Goal: Task Accomplishment & Management: Manage account settings

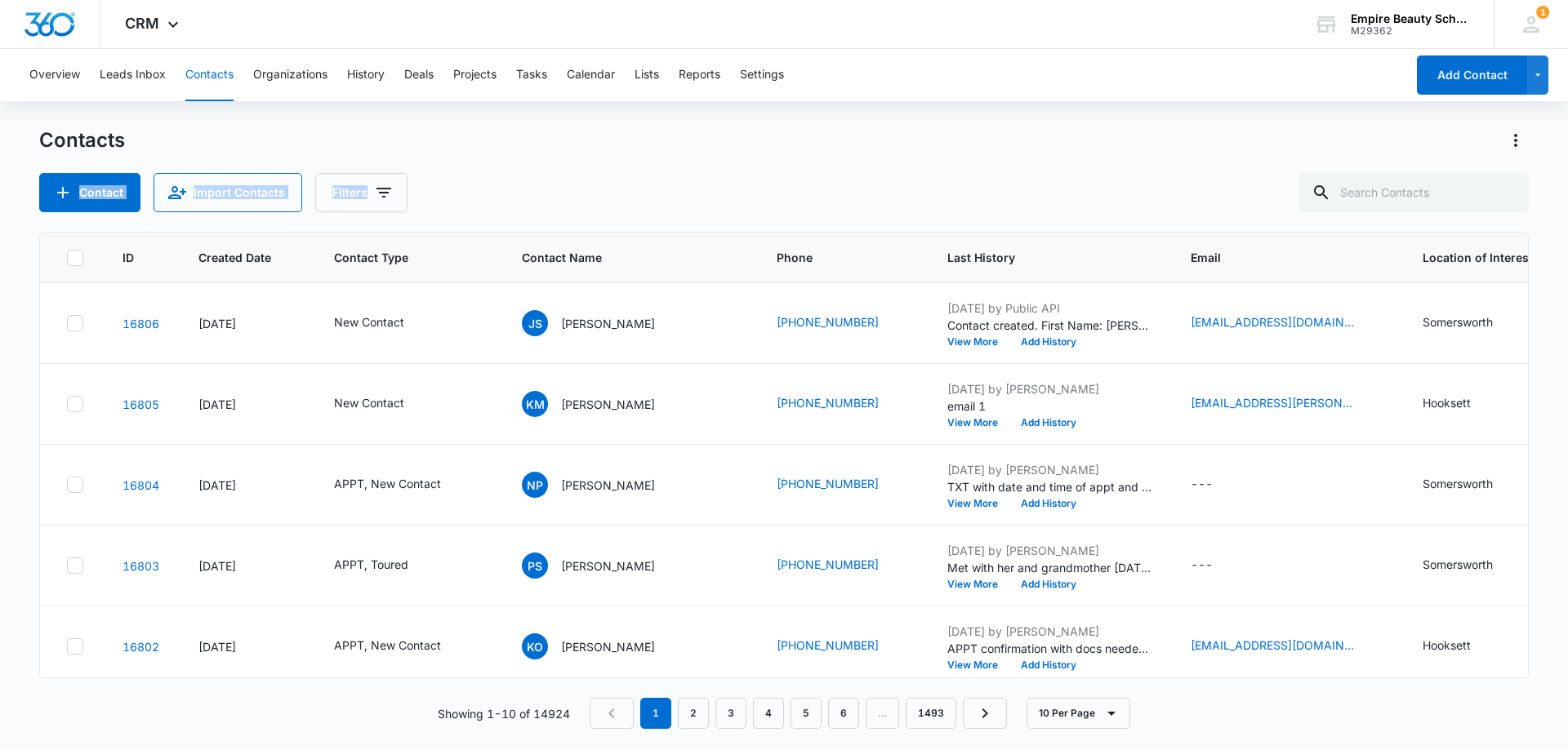
click at [733, 156] on div "Contacts Contact Import Contacts Filters" at bounding box center [784, 170] width 1489 height 85
drag, startPoint x: 834, startPoint y: 199, endPoint x: 464, endPoint y: 62, distance: 394.5
click at [826, 188] on div "Contact Import Contacts Filters" at bounding box center [784, 192] width 1489 height 39
click at [1475, 191] on input "text" at bounding box center [1414, 192] width 231 height 39
type input "addisyn"
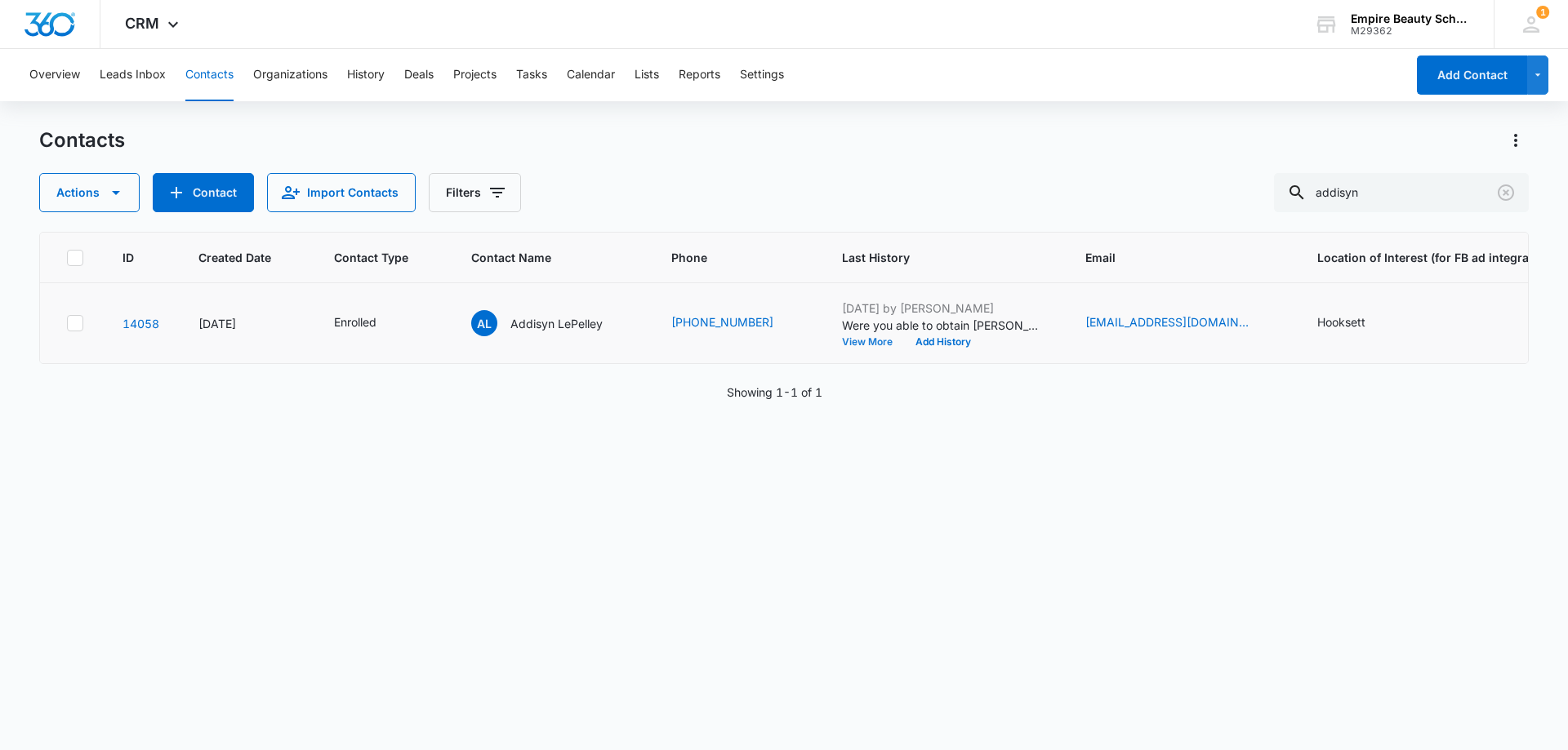
click at [864, 346] on button "View More" at bounding box center [872, 342] width 62 height 10
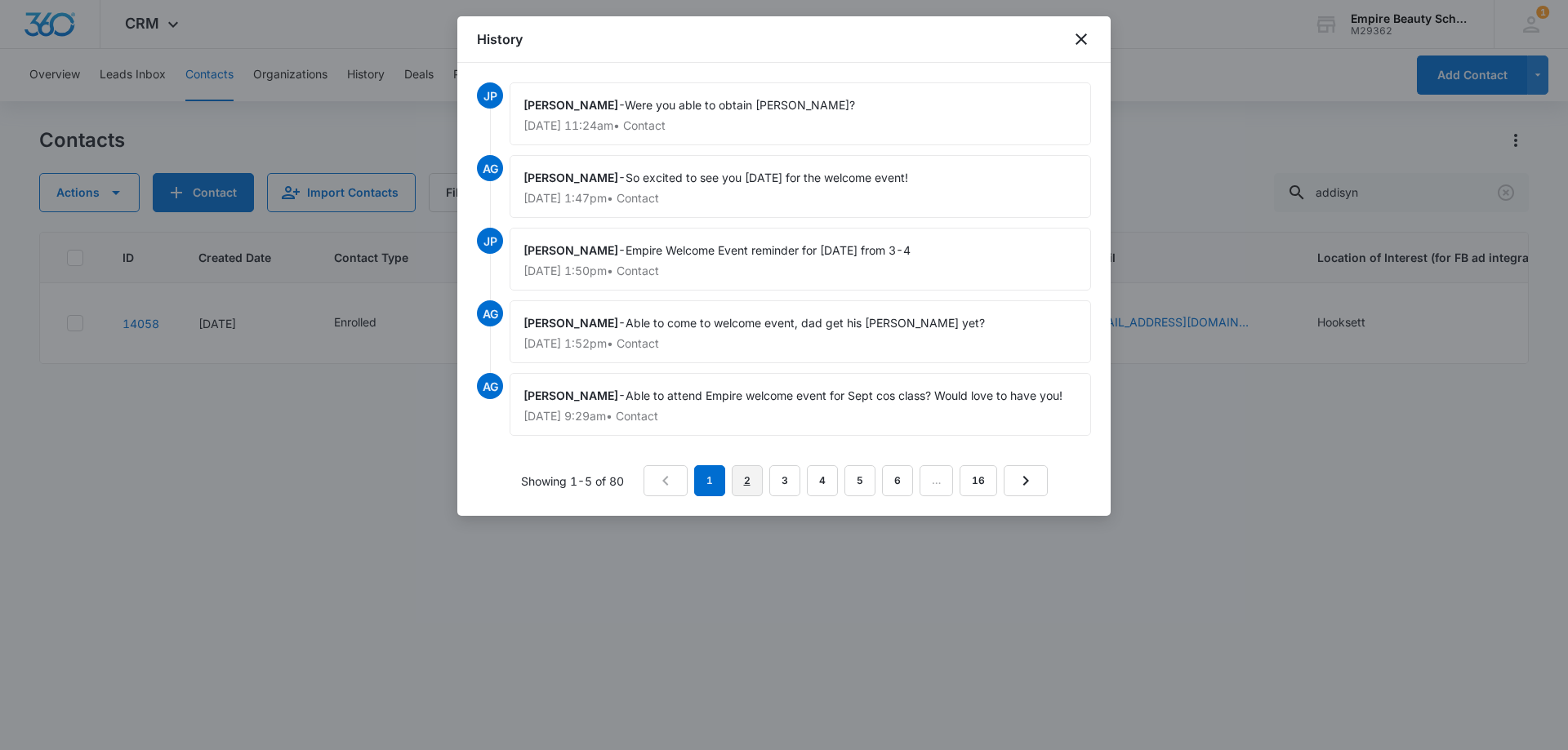
click at [755, 477] on link "2" at bounding box center [746, 480] width 31 height 31
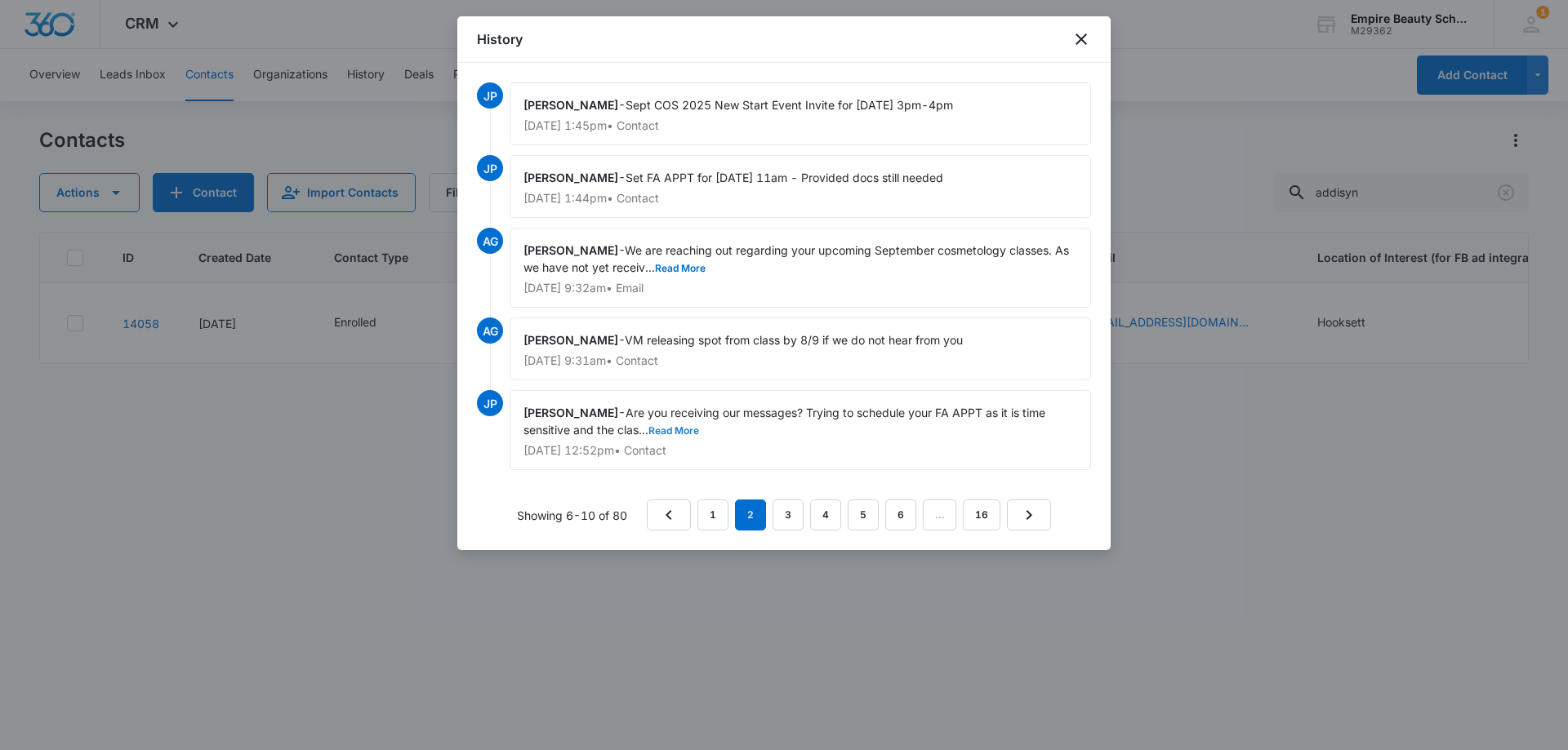
click at [675, 428] on button "Read More" at bounding box center [673, 431] width 51 height 10
click at [674, 271] on button "Read More" at bounding box center [680, 269] width 51 height 10
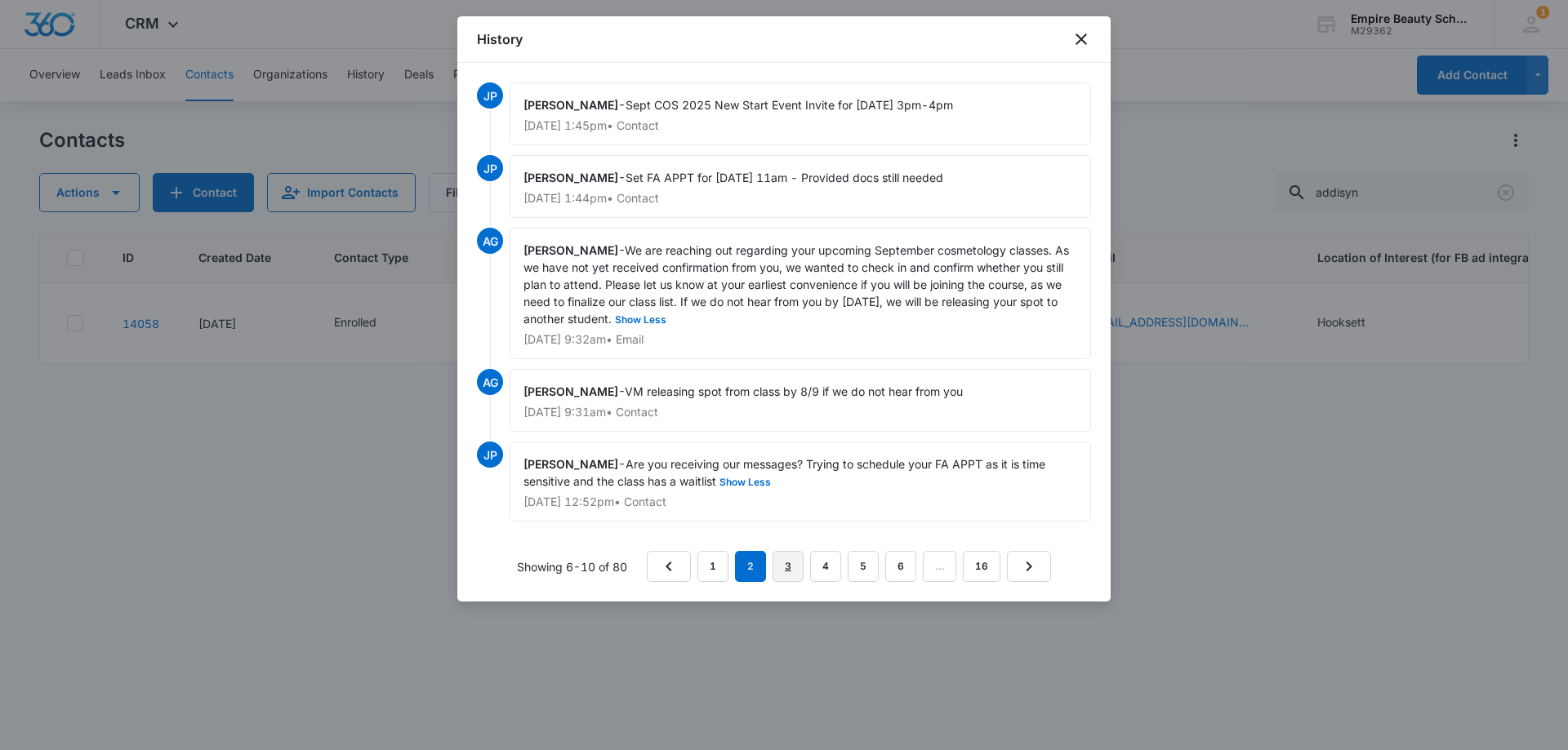
click at [792, 566] on link "3" at bounding box center [787, 566] width 31 height 31
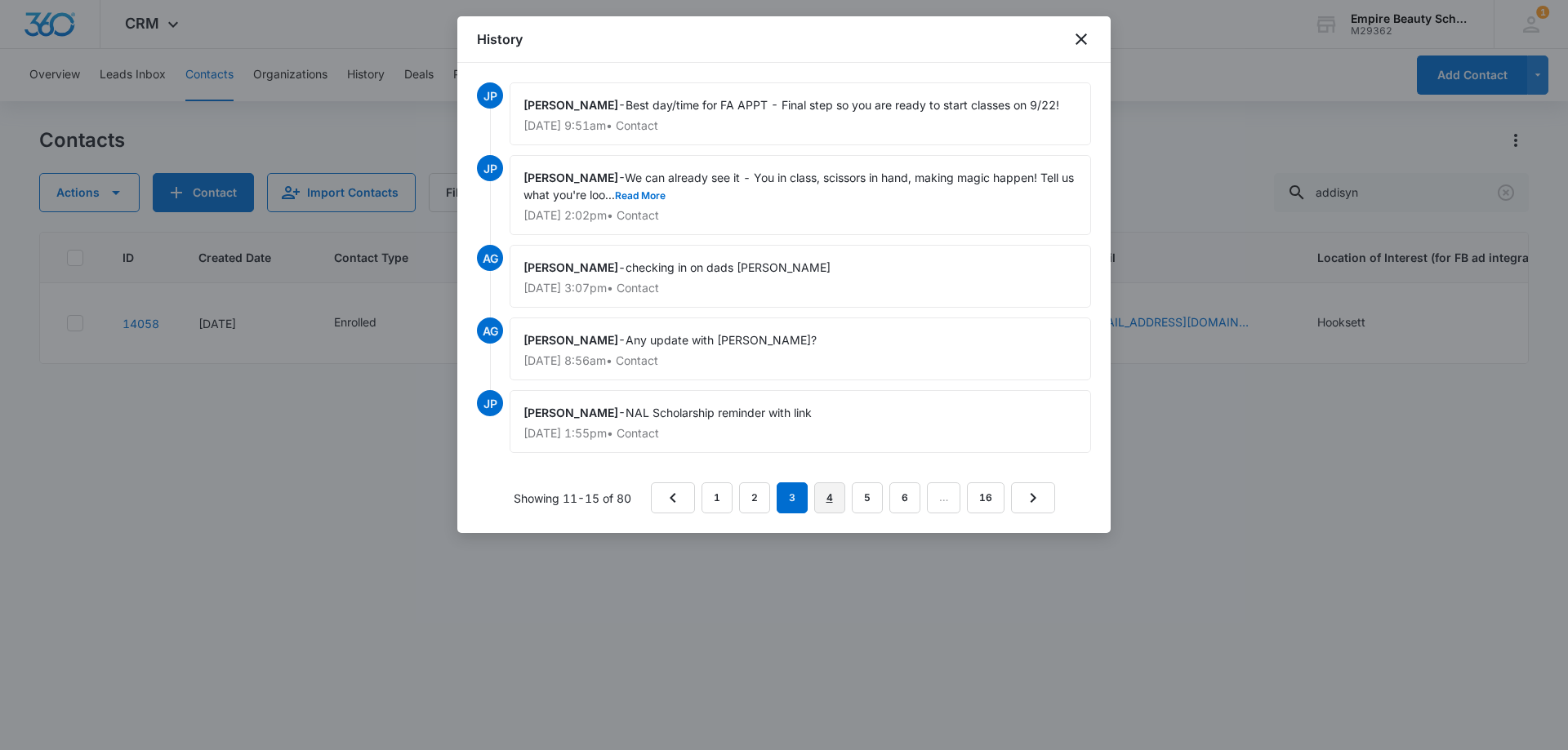
click at [824, 497] on link "4" at bounding box center [829, 497] width 31 height 31
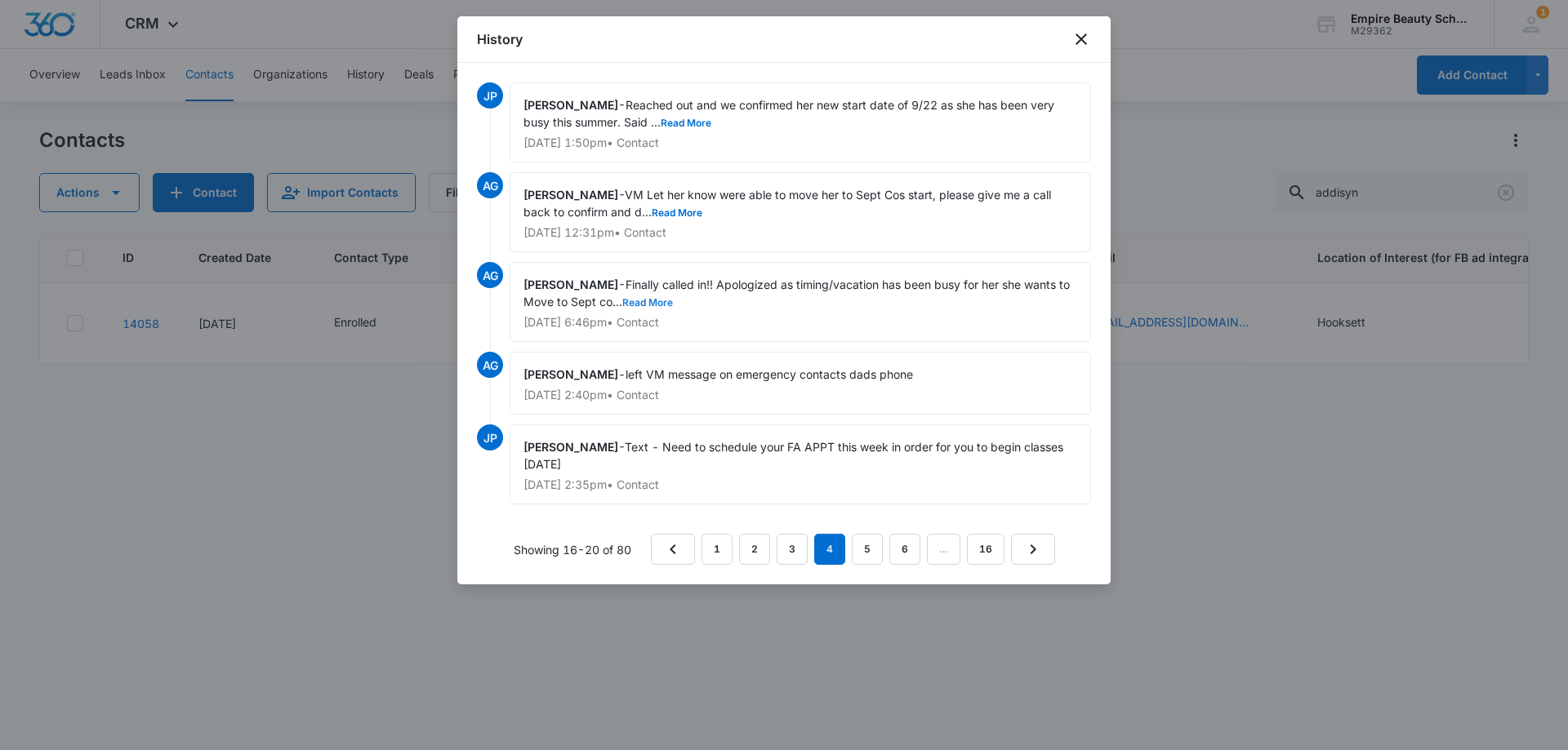
click at [661, 304] on button "Read More" at bounding box center [647, 302] width 51 height 10
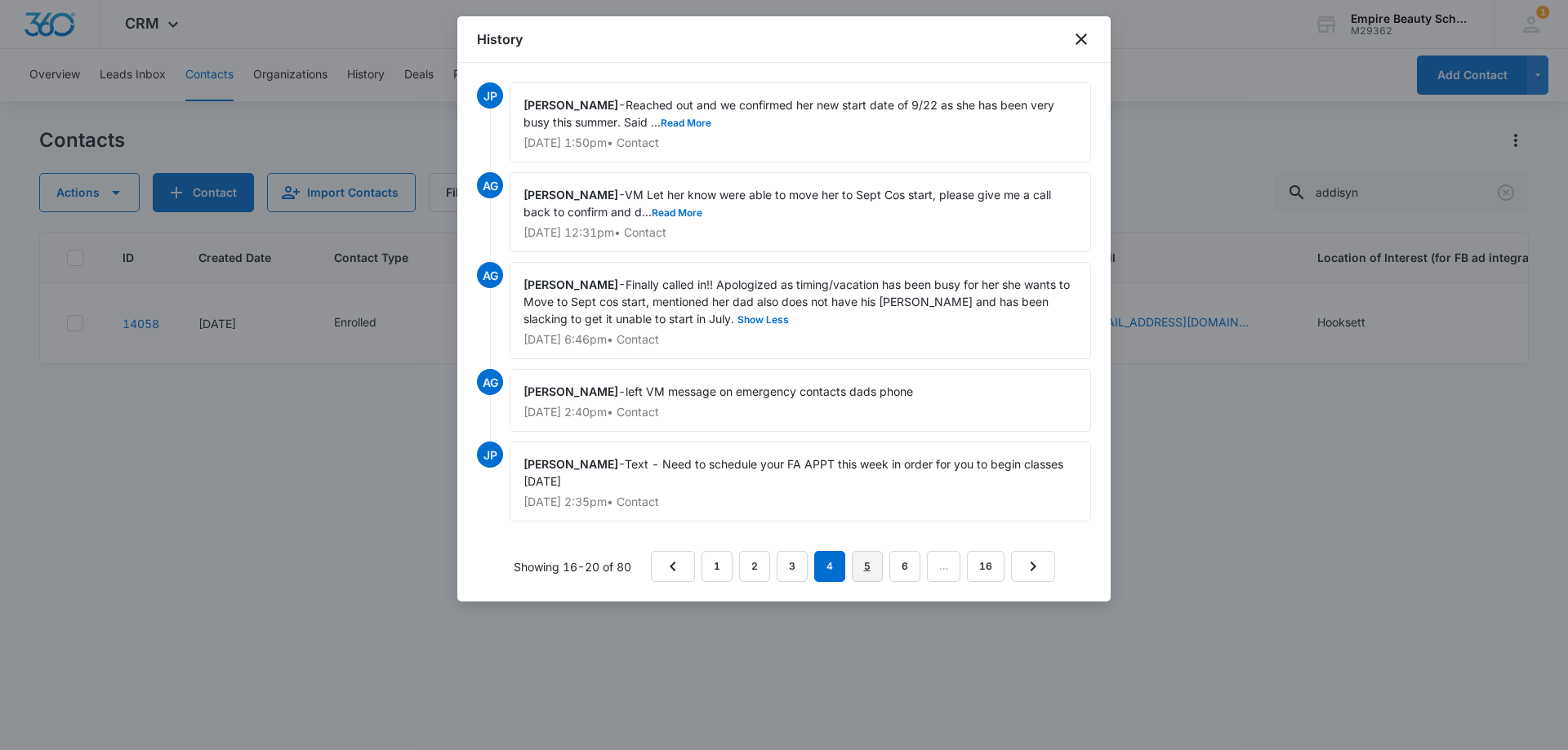
click at [876, 567] on link "5" at bounding box center [867, 566] width 31 height 31
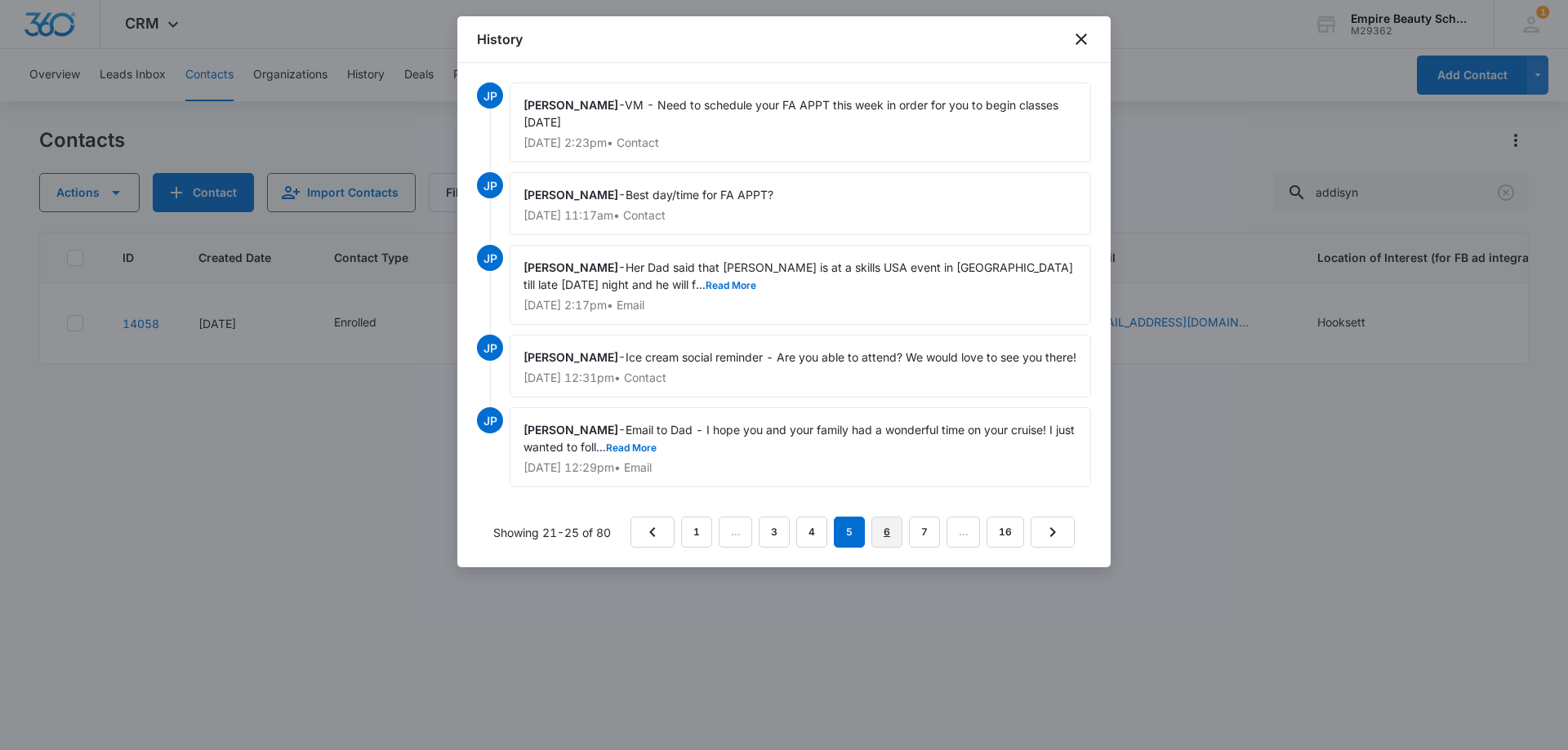
click at [881, 548] on link "6" at bounding box center [886, 531] width 31 height 31
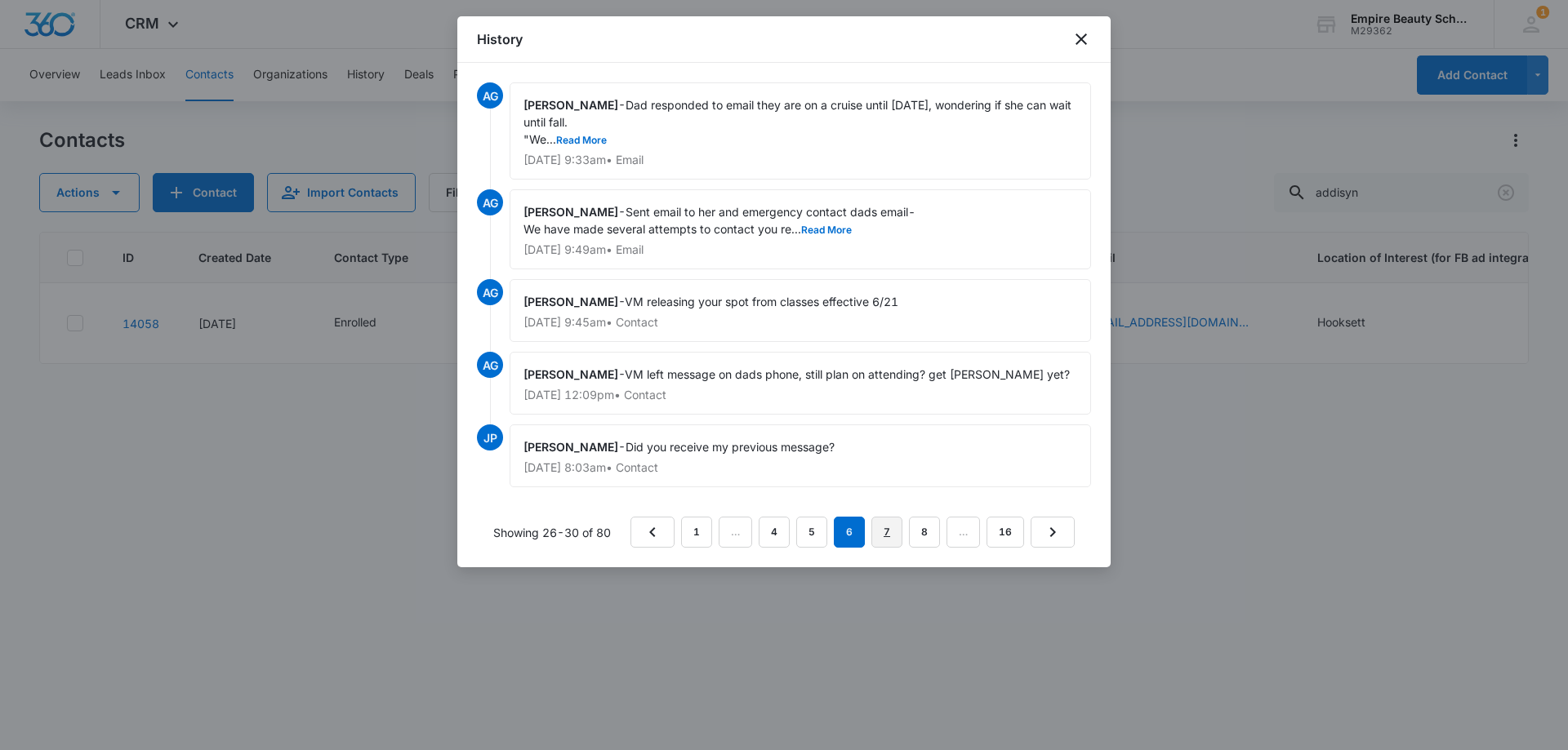
click at [890, 528] on link "7" at bounding box center [886, 531] width 31 height 31
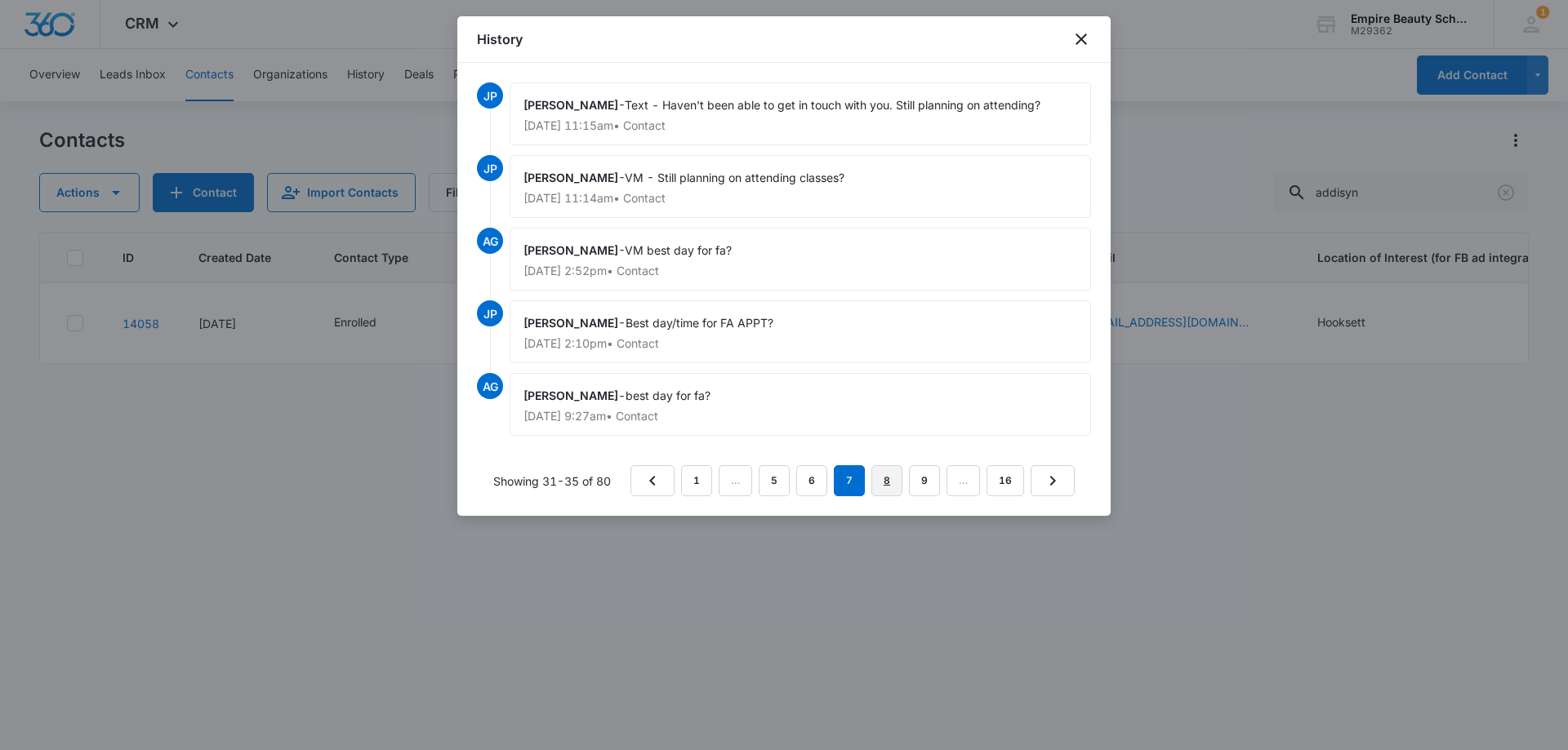
click at [884, 477] on link "8" at bounding box center [886, 480] width 31 height 31
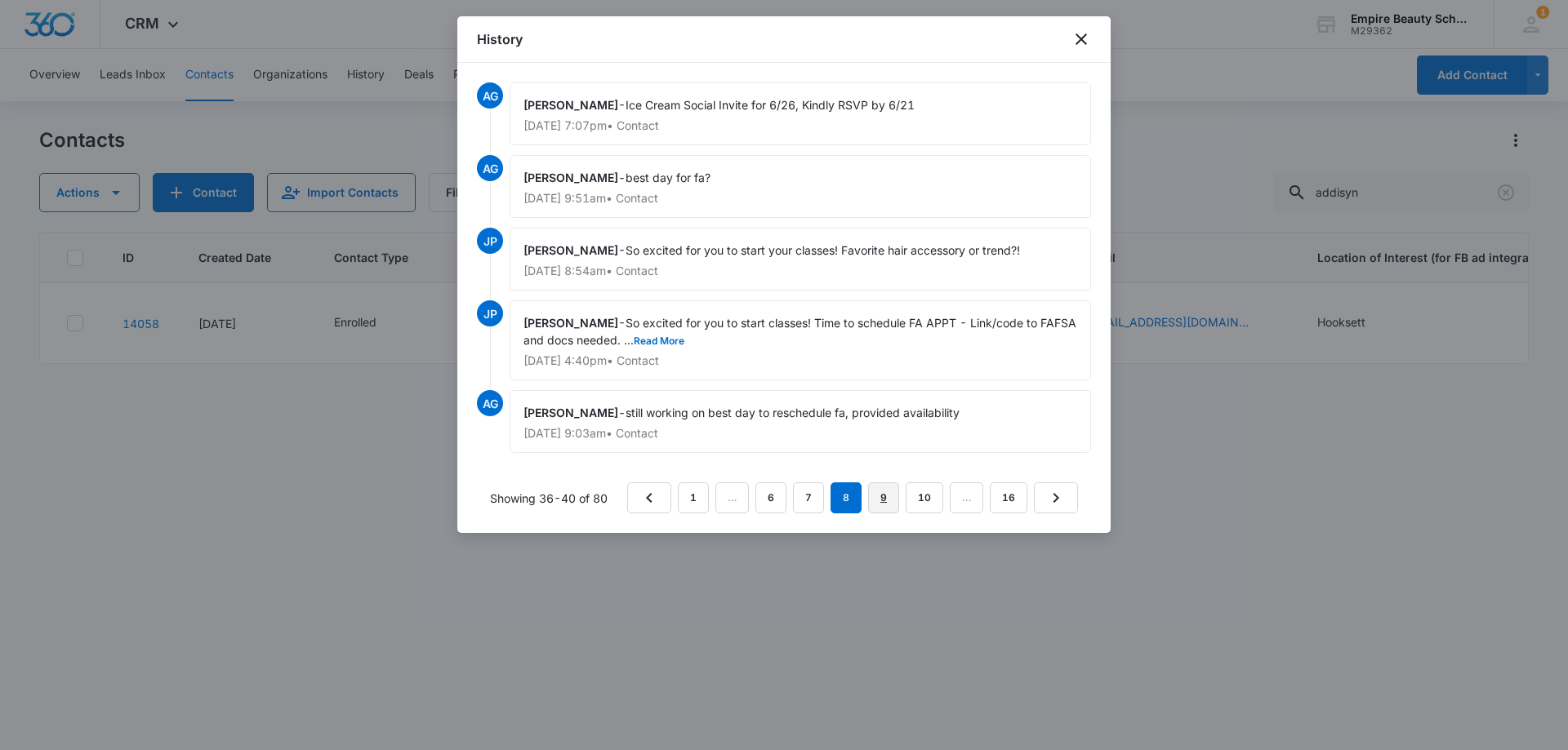
click at [886, 501] on link "9" at bounding box center [883, 497] width 31 height 31
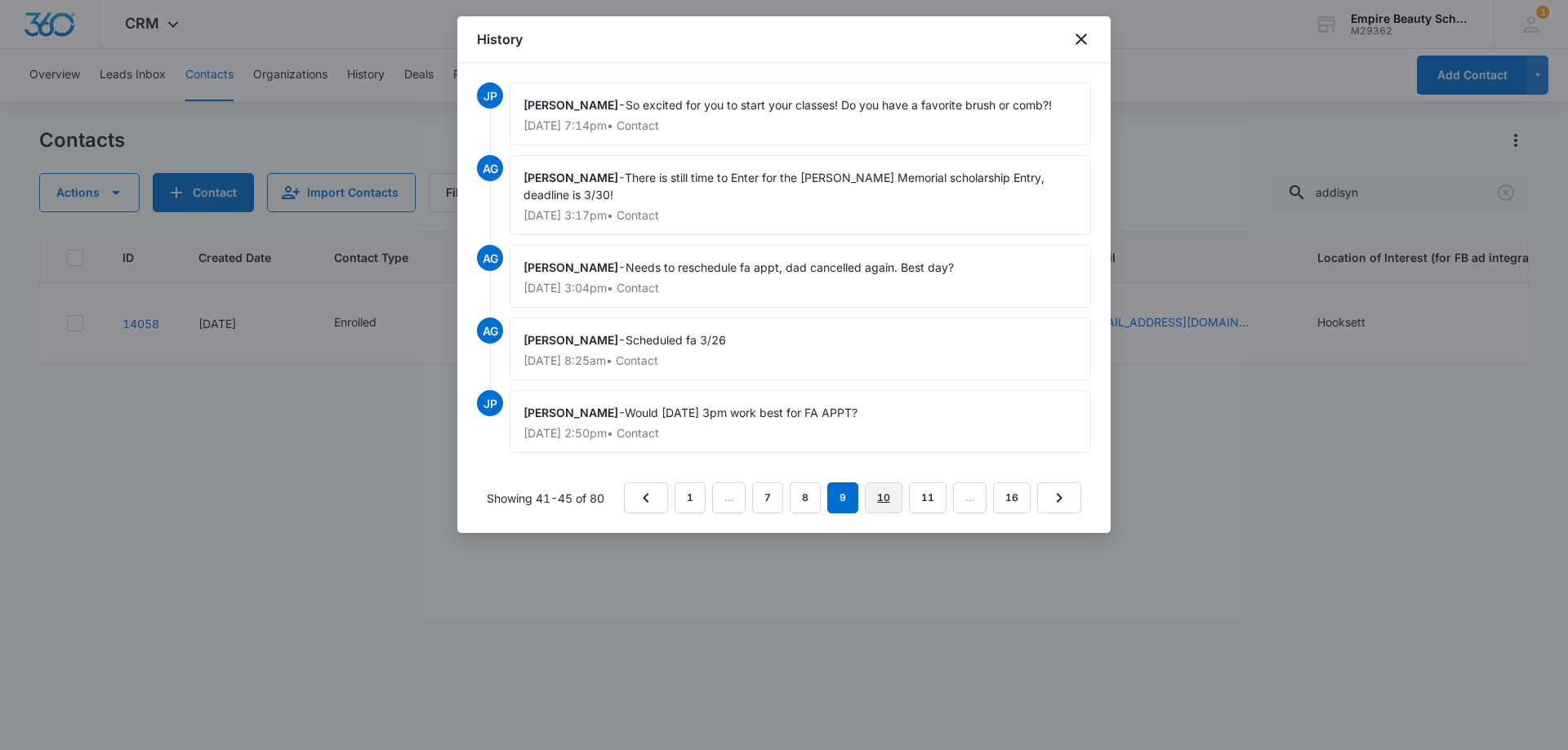
click at [891, 501] on link "10" at bounding box center [883, 497] width 37 height 31
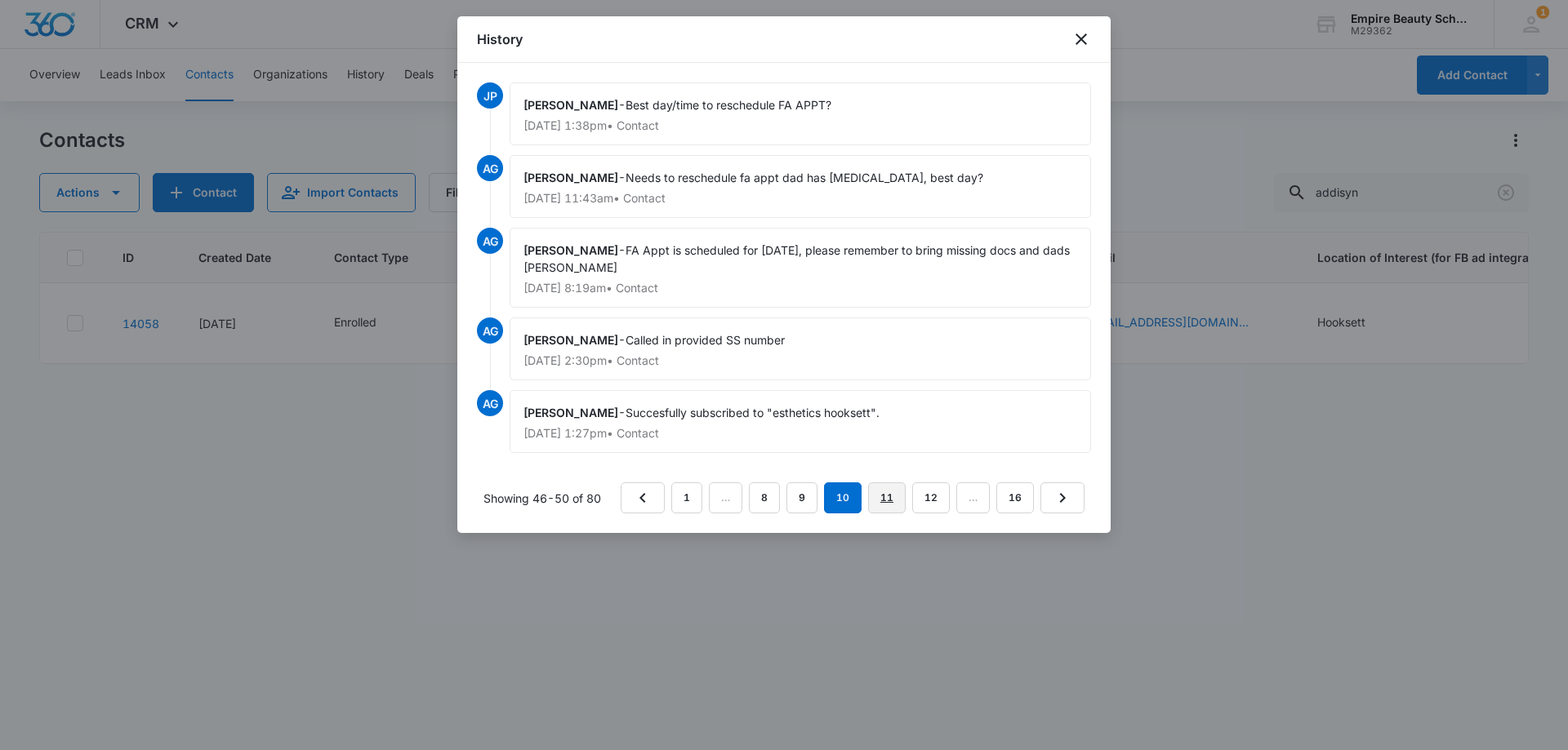
click at [878, 496] on link "11" at bounding box center [886, 497] width 37 height 31
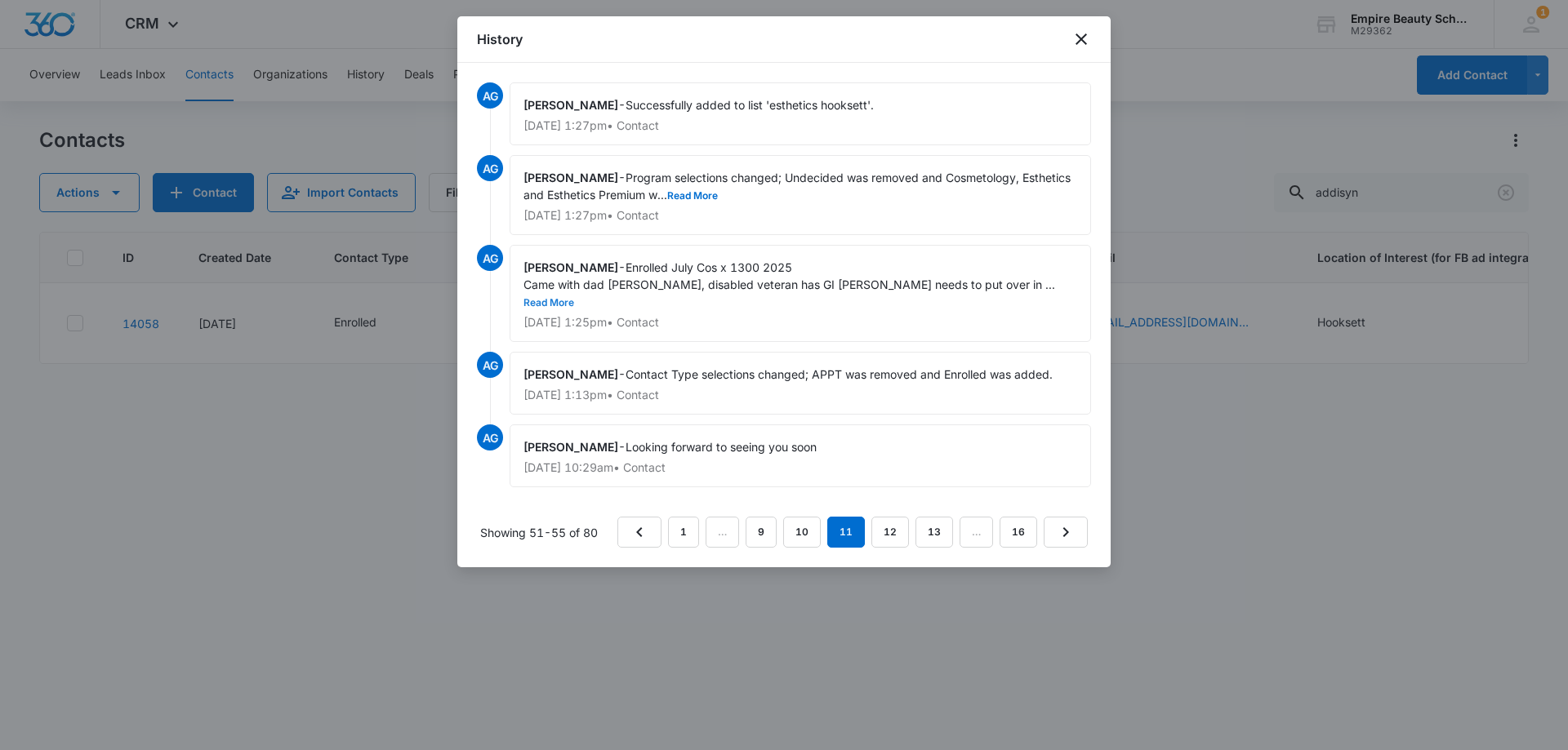
click at [574, 298] on button "Read More" at bounding box center [548, 302] width 51 height 10
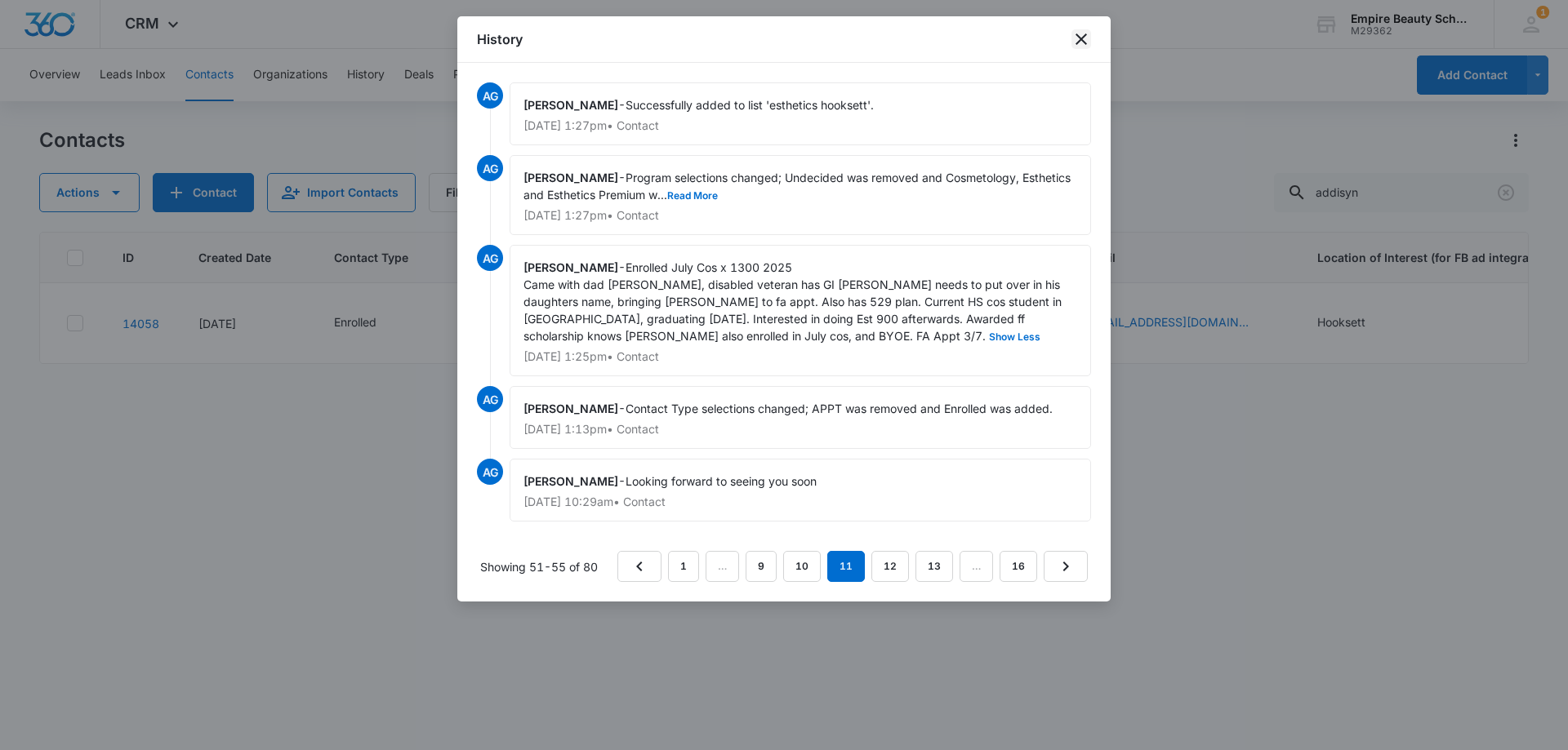
click at [1073, 38] on icon "close" at bounding box center [1081, 39] width 20 height 20
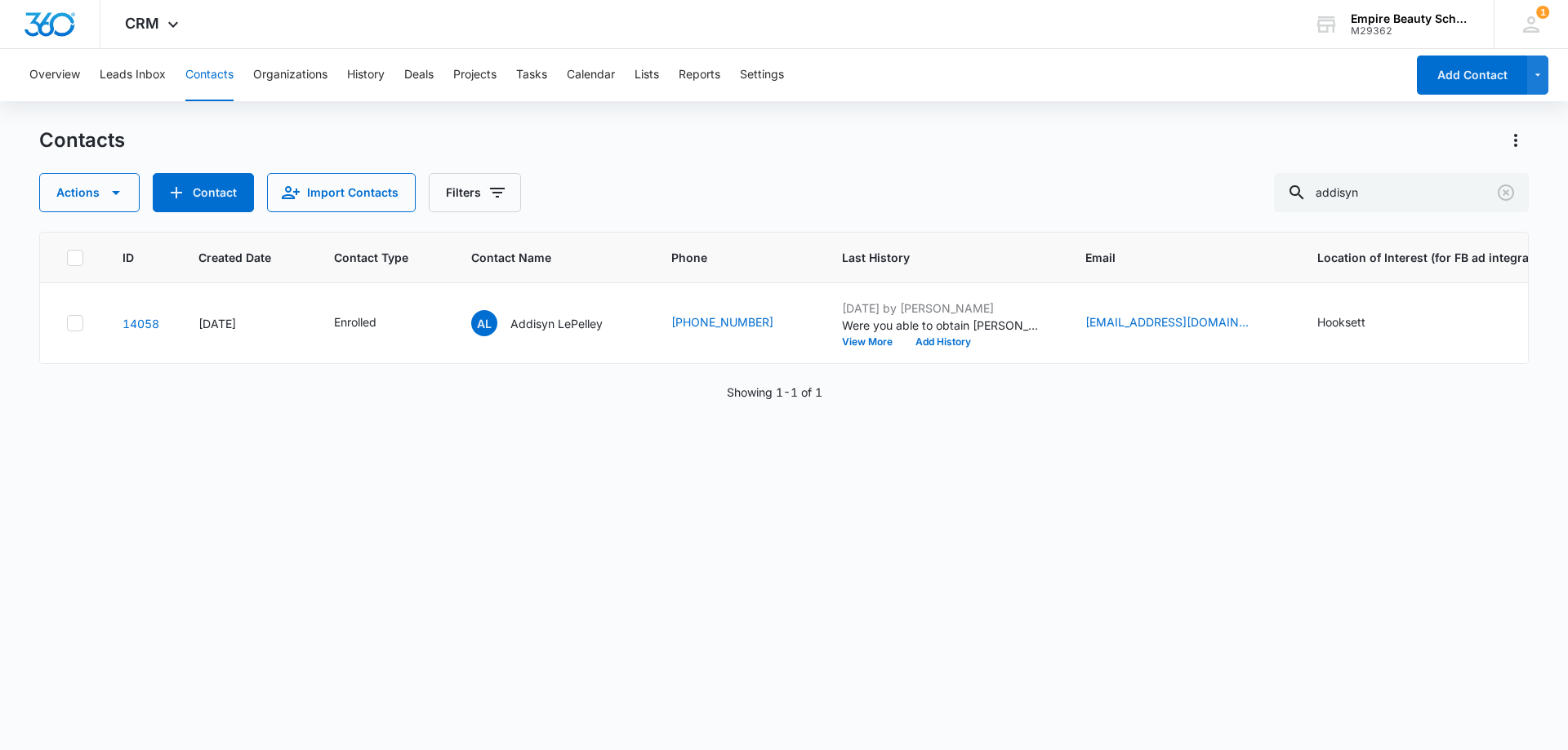
click at [522, 423] on div "ID Created Date Contact Type Contact Name Phone Last History Email Location of …" at bounding box center [784, 481] width 1489 height 497
click at [852, 339] on button "View More" at bounding box center [872, 342] width 62 height 10
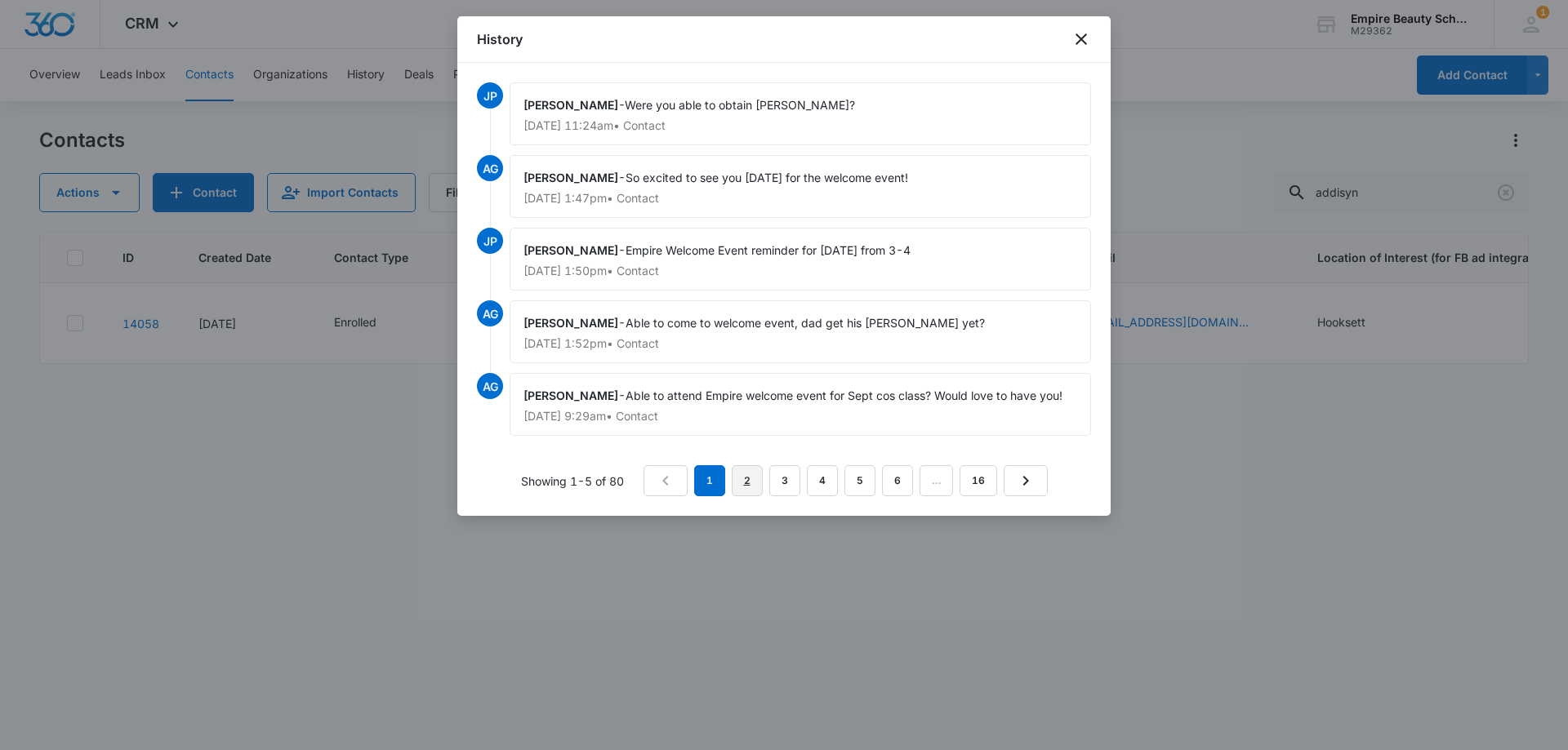
click at [745, 485] on link "2" at bounding box center [746, 480] width 31 height 31
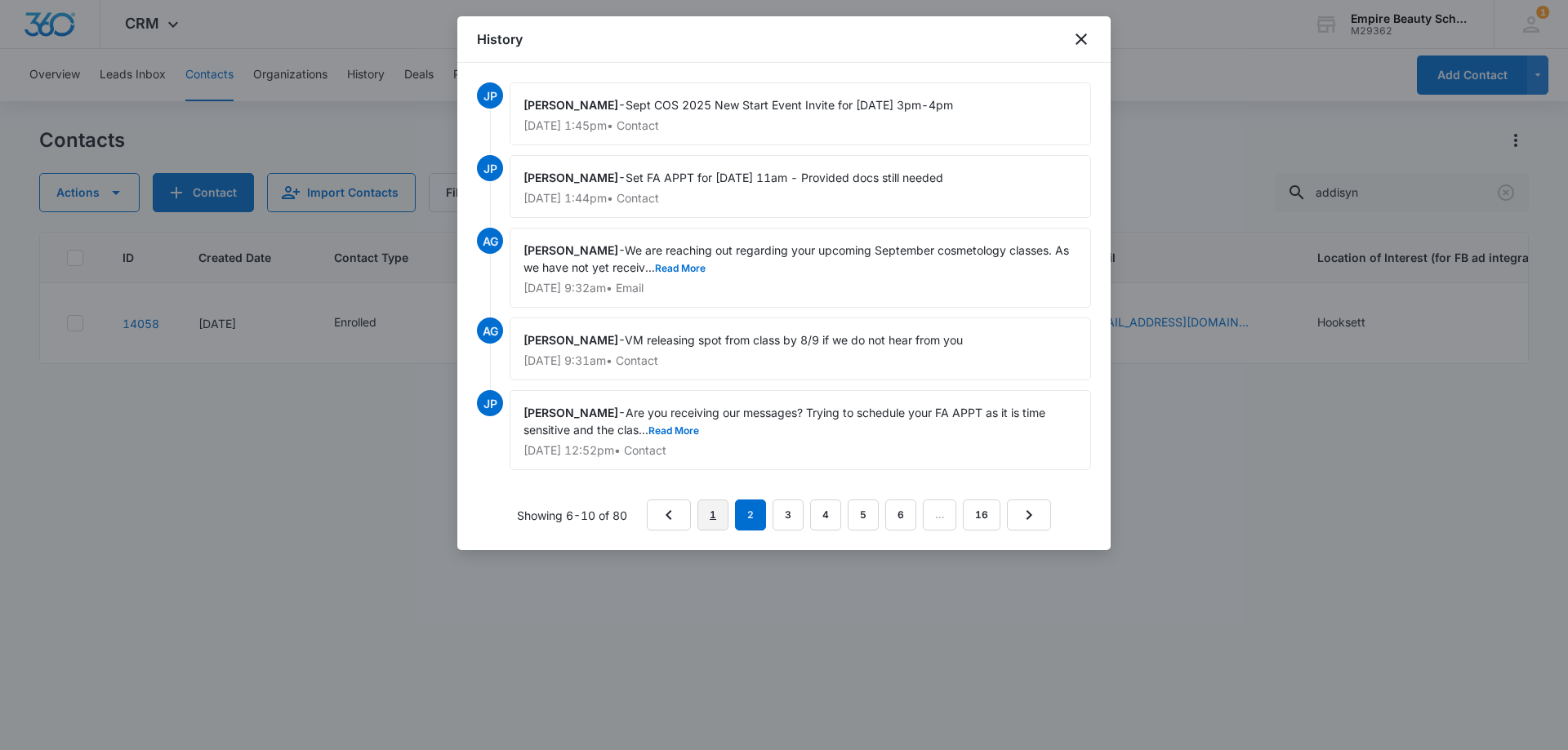
click at [713, 506] on link "1" at bounding box center [712, 515] width 31 height 31
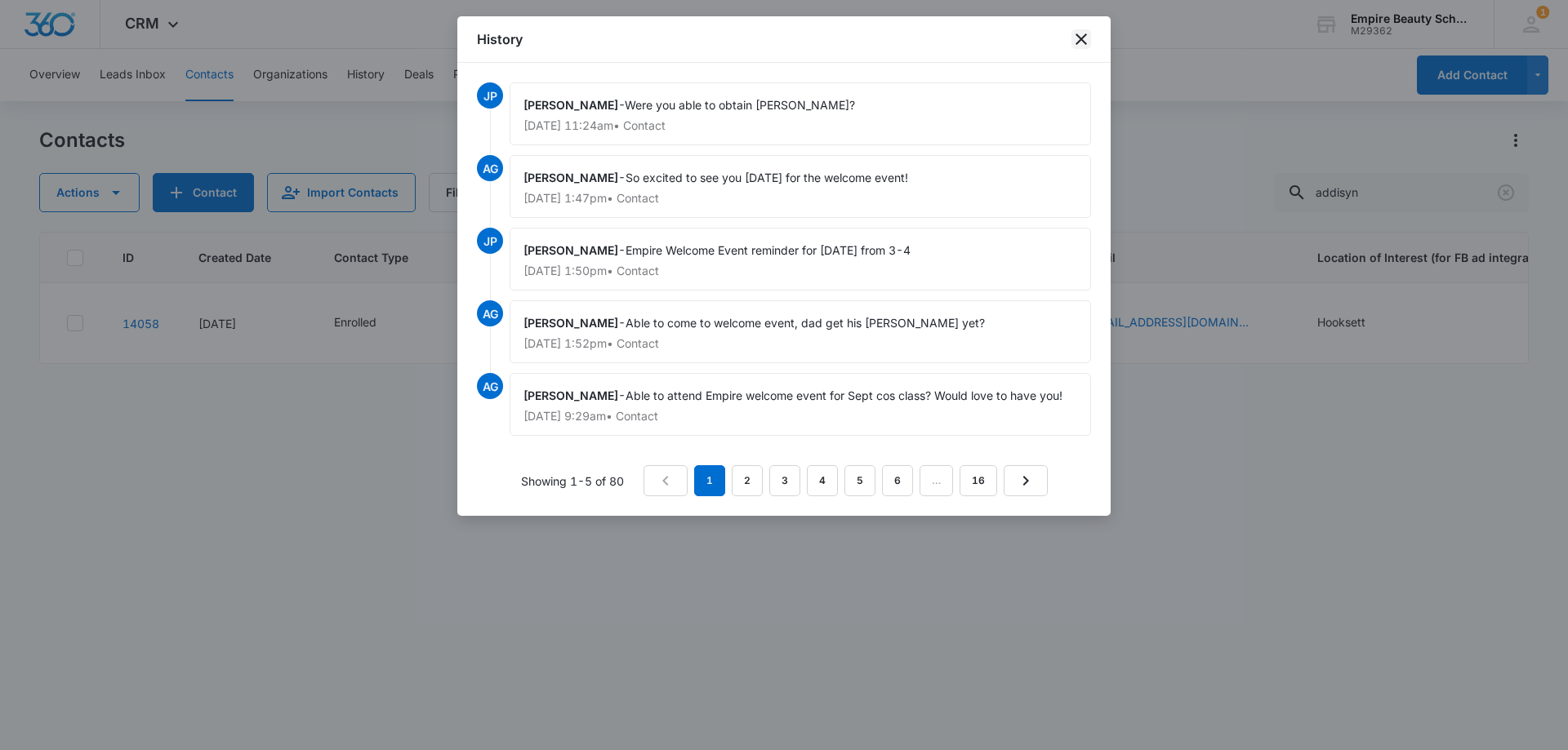
drag, startPoint x: 1075, startPoint y: 39, endPoint x: 1040, endPoint y: 27, distance: 37.0
click at [1076, 39] on icon "close" at bounding box center [1081, 39] width 20 height 20
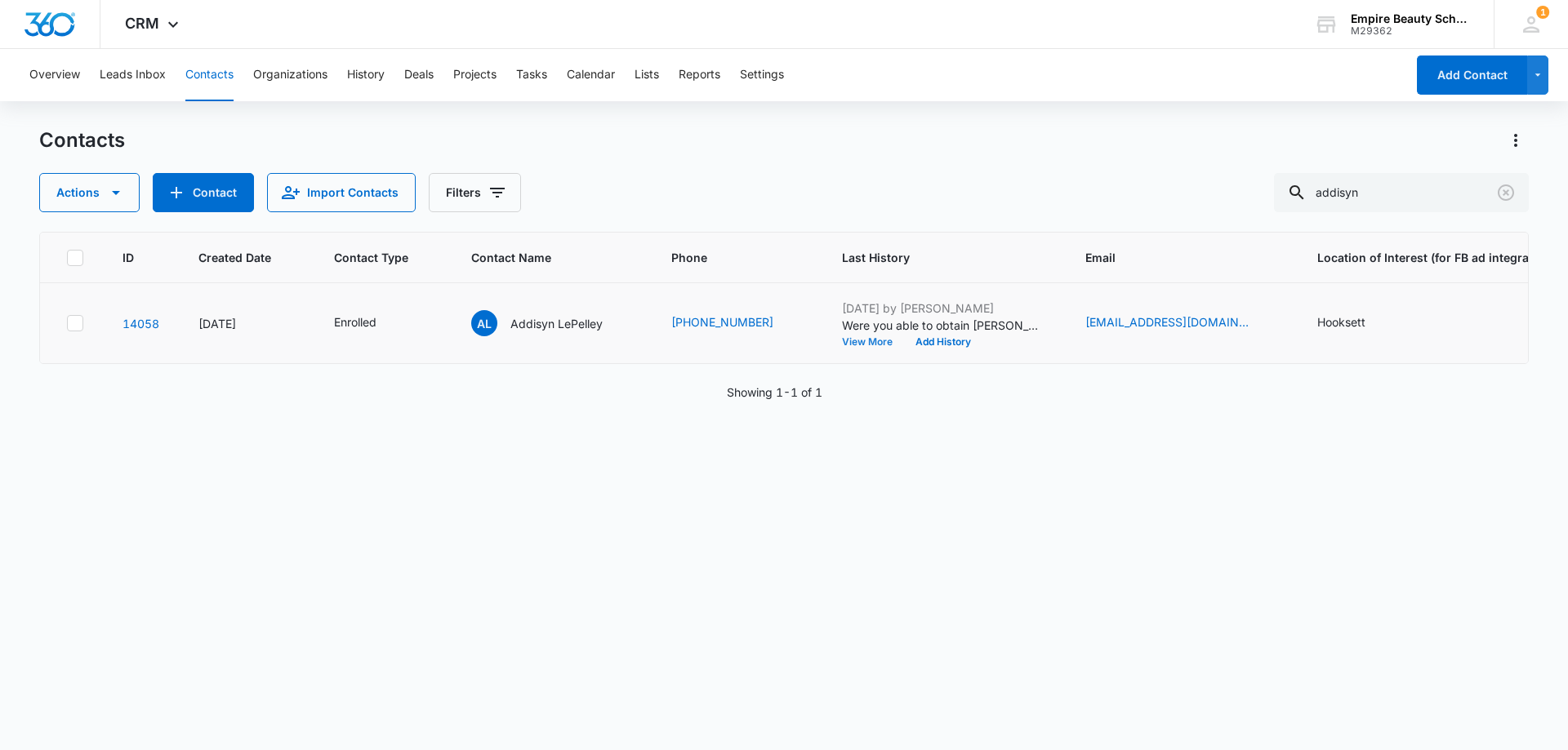
click at [848, 344] on button "View More" at bounding box center [872, 342] width 62 height 10
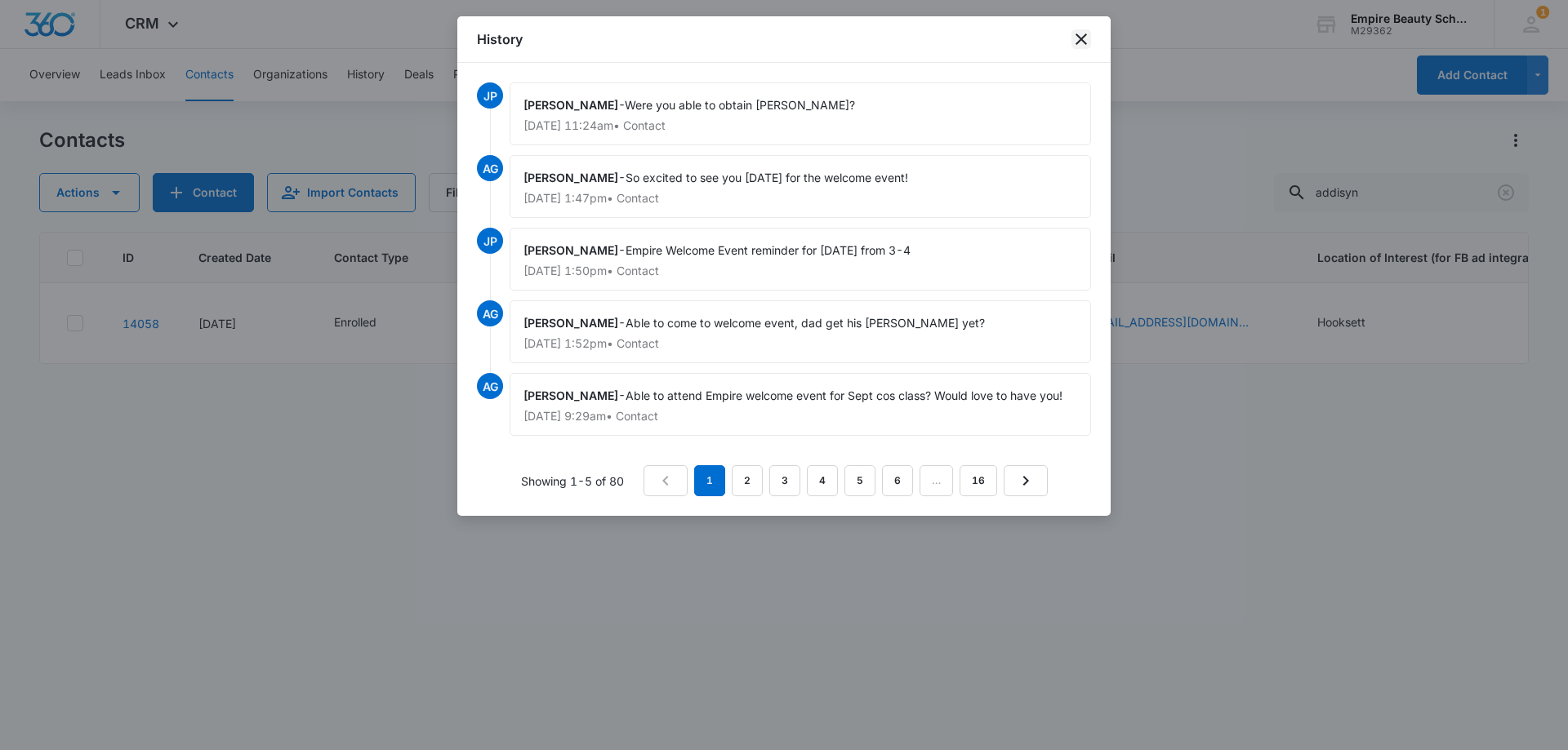
click at [1071, 35] on icon "close" at bounding box center [1081, 39] width 20 height 20
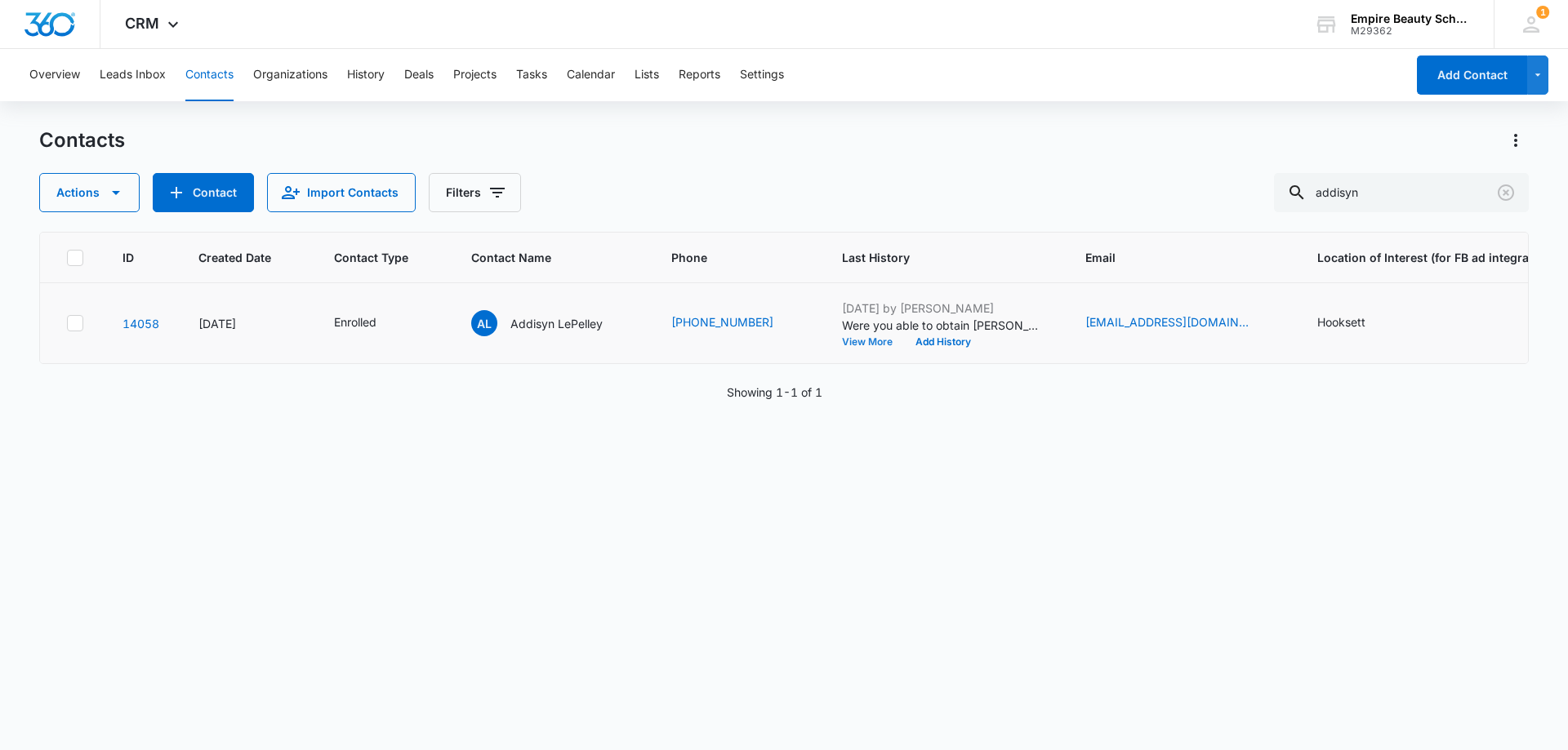
click at [867, 337] on button "View More" at bounding box center [872, 342] width 62 height 10
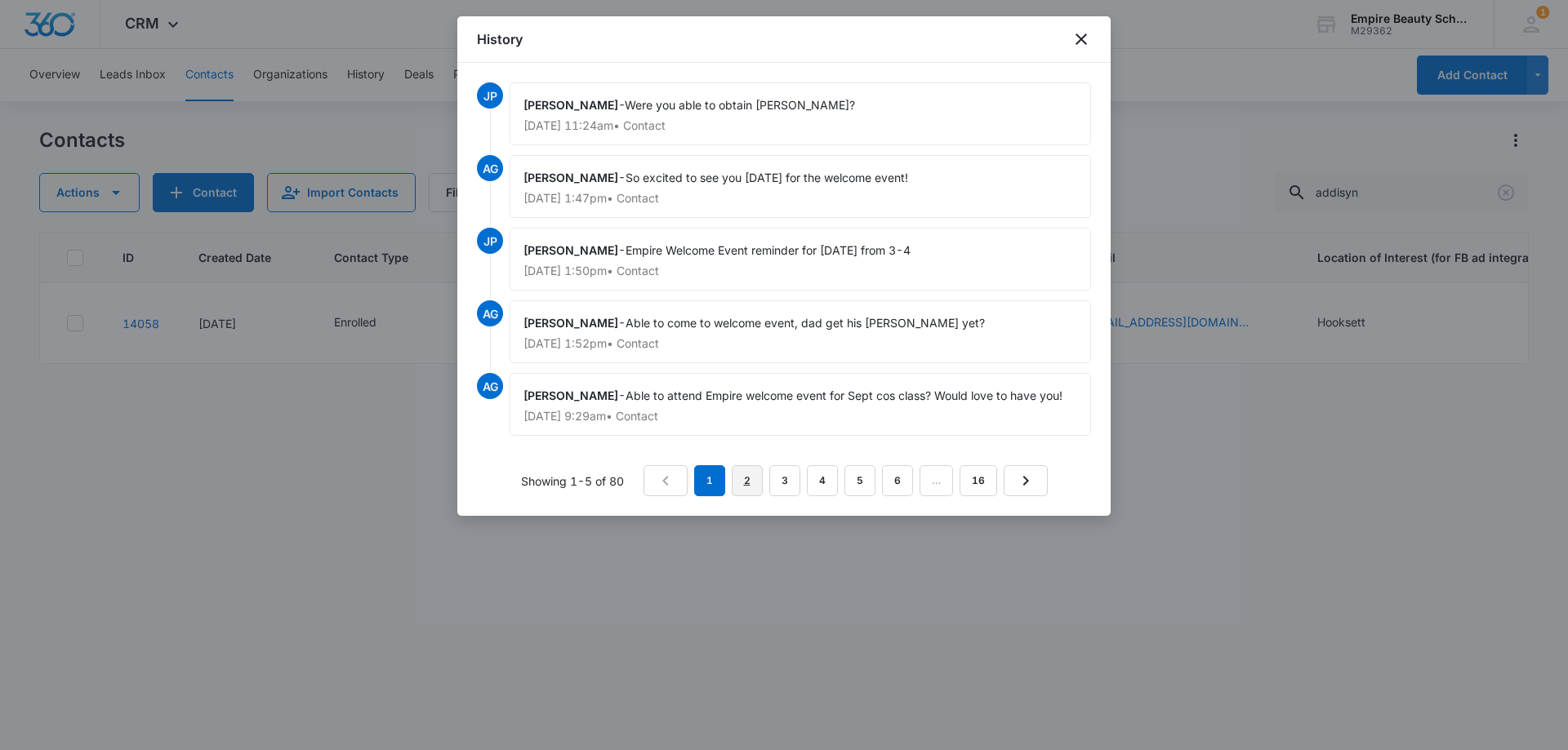
click at [757, 475] on link "2" at bounding box center [746, 480] width 31 height 31
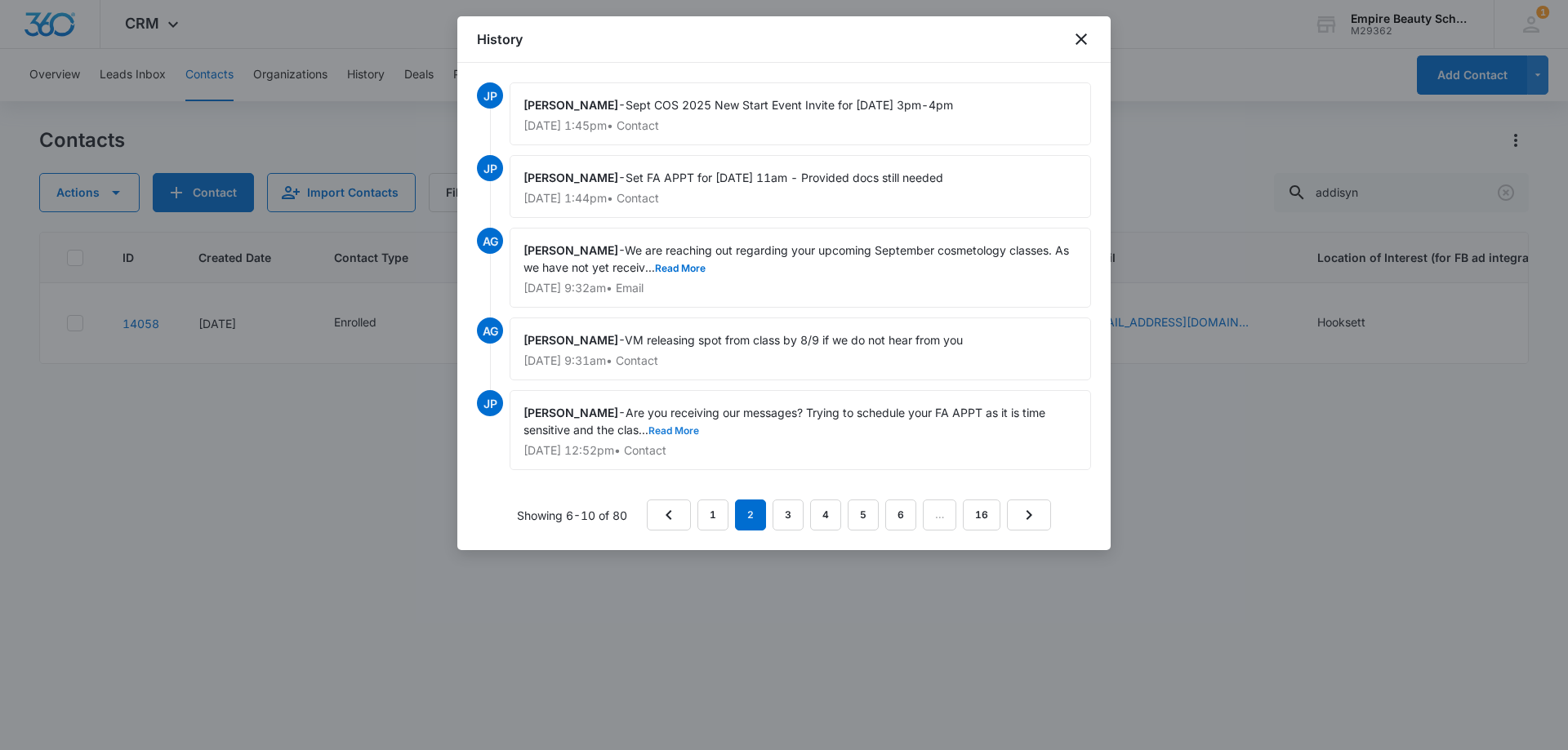
click at [688, 426] on button "Read More" at bounding box center [673, 431] width 51 height 10
click at [711, 504] on link "1" at bounding box center [712, 515] width 31 height 31
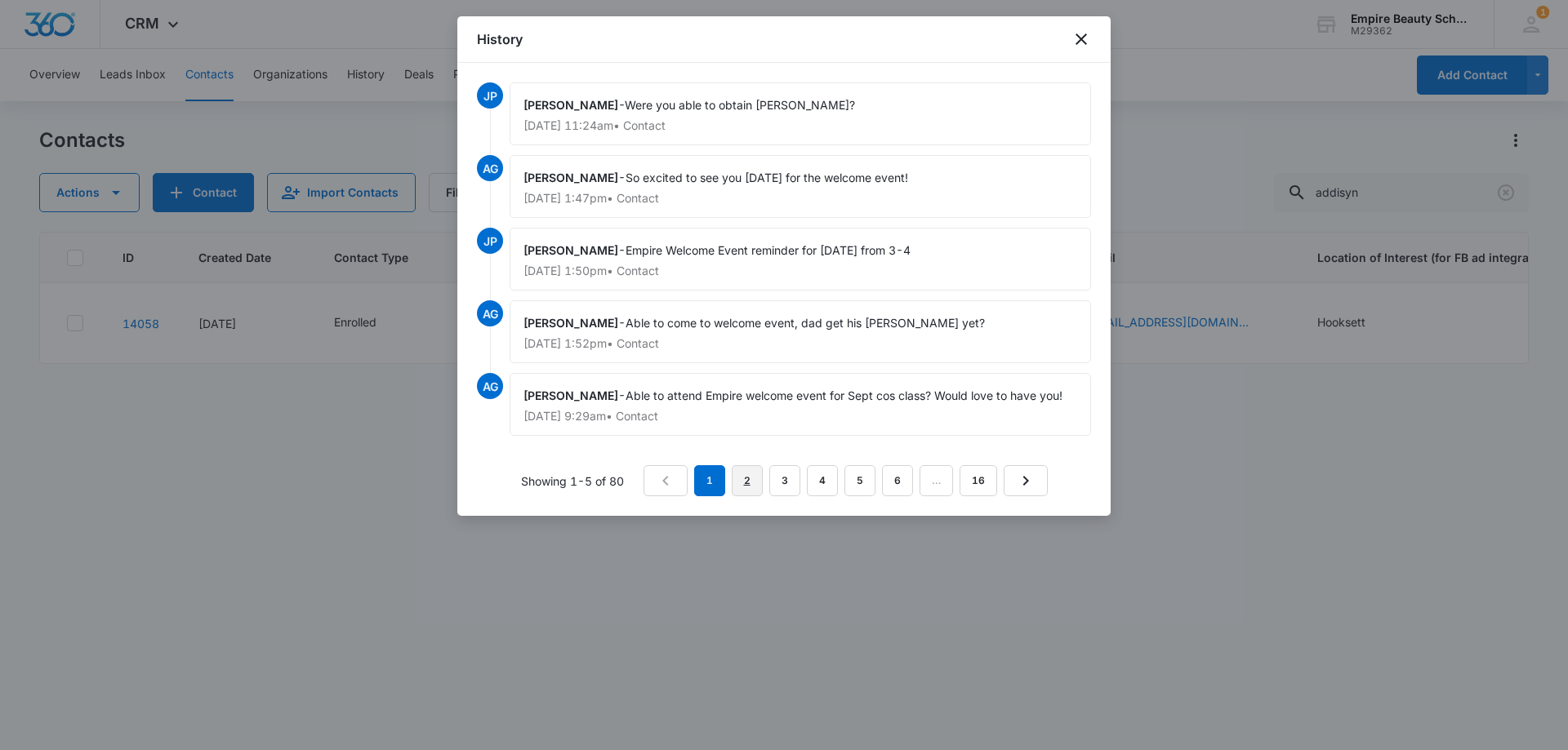
click at [750, 485] on link "2" at bounding box center [746, 480] width 31 height 31
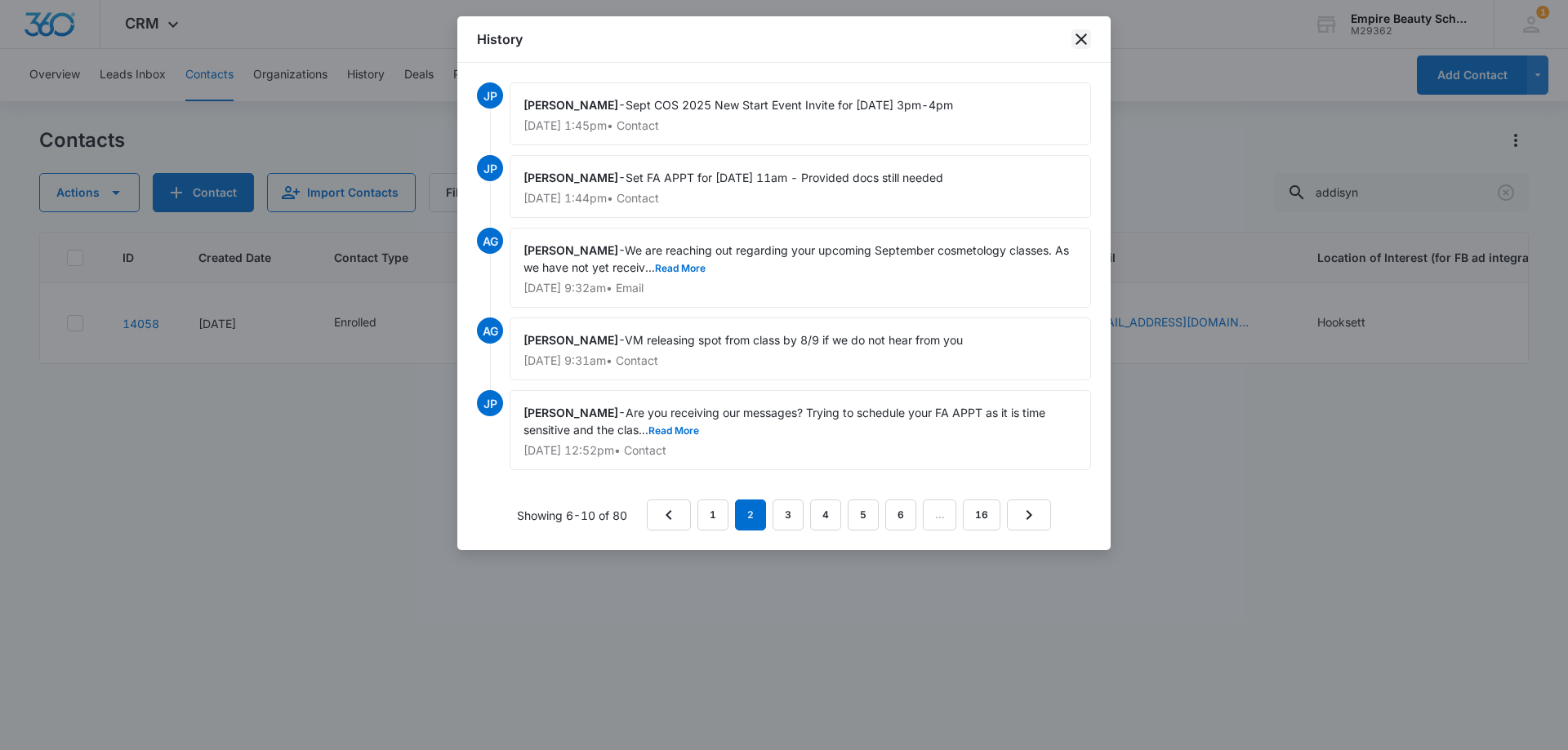
click at [1082, 33] on icon "close" at bounding box center [1081, 39] width 20 height 20
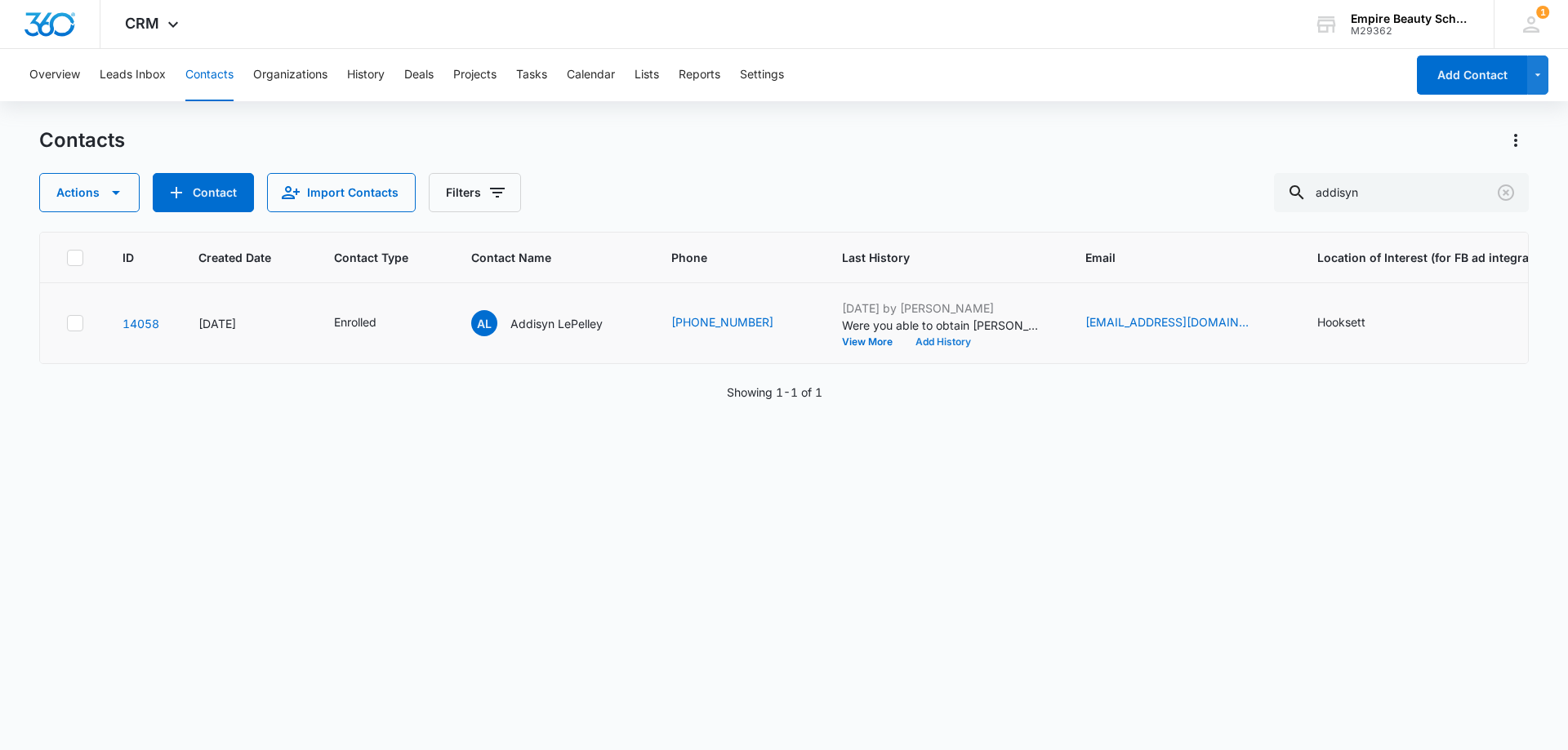
click at [919, 337] on button "Add History" at bounding box center [943, 342] width 79 height 10
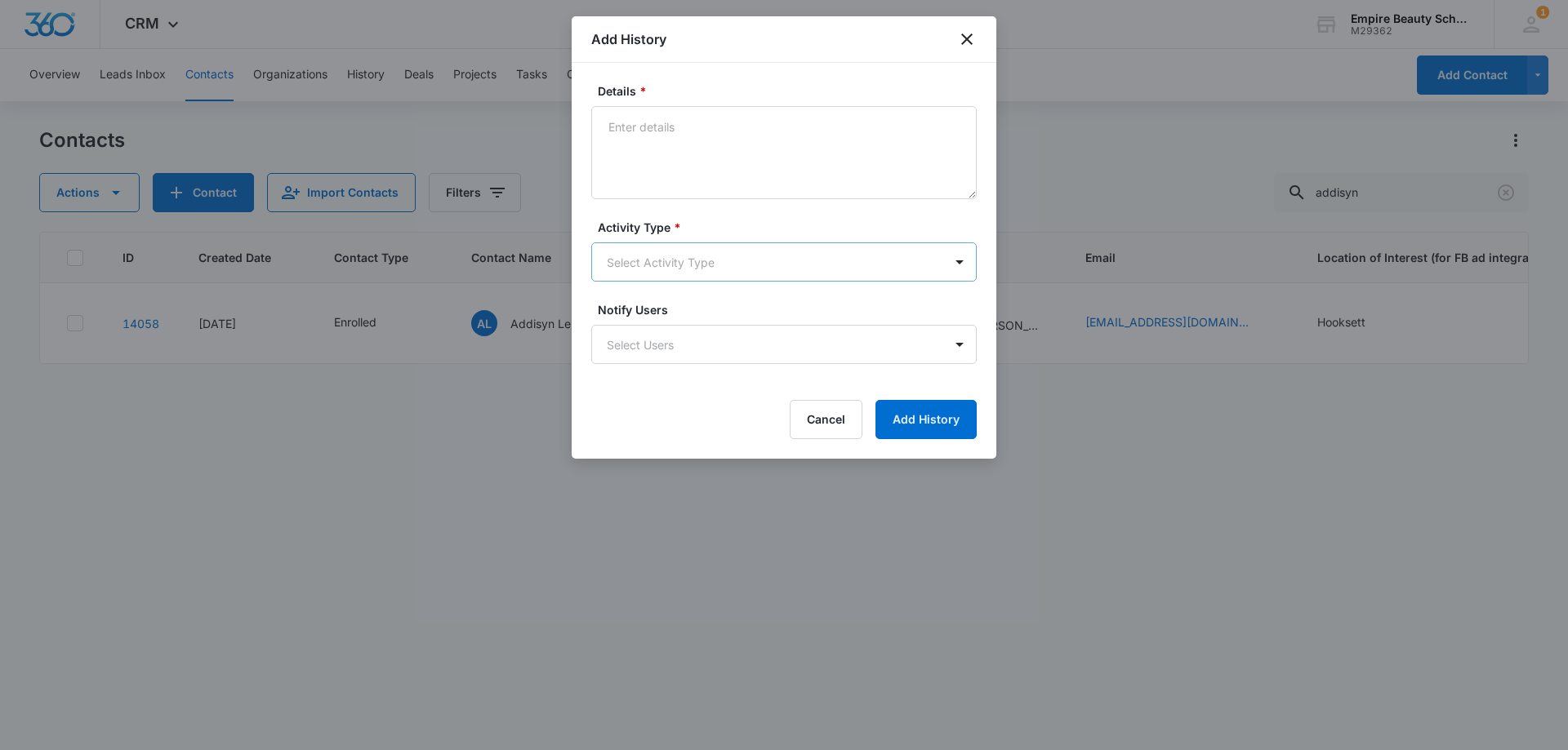
click at [653, 273] on body "CRM Apps Forms CRM Email Shop Payments POS Files Brand Settings Empire Beauty S…" at bounding box center [784, 375] width 1568 height 750
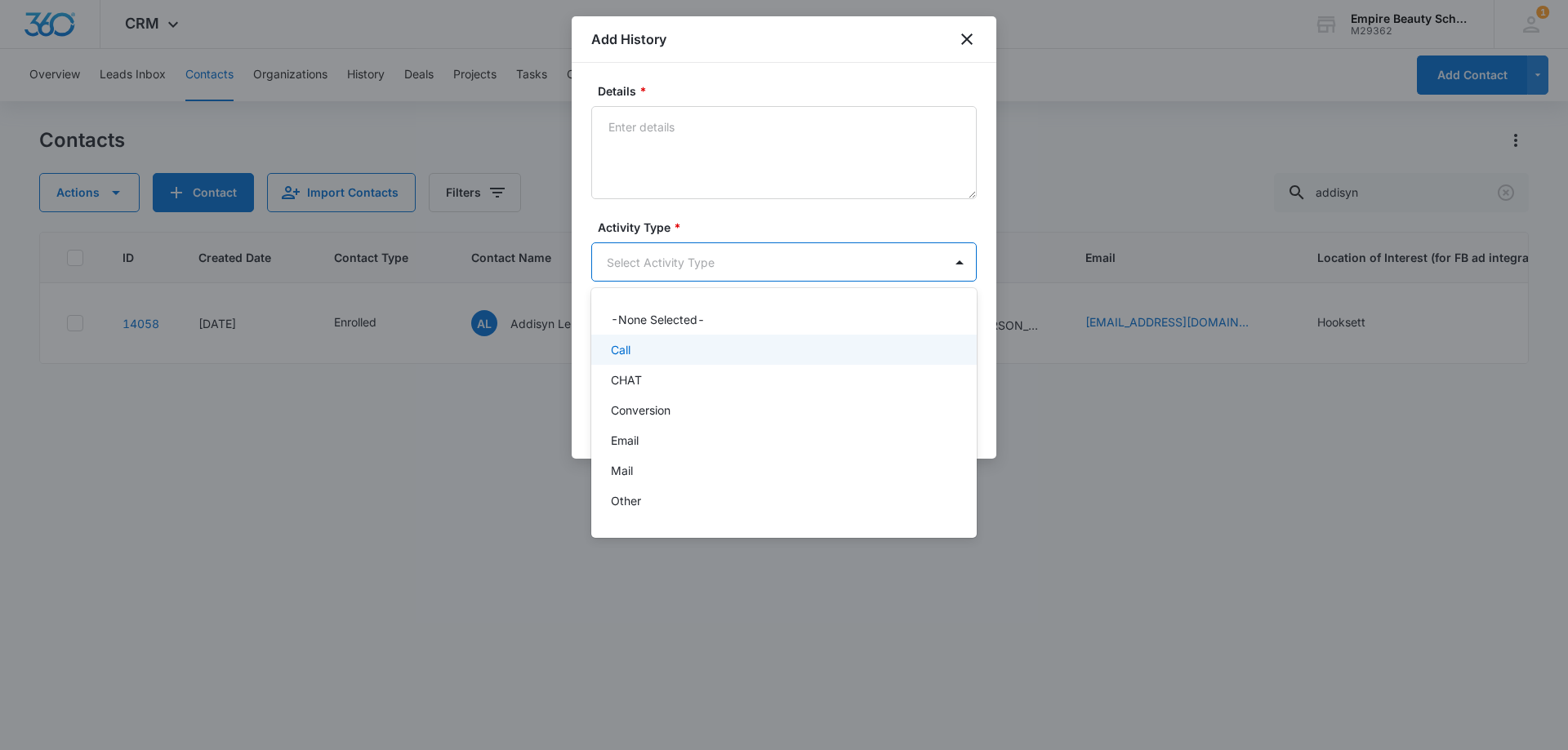
click at [638, 343] on div "Call" at bounding box center [783, 350] width 343 height 17
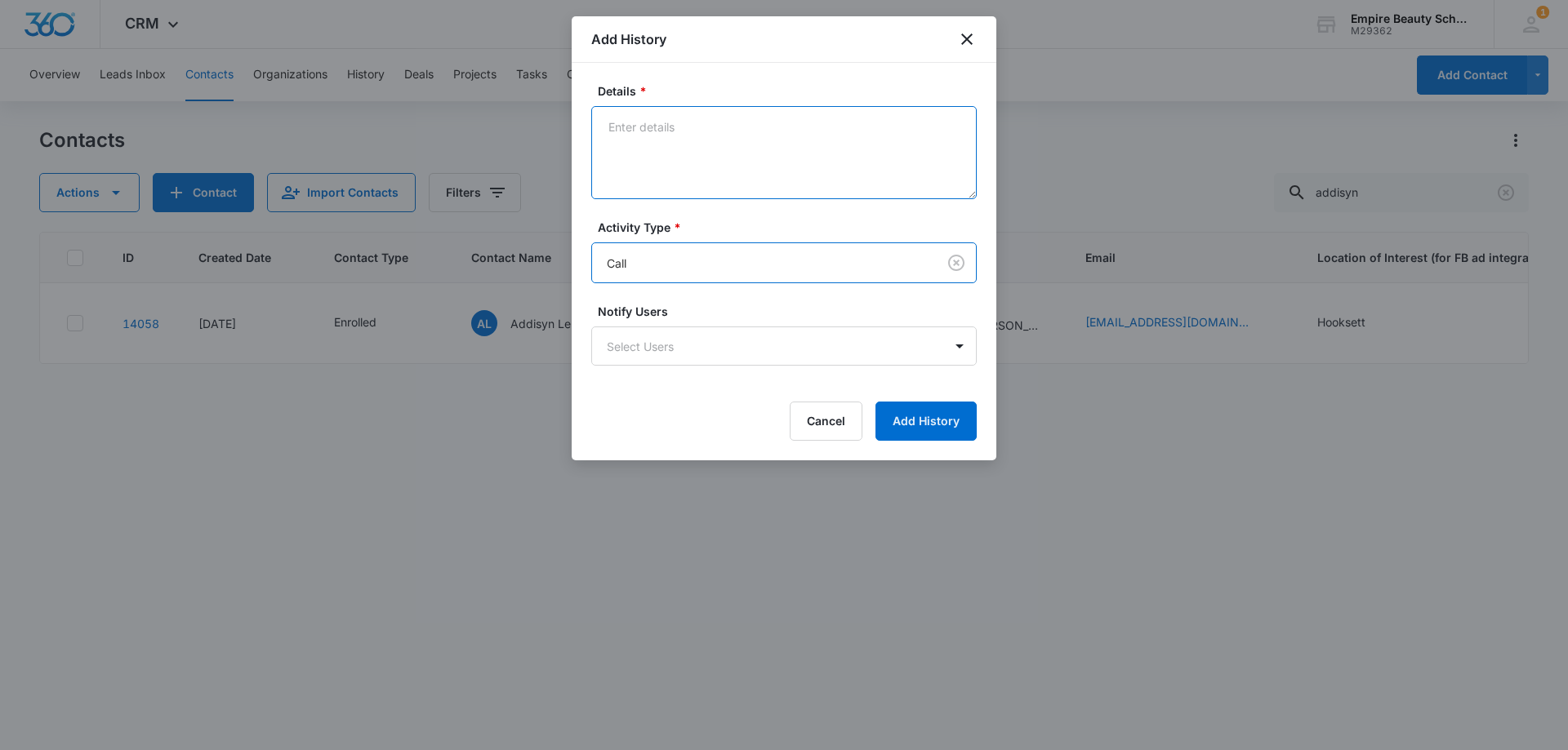
click at [694, 148] on textarea "Details *" at bounding box center [784, 152] width 386 height 93
type textarea "mailbox full"
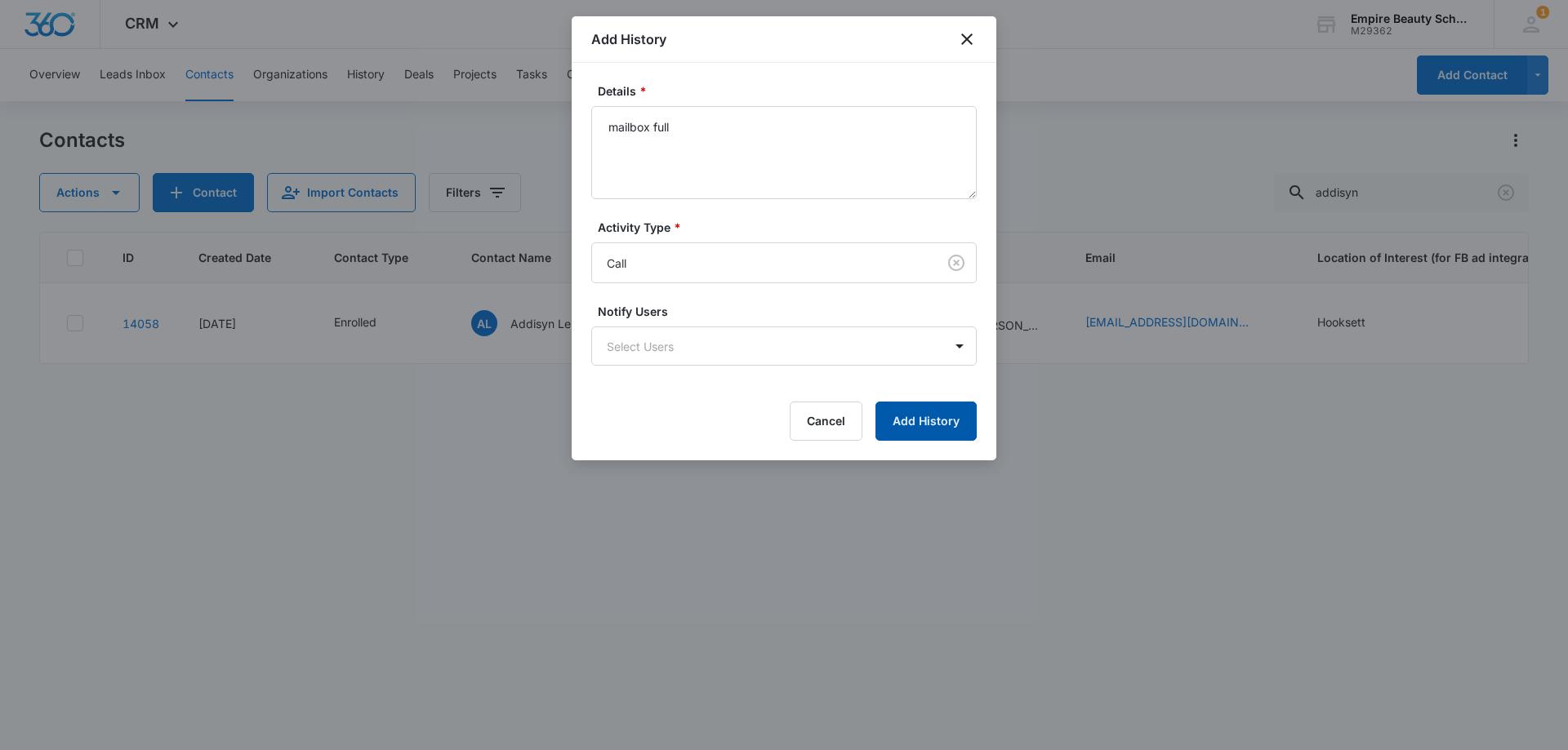
click at [910, 422] on button "Add History" at bounding box center [926, 420] width 101 height 39
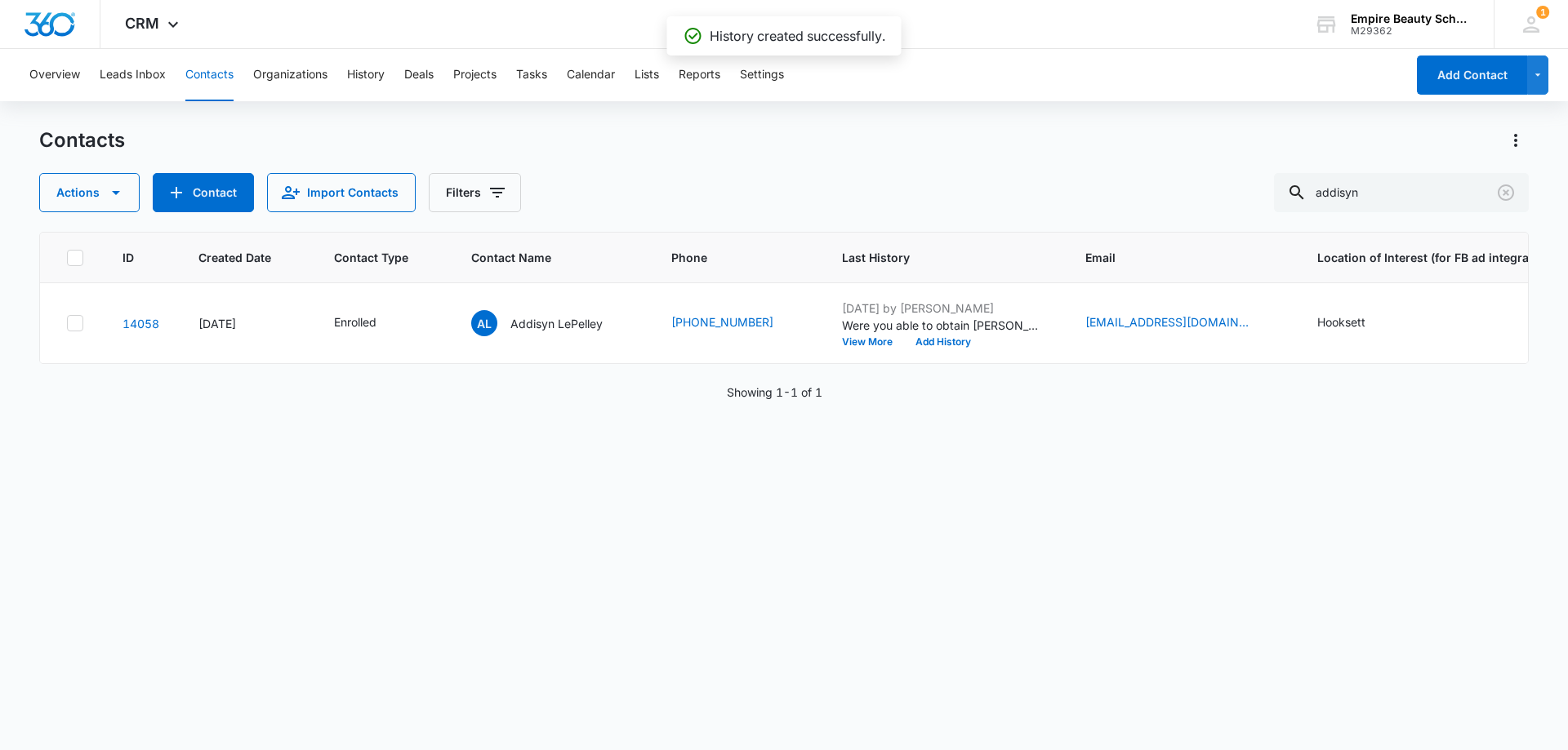
drag, startPoint x: 1108, startPoint y: 332, endPoint x: 1038, endPoint y: 475, distance: 159.2
click at [1038, 479] on div "ID Created Date Contact Type Contact Name Phone Last History Email Location of …" at bounding box center [784, 481] width 1489 height 497
drag, startPoint x: 1001, startPoint y: 518, endPoint x: 310, endPoint y: 88, distance: 813.9
click at [1001, 518] on div "ID Created Date Contact Type Contact Name Phone Last History Email Location of …" at bounding box center [784, 481] width 1489 height 497
click at [562, 312] on div "AL Addisyn LePelley" at bounding box center [536, 323] width 132 height 27
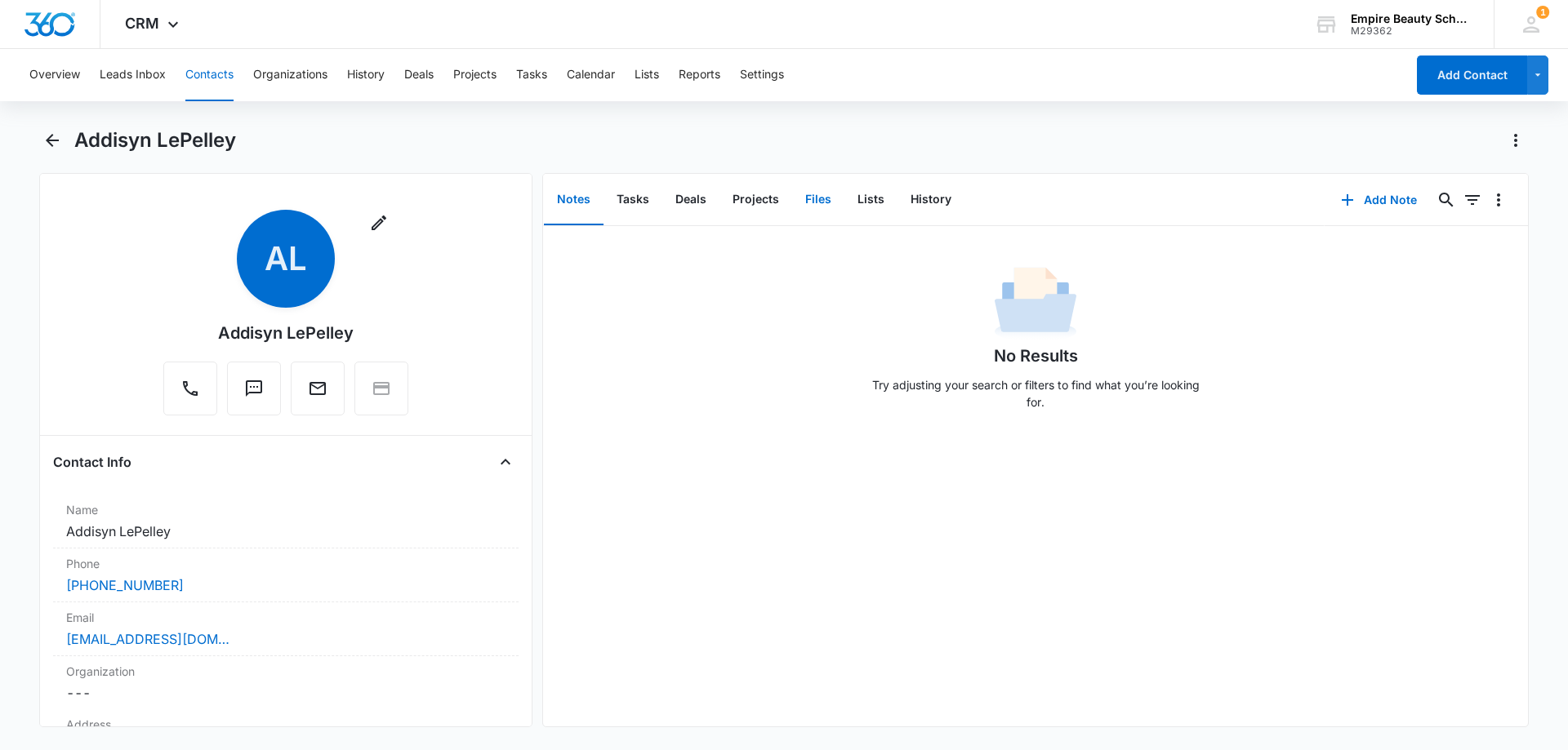
click at [821, 187] on button "Files" at bounding box center [818, 200] width 52 height 51
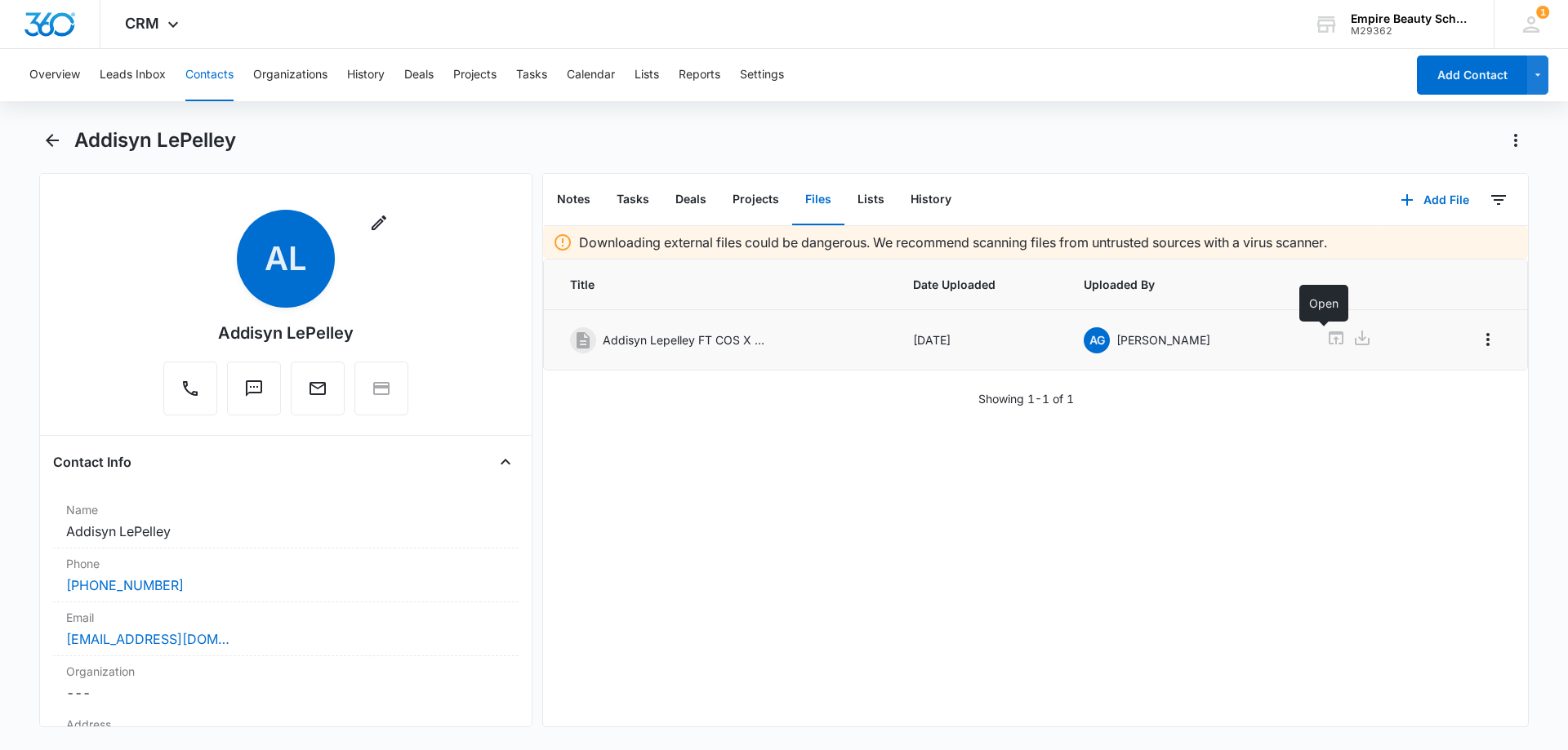
click at [1328, 334] on icon at bounding box center [1336, 338] width 15 height 13
click at [39, 137] on button "Back" at bounding box center [51, 141] width 26 height 27
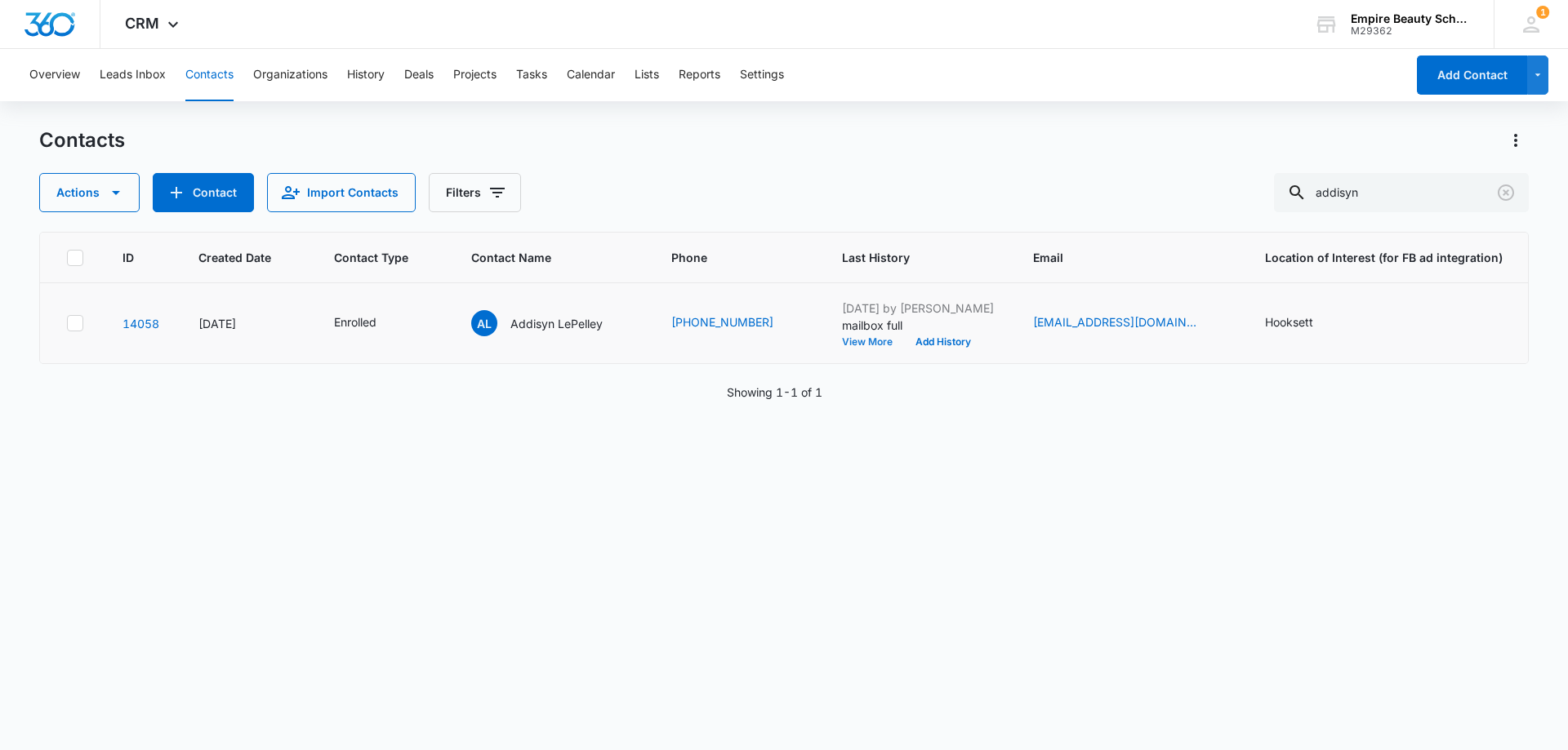
click at [866, 346] on button "View More" at bounding box center [872, 342] width 62 height 10
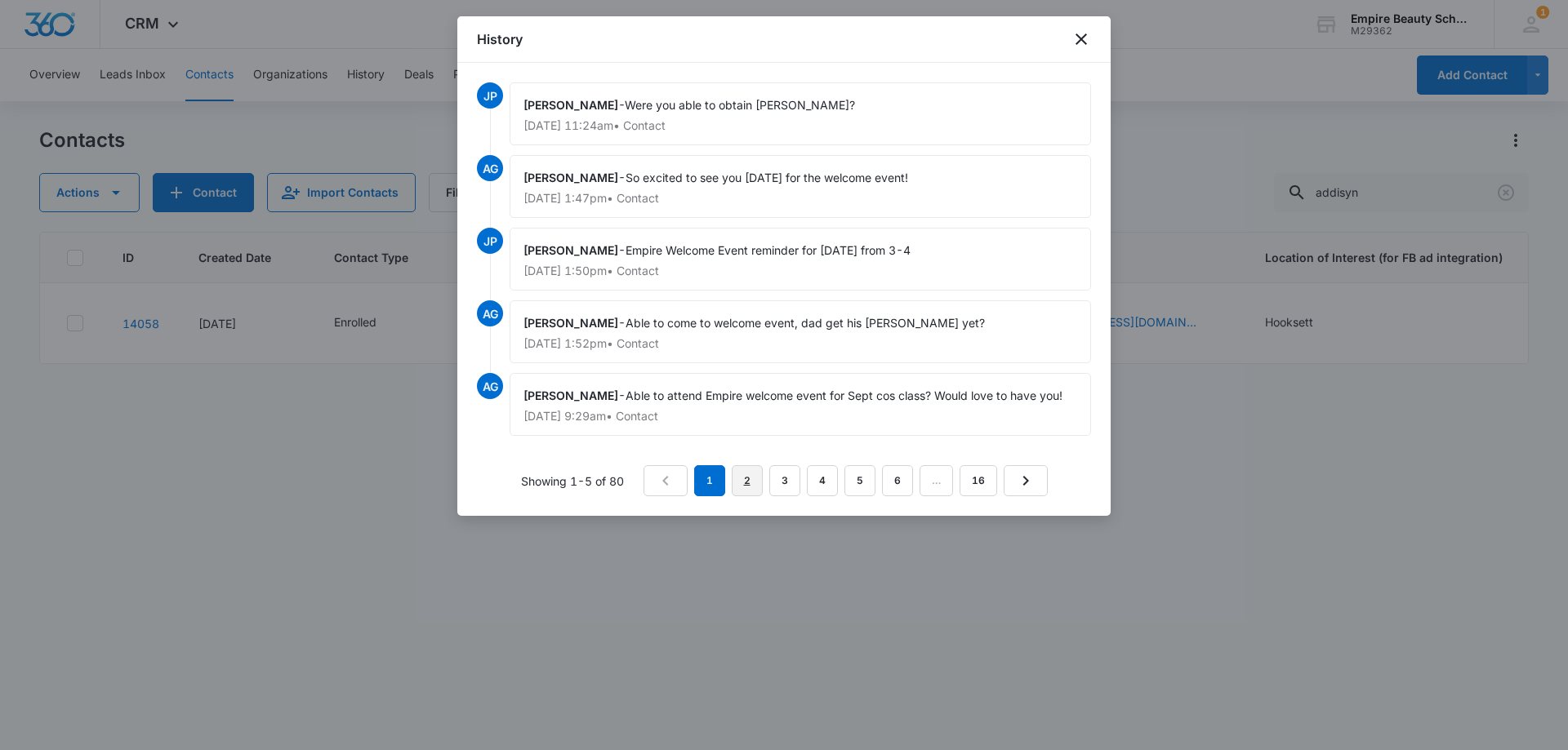
click at [746, 483] on link "2" at bounding box center [746, 480] width 31 height 31
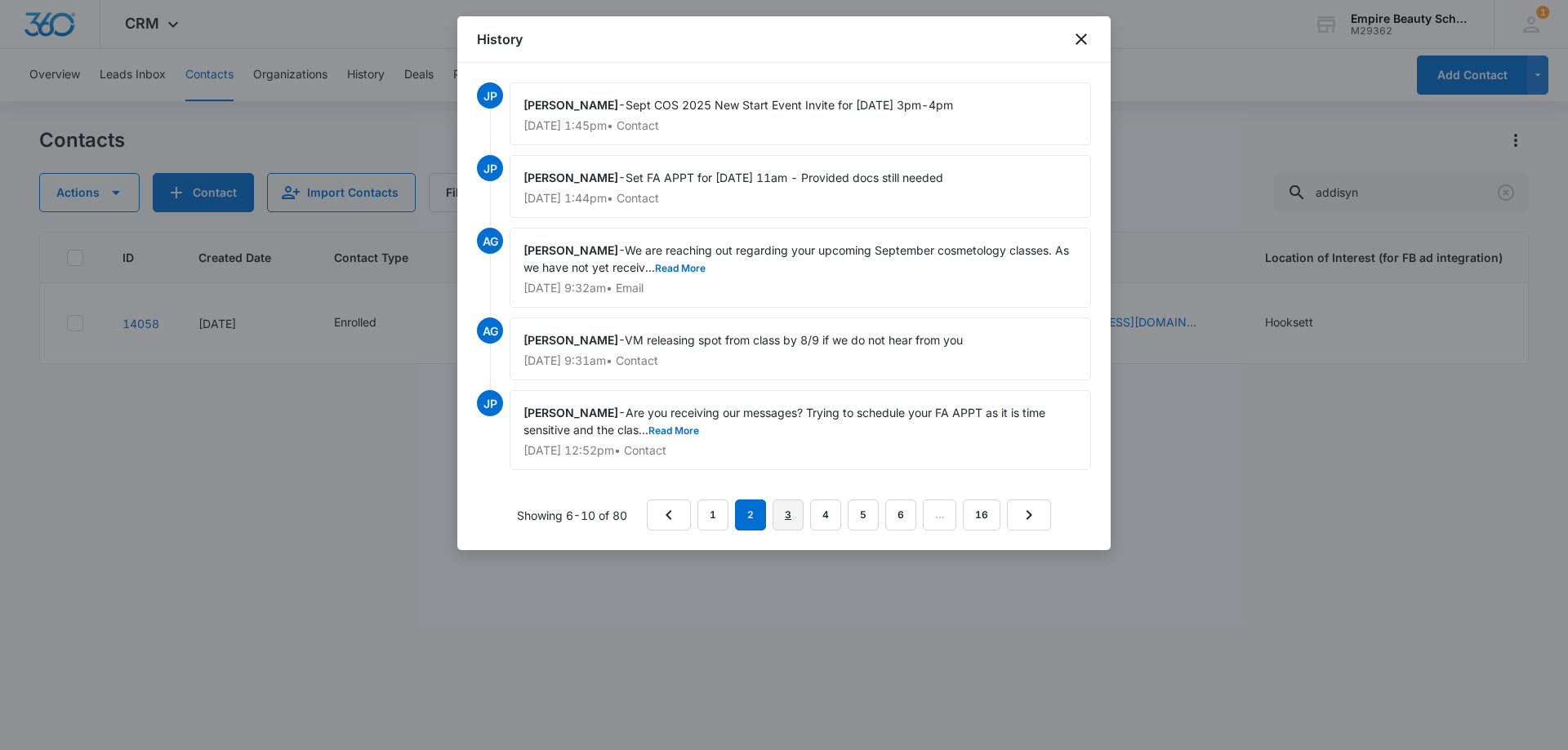
click at [787, 523] on link "3" at bounding box center [787, 515] width 31 height 31
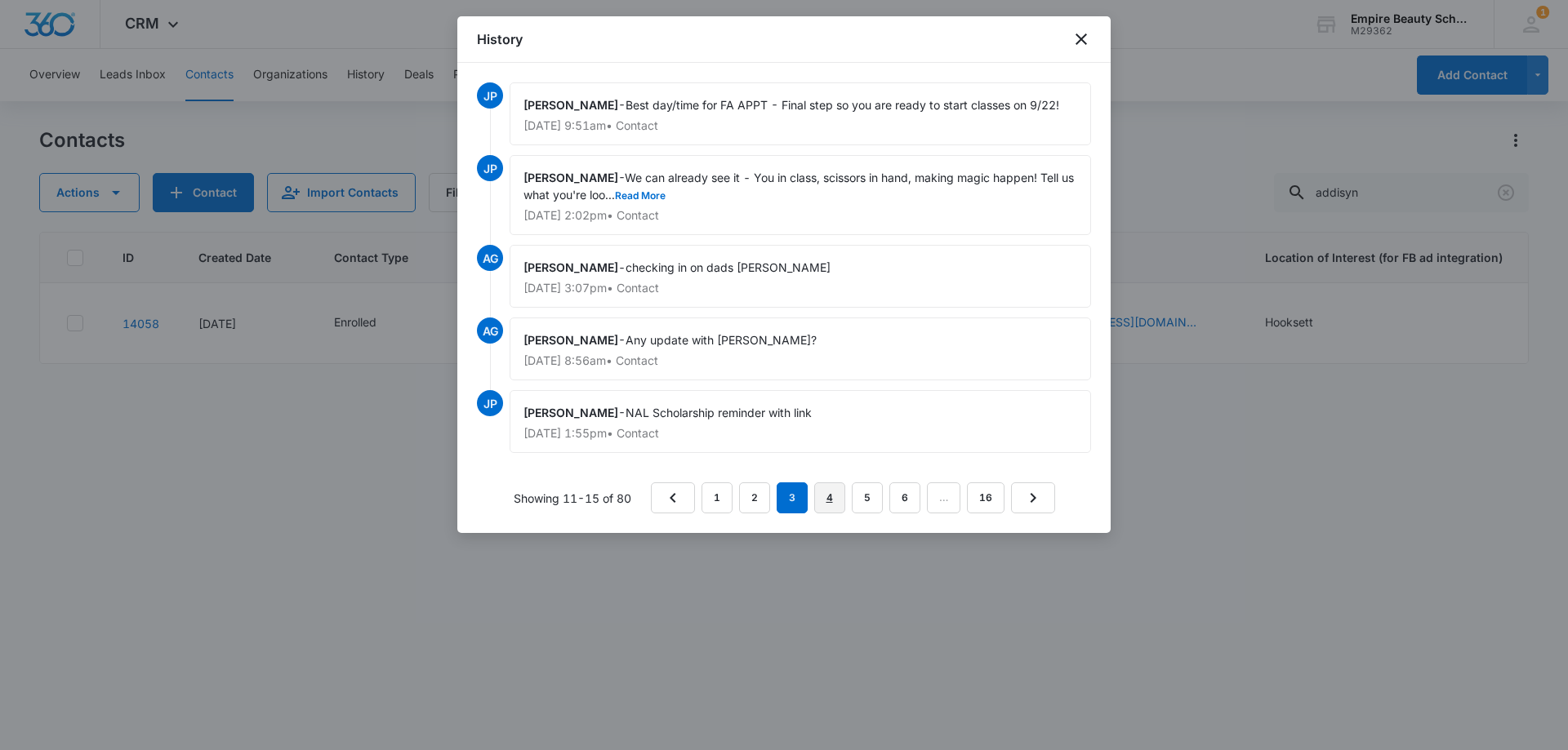
click at [825, 496] on link "4" at bounding box center [829, 497] width 31 height 31
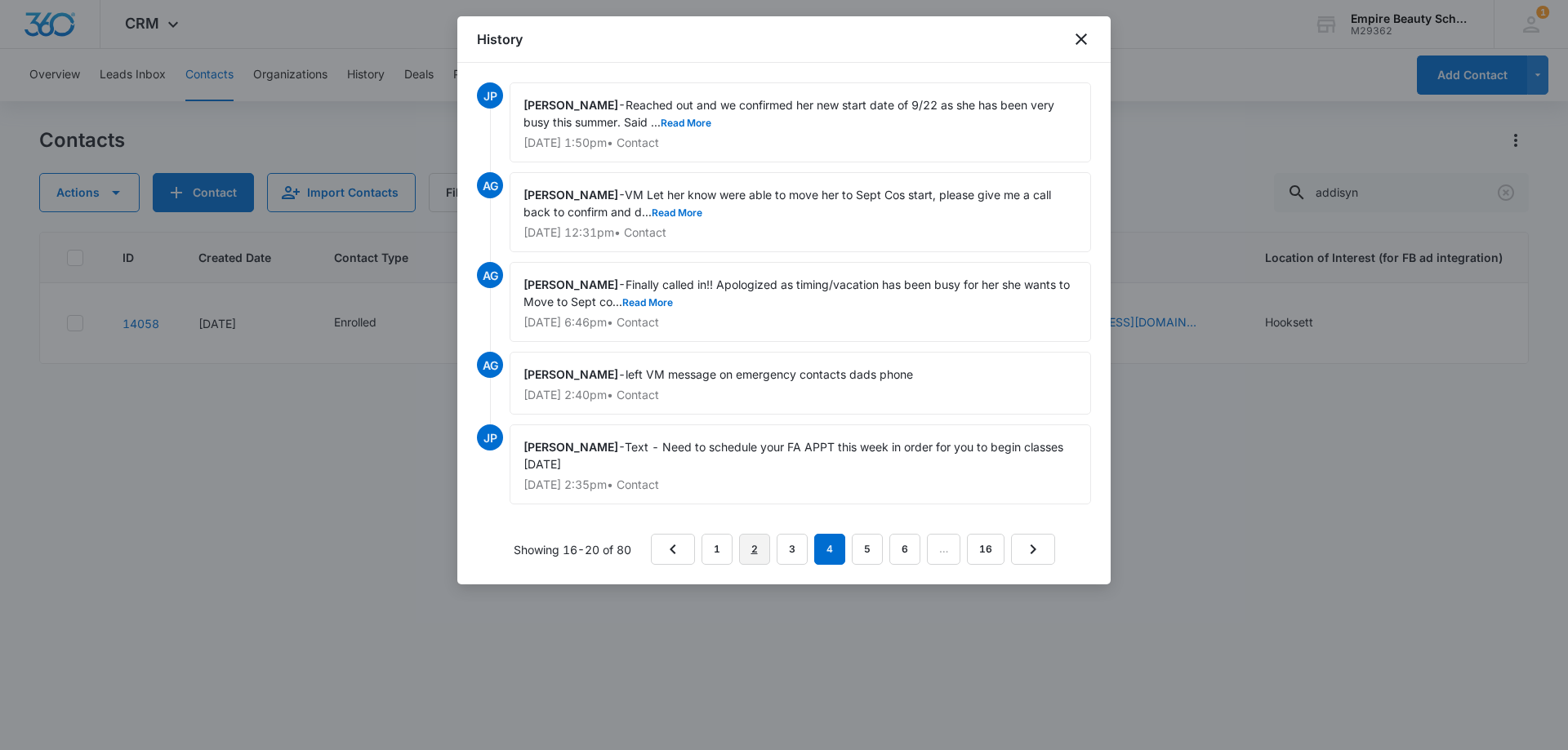
click at [747, 555] on link "2" at bounding box center [754, 549] width 31 height 31
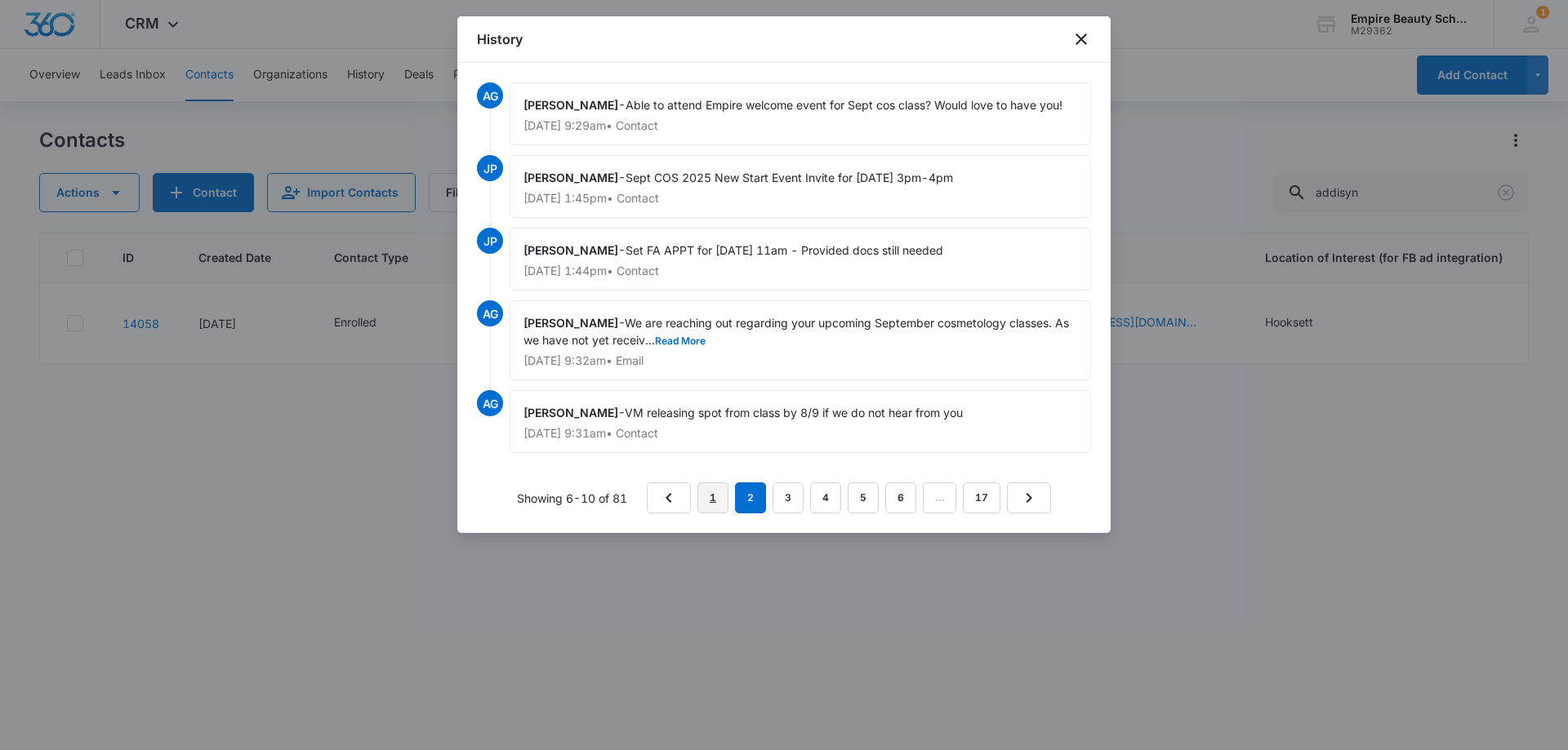
click at [723, 502] on link "1" at bounding box center [712, 497] width 31 height 31
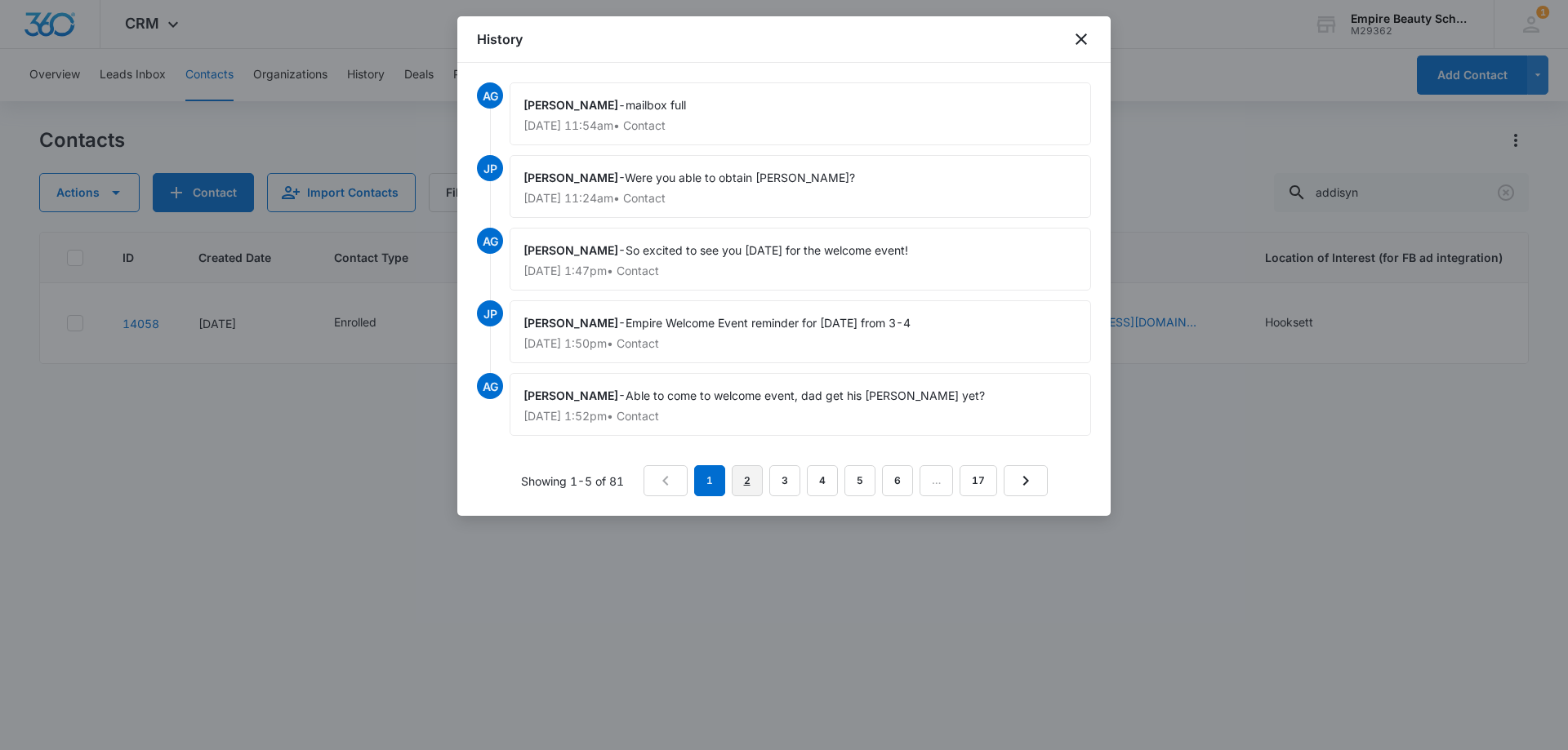
click at [751, 485] on link "2" at bounding box center [746, 480] width 31 height 31
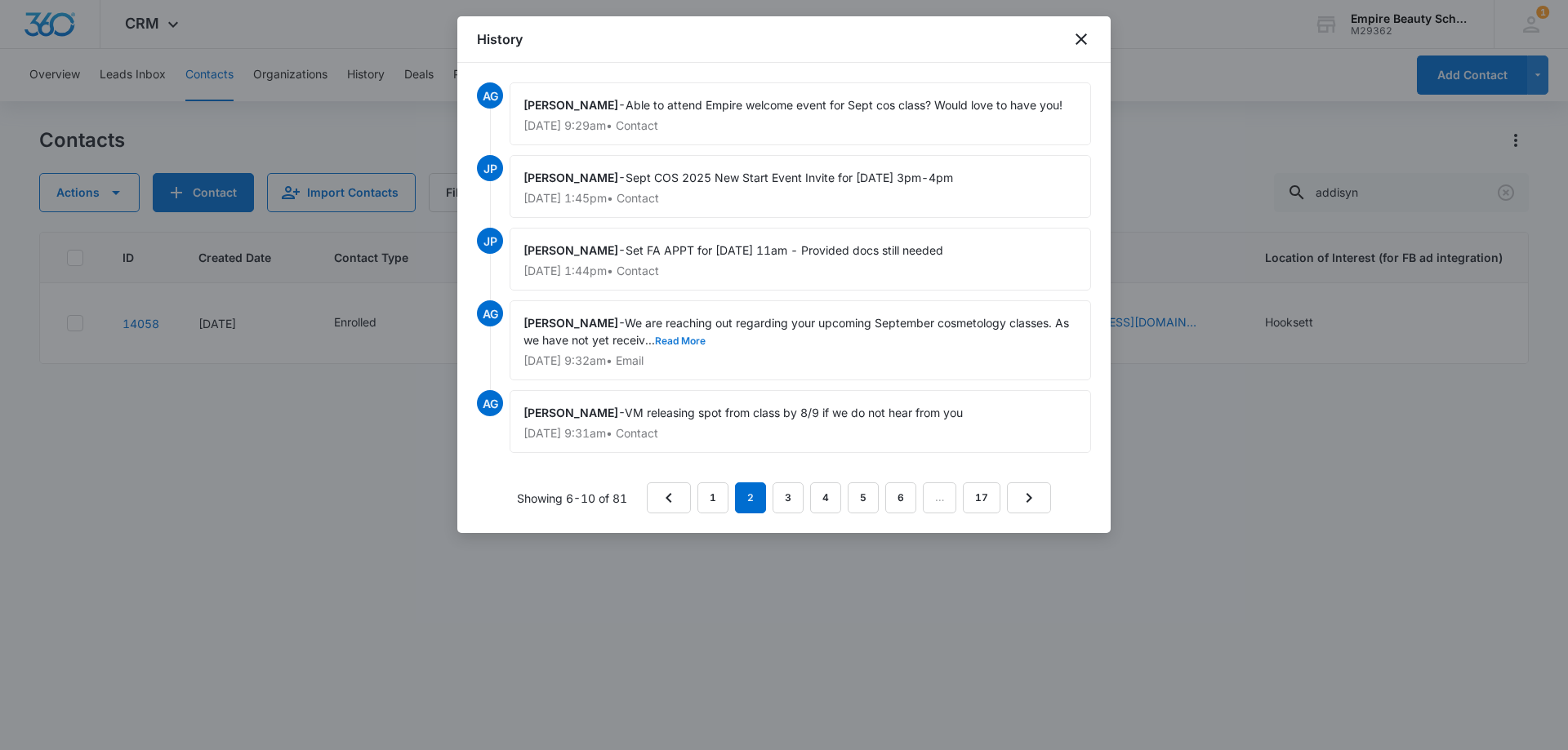
click at [689, 338] on button "Read More" at bounding box center [680, 341] width 51 height 10
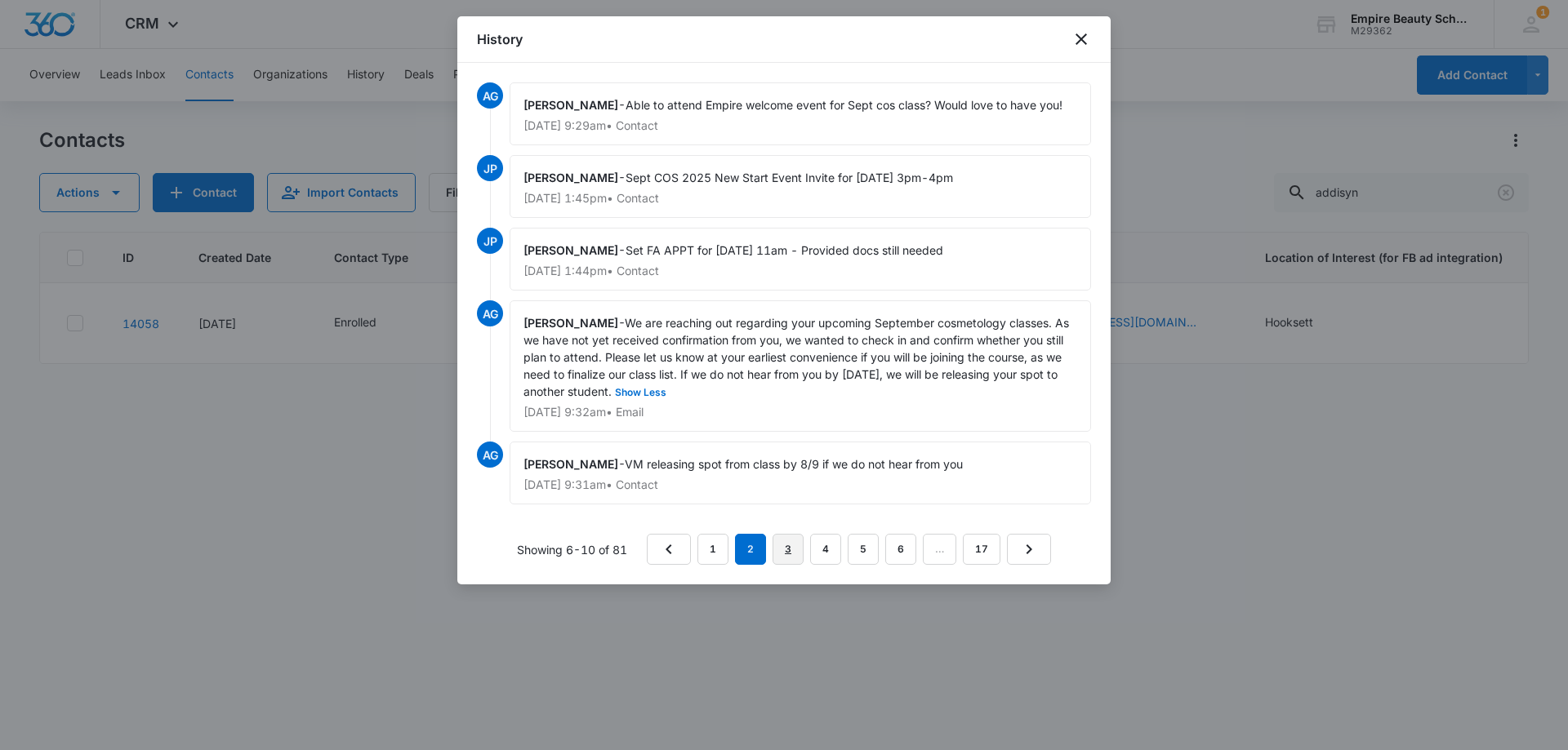
click at [799, 554] on link "3" at bounding box center [787, 549] width 31 height 31
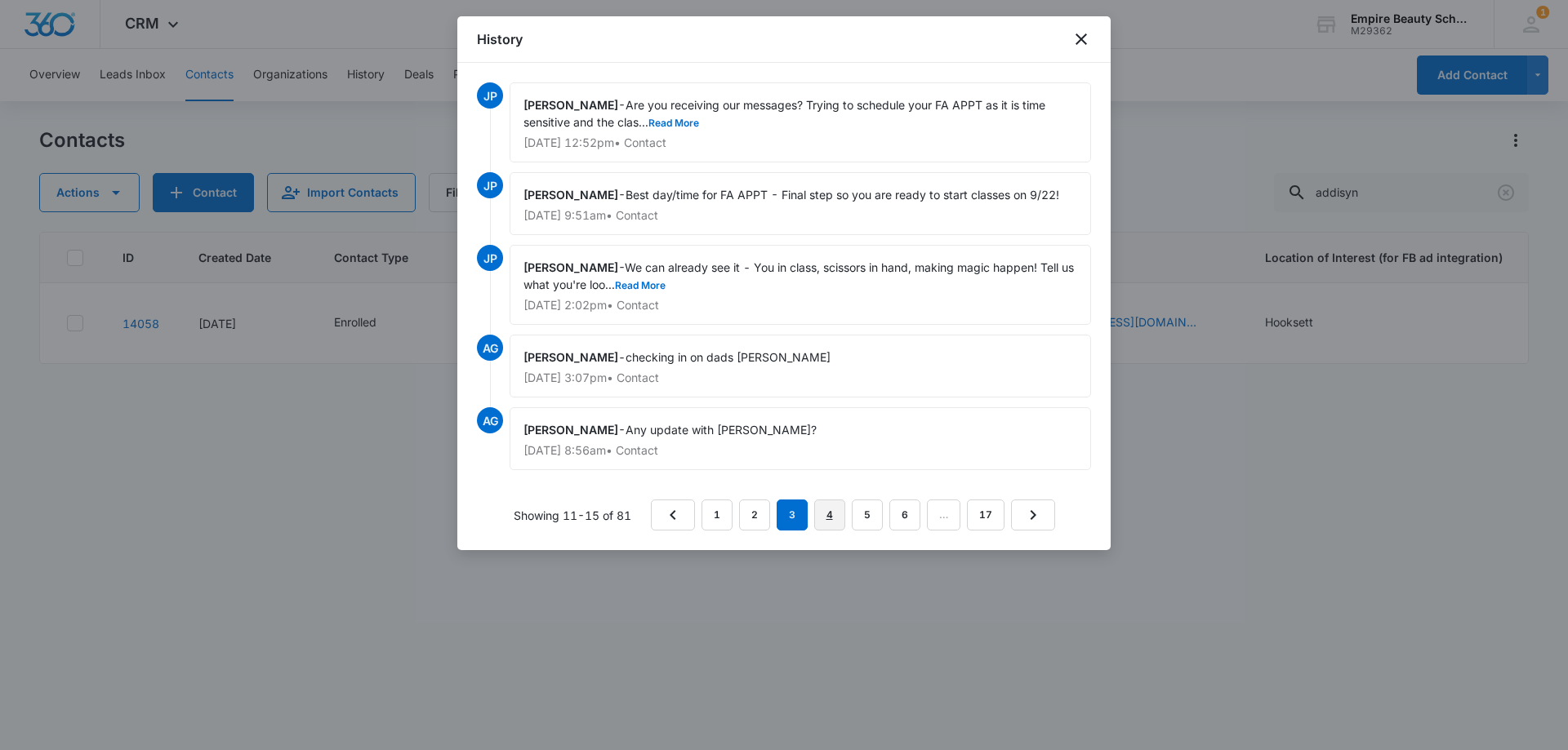
click at [824, 507] on link "4" at bounding box center [829, 515] width 31 height 31
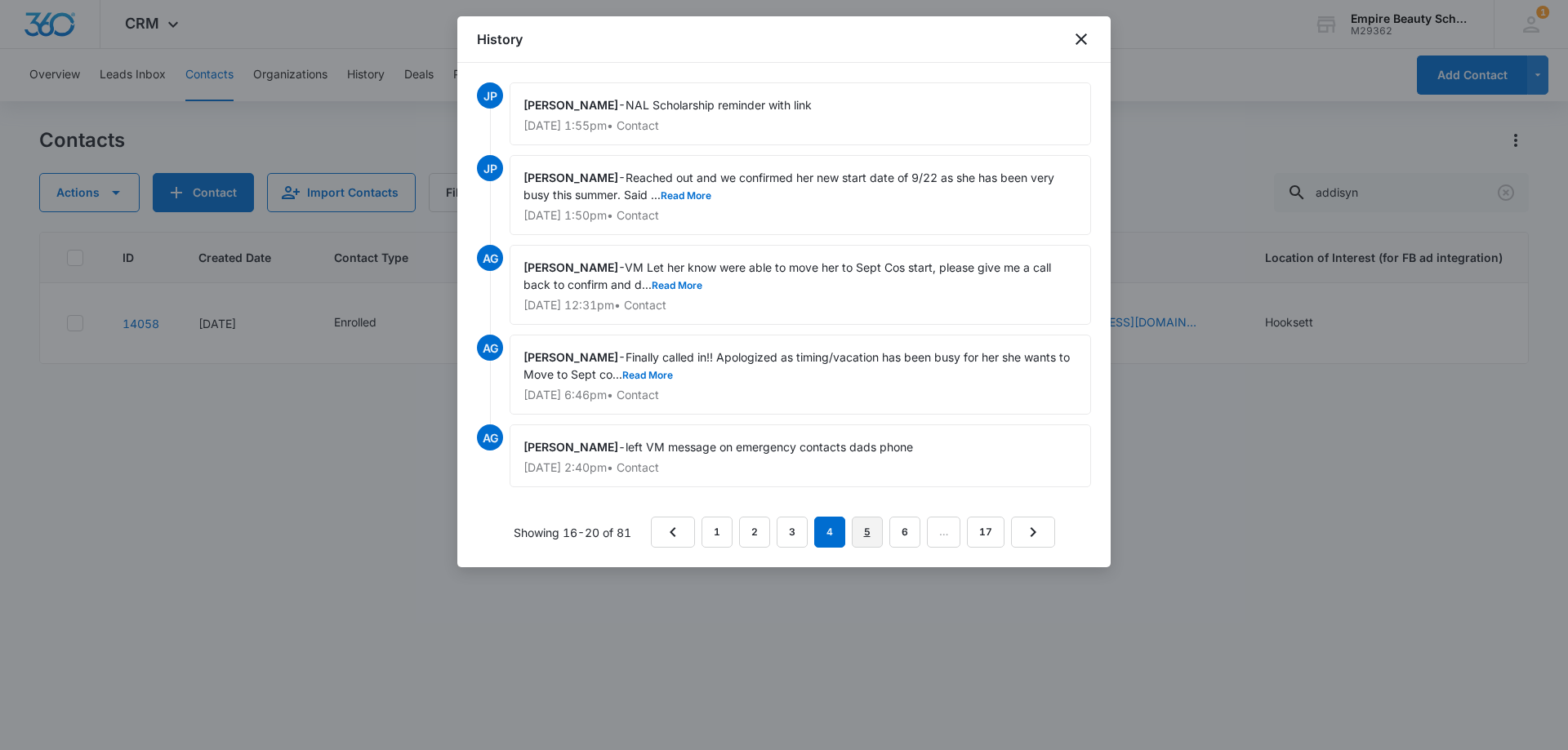
click at [859, 524] on link "5" at bounding box center [867, 531] width 31 height 31
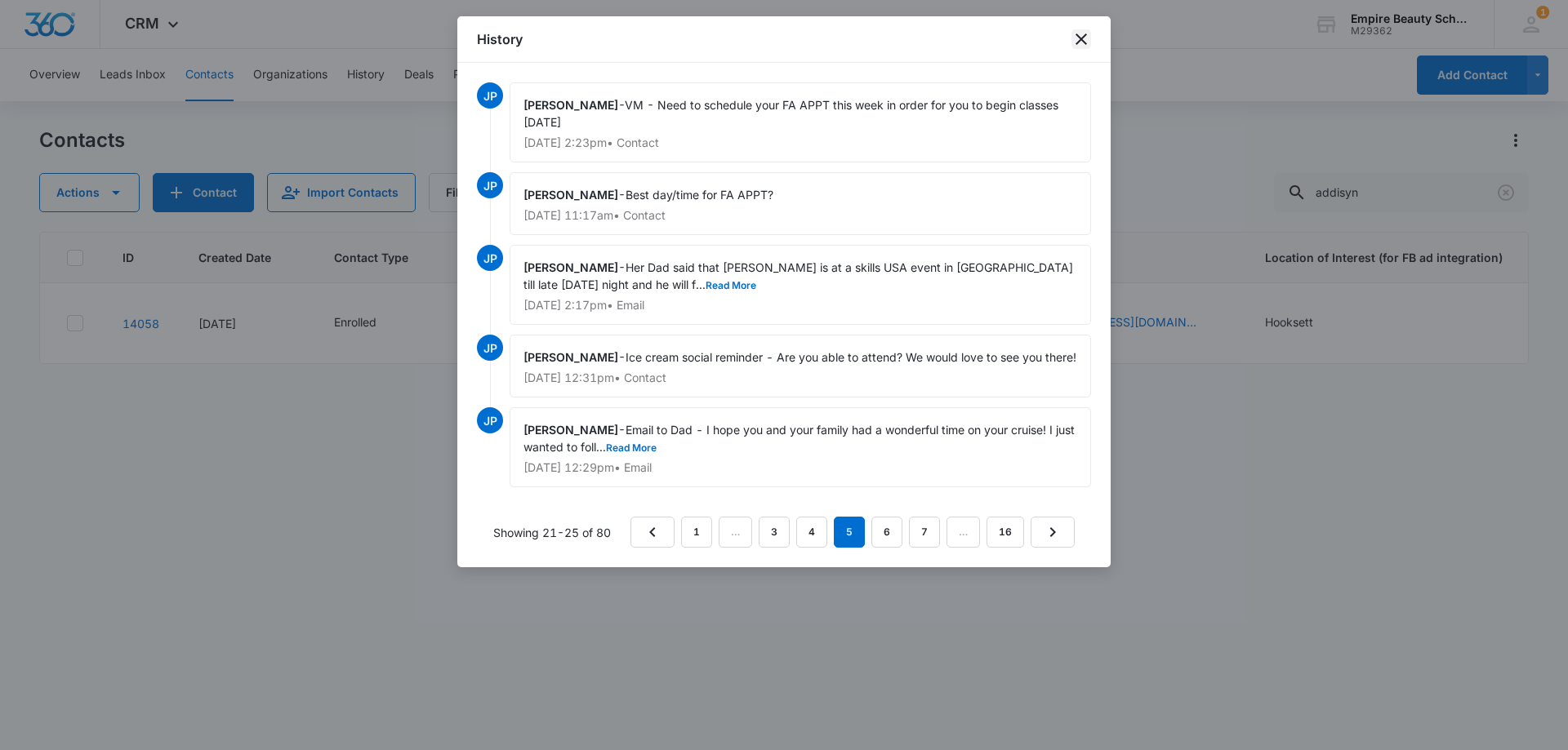
click at [1075, 42] on icon "close" at bounding box center [1081, 39] width 20 height 20
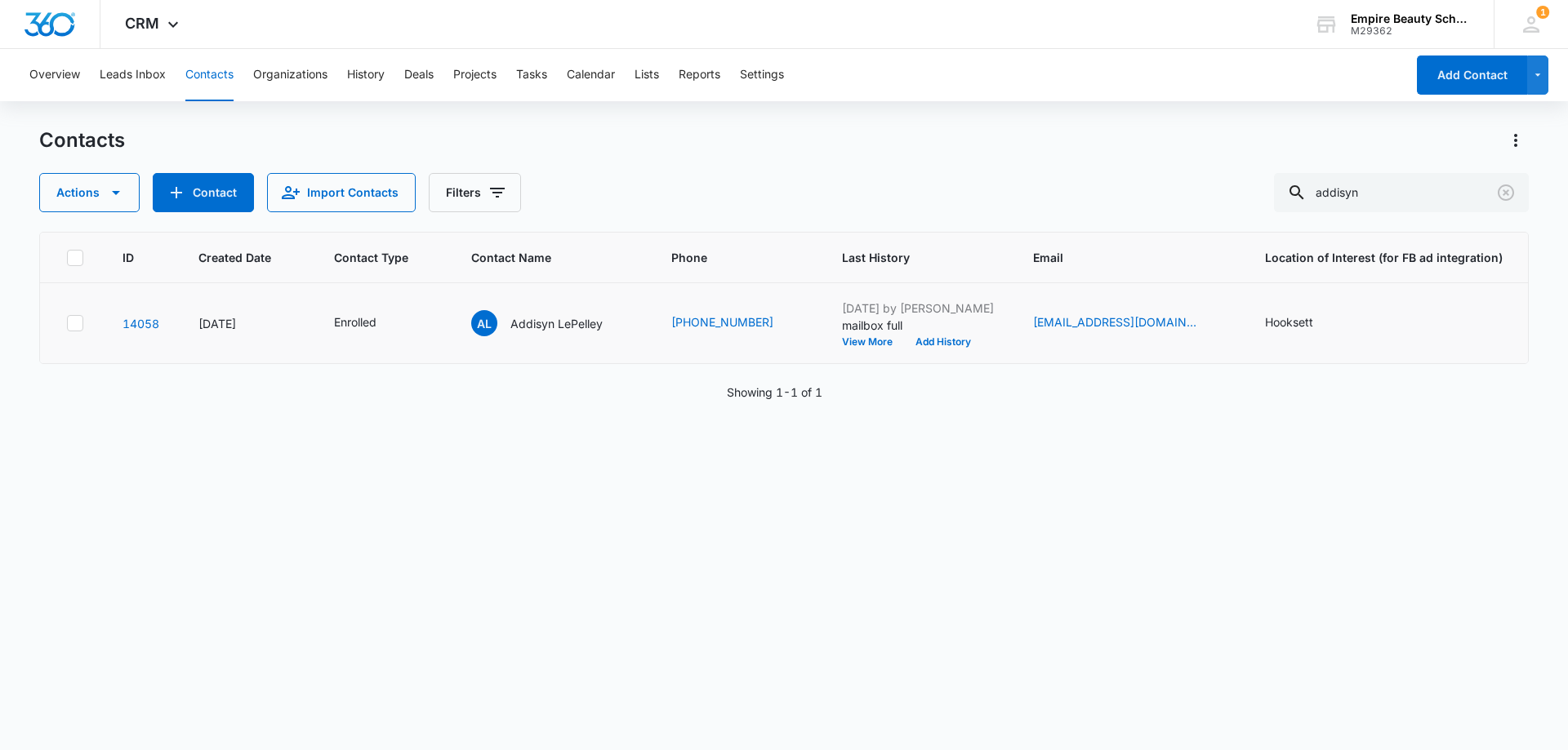
click at [940, 347] on td "[DATE] by [PERSON_NAME] mailbox full View More Add History" at bounding box center [918, 323] width 191 height 80
click at [934, 337] on button "Add History" at bounding box center [943, 342] width 79 height 10
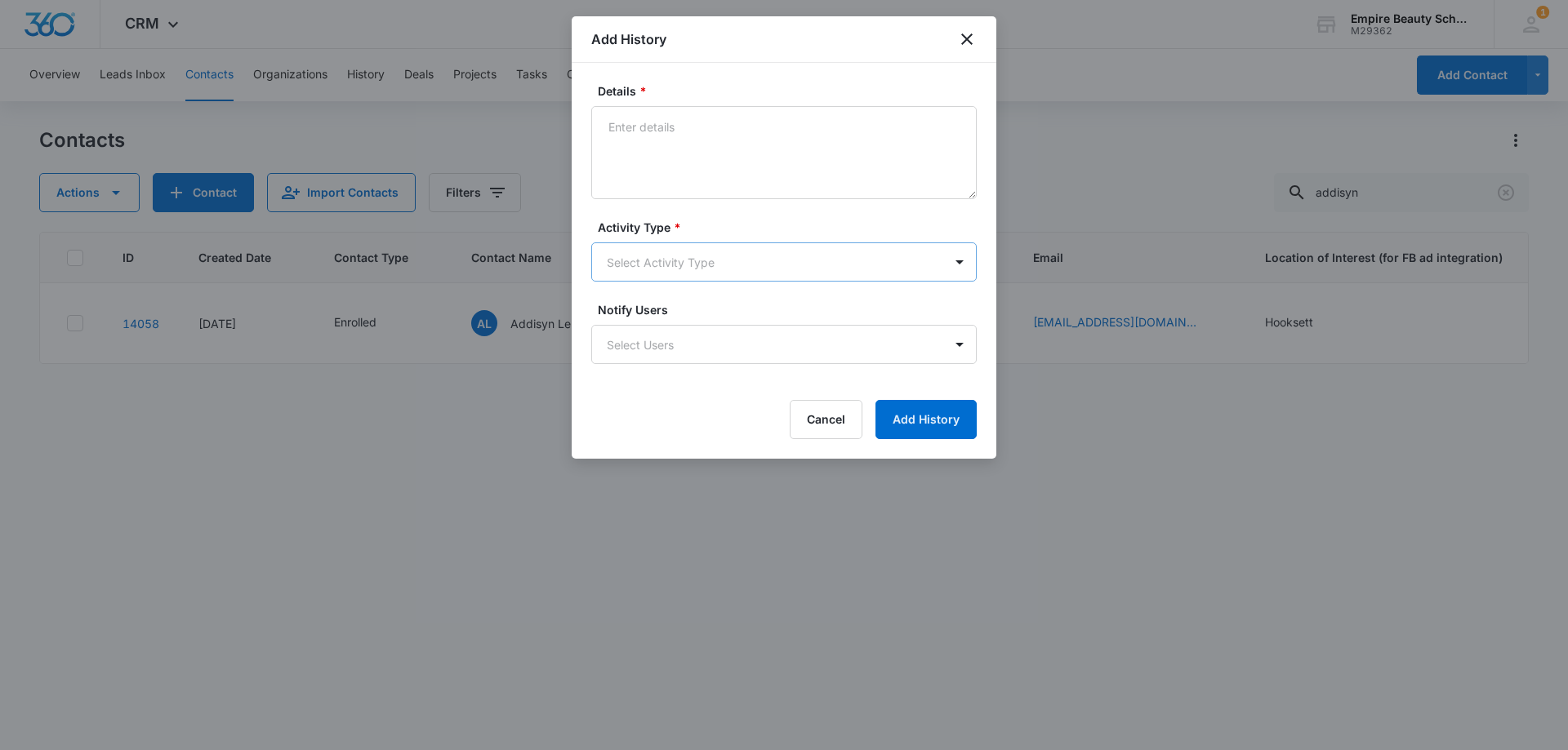
click at [706, 244] on body "CRM Apps Forms CRM Email Shop Payments POS Files Brand Settings Empire Beauty S…" at bounding box center [784, 375] width 1568 height 750
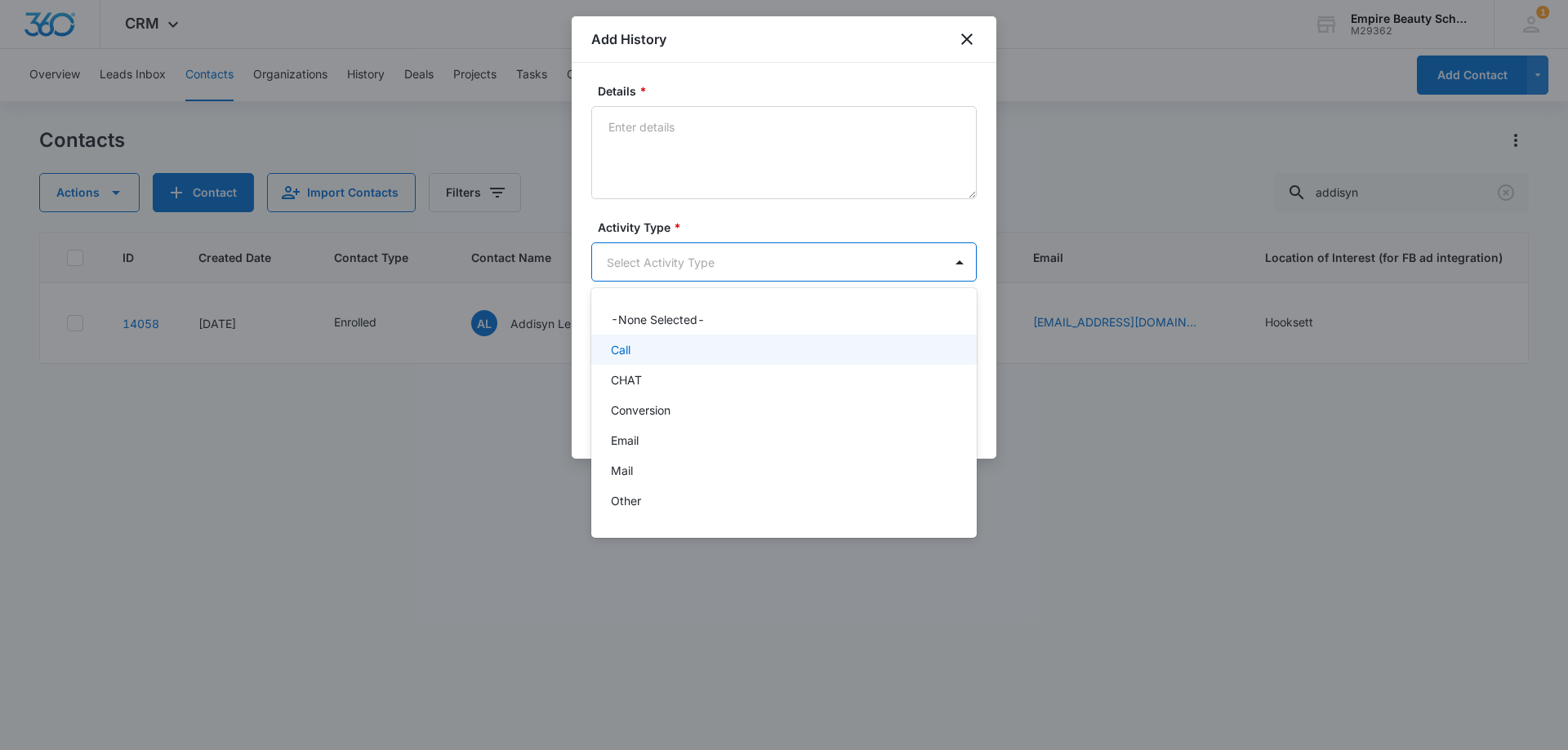
click at [614, 356] on p "Call" at bounding box center [621, 350] width 20 height 17
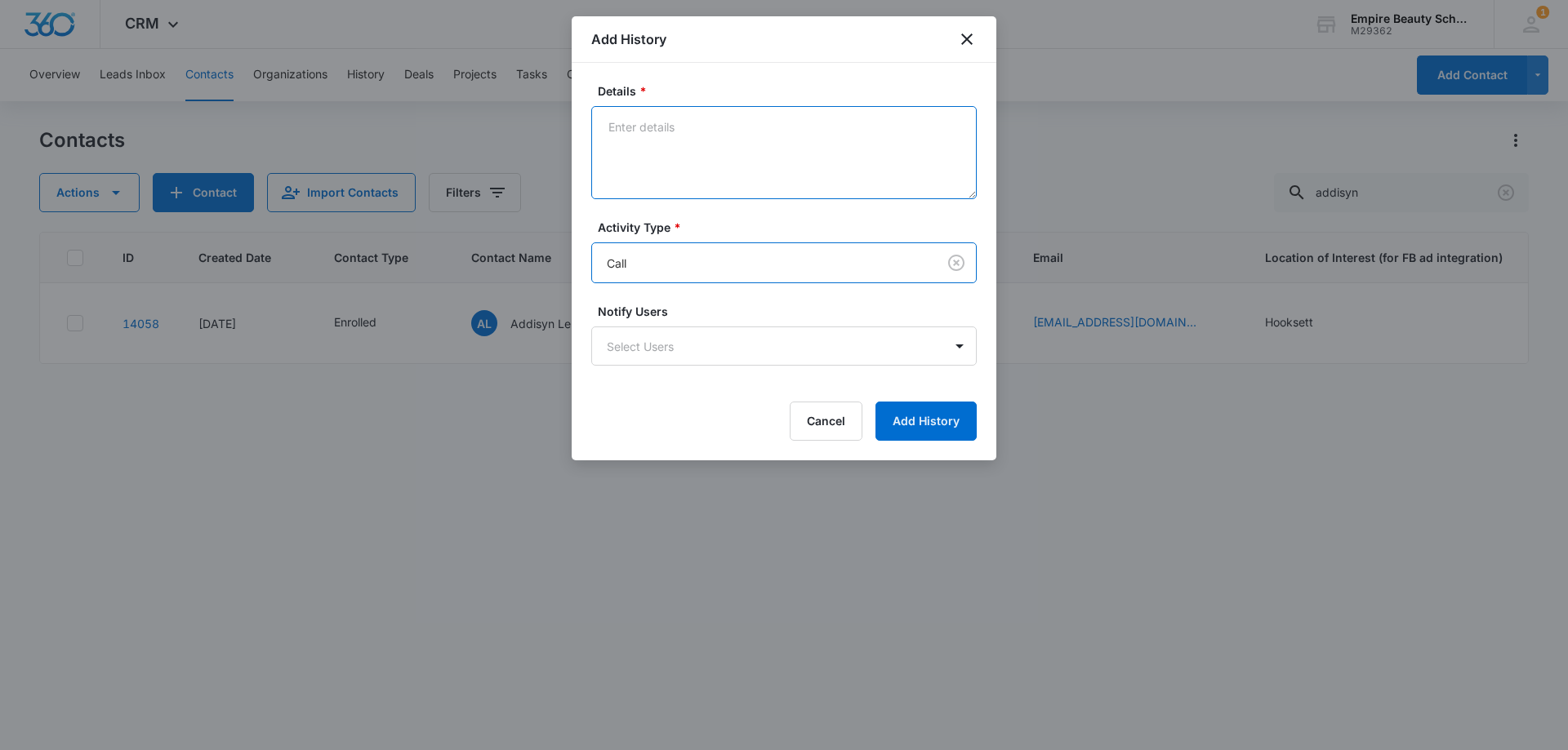
click at [689, 177] on textarea "Details *" at bounding box center [784, 152] width 386 height 93
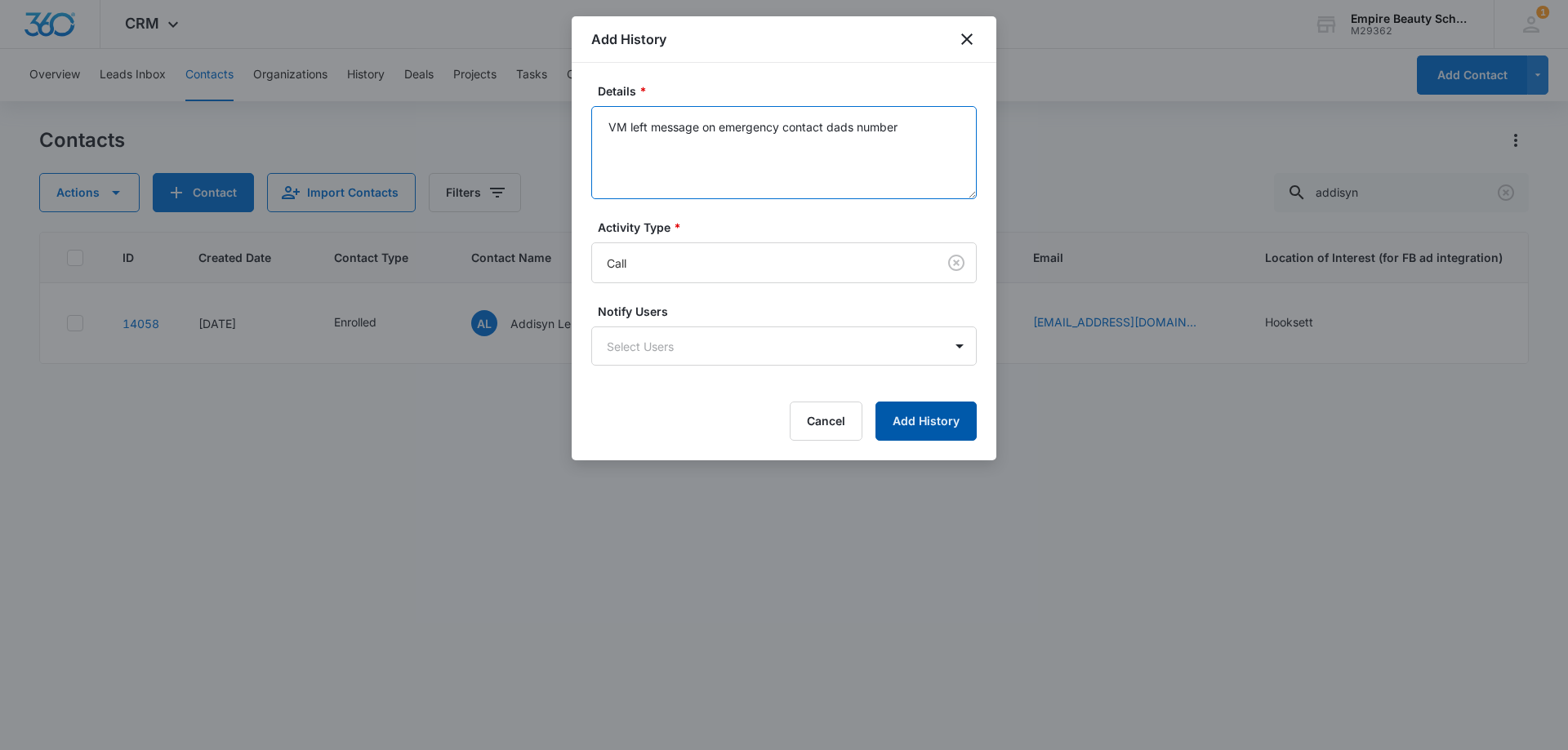
type textarea "VM left message on emergency contact dads number"
click at [947, 423] on button "Add History" at bounding box center [926, 420] width 101 height 39
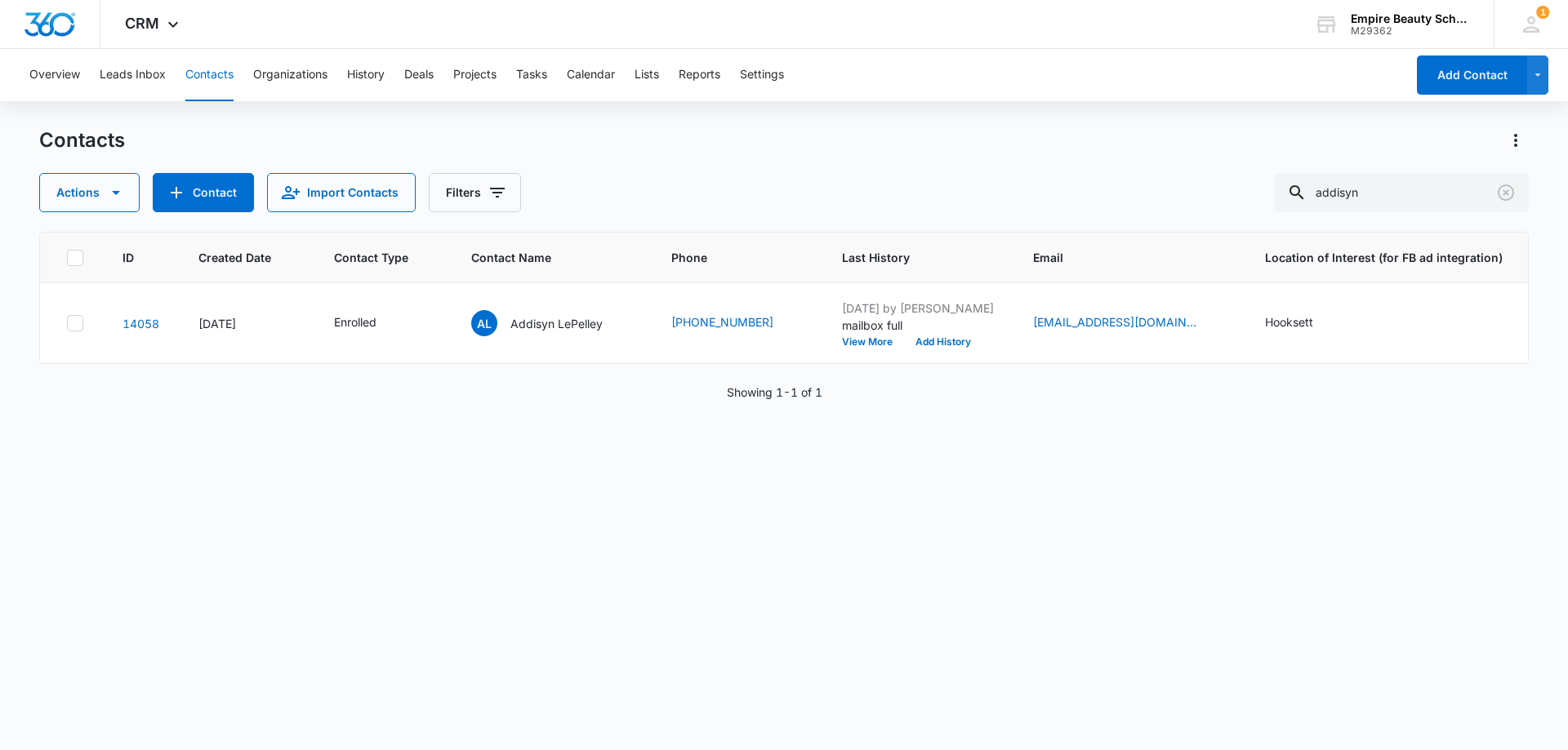
drag, startPoint x: 945, startPoint y: 572, endPoint x: 806, endPoint y: 447, distance: 186.9
click at [944, 572] on div "ID Created Date Contact Type Contact Name Phone Last History Email Location of …" at bounding box center [784, 481] width 1489 height 497
click at [556, 310] on div "AL Addisyn LePelley" at bounding box center [536, 323] width 132 height 27
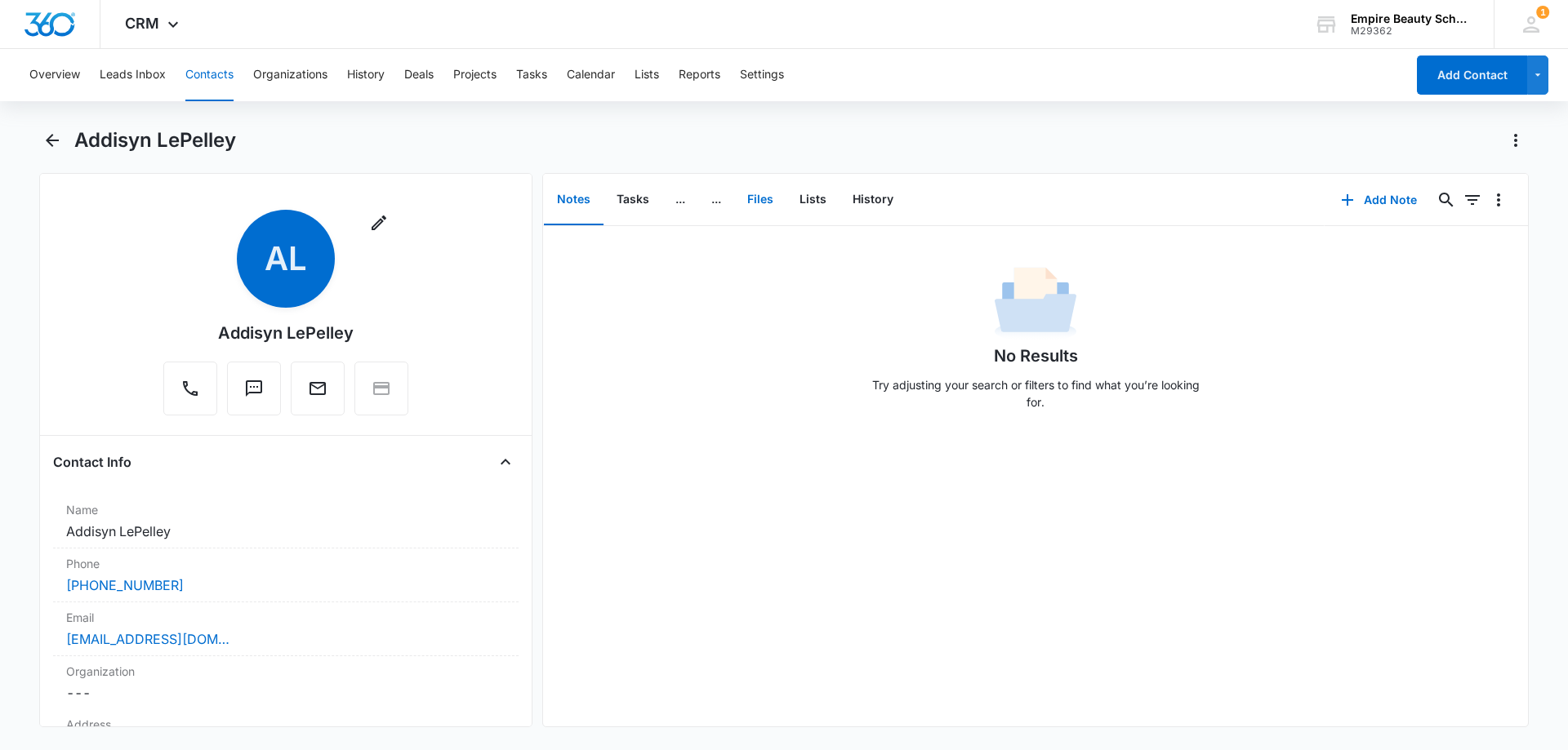
click at [759, 192] on button "Files" at bounding box center [760, 200] width 52 height 51
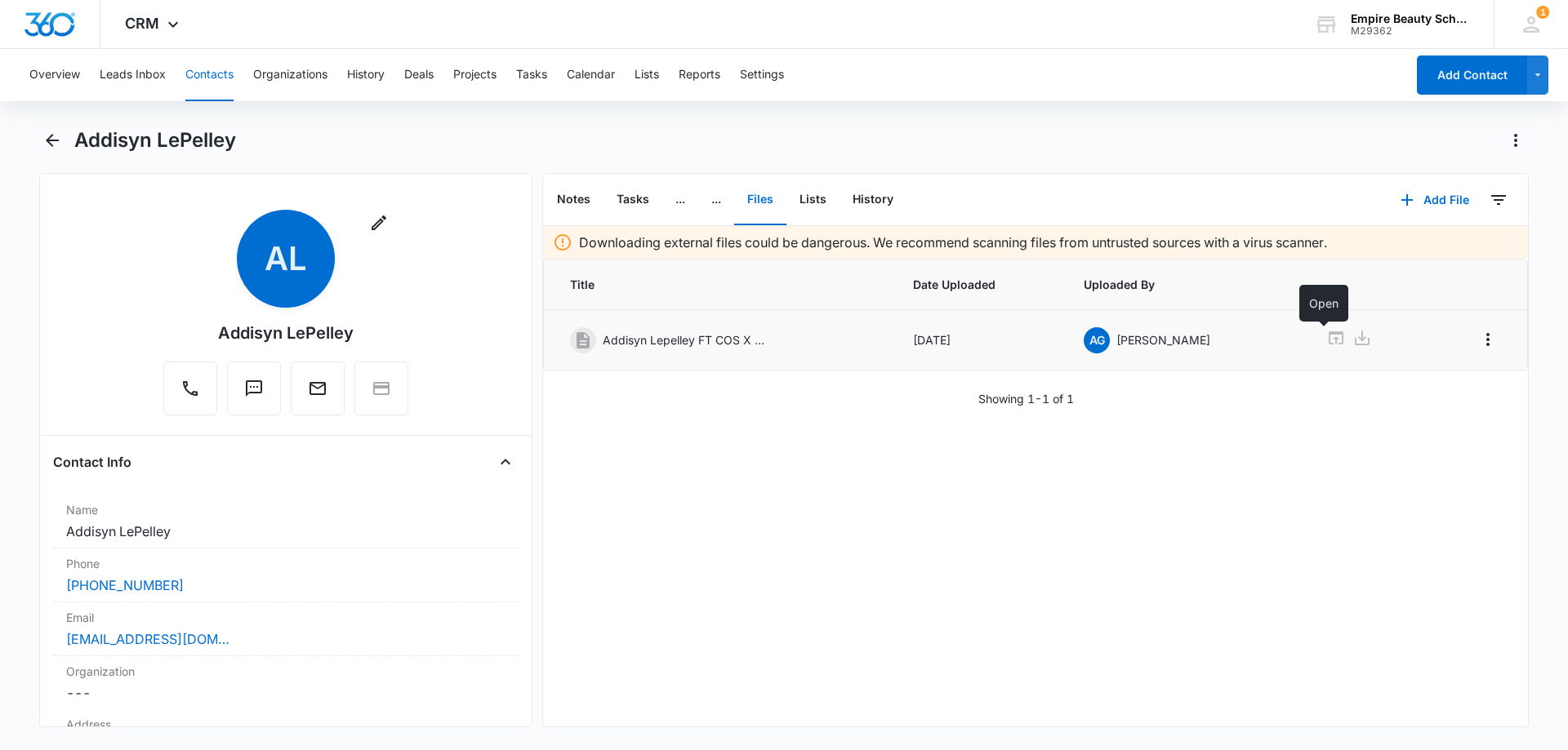
click at [1326, 339] on icon at bounding box center [1336, 338] width 20 height 20
click at [45, 135] on icon "Back" at bounding box center [52, 141] width 20 height 20
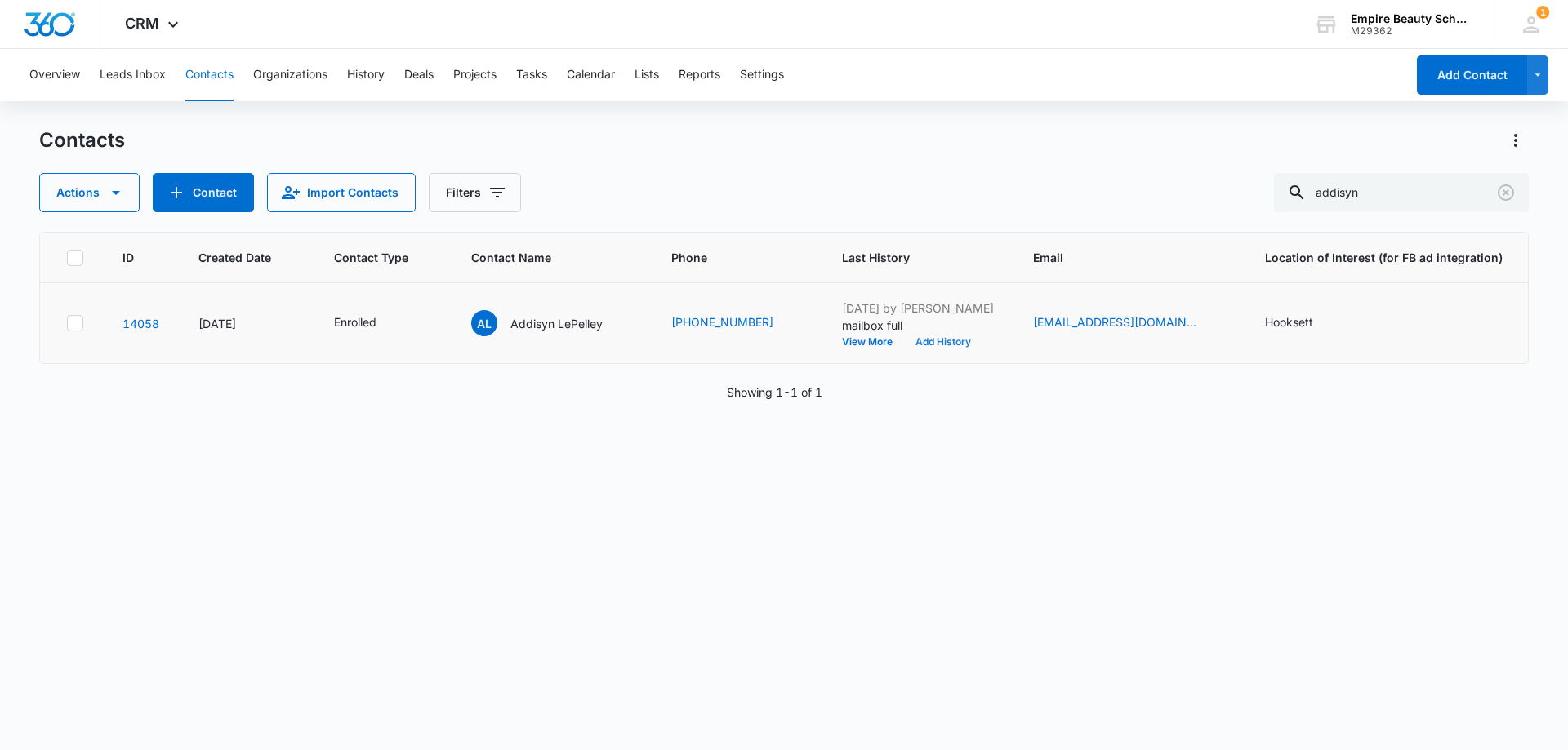
click at [938, 337] on button "Add History" at bounding box center [943, 342] width 79 height 10
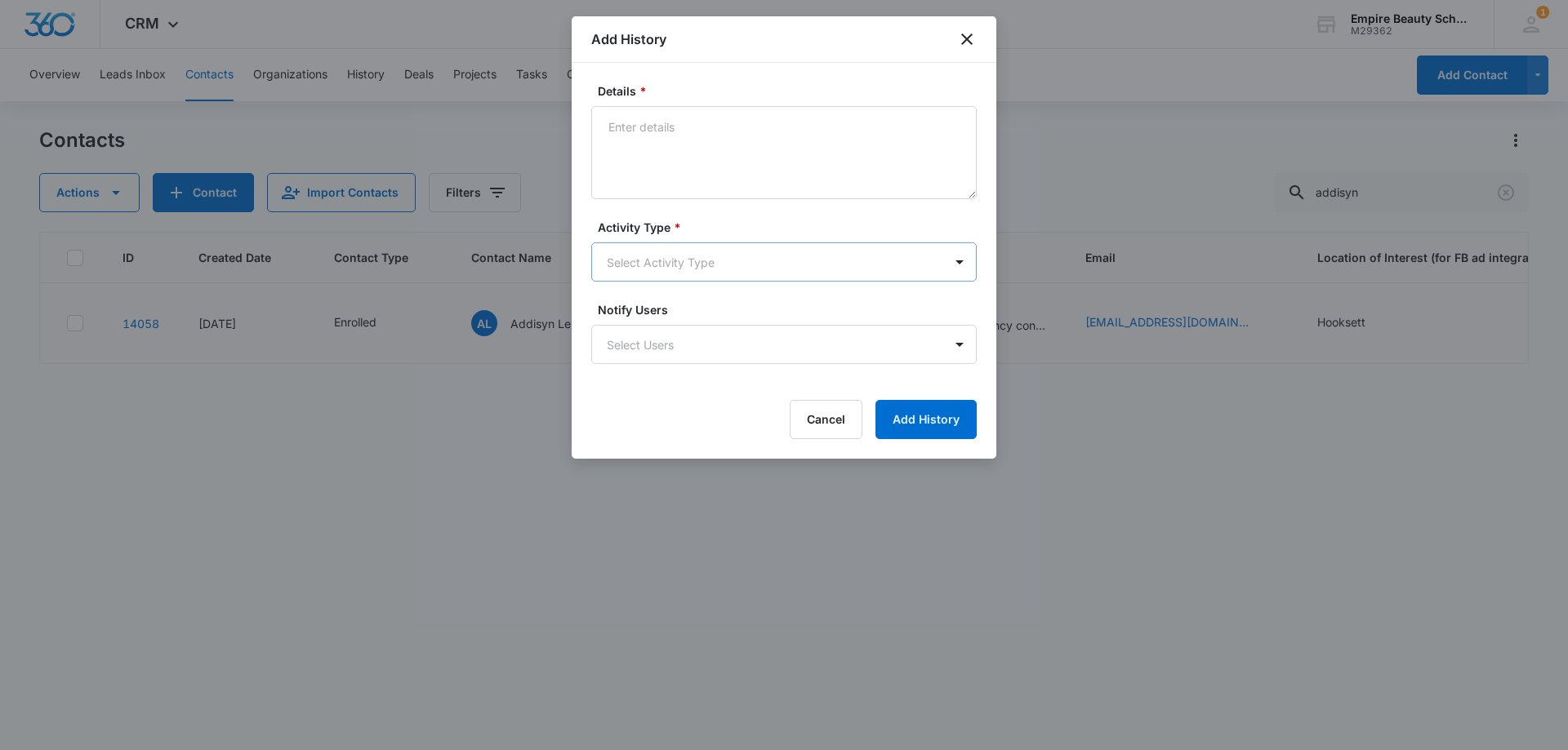
click at [619, 273] on body "CRM Apps Forms CRM Email Shop Payments POS Files Brand Settings Empire Beauty S…" at bounding box center [784, 375] width 1568 height 750
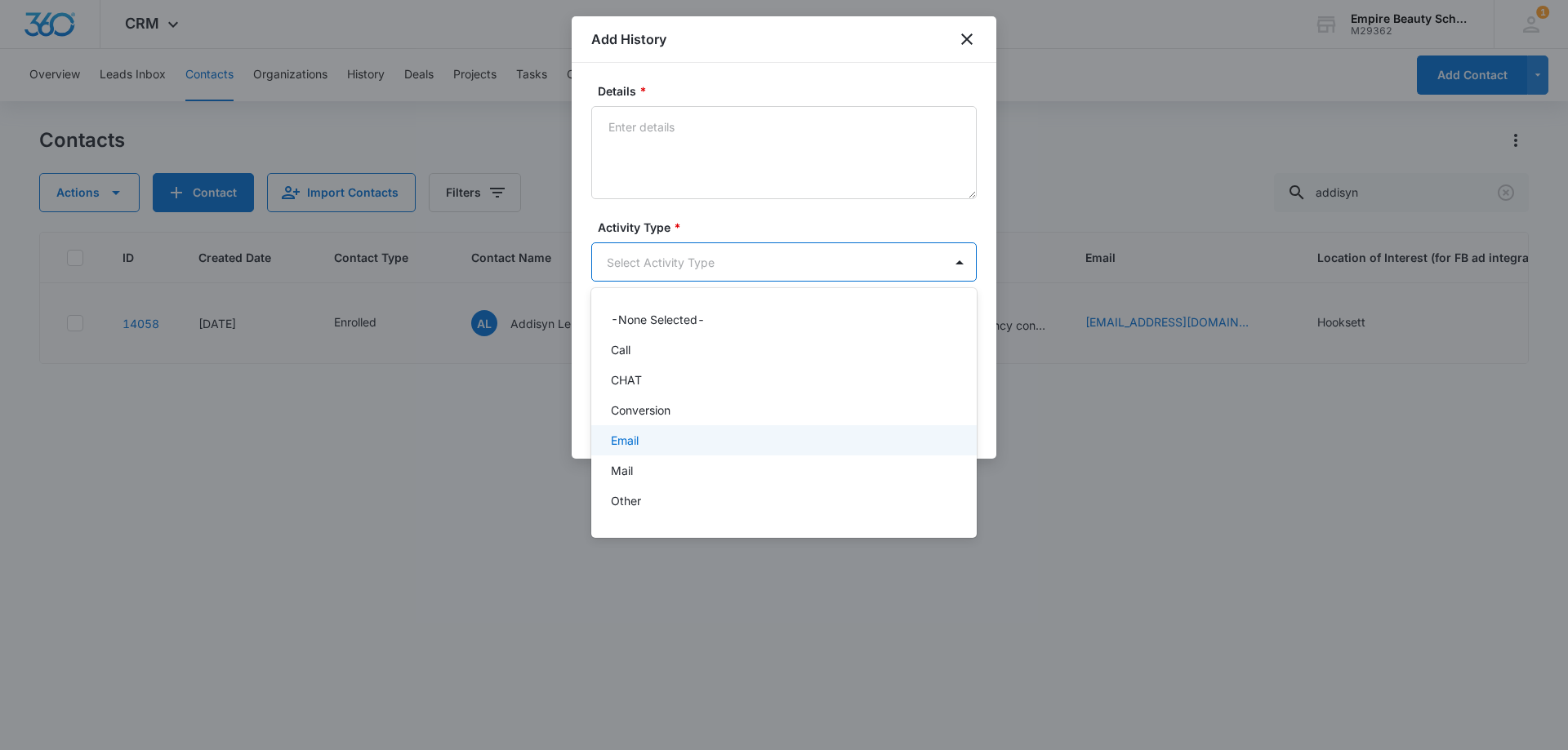
click at [643, 434] on div "Email" at bounding box center [783, 440] width 343 height 17
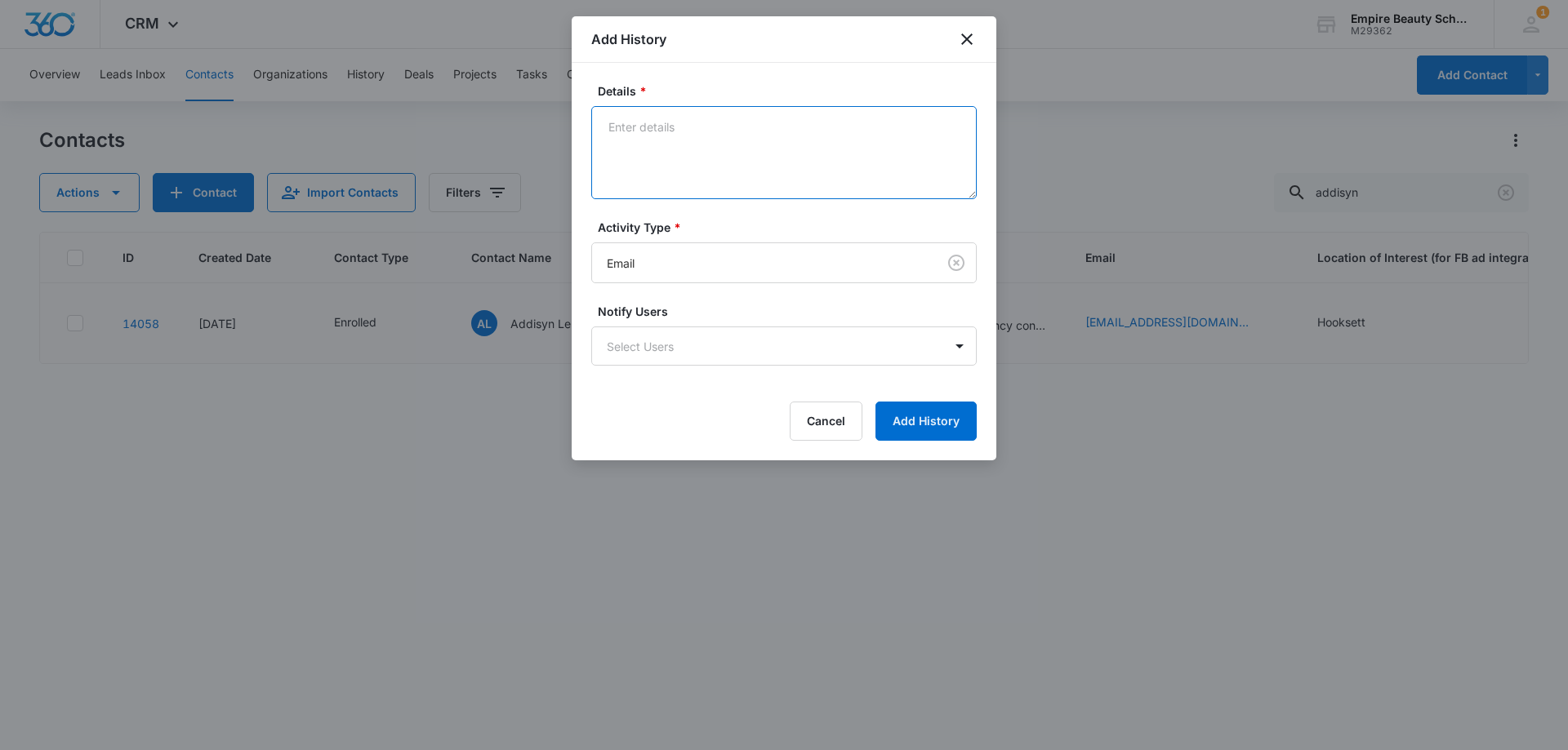
click at [656, 162] on textarea "Details *" at bounding box center [784, 152] width 386 height 93
paste textarea "We have been trying to reach you regarding the Certificate of Eligibility for t…"
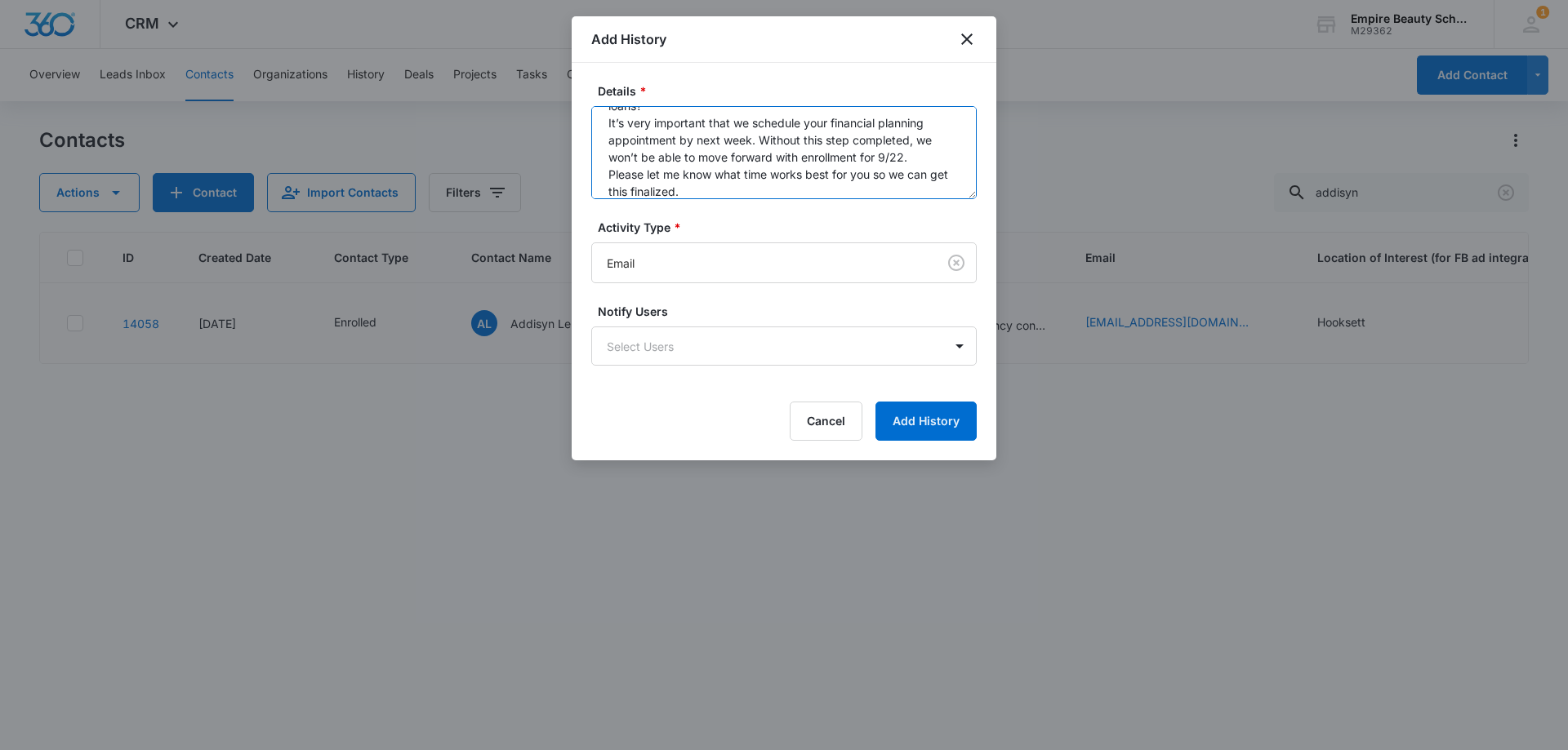
scroll to position [85, 0]
drag, startPoint x: 721, startPoint y: 191, endPoint x: 606, endPoint y: 164, distance: 118.1
click at [606, 164] on textarea "We have been trying to reach you regarding the Certificate of Eligibility for t…" at bounding box center [784, 152] width 386 height 93
click at [606, 186] on textarea "We have been trying to reach you regarding the Certificate of Eligibility for t…" at bounding box center [784, 152] width 386 height 93
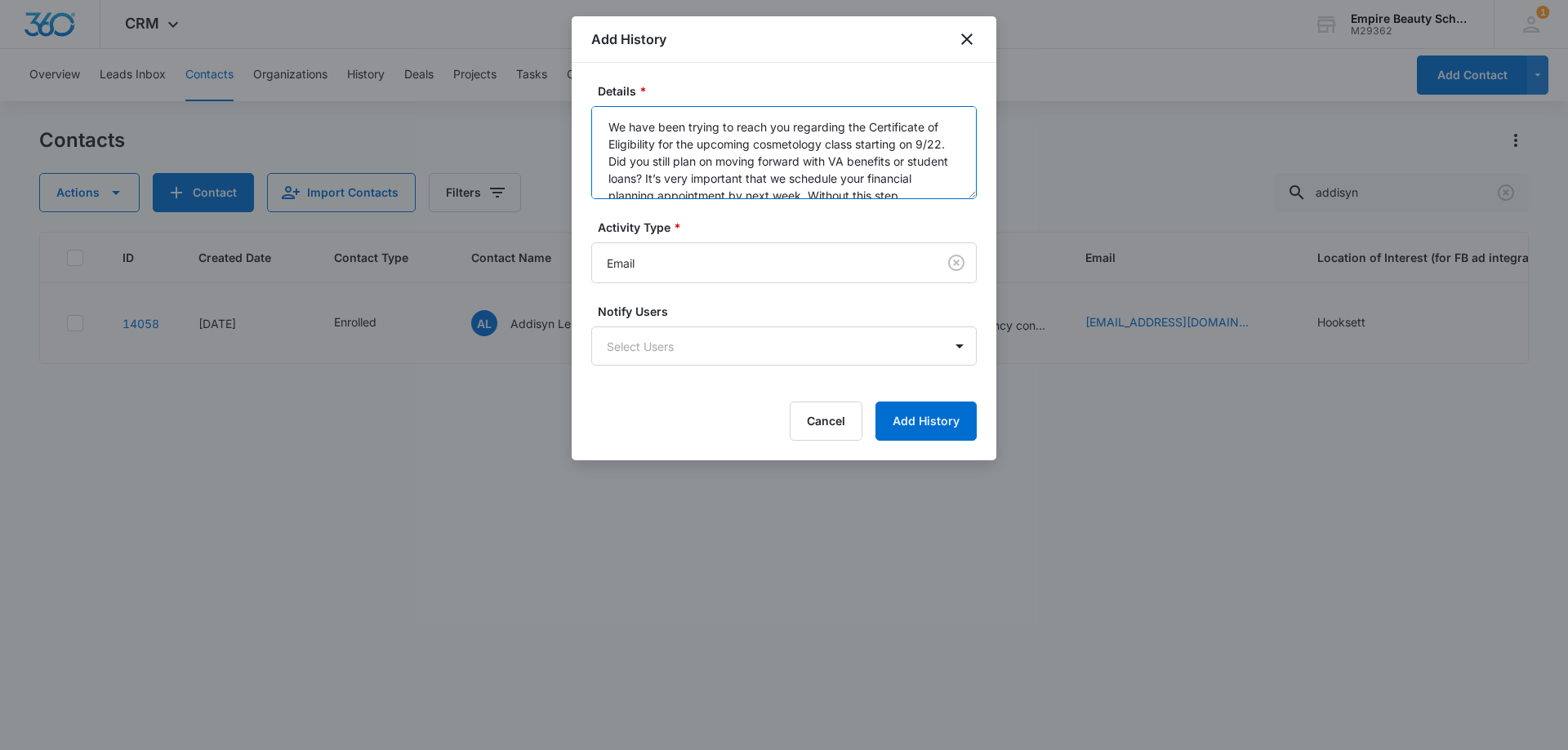
drag, startPoint x: 689, startPoint y: 123, endPoint x: 587, endPoint y: 129, distance: 102.2
click at [575, 133] on div "Details * We have been trying to reach you regarding the Certificate of Eligibi…" at bounding box center [784, 262] width 425 height 398
drag, startPoint x: 917, startPoint y: 123, endPoint x: 809, endPoint y: 127, distance: 108.1
click at [809, 127] on textarea "Trying to reach you regarding the Certificate of Eligibility for the upcoming c…" at bounding box center [784, 152] width 386 height 93
click at [759, 143] on textarea "Trying to reach you regarding the [PERSON_NAME] for the upcoming cosmetology cl…" at bounding box center [784, 152] width 386 height 93
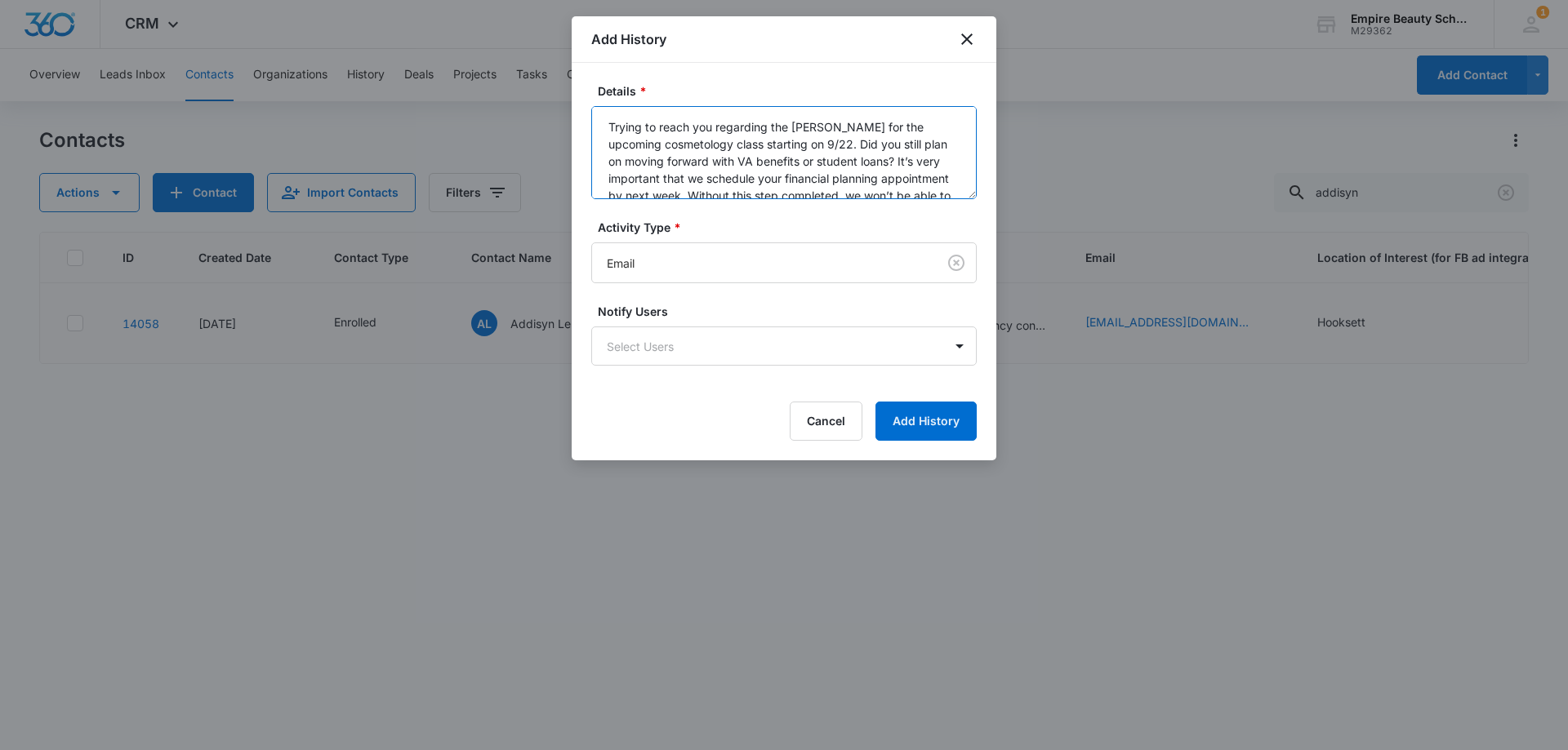
click at [805, 140] on textarea "Trying to reach you regarding the [PERSON_NAME] for the upcoming cosmetology cl…" at bounding box center [784, 152] width 386 height 93
click at [751, 162] on textarea "Trying to reach you regarding the [PERSON_NAME] for the upcoming cos classes. D…" at bounding box center [784, 152] width 386 height 93
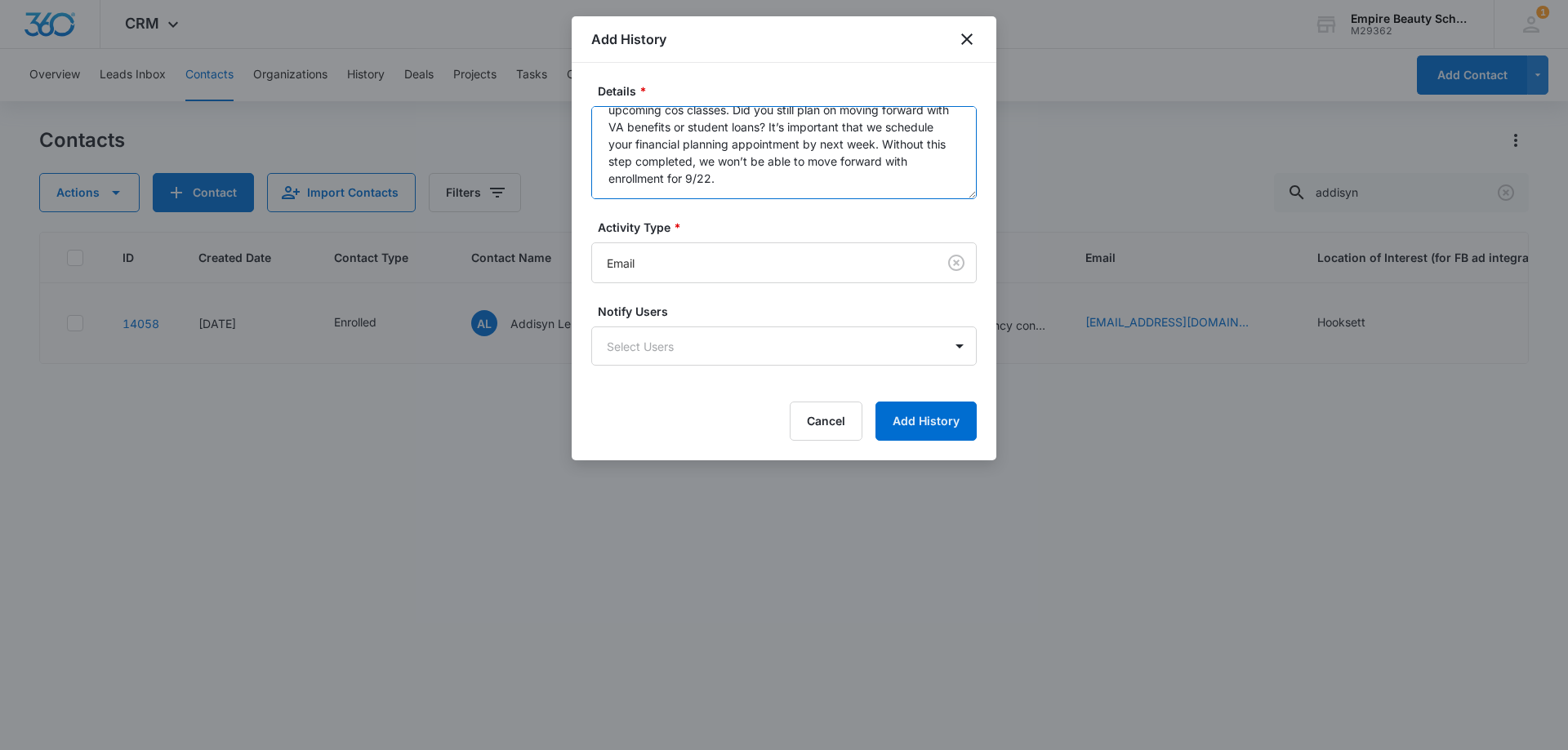
click at [739, 180] on textarea "Trying to reach you regarding the [PERSON_NAME] for the upcoming cos classes. D…" at bounding box center [784, 152] width 386 height 93
type textarea "Trying to reach you regarding the [PERSON_NAME] for the upcoming cos classes. D…"
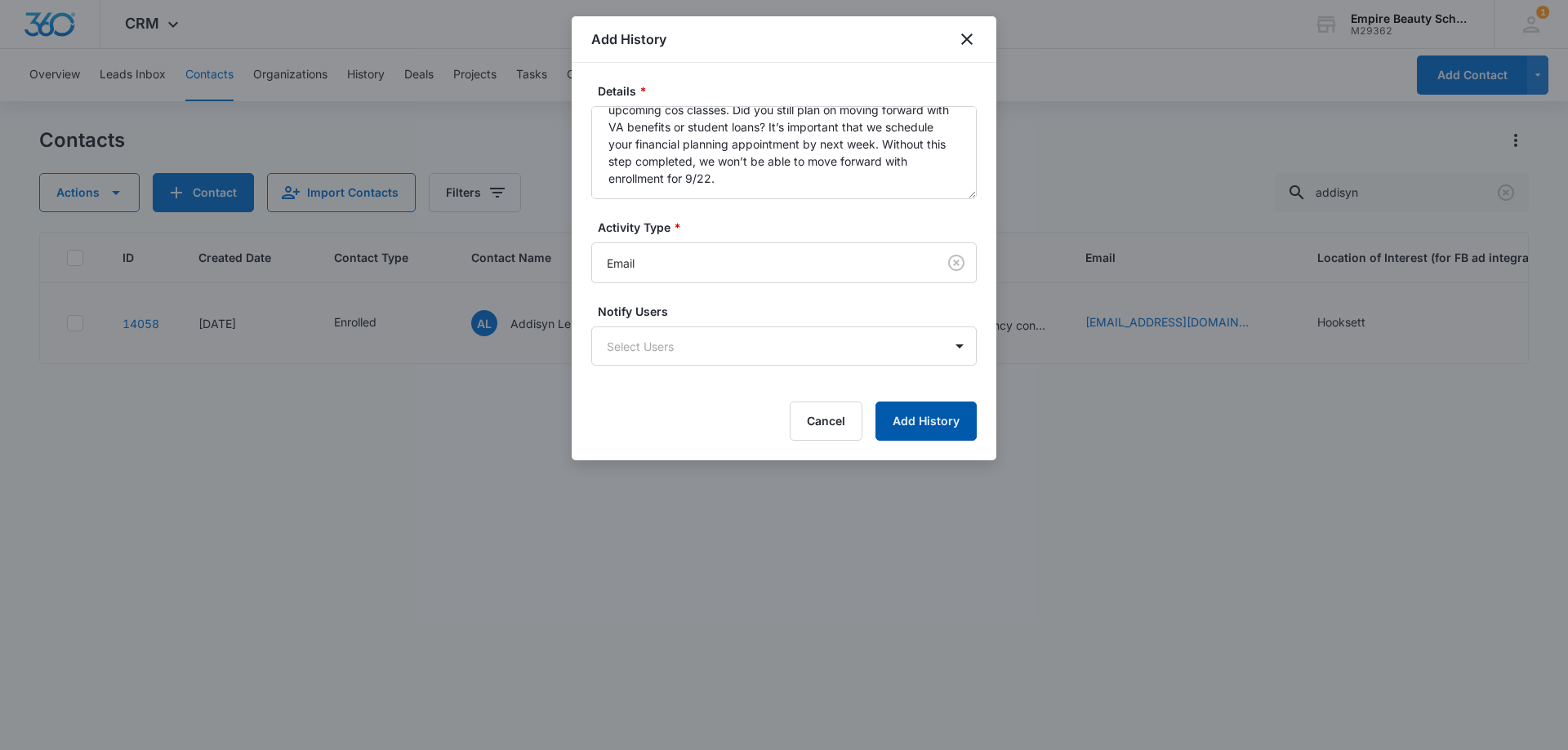
click at [944, 424] on button "Add History" at bounding box center [926, 420] width 101 height 39
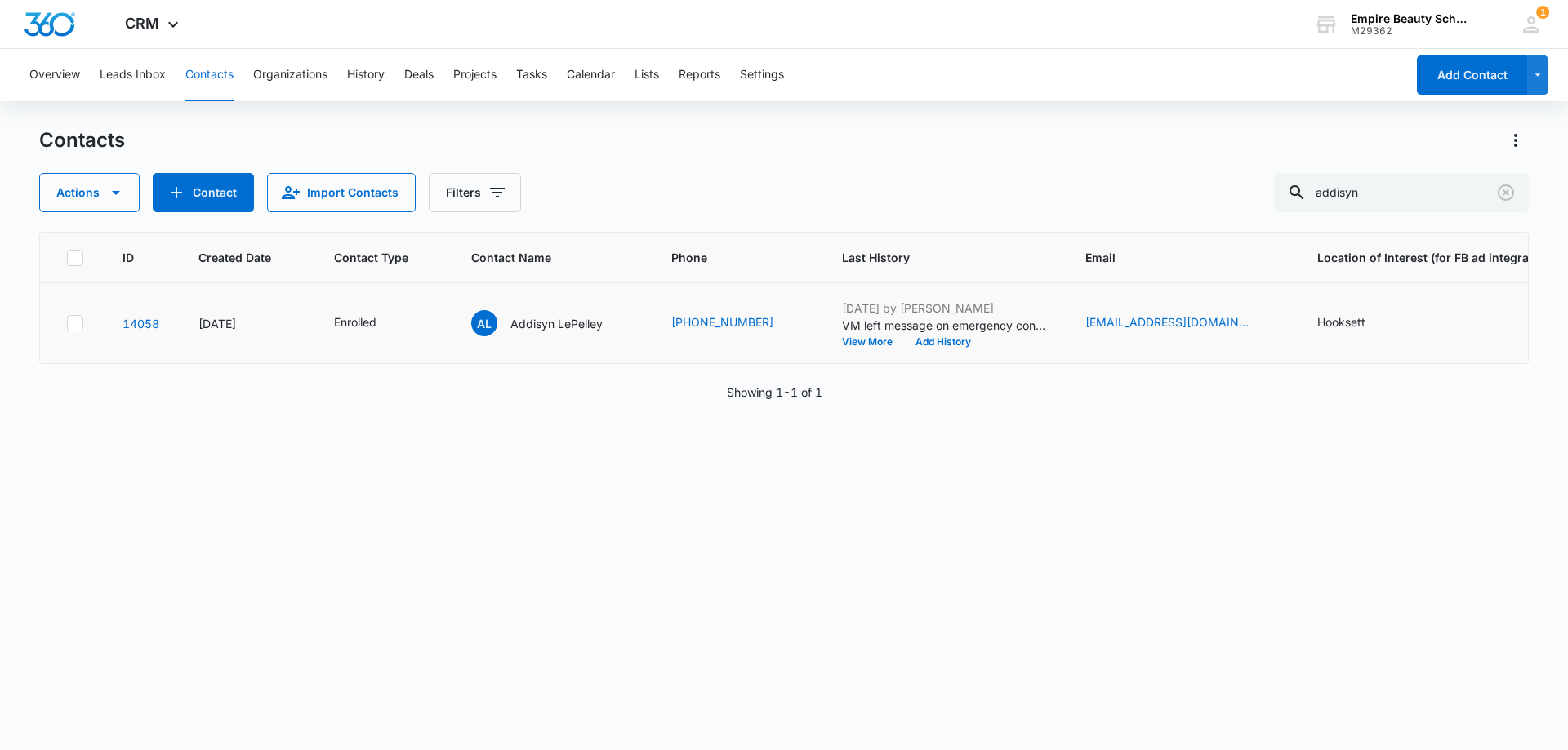
click at [724, 218] on div "Contacts Actions Contact Import Contacts Filters addisyn ID Created Date Contac…" at bounding box center [784, 438] width 1489 height 621
click at [1516, 194] on button "Clear" at bounding box center [1506, 193] width 27 height 27
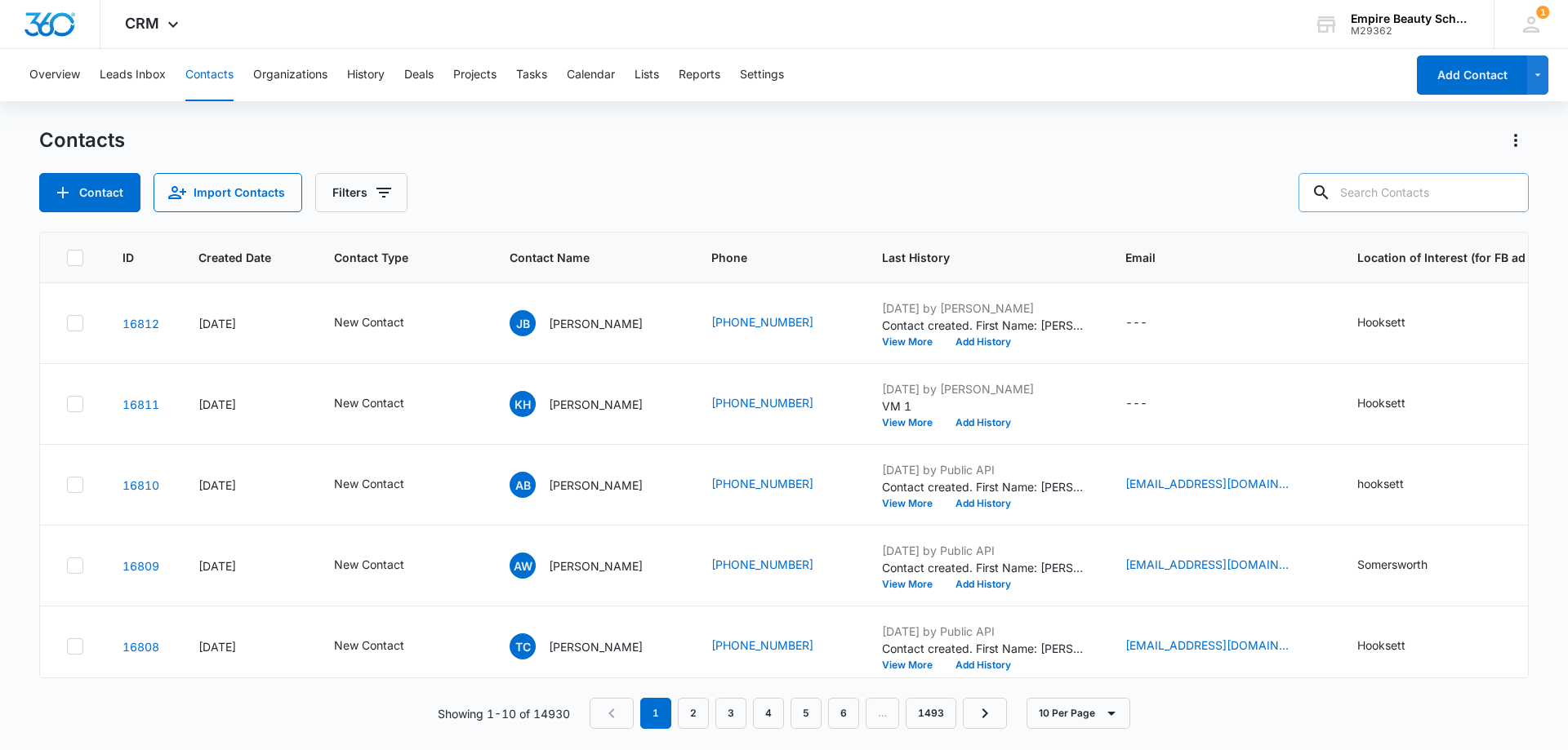
click at [1447, 191] on input "text" at bounding box center [1414, 192] width 231 height 39
paste input "16033253578"
type input "16033253578"
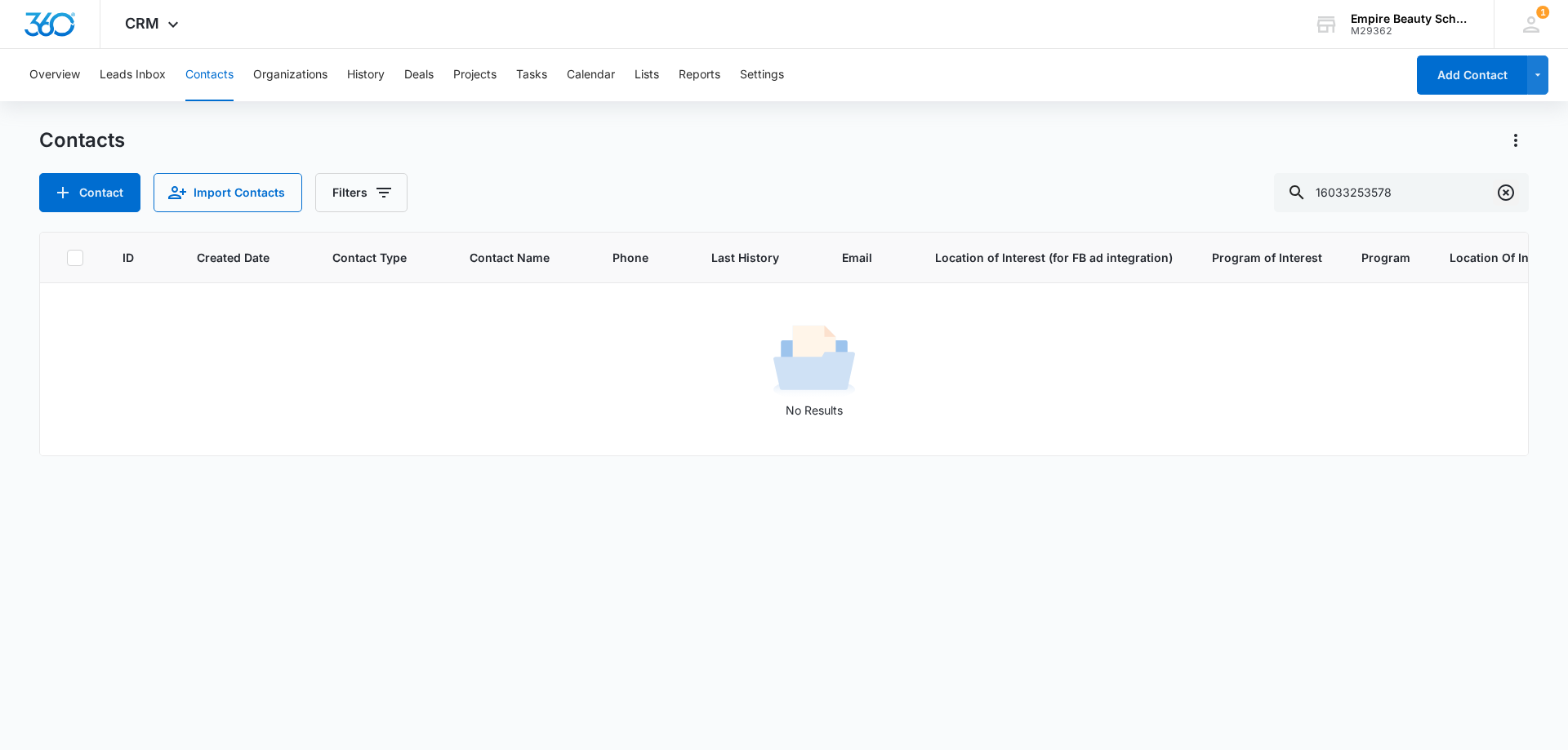
click at [1507, 186] on icon "Clear" at bounding box center [1506, 193] width 17 height 17
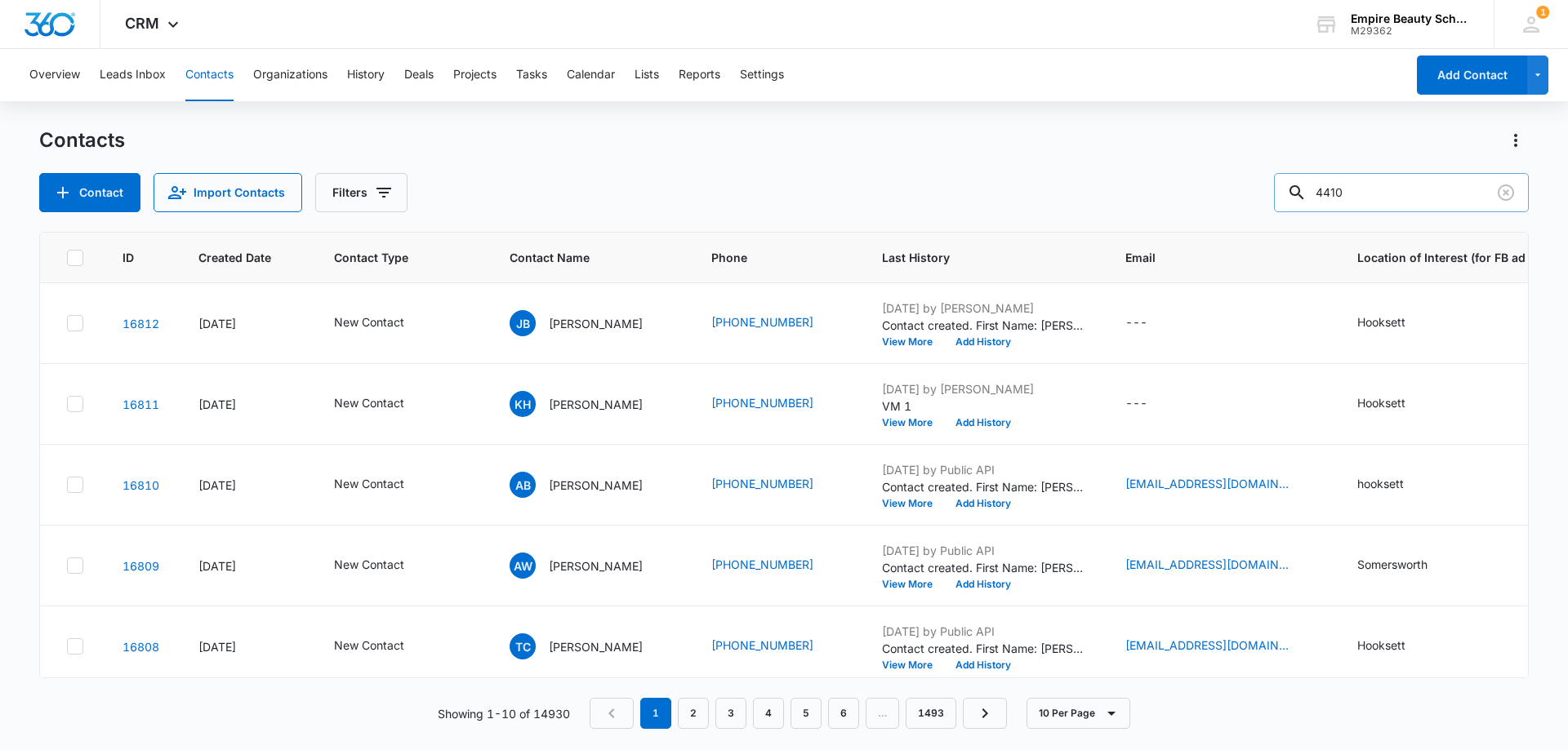
type input "4410"
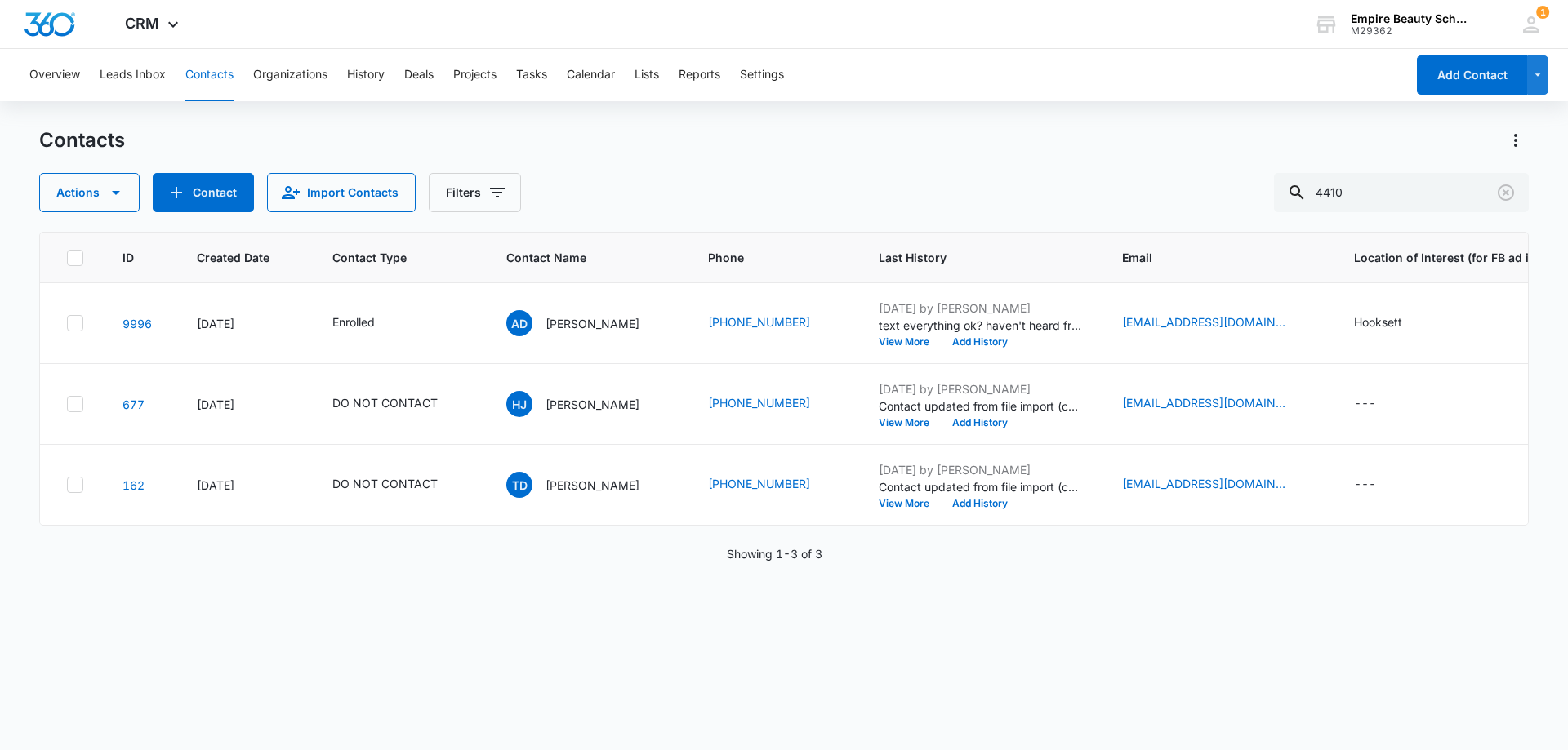
drag, startPoint x: 1034, startPoint y: 158, endPoint x: 1027, endPoint y: 96, distance: 62.4
click at [1034, 156] on div "Contacts Actions Contact Import Contacts Filters 4410" at bounding box center [784, 170] width 1489 height 85
click at [998, 346] on button "Add History" at bounding box center [979, 342] width 79 height 10
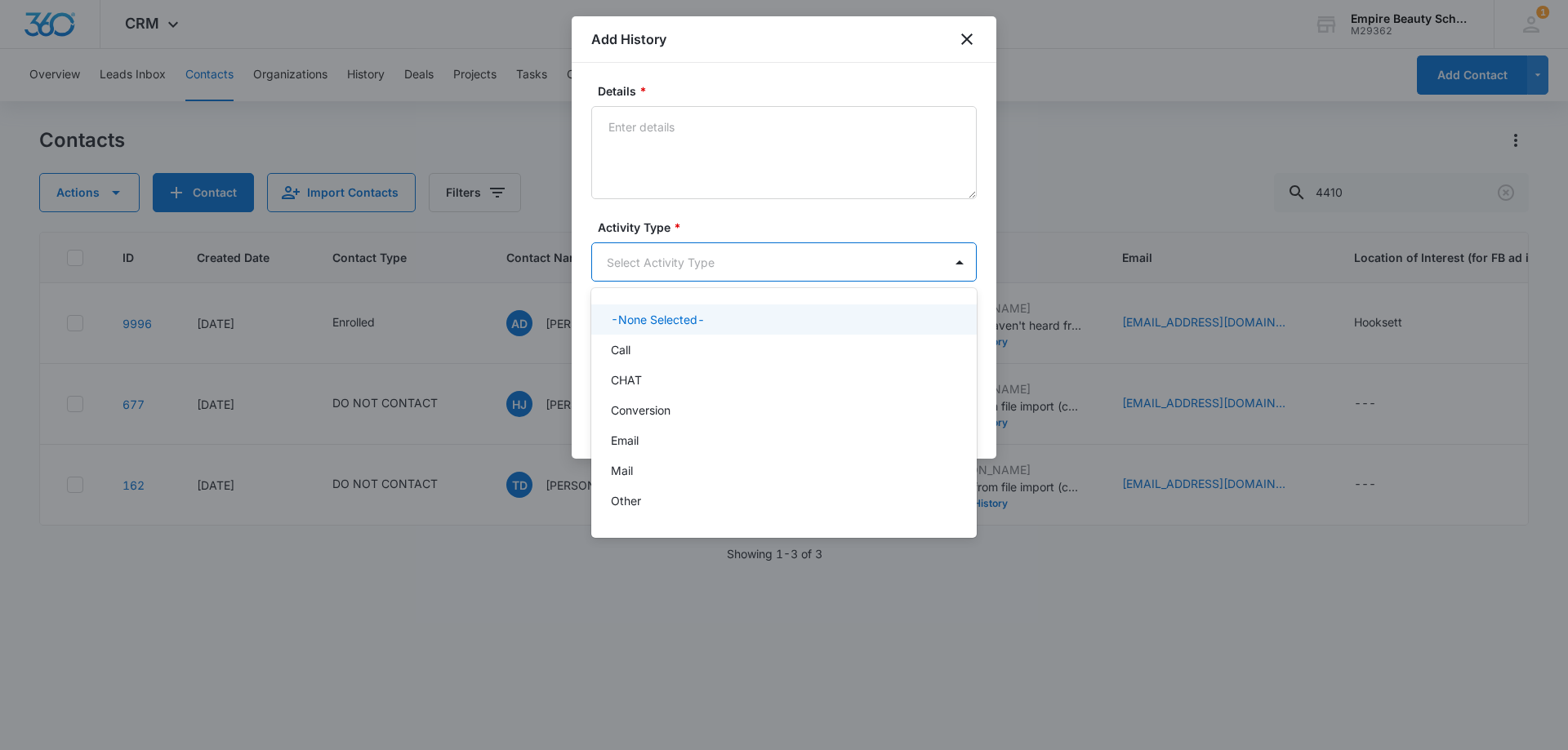
drag, startPoint x: 651, startPoint y: 270, endPoint x: 669, endPoint y: 431, distance: 162.0
click at [653, 271] on body "CRM Apps Forms CRM Email Shop Payments POS Files Brand Settings Empire Beauty S…" at bounding box center [784, 375] width 1568 height 750
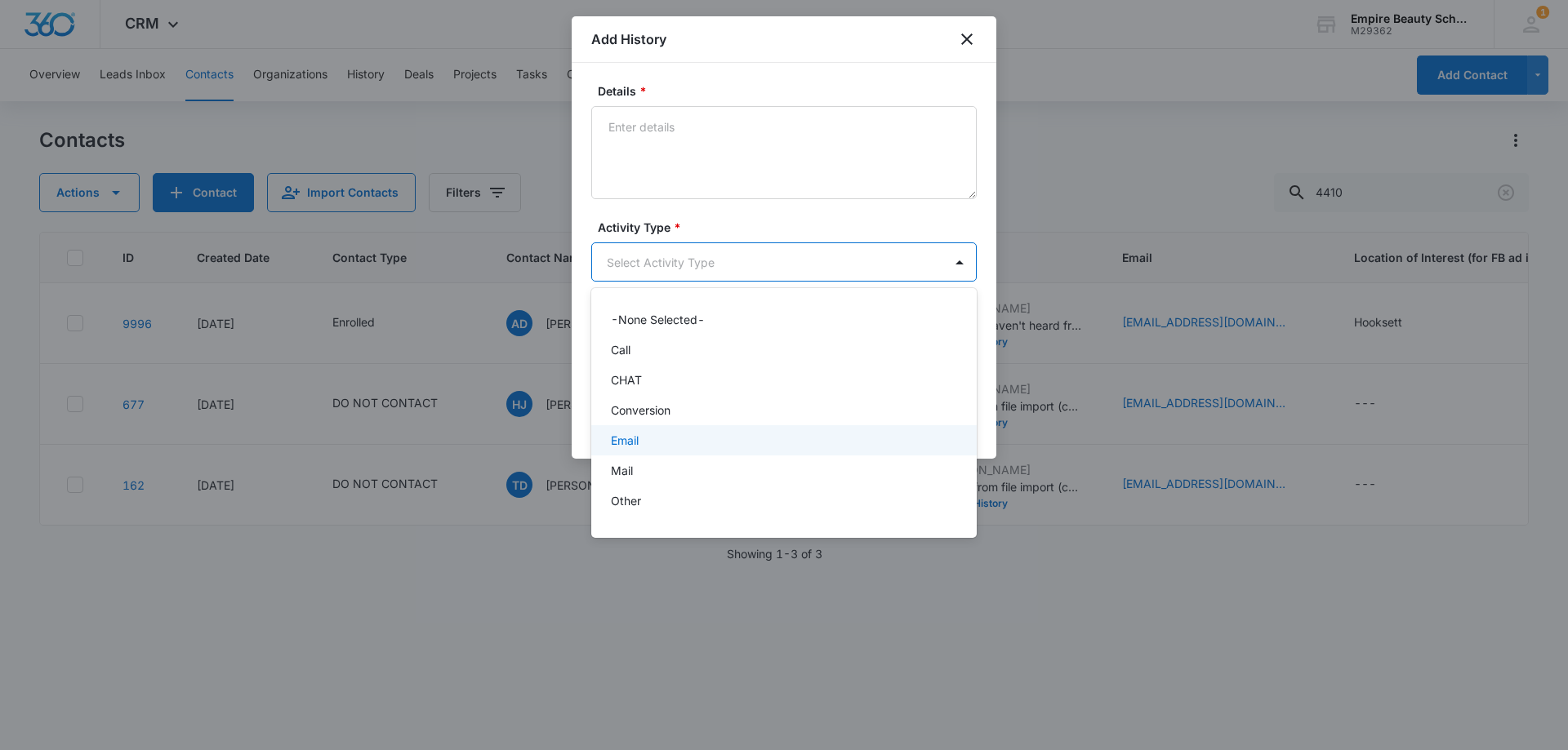
scroll to position [85, 0]
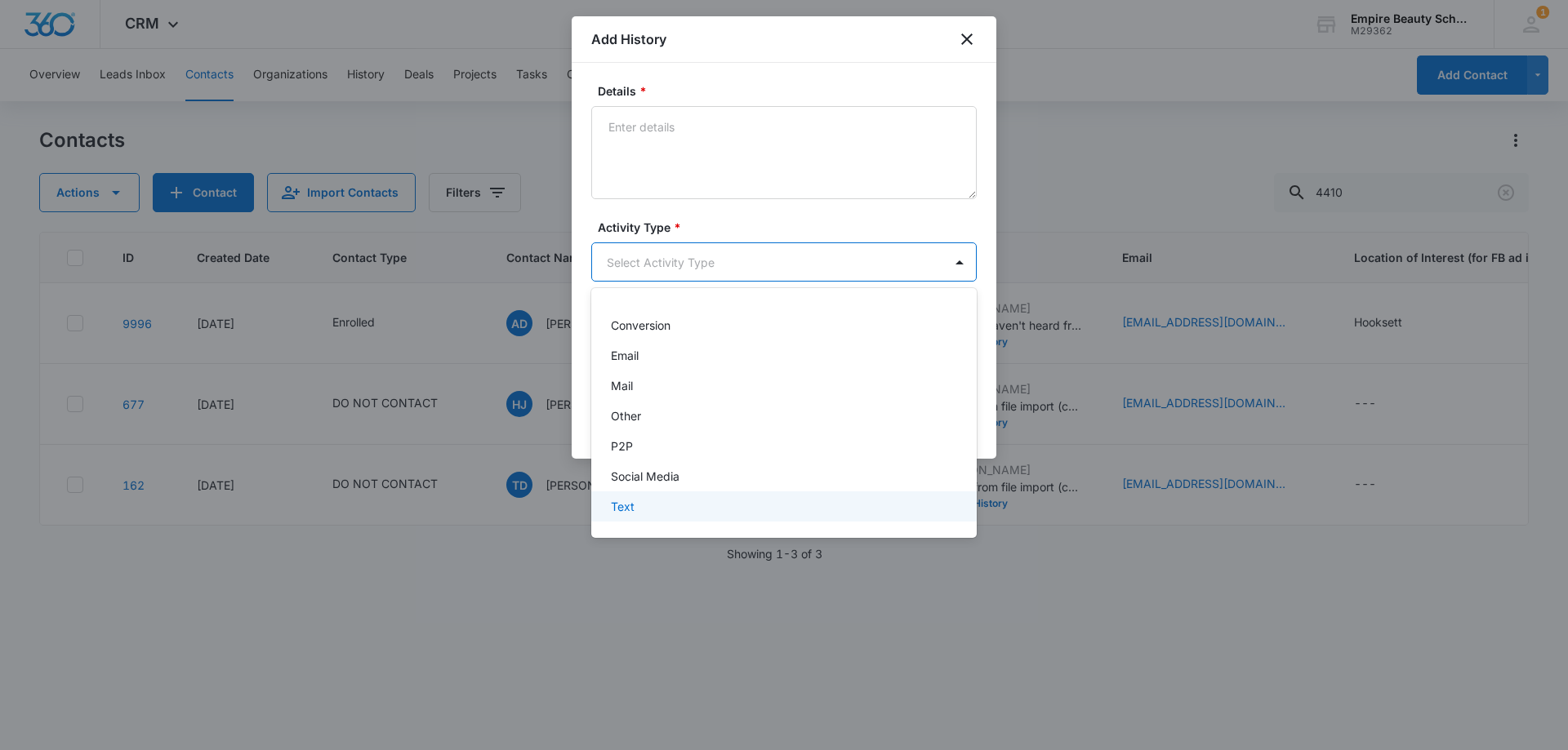
click at [647, 516] on div "Text" at bounding box center [784, 506] width 386 height 30
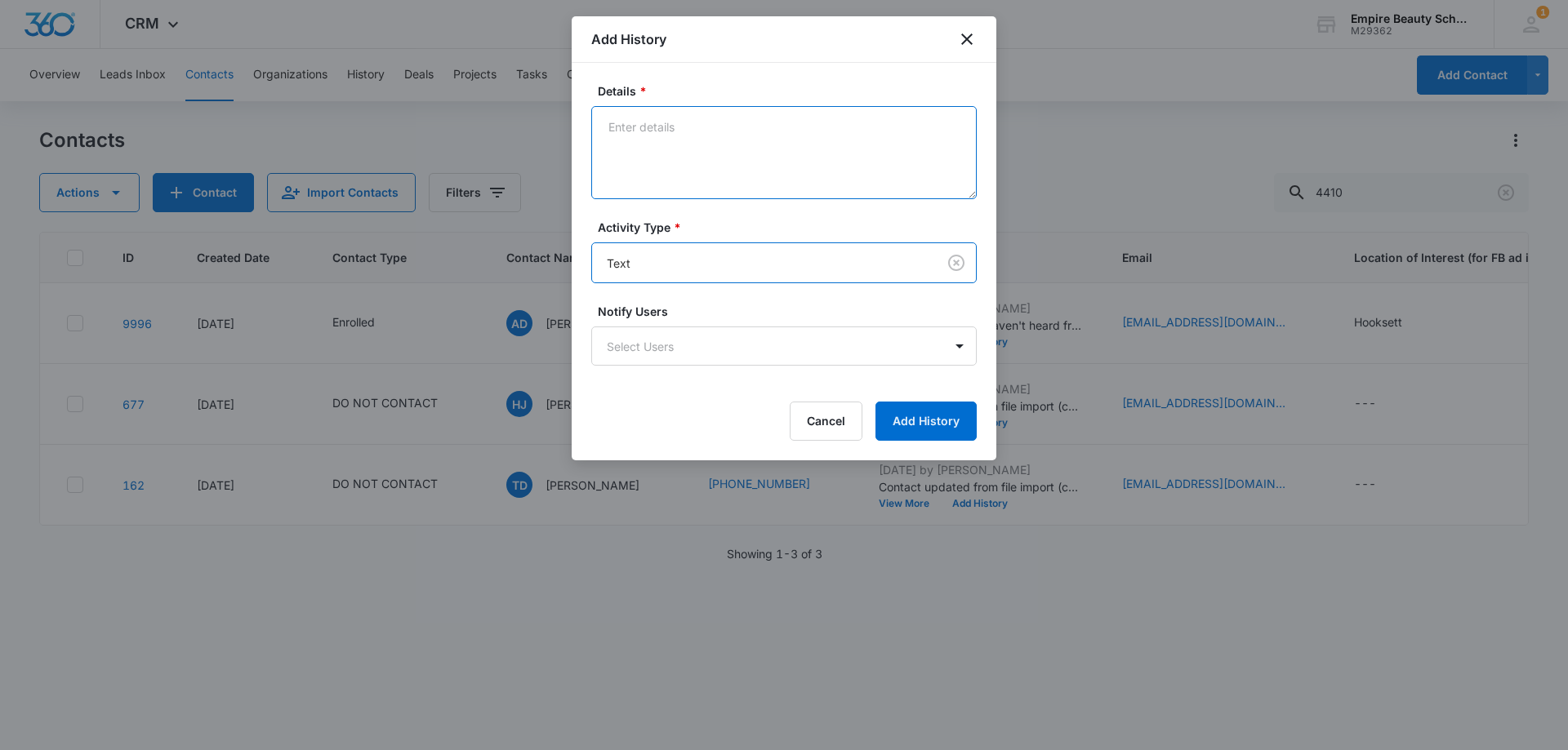
click at [665, 186] on textarea "Details *" at bounding box center [784, 152] width 386 height 93
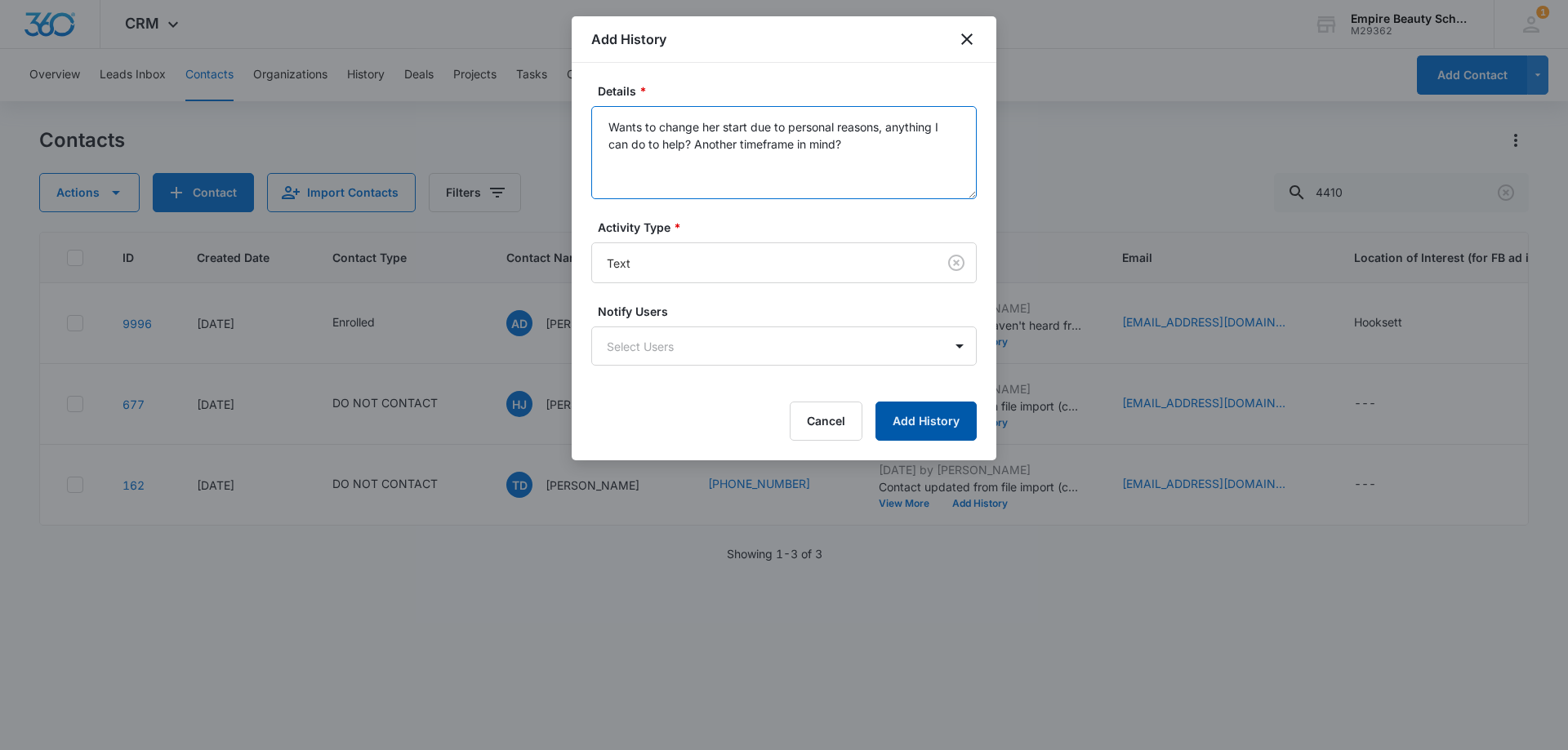
type textarea "Wants to change her start due to personal reasons, anything I can do to help? A…"
click at [925, 410] on button "Add History" at bounding box center [926, 420] width 101 height 39
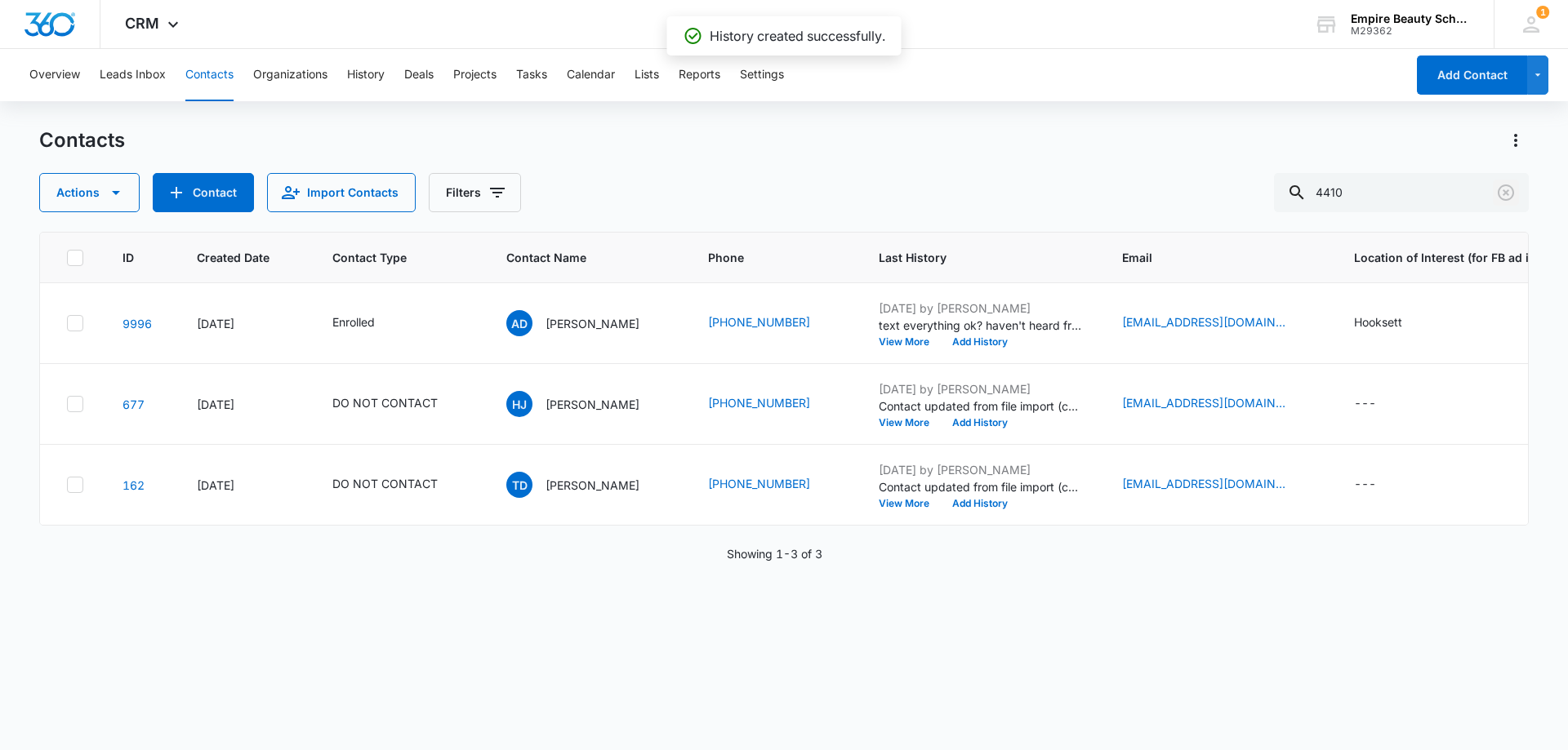
click at [1506, 190] on icon "Clear" at bounding box center [1506, 193] width 20 height 20
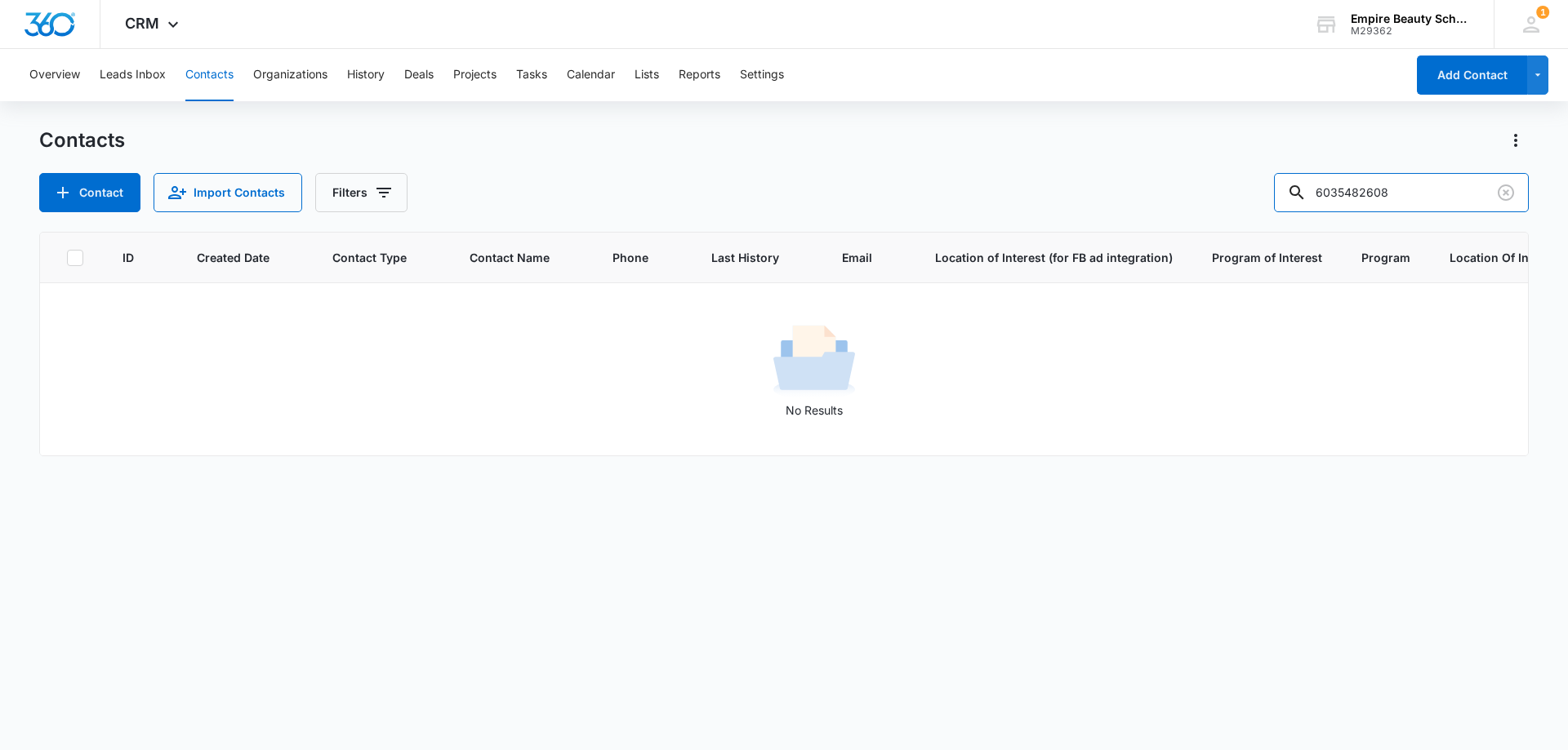
drag, startPoint x: 1372, startPoint y: 188, endPoint x: 1255, endPoint y: 211, distance: 119.2
click at [1255, 211] on div "Contact Import Contacts Filters 6035482608" at bounding box center [784, 192] width 1489 height 39
type input "2608"
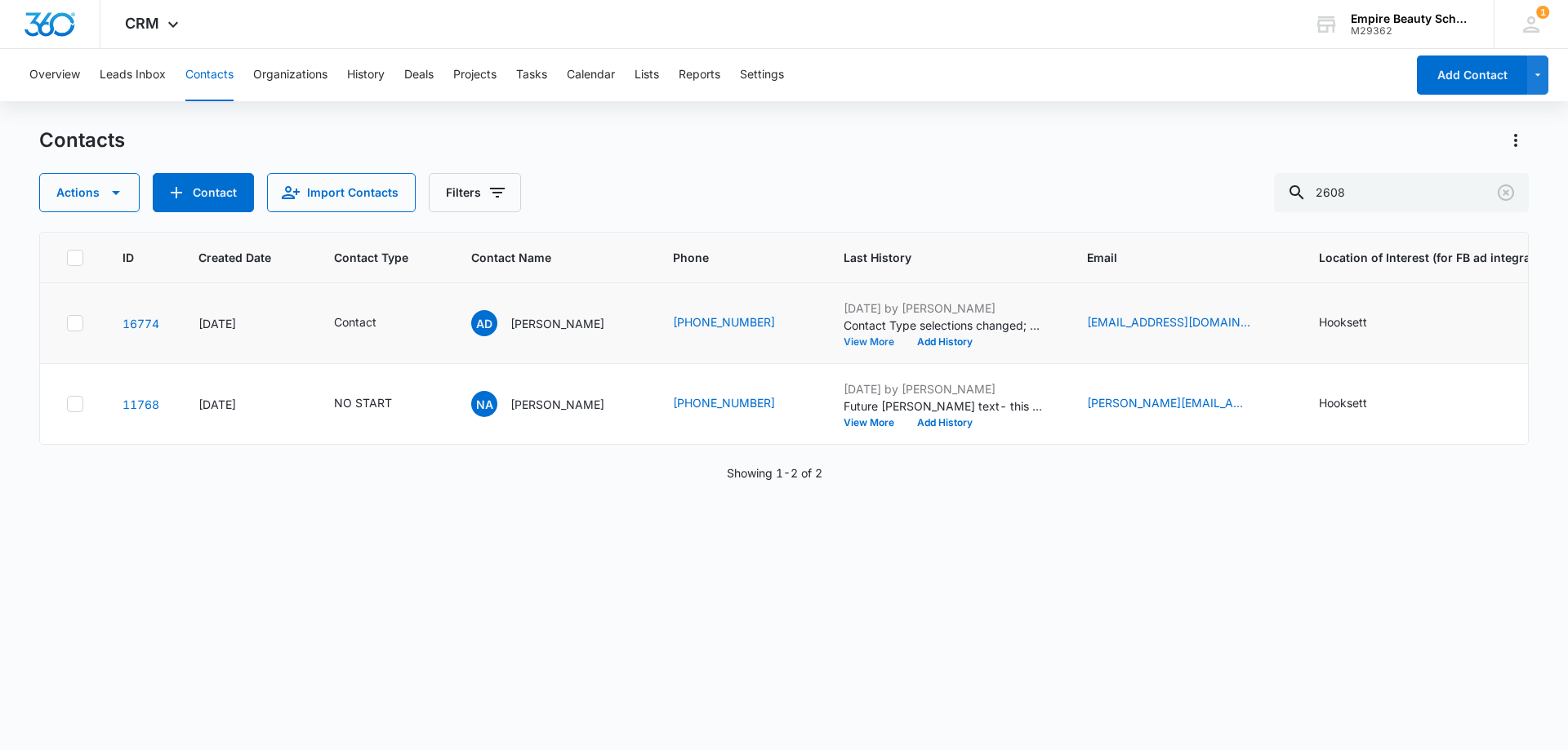
click at [843, 343] on button "View More" at bounding box center [874, 342] width 62 height 10
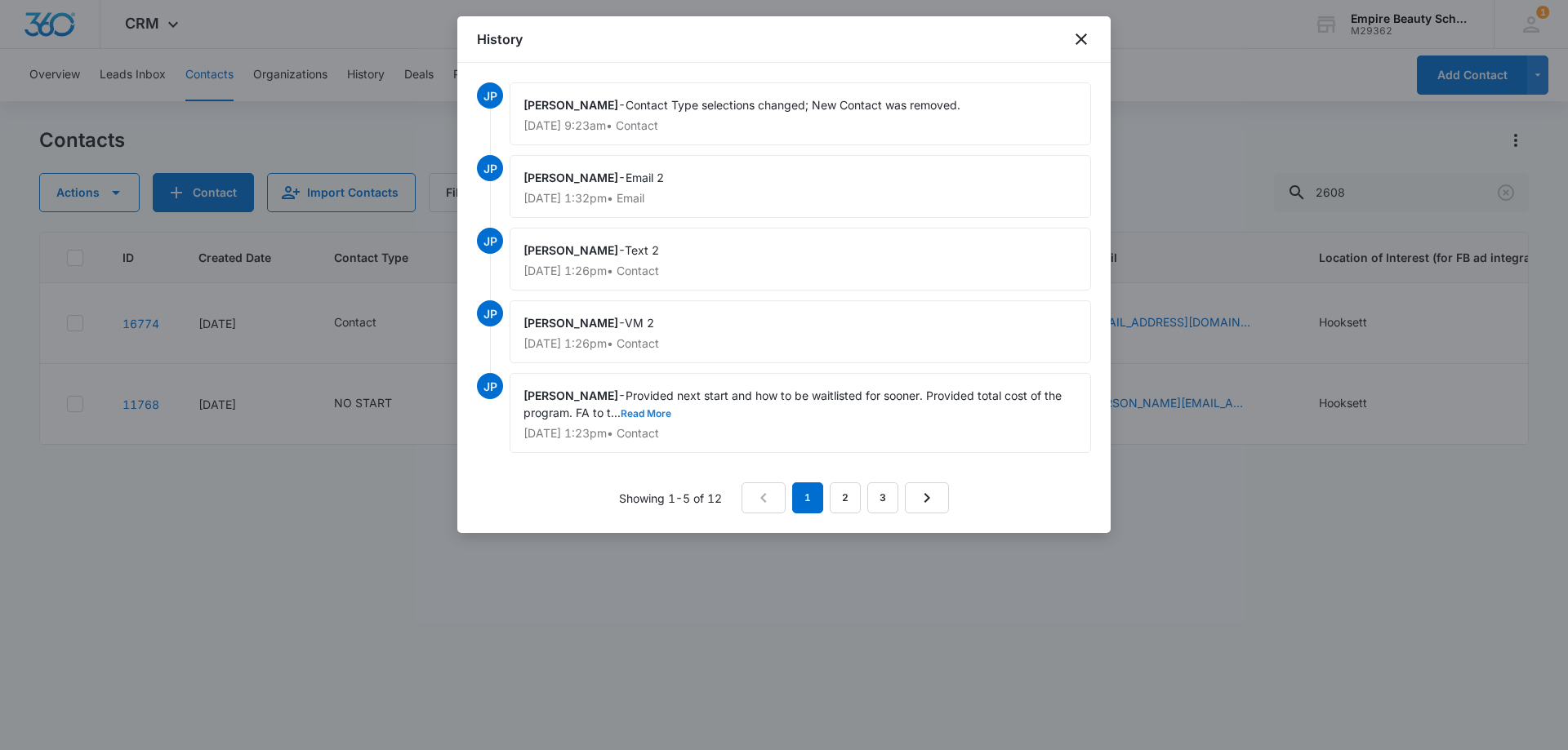
click at [643, 413] on button "Read More" at bounding box center [645, 414] width 51 height 10
click at [856, 496] on link "2" at bounding box center [844, 497] width 31 height 31
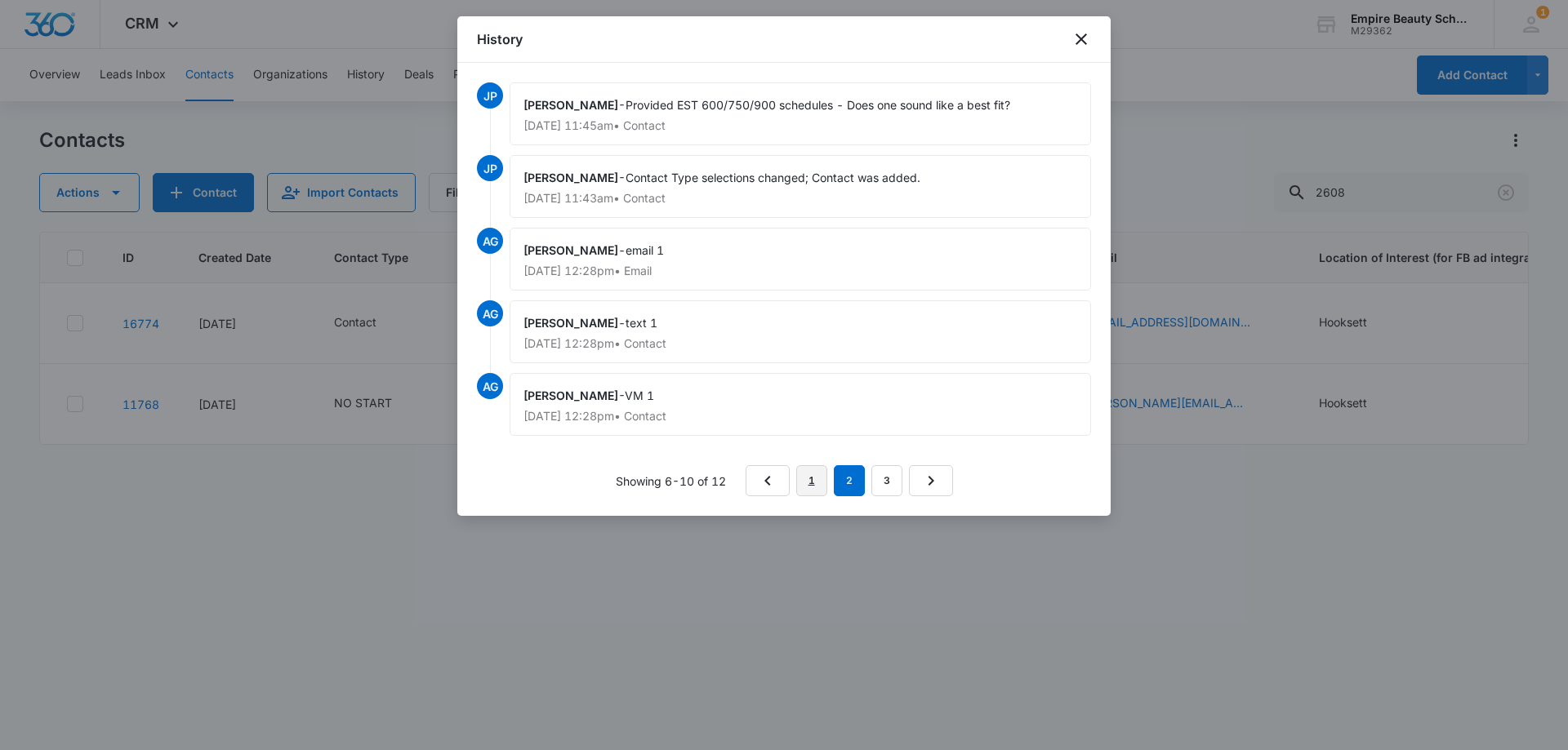
click at [818, 476] on link "1" at bounding box center [811, 480] width 31 height 31
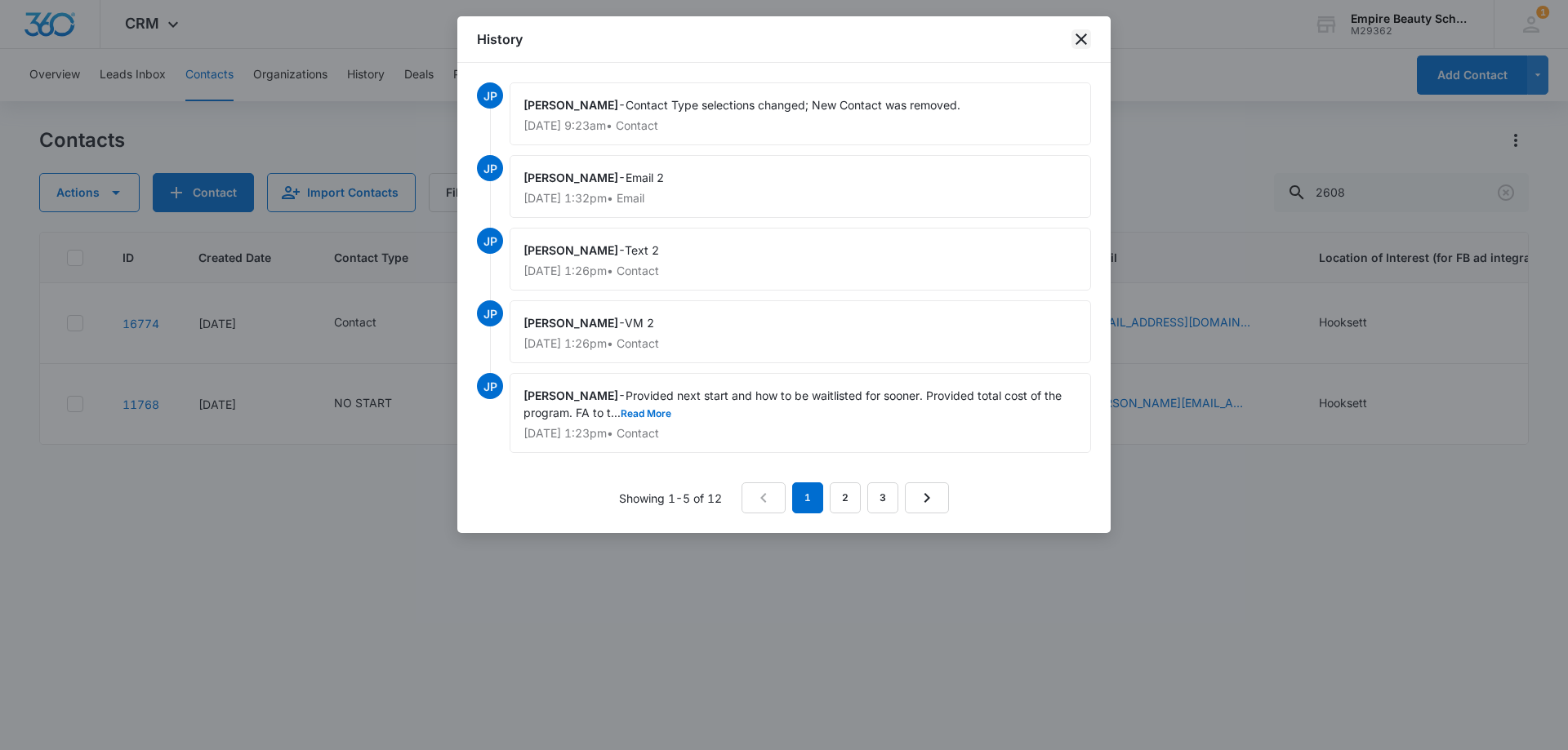
click at [1078, 34] on icon "close" at bounding box center [1081, 39] width 20 height 20
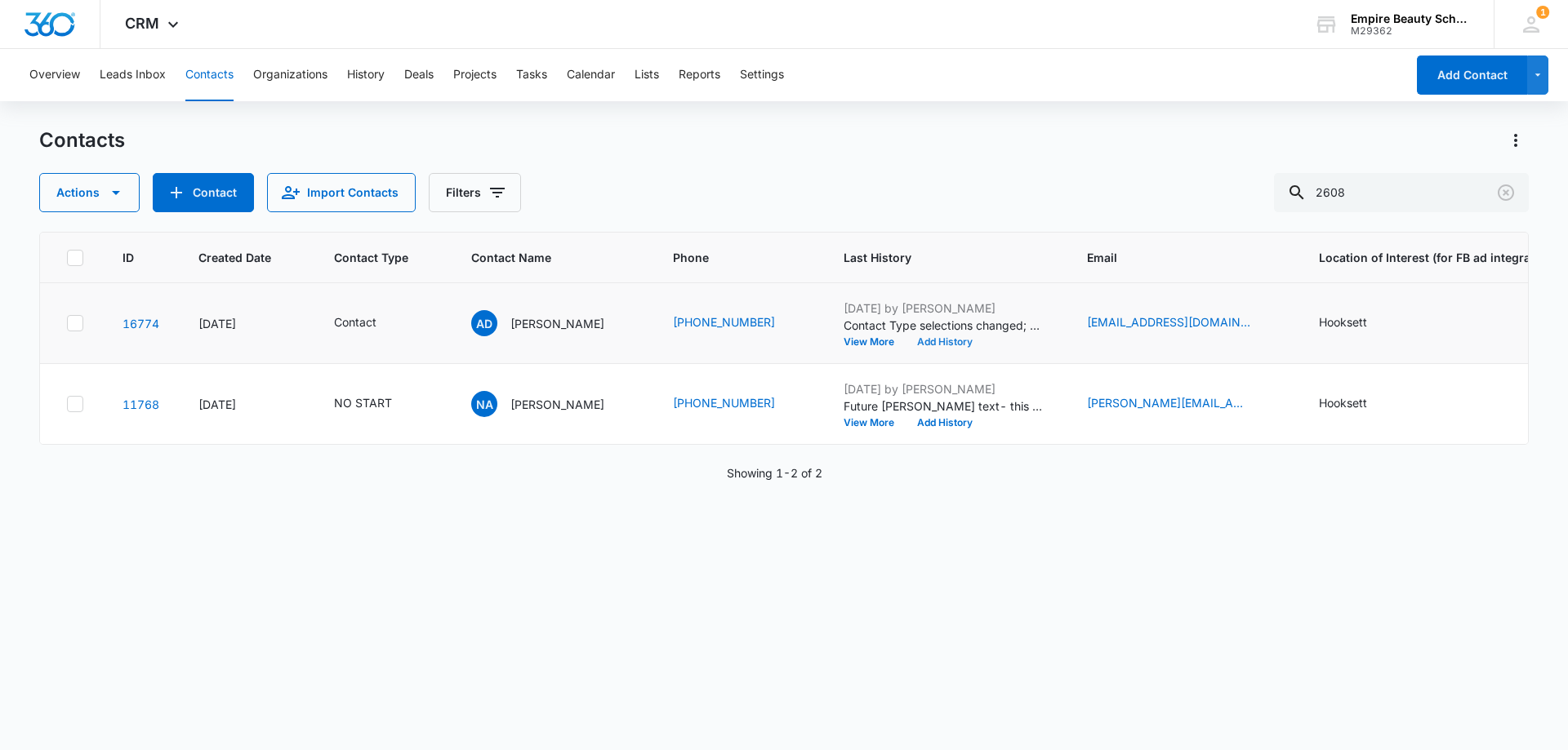
click at [934, 341] on button "Add History" at bounding box center [944, 342] width 79 height 10
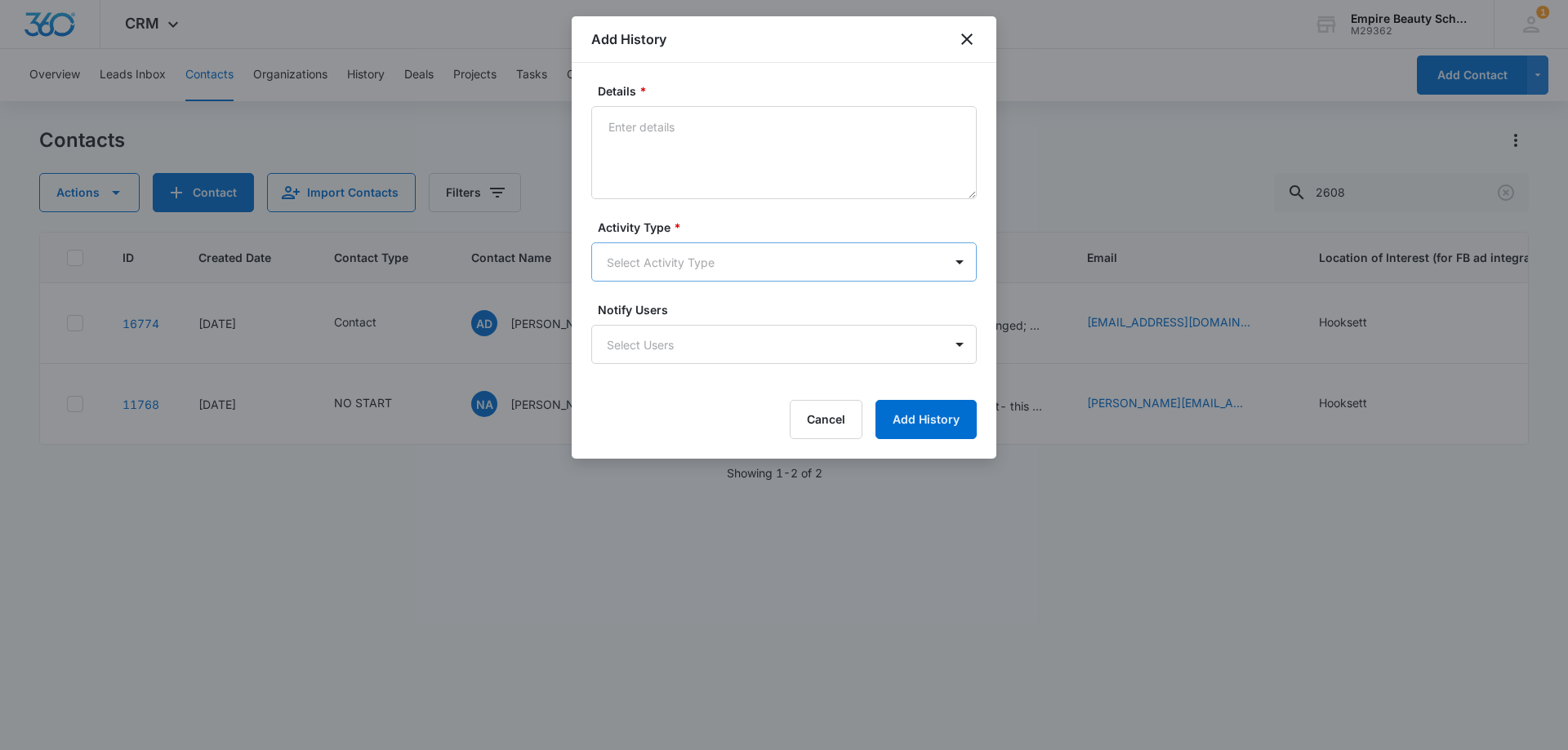
click at [636, 273] on body "CRM Apps Forms CRM Email Shop Payments POS Files Brand Settings Empire Beauty S…" at bounding box center [784, 375] width 1568 height 750
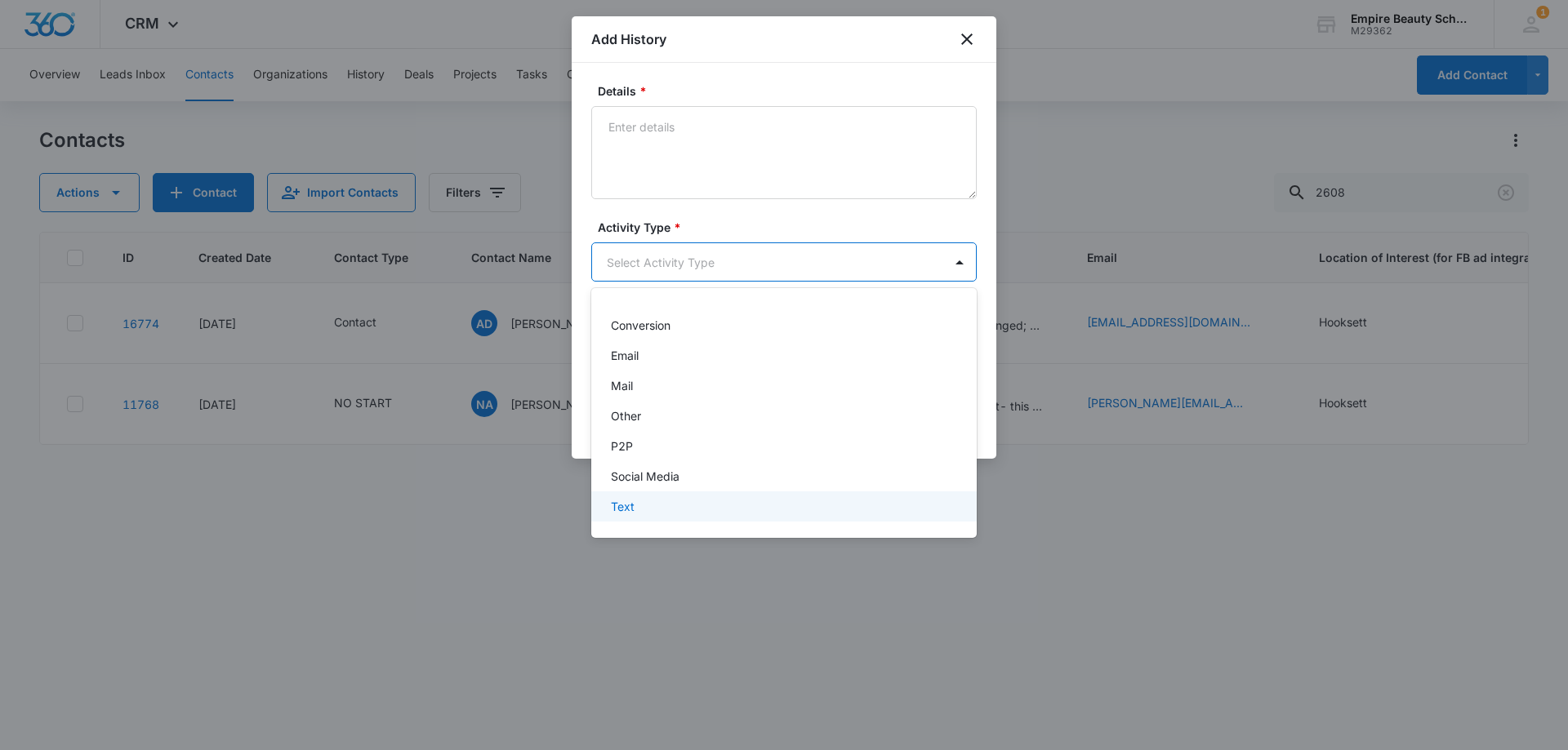
click at [631, 509] on p "Text" at bounding box center [623, 506] width 24 height 17
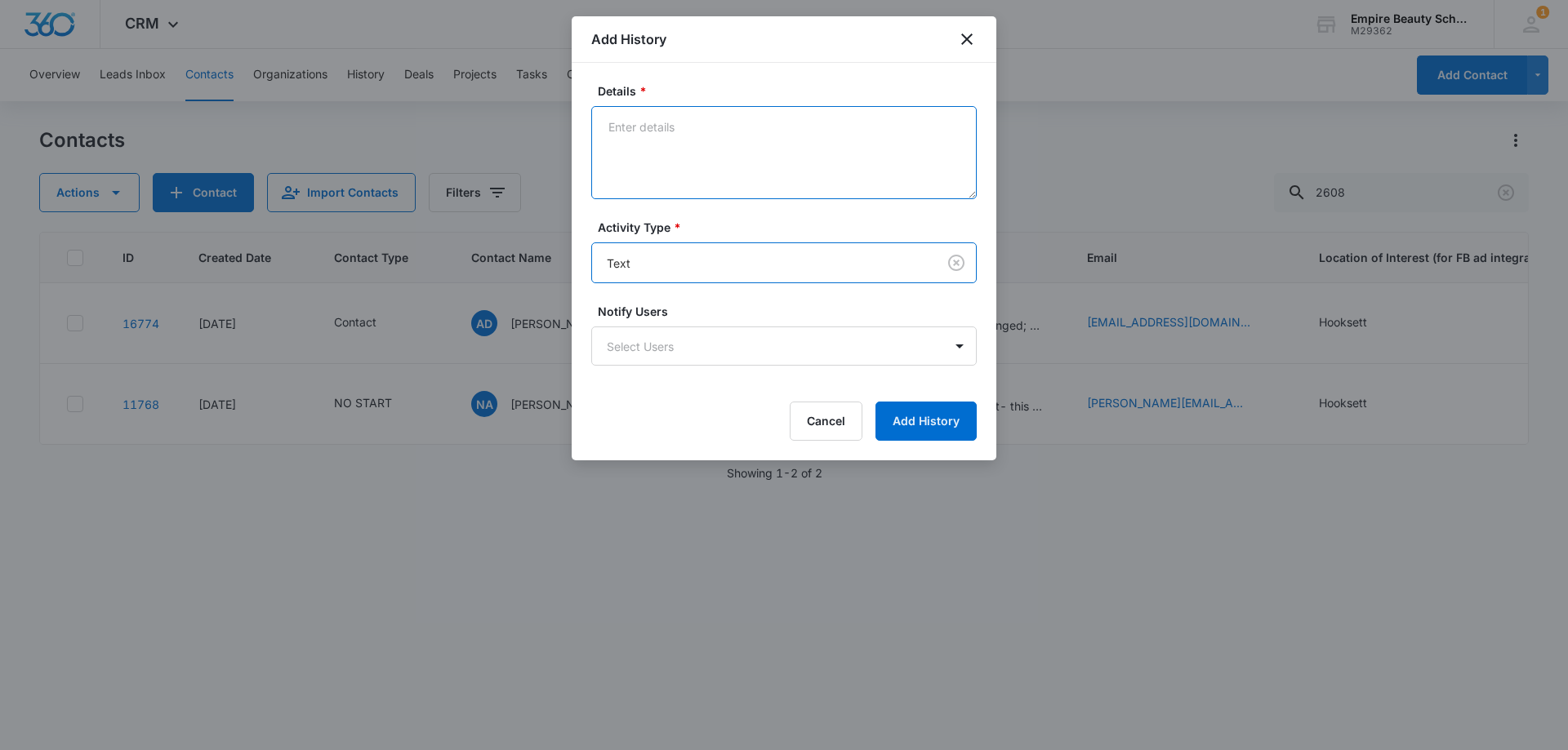
click at [640, 157] on textarea "Details *" at bounding box center [784, 152] width 386 height 93
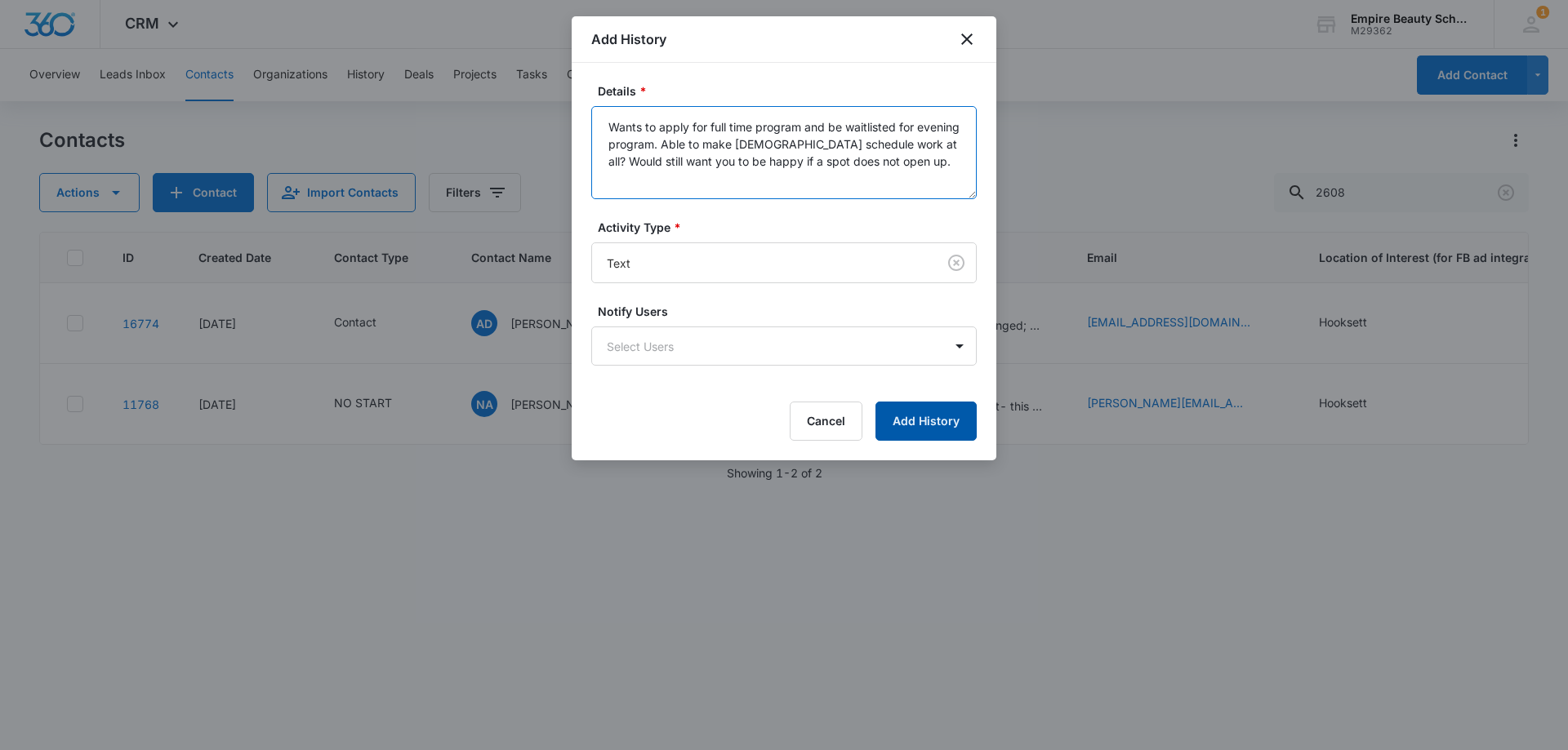
type textarea "Wants to apply for full time program and be waitlisted for evening program. Abl…"
click at [921, 410] on button "Add History" at bounding box center [926, 420] width 101 height 39
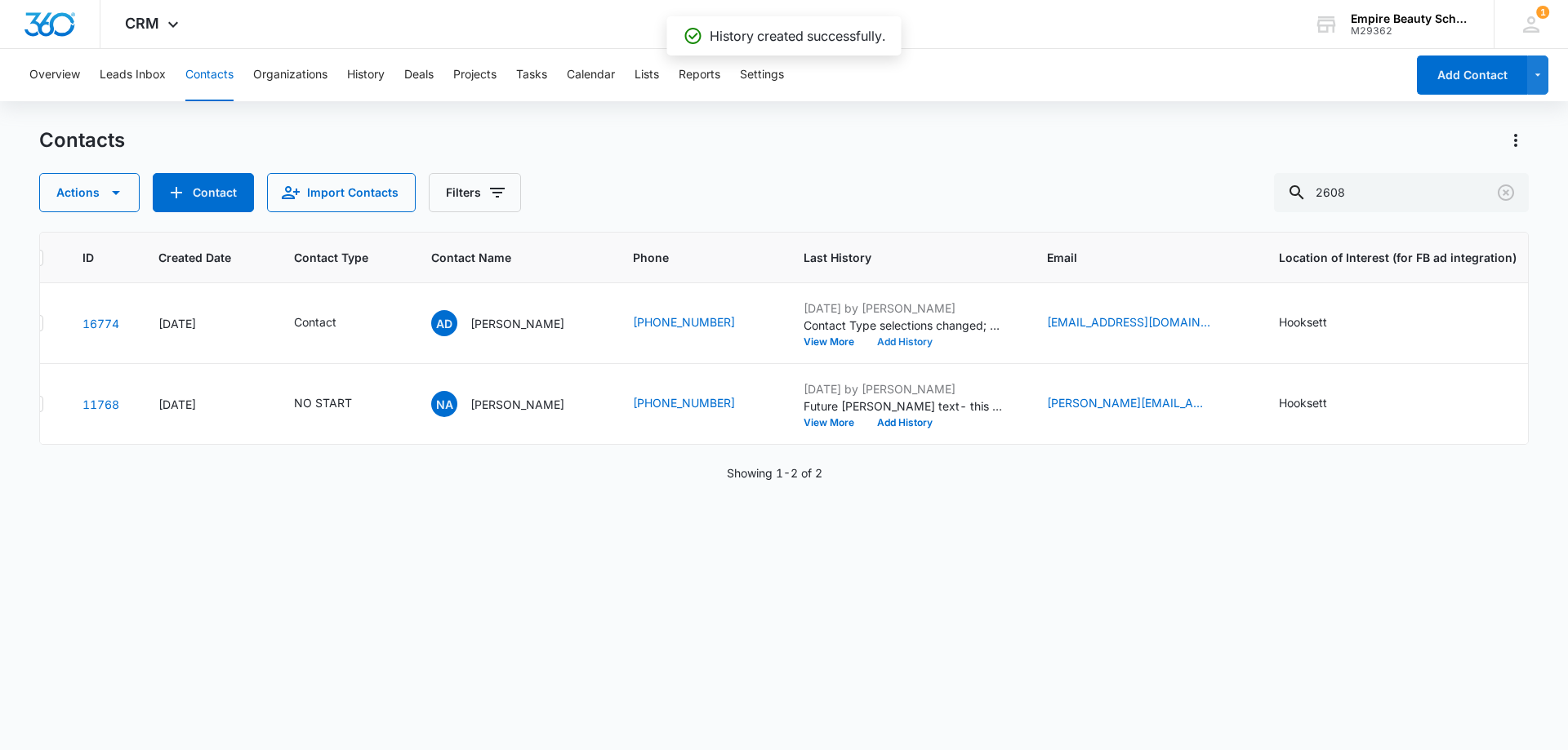
scroll to position [0, 42]
click at [1514, 191] on icon "Clear" at bounding box center [1506, 193] width 20 height 20
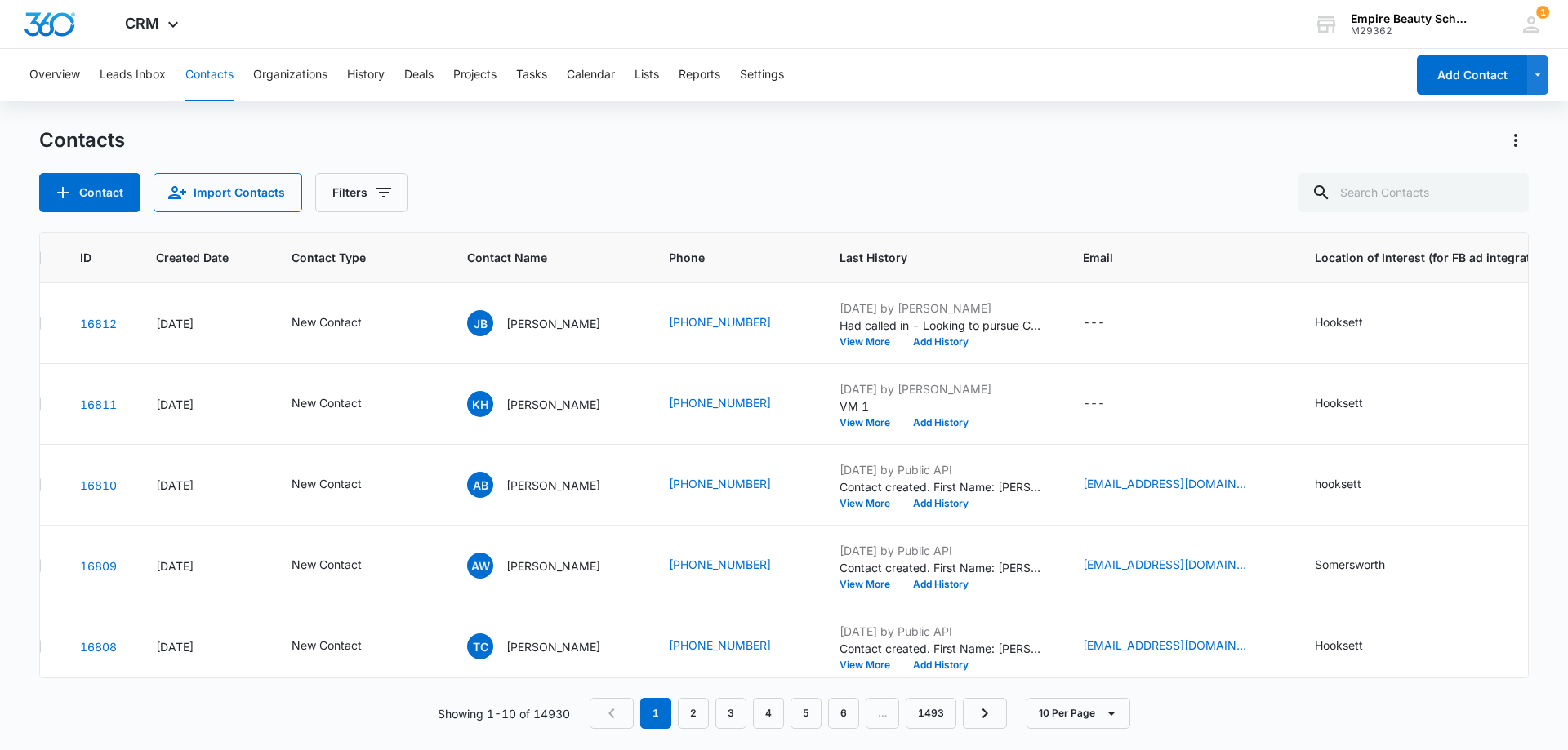
click at [716, 177] on div "Contact Import Contacts Filters" at bounding box center [784, 192] width 1489 height 39
click at [1395, 196] on input "text" at bounding box center [1414, 192] width 231 height 39
paste input "16033253578"
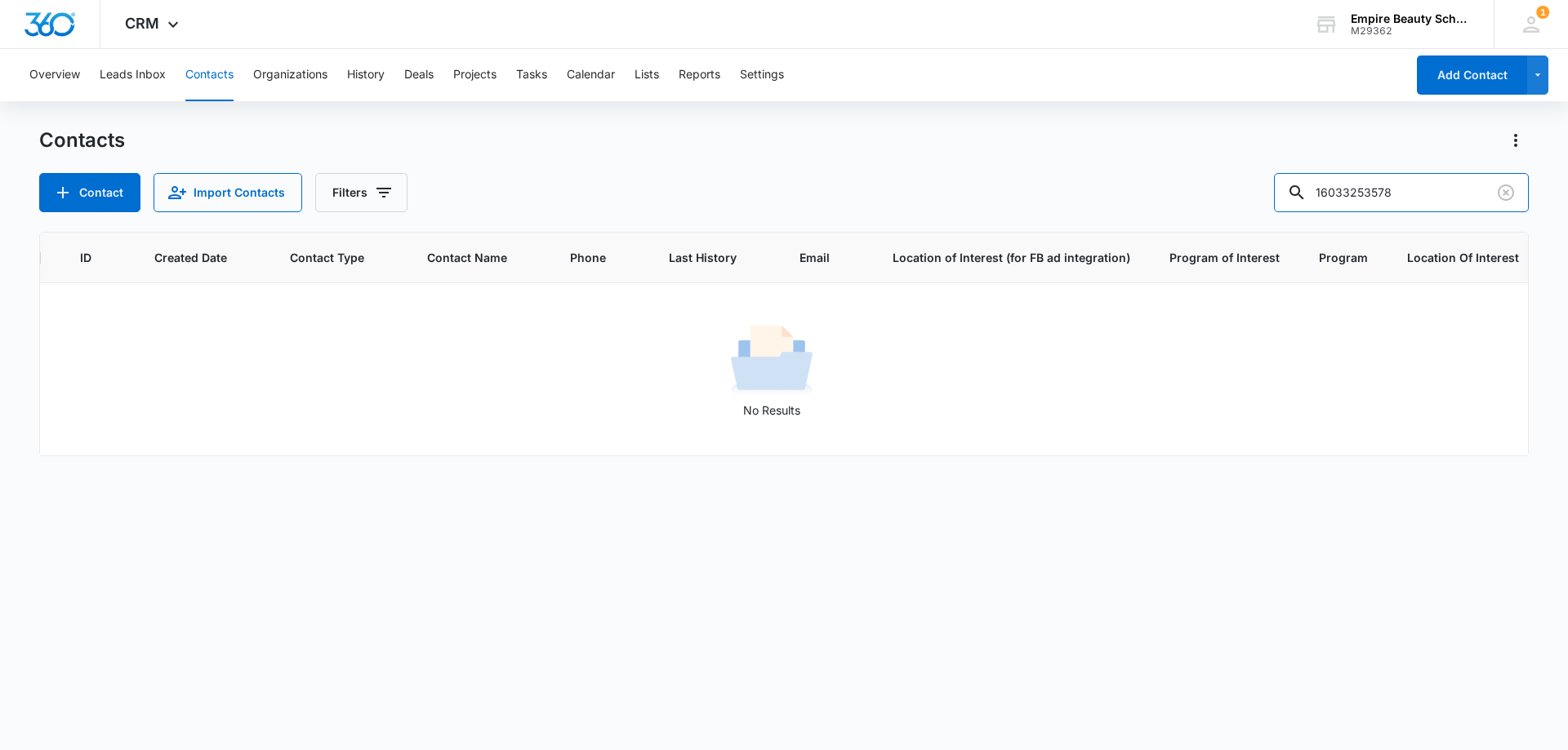
drag, startPoint x: 1345, startPoint y: 191, endPoint x: 1201, endPoint y: 191, distance: 144.0
click at [1201, 191] on div "Contact Import Contacts Filters 16033253578" at bounding box center [784, 192] width 1489 height 39
type input "3578"
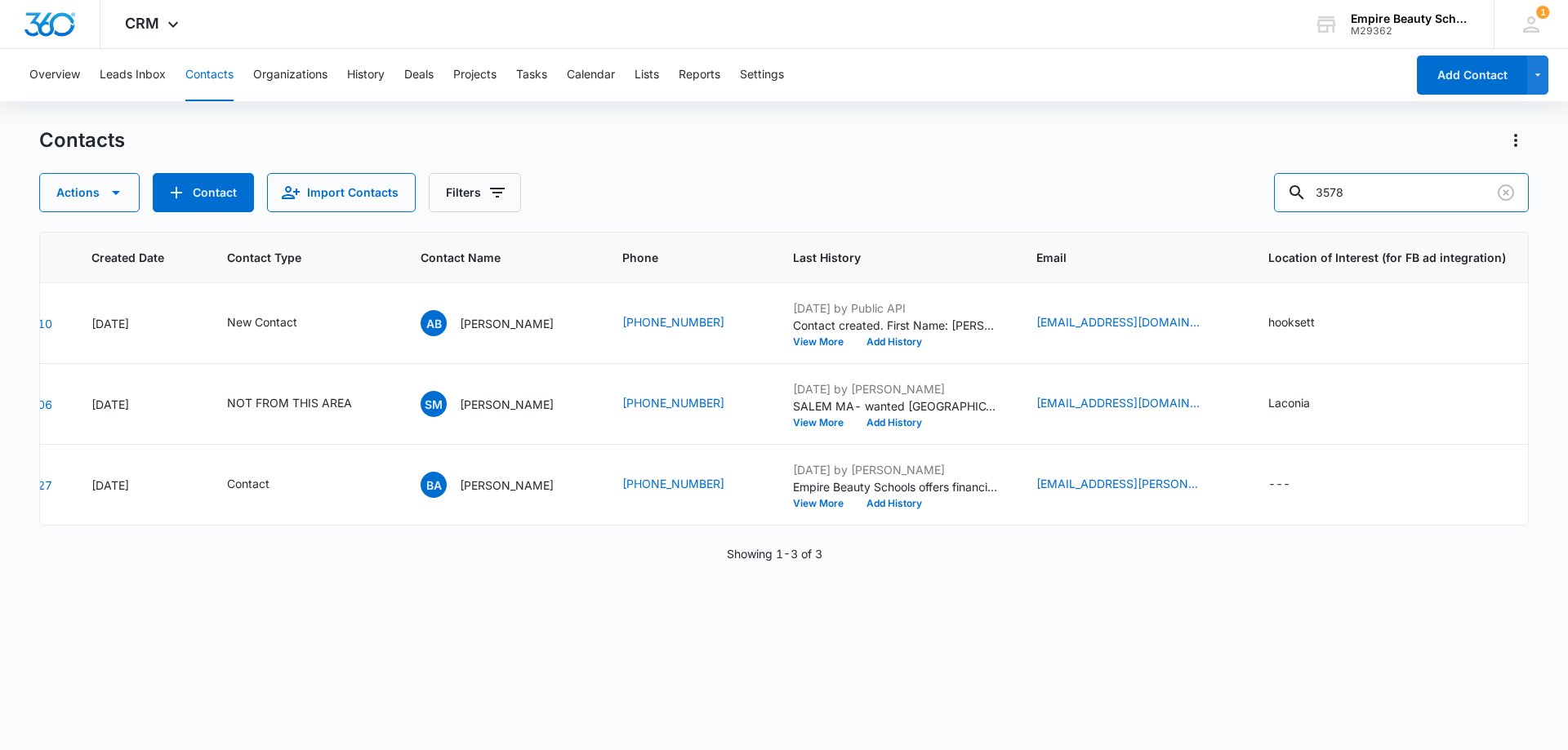
scroll to position [0, 0]
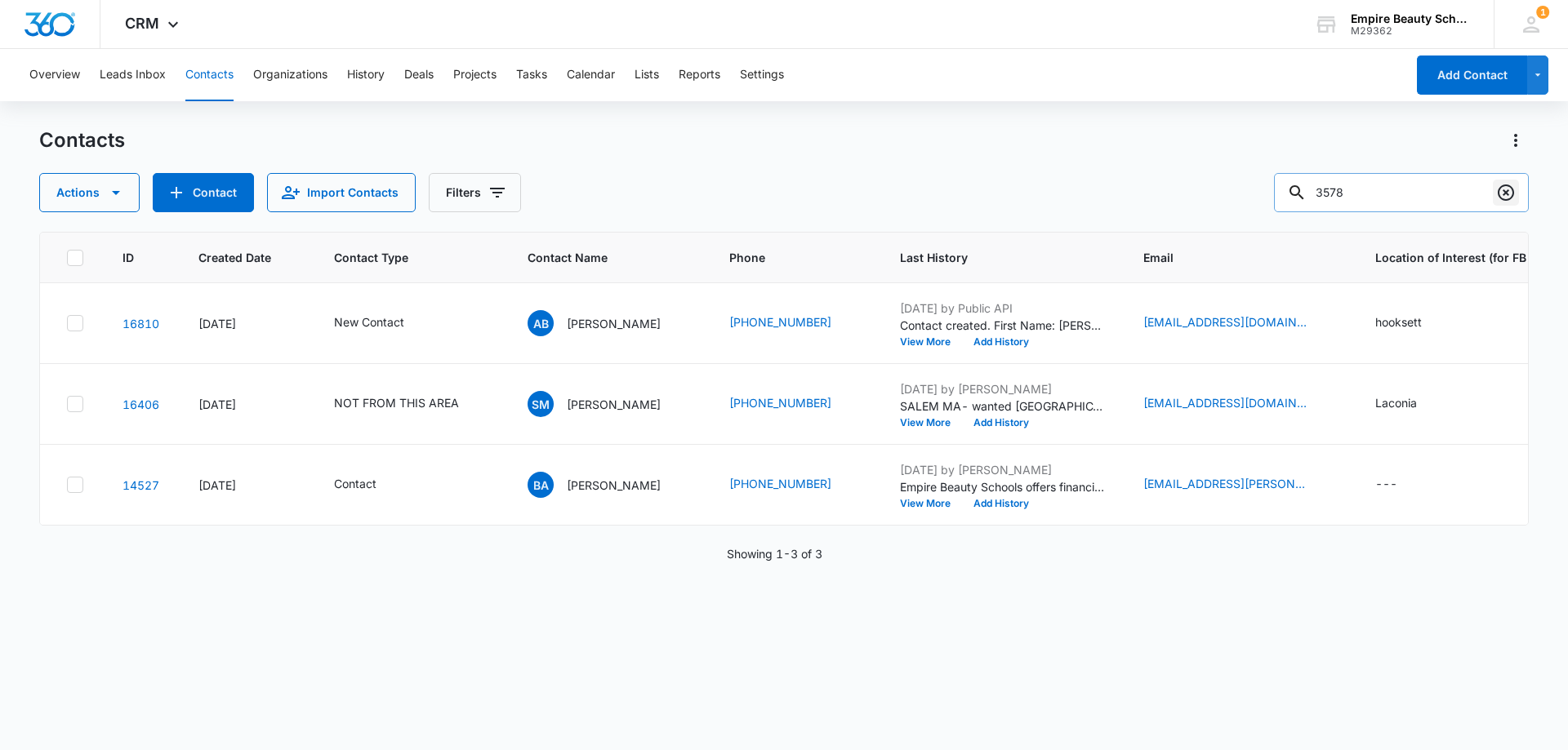
click at [1499, 195] on icon "Clear" at bounding box center [1506, 193] width 17 height 17
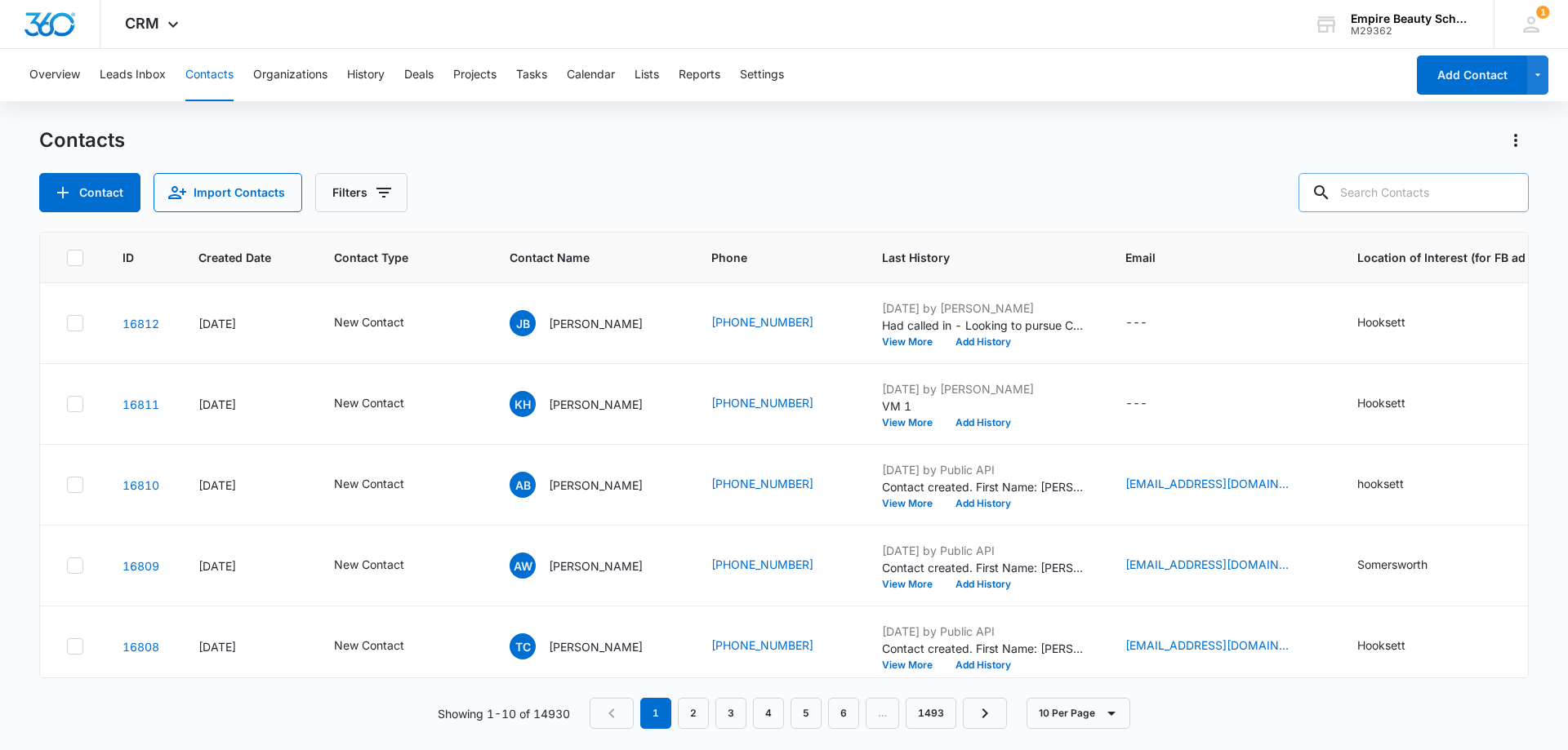
click at [1409, 195] on input "text" at bounding box center [1414, 192] width 231 height 39
paste input "[PHONE_NUMBER]"
type input "[PHONE_NUMBER]"
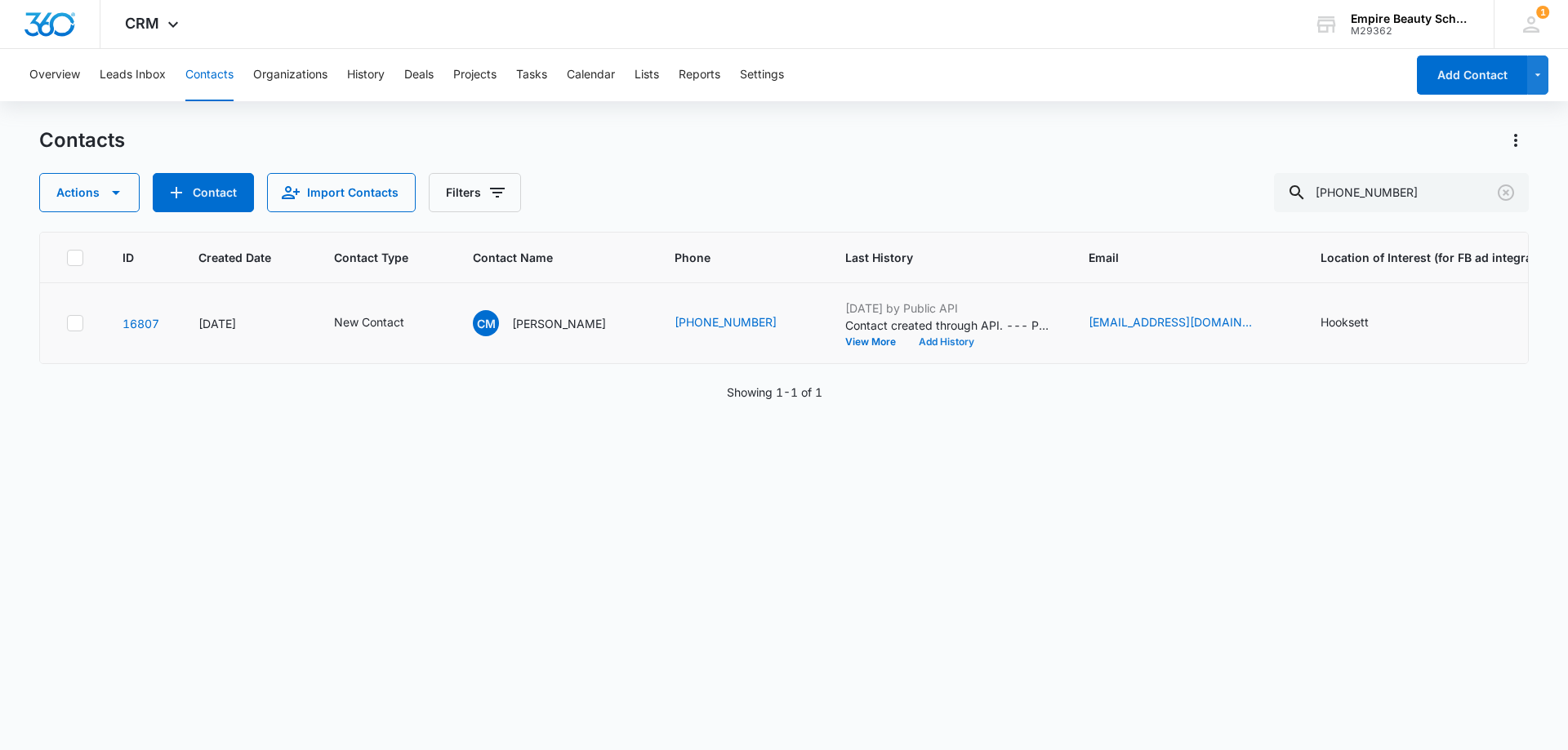
click at [961, 338] on button "Add History" at bounding box center [946, 342] width 79 height 10
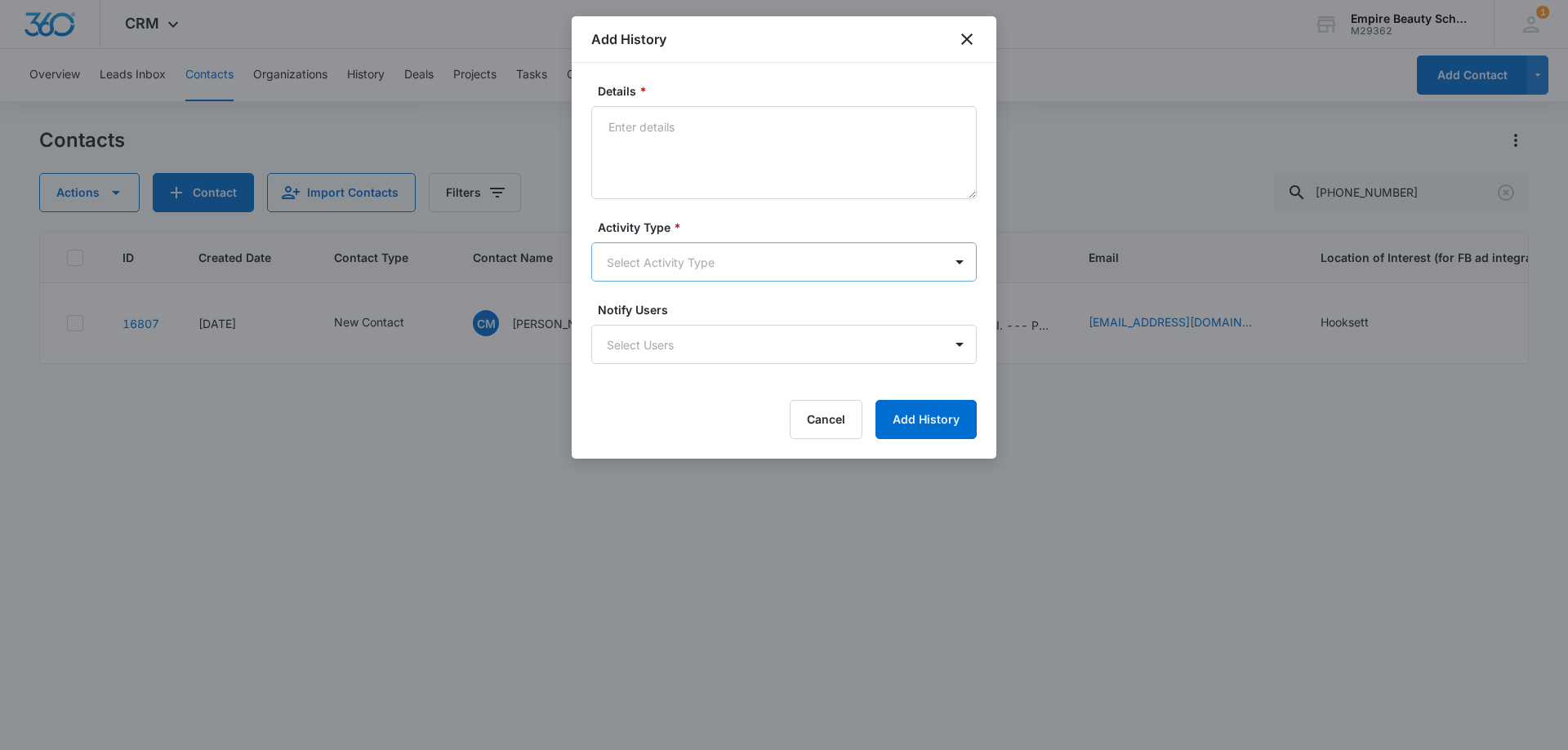
click at [625, 255] on body "CRM Apps Forms CRM Email Shop Payments POS Files Brand Settings Empire Beauty S…" at bounding box center [784, 375] width 1568 height 750
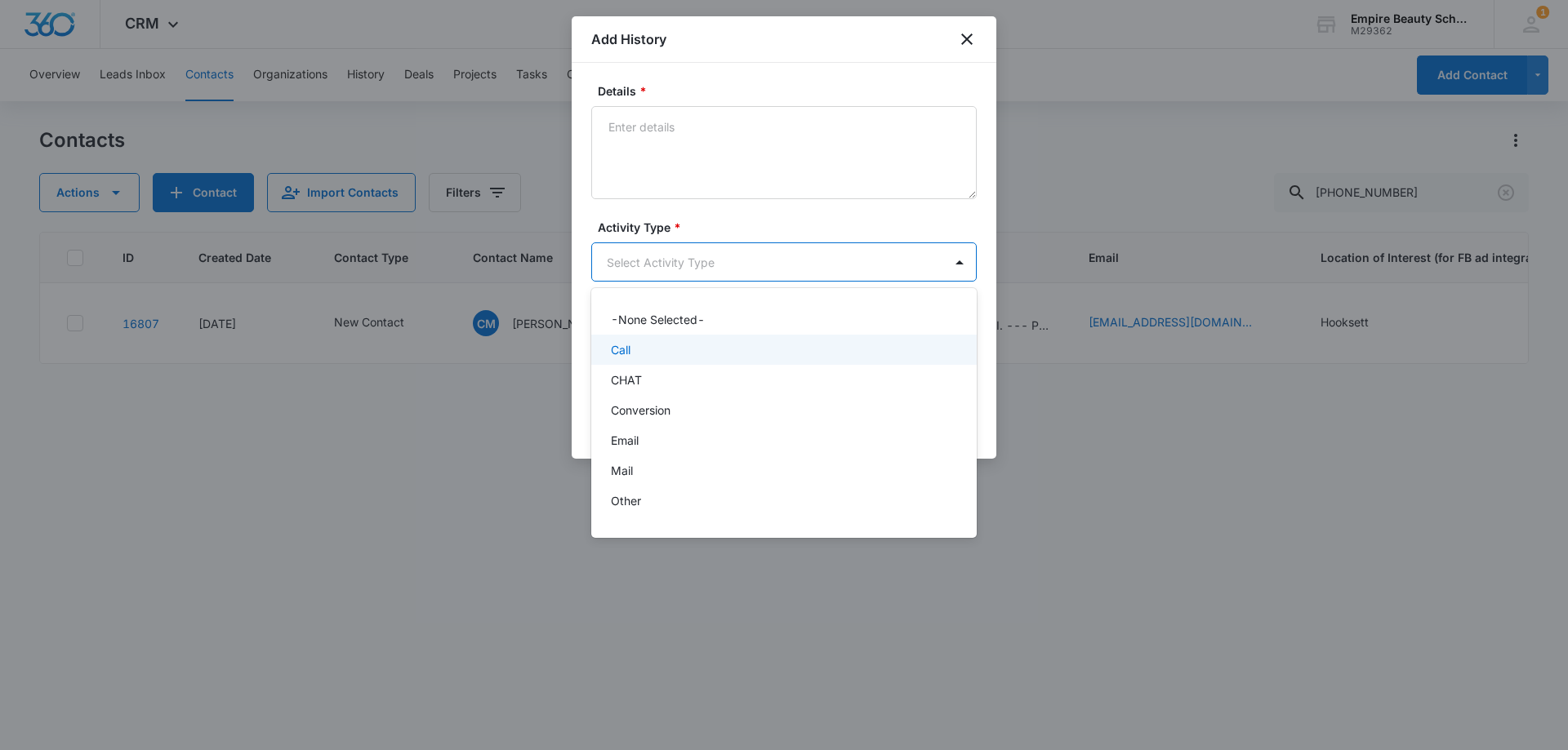
click at [623, 353] on p "Call" at bounding box center [621, 350] width 20 height 17
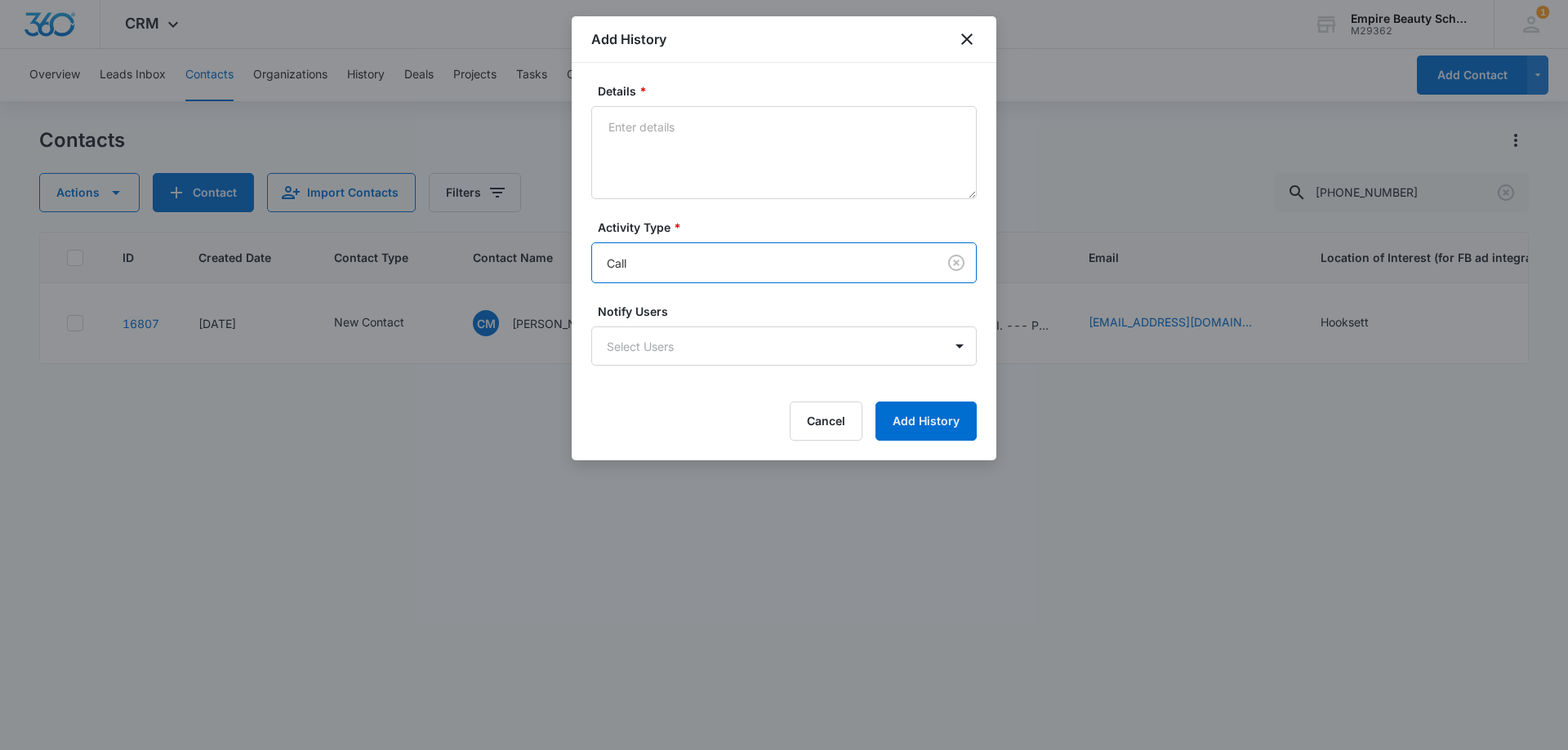
click at [697, 68] on div "Details * Activity Type * option Call, selected. Call Notify Users Select Users…" at bounding box center [784, 262] width 425 height 398
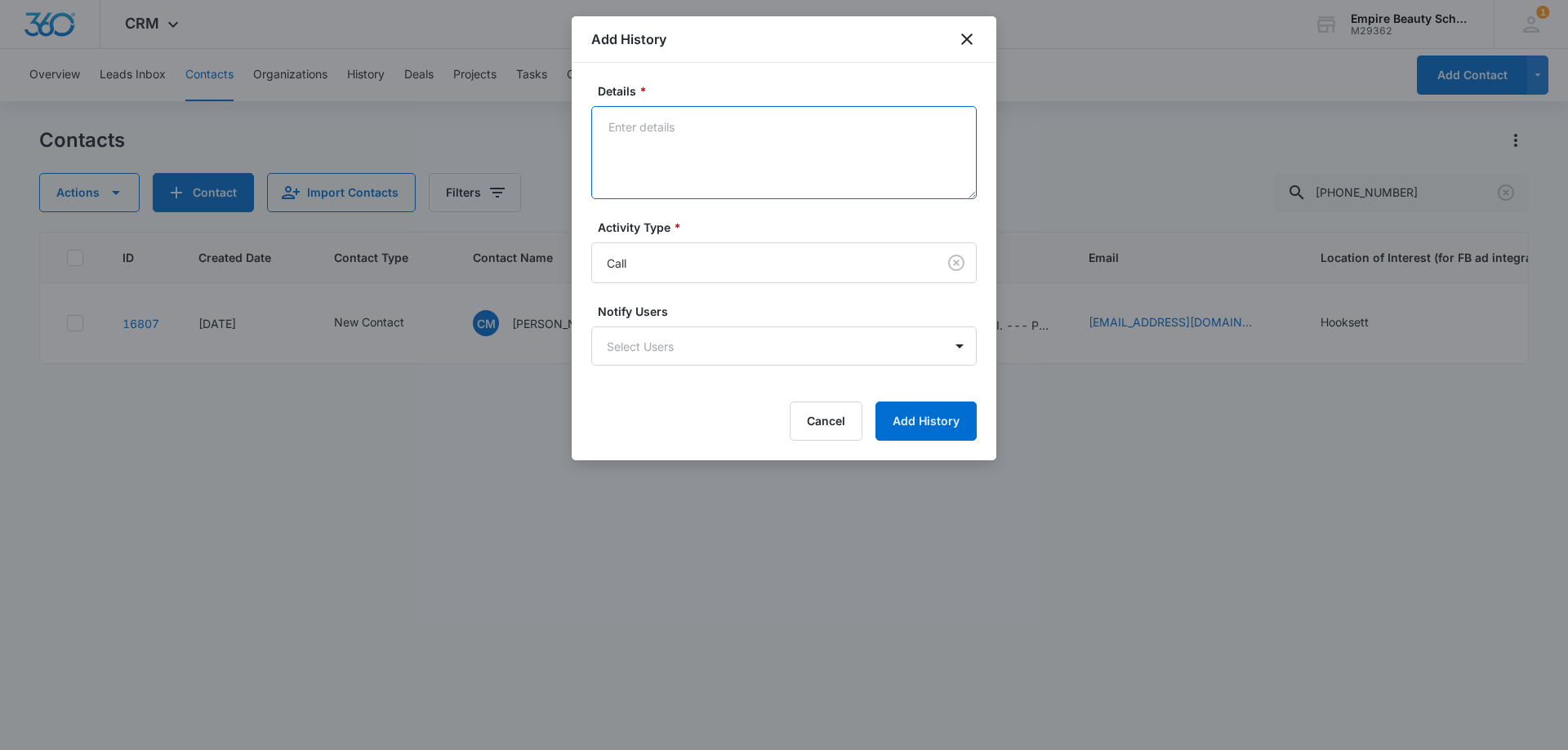
click at [683, 119] on textarea "Details *" at bounding box center [784, 152] width 386 height 93
type textarea "VM 1"
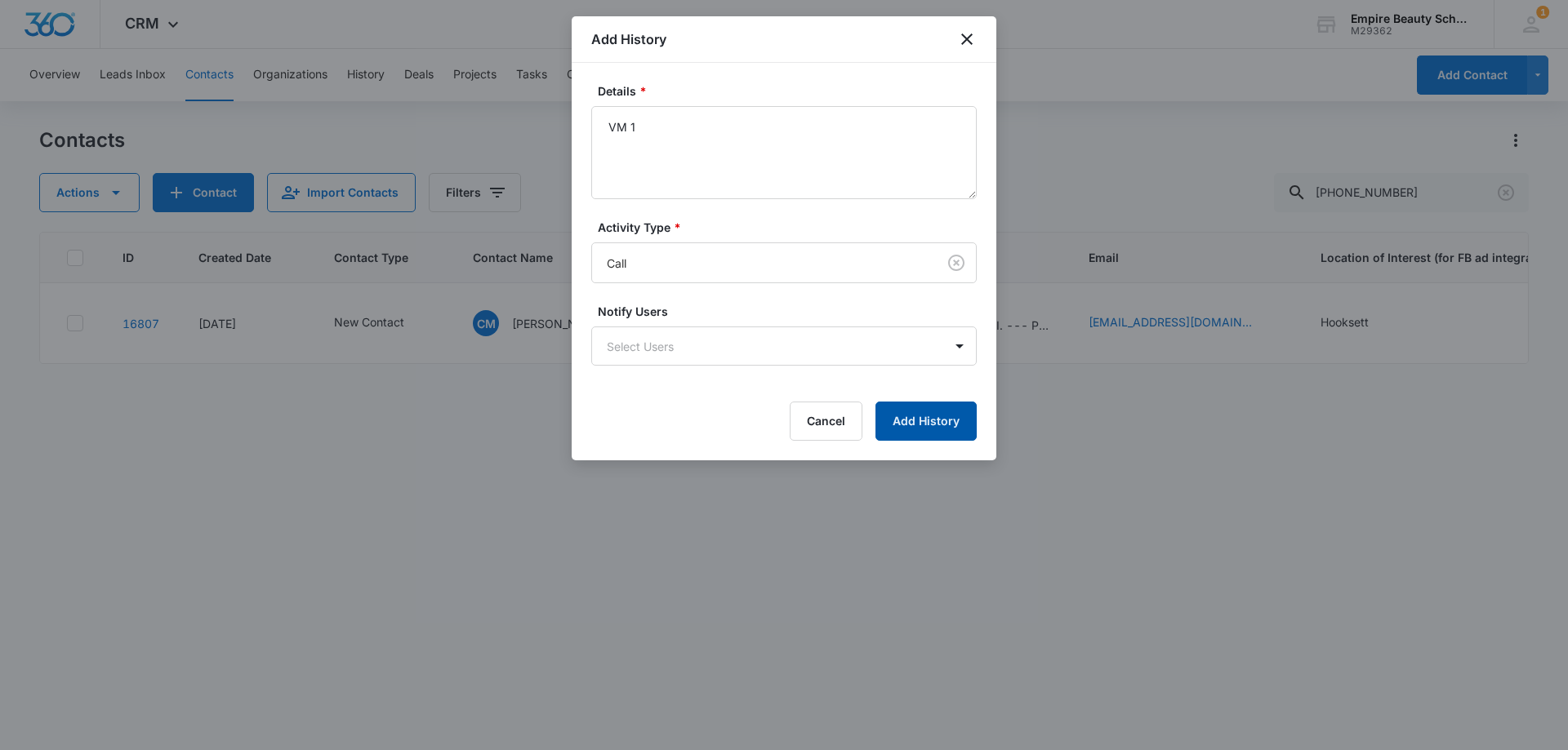
click at [944, 407] on button "Add History" at bounding box center [926, 420] width 101 height 39
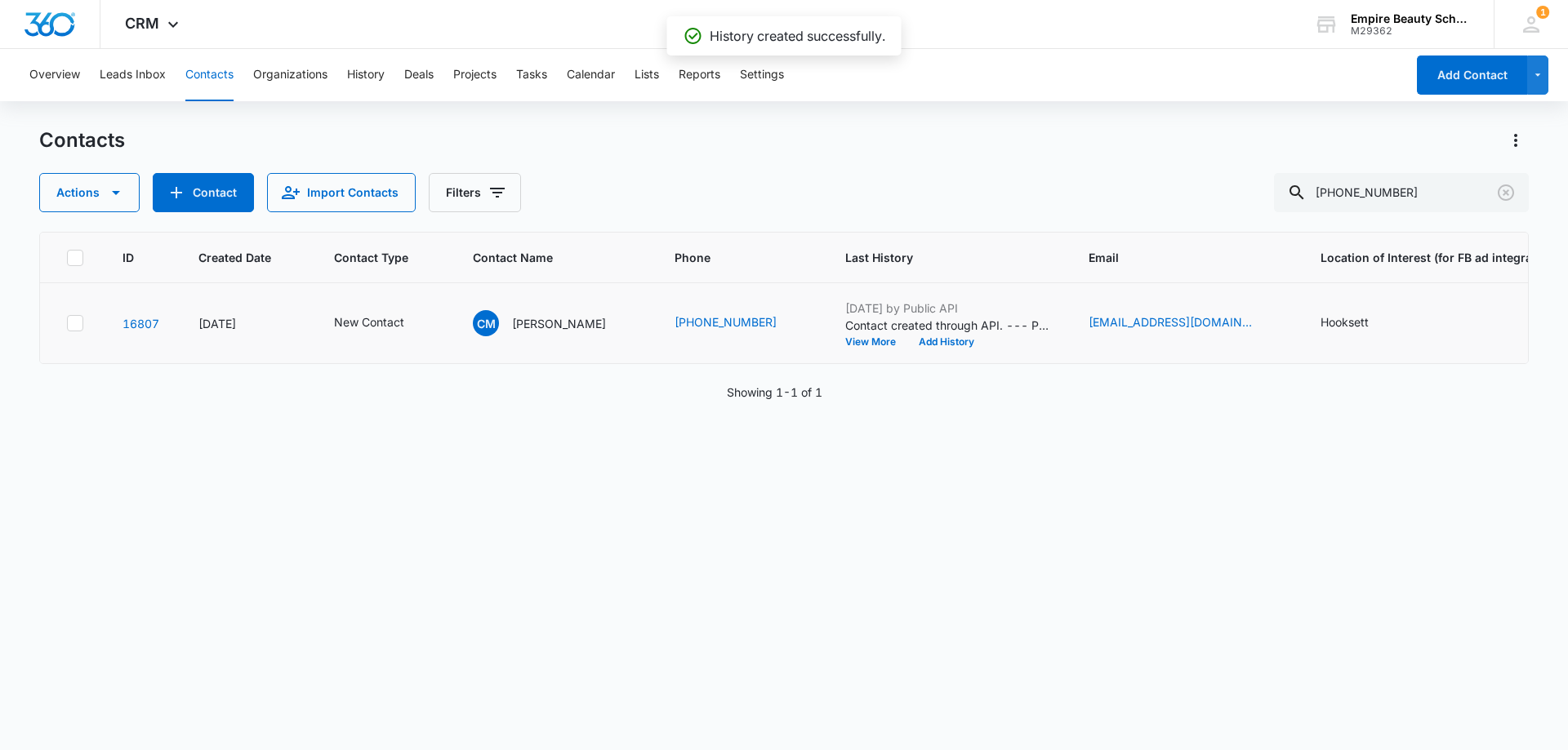
click at [954, 349] on td "[DATE] by Public API Contact created through API. --- Program of Interest: Cosm…" at bounding box center [946, 323] width 243 height 80
click at [951, 345] on button "Add History" at bounding box center [946, 342] width 79 height 10
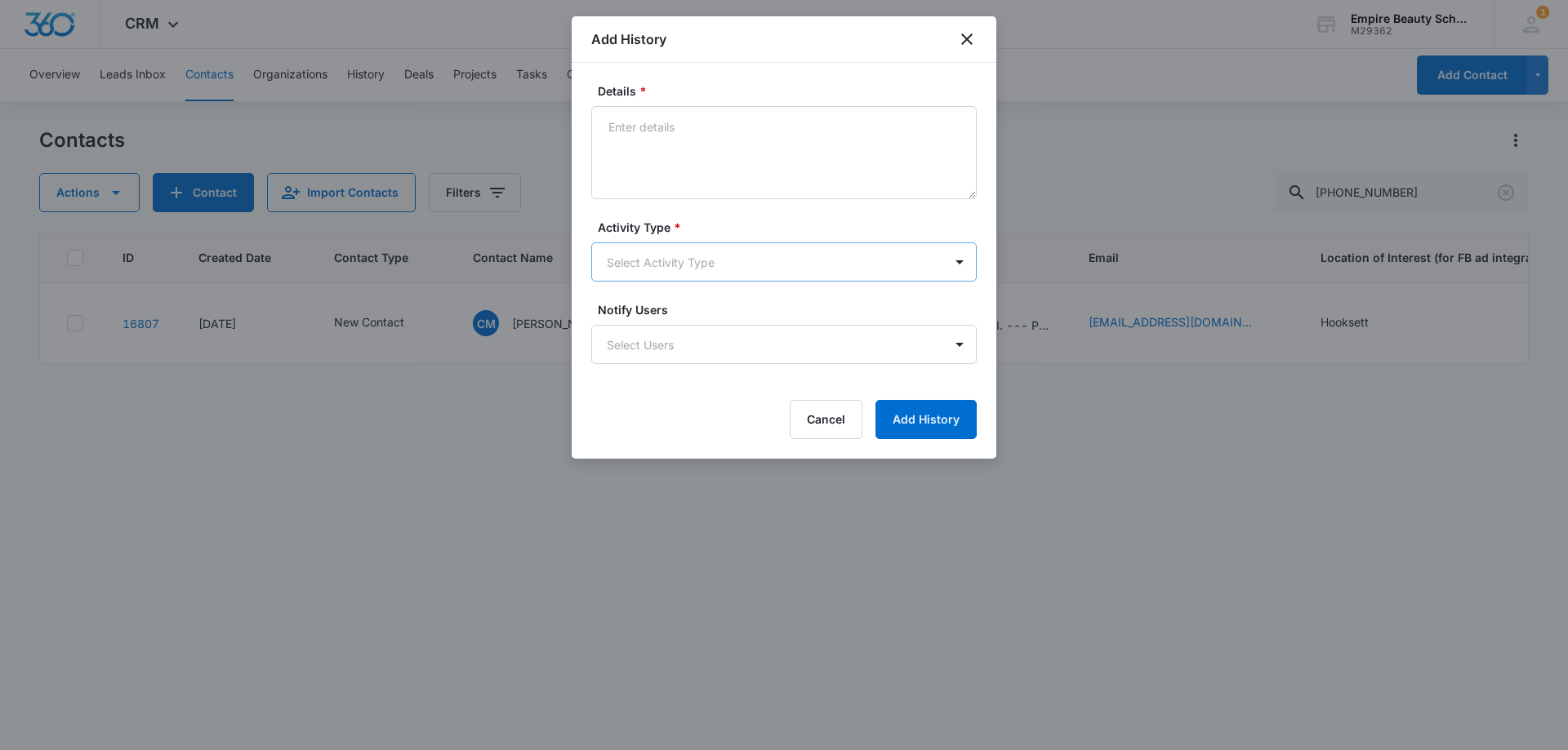
click at [649, 273] on body "CRM Apps Forms CRM Email Shop Payments POS Files Brand Settings Empire Beauty S…" at bounding box center [784, 375] width 1568 height 750
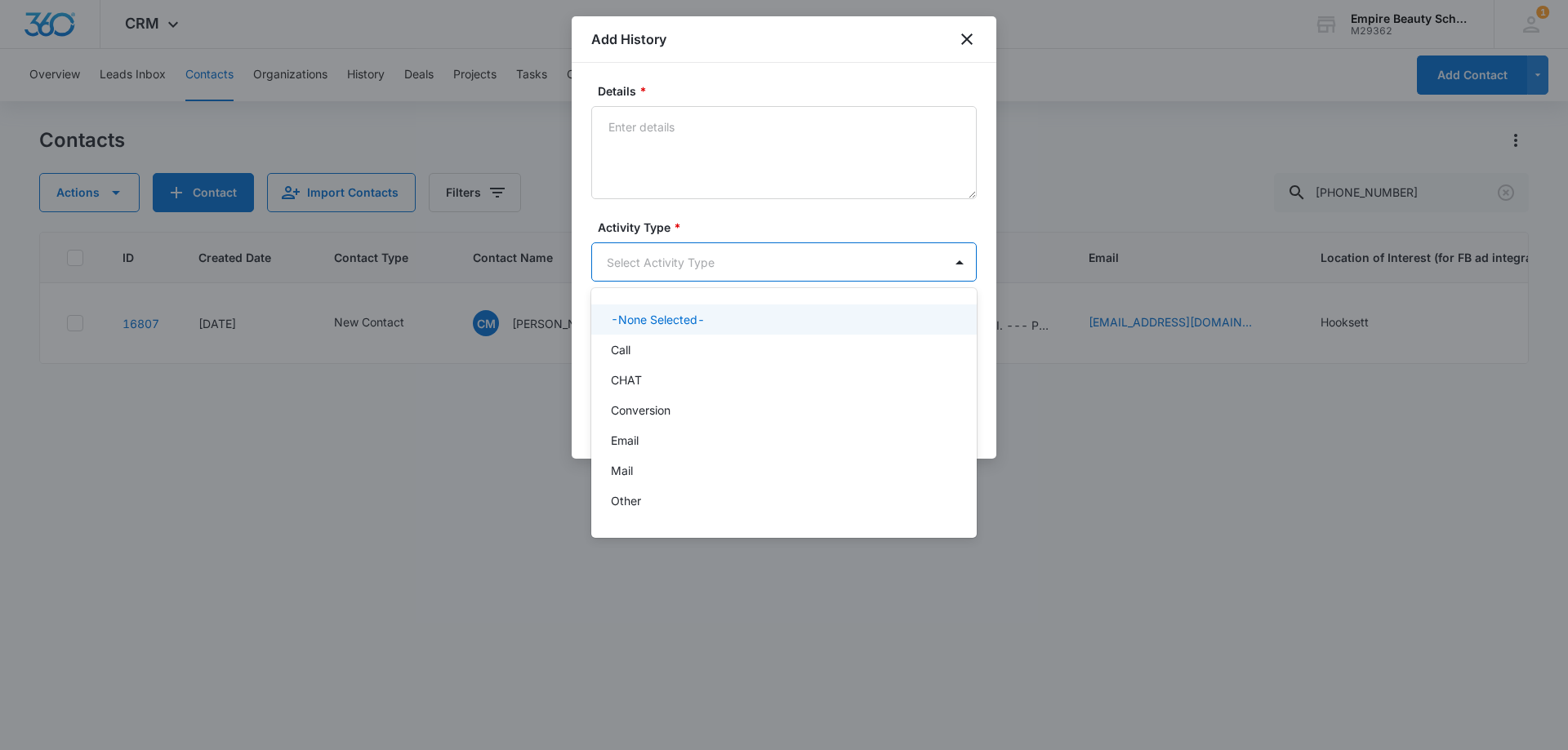
scroll to position [85, 0]
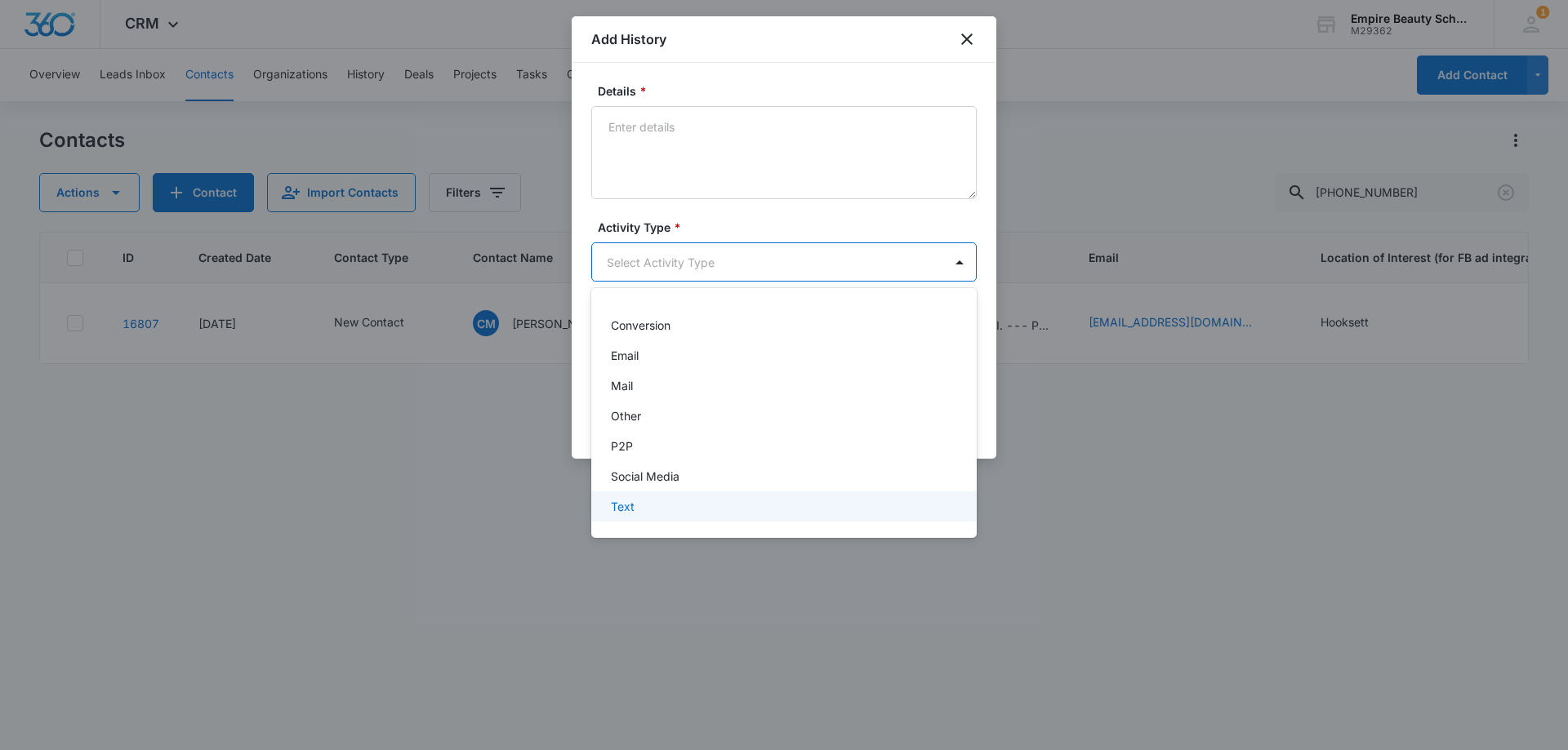
click at [627, 517] on div "Text" at bounding box center [784, 506] width 386 height 30
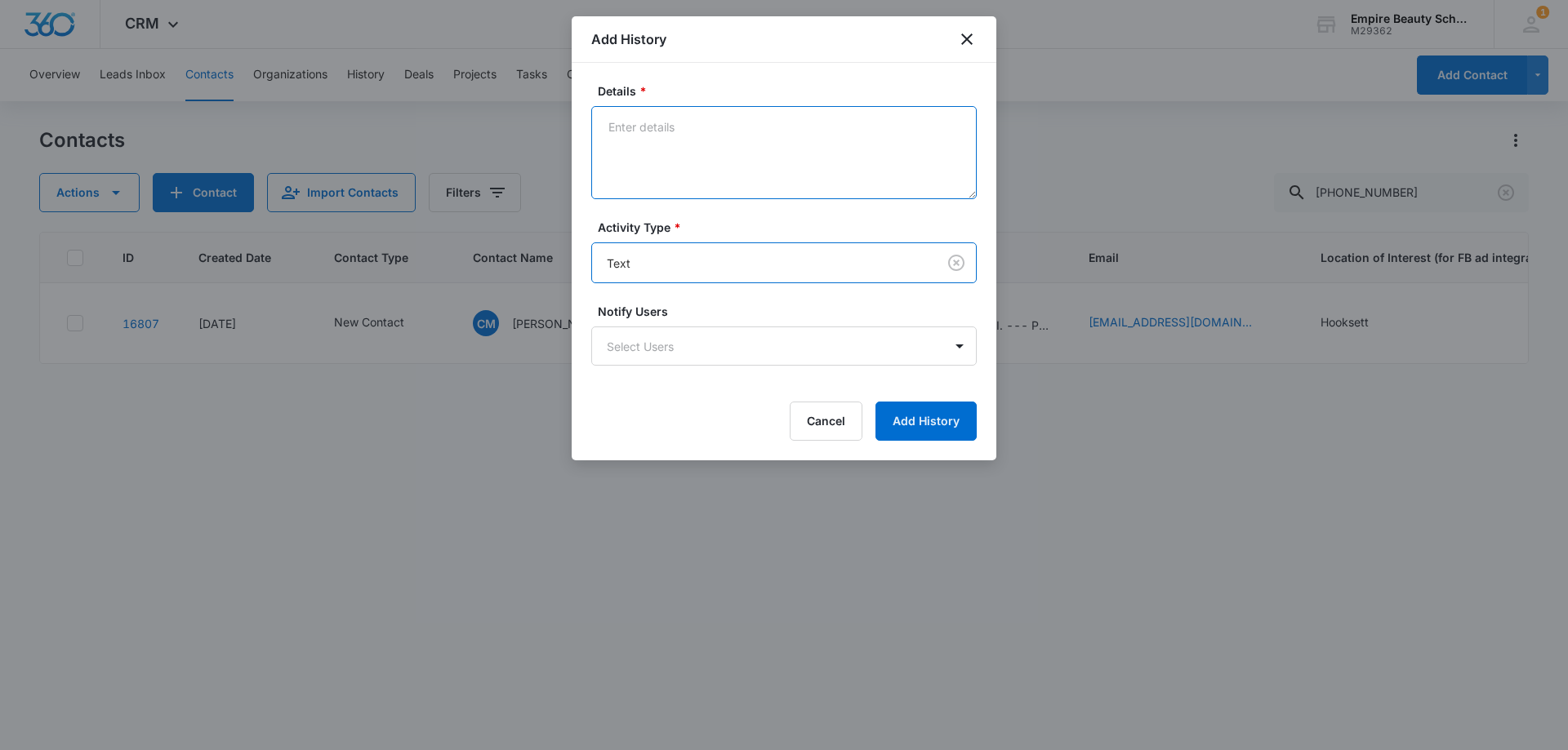
click at [682, 113] on textarea "Details *" at bounding box center [784, 152] width 386 height 93
click at [667, 154] on textarea "Details *" at bounding box center [784, 152] width 386 height 93
type textarea "text 1"
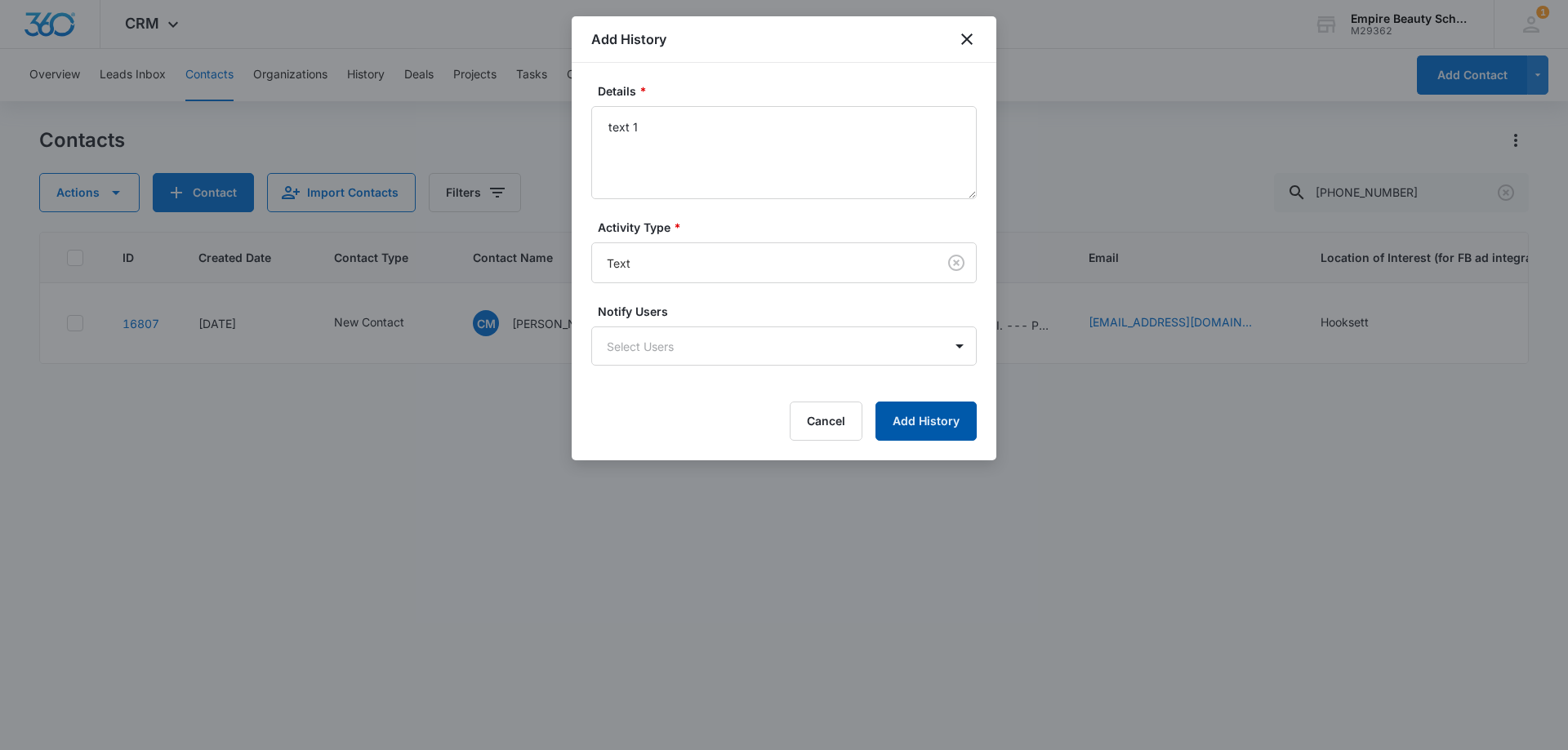
click at [901, 433] on button "Add History" at bounding box center [926, 420] width 101 height 39
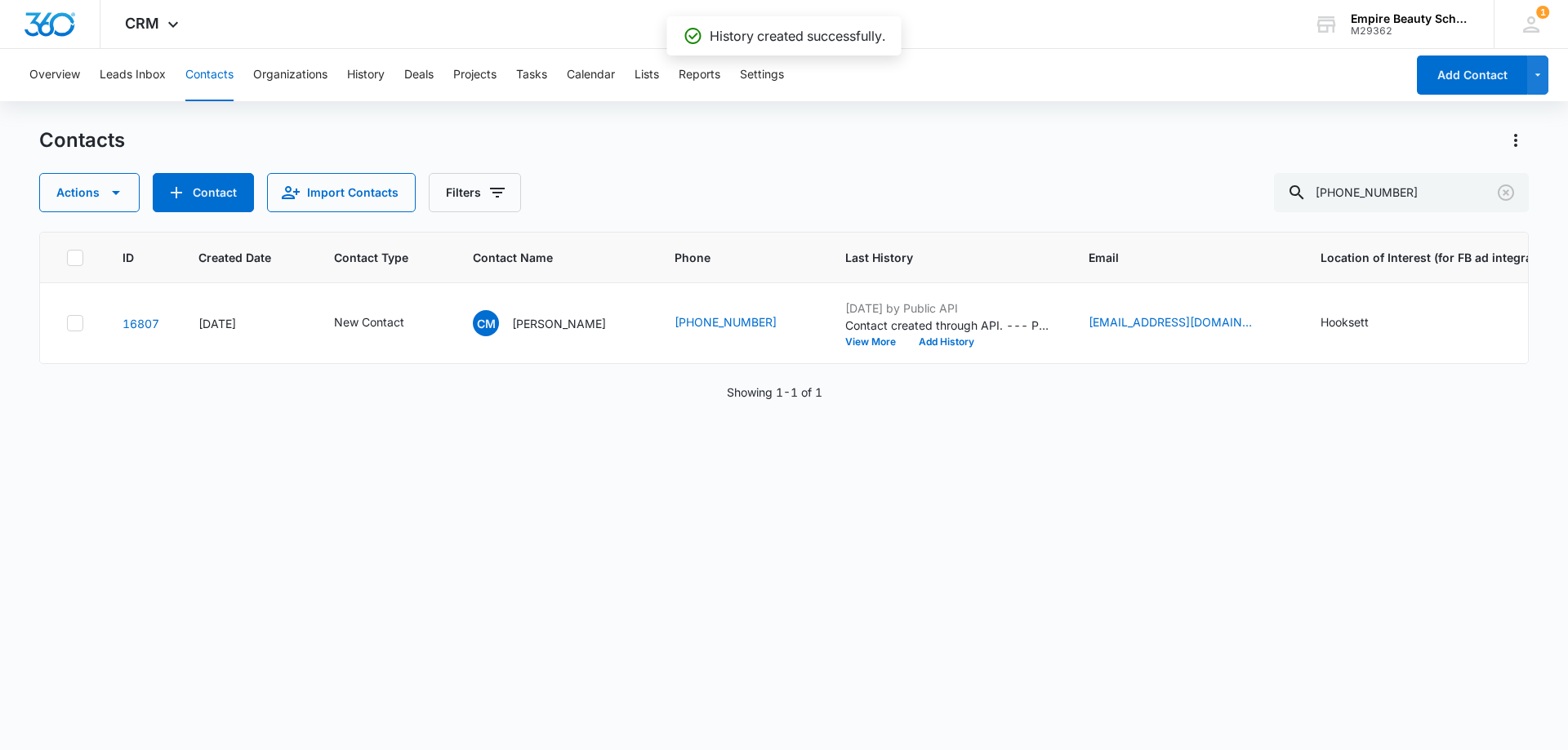
drag, startPoint x: 1085, startPoint y: 478, endPoint x: 1065, endPoint y: 471, distance: 21.2
click at [1085, 478] on div "ID Created Date Contact Type Contact Name Phone Last History Email Location of …" at bounding box center [784, 481] width 1489 height 497
click at [949, 339] on button "Add History" at bounding box center [946, 342] width 79 height 10
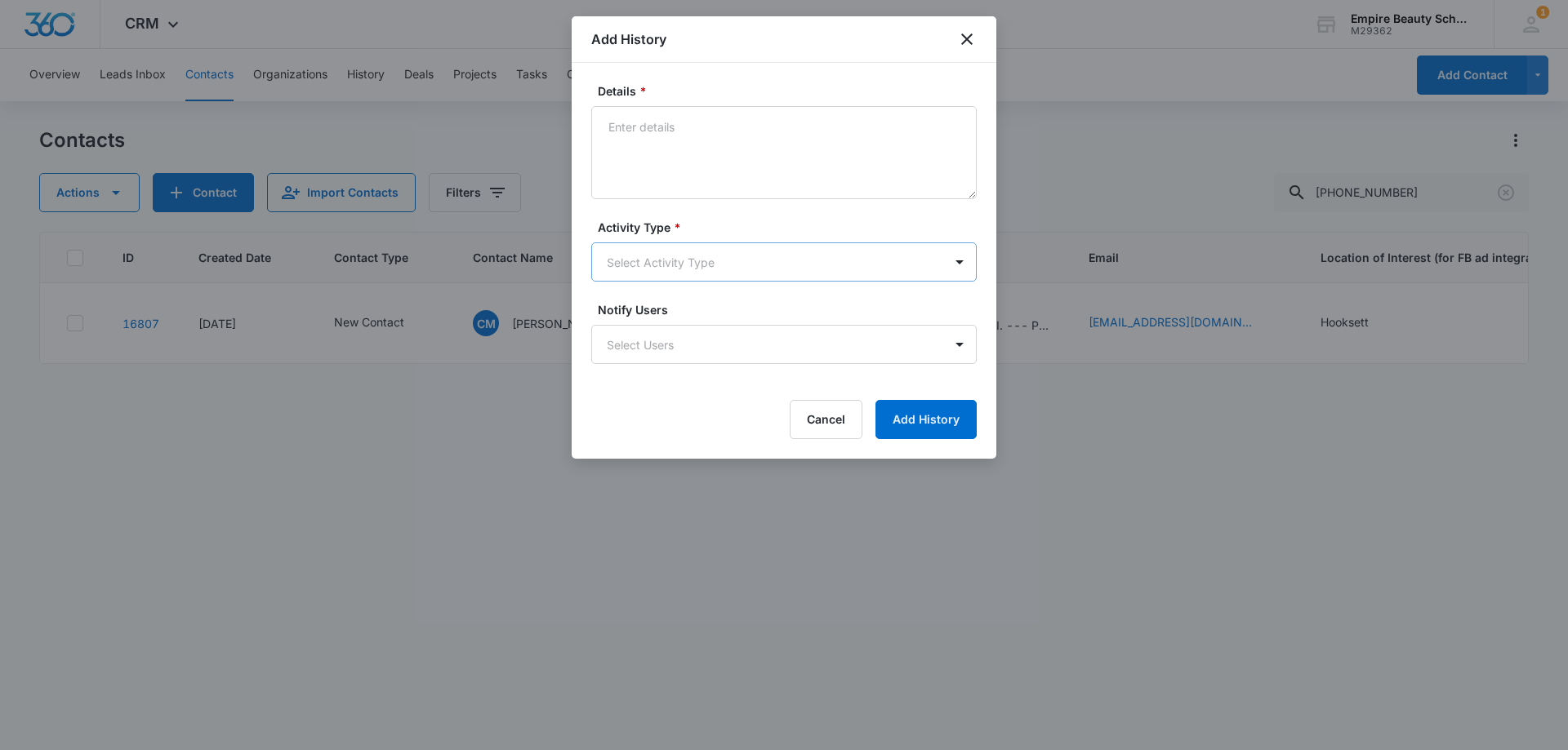
click at [616, 248] on body "CRM Apps Forms CRM Email Shop Payments POS Files Brand Settings Empire Beauty S…" at bounding box center [784, 375] width 1568 height 750
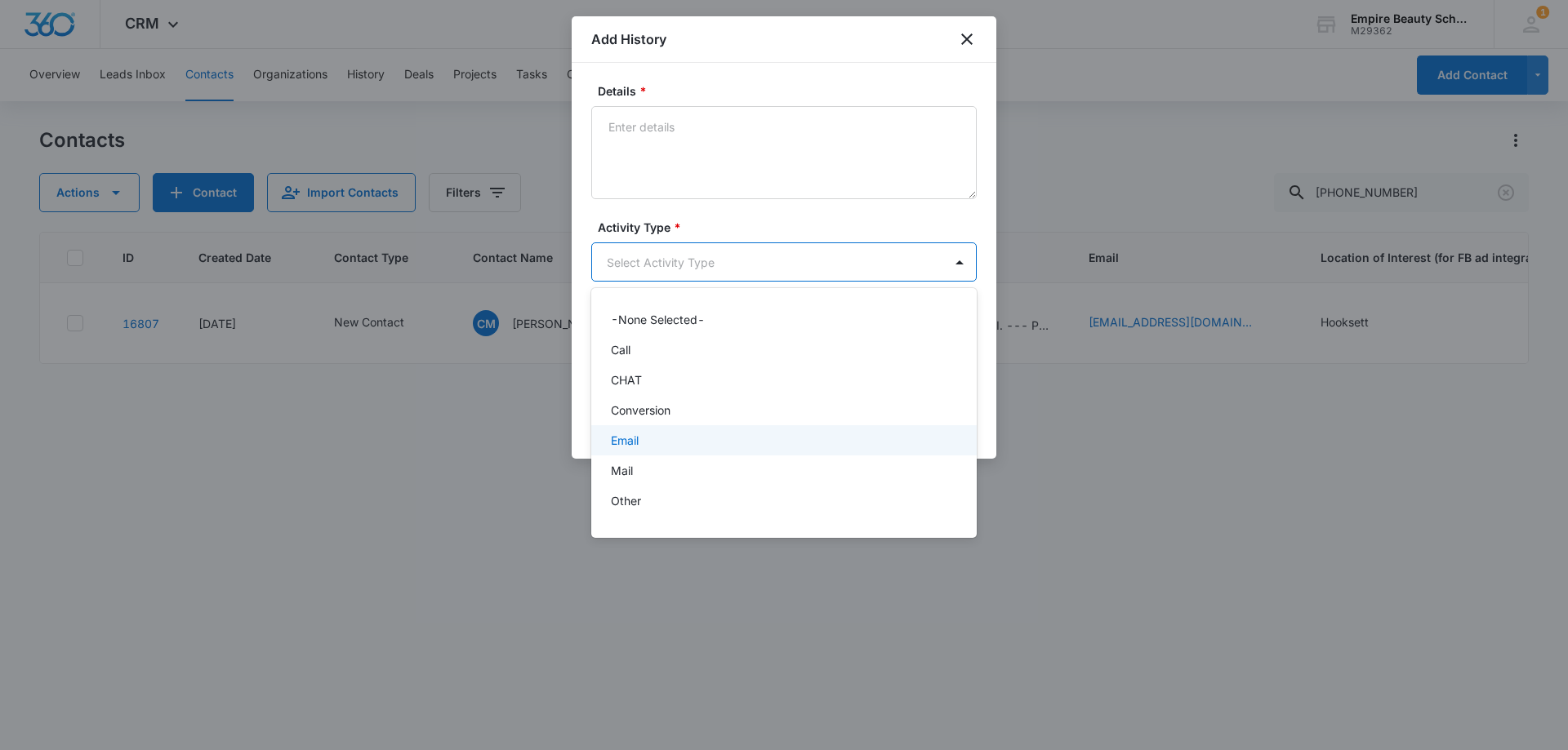
click at [673, 445] on div "Email" at bounding box center [783, 440] width 343 height 17
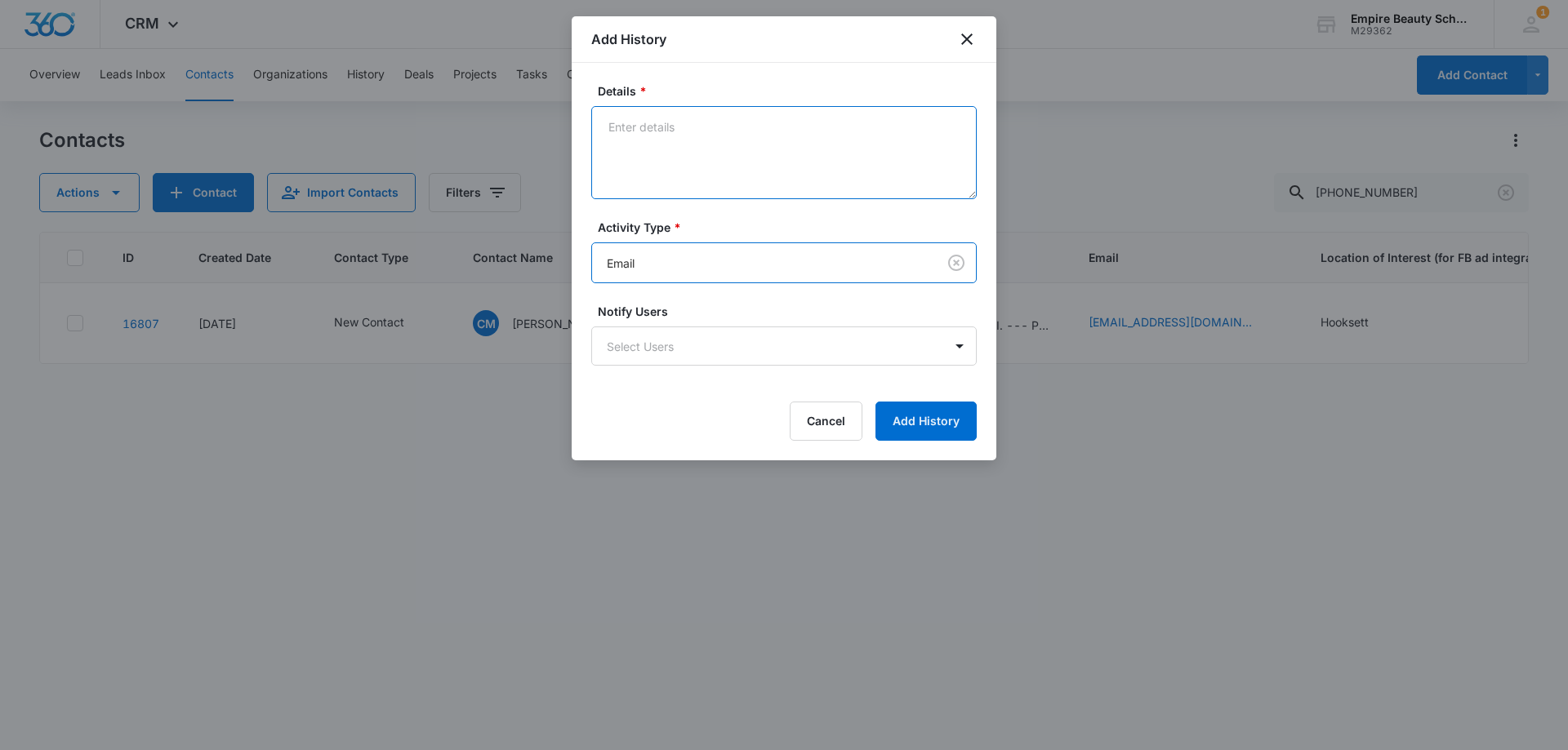
click at [651, 172] on textarea "Details *" at bounding box center [784, 152] width 386 height 93
type textarea "email 1"
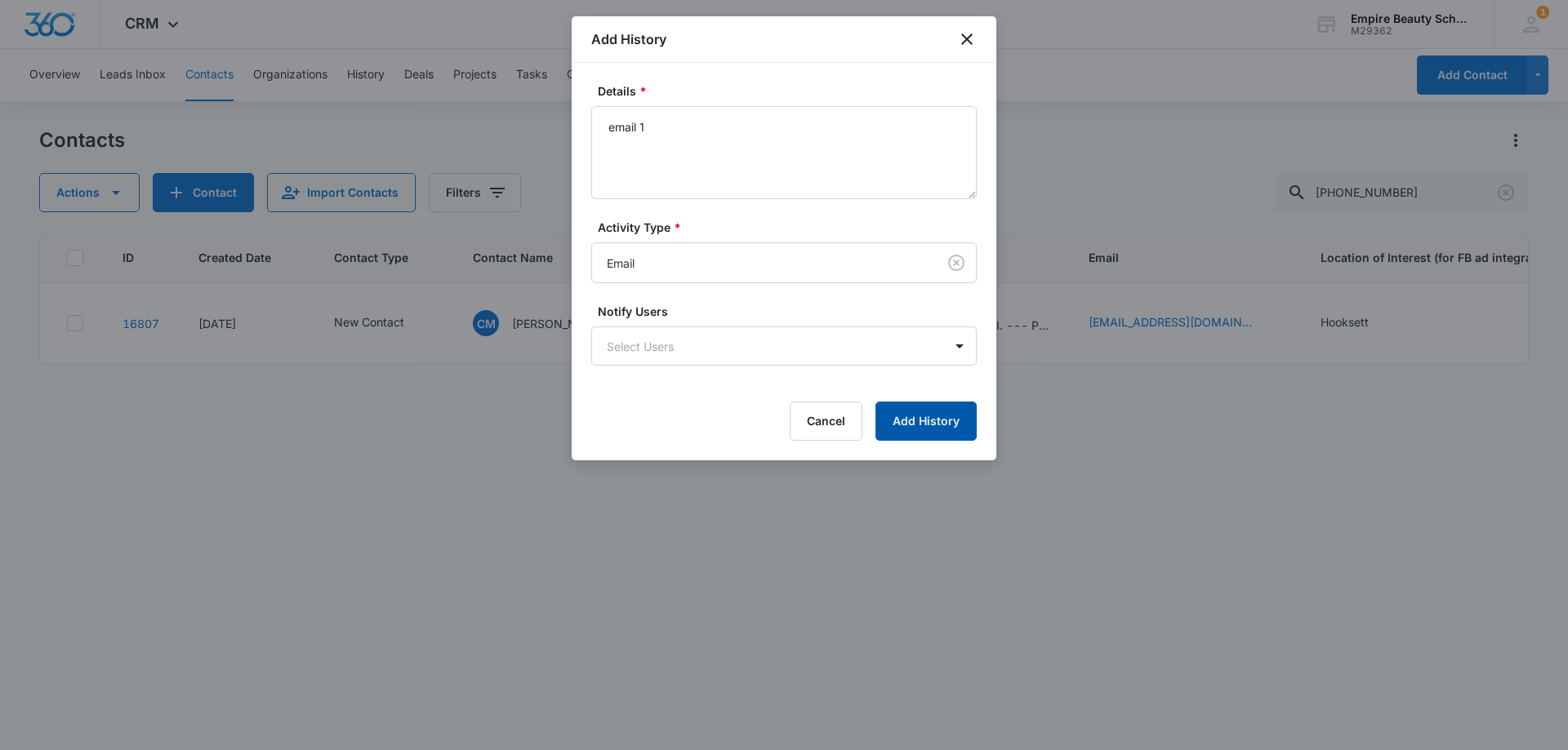
click at [933, 436] on button "Add History" at bounding box center [926, 420] width 101 height 39
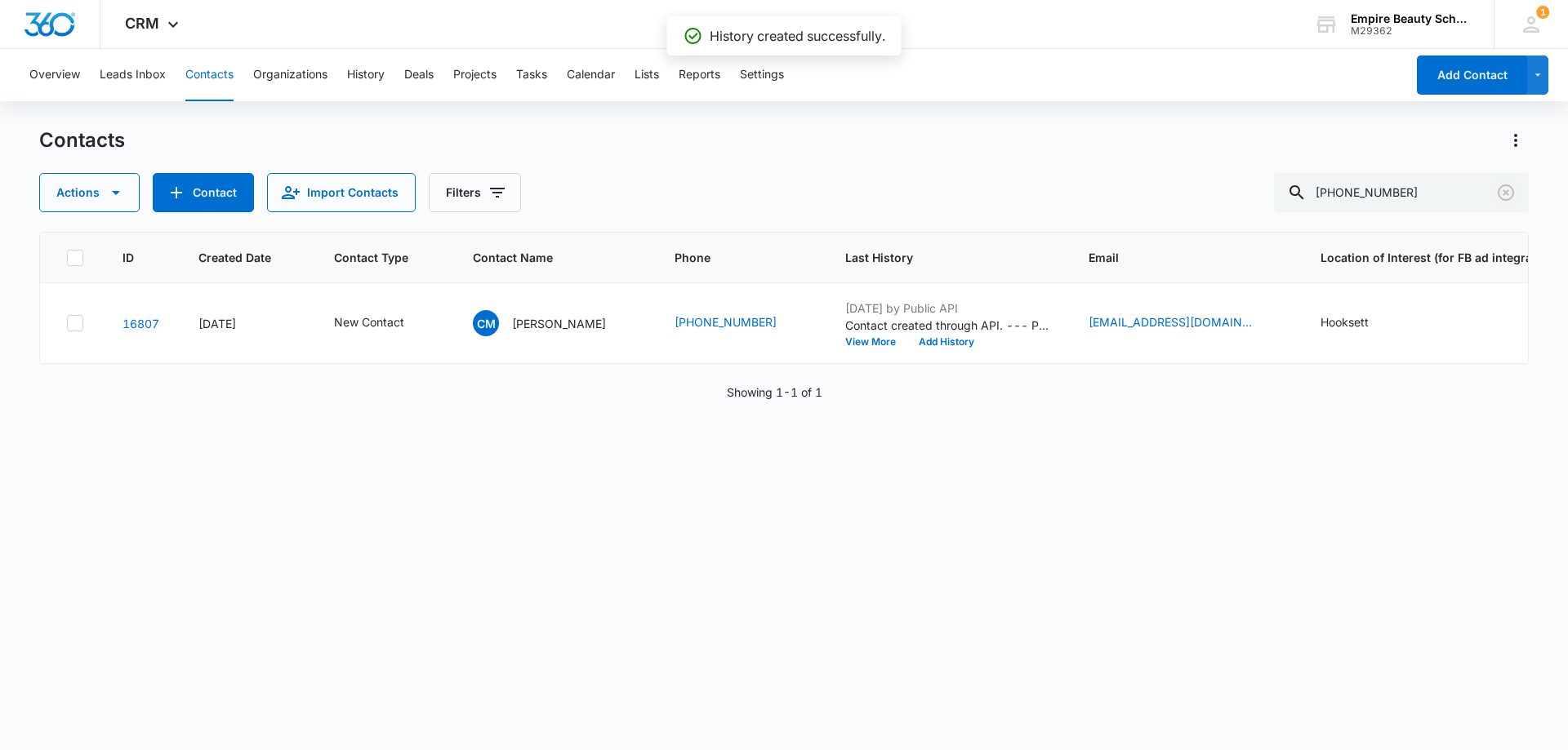
click at [1504, 188] on icon "Clear" at bounding box center [1506, 193] width 20 height 20
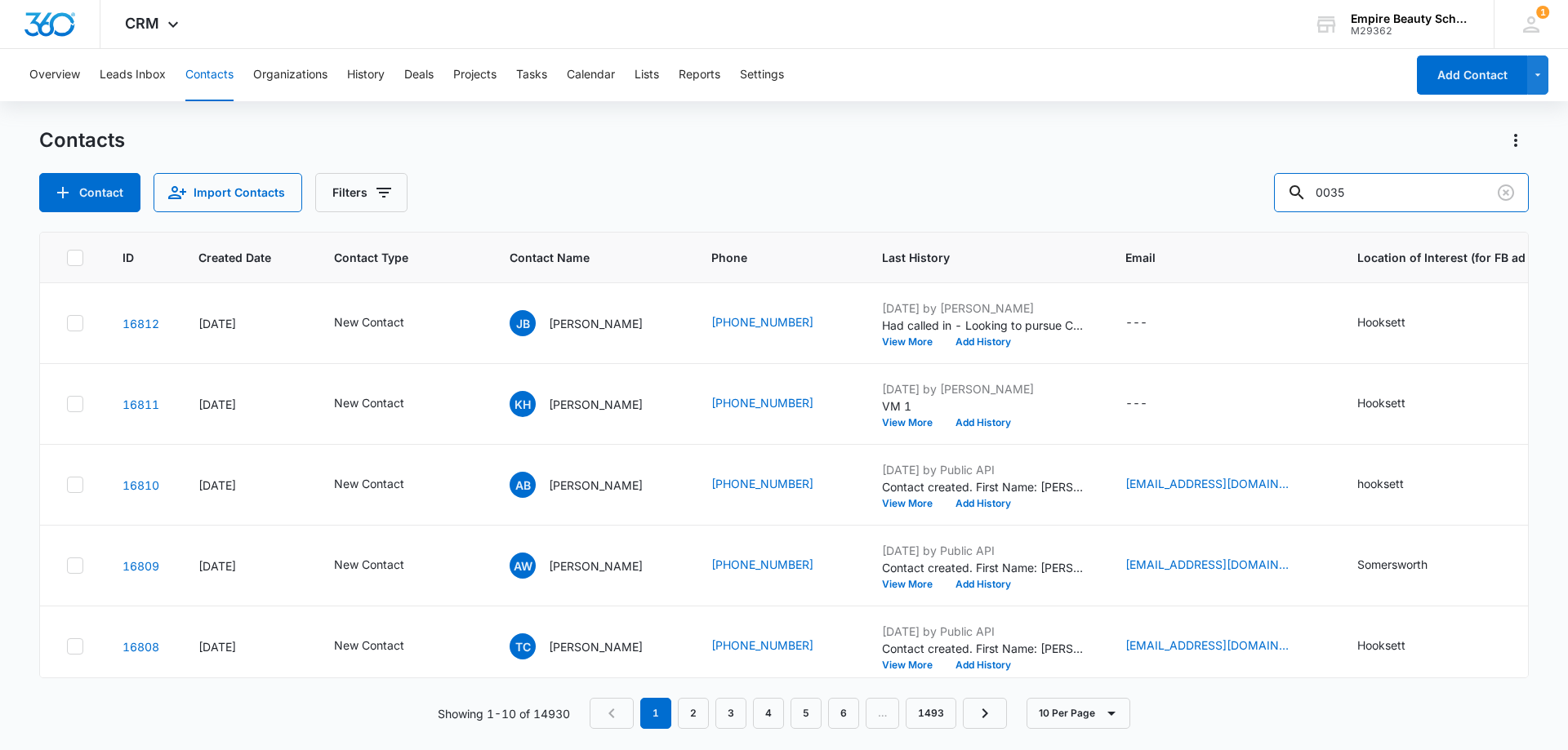
type input "0035"
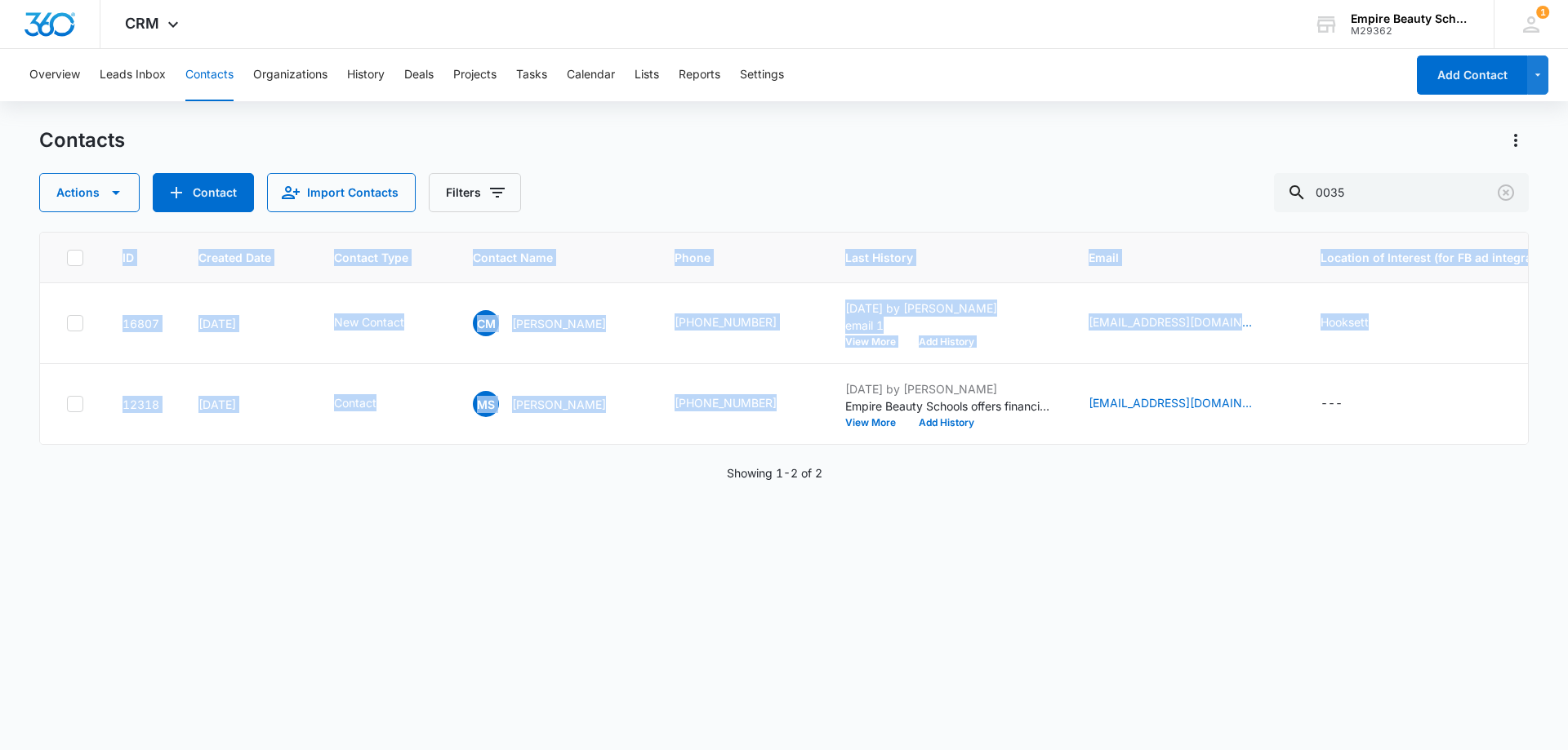
drag, startPoint x: 795, startPoint y: 443, endPoint x: 806, endPoint y: 447, distance: 11.7
click at [806, 445] on div "ID Created Date Contact Type Contact Name Phone Last History Email Location of …" at bounding box center [784, 338] width 1489 height 213
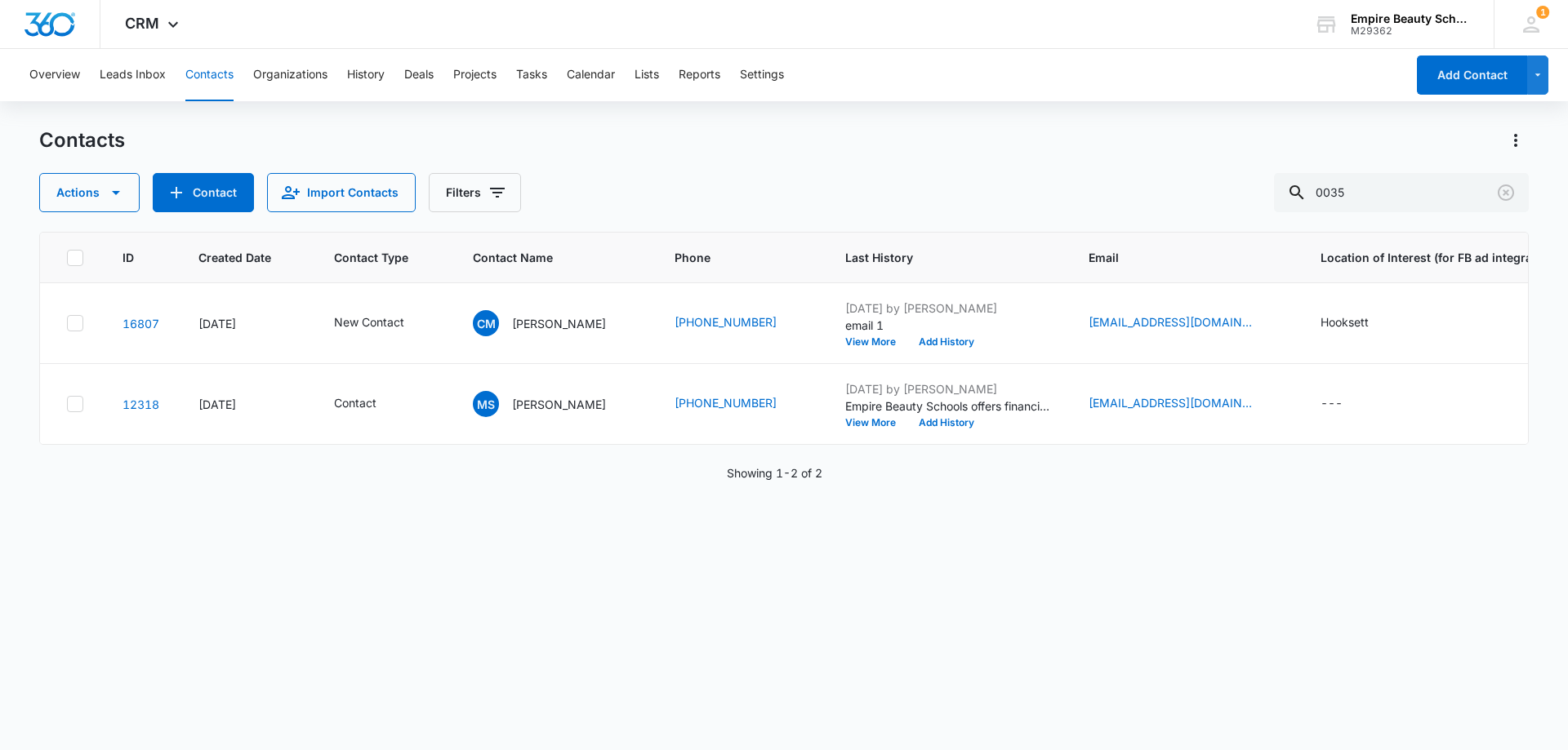
click at [741, 507] on div "ID Created Date Contact Type Contact Name Phone Last History Email Location of …" at bounding box center [784, 481] width 1489 height 497
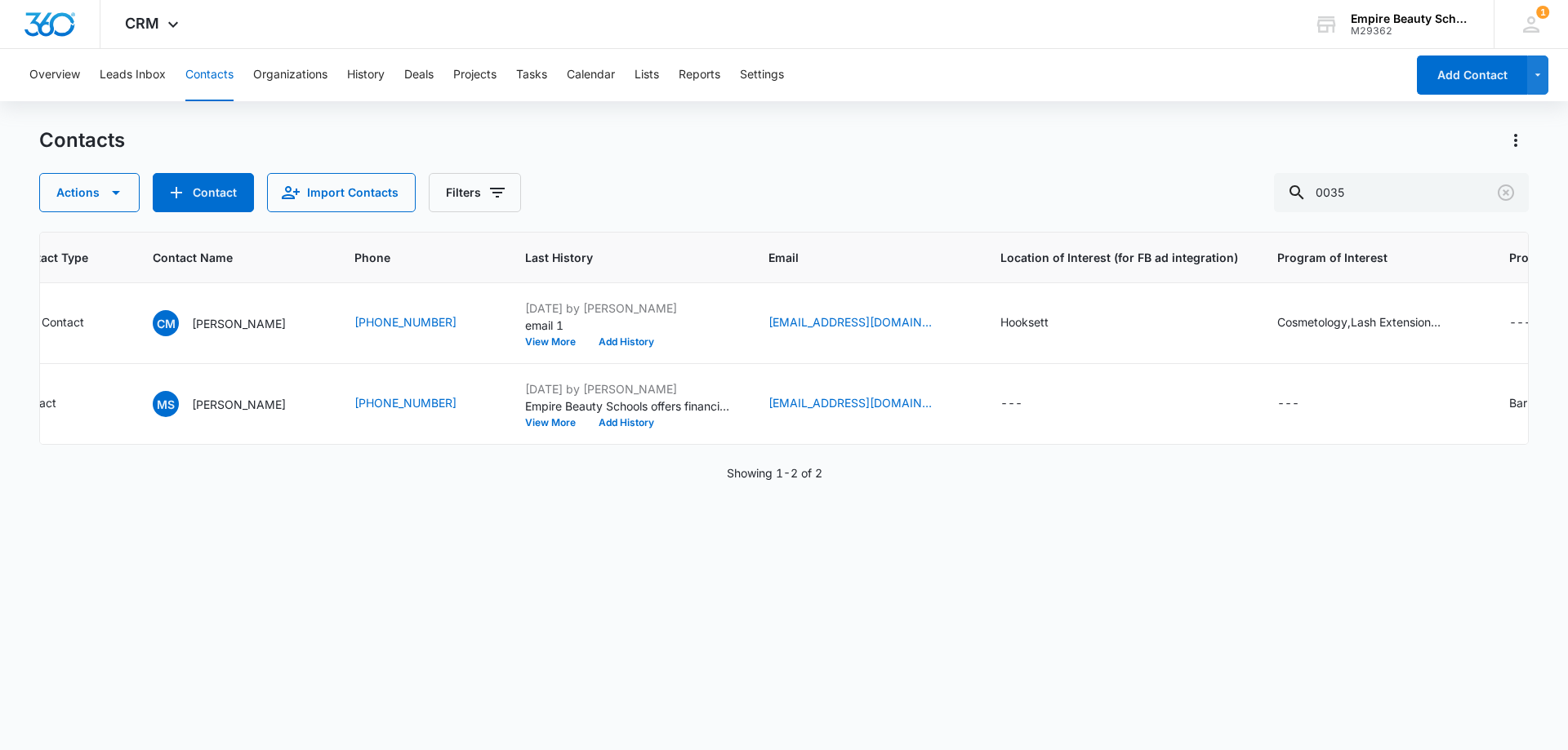
scroll to position [0, 547]
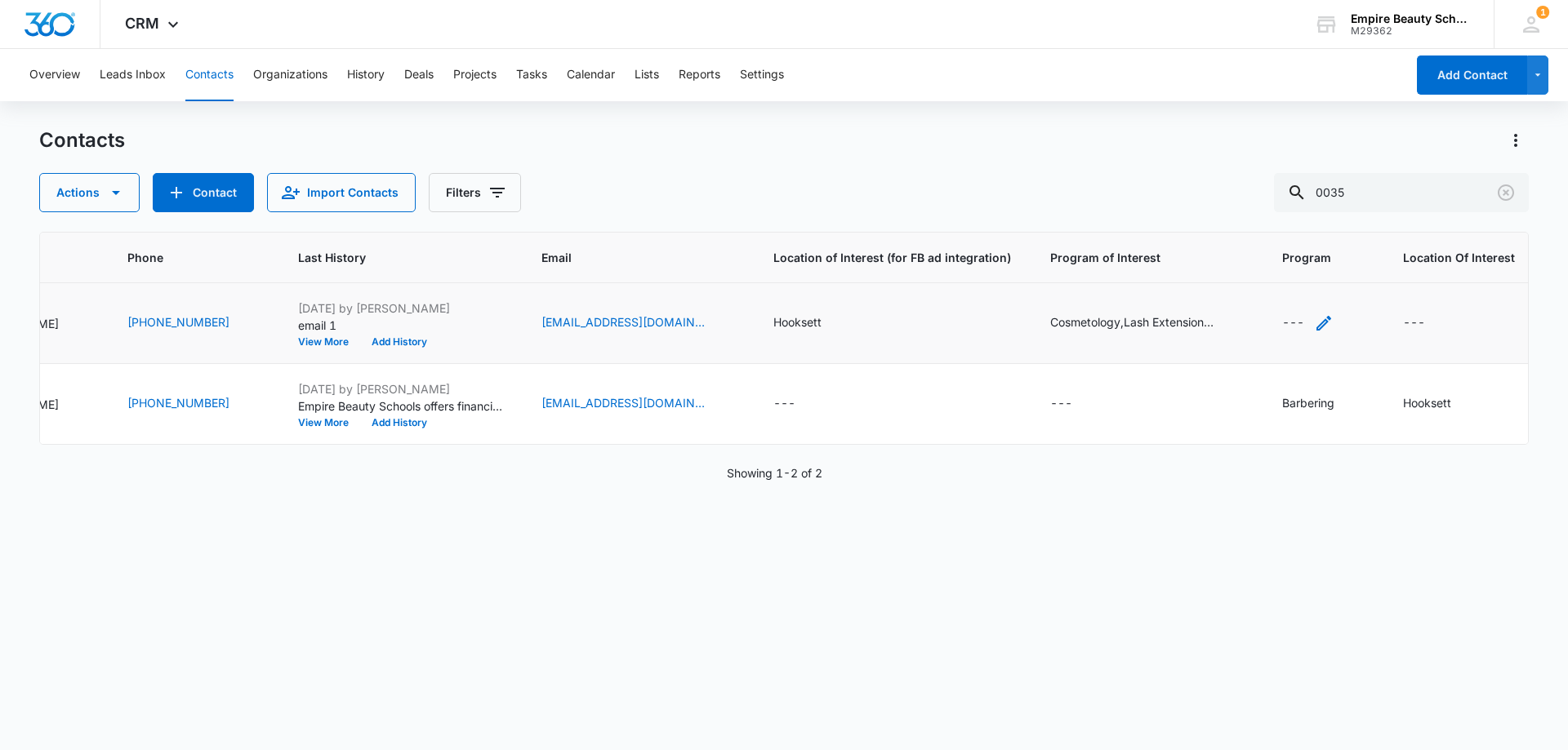
click at [1316, 322] on icon "Program - - Select to Edit Field" at bounding box center [1323, 323] width 15 height 15
click at [1225, 393] on icon at bounding box center [1230, 394] width 15 height 15
click at [1221, 394] on input "Cosmetology" at bounding box center [1221, 394] width 1 height 1
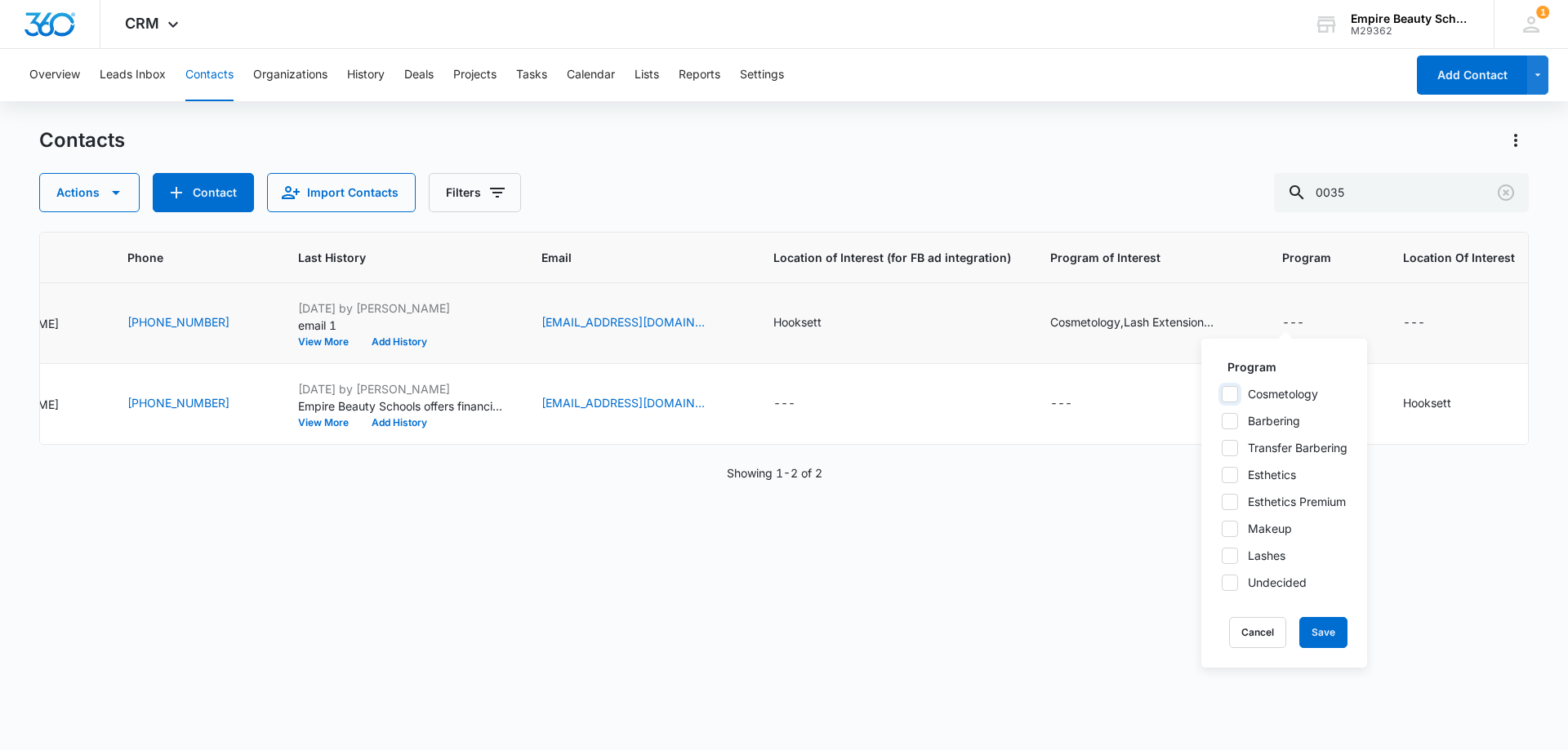
checkbox input "true"
click at [1226, 558] on icon at bounding box center [1230, 555] width 10 height 7
click at [1221, 556] on input "Lashes" at bounding box center [1221, 555] width 1 height 1
checkbox input "true"
click at [1323, 625] on button "Save" at bounding box center [1323, 631] width 48 height 31
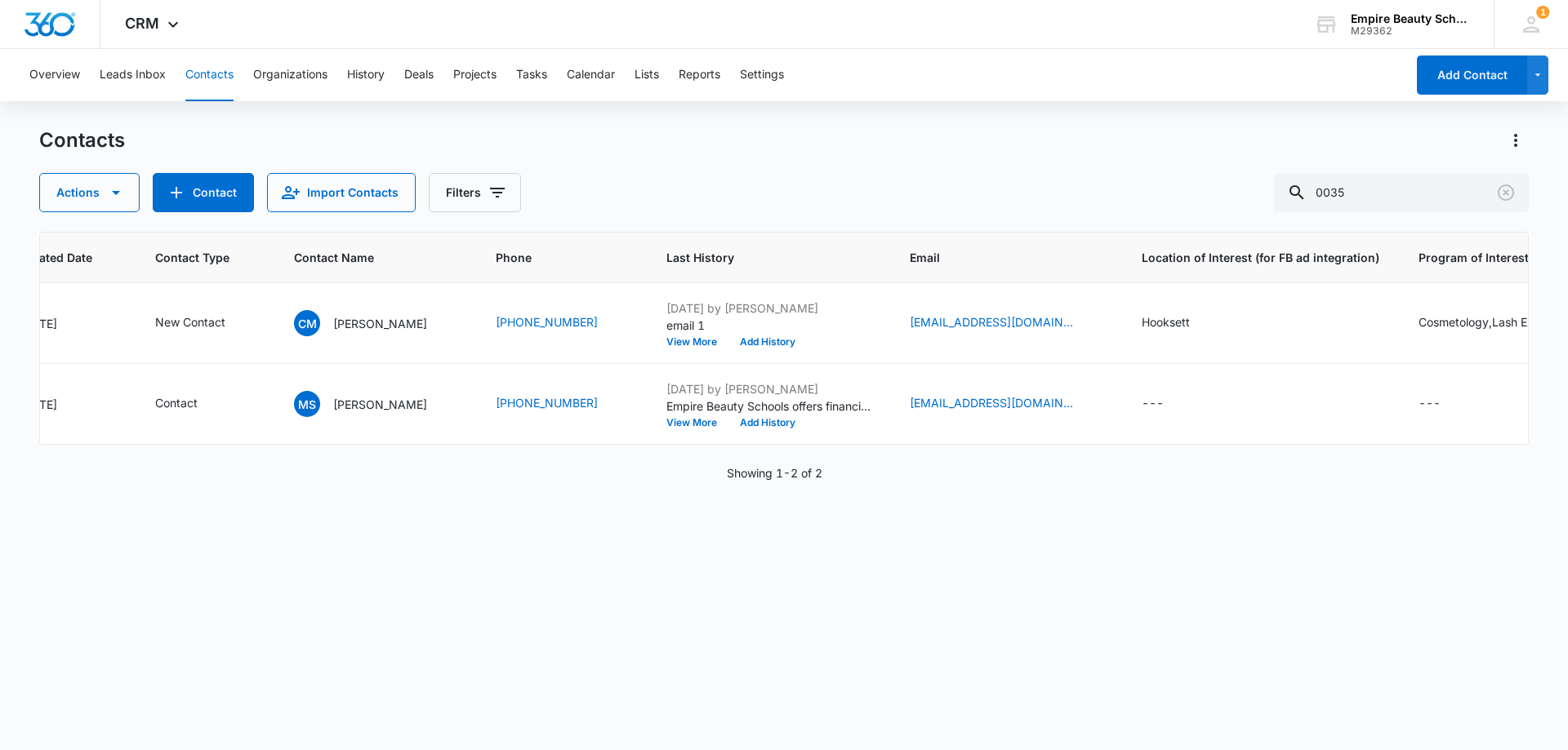
scroll to position [0, 167]
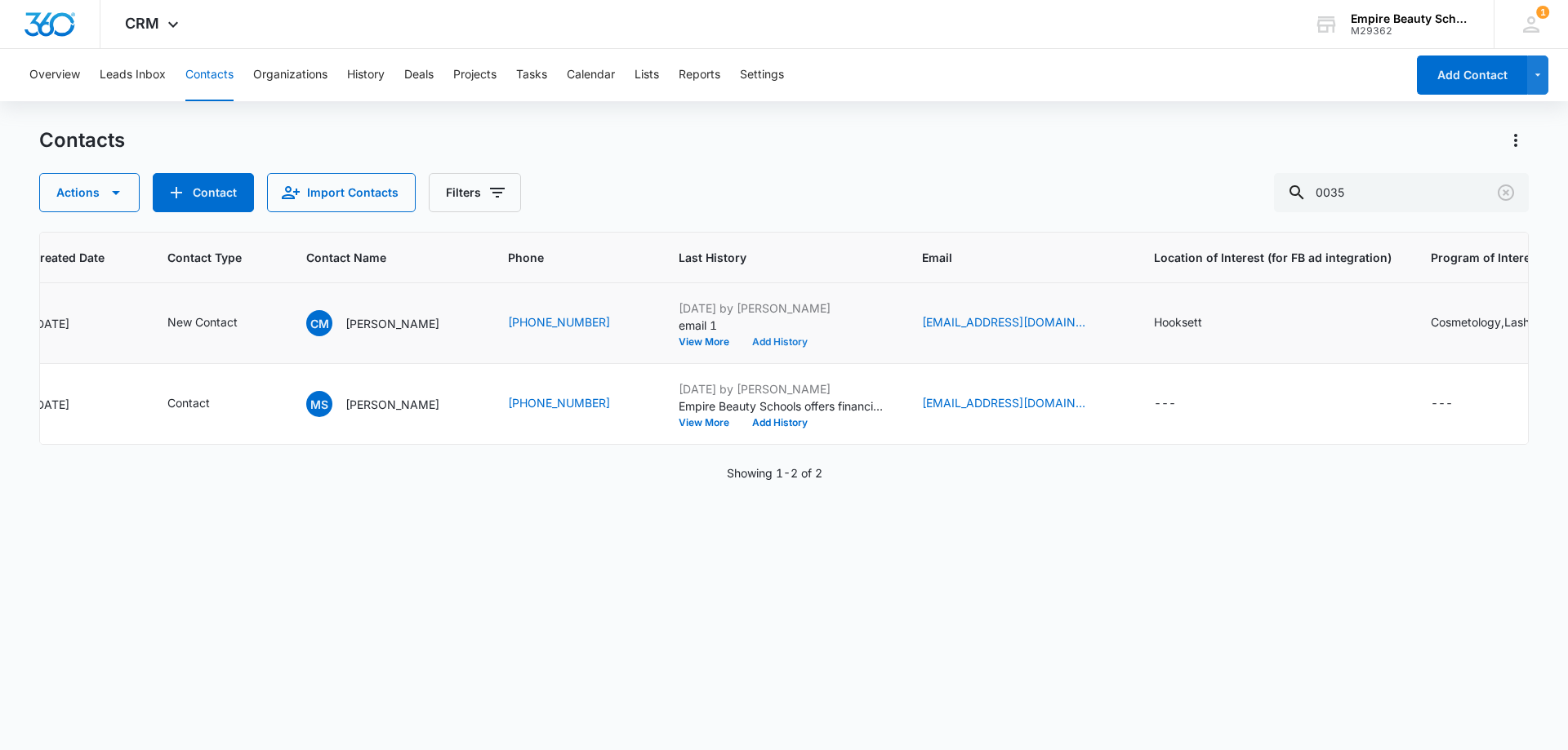
click at [790, 339] on button "Add History" at bounding box center [779, 342] width 79 height 10
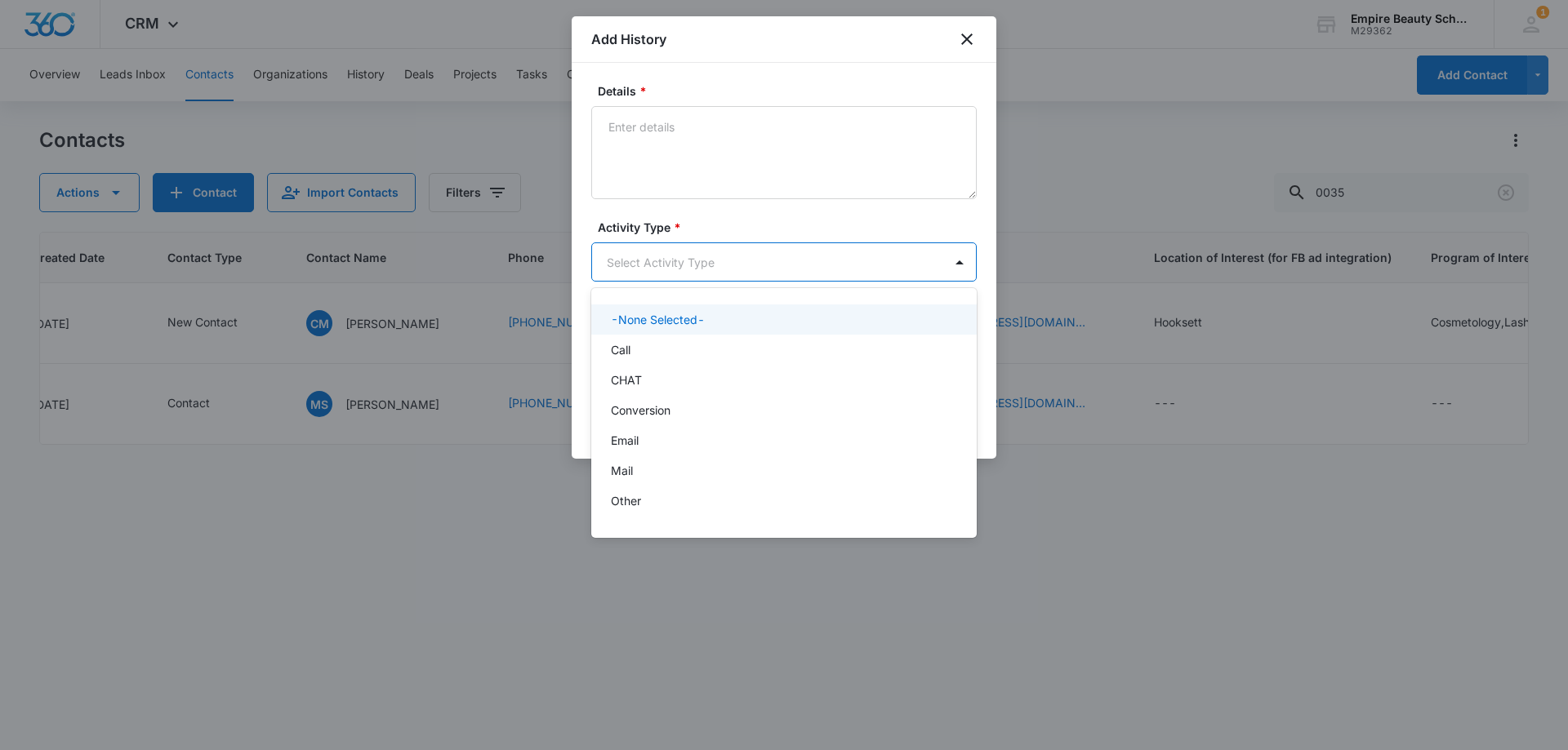
click at [641, 254] on body "CRM Apps Forms CRM Email Shop Payments POS Files Brand Settings Empire Beauty S…" at bounding box center [784, 375] width 1568 height 750
click at [624, 346] on p "Call" at bounding box center [621, 350] width 20 height 17
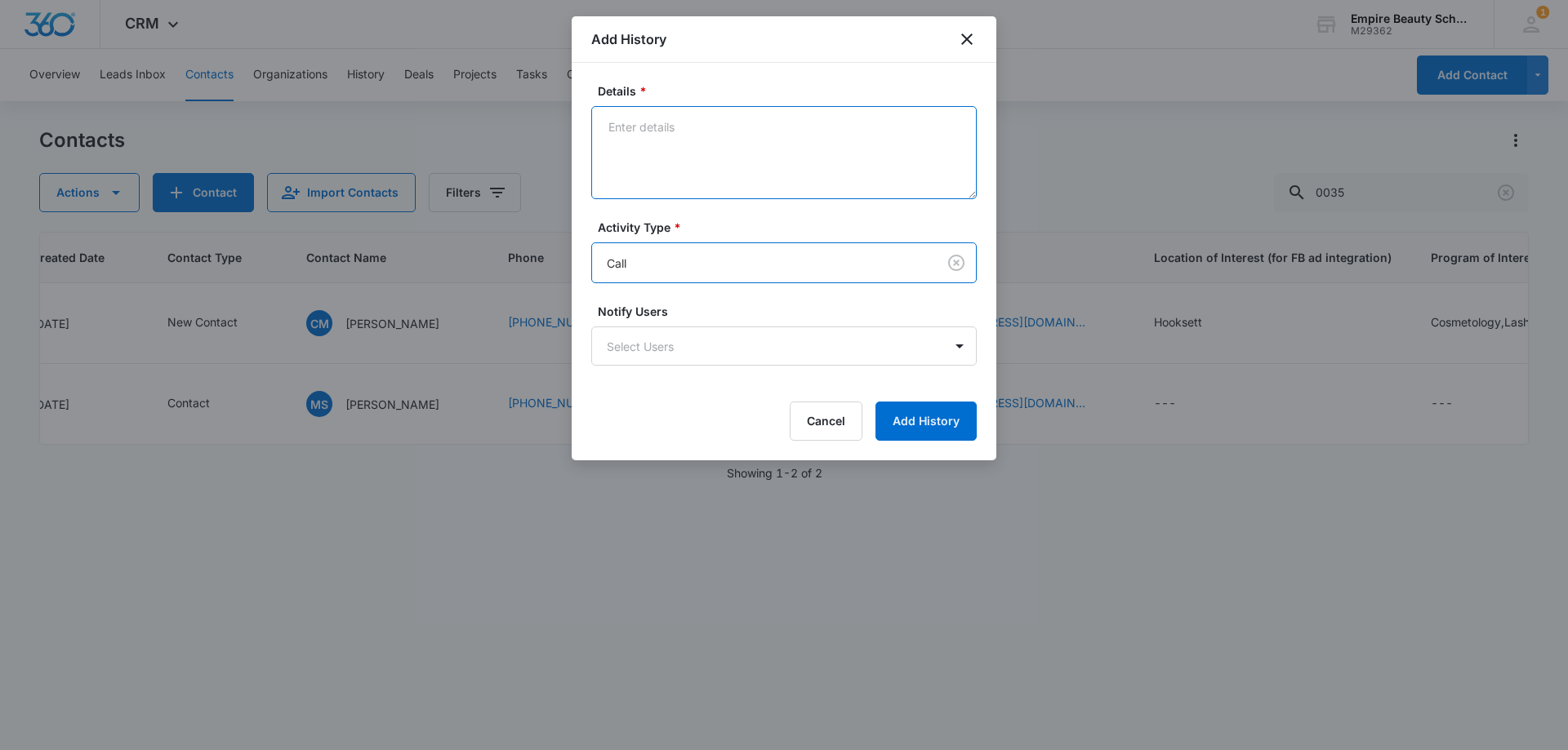
click at [649, 164] on textarea "Details *" at bounding box center [784, 152] width 386 height 93
type textarea "S"
click at [676, 133] on textarea "Details *" at bounding box center [784, 152] width 386 height 93
click at [671, 138] on textarea "Details *" at bounding box center [784, 152] width 386 height 93
click at [948, 129] on textarea "High school, out of high school, currently working [GEOGRAPHIC_DATA]," at bounding box center [784, 152] width 386 height 93
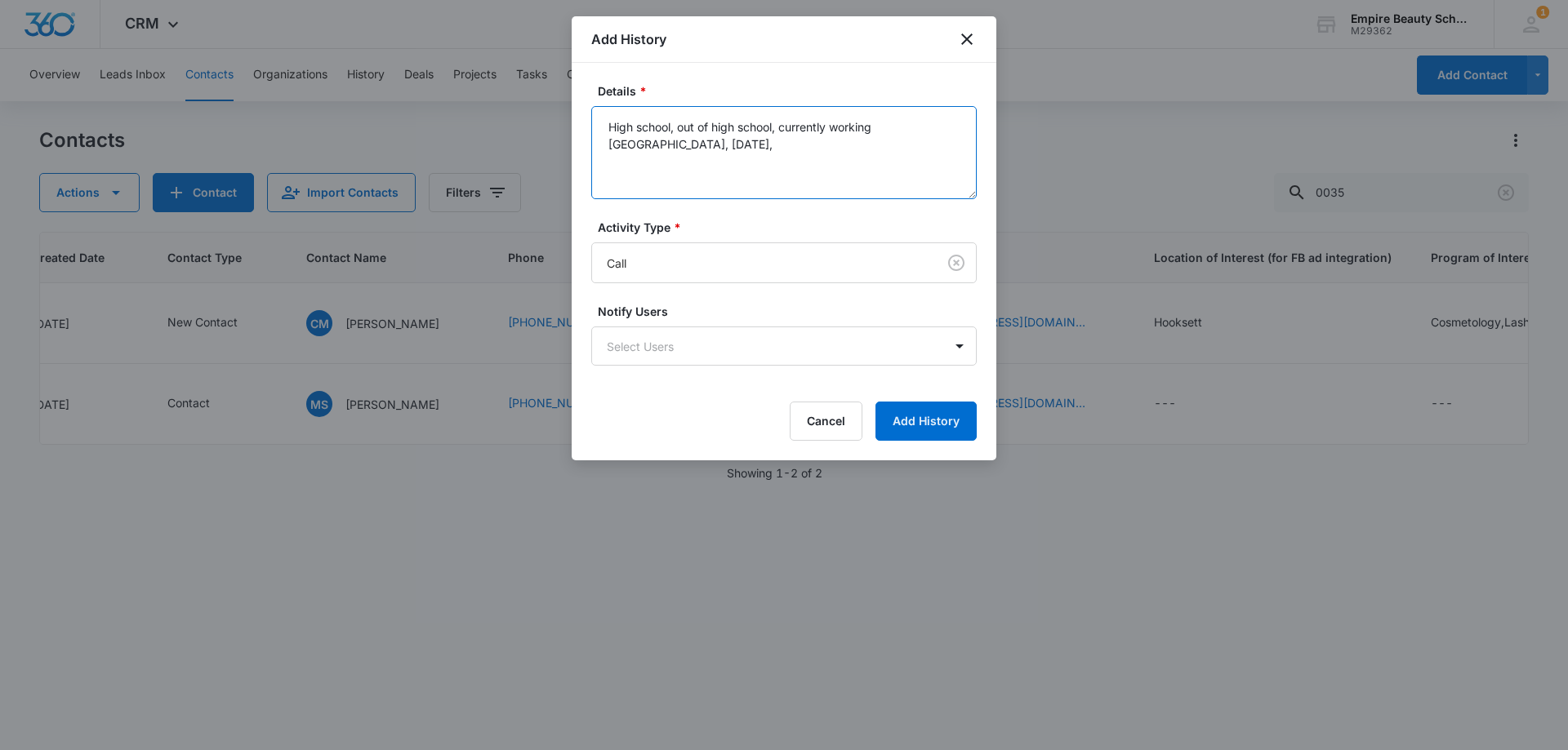
click at [670, 149] on textarea "High school, out of high school, currently working [GEOGRAPHIC_DATA], [DATE]," at bounding box center [784, 152] width 386 height 93
drag, startPoint x: 683, startPoint y: 123, endPoint x: 645, endPoint y: 126, distance: 38.1
click at [653, 126] on textarea "High school, out of high school, currently working [GEOGRAPHIC_DATA], [DATE]," at bounding box center [784, 152] width 386 height 93
click at [608, 123] on textarea "High school, out of high school, currently working [GEOGRAPHIC_DATA], [DATE]," at bounding box center [784, 152] width 386 height 93
click at [698, 127] on textarea "Completed High school, out of high school, currently working [GEOGRAPHIC_DATA],…" at bounding box center [784, 152] width 386 height 93
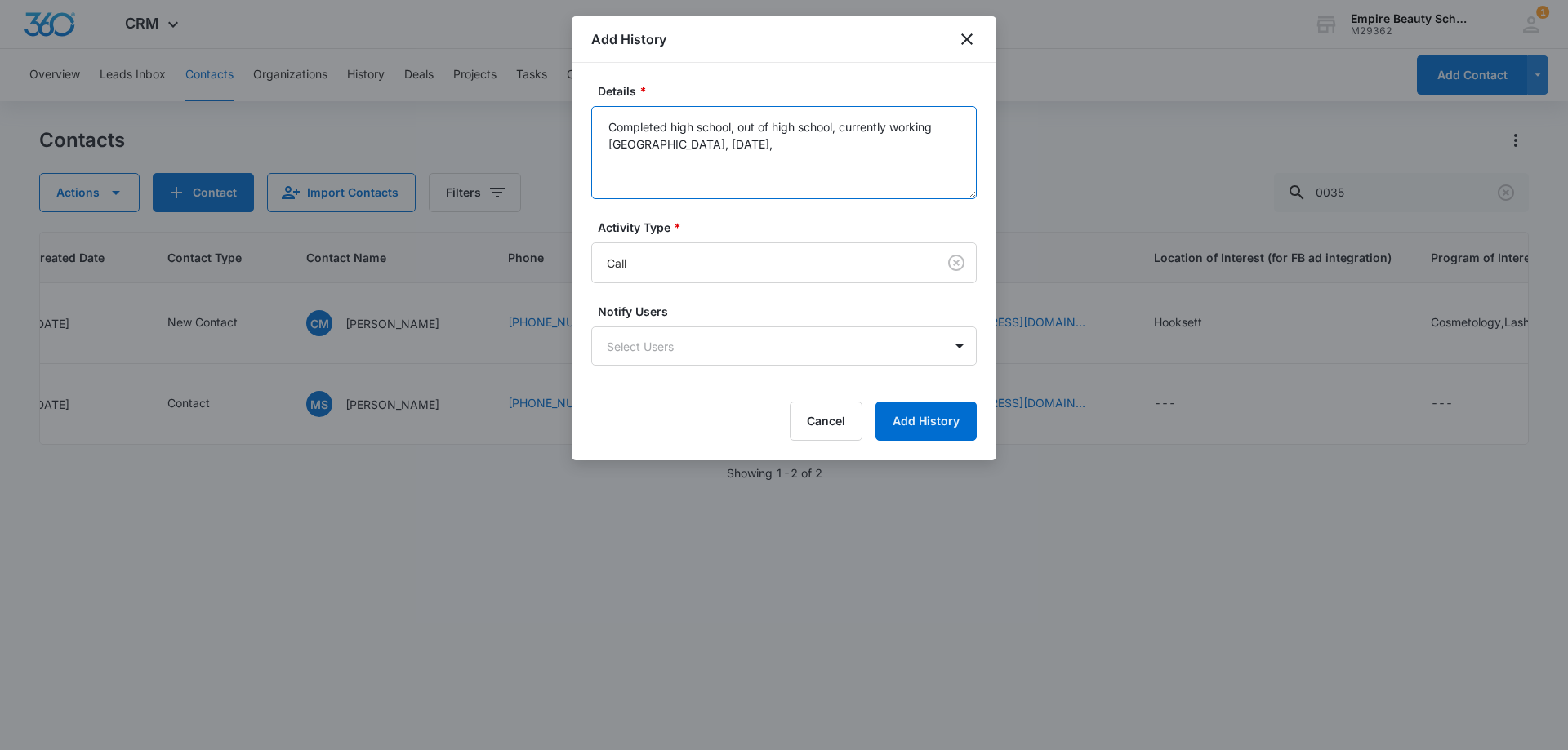
drag, startPoint x: 843, startPoint y: 126, endPoint x: 759, endPoint y: 133, distance: 84.3
click at [759, 133] on textarea "Completed high school, out of high school, currently working [GEOGRAPHIC_DATA],…" at bounding box center [784, 152] width 386 height 93
click at [841, 120] on textarea "Completed high school, currently working [GEOGRAPHIC_DATA], [DATE]," at bounding box center [784, 152] width 386 height 93
click at [894, 137] on textarea "Completed high school, currently working at [GEOGRAPHIC_DATA], [DATE]," at bounding box center [784, 152] width 386 height 93
click at [916, 119] on textarea "Completed high school, currently working at [GEOGRAPHIC_DATA], [DATE]," at bounding box center [784, 152] width 386 height 93
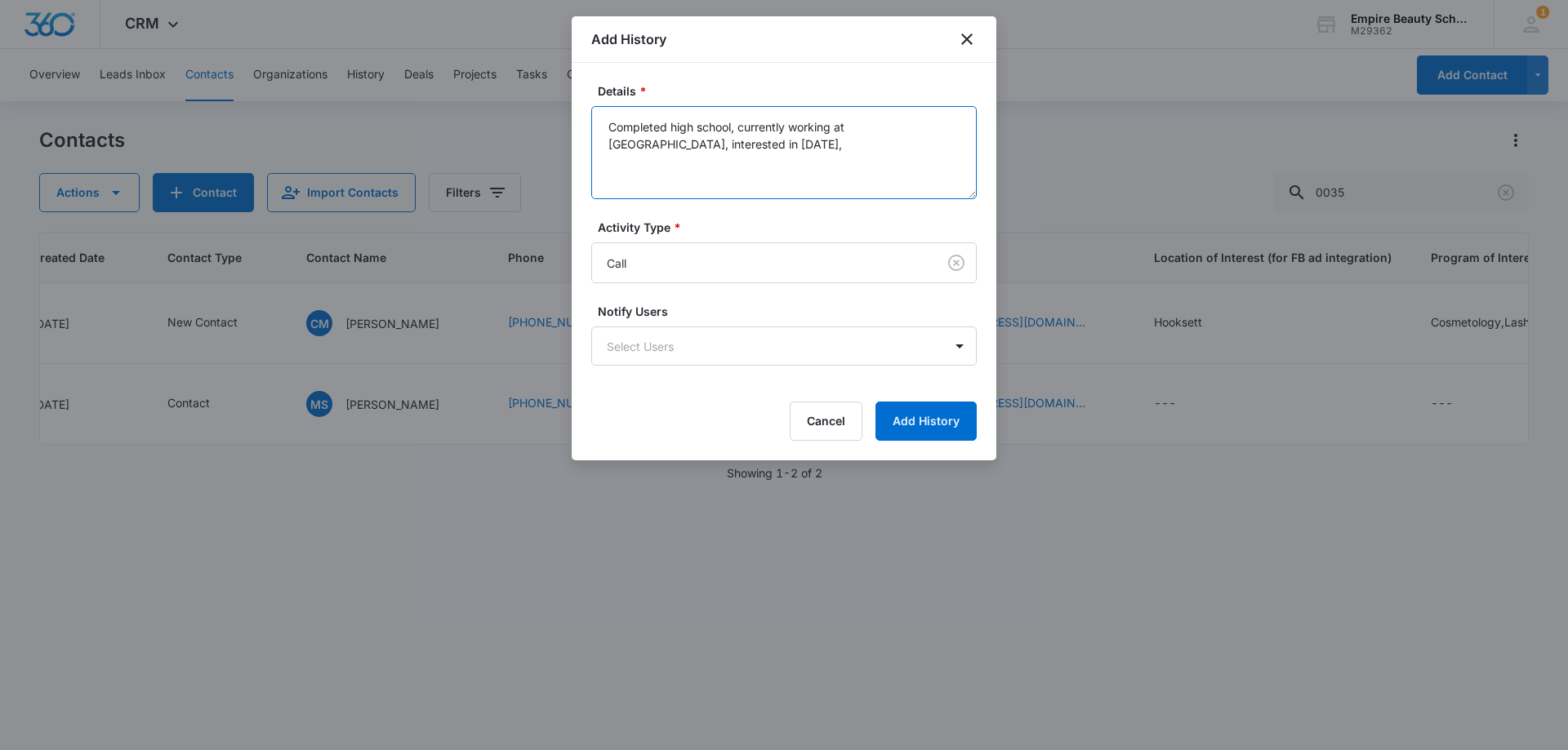
click at [750, 148] on textarea "Completed high school, currently working at [GEOGRAPHIC_DATA], interested in [D…" at bounding box center [784, 152] width 386 height 93
drag, startPoint x: 857, startPoint y: 150, endPoint x: 870, endPoint y: 145, distance: 13.9
click at [840, 150] on textarea "Completed high school, currently working at [GEOGRAPHIC_DATA], interested in De…" at bounding box center [784, 152] width 386 height 93
click at [886, 143] on textarea "Completed high school, currently working at [GEOGRAPHIC_DATA], interested in De…" at bounding box center [784, 152] width 386 height 93
click at [608, 128] on textarea "Completed high school, currently working at [GEOGRAPHIC_DATA], interested in De…" at bounding box center [784, 152] width 386 height 93
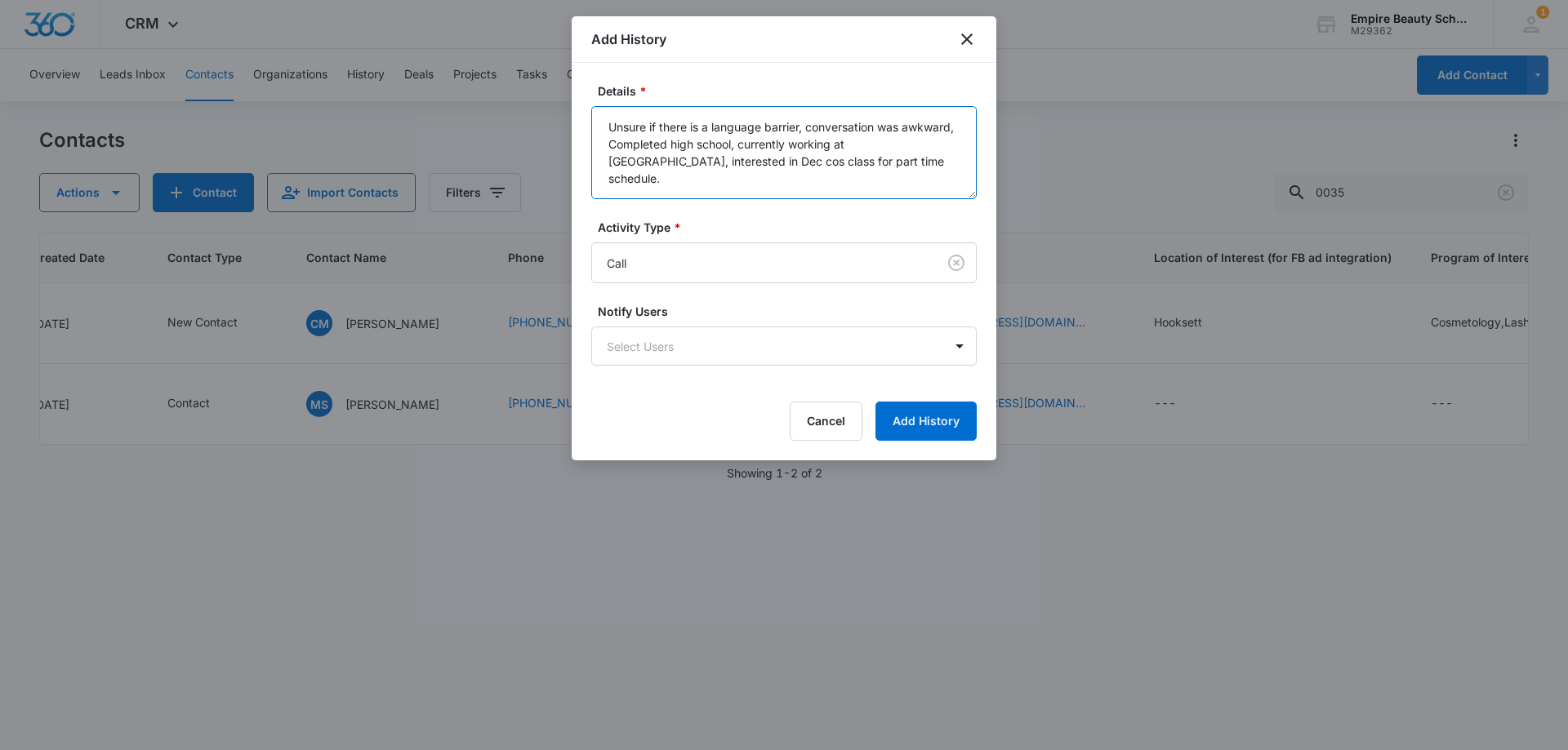
click at [959, 131] on textarea "Unsure if there is a language barrier, conversation was awkward, Completed high…" at bounding box center [784, 152] width 386 height 93
click at [907, 126] on textarea "Unsure if there is a language barrier, conversation was awkward, Completed high…" at bounding box center [784, 152] width 386 height 93
click at [954, 127] on textarea "Unsure if there is a language barrier, conversation was awkward, Completed high…" at bounding box center [784, 152] width 386 height 93
click at [688, 173] on textarea "Unsure if there is a language barrier, conversation was awkward she ended up ha…" at bounding box center [784, 152] width 386 height 93
type textarea "Unsure if there is a language barrier, conversation was awkward she ended up ha…"
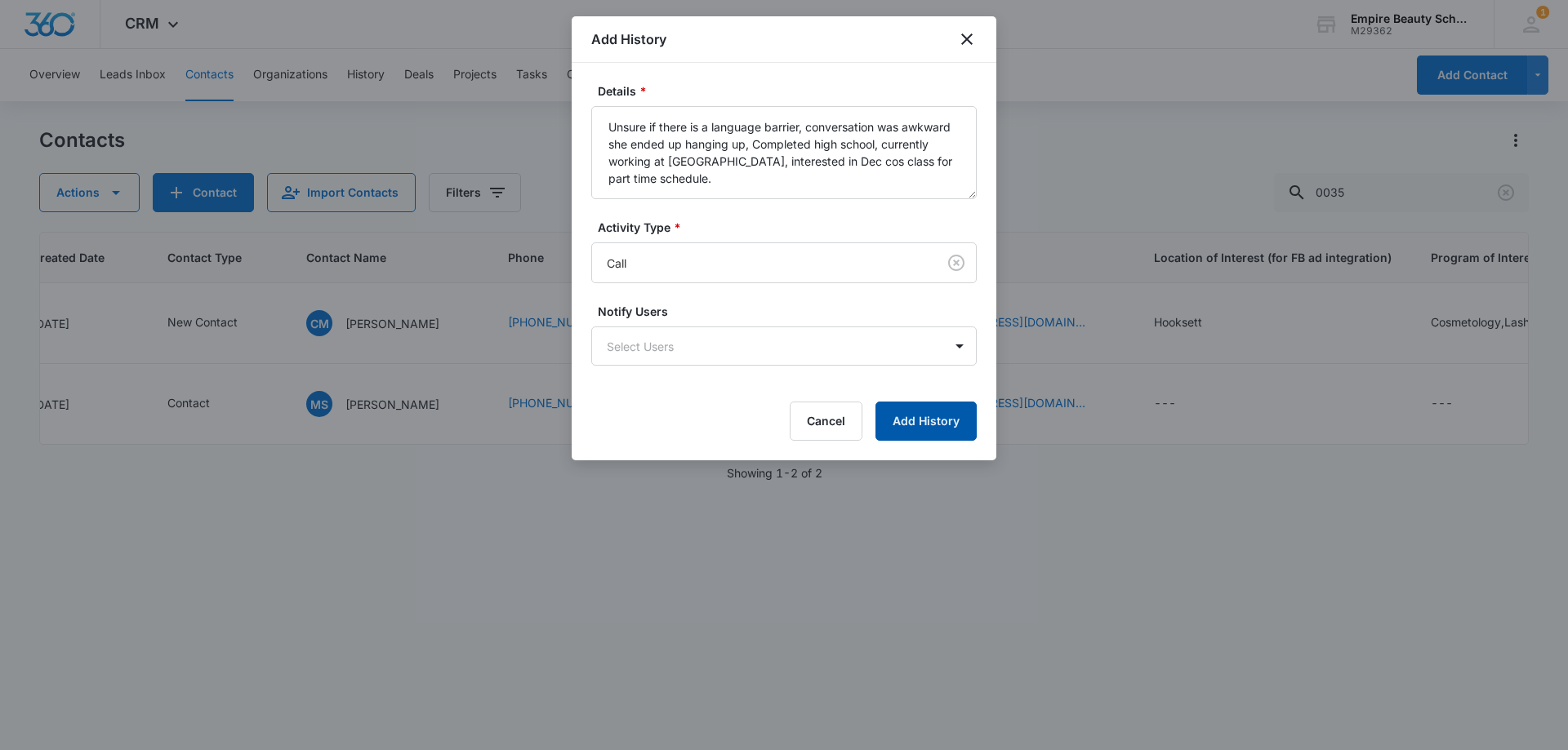
click at [898, 420] on button "Add History" at bounding box center [926, 420] width 101 height 39
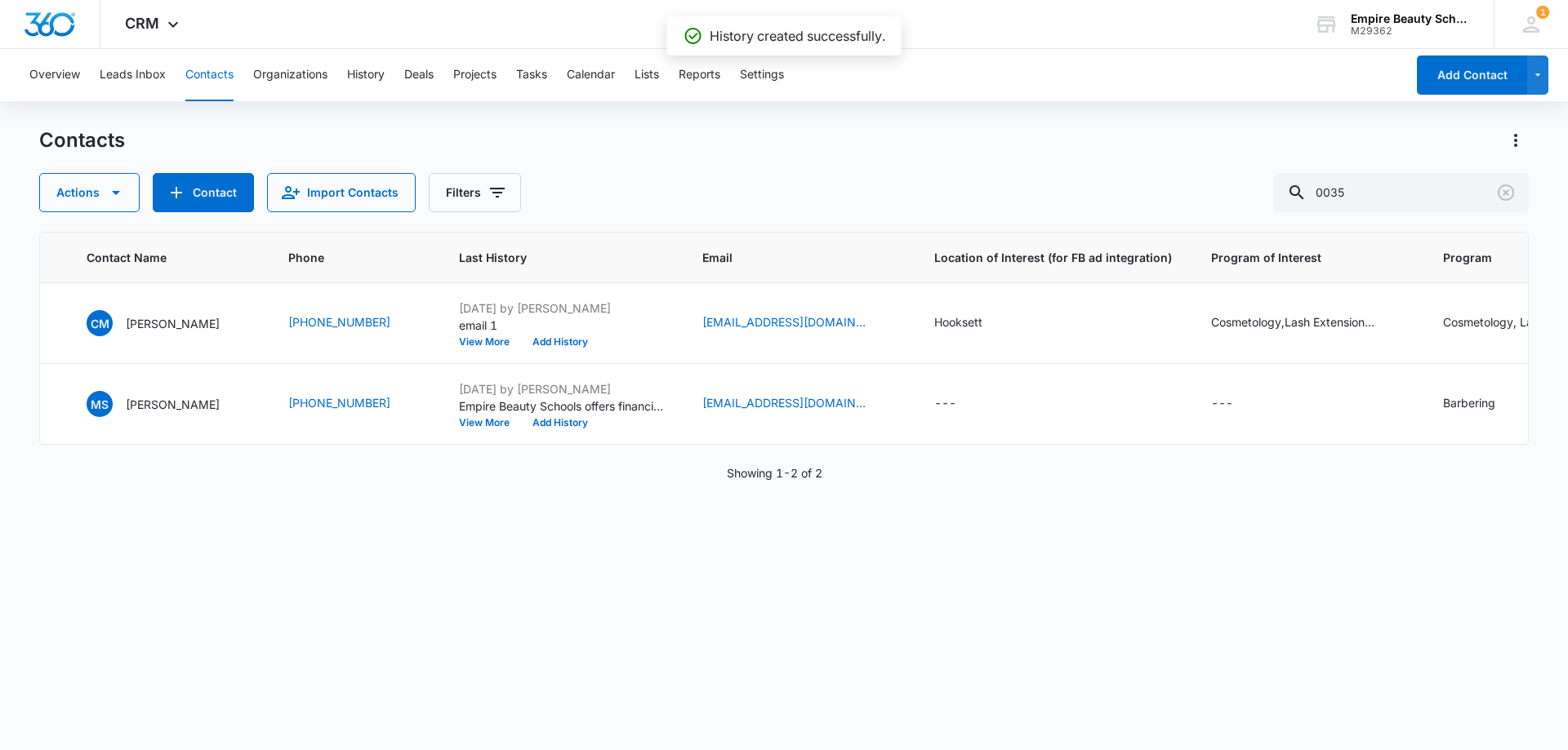
scroll to position [0, 0]
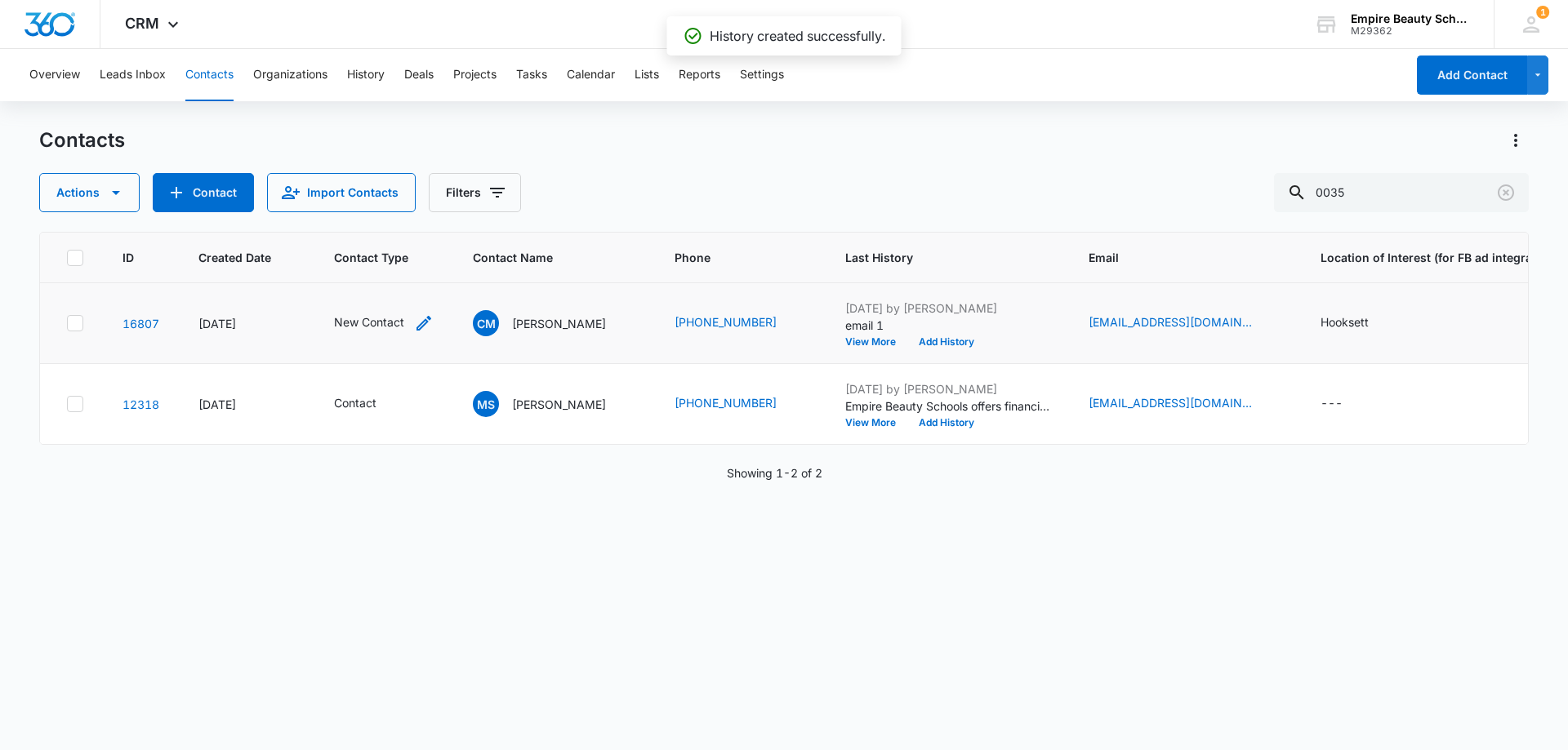
click at [421, 321] on icon "Contact Type - New Contact - Select to Edit Field" at bounding box center [424, 323] width 20 height 20
click at [451, 217] on div at bounding box center [453, 218] width 27 height 27
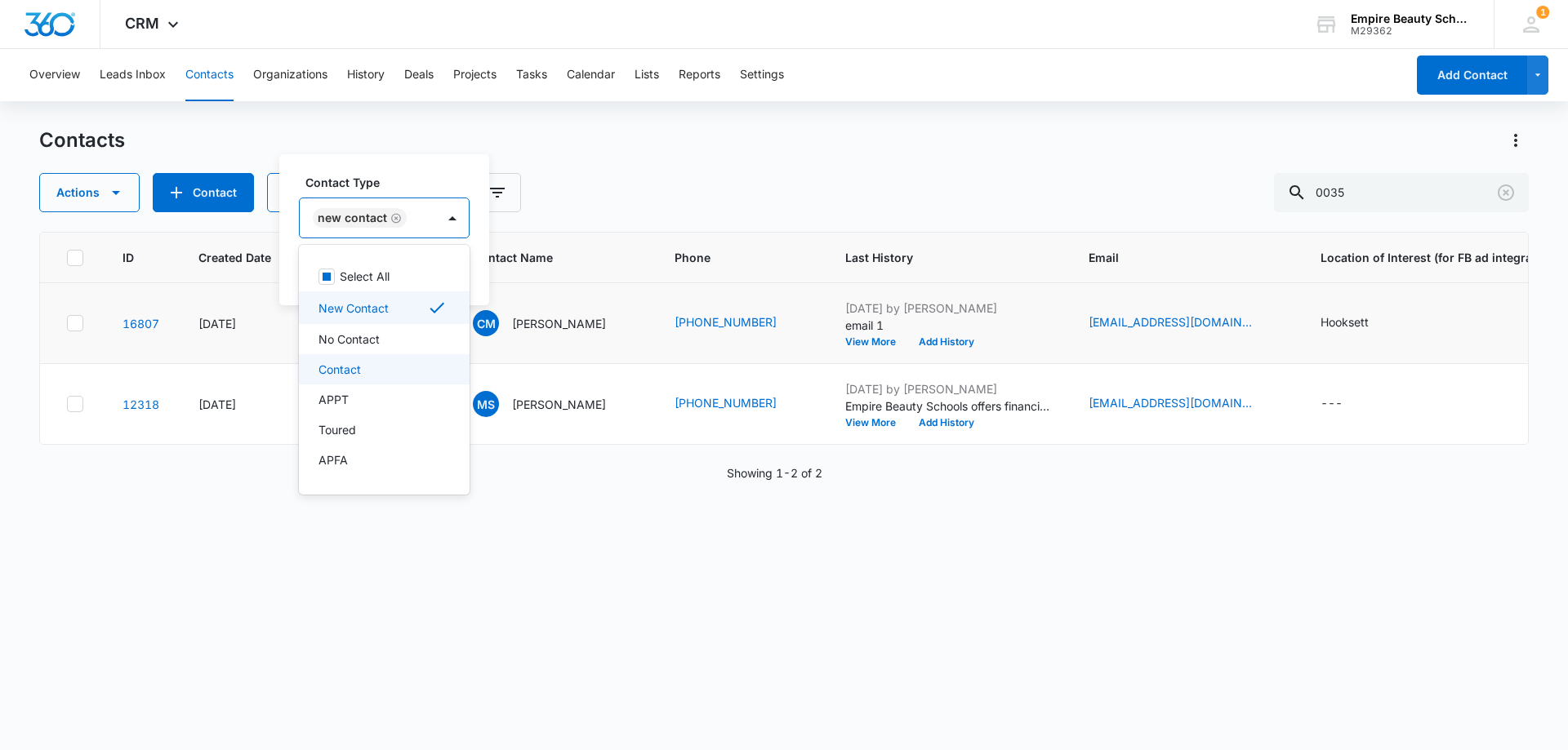
click at [370, 371] on div "Contact" at bounding box center [382, 369] width 129 height 17
click at [437, 179] on label "Contact Type" at bounding box center [425, 182] width 240 height 17
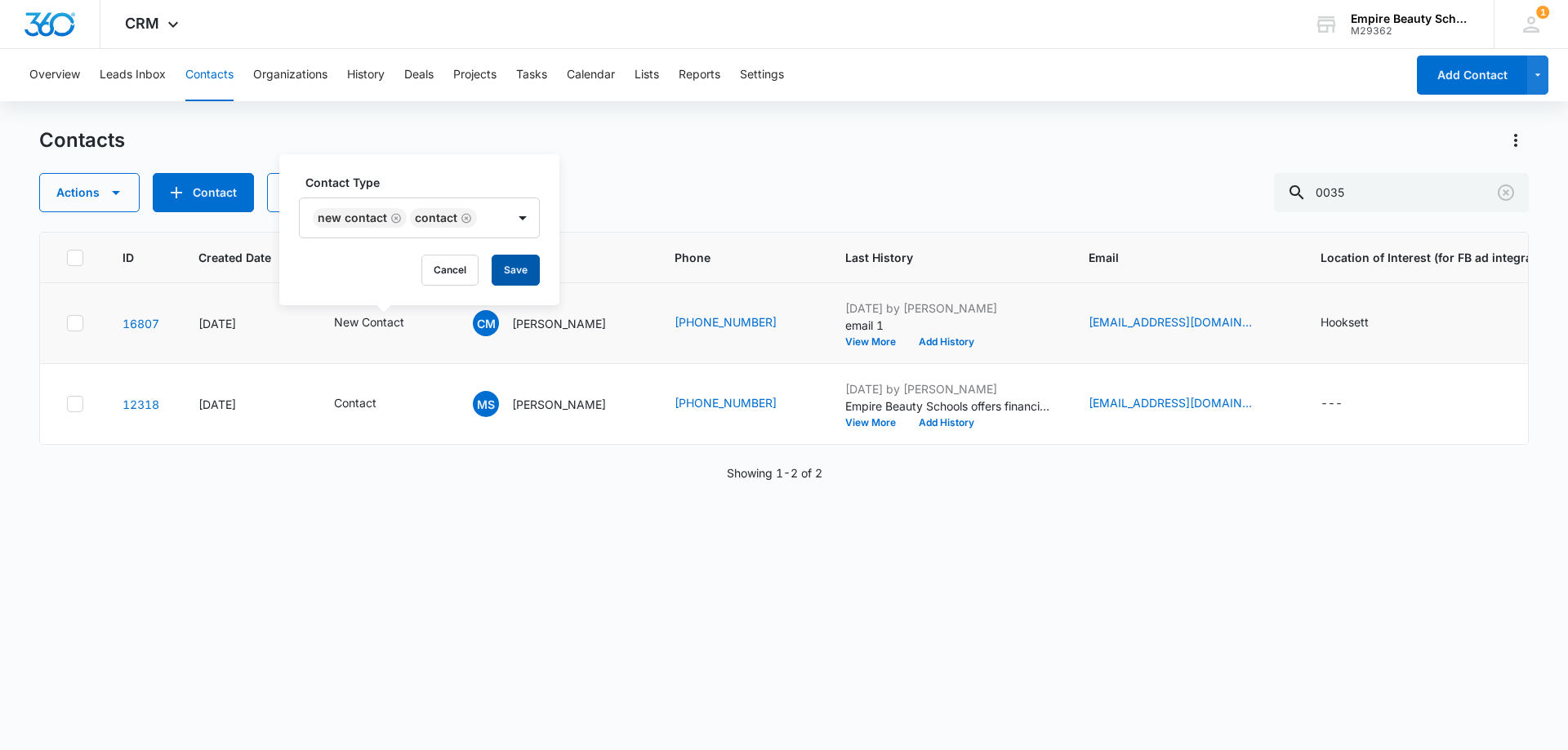
click at [511, 267] on button "Save" at bounding box center [516, 269] width 48 height 31
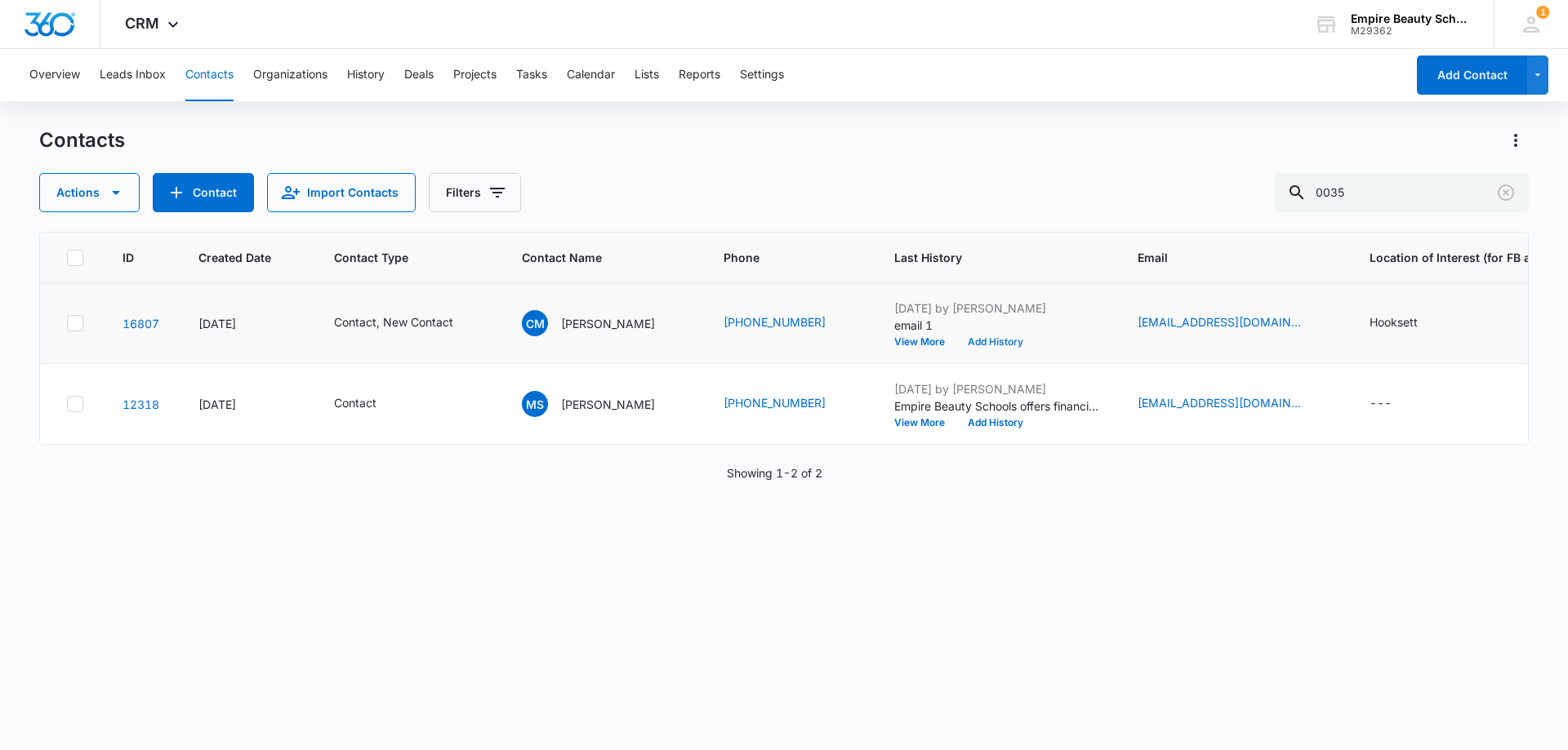
click at [993, 337] on button "Add History" at bounding box center [995, 342] width 79 height 10
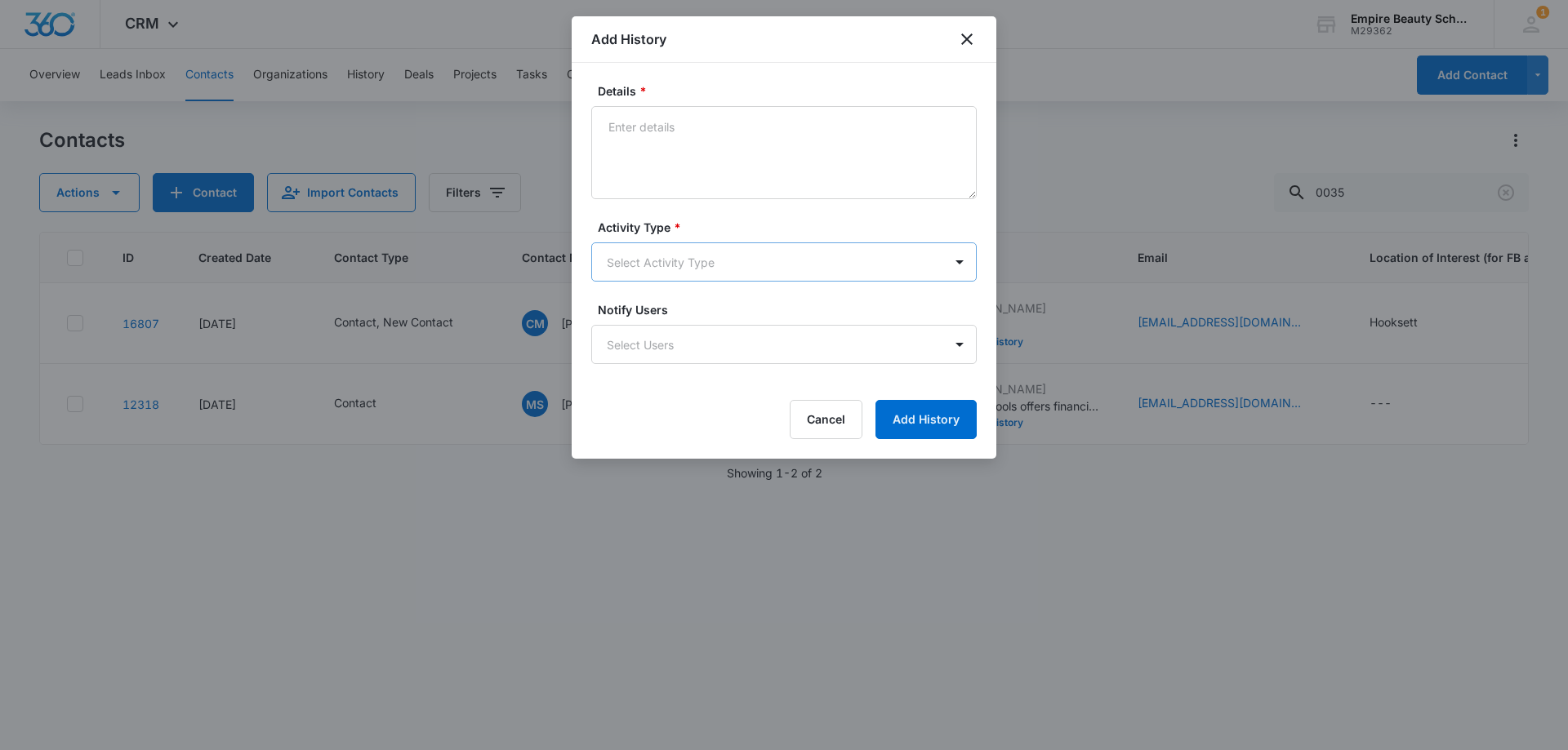
click at [647, 264] on body "CRM Apps Forms CRM Email Shop Payments POS Files Brand Settings Empire Beauty S…" at bounding box center [784, 375] width 1568 height 750
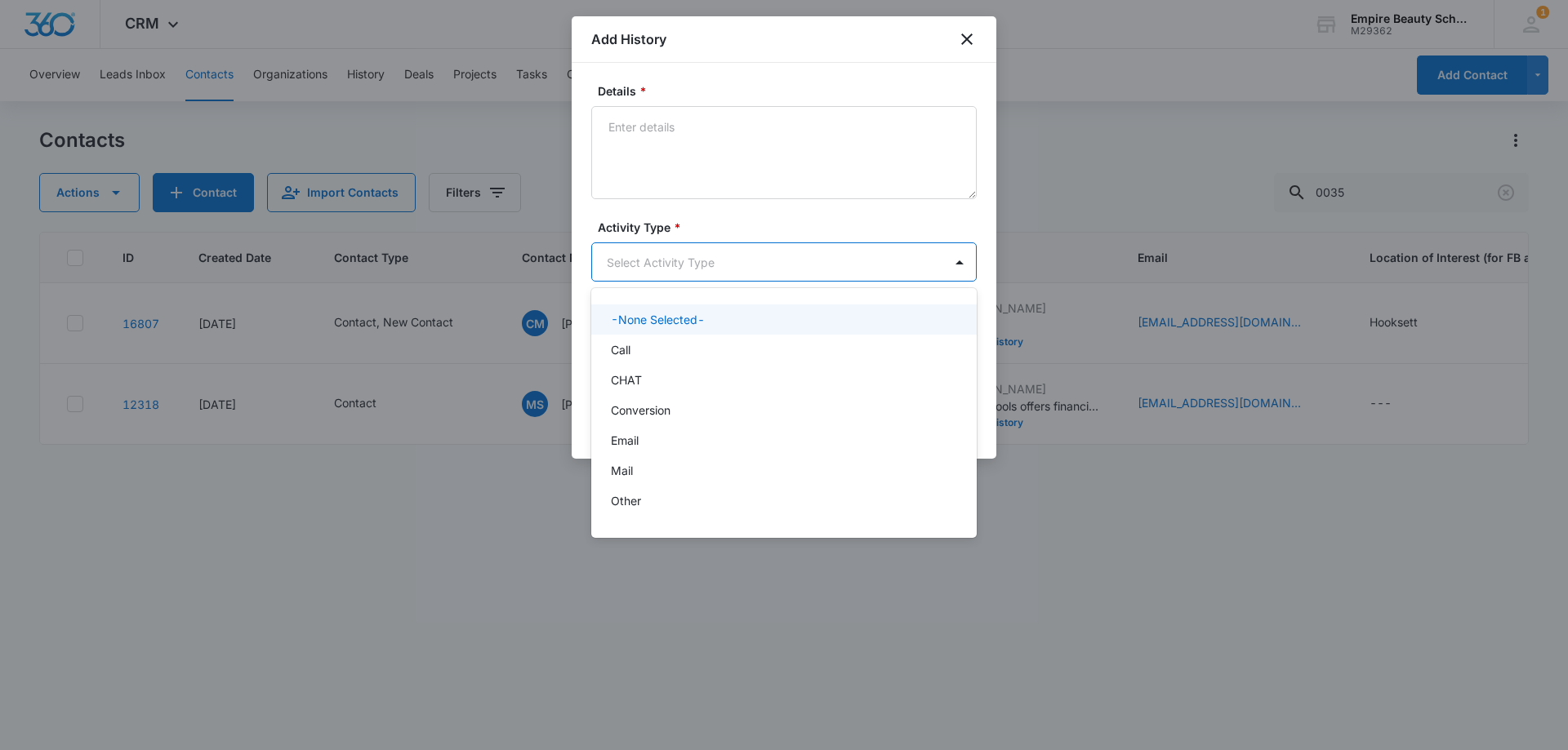
scroll to position [85, 0]
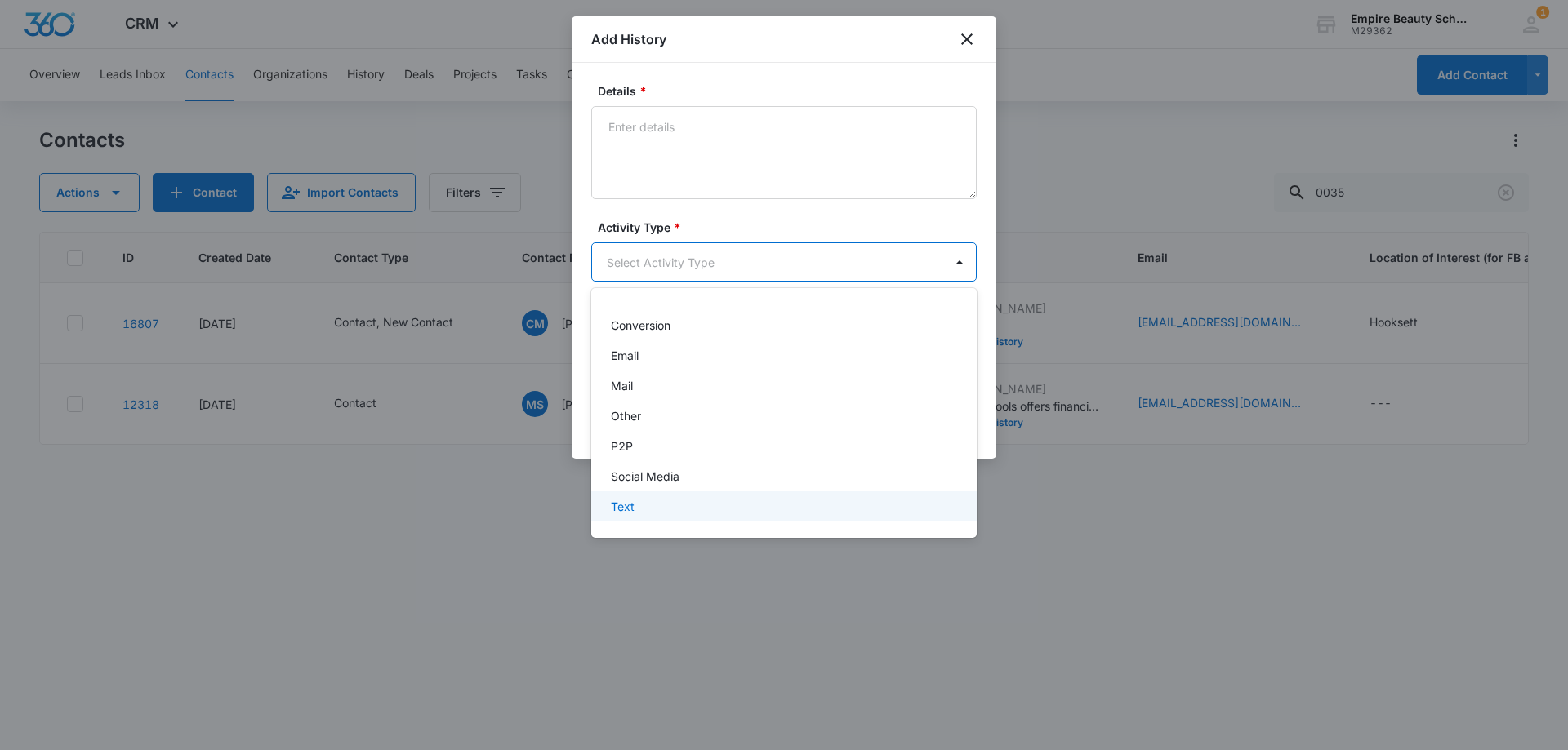
click at [653, 506] on div "Text" at bounding box center [783, 506] width 343 height 17
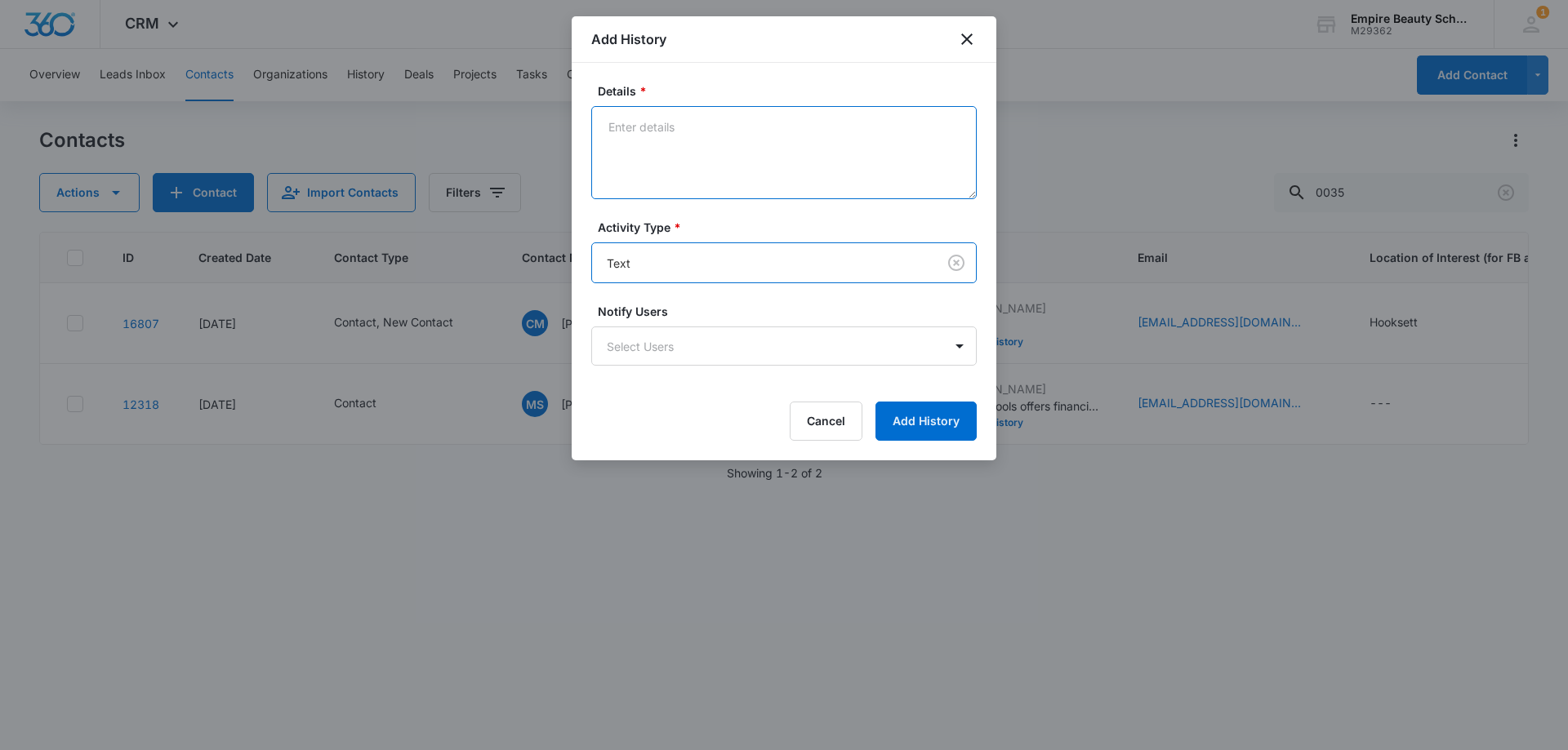
click at [726, 170] on textarea "Details *" at bounding box center [784, 152] width 386 height 93
type textarea "b"
click at [776, 133] on textarea "Believe we got disconnected," at bounding box center [784, 152] width 386 height 93
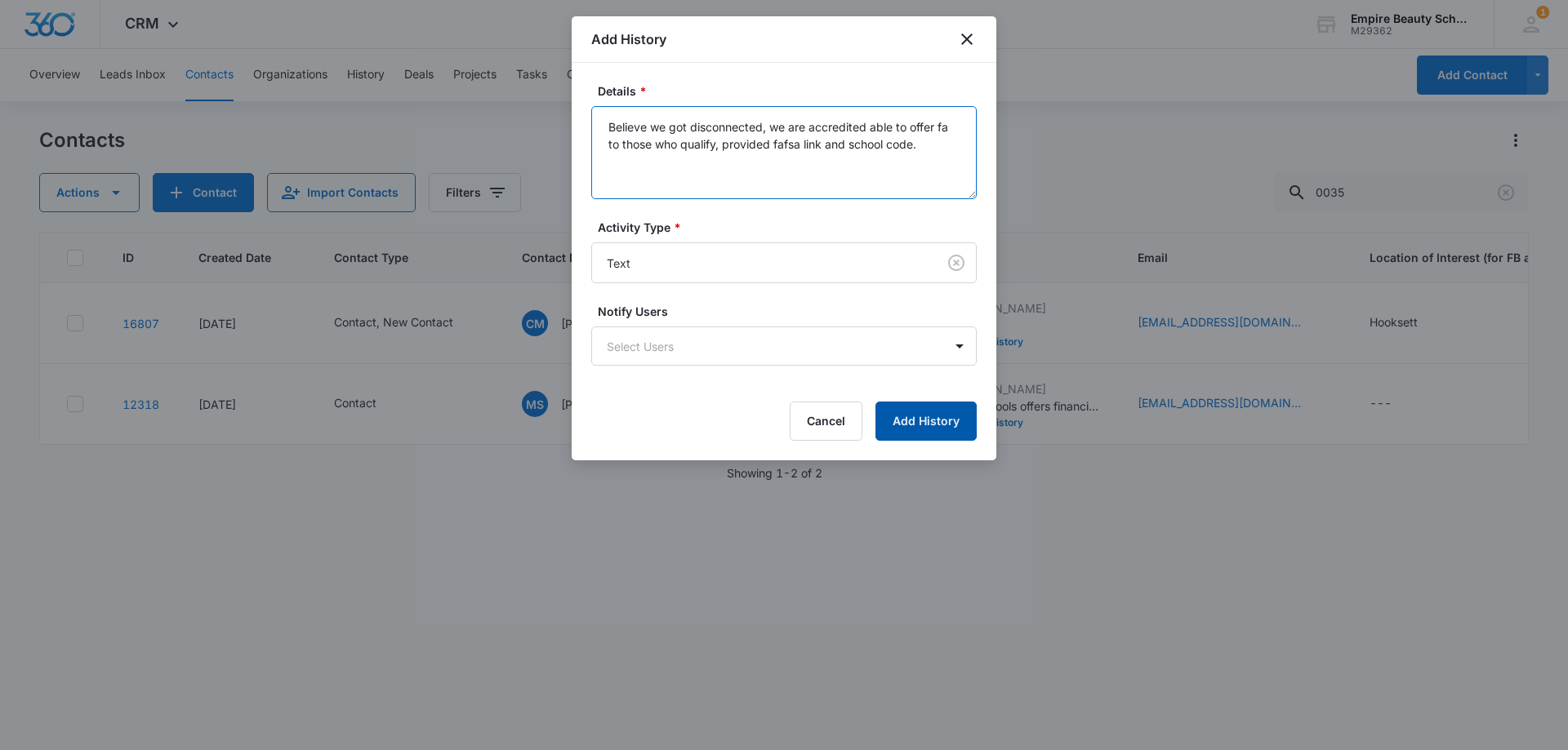
type textarea "Believe we got disconnected, we are accredited able to offer fa to those who qu…"
click at [920, 428] on button "Add History" at bounding box center [926, 420] width 101 height 39
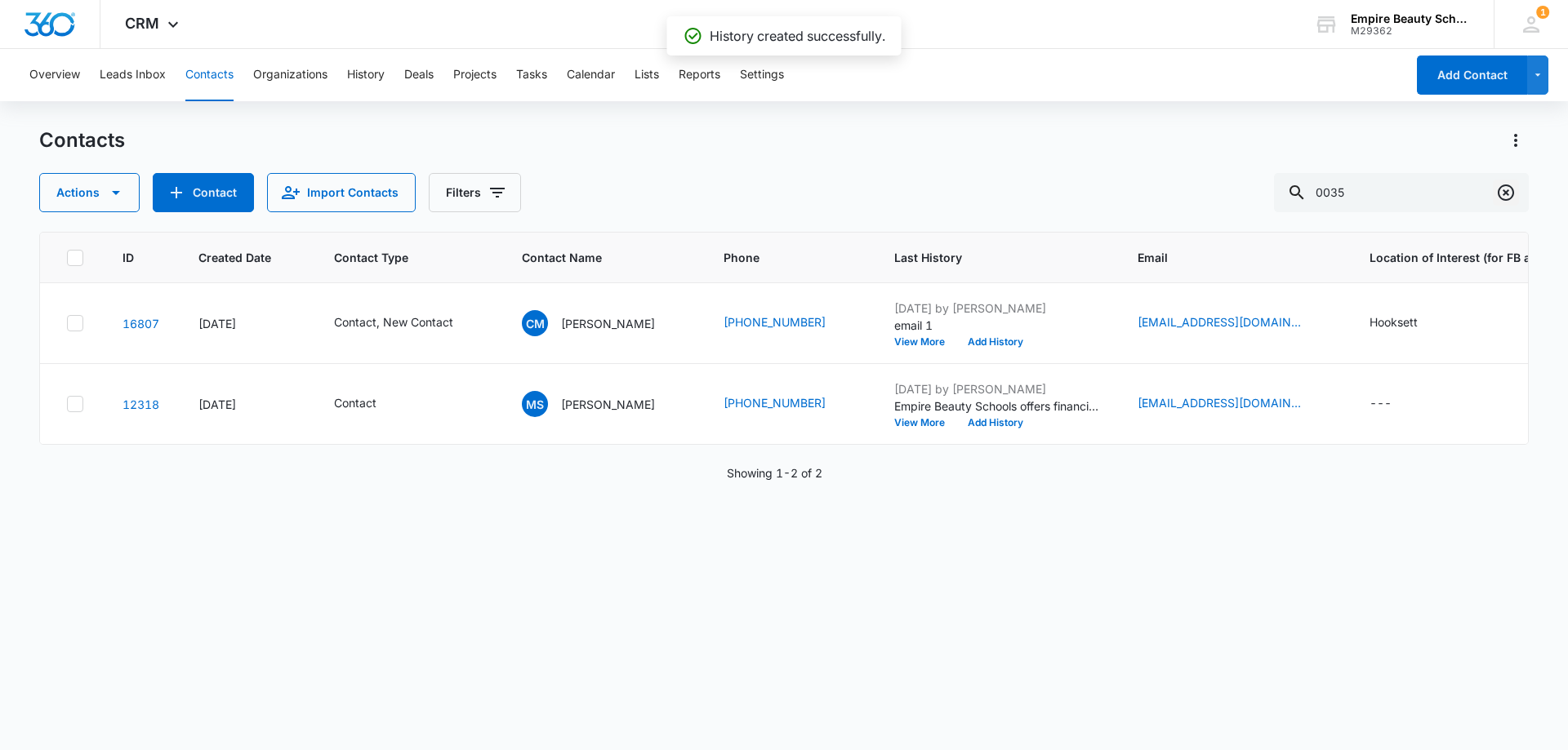
click at [1509, 186] on icon "Clear" at bounding box center [1506, 193] width 17 height 17
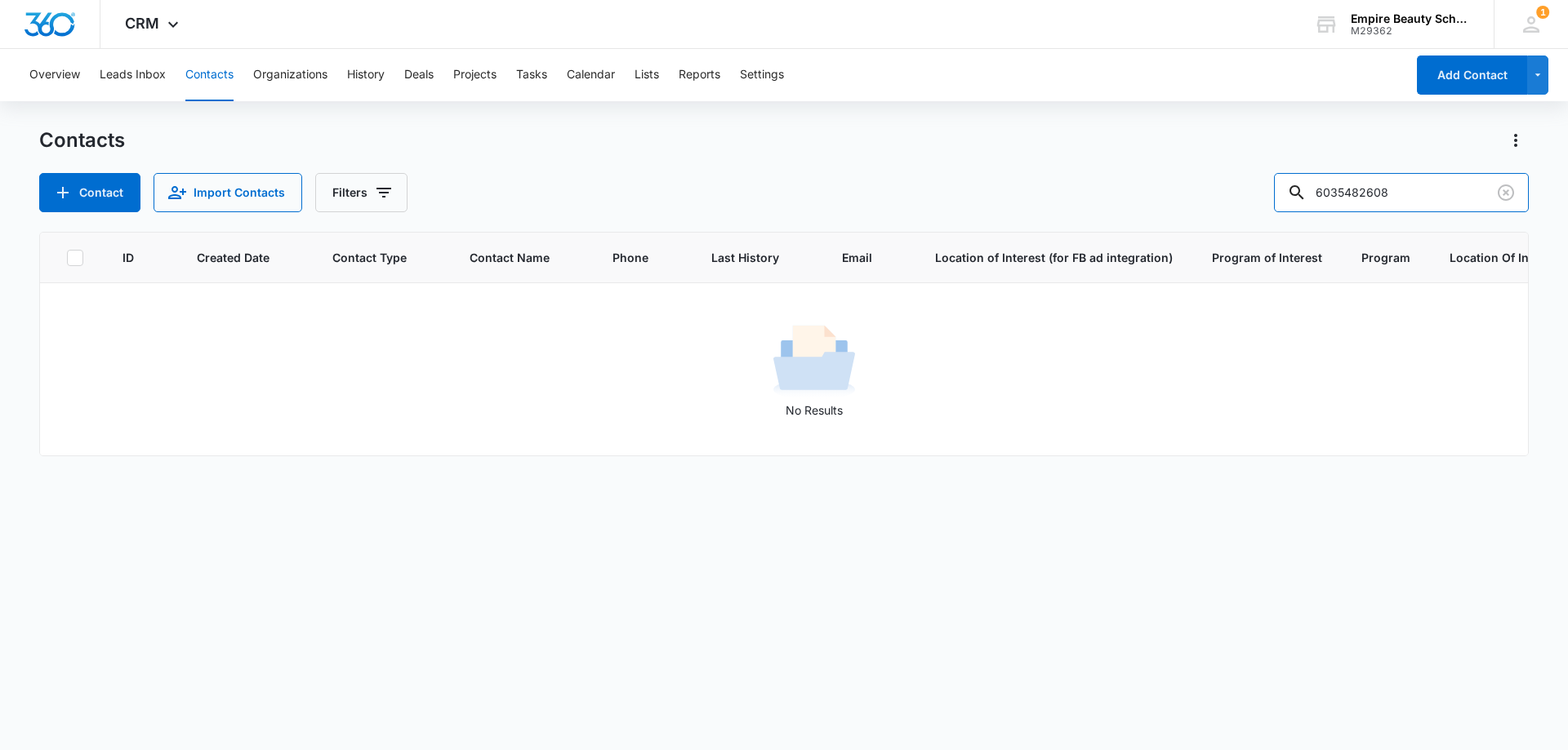
drag, startPoint x: 1376, startPoint y: 186, endPoint x: 1108, endPoint y: 190, distance: 268.0
click at [1108, 190] on div "Contact Import Contacts Filters 6035482608" at bounding box center [784, 192] width 1489 height 39
type input "2608"
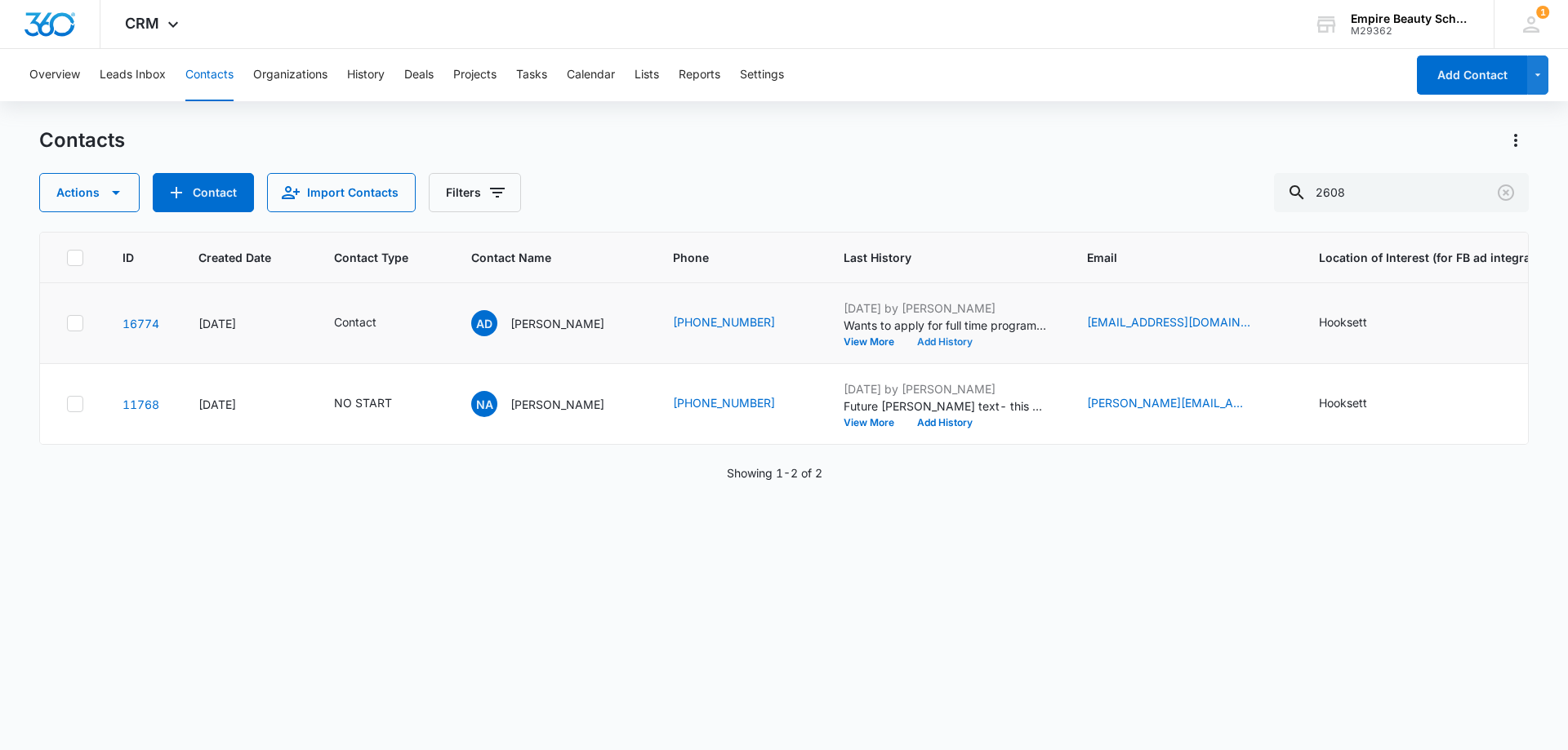
click at [941, 346] on button "Add History" at bounding box center [944, 342] width 79 height 10
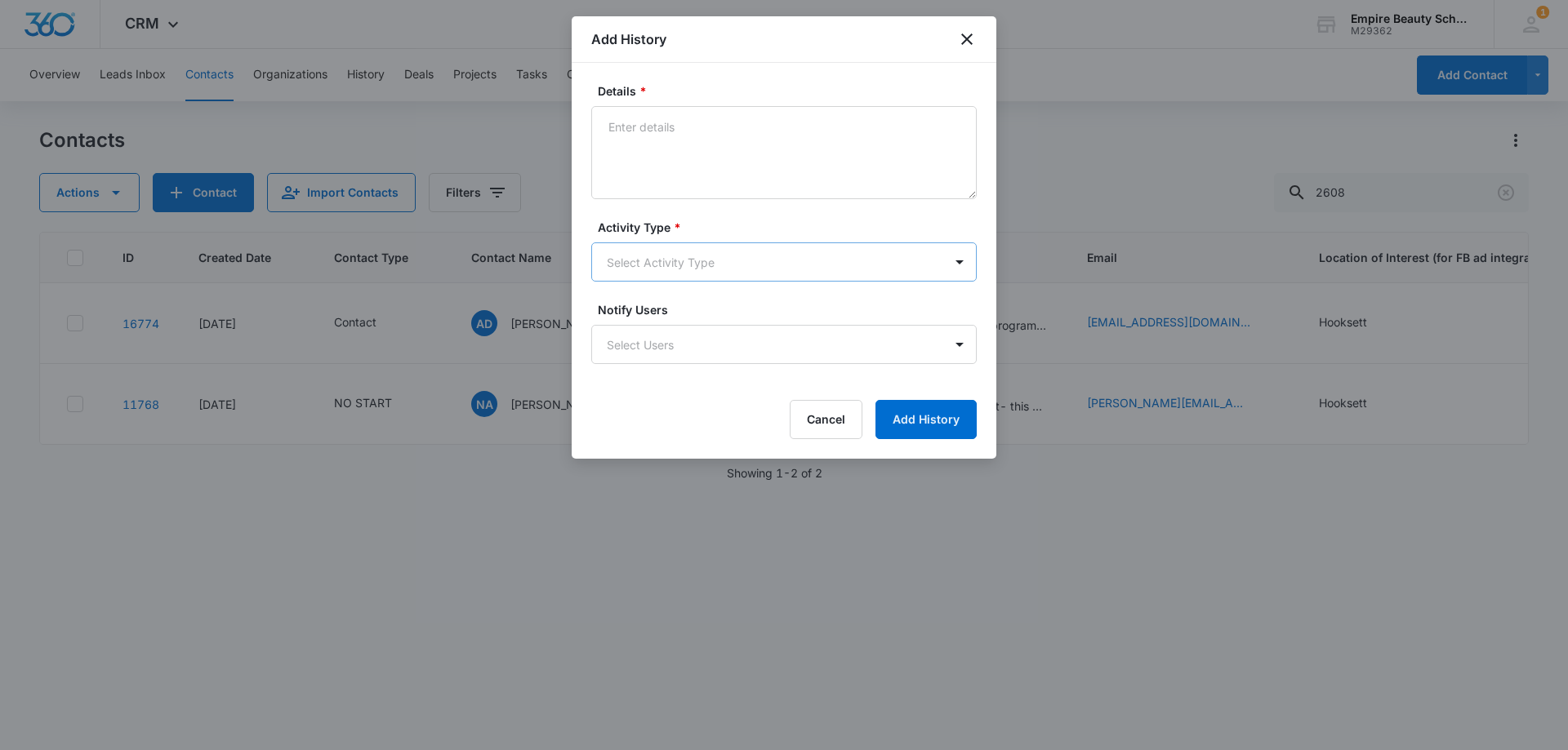
click at [673, 259] on body "CRM Apps Forms CRM Email Shop Payments POS Files Brand Settings Empire Beauty S…" at bounding box center [784, 375] width 1568 height 750
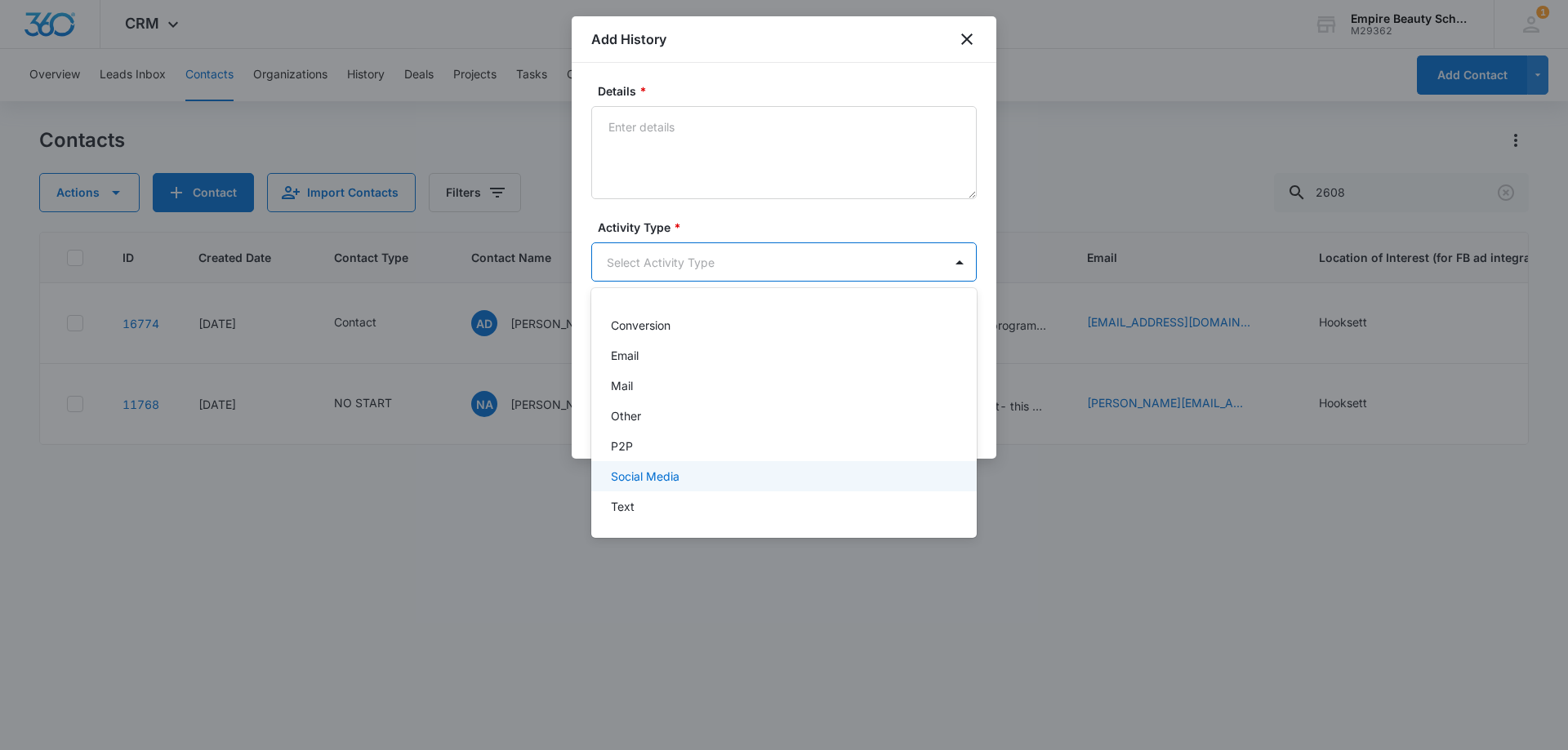
click at [634, 500] on p "Text" at bounding box center [623, 506] width 24 height 17
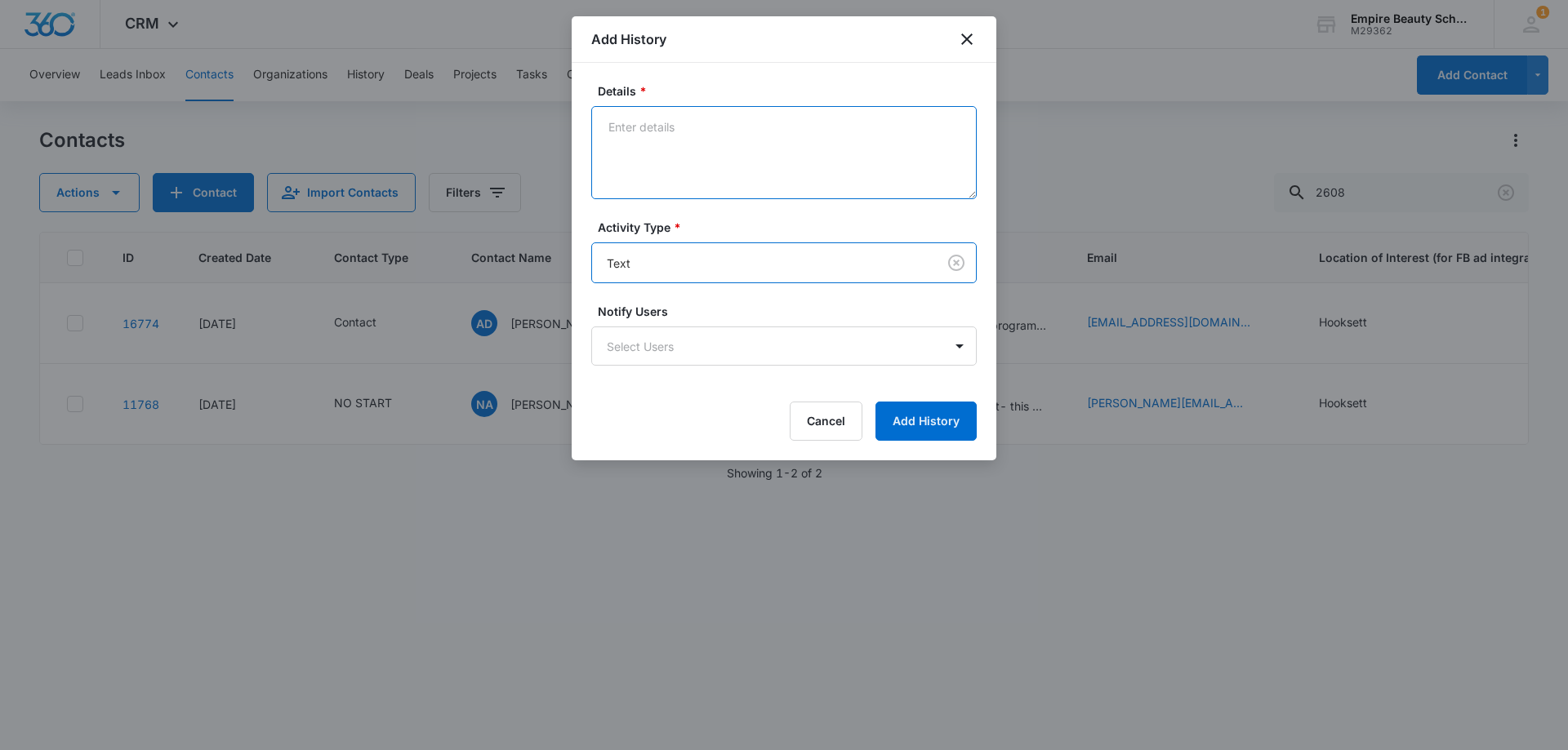
click at [667, 181] on textarea "Details *" at bounding box center [784, 152] width 386 height 93
type textarea "h"
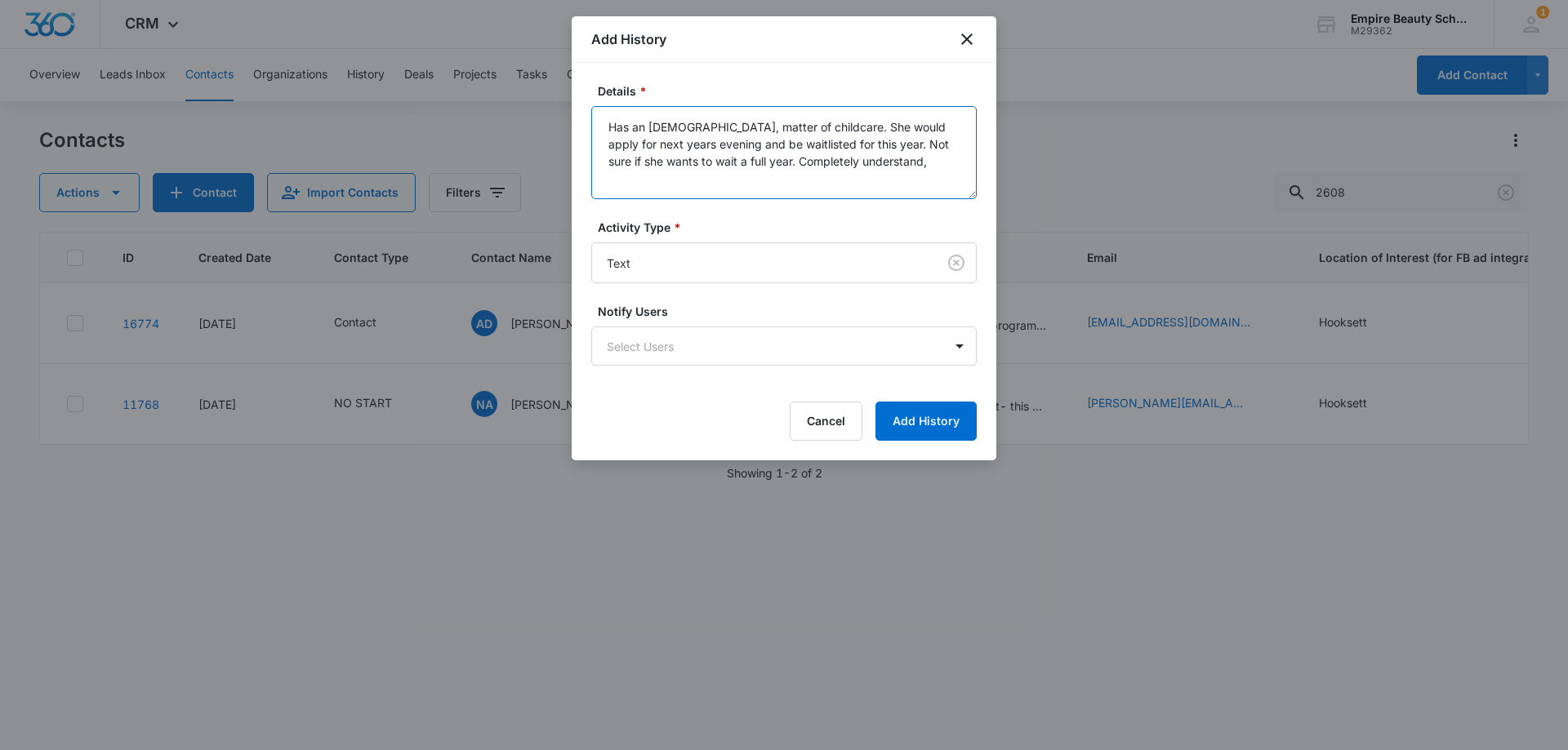
click at [881, 156] on textarea "Has an [DEMOGRAPHIC_DATA], matter of childcare. She would apply for next years …" at bounding box center [784, 152] width 386 height 93
type textarea "Has an [DEMOGRAPHIC_DATA], matter of childcare. She would apply for next years …"
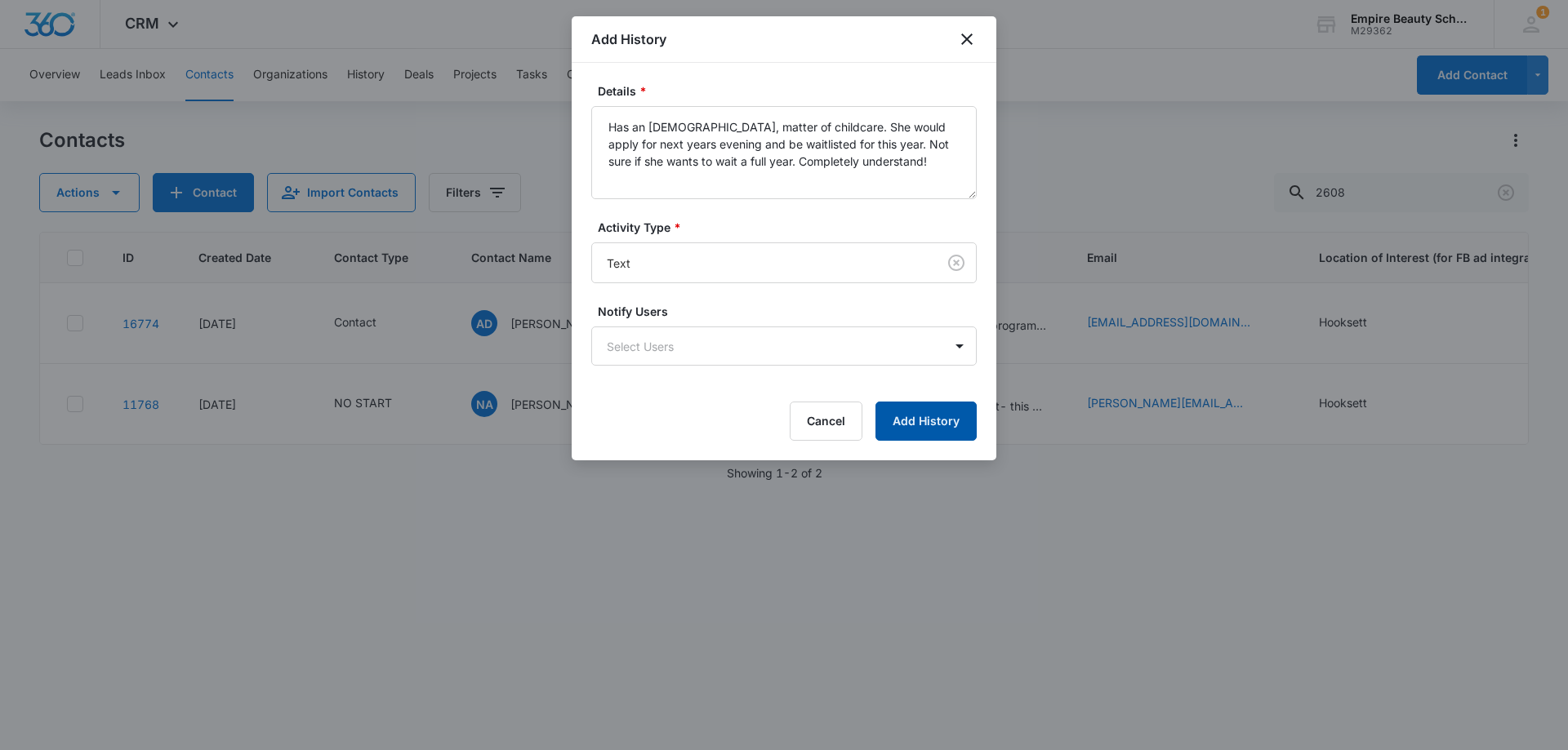
click at [934, 417] on button "Add History" at bounding box center [926, 420] width 101 height 39
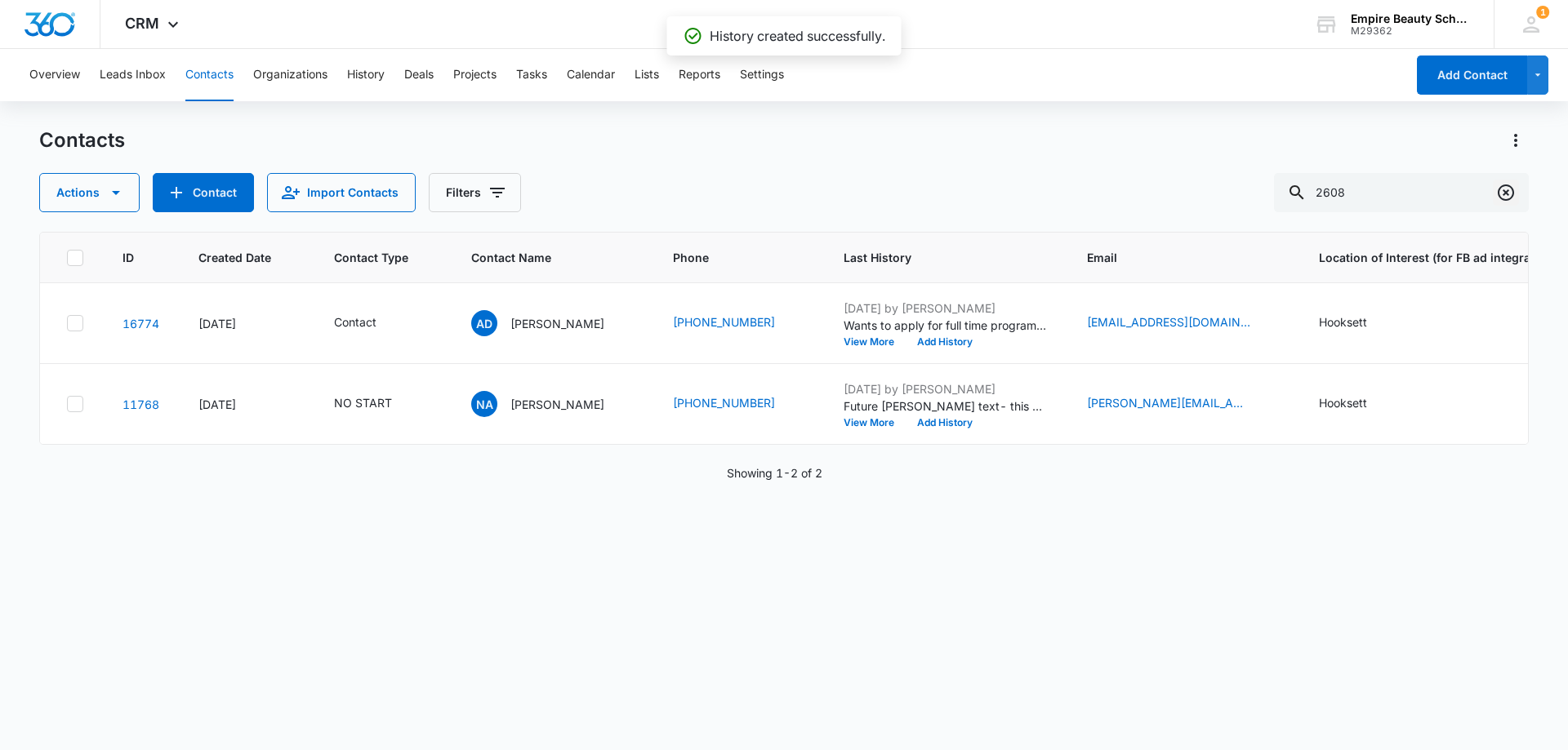
click at [1516, 191] on button "Clear" at bounding box center [1506, 193] width 27 height 27
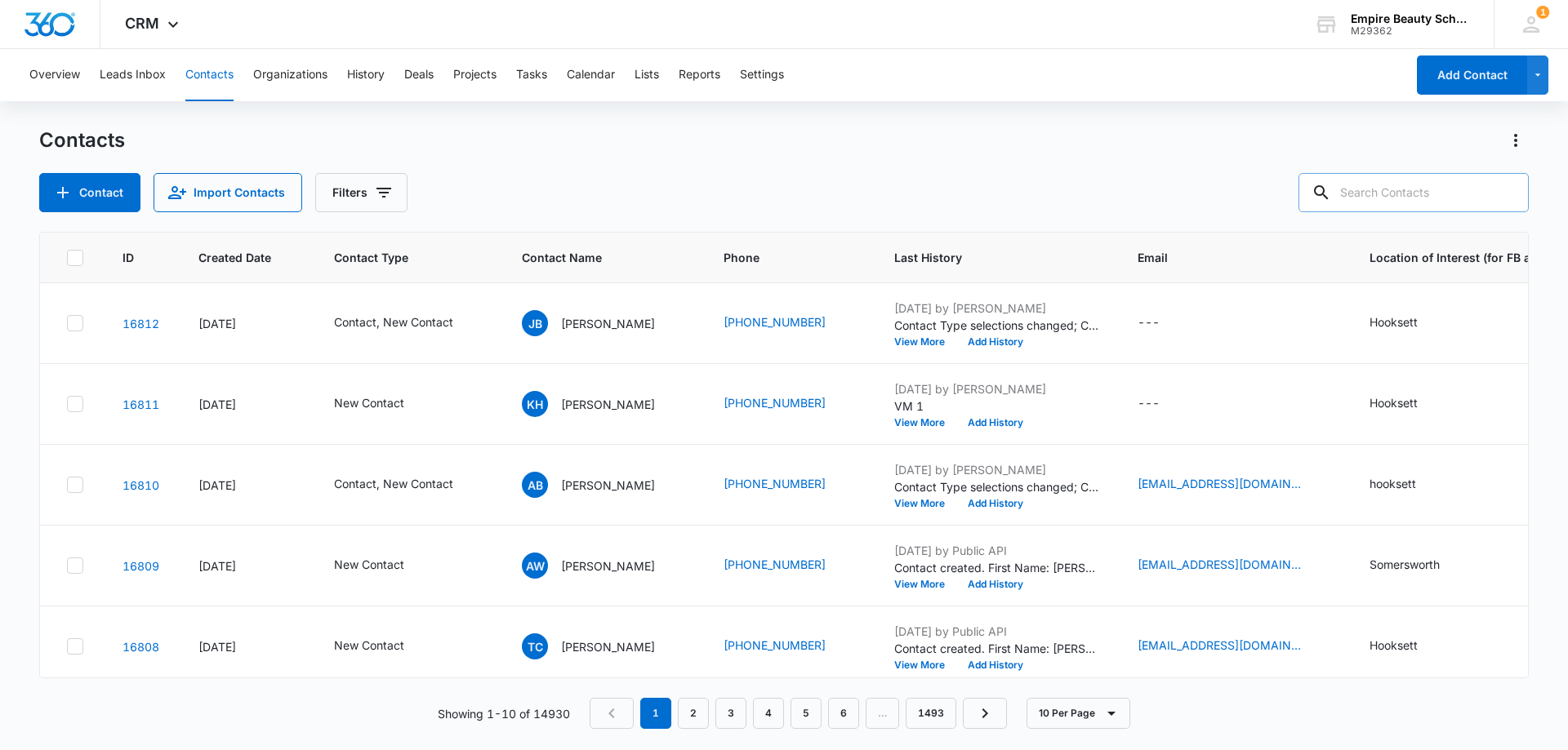
click at [1395, 200] on input "text" at bounding box center [1414, 192] width 231 height 39
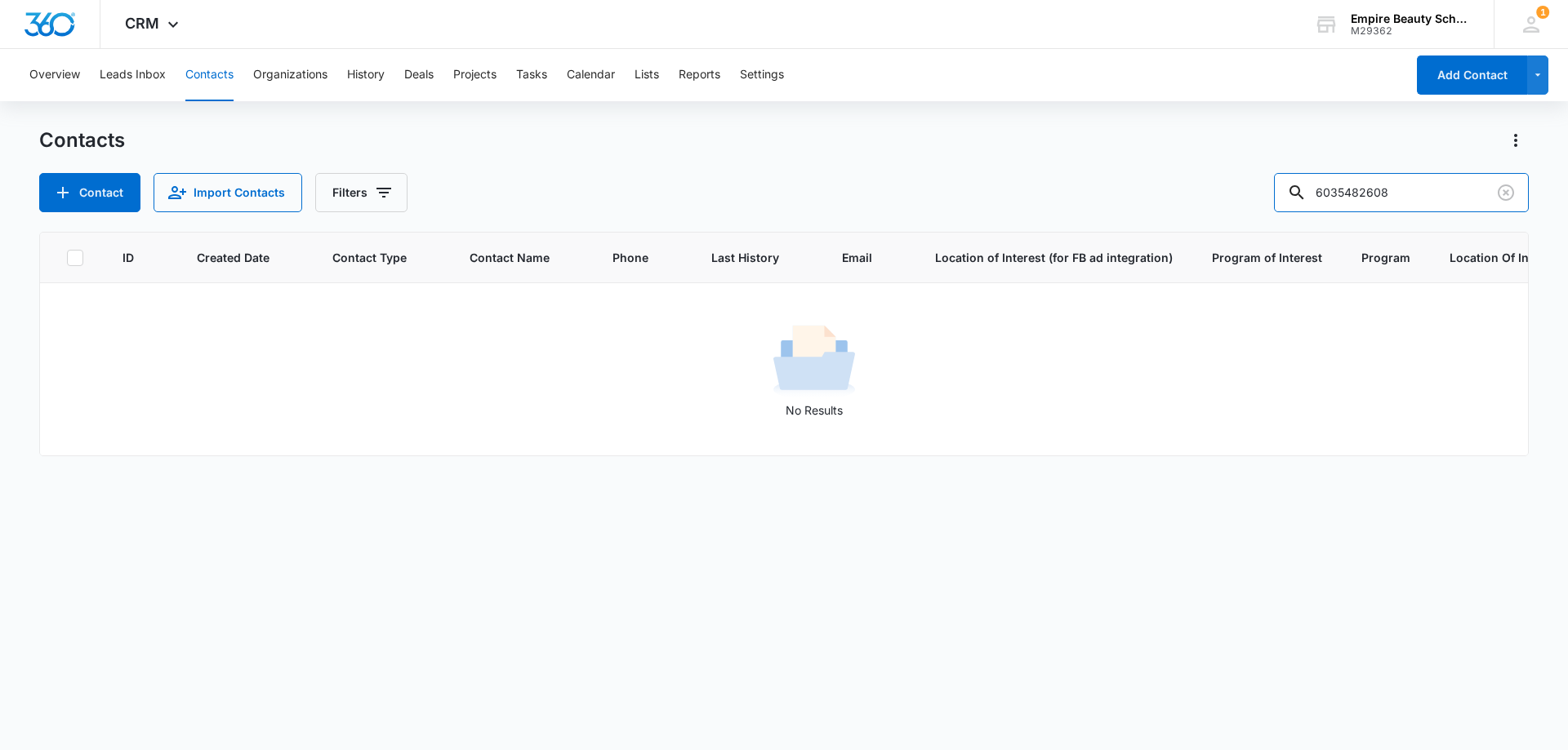
drag, startPoint x: 1375, startPoint y: 186, endPoint x: 1255, endPoint y: 196, distance: 120.4
click at [1255, 196] on div "Contact Import Contacts Filters 6035482608" at bounding box center [784, 192] width 1489 height 39
type input "2608"
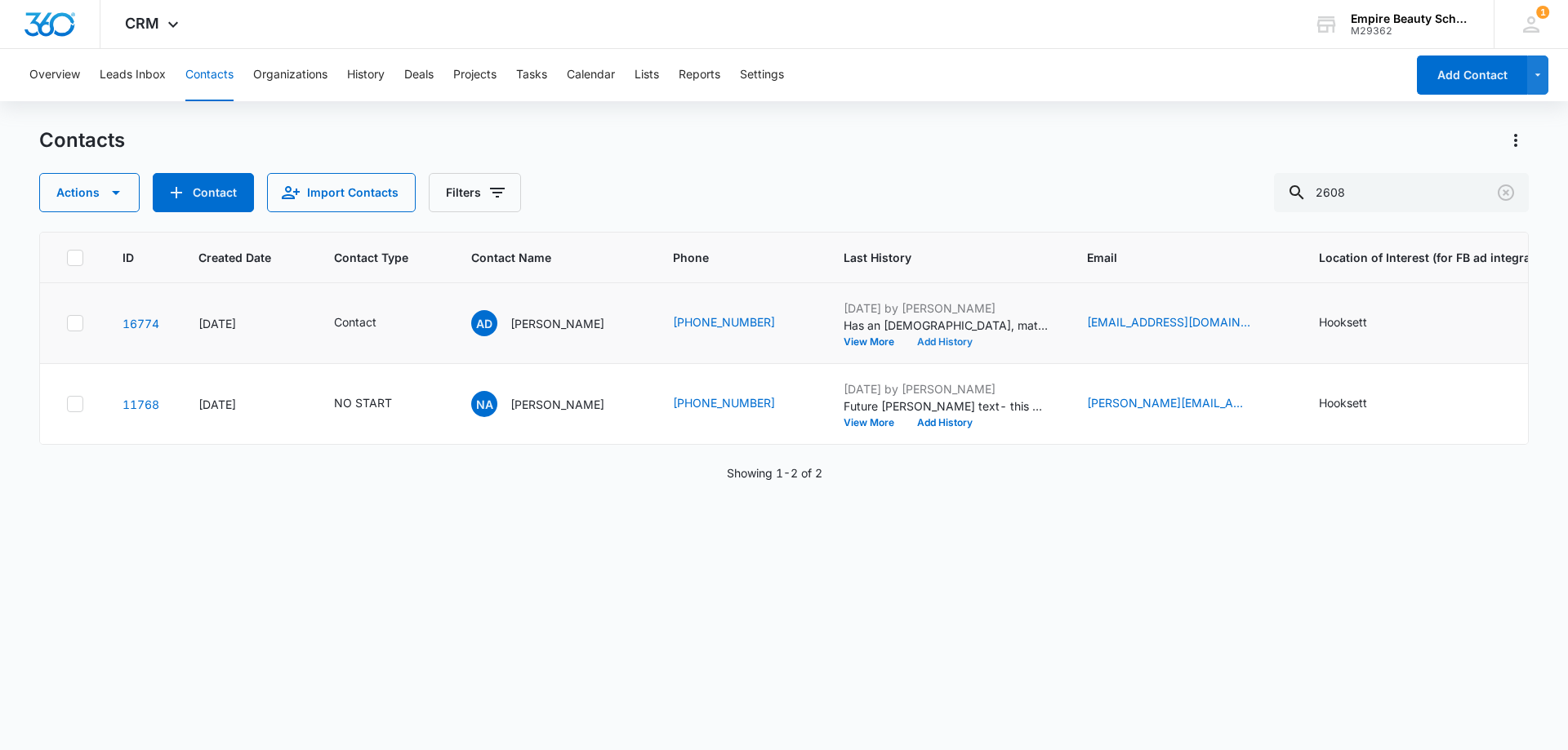
click at [925, 343] on button "Add History" at bounding box center [944, 342] width 79 height 10
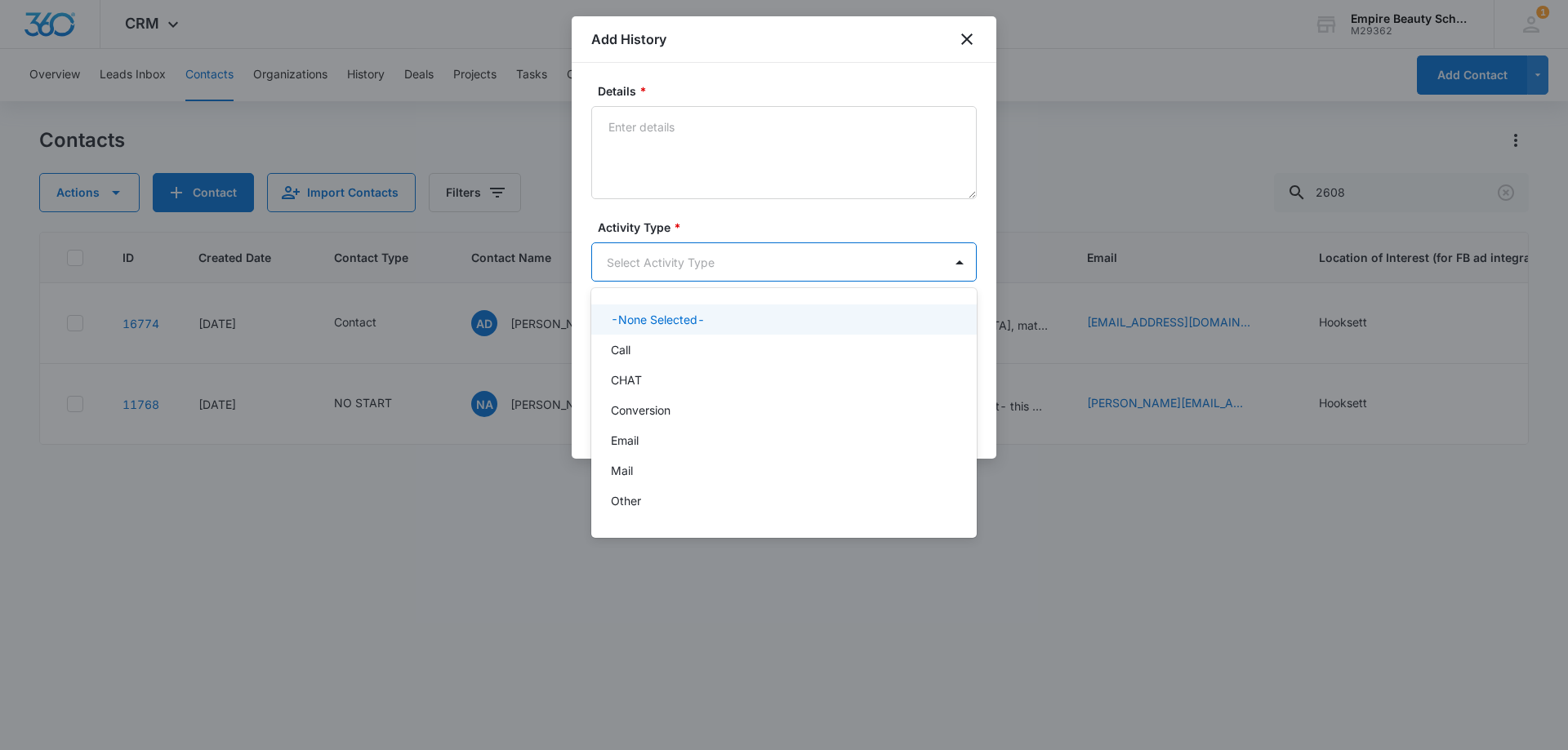
click at [633, 265] on body "CRM Apps Forms CRM Email Shop Payments POS Files Brand Settings Empire Beauty S…" at bounding box center [784, 375] width 1568 height 750
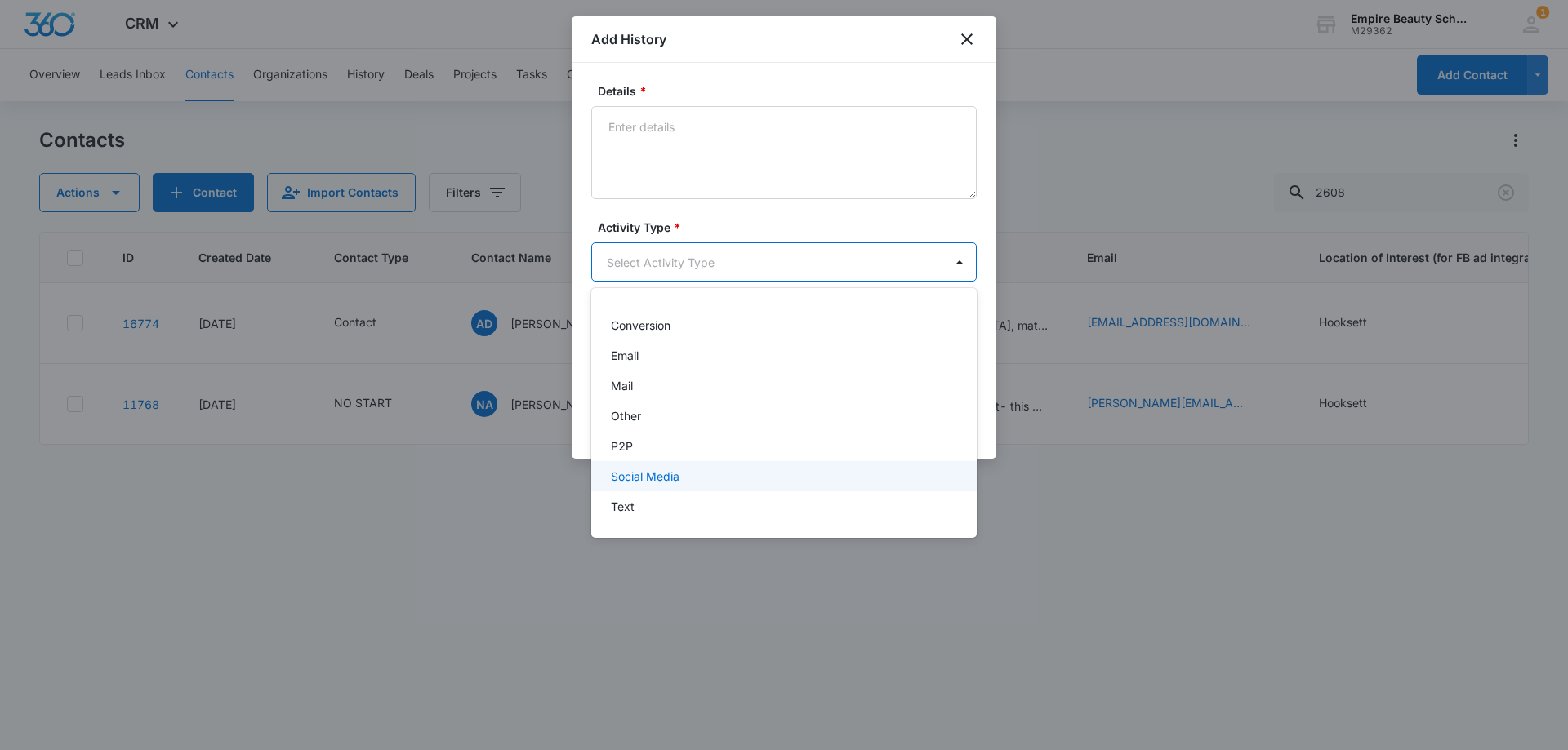
click at [632, 497] on div "Text" at bounding box center [784, 506] width 386 height 30
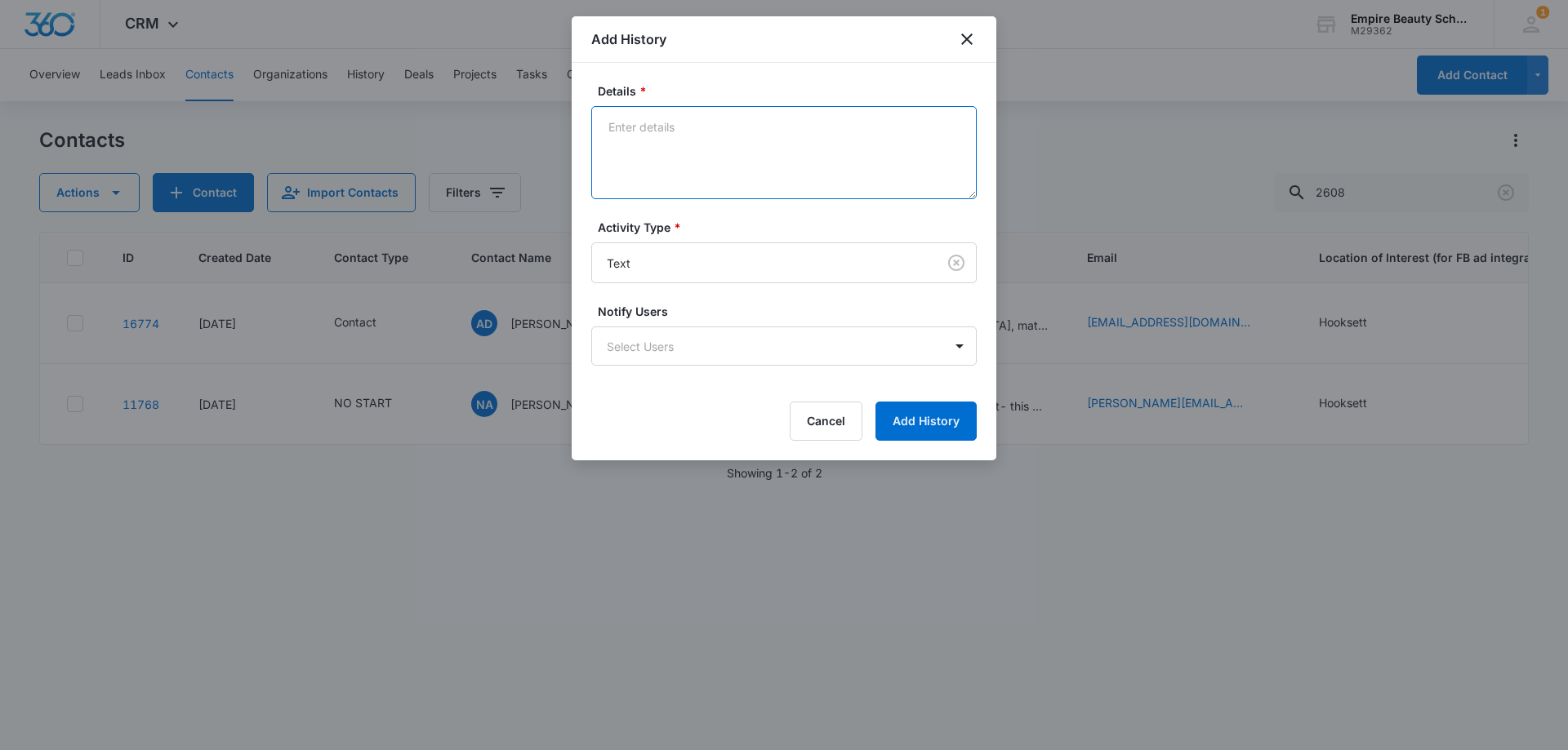
click at [682, 186] on textarea "Details *" at bounding box center [784, 152] width 386 height 93
type textarea "Wants to know how long waitlist is, let her know always adjusting"
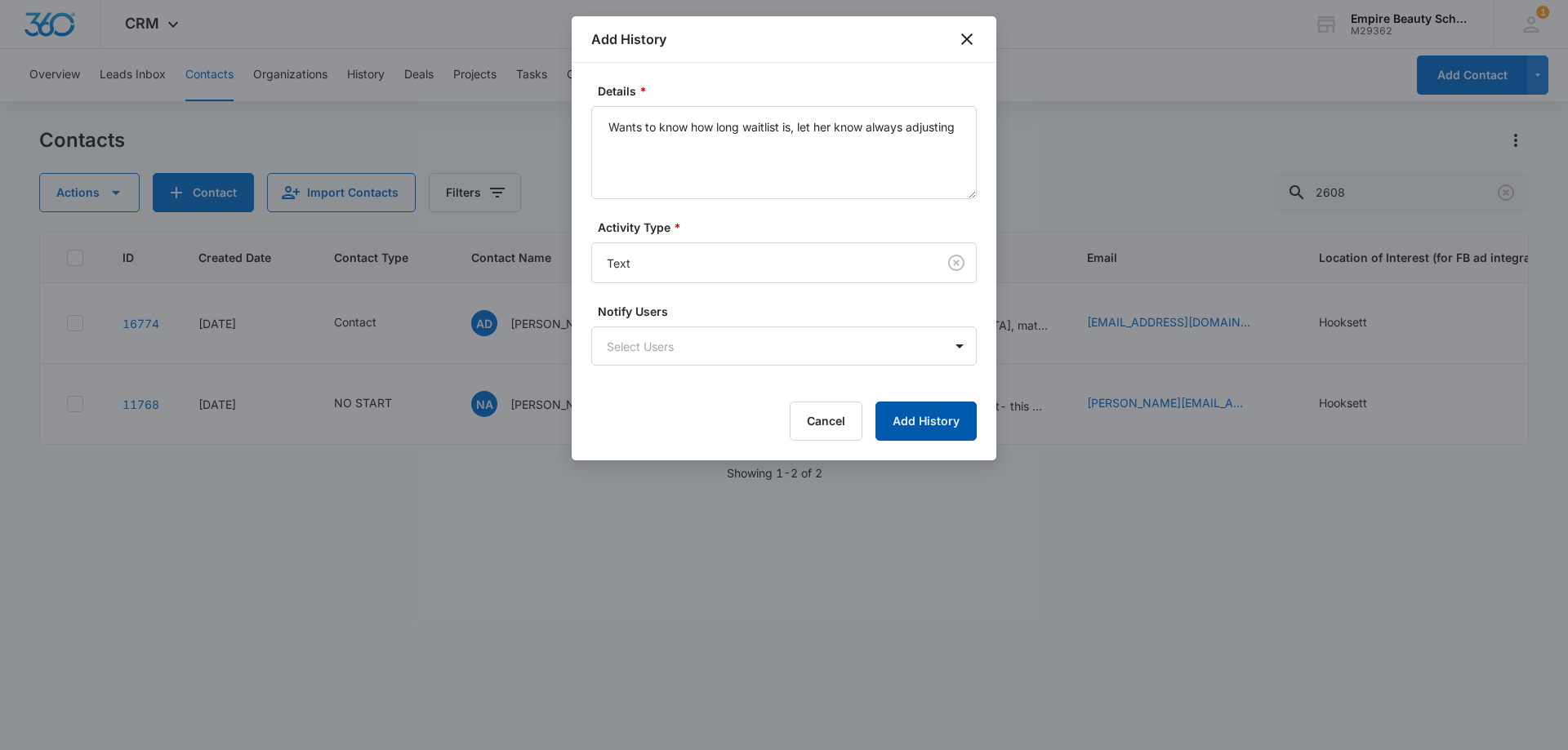
click at [926, 427] on button "Add History" at bounding box center [926, 420] width 101 height 39
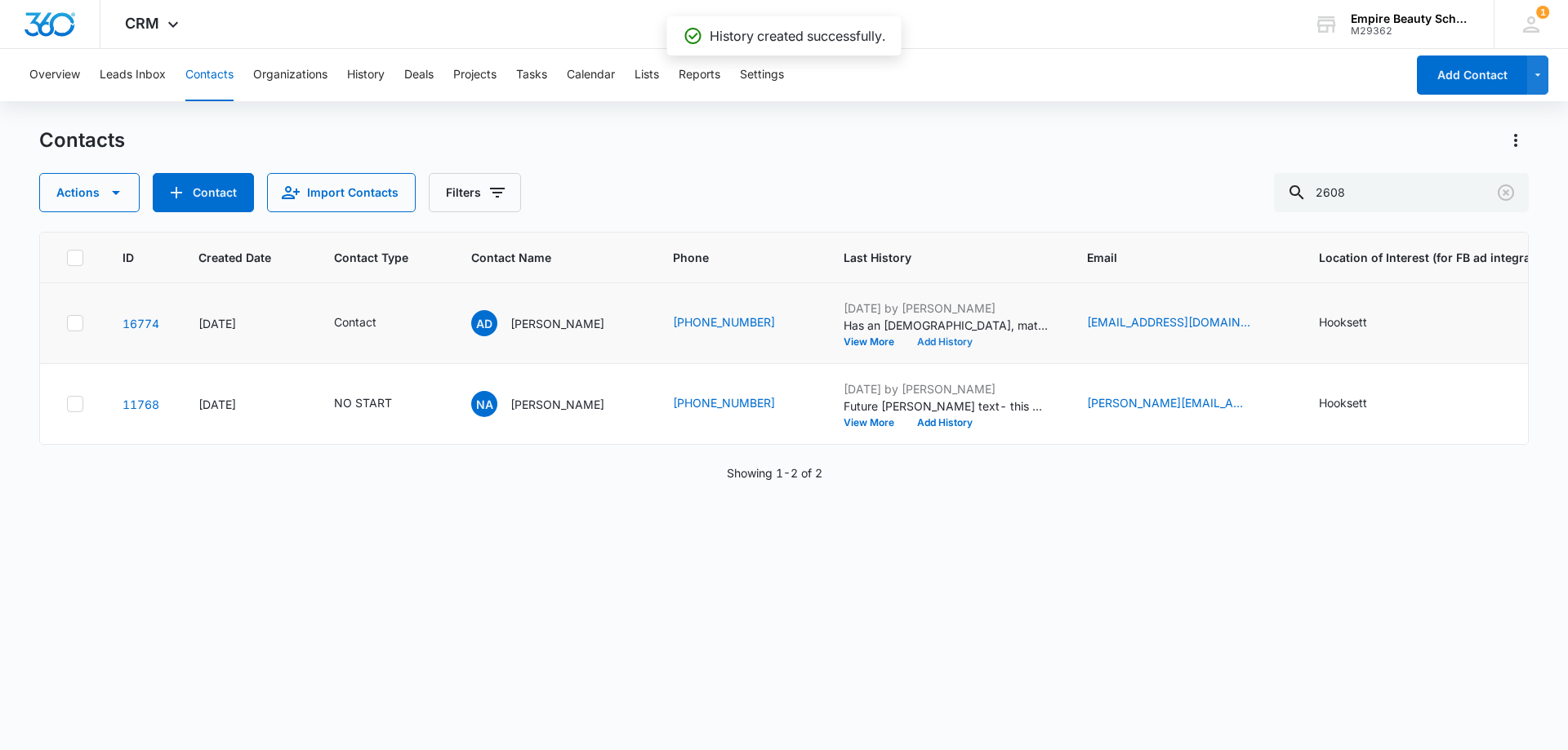
click at [905, 346] on button "Add History" at bounding box center [944, 342] width 79 height 10
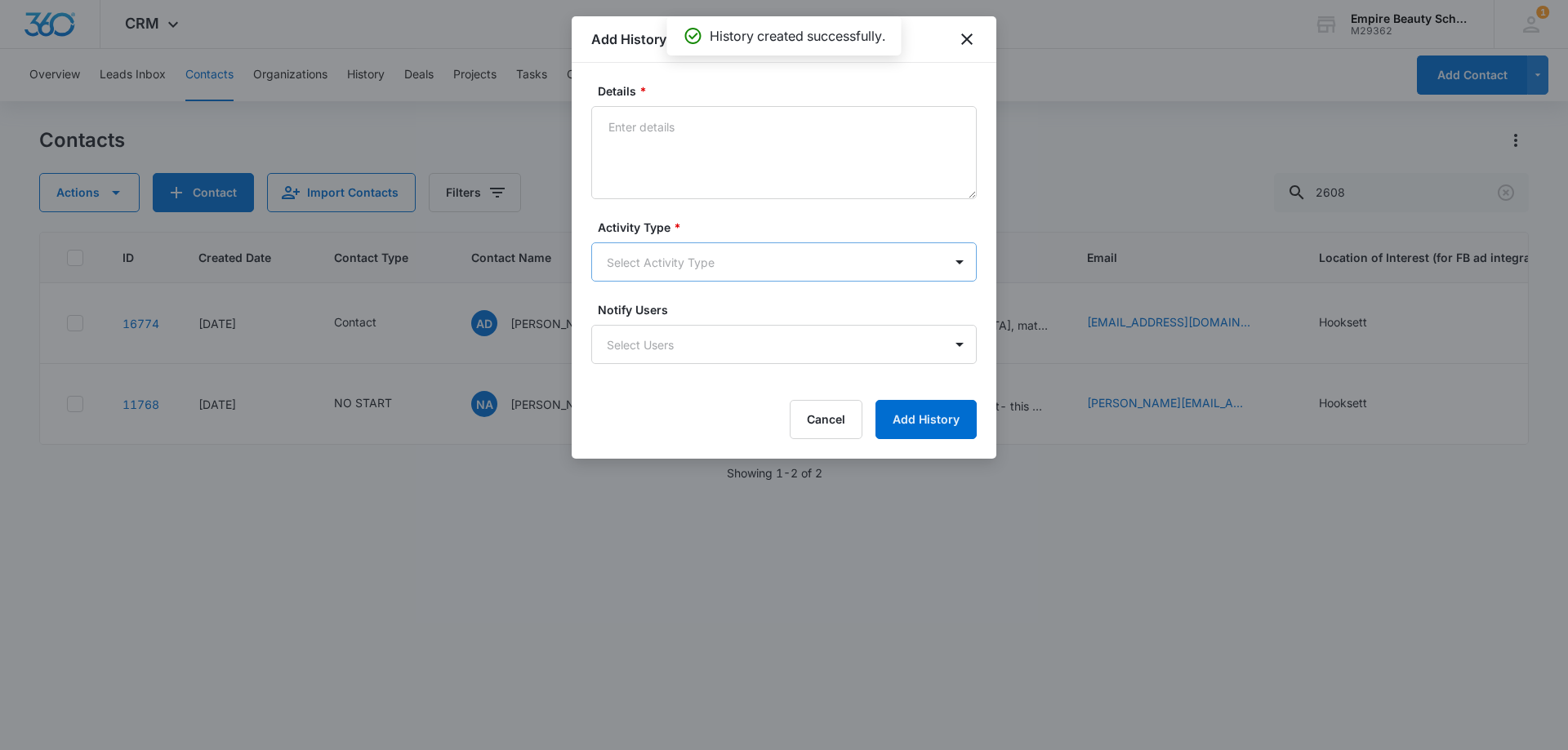
click at [669, 267] on body "CRM Apps Forms CRM Email Shop Payments POS Files Brand Settings Empire Beauty S…" at bounding box center [784, 375] width 1568 height 750
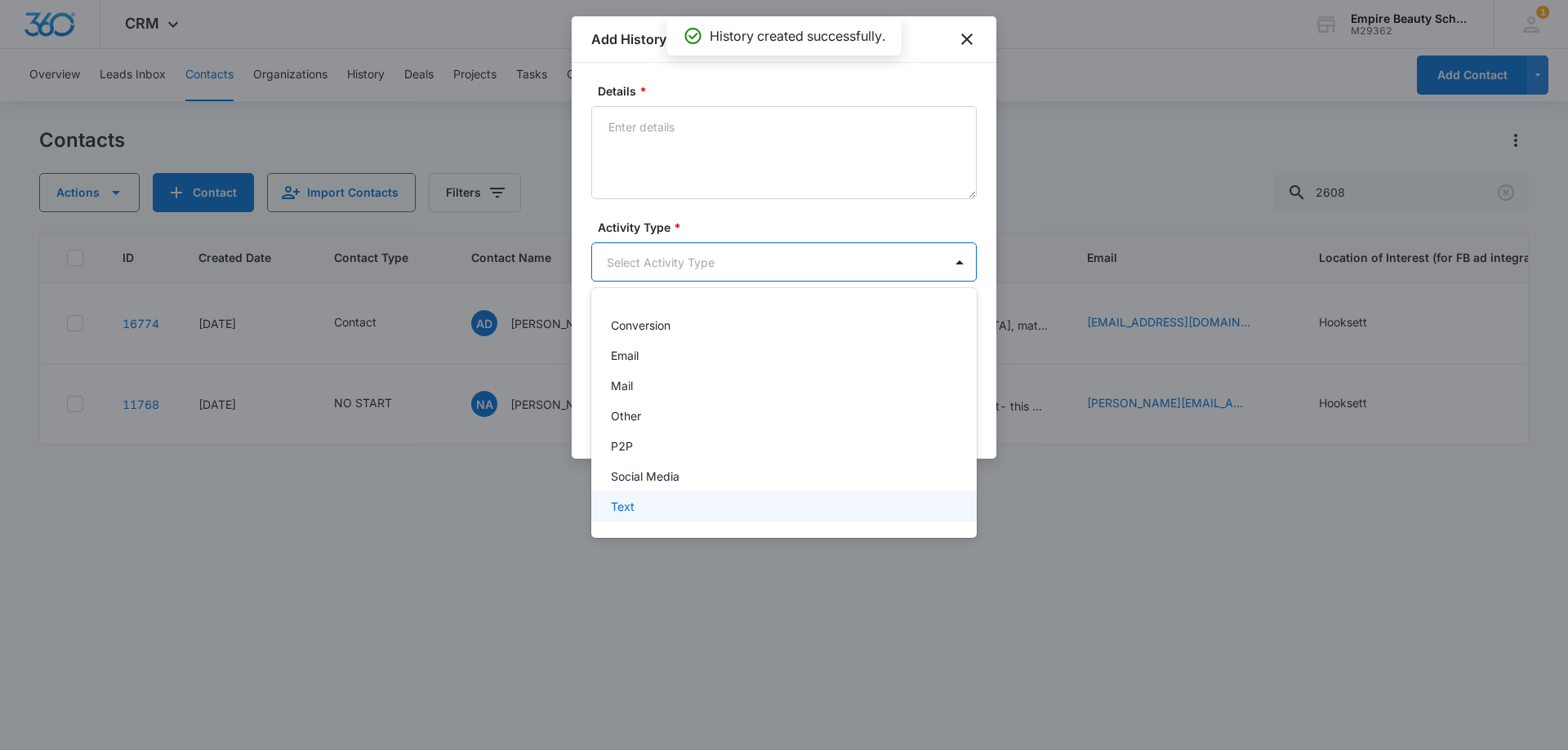
click at [641, 496] on div "Text" at bounding box center [784, 506] width 386 height 30
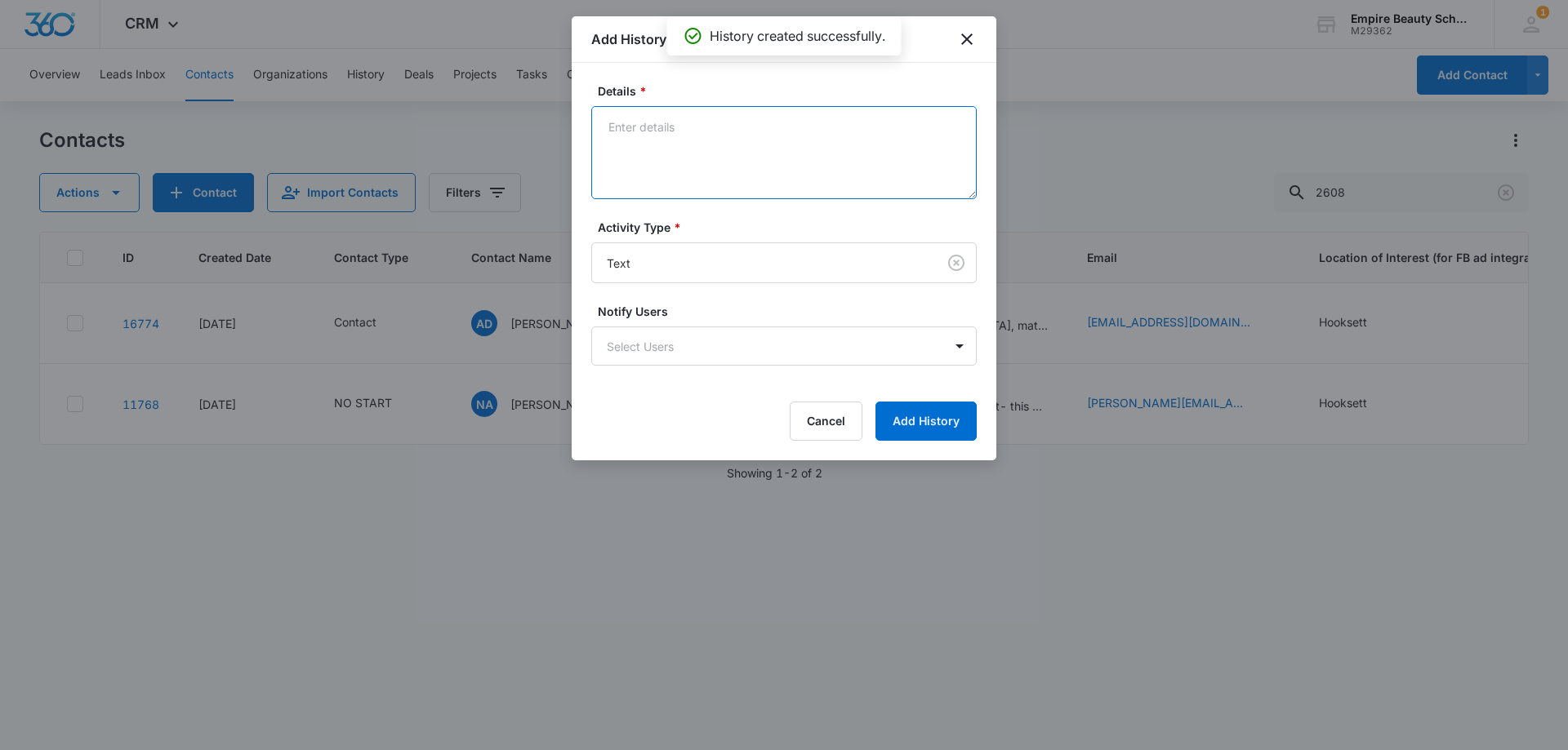
click at [753, 115] on textarea "Details *" at bounding box center [784, 152] width 386 height 93
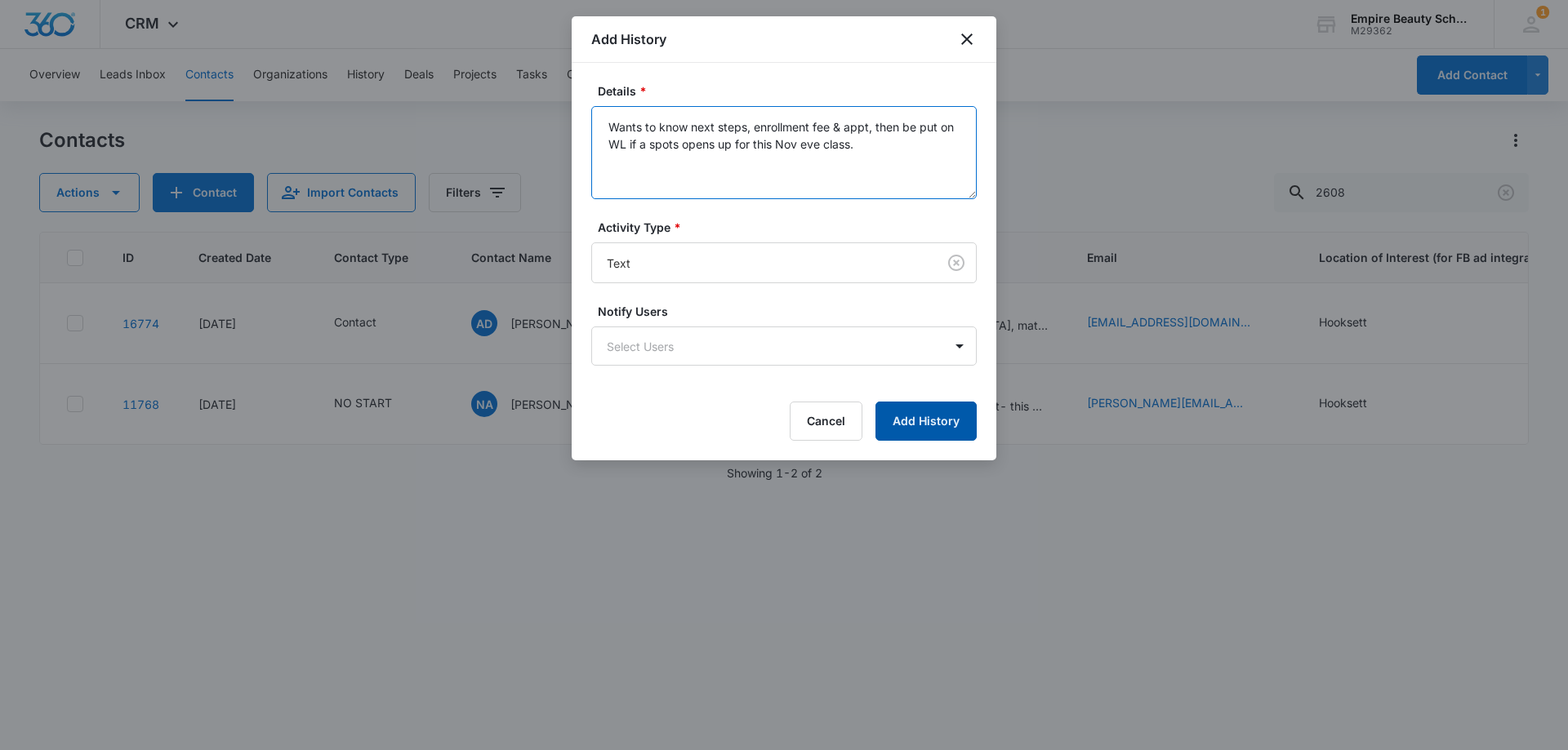
type textarea "Wants to know next steps, enrollment fee & appt, then be put on WL if a spots o…"
click at [901, 429] on button "Add History" at bounding box center [926, 420] width 101 height 39
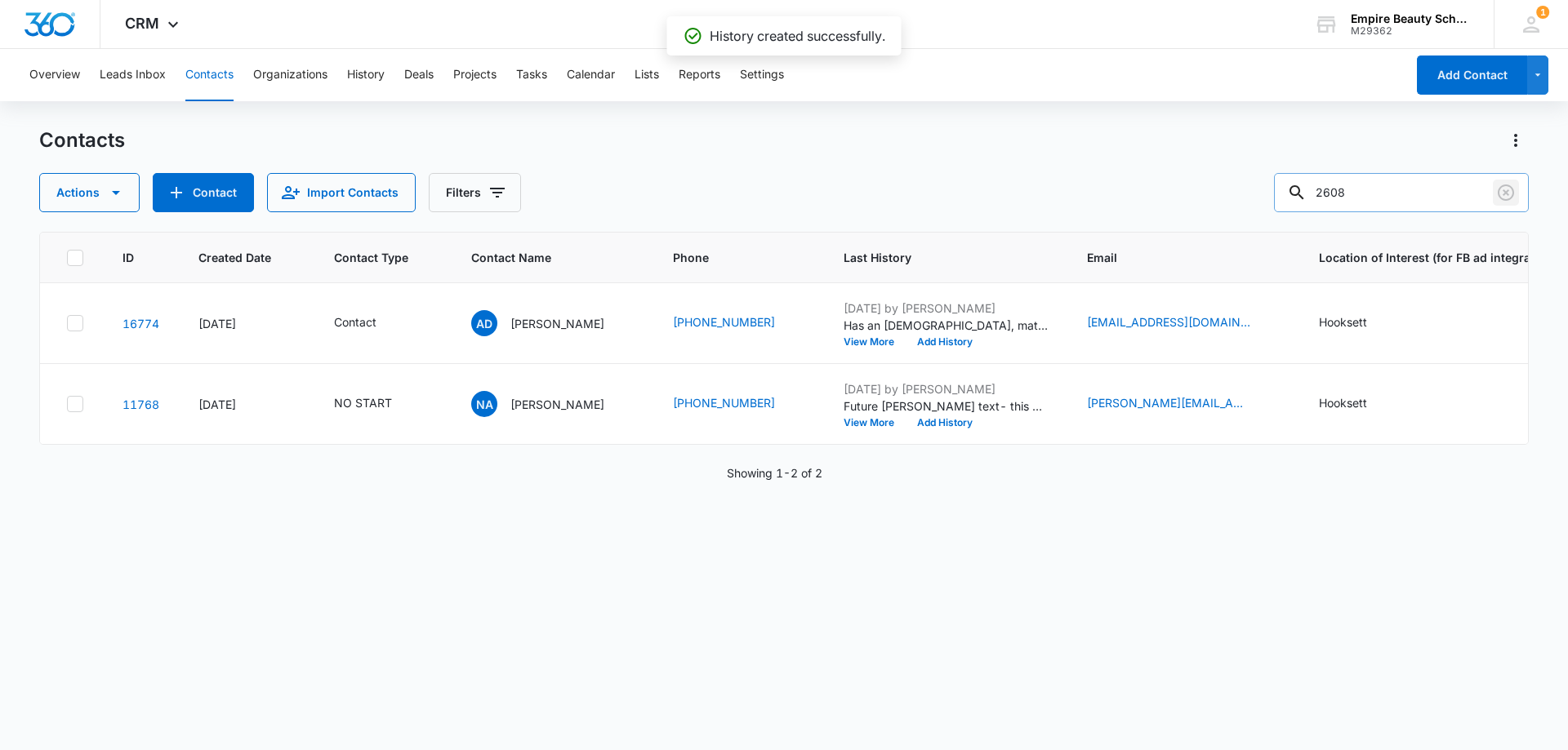
click at [1501, 191] on icon "Clear" at bounding box center [1506, 193] width 20 height 20
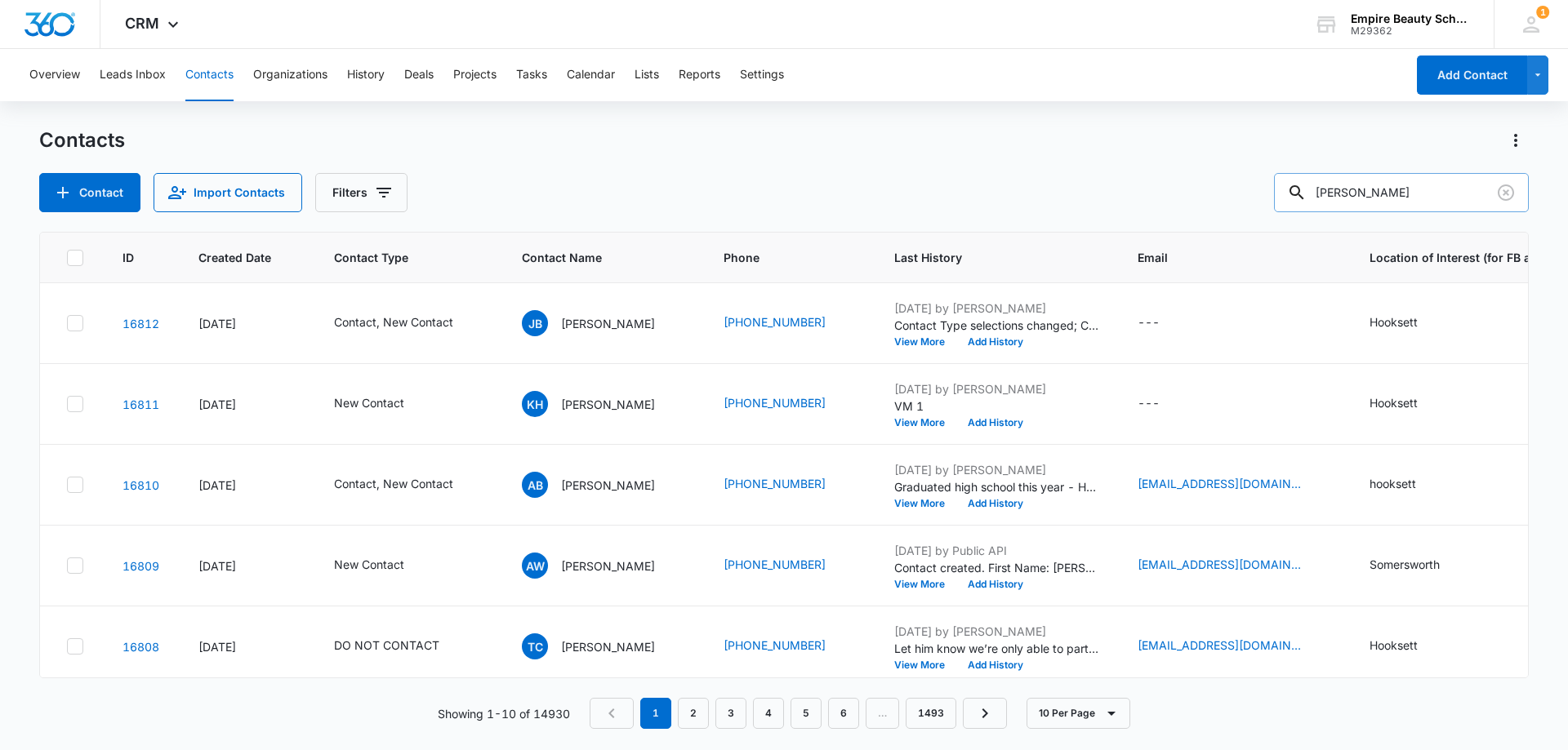
type input "[PERSON_NAME]"
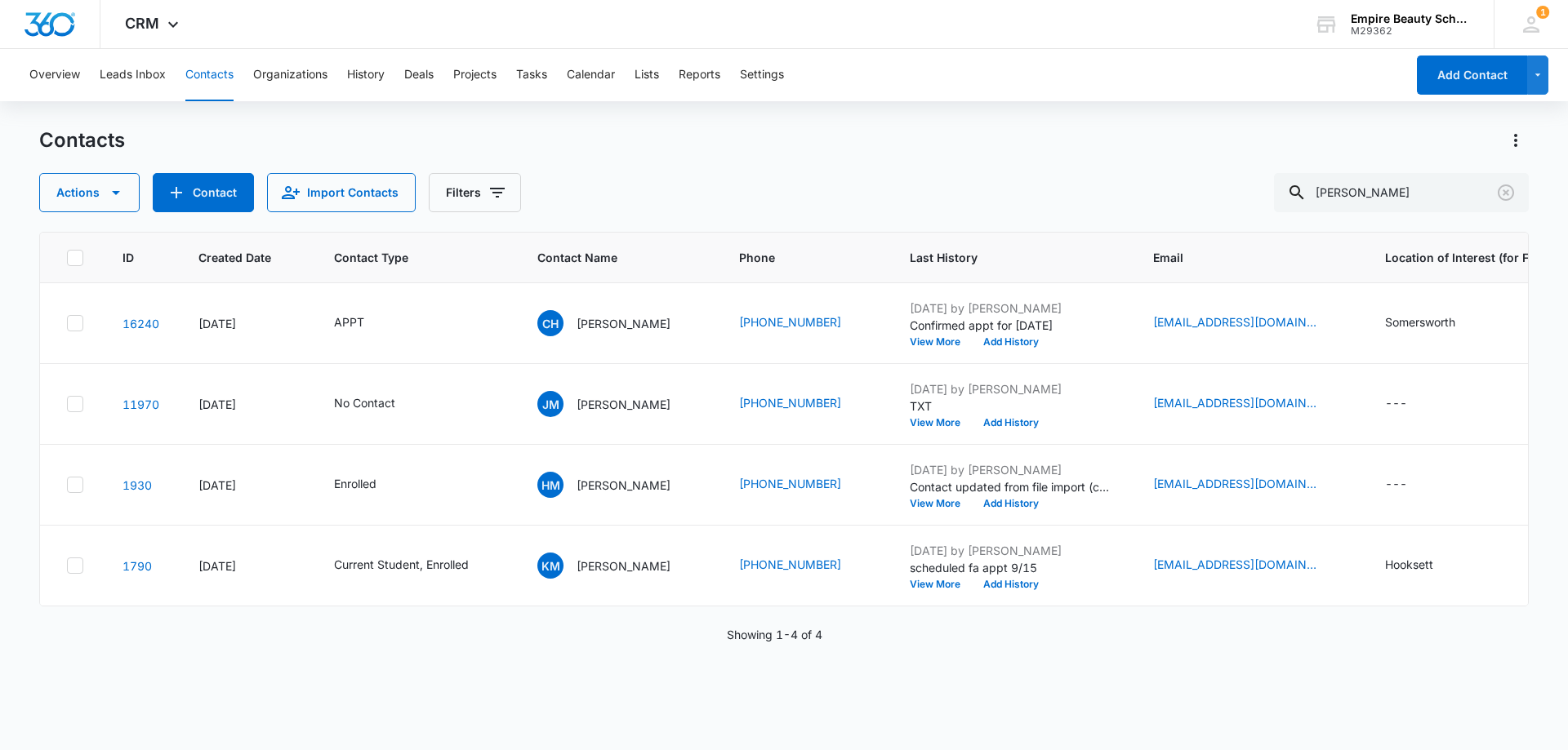
drag, startPoint x: 801, startPoint y: 160, endPoint x: 1245, endPoint y: 254, distance: 453.8
click at [803, 160] on div "Contacts Actions Contact Import Contacts Filters [PERSON_NAME]" at bounding box center [784, 170] width 1489 height 85
click at [813, 172] on div "Contacts Actions Contact Import Contacts Filters [PERSON_NAME]" at bounding box center [784, 170] width 1489 height 85
click at [1498, 195] on icon "Clear" at bounding box center [1506, 193] width 20 height 20
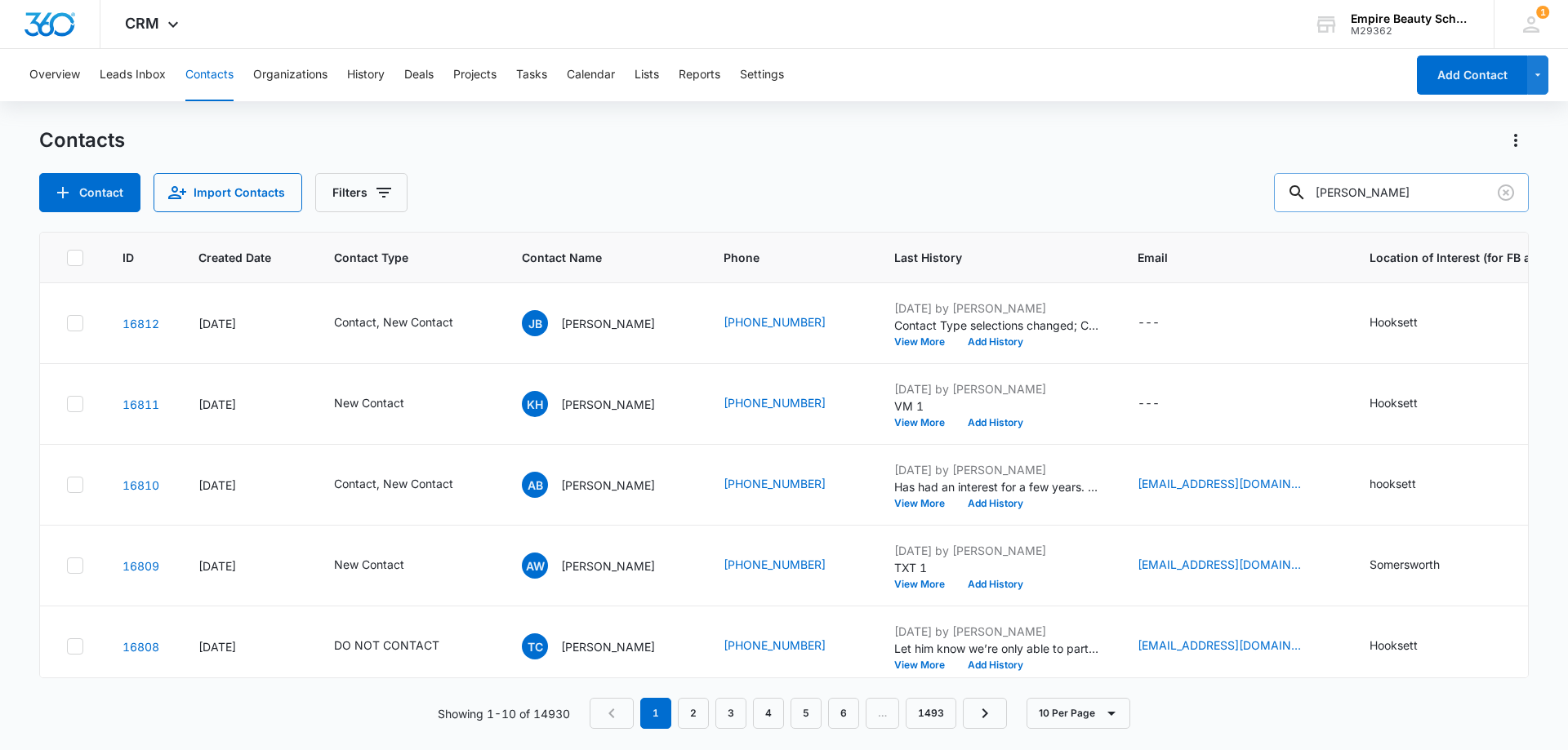
type input "[PERSON_NAME]"
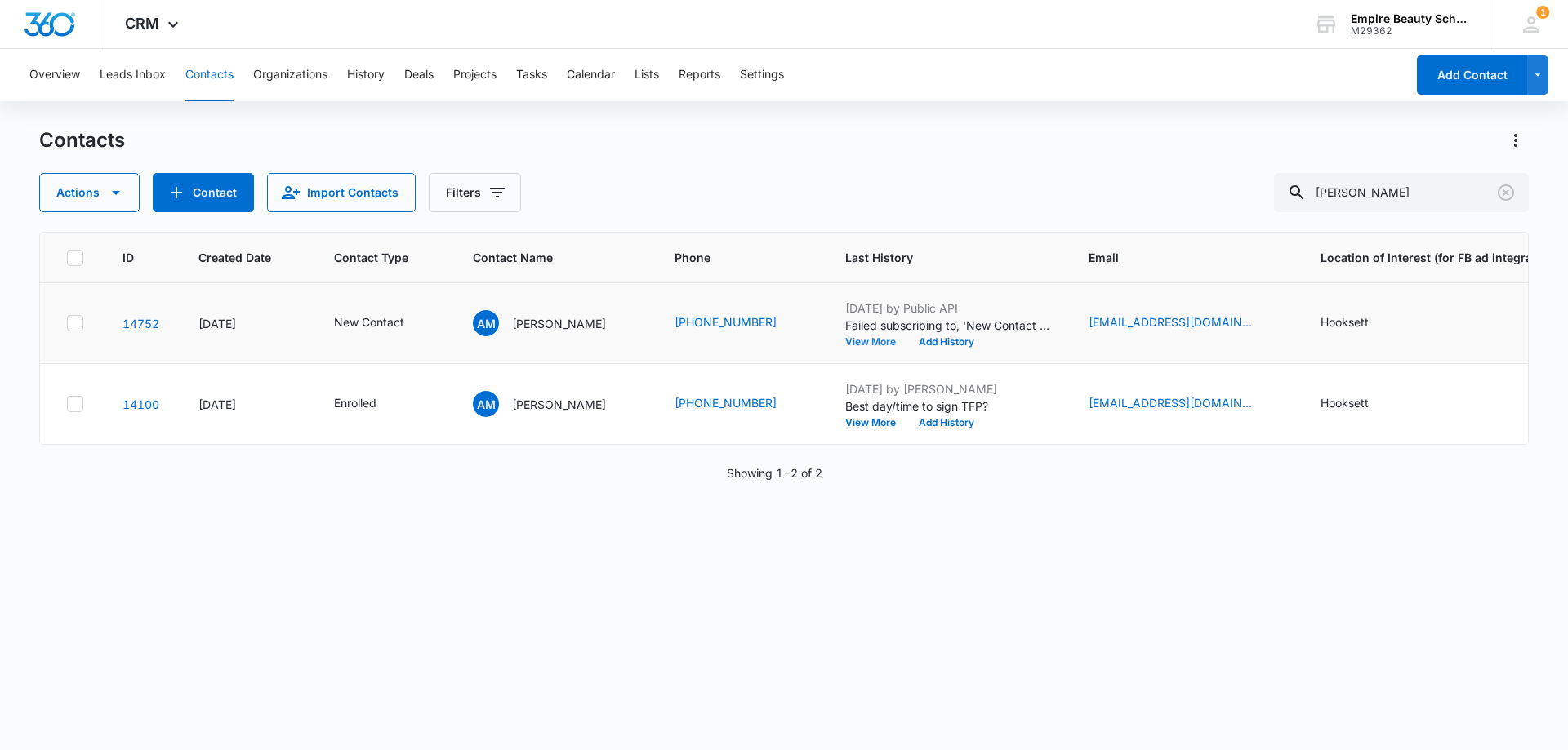
click at [862, 342] on button "View More" at bounding box center [876, 342] width 62 height 10
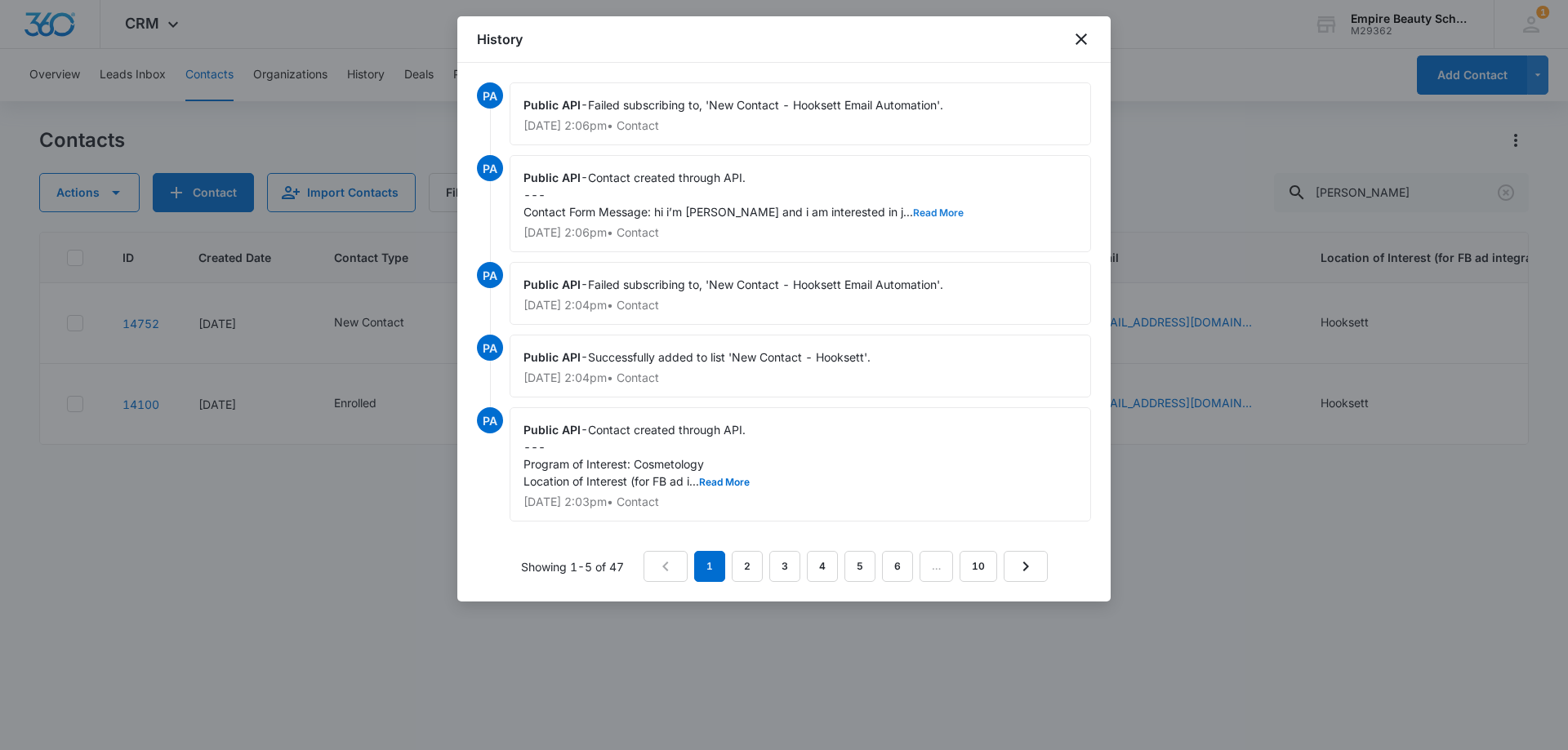
click at [929, 214] on button "Read More" at bounding box center [938, 213] width 51 height 10
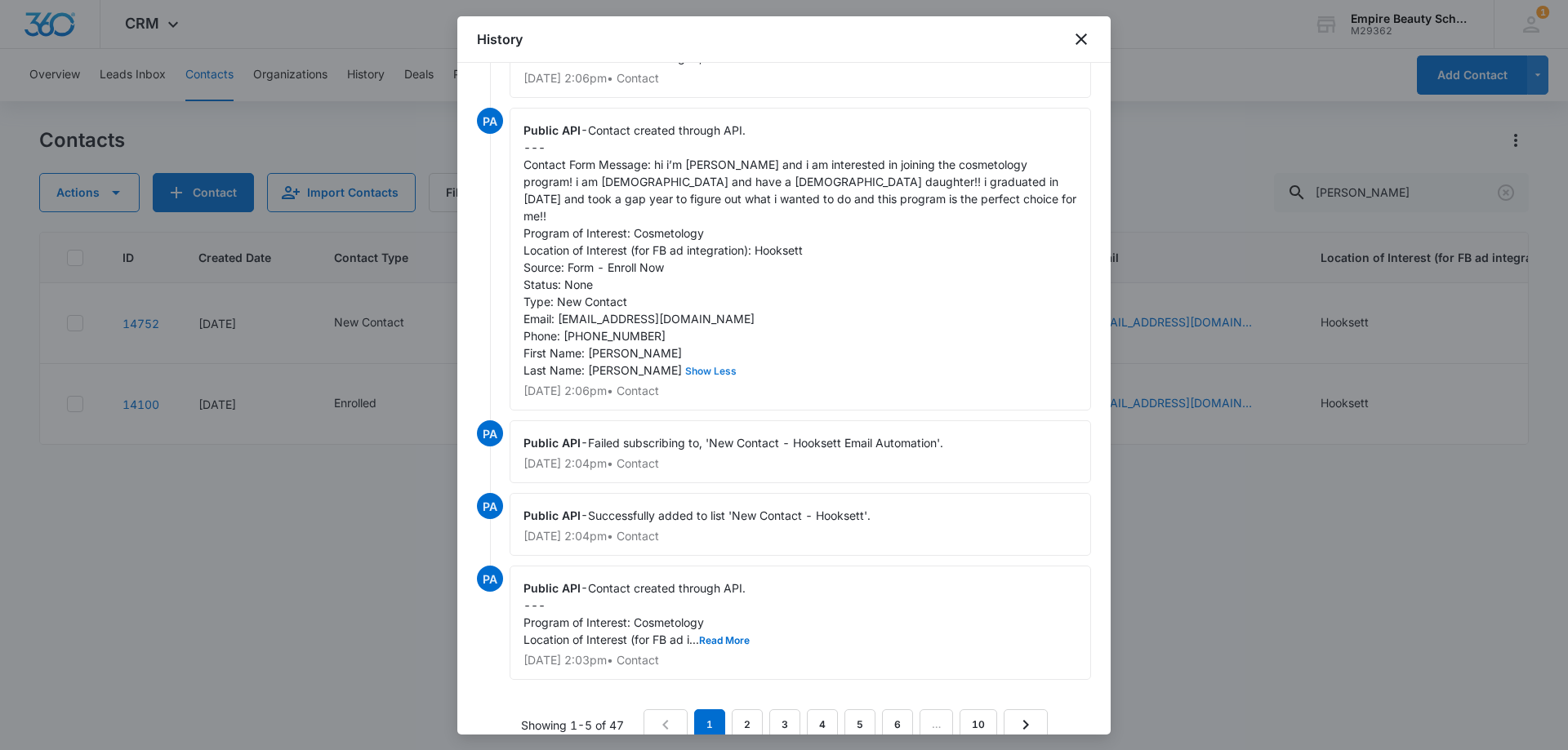
scroll to position [73, 0]
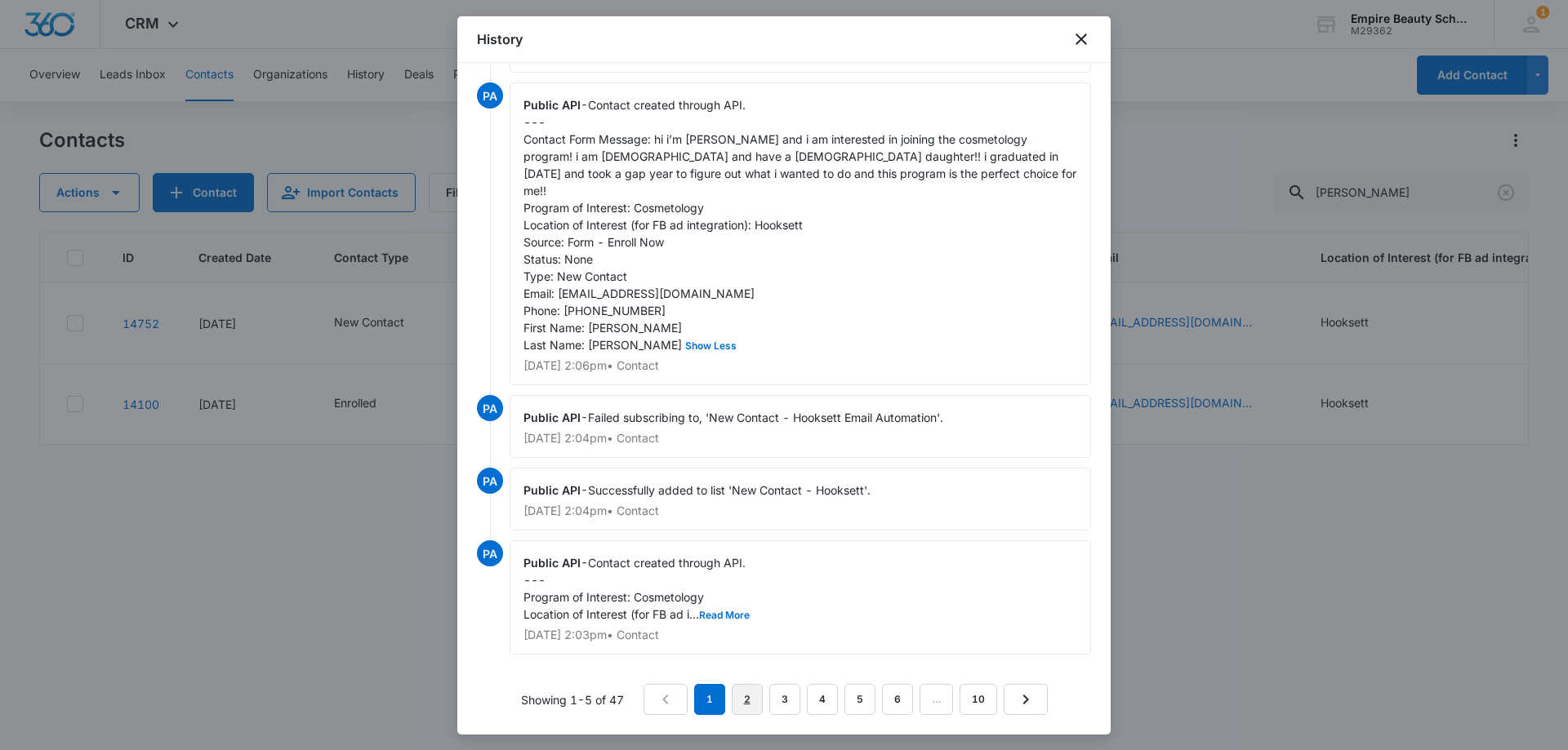
drag, startPoint x: 734, startPoint y: 694, endPoint x: 740, endPoint y: 656, distance: 38.5
click at [735, 694] on link "2" at bounding box center [746, 699] width 31 height 31
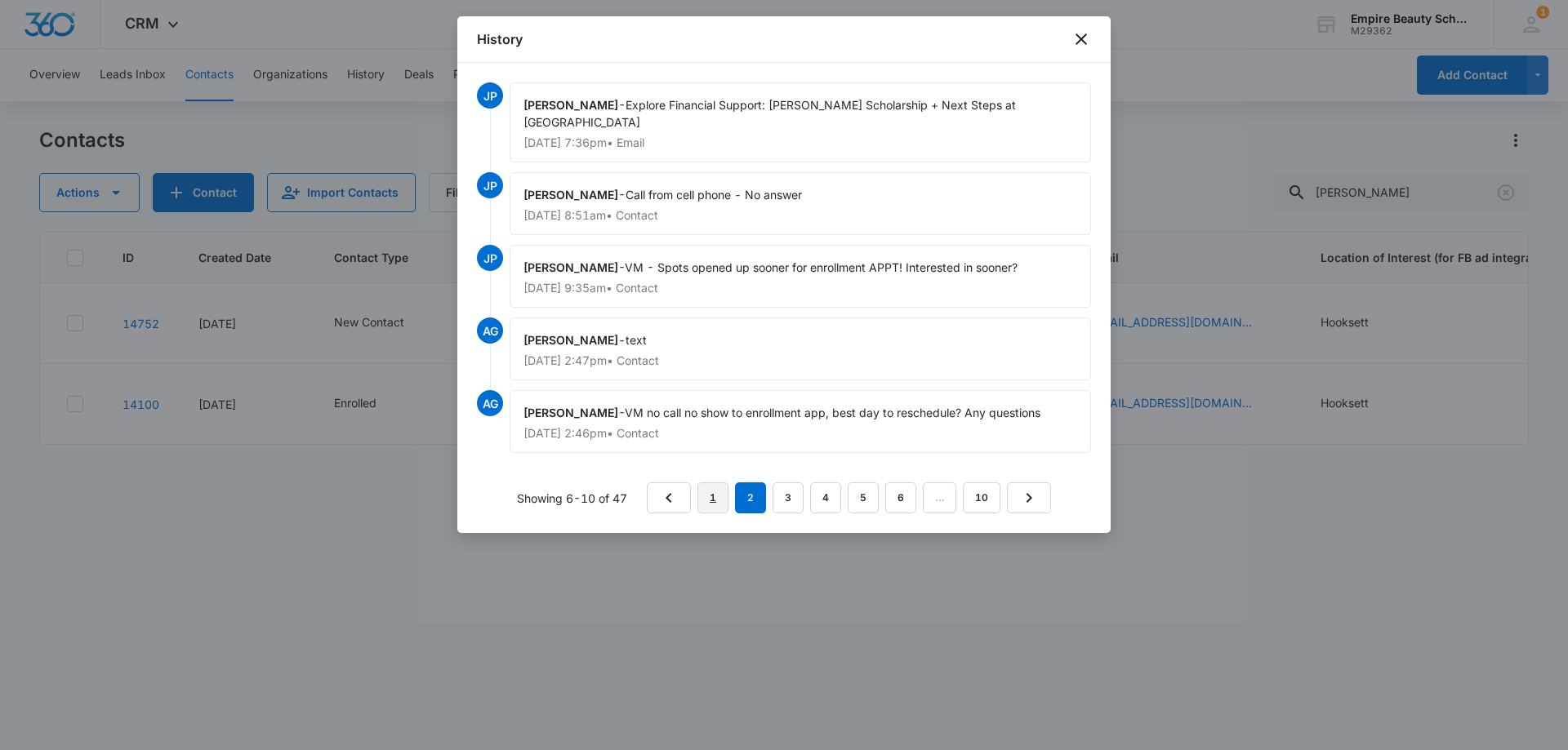
click at [724, 491] on link "1" at bounding box center [712, 497] width 31 height 31
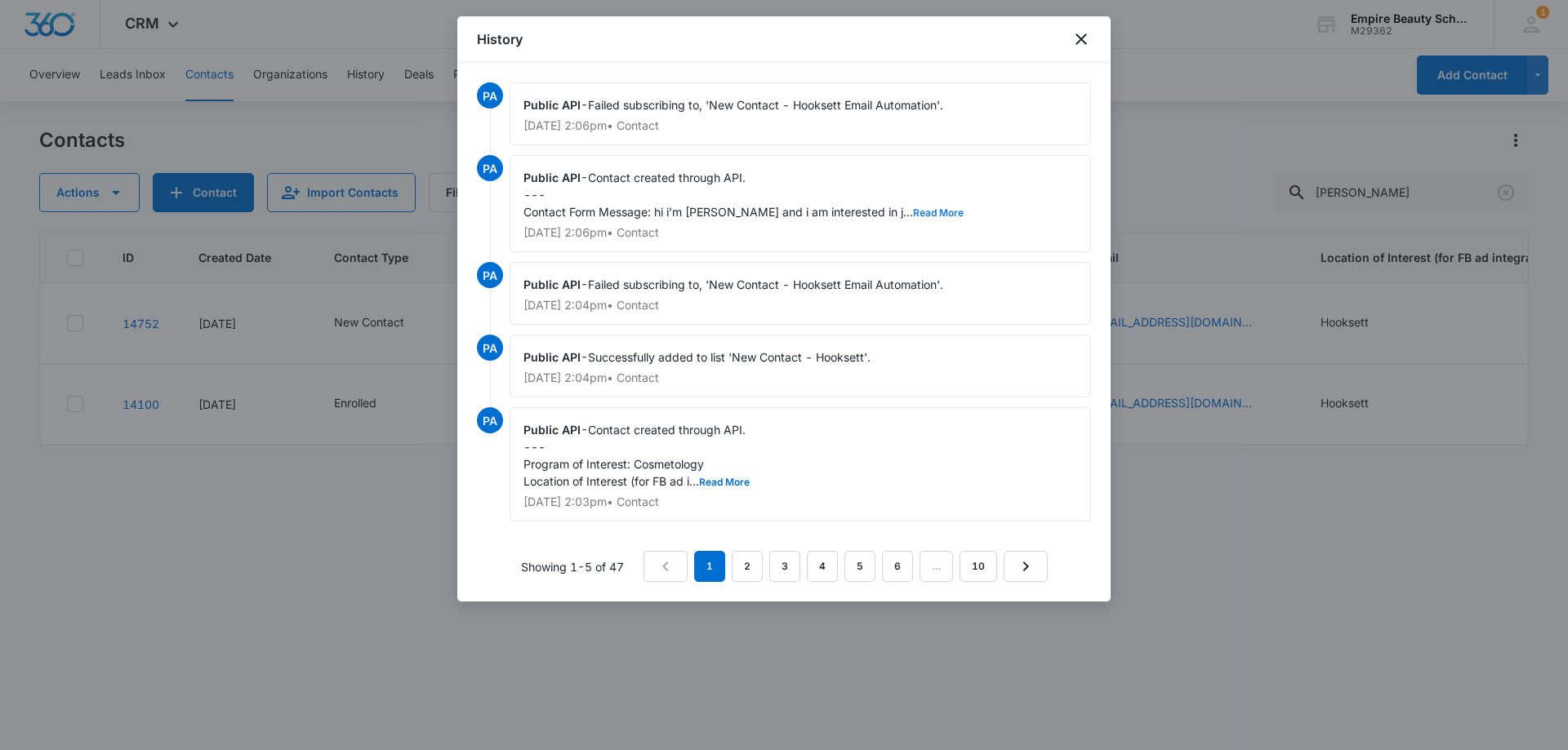
click at [913, 208] on button "Read More" at bounding box center [938, 213] width 51 height 10
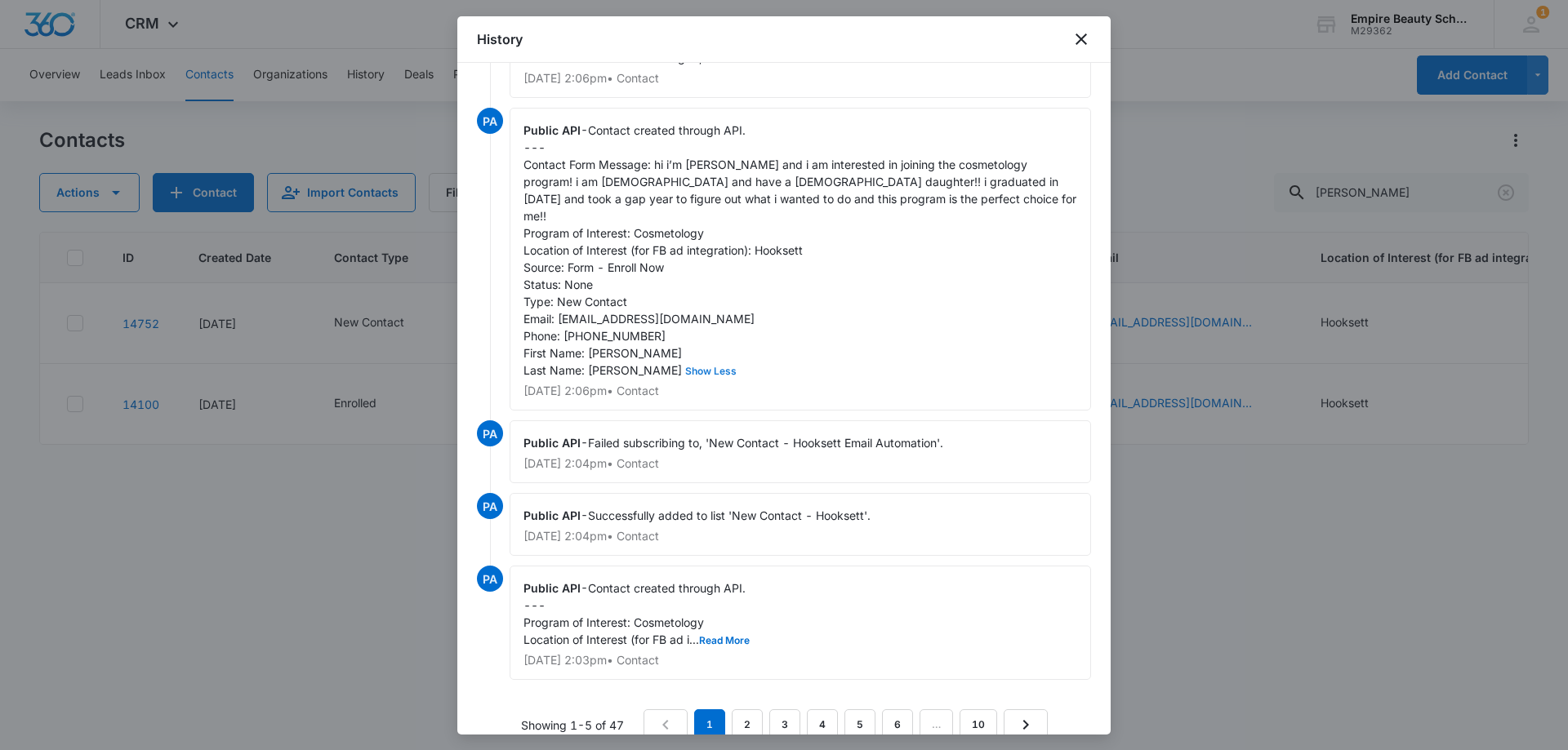
scroll to position [73, 0]
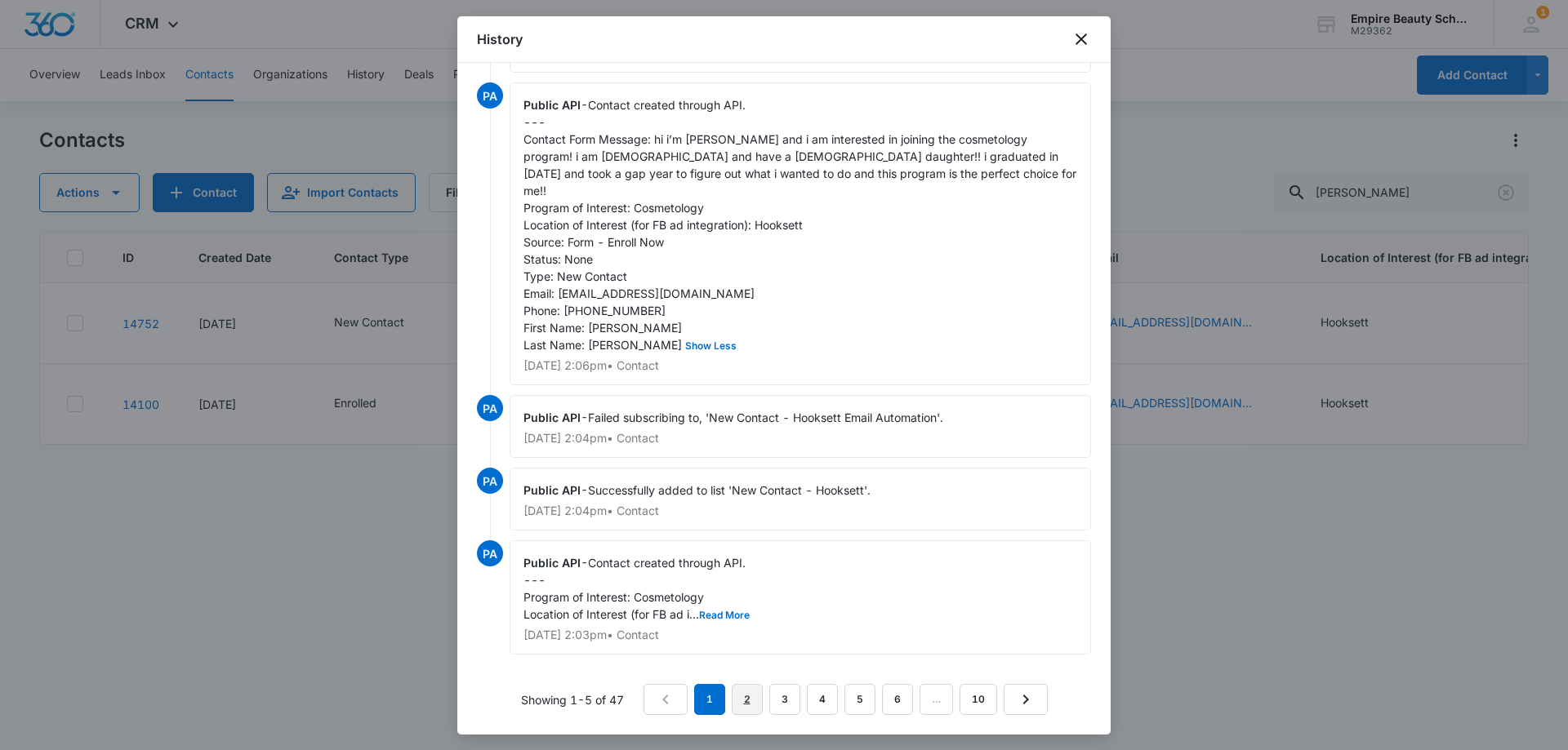
click at [742, 689] on link "2" at bounding box center [746, 699] width 31 height 31
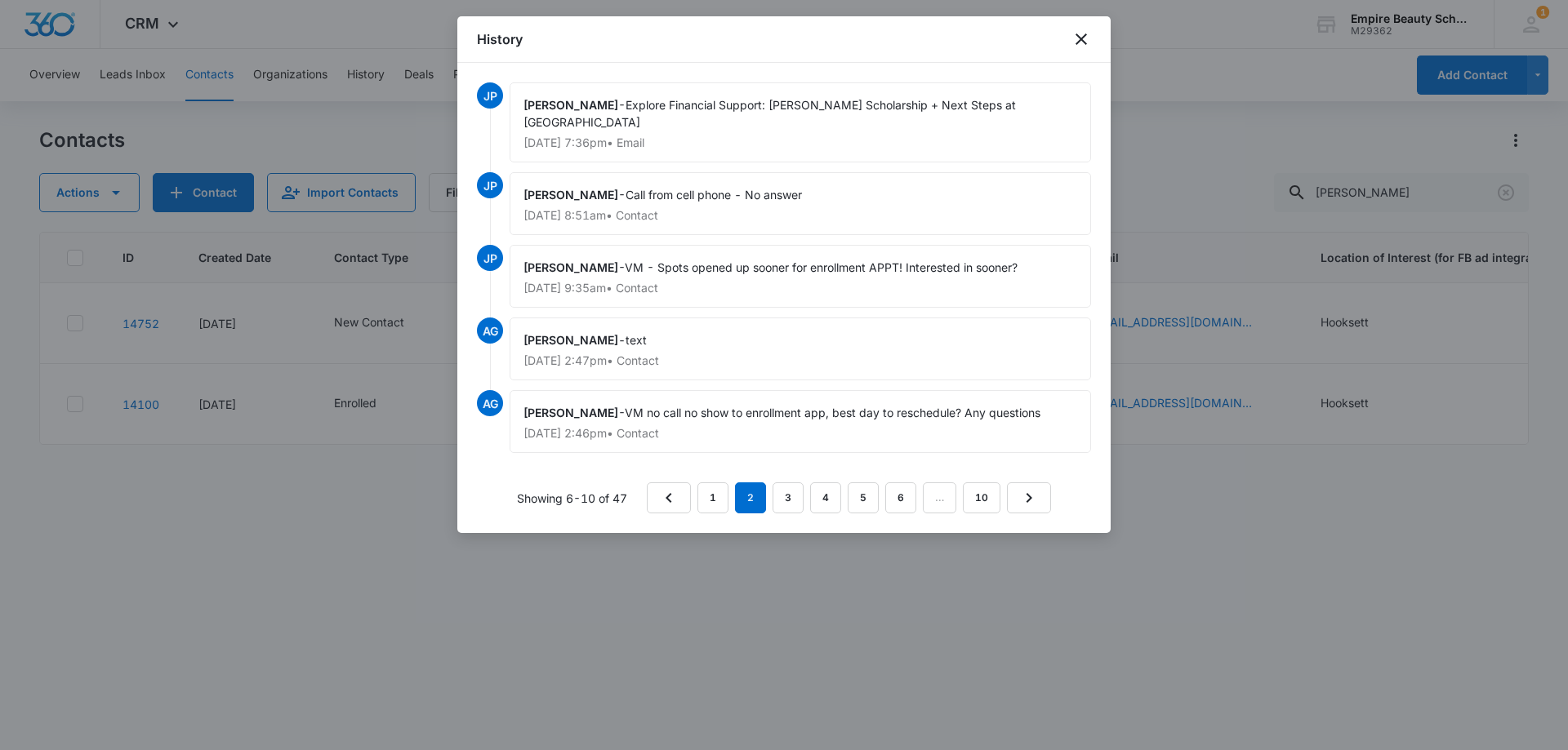
scroll to position [0, 0]
click at [796, 504] on link "3" at bounding box center [787, 497] width 31 height 31
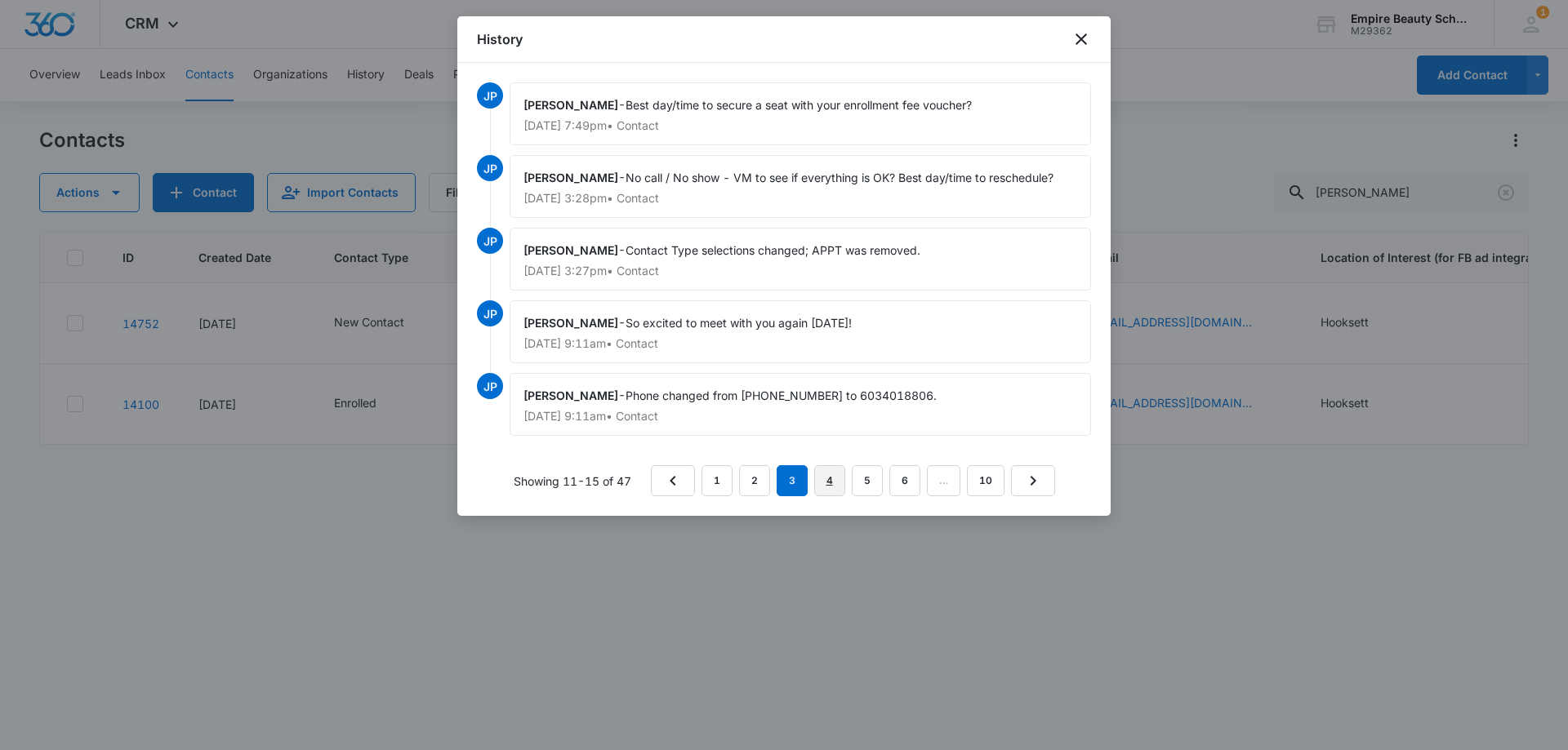
click at [828, 480] on link "4" at bounding box center [829, 480] width 31 height 31
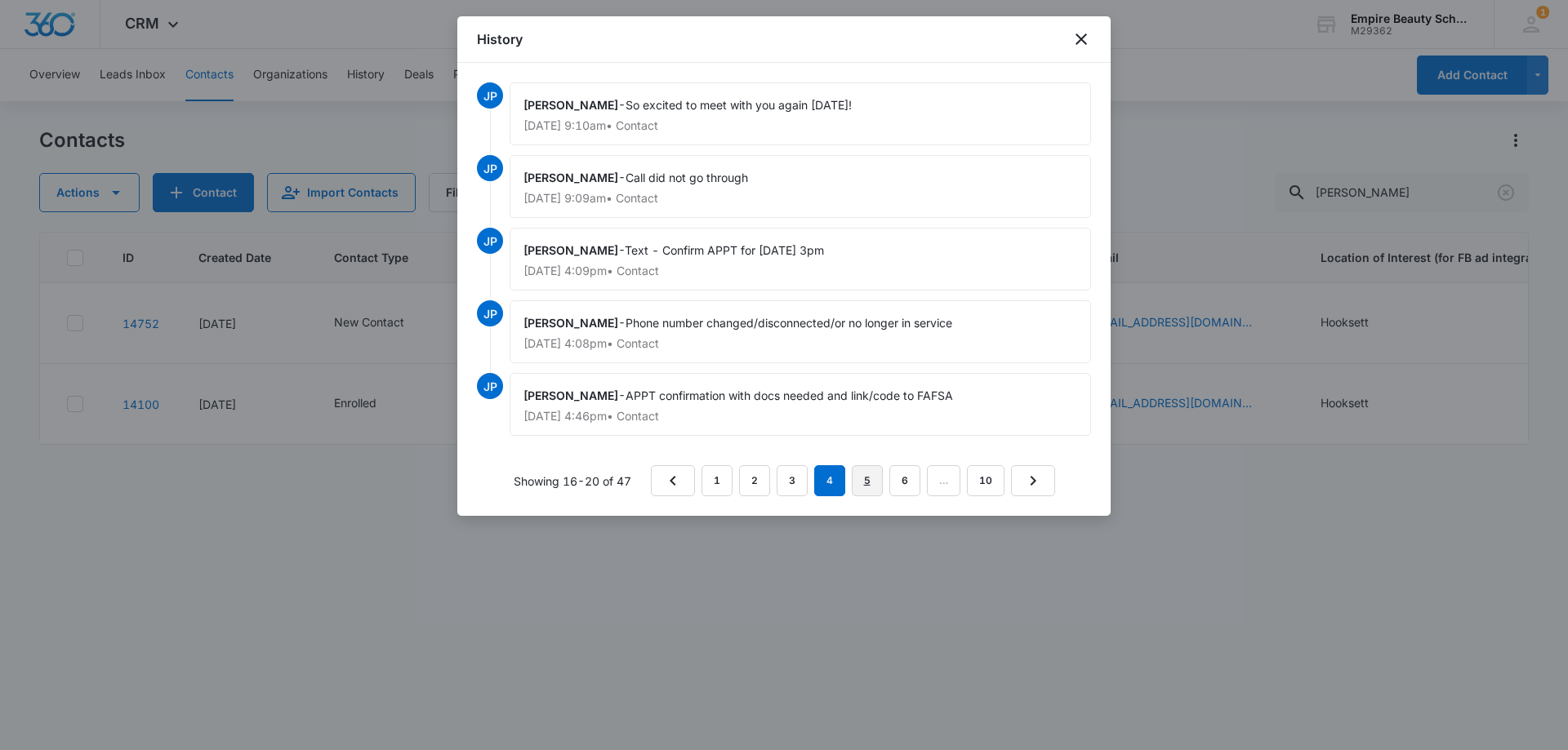
click at [864, 478] on link "5" at bounding box center [867, 480] width 31 height 31
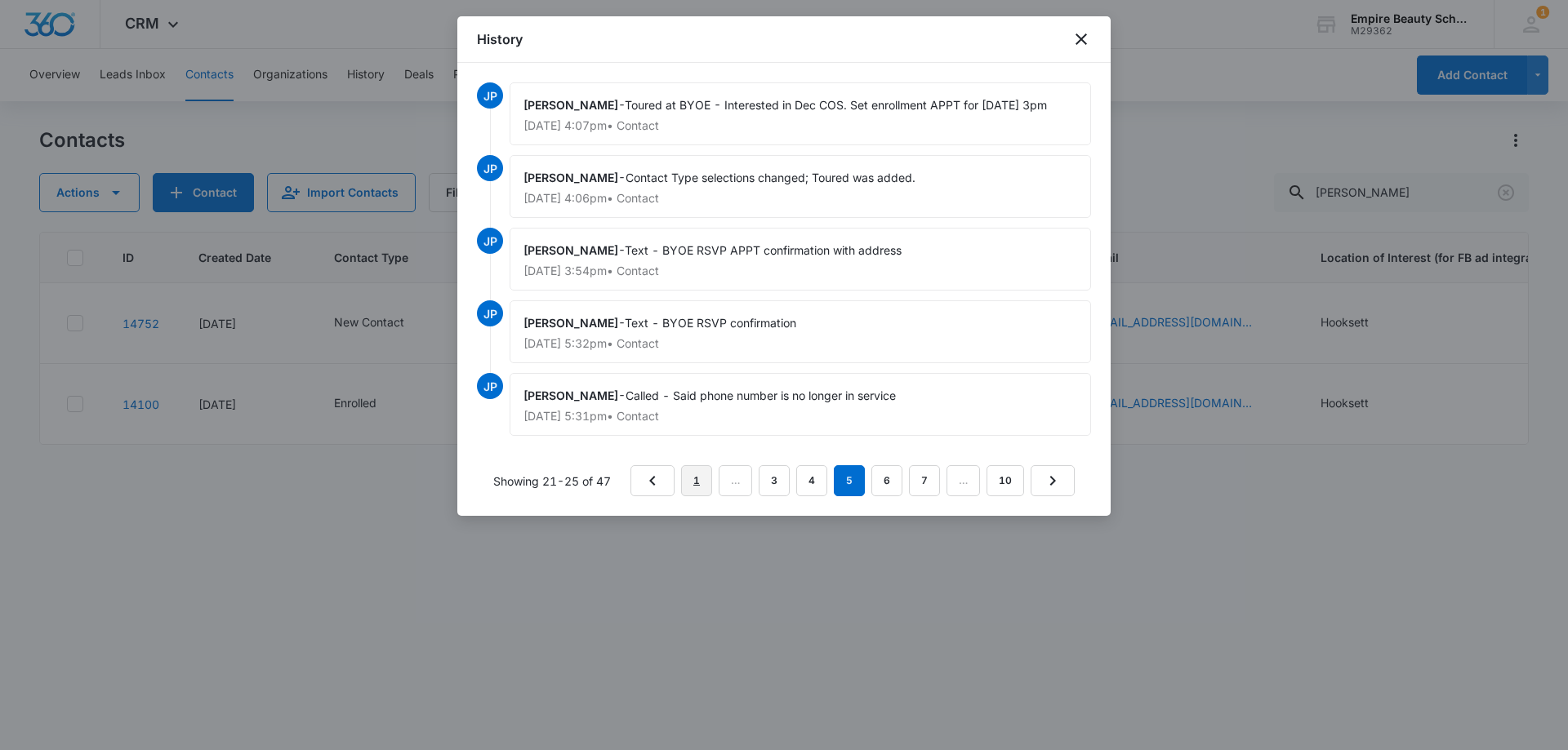
click at [694, 482] on link "1" at bounding box center [696, 480] width 31 height 31
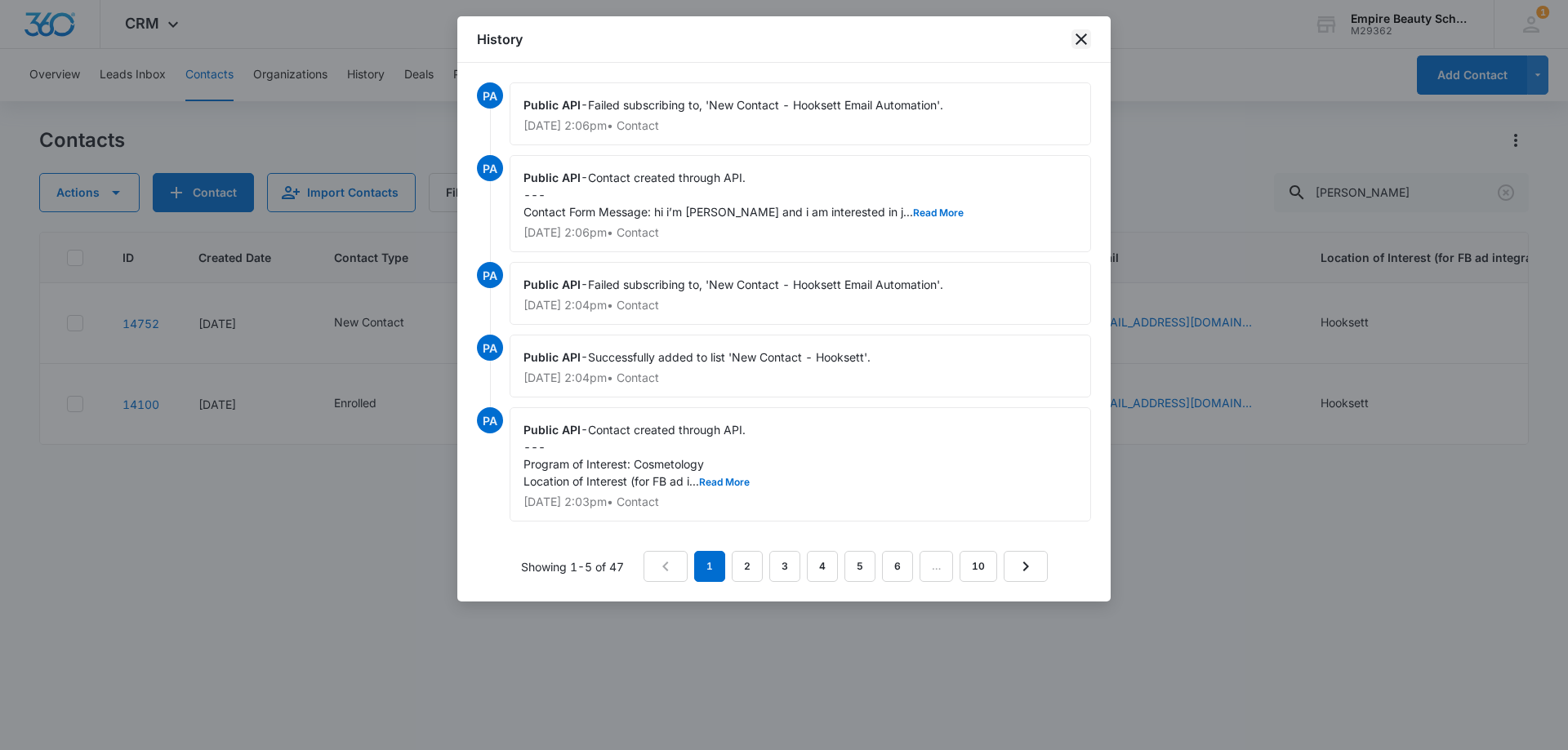
drag, startPoint x: 1071, startPoint y: 32, endPoint x: 1039, endPoint y: 56, distance: 40.0
click at [1071, 30] on icon "close" at bounding box center [1081, 39] width 20 height 20
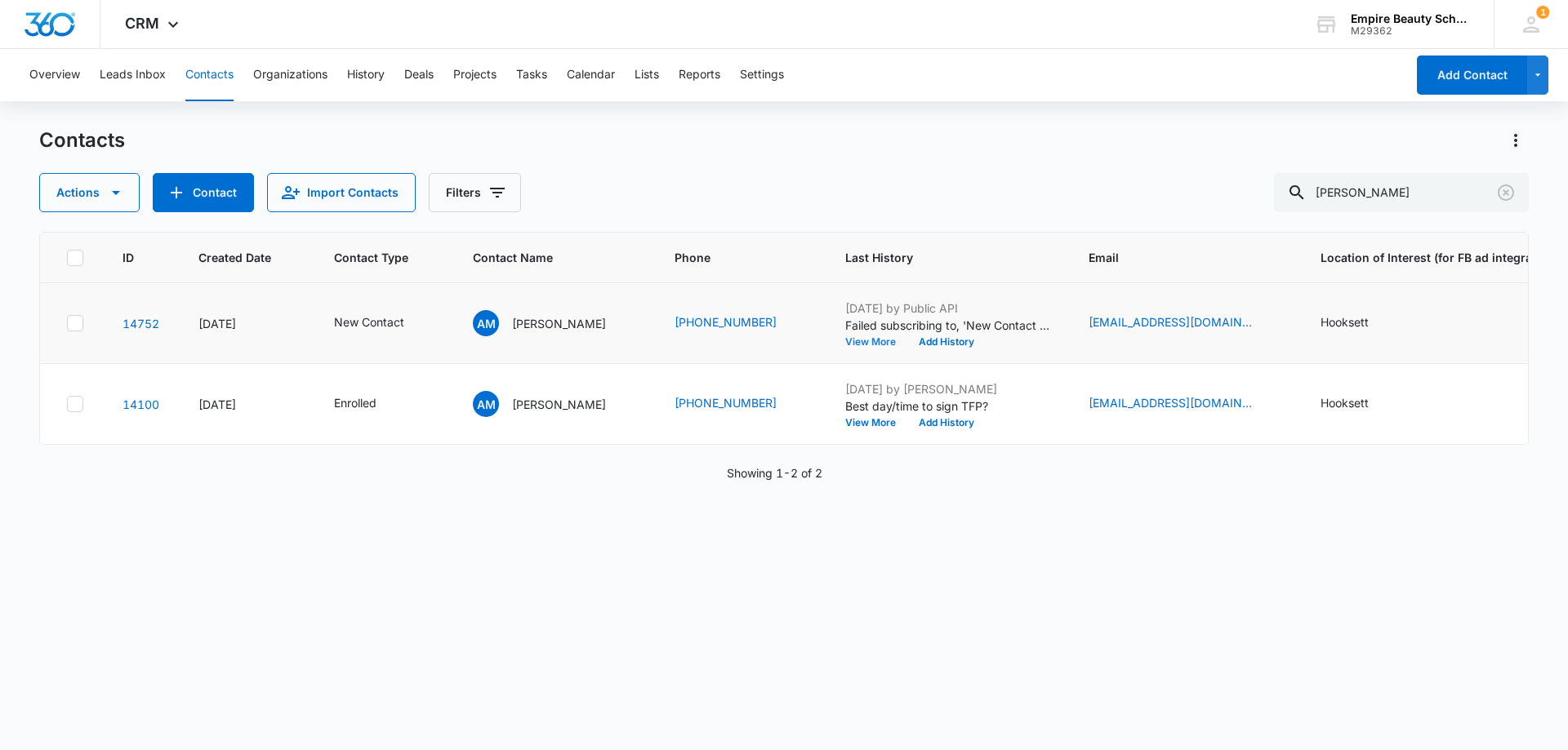
click at [845, 343] on button "View More" at bounding box center [876, 342] width 62 height 10
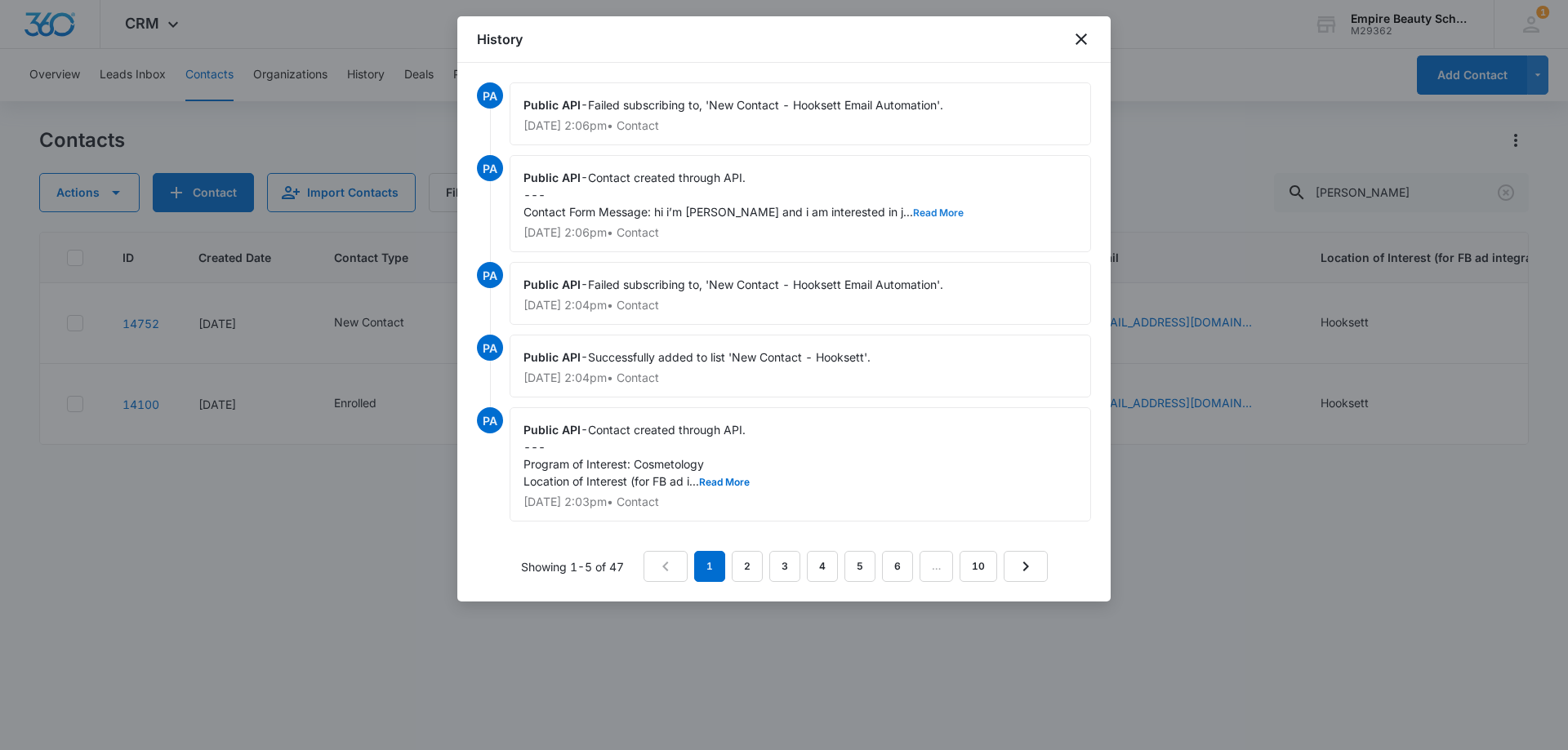
click at [913, 213] on button "Read More" at bounding box center [938, 213] width 51 height 10
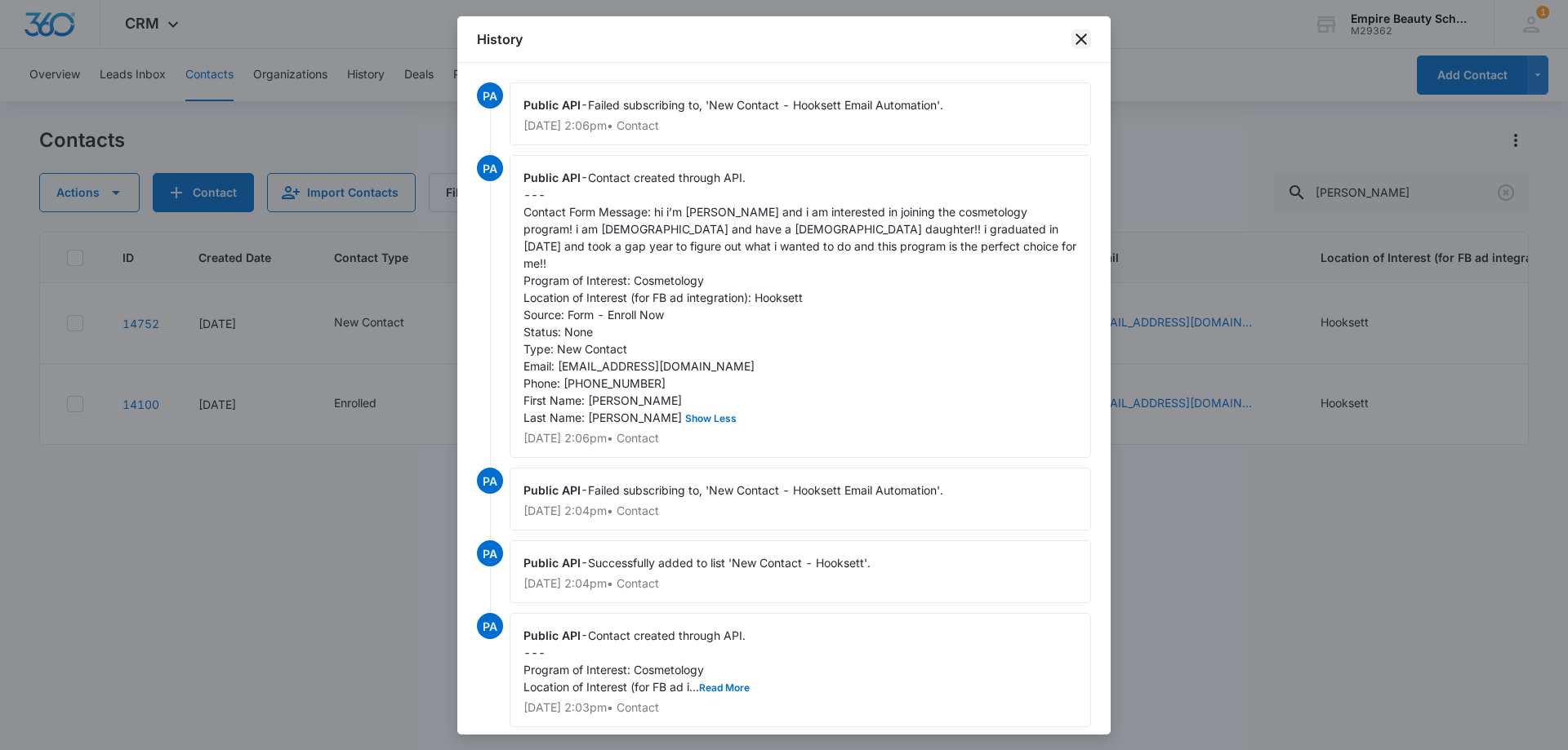
drag, startPoint x: 1090, startPoint y: 38, endPoint x: 839, endPoint y: 239, distance: 321.6
click at [1090, 38] on icon "close" at bounding box center [1081, 39] width 20 height 20
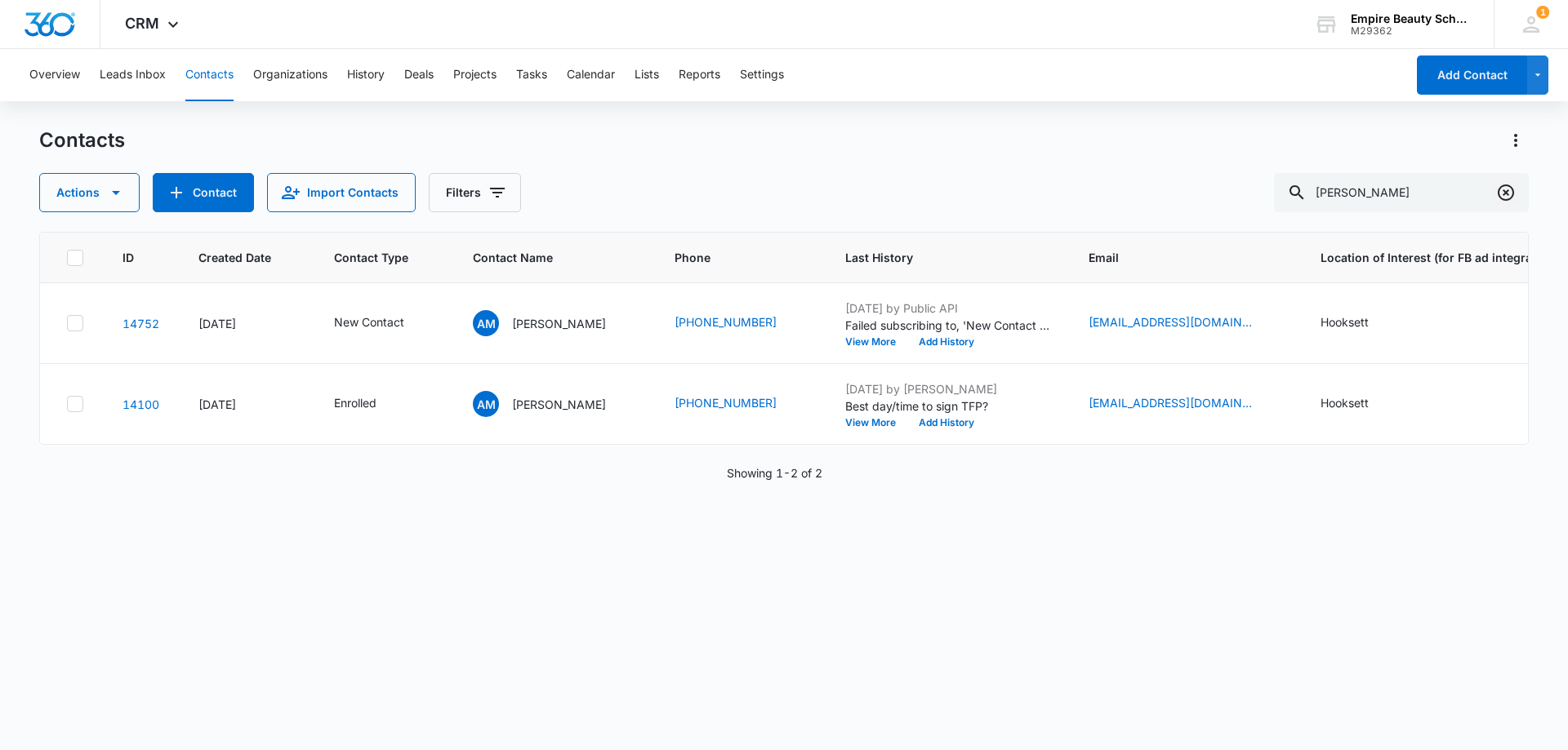
click at [1495, 192] on button "Clear" at bounding box center [1506, 193] width 27 height 27
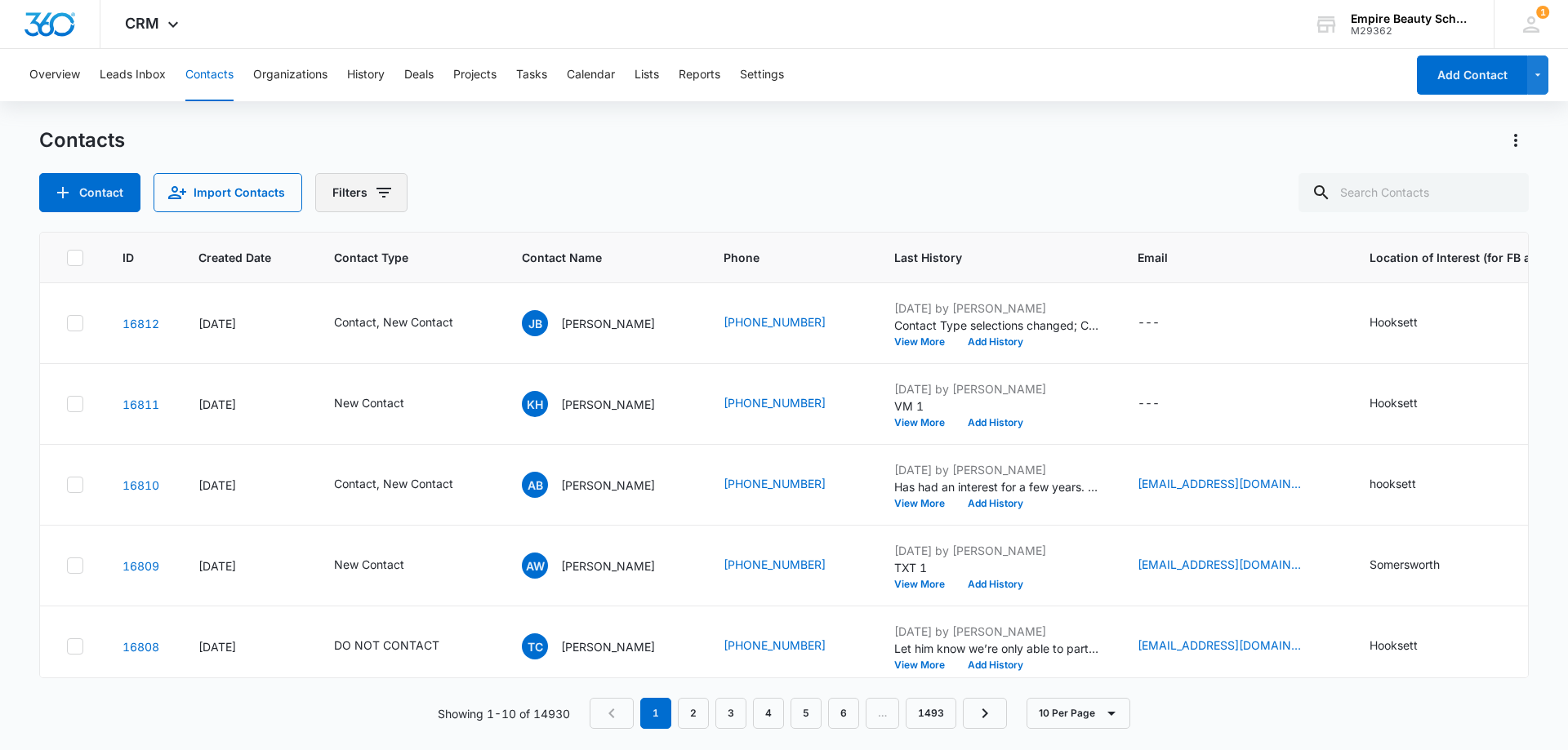
click at [391, 187] on button "Filters" at bounding box center [361, 192] width 92 height 39
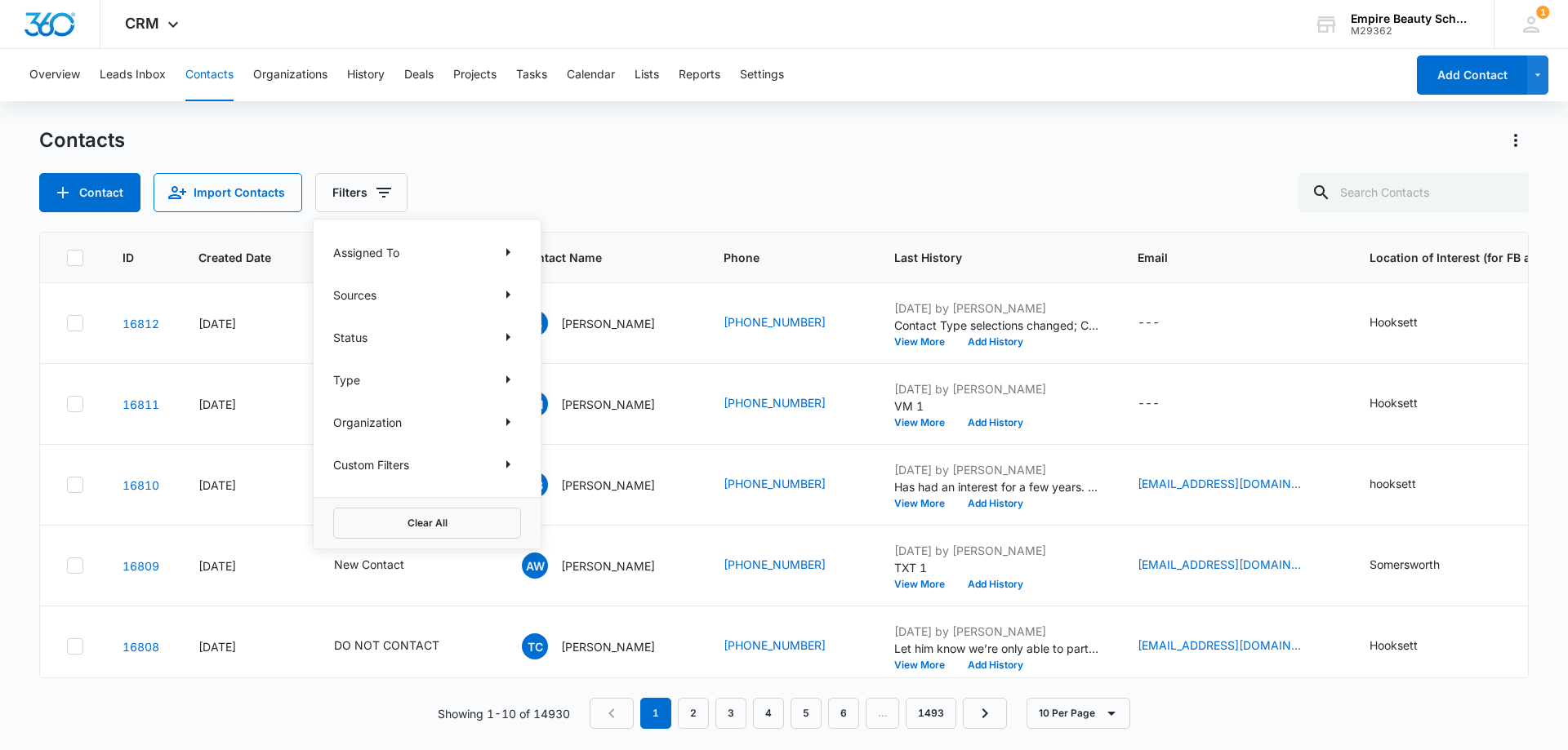
click at [586, 140] on div "Contacts" at bounding box center [784, 141] width 1489 height 27
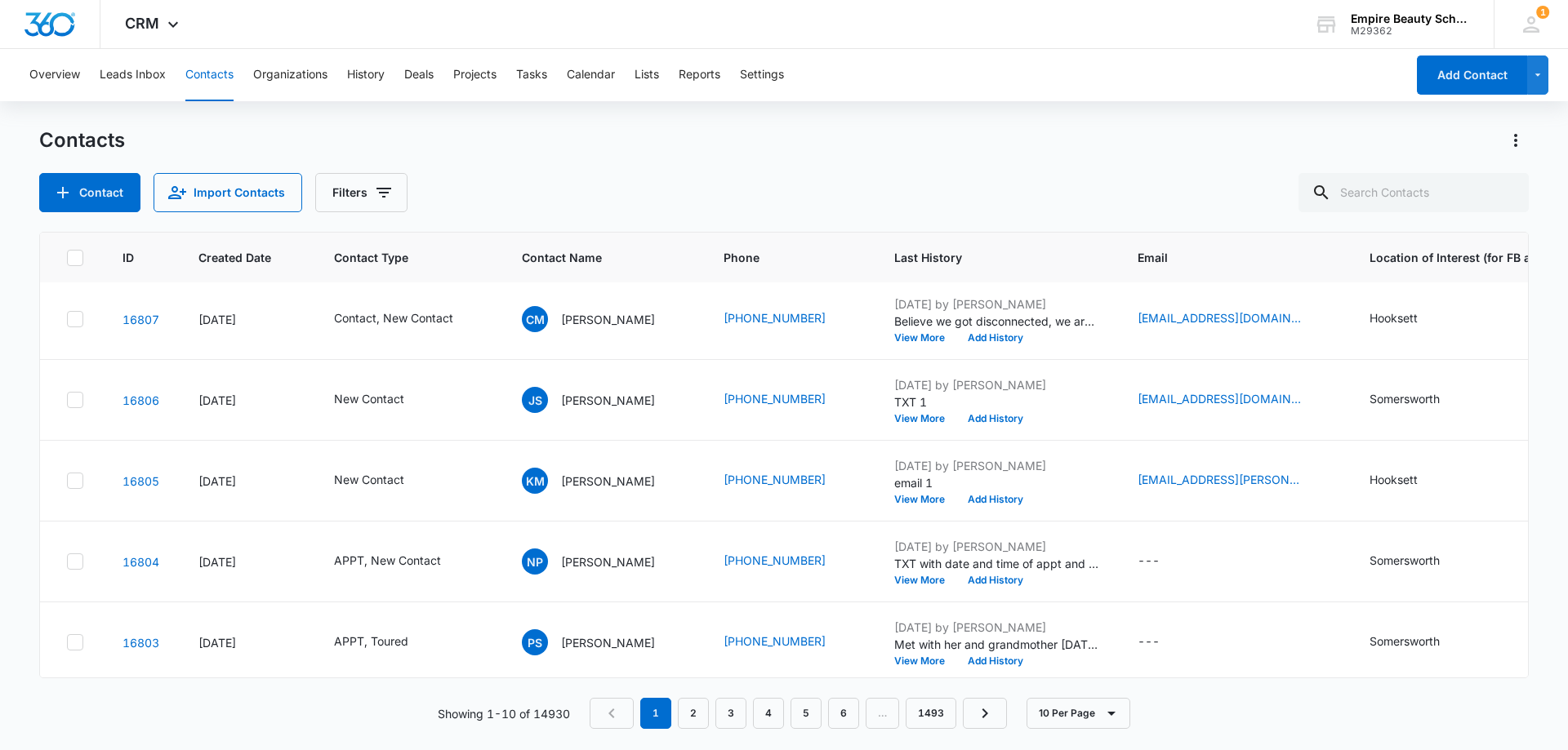
scroll to position [425, 0]
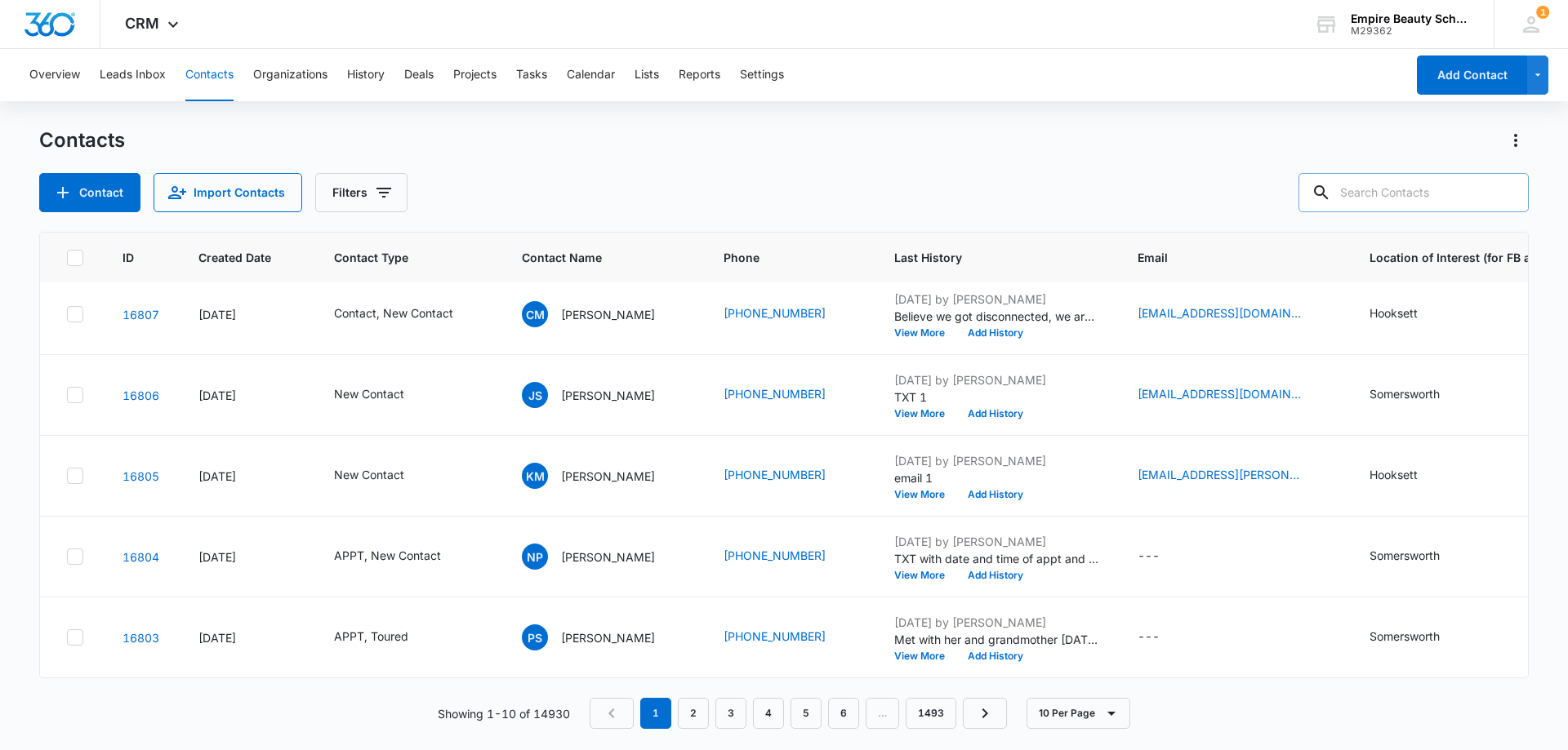
click at [1395, 200] on input "text" at bounding box center [1414, 192] width 231 height 39
type input "[PERSON_NAME]"
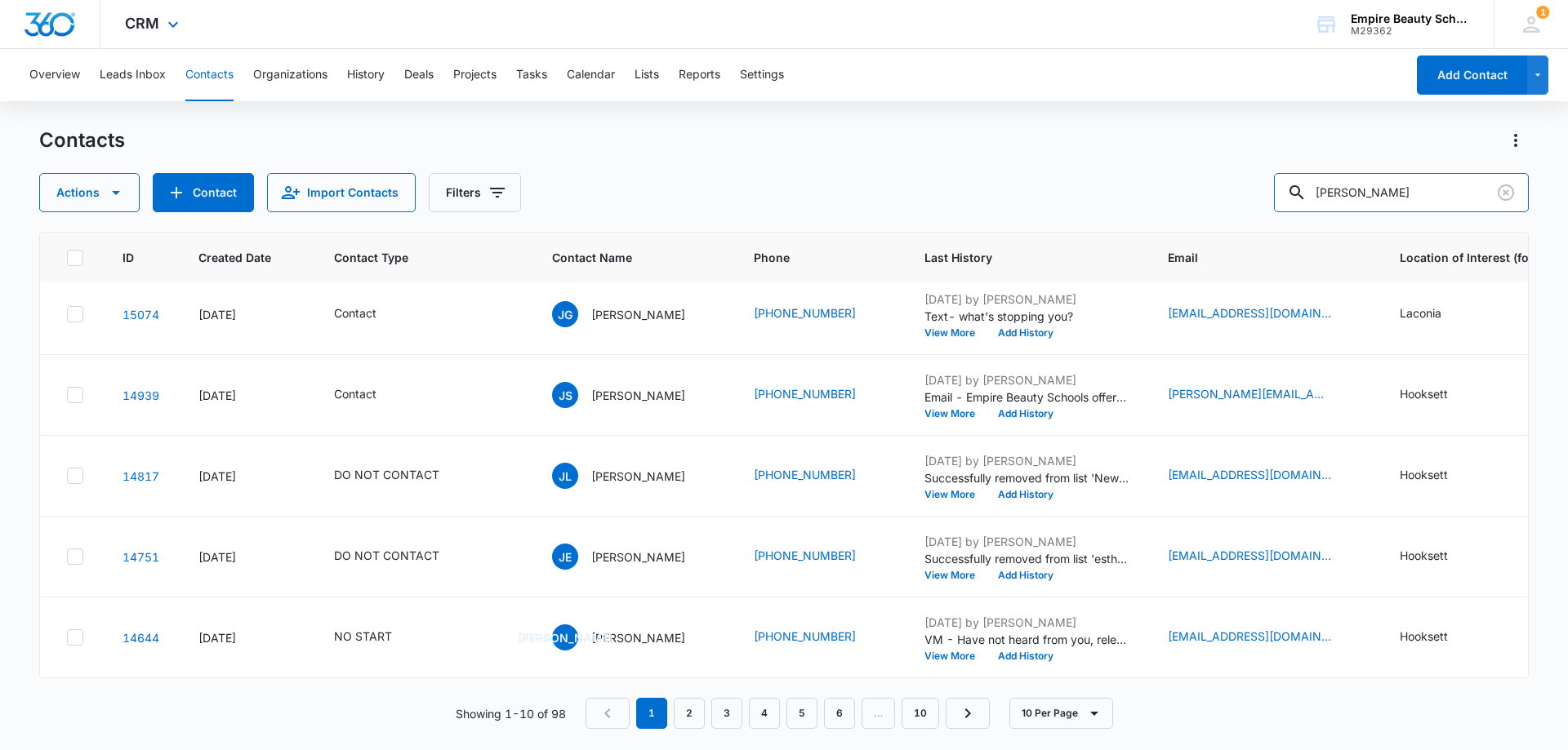
scroll to position [0, 0]
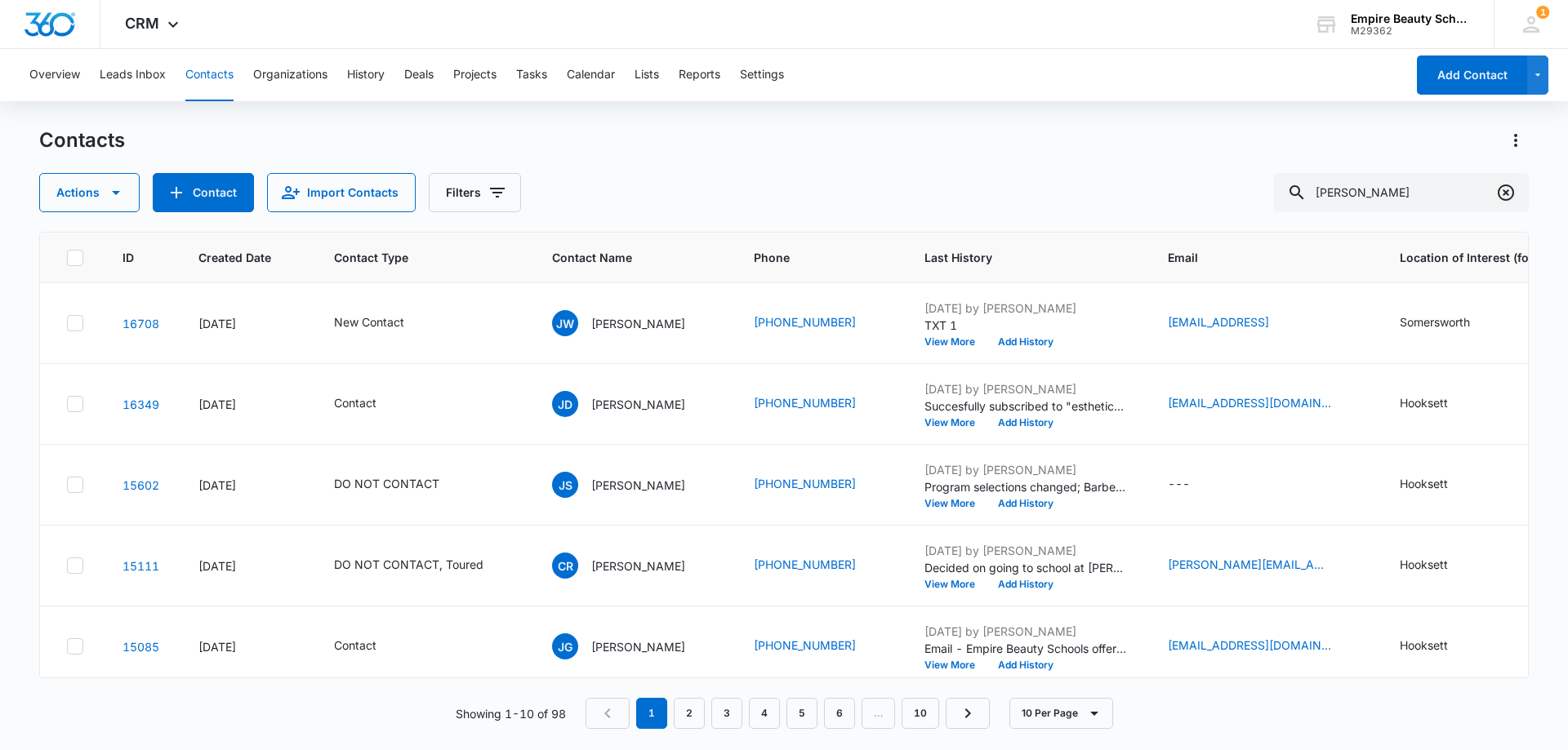
click at [1508, 197] on icon "Clear" at bounding box center [1506, 193] width 20 height 20
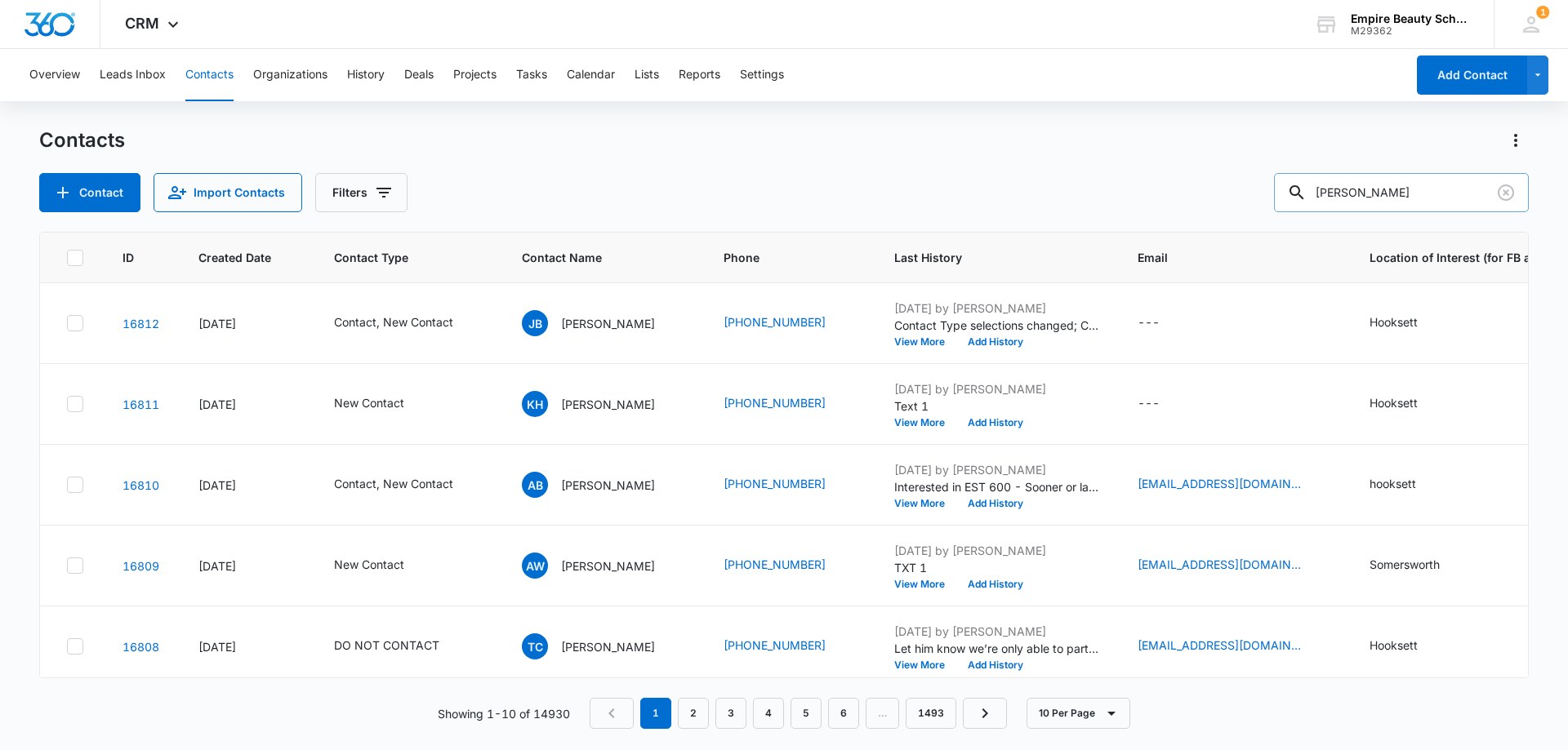
type input "[PERSON_NAME]"
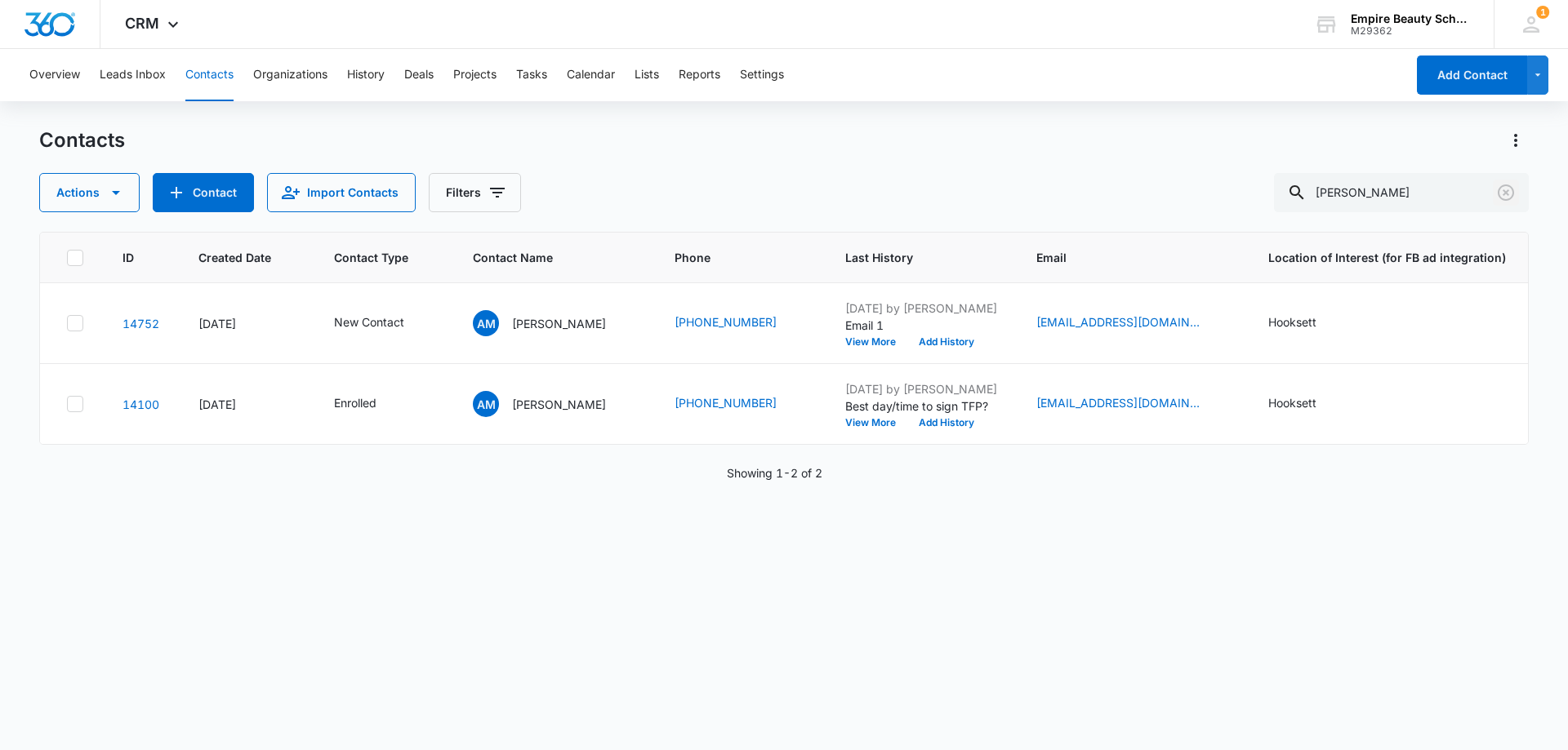
click at [1507, 185] on icon "Clear" at bounding box center [1506, 193] width 20 height 20
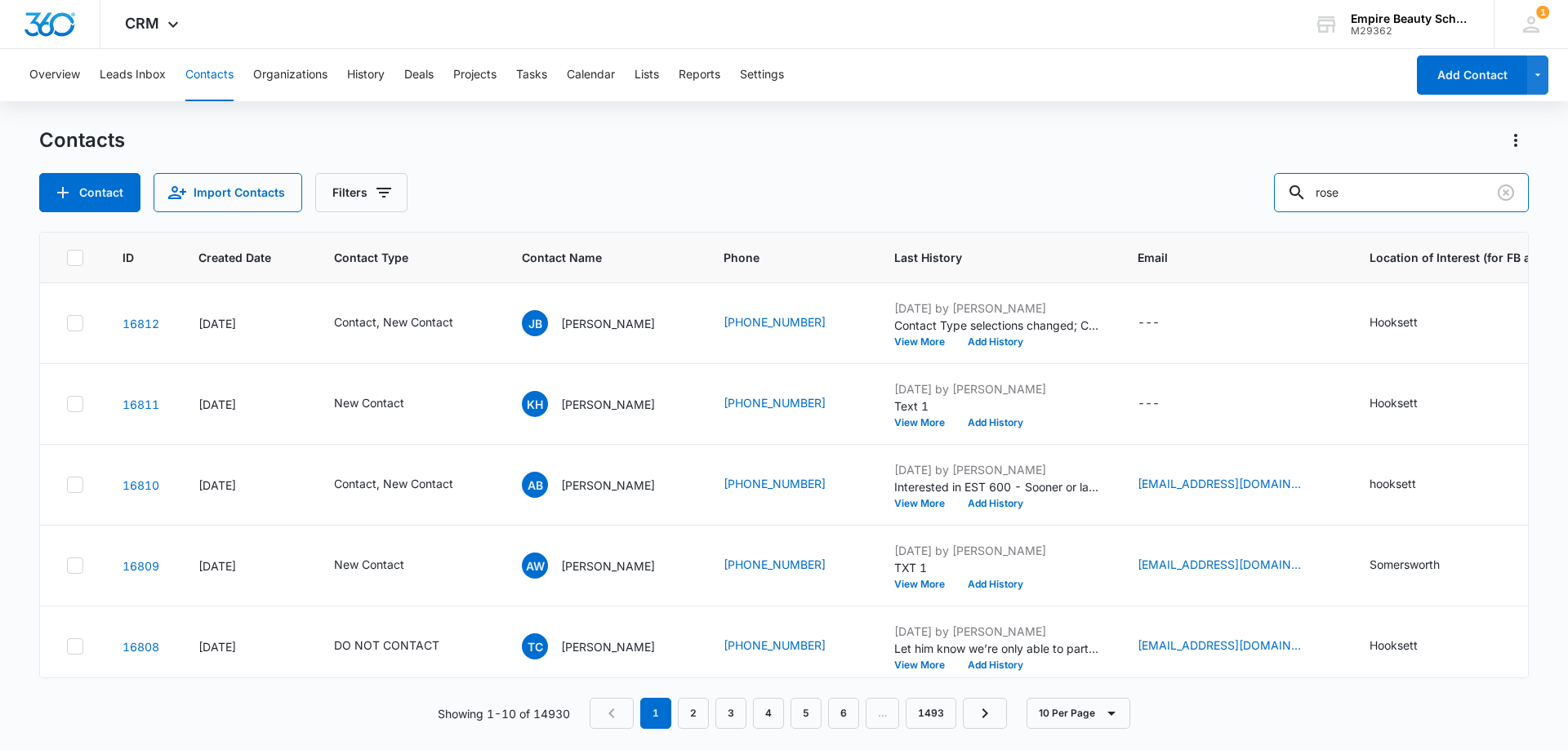
type input "rose"
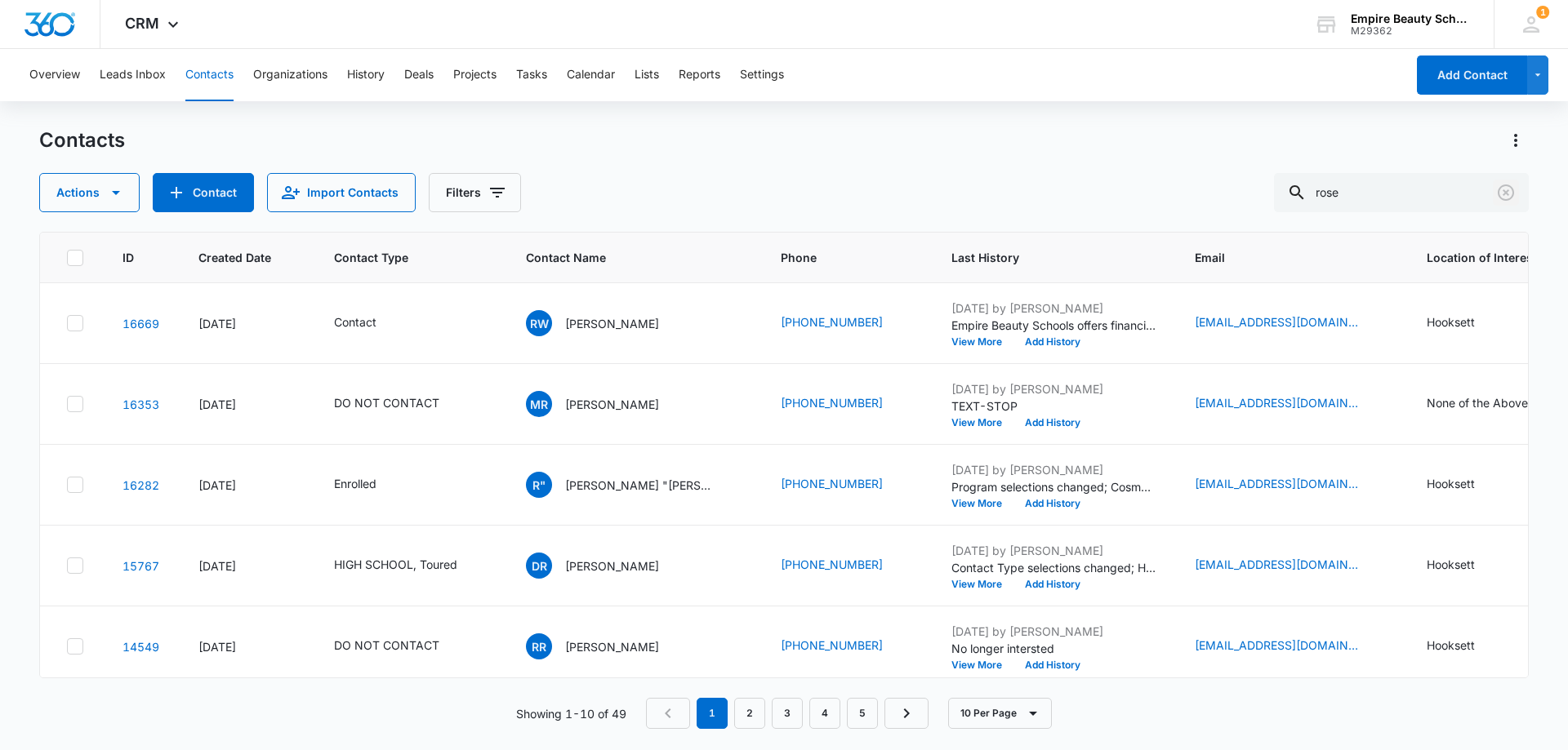
drag, startPoint x: 1494, startPoint y: 186, endPoint x: 683, endPoint y: 172, distance: 811.1
click at [1494, 186] on button "Clear" at bounding box center [1506, 193] width 27 height 27
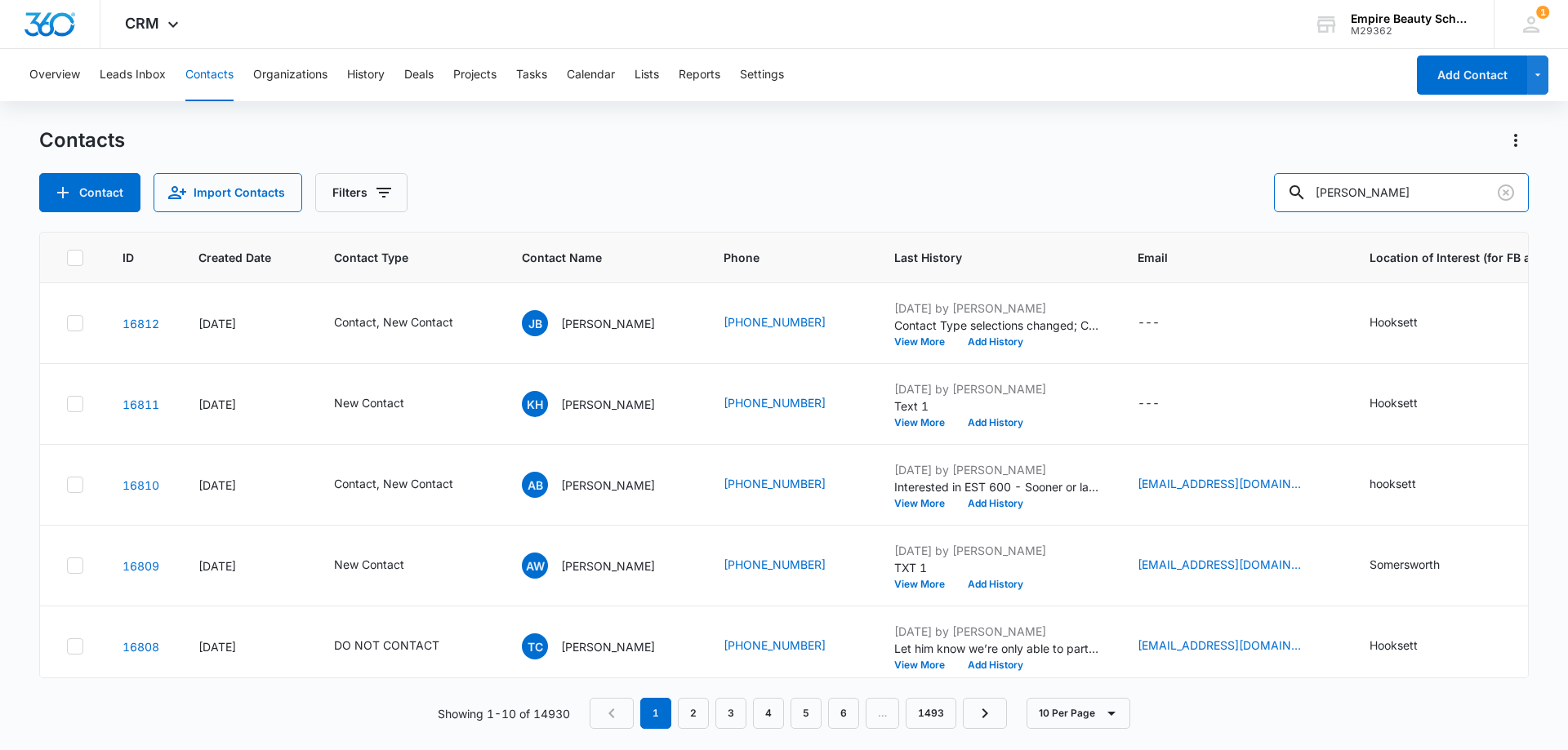
type input "[PERSON_NAME]"
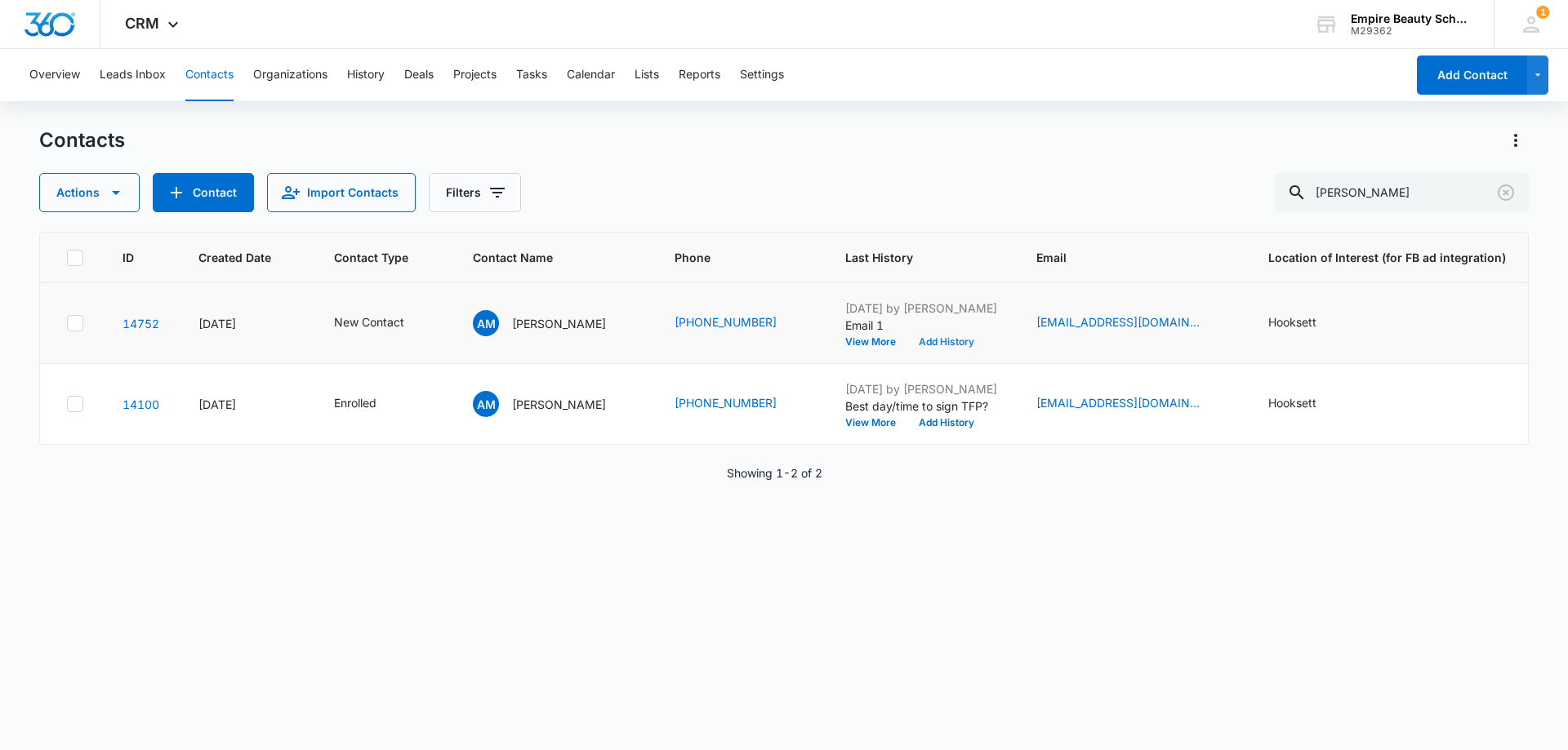
click at [925, 340] on button "Add History" at bounding box center [946, 342] width 79 height 10
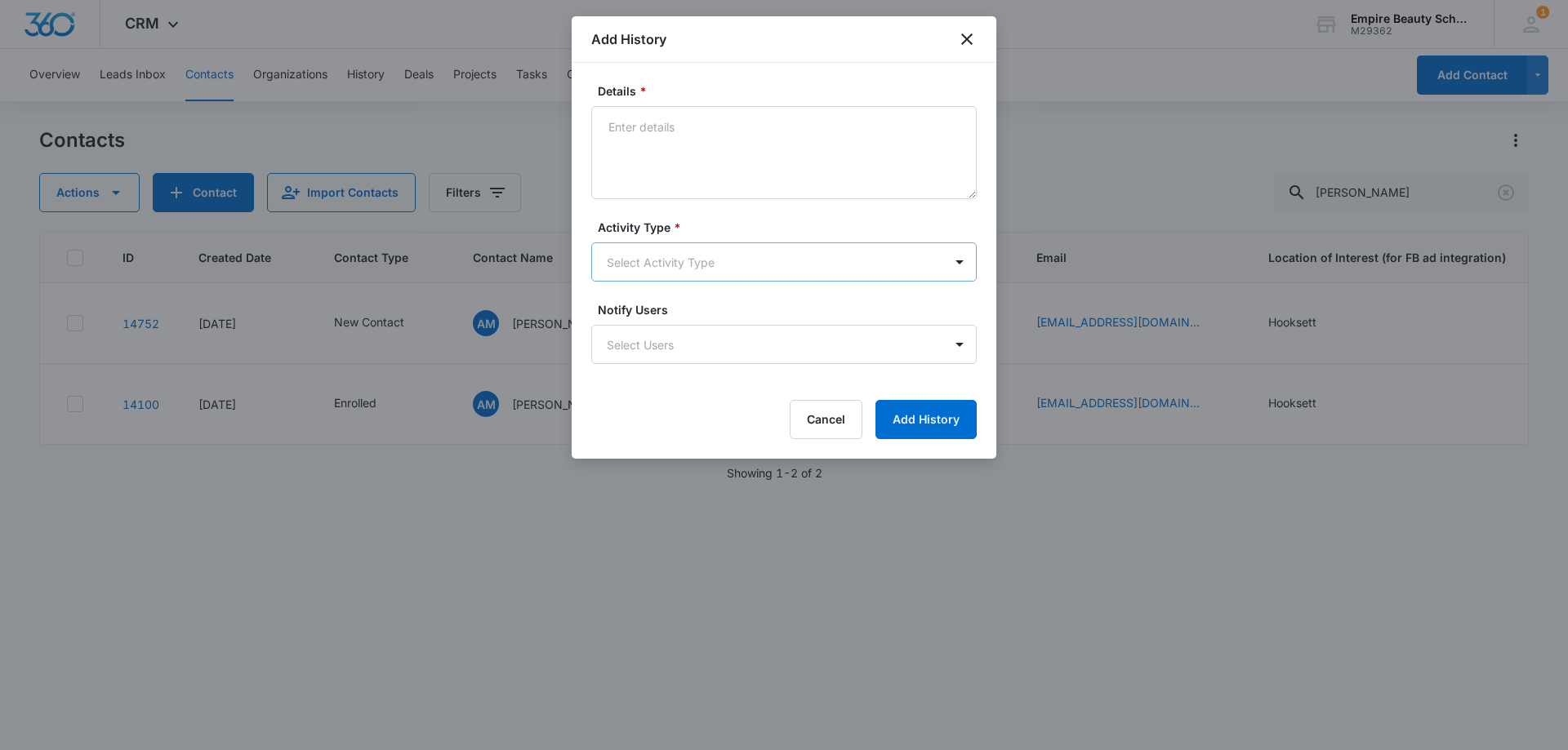
click at [632, 259] on body "CRM Apps Forms CRM Email Shop Payments POS Files Brand Settings Empire Beauty S…" at bounding box center [784, 375] width 1568 height 750
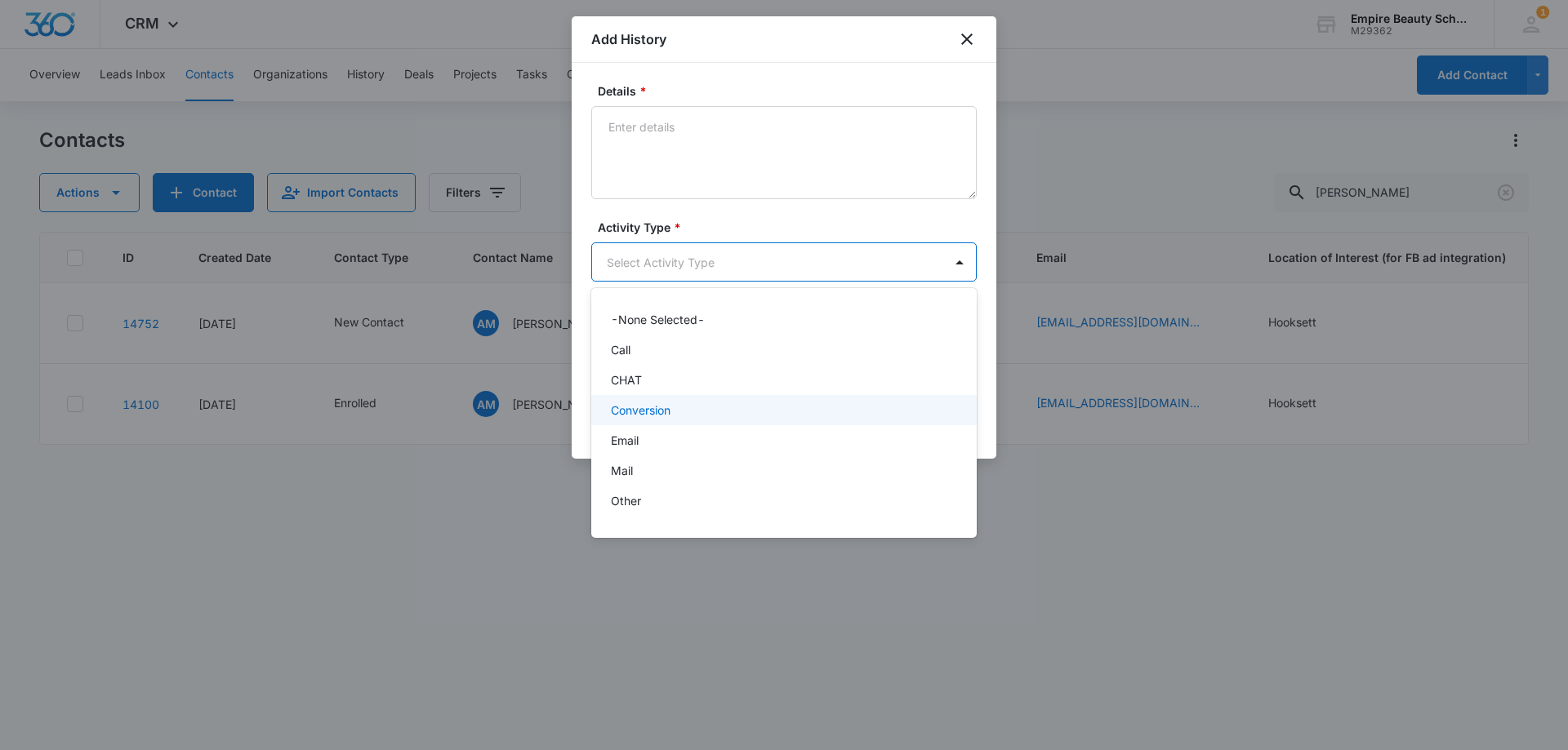
scroll to position [85, 0]
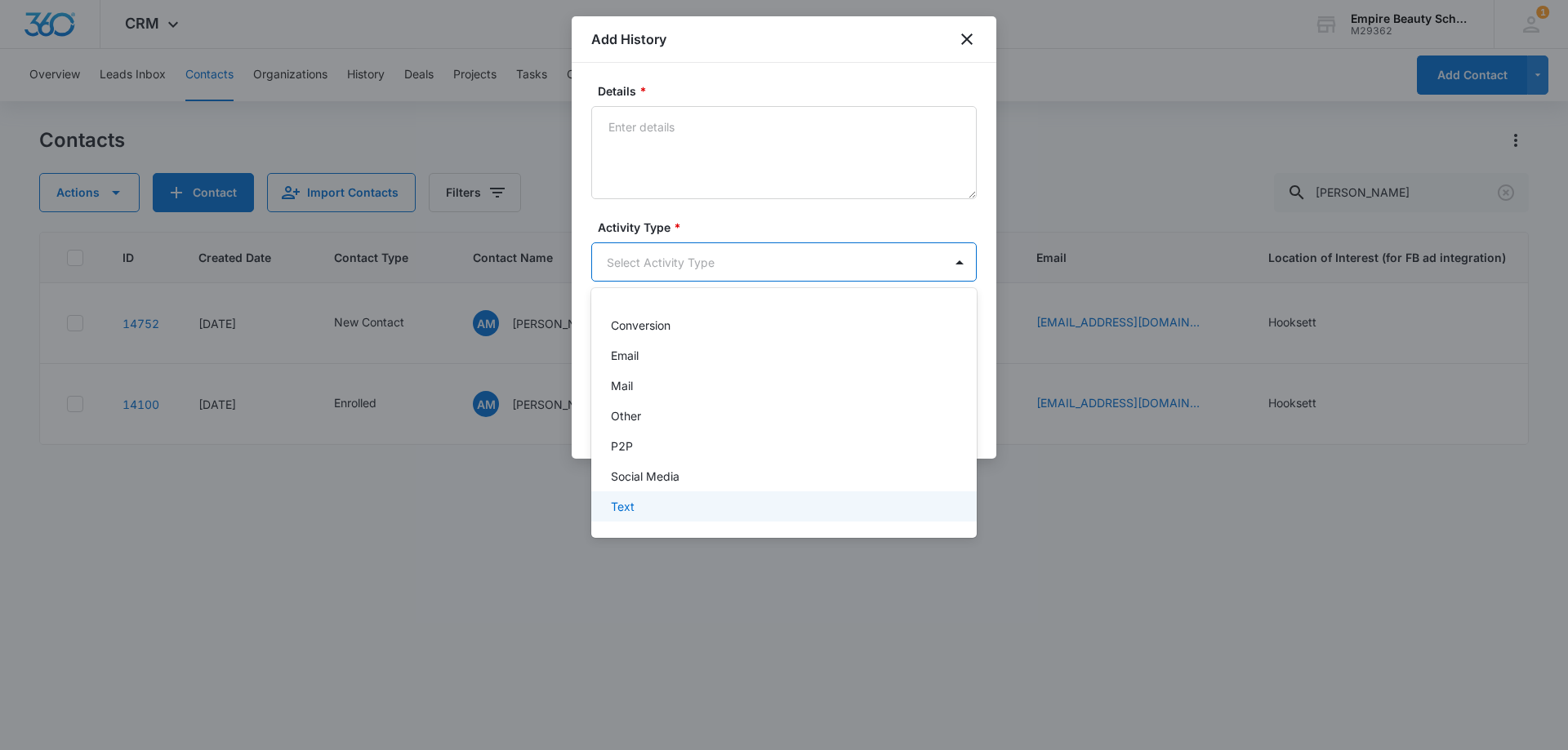
click at [633, 510] on p "Text" at bounding box center [623, 506] width 24 height 17
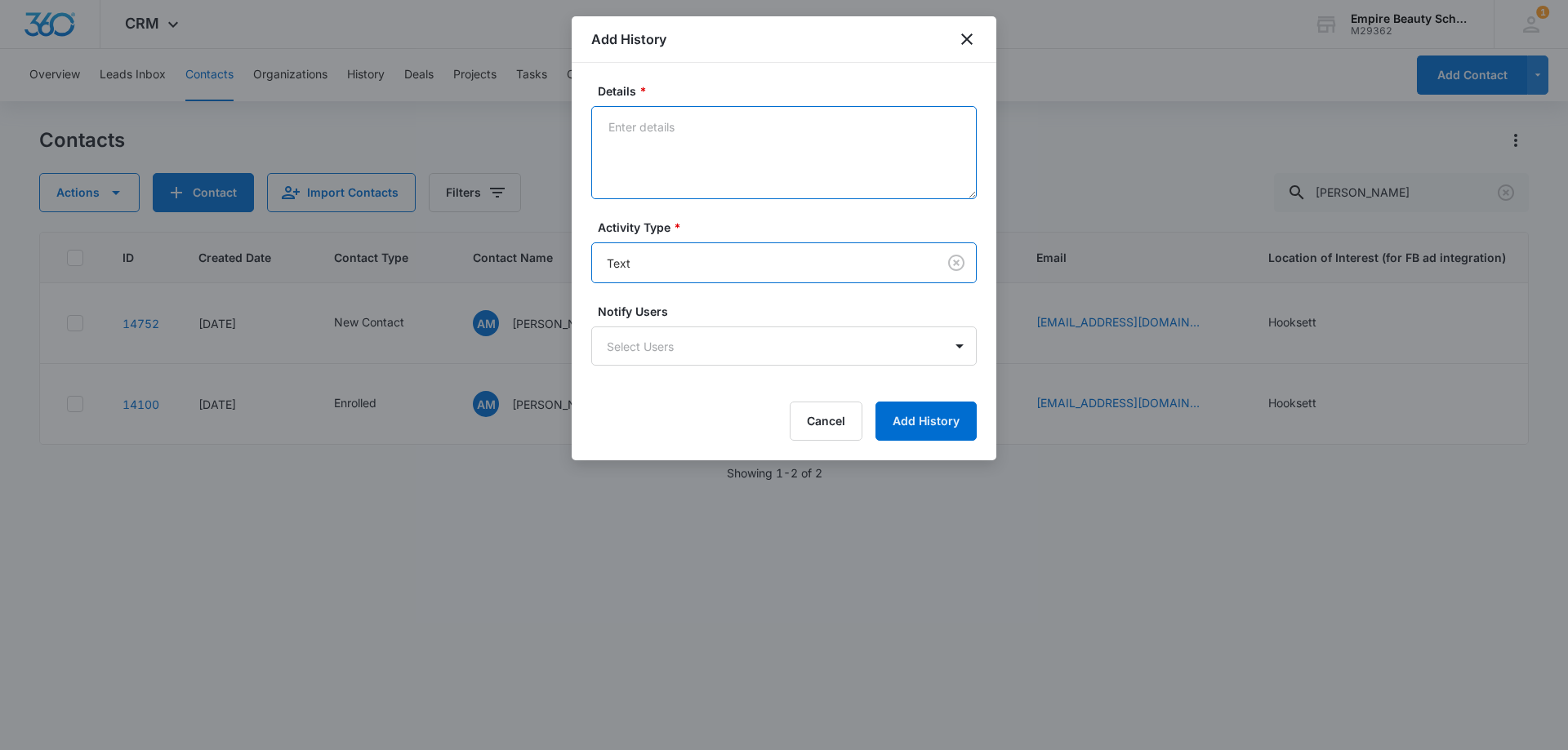
click at [711, 160] on textarea "Details *" at bounding box center [784, 152] width 386 height 93
type textarea "text"
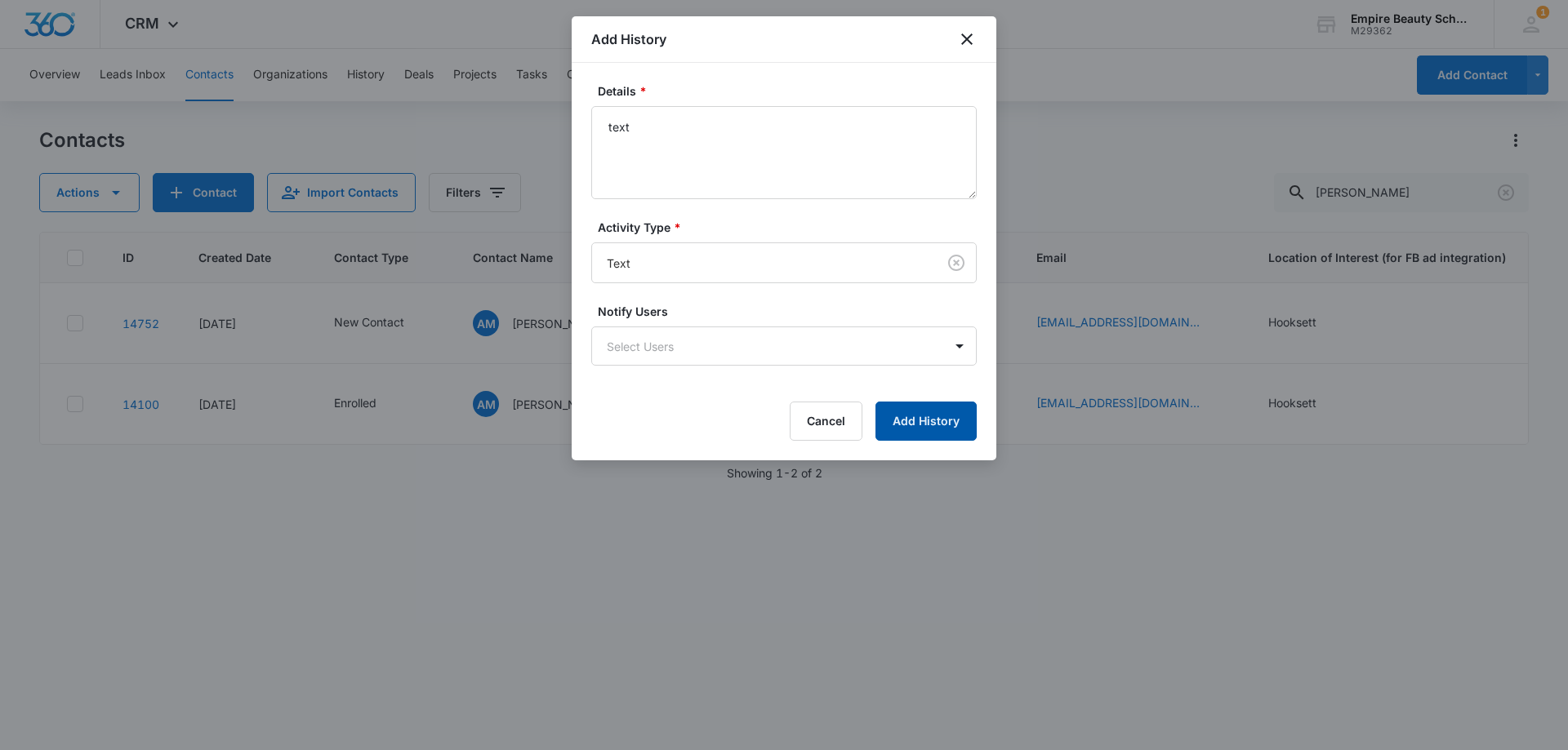
click at [930, 418] on button "Add History" at bounding box center [926, 420] width 101 height 39
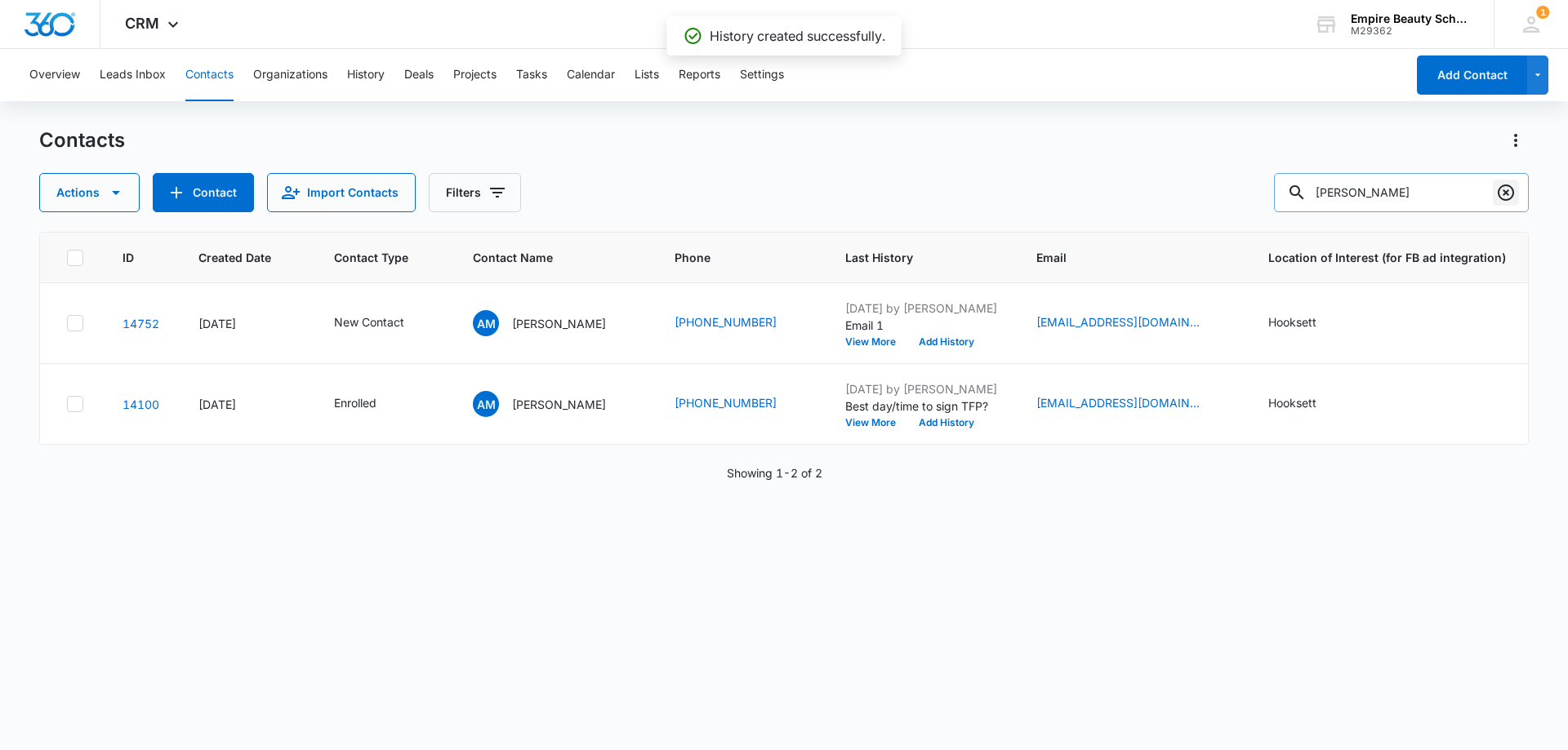
click at [1509, 191] on icon "Clear" at bounding box center [1506, 193] width 20 height 20
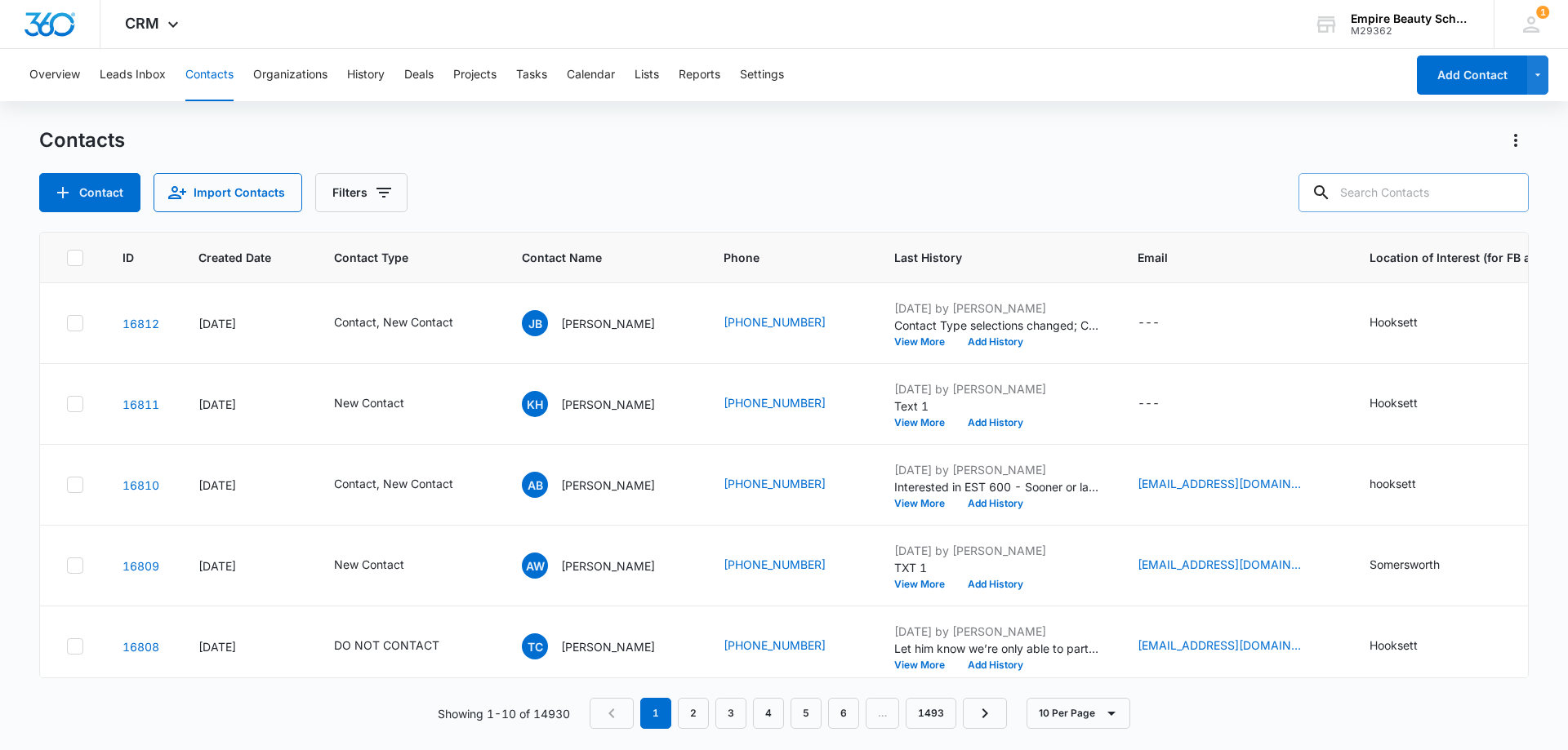
click at [603, 148] on div "Contacts" at bounding box center [784, 141] width 1489 height 27
click at [645, 154] on div "Contacts Contact Import Contacts Filters" at bounding box center [784, 170] width 1489 height 85
click at [546, 161] on div "Contacts Contact Import Contacts Filters" at bounding box center [784, 170] width 1489 height 85
click at [1405, 197] on input "text" at bounding box center [1414, 192] width 231 height 39
type input "[PERSON_NAME]"
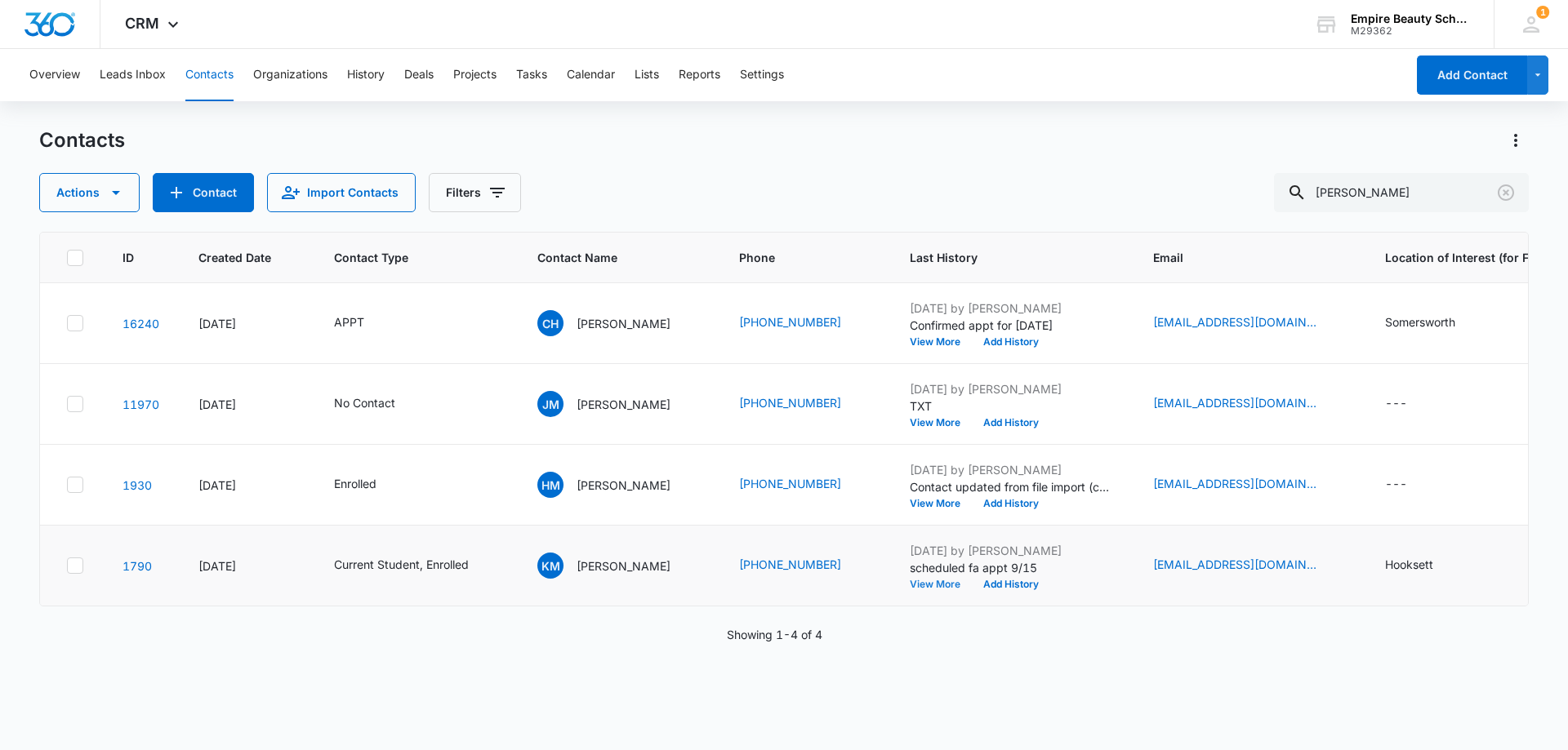
click at [972, 581] on button "View More" at bounding box center [940, 584] width 62 height 10
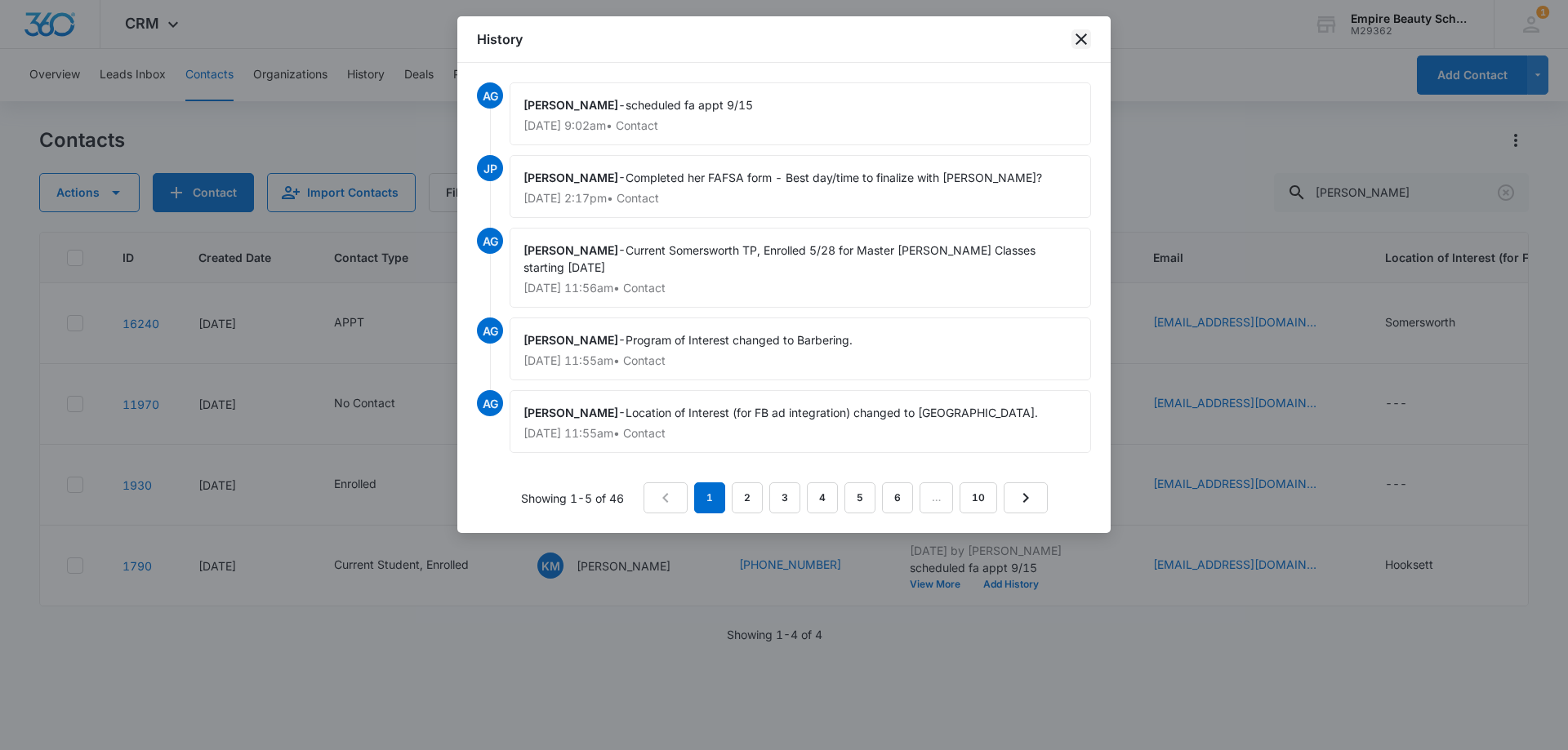
click at [1084, 38] on icon "close" at bounding box center [1081, 39] width 20 height 20
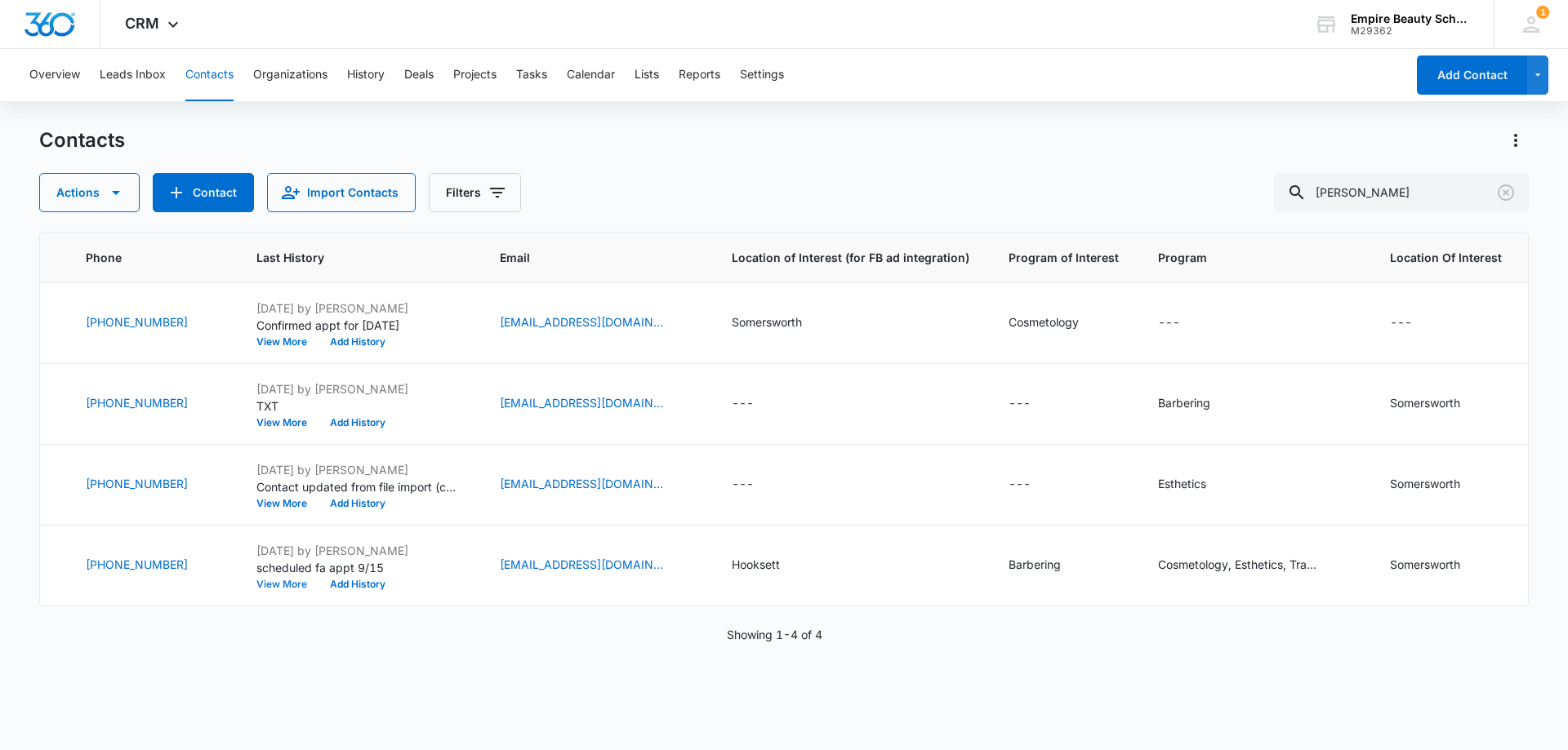
scroll to position [0, 0]
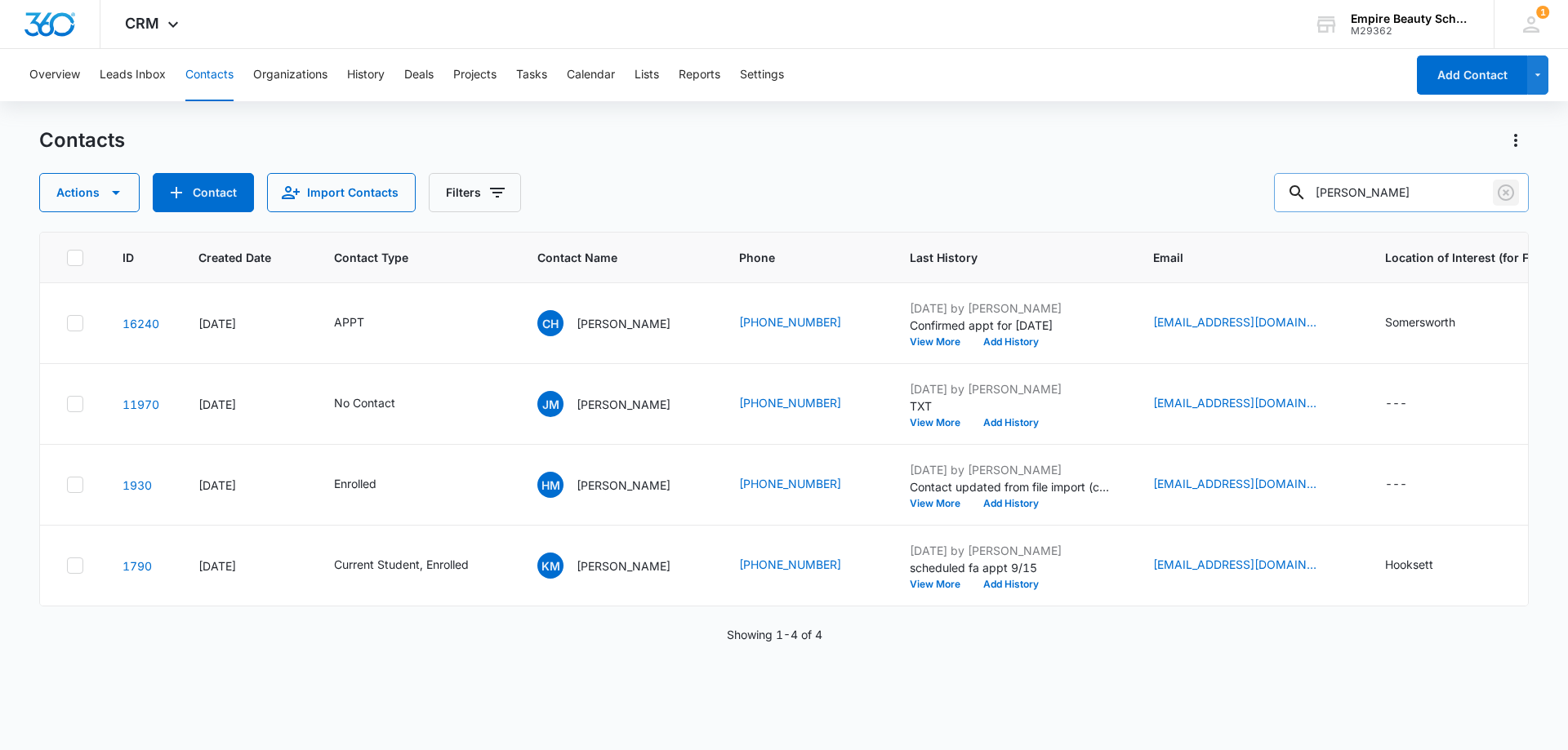
click at [1505, 186] on icon "Clear" at bounding box center [1506, 193] width 17 height 17
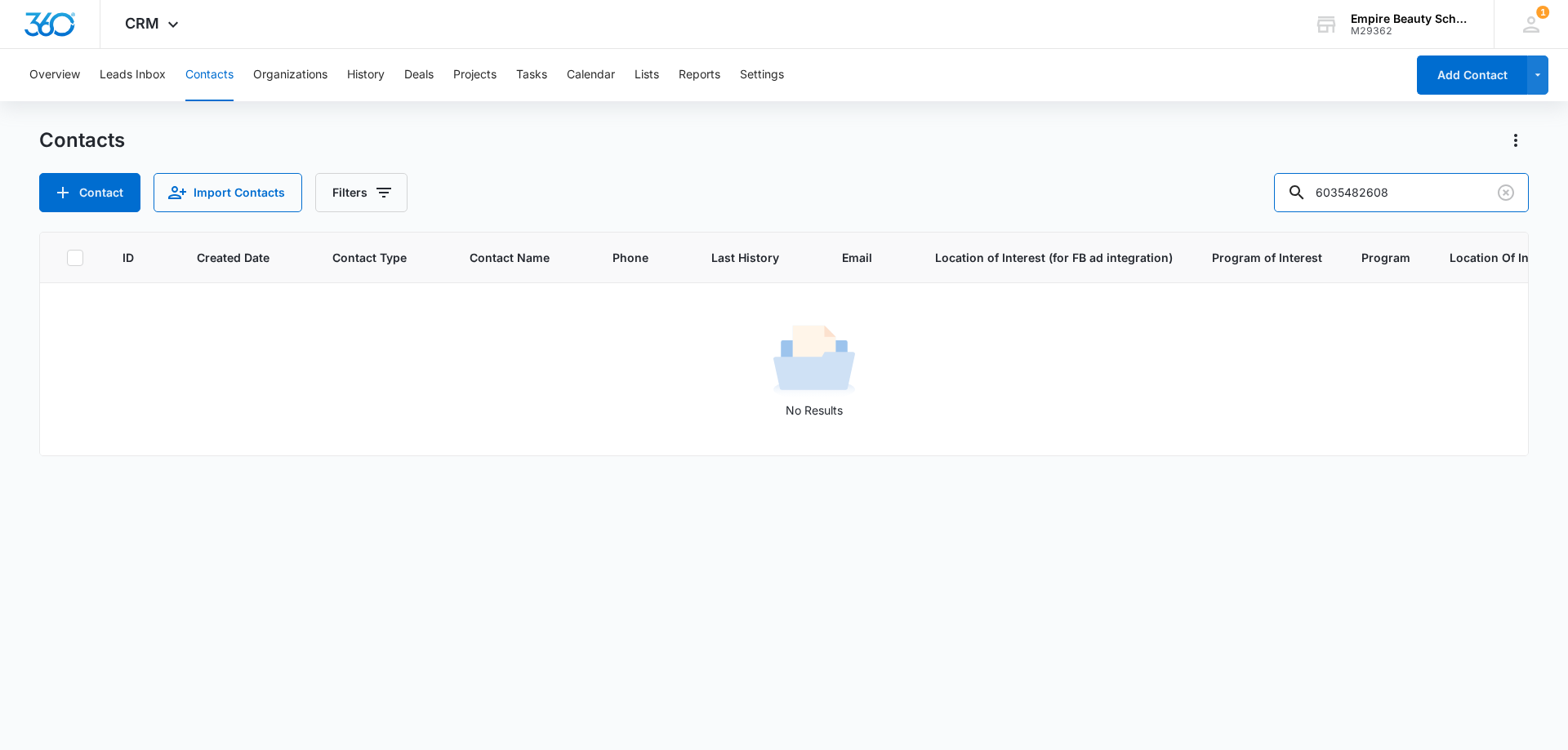
drag, startPoint x: 1372, startPoint y: 191, endPoint x: 1061, endPoint y: 210, distance: 311.6
click at [1061, 210] on div "Contact Import Contacts Filters 6035482608" at bounding box center [784, 192] width 1489 height 39
type input "2608"
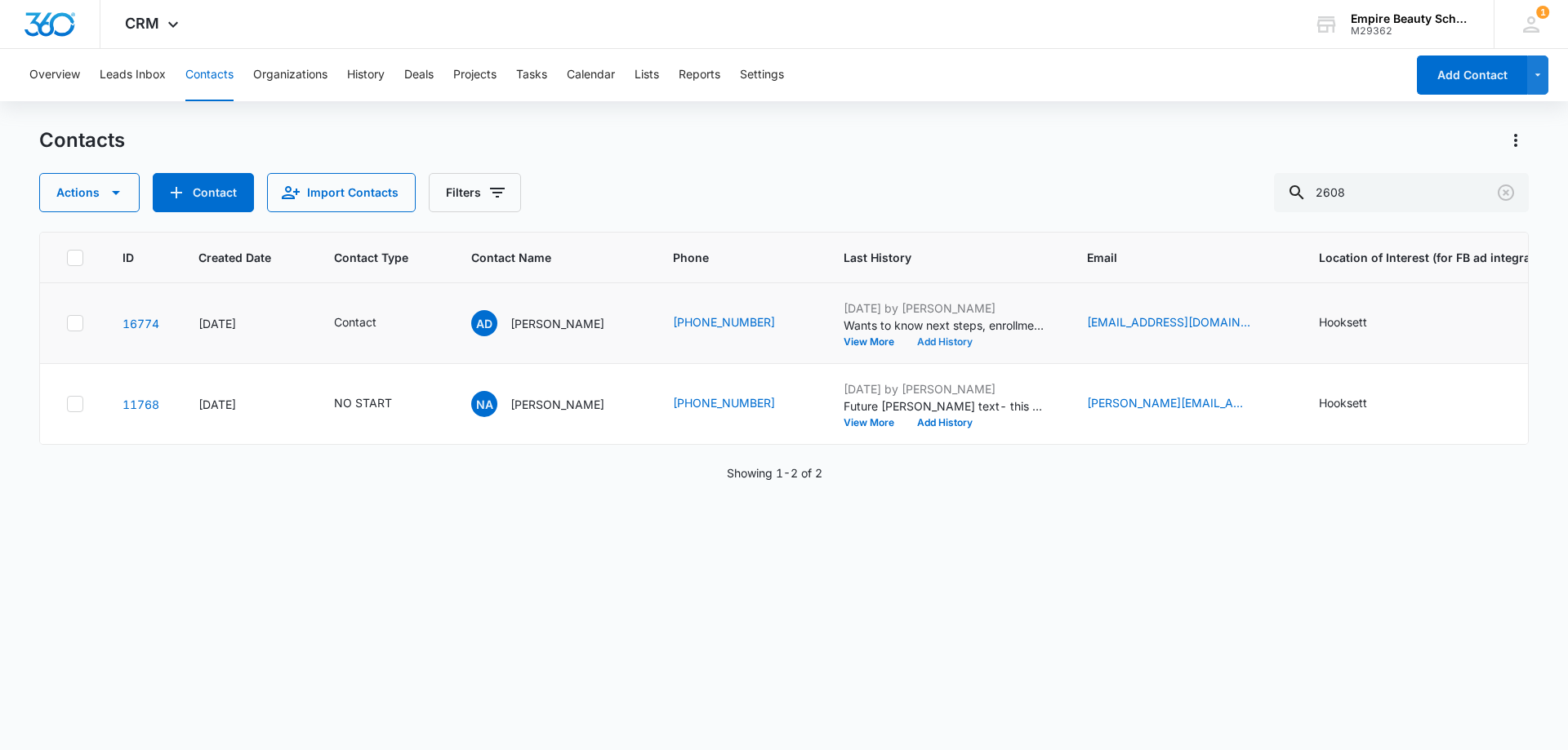
click at [942, 338] on button "Add History" at bounding box center [944, 342] width 79 height 10
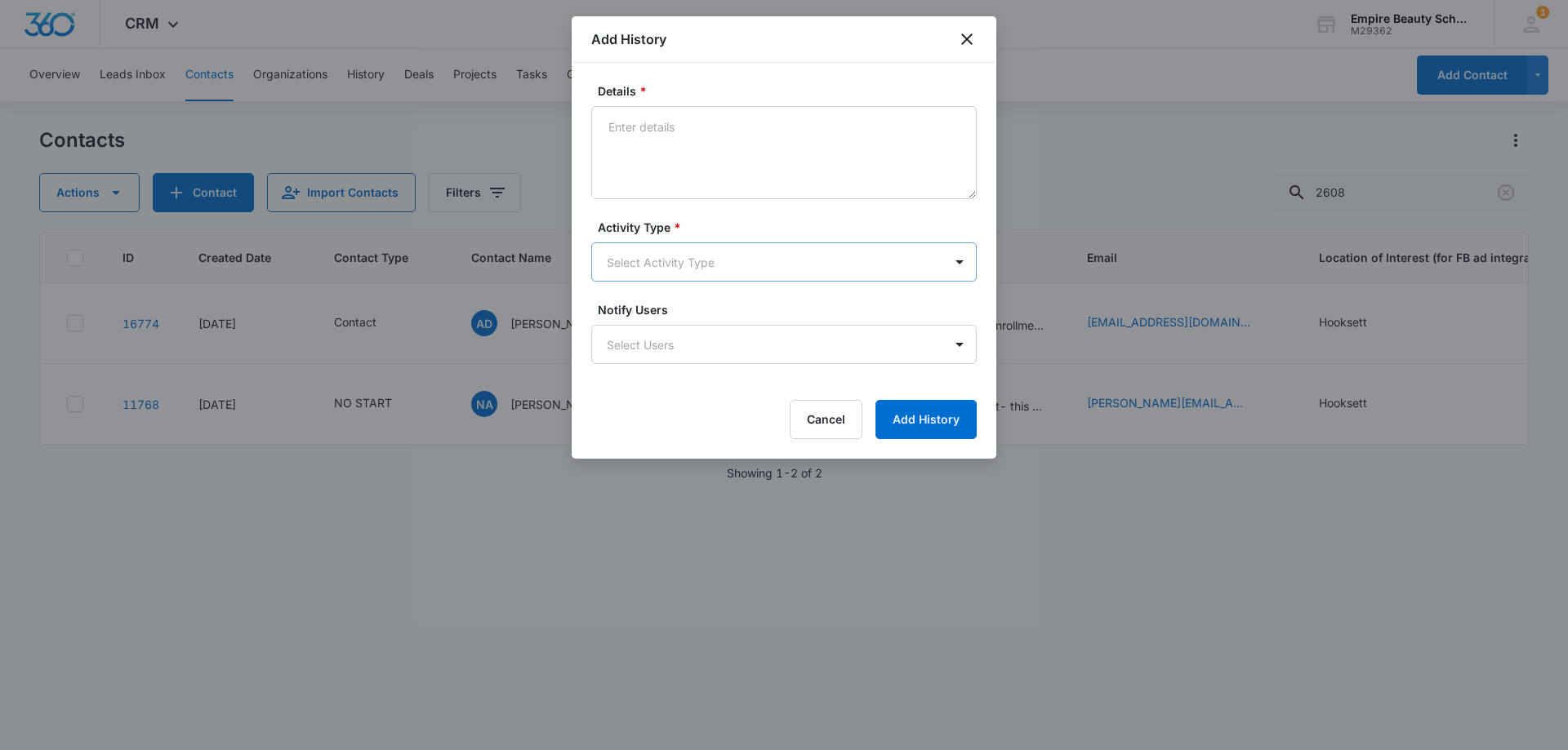
click at [667, 258] on body "CRM Apps Forms CRM Email Shop Payments POS Files Brand Settings Empire Beauty S…" at bounding box center [784, 375] width 1568 height 750
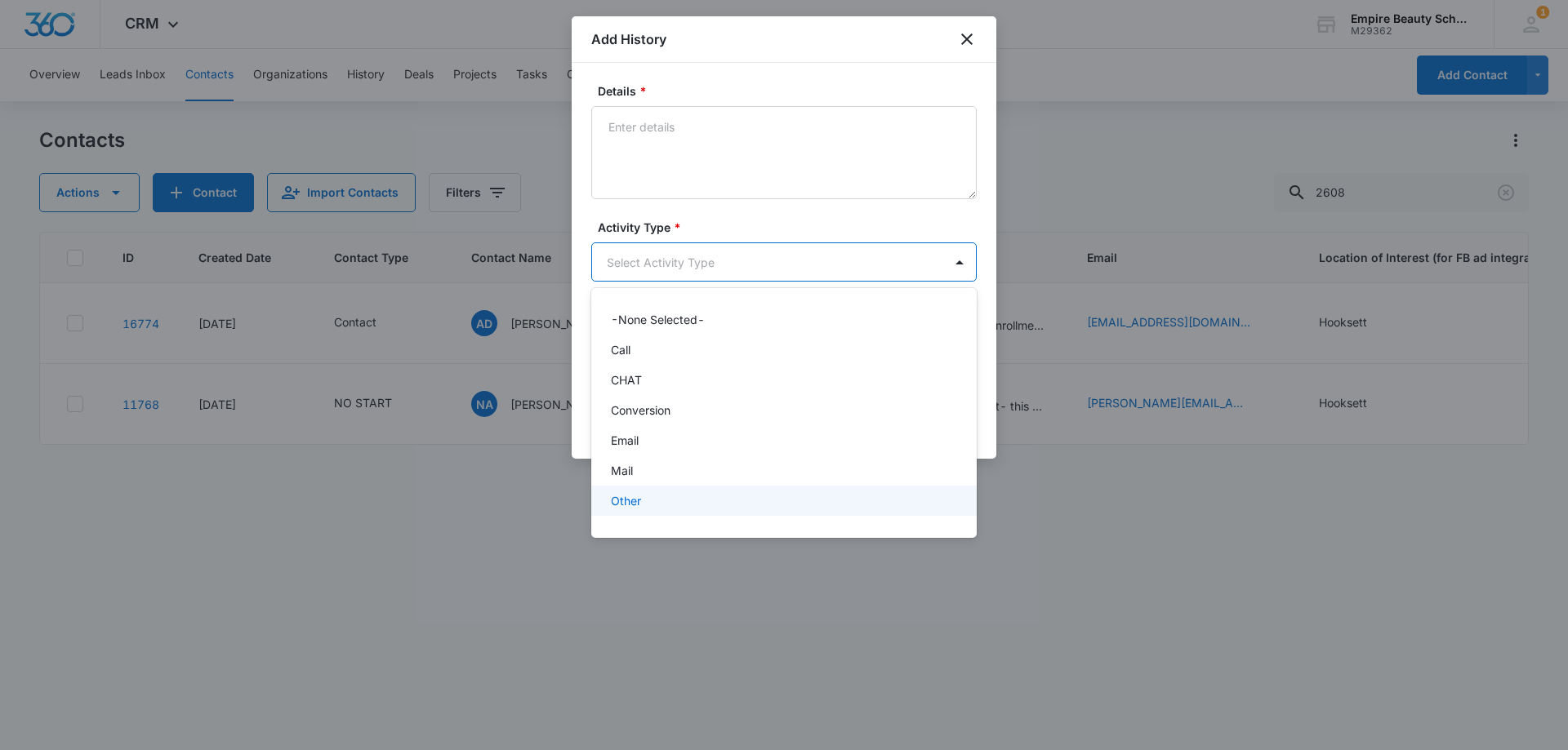
scroll to position [85, 0]
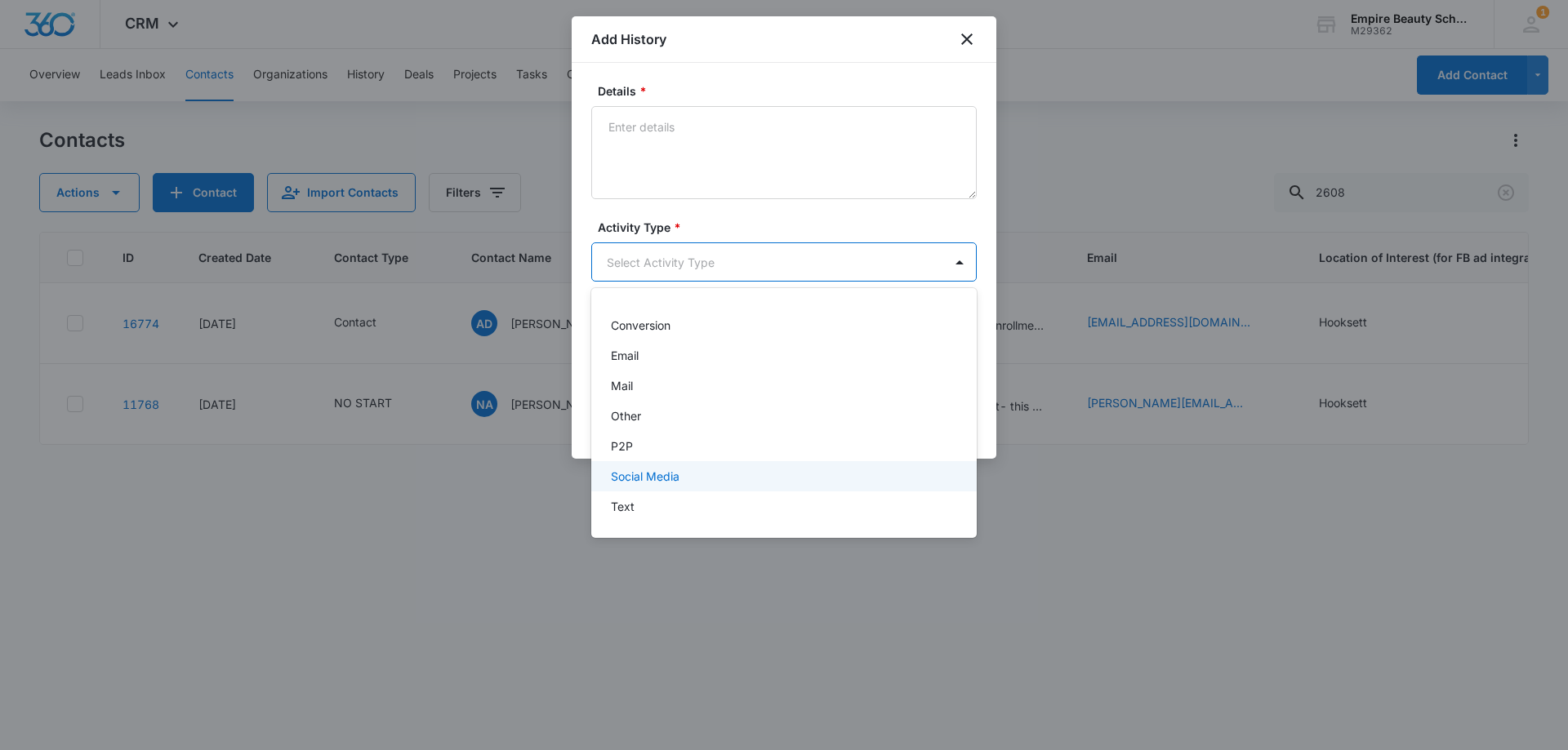
click at [643, 491] on div "Text" at bounding box center [784, 506] width 386 height 30
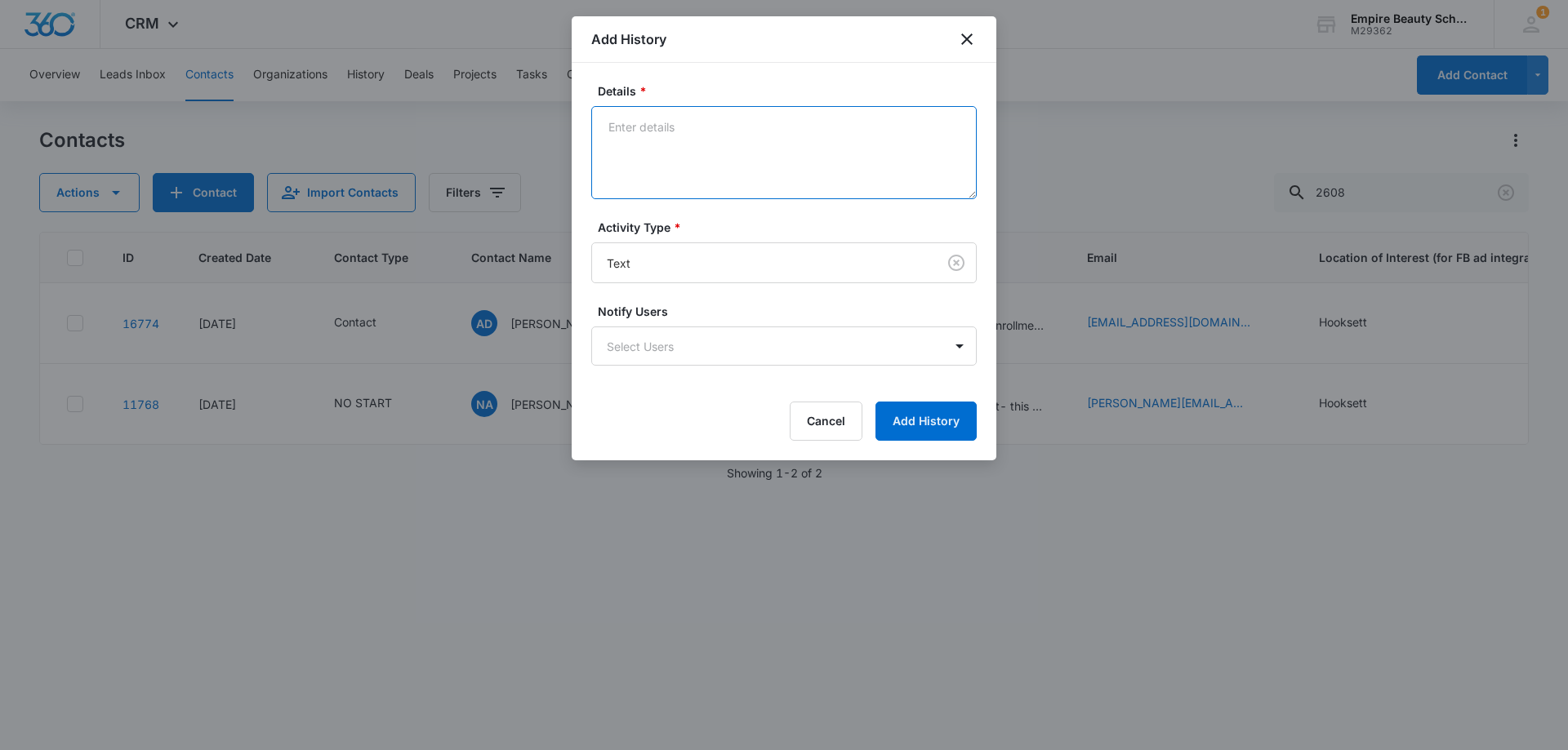
click at [671, 143] on textarea "Details *" at bounding box center [784, 152] width 386 height 93
click at [893, 172] on textarea "mentioned she will get started on application, wondering when next full time sc…" at bounding box center [784, 152] width 386 height 93
type textarea "mentioned she will get started on application, wondering when next full time sc…"
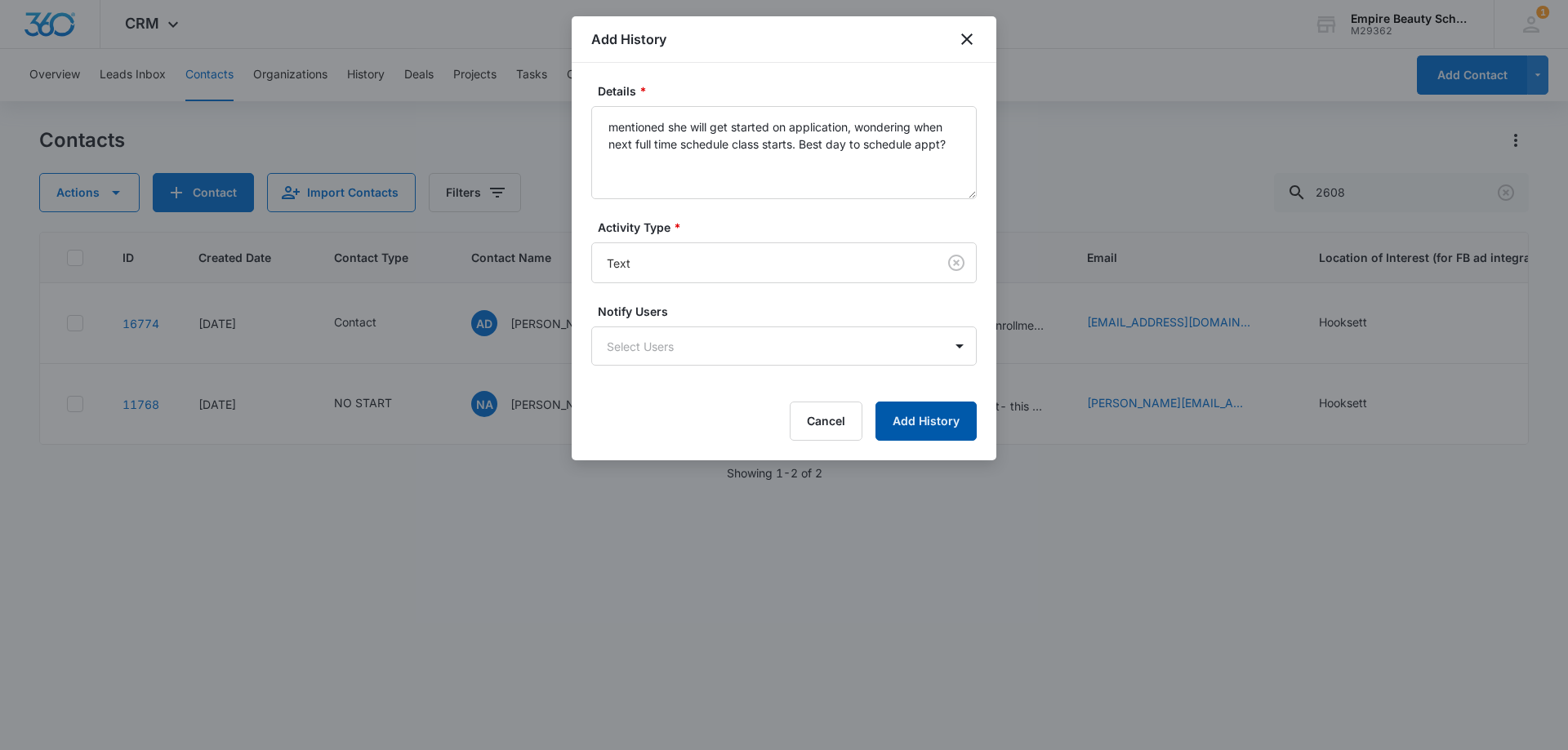
click at [921, 427] on button "Add History" at bounding box center [926, 420] width 101 height 39
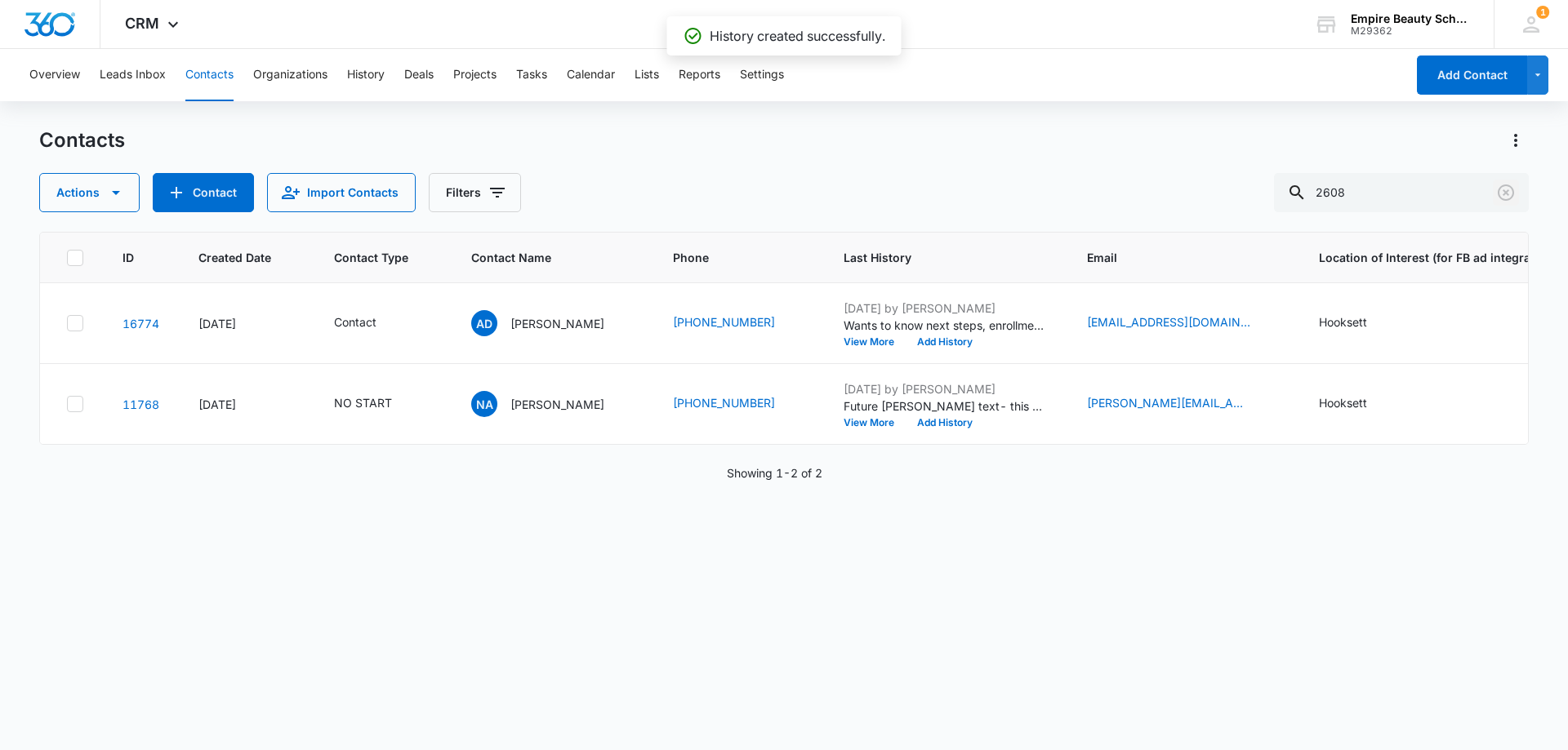
click at [1506, 190] on icon "Clear" at bounding box center [1506, 193] width 20 height 20
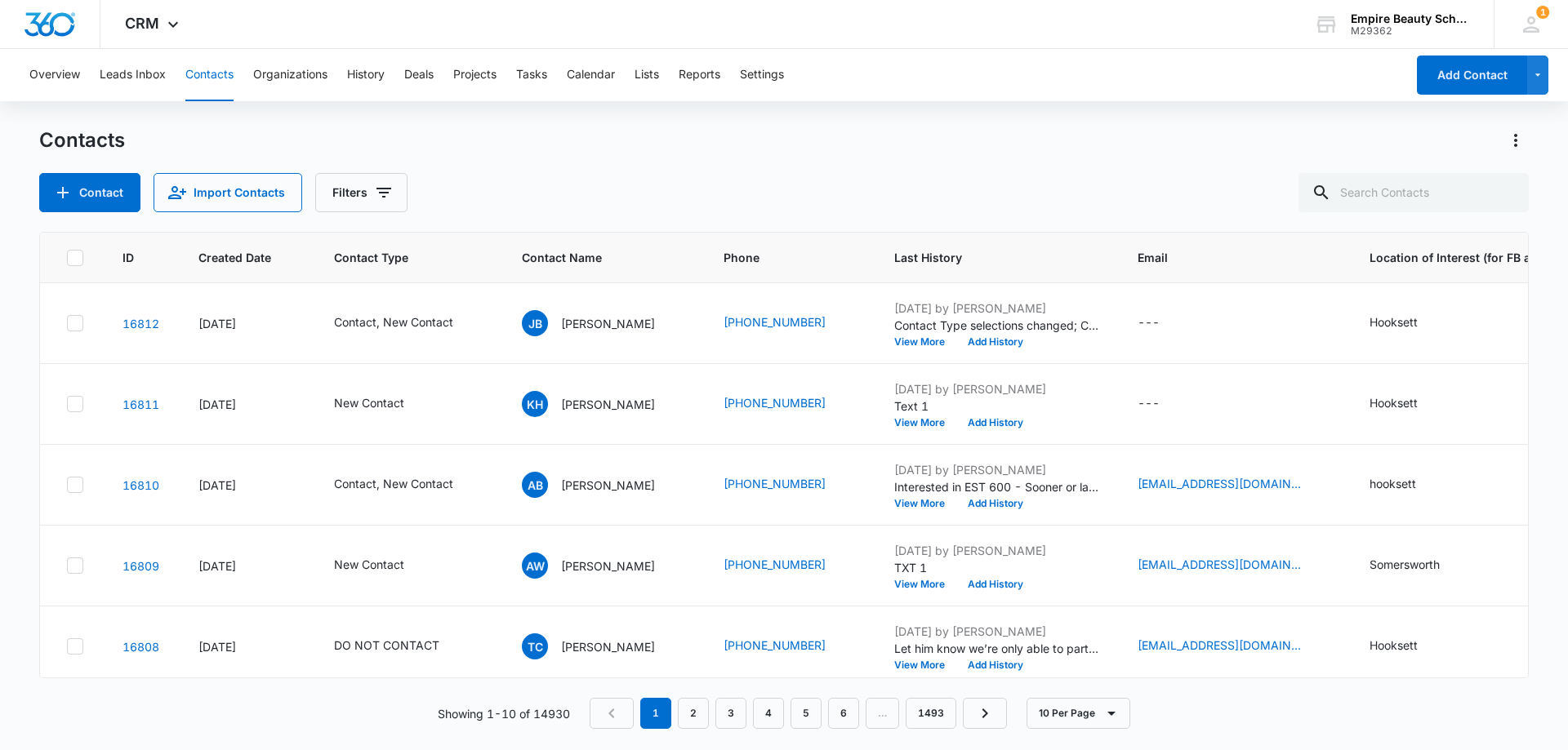
click at [652, 175] on div "Contact Import Contacts Filters" at bounding box center [784, 192] width 1489 height 39
click at [1410, 186] on input "text" at bounding box center [1414, 192] width 231 height 39
type input "8806"
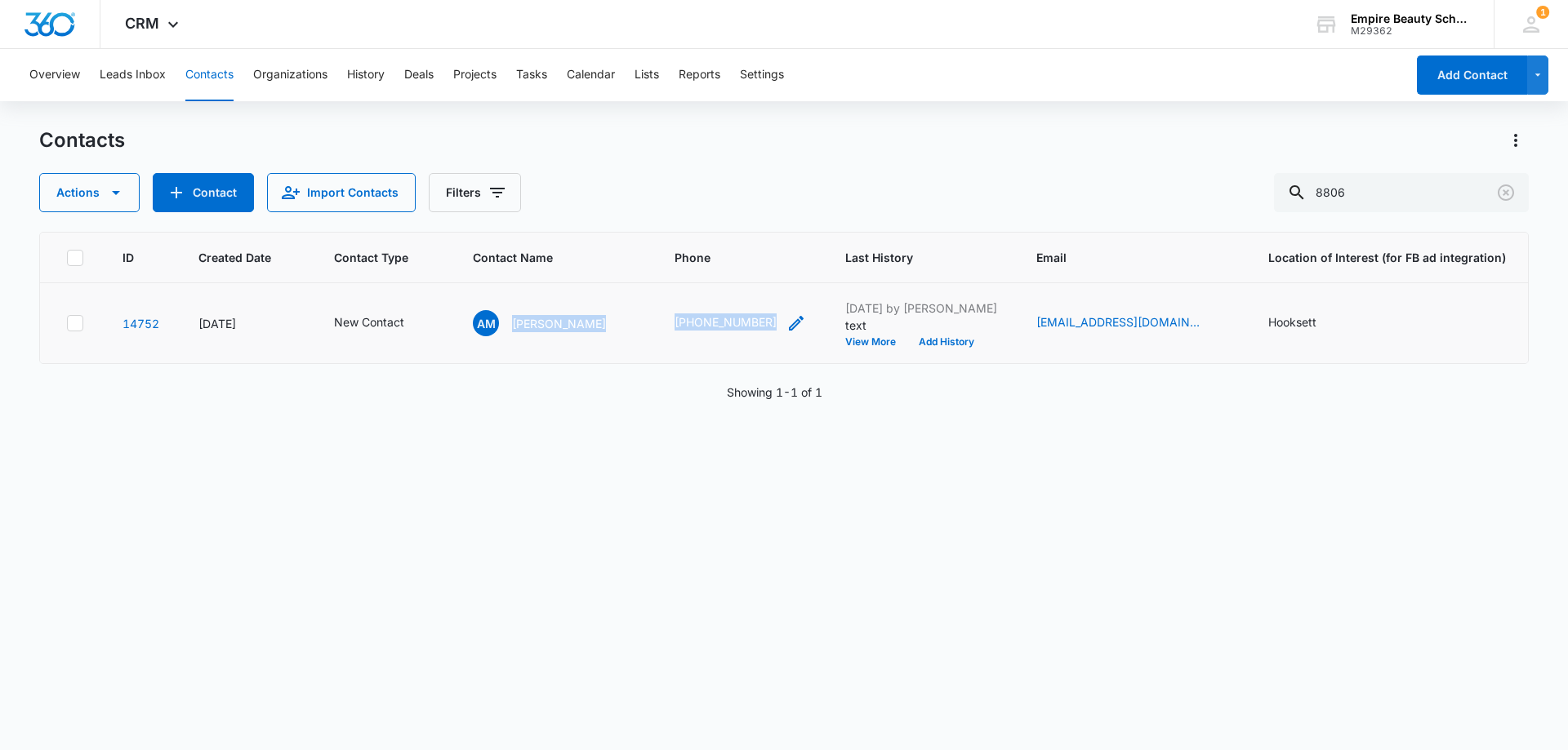
drag, startPoint x: 507, startPoint y: 322, endPoint x: 732, endPoint y: 328, distance: 225.1
click at [782, 336] on tr "14752 [DATE] New Contact AM [PERSON_NAME] (603) 401-8806 [DATE] by [PERSON_NAME…" at bounding box center [980, 323] width 1881 height 80
copy tr "[PERSON_NAME] [PHONE_NUMBER]"
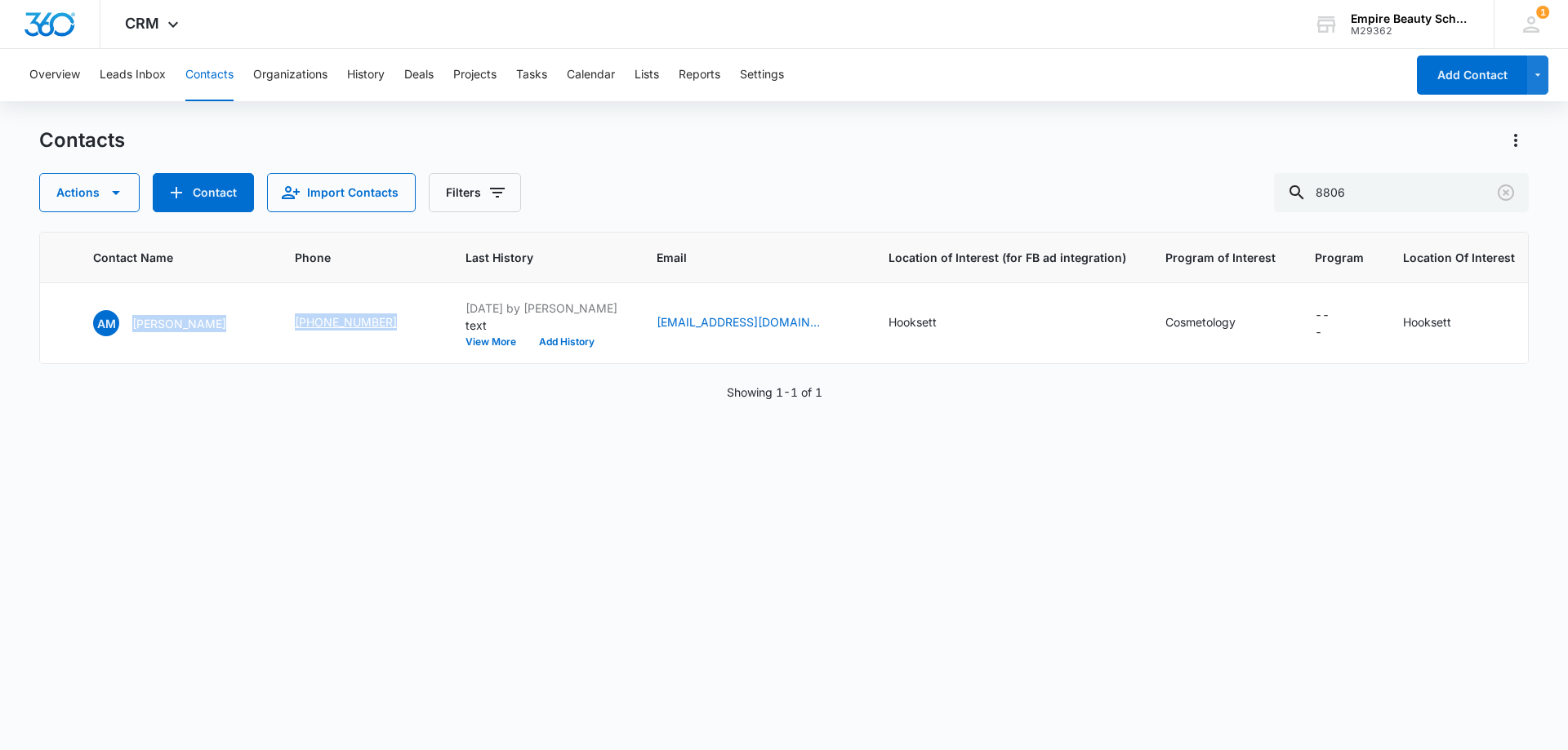
scroll to position [0, 0]
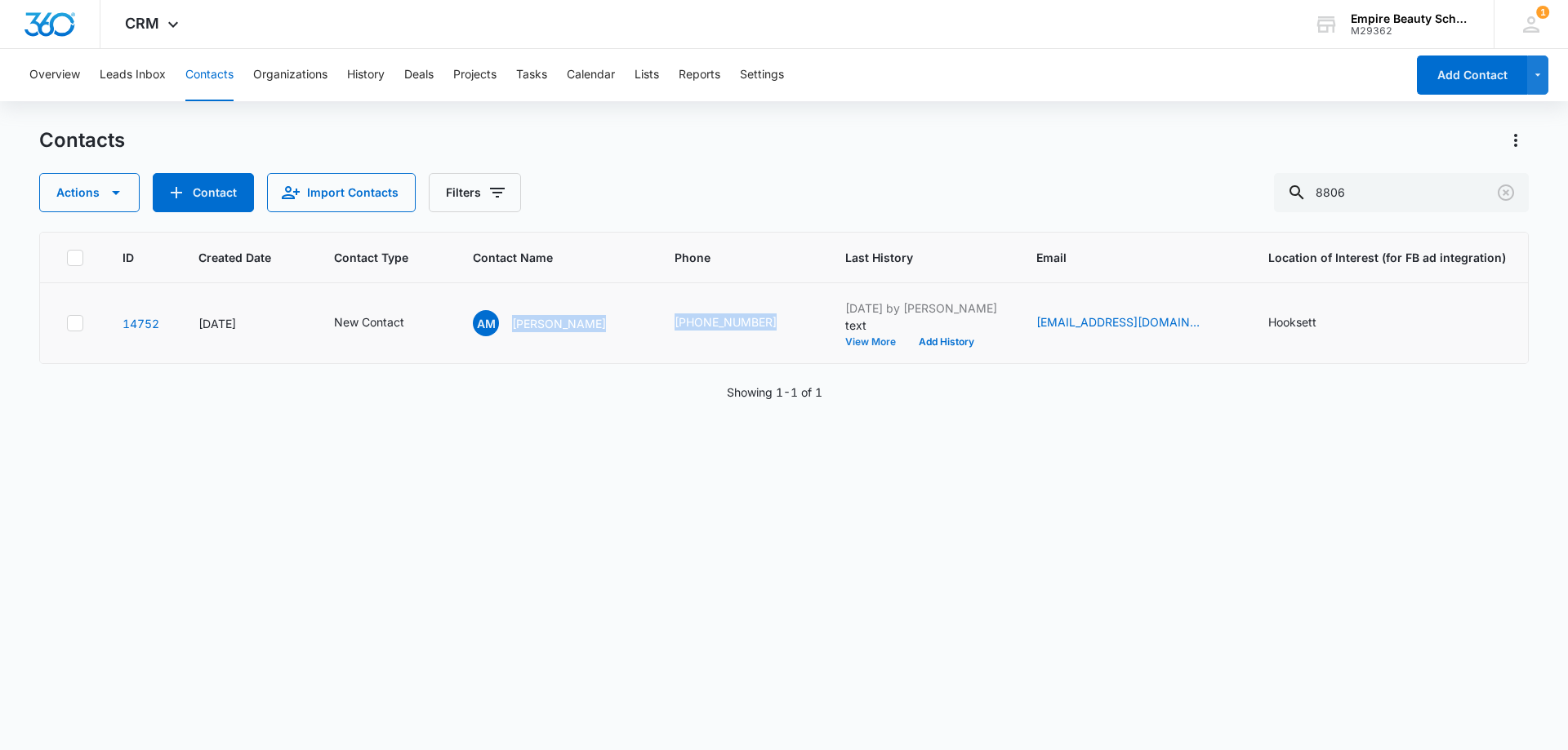
click at [849, 341] on button "View More" at bounding box center [876, 342] width 62 height 10
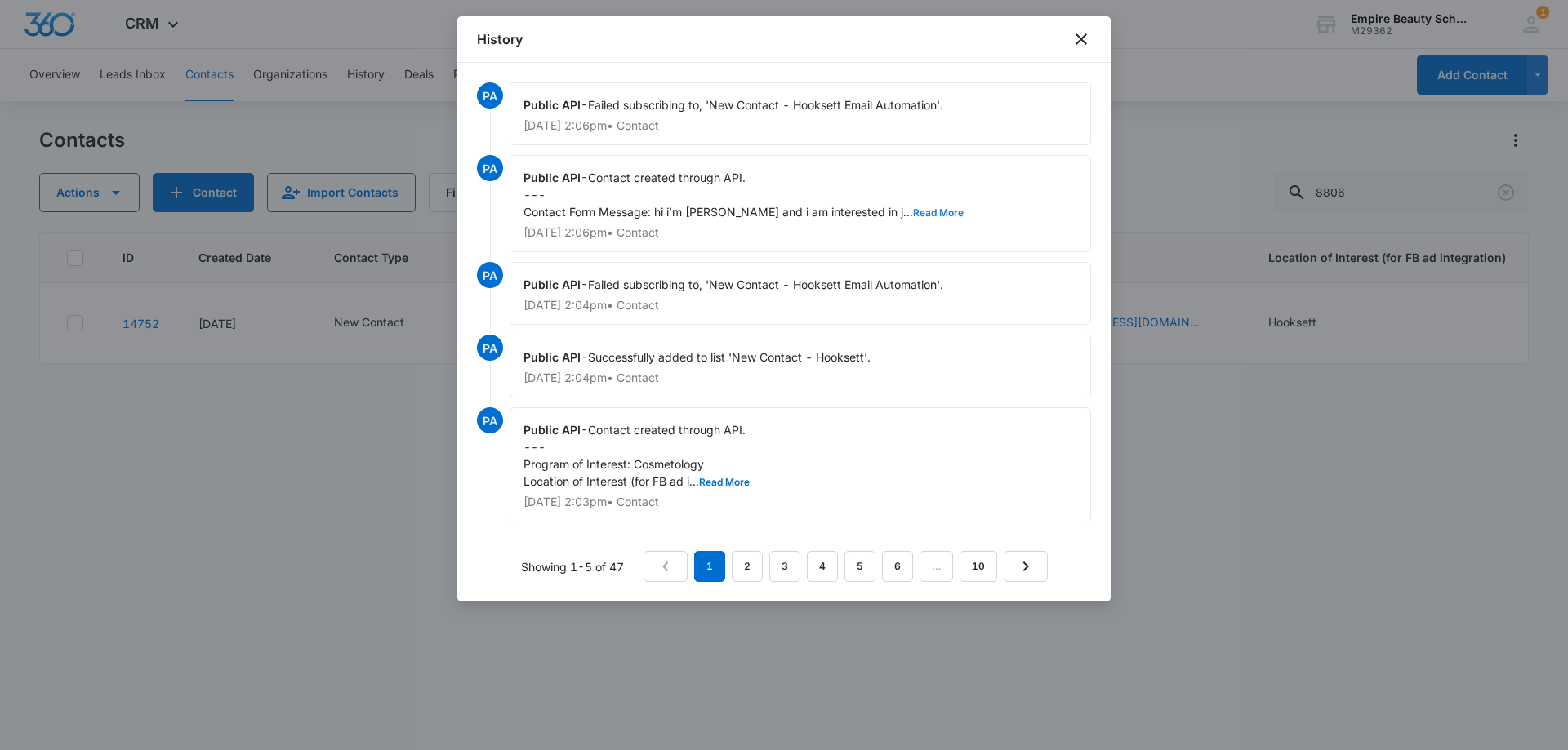
click at [921, 213] on button "Read More" at bounding box center [938, 213] width 51 height 10
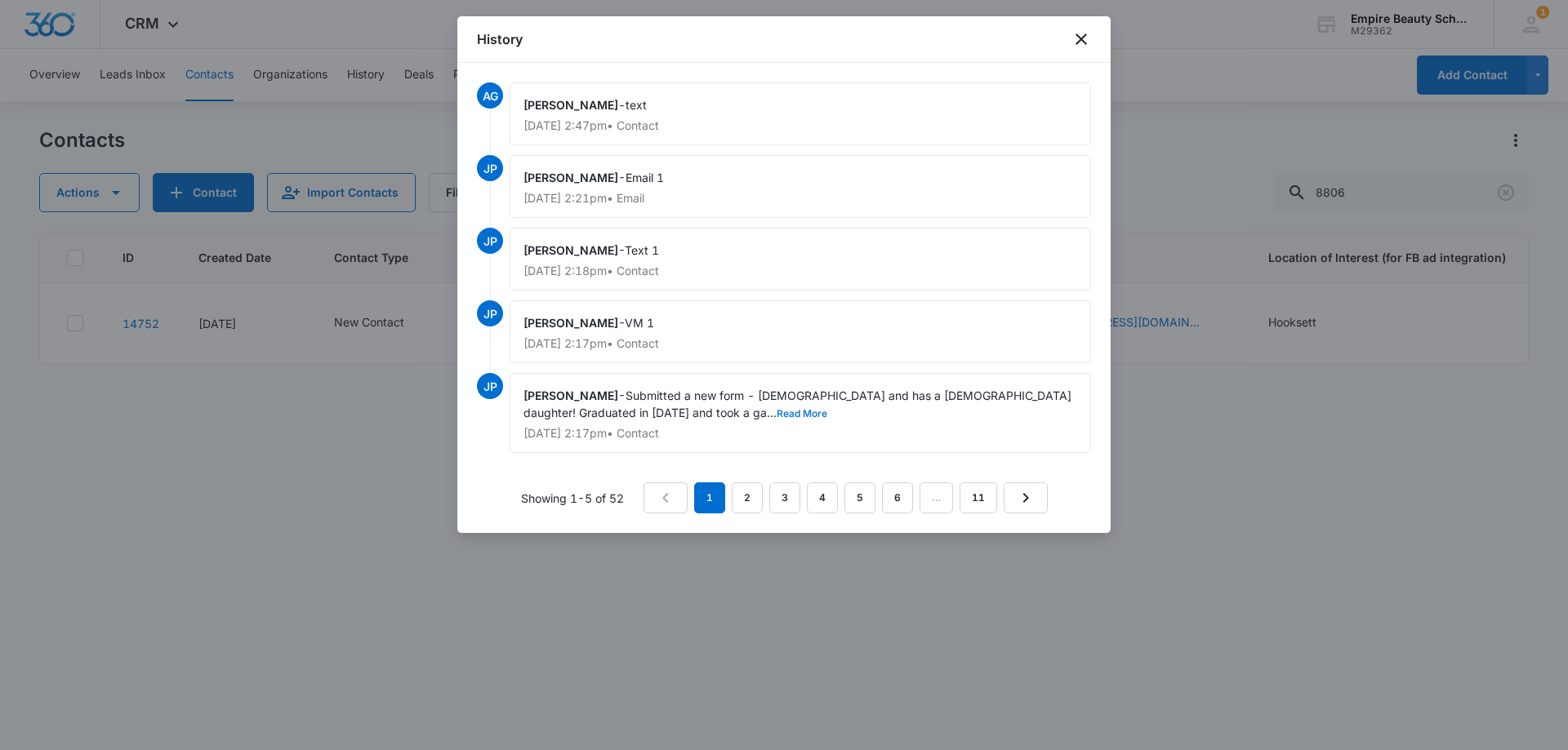
click at [776, 409] on button "Read More" at bounding box center [801, 414] width 51 height 10
click at [743, 494] on link "2" at bounding box center [746, 497] width 31 height 31
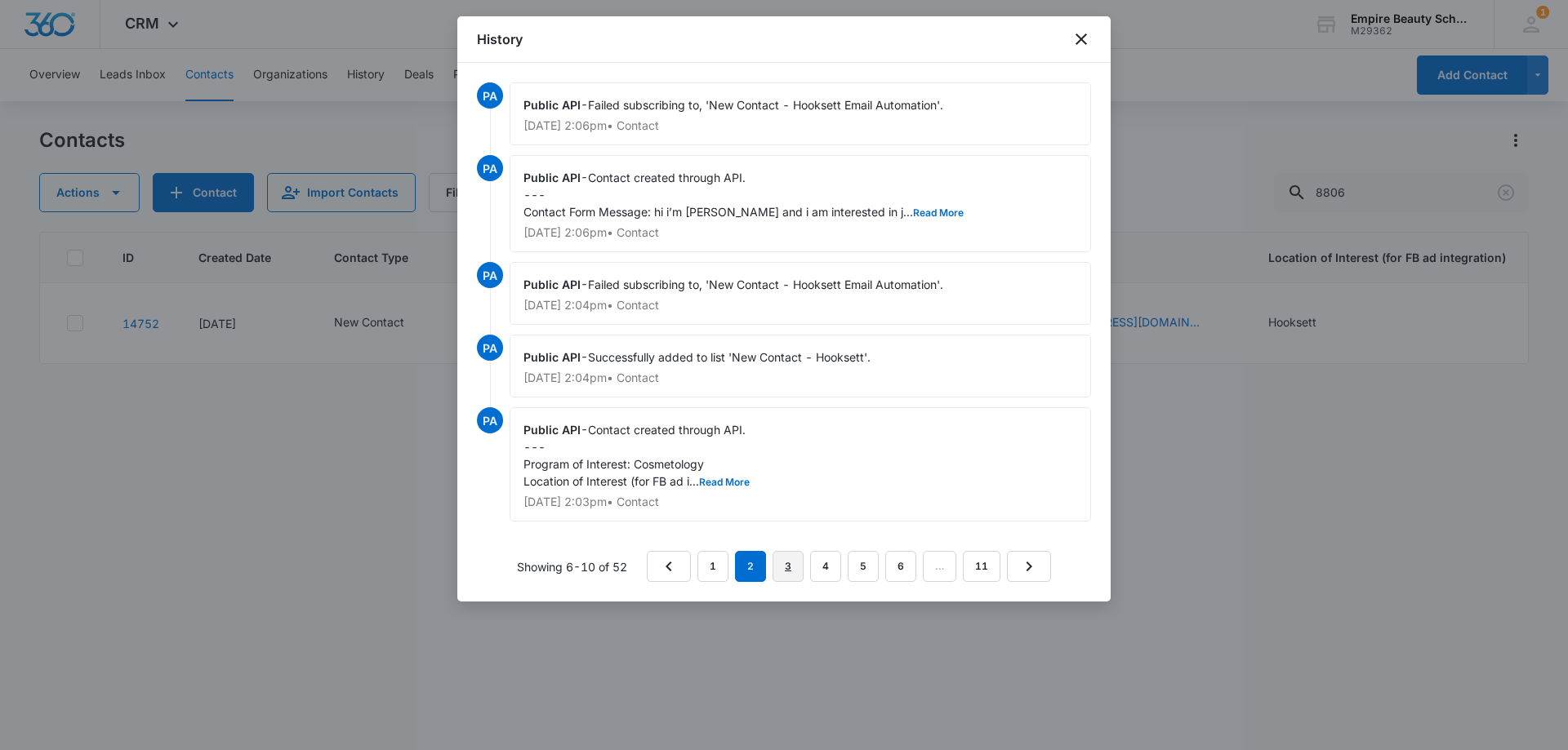
click at [788, 565] on link "3" at bounding box center [787, 566] width 31 height 31
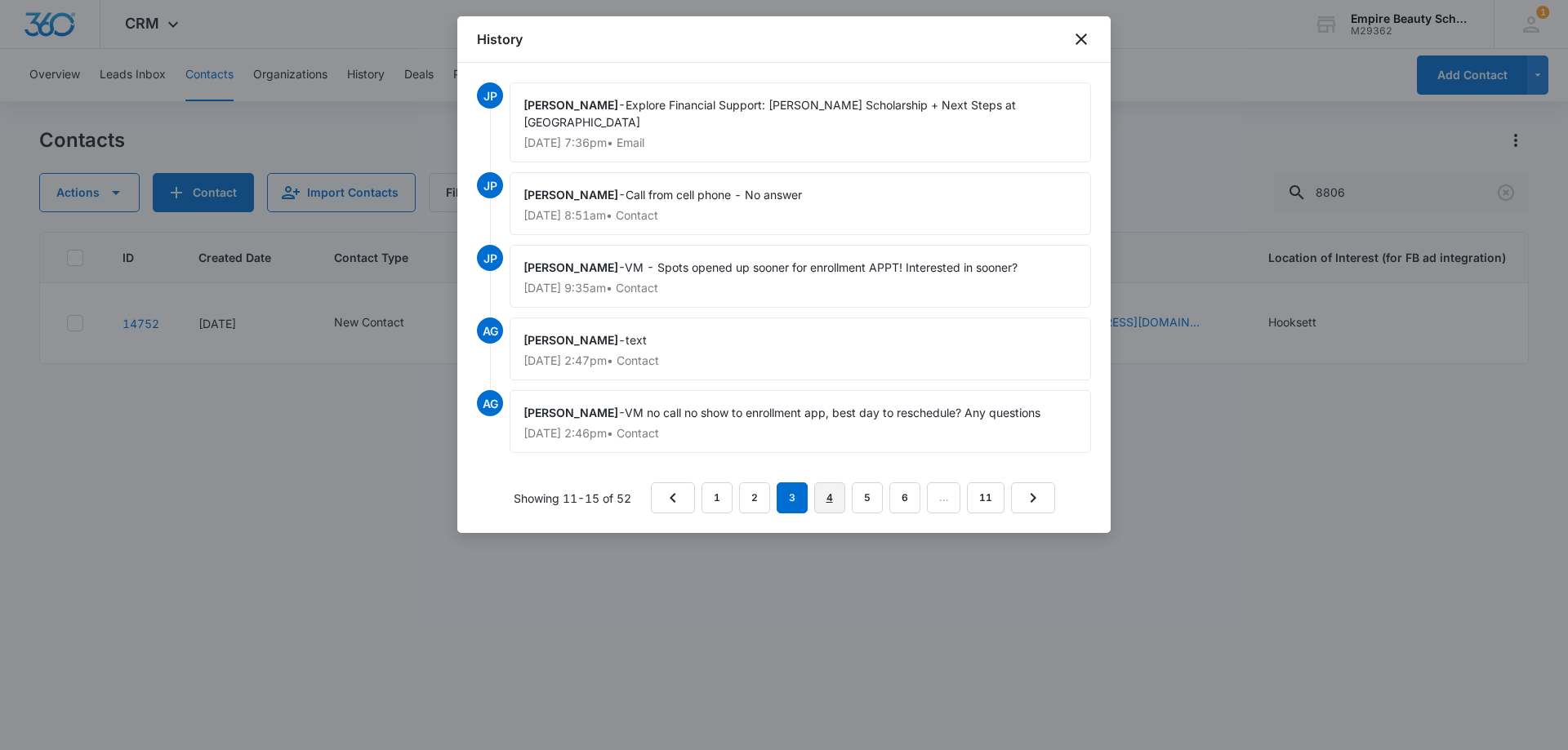
click at [835, 486] on link "4" at bounding box center [829, 497] width 31 height 31
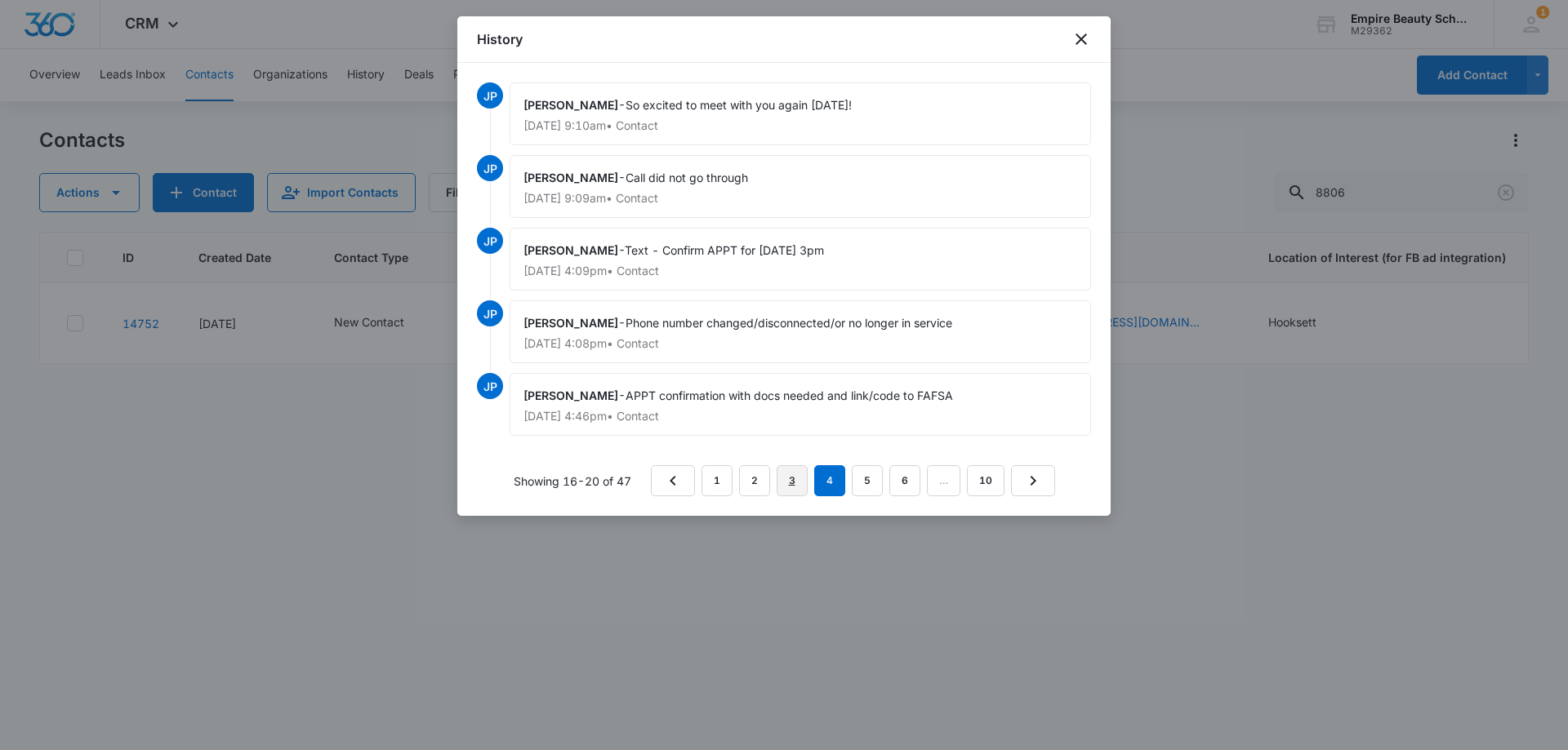
click at [790, 474] on link "3" at bounding box center [791, 480] width 31 height 31
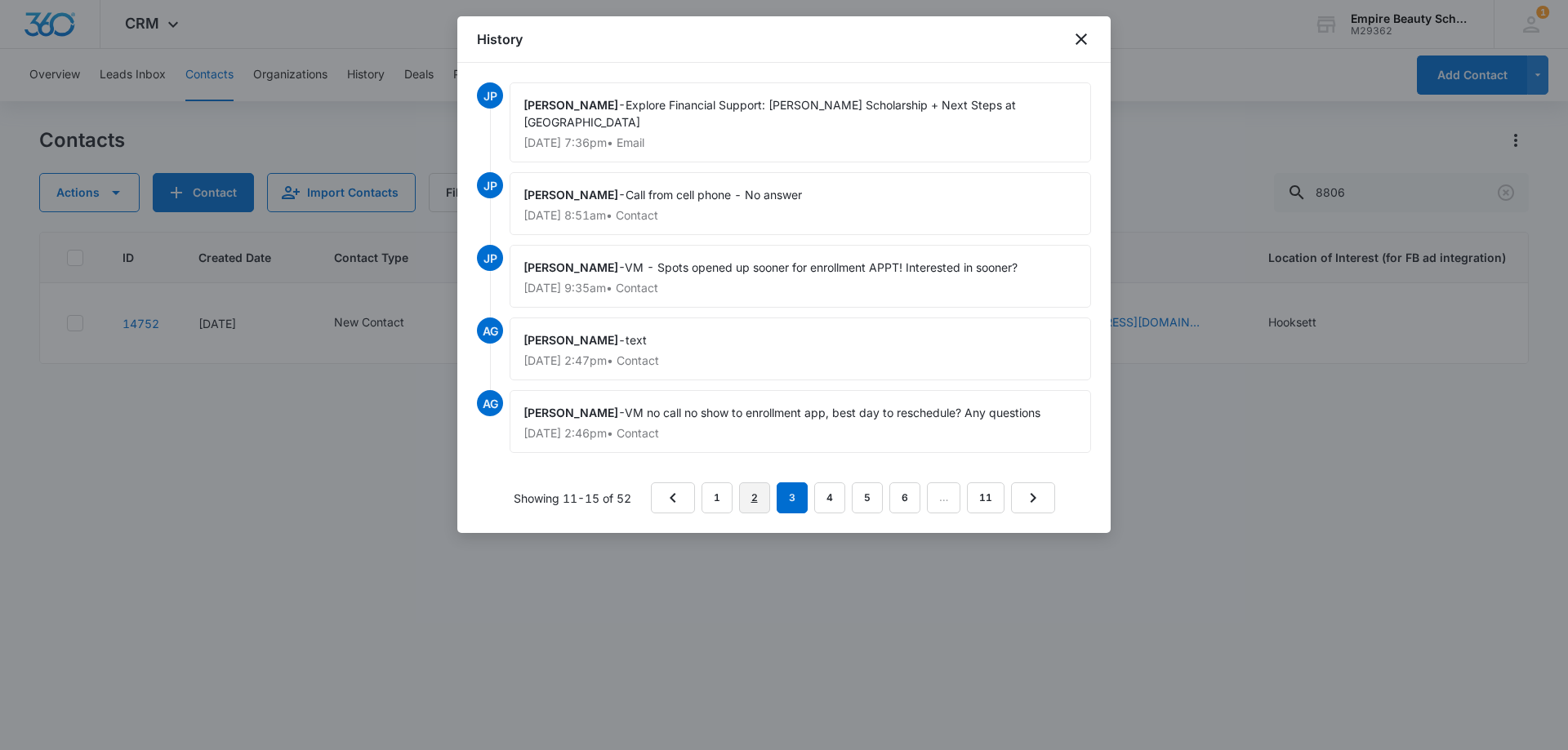
click at [750, 488] on link "2" at bounding box center [754, 497] width 31 height 31
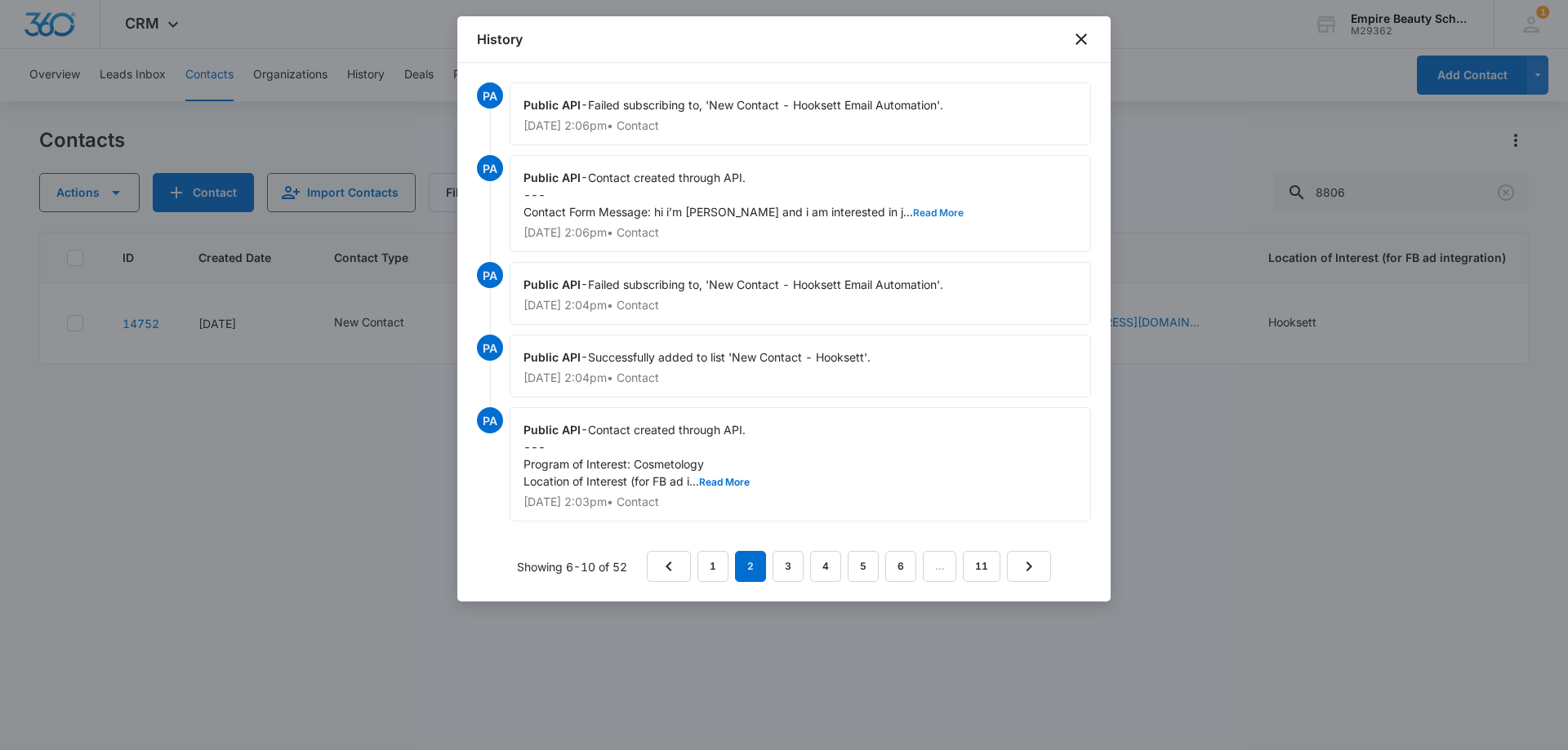
click at [913, 215] on button "Read More" at bounding box center [938, 213] width 51 height 10
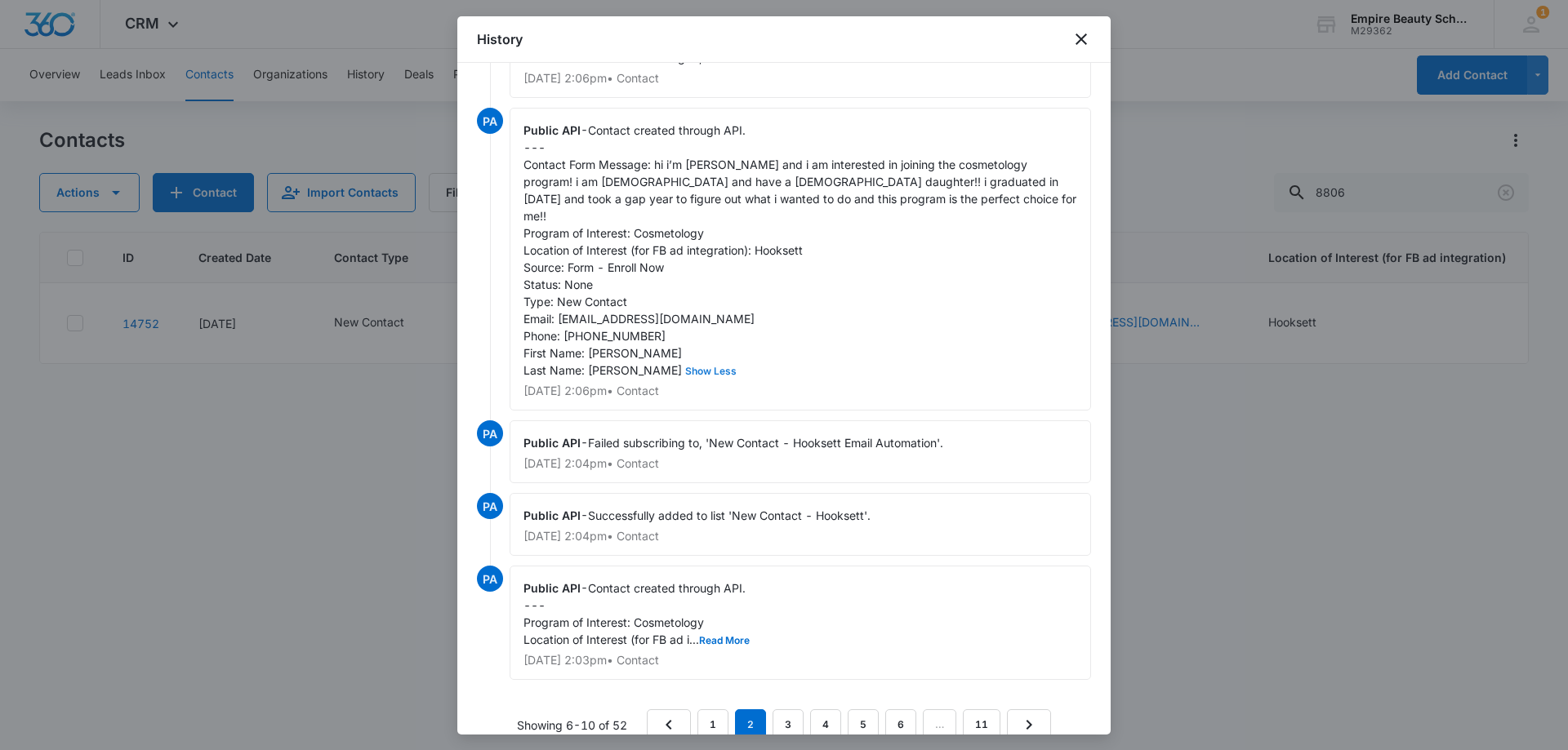
scroll to position [73, 0]
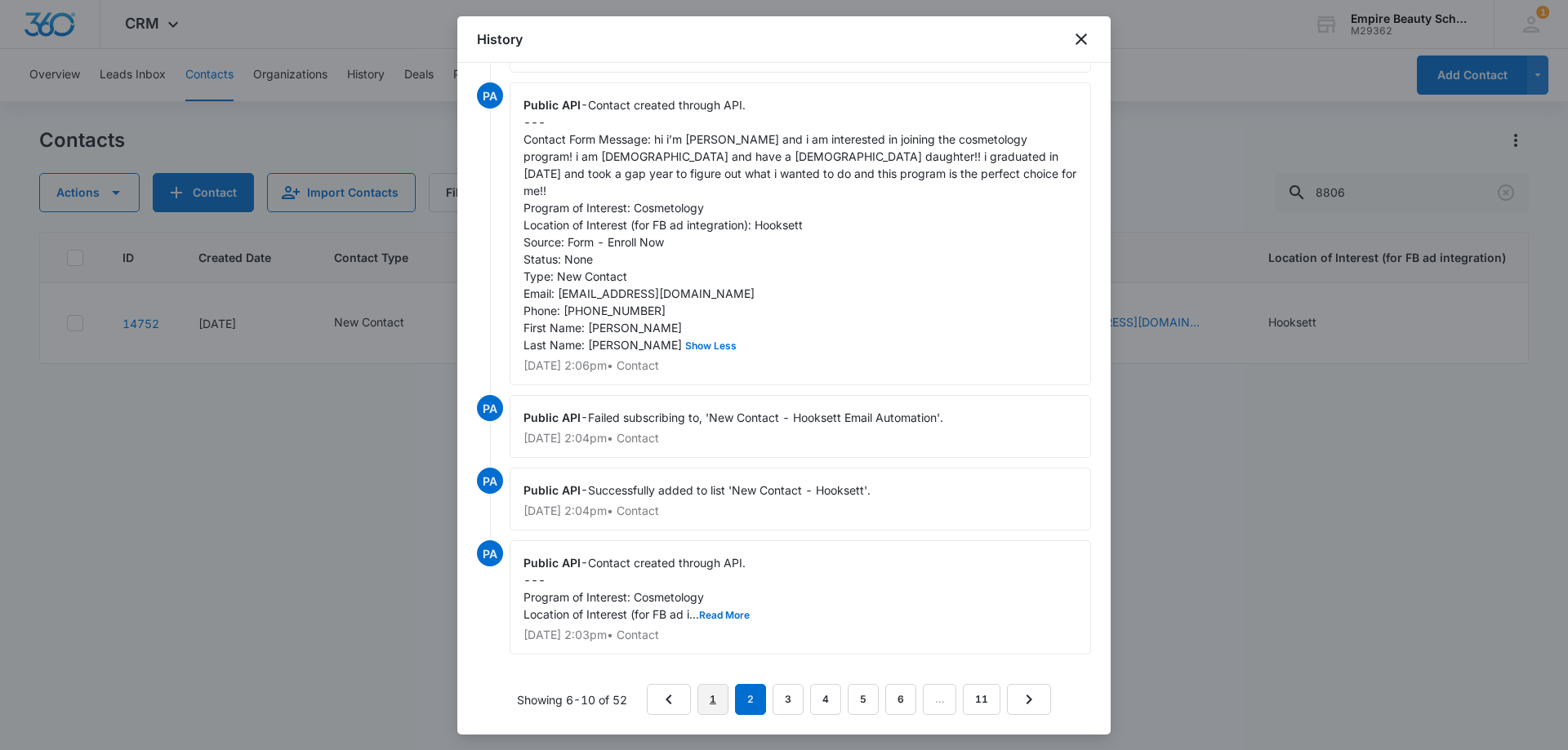
click at [717, 699] on link "1" at bounding box center [712, 699] width 31 height 31
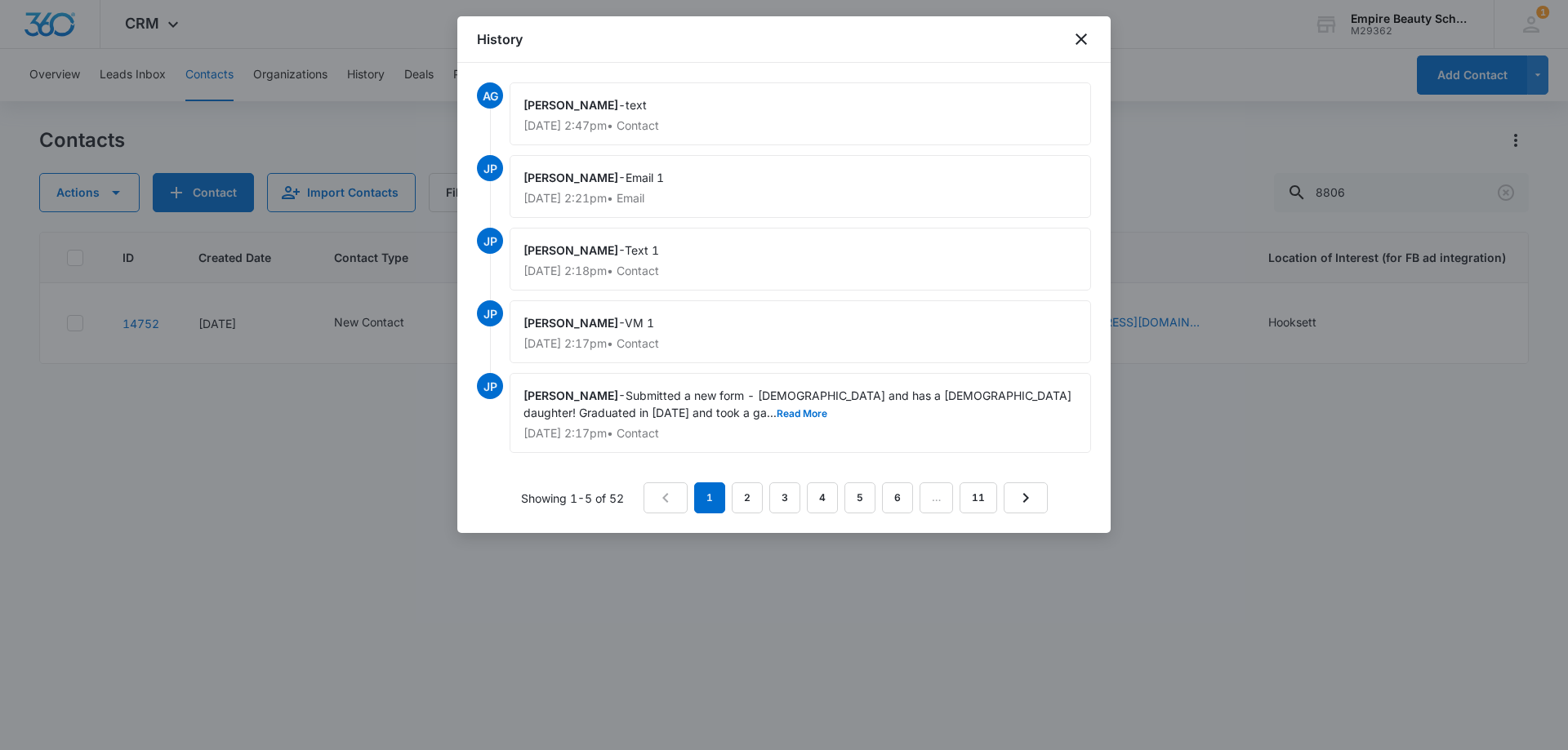
scroll to position [0, 0]
click at [1078, 36] on icon "close" at bounding box center [1081, 39] width 12 height 12
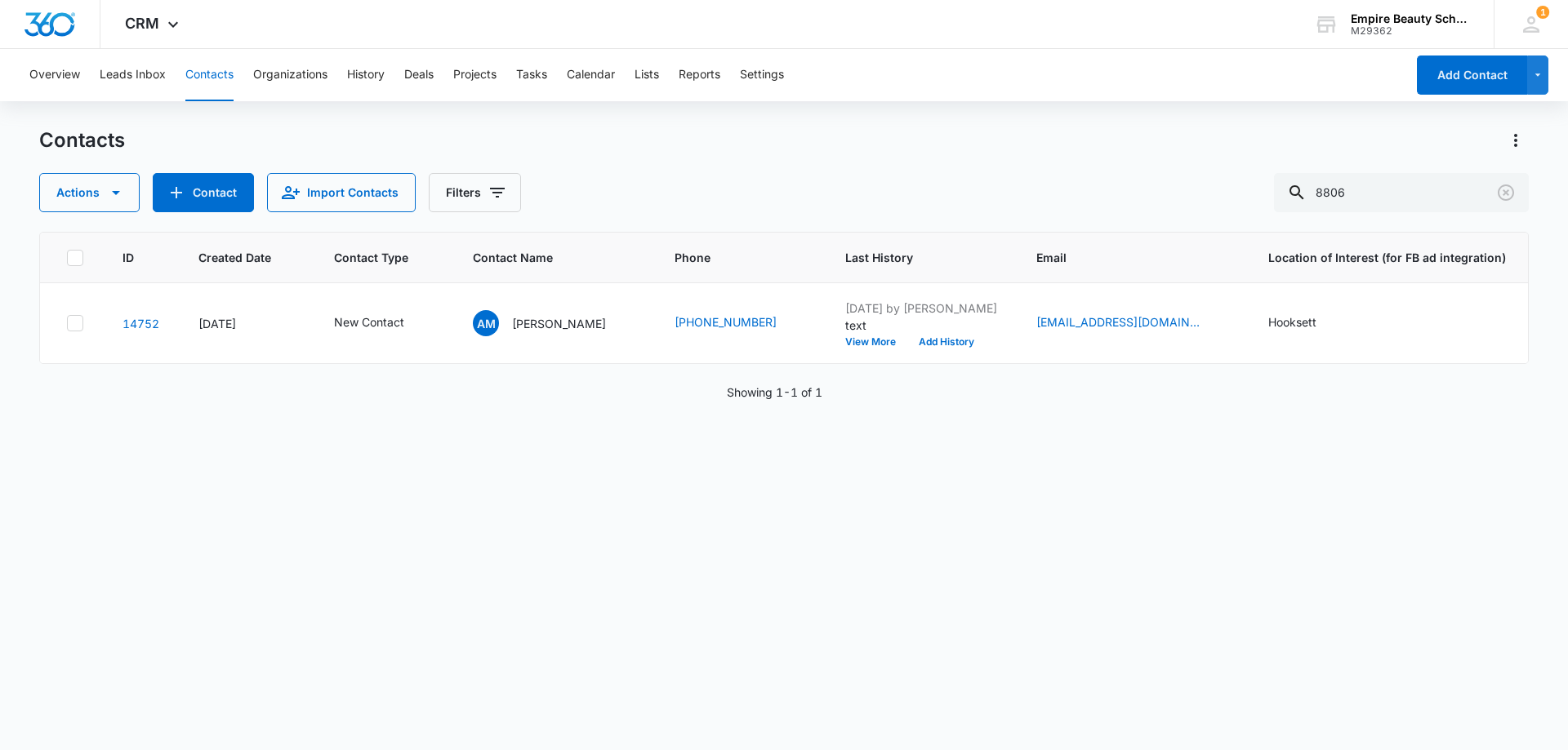
click at [697, 400] on div "Showing 1-1 of 1" at bounding box center [784, 392] width 1489 height 17
click at [857, 344] on button "View More" at bounding box center [876, 342] width 62 height 10
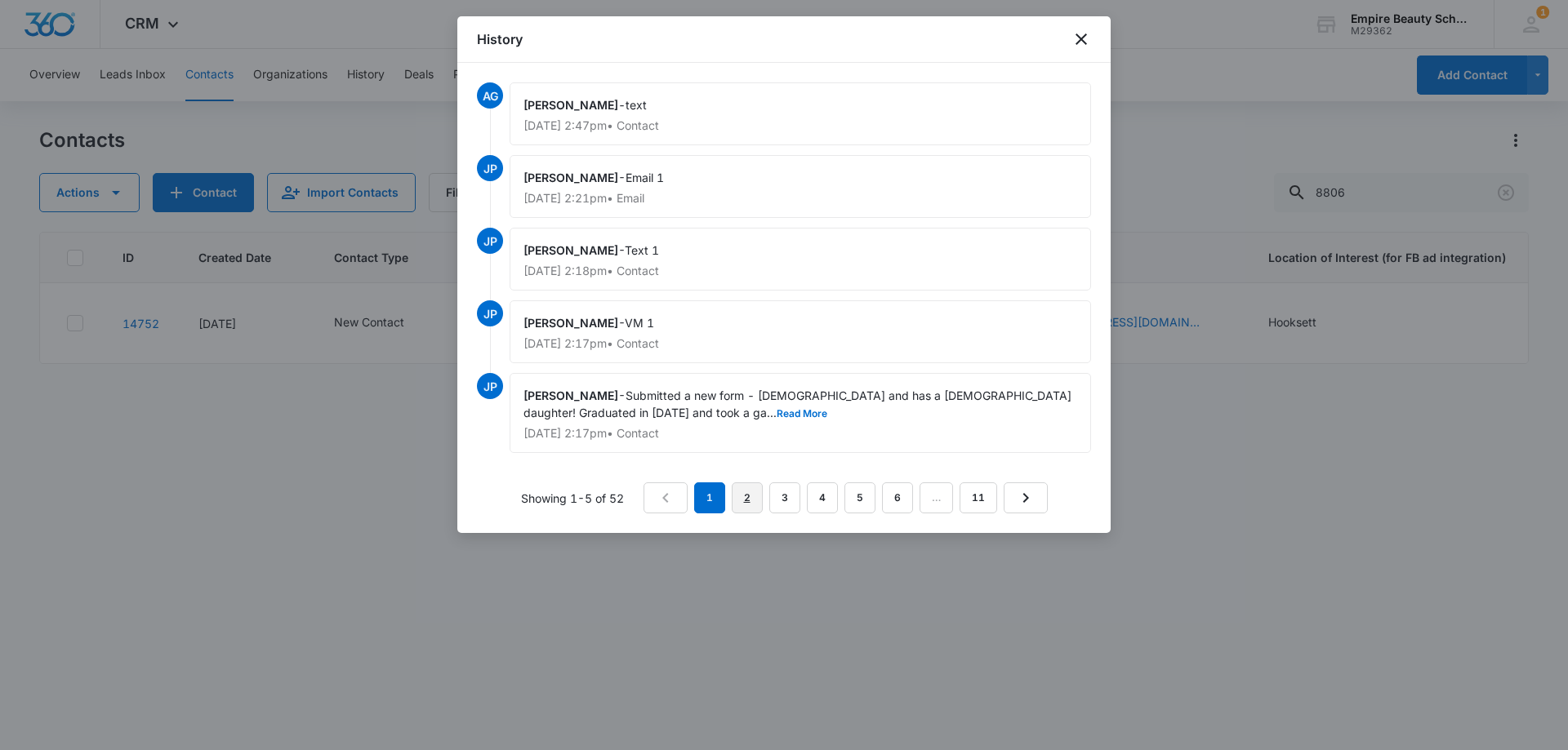
click at [744, 493] on link "2" at bounding box center [746, 497] width 31 height 31
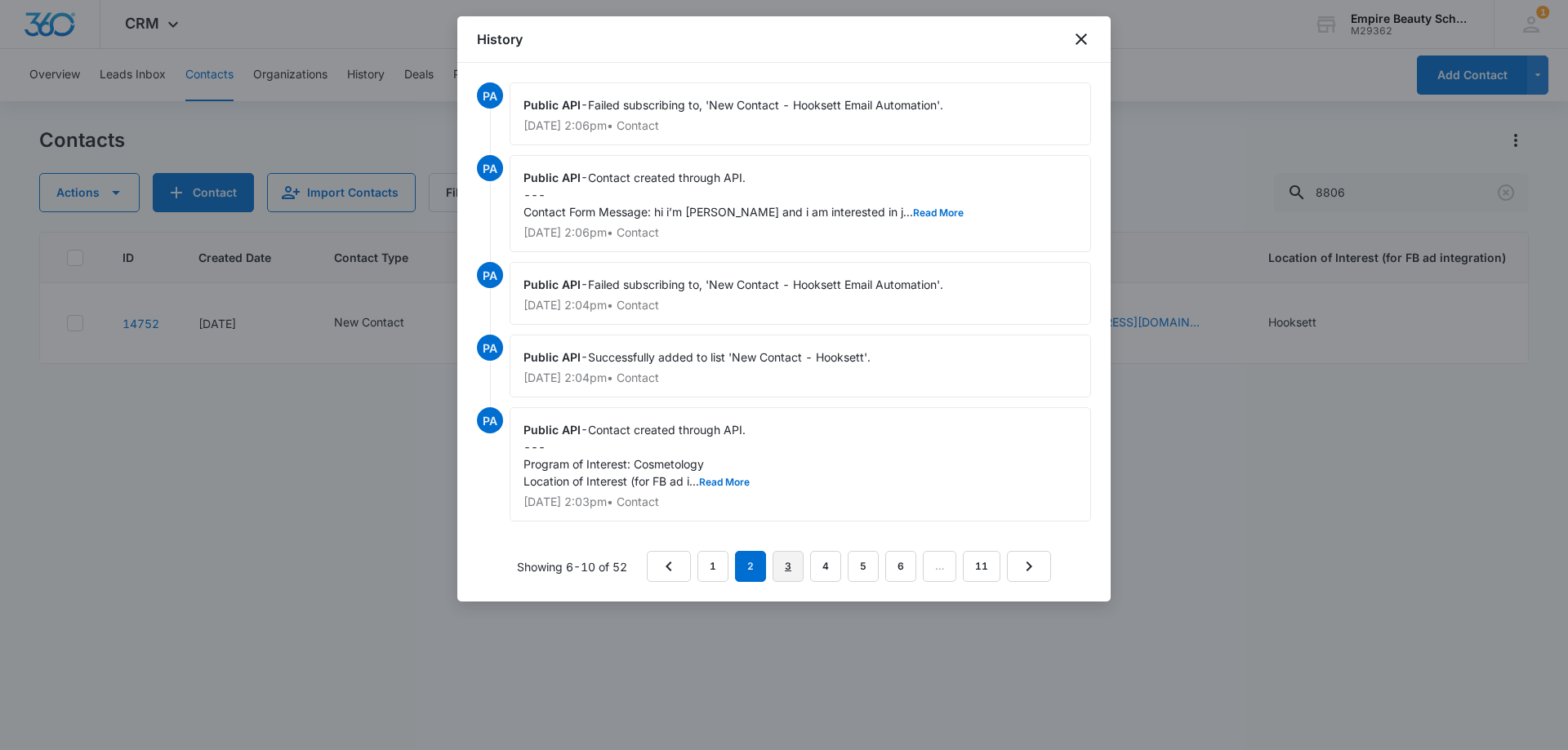
click at [799, 558] on link "3" at bounding box center [787, 566] width 31 height 31
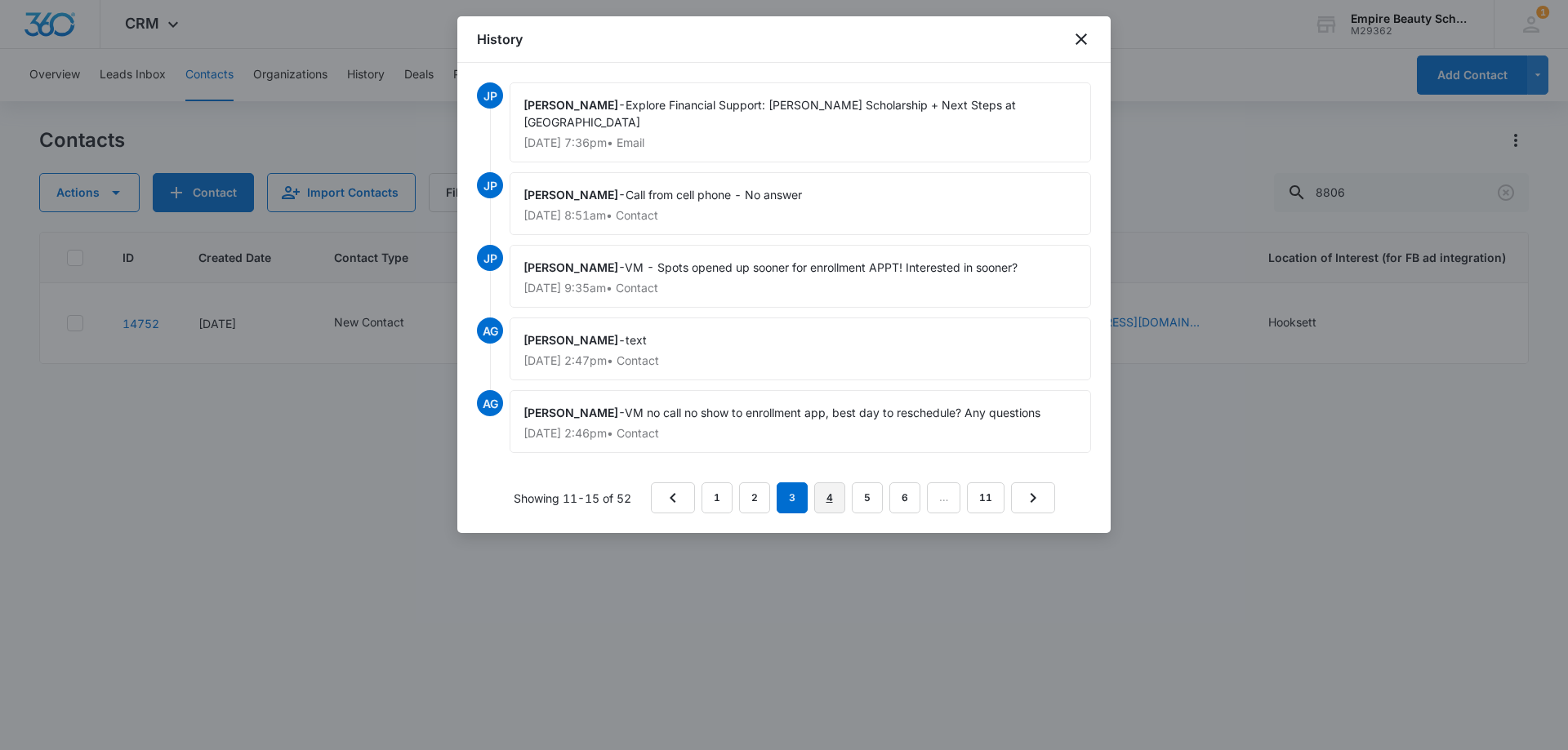
click at [828, 494] on link "4" at bounding box center [829, 497] width 31 height 31
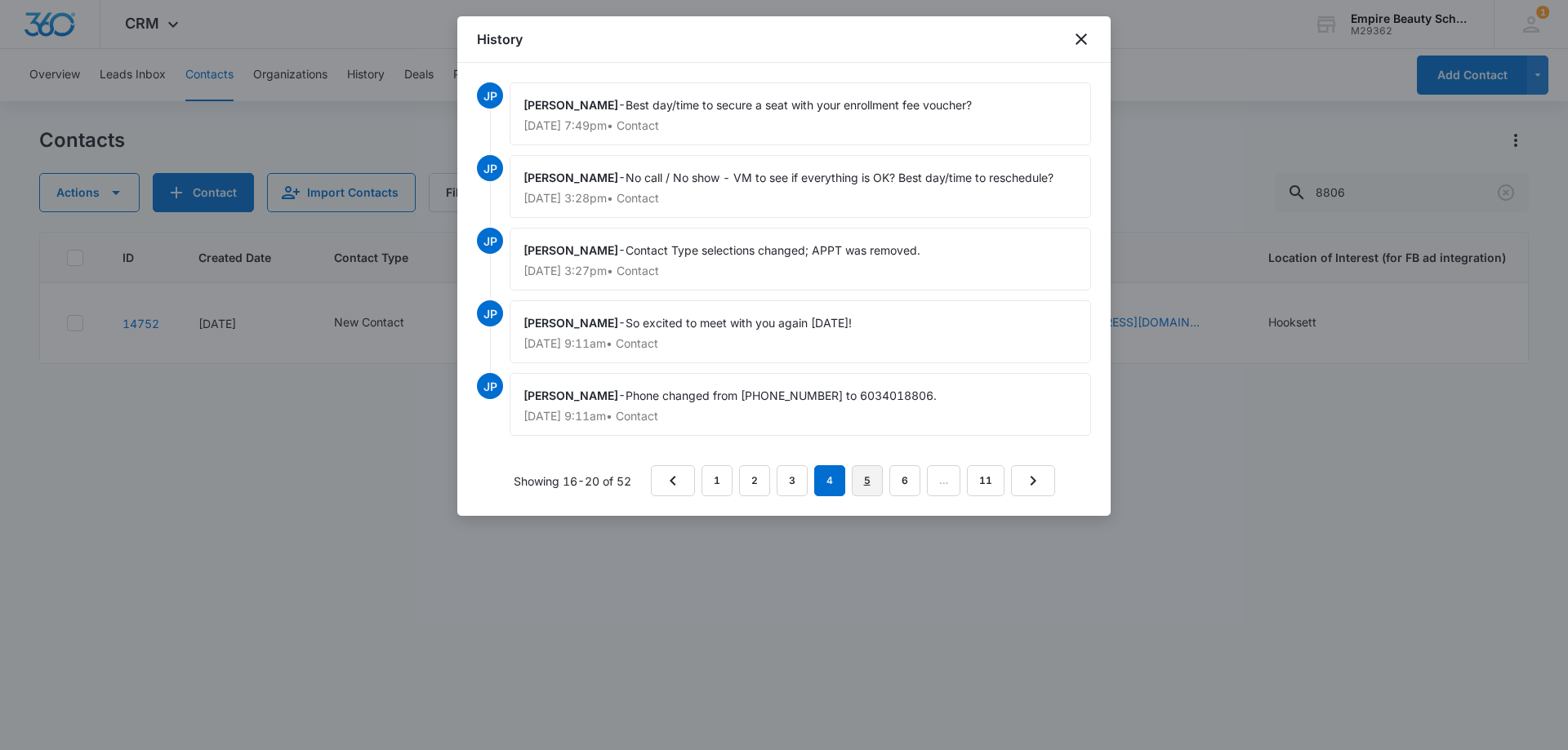
click at [870, 478] on link "5" at bounding box center [867, 480] width 31 height 31
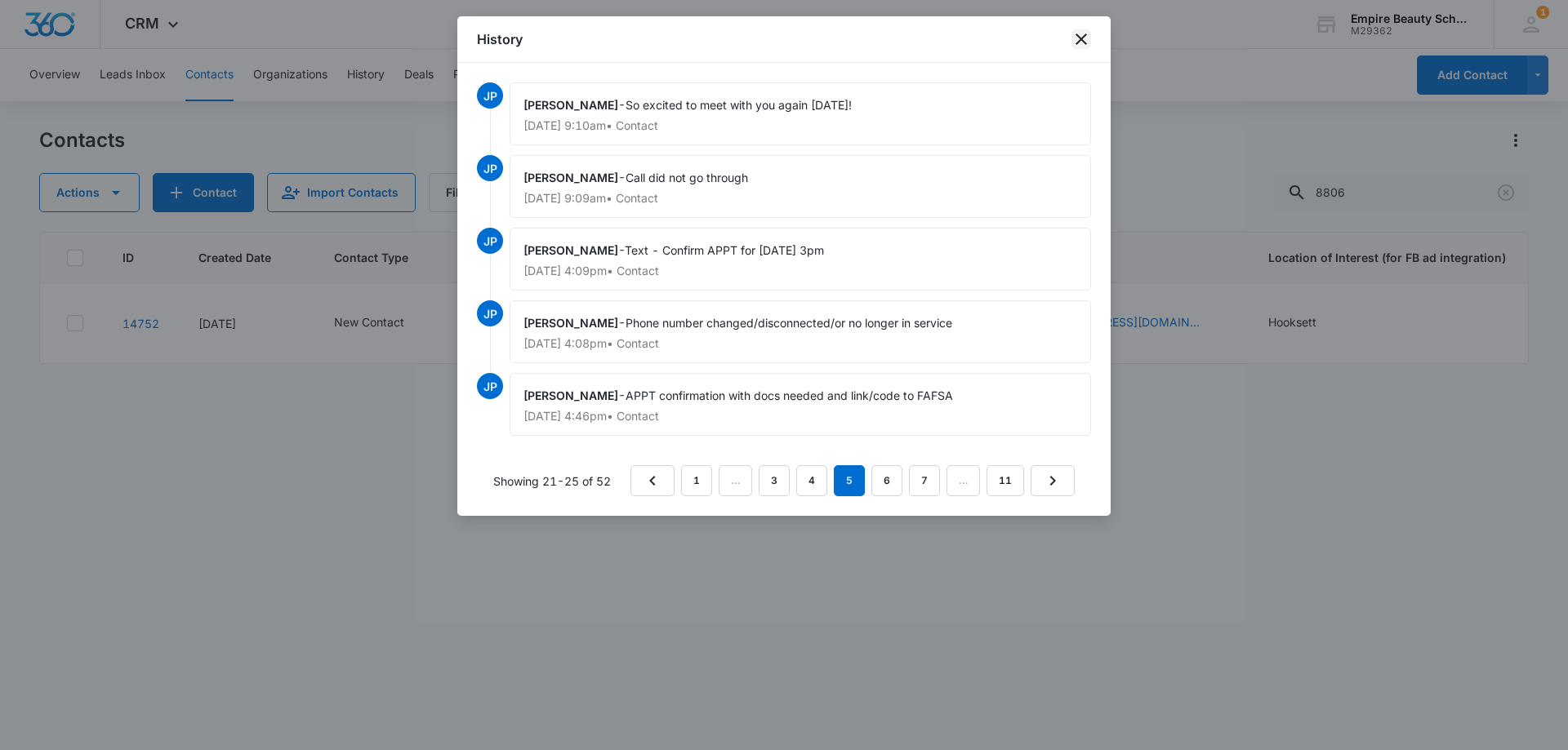
click at [1083, 37] on icon "close" at bounding box center [1081, 39] width 12 height 12
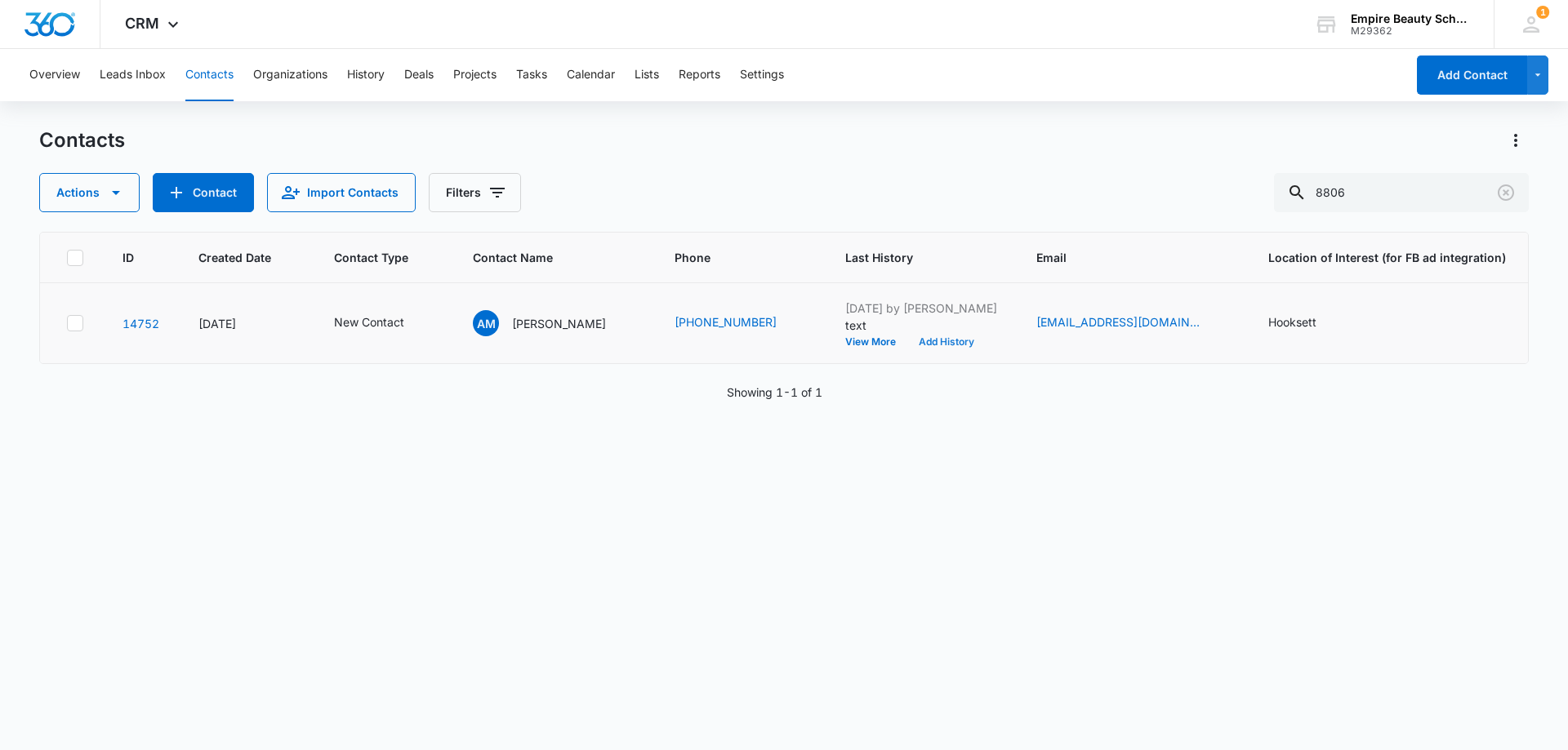
click at [928, 344] on button "Add History" at bounding box center [946, 342] width 79 height 10
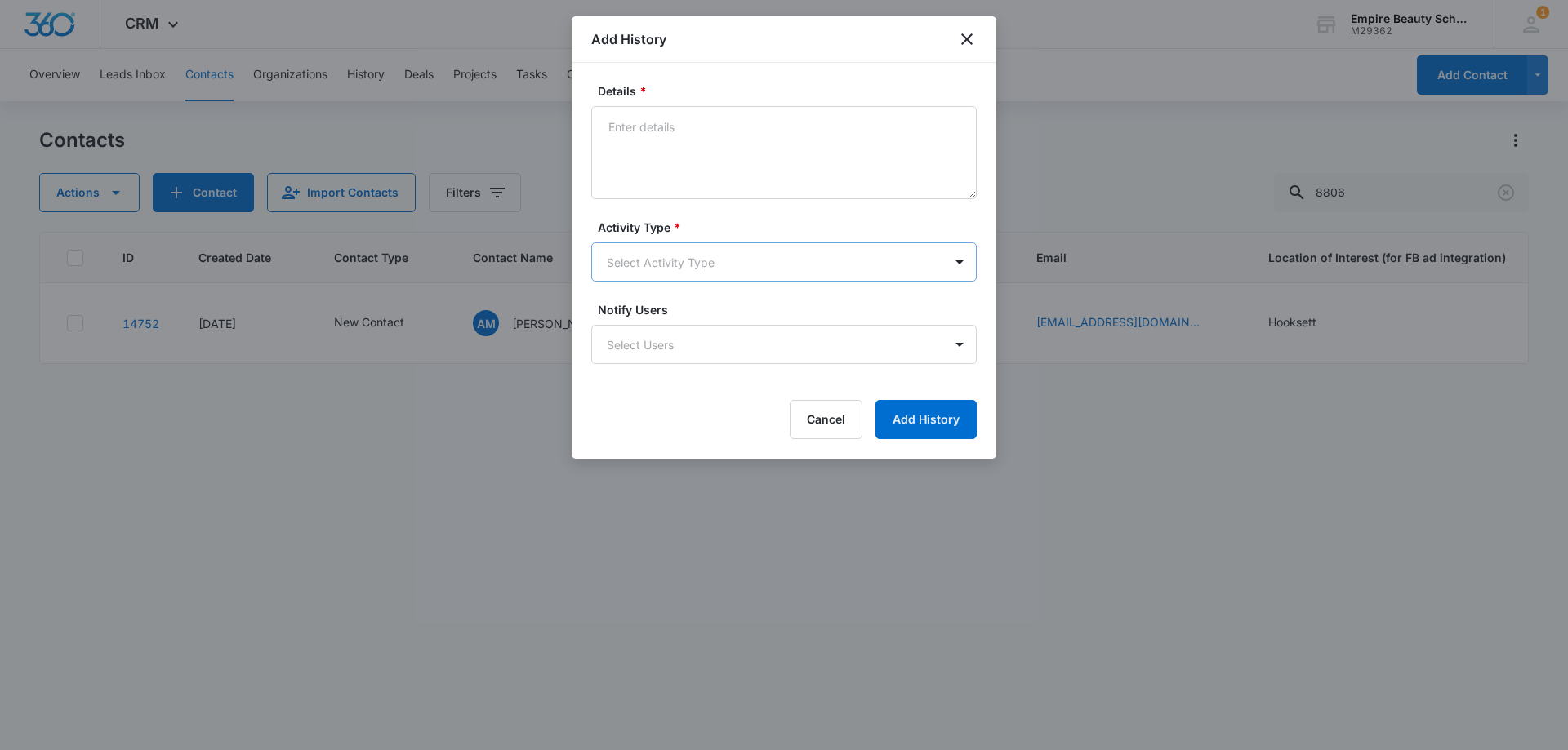
click at [623, 254] on body "CRM Apps Forms CRM Email Shop Payments POS Files Brand Settings Empire Beauty S…" at bounding box center [784, 375] width 1568 height 750
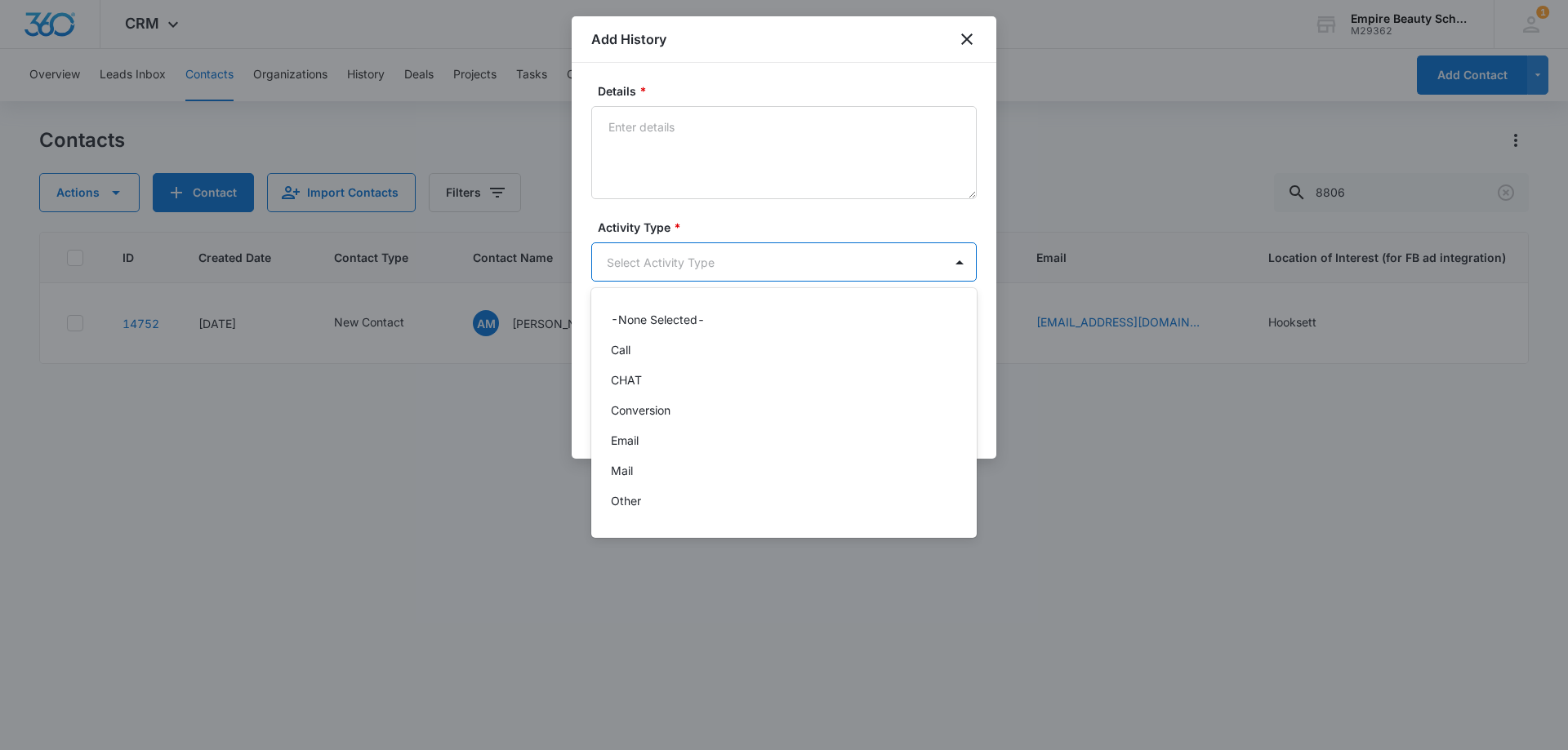
scroll to position [85, 0]
click at [642, 517] on div "Text" at bounding box center [784, 506] width 386 height 30
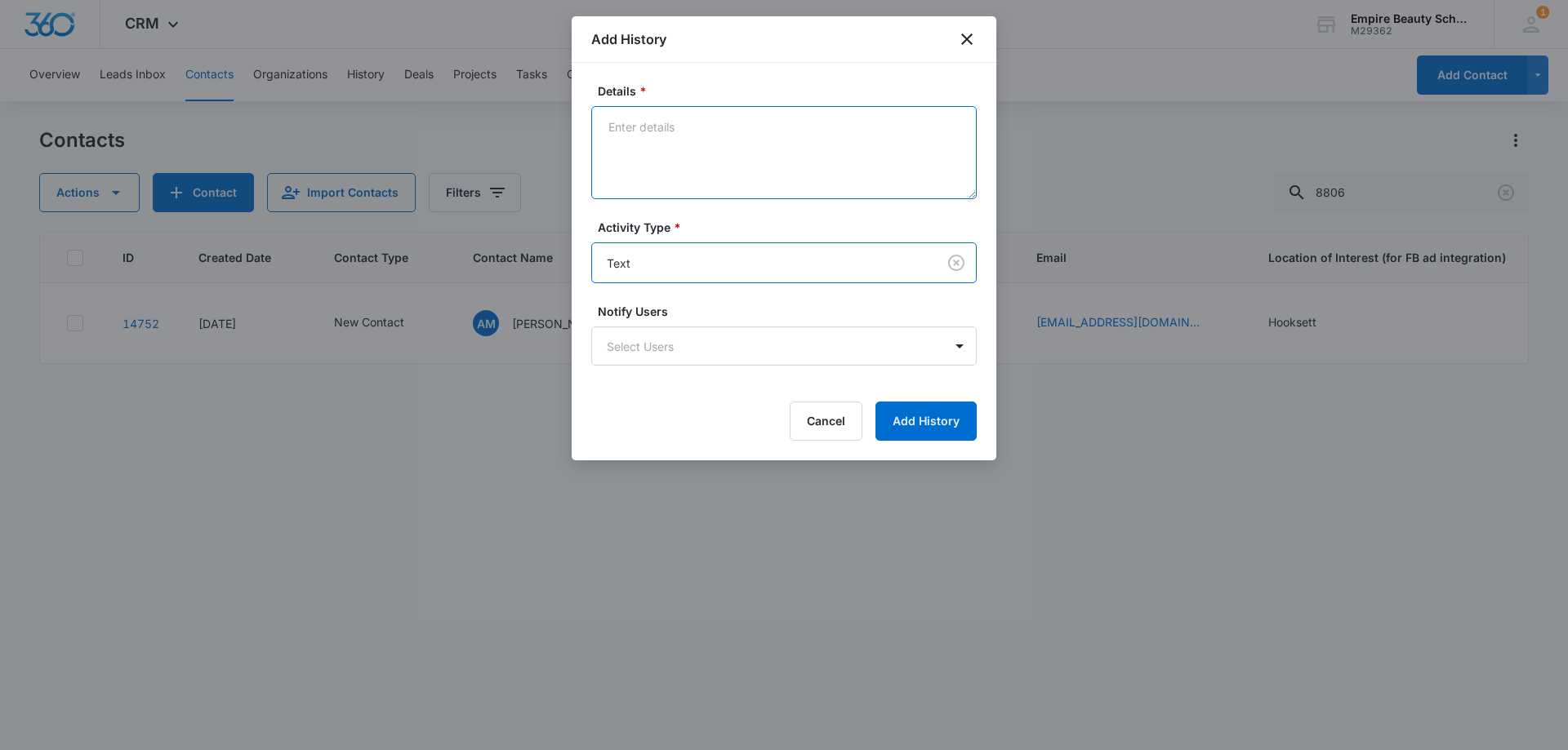
click at [689, 113] on textarea "Details *" at bounding box center [784, 152] width 386 height 93
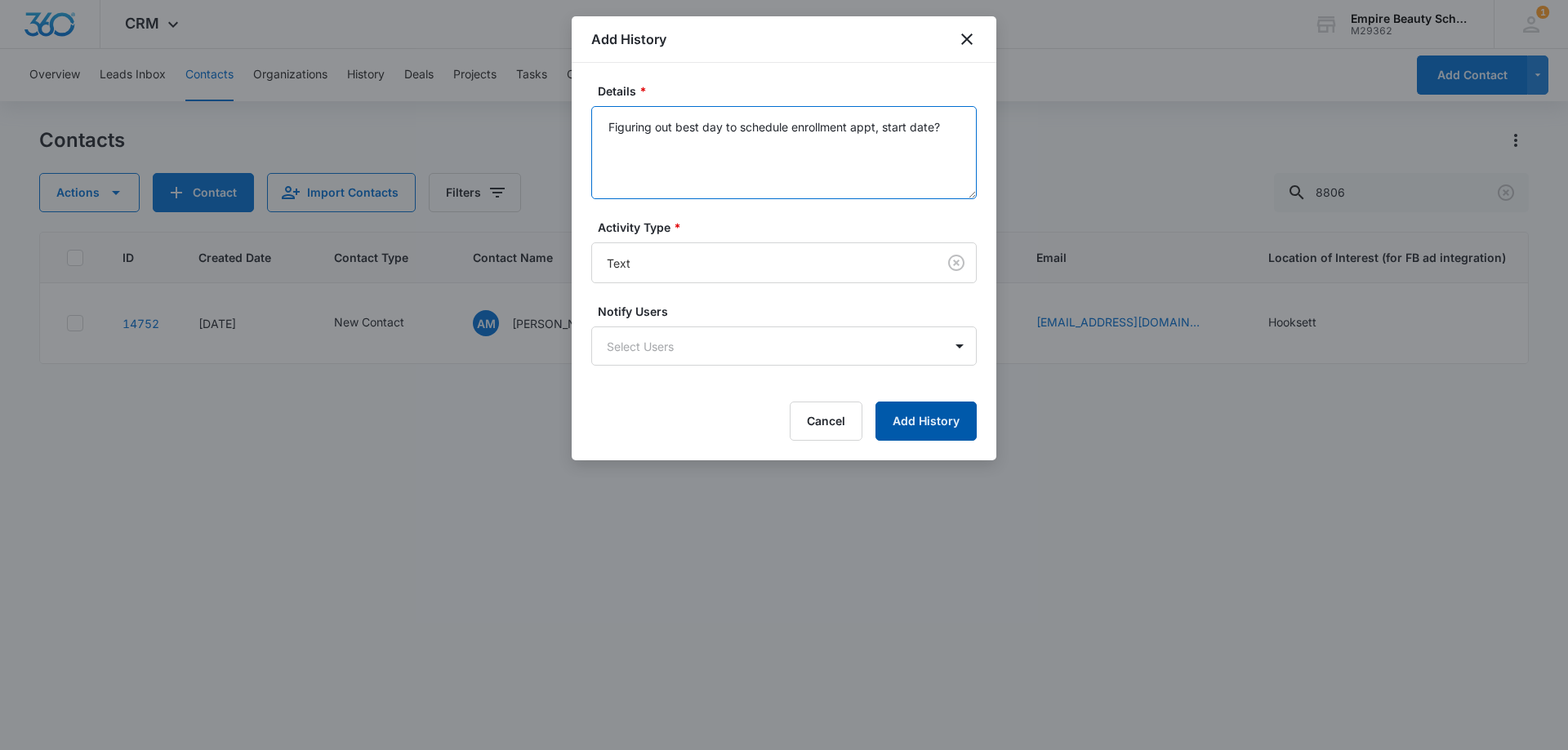
type textarea "Figuring out best day to schedule enrollment appt, start date?"
click at [962, 437] on button "Add History" at bounding box center [926, 420] width 101 height 39
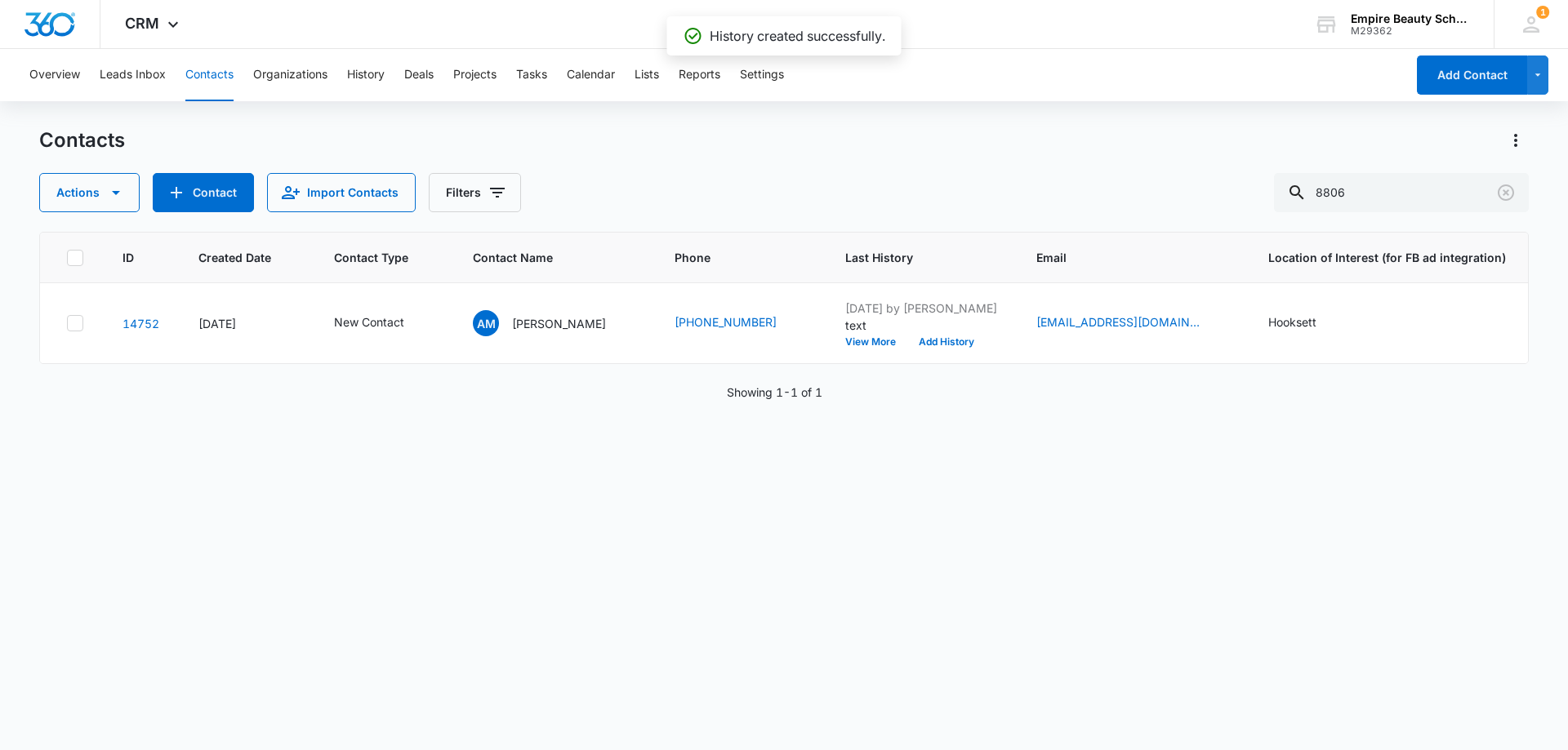
click at [415, 323] on icon "Contact Type - New Contact - Select to Edit Field" at bounding box center [424, 323] width 20 height 20
click at [391, 212] on icon "Remove New Contact" at bounding box center [396, 218] width 12 height 12
click at [392, 215] on div "Contact Type" at bounding box center [353, 219] width 109 height 36
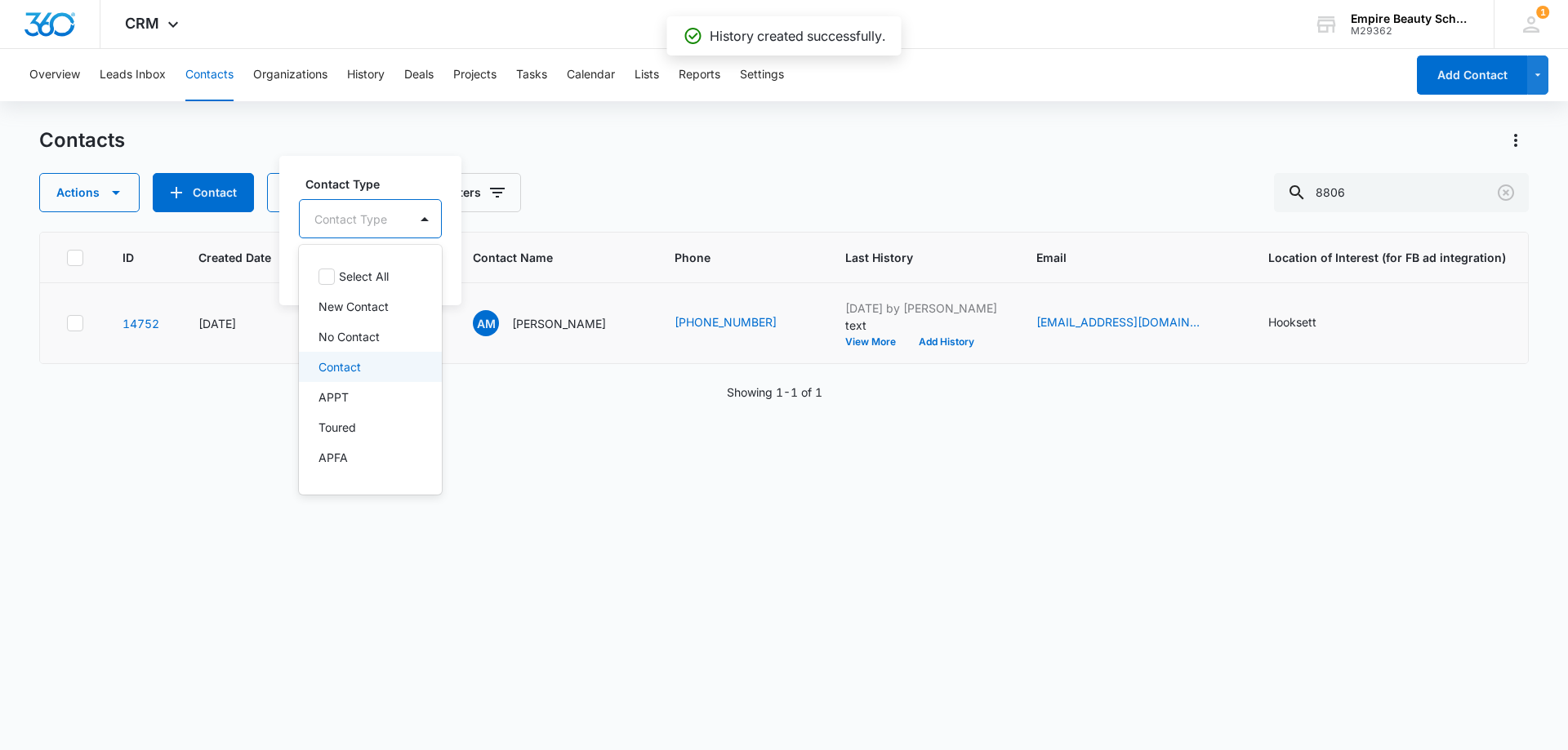
click at [348, 371] on p "Contact" at bounding box center [339, 366] width 42 height 17
click at [347, 419] on div "Toured" at bounding box center [370, 429] width 143 height 30
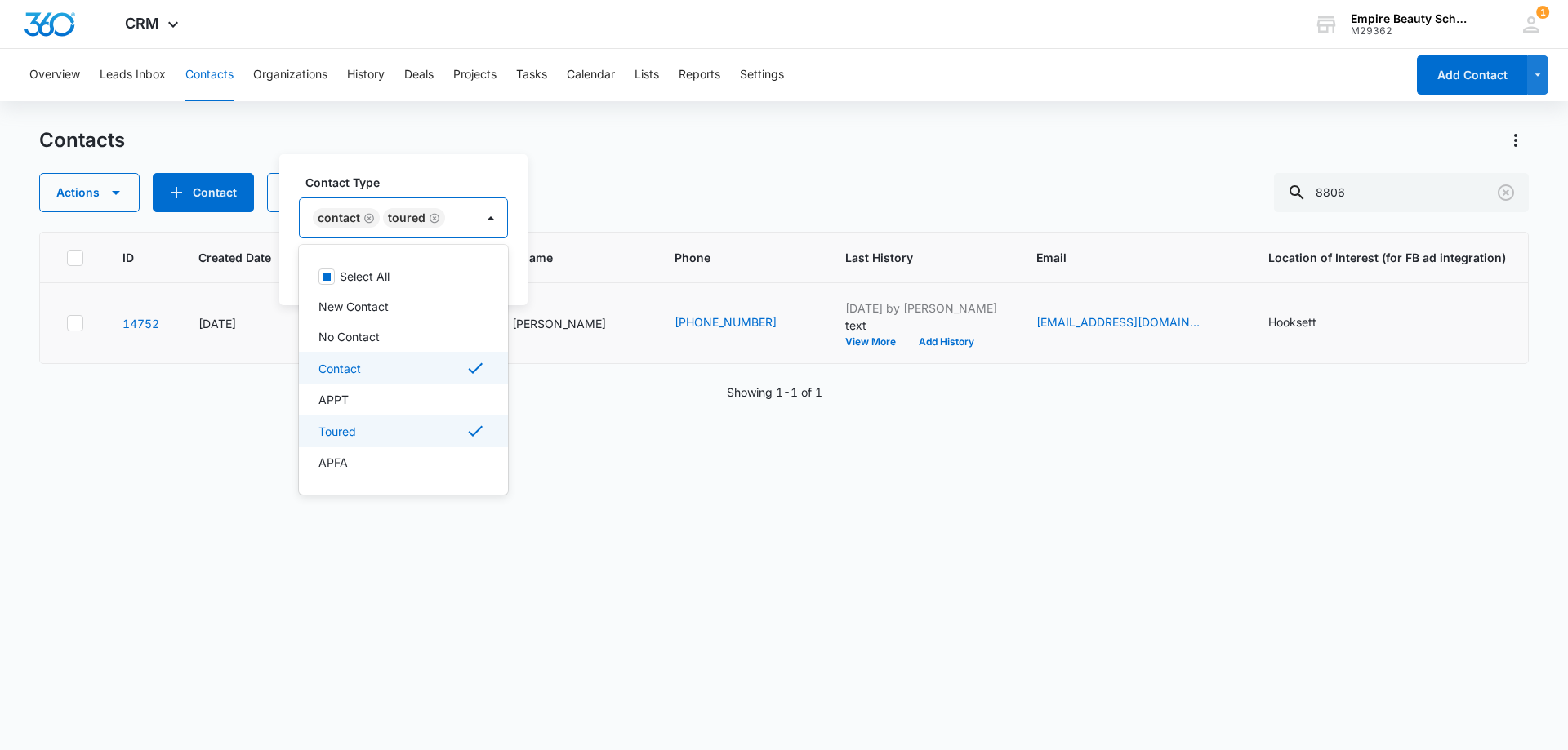
click at [342, 362] on p "Contact" at bounding box center [339, 368] width 42 height 17
click at [344, 399] on p "APPT" at bounding box center [333, 397] width 30 height 17
click at [448, 166] on div "Contact Type option APPT, selected. 16 results available. Use Up and Down to ch…" at bounding box center [395, 230] width 231 height 151
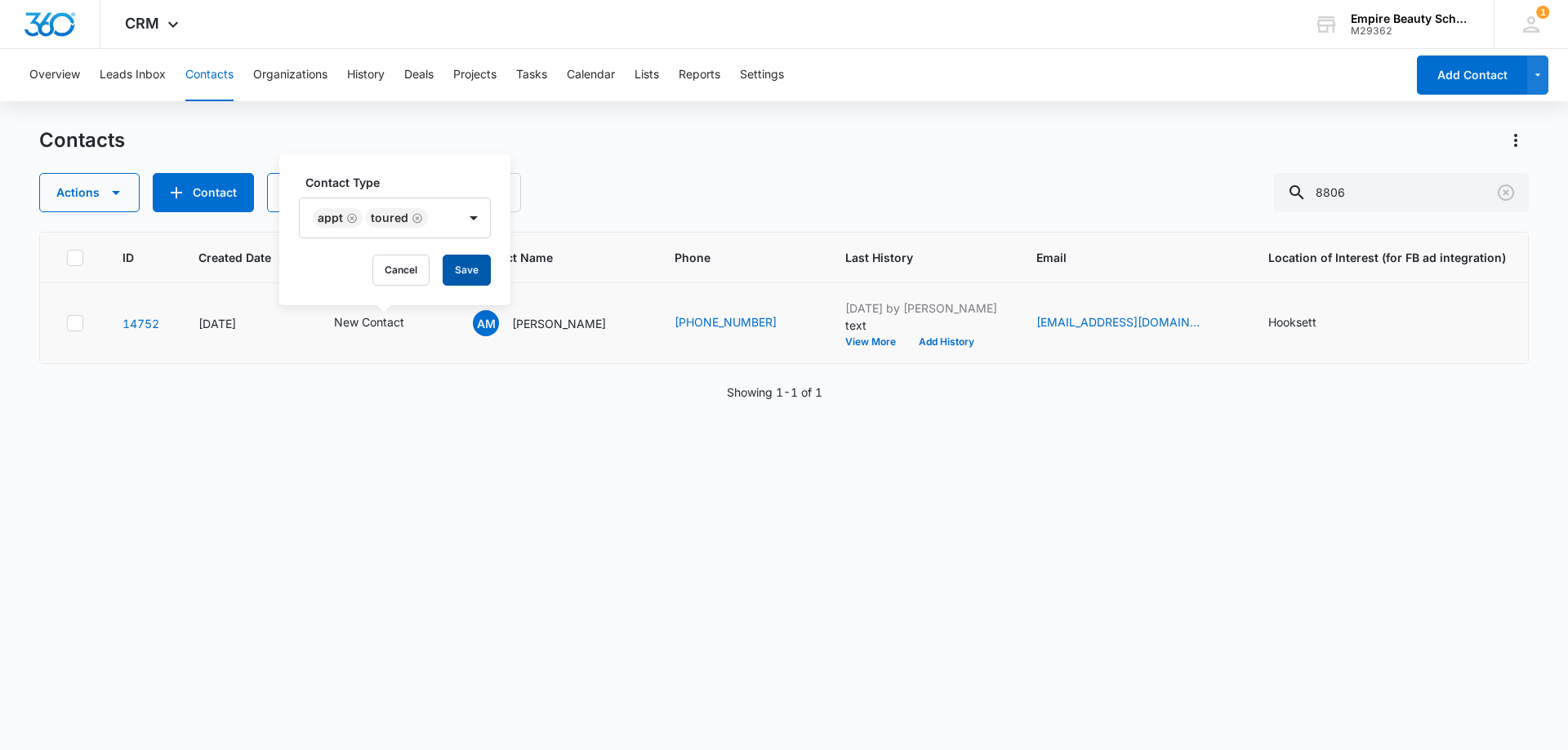
click at [478, 271] on button "Save" at bounding box center [467, 269] width 48 height 31
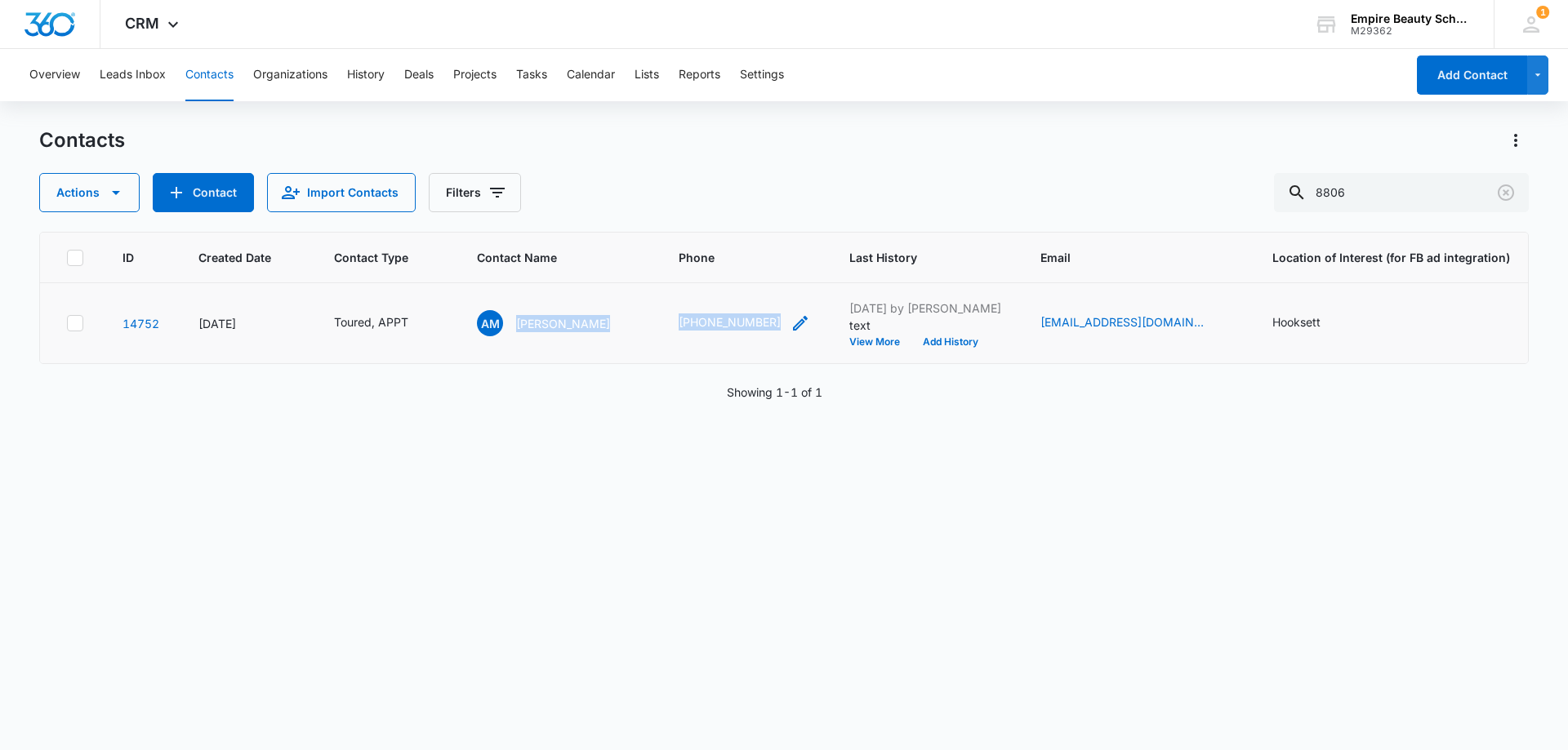
drag, startPoint x: 514, startPoint y: 330, endPoint x: 711, endPoint y: 319, distance: 197.3
click at [803, 346] on tr "14752 [DATE] Toured, APPT AM [PERSON_NAME] (603) 401-8806 [DATE] by [PERSON_NAM…" at bounding box center [982, 323] width 1885 height 80
copy tr "[PERSON_NAME] [PHONE_NUMBER]"
click at [696, 518] on div "ID Created Date Contact Type Contact Name Phone Last History Email Location of …" at bounding box center [784, 481] width 1489 height 497
click at [1508, 193] on icon "Clear" at bounding box center [1506, 193] width 20 height 20
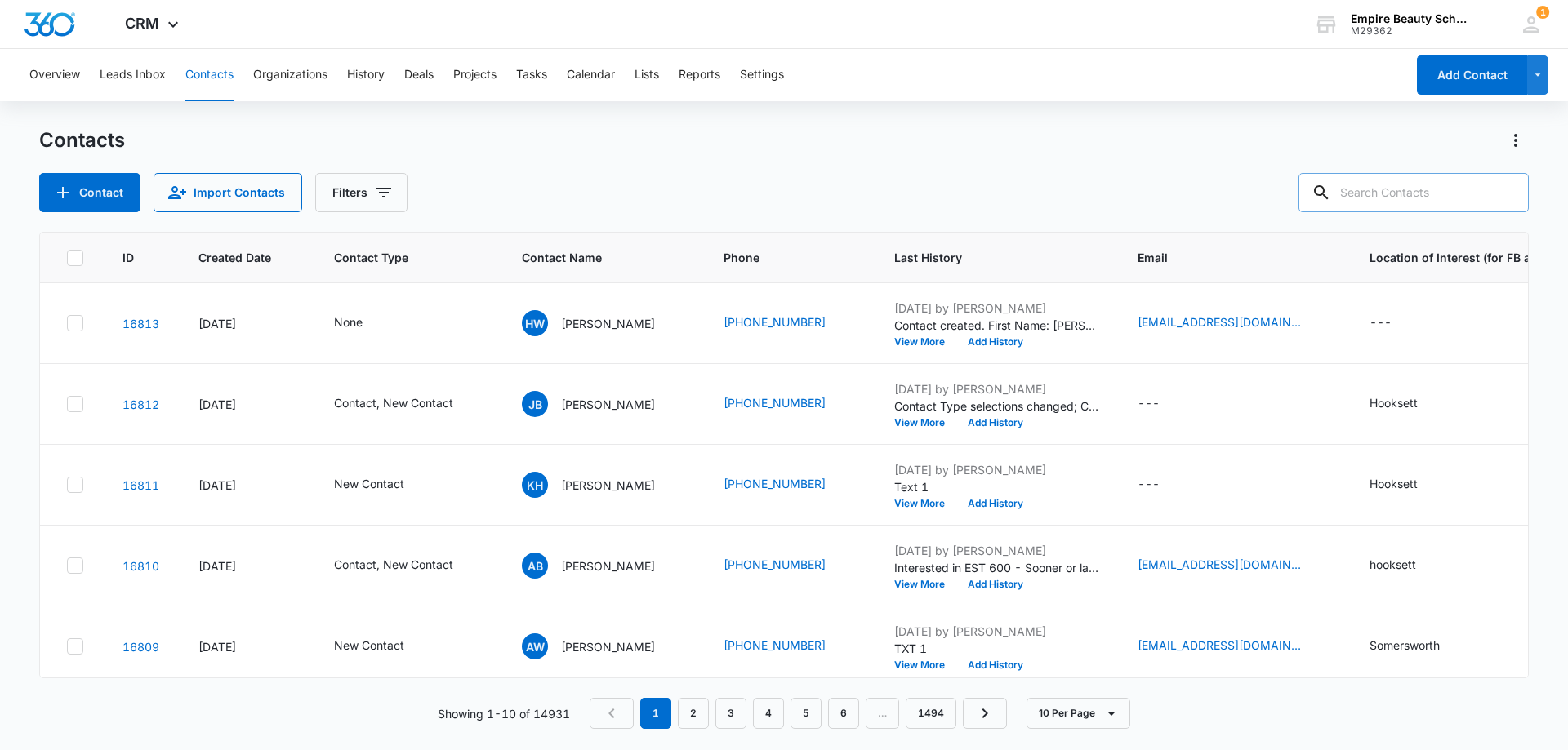
click at [1381, 194] on input "text" at bounding box center [1414, 192] width 231 height 39
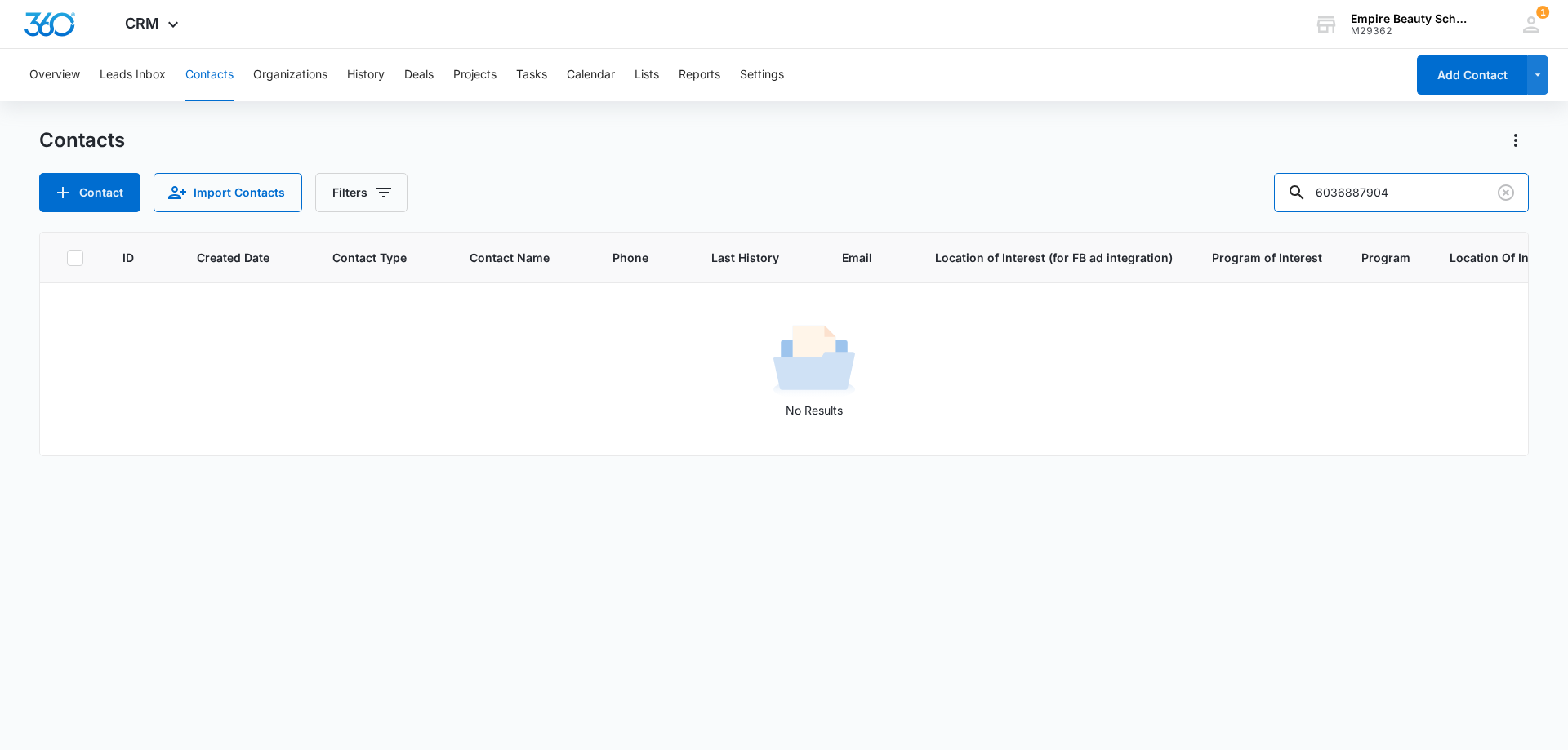
drag, startPoint x: 1352, startPoint y: 199, endPoint x: 1180, endPoint y: 206, distance: 172.1
click at [1181, 207] on div "Contact Import Contacts Filters 6036887904" at bounding box center [784, 192] width 1489 height 39
type input "7904"
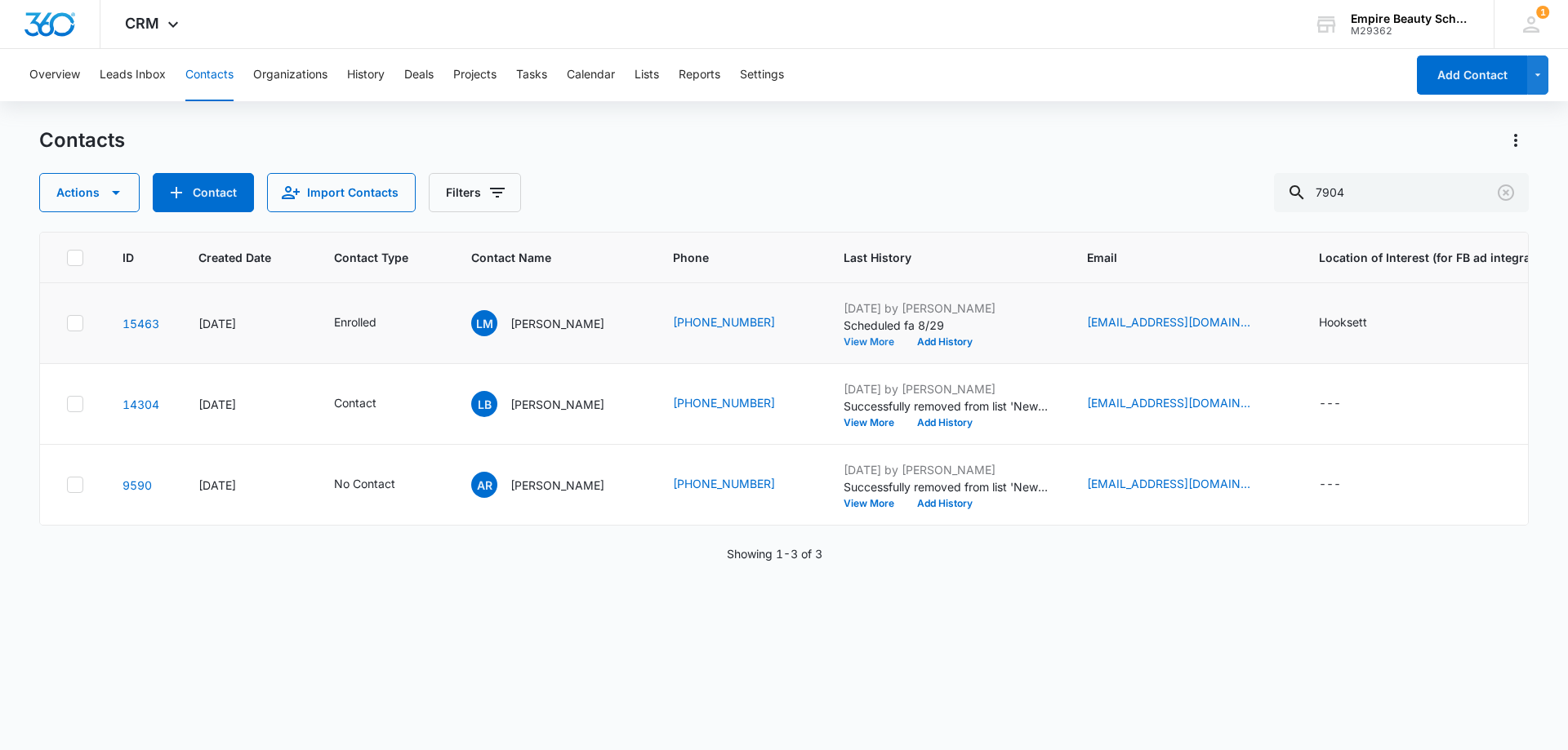
click at [857, 342] on button "View More" at bounding box center [874, 342] width 62 height 10
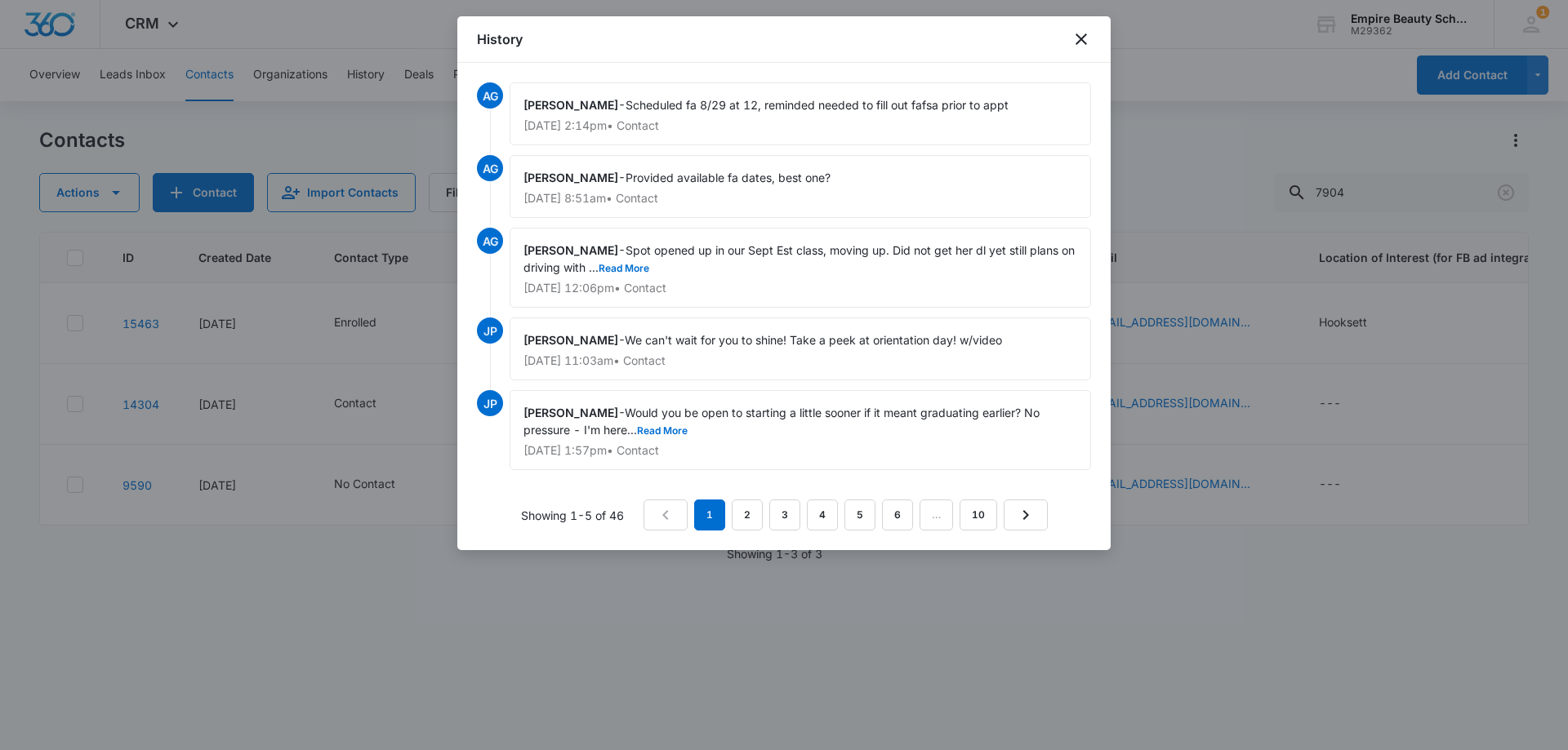
click at [612, 261] on span "Spot opened up in our Sept Est class, moving up. Did not get her dl yet still p…" at bounding box center [800, 258] width 555 height 31
click at [1076, 36] on icon "close" at bounding box center [1081, 39] width 20 height 20
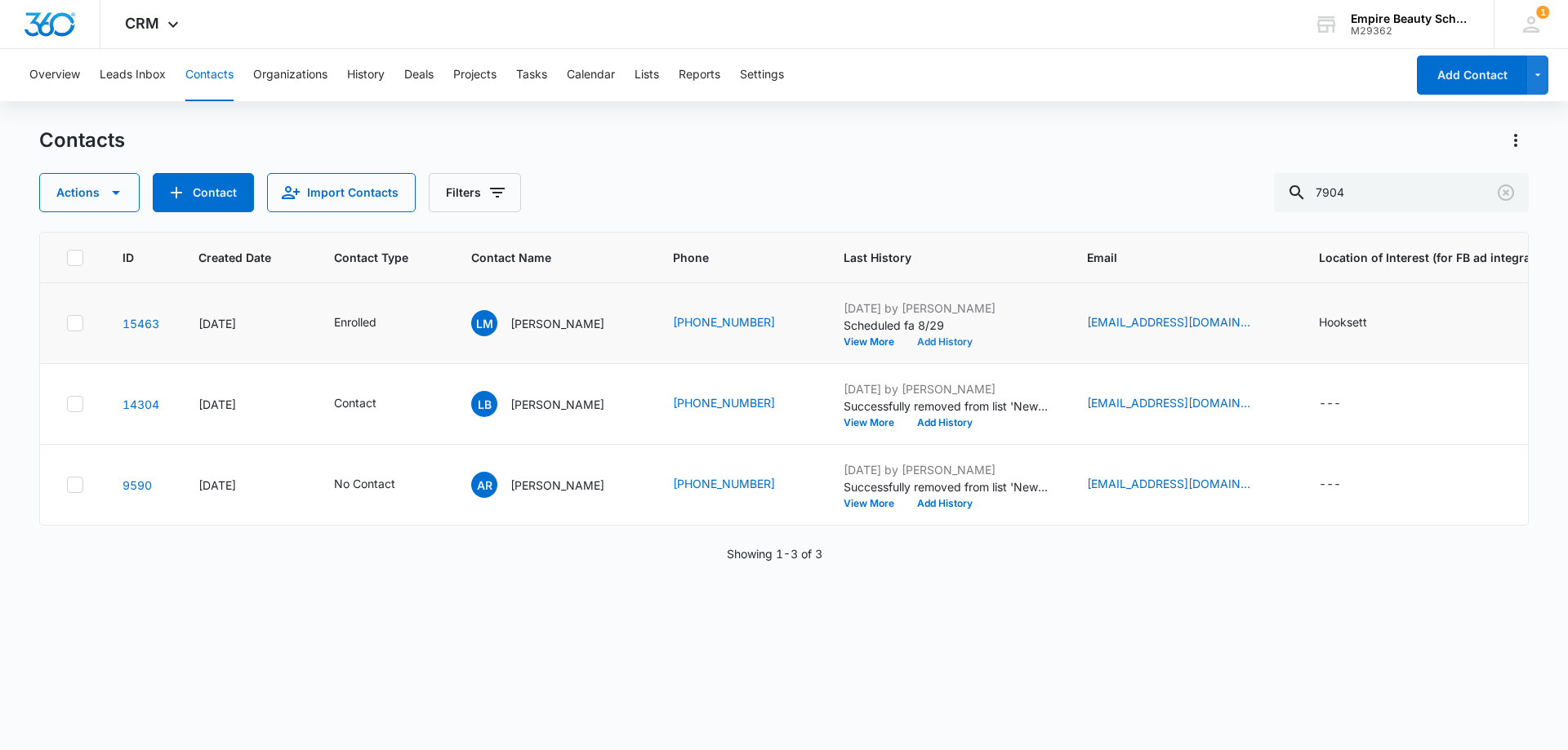
click at [952, 345] on button "Add History" at bounding box center [944, 342] width 79 height 10
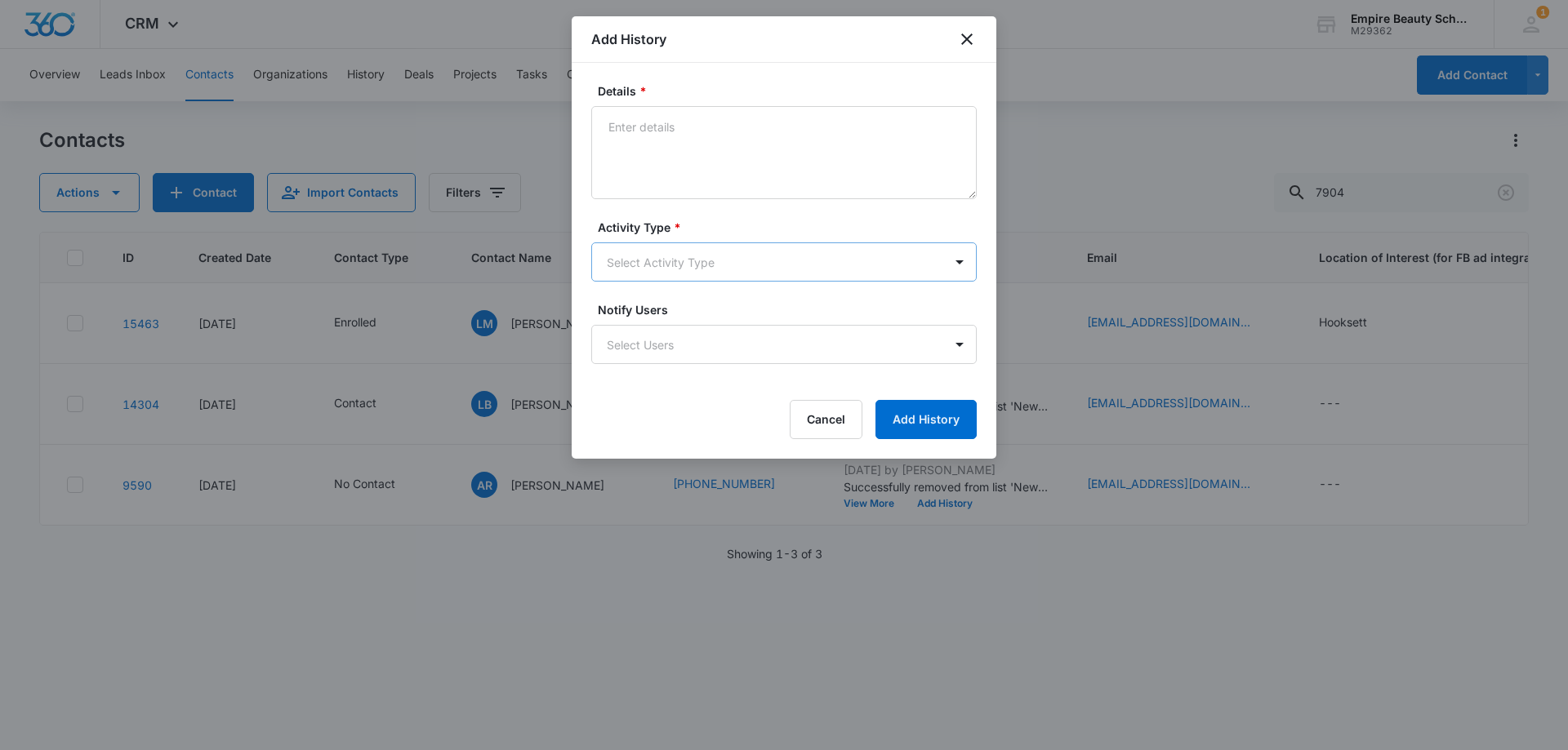
click at [642, 259] on body "CRM Apps Forms CRM Email Shop Payments POS Files Brand Settings Empire Beauty S…" at bounding box center [784, 375] width 1568 height 750
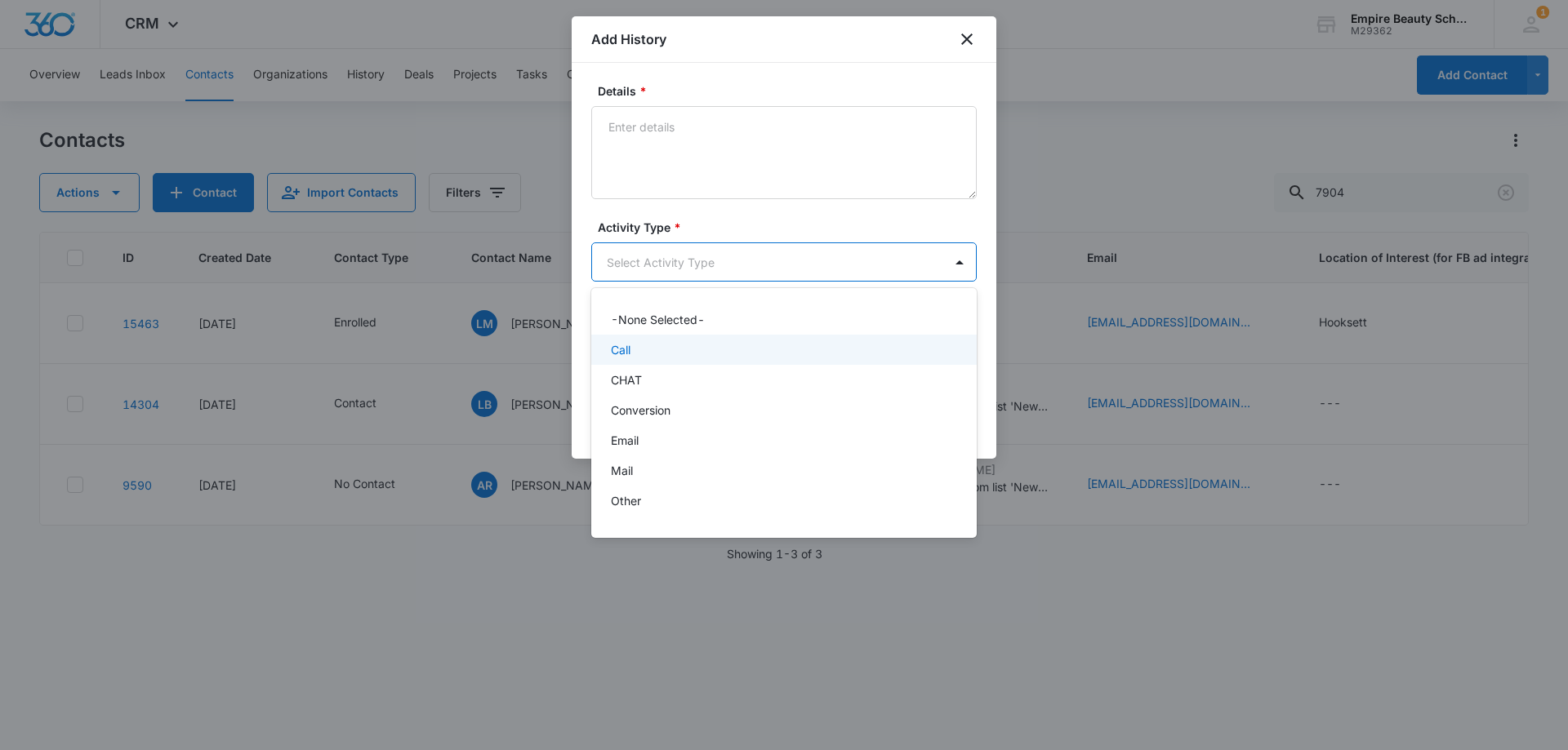
click at [661, 352] on div "Call" at bounding box center [783, 350] width 343 height 17
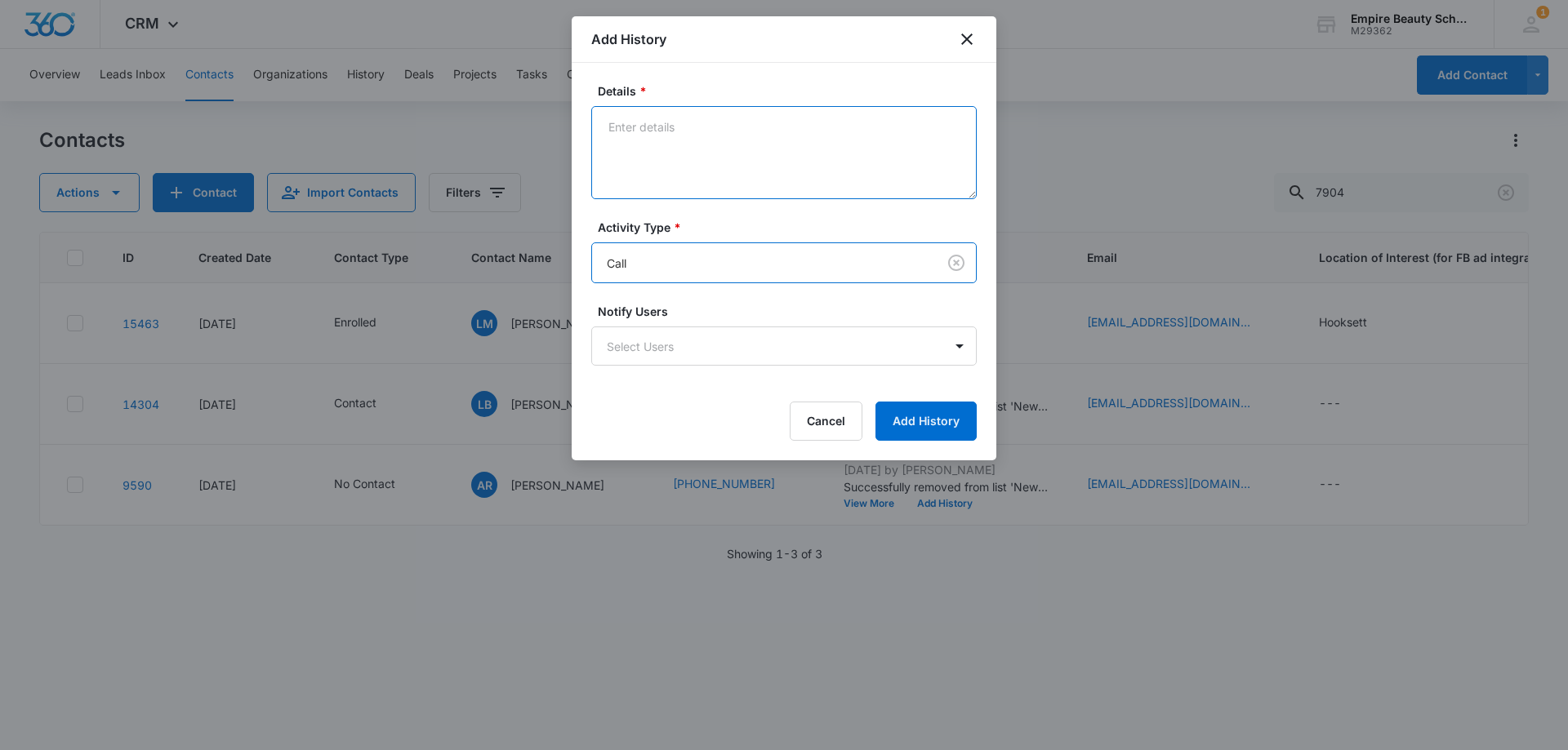
click at [672, 184] on textarea "Details *" at bounding box center [784, 152] width 386 height 93
click at [641, 128] on textarea "left vm message needing help with [PERSON_NAME]," at bounding box center [784, 152] width 386 height 93
click at [858, 123] on textarea "left VM message needing help with [PERSON_NAME]," at bounding box center [784, 152] width 386 height 93
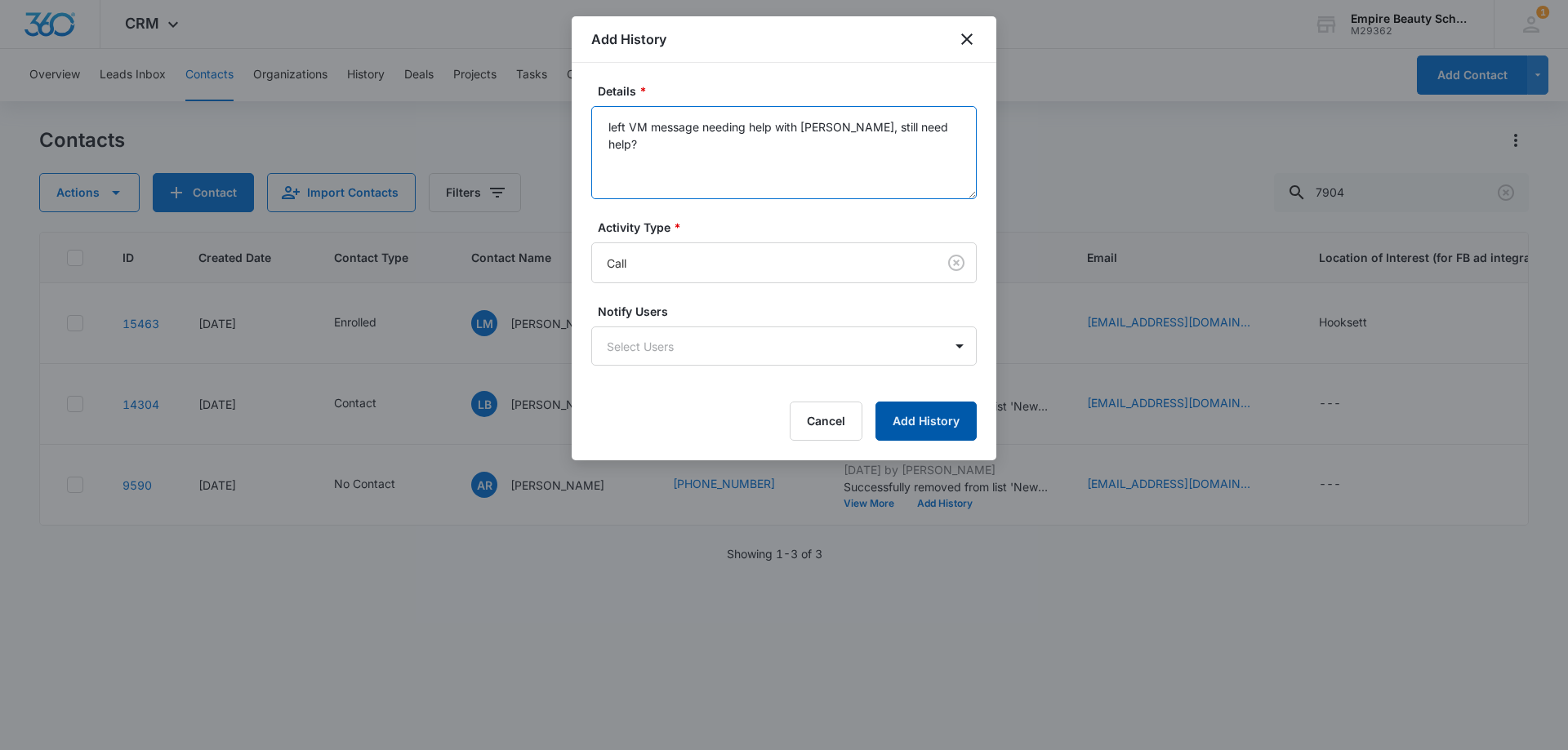
type textarea "left VM message needing help with [PERSON_NAME], still need help?"
click at [938, 418] on button "Add History" at bounding box center [926, 420] width 101 height 39
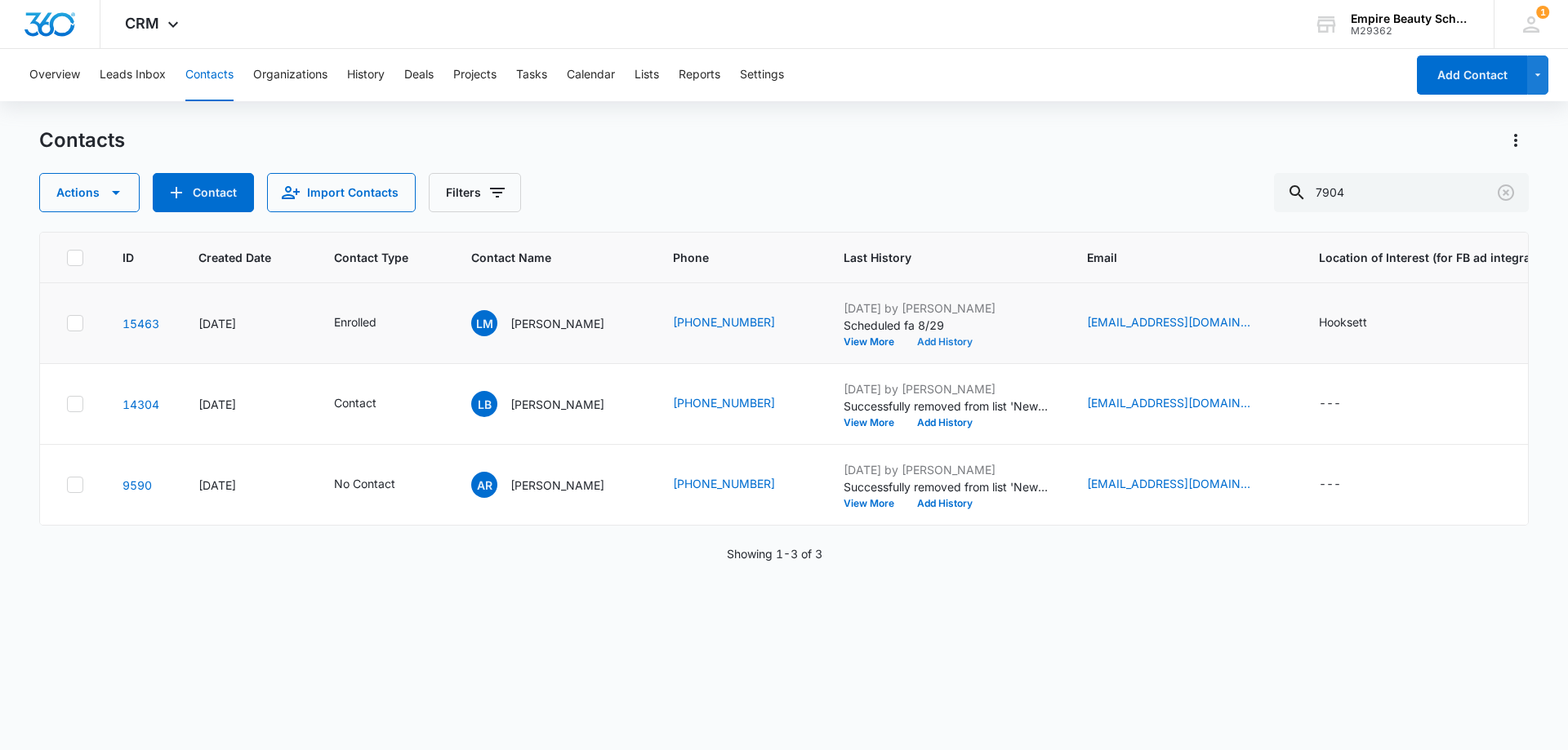
click at [934, 341] on button "Add History" at bounding box center [944, 342] width 79 height 10
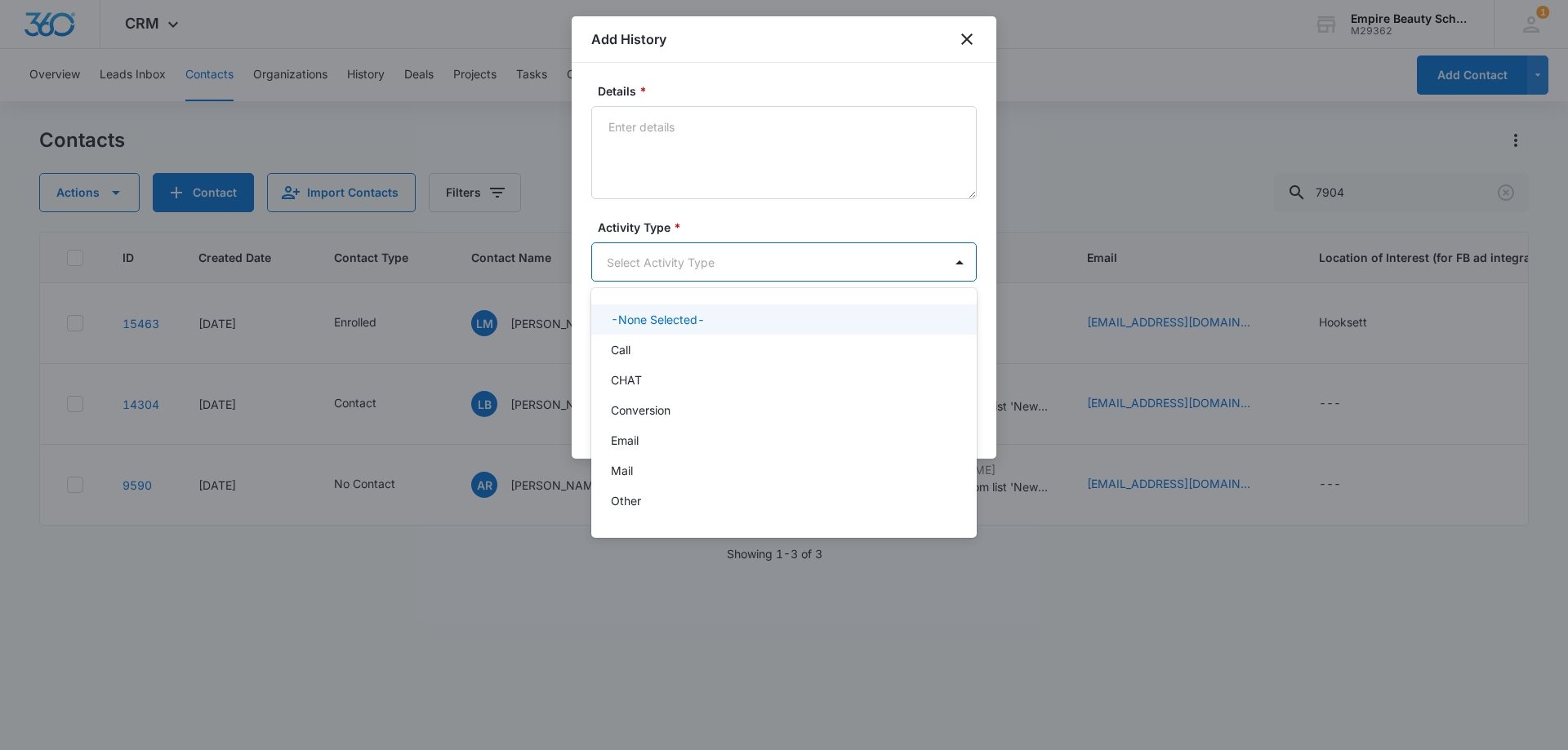
click at [667, 252] on body "CRM Apps Forms CRM Email Shop Payments POS Files Brand Settings Empire Beauty S…" at bounding box center [784, 375] width 1568 height 750
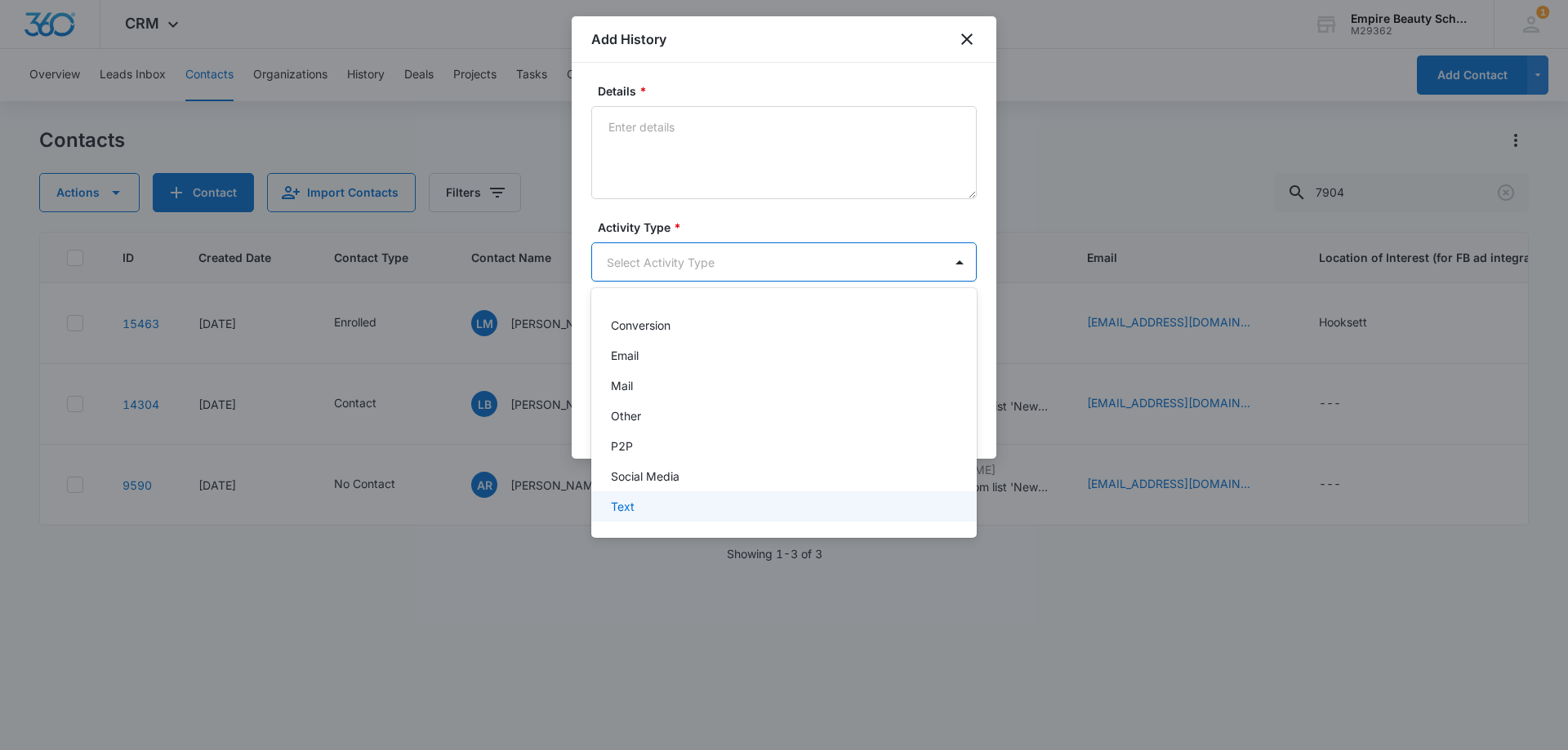
click at [640, 508] on div "Text" at bounding box center [783, 506] width 343 height 17
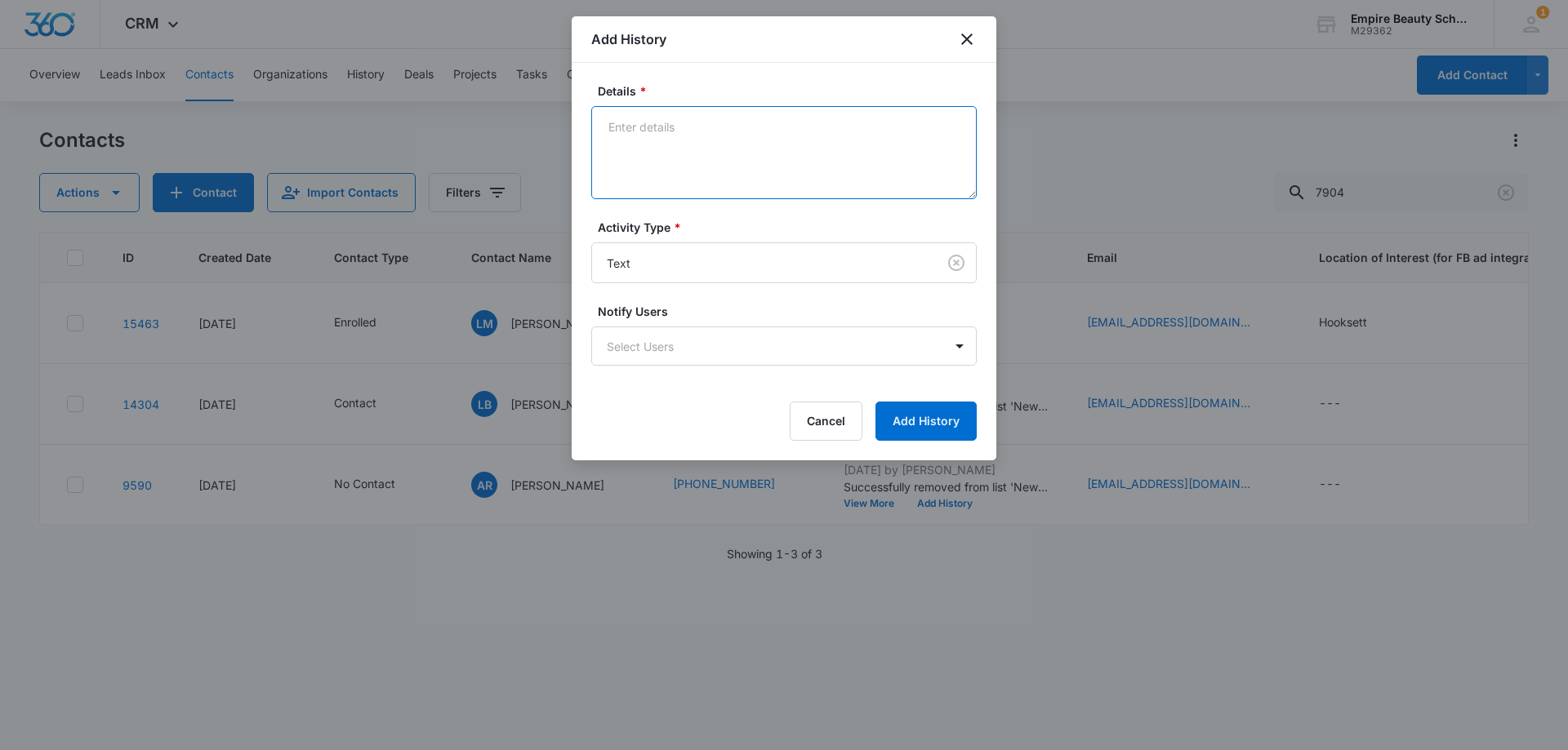
click at [662, 119] on textarea "Details *" at bounding box center [784, 152] width 386 height 93
type textarea "myturn helped with her questions, let her know fa appt reminder 9/16"
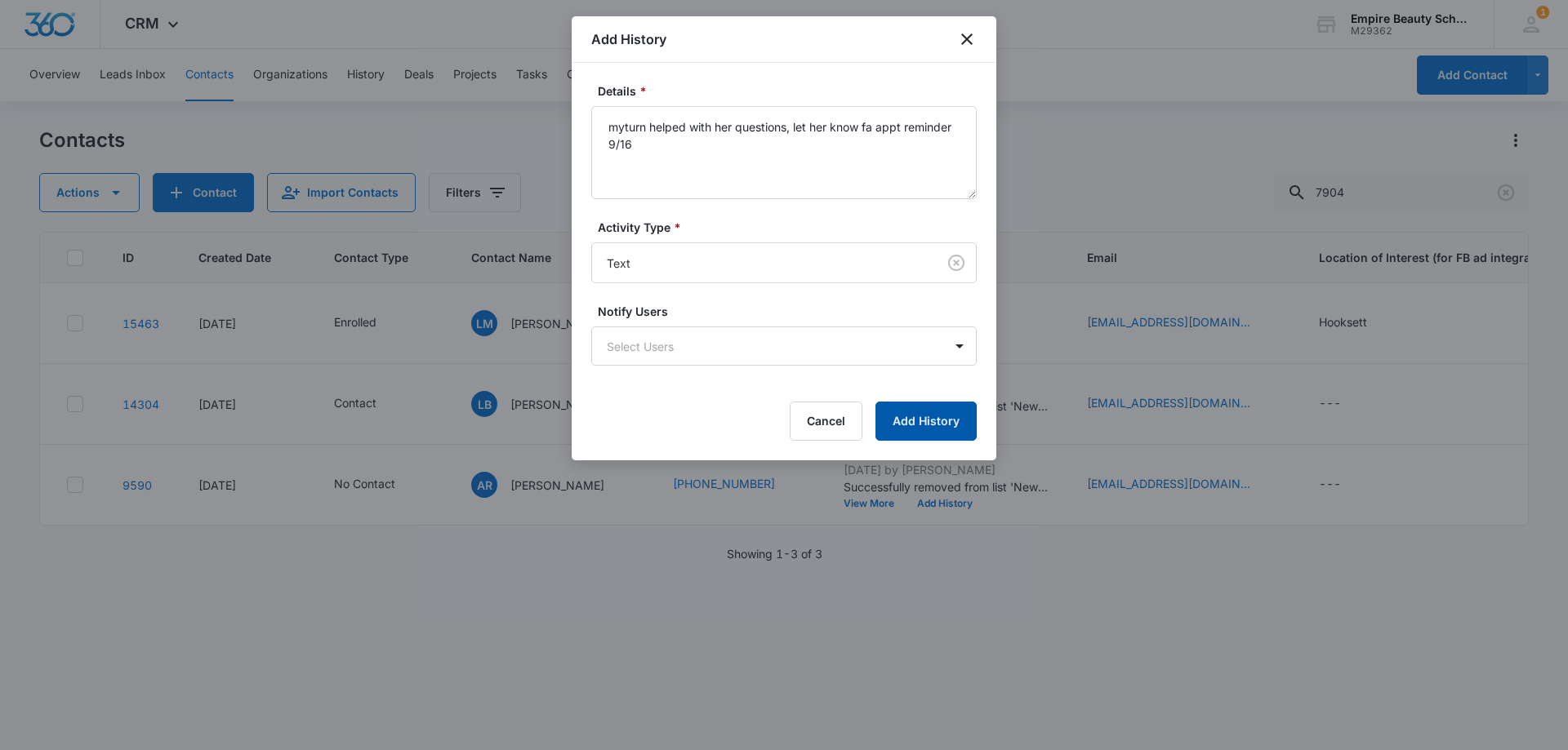
click at [949, 420] on button "Add History" at bounding box center [926, 420] width 101 height 39
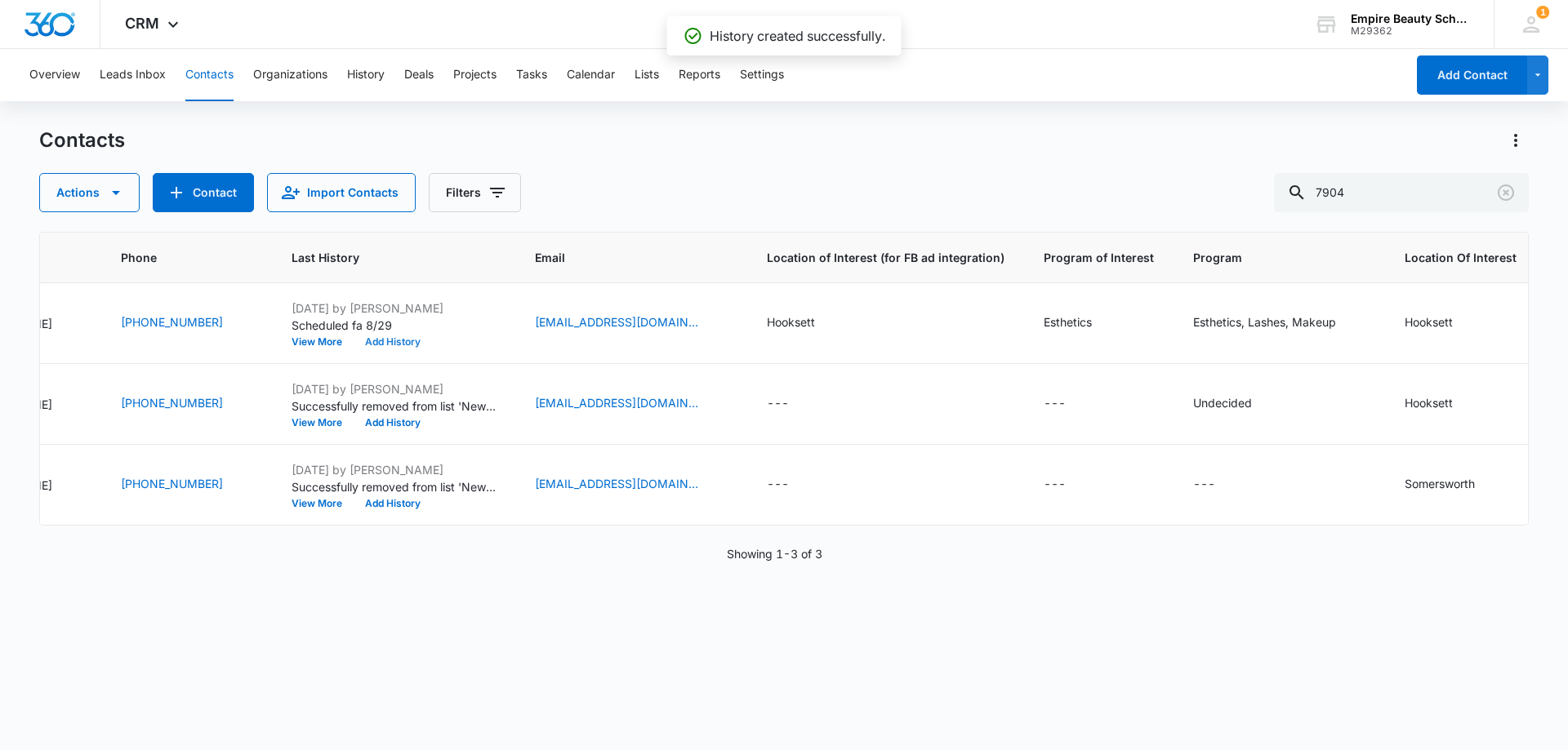
scroll to position [0, 0]
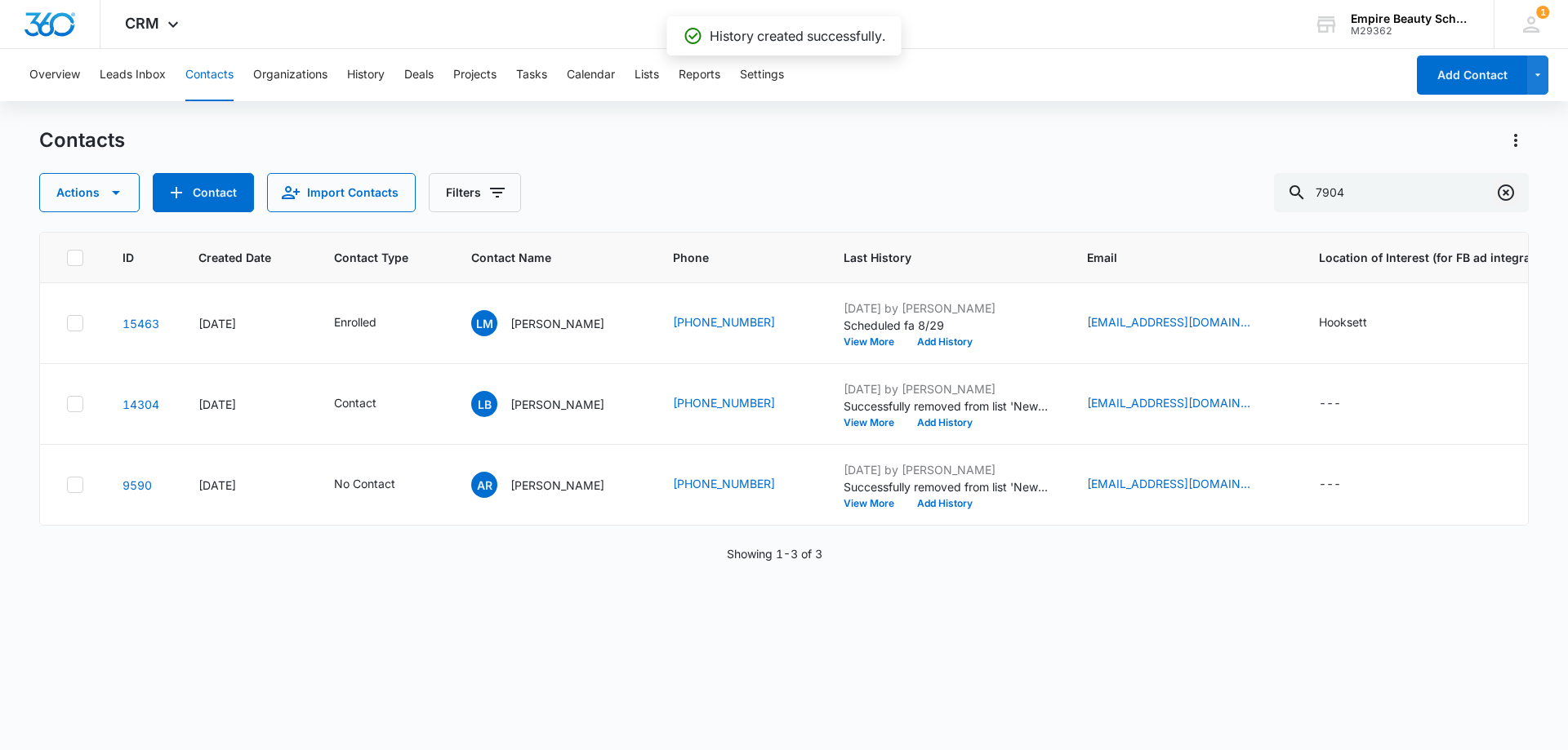
click at [1506, 188] on icon "Clear" at bounding box center [1506, 193] width 20 height 20
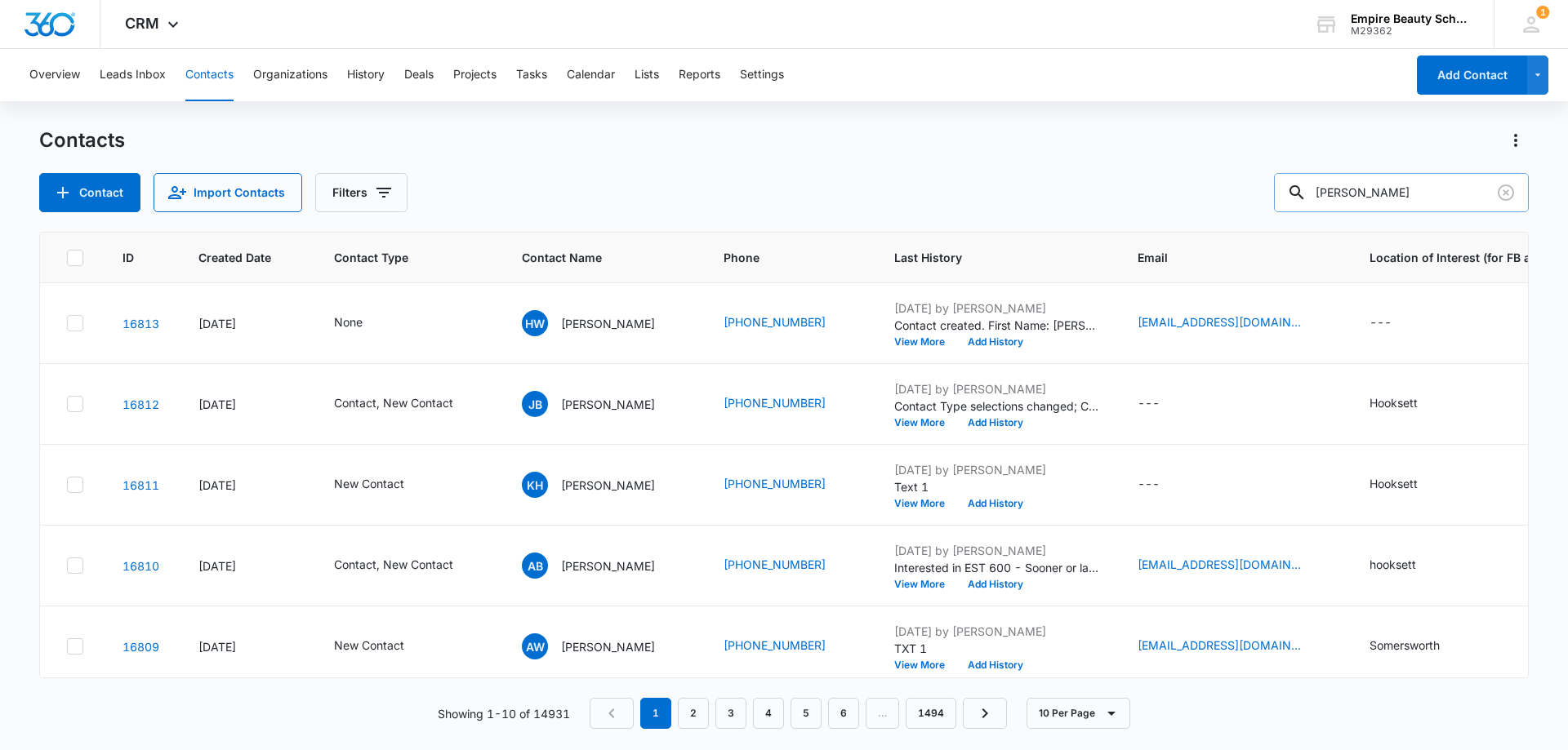
type input "[PERSON_NAME]"
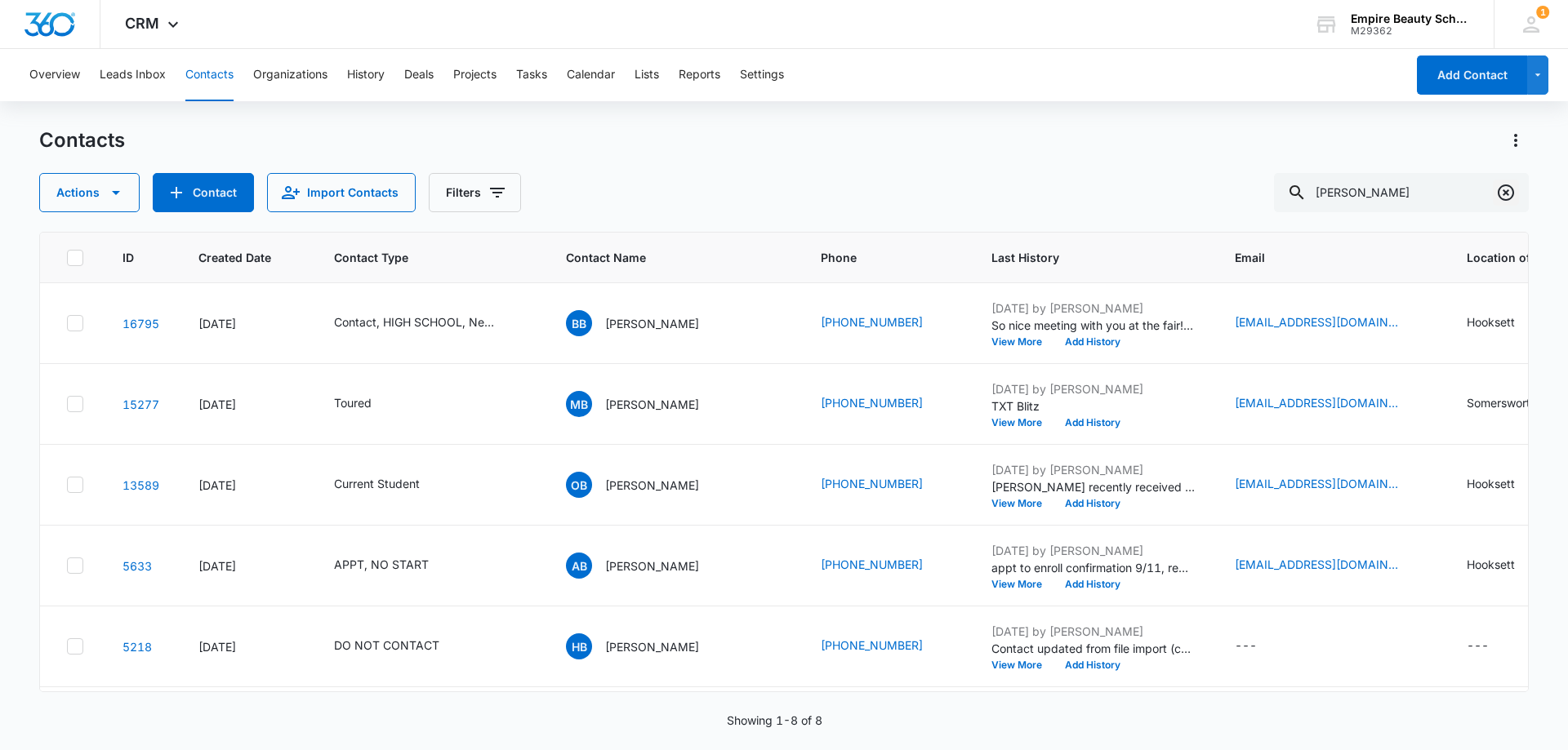
click at [1507, 194] on icon "Clear" at bounding box center [1506, 193] width 17 height 17
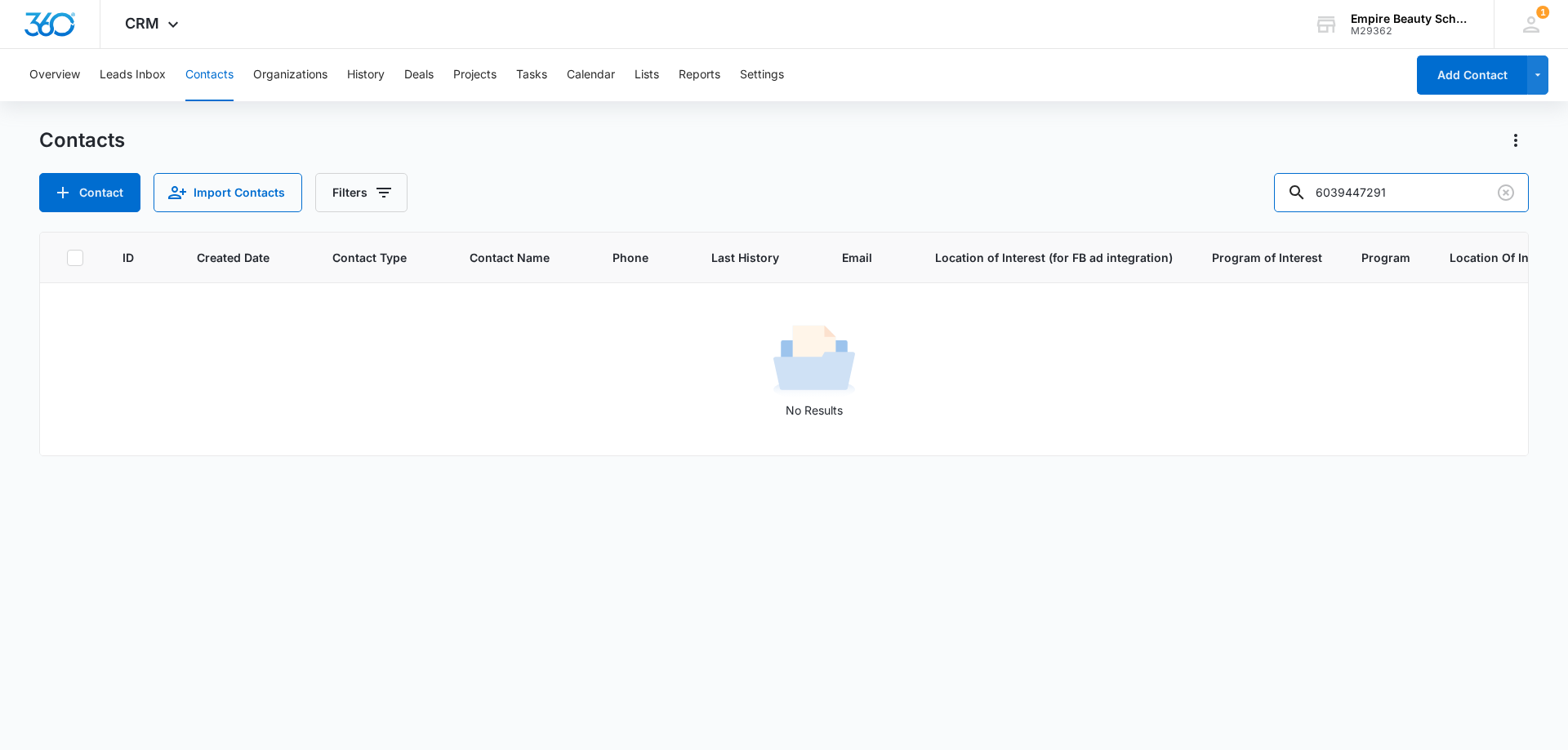
drag, startPoint x: 1376, startPoint y: 186, endPoint x: 1234, endPoint y: 188, distance: 142.0
click at [1234, 188] on div "Contact Import Contacts Filters 6039447291" at bounding box center [784, 192] width 1489 height 39
type input "7291"
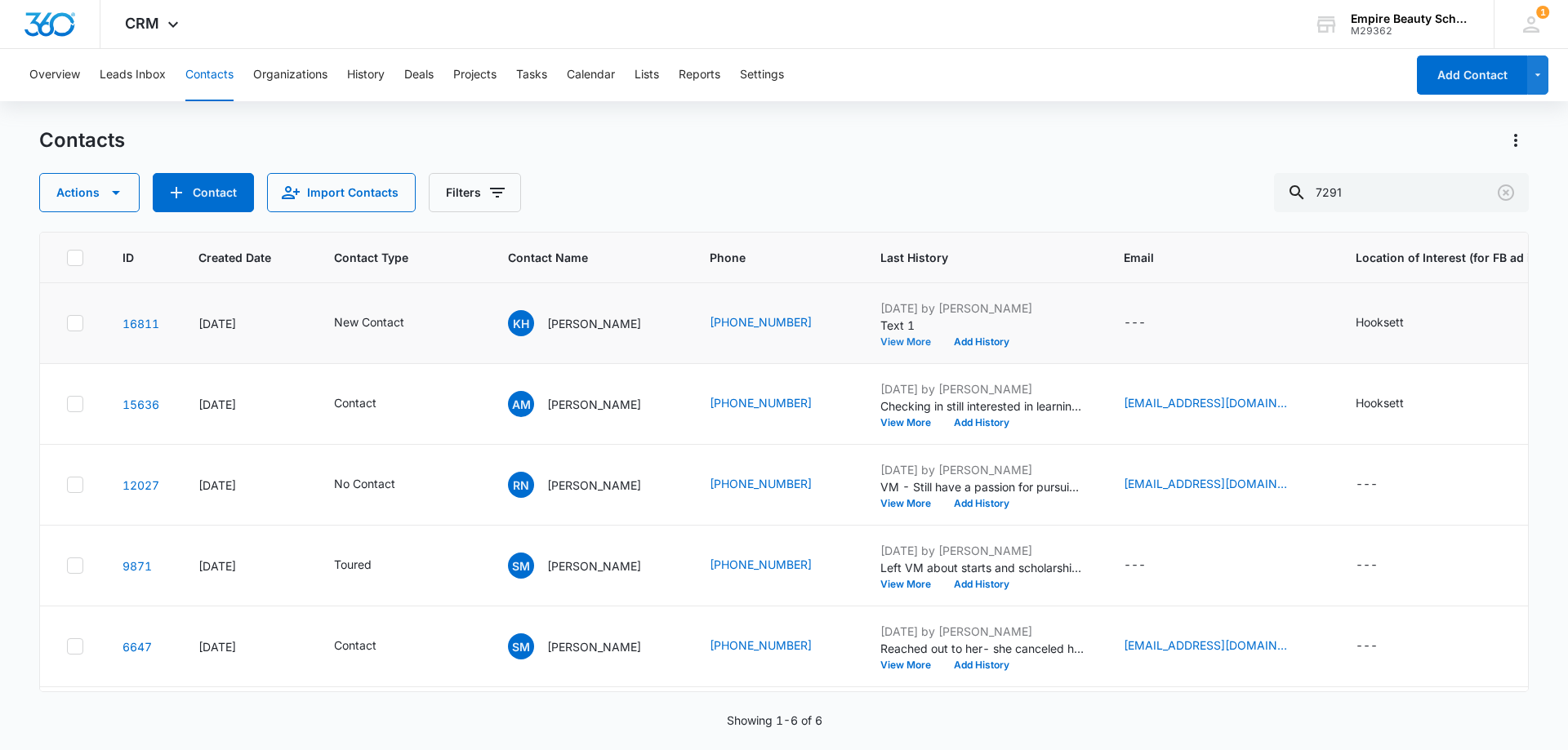
click at [880, 342] on button "View More" at bounding box center [910, 342] width 62 height 10
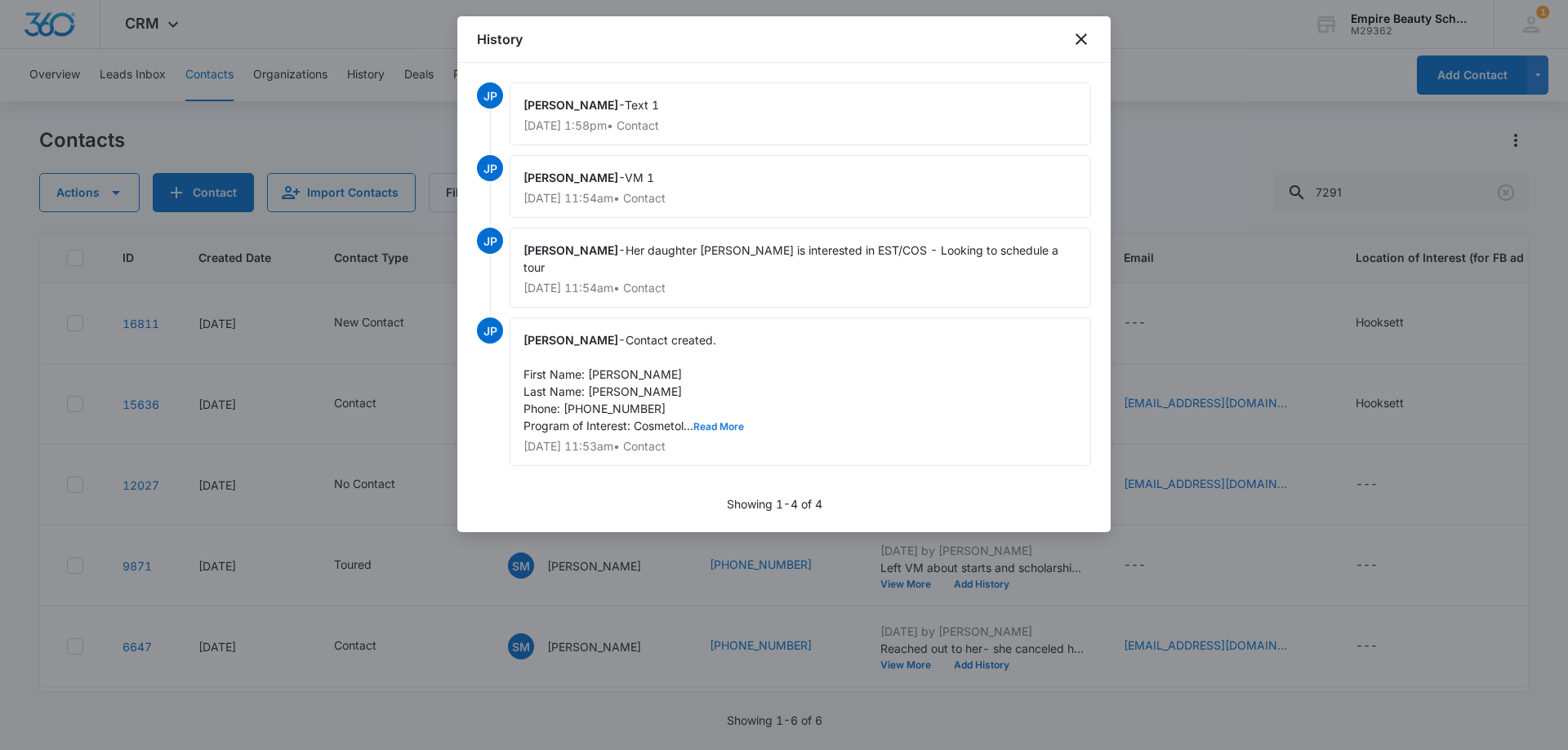
click at [731, 422] on button "Read More" at bounding box center [718, 427] width 51 height 10
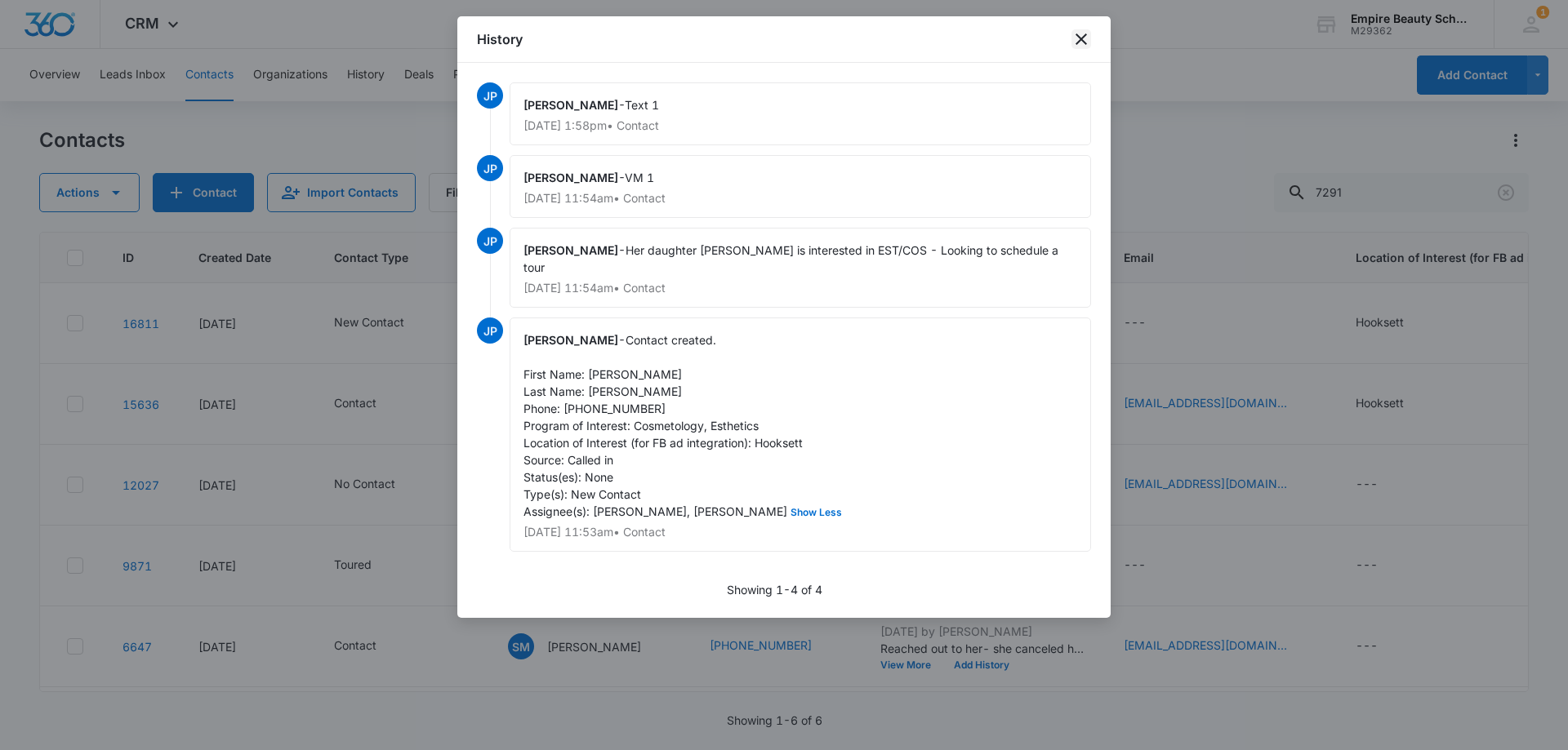
click at [1077, 36] on icon "close" at bounding box center [1081, 39] width 20 height 20
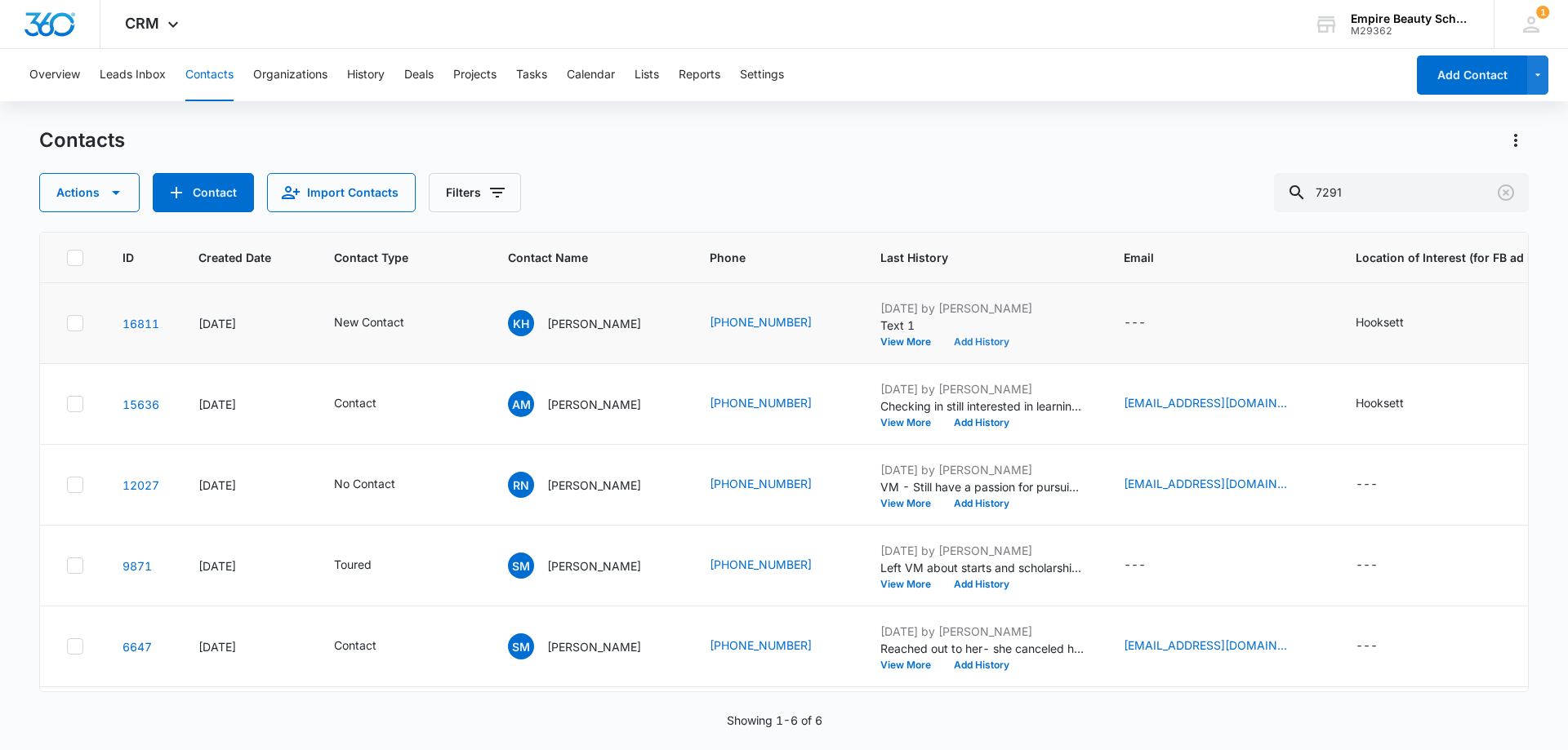
click at [964, 345] on button "Add History" at bounding box center [981, 342] width 79 height 10
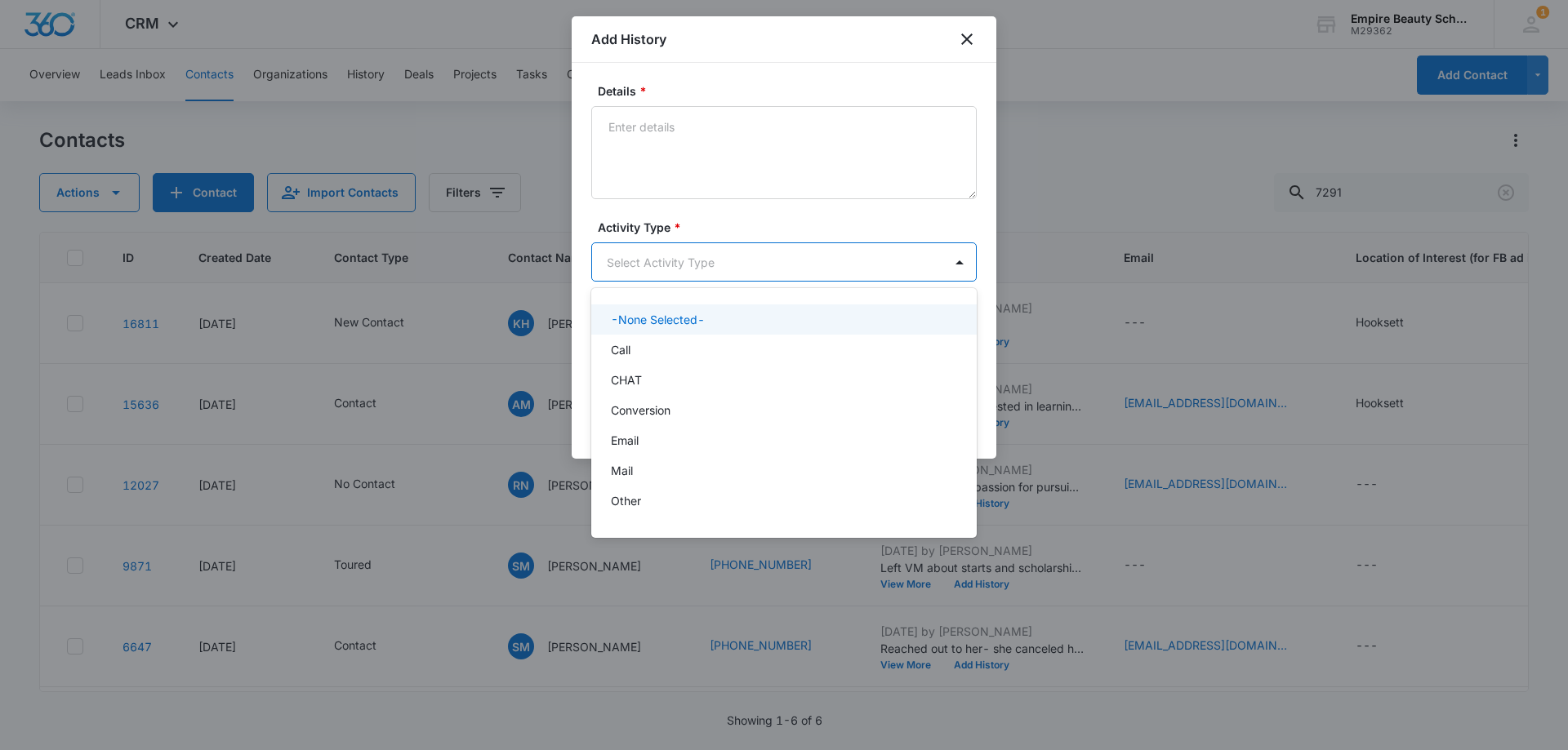
click at [658, 254] on body "CRM Apps Forms CRM Email Shop Payments POS Files Brand Settings Empire Beauty S…" at bounding box center [784, 375] width 1568 height 750
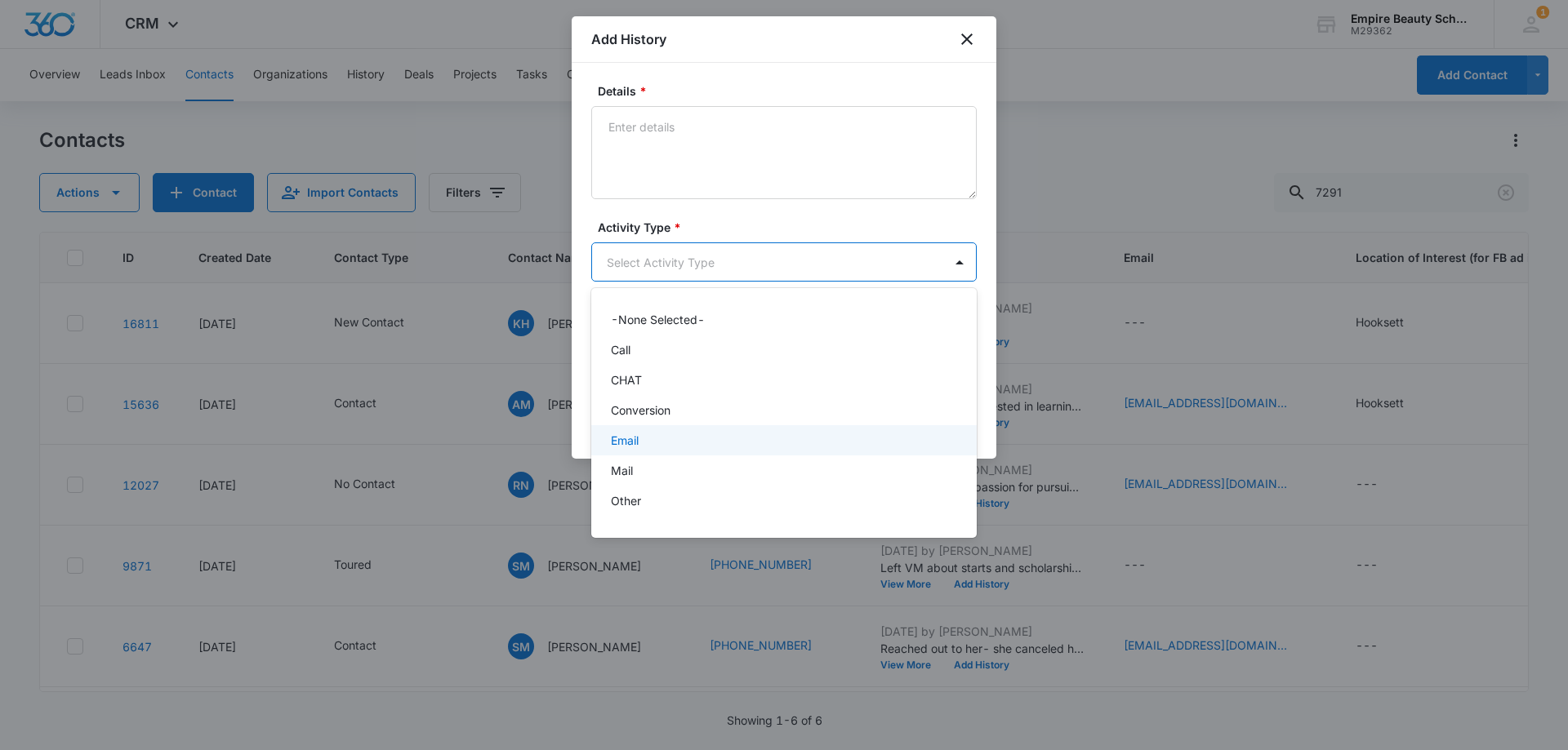
scroll to position [85, 0]
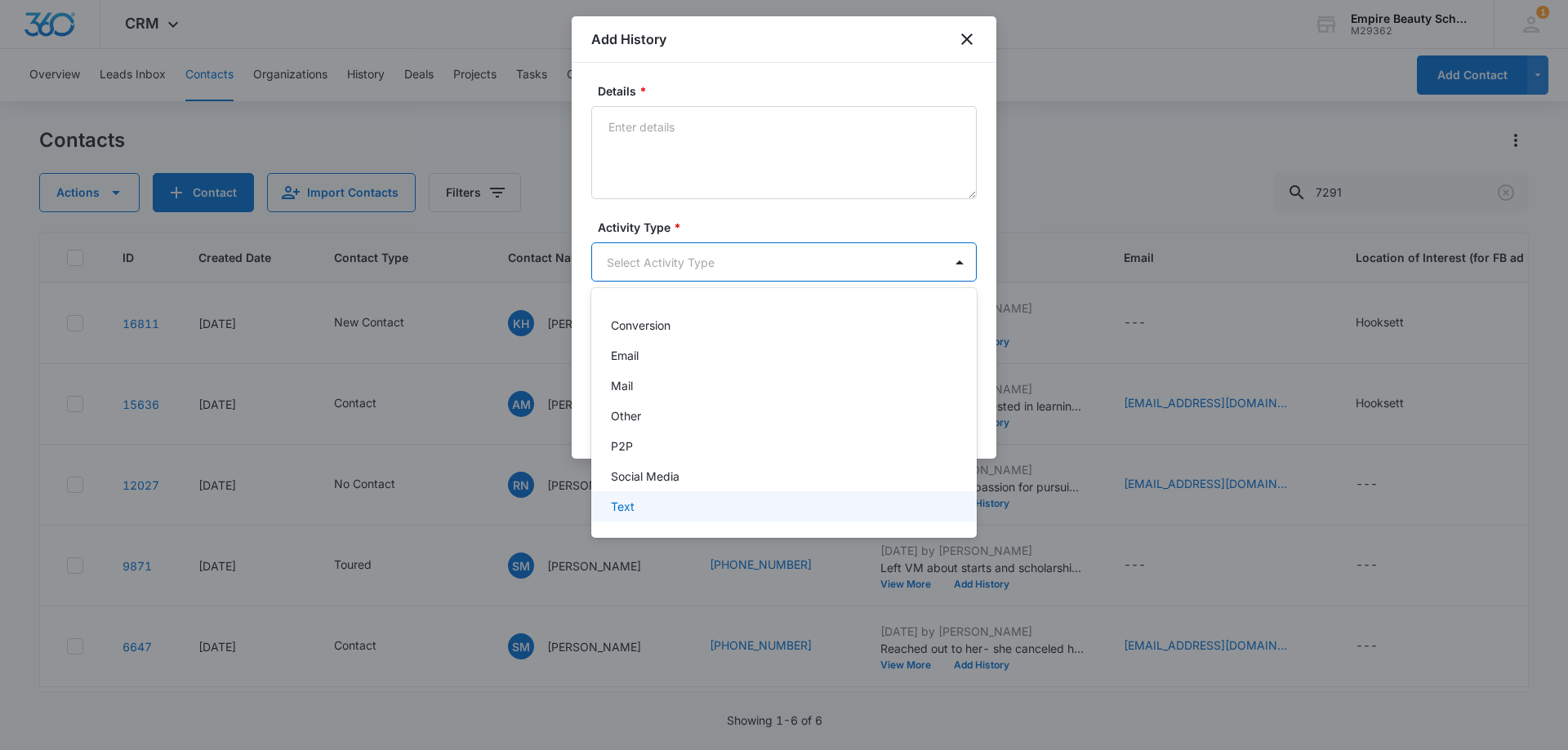
click at [644, 496] on div "Text" at bounding box center [784, 506] width 386 height 30
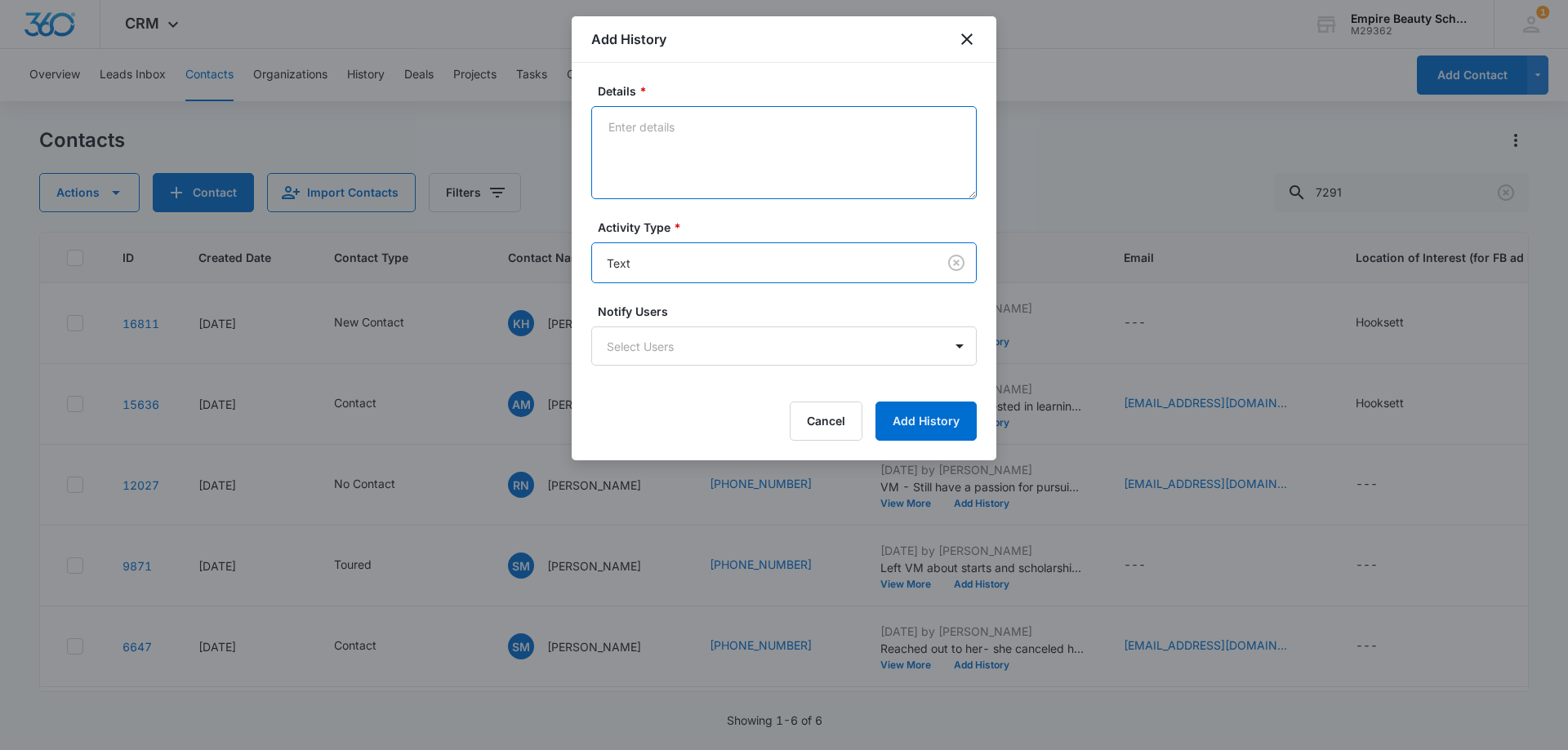
click at [659, 138] on textarea "Details *" at bounding box center [784, 152] width 386 height 93
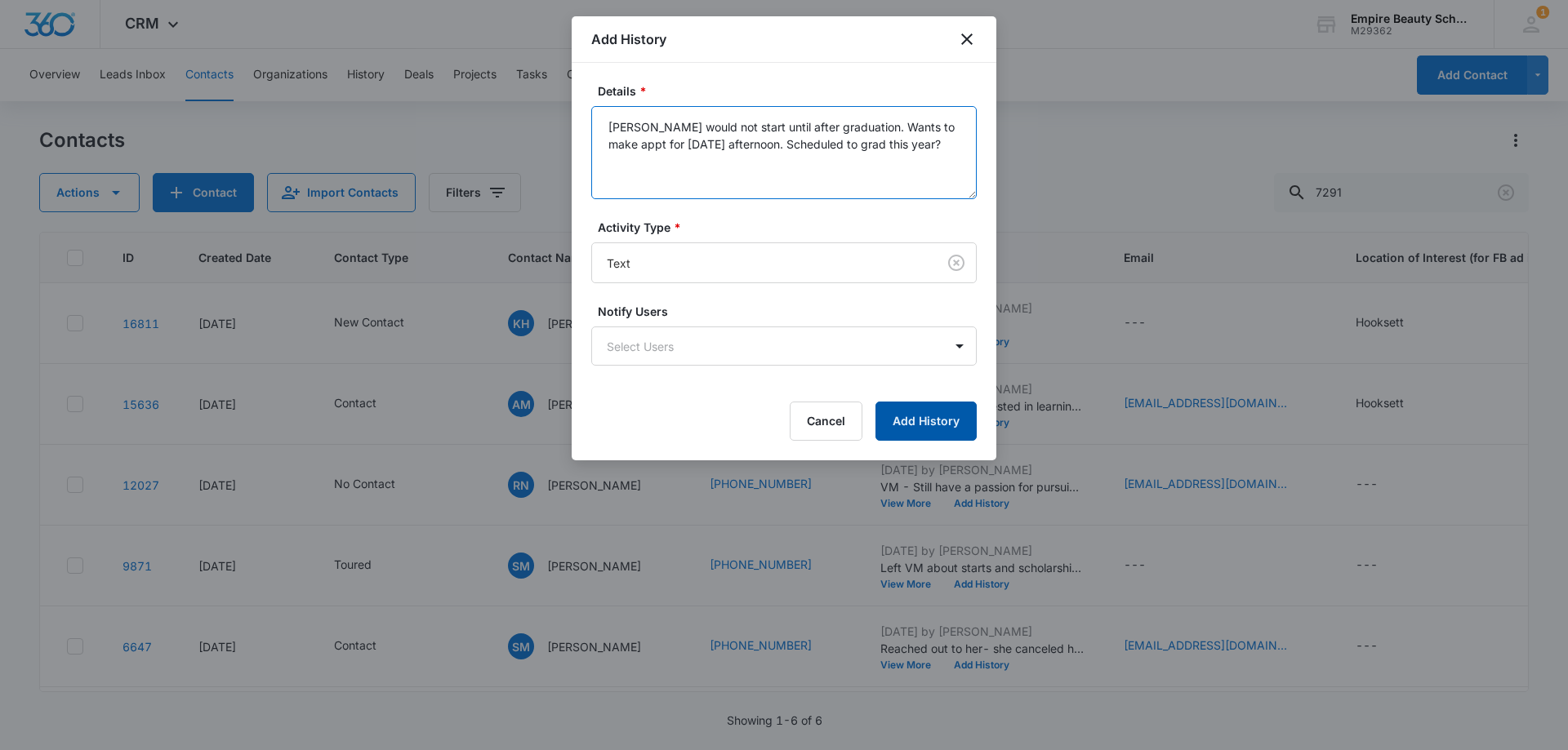
type textarea "[PERSON_NAME] would not start until after graduation. Wants to make appt for [D…"
click at [918, 431] on button "Add History" at bounding box center [926, 420] width 101 height 39
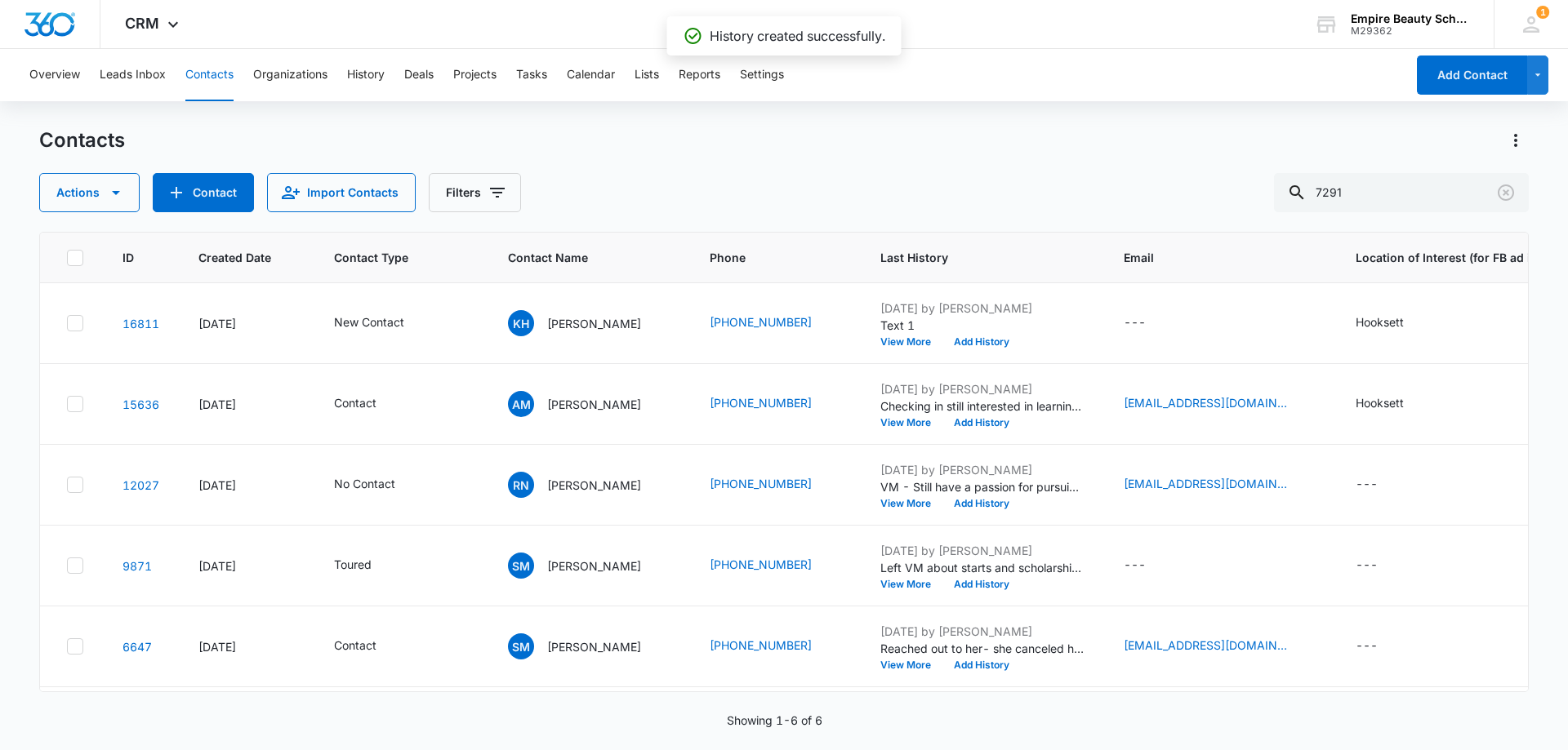
click at [419, 324] on icon "Contact Type - New Contact - Select to Edit Field" at bounding box center [424, 323] width 20 height 20
click at [442, 223] on div at bounding box center [453, 218] width 27 height 27
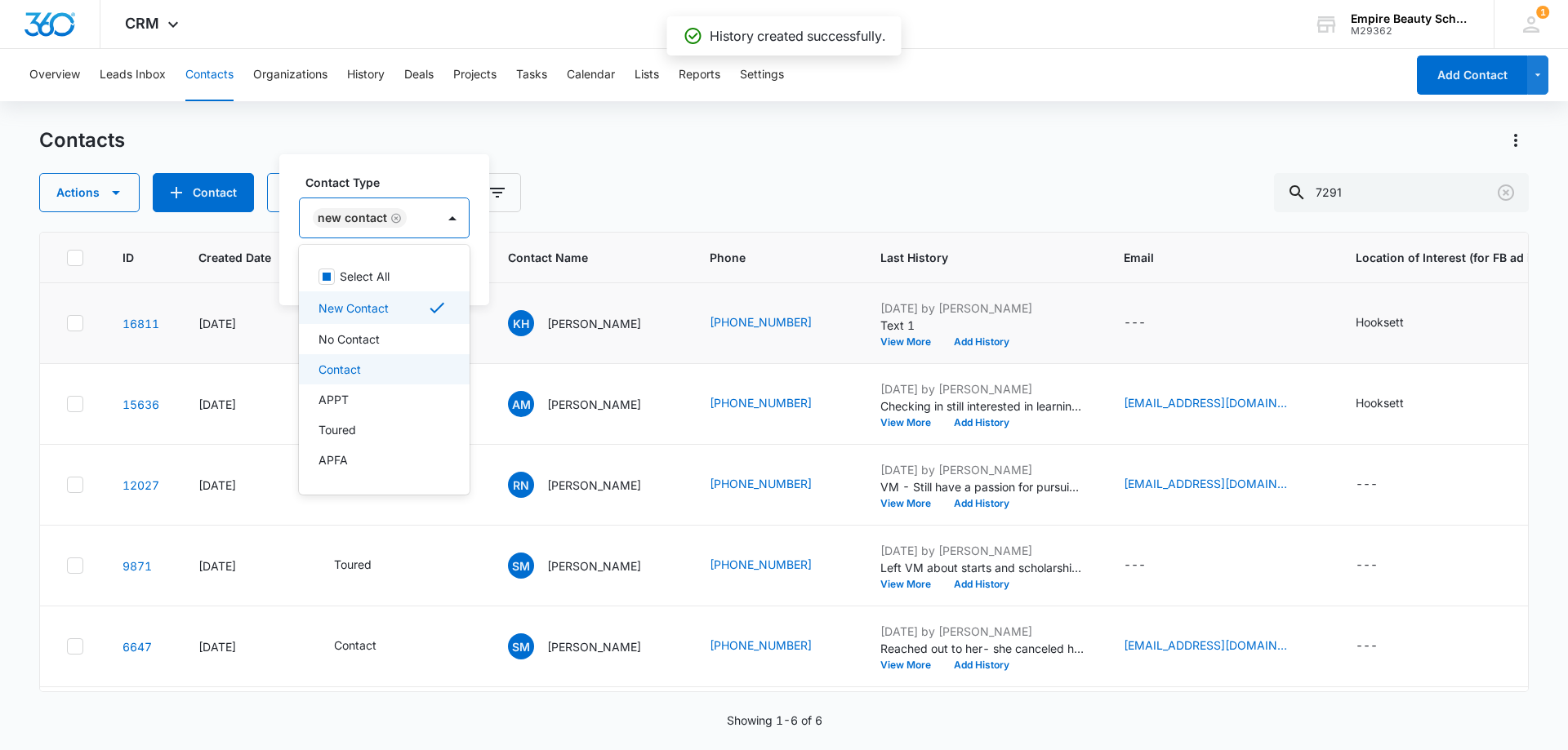
click at [381, 370] on div "Contact" at bounding box center [382, 369] width 129 height 17
click at [432, 170] on div "Contact Type option Contact, selected. 16 results available. Use Up and Down to…" at bounding box center [420, 230] width 280 height 151
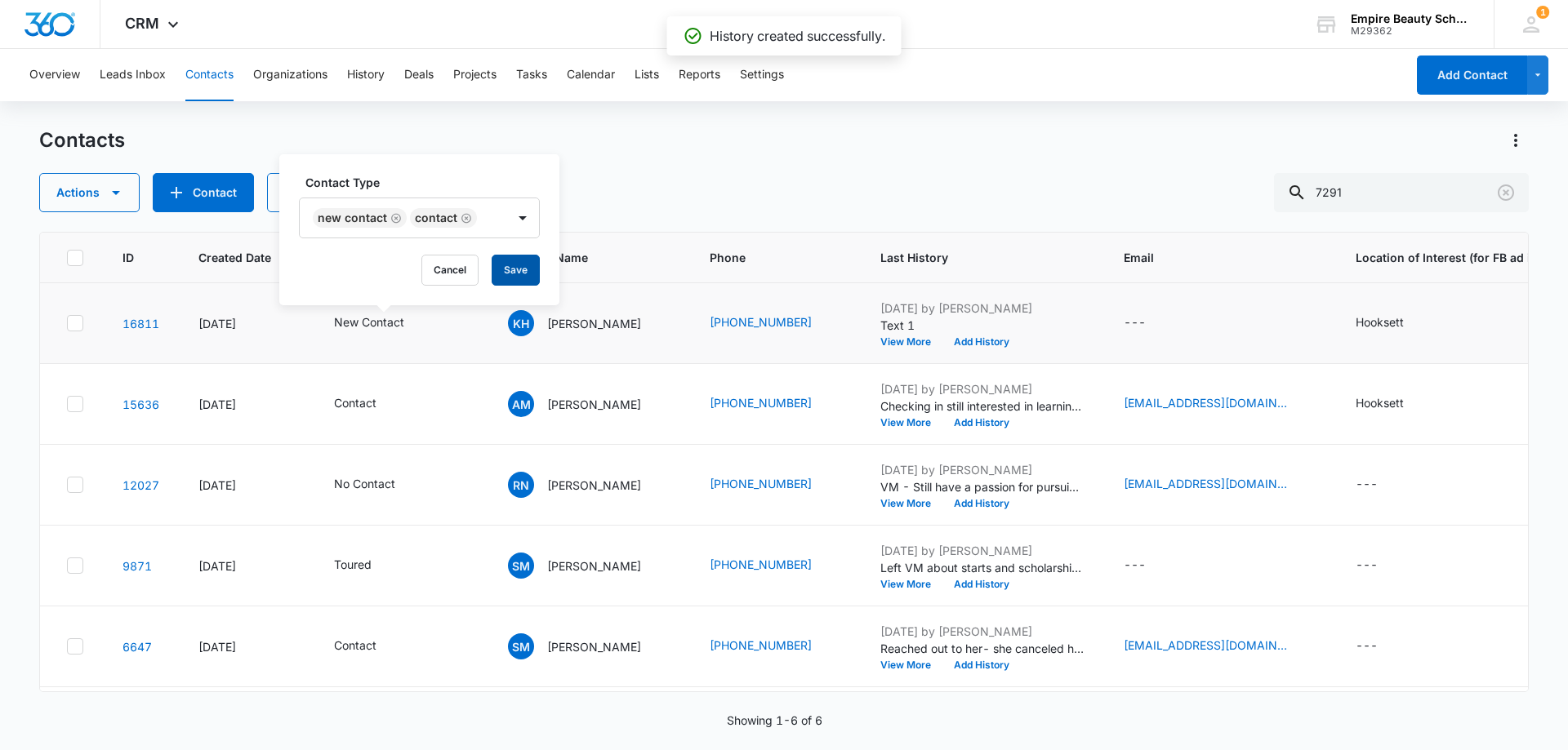
click at [523, 270] on button "Save" at bounding box center [516, 269] width 48 height 31
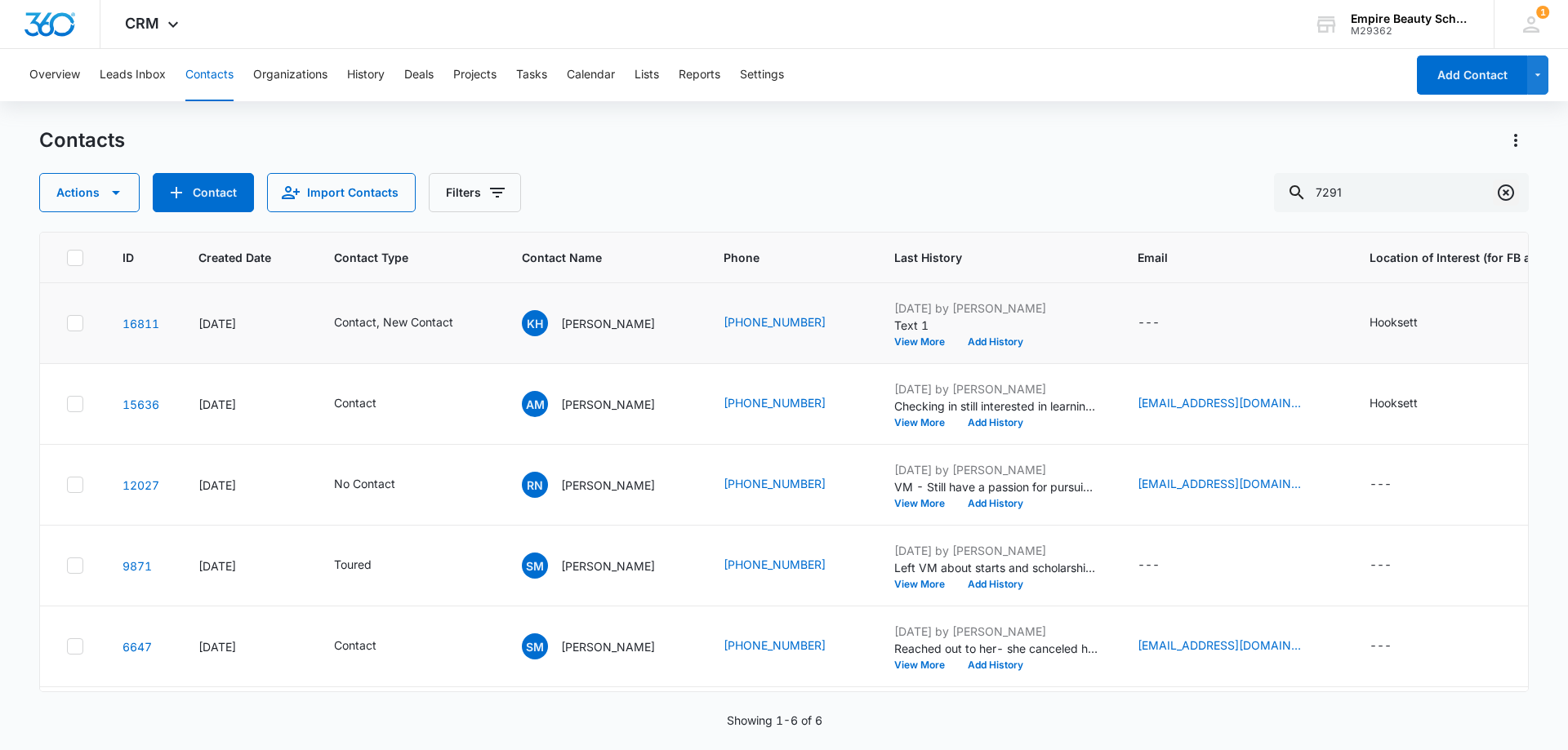
click at [1498, 190] on icon "Clear" at bounding box center [1506, 193] width 20 height 20
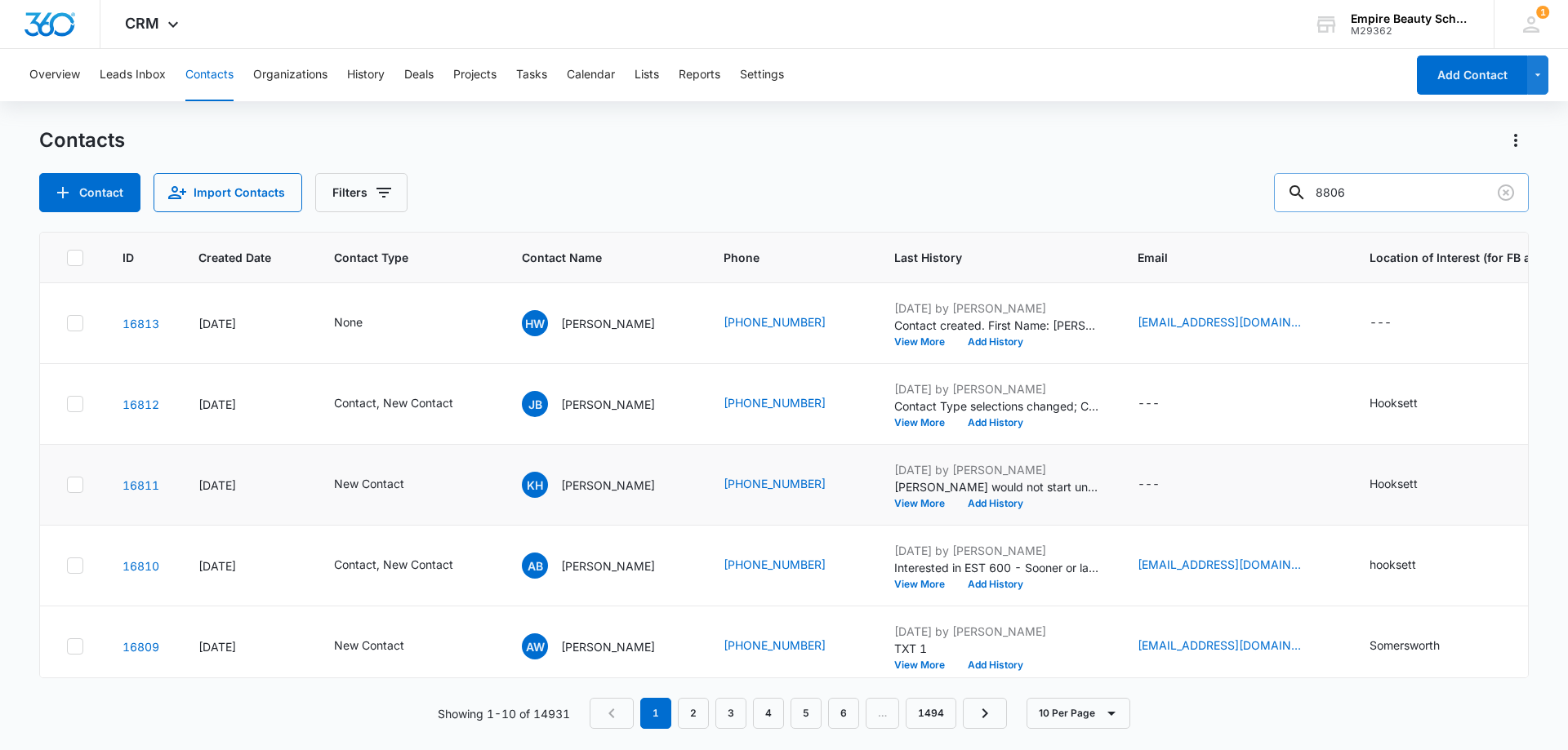
type input "8806"
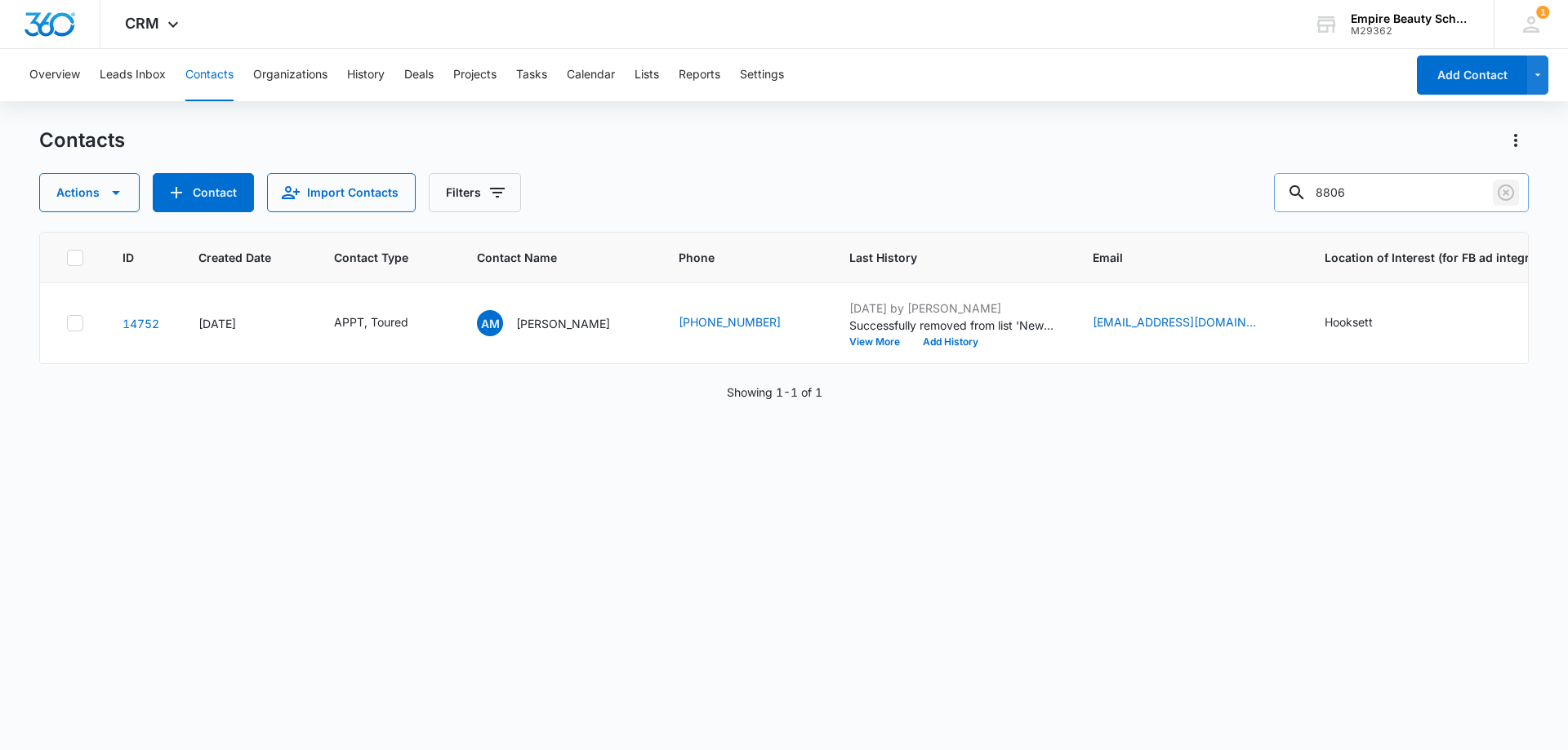
click at [1512, 194] on icon "Clear" at bounding box center [1506, 193] width 20 height 20
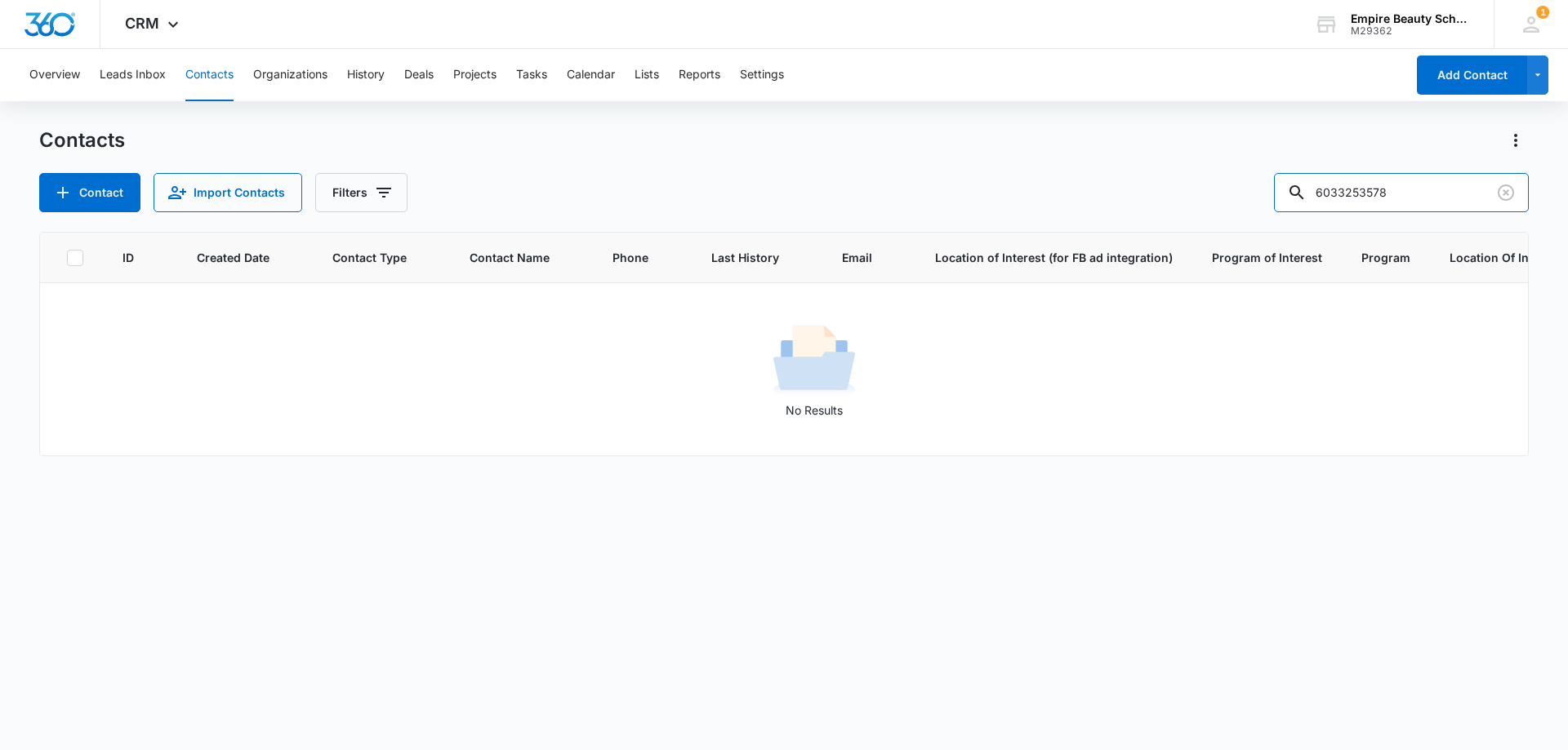
drag, startPoint x: 1373, startPoint y: 193, endPoint x: 1254, endPoint y: 198, distance: 119.1
click at [1254, 198] on div "Contact Import Contacts Filters 6033253578" at bounding box center [784, 192] width 1489 height 39
type input "3578"
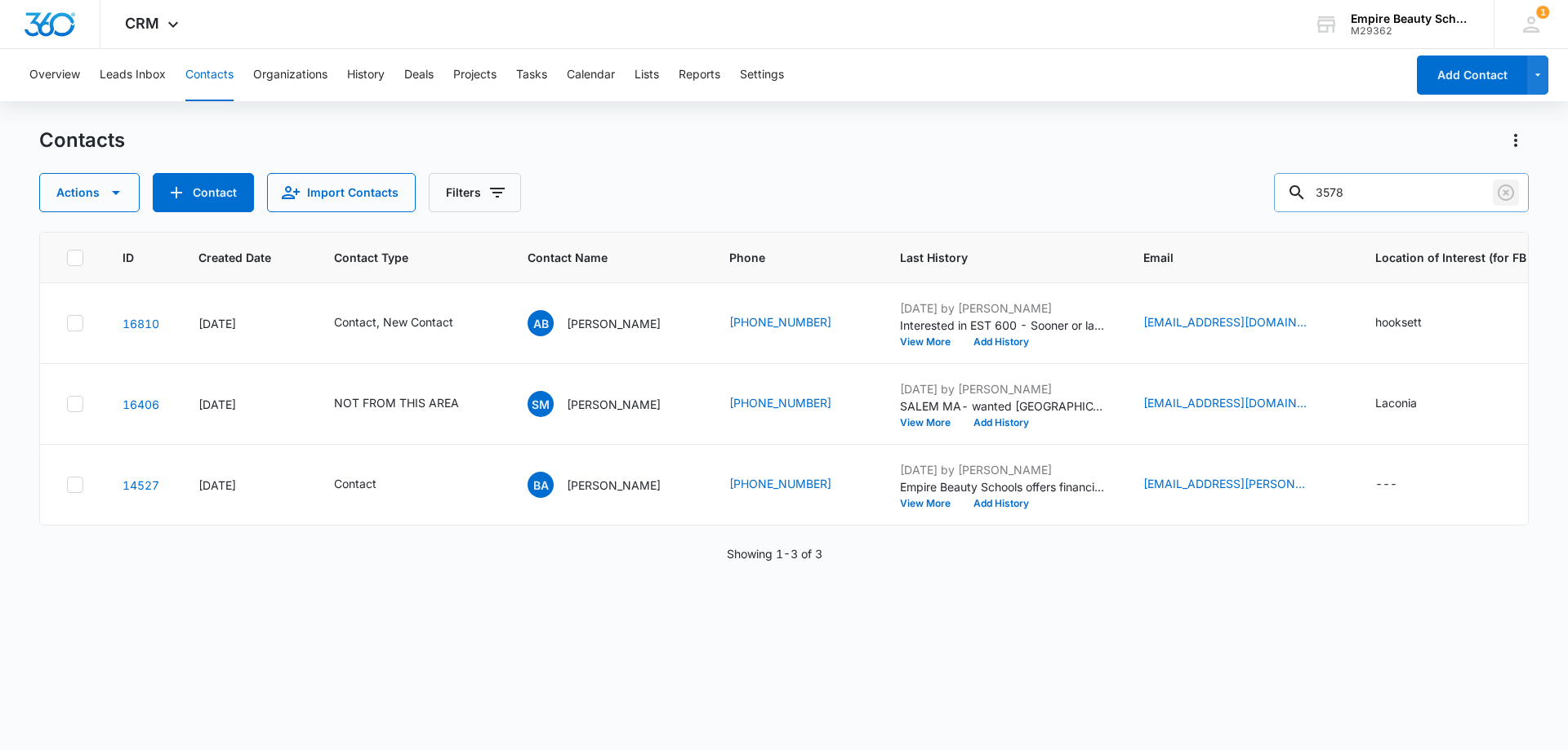
click at [1510, 191] on icon "Clear" at bounding box center [1506, 193] width 20 height 20
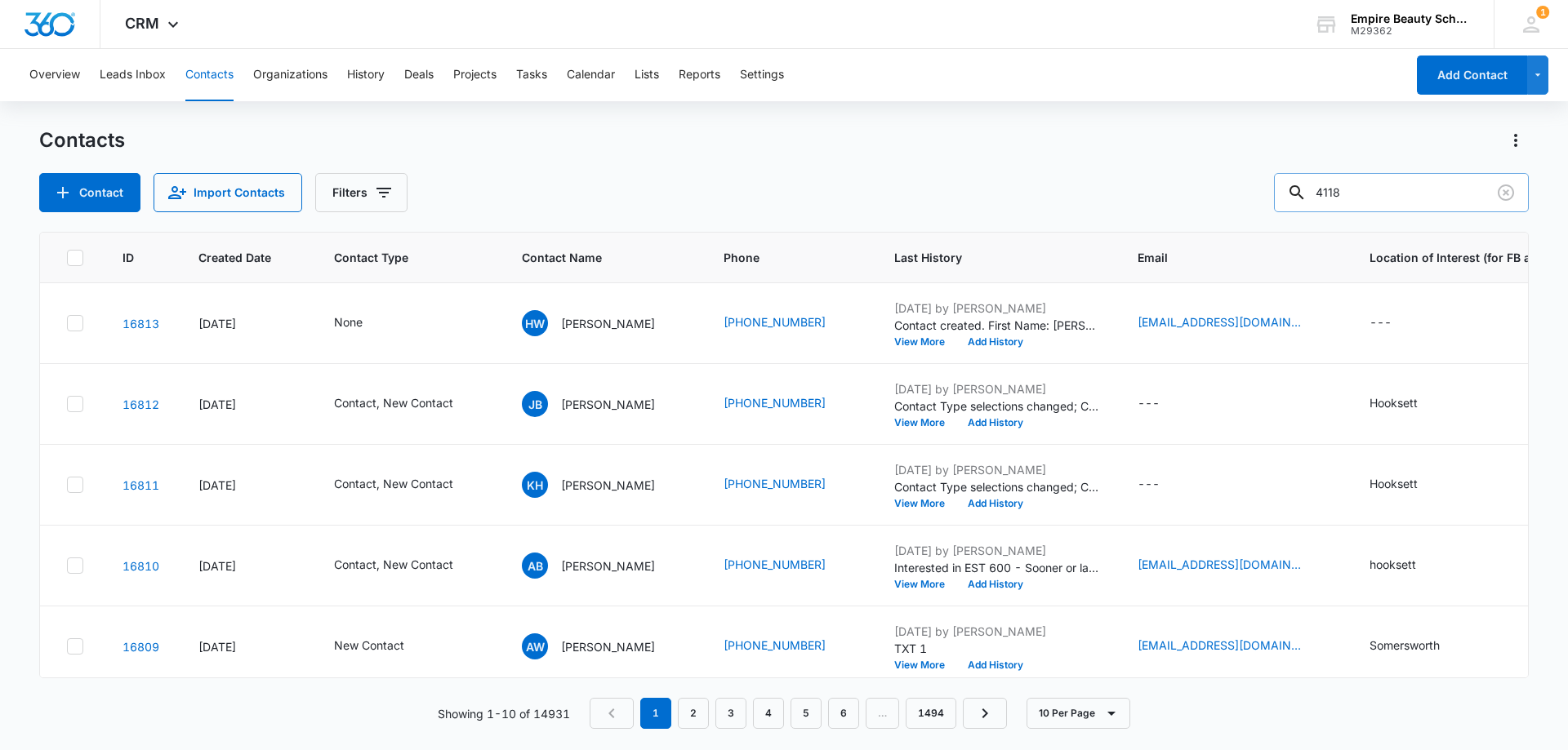
type input "4118"
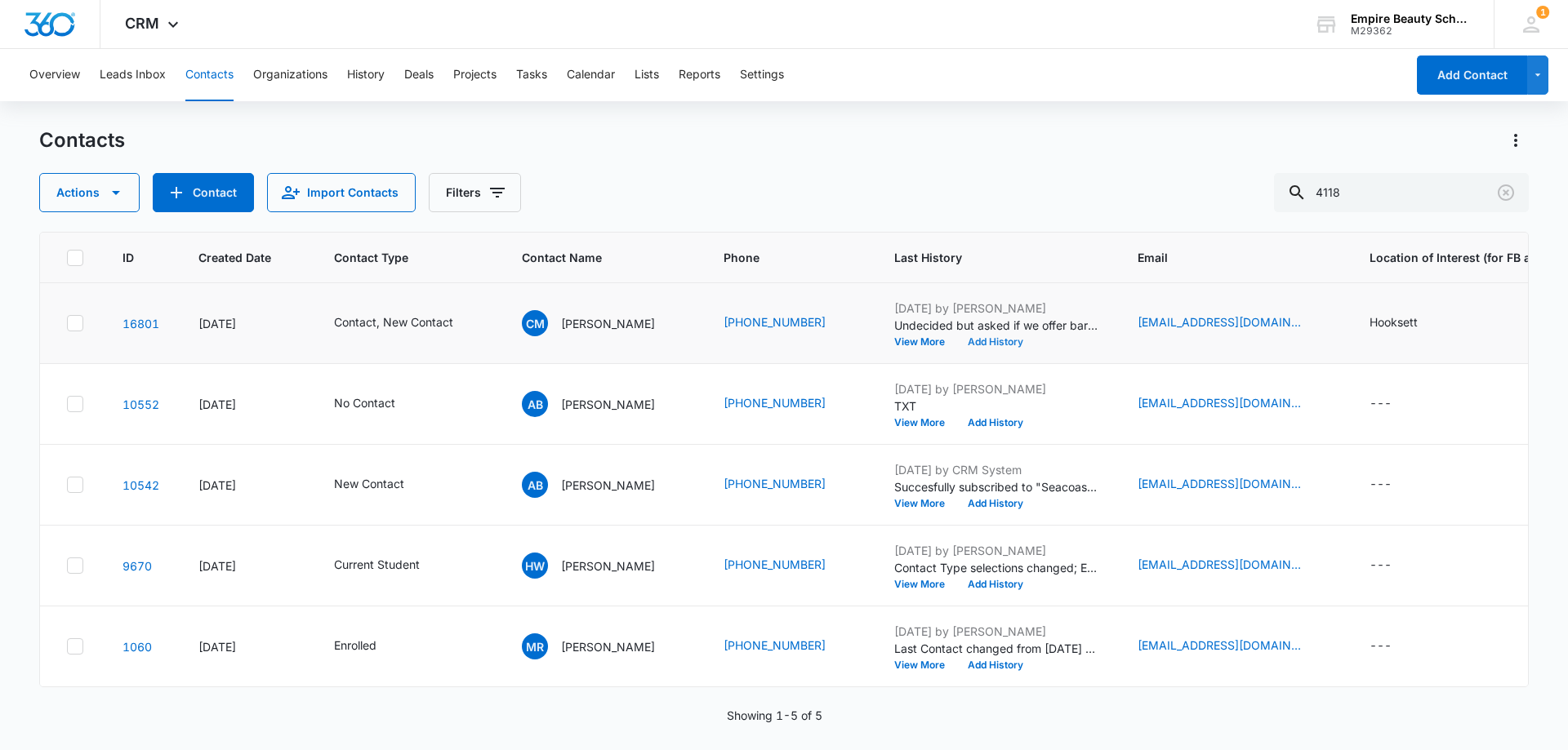
click at [988, 346] on button "Add History" at bounding box center [995, 342] width 79 height 10
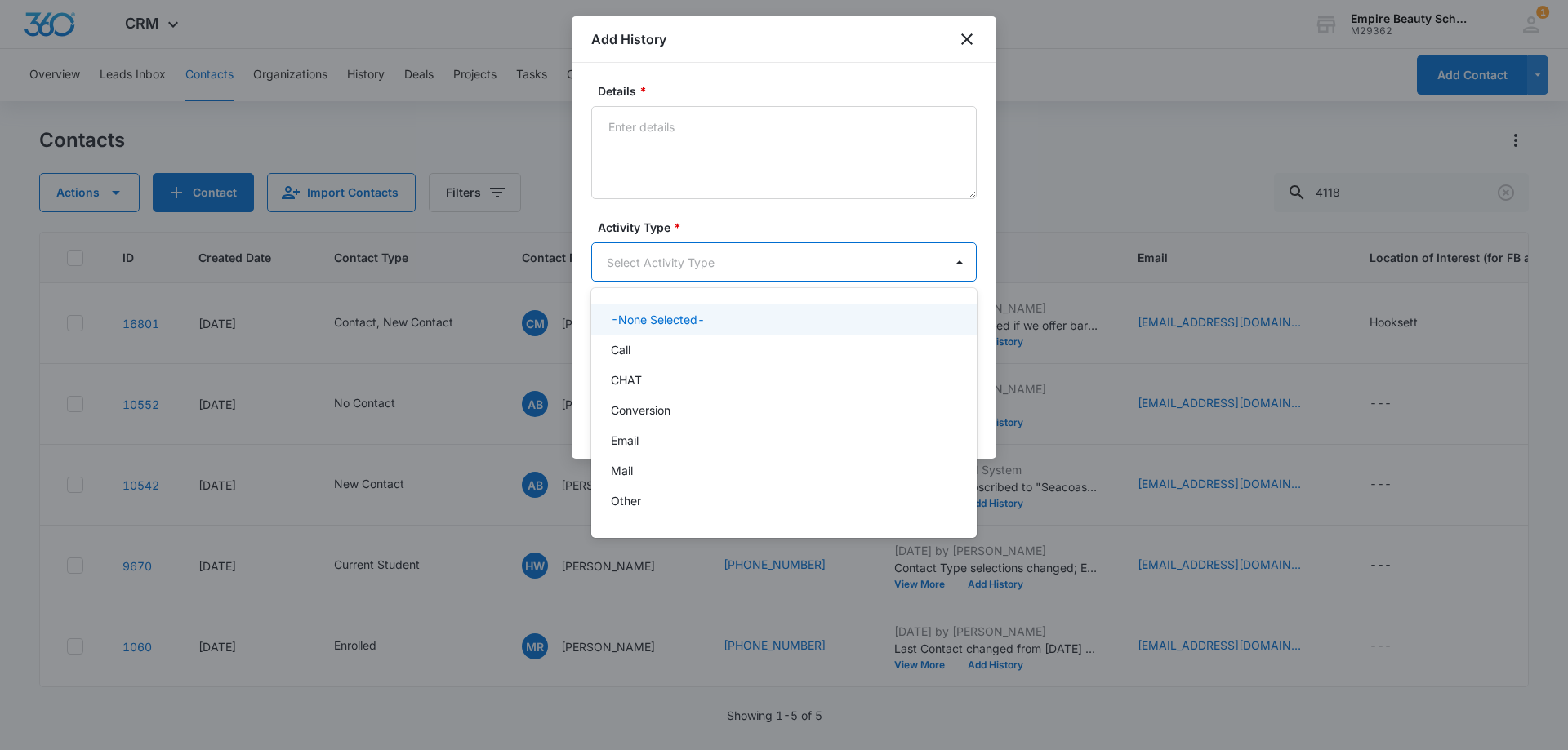
click at [619, 257] on body "CRM Apps Forms CRM Email Shop Payments POS Files Brand Settings Empire Beauty S…" at bounding box center [784, 375] width 1568 height 750
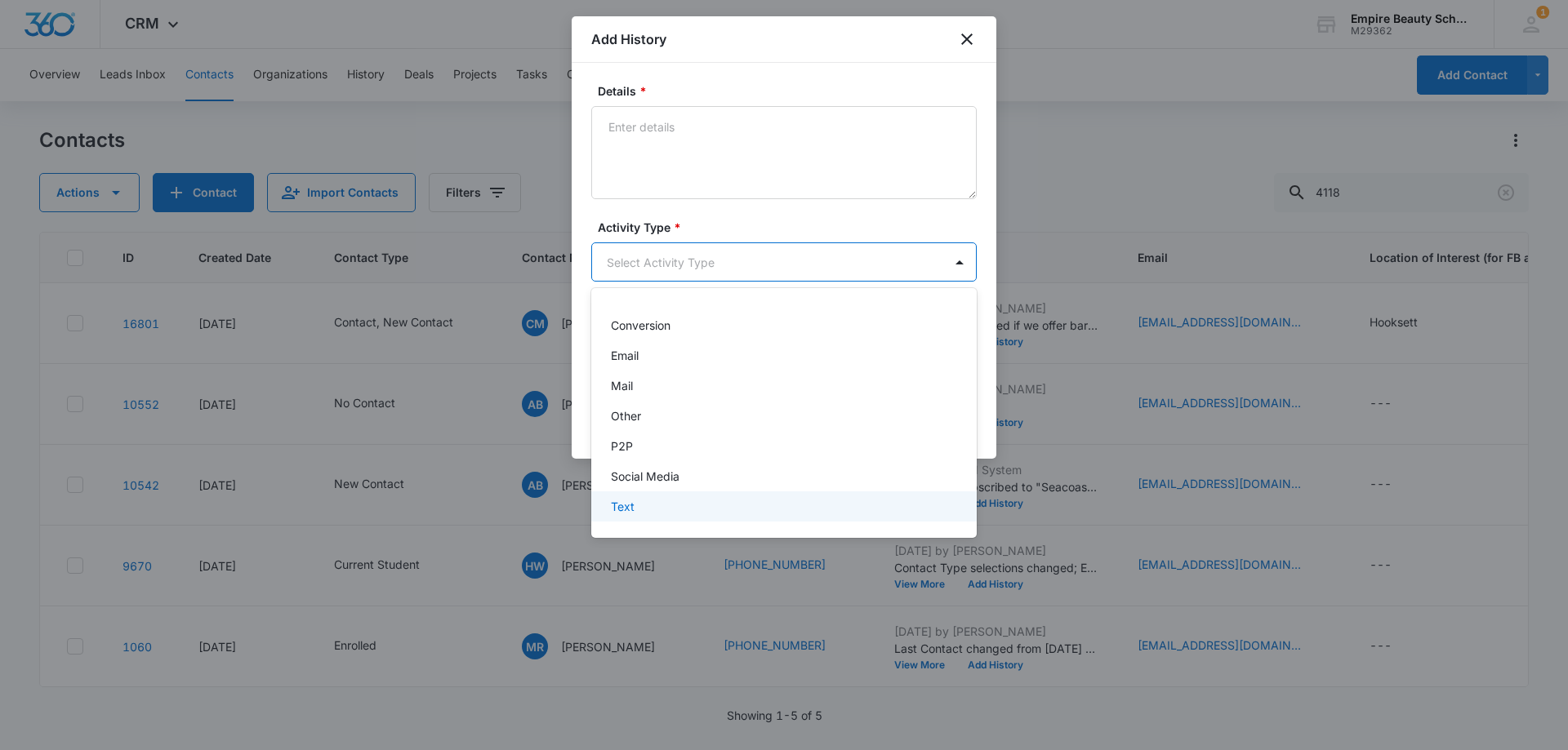
click at [651, 508] on div "Text" at bounding box center [783, 506] width 343 height 17
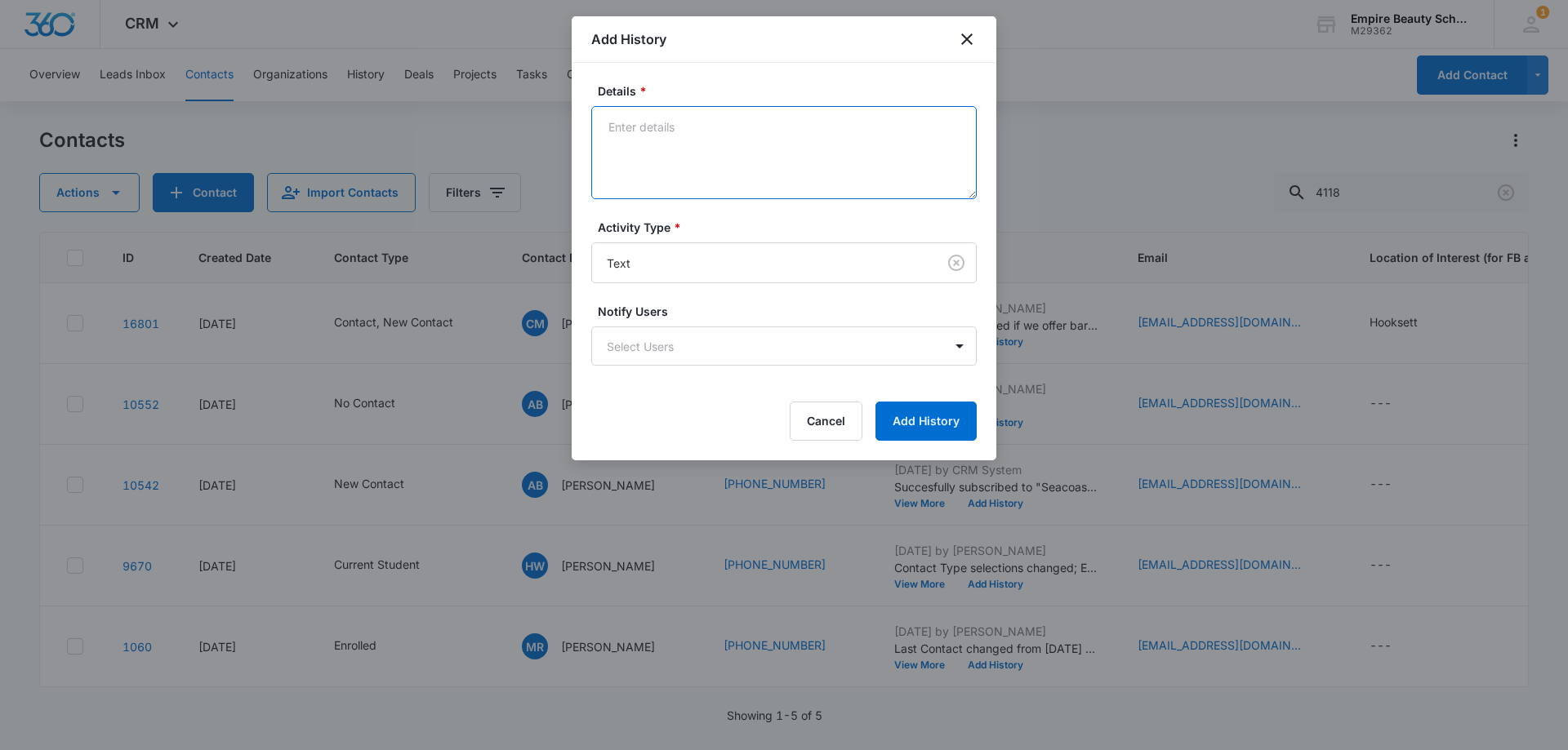
click at [665, 176] on textarea "Details *" at bounding box center [784, 152] width 386 height 93
type textarea "Wondering if we offer night classes, let her know only day full time"
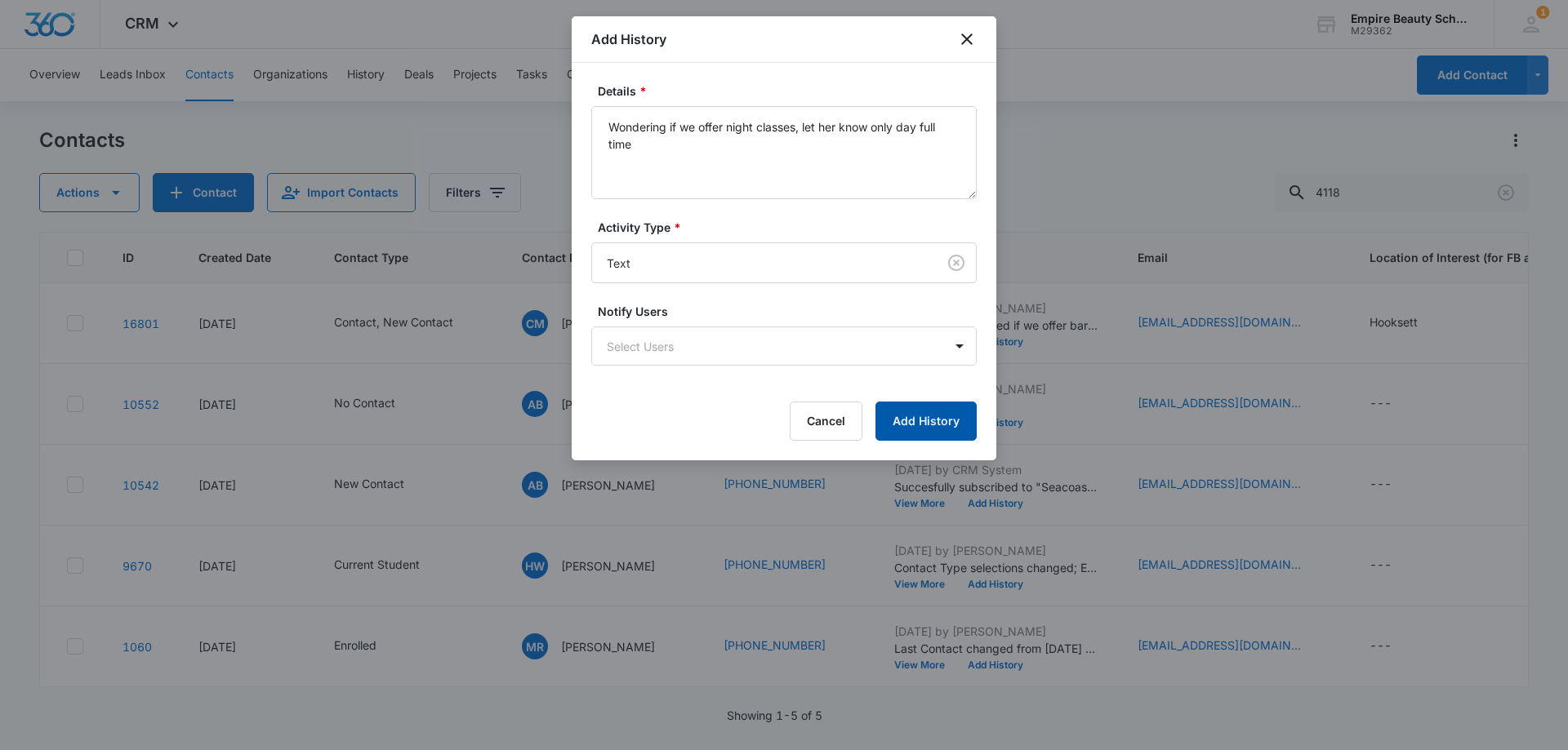
click at [940, 420] on button "Add History" at bounding box center [926, 420] width 101 height 39
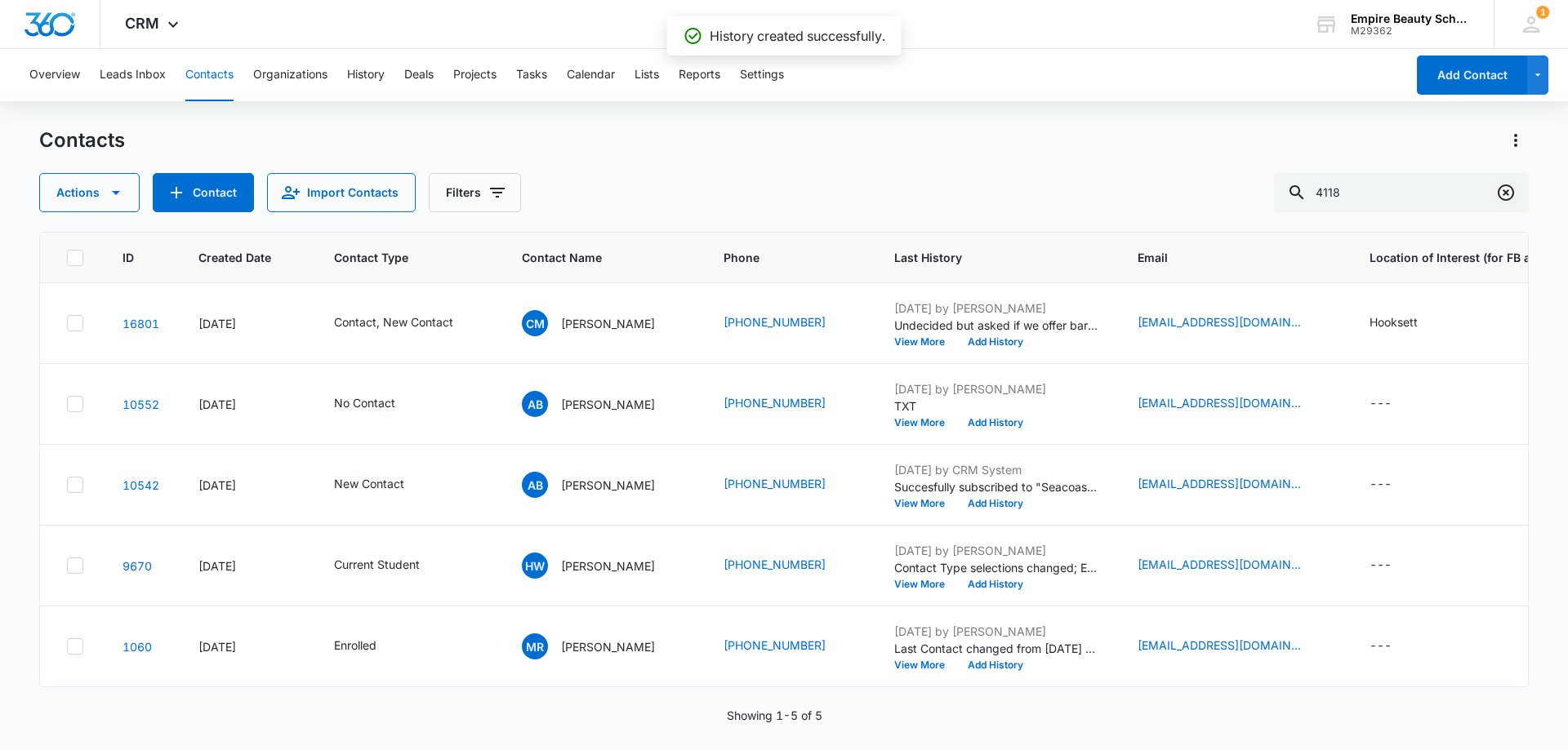
click at [1499, 193] on icon "Clear" at bounding box center [1506, 193] width 17 height 17
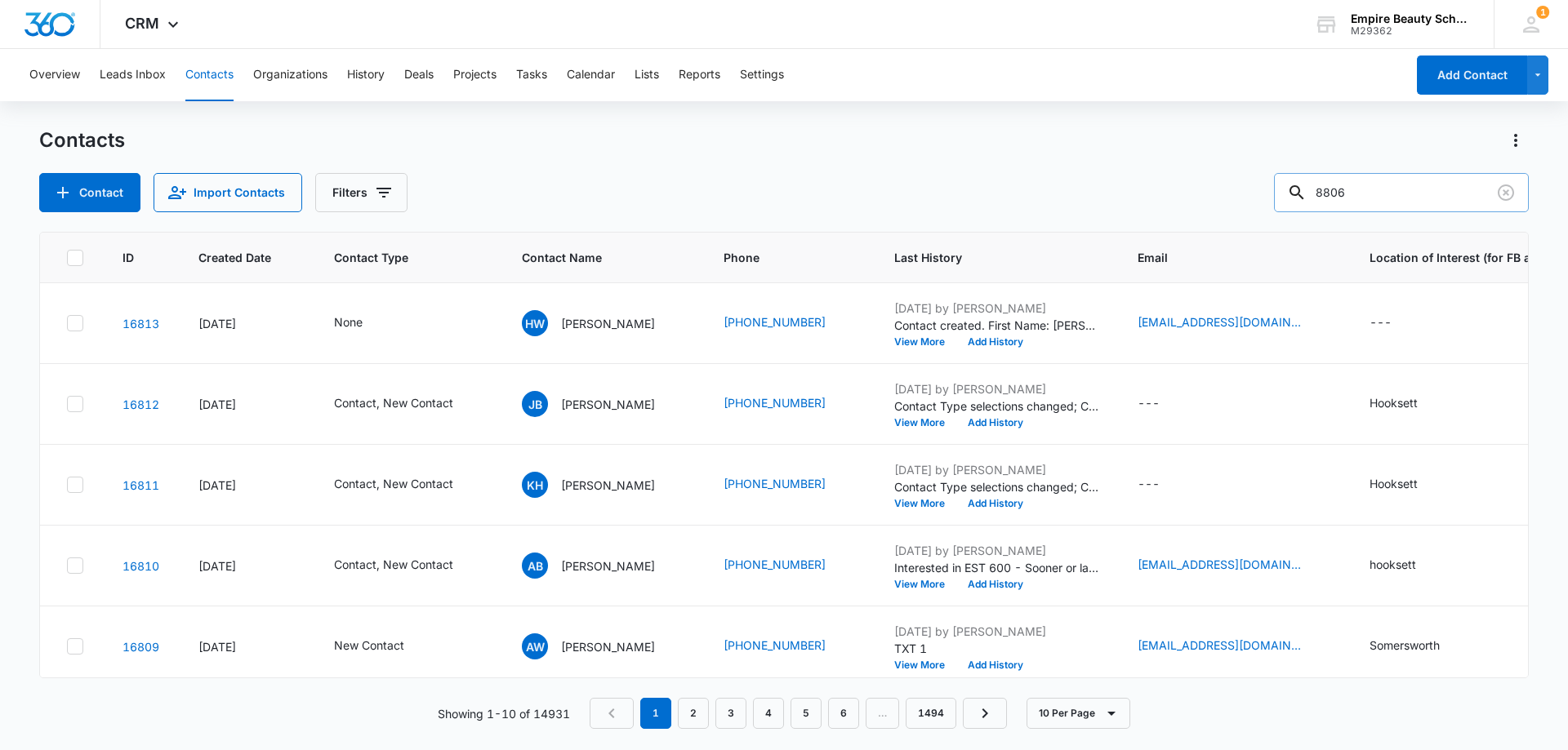
type input "8806"
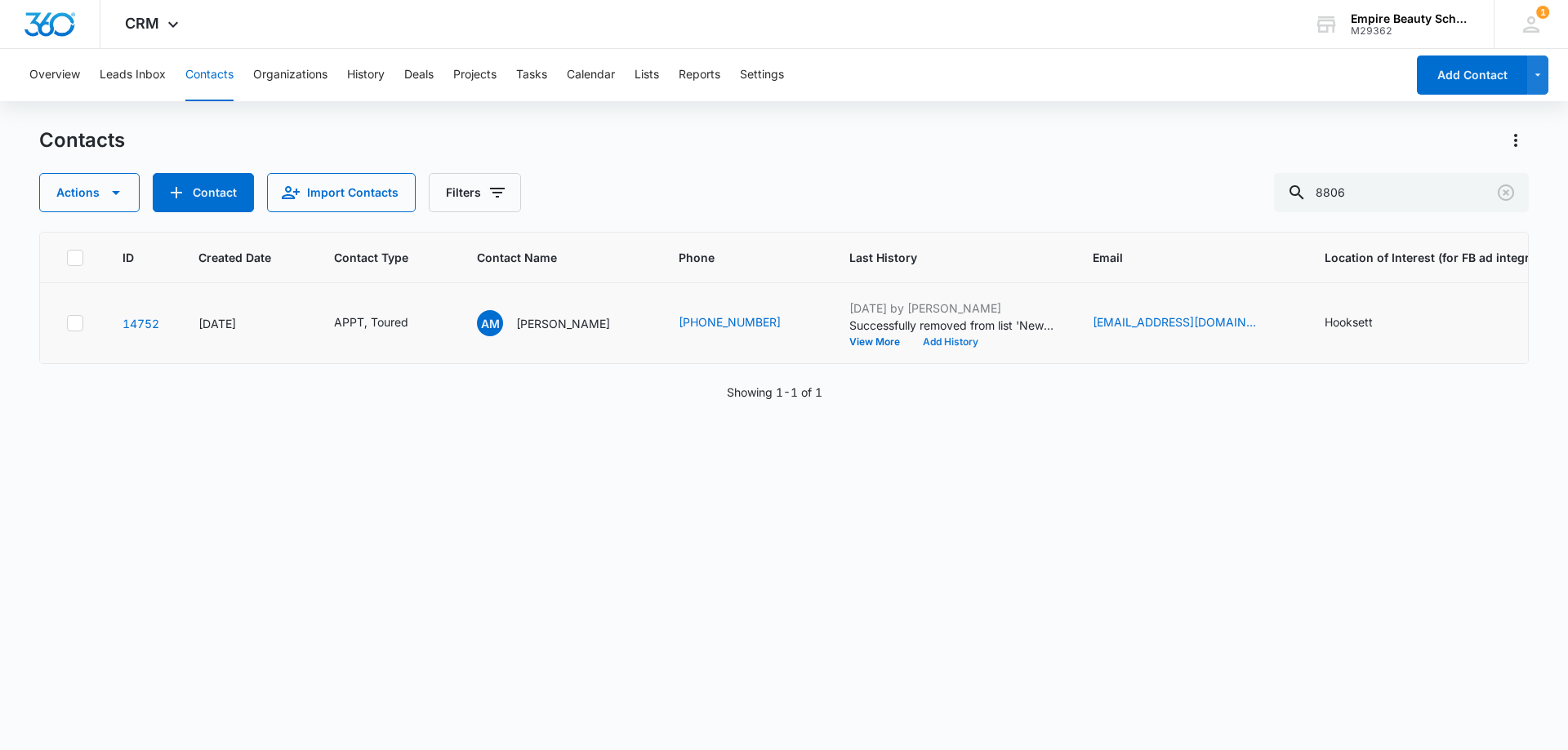
click at [930, 342] on button "Add History" at bounding box center [950, 342] width 79 height 10
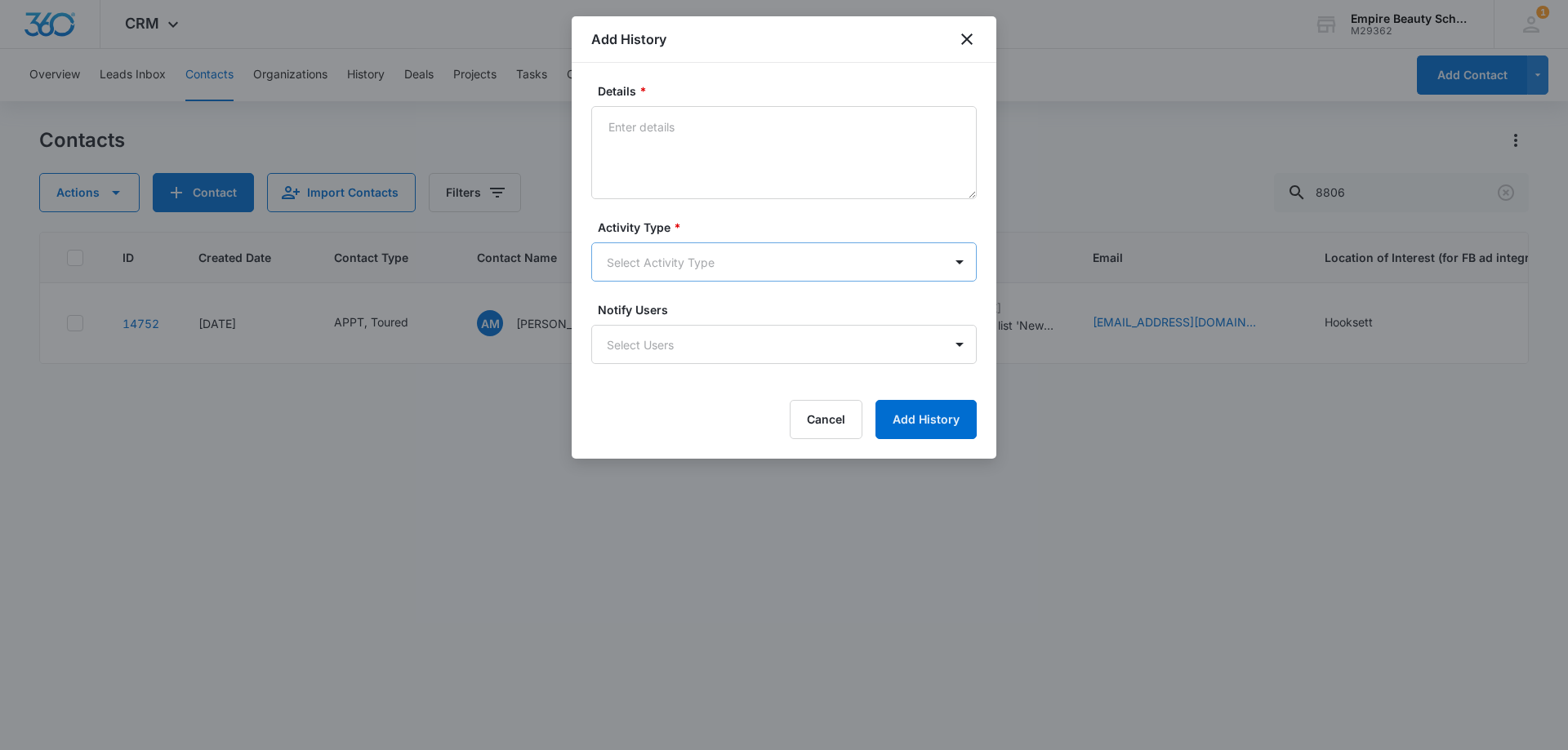
click at [615, 259] on body "CRM Apps Forms CRM Email Shop Payments POS Files Brand Settings Empire Beauty S…" at bounding box center [784, 375] width 1568 height 750
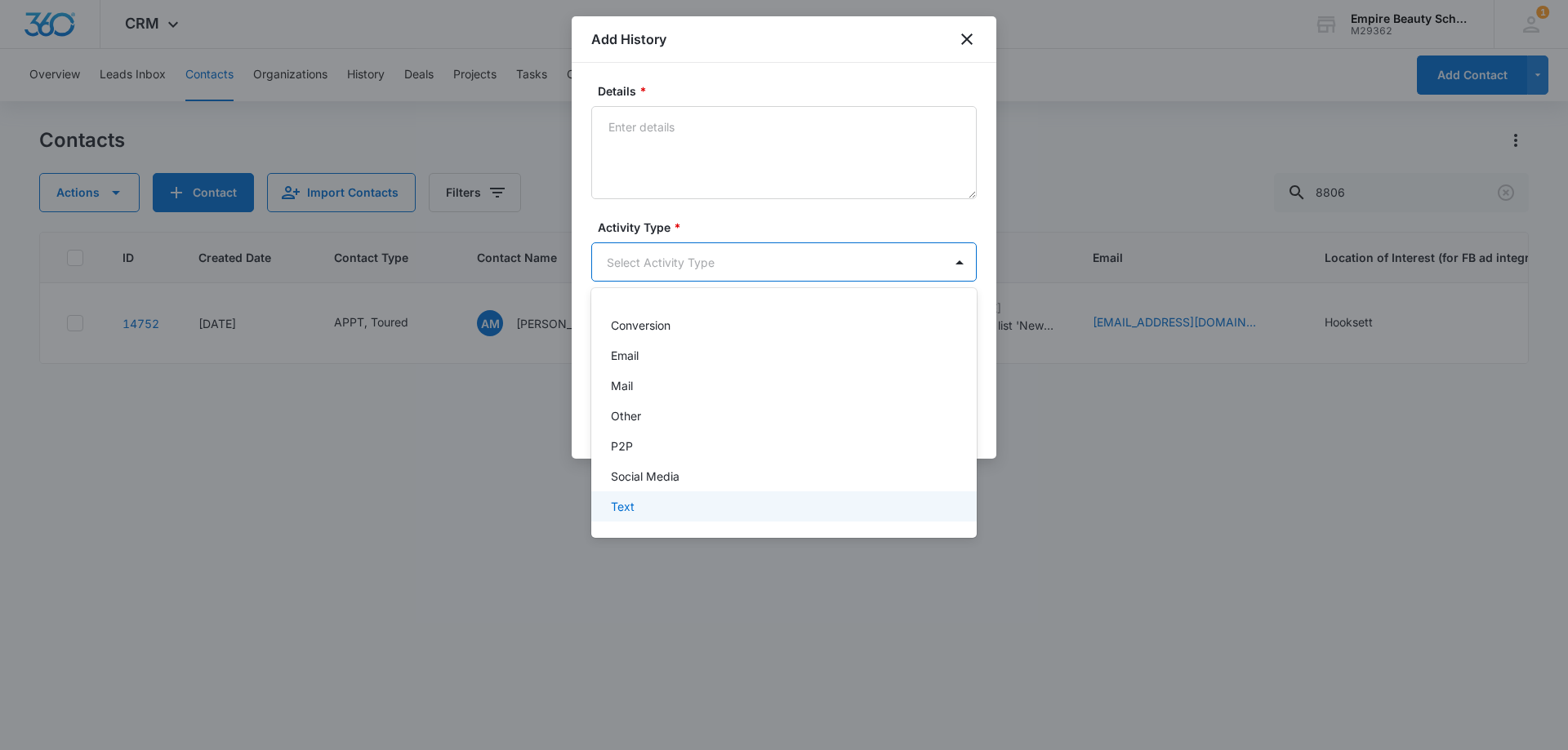
click at [640, 512] on div "Text" at bounding box center [783, 506] width 343 height 17
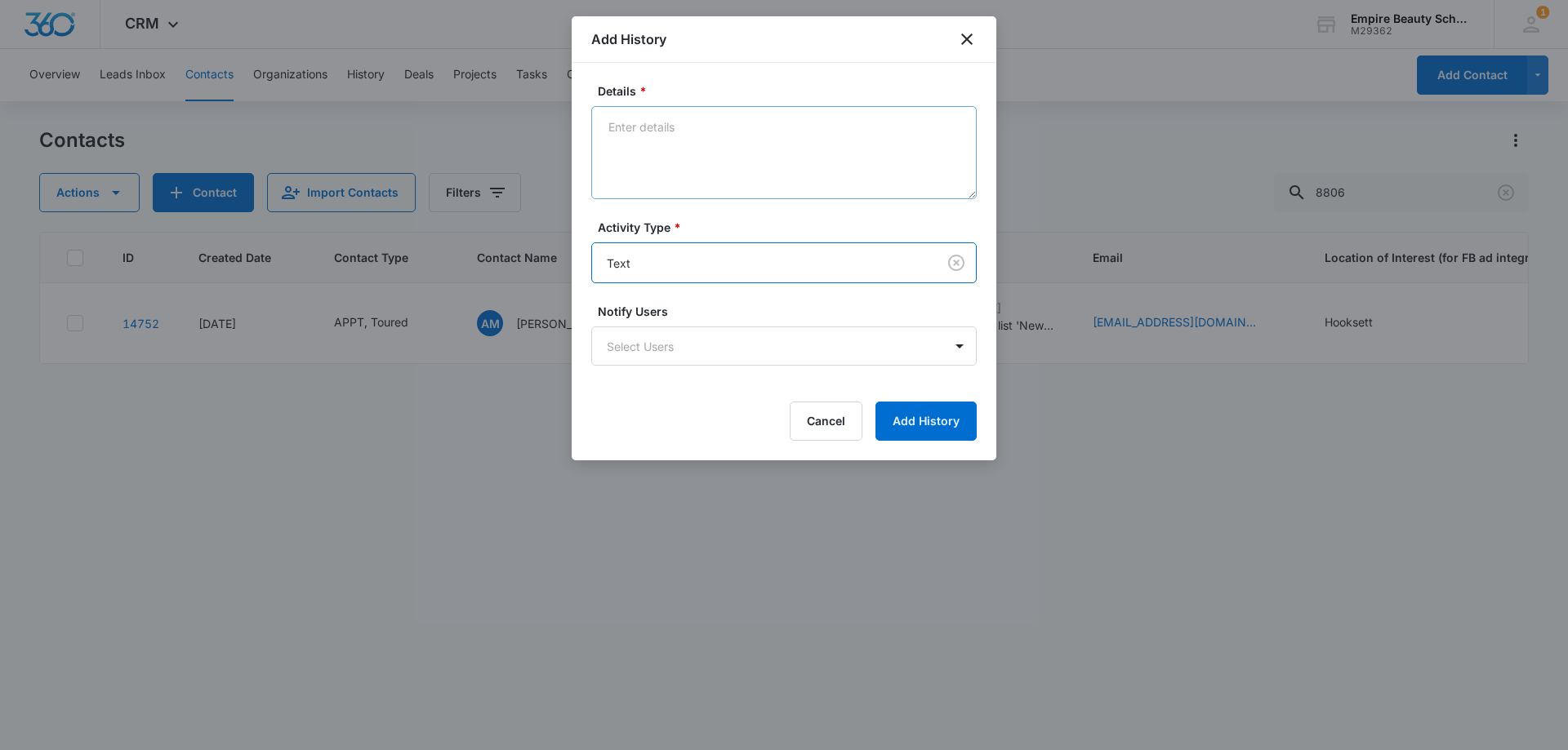
click at [638, 199] on form "Details * Activity Type * option Text , selected. Text Notify Users Select User…" at bounding box center [784, 261] width 386 height 358
click at [643, 185] on textarea "Details *" at bounding box center [784, 152] width 386 height 93
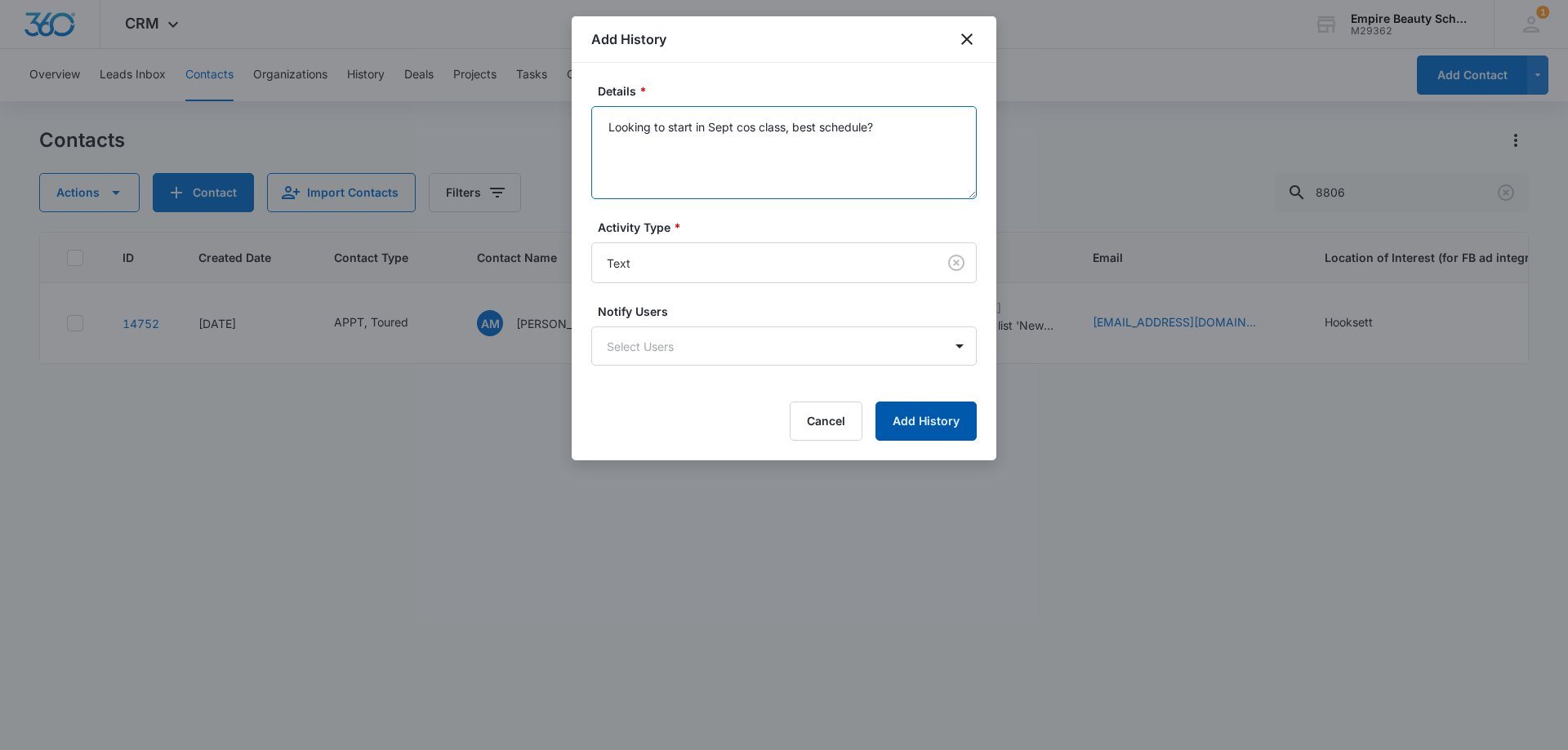
type textarea "Looking to start in Sept cos class, best schedule?"
click at [915, 415] on button "Add History" at bounding box center [926, 420] width 101 height 39
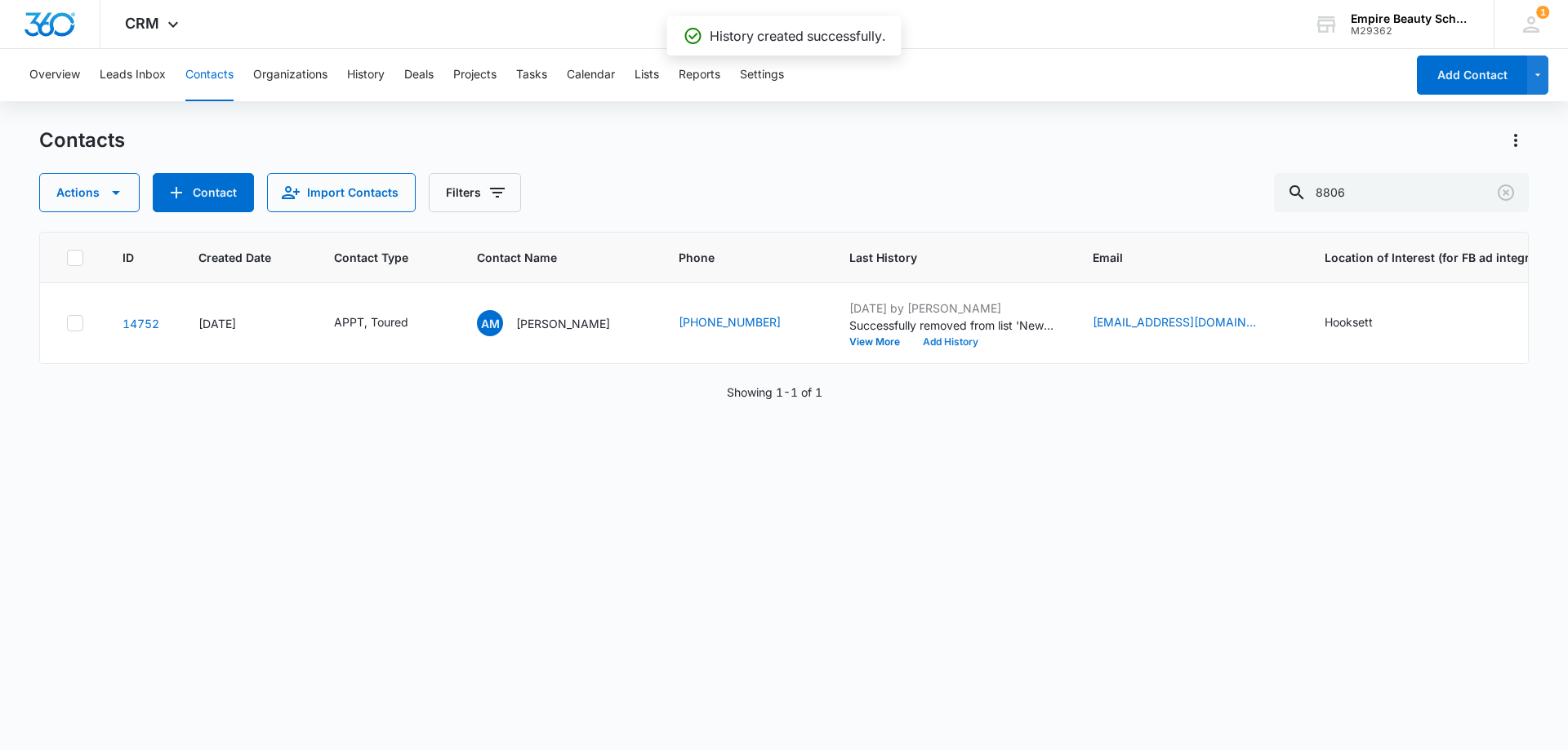
scroll to position [0, 408]
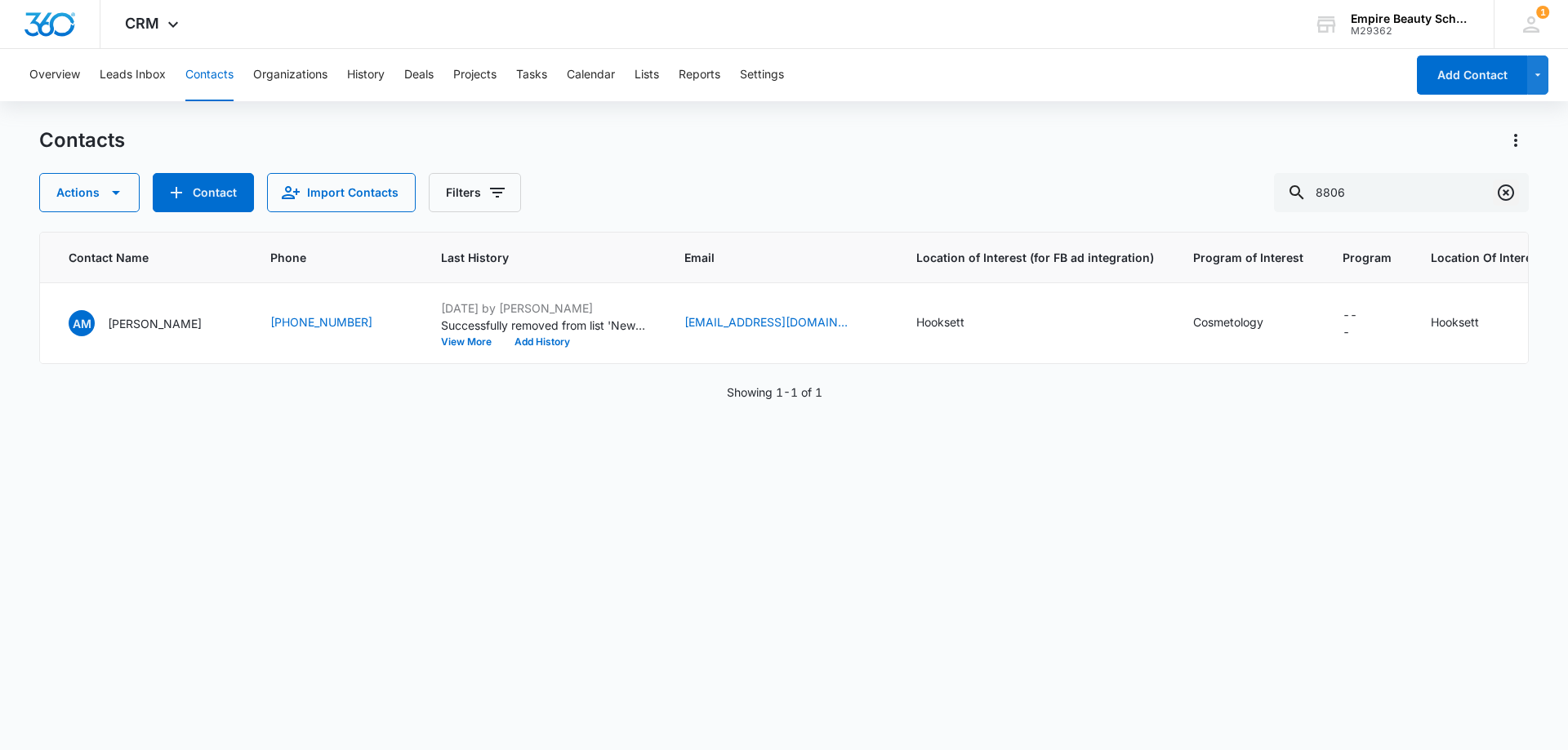
click at [1509, 201] on icon "Clear" at bounding box center [1506, 193] width 20 height 20
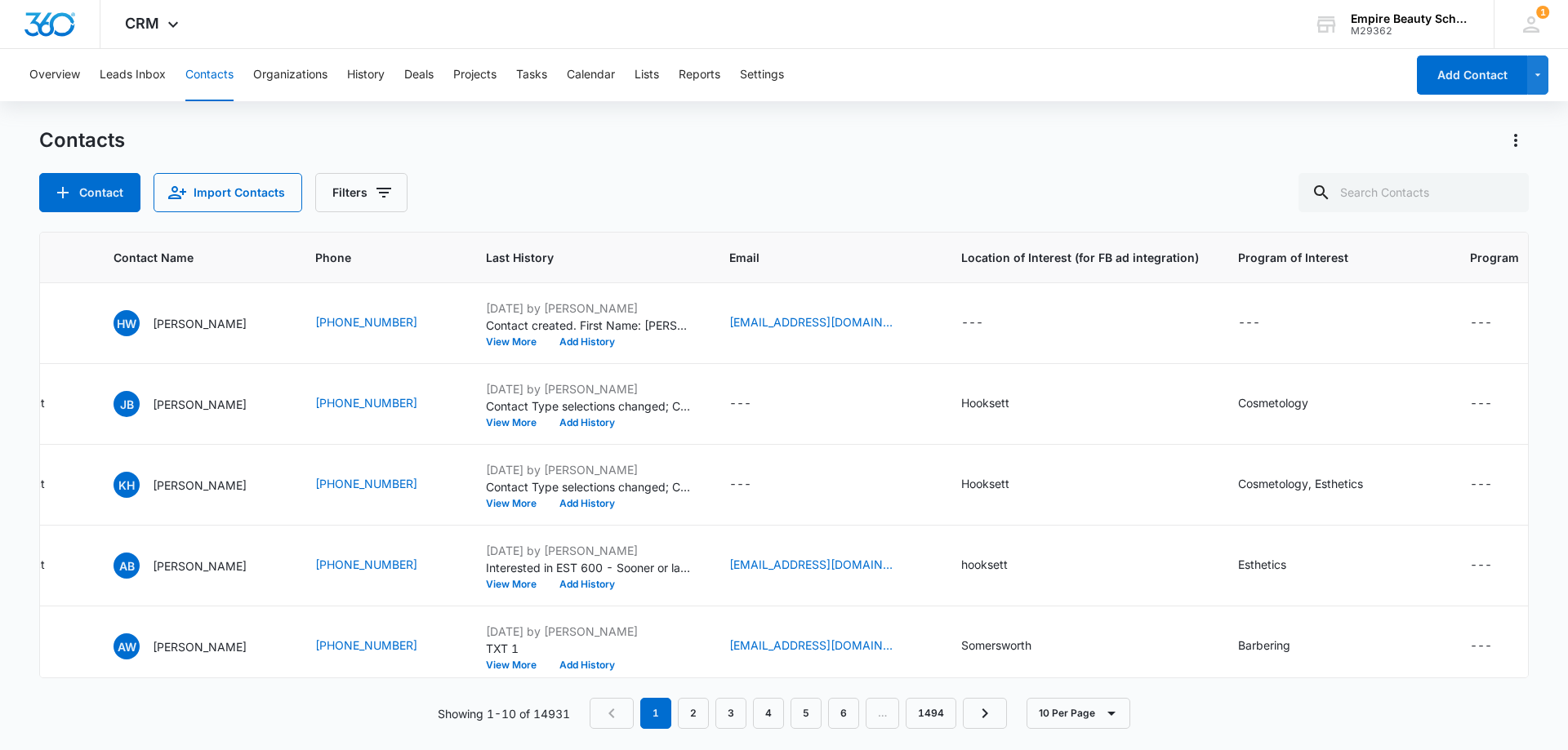
click at [641, 169] on div "Contacts Contact Import Contacts Filters" at bounding box center [784, 170] width 1489 height 85
click at [1388, 184] on input "text" at bounding box center [1414, 192] width 231 height 39
type input "8806"
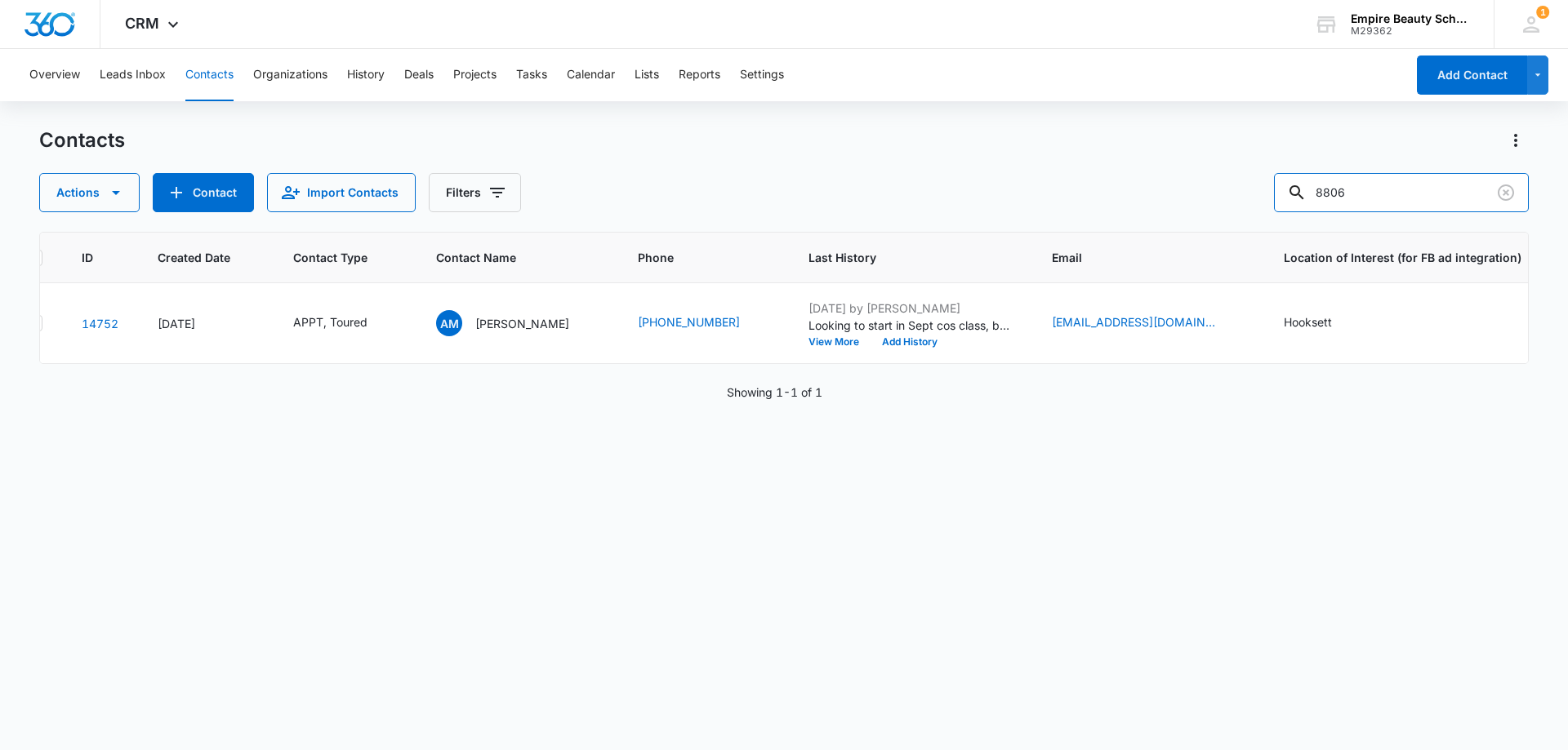
scroll to position [0, 2]
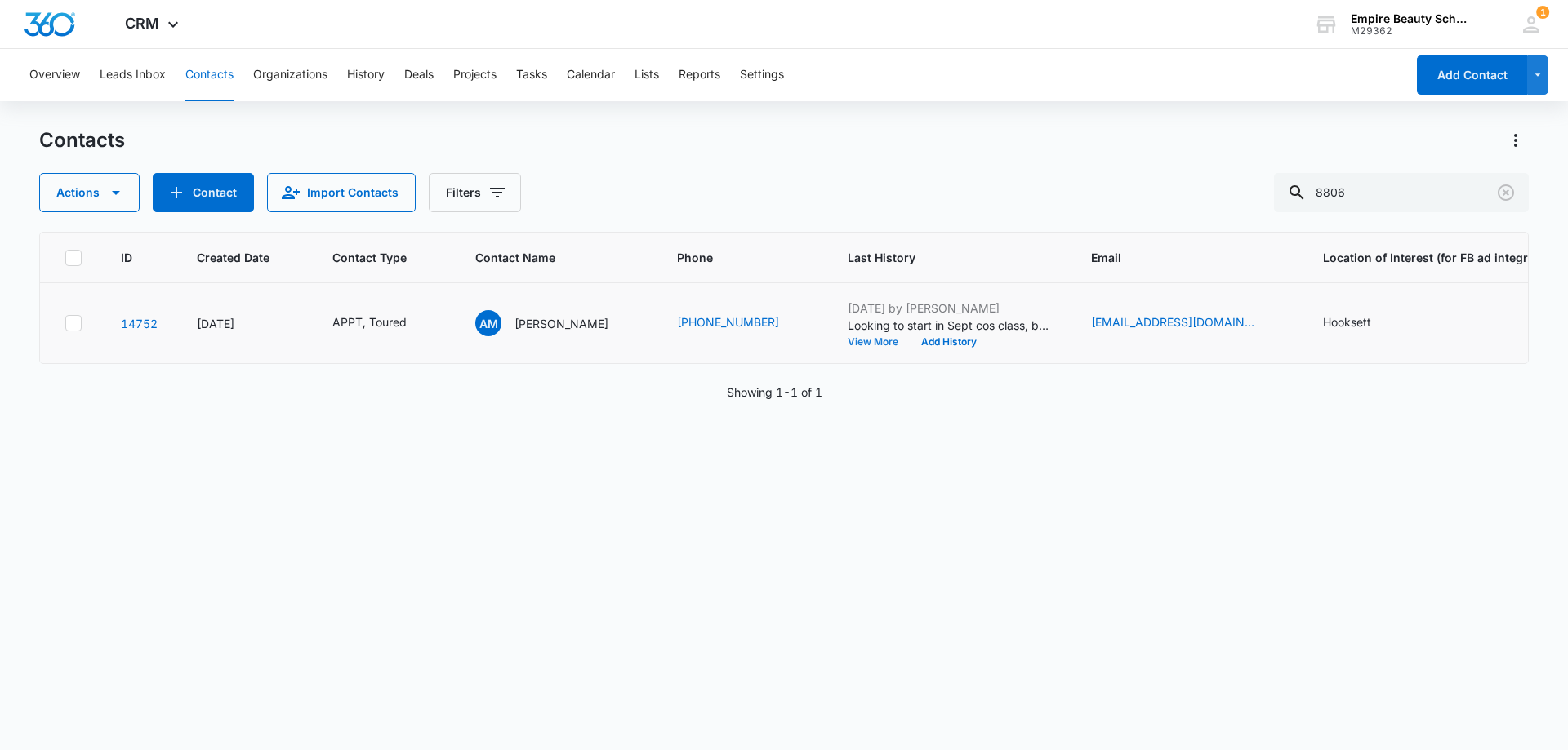
click at [847, 338] on button "View More" at bounding box center [878, 342] width 62 height 10
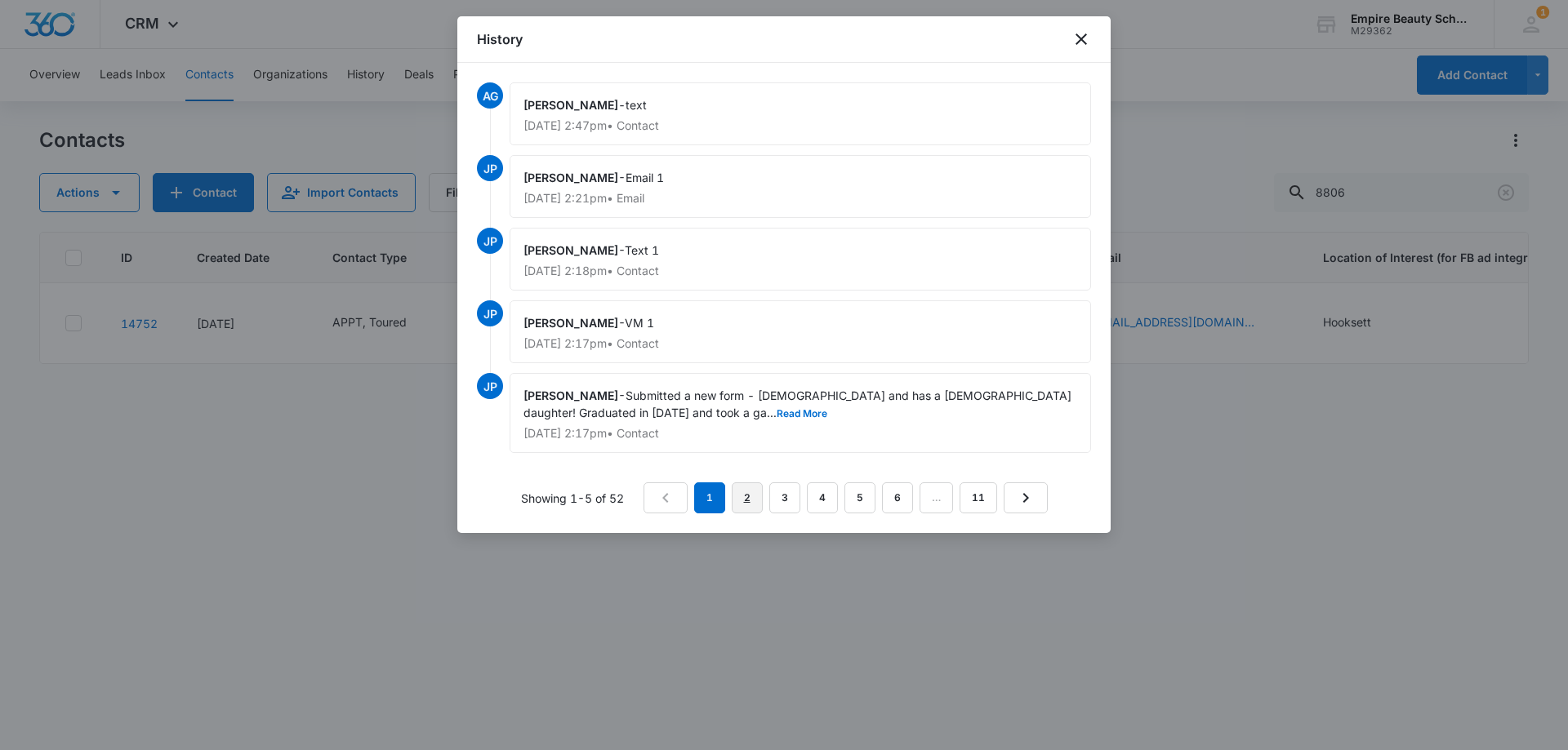
click at [741, 496] on link "2" at bounding box center [746, 497] width 31 height 31
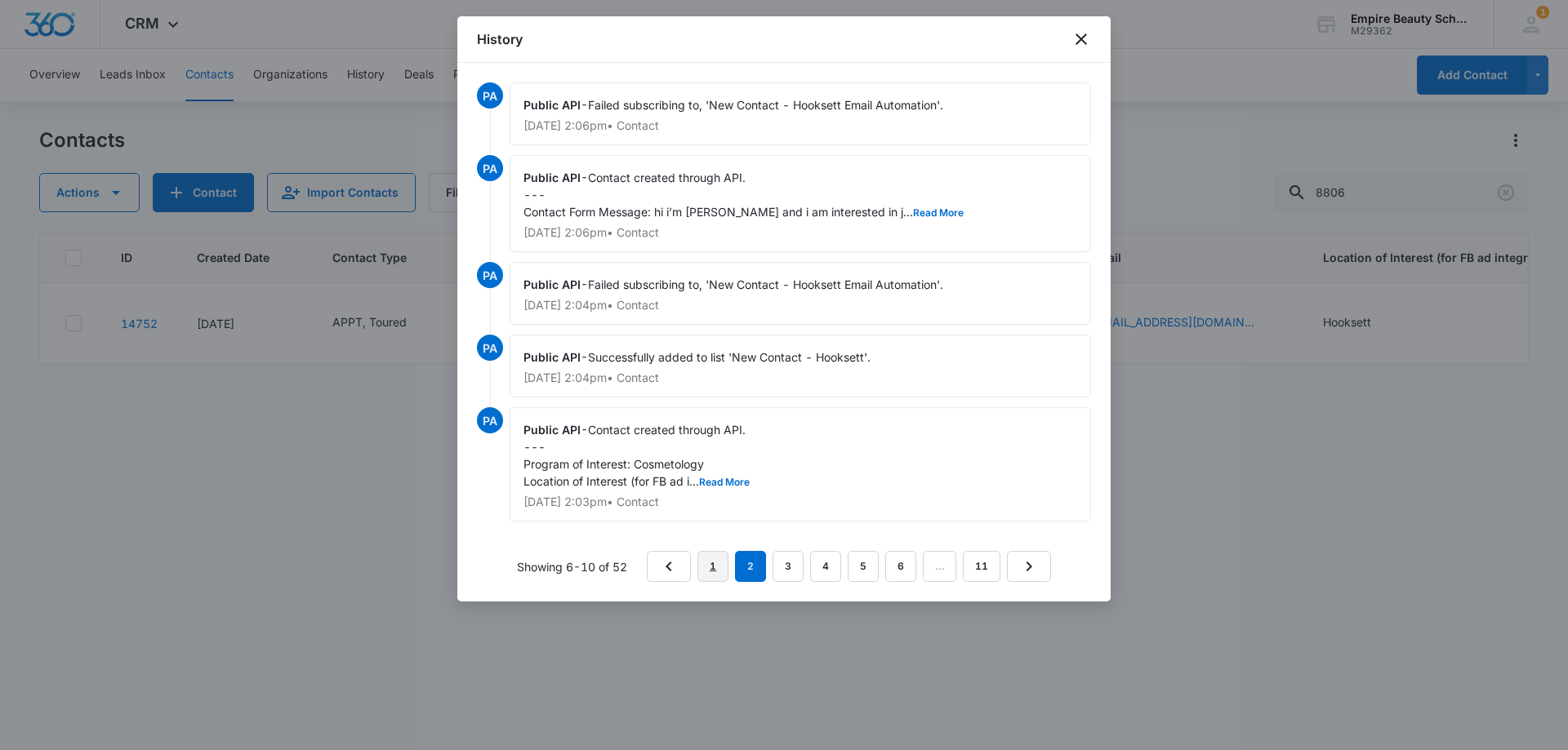
click at [713, 567] on link "1" at bounding box center [712, 566] width 31 height 31
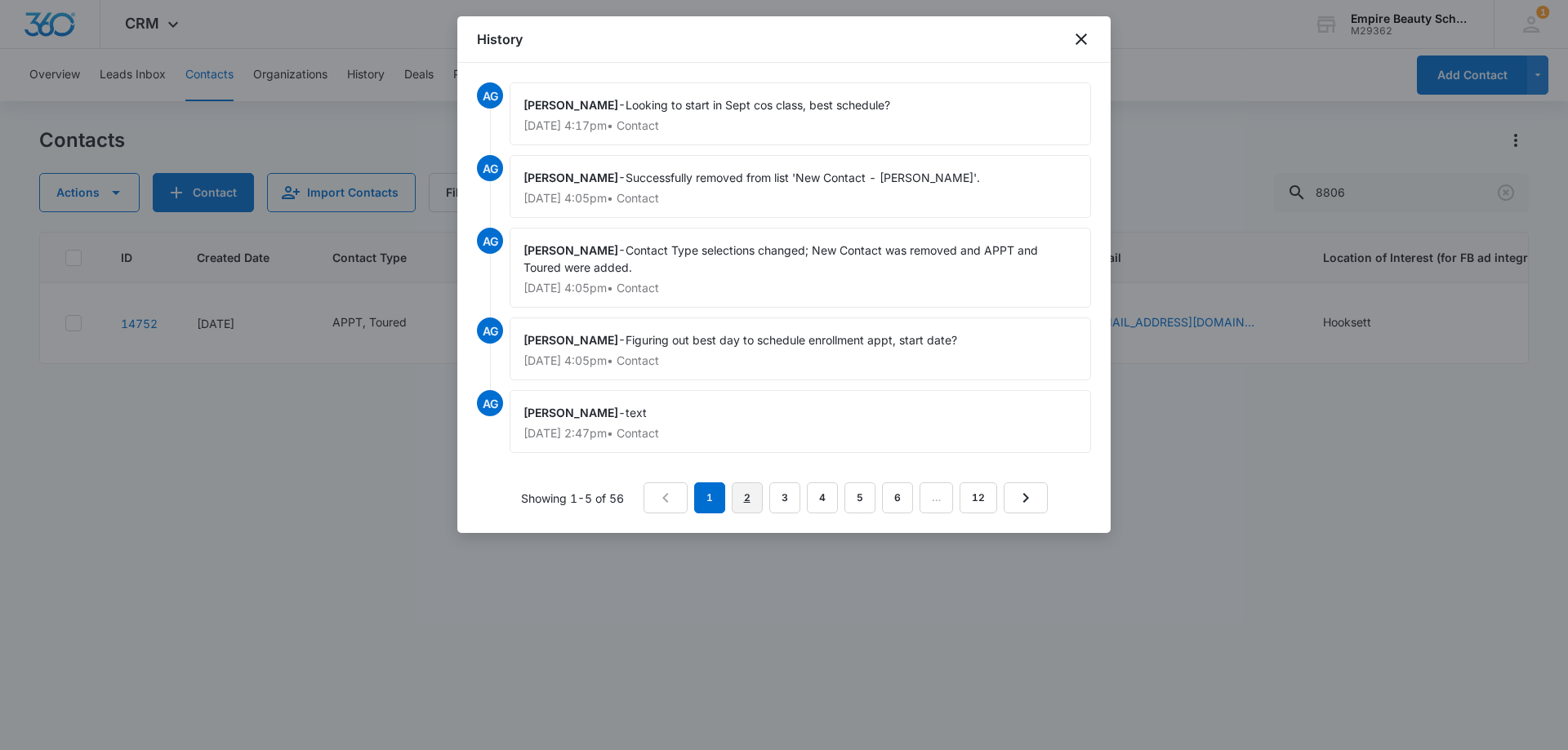
click at [744, 501] on link "2" at bounding box center [746, 497] width 31 height 31
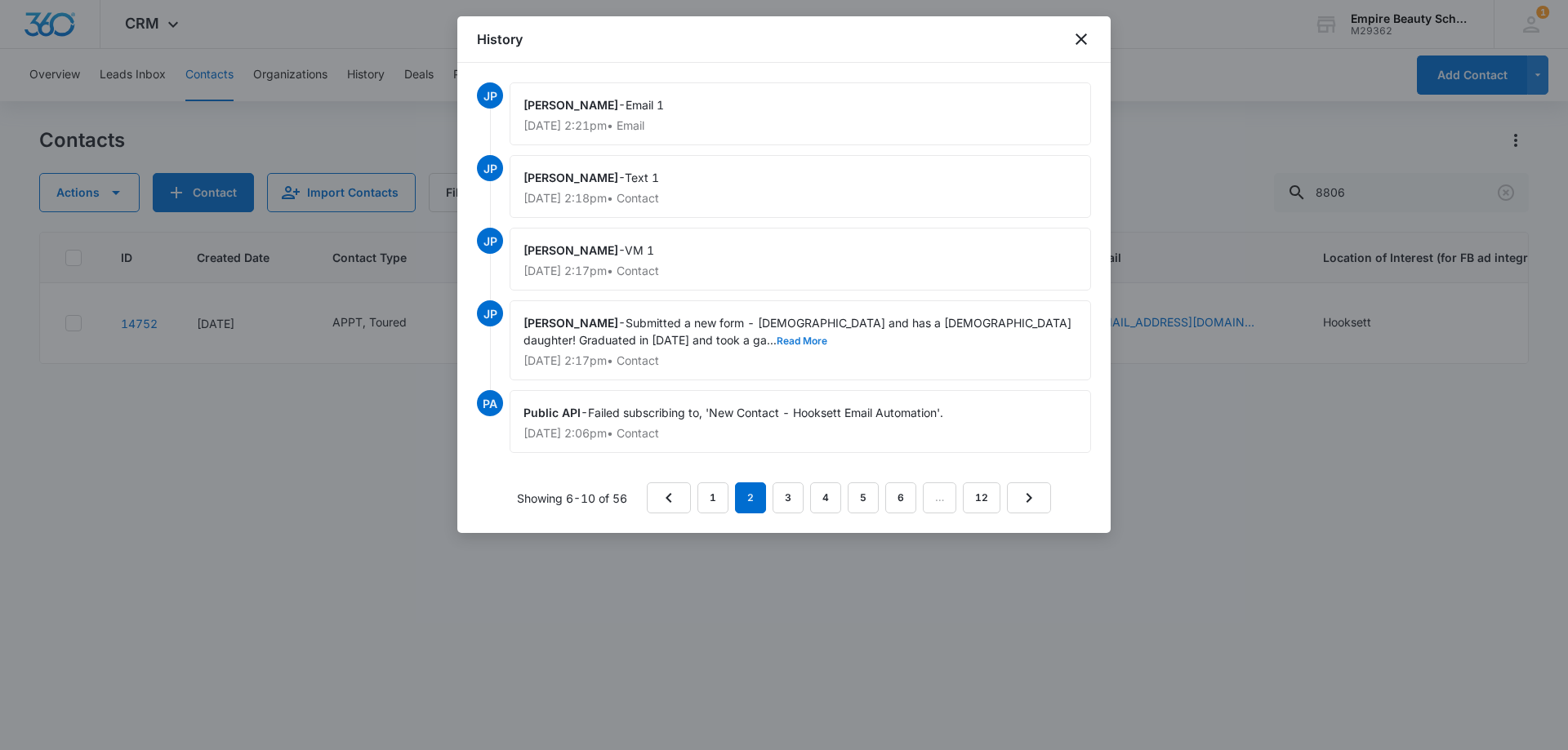
click at [776, 336] on button "Read More" at bounding box center [801, 341] width 51 height 10
click at [795, 503] on link "3" at bounding box center [787, 497] width 31 height 31
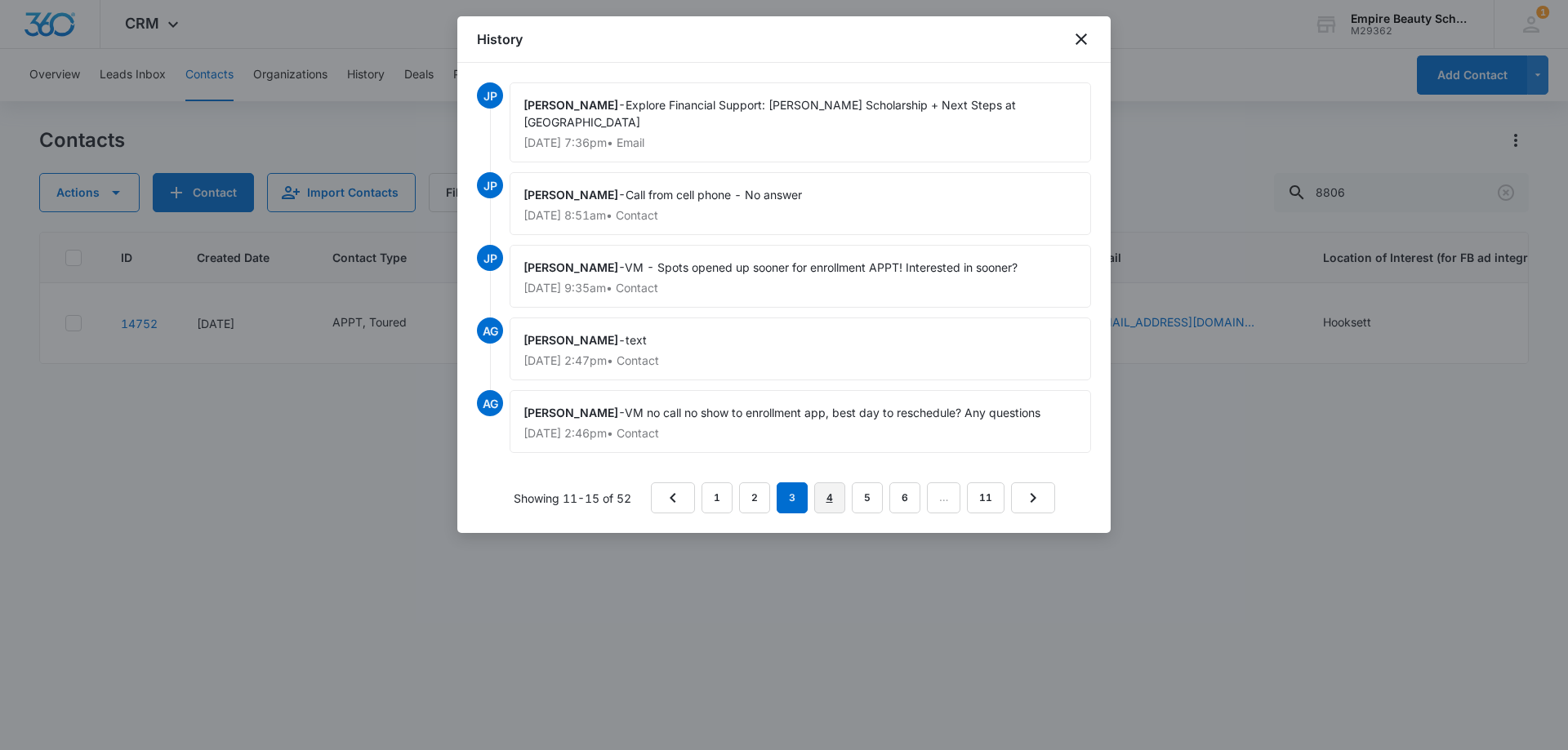
click at [828, 501] on link "4" at bounding box center [829, 497] width 31 height 31
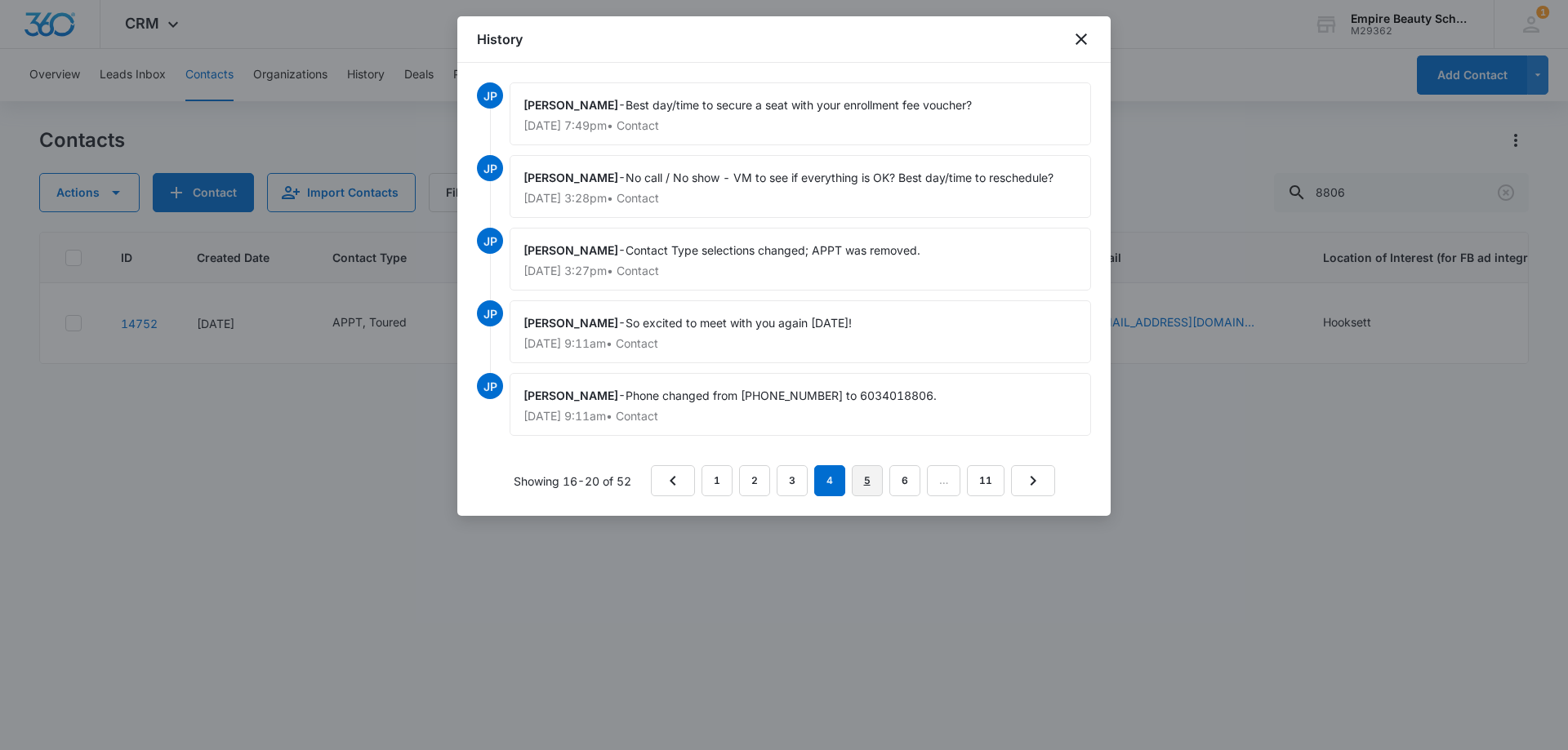
click at [859, 487] on link "5" at bounding box center [867, 480] width 31 height 31
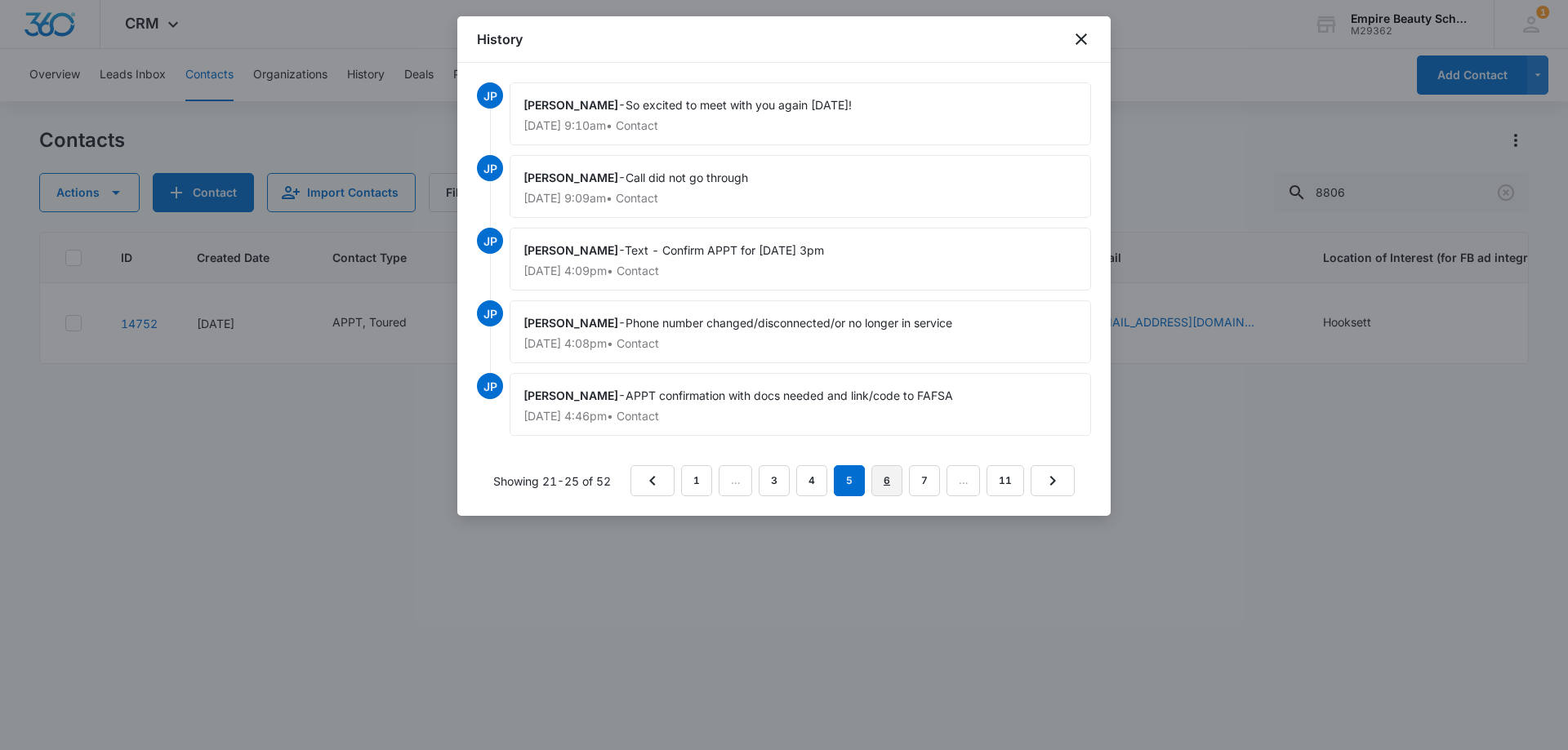
click at [881, 469] on link "6" at bounding box center [886, 480] width 31 height 31
click at [1090, 41] on icon "close" at bounding box center [1081, 39] width 20 height 20
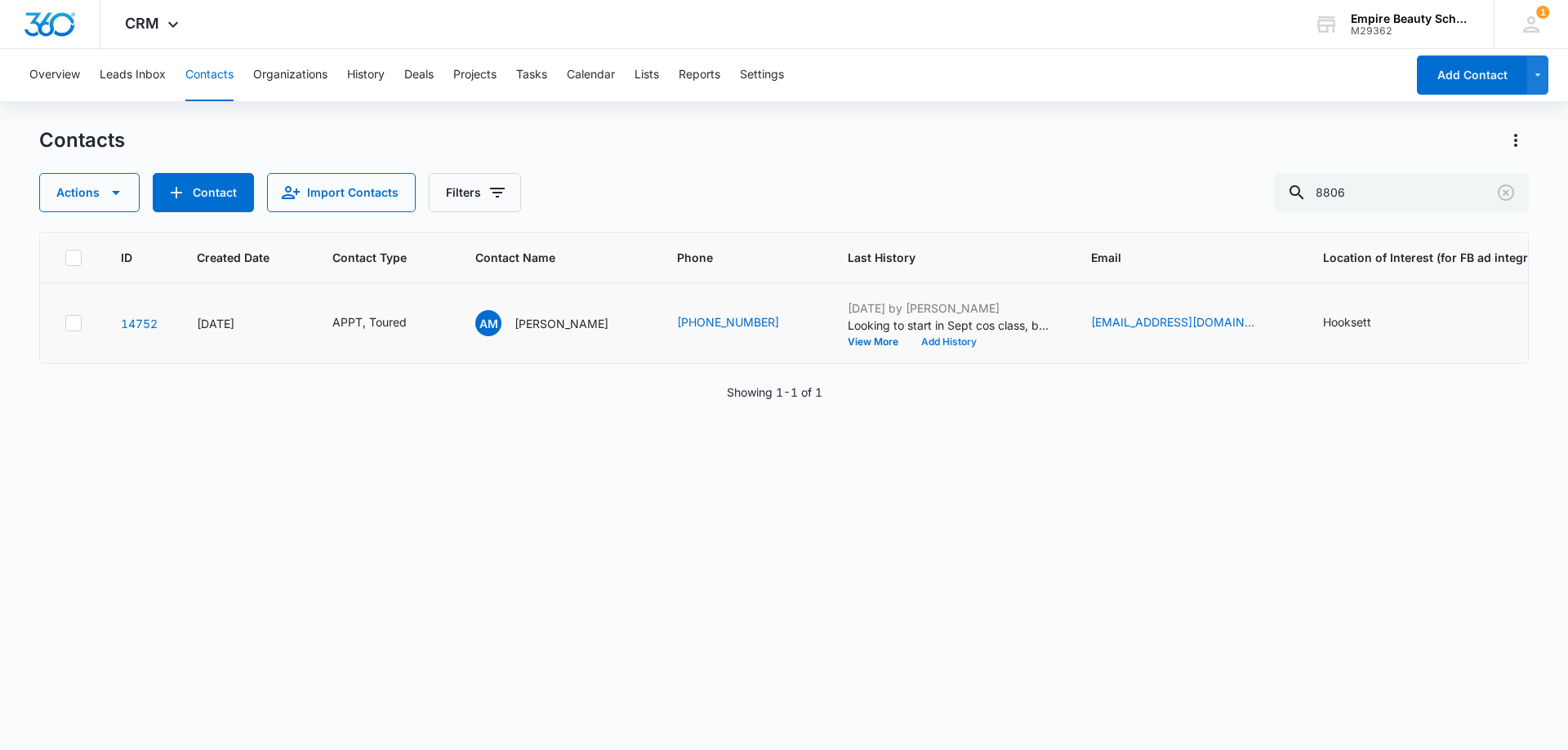
click at [923, 341] on button "Add History" at bounding box center [949, 342] width 79 height 10
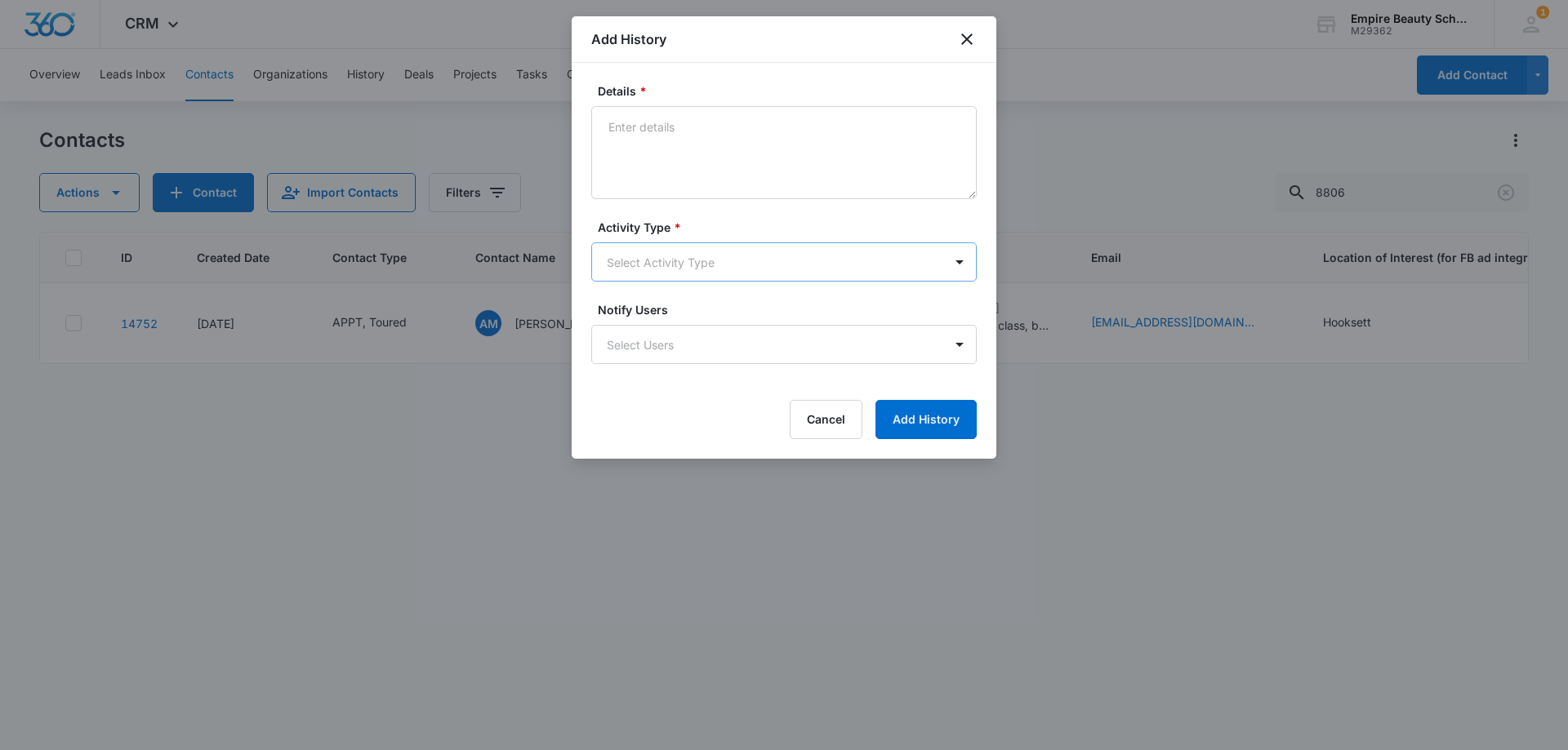
click at [628, 267] on body "CRM Apps Forms CRM Email Shop Payments POS Files Brand Settings Empire Beauty S…" at bounding box center [784, 375] width 1568 height 750
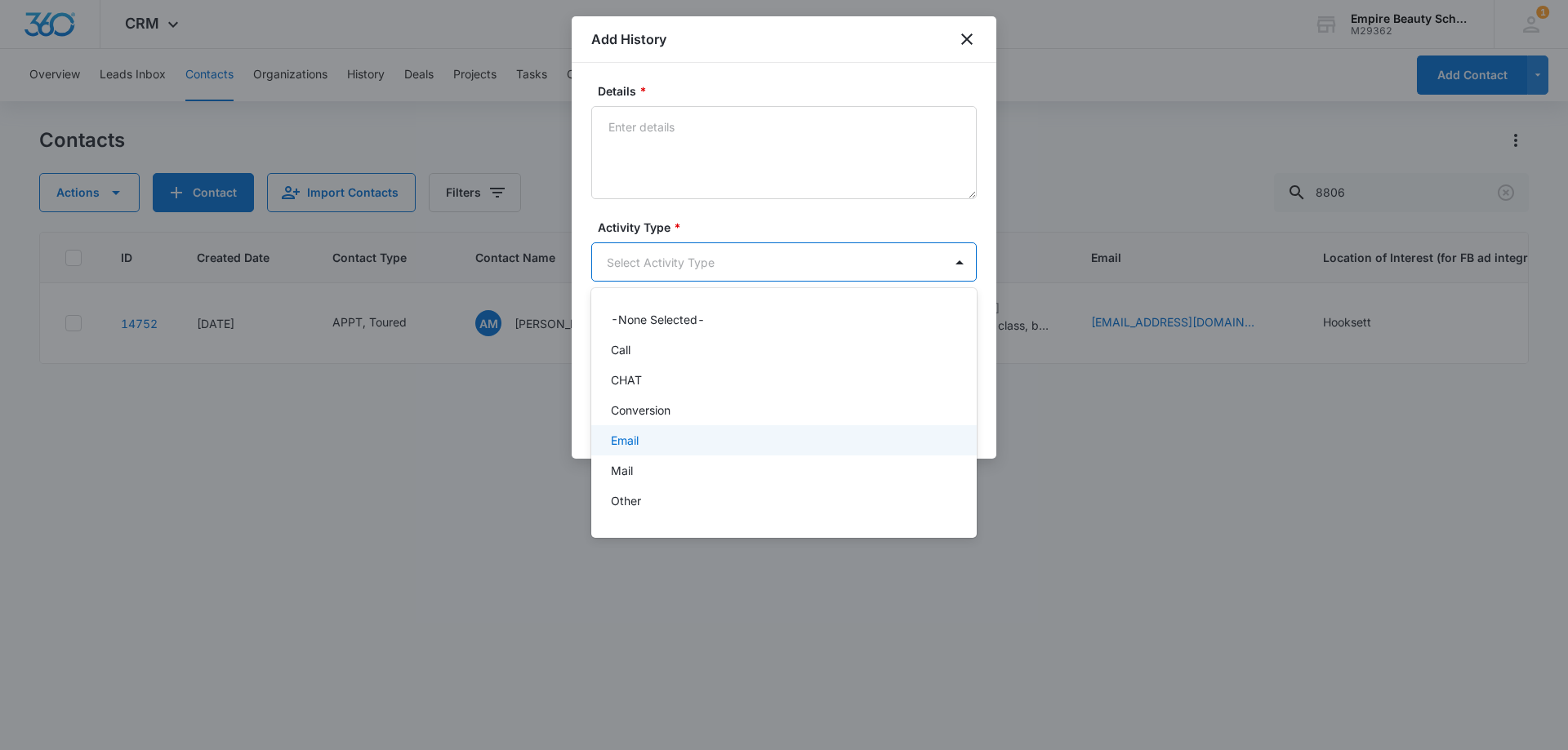
scroll to position [85, 0]
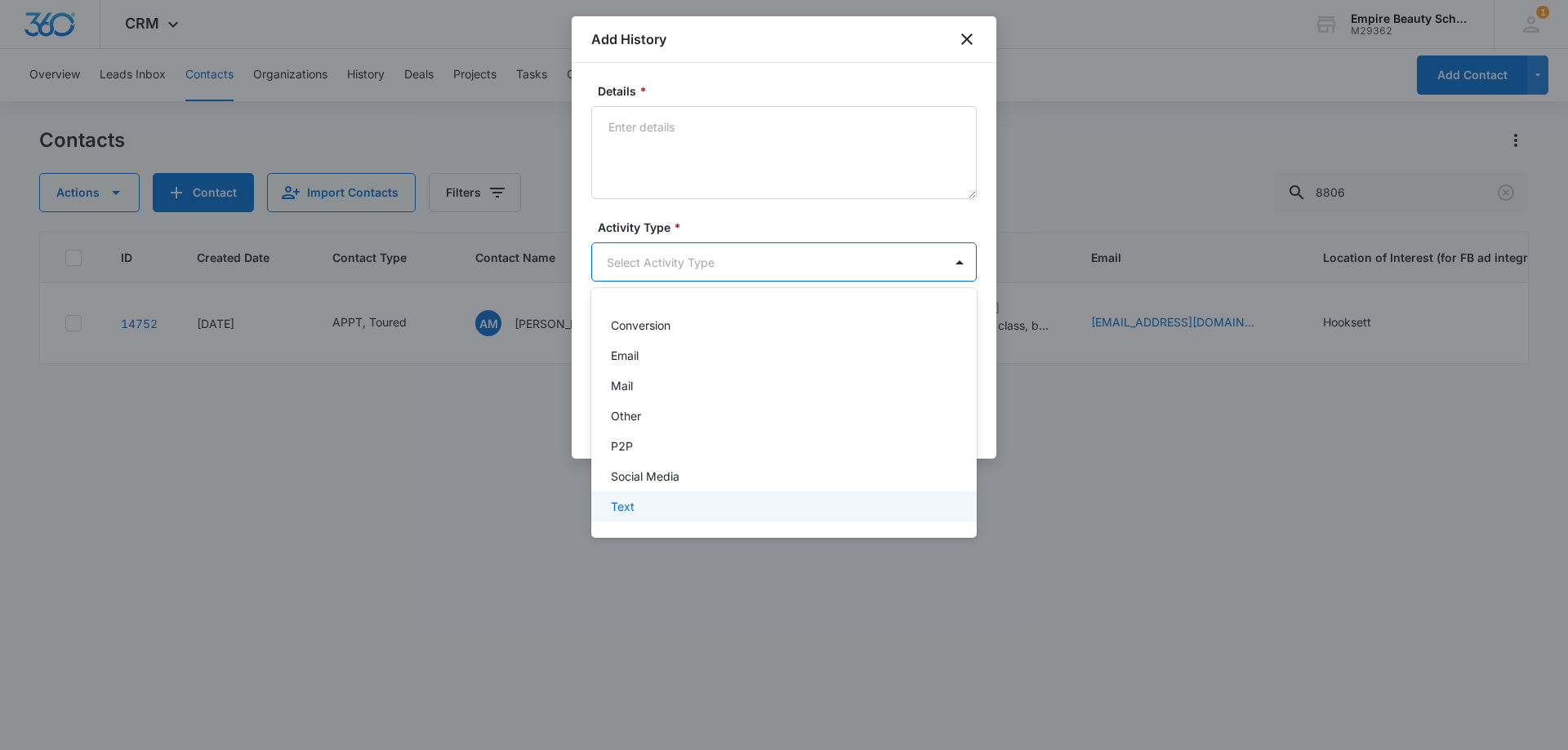
click at [641, 511] on div "Text" at bounding box center [783, 506] width 343 height 17
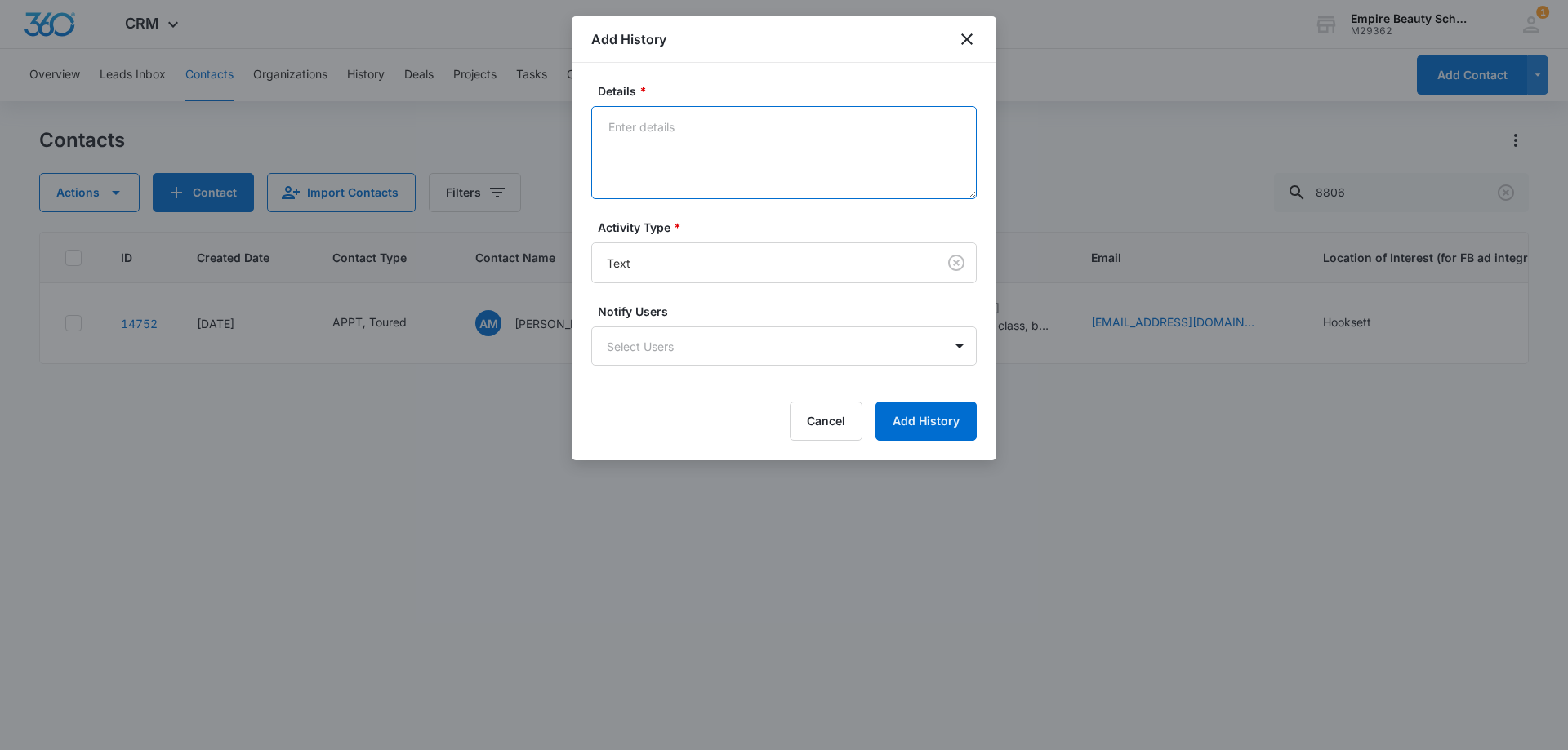
click at [678, 146] on textarea "Details *" at bounding box center [784, 152] width 386 height 93
click at [606, 123] on textarea "Figuring out best time [DATE], let her know bring enrollment voucher from open …" at bounding box center [784, 152] width 386 height 93
click at [716, 159] on textarea "Part time works best for her as she also works. Figuring out best time [DATE], …" at bounding box center [784, 152] width 386 height 93
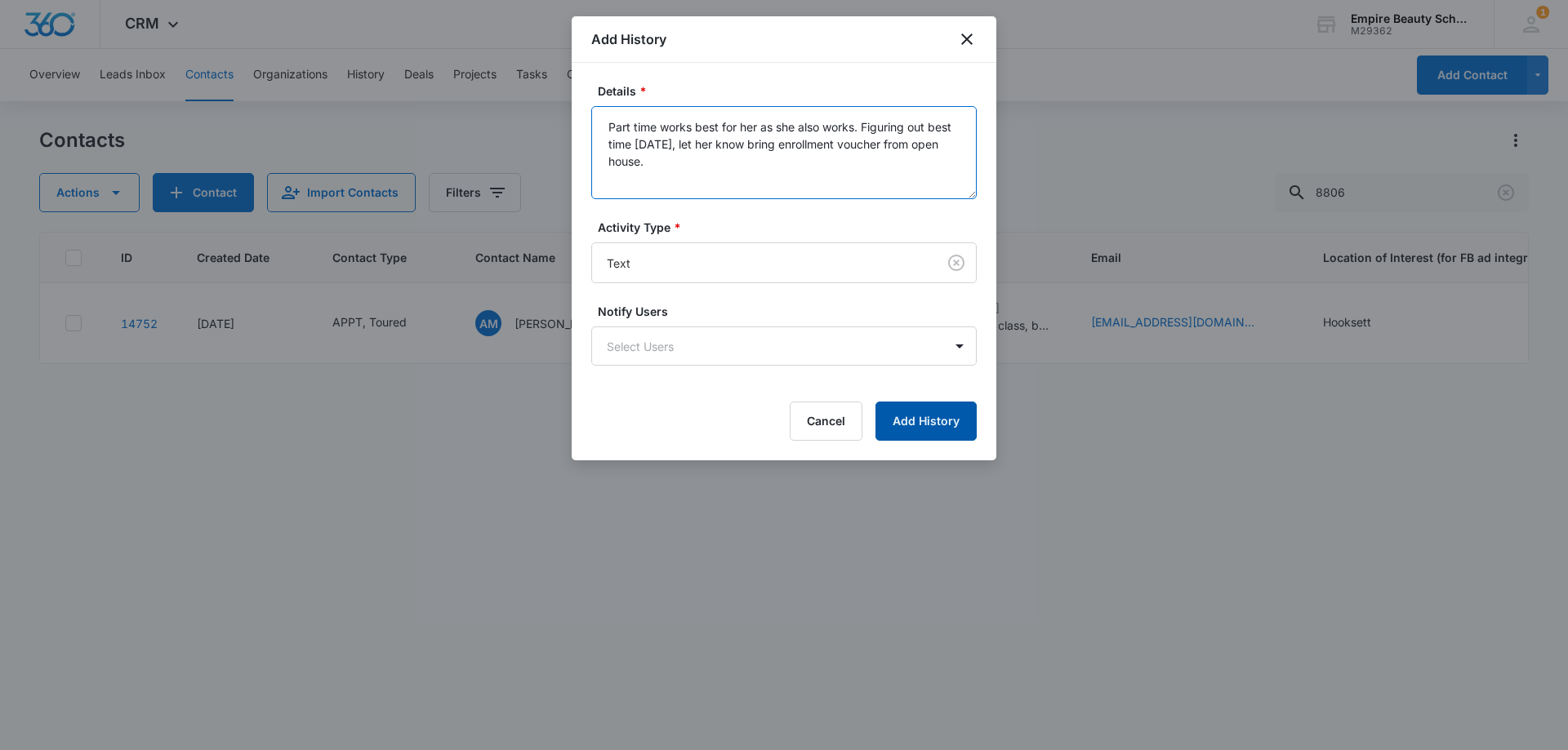
type textarea "Part time works best for her as she also works. Figuring out best time [DATE], …"
click at [939, 415] on button "Add History" at bounding box center [926, 420] width 101 height 39
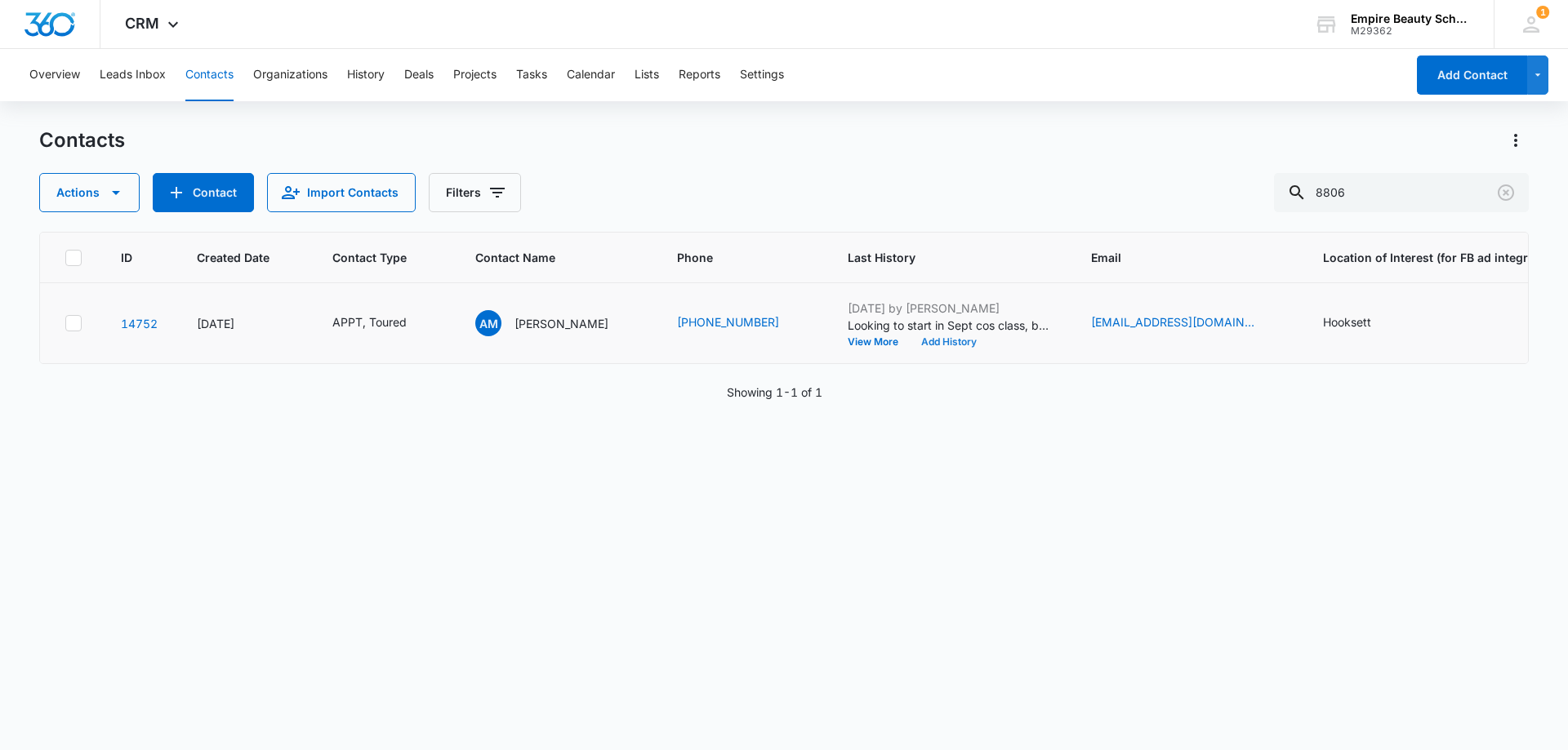
click at [917, 345] on button "Add History" at bounding box center [949, 342] width 79 height 10
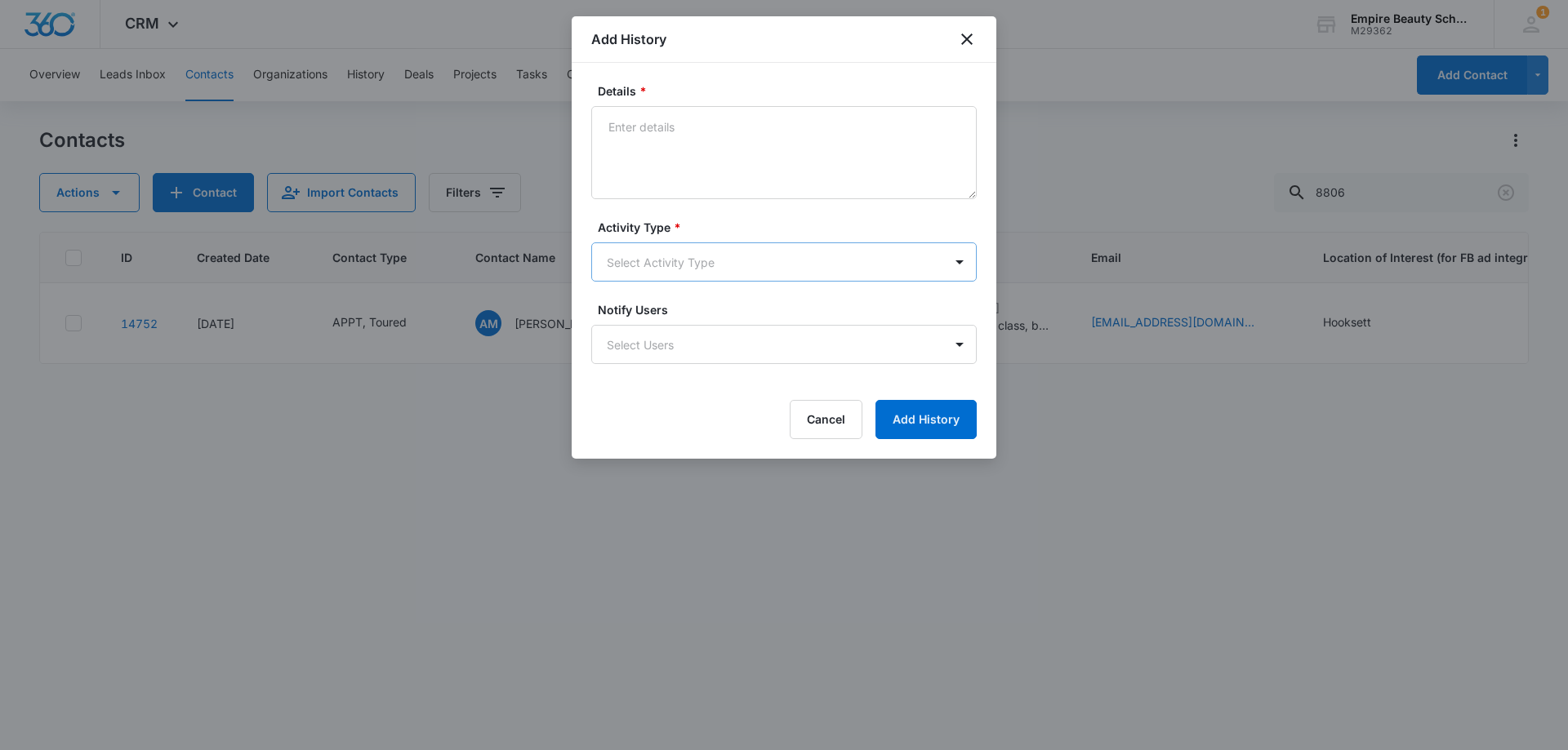
click at [612, 248] on body "CRM Apps Forms CRM Email Shop Payments POS Files Brand Settings Empire Beauty S…" at bounding box center [784, 375] width 1568 height 750
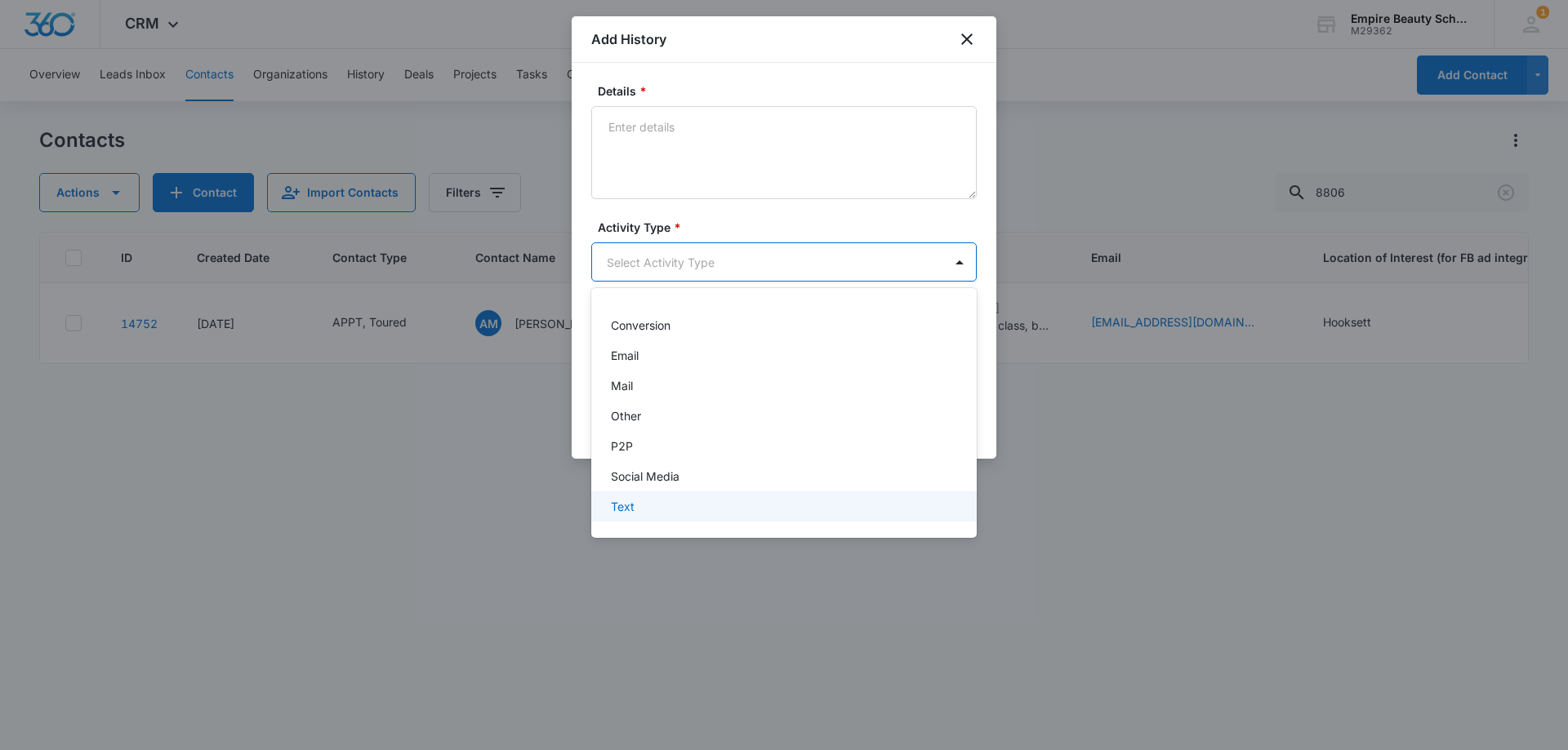
click at [653, 510] on div "Text" at bounding box center [783, 506] width 343 height 17
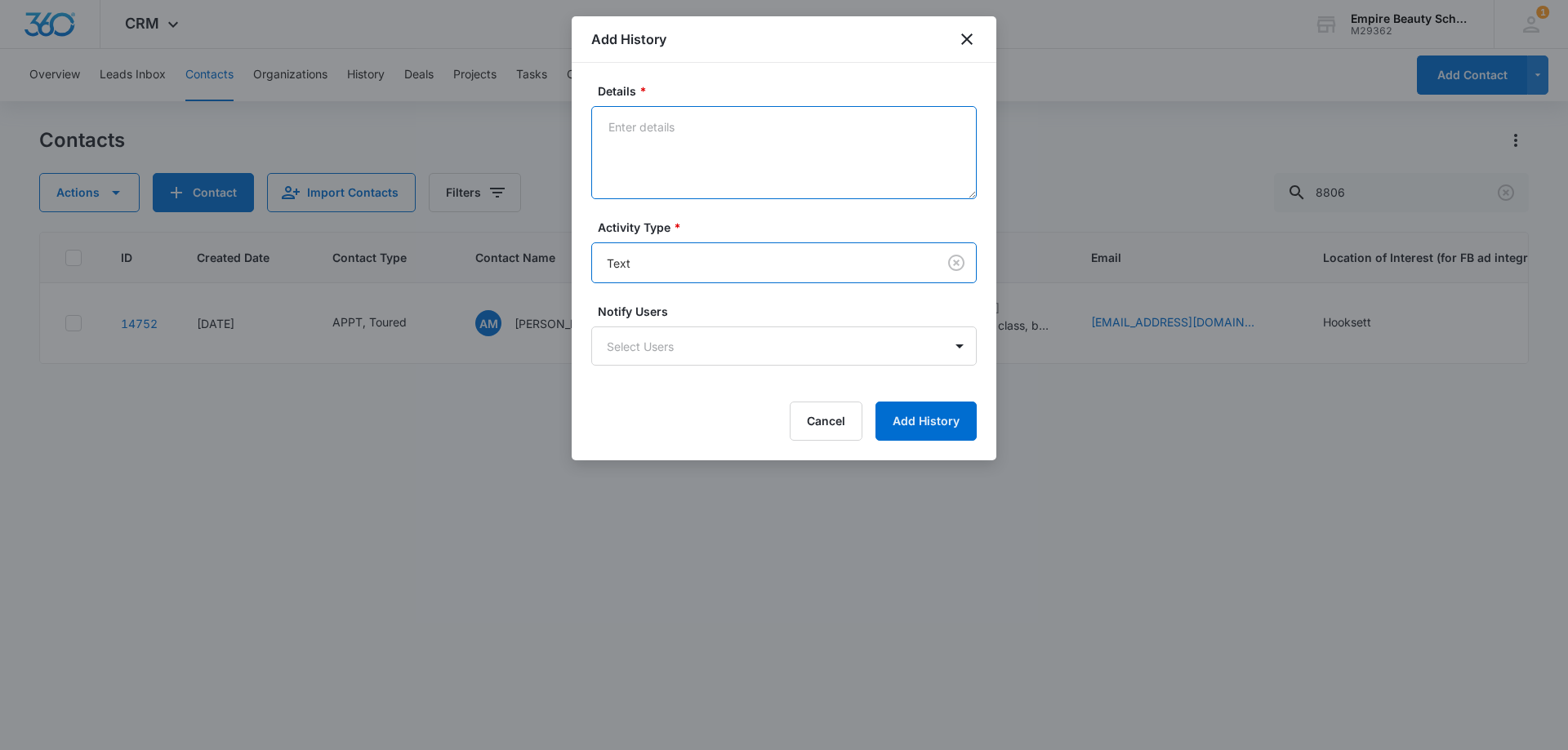
click at [681, 157] on textarea "Details *" at bounding box center [784, 152] width 386 height 93
type textarea "Scheduled appt to enroll [DATE], reminded docs needed"
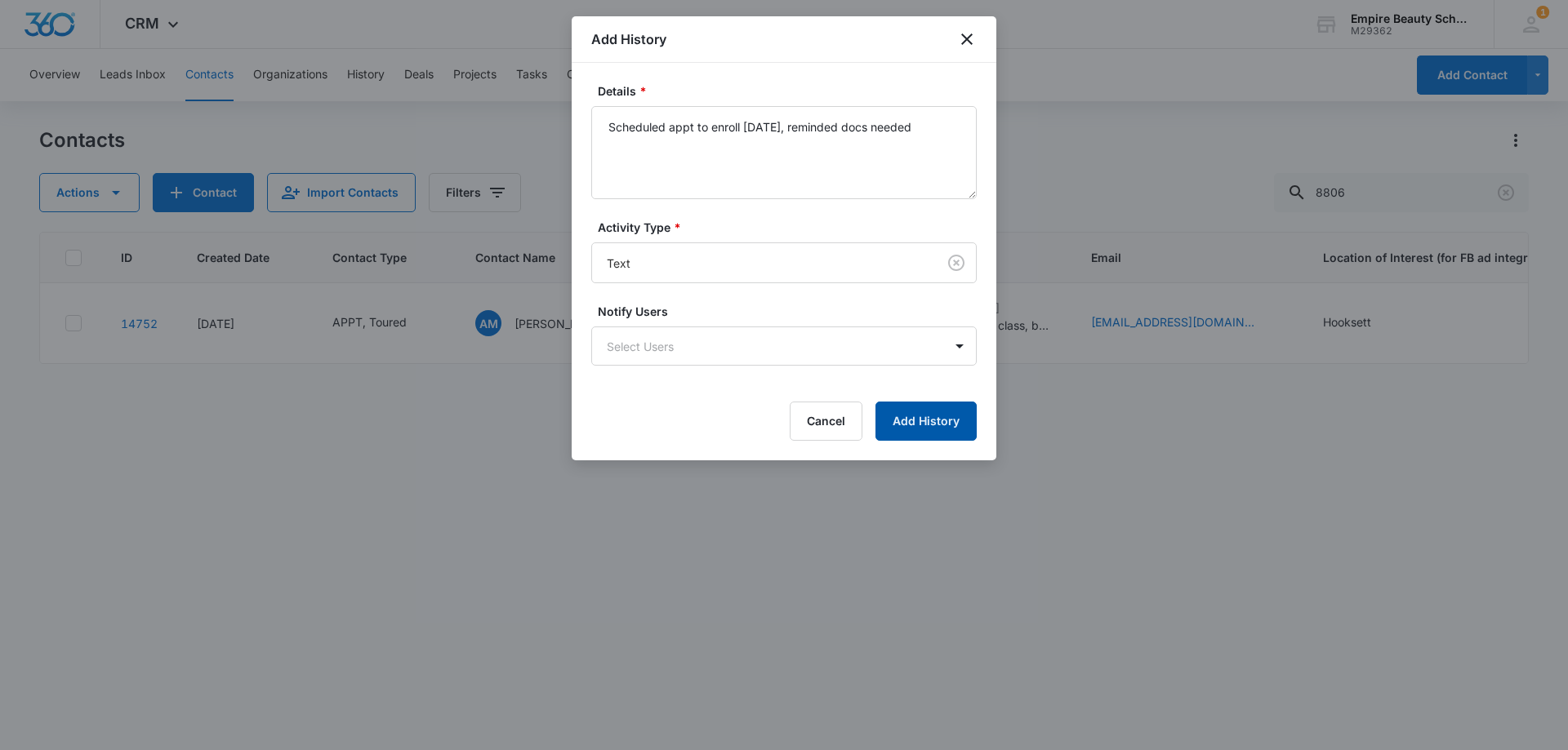
click at [925, 429] on button "Add History" at bounding box center [926, 420] width 101 height 39
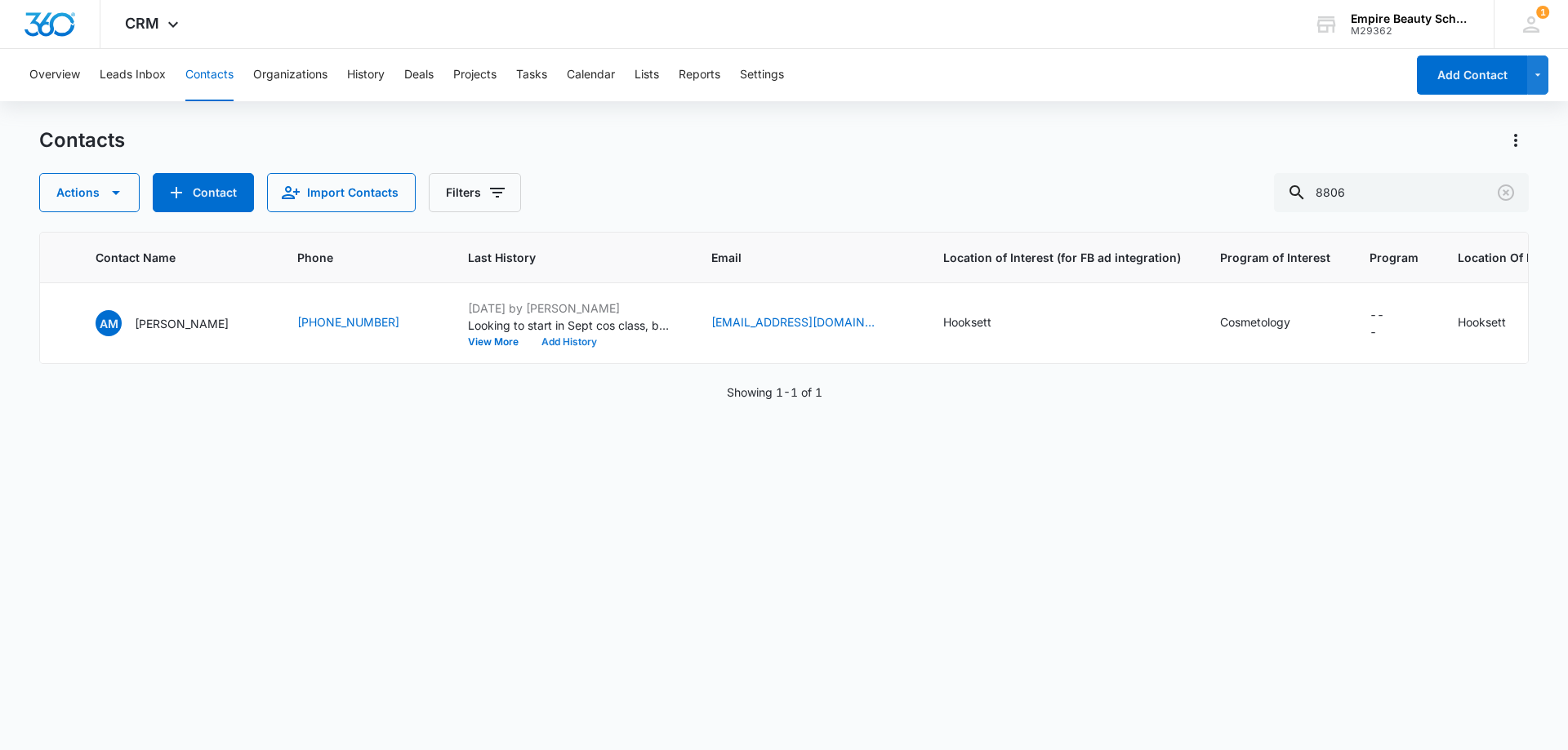
scroll to position [0, 397]
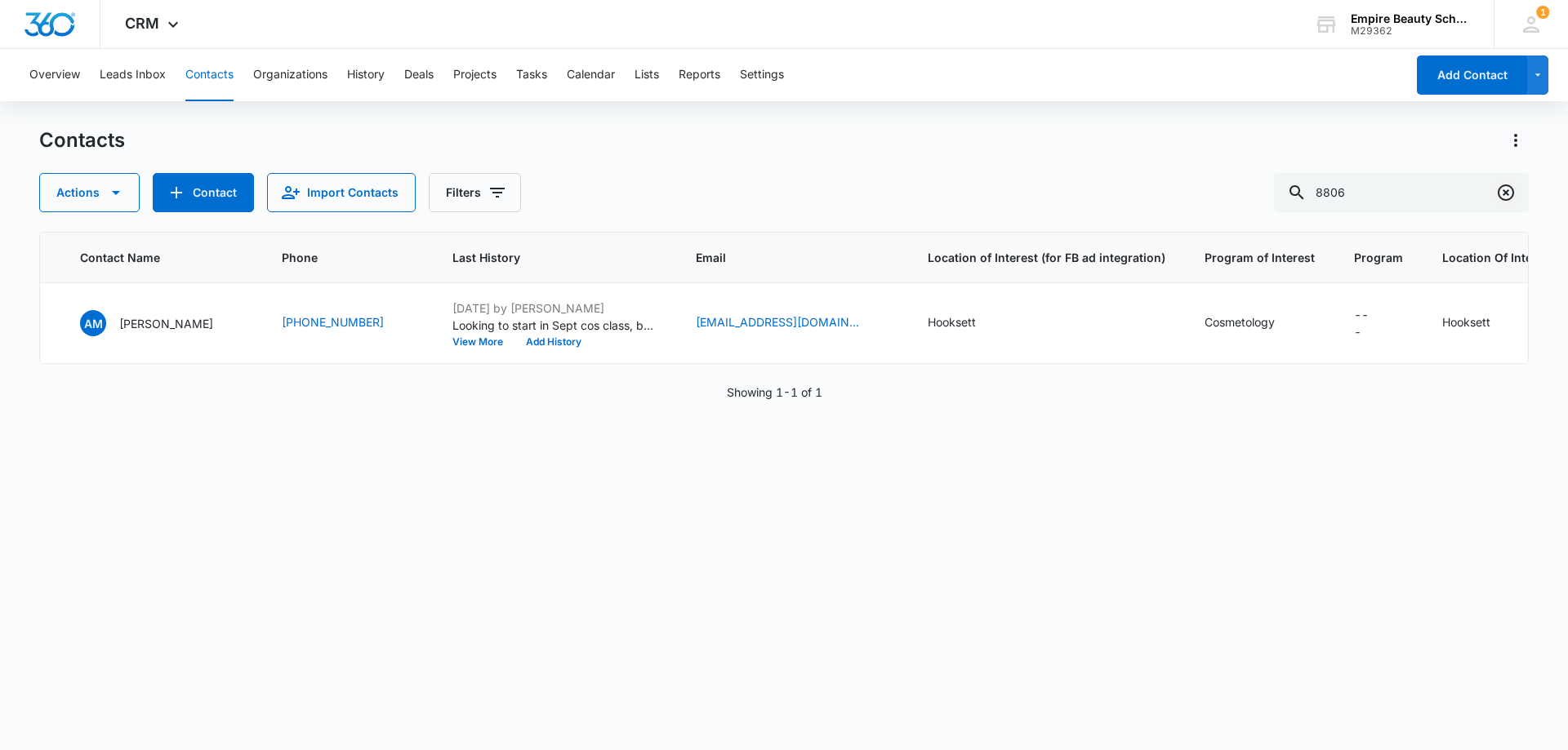
click at [1498, 186] on icon "Clear" at bounding box center [1506, 193] width 20 height 20
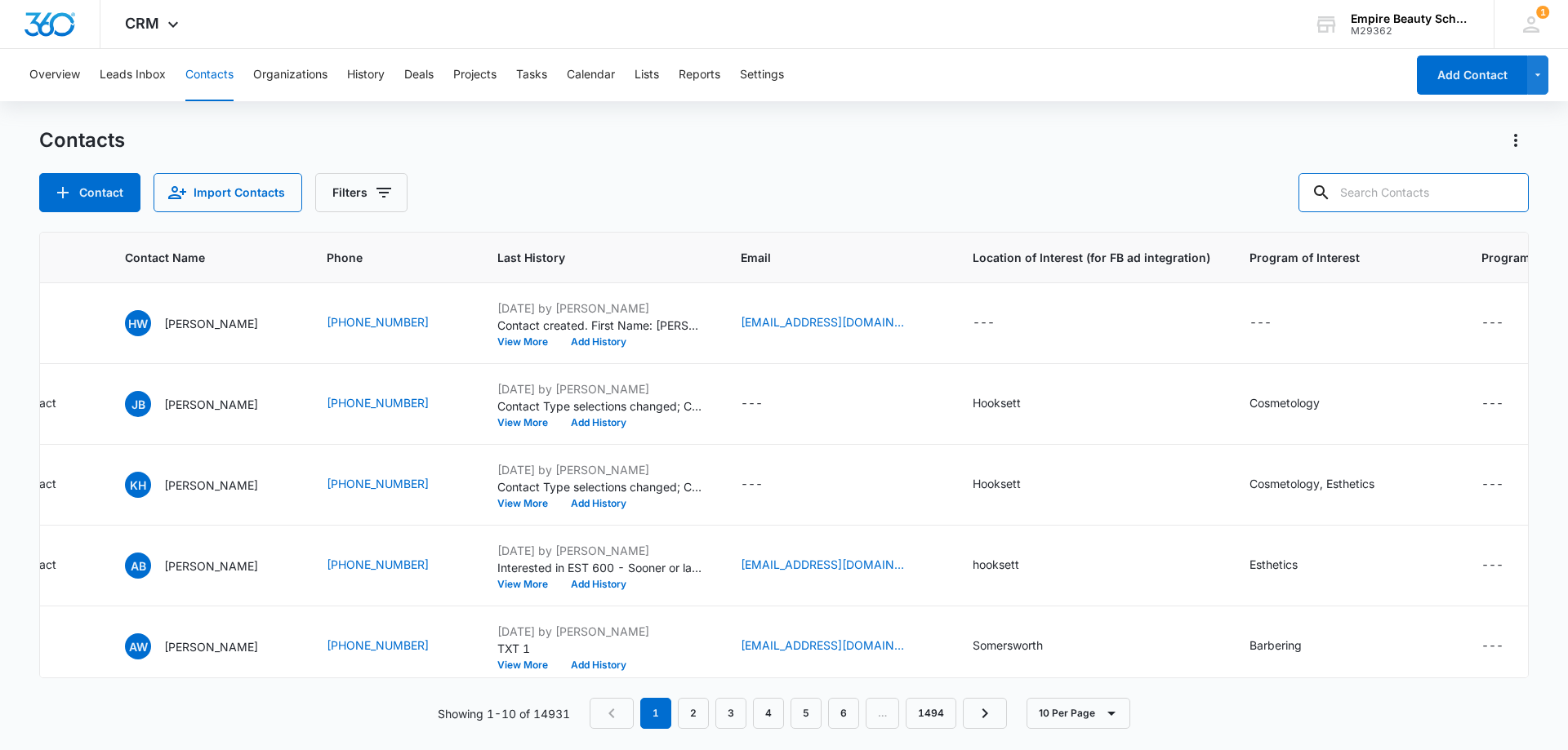
scroll to position [0, 0]
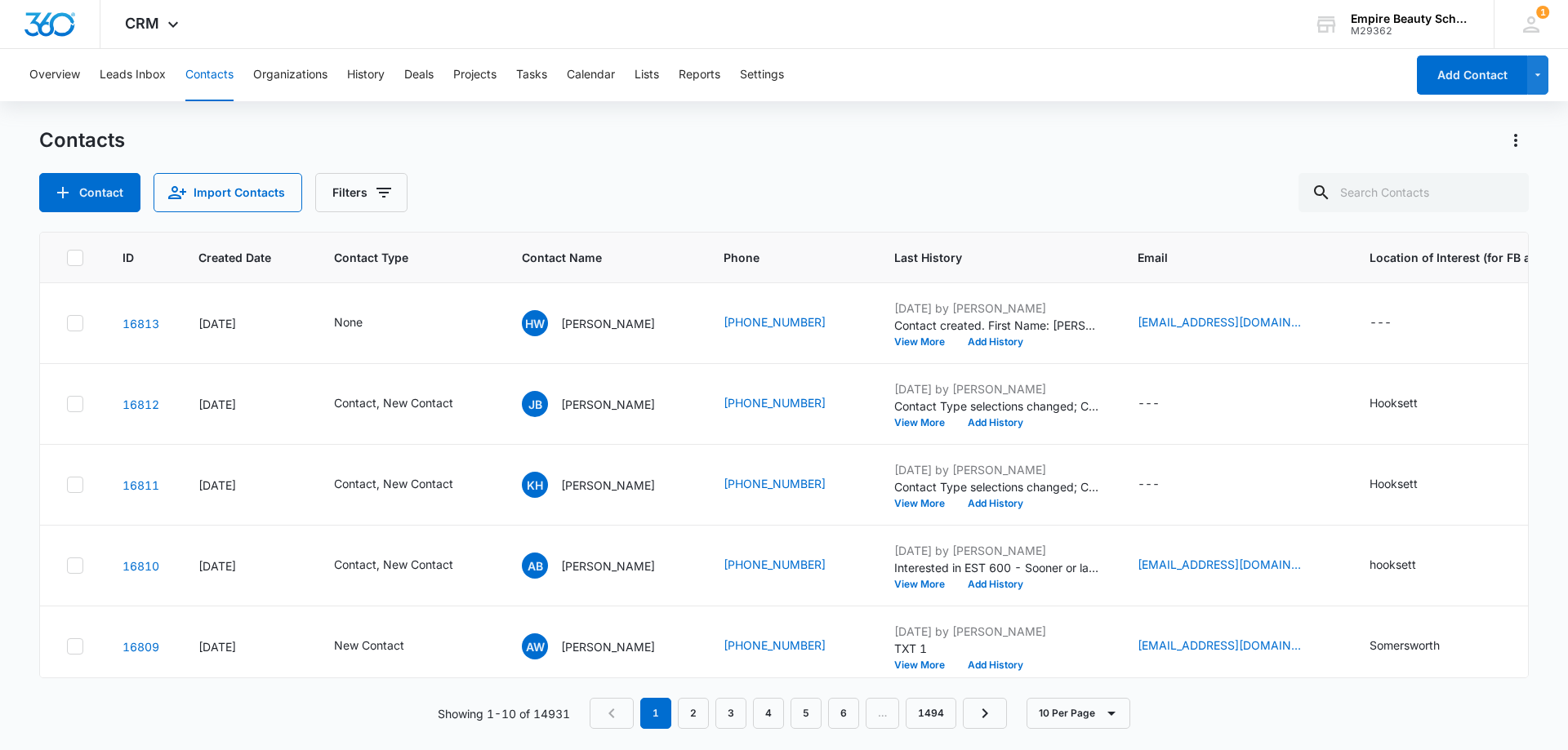
click at [694, 157] on div "Contacts Contact Import Contacts Filters" at bounding box center [784, 170] width 1489 height 85
click at [1423, 197] on input "text" at bounding box center [1414, 192] width 231 height 39
paste input "314) 954-9505"
type input "314) 954-9505"
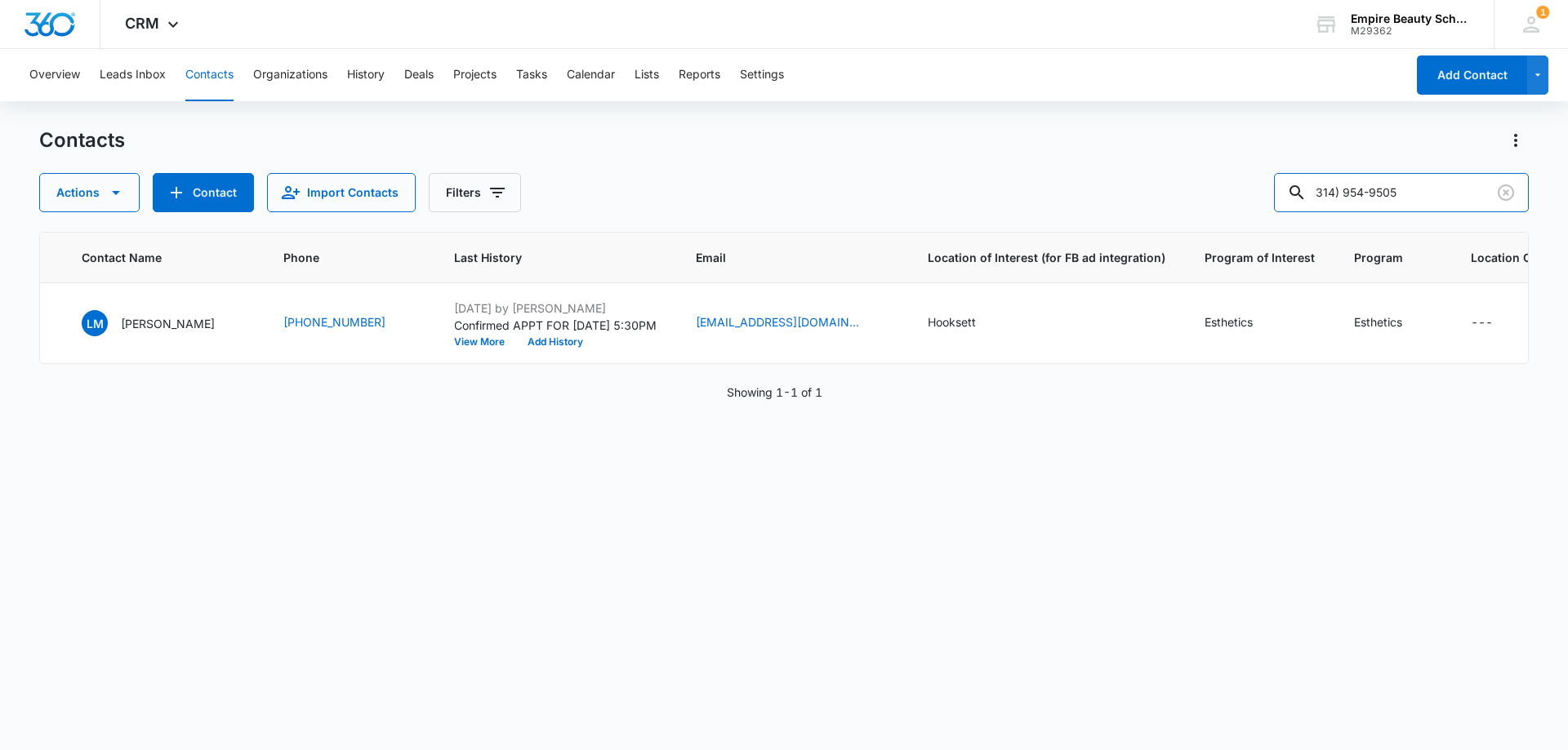
scroll to position [0, 97]
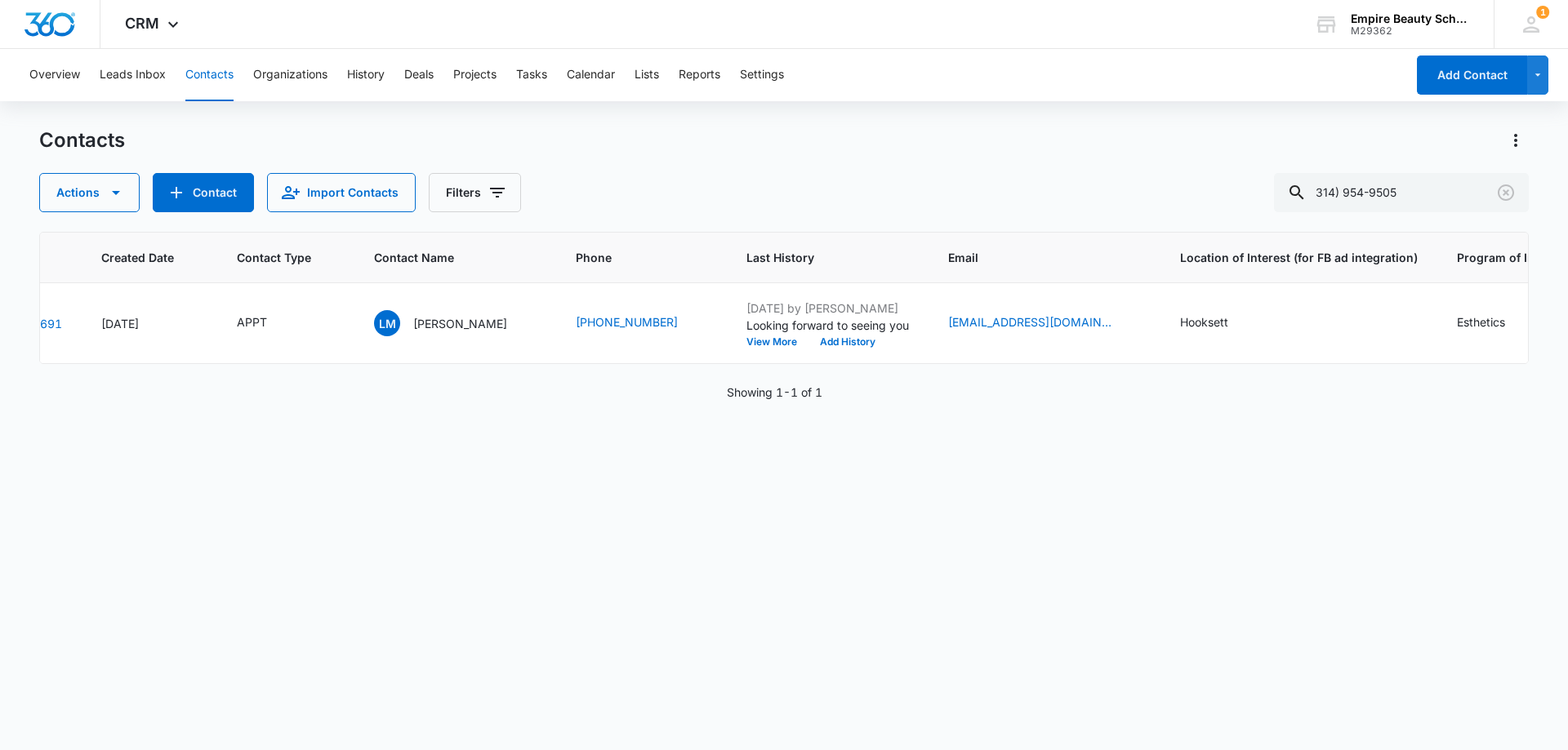
click at [746, 341] on button "View More" at bounding box center [777, 342] width 62 height 10
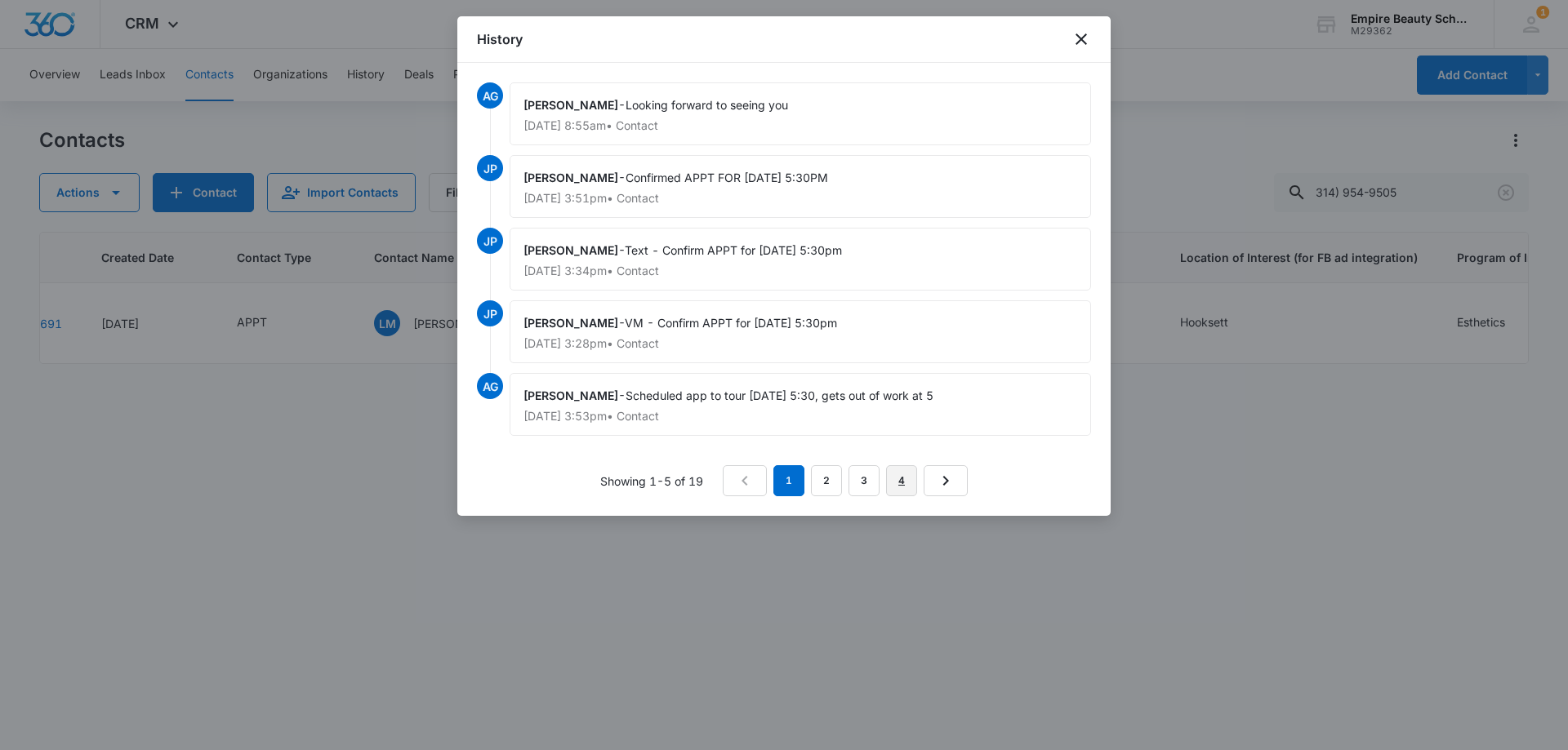
click at [897, 482] on link "4" at bounding box center [901, 480] width 31 height 31
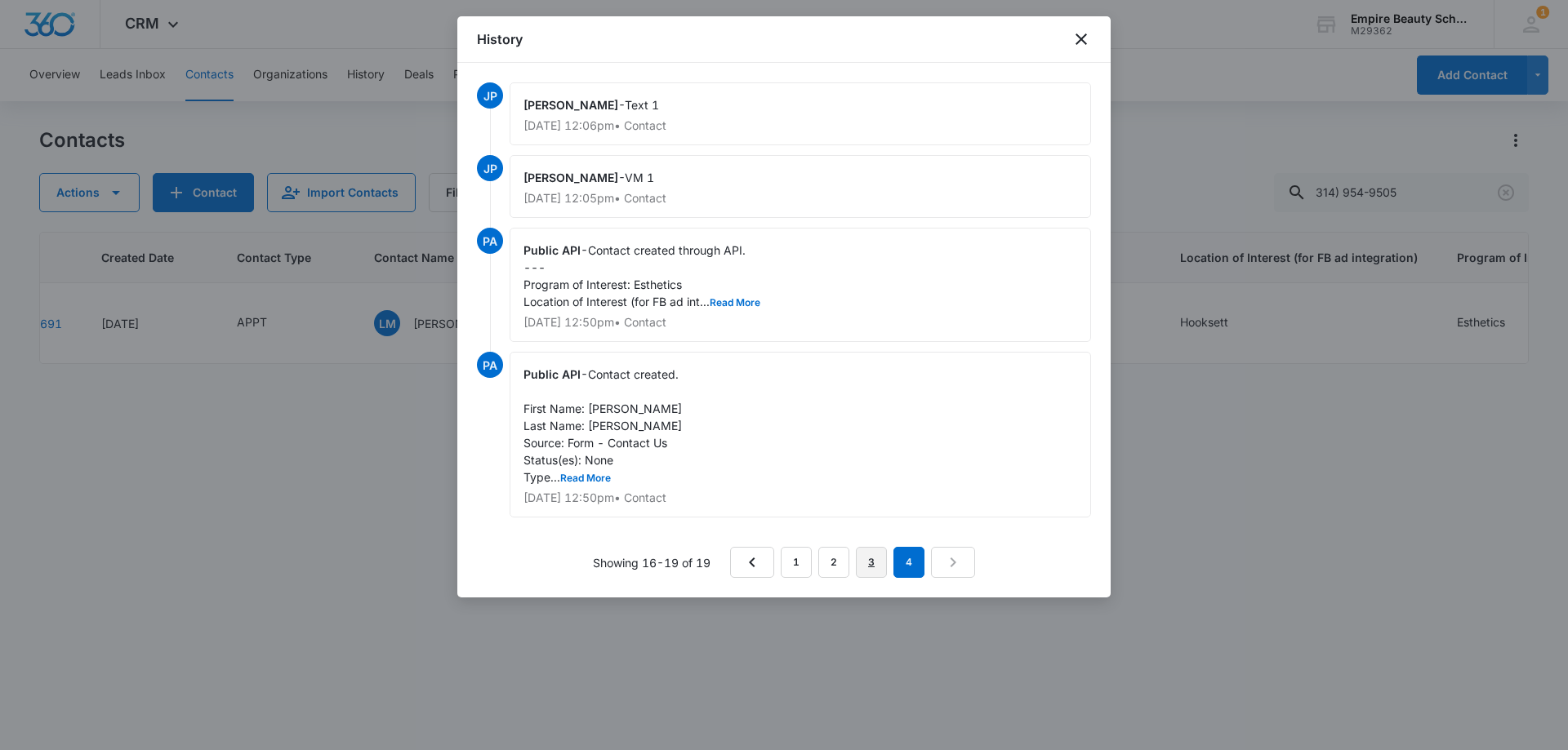
click at [869, 564] on link "3" at bounding box center [871, 562] width 31 height 31
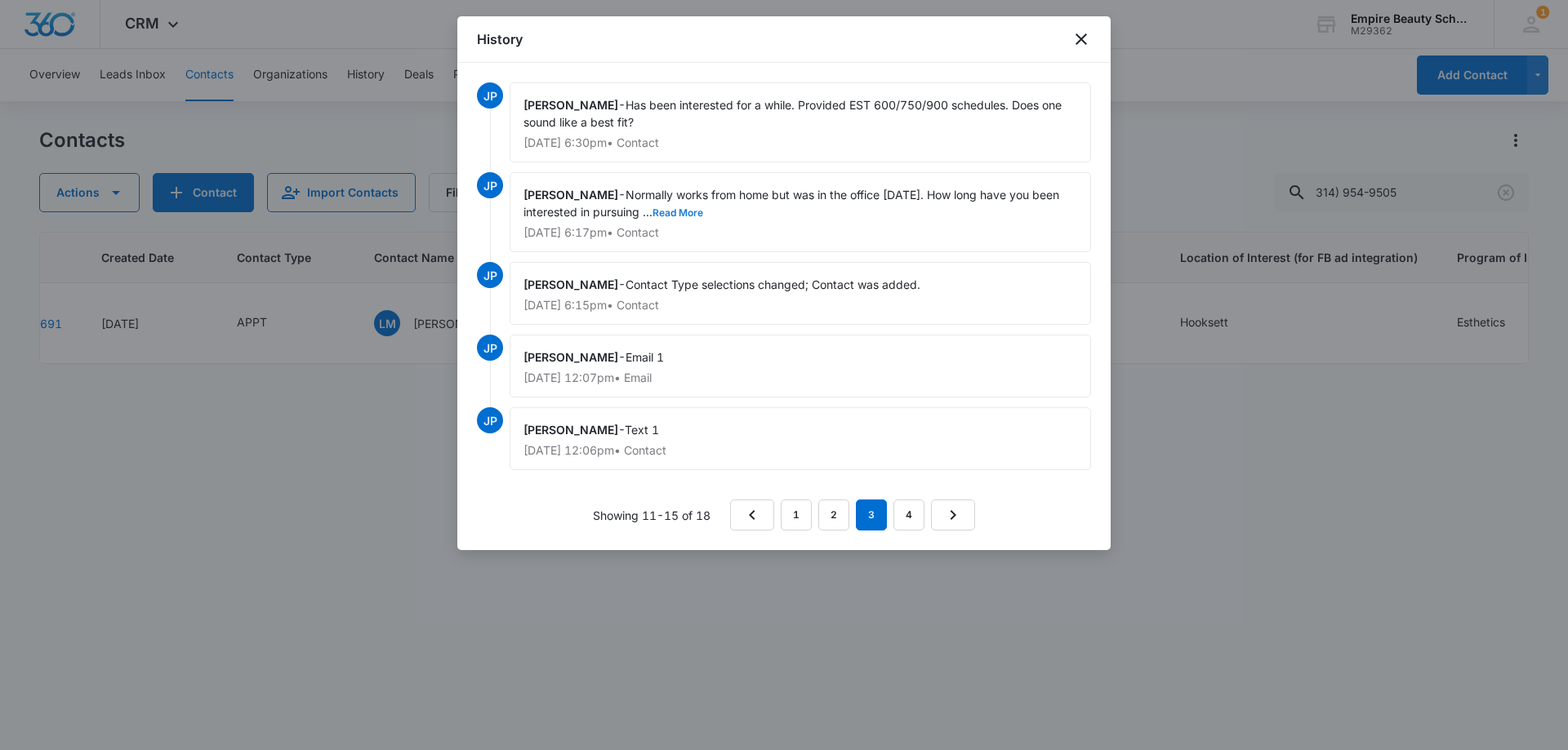
click at [687, 210] on button "Read More" at bounding box center [677, 213] width 51 height 10
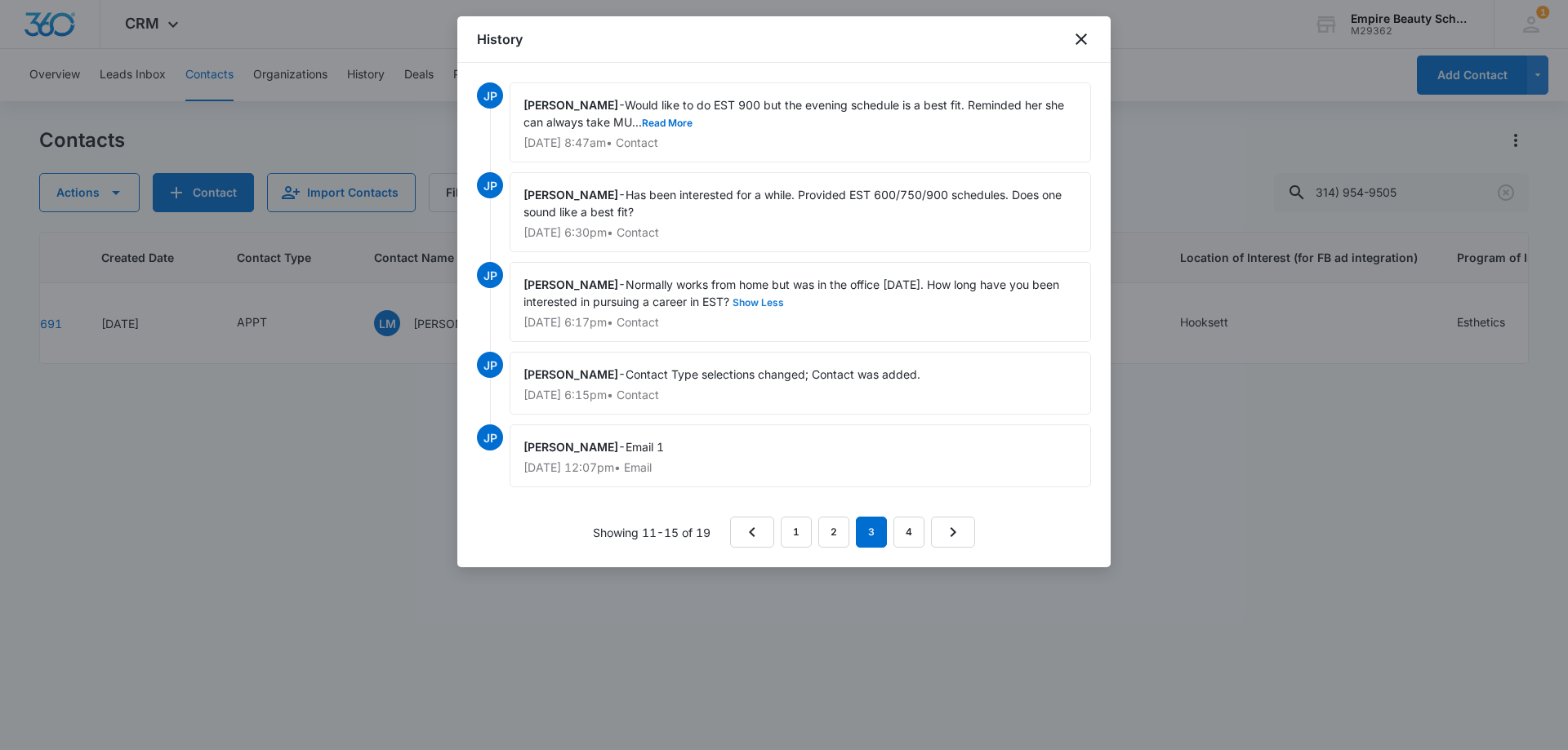
click at [753, 298] on button "Show Less" at bounding box center [758, 302] width 58 height 10
click at [677, 122] on button "Read More" at bounding box center [667, 123] width 51 height 10
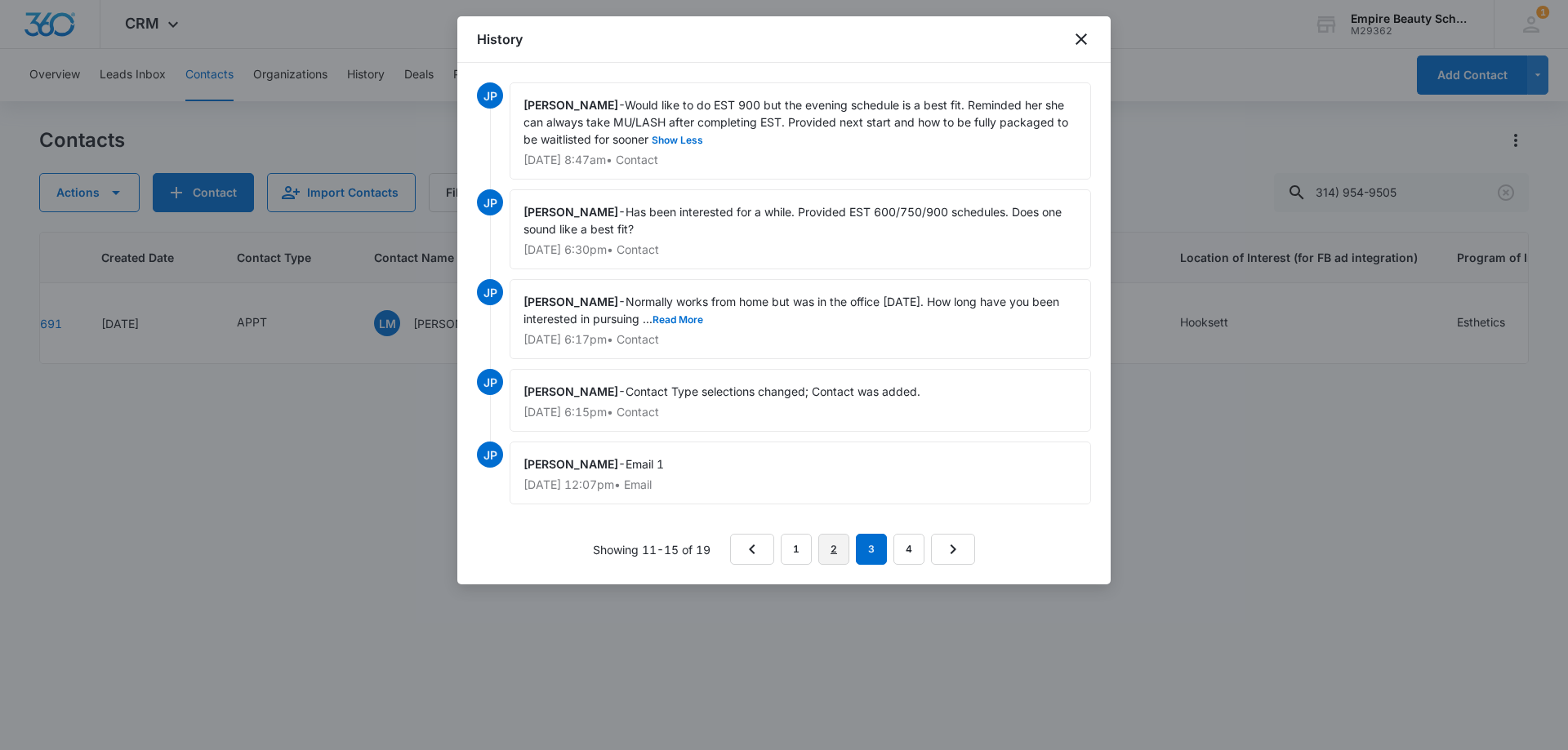
click at [837, 549] on link "2" at bounding box center [833, 549] width 31 height 31
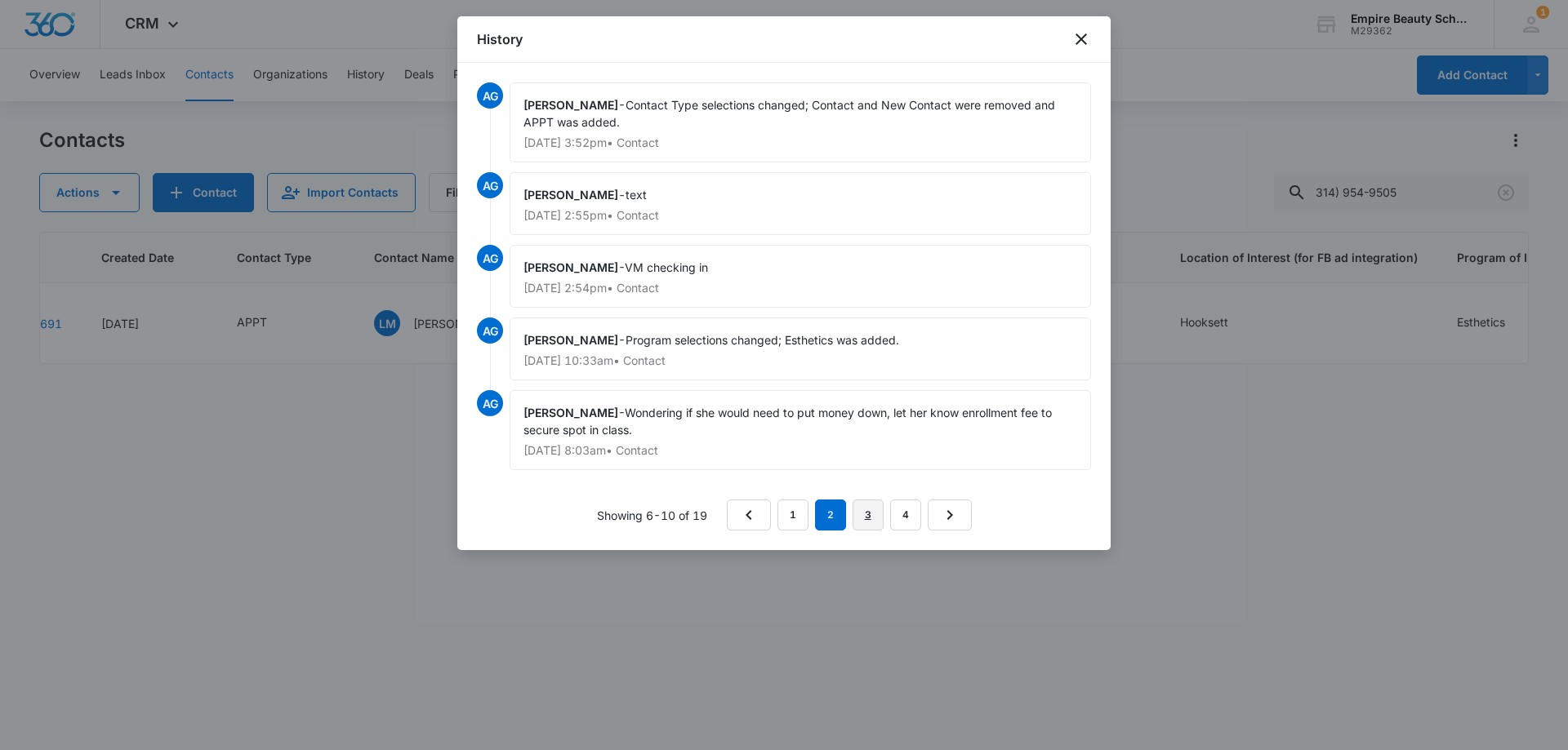
click at [874, 510] on link "3" at bounding box center [867, 515] width 31 height 31
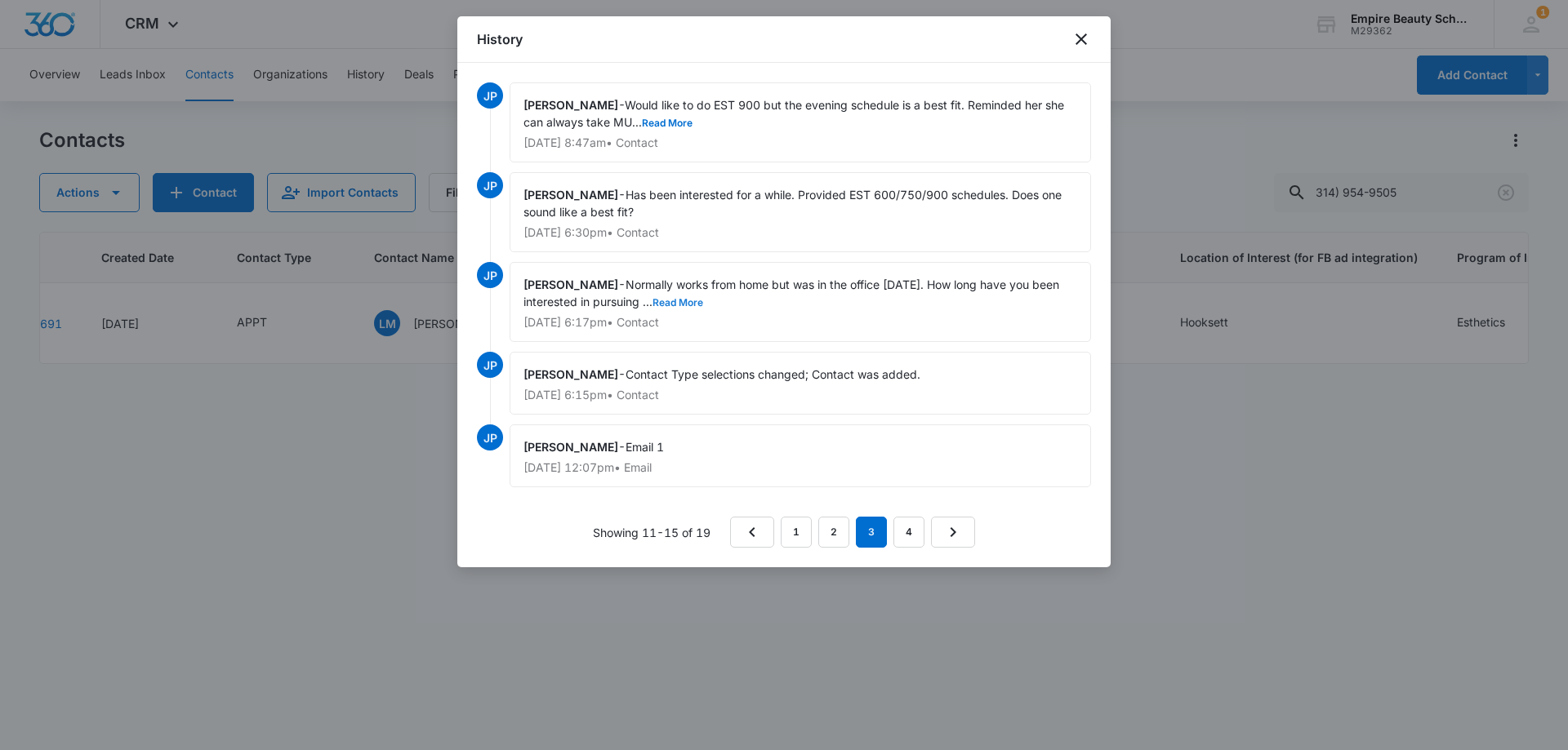
click at [675, 303] on button "Read More" at bounding box center [677, 302] width 51 height 10
click at [686, 119] on button "Read More" at bounding box center [667, 123] width 51 height 10
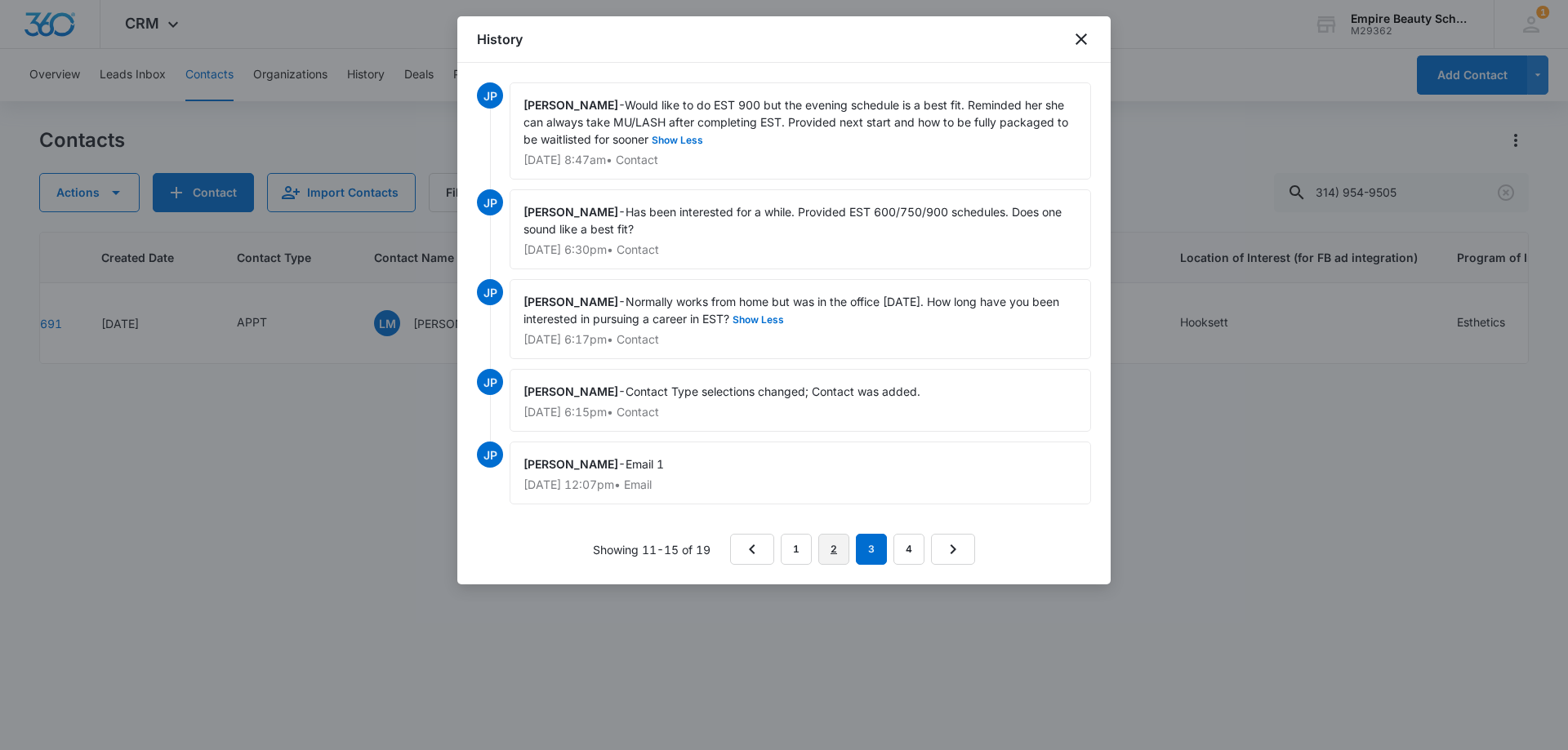
click at [837, 546] on link "2" at bounding box center [833, 549] width 31 height 31
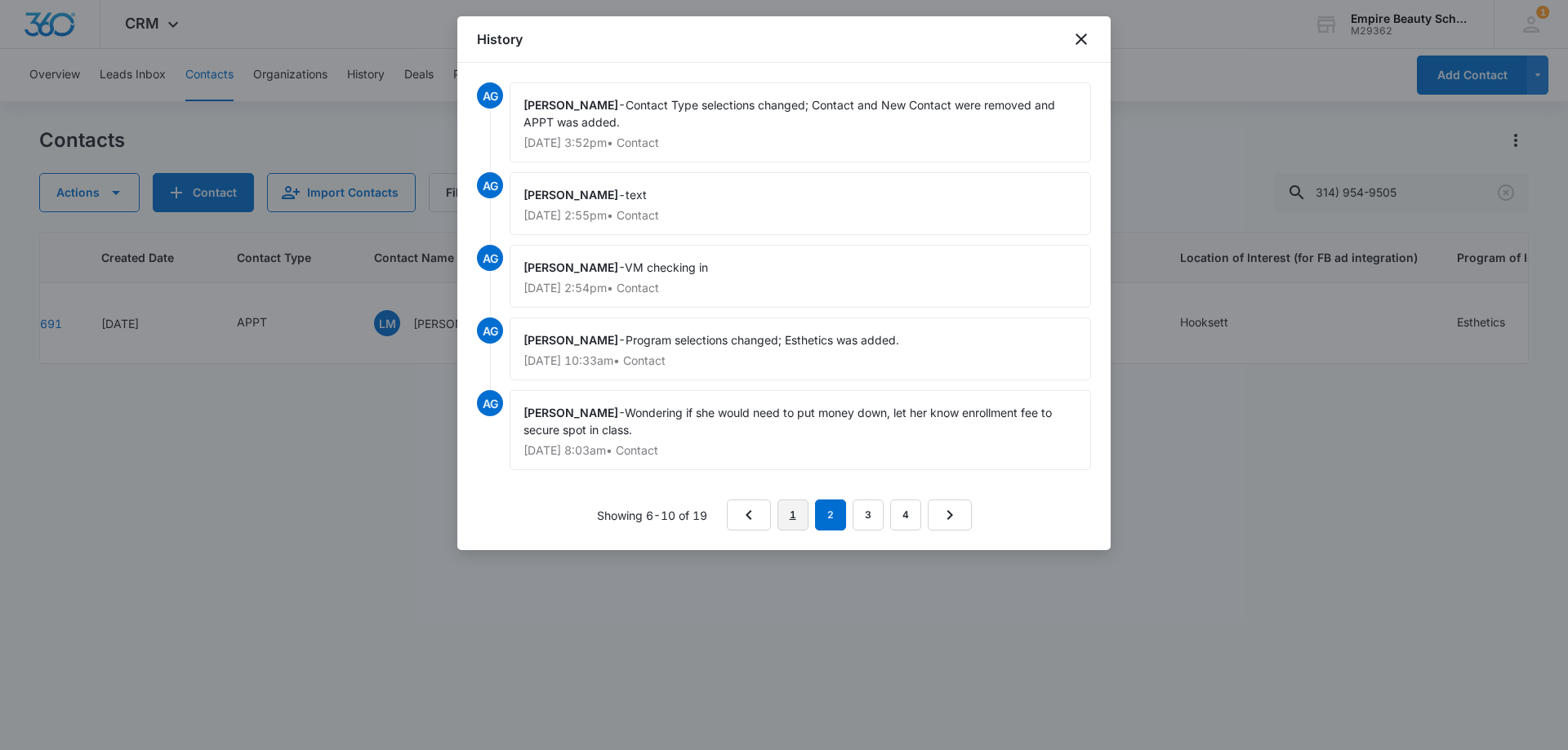
click at [794, 521] on link "1" at bounding box center [792, 515] width 31 height 31
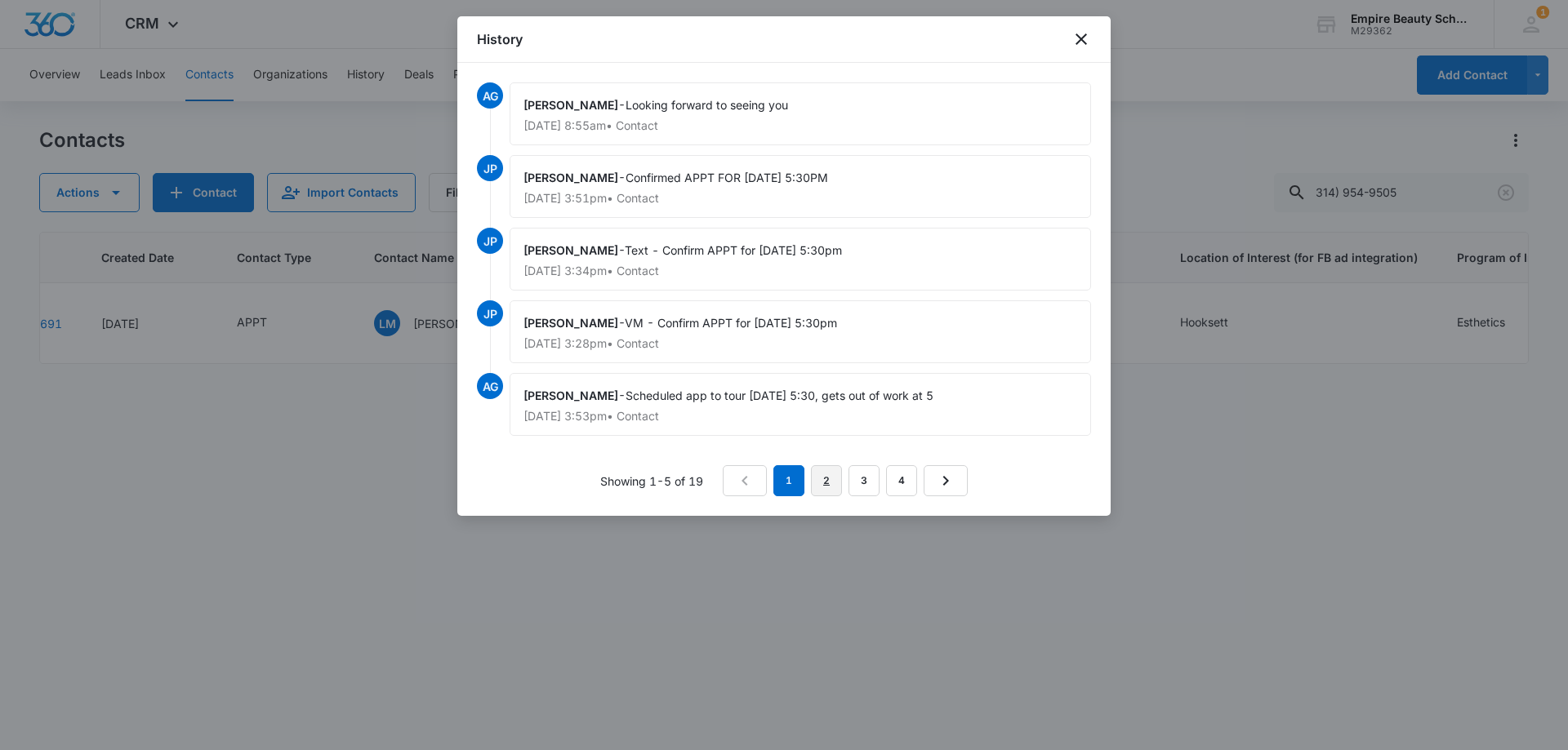
click at [827, 479] on link "2" at bounding box center [826, 480] width 31 height 31
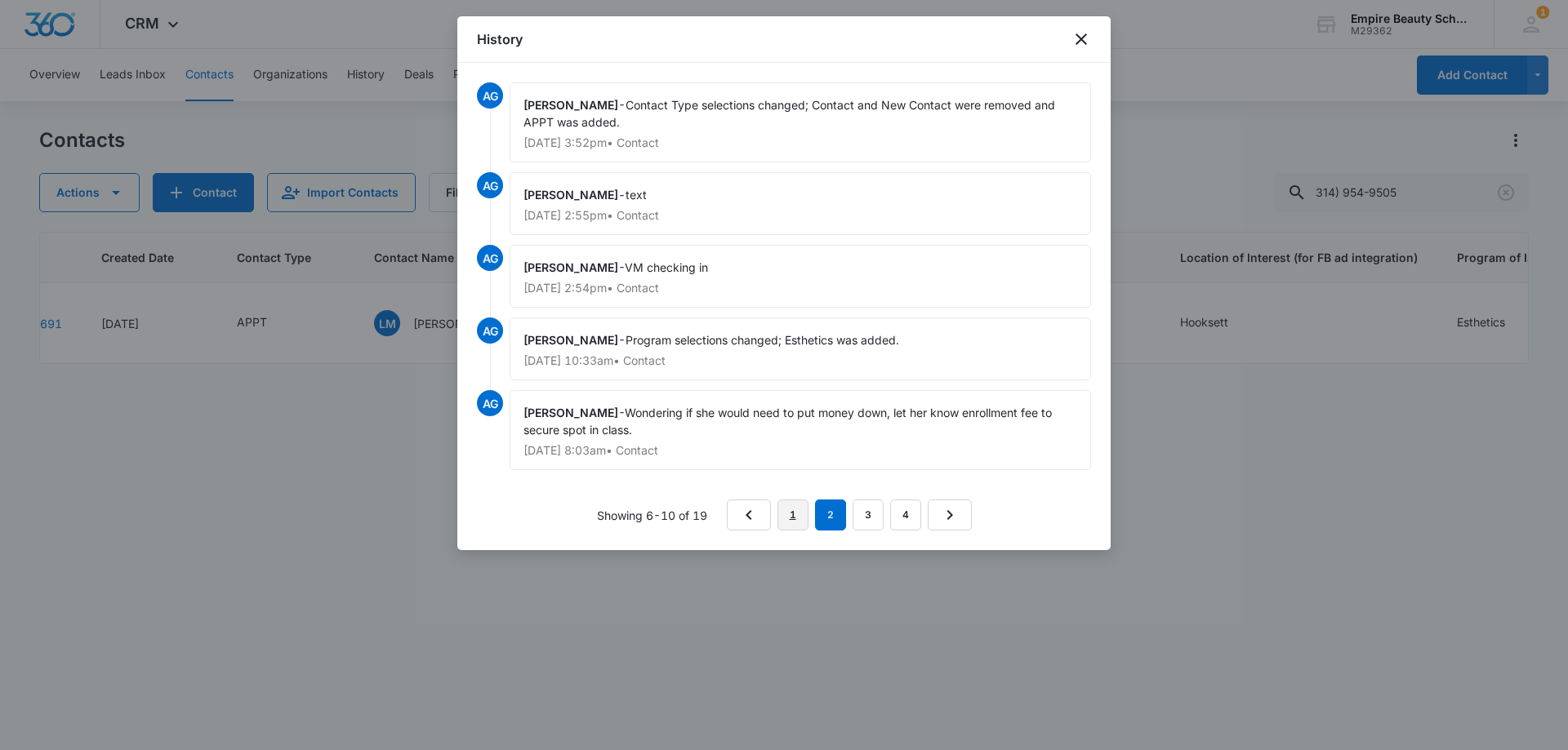
click at [798, 512] on link "1" at bounding box center [792, 515] width 31 height 31
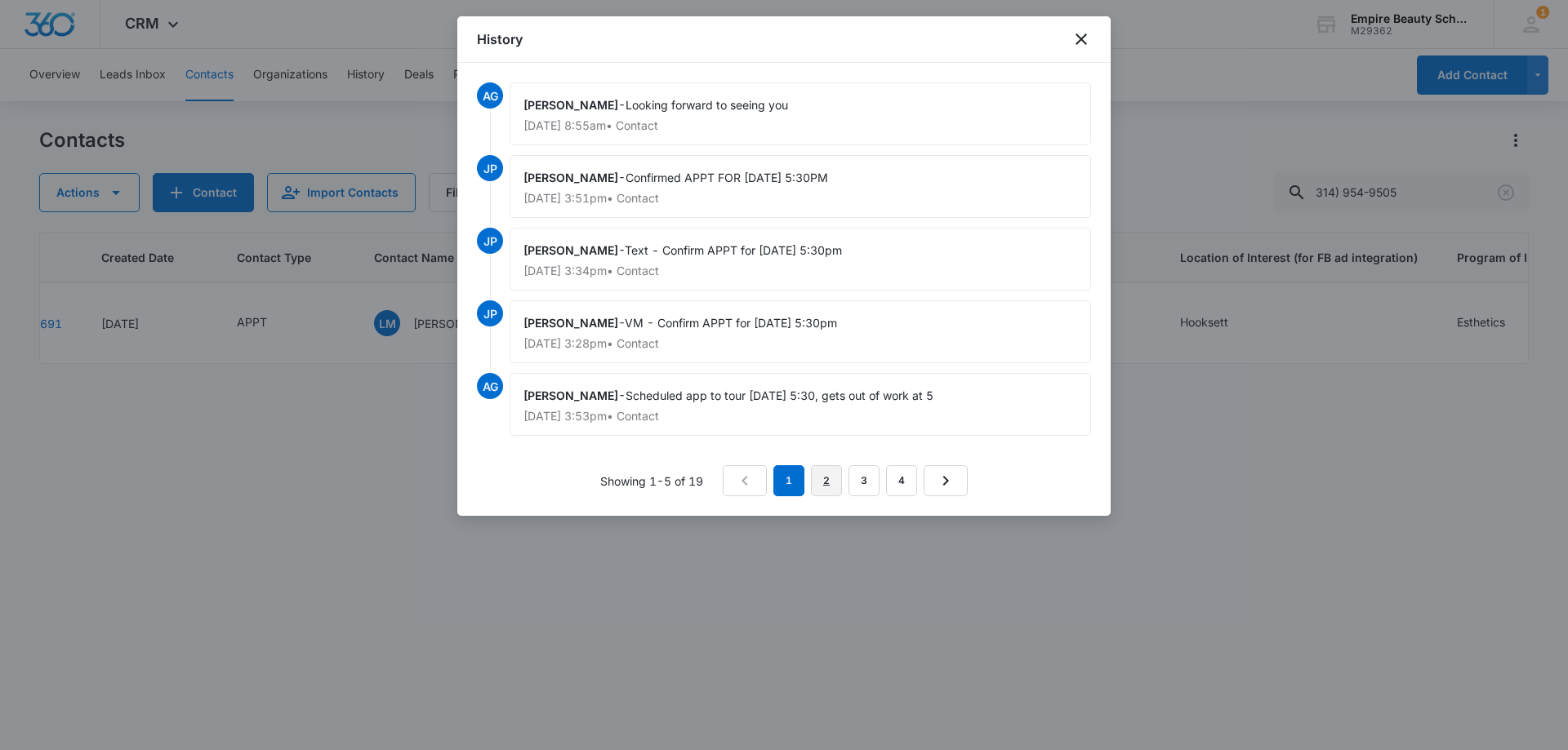
click at [836, 490] on link "2" at bounding box center [826, 480] width 31 height 31
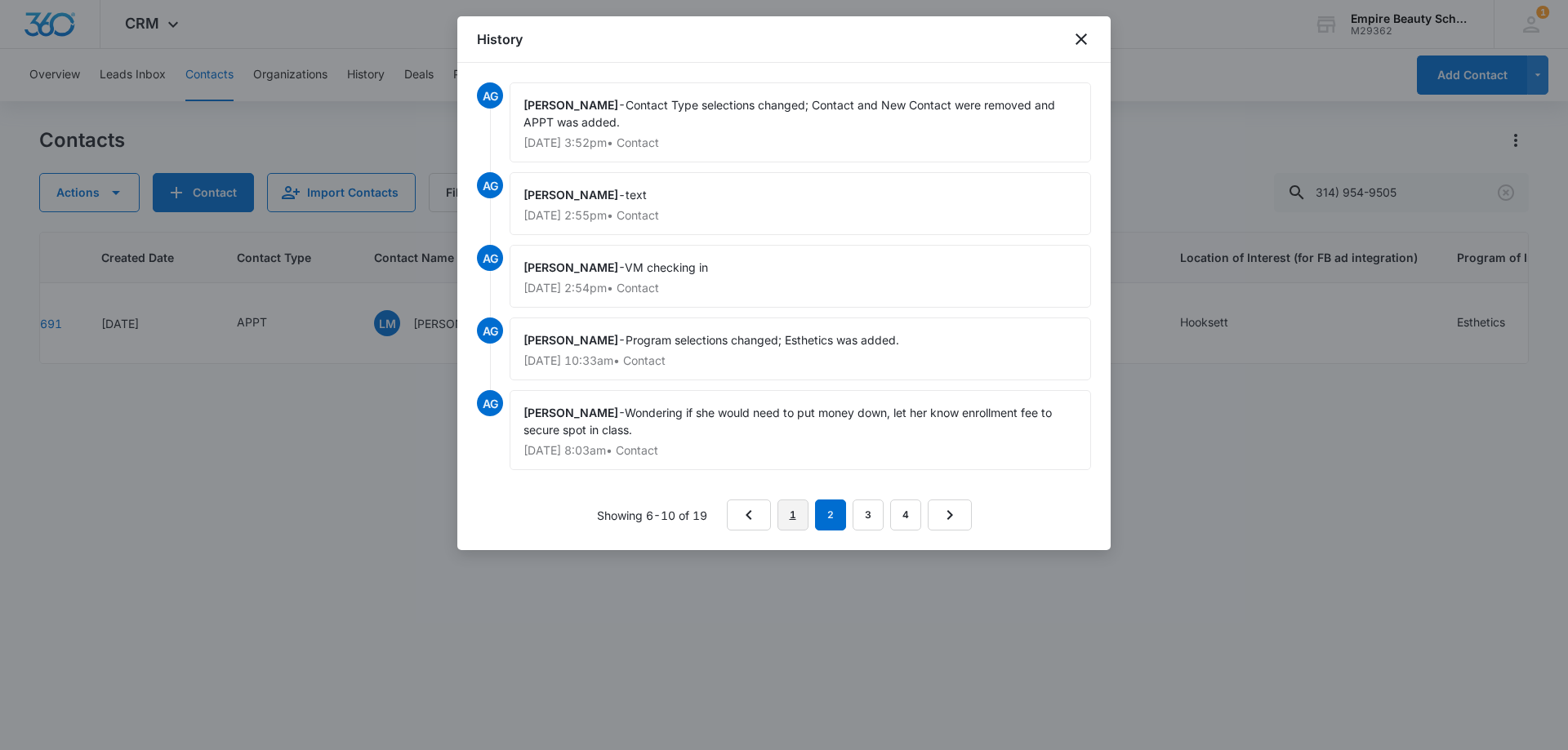
click at [803, 513] on link "1" at bounding box center [792, 515] width 31 height 31
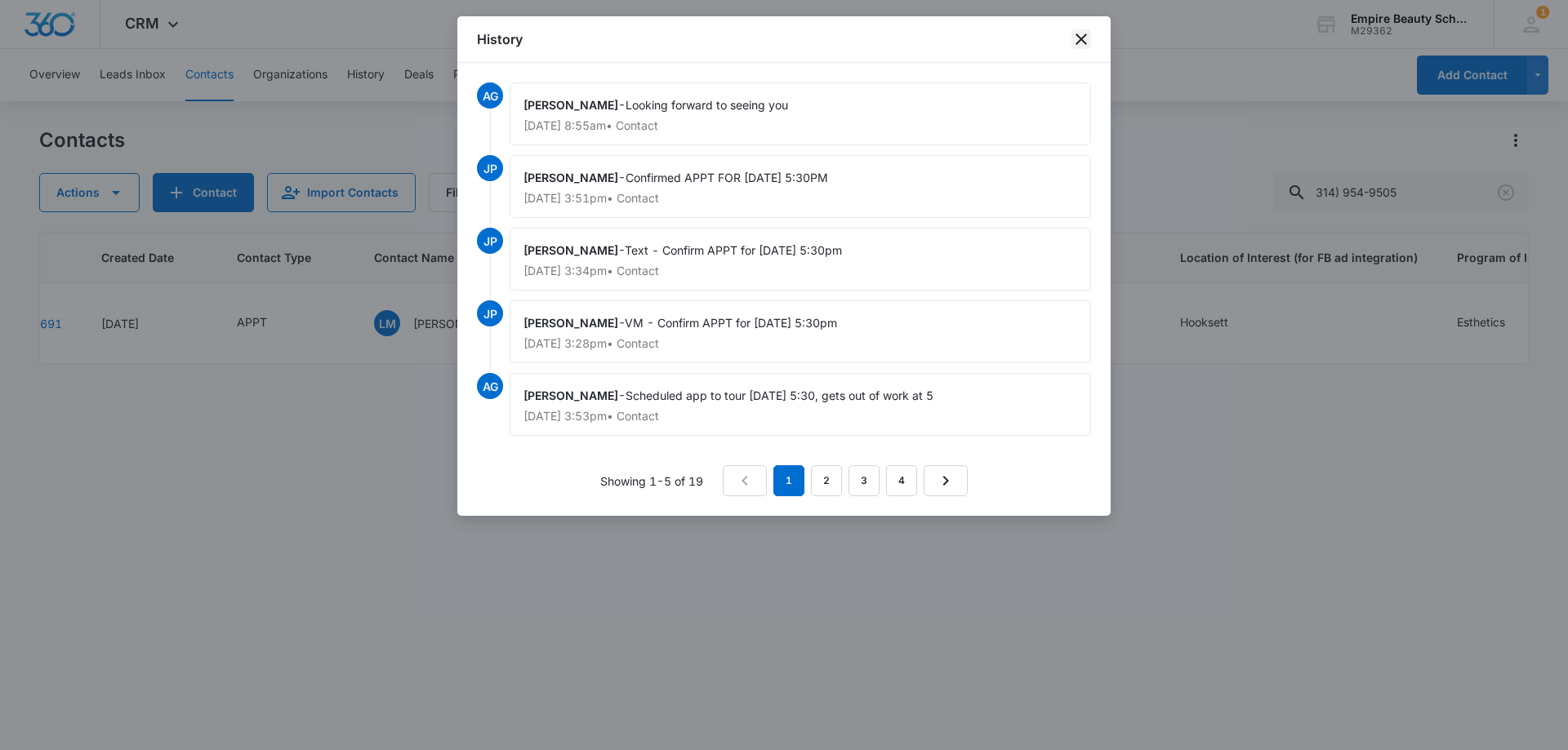
drag, startPoint x: 1080, startPoint y: 41, endPoint x: 995, endPoint y: 90, distance: 98.1
click at [1080, 40] on icon "close" at bounding box center [1081, 39] width 12 height 12
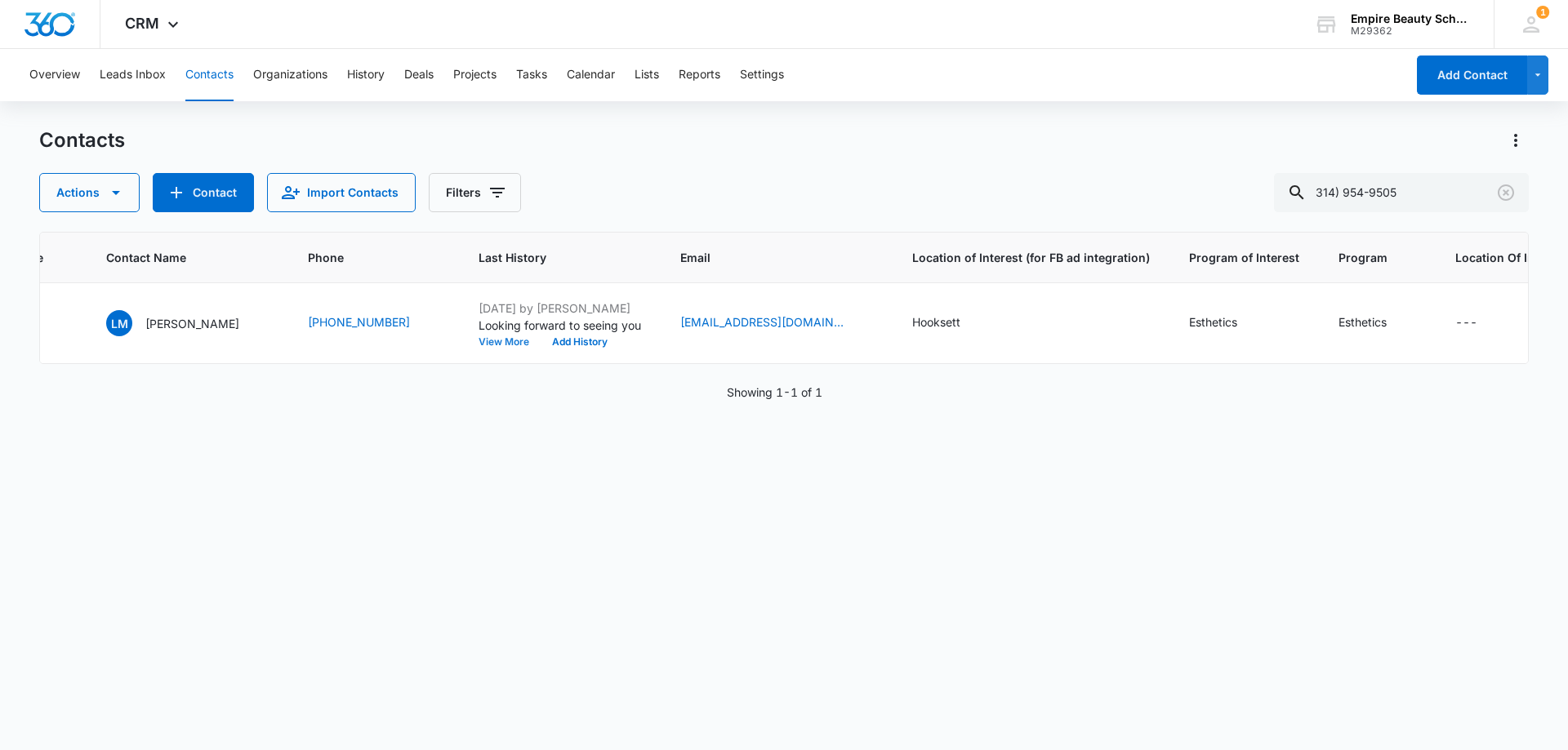
scroll to position [0, 0]
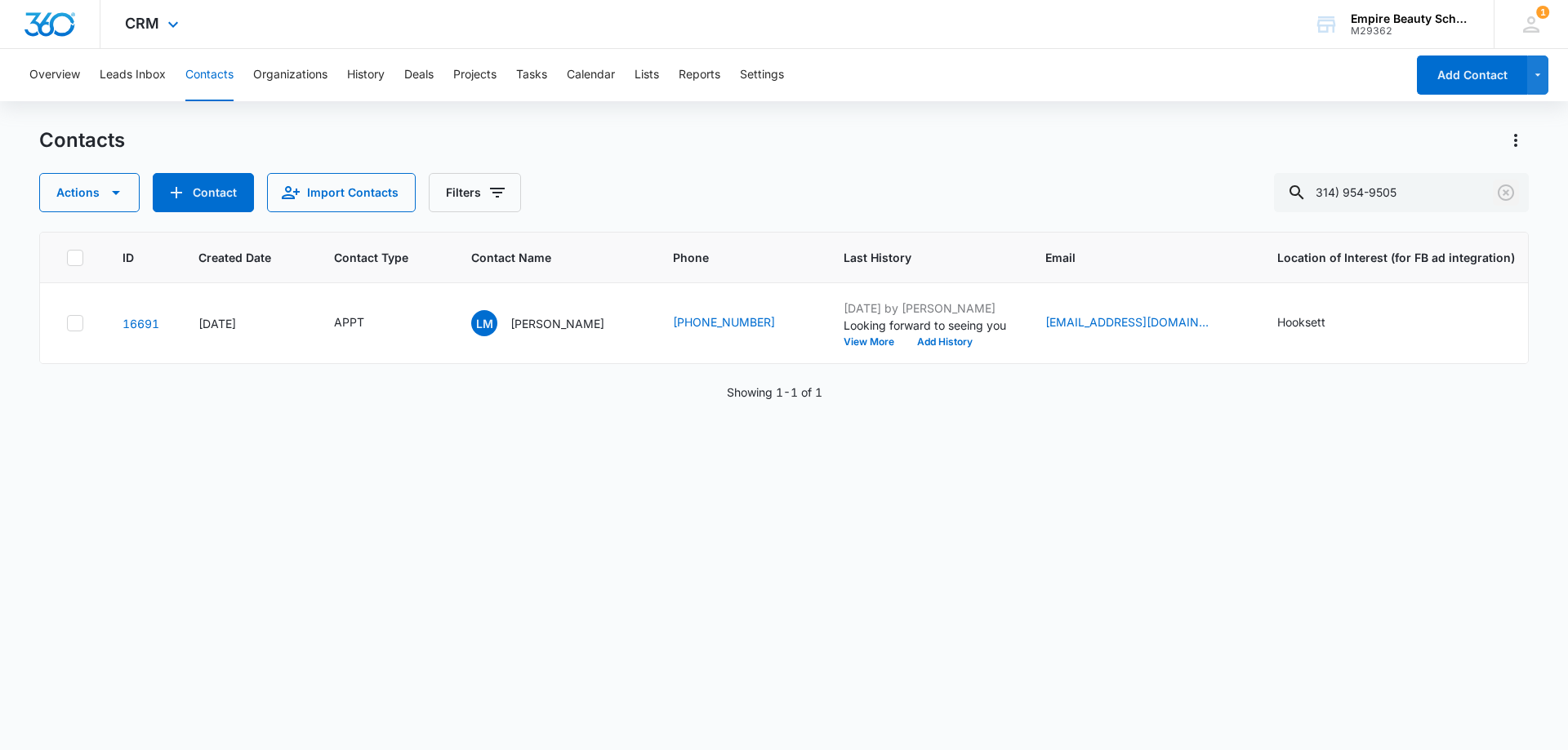
drag, startPoint x: 1503, startPoint y: 197, endPoint x: 593, endPoint y: 13, distance: 928.4
click at [1503, 196] on icon "Clear" at bounding box center [1506, 193] width 20 height 20
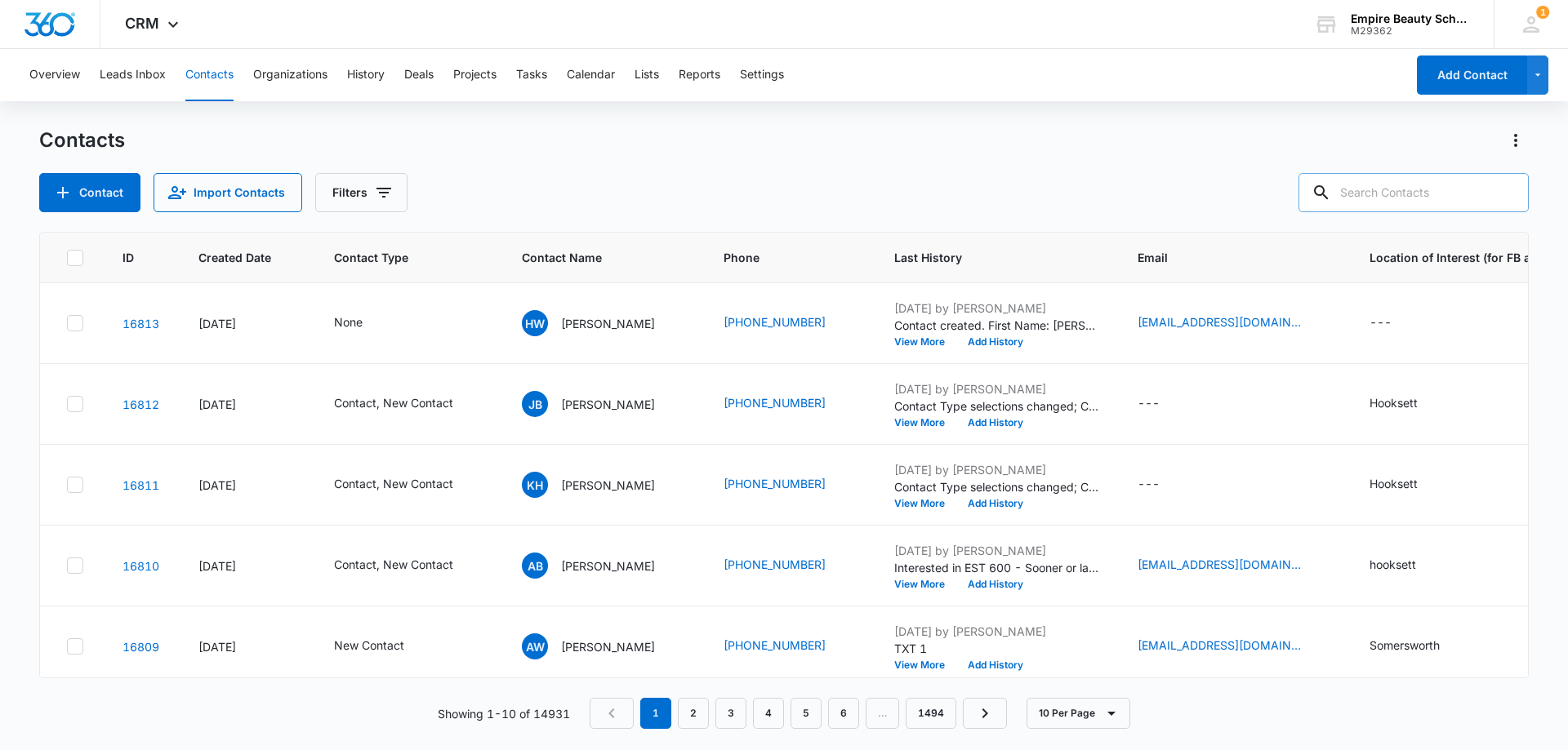
click at [1394, 188] on input "text" at bounding box center [1414, 192] width 231 height 39
paste input "[PHONE_NUMBER]"
type input "[PHONE_NUMBER]"
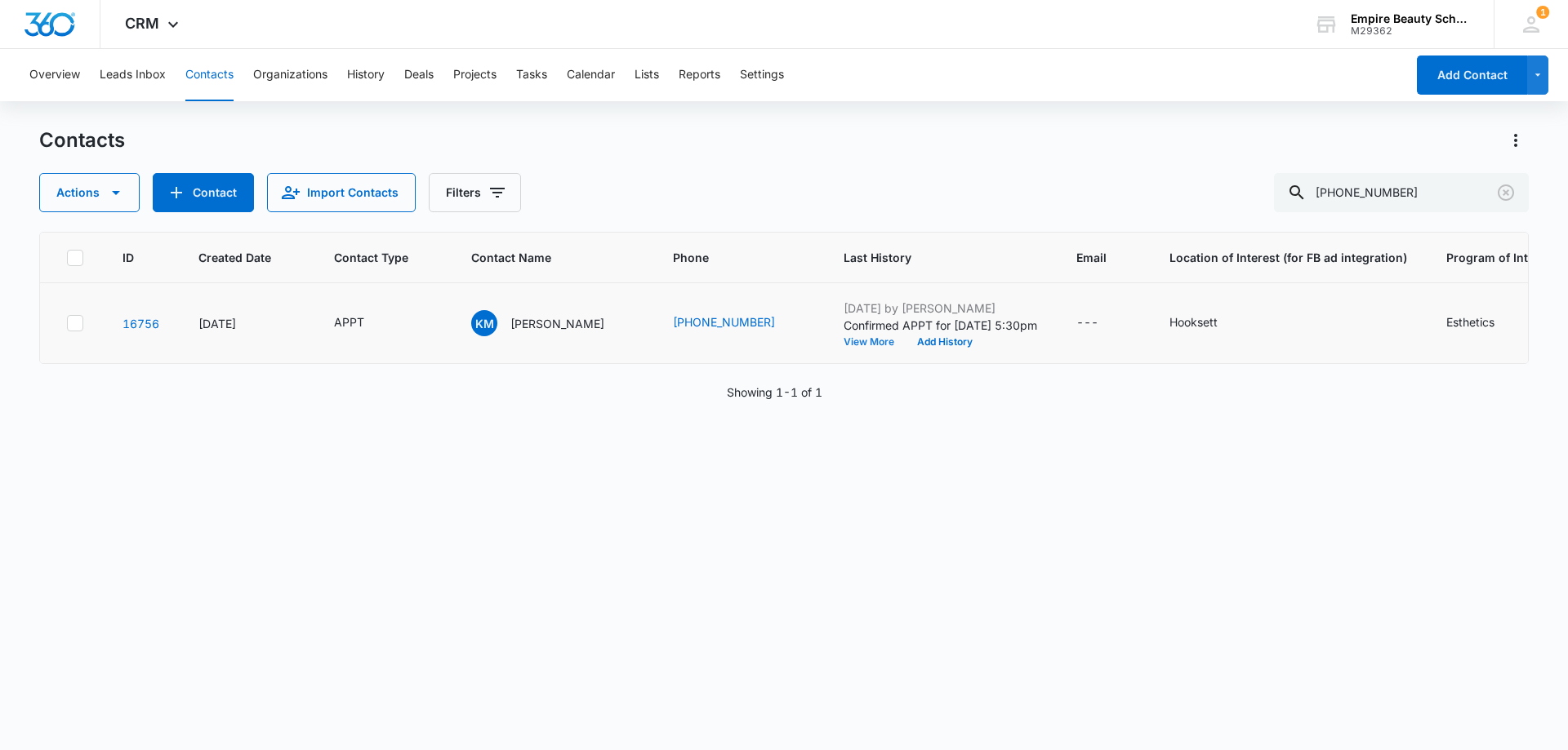
click at [843, 340] on button "View More" at bounding box center [874, 342] width 62 height 10
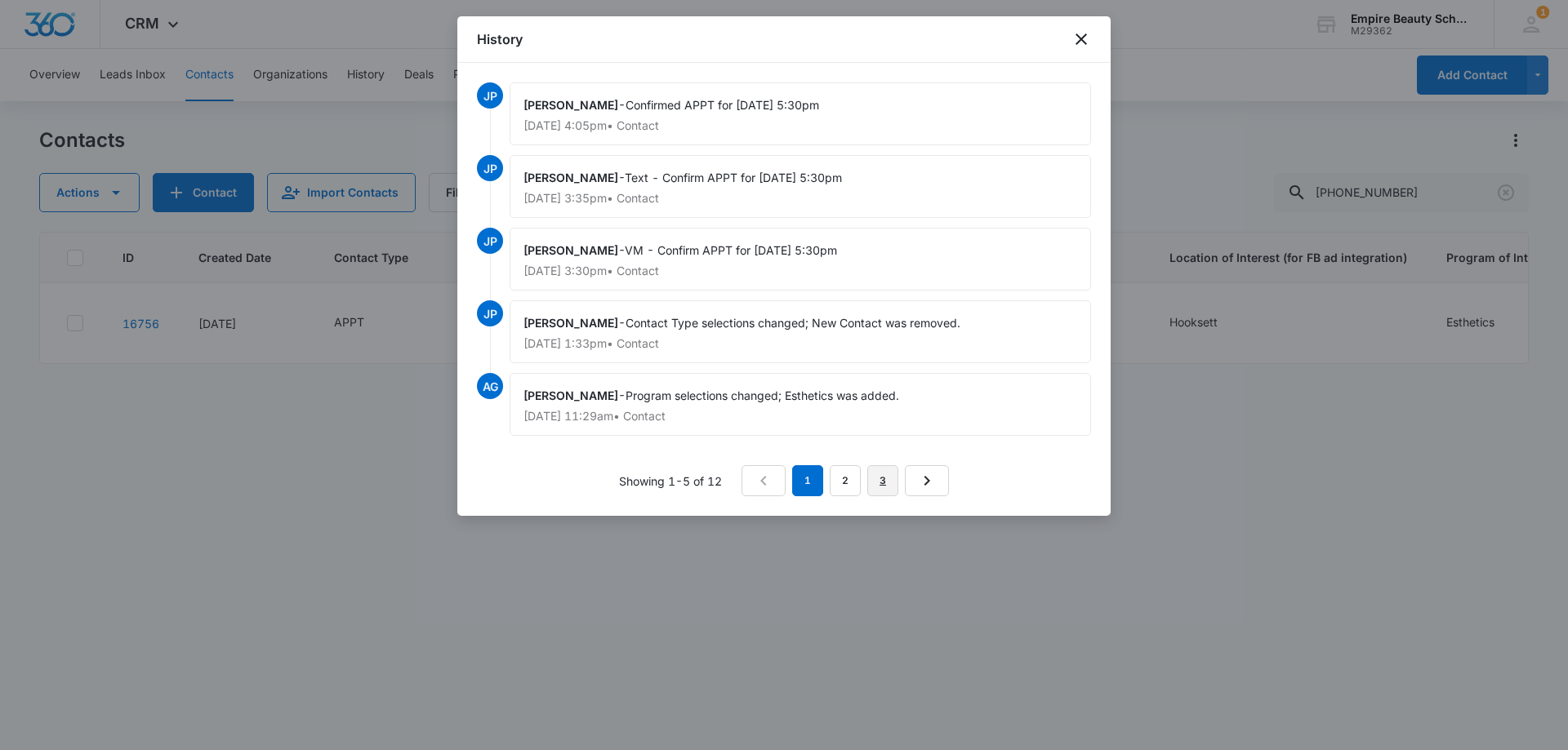
click at [870, 486] on link "3" at bounding box center [882, 480] width 31 height 31
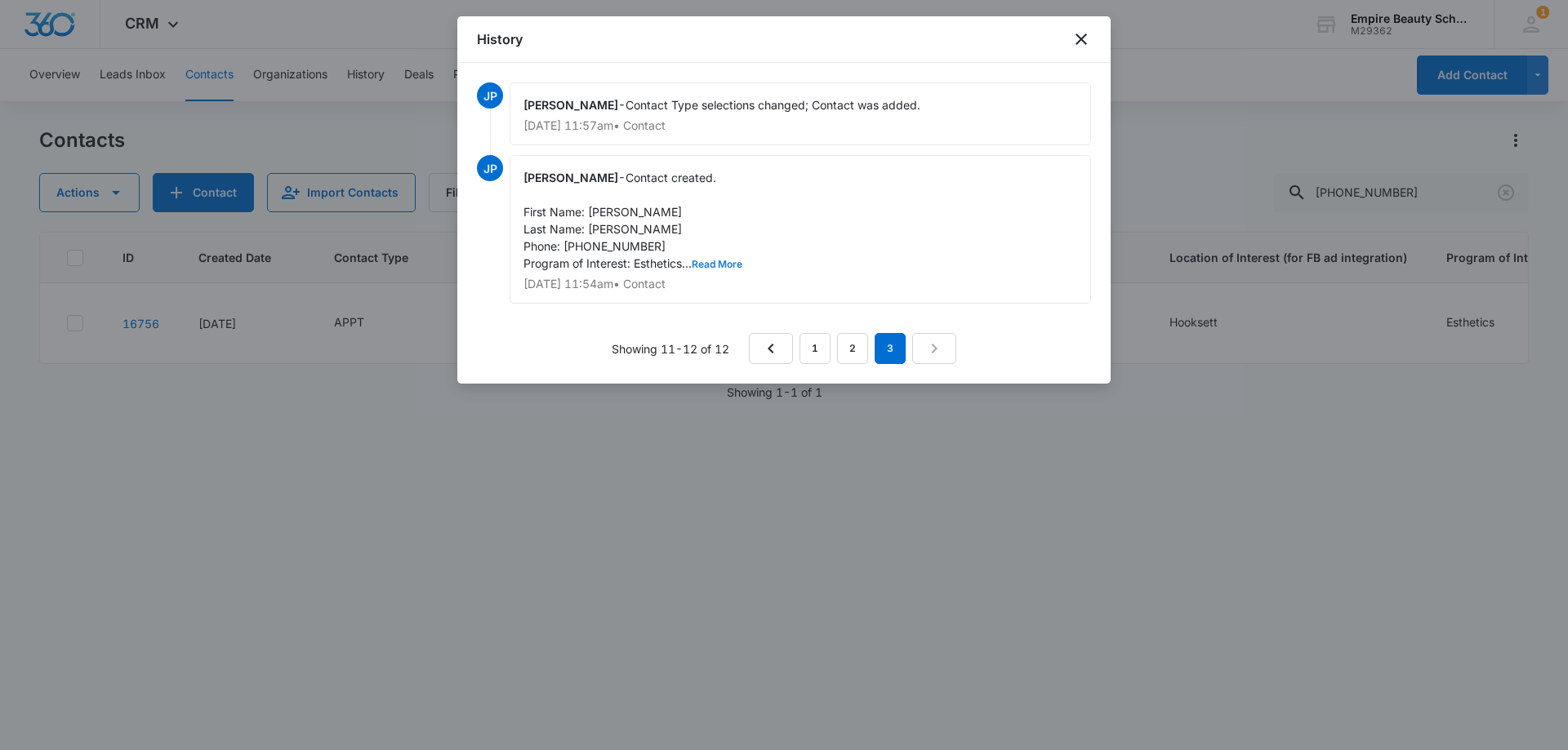
click at [716, 264] on button "Read More" at bounding box center [716, 264] width 51 height 10
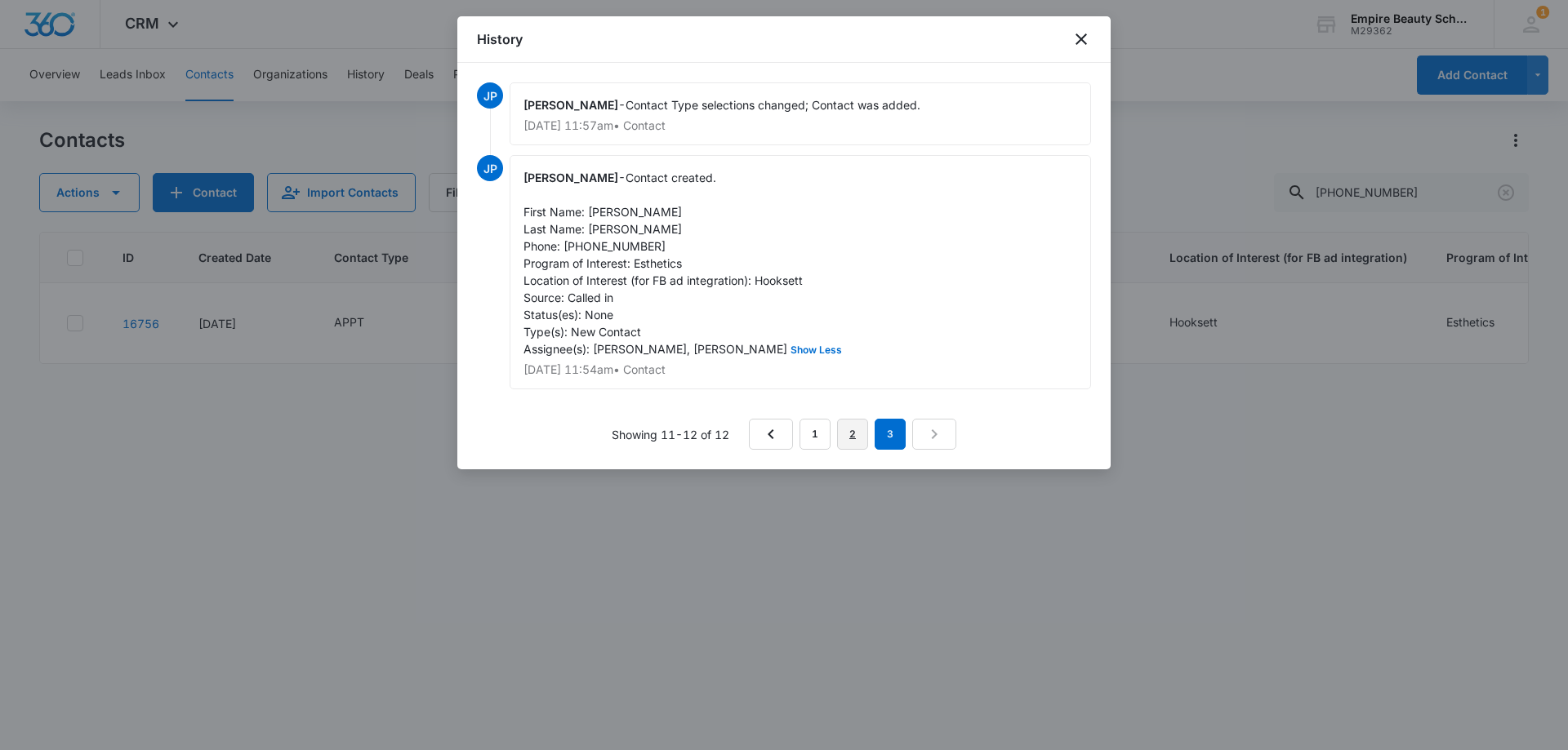
click at [862, 433] on link "2" at bounding box center [852, 433] width 31 height 31
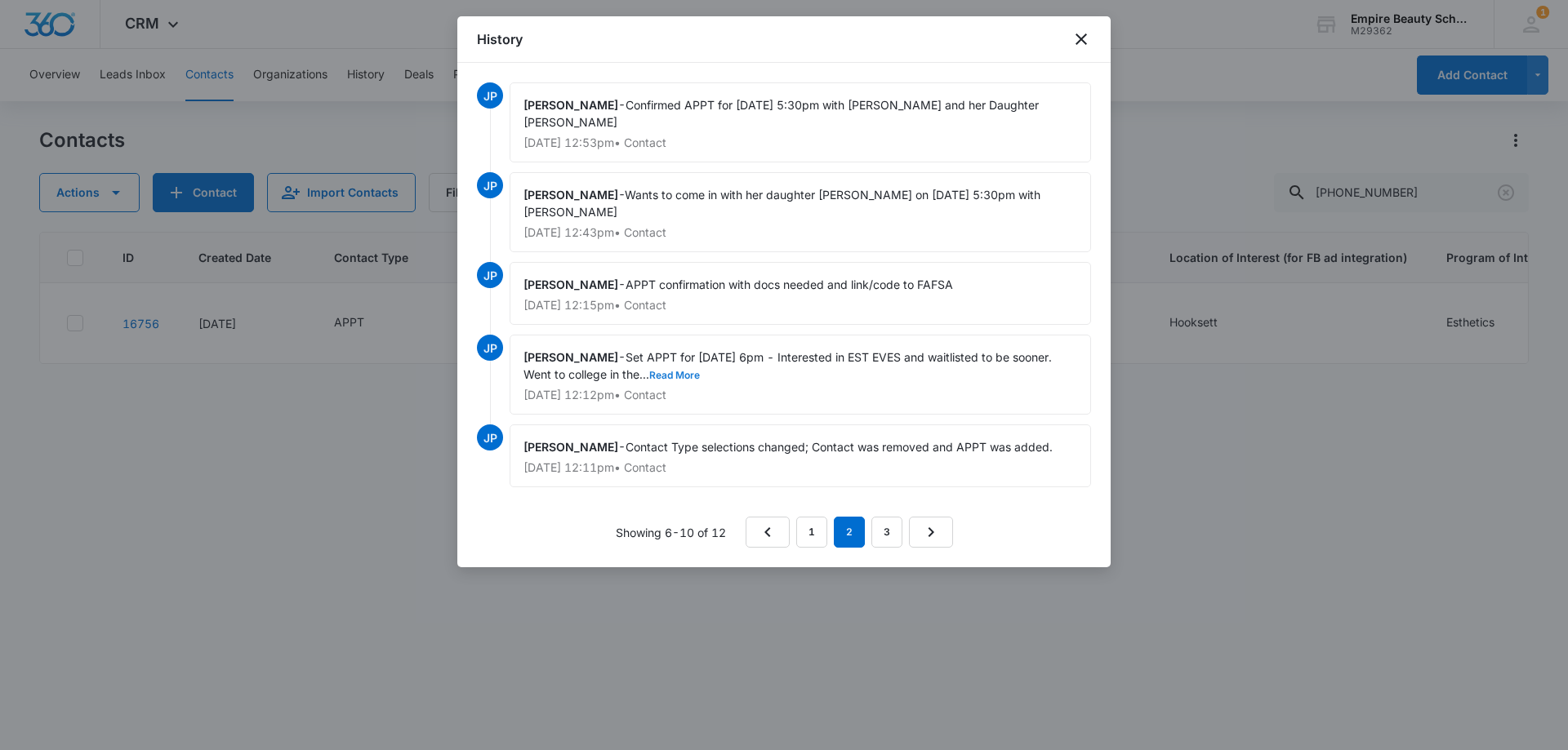
click at [688, 370] on button "Read More" at bounding box center [674, 375] width 51 height 10
click at [803, 516] on link "1" at bounding box center [811, 531] width 31 height 31
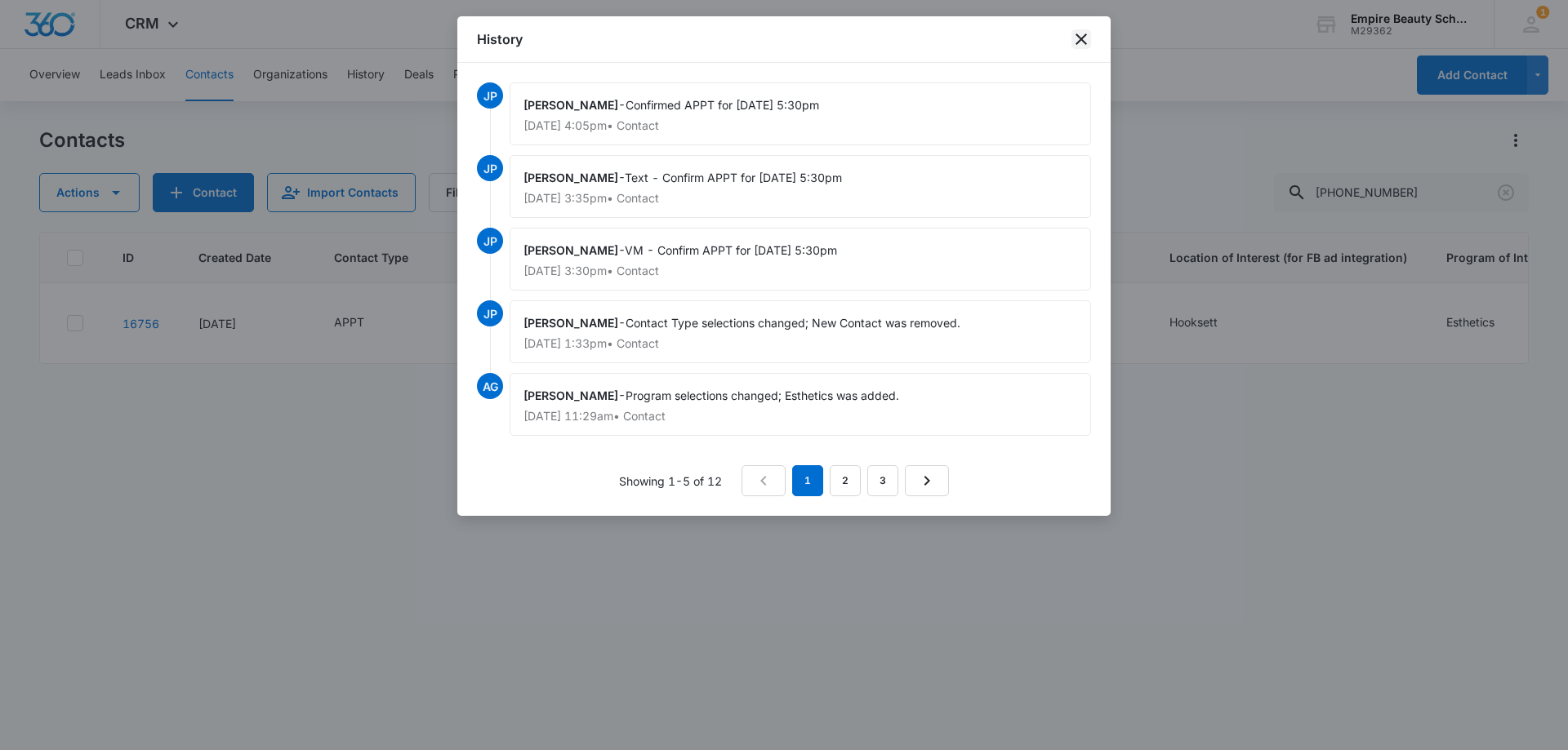
click at [1079, 40] on icon "close" at bounding box center [1081, 39] width 20 height 20
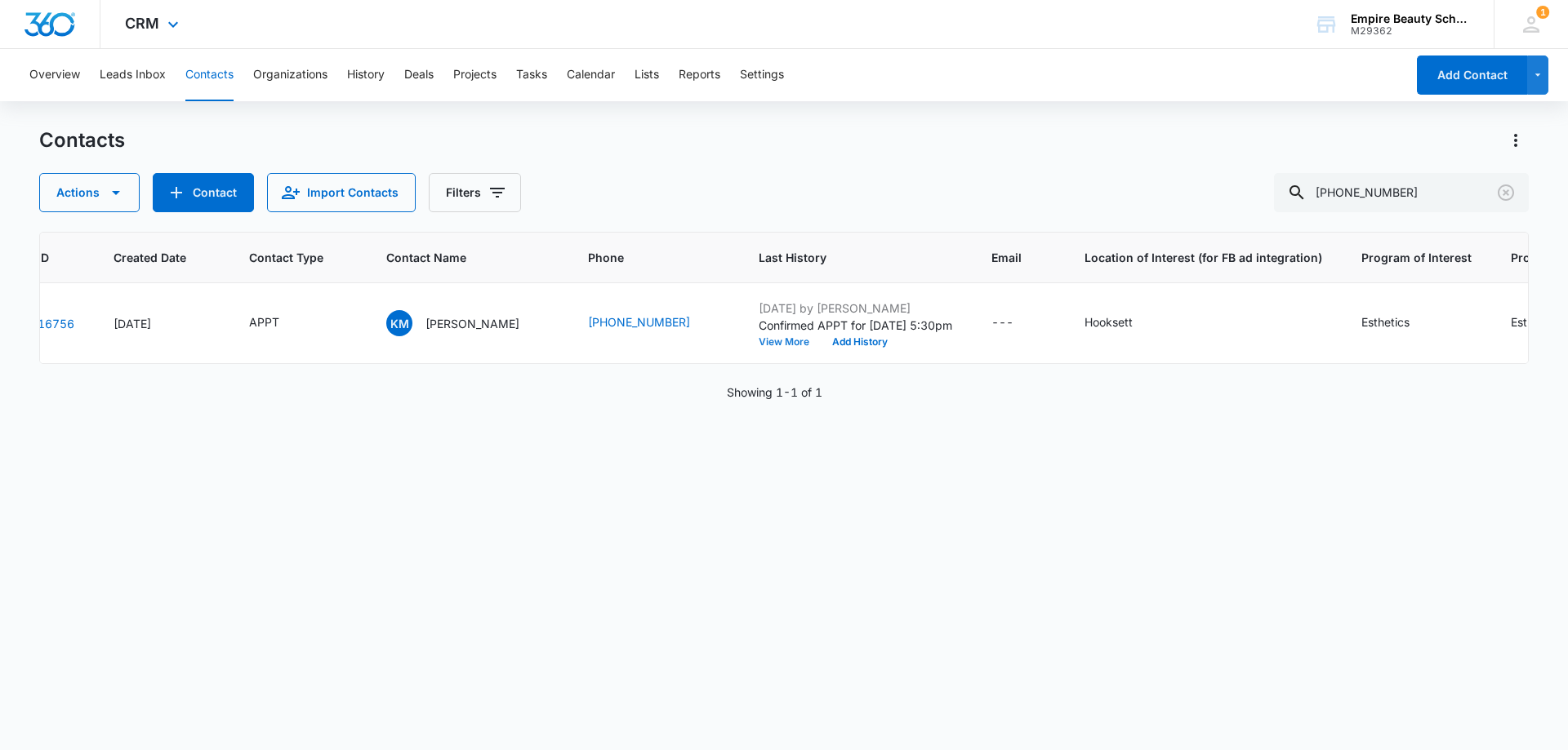
scroll to position [0, 89]
click at [635, 152] on div "Contacts" at bounding box center [784, 141] width 1489 height 27
click at [1502, 192] on icon "Clear" at bounding box center [1506, 193] width 20 height 20
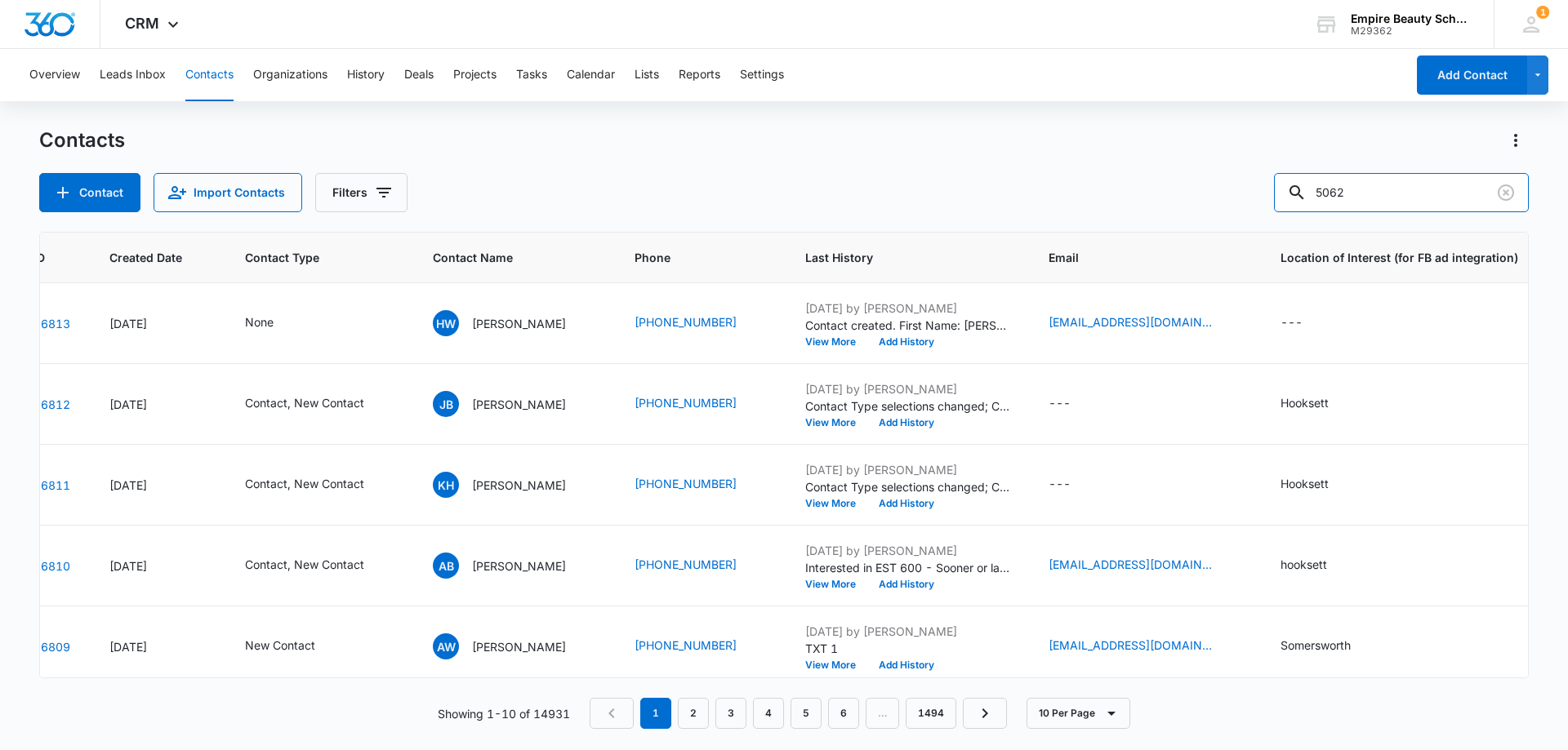
type input "5062"
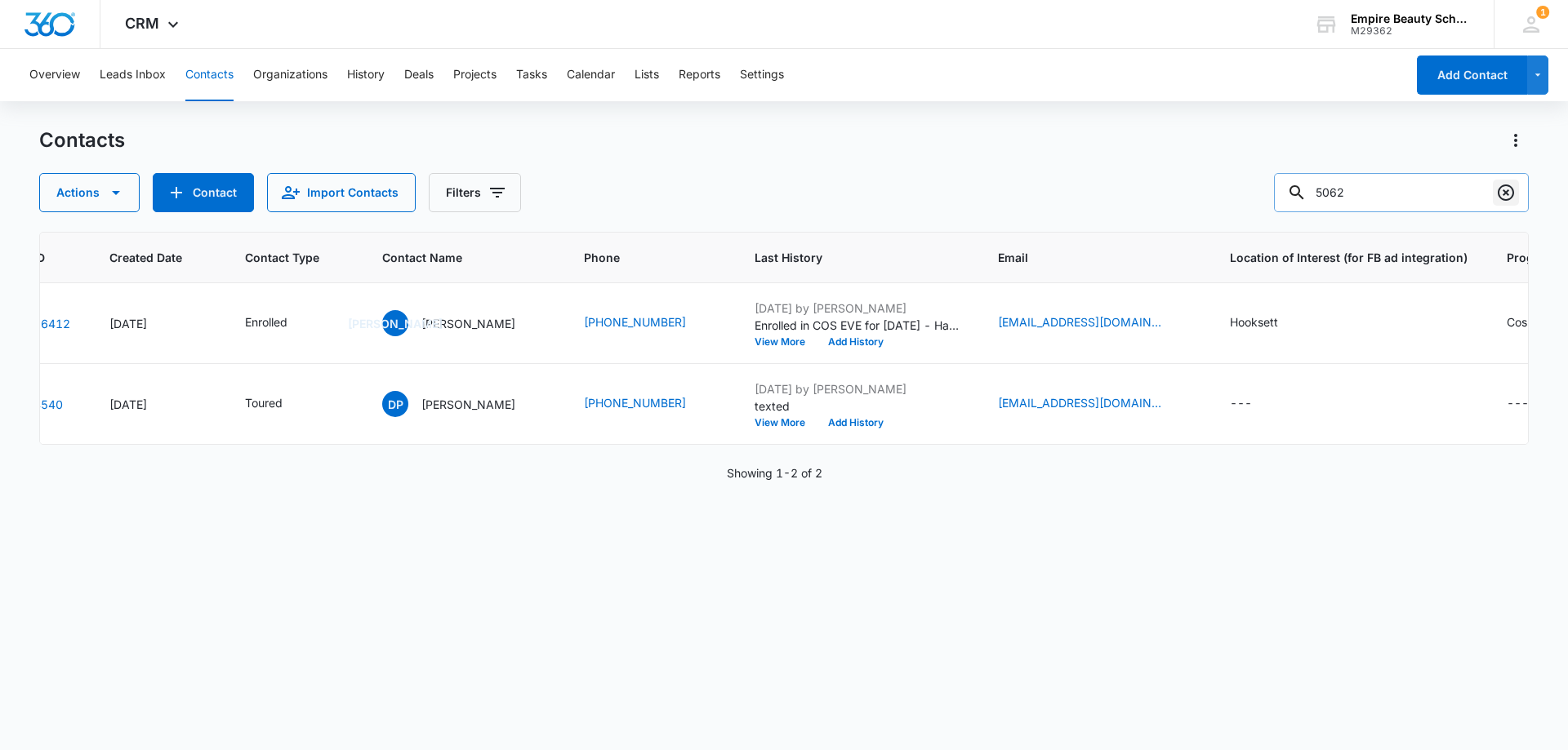
click at [1498, 184] on icon "Clear" at bounding box center [1506, 193] width 20 height 20
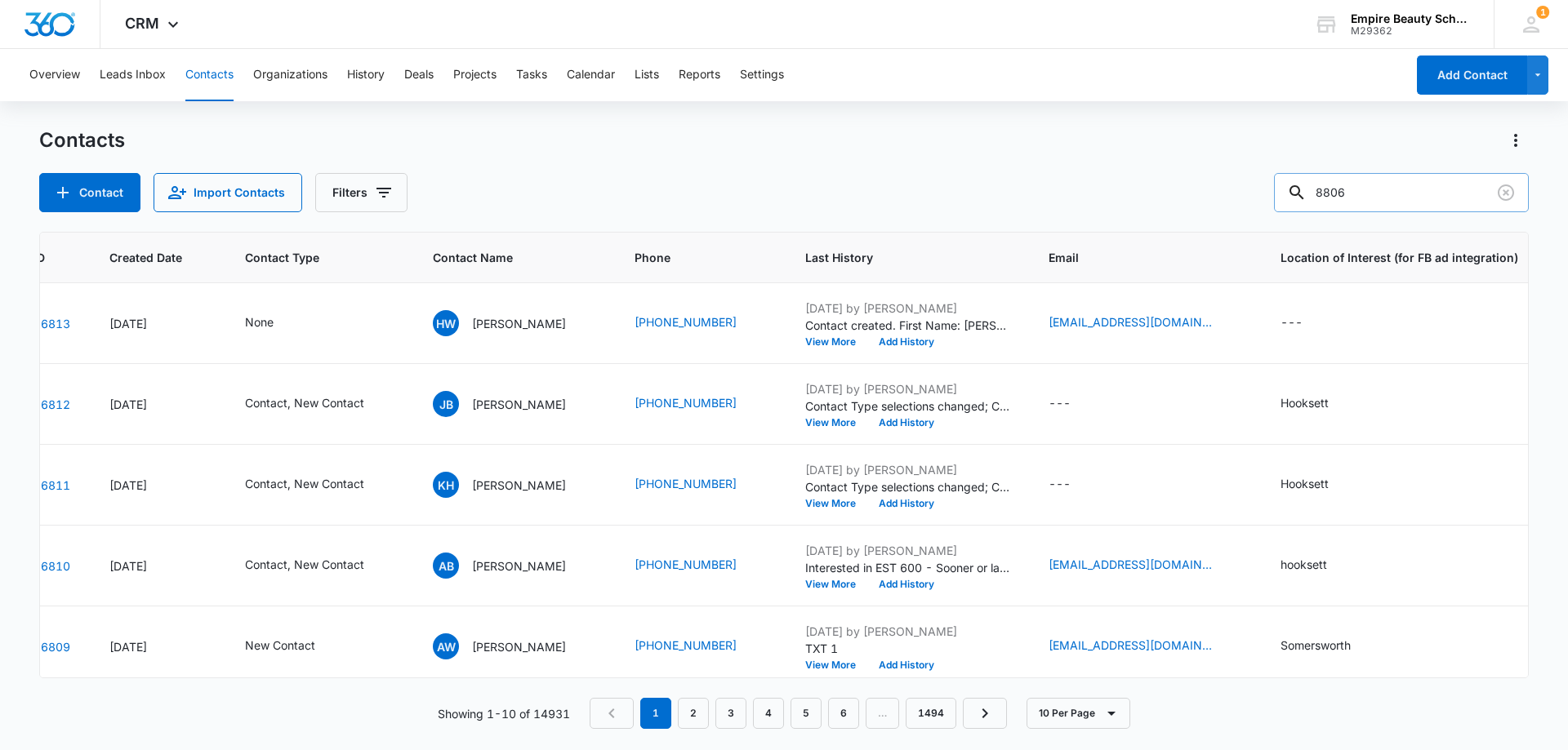
type input "8806"
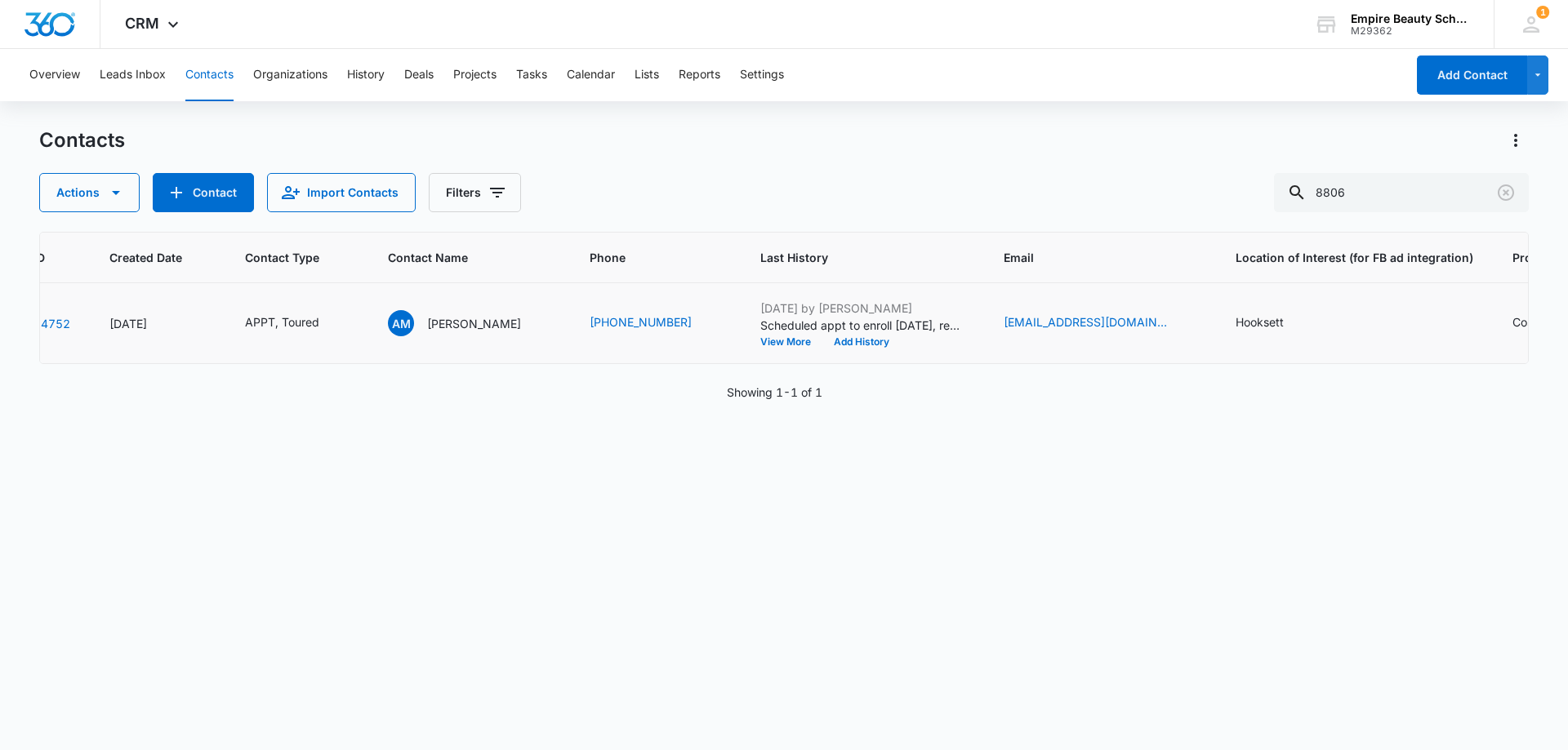
click at [753, 349] on td "[DATE] by [PERSON_NAME] Scheduled appt to enroll [DATE], reminded docs needed V…" at bounding box center [862, 323] width 243 height 80
click at [760, 341] on button "View More" at bounding box center [791, 342] width 62 height 10
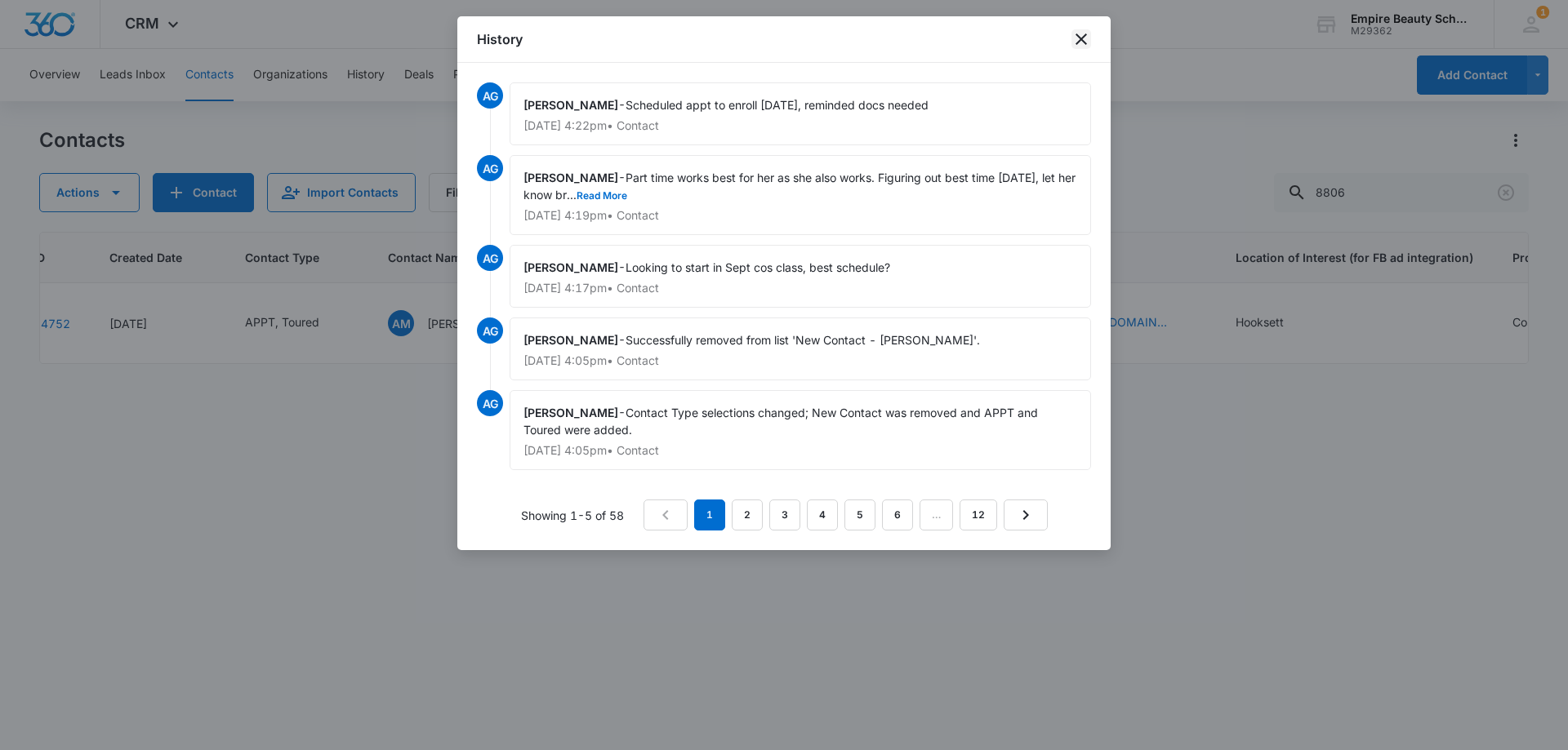
click at [1080, 37] on icon "close" at bounding box center [1081, 39] width 12 height 12
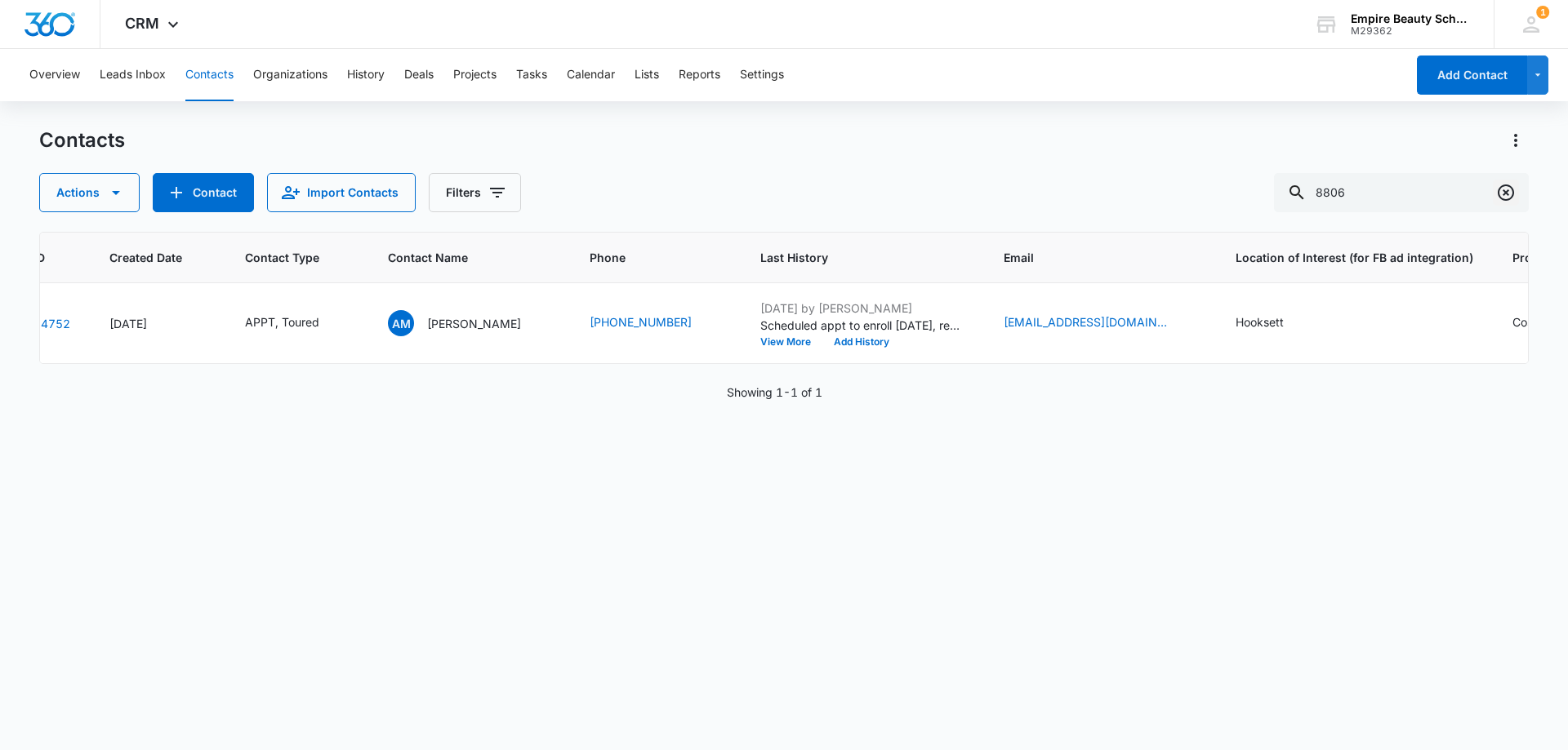
click at [1516, 189] on button "Clear" at bounding box center [1506, 193] width 27 height 27
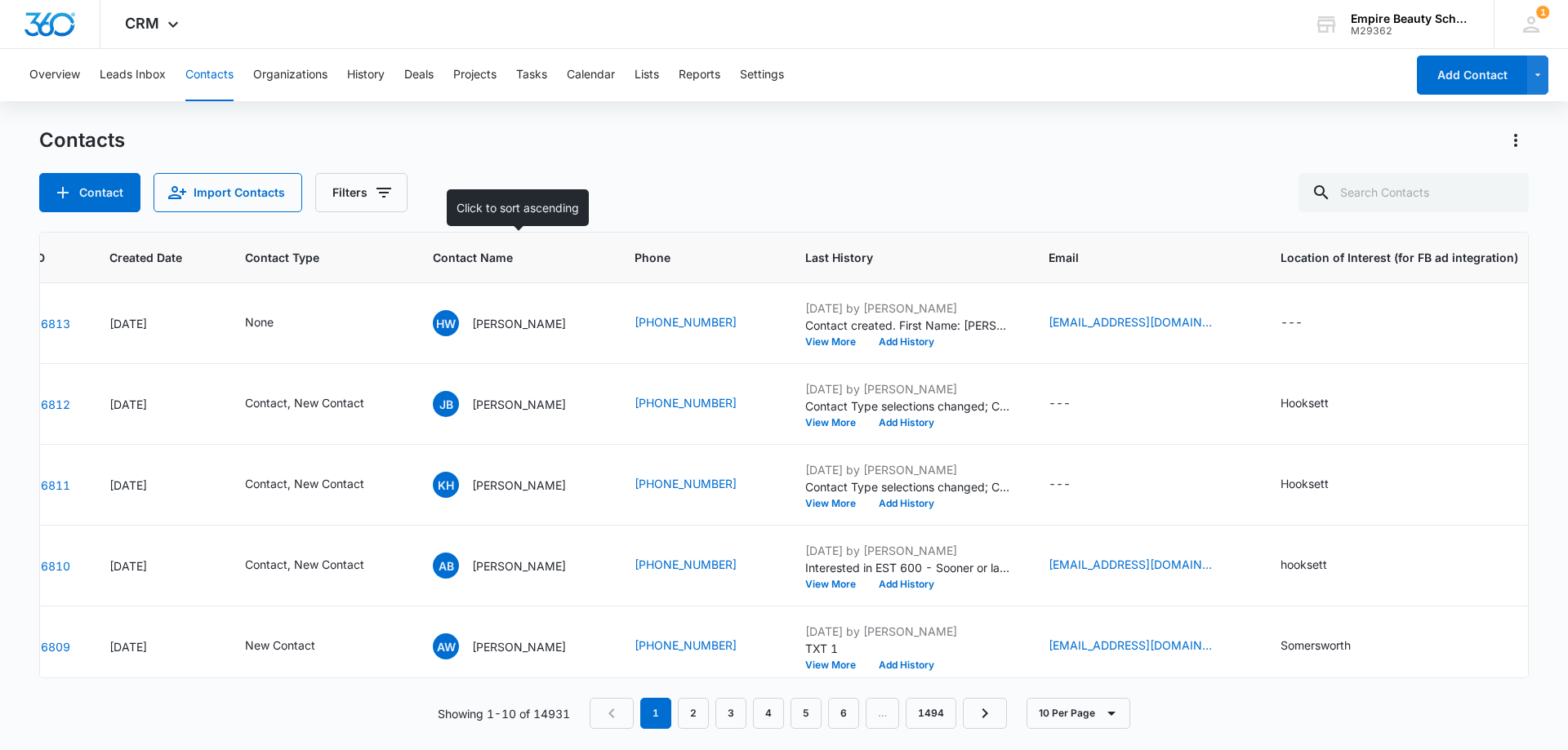
click at [583, 185] on div "Contact Import Contacts Filters" at bounding box center [784, 192] width 1489 height 39
click at [582, 199] on div "Contact Import Contacts Filters" at bounding box center [784, 192] width 1489 height 39
click at [543, 143] on div "Contacts" at bounding box center [784, 141] width 1489 height 27
click at [1392, 200] on input "text" at bounding box center [1414, 192] width 231 height 39
type input "7904"
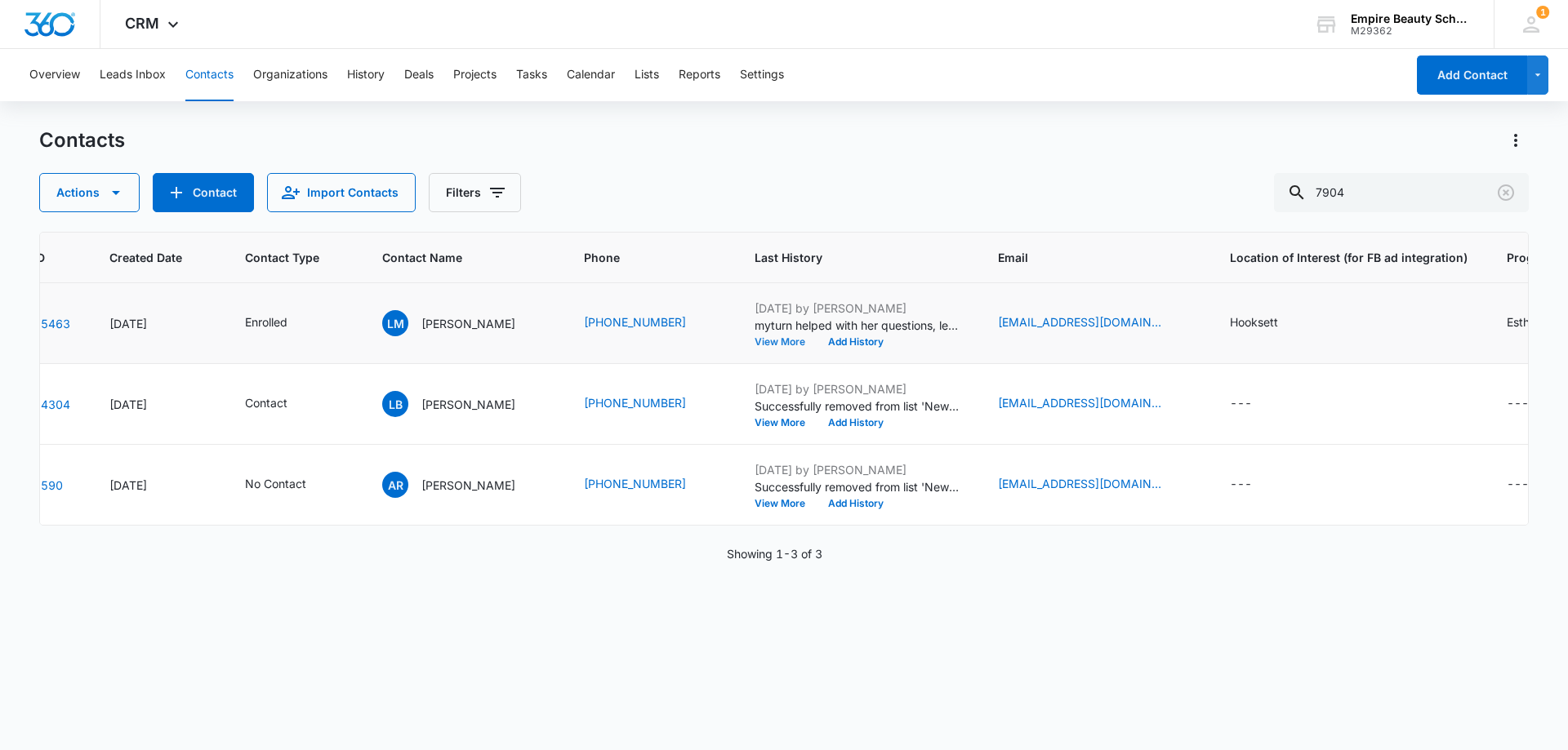
click at [755, 338] on button "View More" at bounding box center [785, 342] width 62 height 10
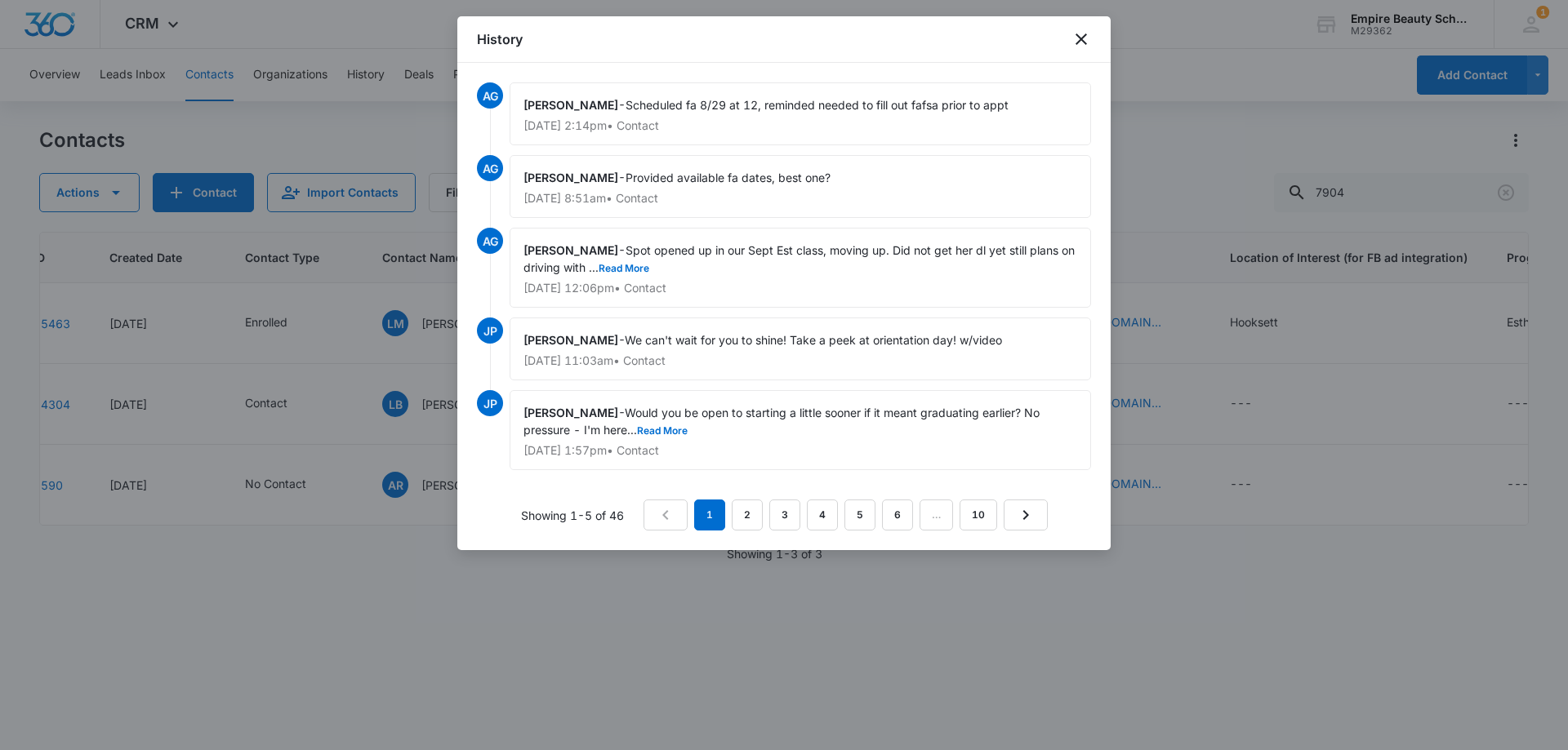
click at [1070, 42] on div "History" at bounding box center [784, 40] width 653 height 46
click at [1071, 41] on icon "close" at bounding box center [1081, 39] width 20 height 20
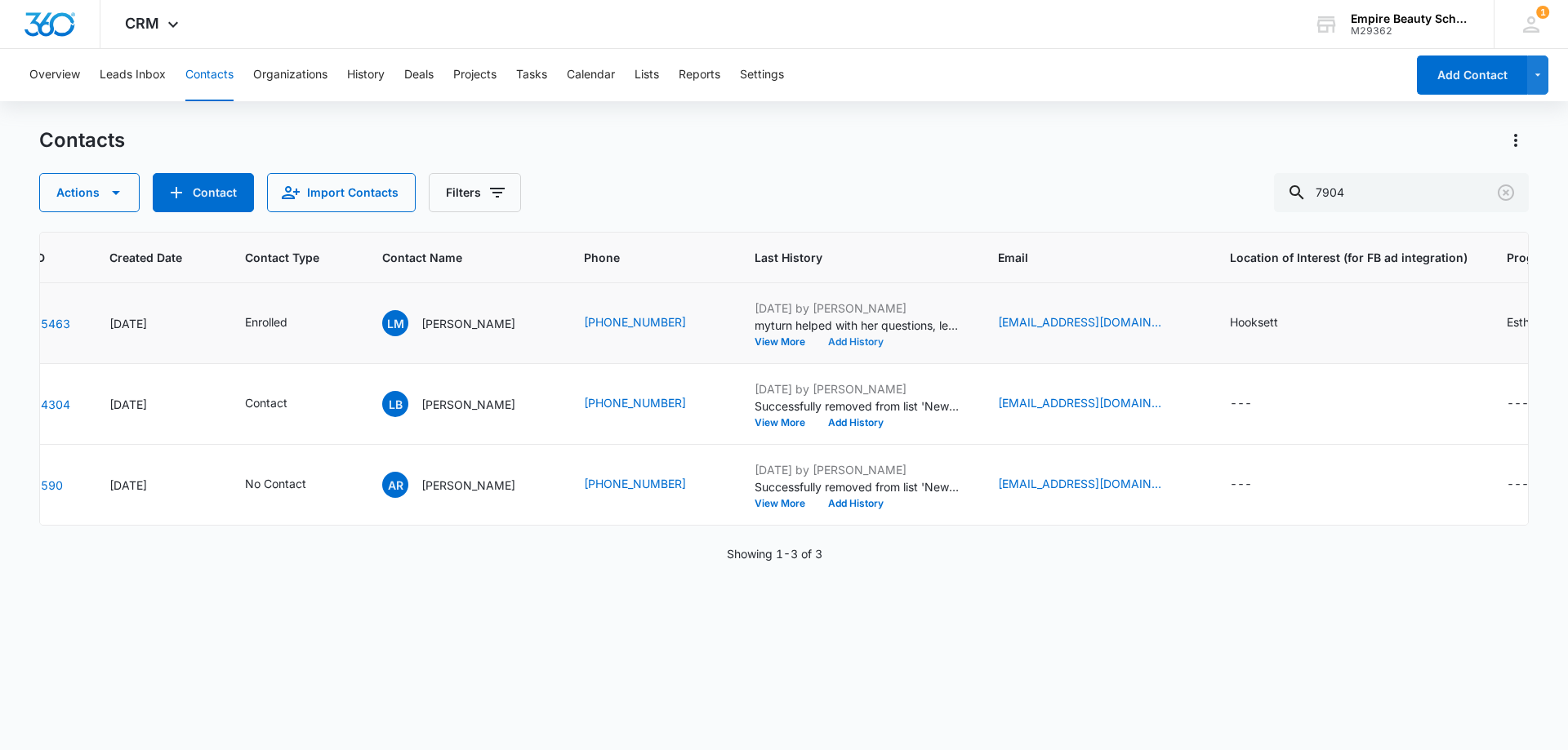
click at [847, 346] on button "Add History" at bounding box center [856, 342] width 79 height 10
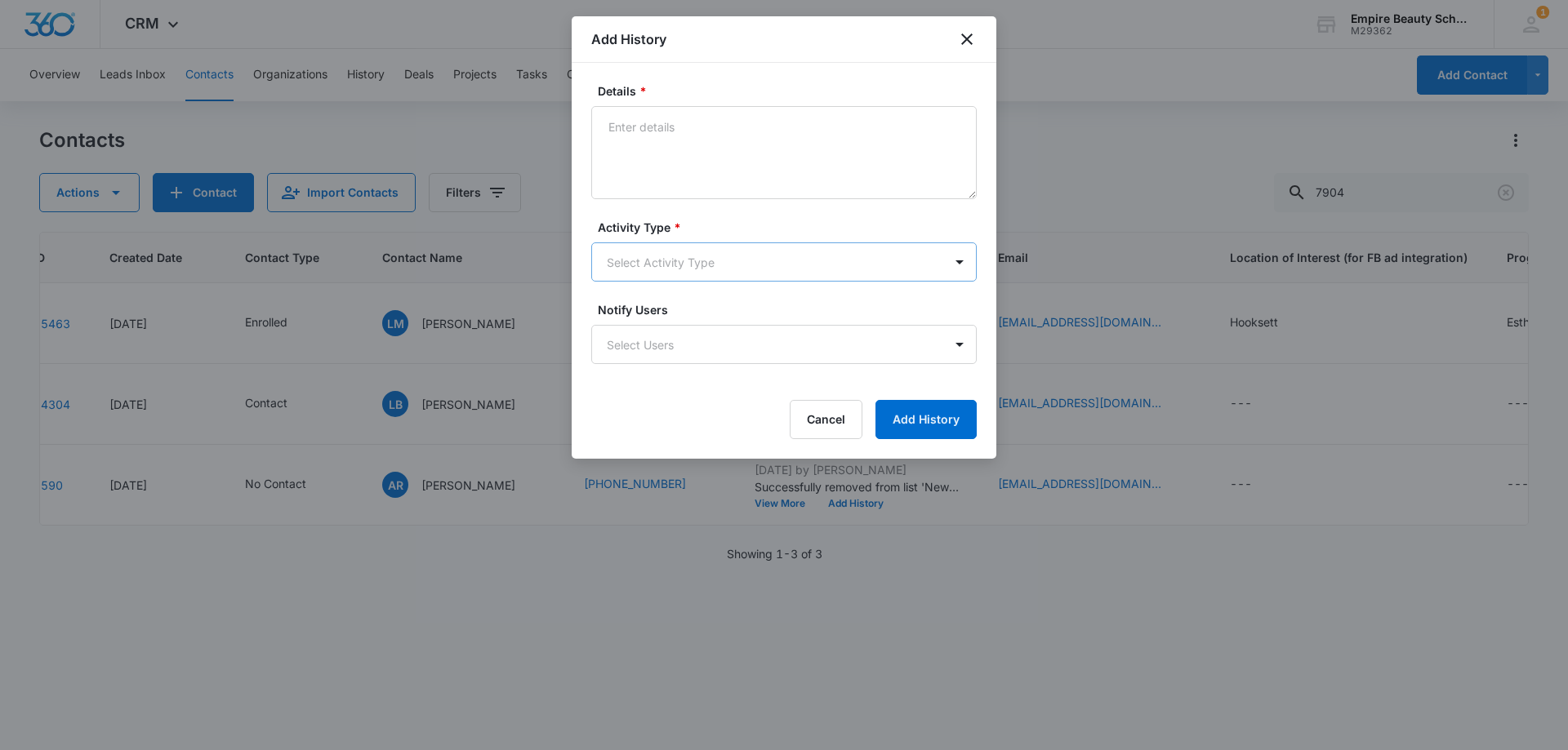
click at [641, 254] on body "CRM Apps Forms CRM Email Shop Payments POS Files Brand Settings Empire Beauty S…" at bounding box center [784, 375] width 1568 height 750
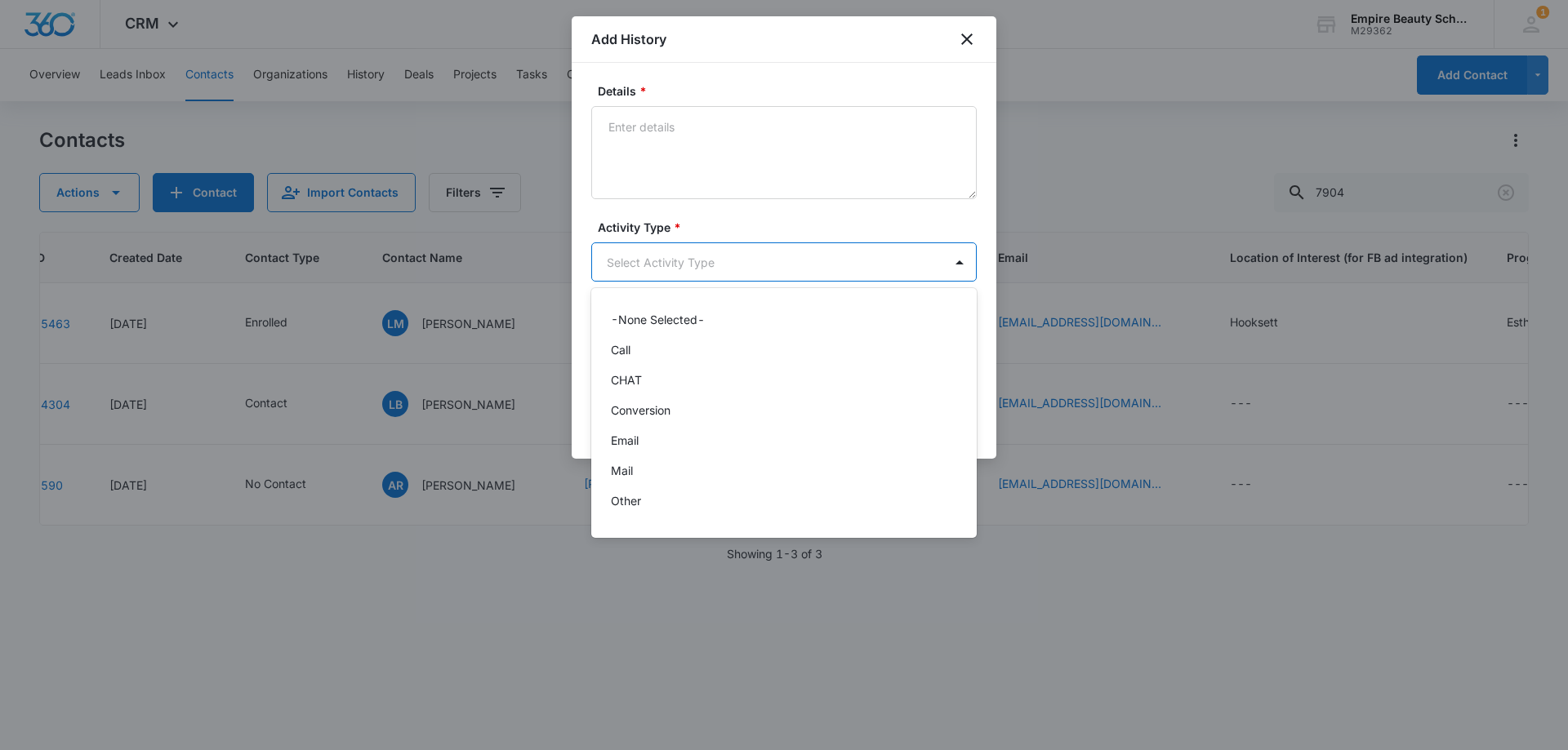
scroll to position [85, 0]
click at [646, 505] on div "Text" at bounding box center [783, 506] width 343 height 17
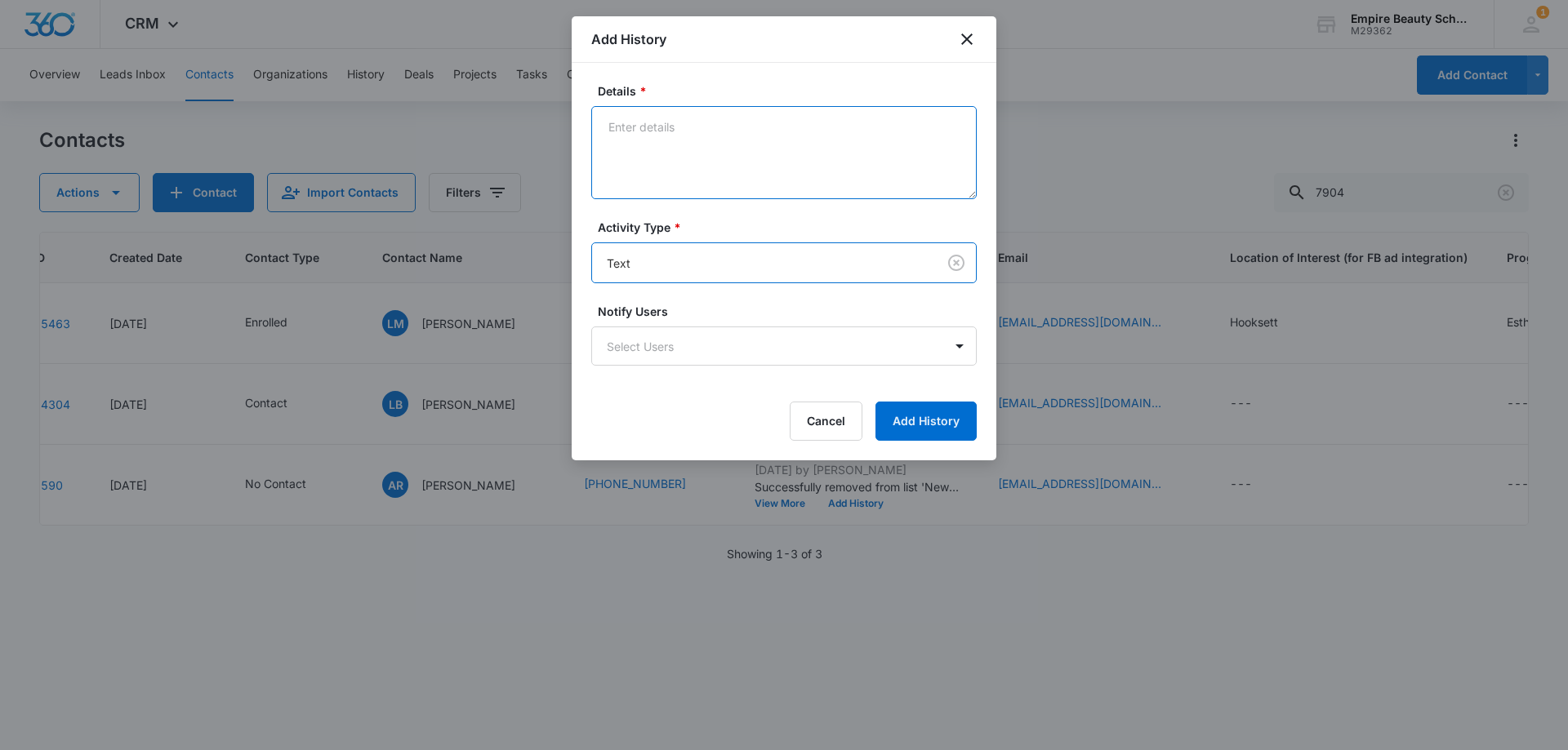
click at [640, 171] on textarea "Details *" at bounding box center [784, 152] width 386 height 93
click at [928, 126] on textarea "Asking if we can push out her fa date as myturn is giving" at bounding box center [784, 152] width 386 height 93
click at [840, 129] on textarea "Asking if we can push out her fa date as myturn is giving" at bounding box center [784, 152] width 386 height 93
click at [843, 127] on textarea "Asking if we can push out her fa date as myturn is giving" at bounding box center [784, 152] width 386 height 93
click at [923, 126] on textarea "Asking if we can push out her fa date as myturn is giving" at bounding box center [784, 152] width 386 height 93
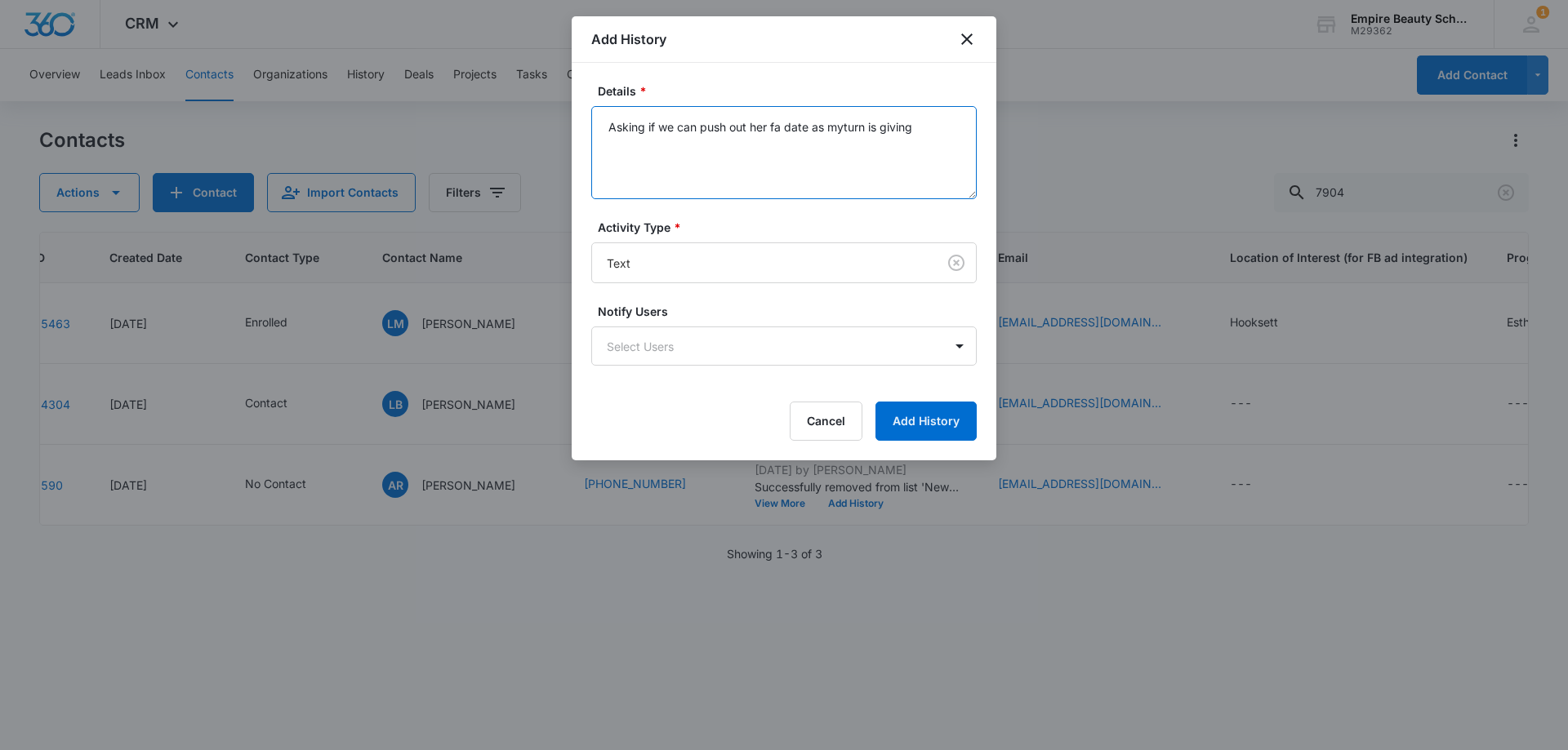
drag, startPoint x: 931, startPoint y: 130, endPoint x: 922, endPoint y: 128, distance: 9.2
click at [922, 128] on textarea "Asking if we can push out her fa date as myturn is giving" at bounding box center [784, 152] width 386 height 93
click at [919, 127] on textarea "Asking if we can push out her fa date as myturn is giving" at bounding box center [784, 152] width 386 height 93
click at [842, 125] on textarea "Asking if we can push out her fa date as myturn is giving" at bounding box center [784, 152] width 386 height 93
click at [929, 126] on textarea "Asking if we can push out her fa date as myturn is giving" at bounding box center [784, 152] width 386 height 93
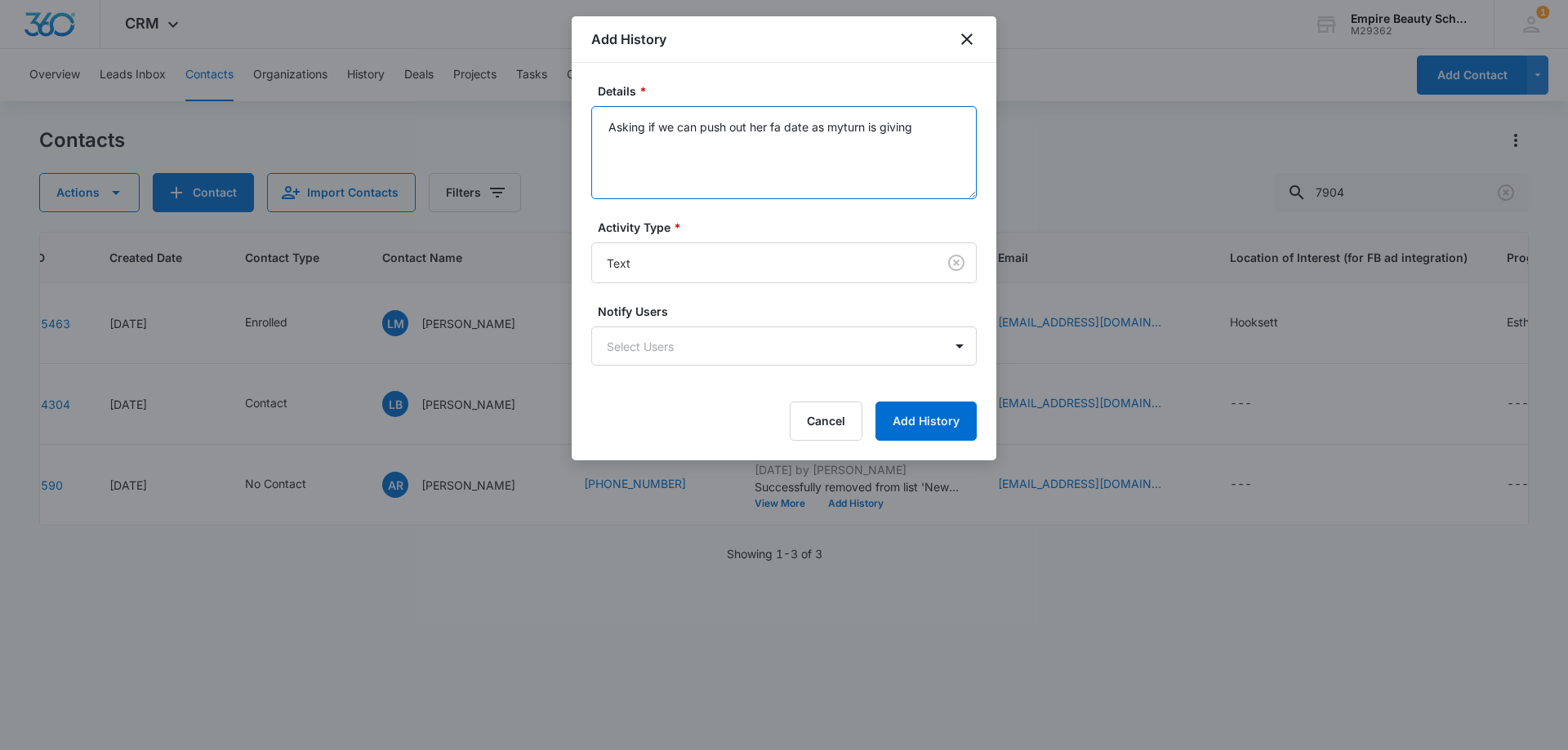
click at [934, 133] on textarea "Asking if we can push out her fa date as myturn is giving" at bounding box center [784, 152] width 386 height 93
click at [690, 132] on textarea "Asking if we can push out her fa date as myturn is giving" at bounding box center [784, 152] width 386 height 93
click at [946, 126] on textarea "Asking if we can push out her fa date as myturn is giving" at bounding box center [784, 152] width 386 height 93
click at [930, 130] on textarea "Asking if we can push out her fa date as myturn is giving" at bounding box center [784, 152] width 386 height 93
click at [932, 121] on textarea "Asking if we can push out her fa date as myturn is giving" at bounding box center [784, 152] width 386 height 93
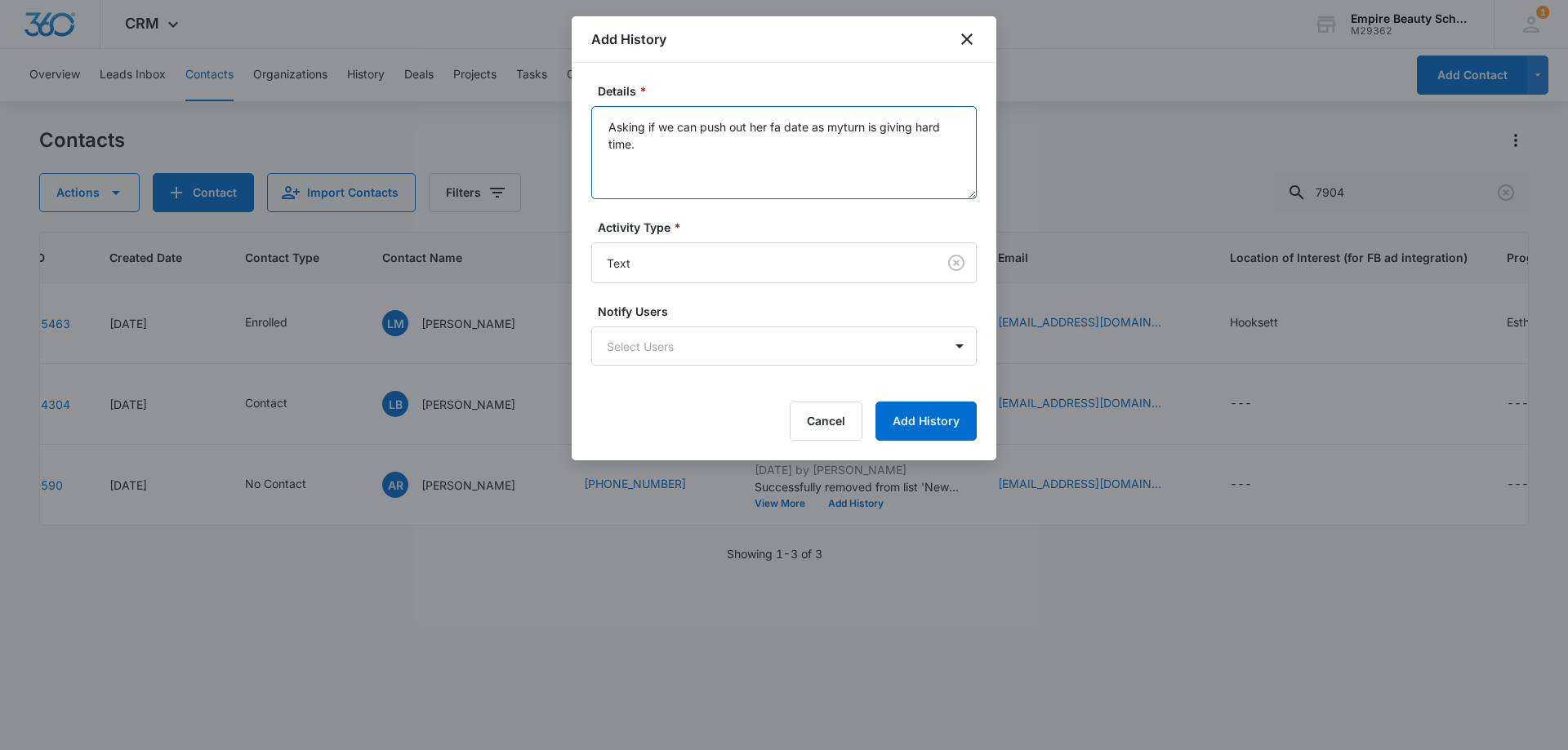
click at [654, 123] on textarea "Asking if we can push out her fa date as myturn is giving hard time." at bounding box center [784, 152] width 386 height 93
click at [652, 145] on textarea "Asking if we can push out her fa date as myturn is giving hard time." at bounding box center [784, 152] width 386 height 93
click at [833, 165] on textarea "Asking if we can push out her fa date as myturn is giving hard time. Let her kn…" at bounding box center [784, 152] width 386 height 93
type textarea "Asking if we can push out her fa date as myturn is giving hard time. Let her kn…"
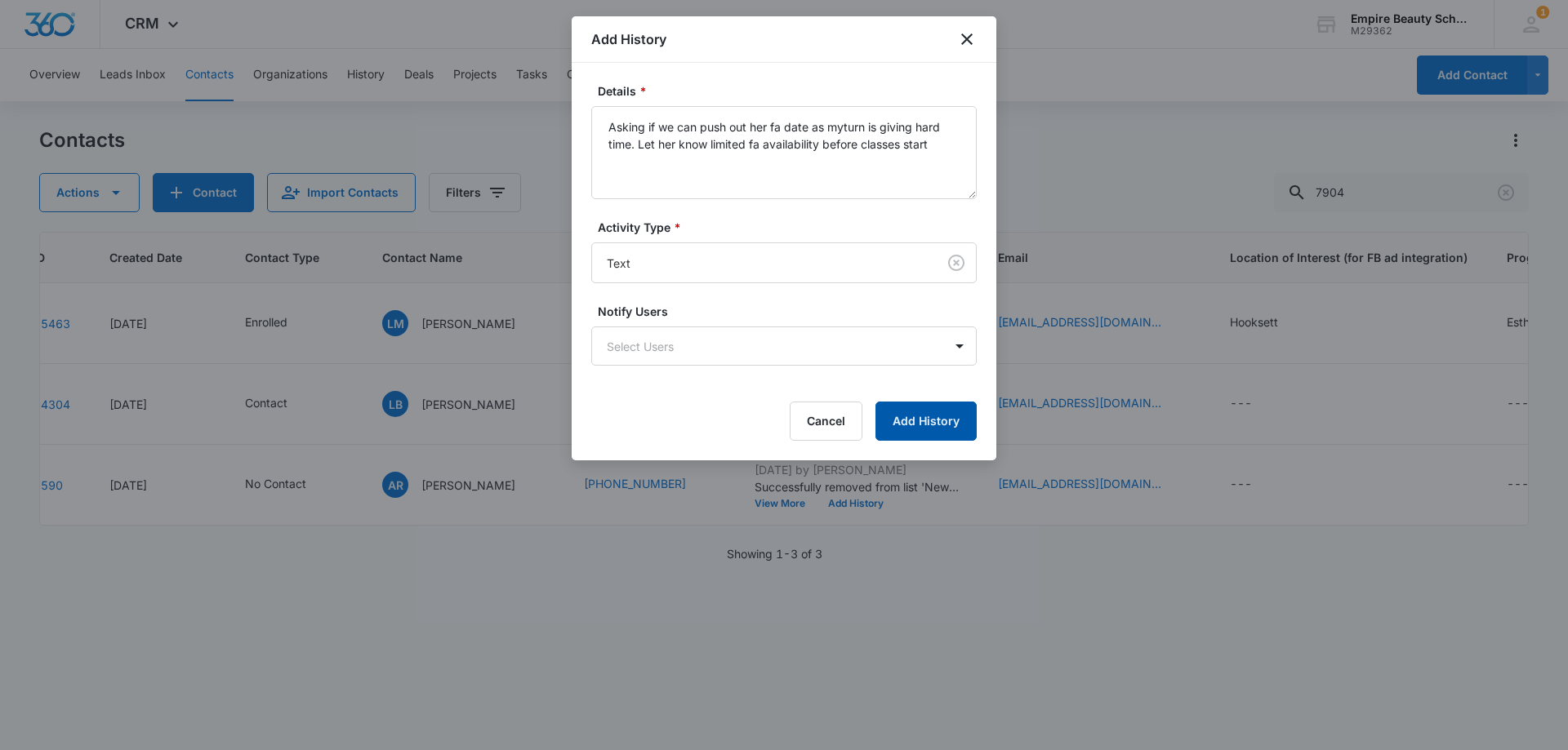
click at [911, 419] on button "Add History" at bounding box center [926, 420] width 101 height 39
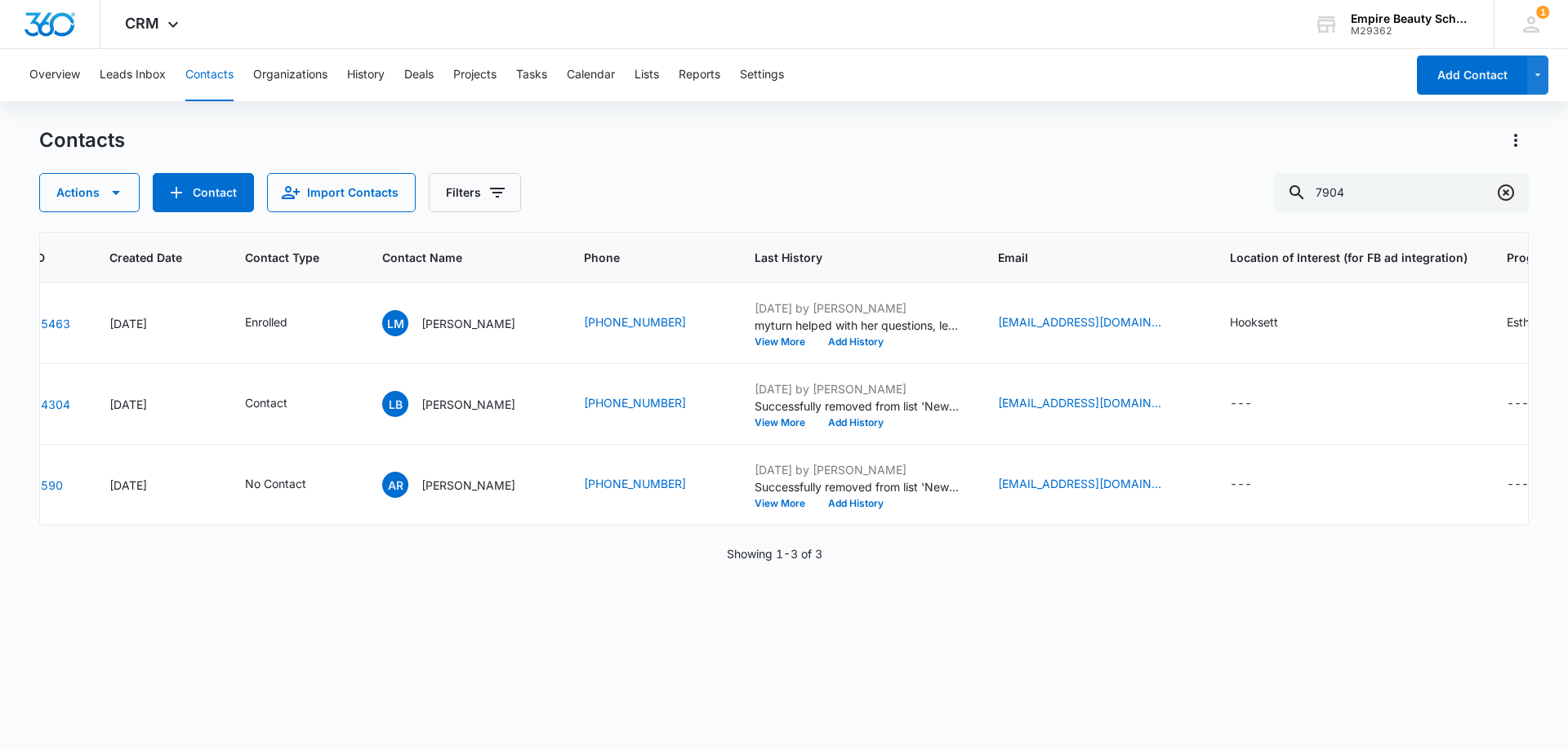
click at [1508, 197] on icon "Clear" at bounding box center [1506, 193] width 20 height 20
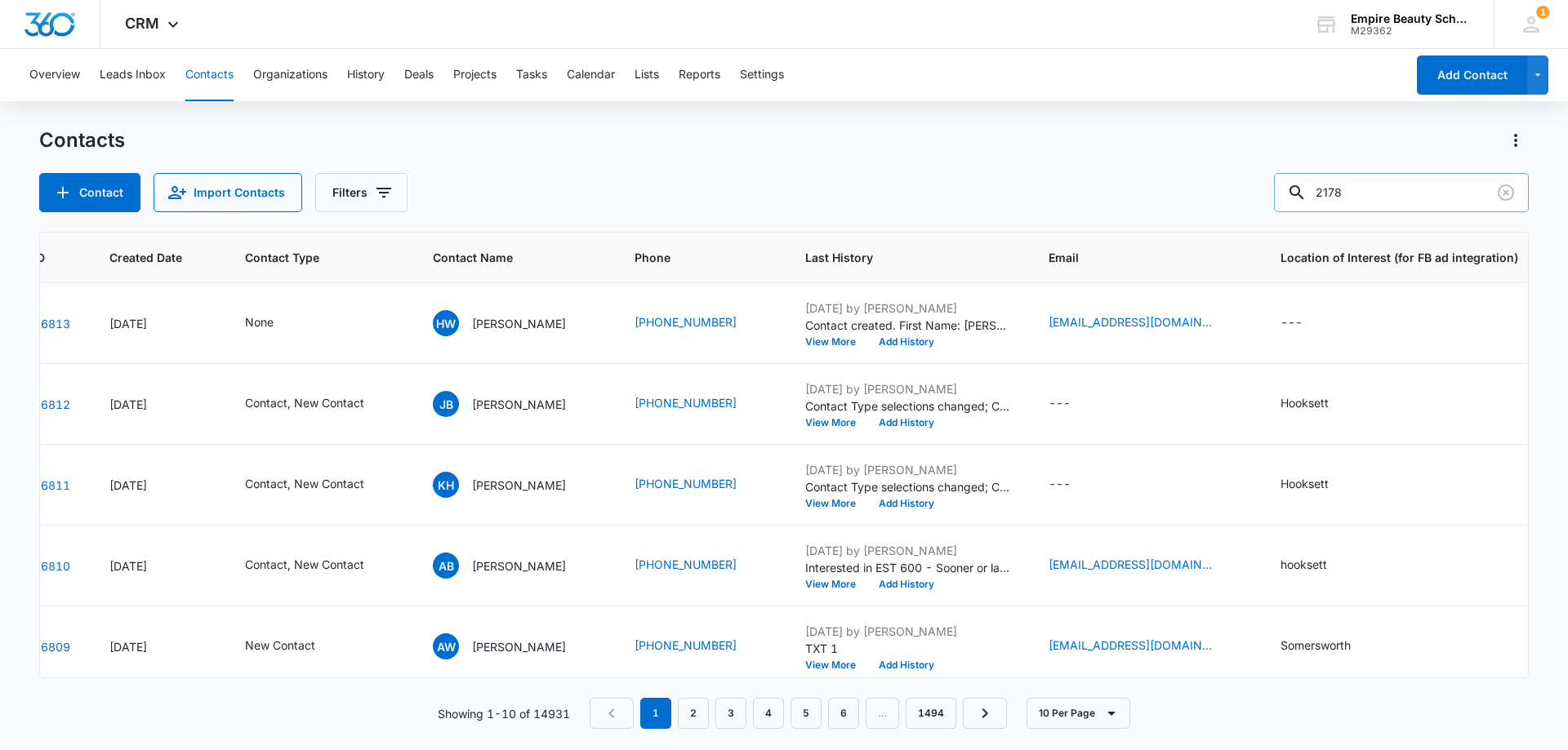
type input "2178"
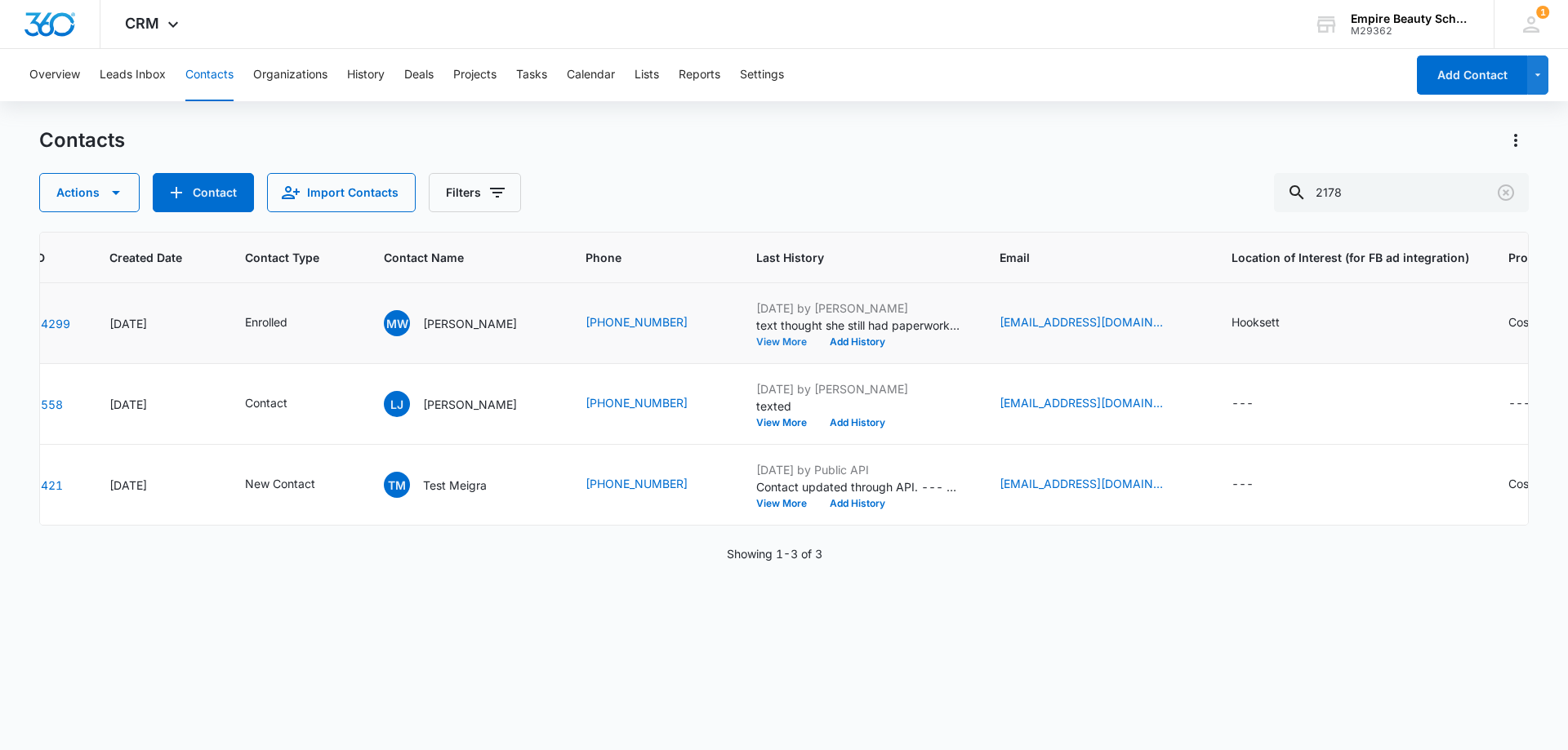
click at [756, 339] on button "View More" at bounding box center [787, 342] width 62 height 10
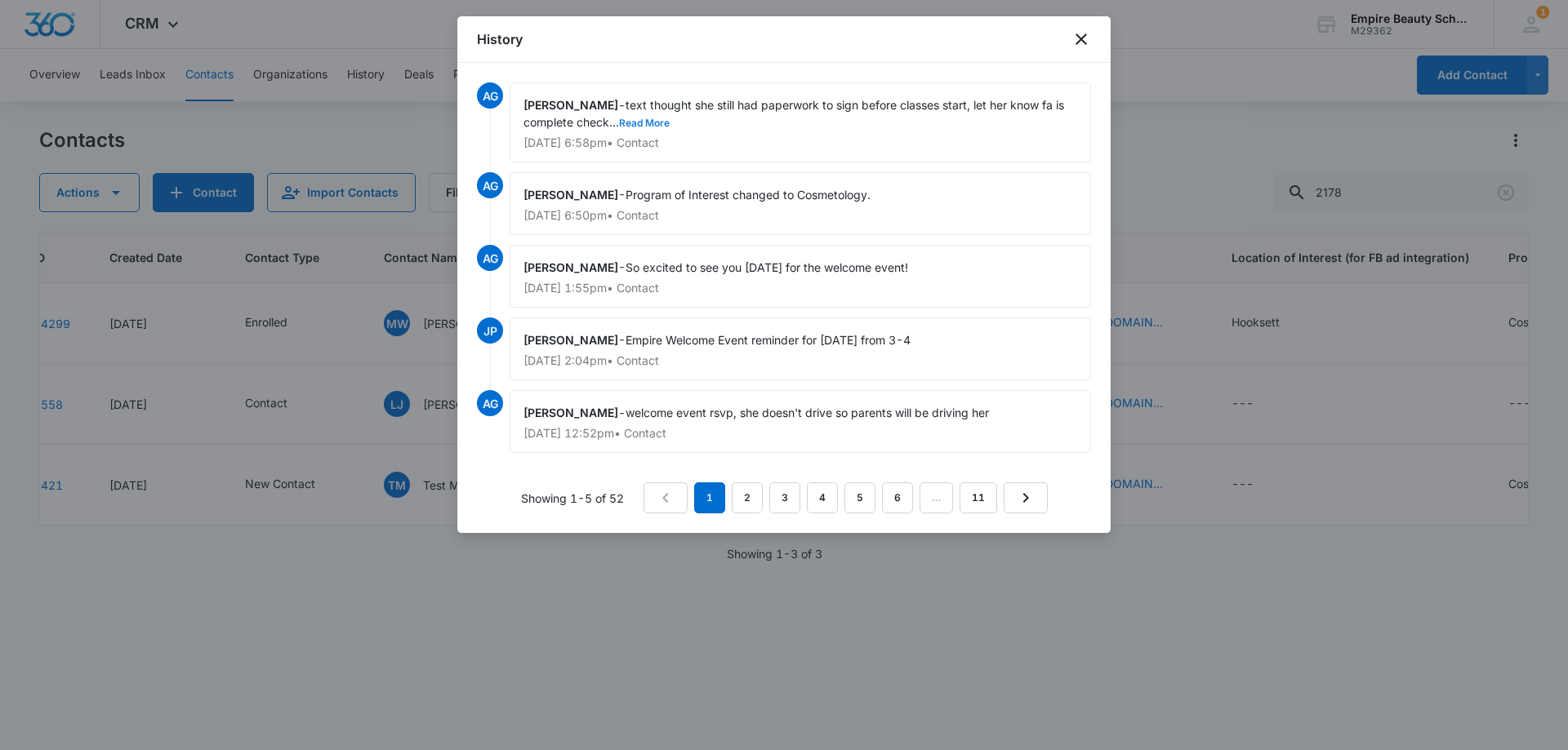
click at [657, 119] on button "Read More" at bounding box center [643, 123] width 51 height 10
click at [1078, 34] on icon "close" at bounding box center [1081, 39] width 20 height 20
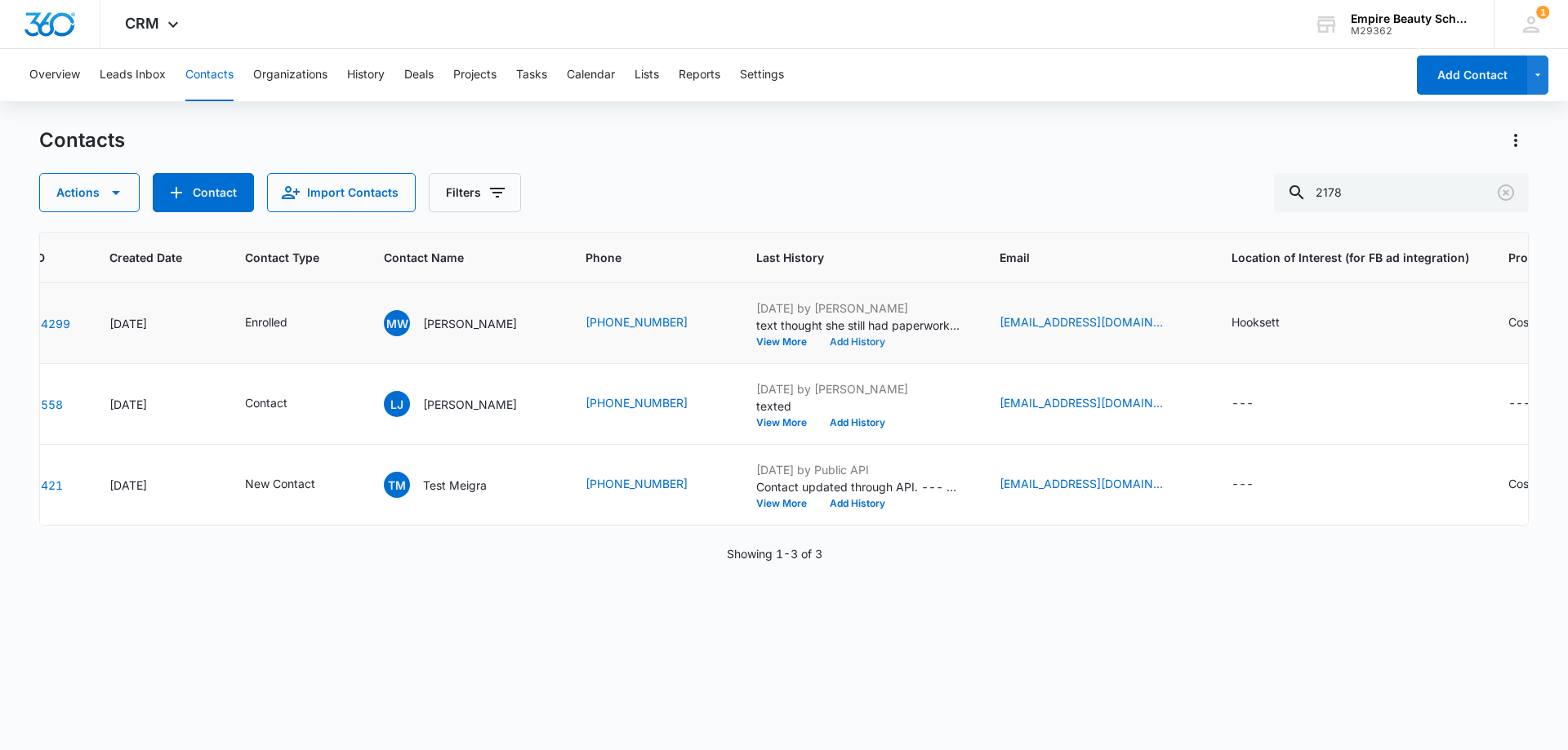
click at [839, 345] on button "Add History" at bounding box center [857, 342] width 79 height 10
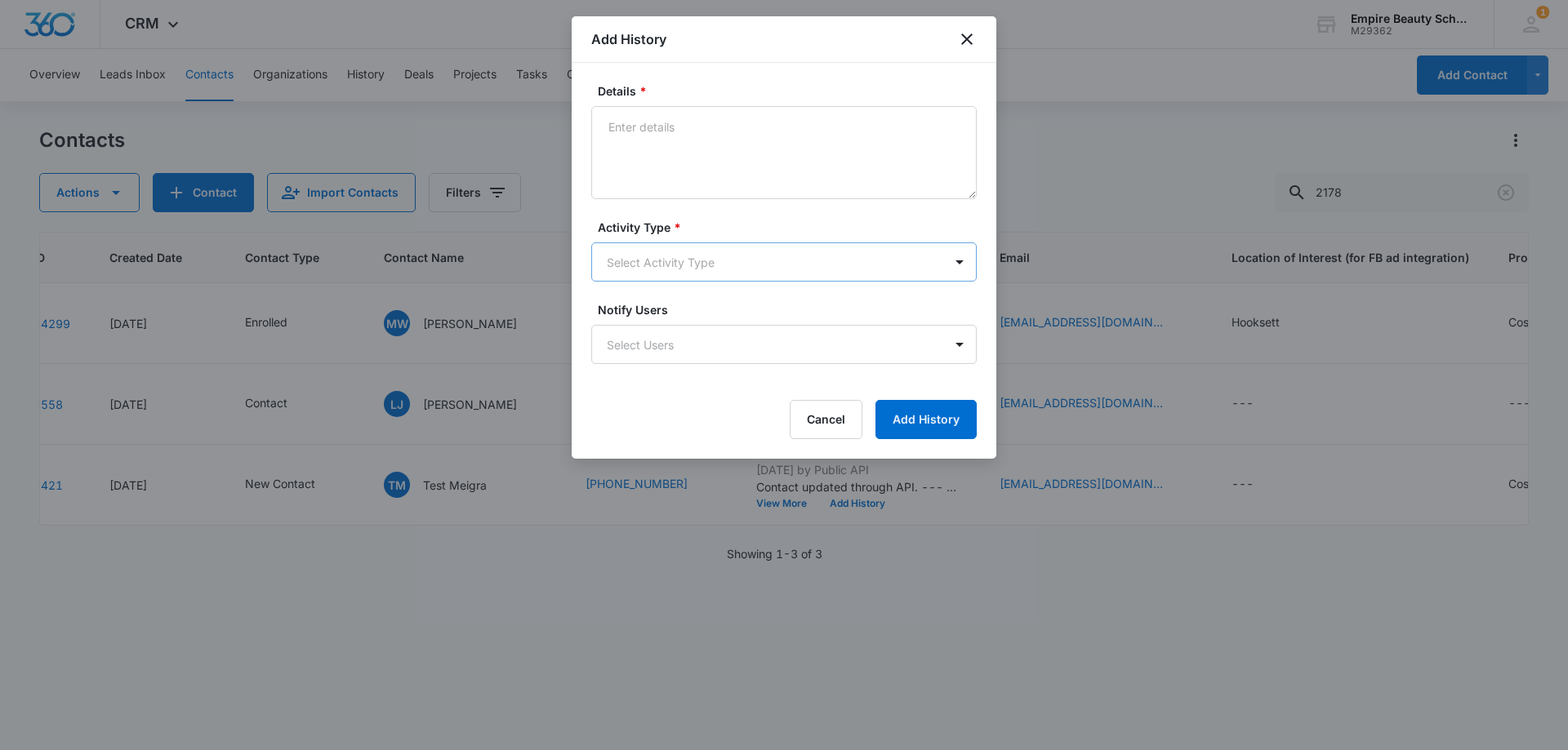
click at [658, 252] on body "CRM Apps Forms CRM Email Shop Payments POS Files Brand Settings Empire Beauty S…" at bounding box center [784, 375] width 1568 height 750
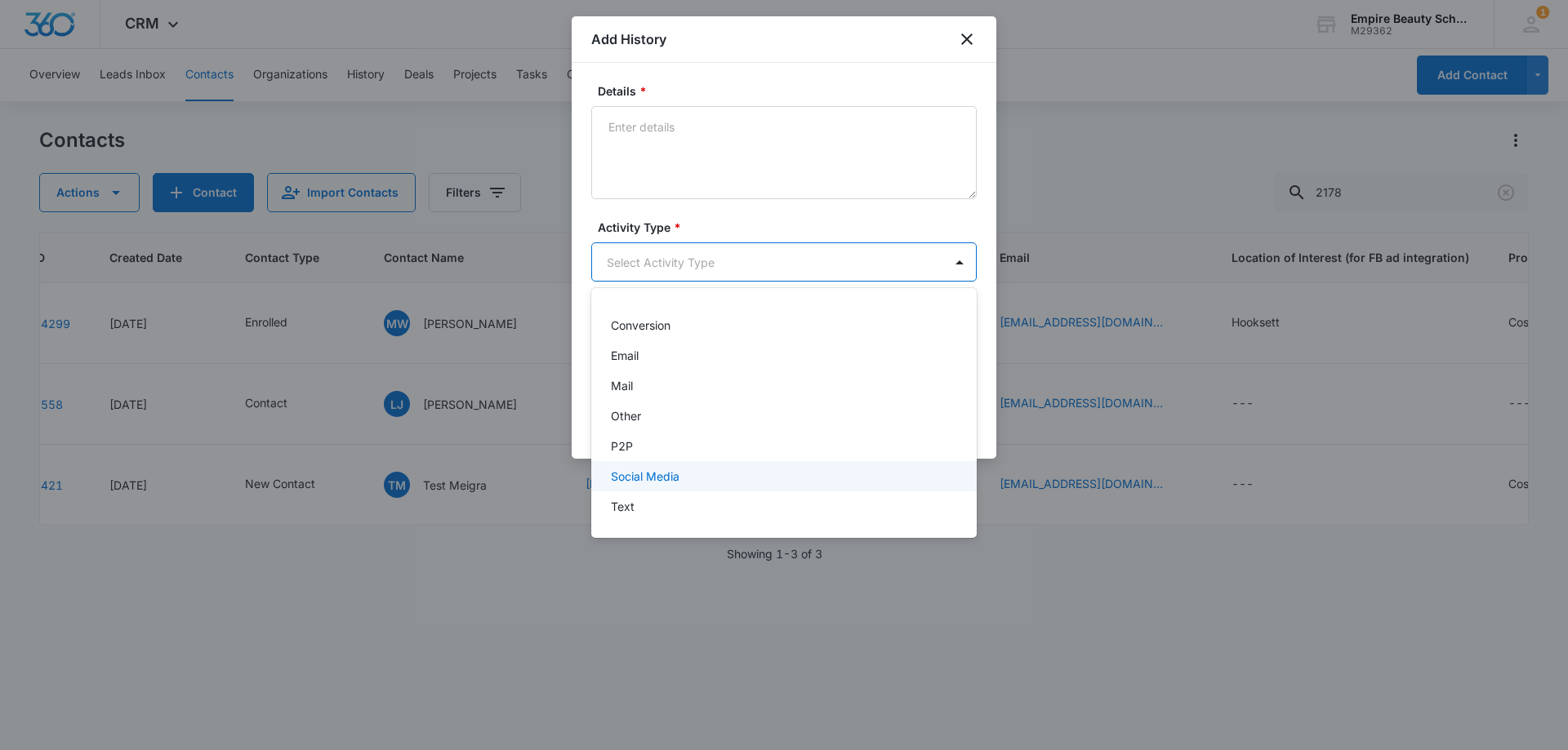
click at [627, 501] on p "Text" at bounding box center [623, 506] width 24 height 17
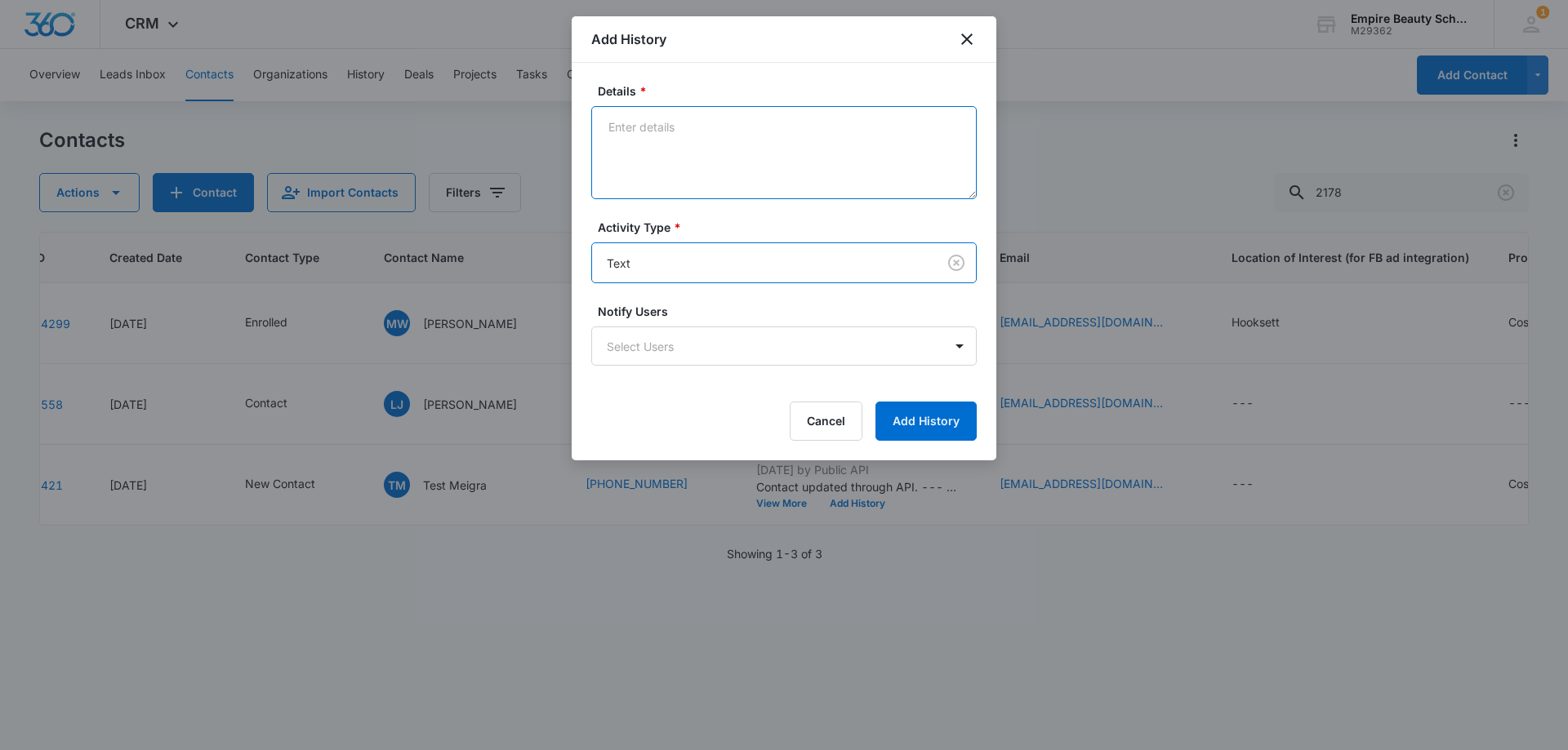
click at [648, 147] on textarea "Details *" at bounding box center [784, 152] width 386 height 93
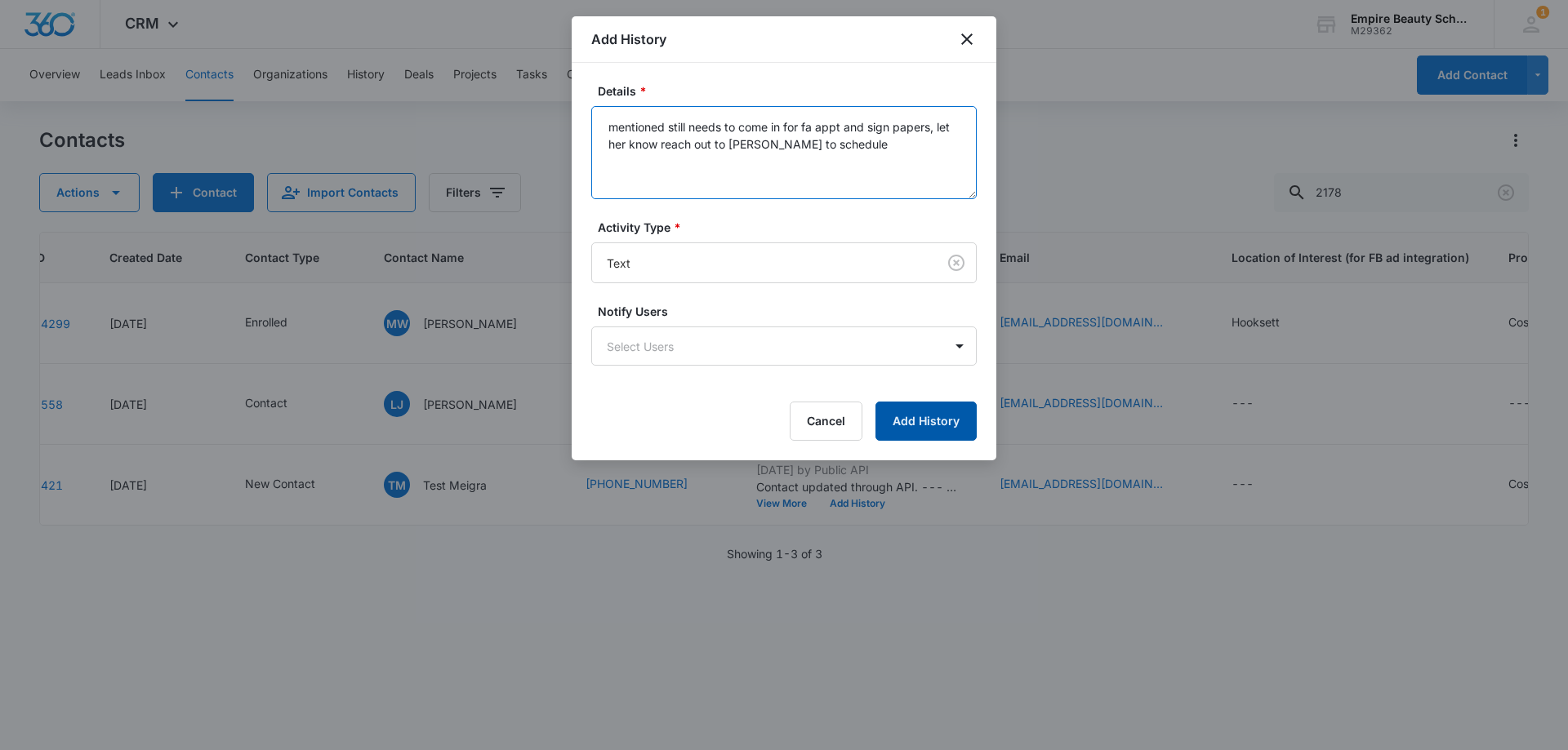
type textarea "mentioned still needs to come in for fa appt and sign papers, let her know reac…"
click at [916, 423] on button "Add History" at bounding box center [926, 420] width 101 height 39
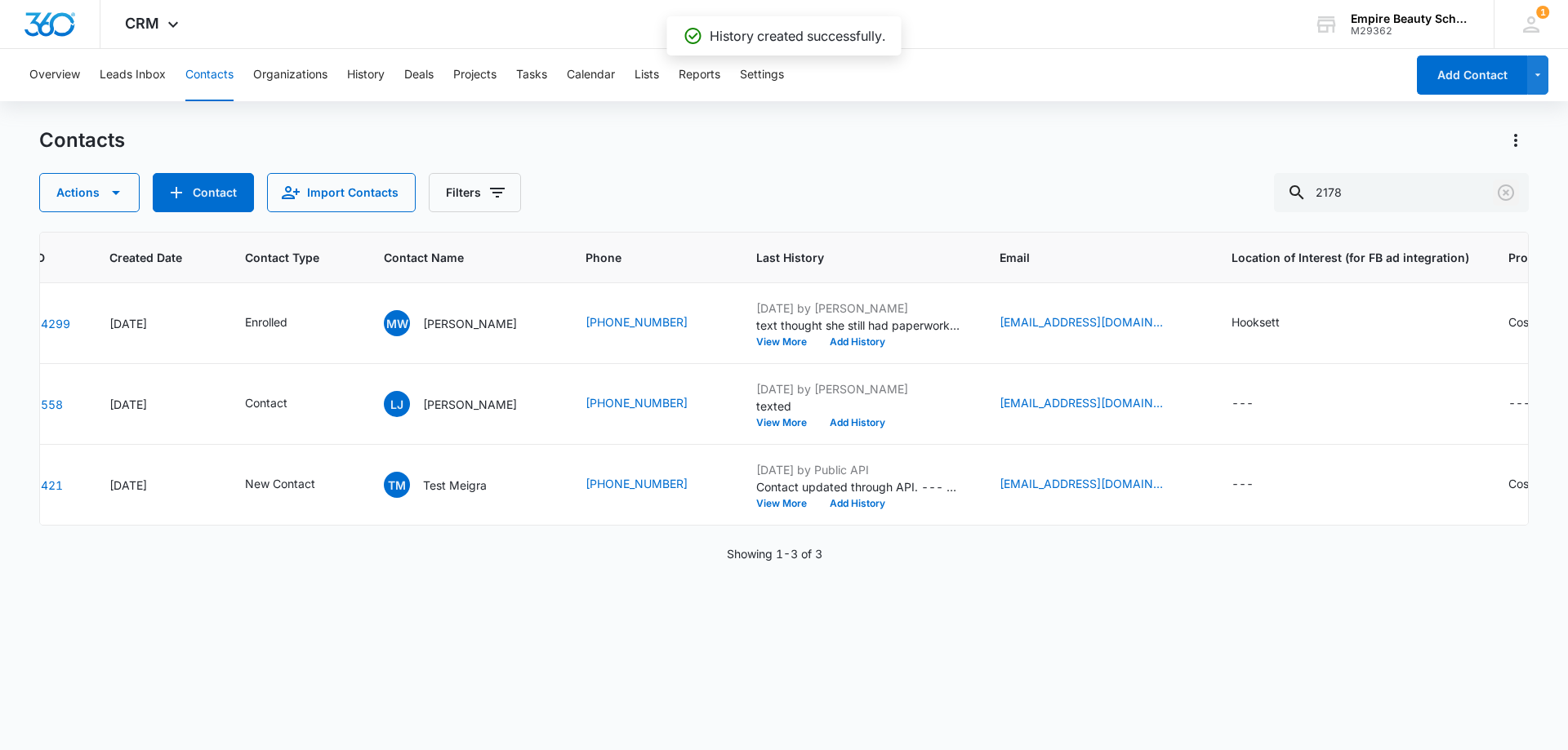
click at [1499, 189] on icon "Clear" at bounding box center [1506, 193] width 17 height 17
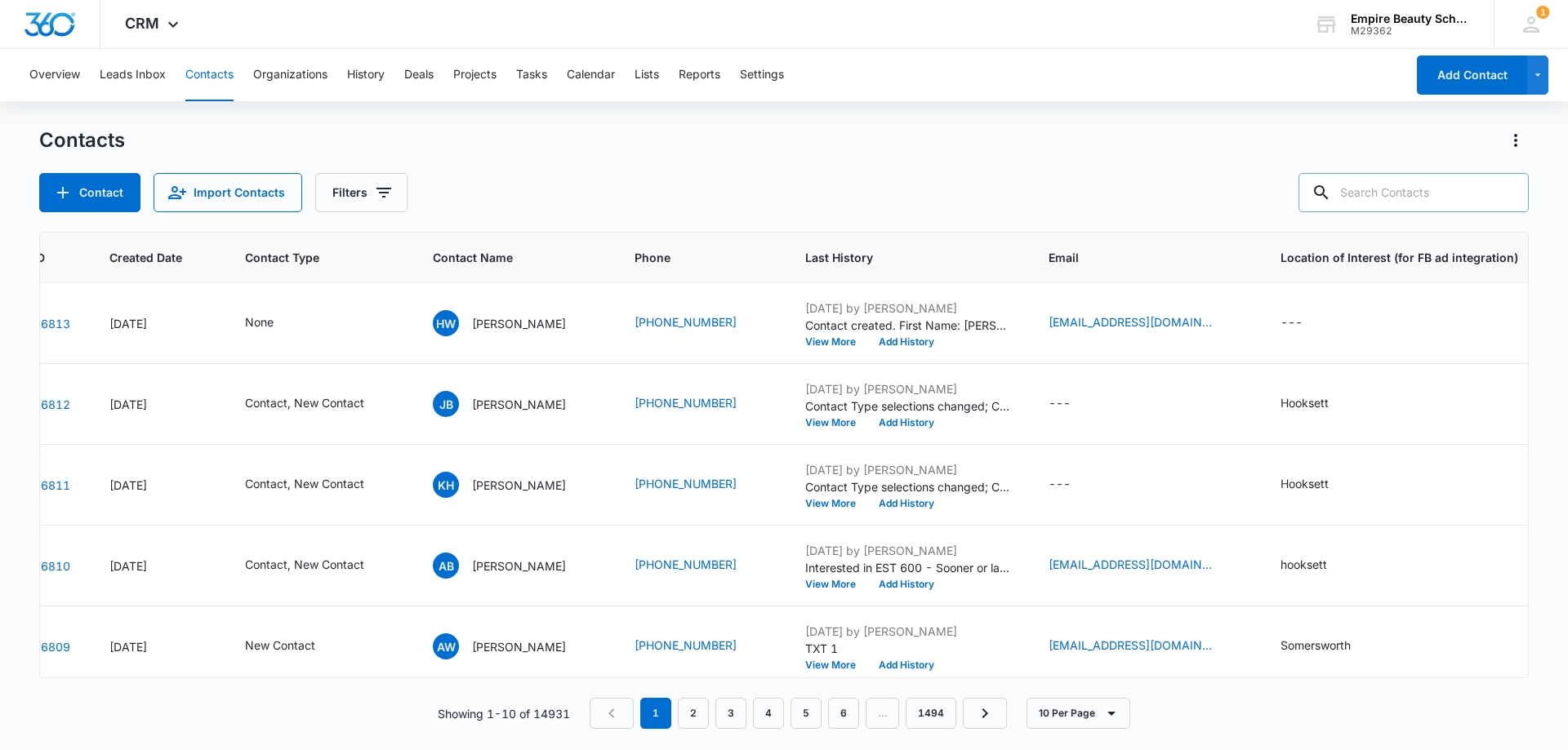
click at [1412, 190] on input "text" at bounding box center [1414, 192] width 231 height 39
paste input "603) 320-2752"
type input "603) 320-2752"
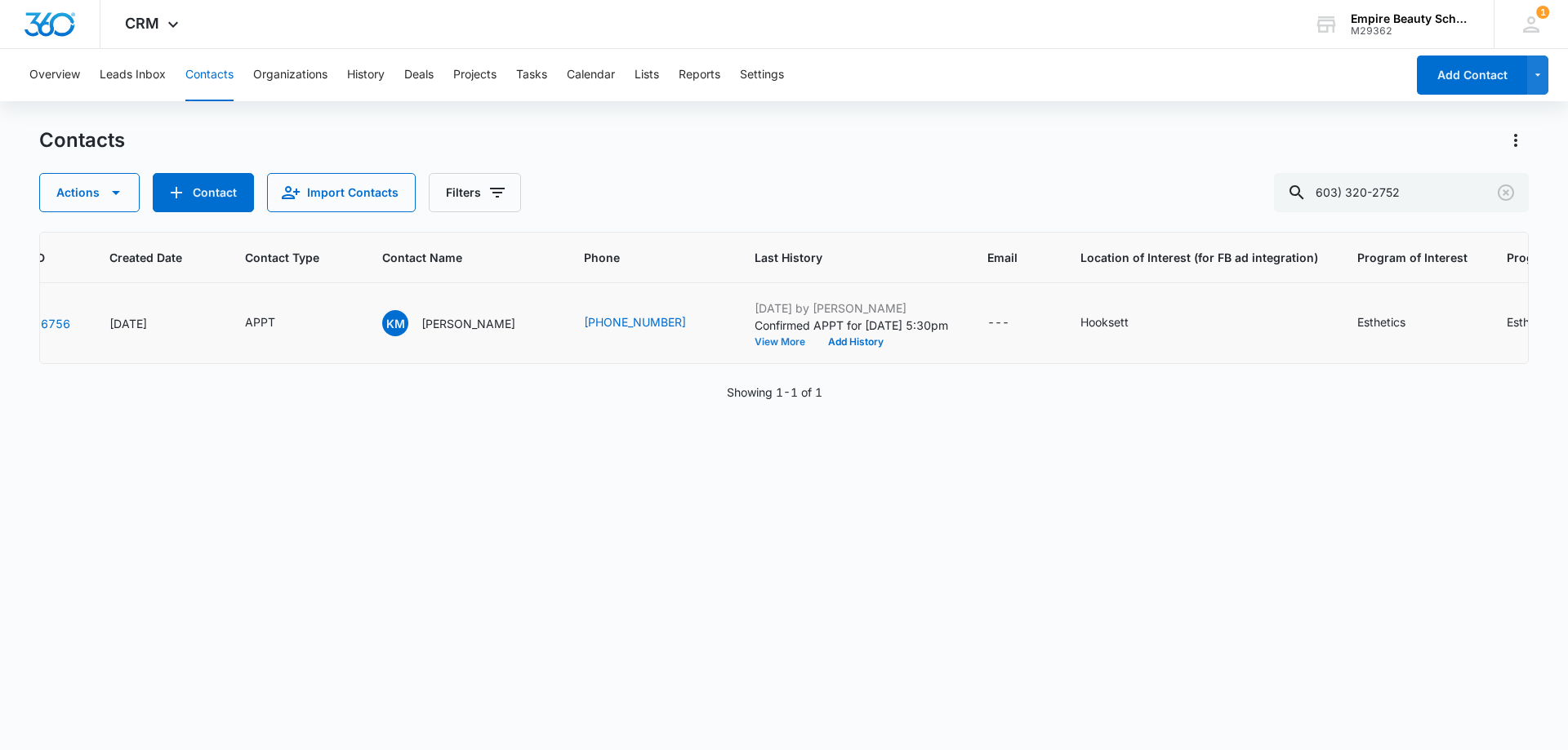
click at [757, 341] on button "View More" at bounding box center [785, 342] width 62 height 10
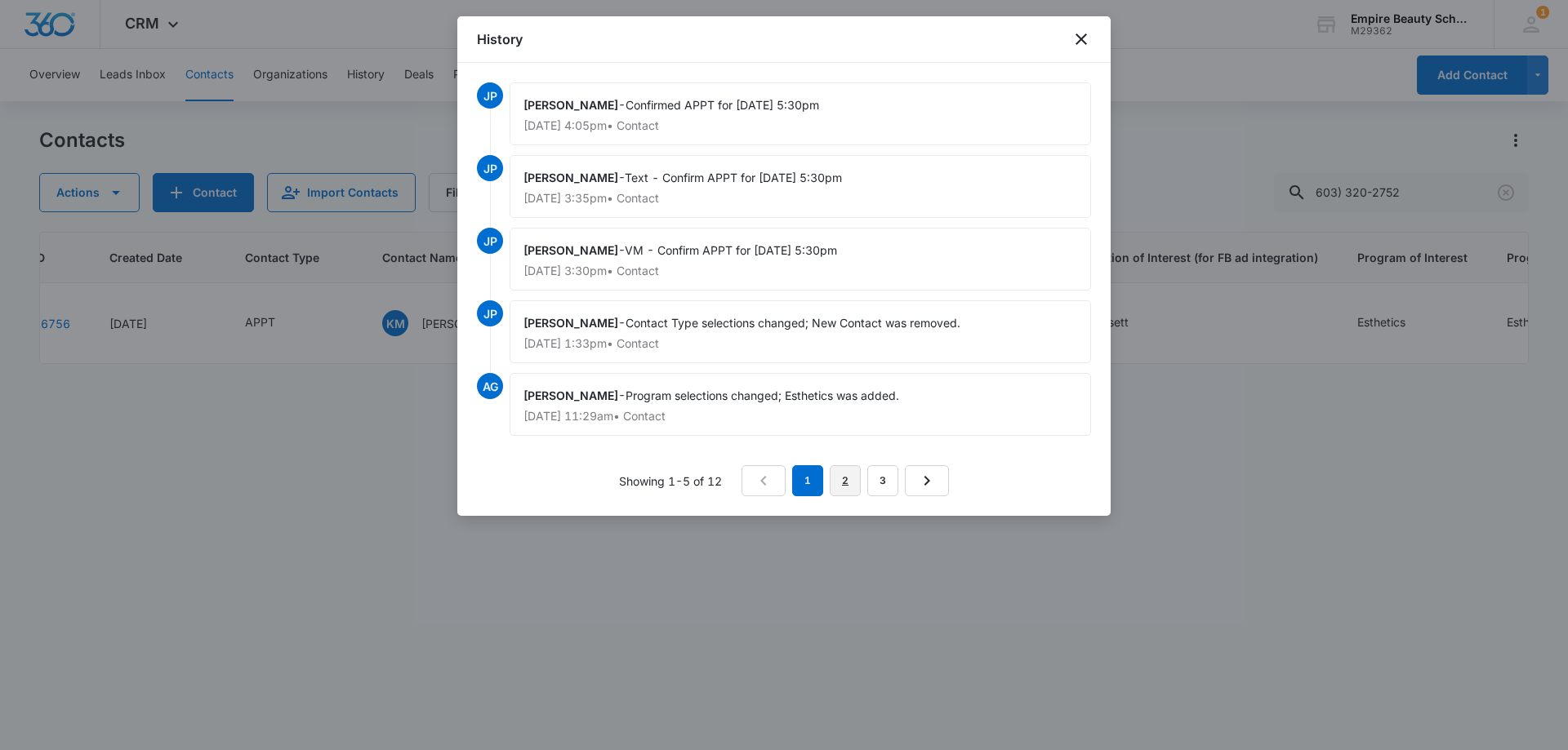
click at [857, 475] on link "2" at bounding box center [844, 480] width 31 height 31
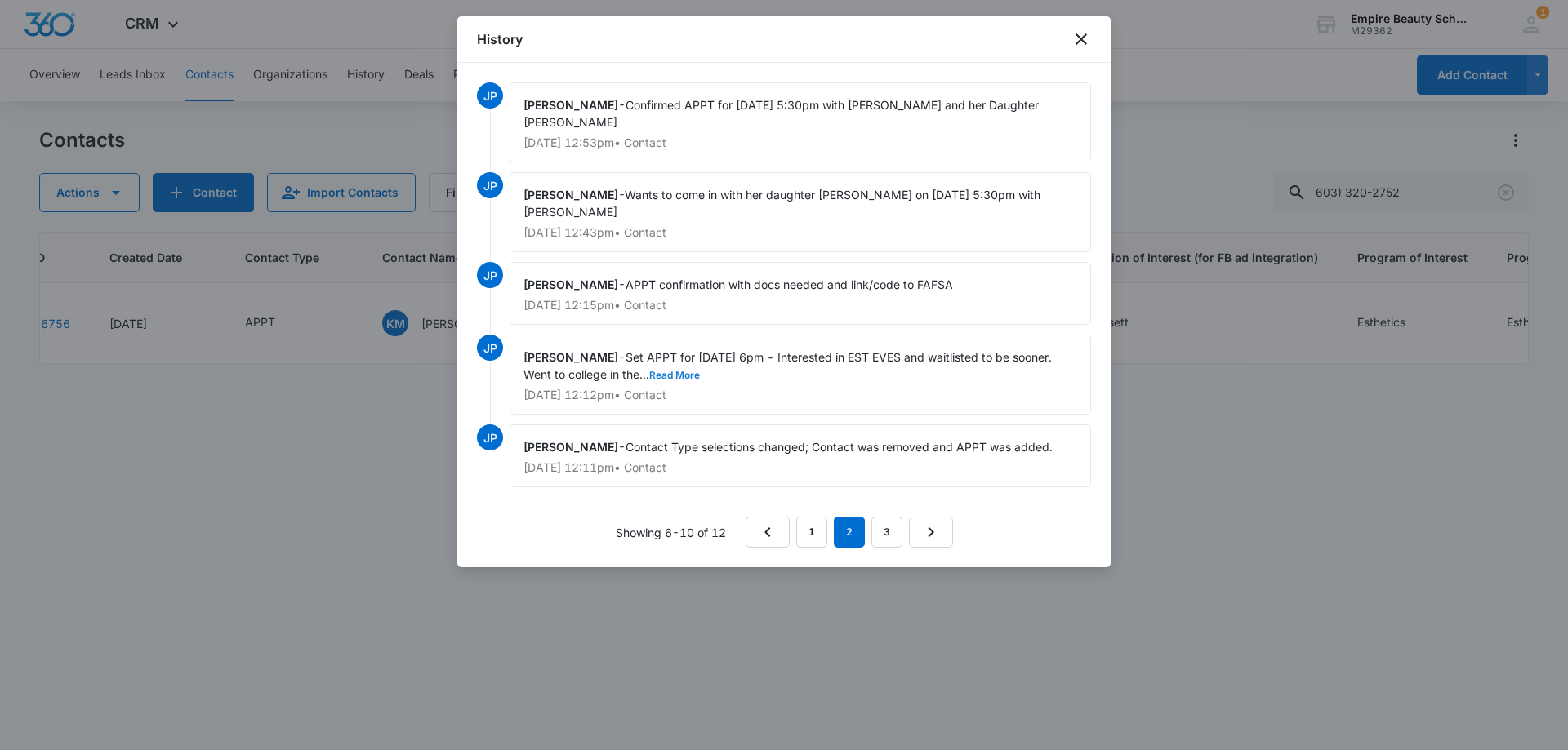
click at [677, 370] on button "Read More" at bounding box center [674, 375] width 51 height 10
click at [823, 516] on link "1" at bounding box center [811, 531] width 31 height 31
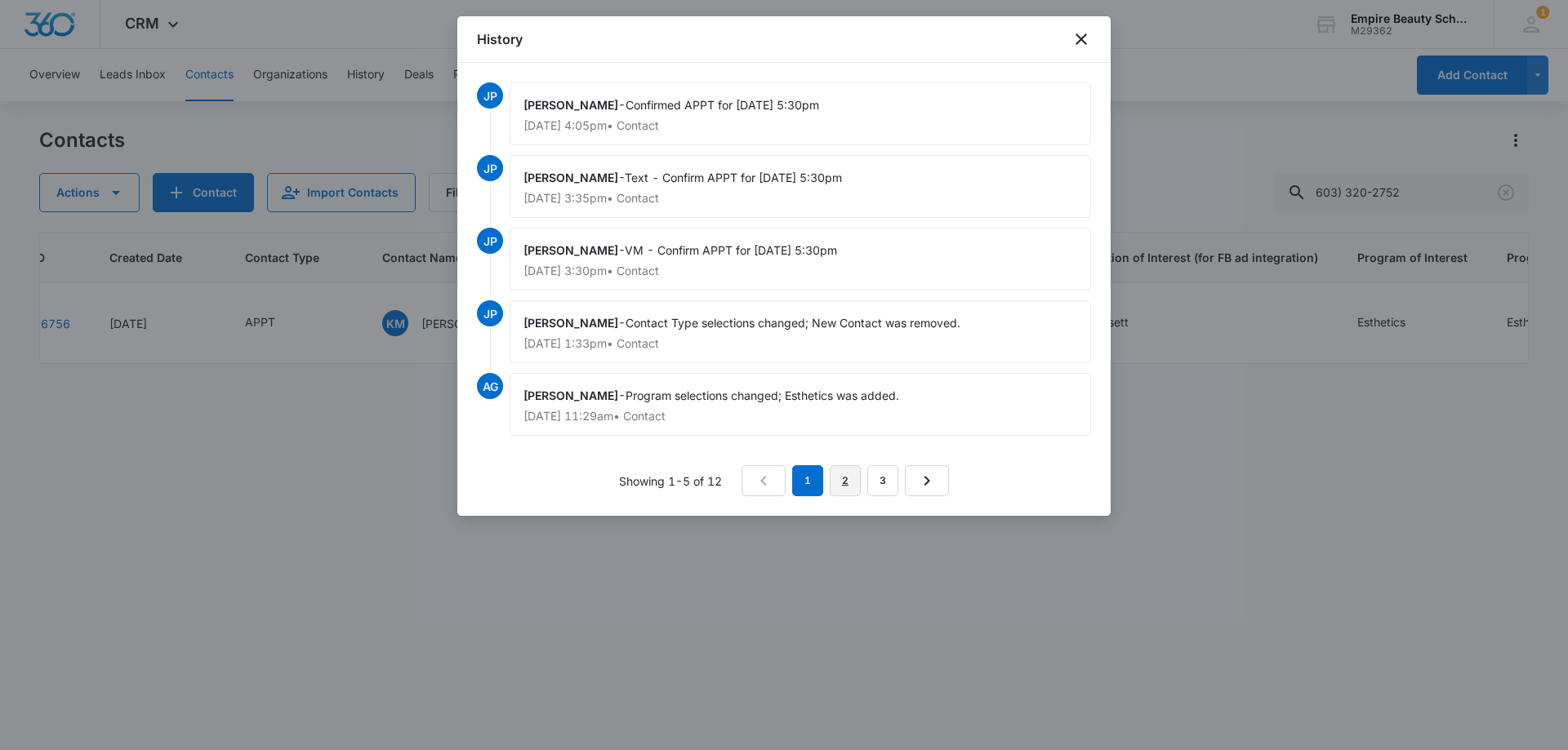
click at [842, 485] on link "2" at bounding box center [844, 480] width 31 height 31
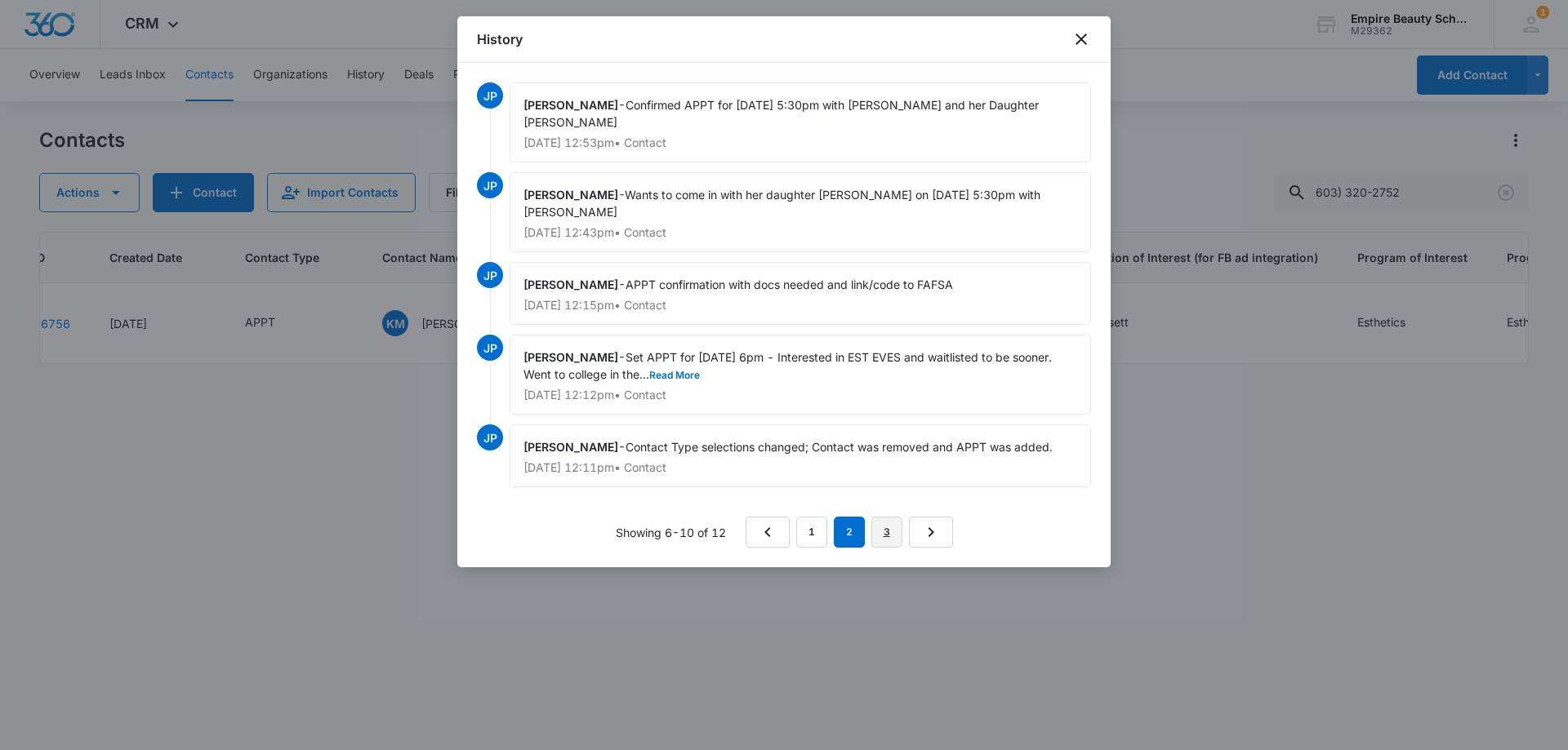
click at [877, 516] on link "3" at bounding box center [886, 531] width 31 height 31
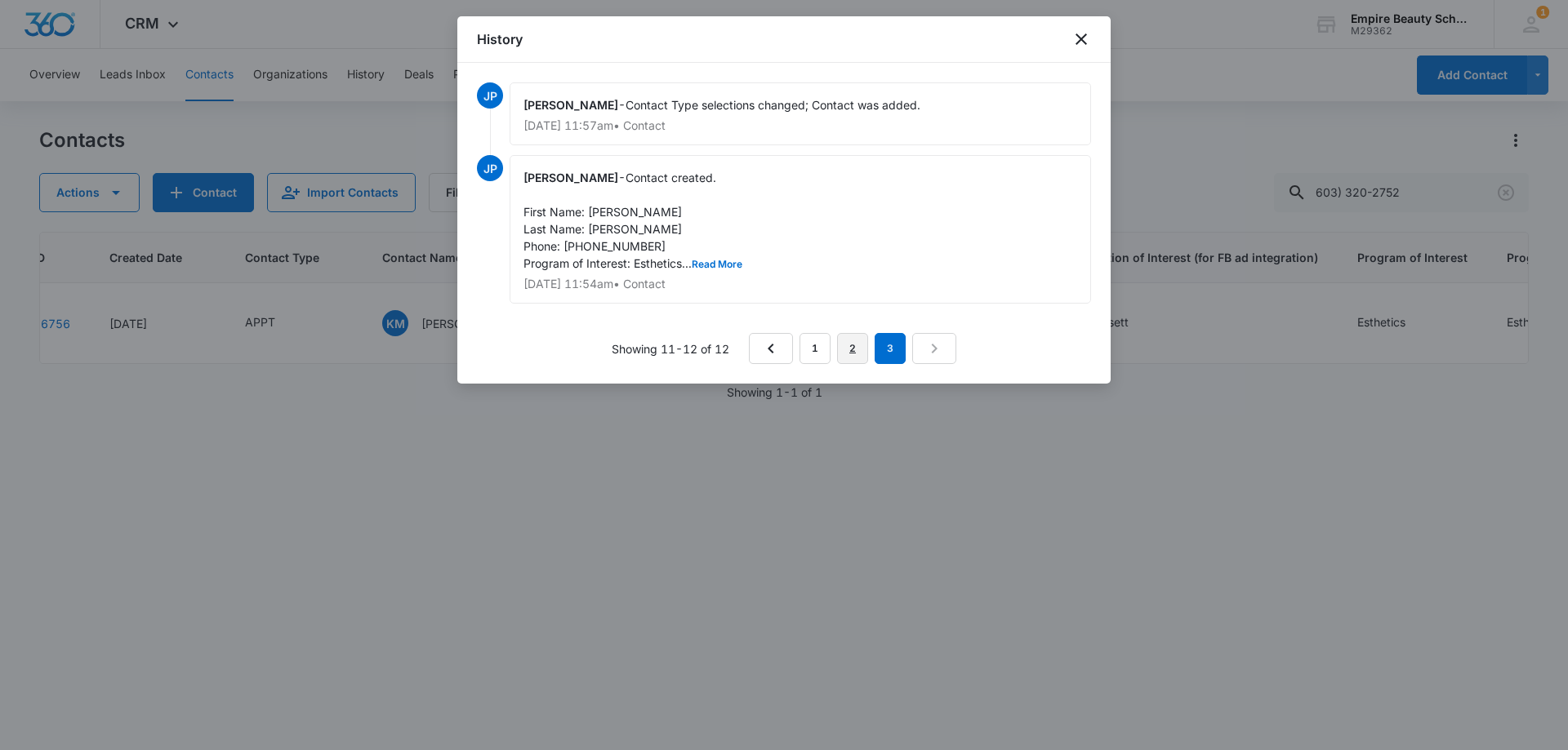
click at [854, 346] on link "2" at bounding box center [852, 348] width 31 height 31
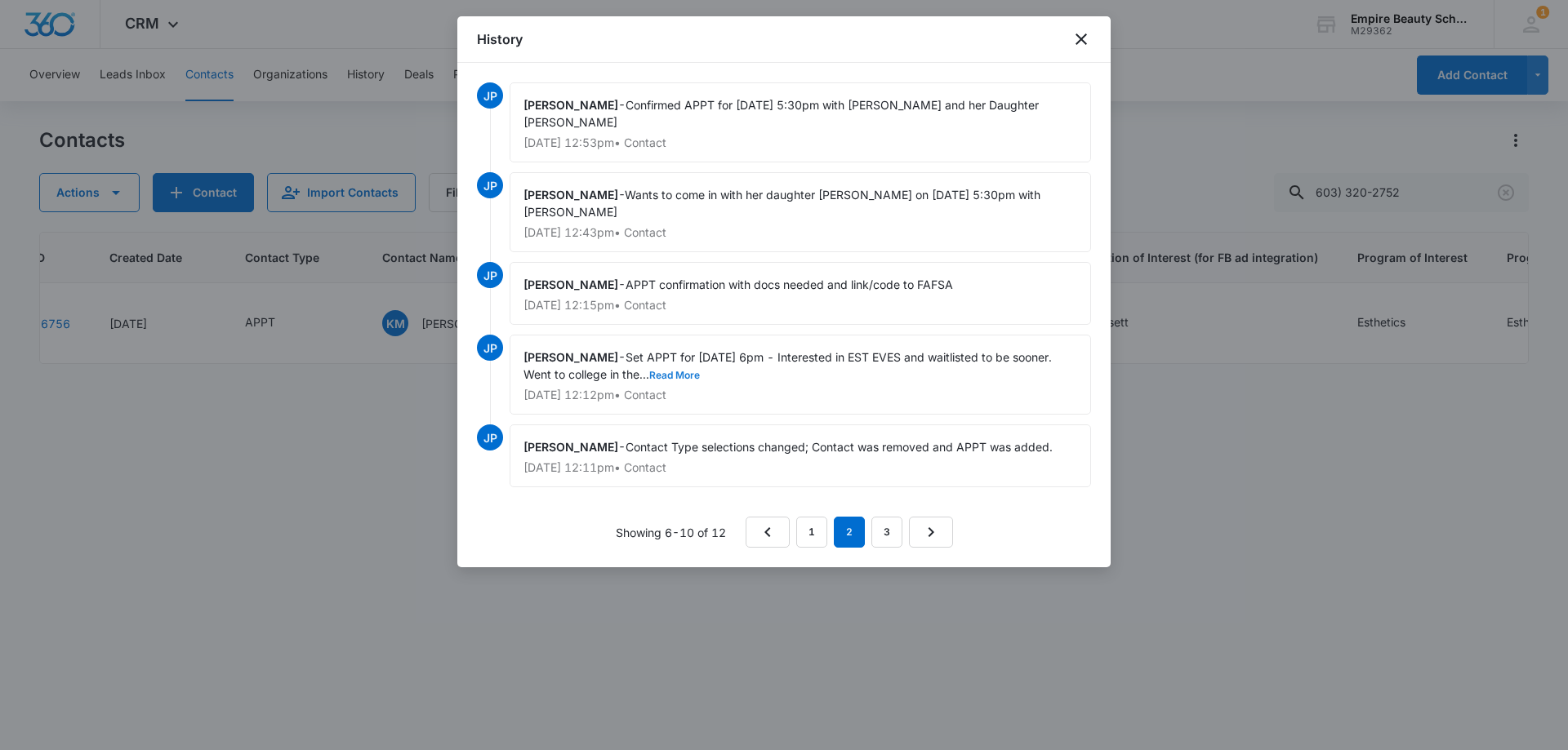
click at [682, 370] on button "Read More" at bounding box center [674, 375] width 51 height 10
click at [877, 350] on span "Set APPT for [DATE] 6pm - Interested in EST EVES and waitlisted to be sooner. W…" at bounding box center [789, 365] width 532 height 31
click at [876, 370] on button "Show Less" at bounding box center [862, 375] width 58 height 10
click at [807, 516] on link "1" at bounding box center [811, 531] width 31 height 31
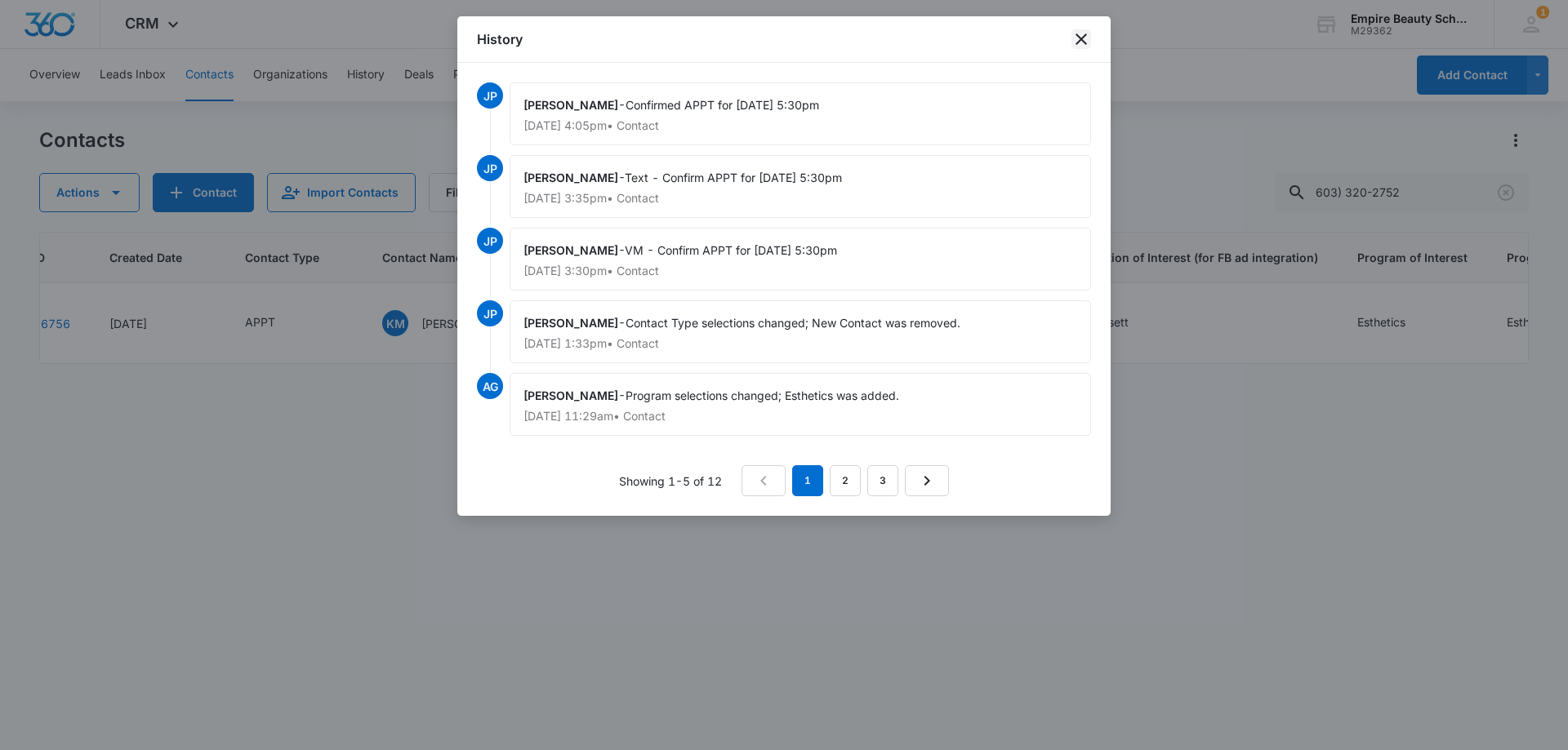
click at [1085, 35] on icon "close" at bounding box center [1081, 39] width 12 height 12
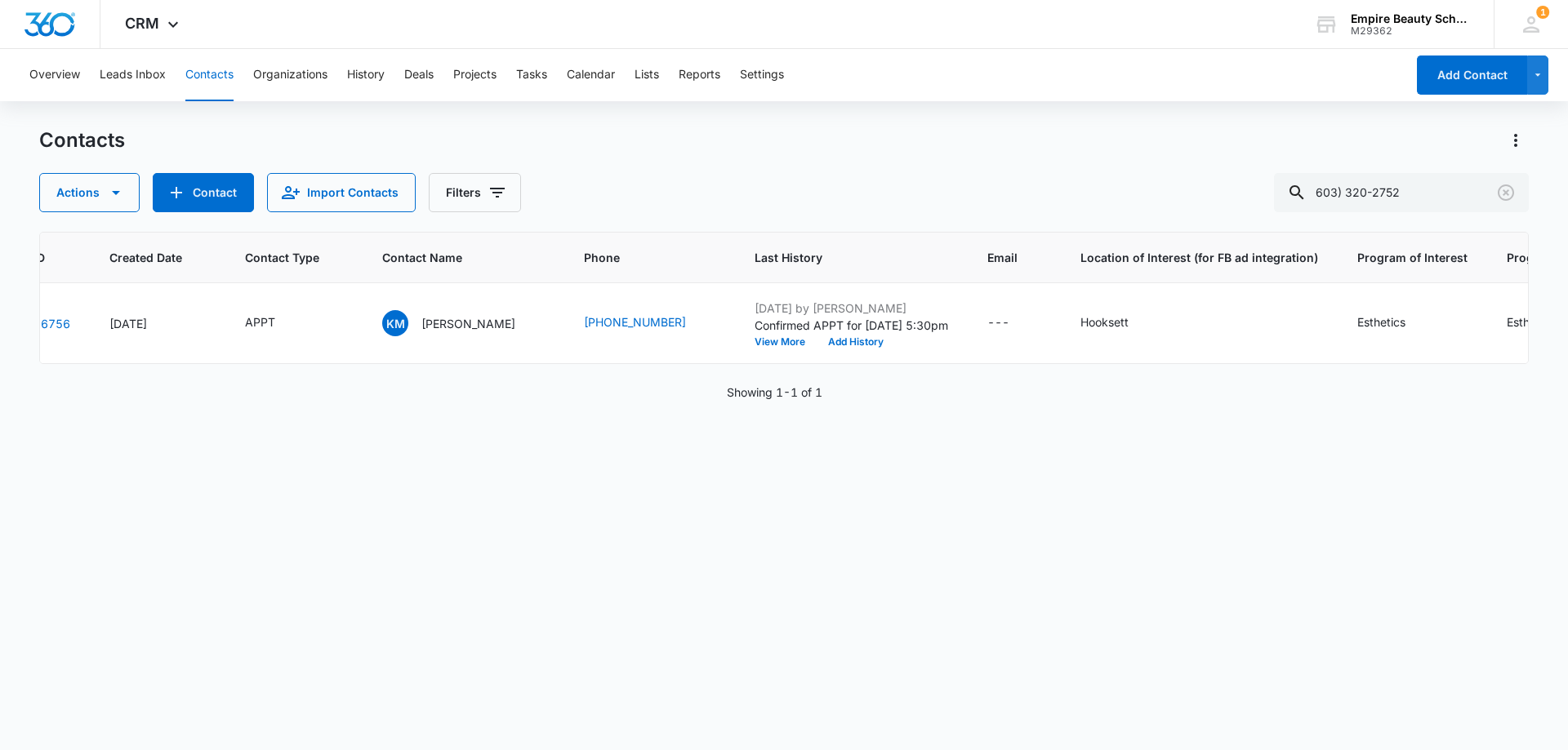
click at [1143, 169] on div "Contacts Actions Contact Import Contacts Filters 603) 320-2752" at bounding box center [784, 170] width 1489 height 85
click at [1507, 192] on icon "Clear" at bounding box center [1506, 193] width 17 height 17
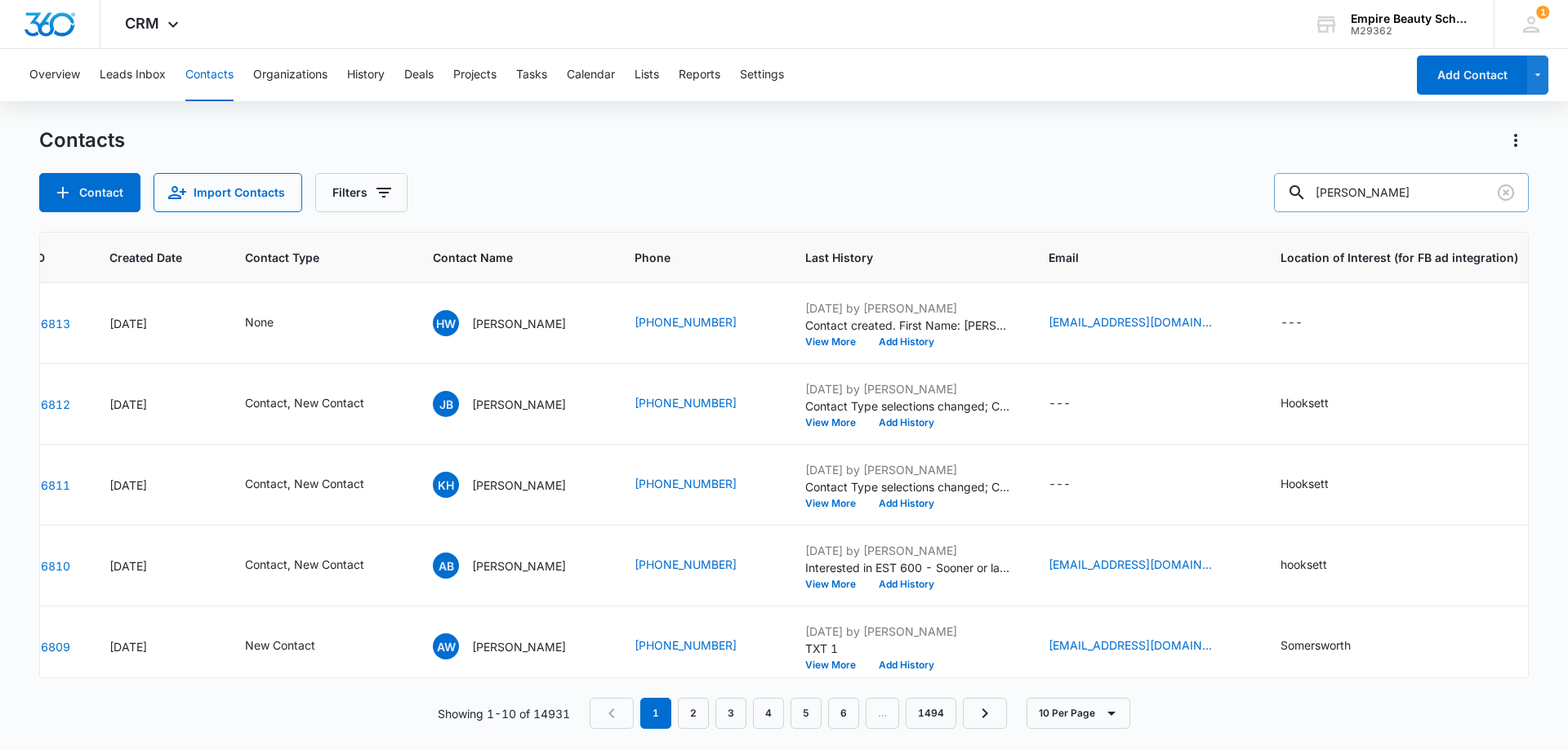
type input "[PERSON_NAME]"
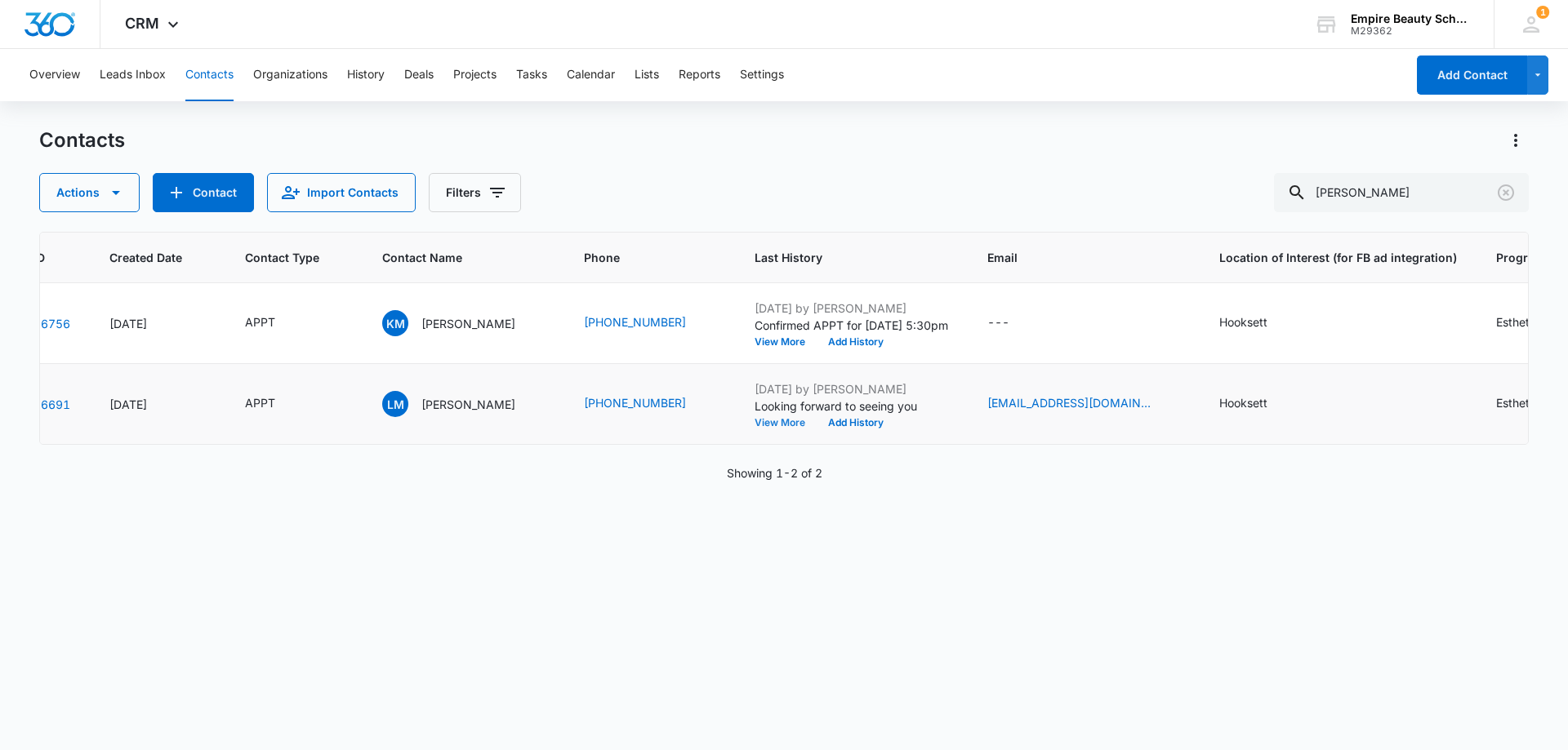
click at [755, 420] on button "View More" at bounding box center [785, 423] width 62 height 10
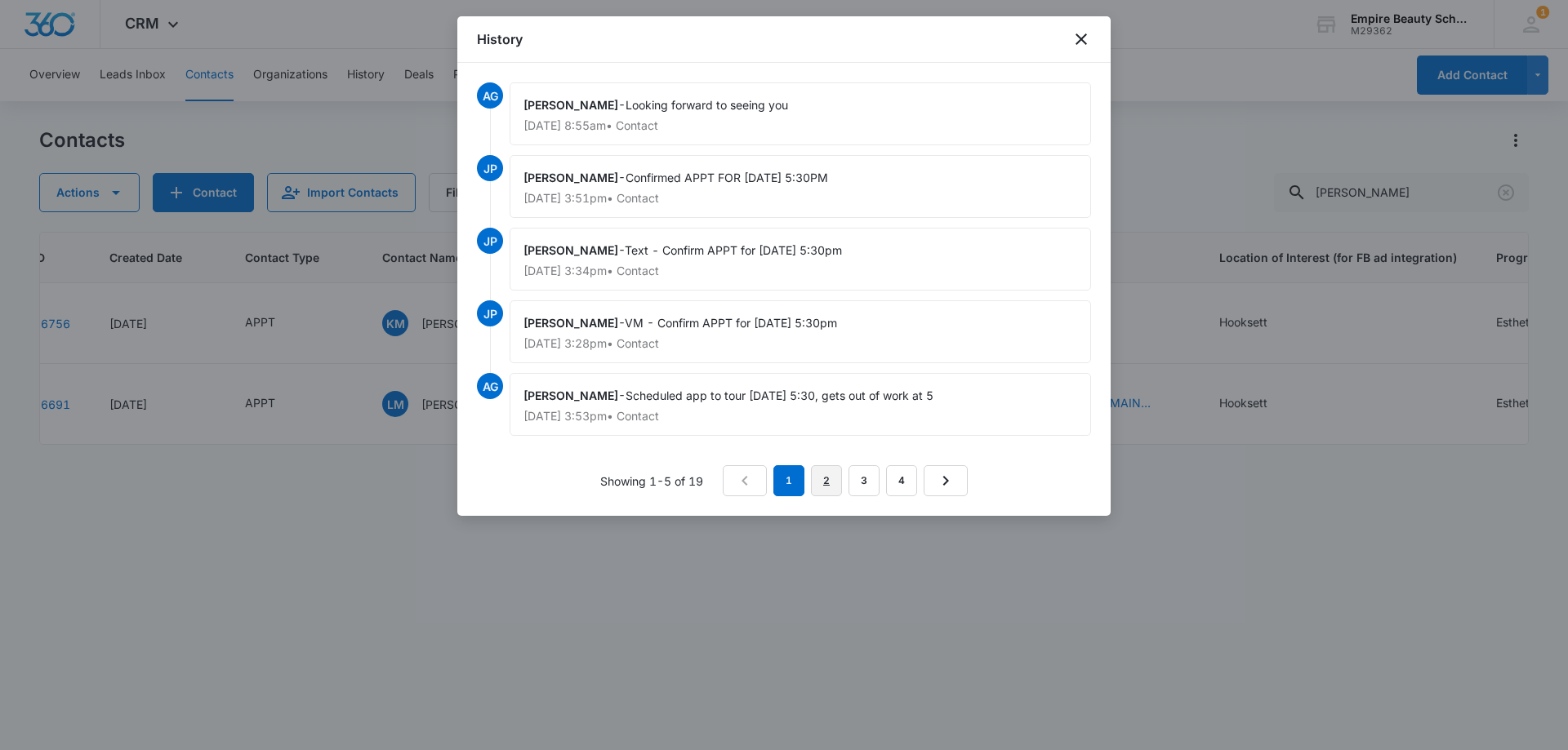
click at [826, 476] on link "2" at bounding box center [826, 480] width 31 height 31
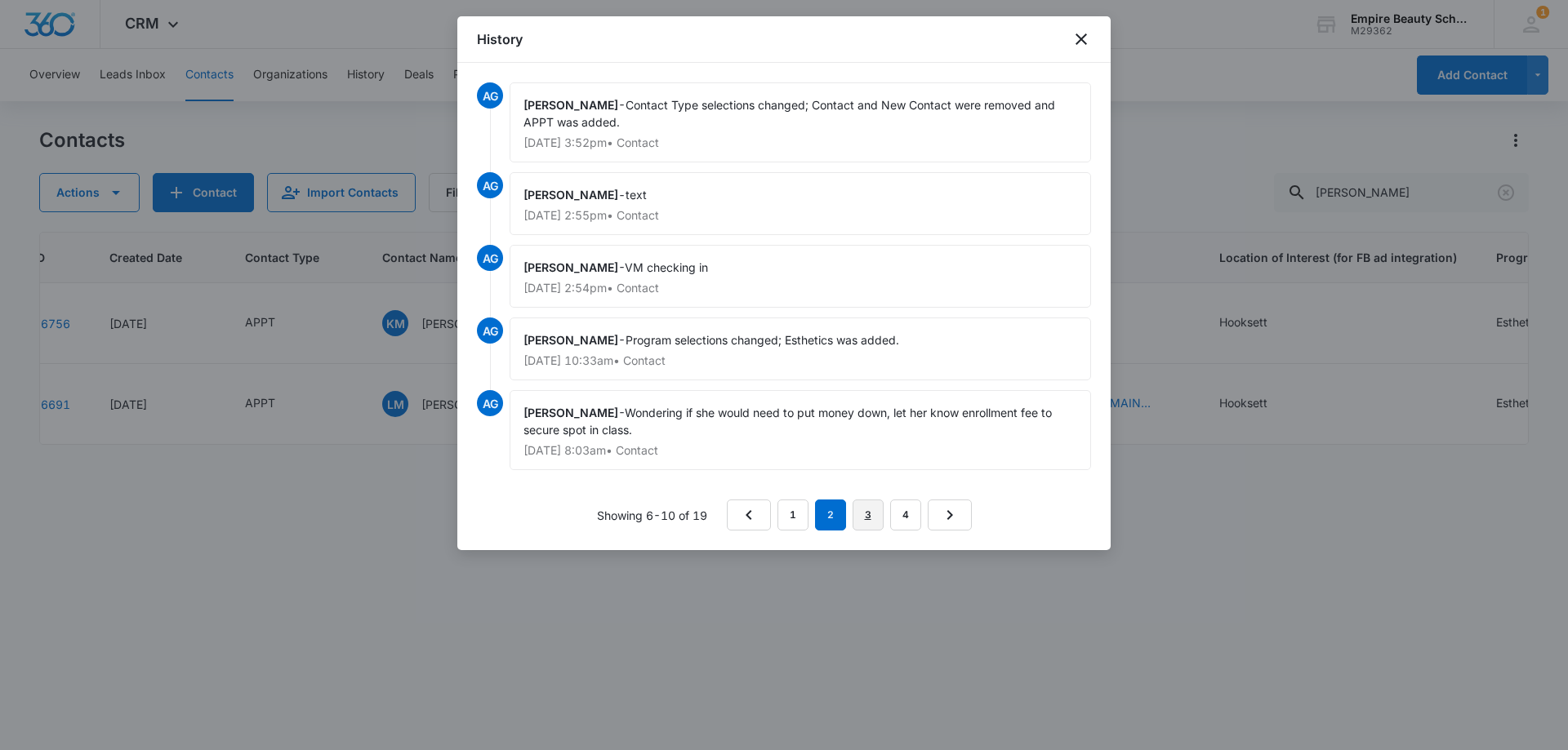
click at [867, 512] on link "3" at bounding box center [867, 515] width 31 height 31
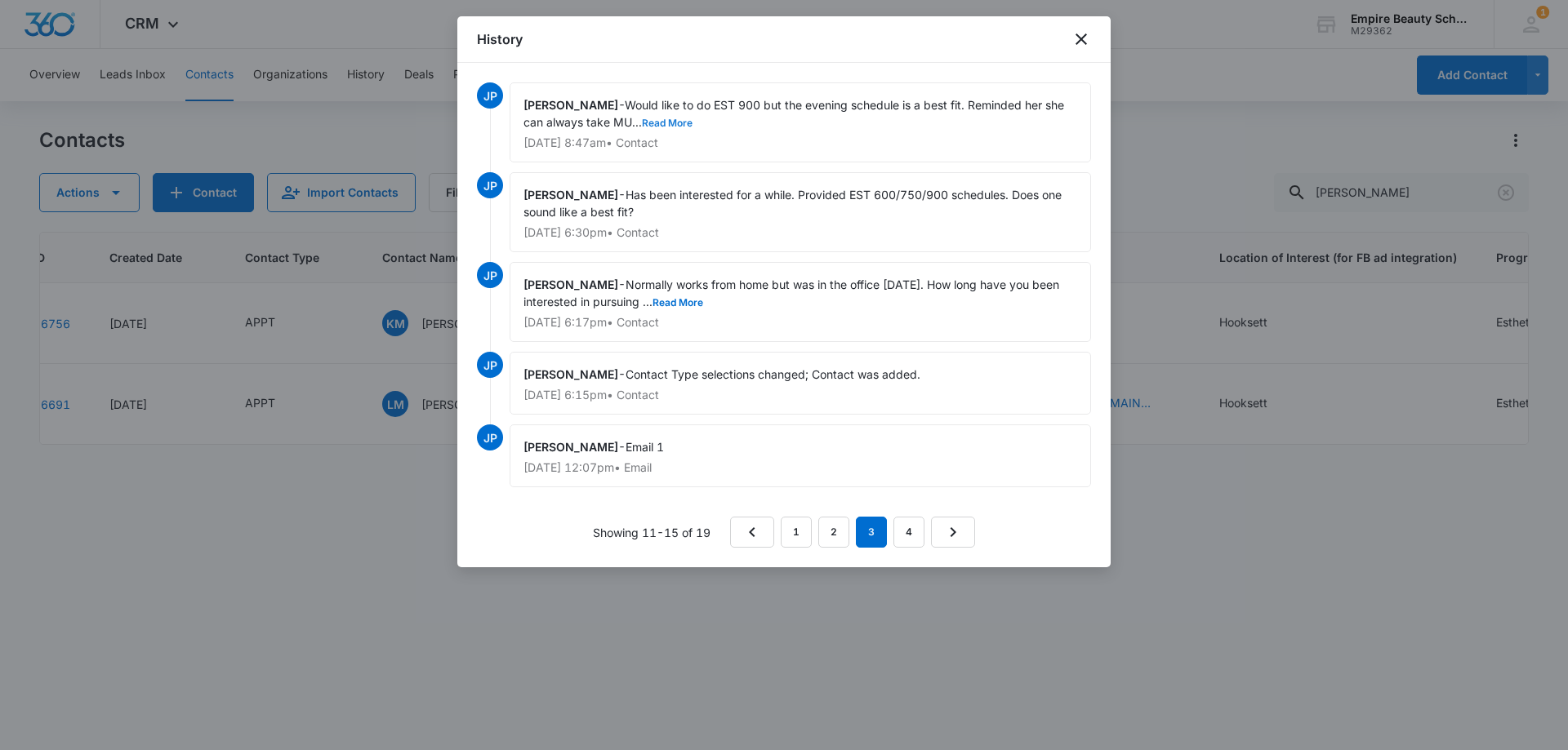
click at [680, 126] on button "Read More" at bounding box center [667, 123] width 51 height 10
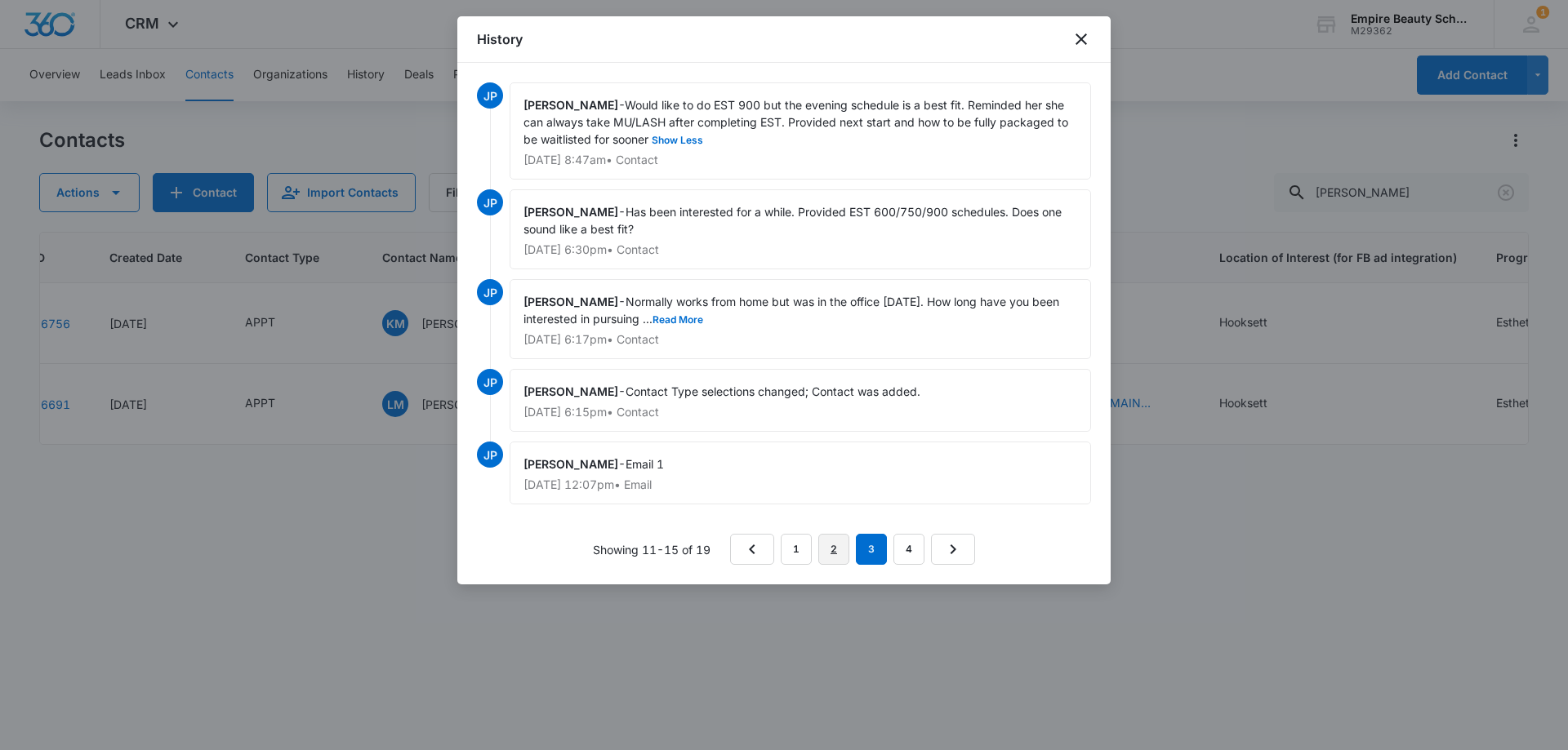
click at [832, 552] on link "2" at bounding box center [833, 549] width 31 height 31
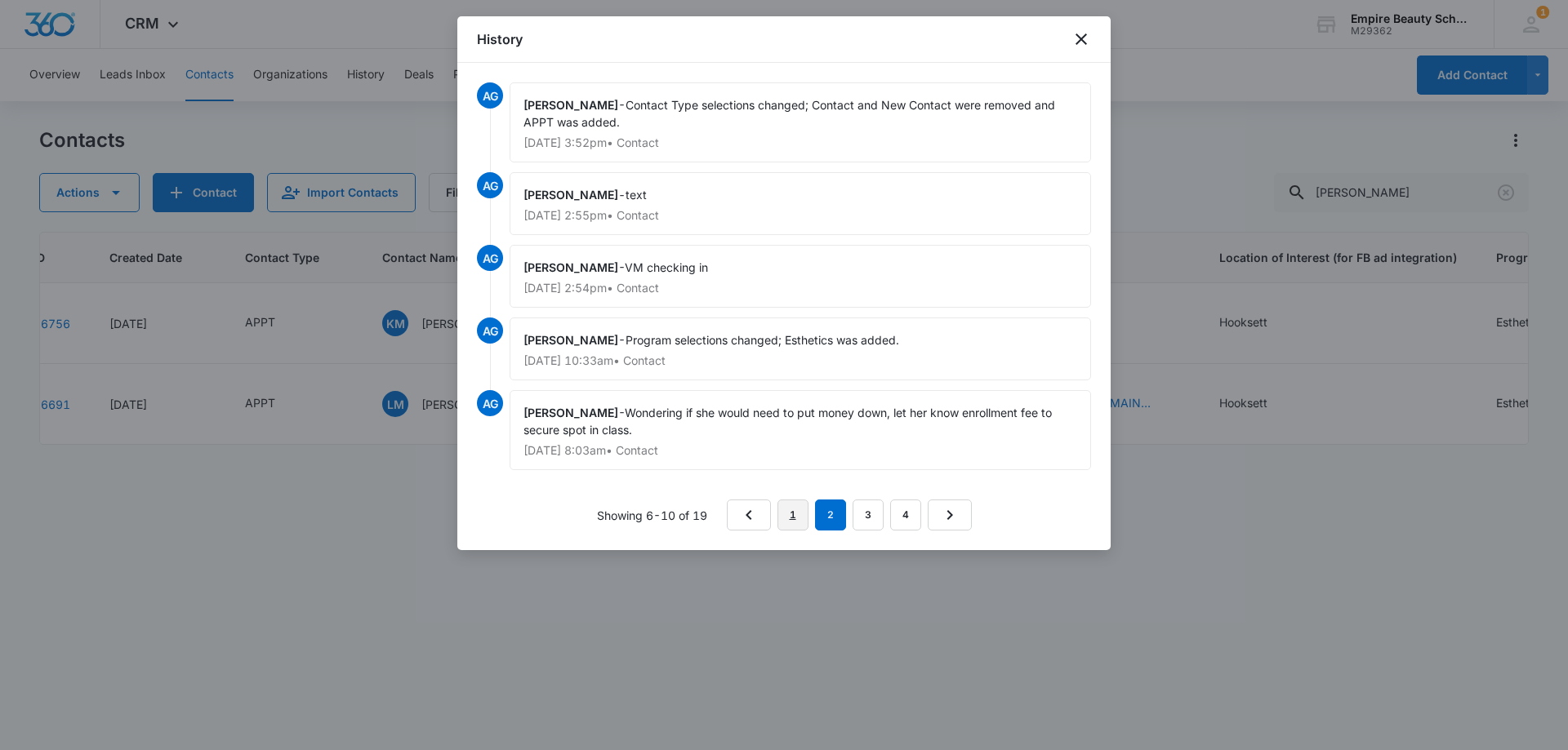
click at [788, 519] on link "1" at bounding box center [792, 515] width 31 height 31
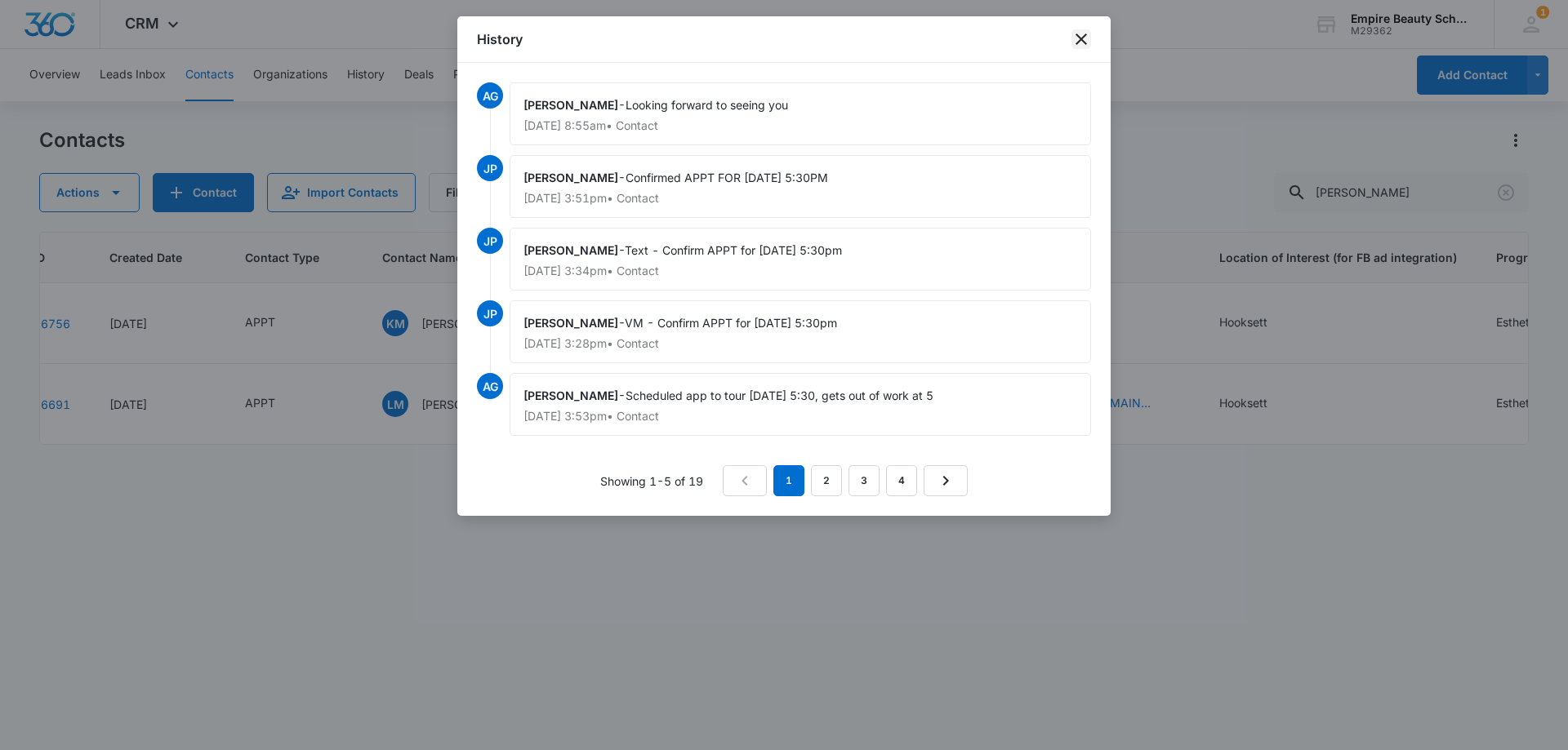
click at [1090, 35] on icon "close" at bounding box center [1081, 39] width 20 height 20
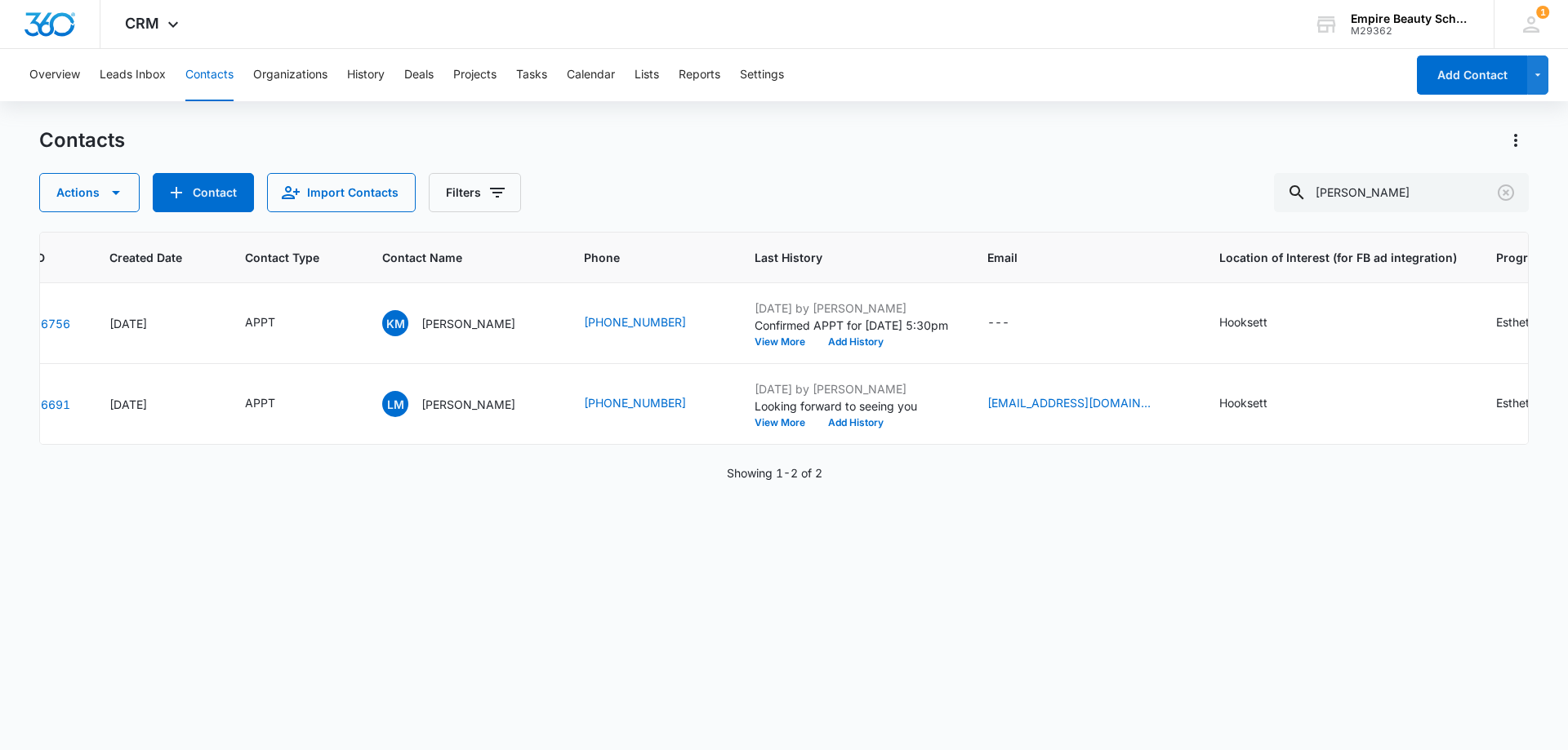
click at [1004, 124] on div "Overview Leads Inbox Contacts Organizations History Deals Projects Tasks Calend…" at bounding box center [784, 399] width 1568 height 699
click at [771, 584] on div "ID Created Date Contact Type Contact Name Phone Last History Email Location of …" at bounding box center [784, 481] width 1489 height 497
click at [493, 588] on div "ID Created Date Contact Type Contact Name Phone Last History Email Location of …" at bounding box center [784, 481] width 1489 height 497
click at [1501, 189] on icon "Clear" at bounding box center [1506, 193] width 20 height 20
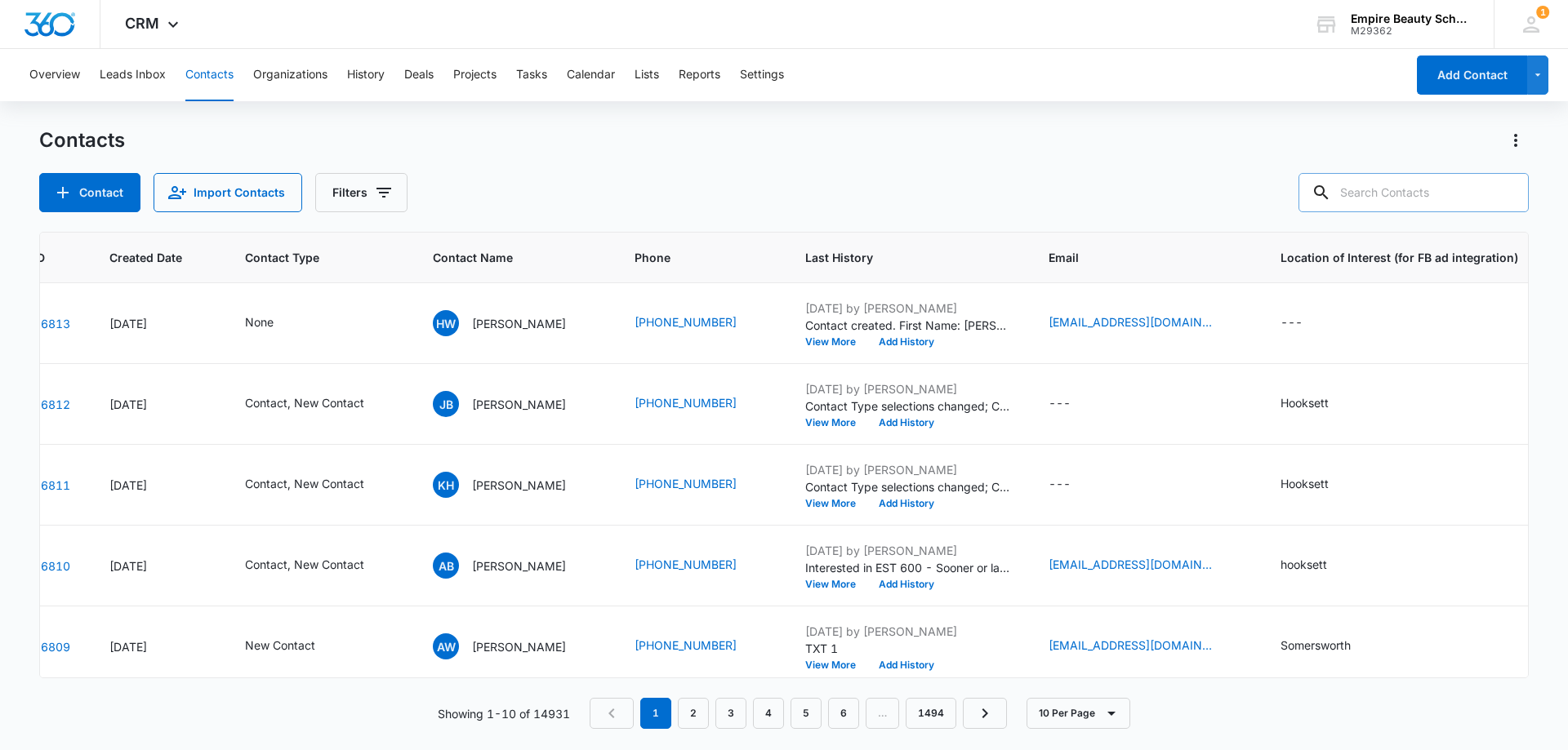
click at [1355, 186] on input "text" at bounding box center [1414, 192] width 231 height 39
paste input "6033253578"
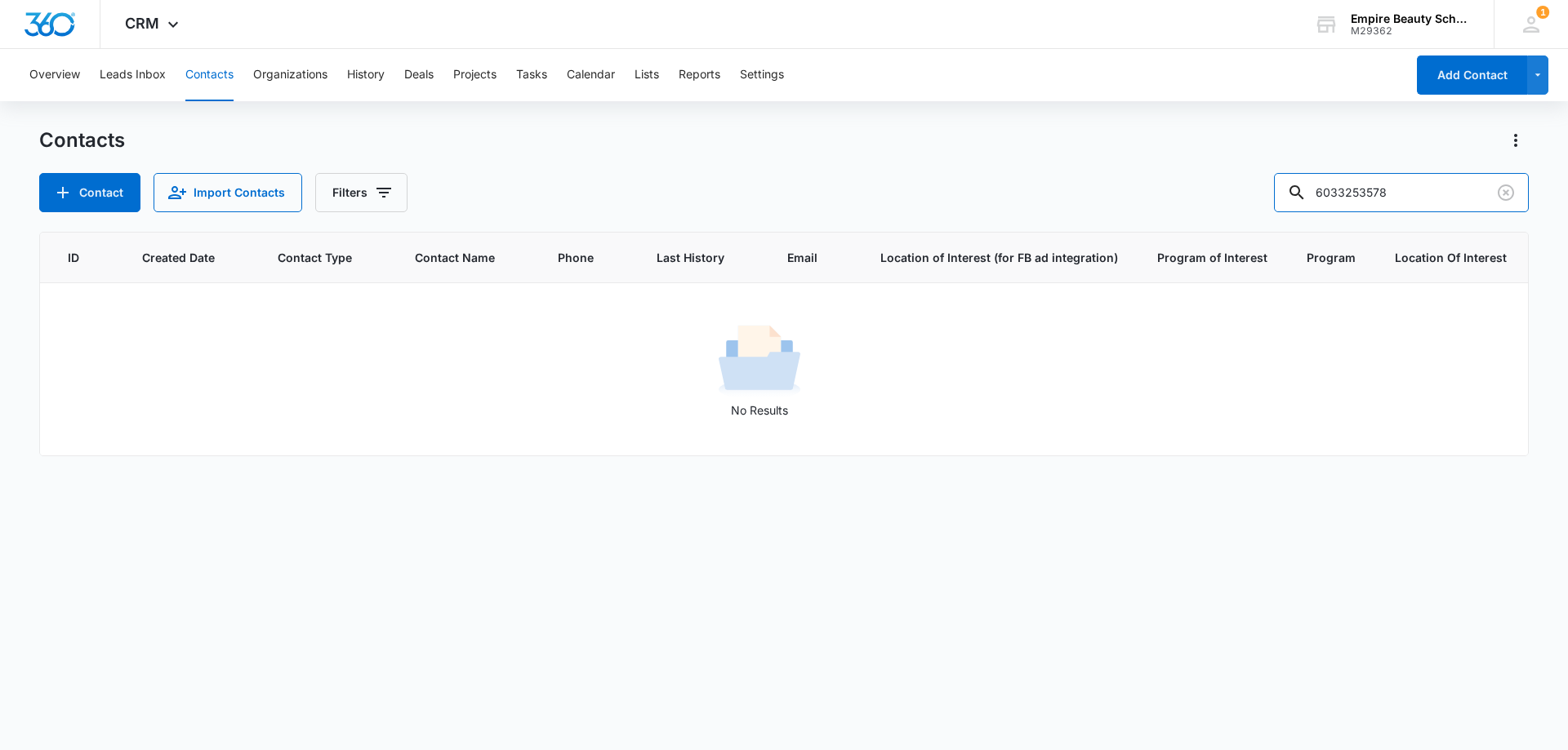
drag, startPoint x: 1371, startPoint y: 190, endPoint x: 1217, endPoint y: 191, distance: 154.0
click at [1217, 191] on div "Contact Import Contacts Filters 6033253578" at bounding box center [784, 192] width 1489 height 39
type input "3578"
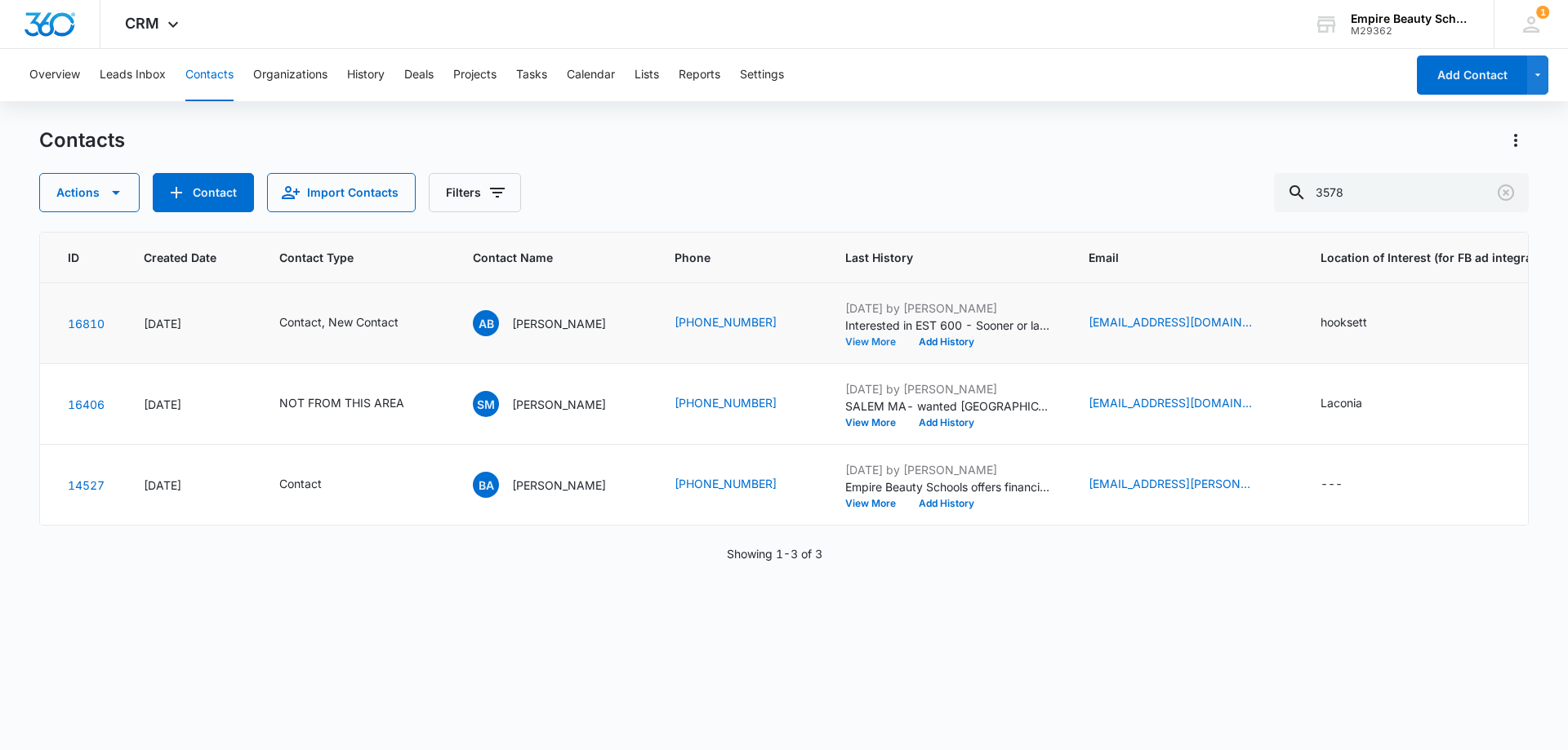
click at [862, 338] on button "View More" at bounding box center [876, 342] width 62 height 10
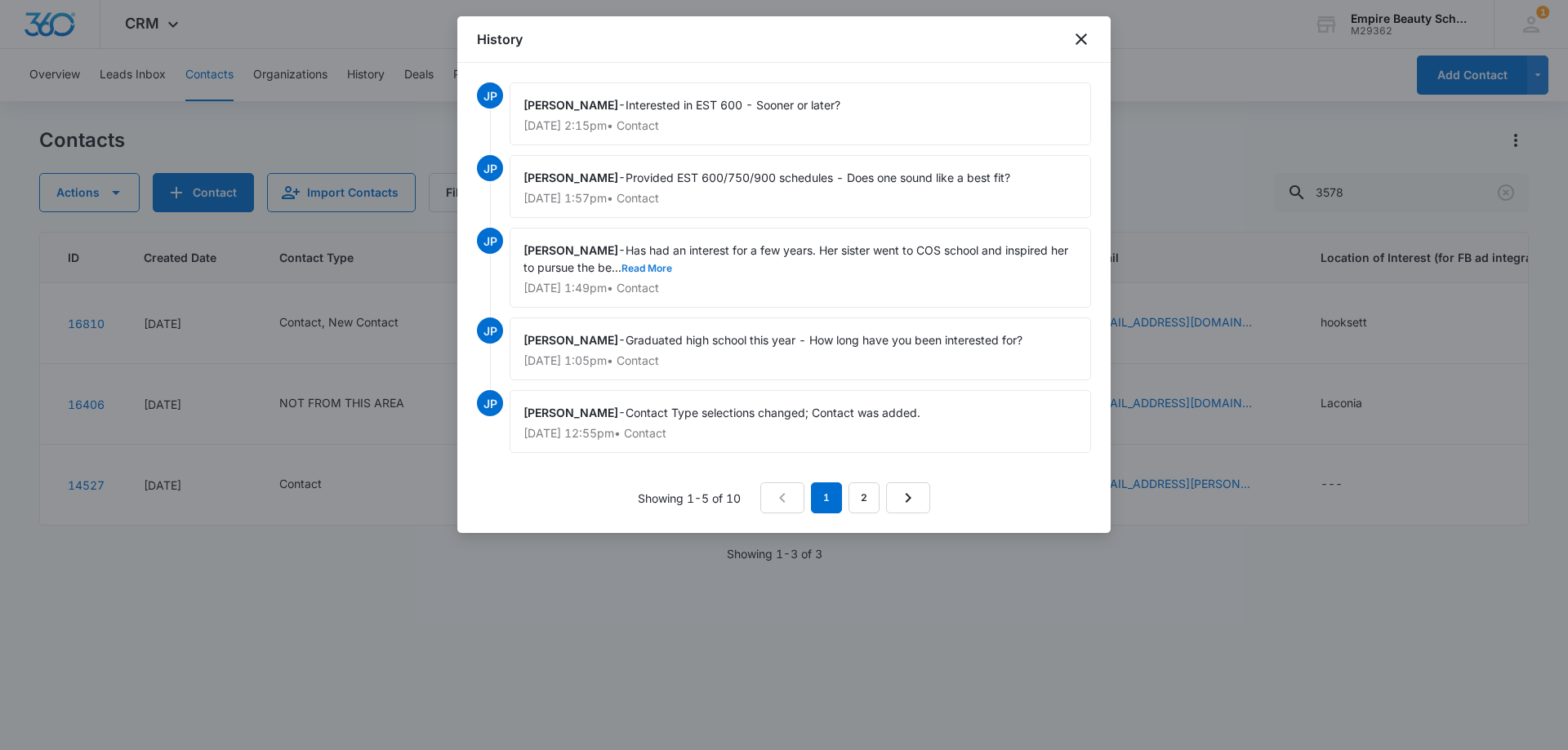
click at [638, 267] on button "Read More" at bounding box center [646, 269] width 51 height 10
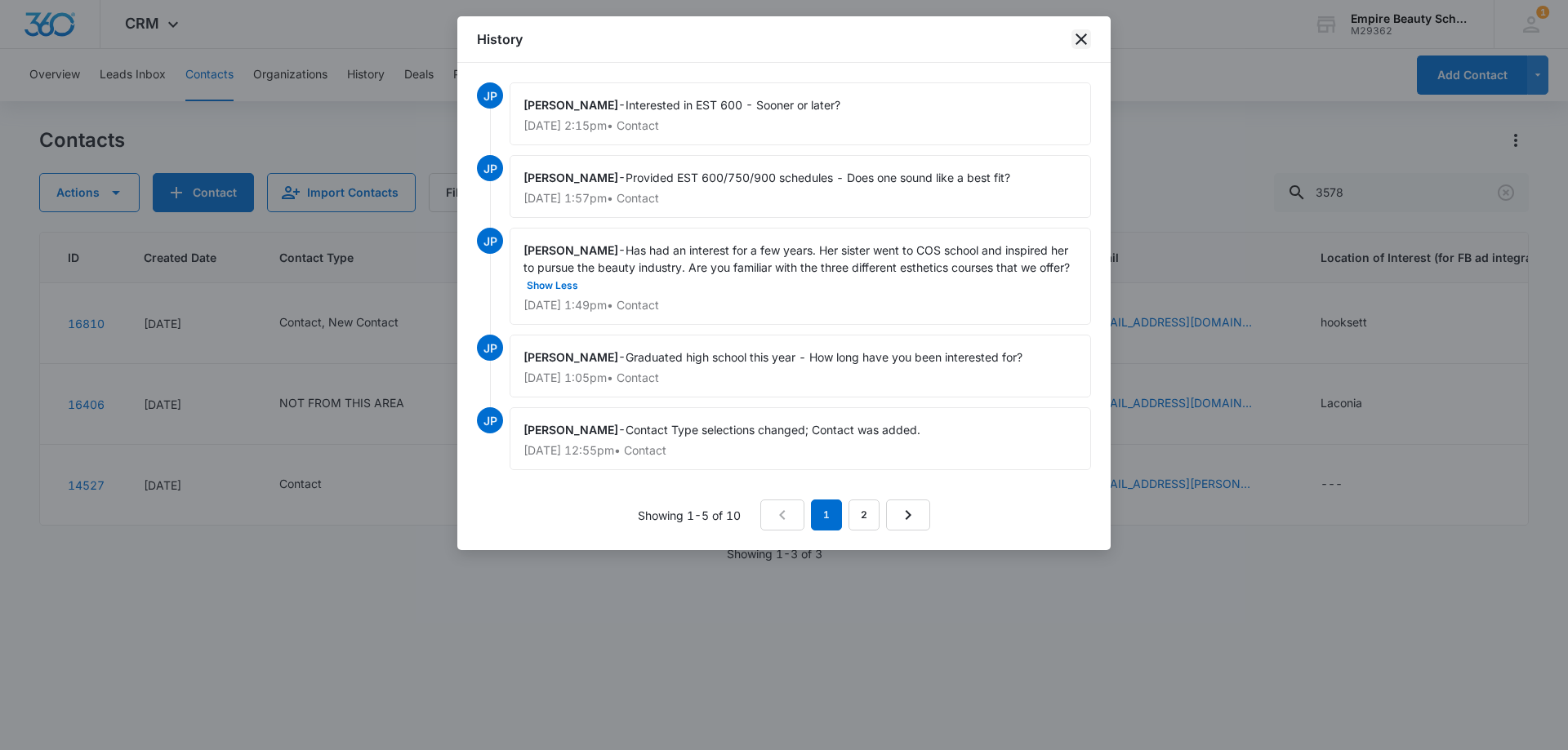
click at [1080, 42] on icon "close" at bounding box center [1081, 39] width 20 height 20
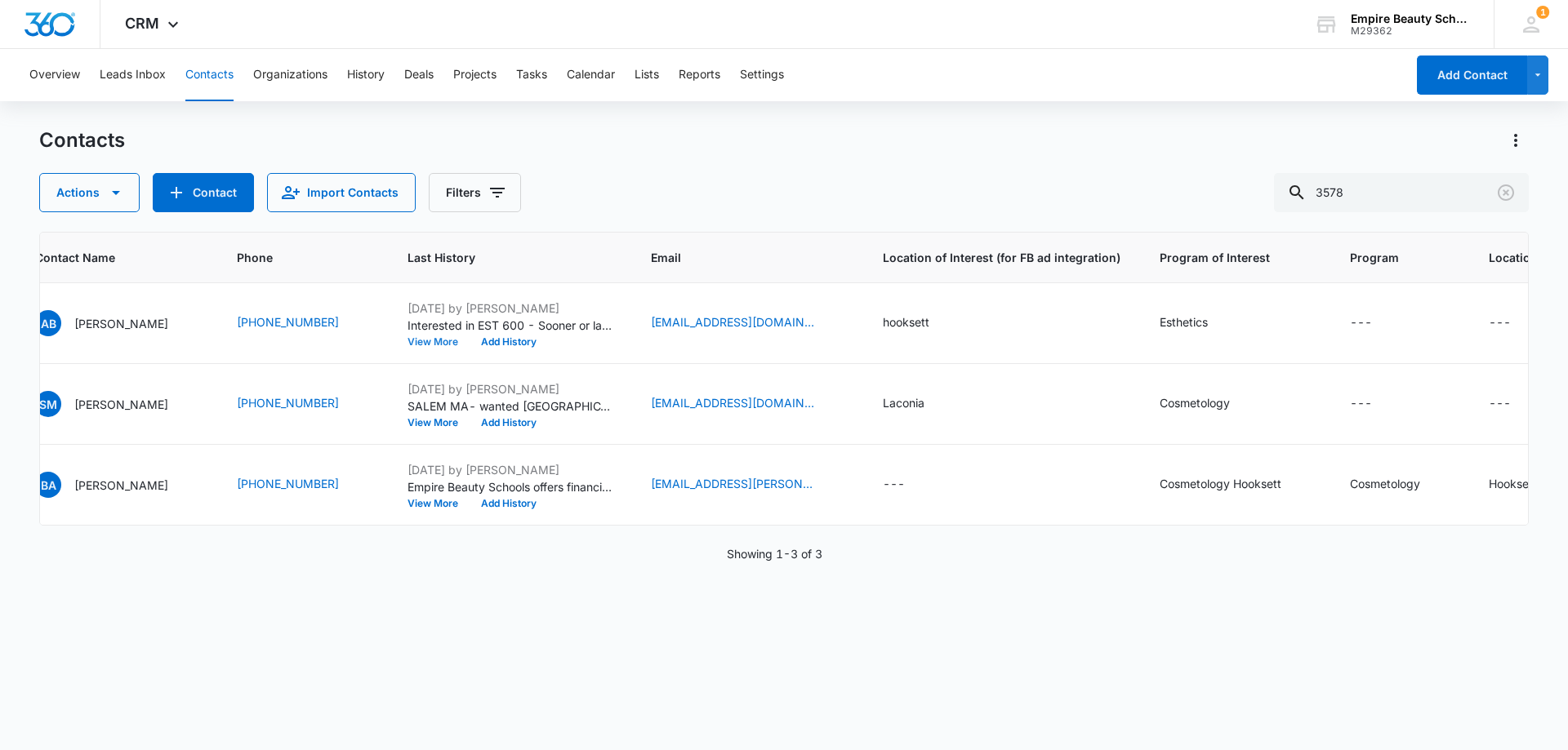
scroll to position [0, 0]
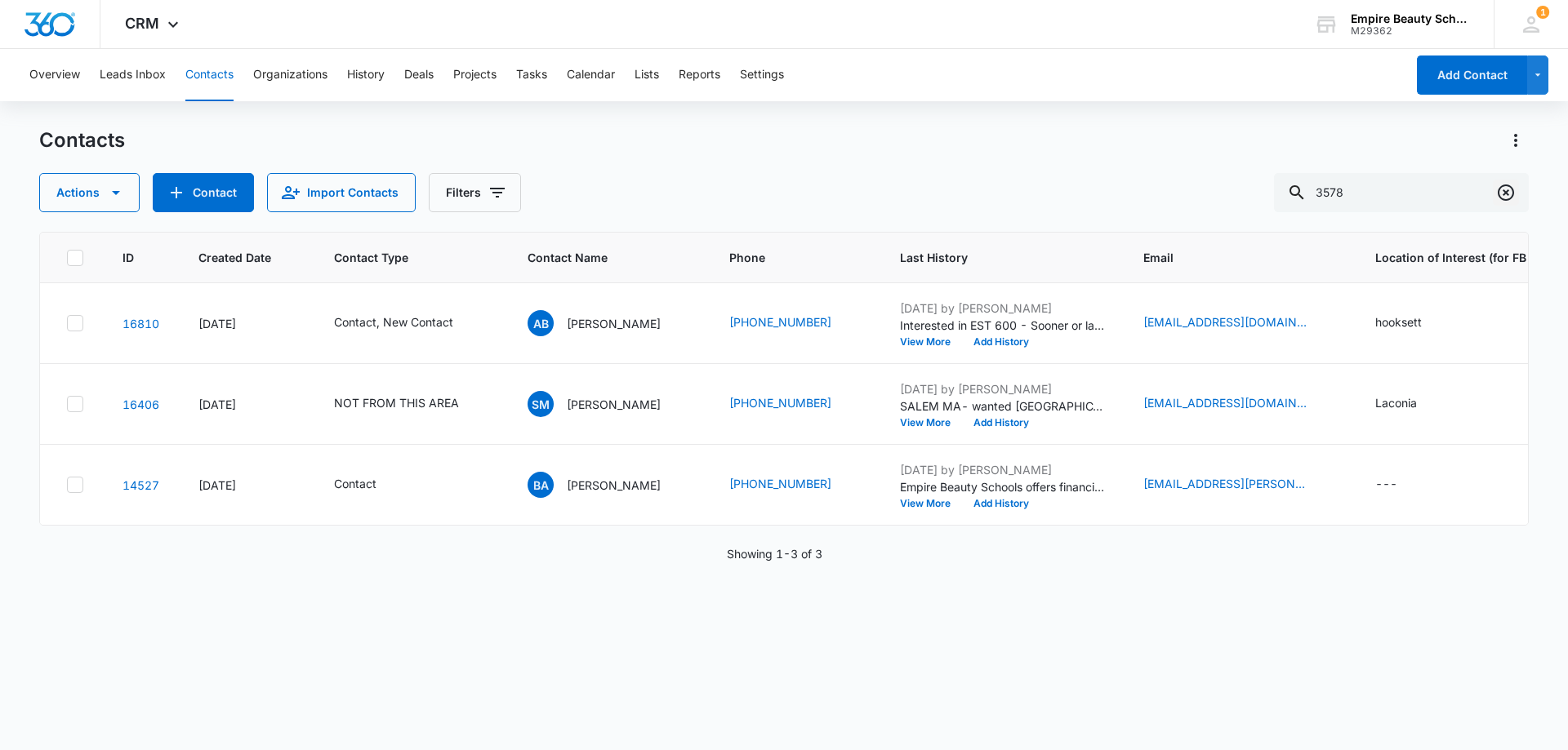
click at [1496, 191] on icon "Clear" at bounding box center [1506, 193] width 20 height 20
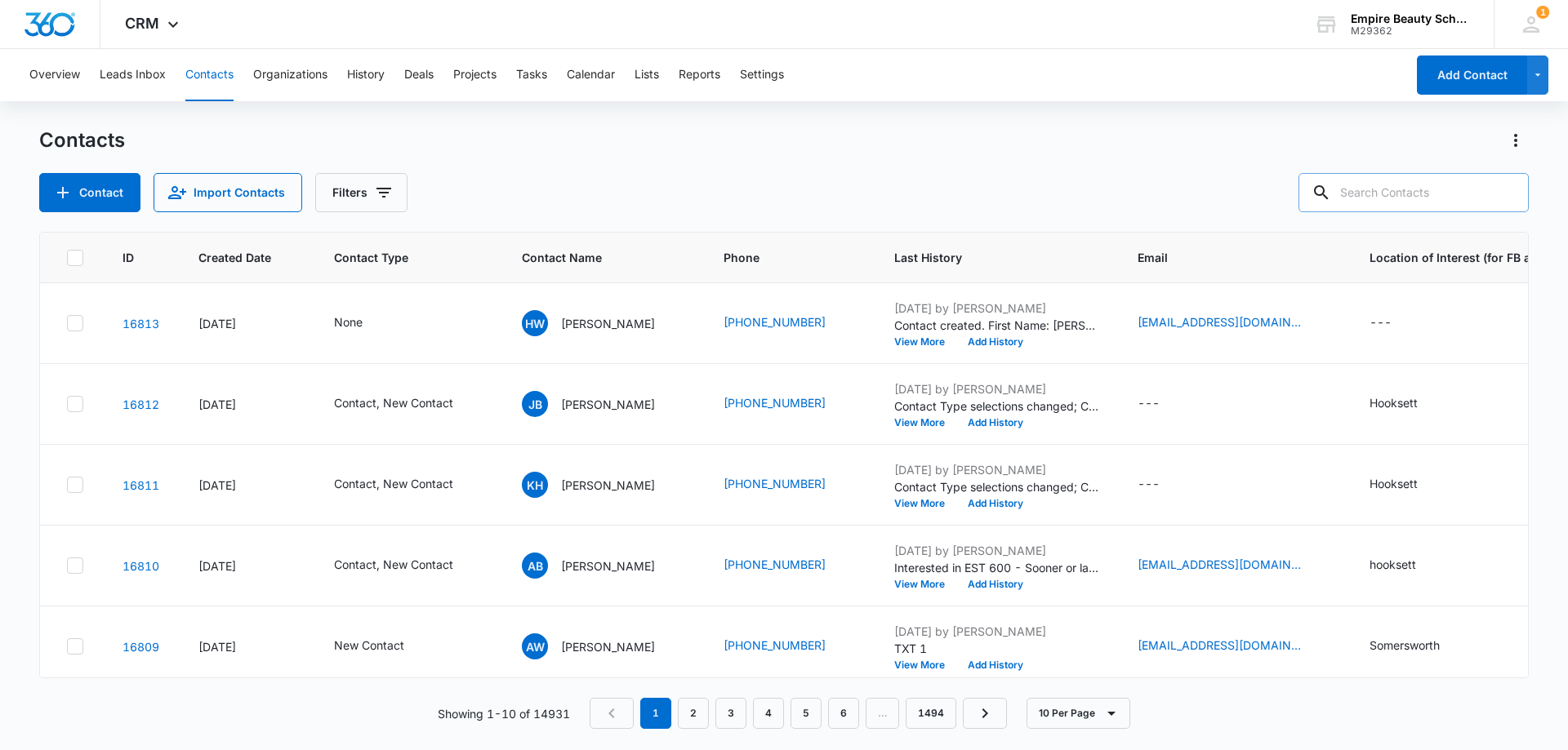
click at [1404, 194] on input "text" at bounding box center [1414, 192] width 231 height 39
paste input "[PHONE_NUMBER]"
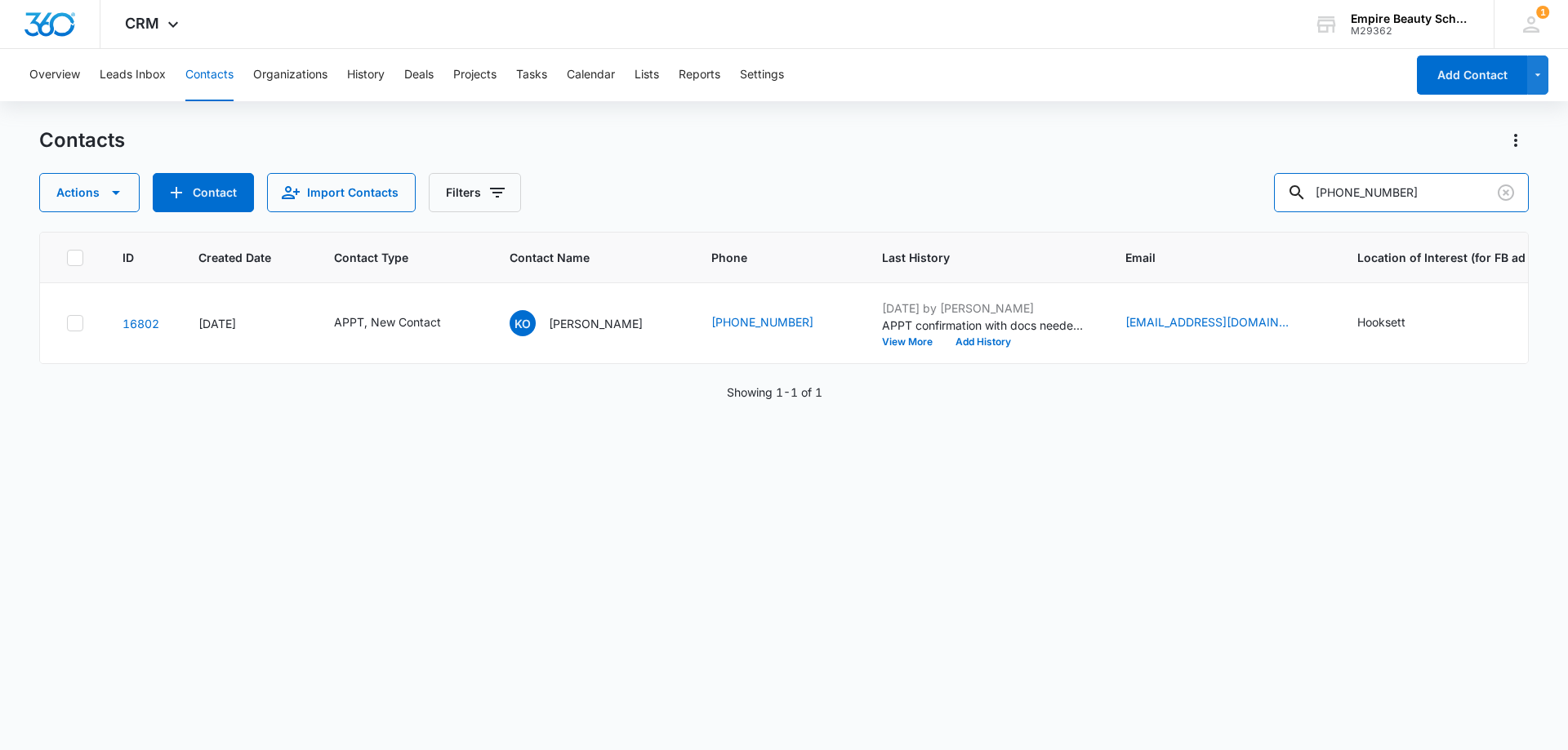
drag, startPoint x: 1352, startPoint y: 192, endPoint x: 1240, endPoint y: 192, distance: 112.0
click at [1240, 192] on div "Actions Contact Import Contacts Filters [PHONE_NUMBER]" at bounding box center [784, 192] width 1489 height 39
type input "[PHONE_NUMBER]"
click at [898, 340] on button "View More" at bounding box center [912, 342] width 62 height 10
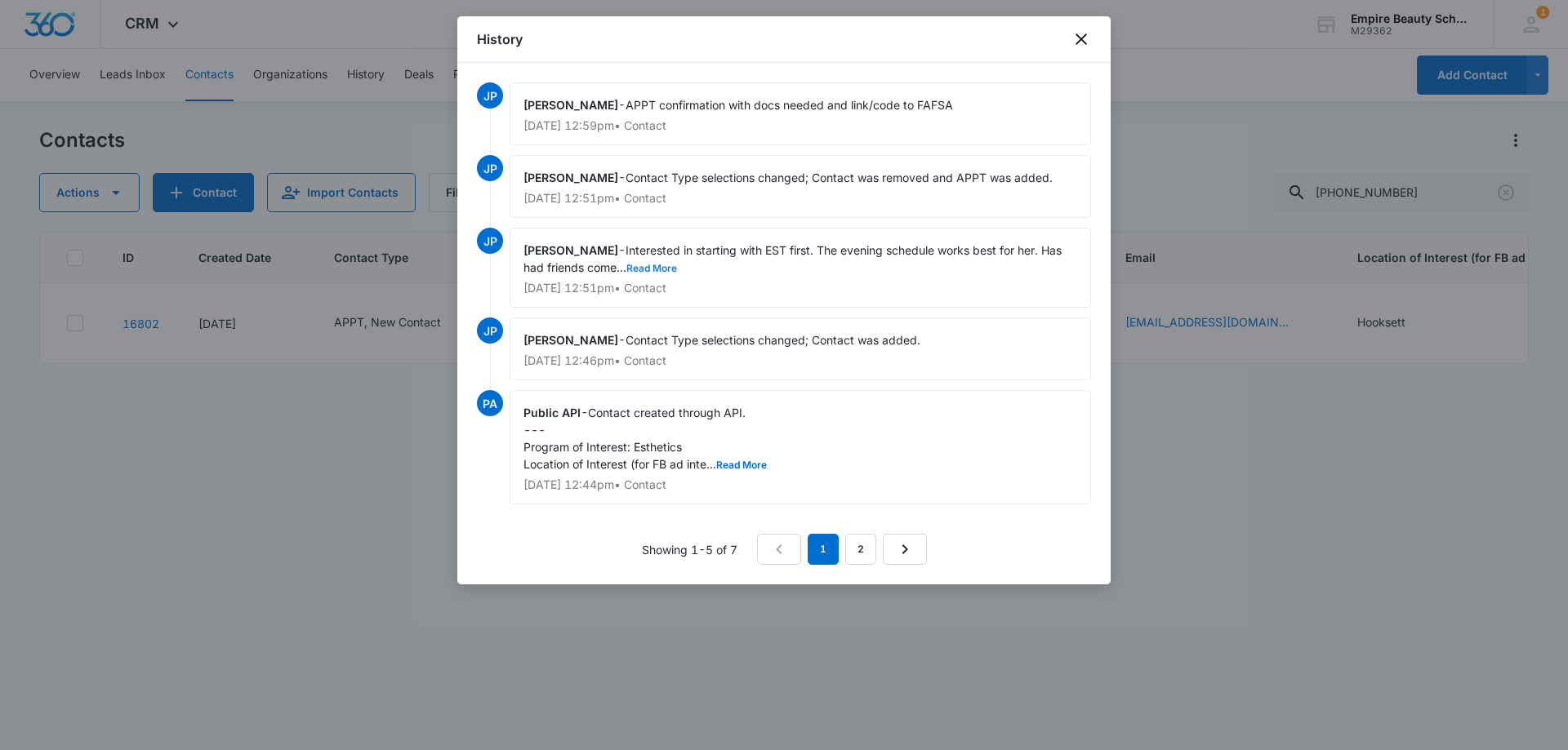
click at [663, 270] on button "Read More" at bounding box center [651, 269] width 51 height 10
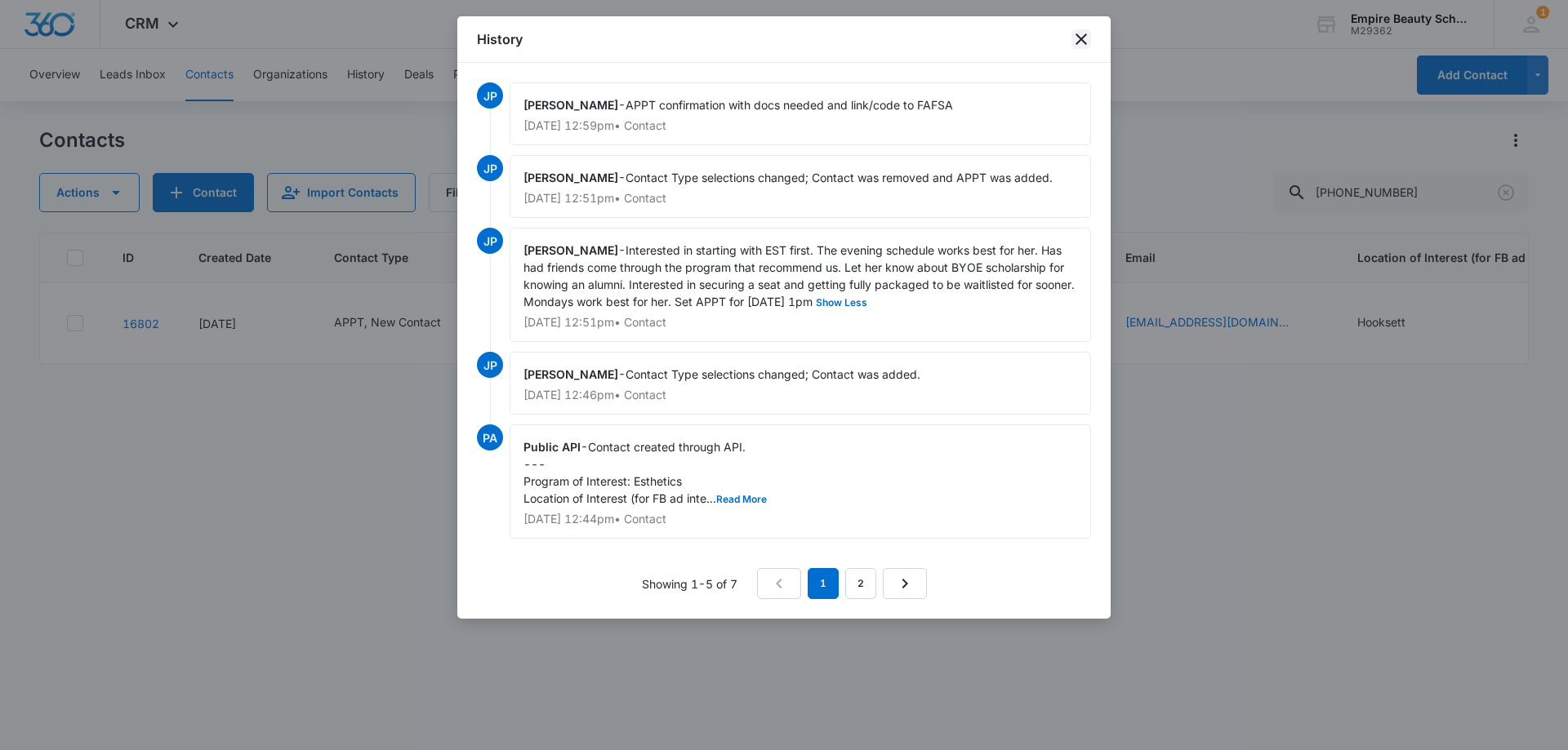
click at [1075, 41] on icon "close" at bounding box center [1081, 39] width 20 height 20
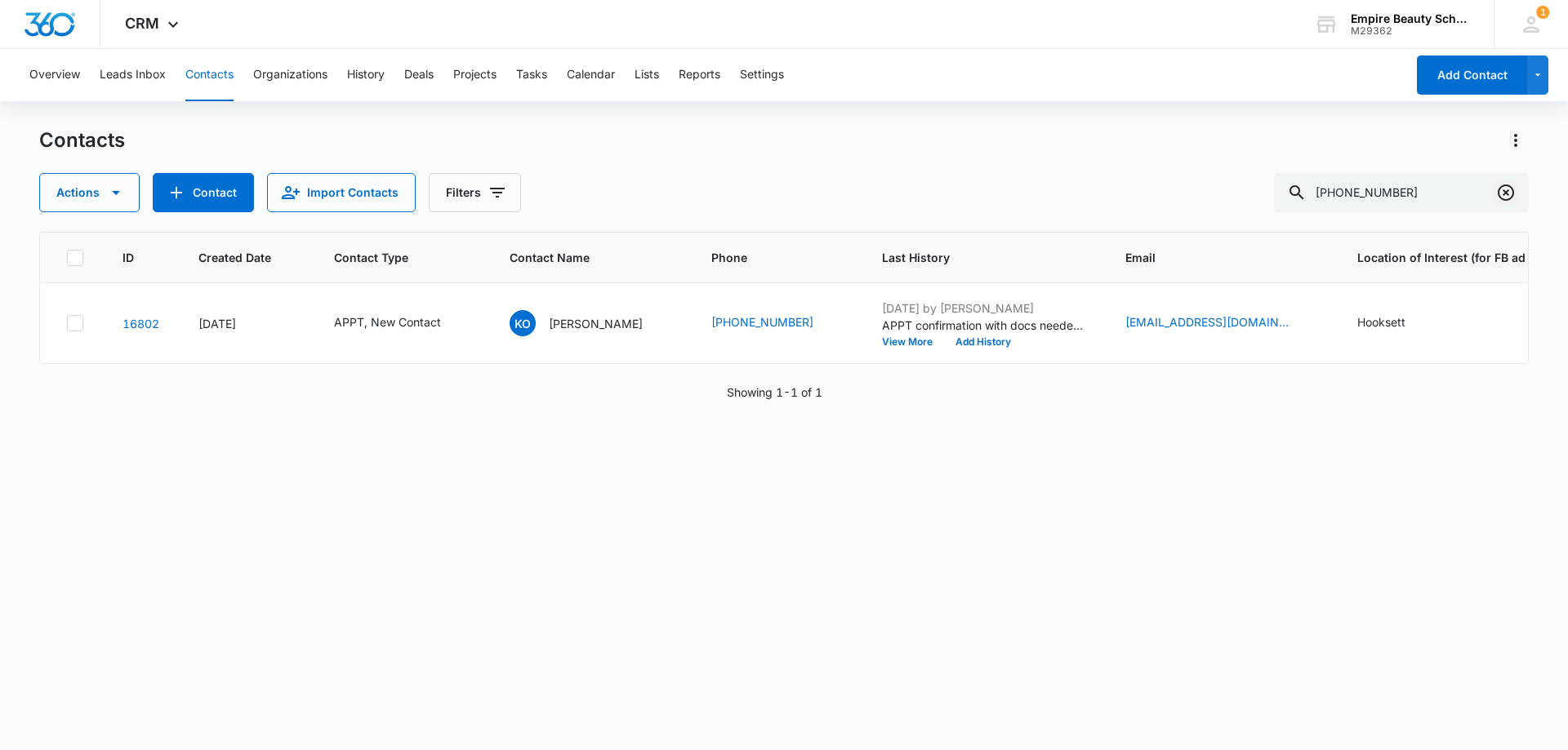
click at [1504, 191] on icon "Clear" at bounding box center [1506, 193] width 17 height 17
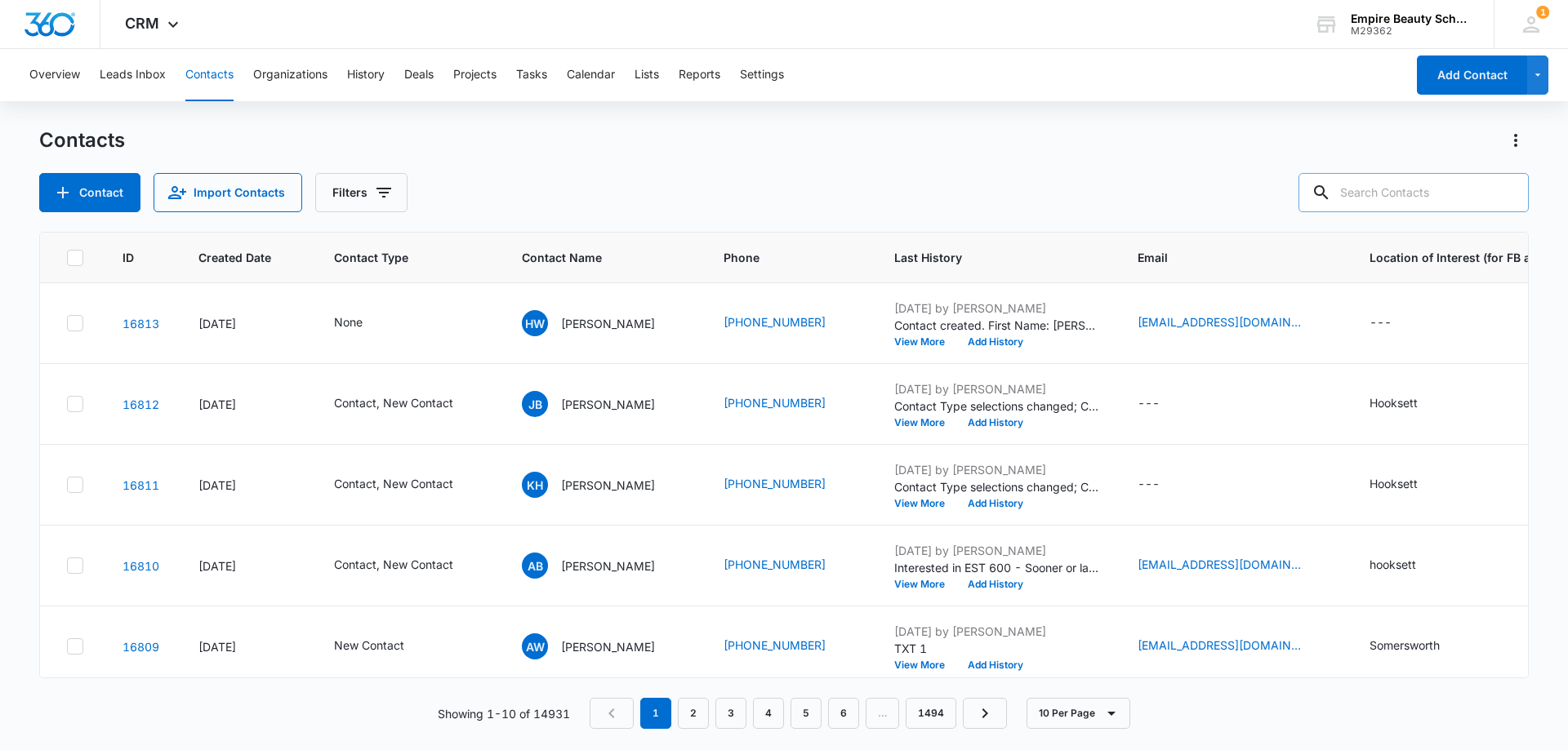
click at [1439, 188] on input "text" at bounding box center [1414, 192] width 231 height 39
paste input "[PHONE_NUMBER]"
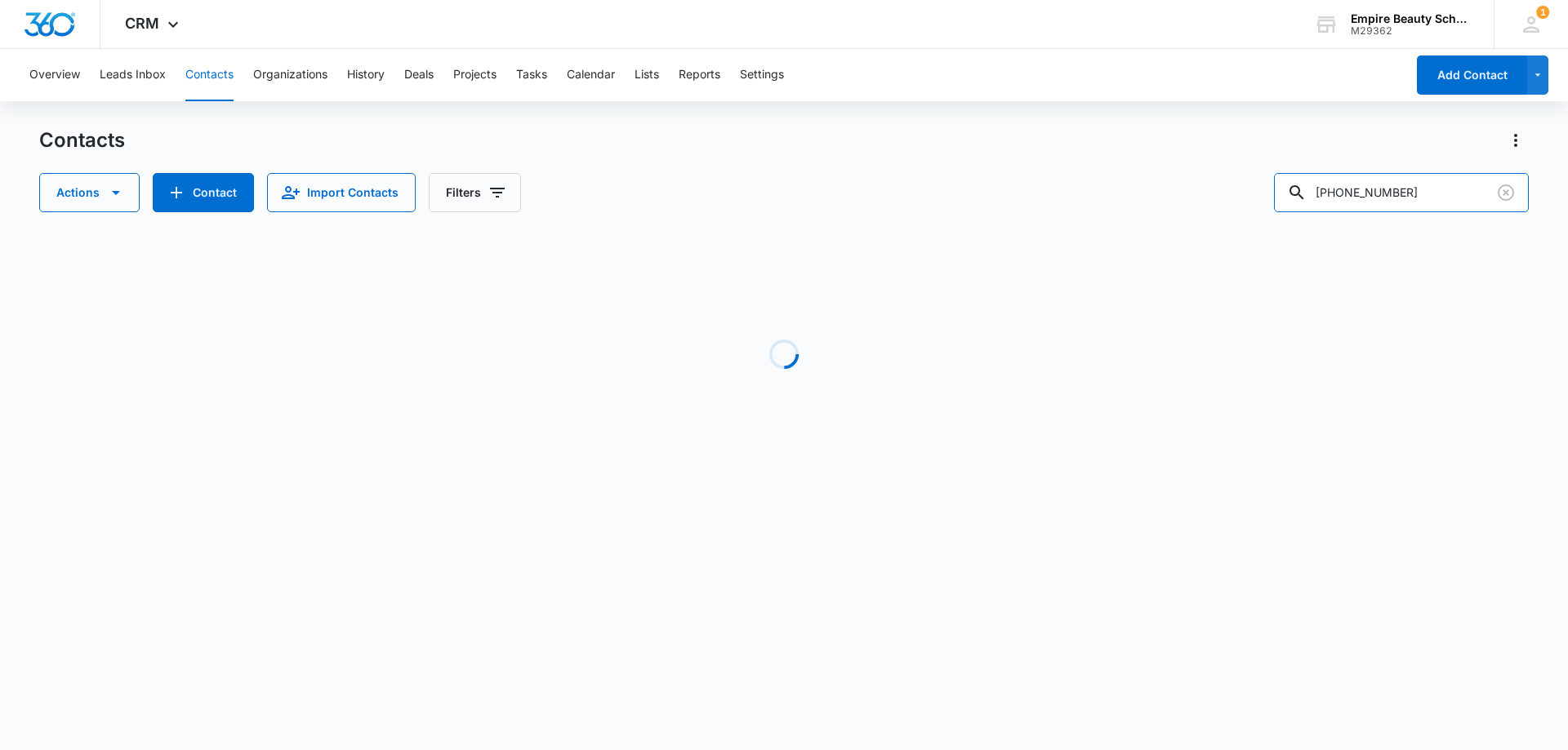
drag, startPoint x: 1354, startPoint y: 191, endPoint x: 1259, endPoint y: 207, distance: 96.3
click at [1265, 199] on div "Actions Contact Import Contacts Filters [PHONE_NUMBER]" at bounding box center [784, 192] width 1489 height 39
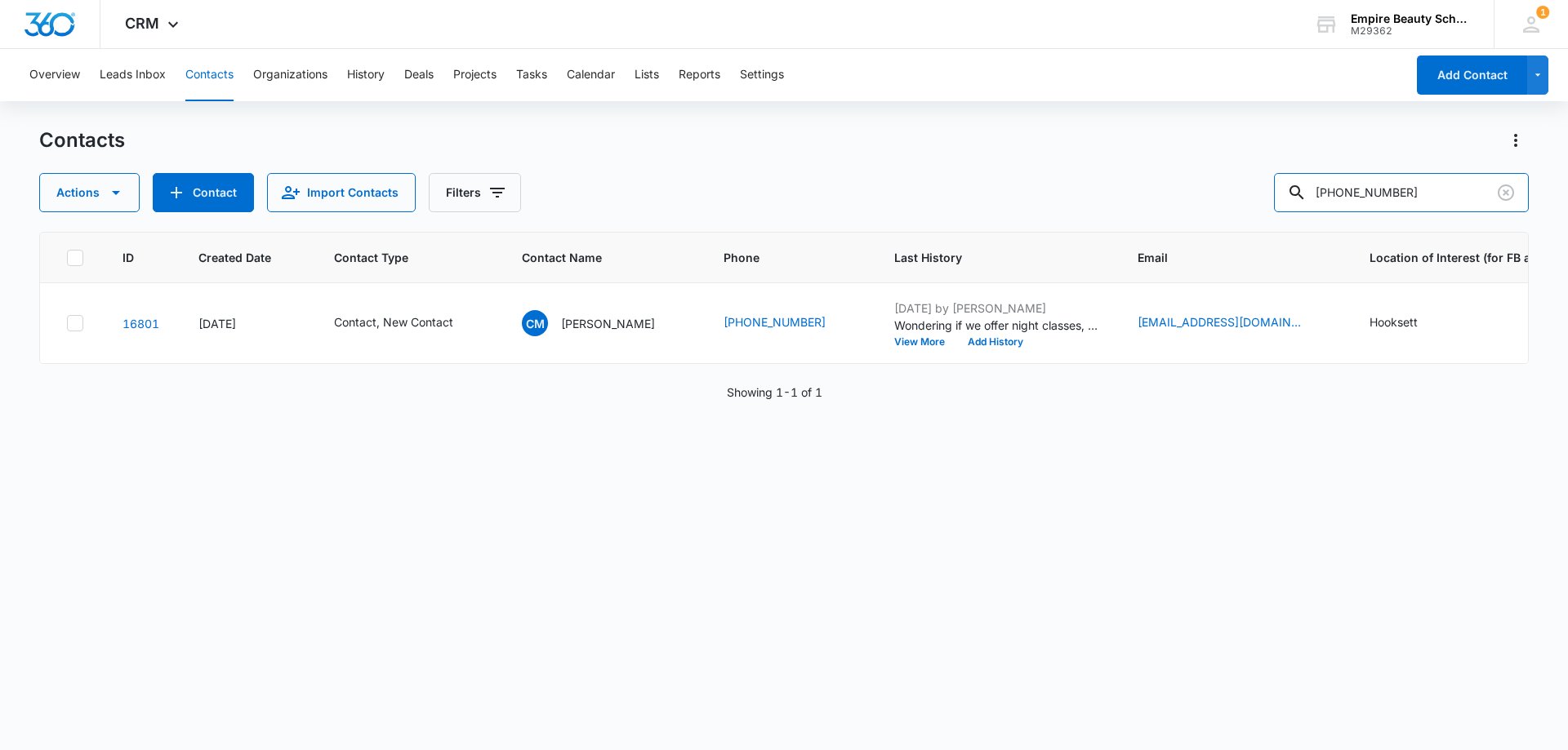
type input "[PHONE_NUMBER]"
click at [894, 341] on button "View More" at bounding box center [925, 342] width 62 height 10
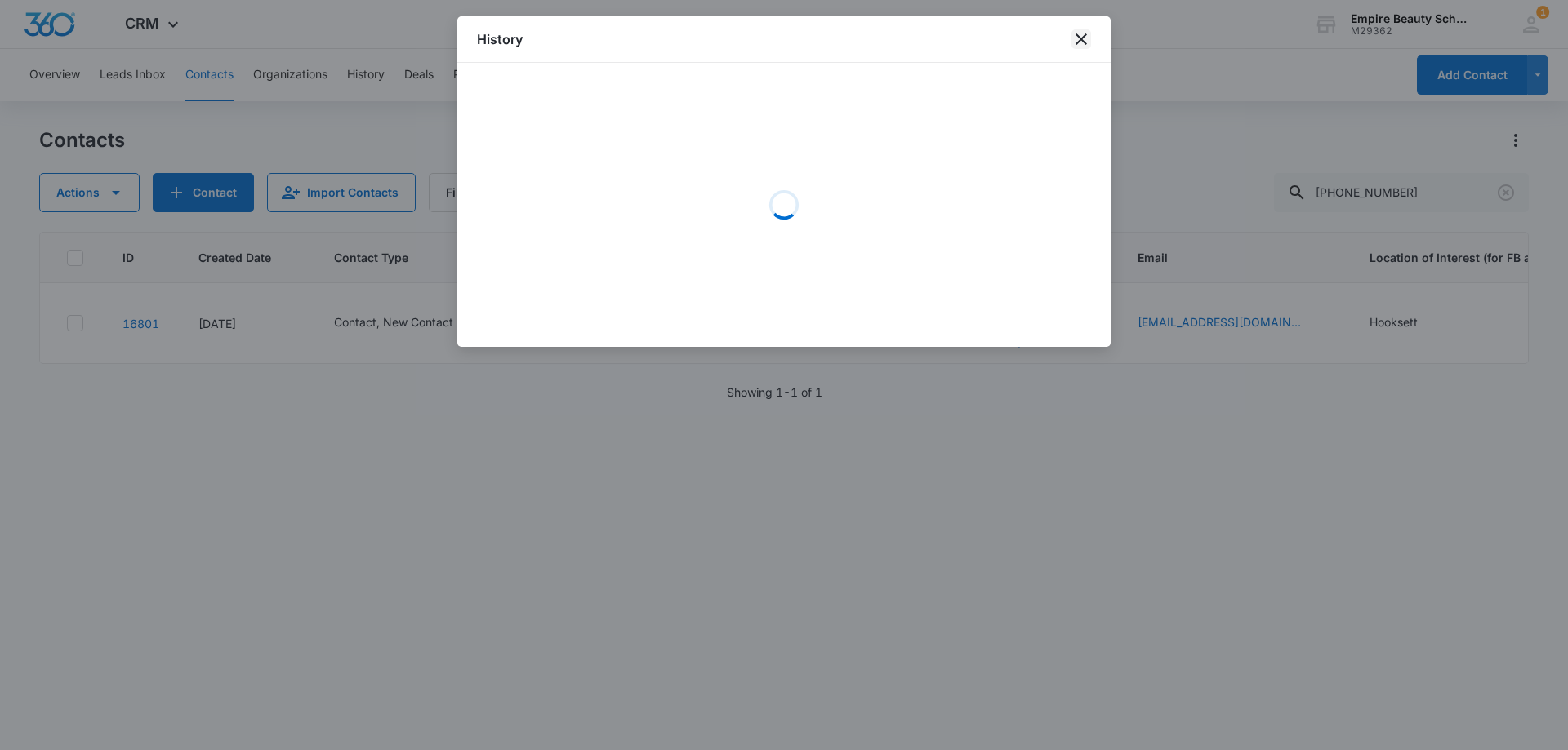
click at [1079, 34] on icon "close" at bounding box center [1081, 39] width 20 height 20
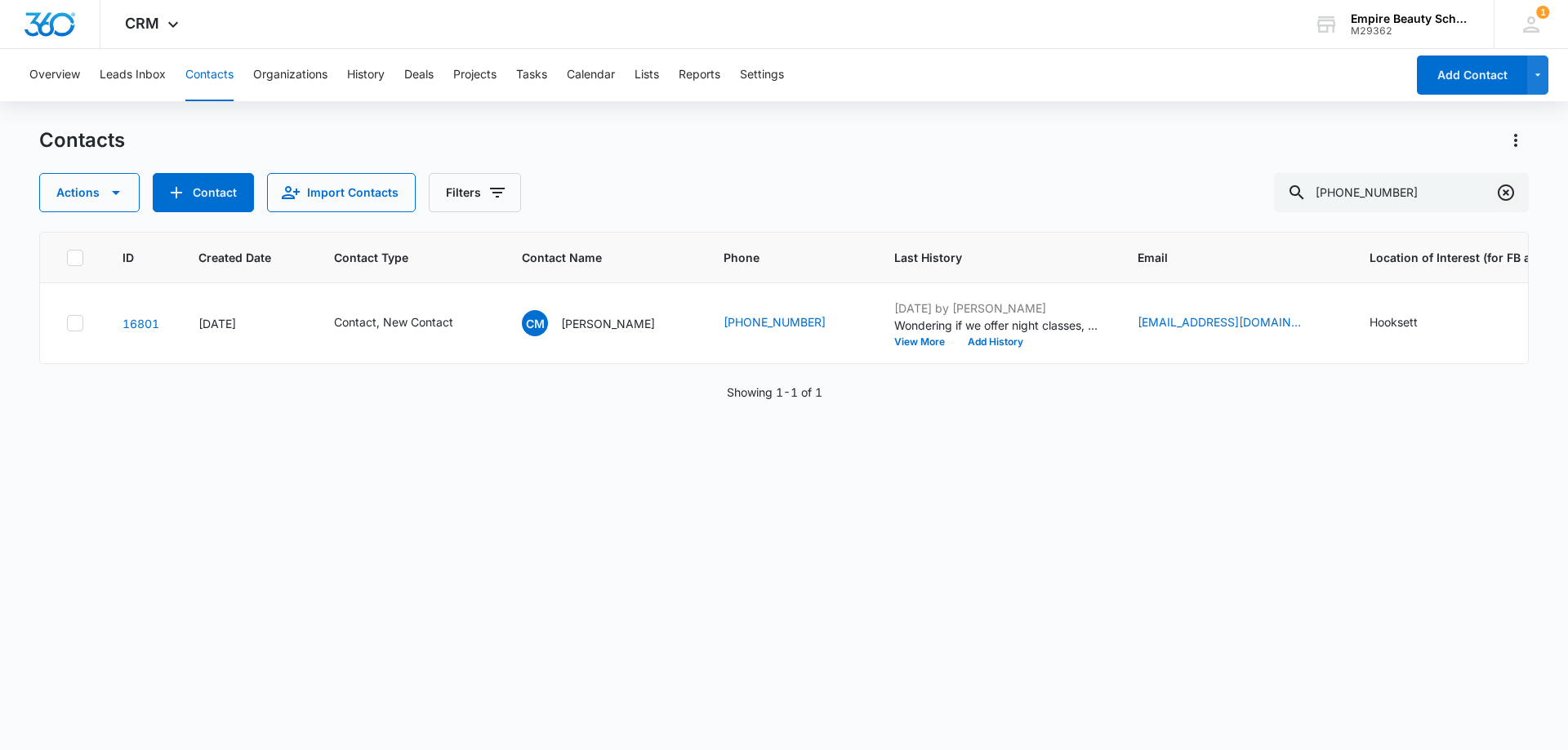
click at [1503, 187] on icon "Clear" at bounding box center [1506, 193] width 20 height 20
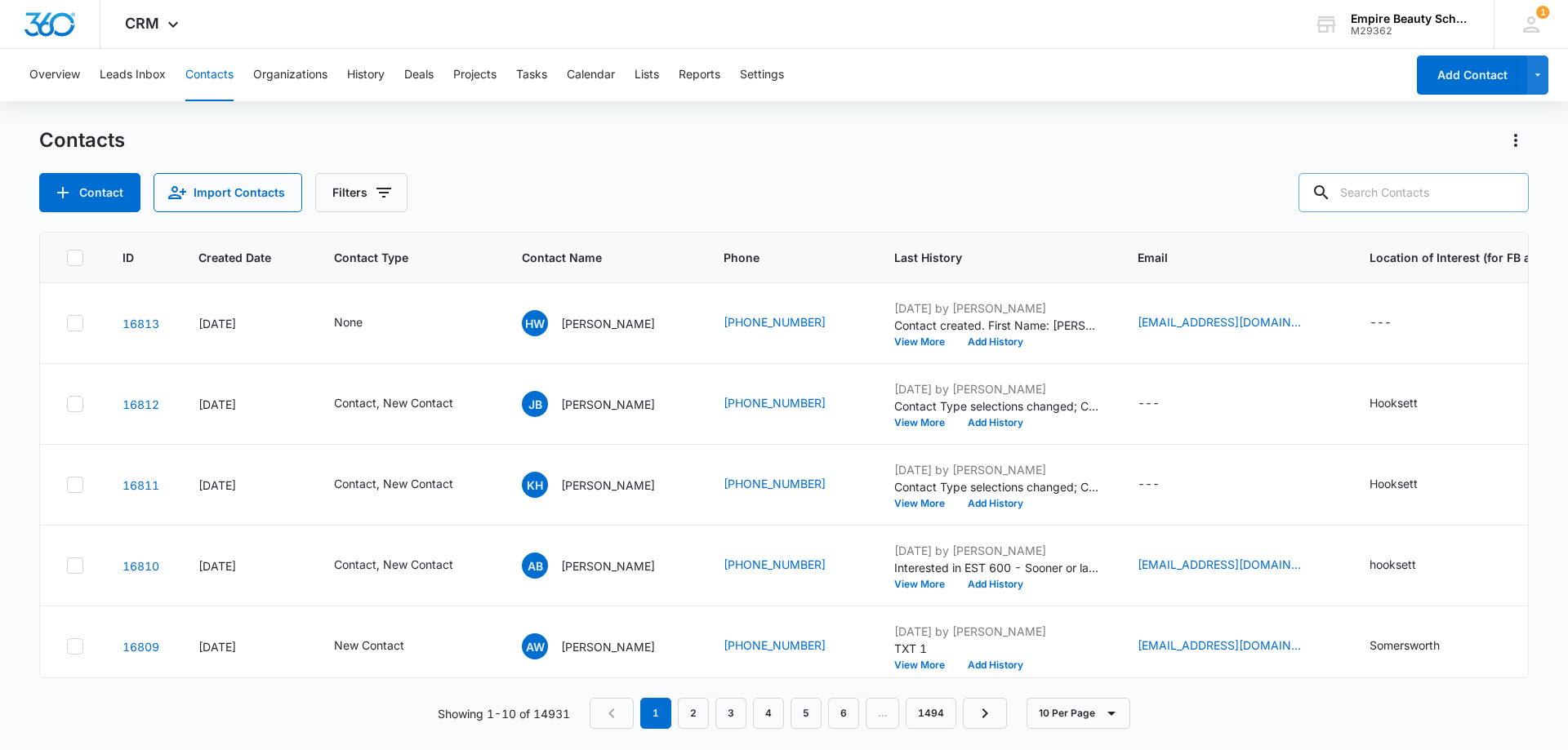
click at [1440, 196] on input "text" at bounding box center [1414, 192] width 231 height 39
paste input "[PHONE_NUMBER]"
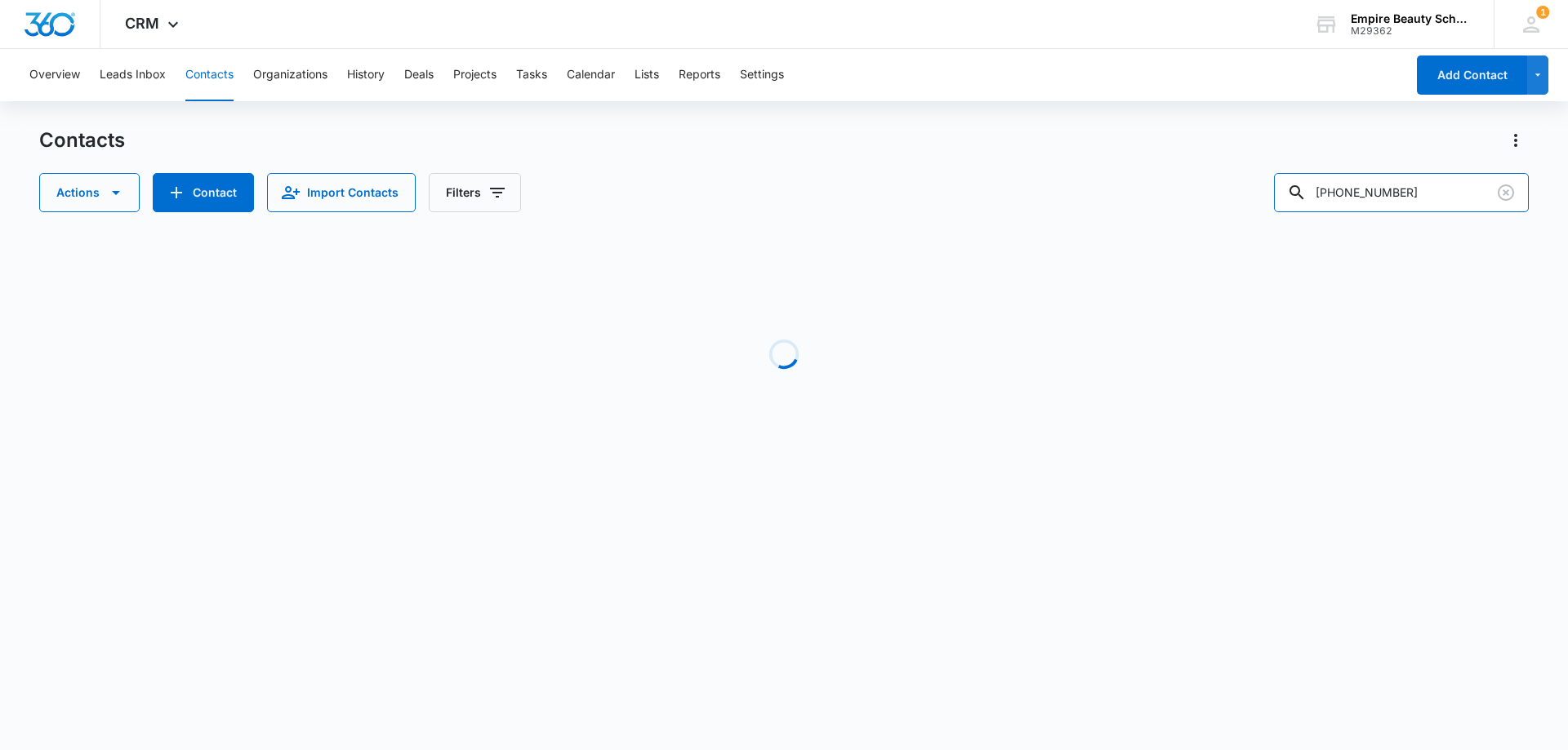
drag, startPoint x: 1348, startPoint y: 186, endPoint x: 1182, endPoint y: 209, distance: 167.6
click at [1182, 209] on div "Actions Contact Import Contacts Filters [PHONE_NUMBER]" at bounding box center [784, 192] width 1489 height 39
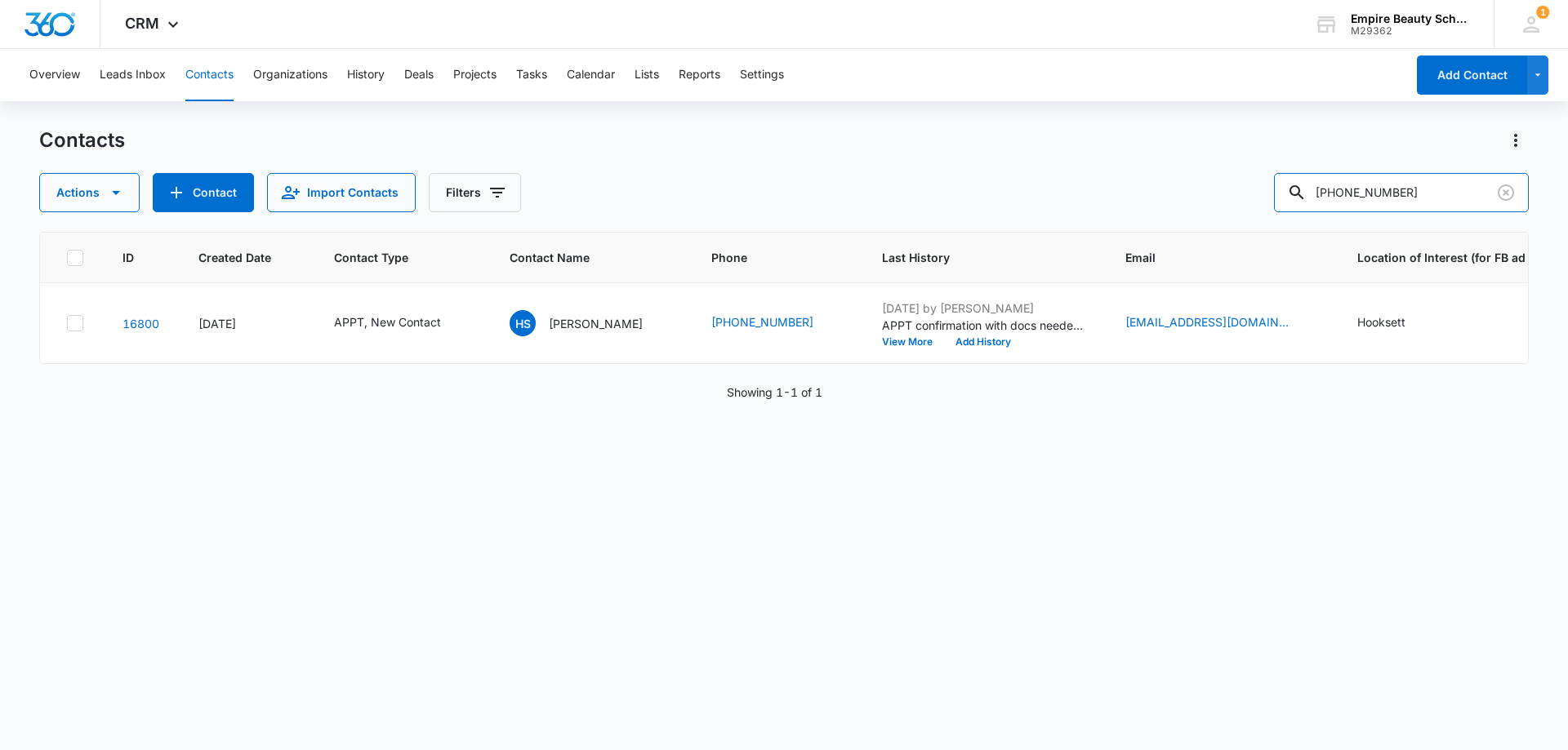
type input "[PHONE_NUMBER]"
click at [891, 340] on button "View More" at bounding box center [912, 342] width 62 height 10
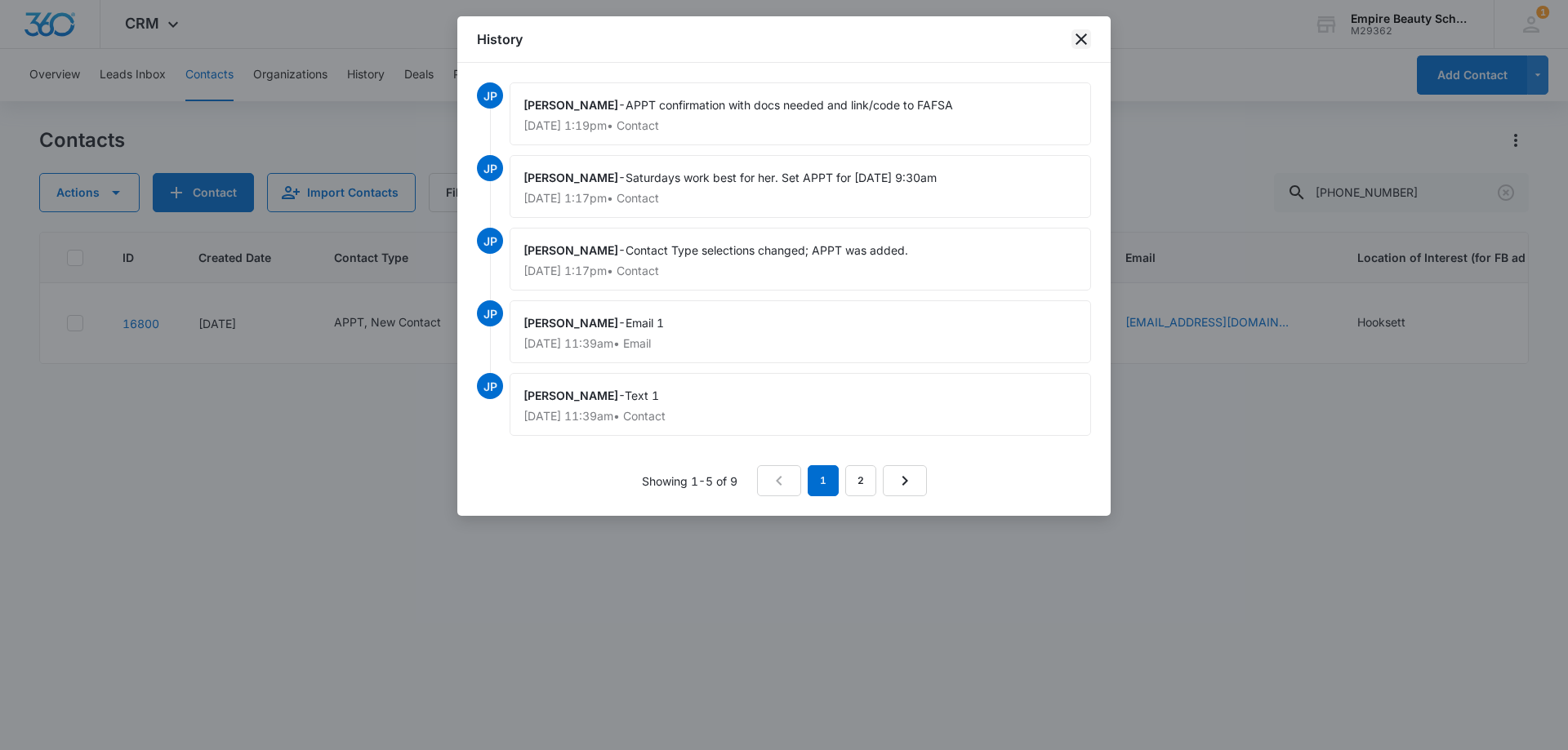
click at [1084, 36] on icon "close" at bounding box center [1081, 39] width 12 height 12
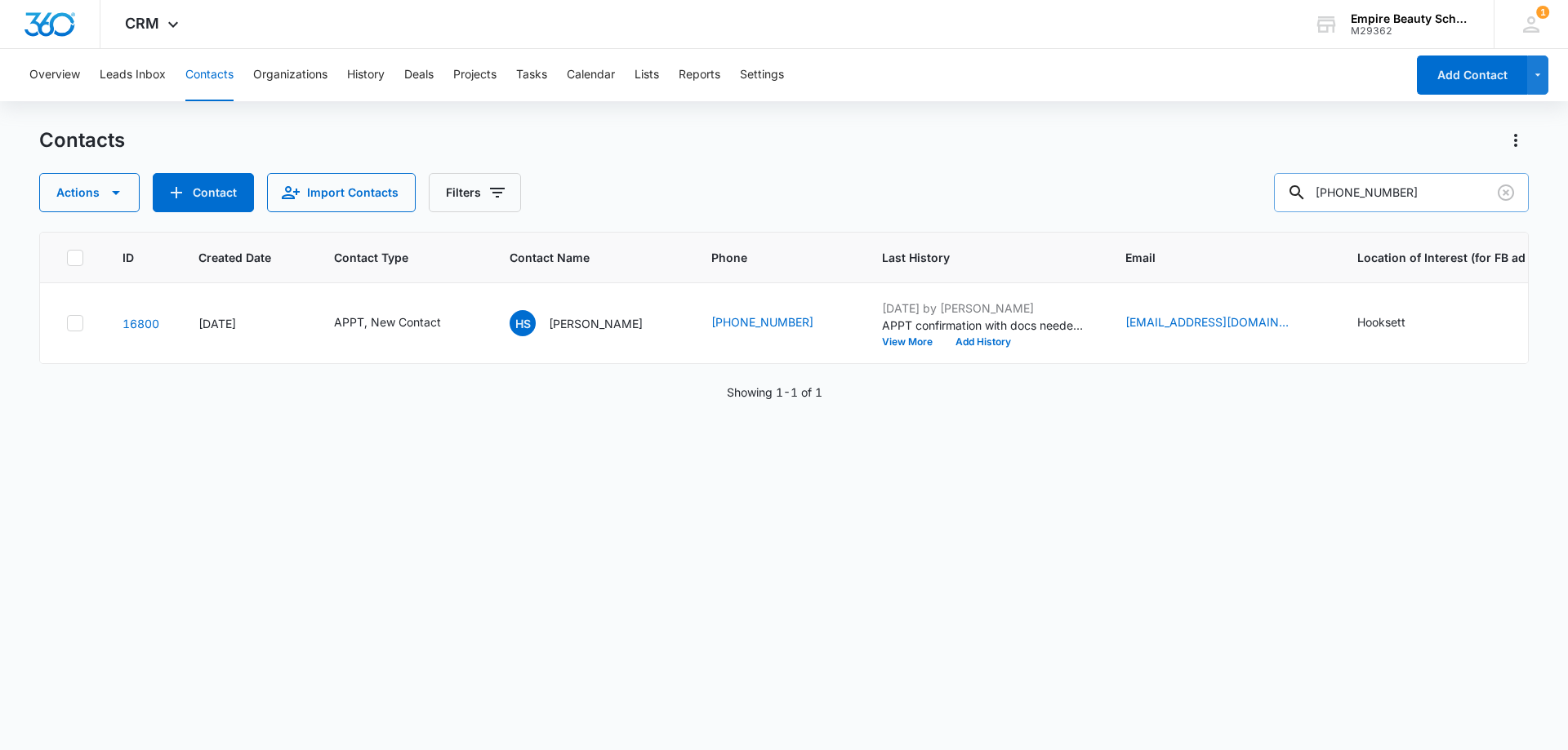
drag, startPoint x: 1117, startPoint y: 182, endPoint x: 1478, endPoint y: 194, distance: 361.2
click at [1119, 182] on div "Actions Contact Import Contacts Filters [PHONE_NUMBER]" at bounding box center [784, 192] width 1489 height 39
click at [1501, 190] on icon "Clear" at bounding box center [1506, 193] width 20 height 20
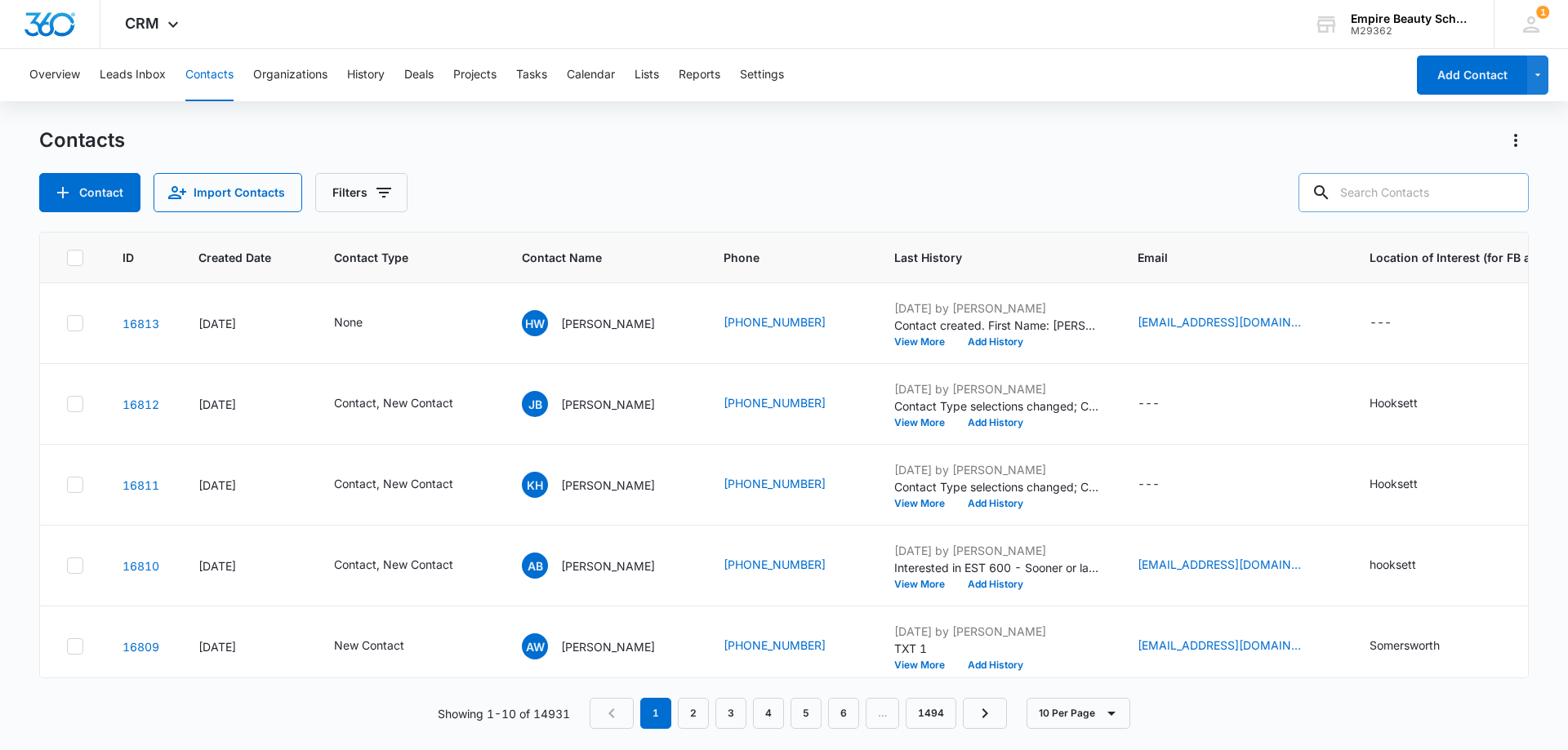
click at [1442, 188] on input "text" at bounding box center [1414, 192] width 231 height 39
paste input "6032647436"
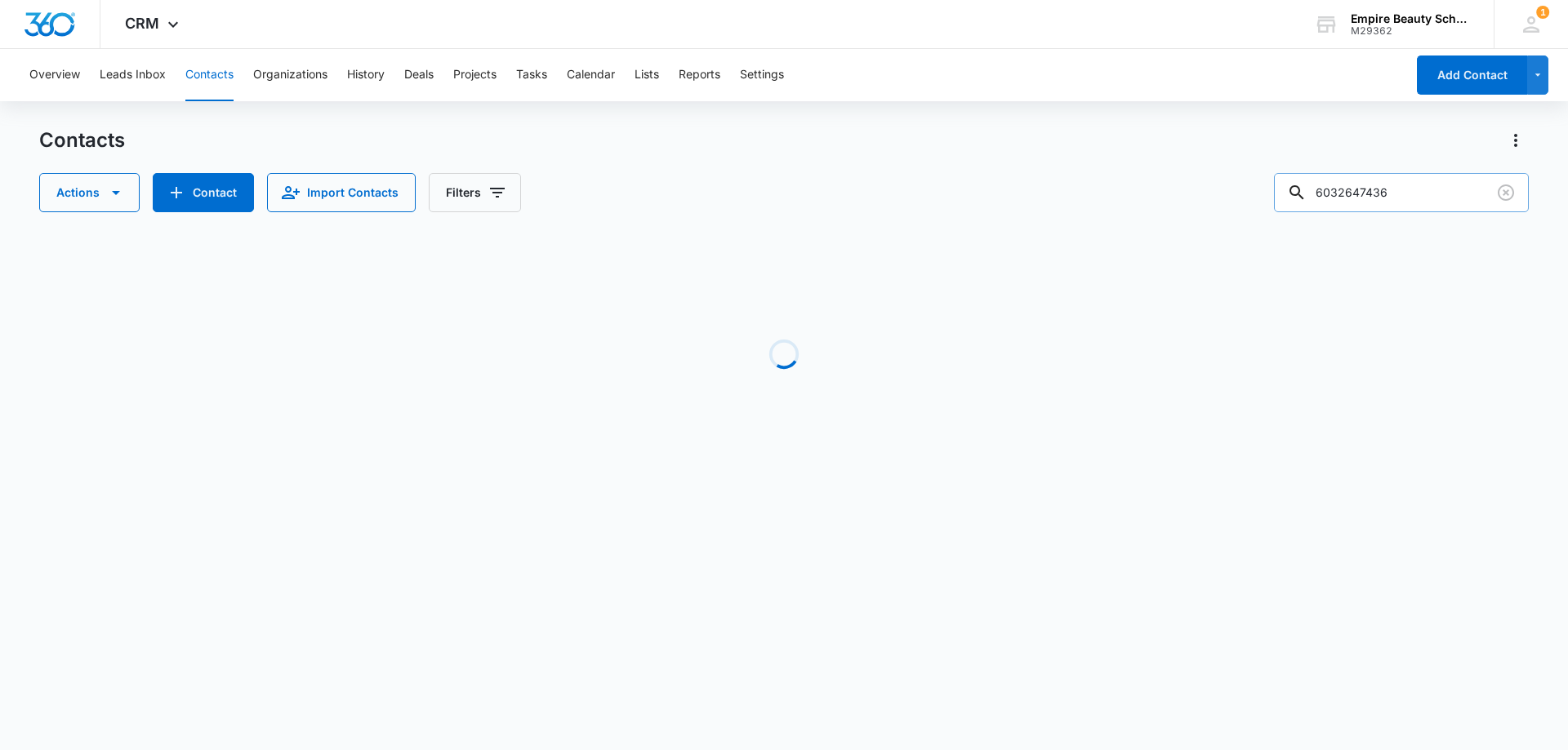
drag, startPoint x: 1354, startPoint y: 196, endPoint x: 1290, endPoint y: 208, distance: 65.1
click at [1290, 208] on input "6032647436" at bounding box center [1401, 192] width 255 height 39
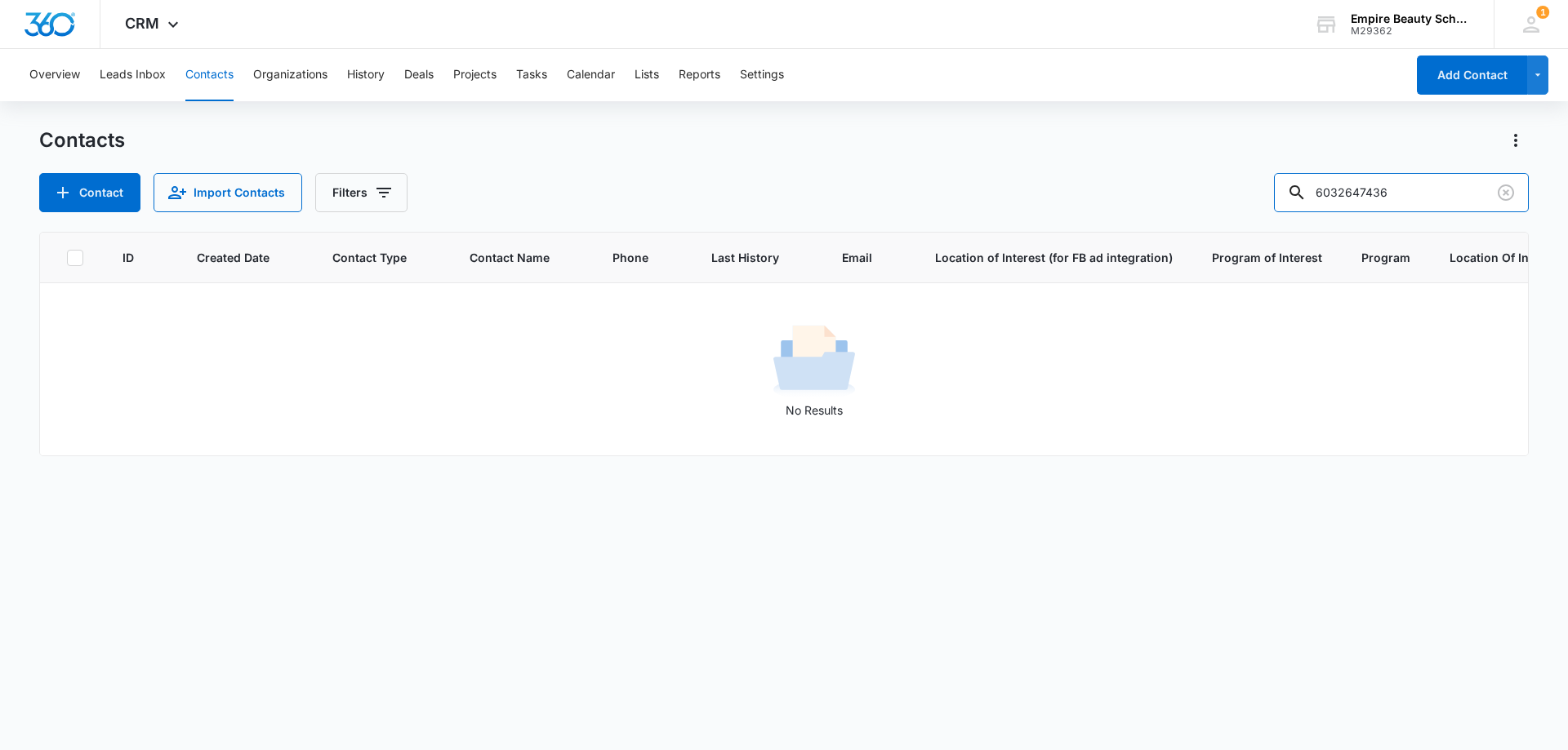
drag, startPoint x: 1375, startPoint y: 188, endPoint x: 1218, endPoint y: 199, distance: 157.4
click at [1218, 199] on div "Contact Import Contacts Filters 6032647436" at bounding box center [784, 192] width 1489 height 39
type input "7436"
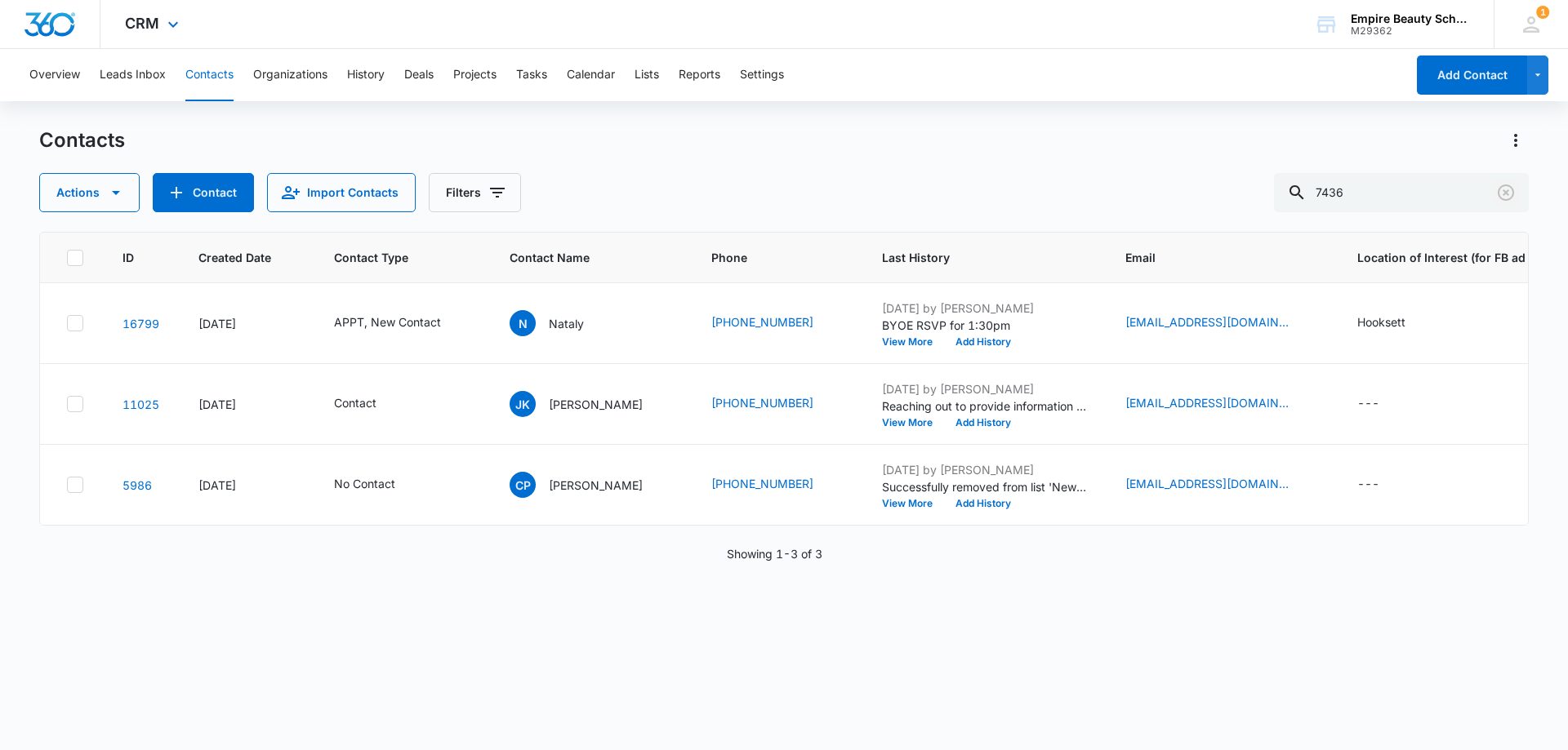
drag, startPoint x: 1508, startPoint y: 191, endPoint x: 660, endPoint y: 15, distance: 866.1
click at [1508, 191] on icon "Clear" at bounding box center [1506, 193] width 20 height 20
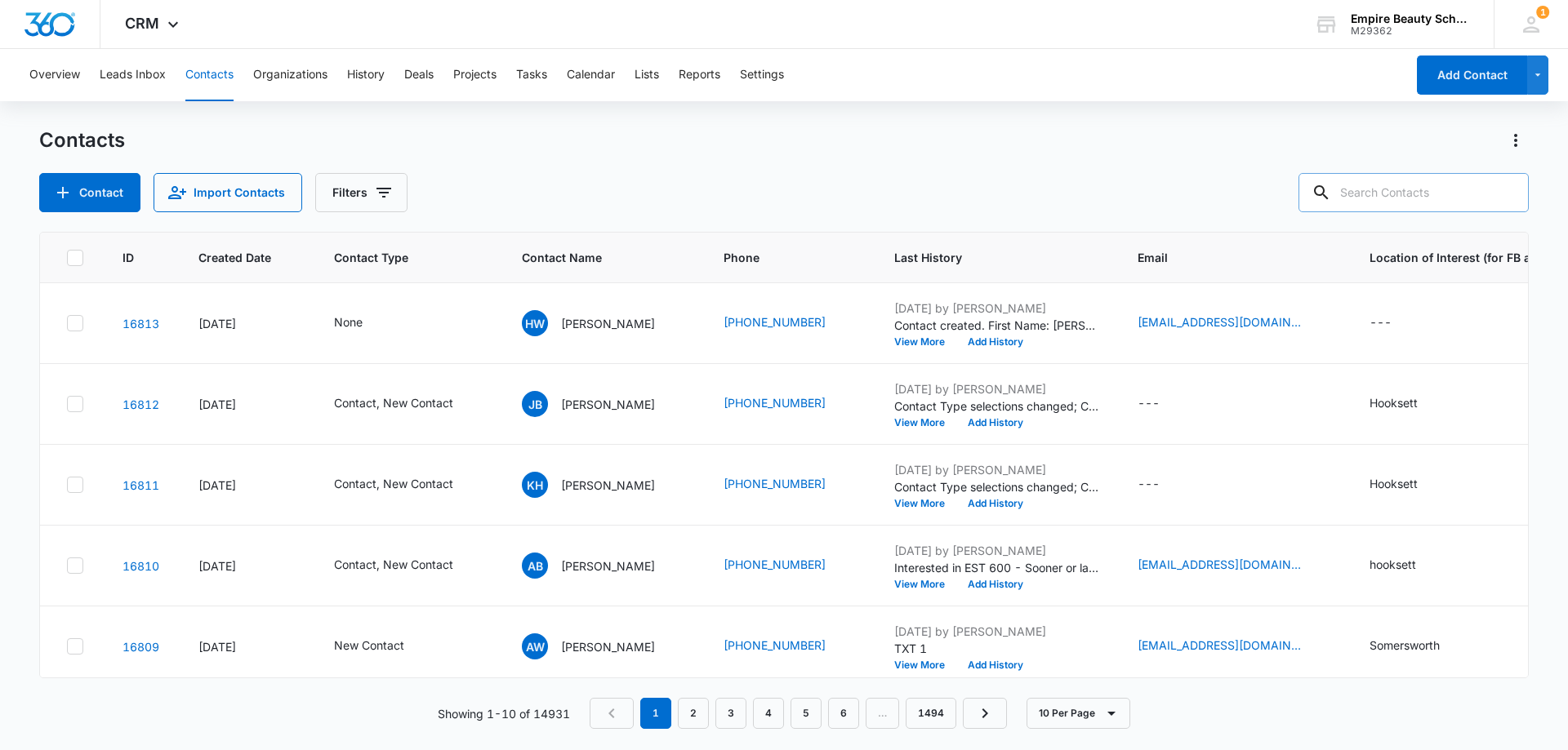
click at [1376, 190] on input "text" at bounding box center [1414, 192] width 231 height 39
paste input "6037859024"
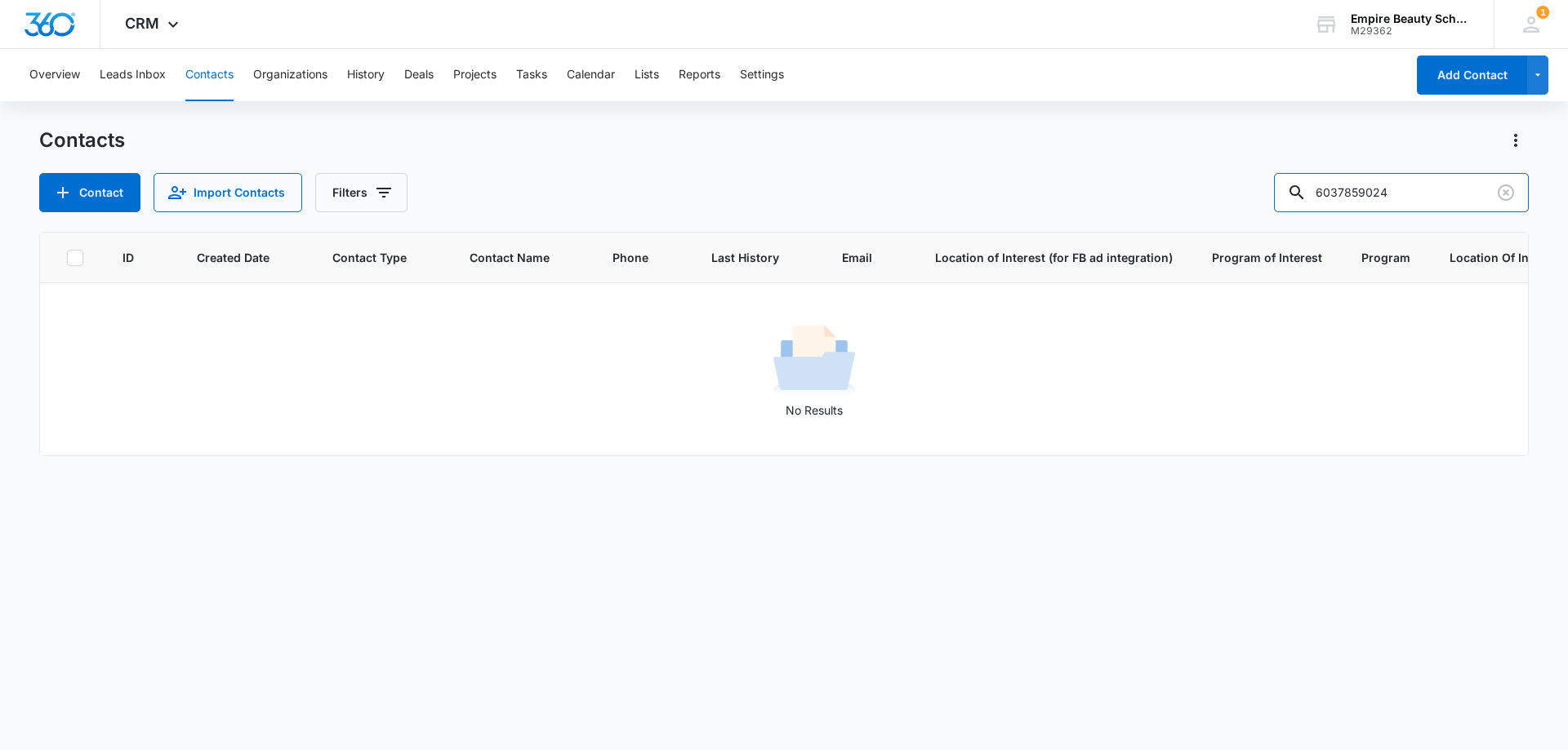
drag, startPoint x: 1373, startPoint y: 191, endPoint x: 1153, endPoint y: 192, distance: 220.0
click at [1158, 192] on div "Contact Import Contacts Filters 6037859024" at bounding box center [784, 192] width 1489 height 39
type input "9024"
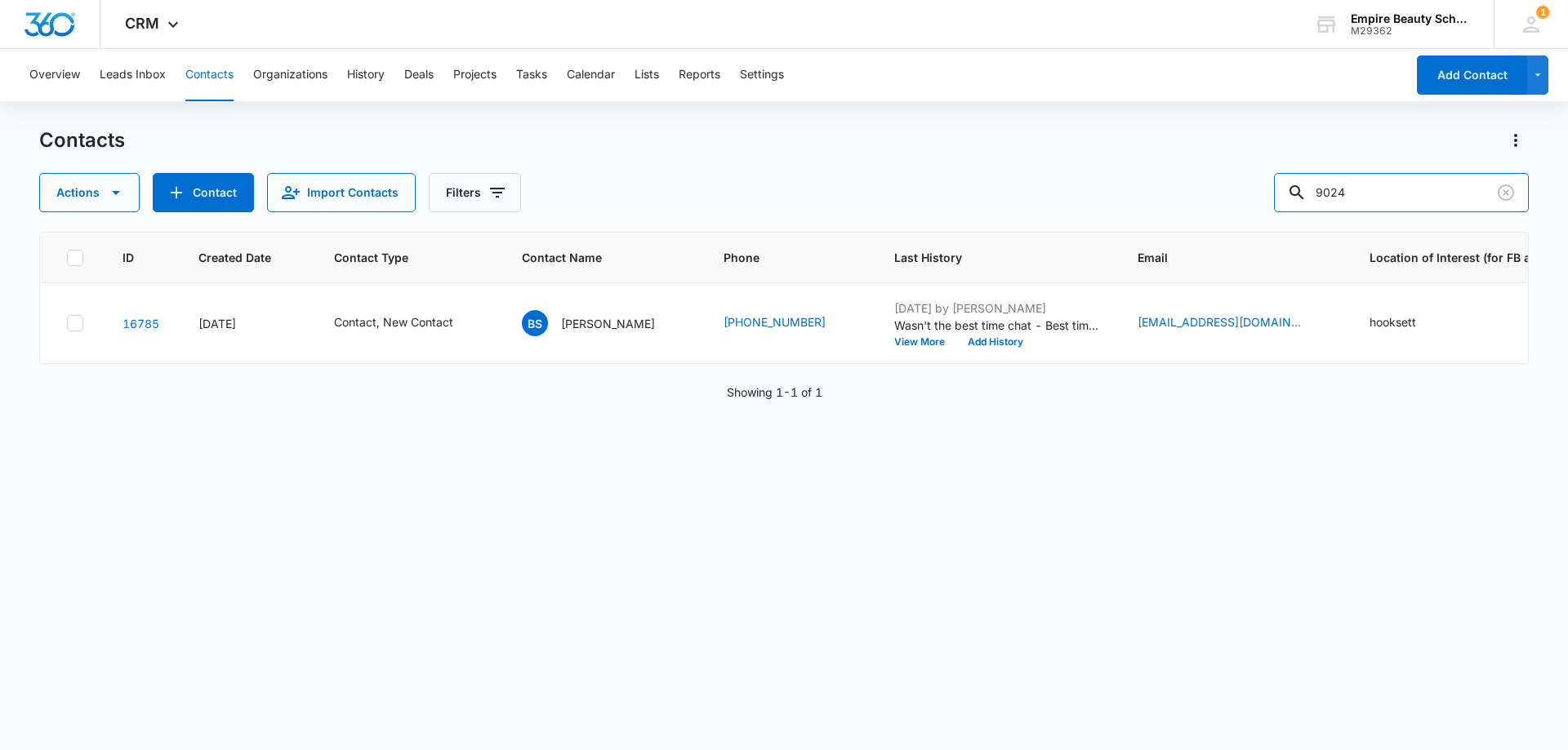
scroll to position [0, 42]
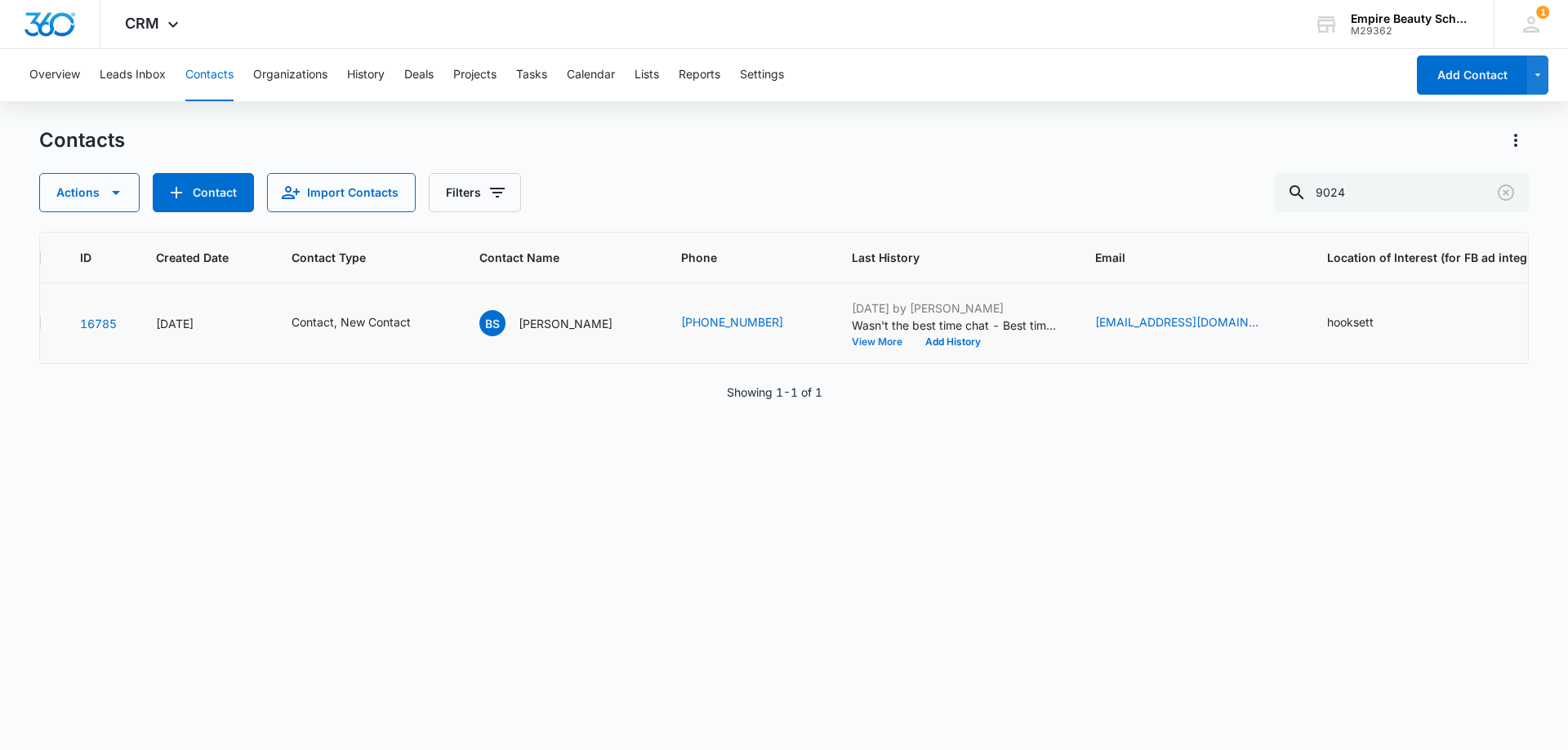
click at [852, 343] on button "View More" at bounding box center [882, 342] width 62 height 10
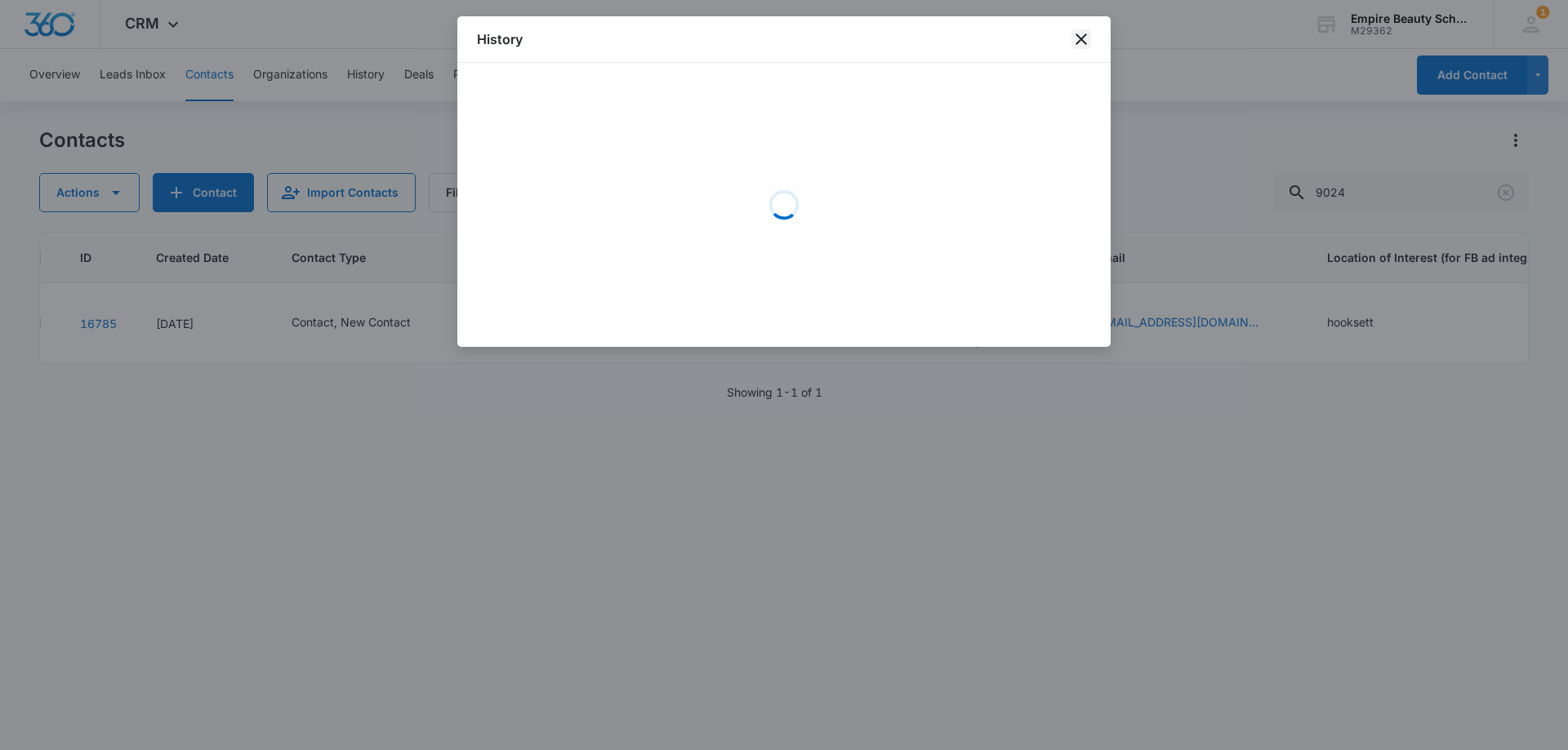
click at [1076, 30] on icon "close" at bounding box center [1081, 39] width 20 height 20
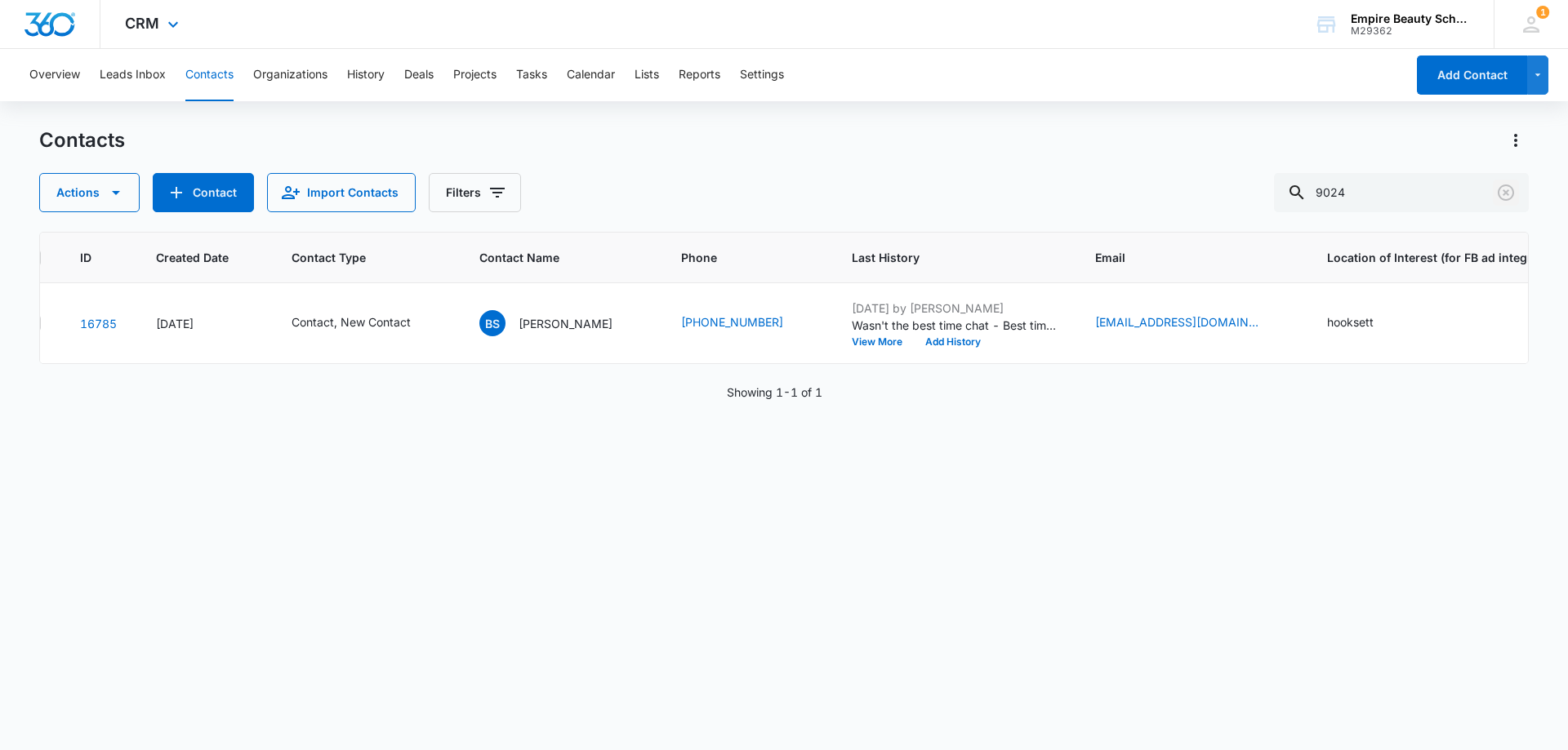
click at [1513, 190] on icon "Clear" at bounding box center [1506, 193] width 17 height 17
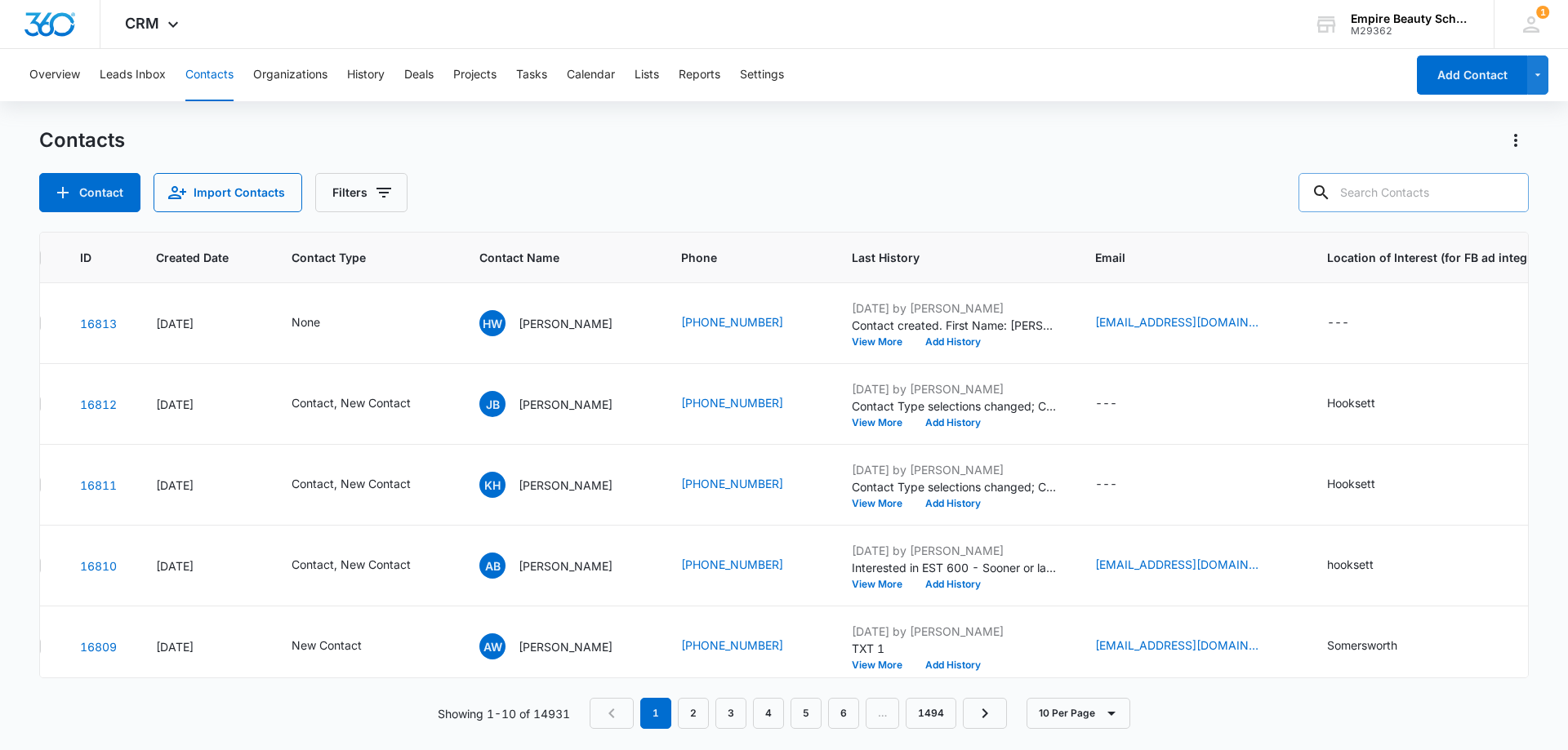
click at [1415, 180] on input "text" at bounding box center [1414, 192] width 231 height 39
paste input "19783820394"
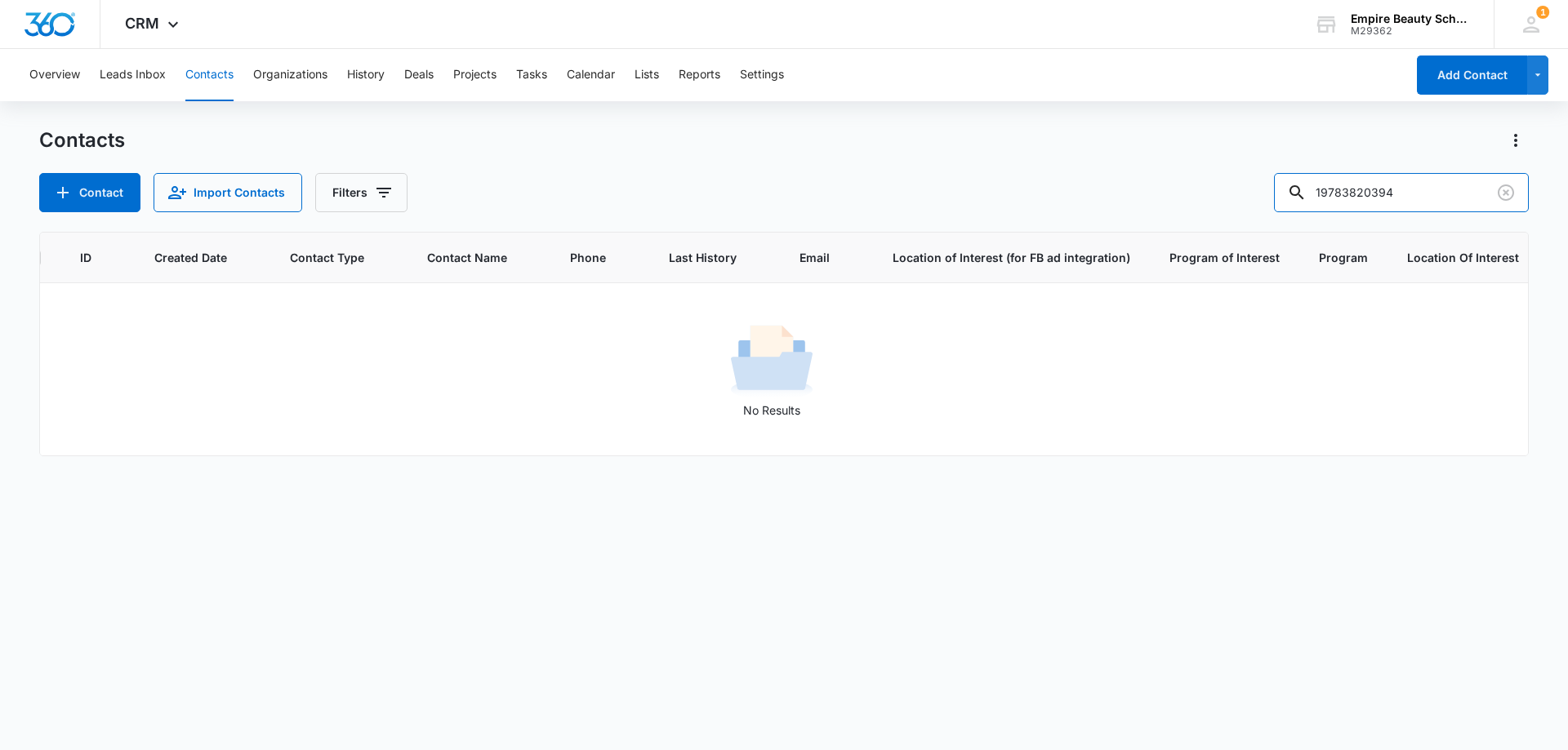
drag, startPoint x: 1376, startPoint y: 188, endPoint x: 1191, endPoint y: 210, distance: 186.3
click at [1216, 201] on div "Contact Import Contacts Filters 19783820394" at bounding box center [784, 192] width 1489 height 39
type input "0394"
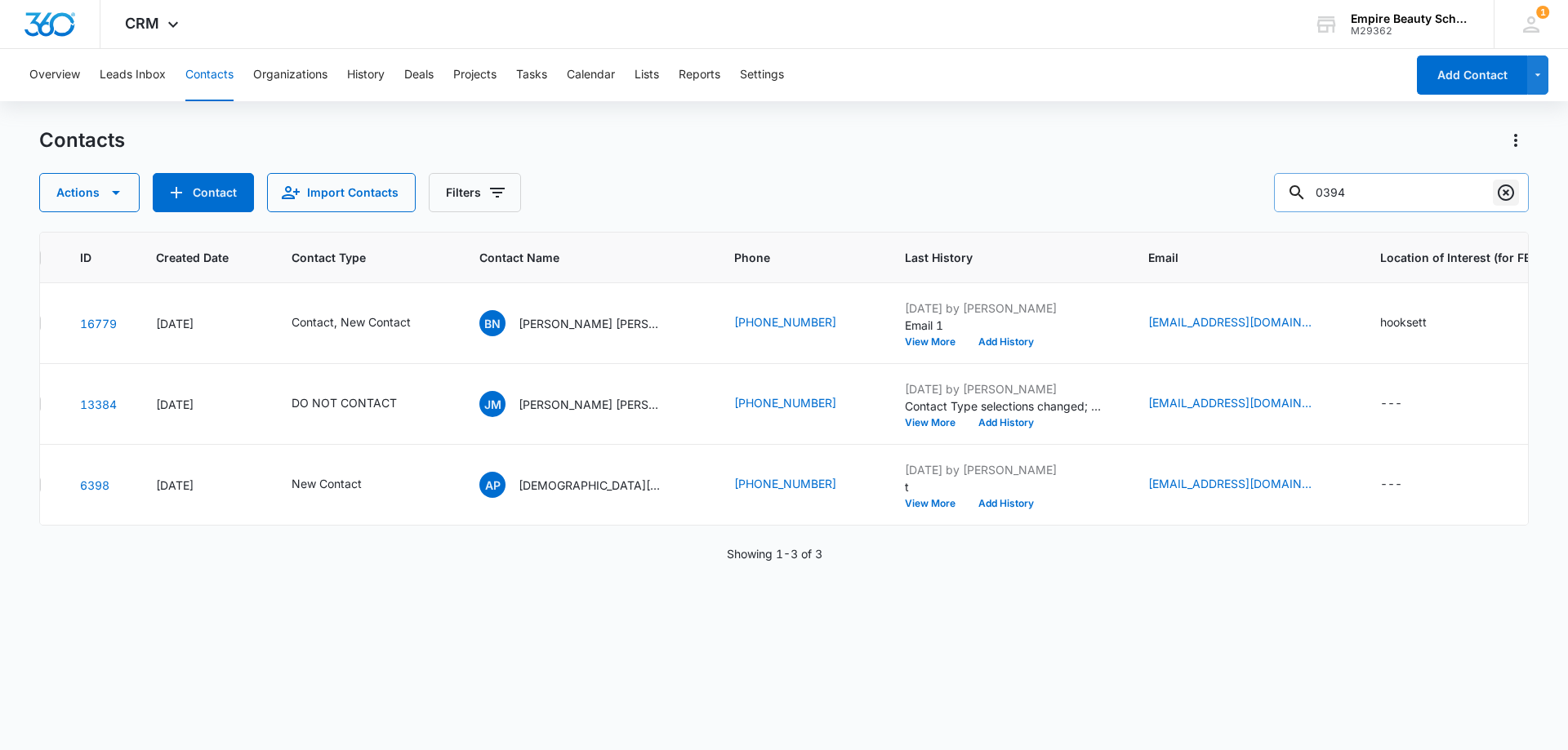
click at [1502, 187] on icon "Clear" at bounding box center [1506, 193] width 20 height 20
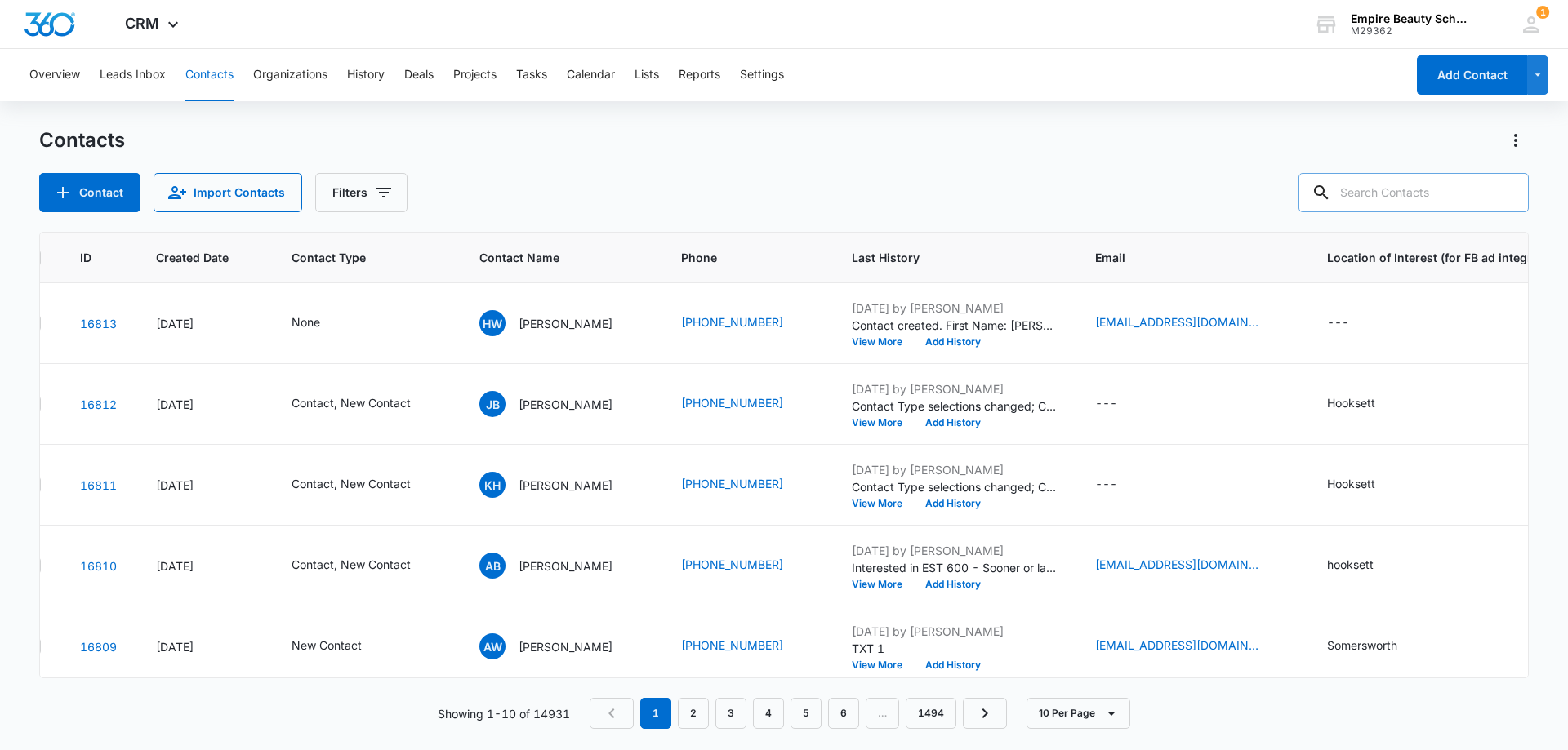
click at [1417, 191] on input "text" at bounding box center [1414, 192] width 231 height 39
paste input "[PHONE_NUMBER]"
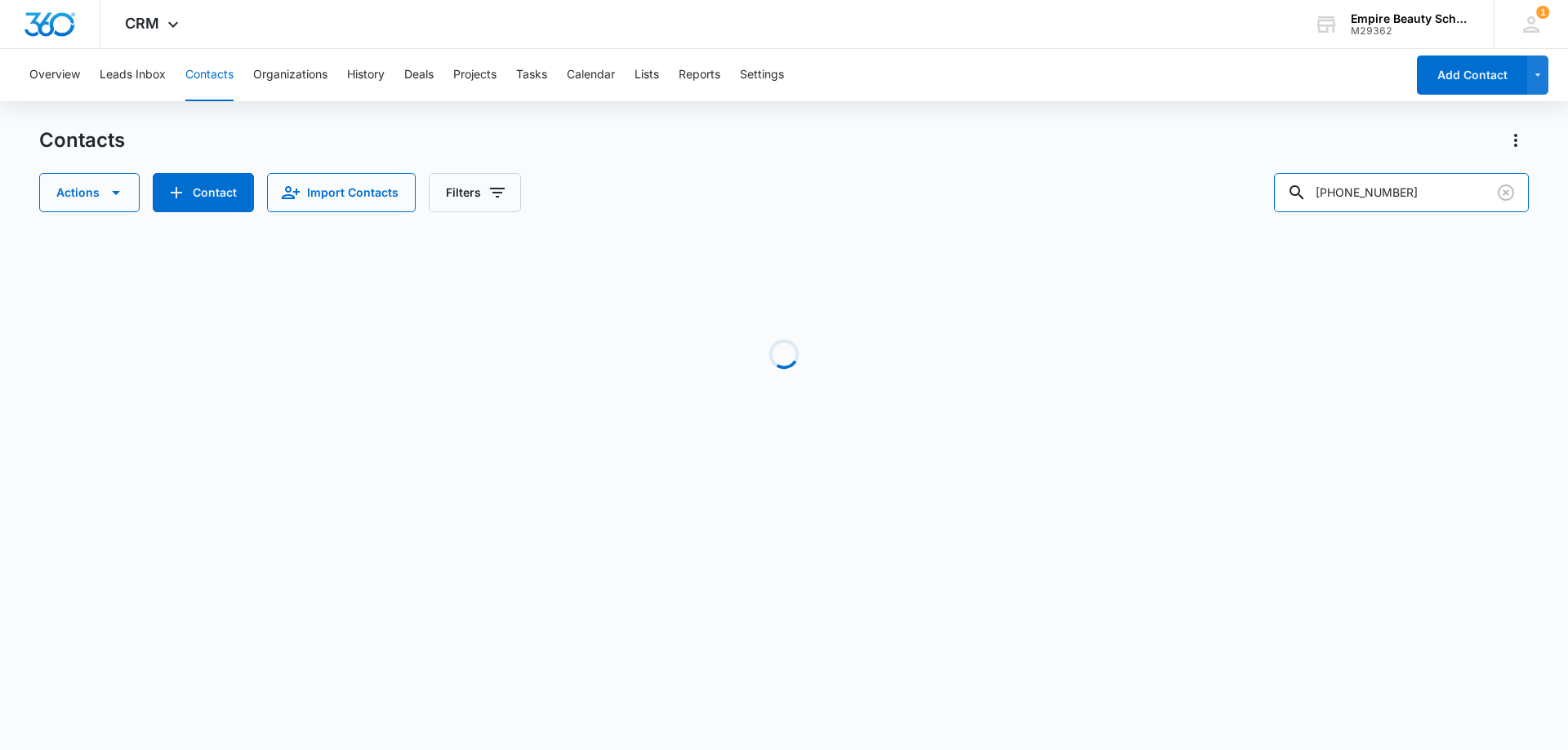
drag, startPoint x: 1355, startPoint y: 194, endPoint x: 1230, endPoint y: 213, distance: 126.4
click at [1240, 210] on div "Actions Contact Import Contacts Filters [PHONE_NUMBER]" at bounding box center [784, 192] width 1489 height 39
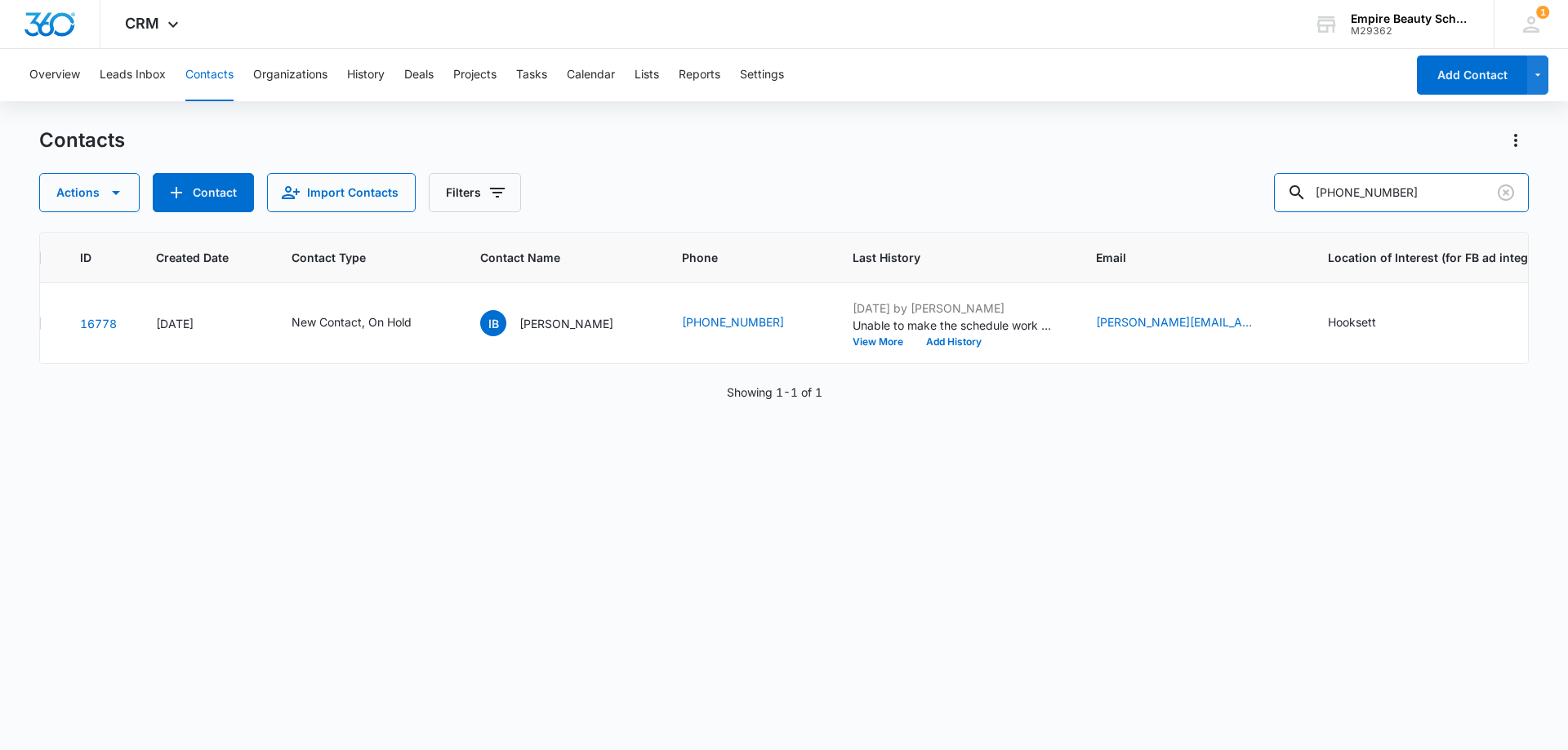
type input "[PHONE_NUMBER]"
click at [858, 341] on button "View More" at bounding box center [883, 342] width 62 height 10
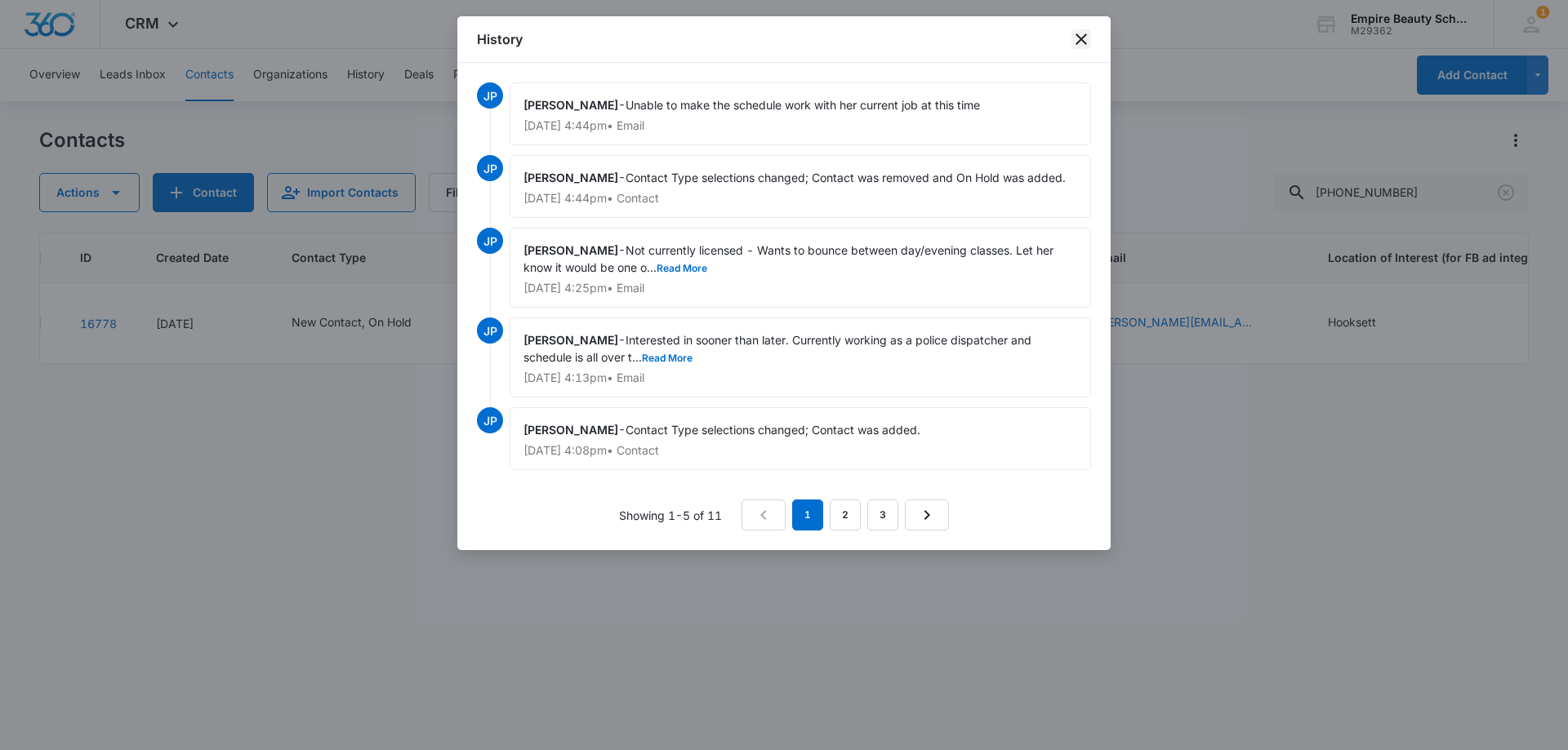
drag, startPoint x: 1086, startPoint y: 41, endPoint x: 1051, endPoint y: 57, distance: 38.5
click at [1086, 41] on icon "close" at bounding box center [1081, 39] width 20 height 20
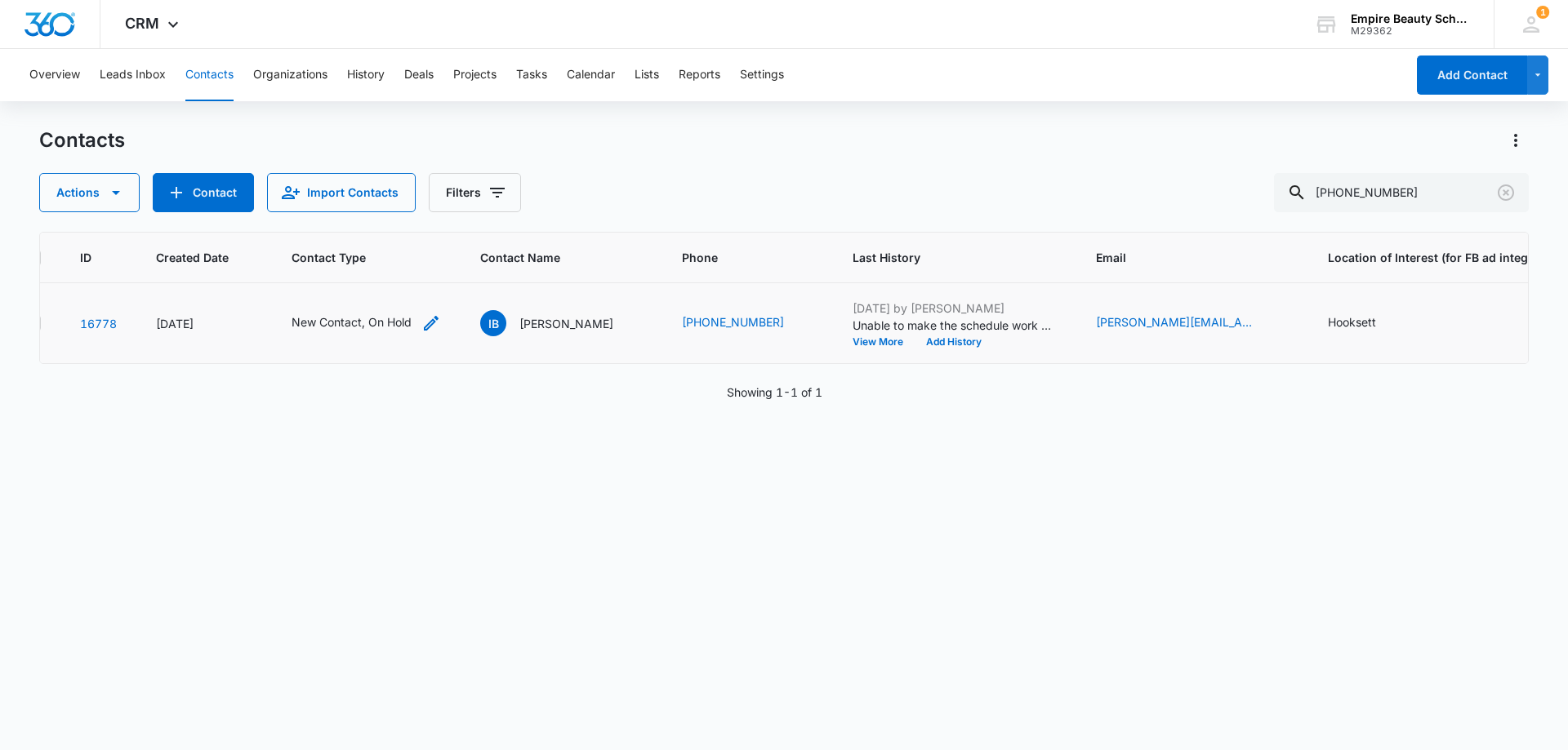
click at [410, 326] on div "New Contact, On Hold" at bounding box center [352, 322] width 120 height 17
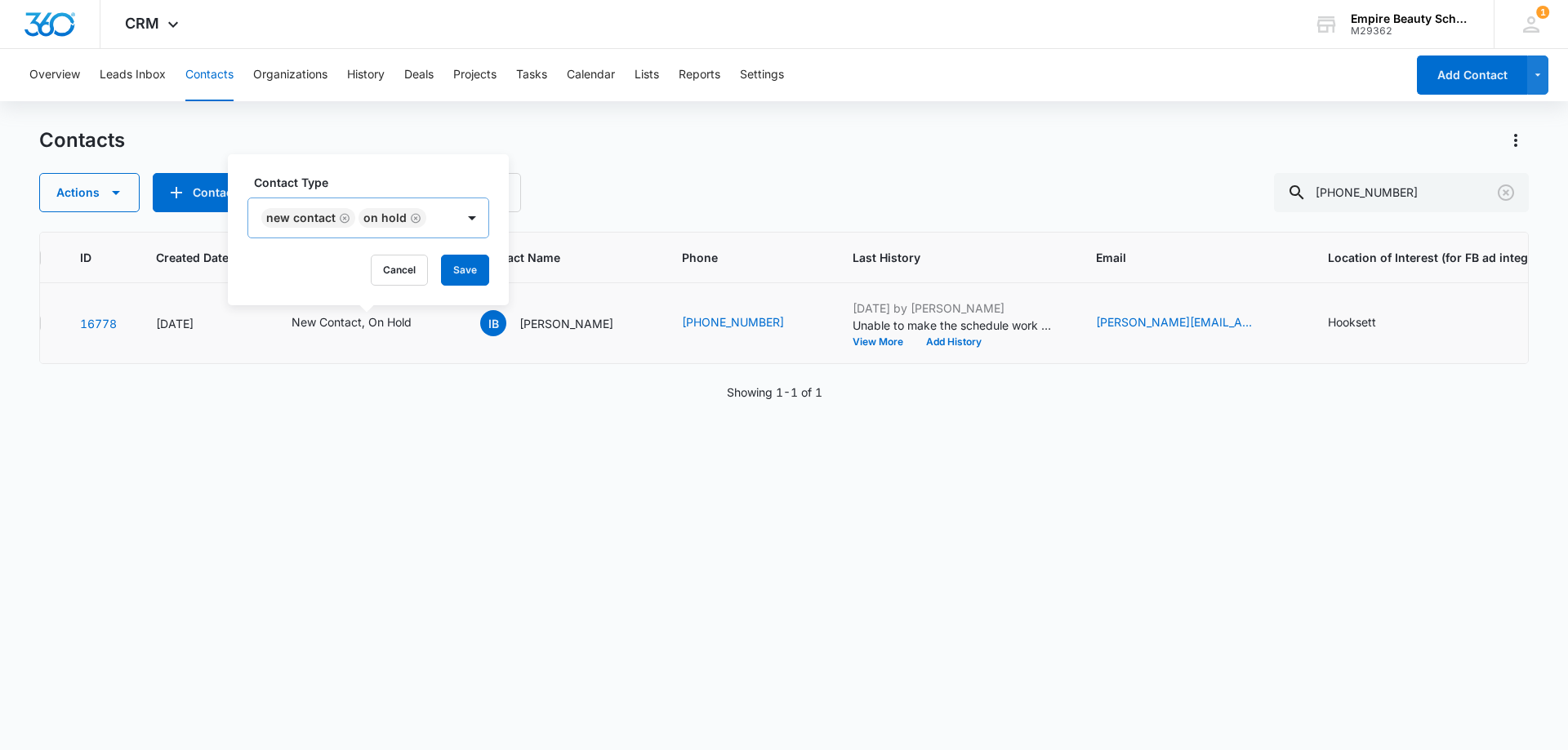
click at [346, 220] on icon "Remove New Contact" at bounding box center [345, 218] width 12 height 12
click at [376, 265] on button "Save" at bounding box center [368, 269] width 48 height 31
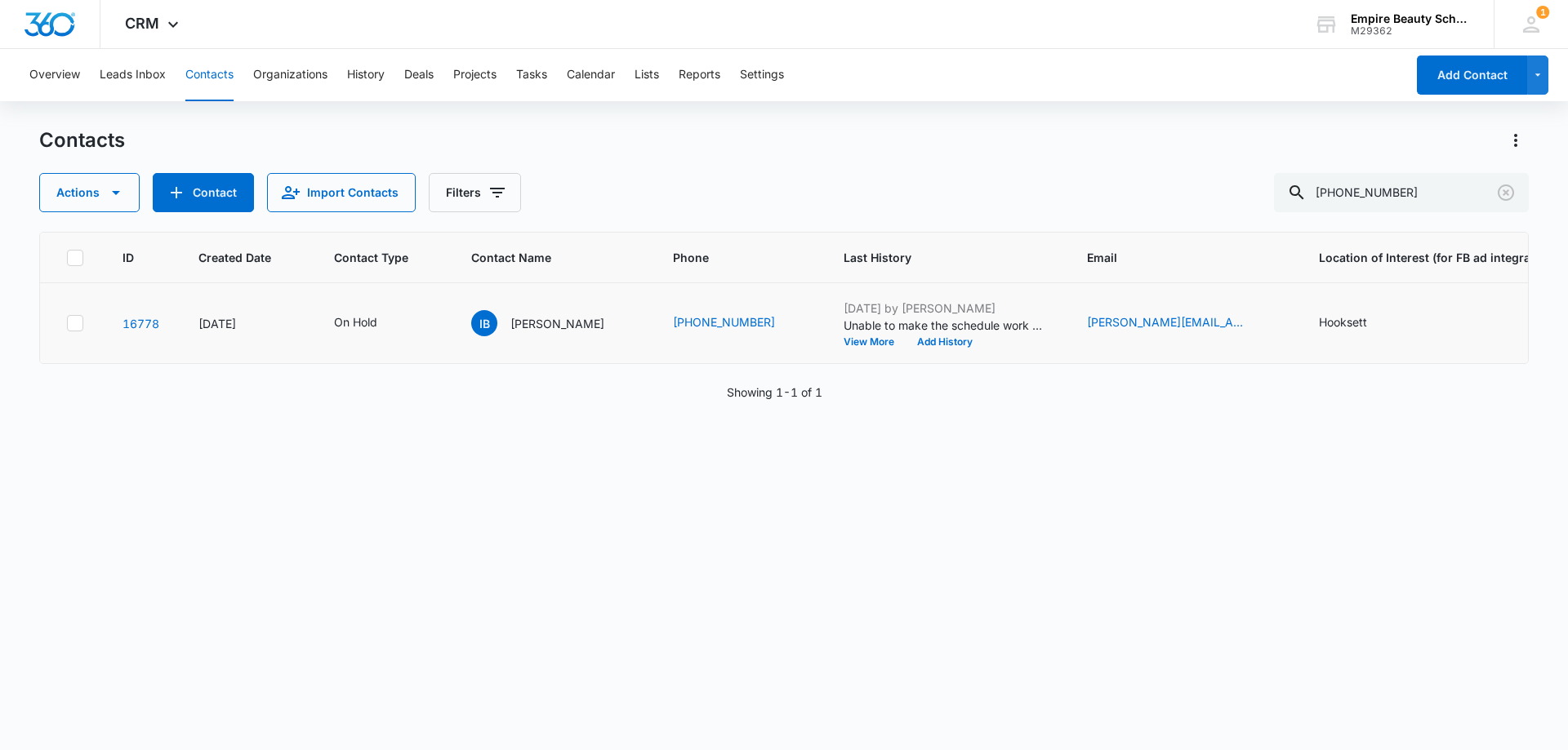
scroll to position [0, 425]
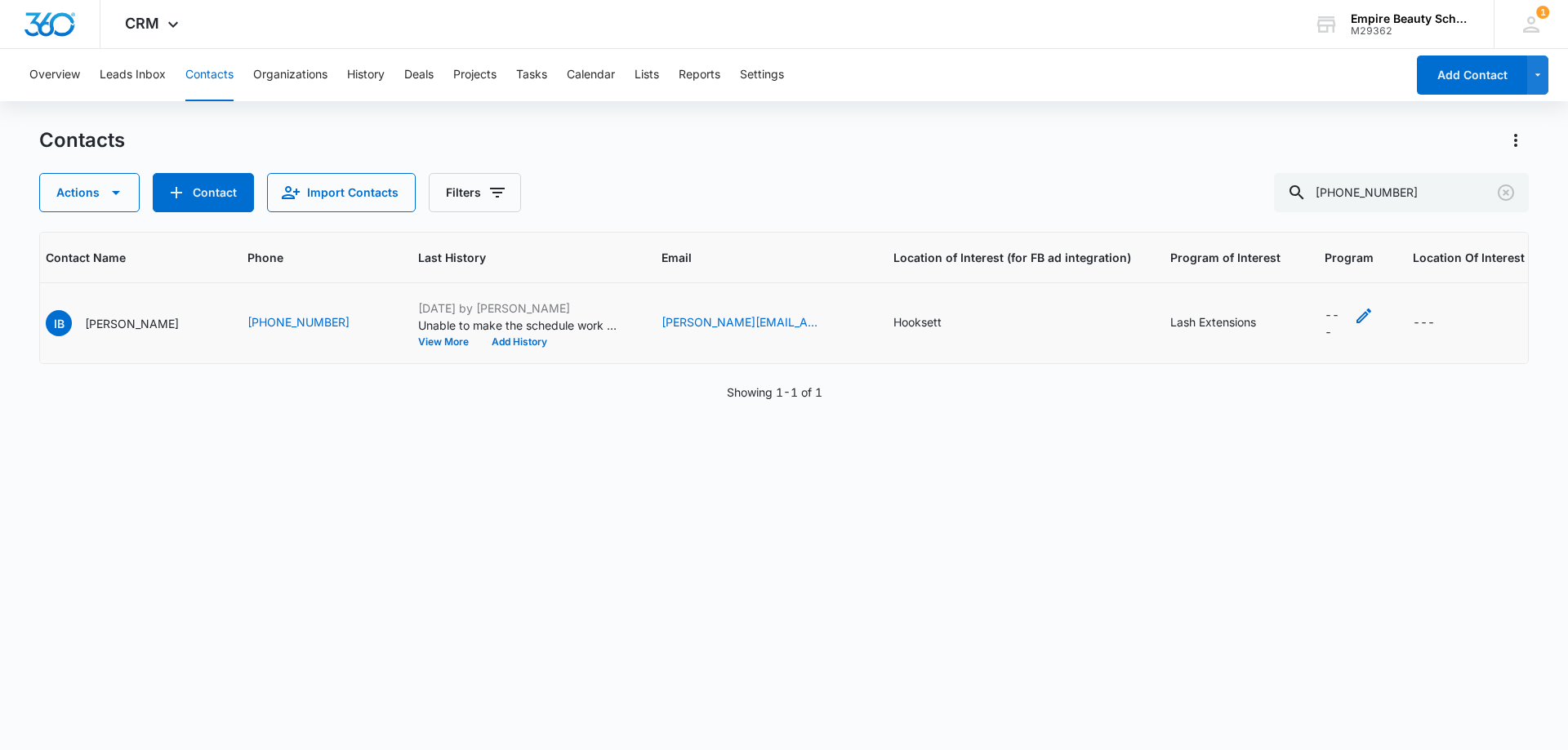
click at [1354, 315] on icon "Program - - Select to Edit Field" at bounding box center [1364, 316] width 20 height 20
click at [1260, 546] on icon at bounding box center [1262, 549] width 15 height 15
click at [1254, 548] on input "Lashes" at bounding box center [1253, 548] width 1 height 1
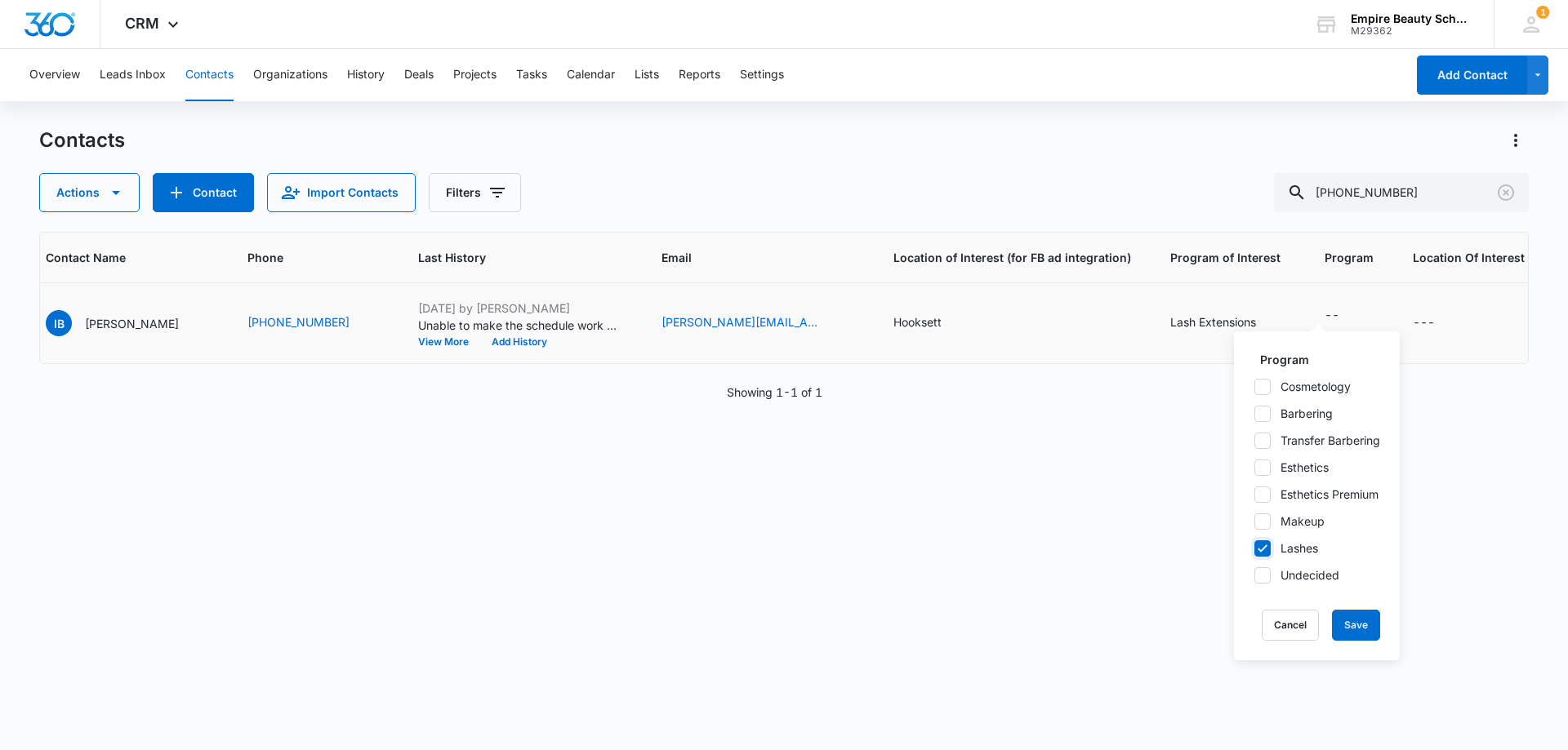
checkbox input "true"
click at [1362, 625] on button "Save" at bounding box center [1356, 625] width 48 height 31
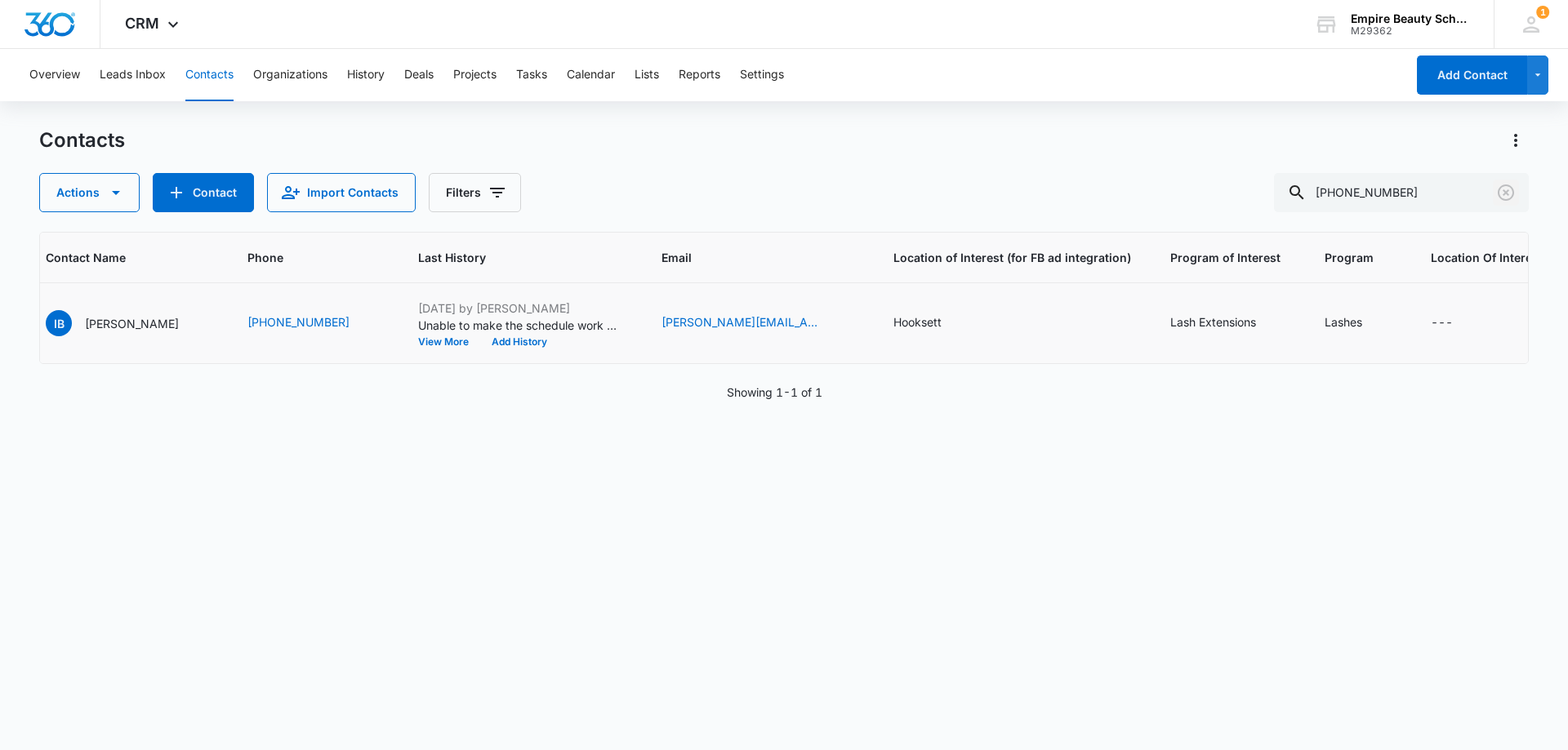
drag, startPoint x: 1505, startPoint y: 189, endPoint x: 663, endPoint y: 254, distance: 844.5
click at [1505, 189] on icon "Clear" at bounding box center [1506, 193] width 20 height 20
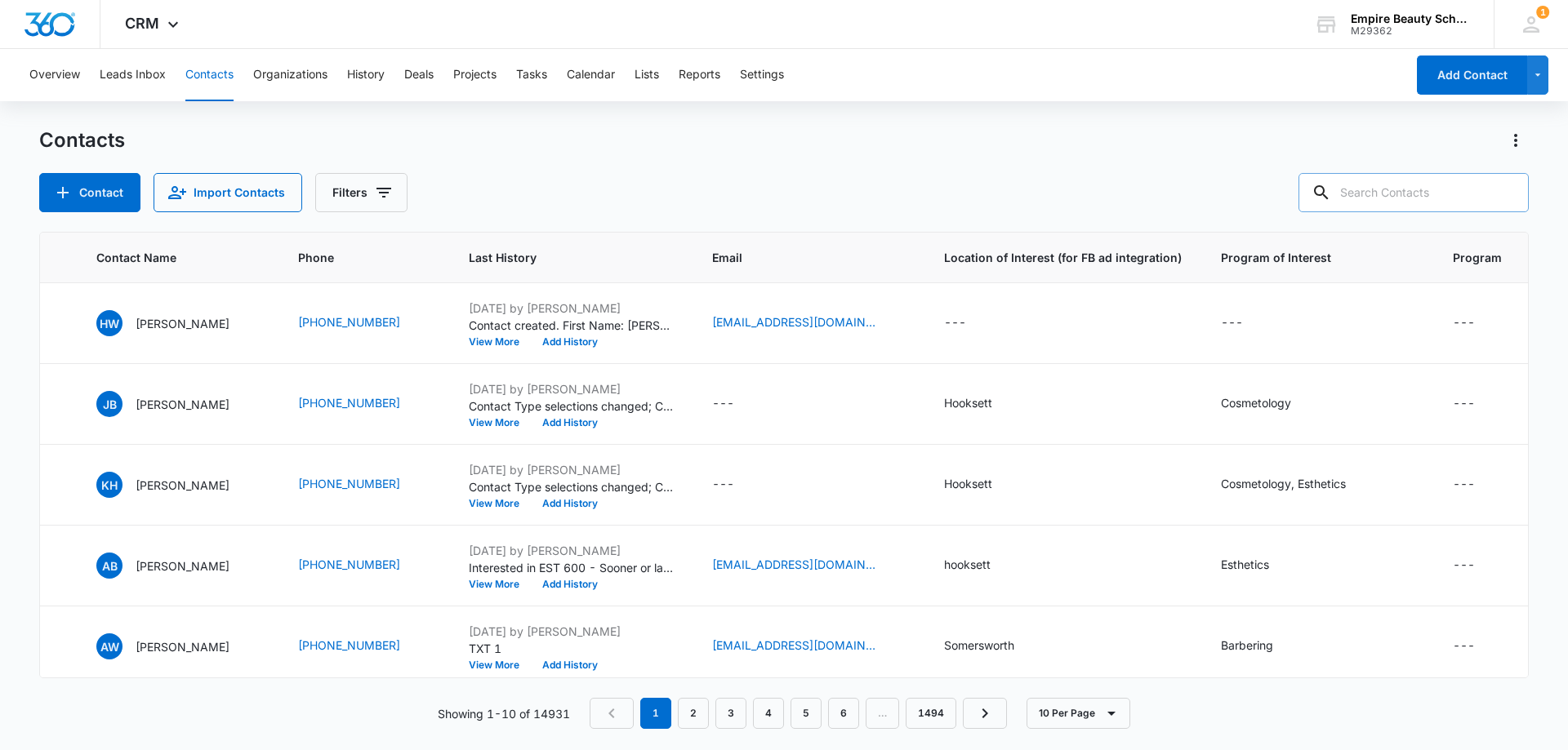
click at [1391, 193] on input "text" at bounding box center [1414, 192] width 231 height 39
paste input "[PHONE_NUMBER]"
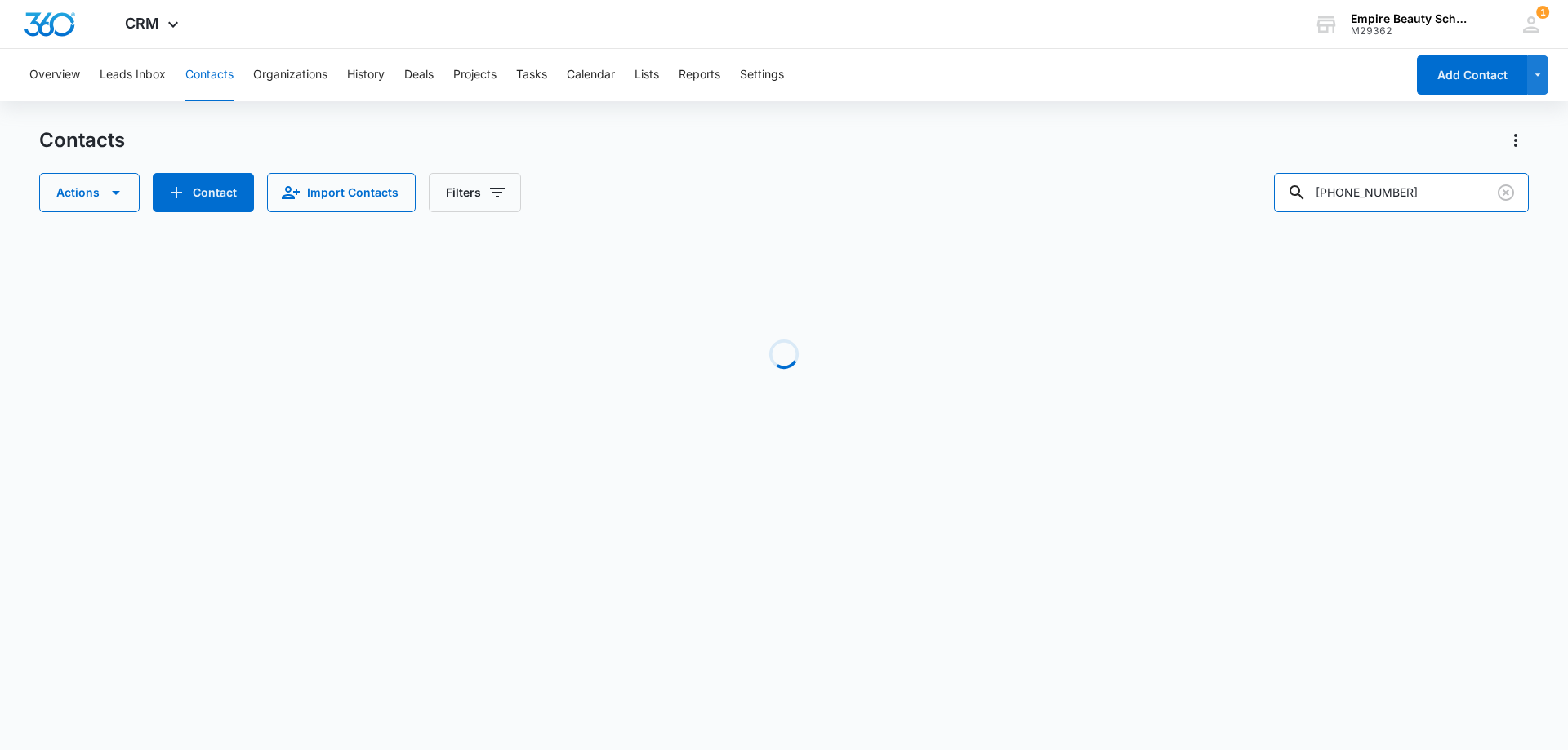
drag, startPoint x: 1350, startPoint y: 184, endPoint x: 1254, endPoint y: 185, distance: 96.0
click at [1258, 186] on div "Actions Contact Import Contacts Filters [PHONE_NUMBER]" at bounding box center [784, 192] width 1489 height 39
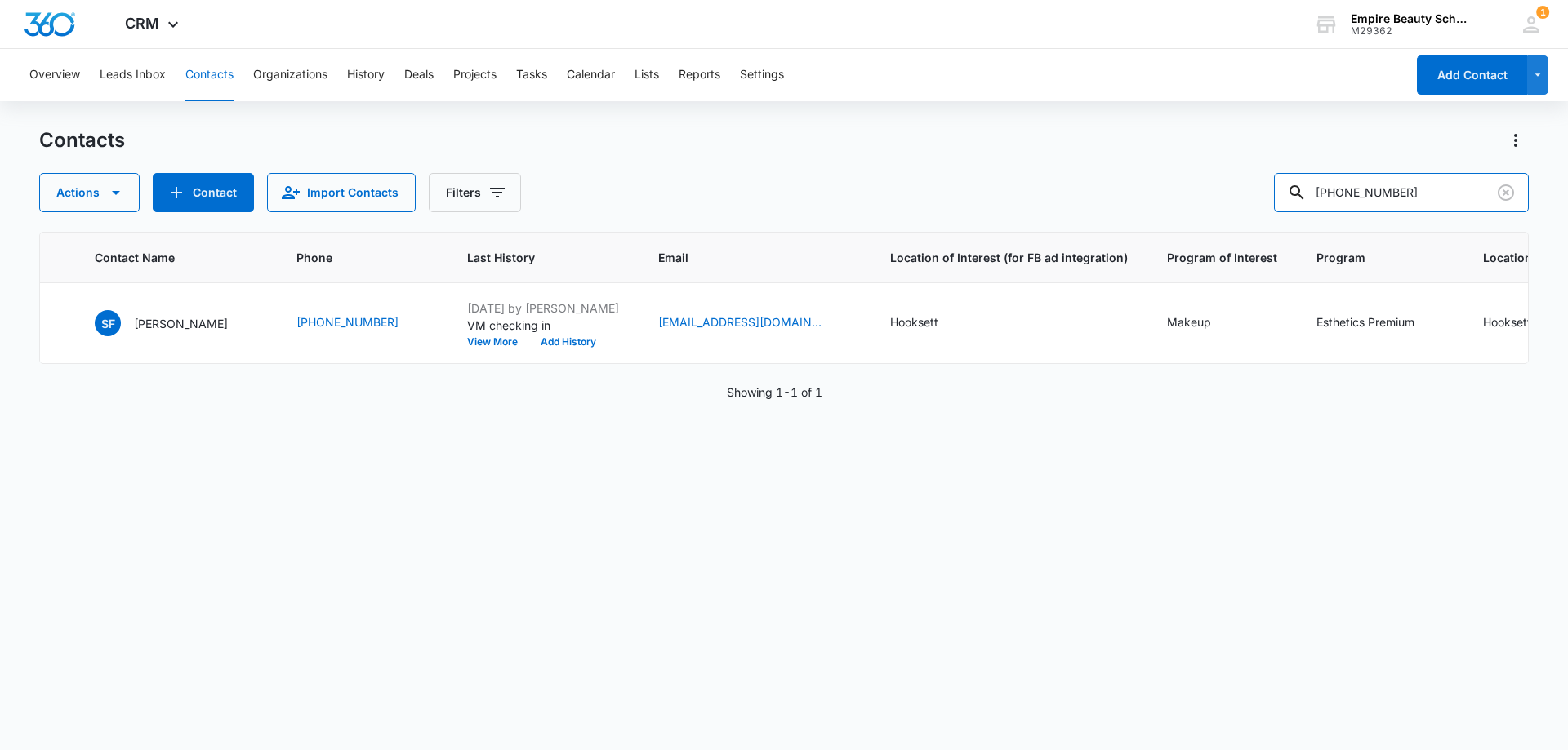
type input "[PHONE_NUMBER]"
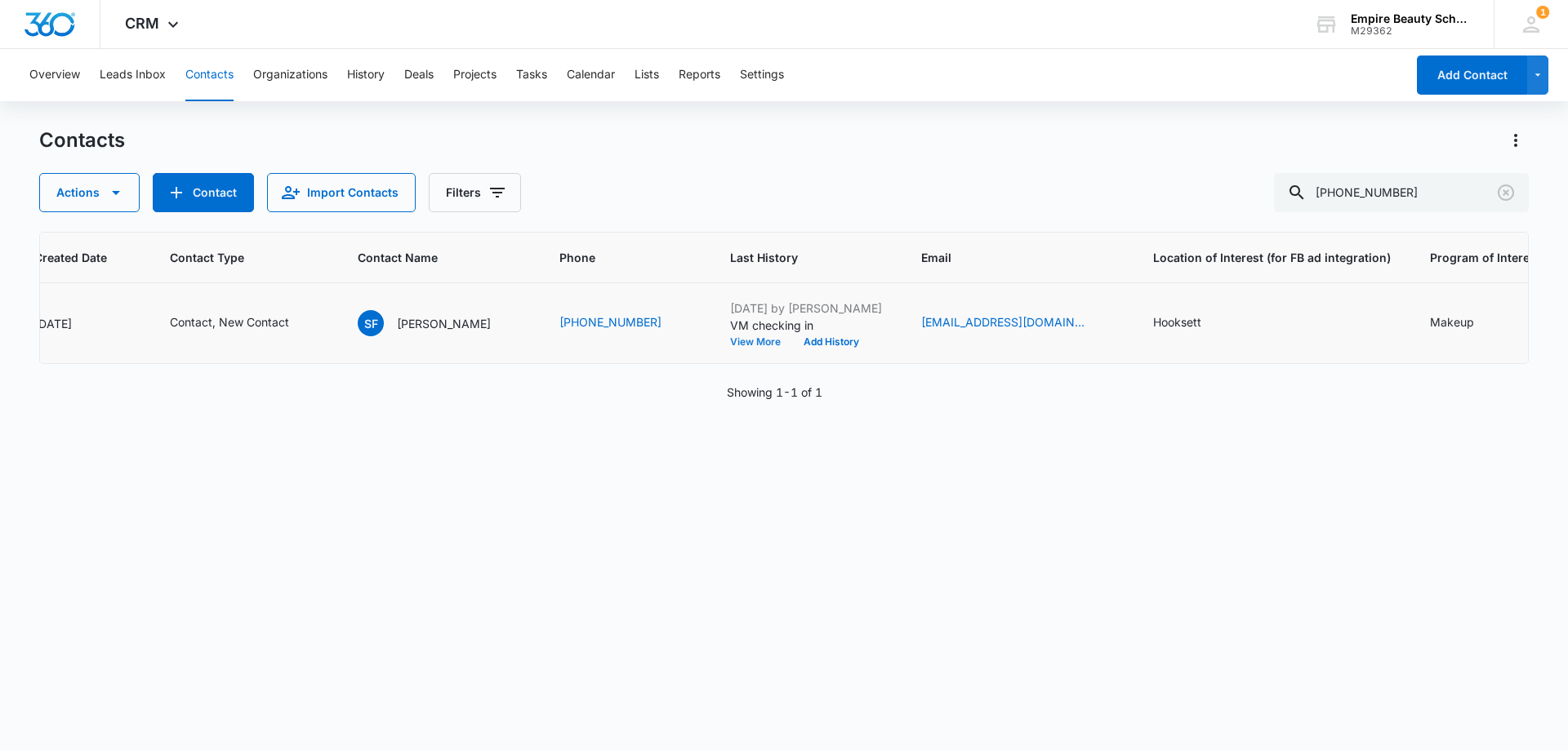
click at [730, 342] on button "View More" at bounding box center [760, 342] width 62 height 10
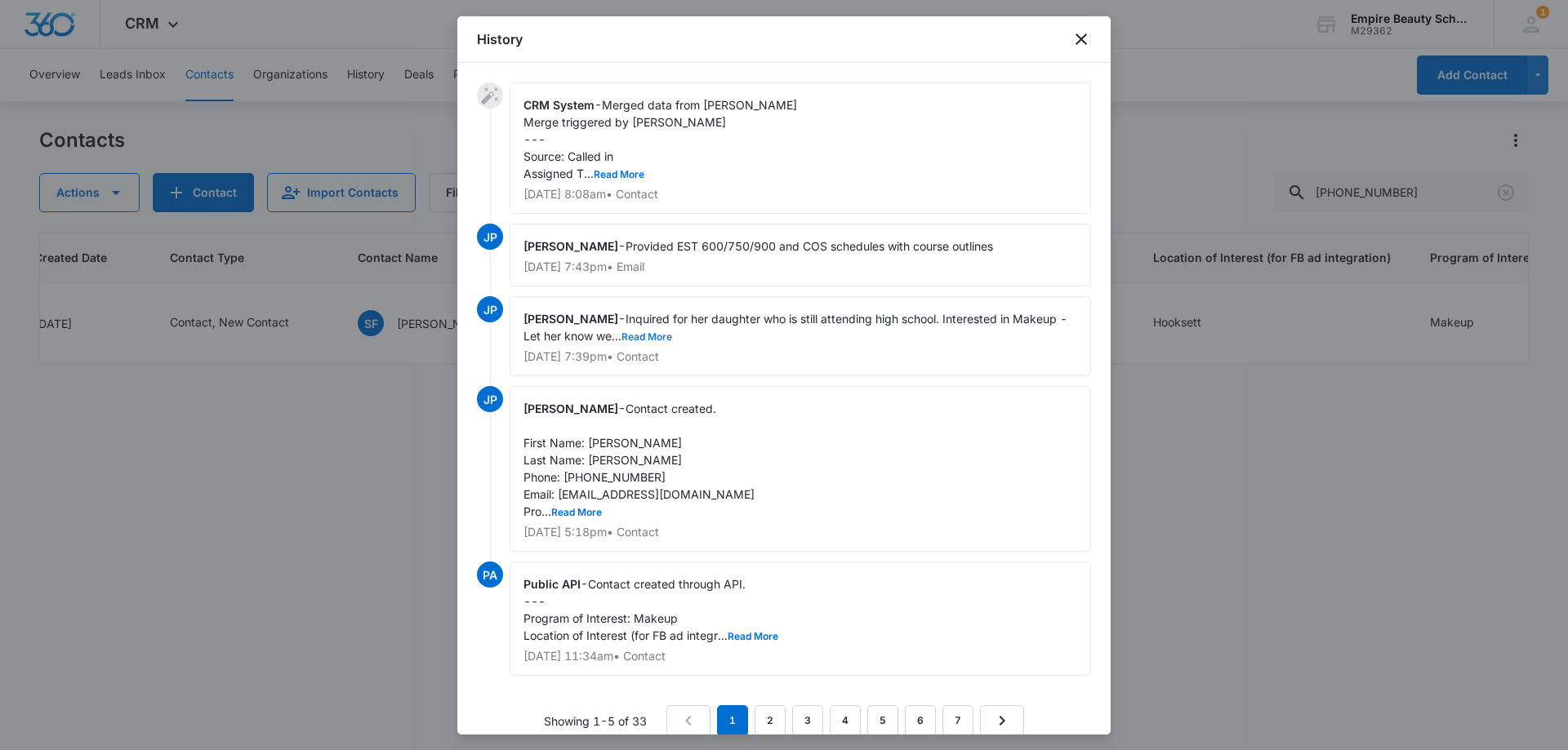
click at [670, 335] on button "Read More" at bounding box center [646, 337] width 51 height 10
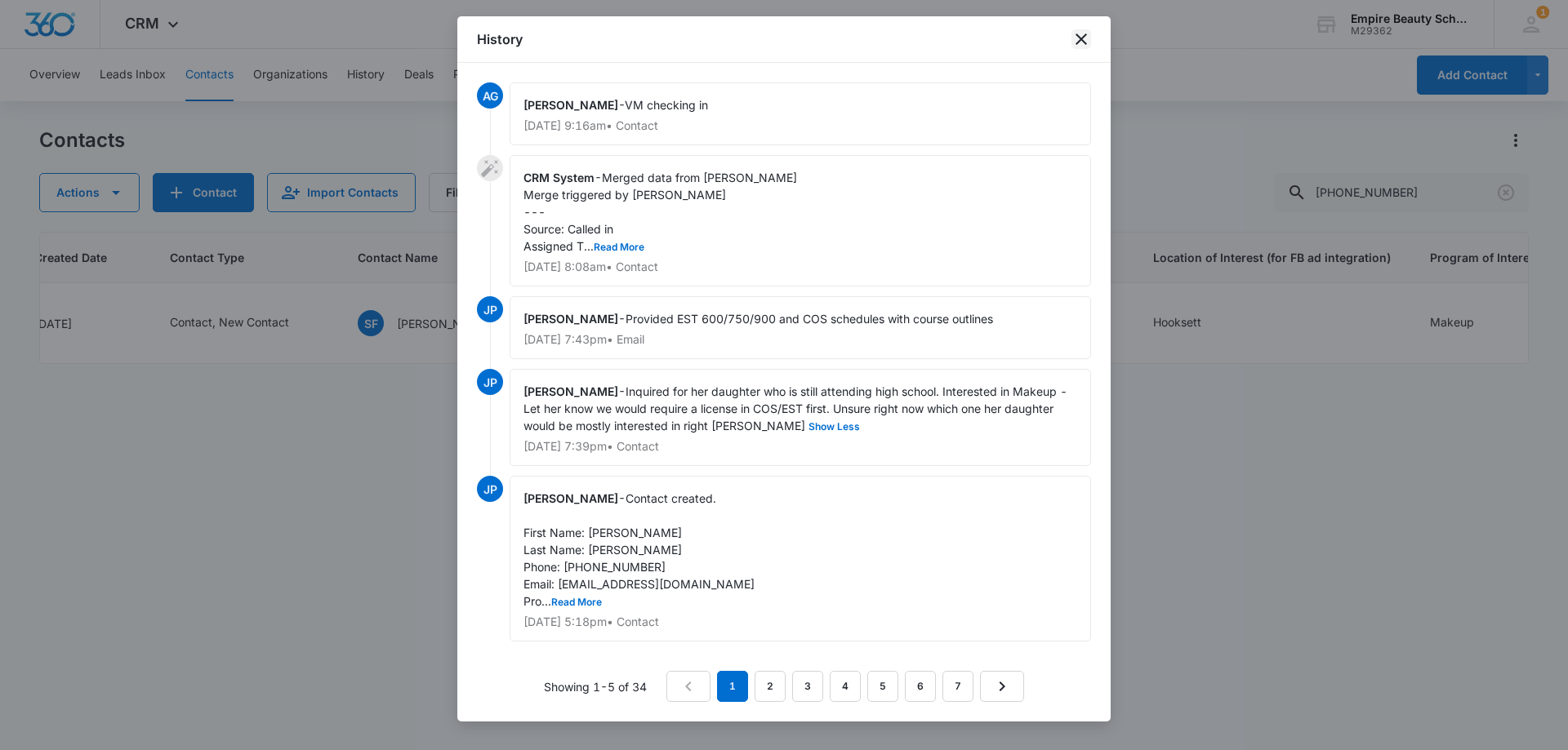
click at [1076, 34] on icon "close" at bounding box center [1081, 39] width 12 height 12
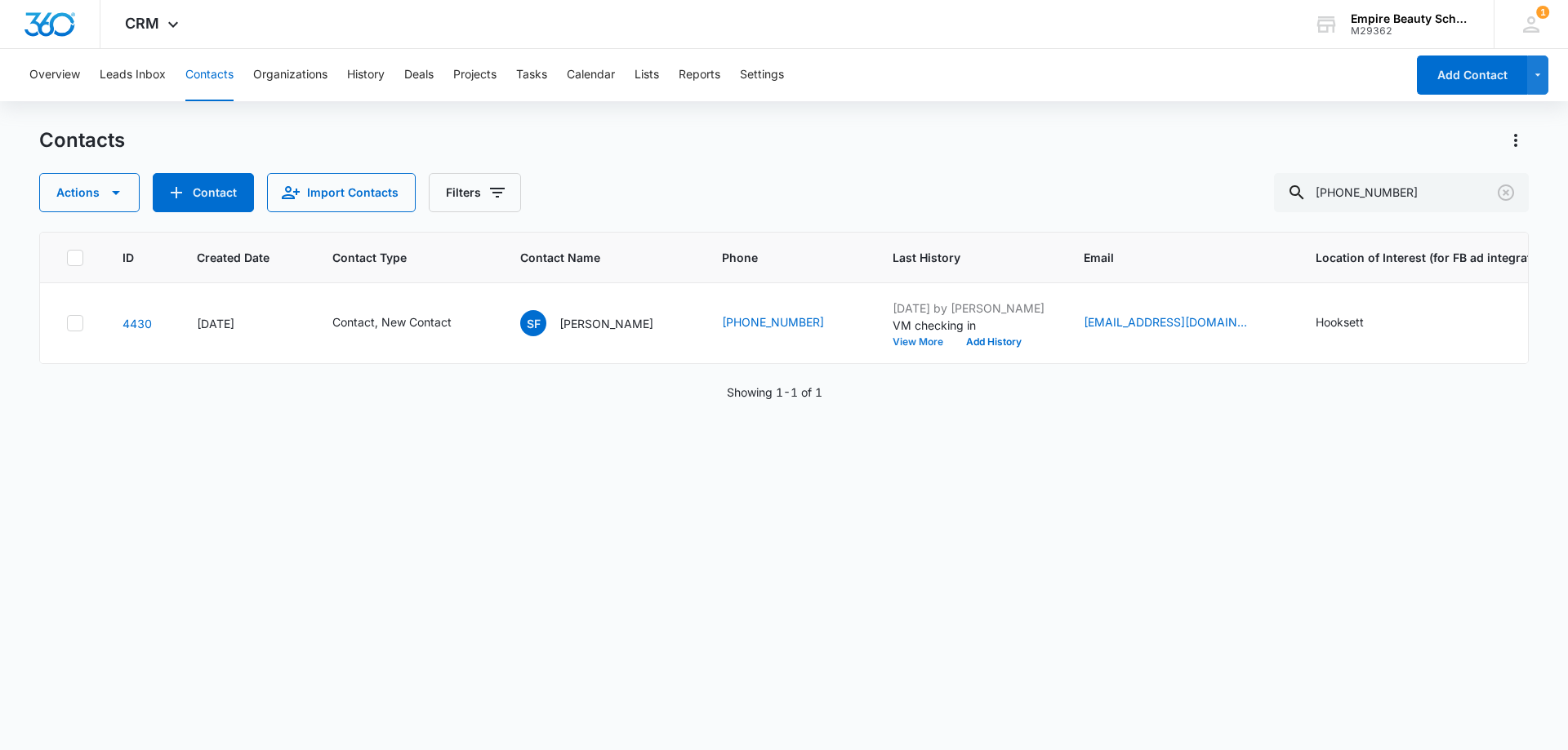
scroll to position [0, 471]
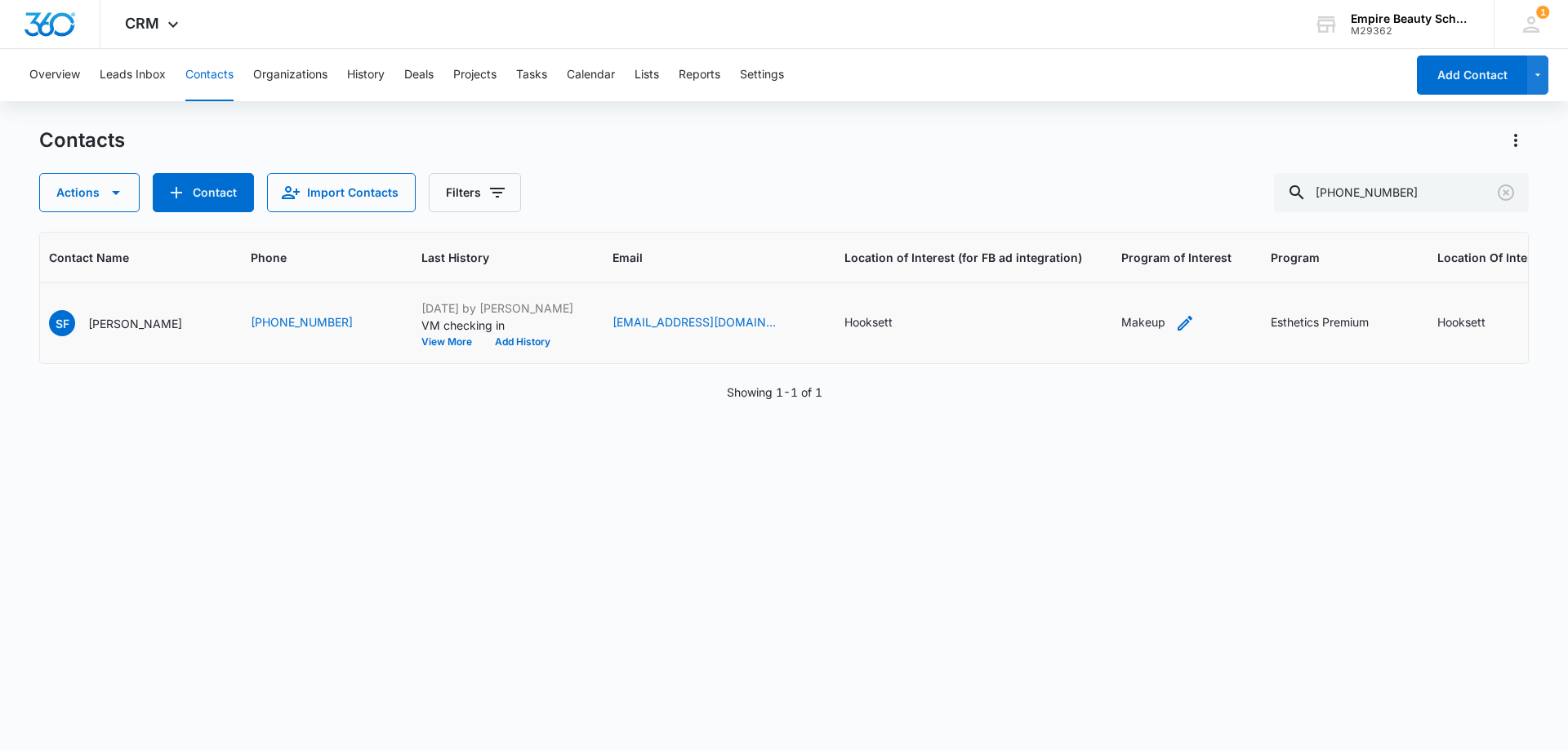
click at [1177, 326] on icon "Program of Interest - Makeup - Select to Edit Field" at bounding box center [1185, 323] width 15 height 15
click at [1082, 223] on input "Makeup" at bounding box center [1109, 218] width 206 height 39
type input "Makeup, Esthetics"
click at [1175, 269] on button "Save" at bounding box center [1188, 269] width 48 height 31
click at [1399, 323] on icon "Program - Esthetics Premium - Select to Edit Field" at bounding box center [1406, 323] width 15 height 15
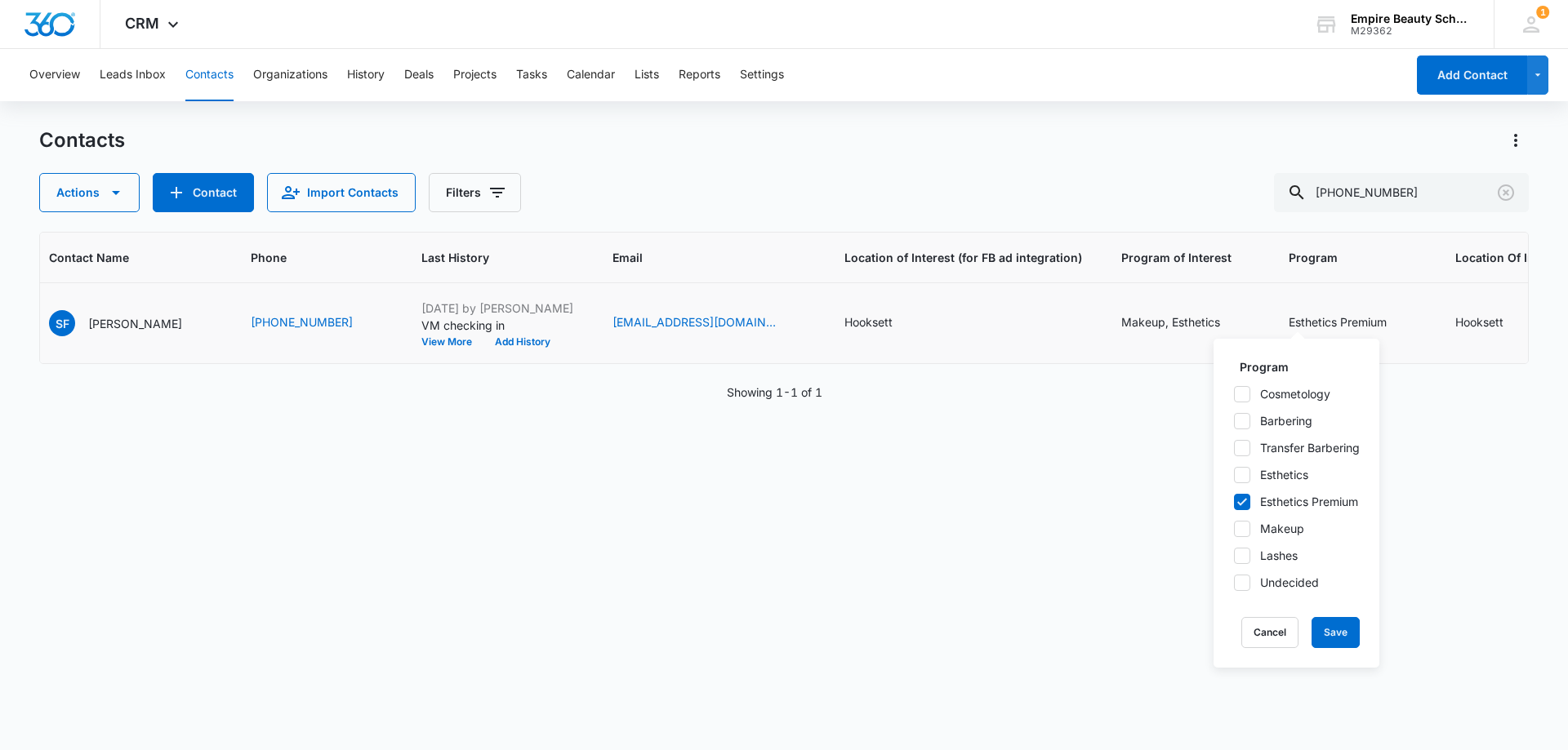
click at [1248, 463] on div "Cosmetology Barbering Transfer Barbering Esthetics Esthetics Premium Makeup Las…" at bounding box center [1296, 488] width 127 height 206
click at [1241, 474] on icon at bounding box center [1242, 475] width 15 height 15
click at [1234, 474] on input "Esthetics" at bounding box center [1233, 474] width 1 height 1
checkbox input "true"
click at [1242, 534] on icon at bounding box center [1242, 529] width 15 height 15
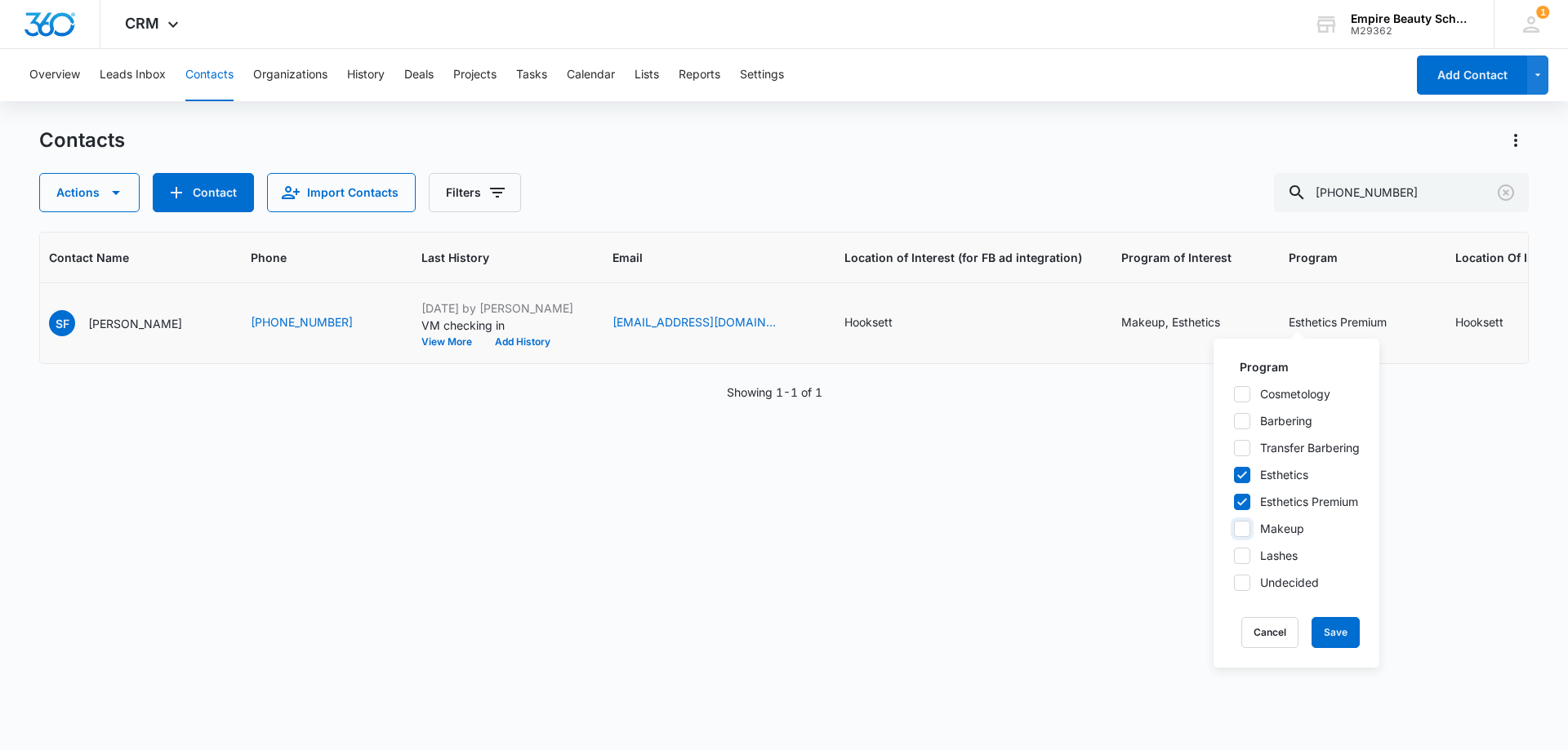
click at [1234, 529] on input "Makeup" at bounding box center [1233, 528] width 1 height 1
checkbox input "true"
click at [1333, 625] on button "Save" at bounding box center [1335, 631] width 48 height 31
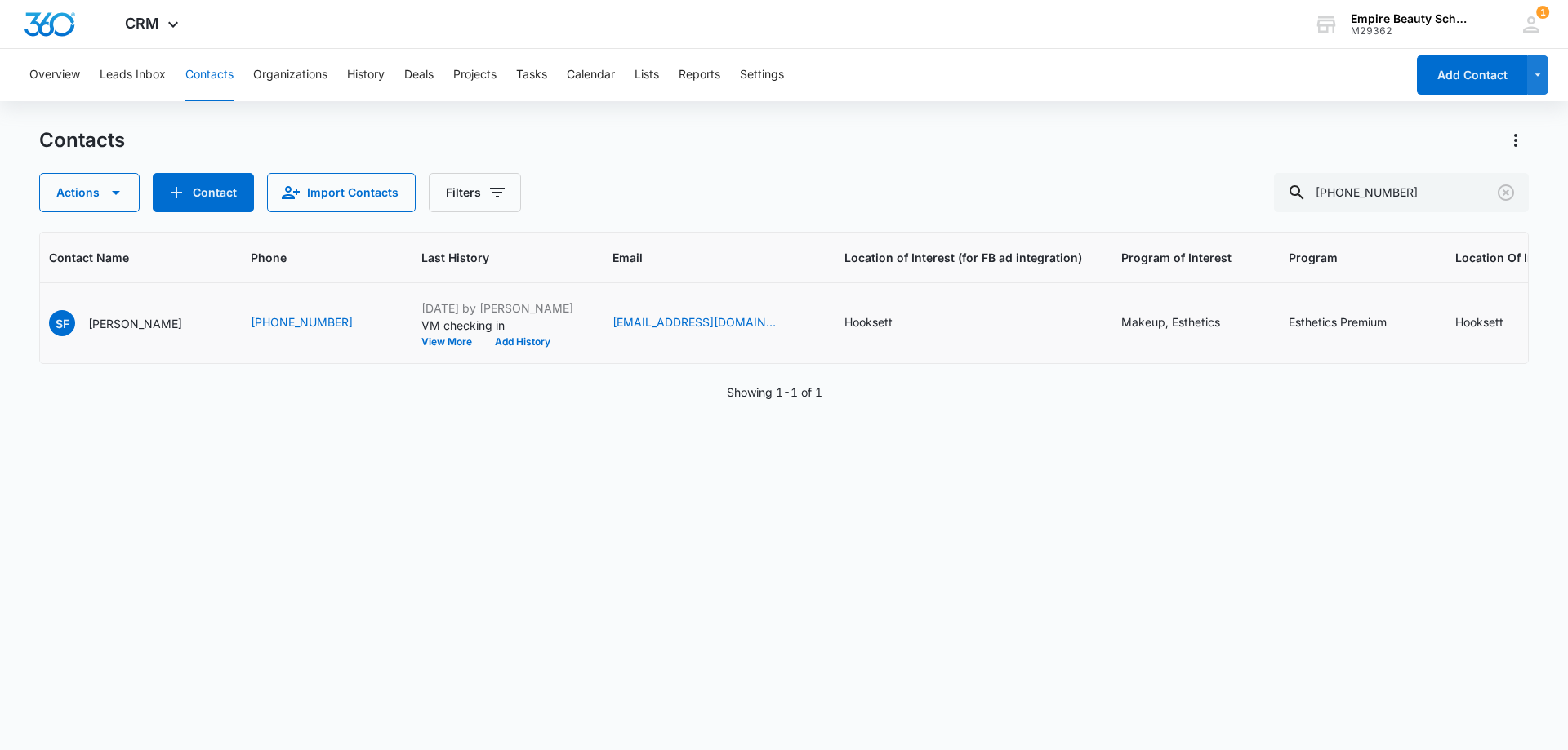
scroll to position [0, 439]
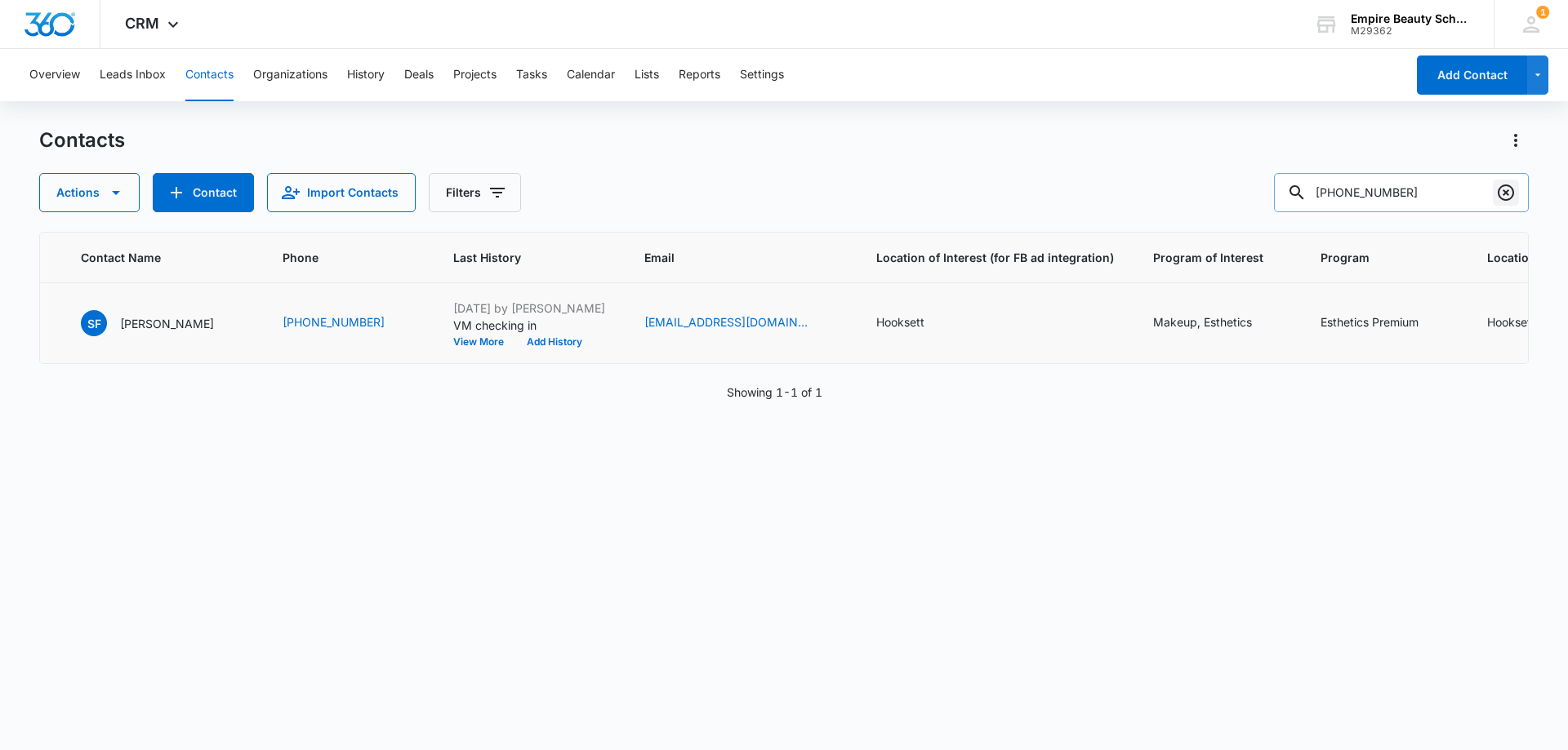
click at [1505, 191] on icon "Clear" at bounding box center [1506, 193] width 17 height 17
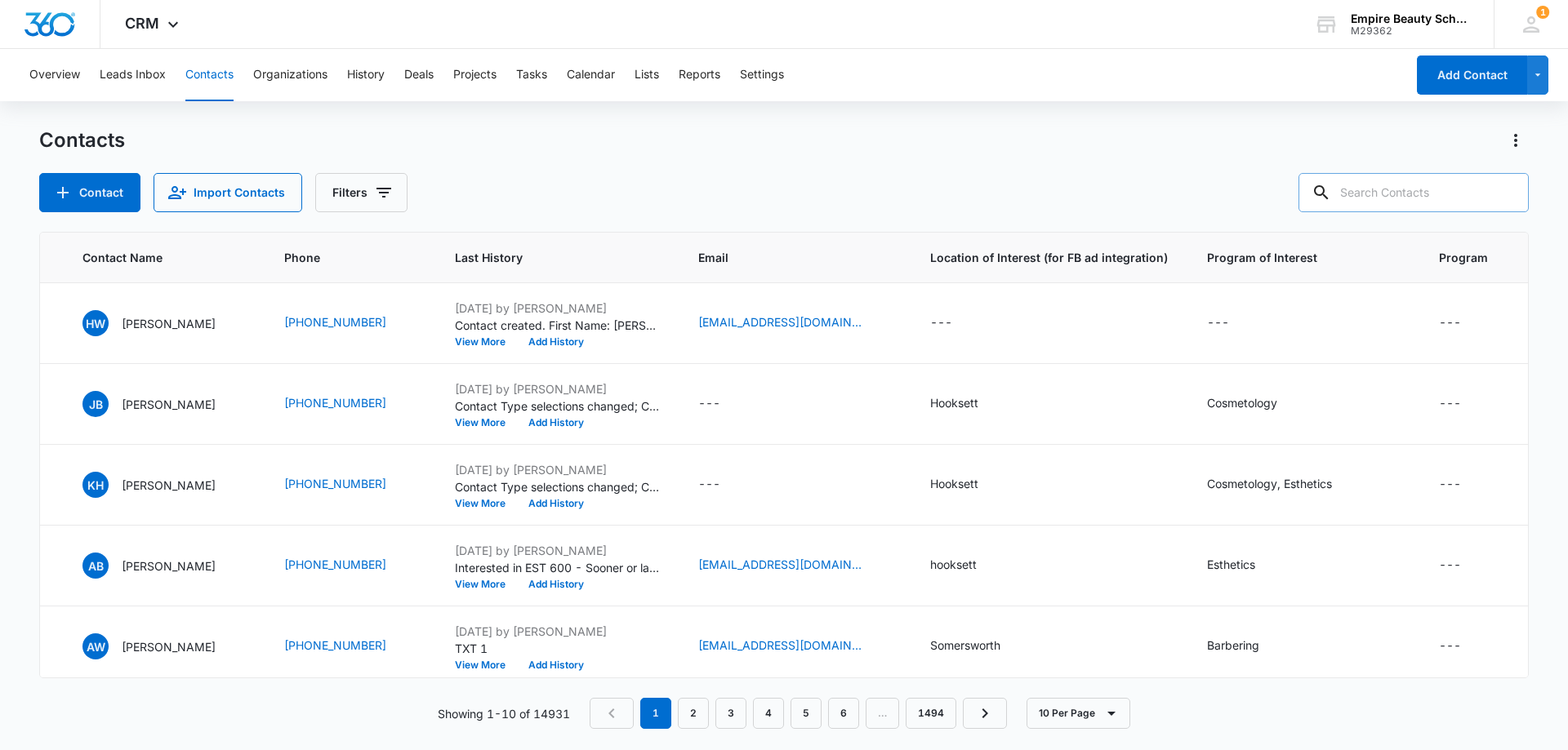
click at [1469, 188] on input "text" at bounding box center [1414, 192] width 231 height 39
paste input "19294996860"
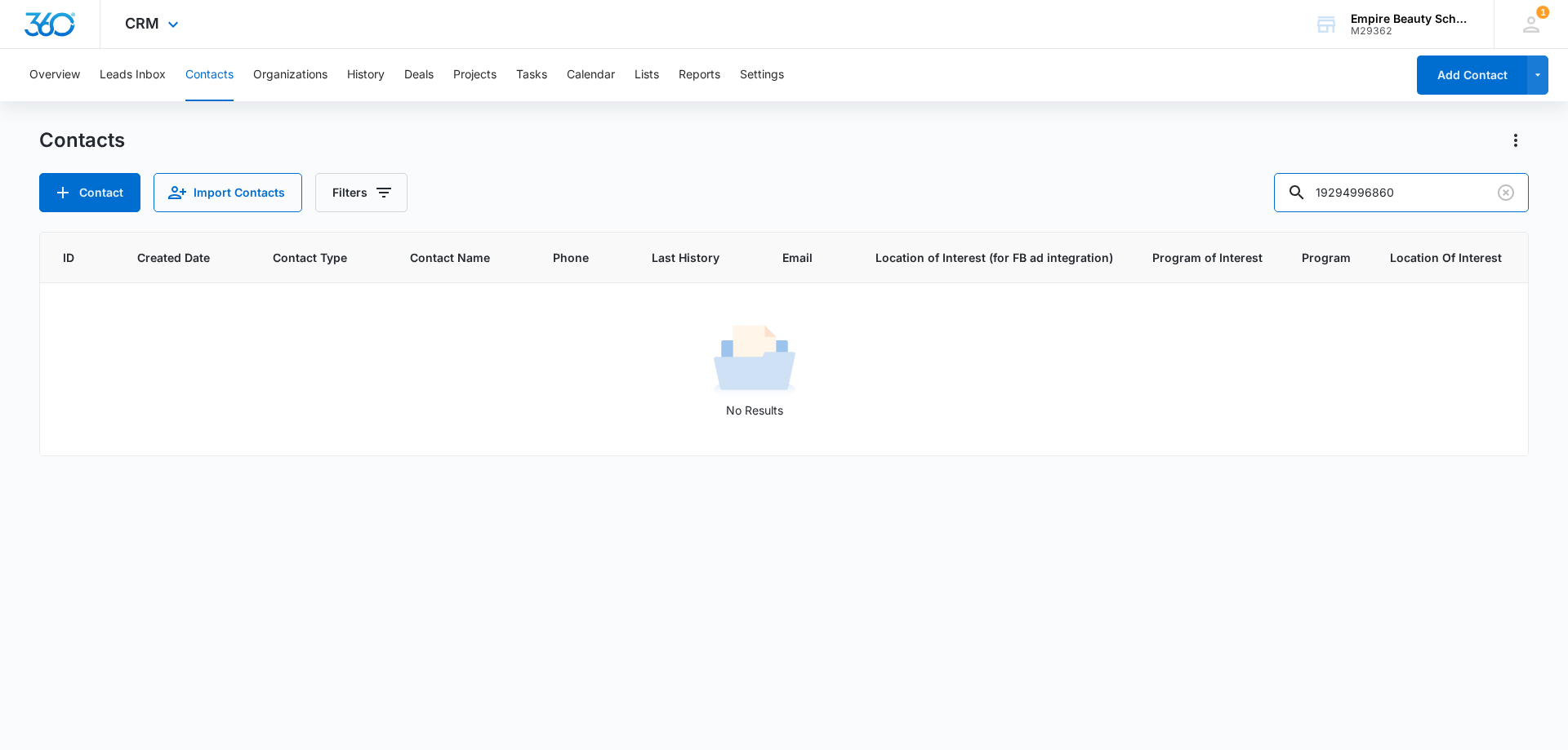
scroll to position [0, 55]
drag, startPoint x: 1379, startPoint y: 191, endPoint x: 1160, endPoint y: 202, distance: 219.3
click at [1166, 202] on div "Contact Import Contacts Filters 19294996860" at bounding box center [784, 192] width 1489 height 39
type input "6860"
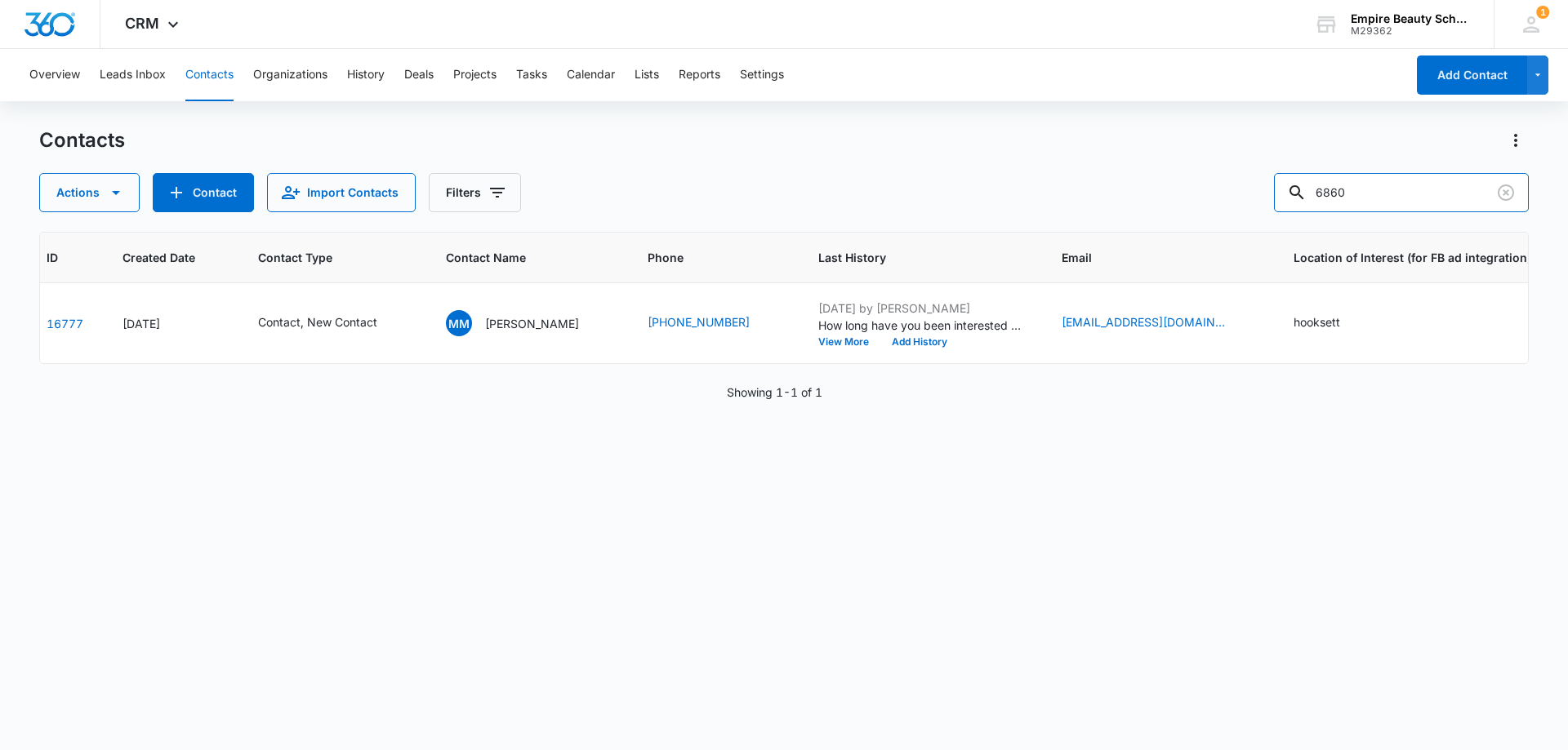
scroll to position [0, 94]
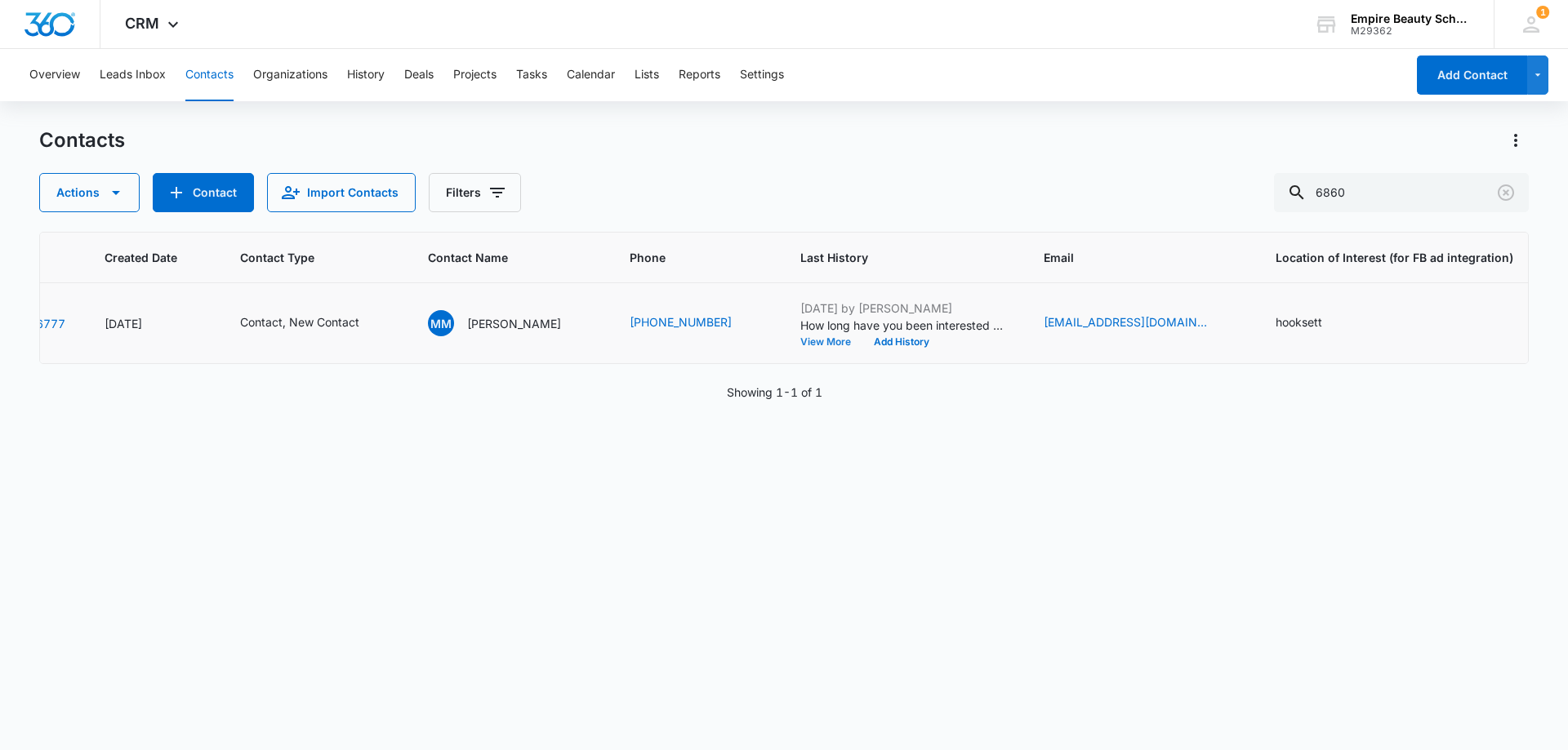
click at [832, 343] on button "View More" at bounding box center [831, 342] width 62 height 10
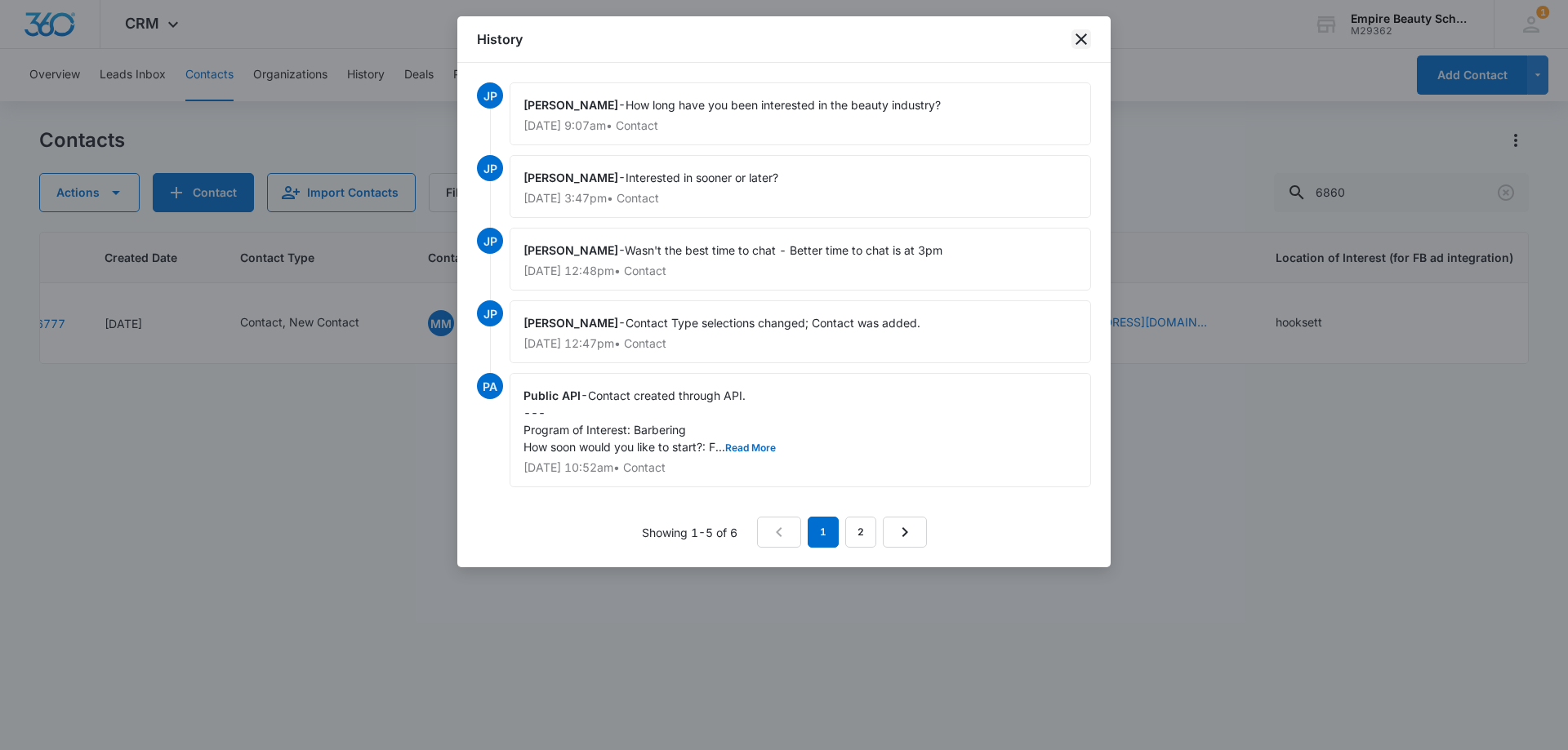
click at [1080, 36] on icon "close" at bounding box center [1081, 39] width 20 height 20
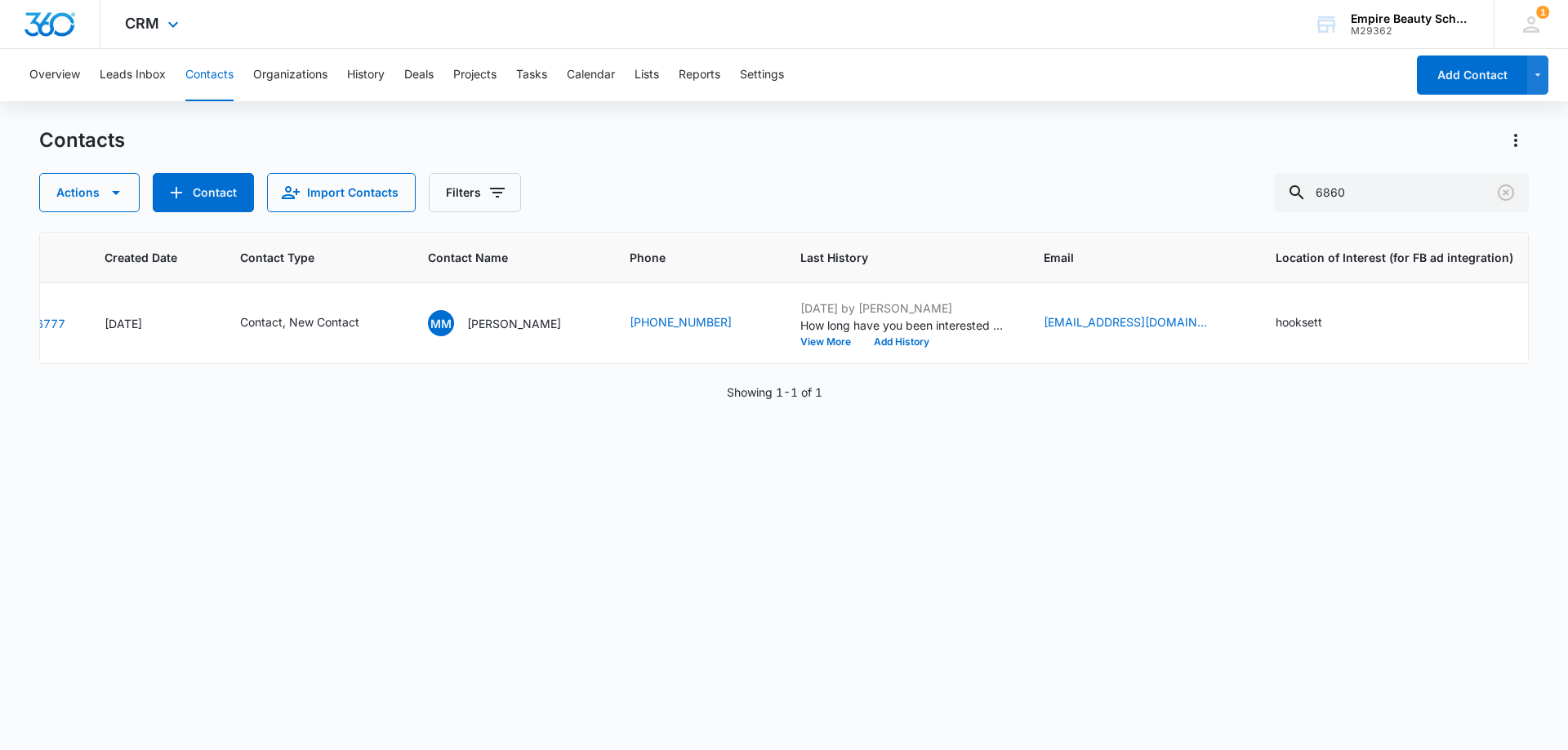
click at [1512, 194] on icon "Clear" at bounding box center [1506, 193] width 20 height 20
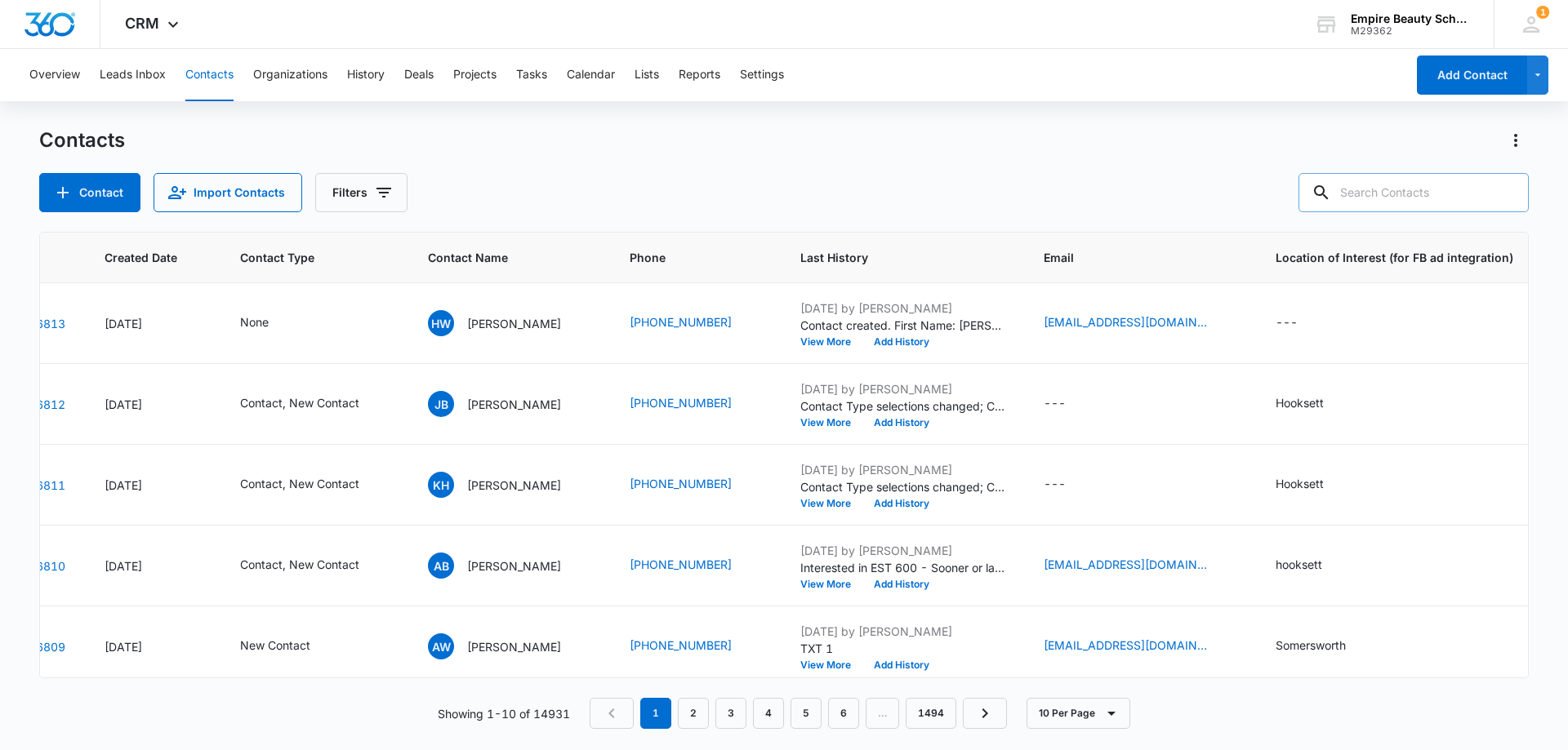
click at [1378, 186] on input "text" at bounding box center [1414, 192] width 231 height 39
paste input "603) 848-2270"
type input "603) 848-2270"
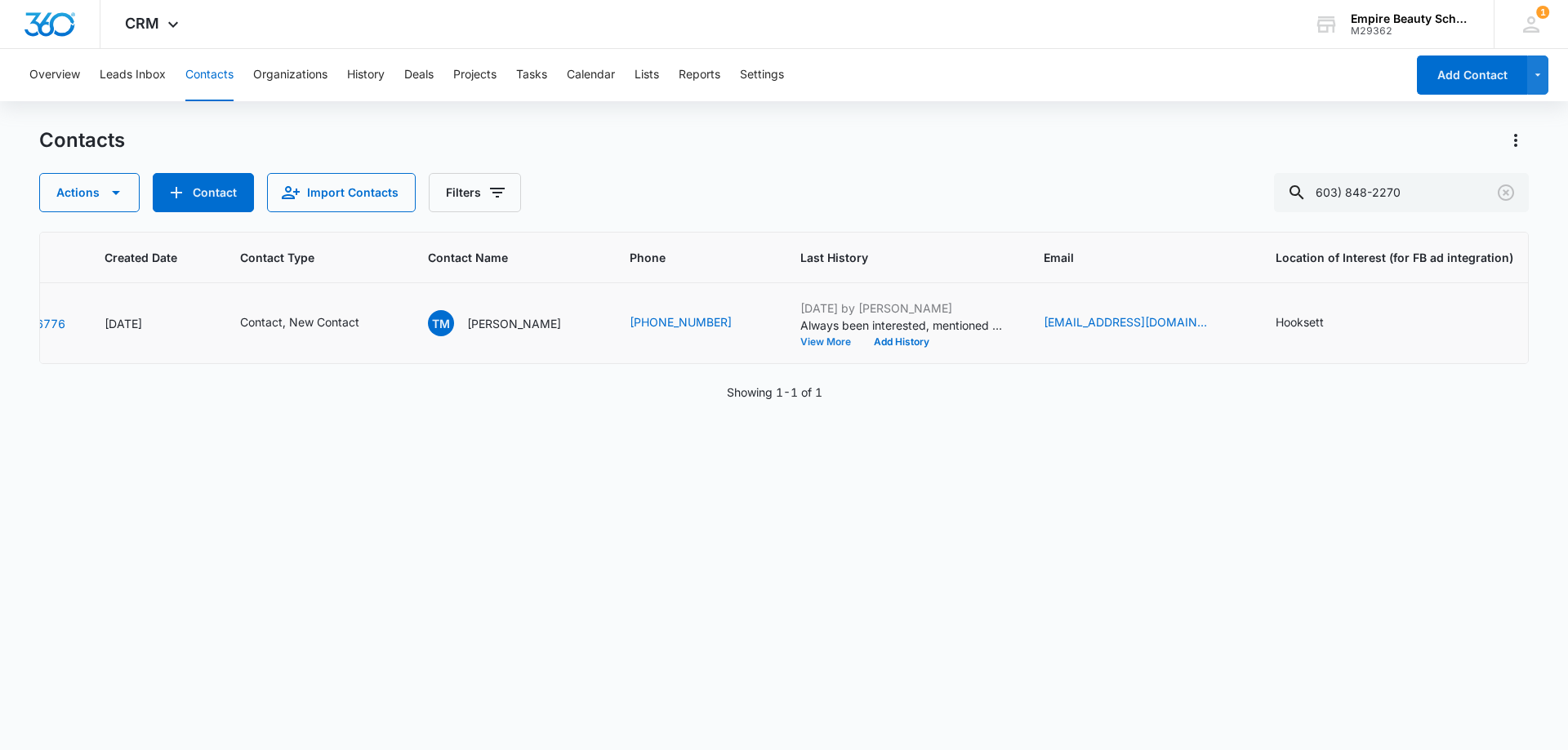
click at [800, 337] on button "View More" at bounding box center [831, 342] width 62 height 10
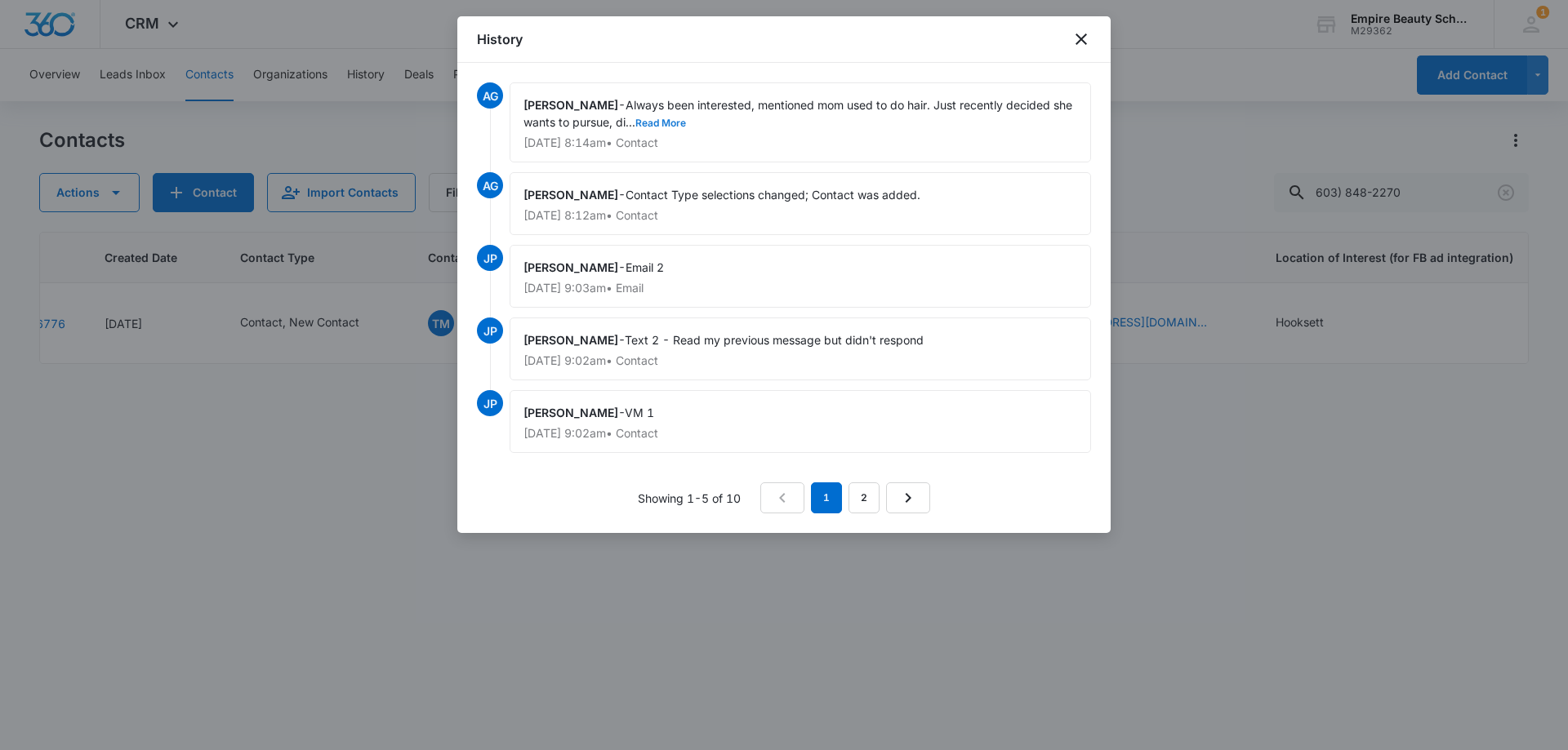
click at [658, 119] on button "Read More" at bounding box center [660, 123] width 51 height 10
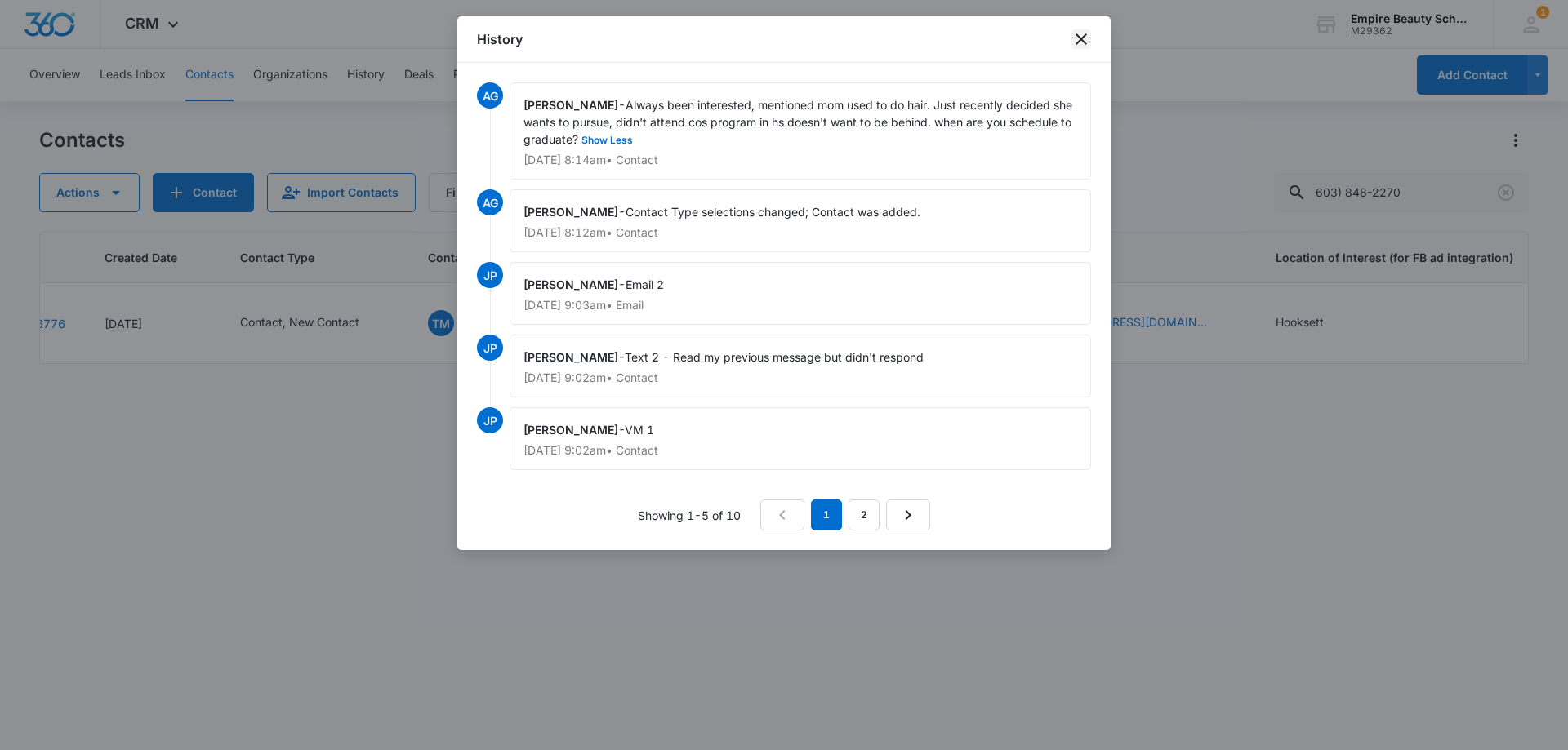
click at [1082, 41] on icon "close" at bounding box center [1081, 39] width 12 height 12
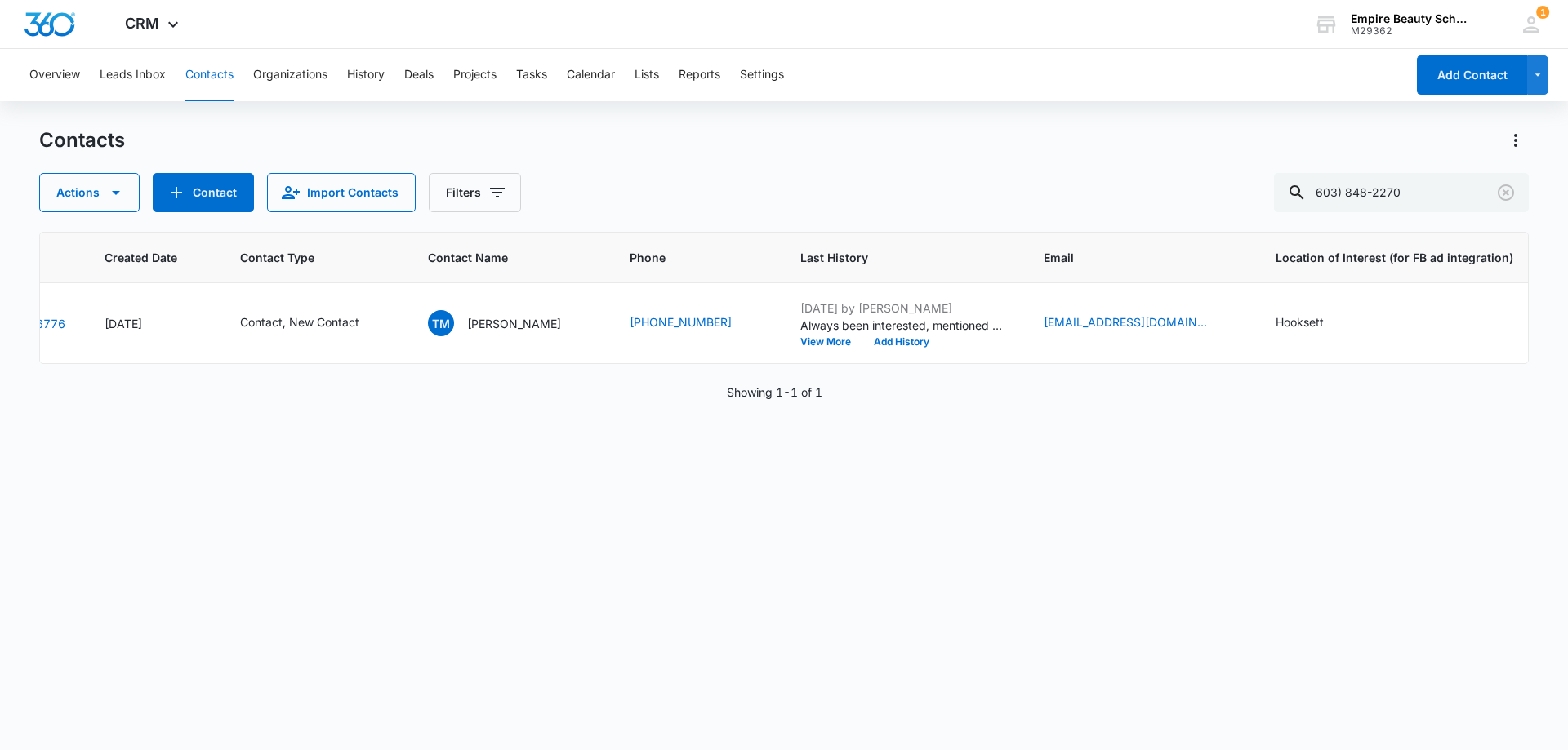
click at [965, 158] on div "Contacts Actions Contact Import Contacts Filters 603) 848-2270" at bounding box center [784, 170] width 1489 height 85
click at [1514, 191] on icon "Clear" at bounding box center [1506, 193] width 20 height 20
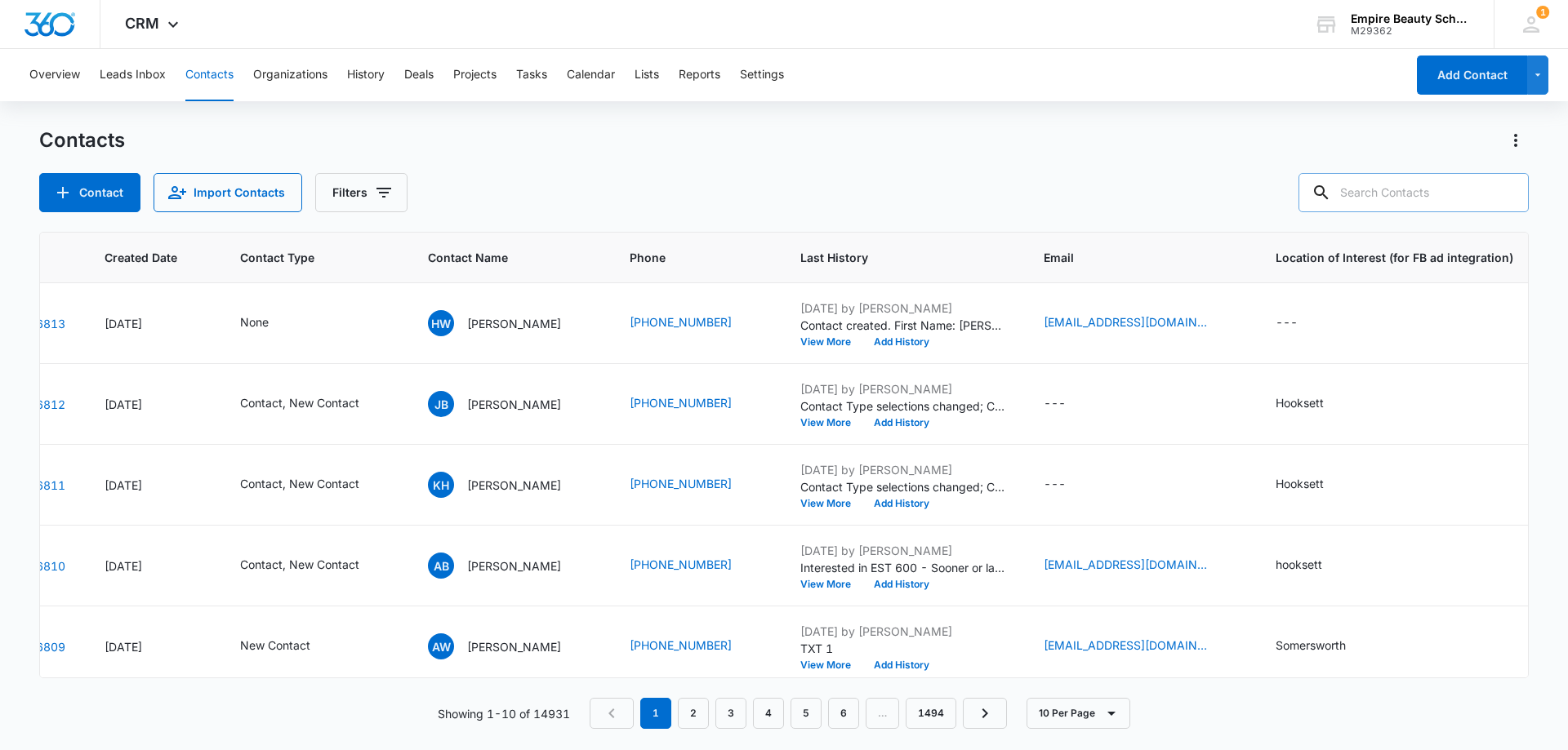
click at [1423, 185] on input "text" at bounding box center [1414, 192] width 231 height 39
click at [1435, 204] on input "text" at bounding box center [1414, 192] width 231 height 39
type input "[PERSON_NAME]"
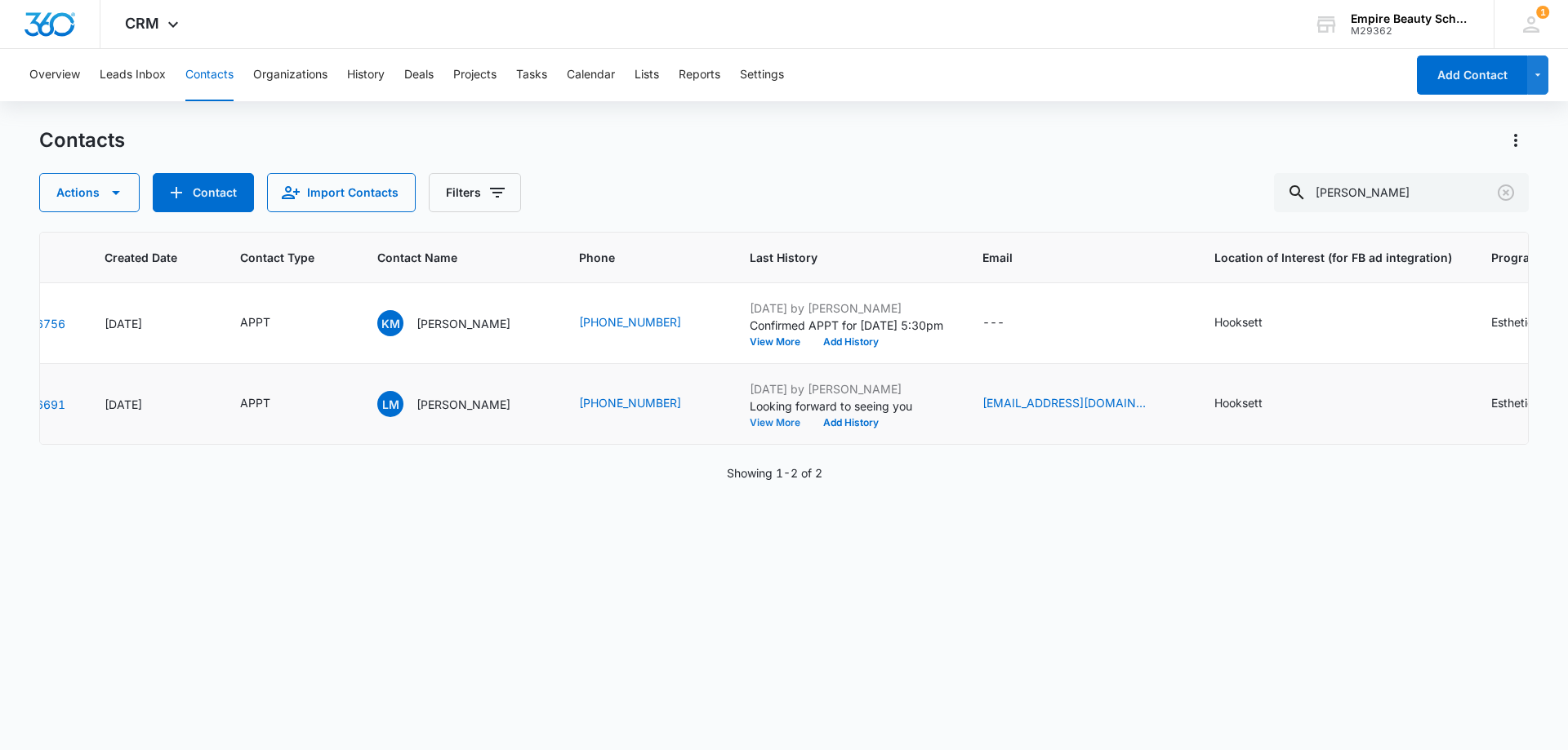
click at [750, 423] on button "View More" at bounding box center [780, 423] width 62 height 10
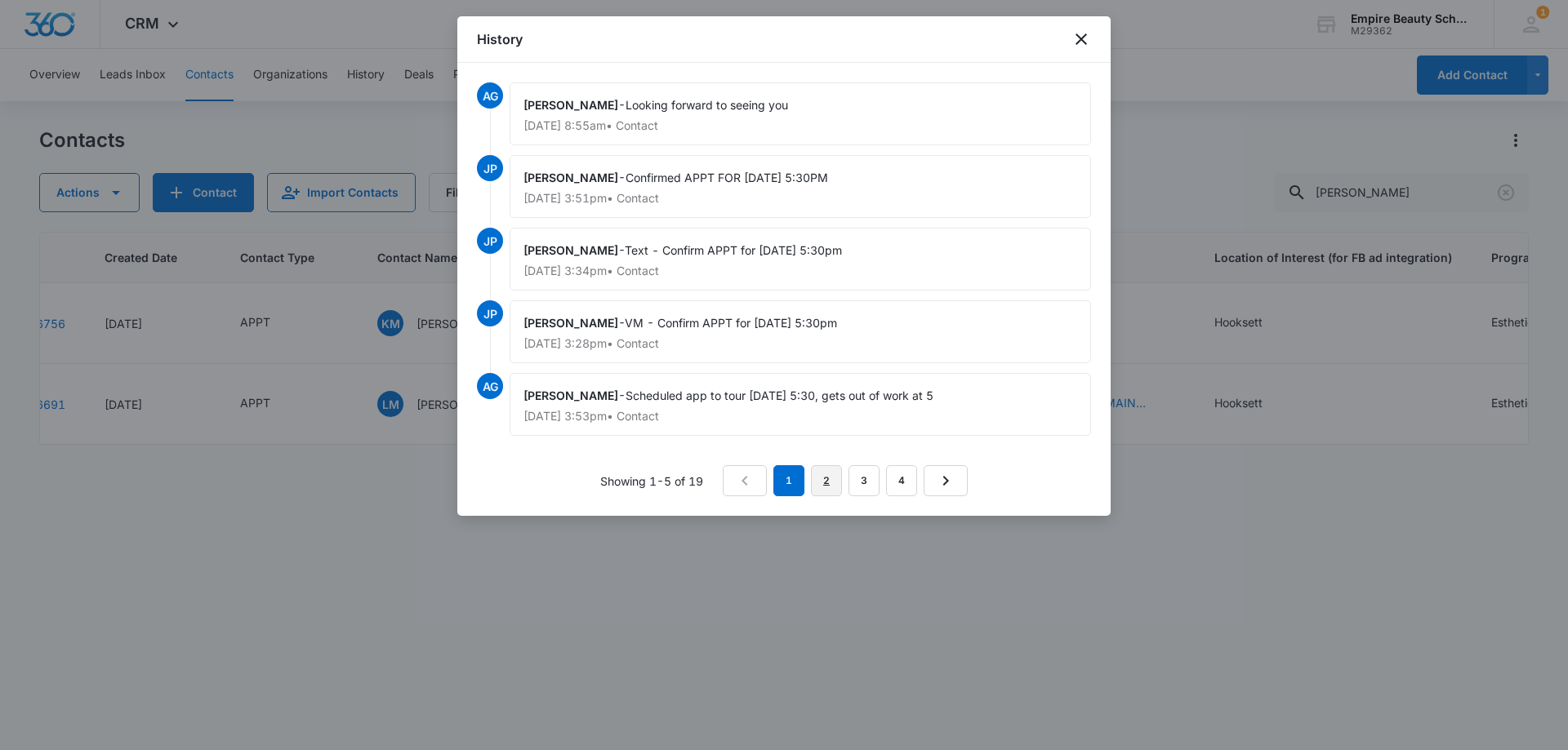
click at [831, 474] on link "2" at bounding box center [826, 480] width 31 height 31
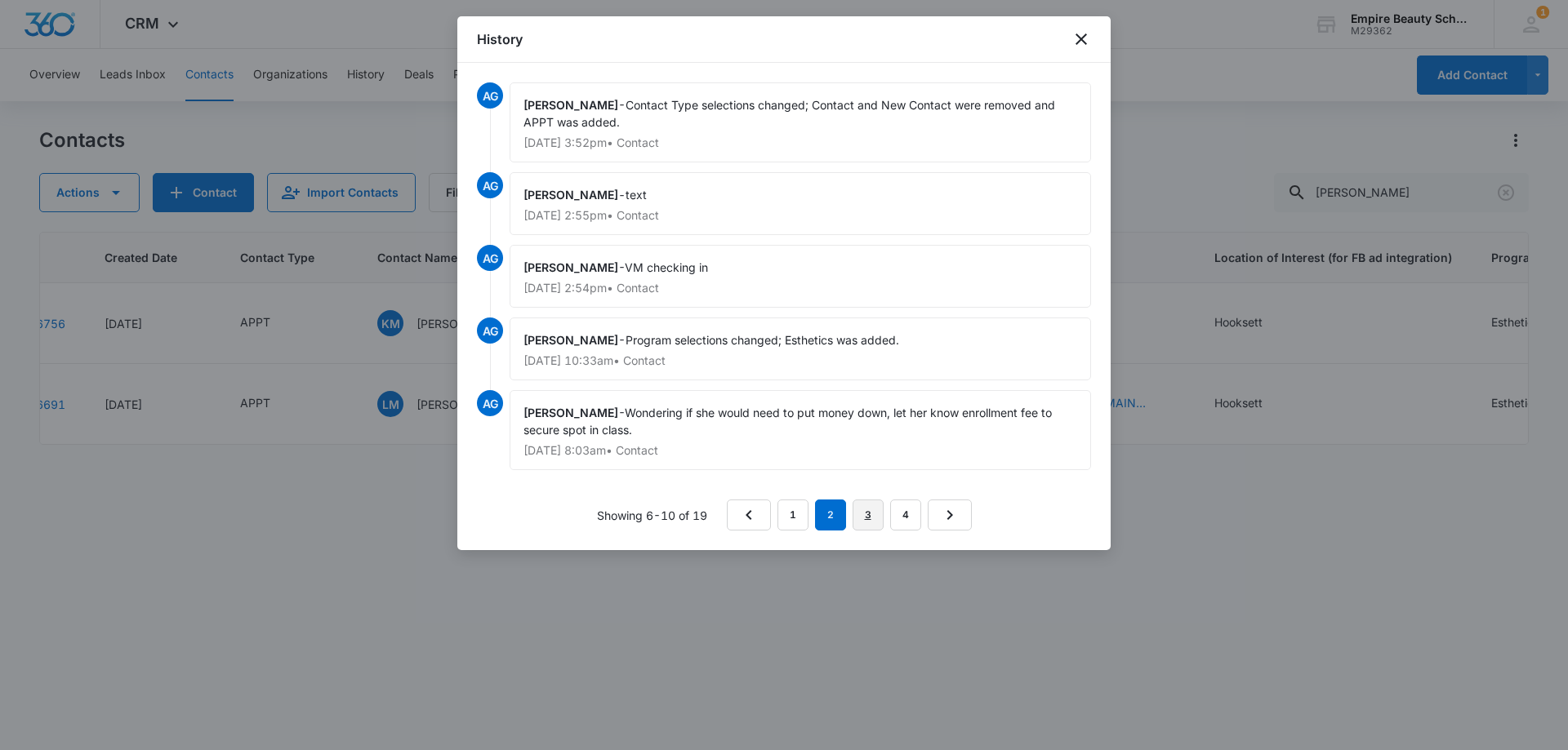
click at [867, 522] on link "3" at bounding box center [867, 515] width 31 height 31
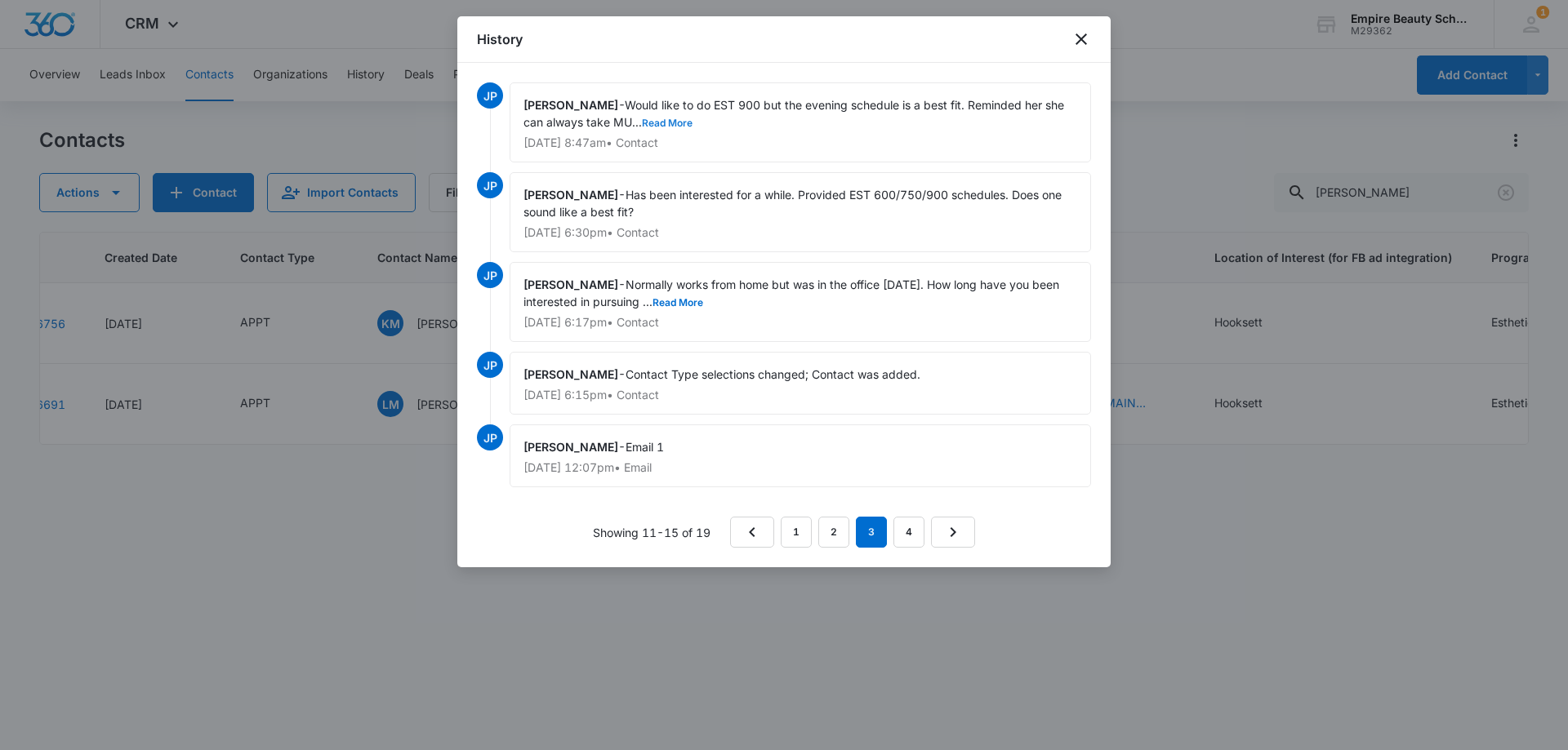
click at [678, 119] on button "Read More" at bounding box center [667, 123] width 51 height 10
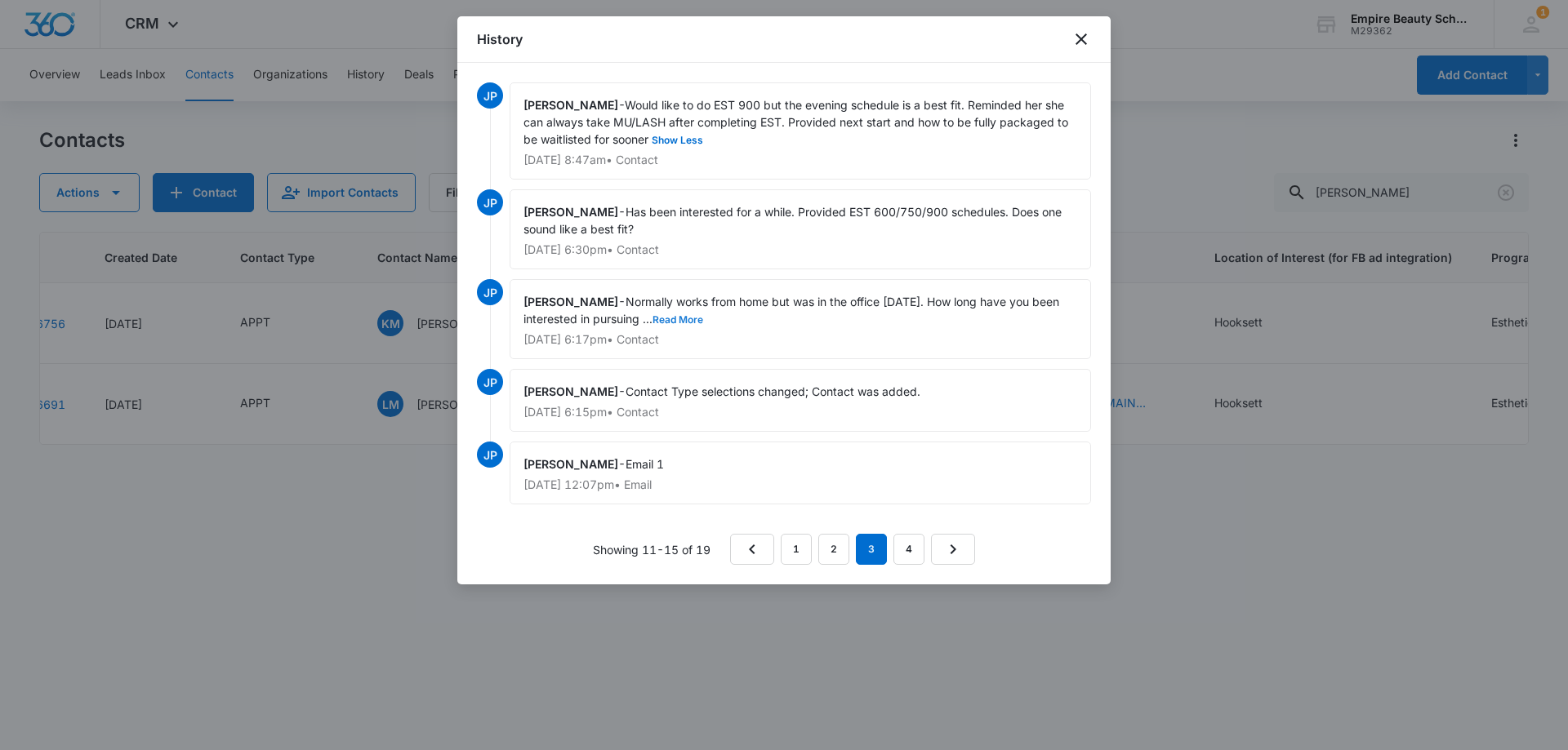
click at [680, 317] on button "Read More" at bounding box center [677, 320] width 51 height 10
click at [903, 550] on link "4" at bounding box center [908, 549] width 31 height 31
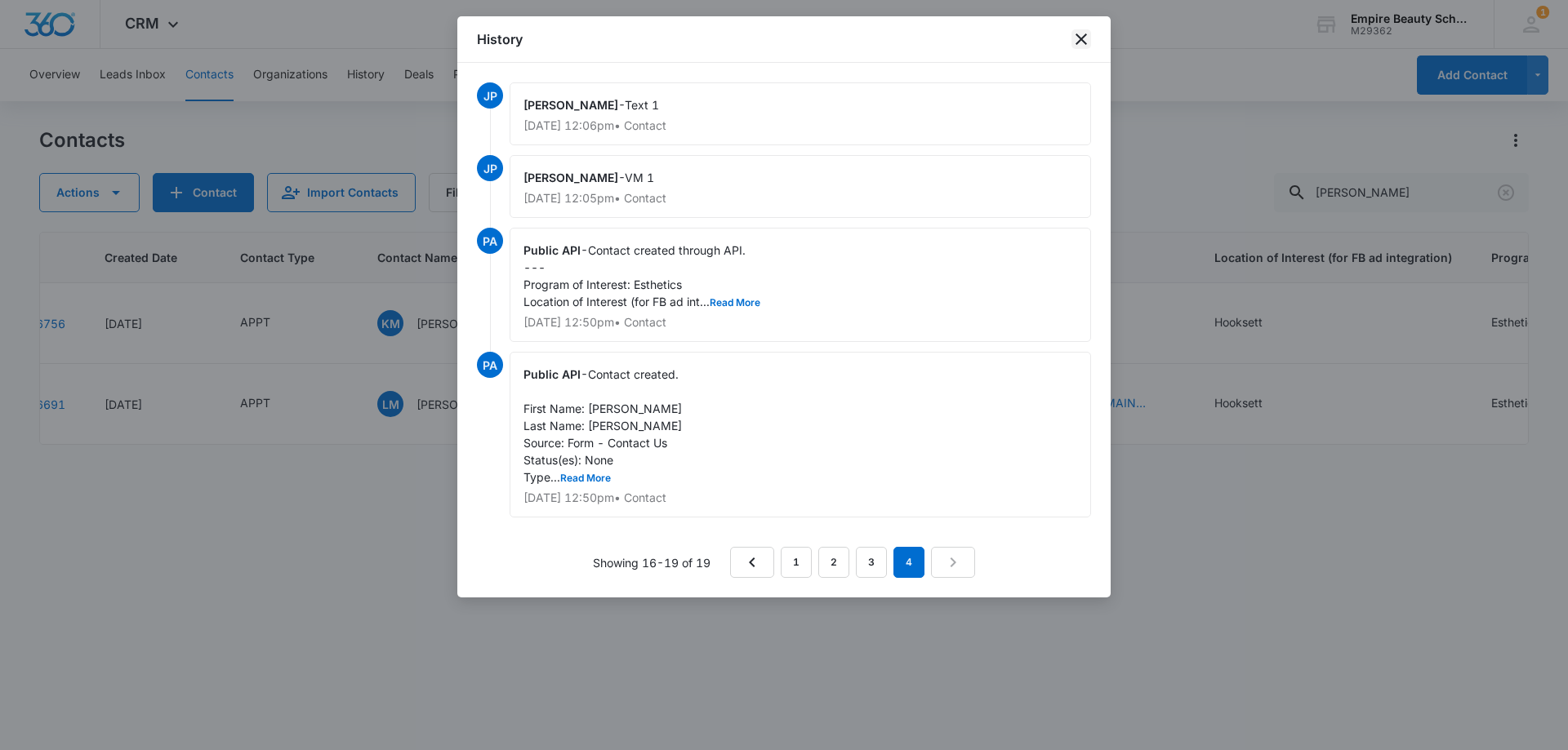
click at [1087, 39] on icon "close" at bounding box center [1081, 39] width 20 height 20
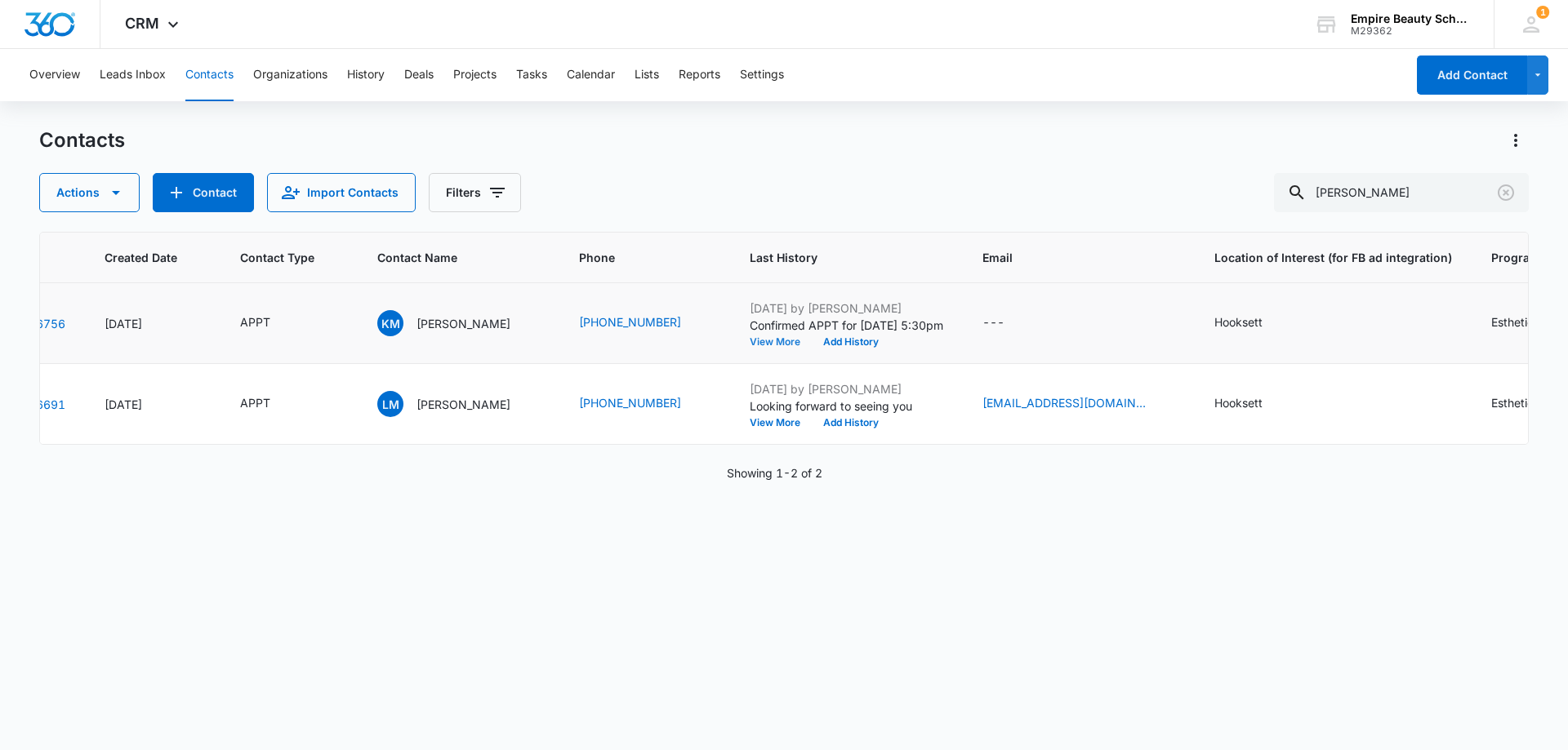
click at [766, 341] on button "View More" at bounding box center [780, 342] width 62 height 10
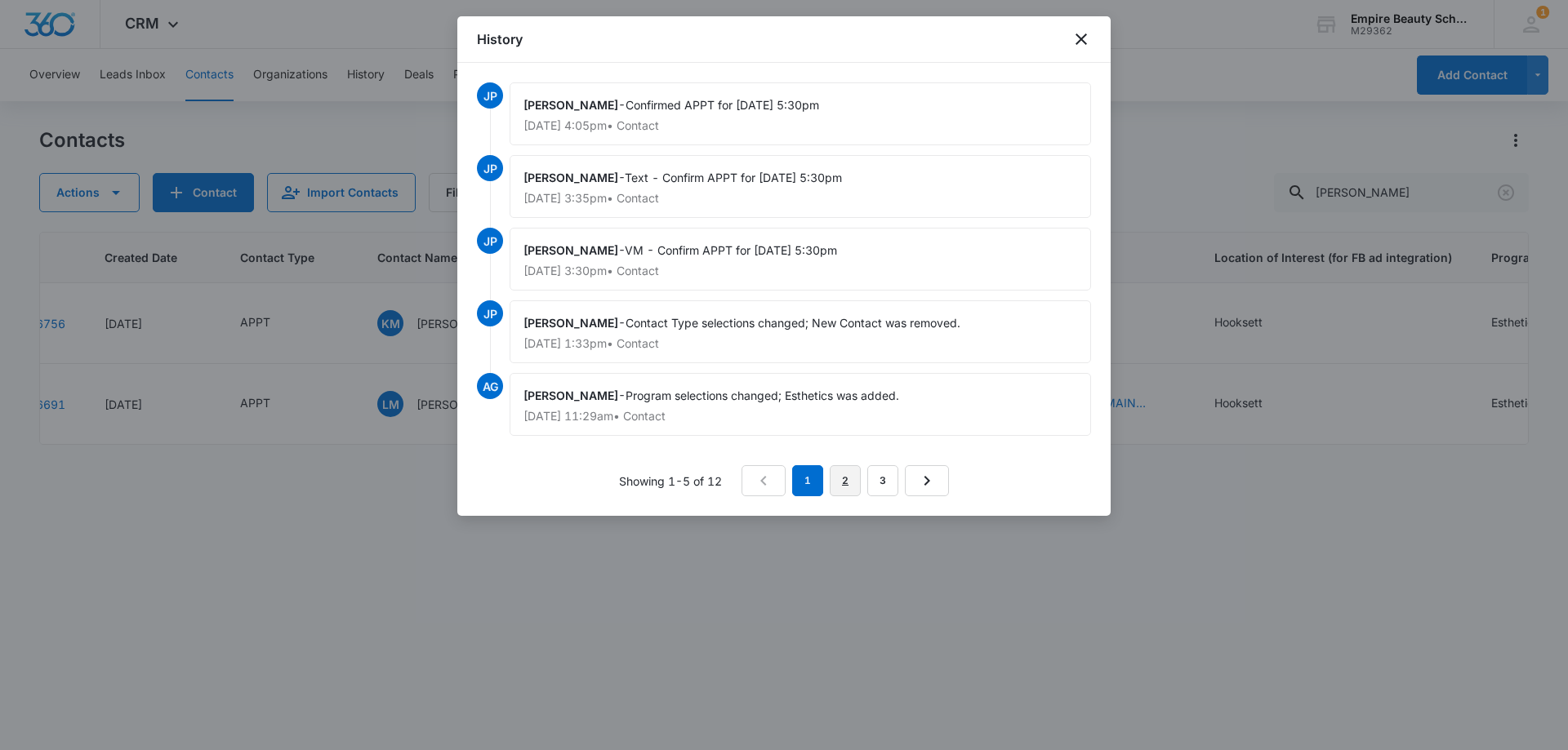
drag, startPoint x: 851, startPoint y: 481, endPoint x: 843, endPoint y: 466, distance: 17.0
click at [850, 481] on link "2" at bounding box center [844, 480] width 31 height 31
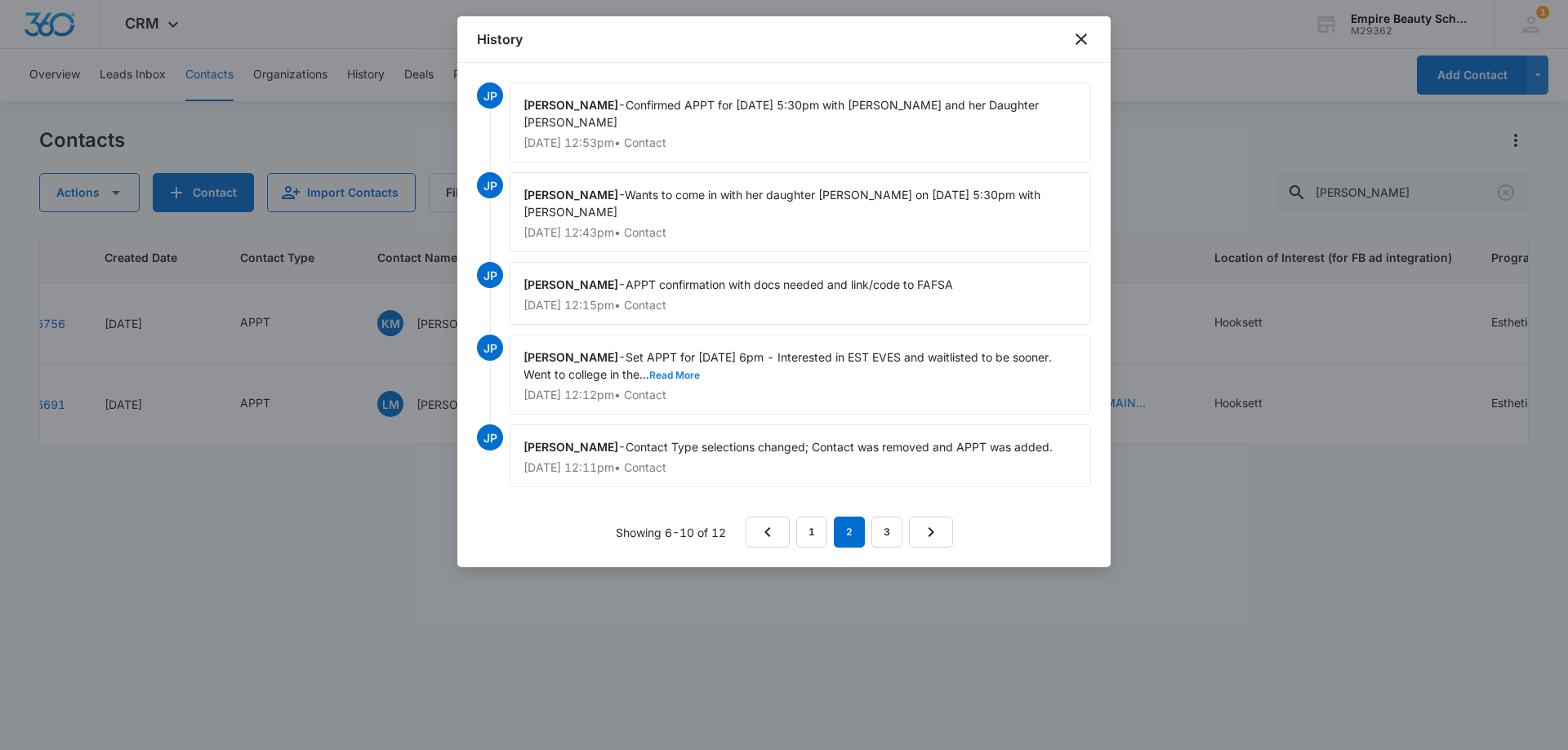
click at [672, 370] on button "Read More" at bounding box center [674, 375] width 51 height 10
click at [891, 516] on link "3" at bounding box center [886, 531] width 31 height 31
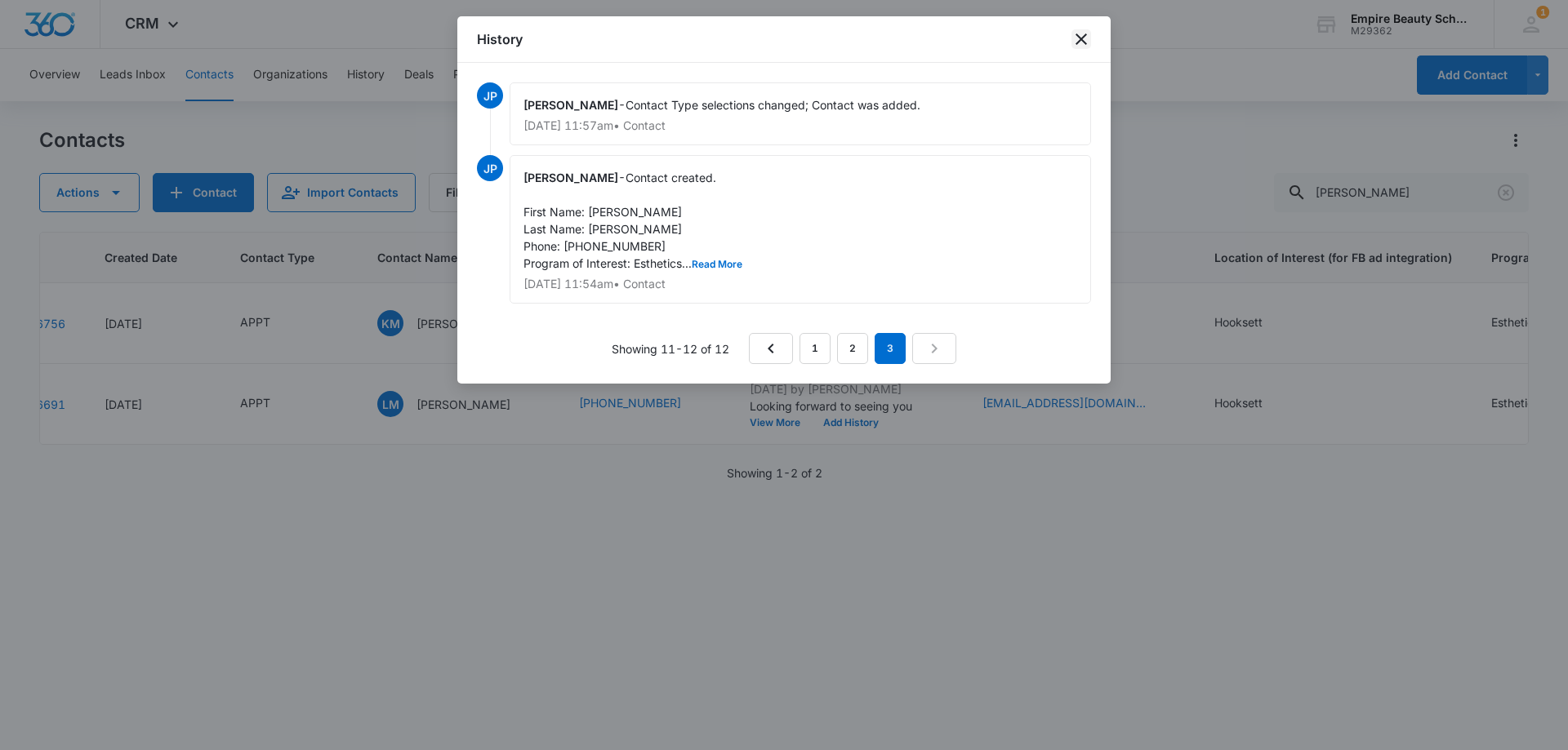
click at [1084, 34] on icon "close" at bounding box center [1081, 39] width 20 height 20
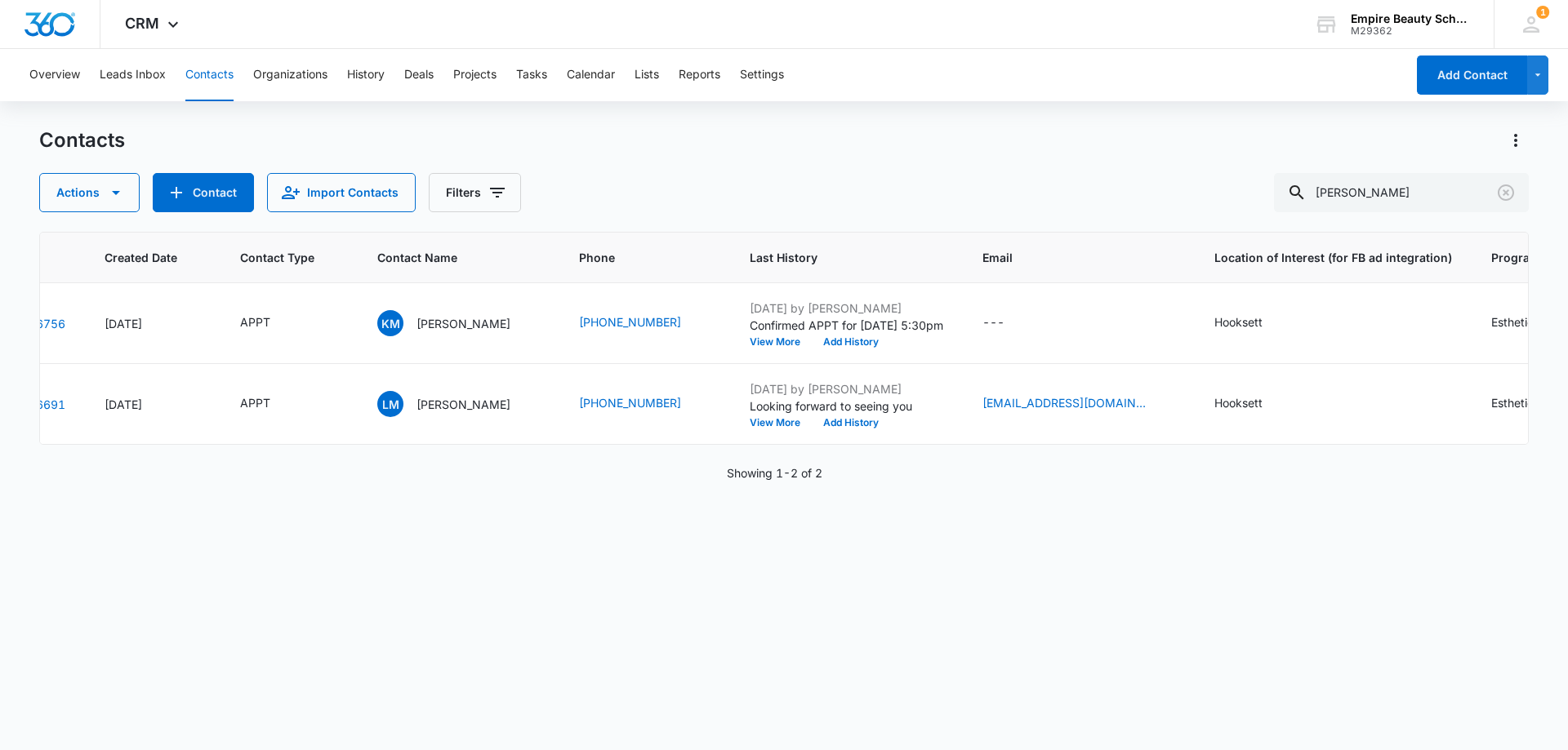
click at [919, 133] on div "Contacts" at bounding box center [784, 141] width 1489 height 27
click at [812, 422] on button "Add History" at bounding box center [851, 423] width 79 height 10
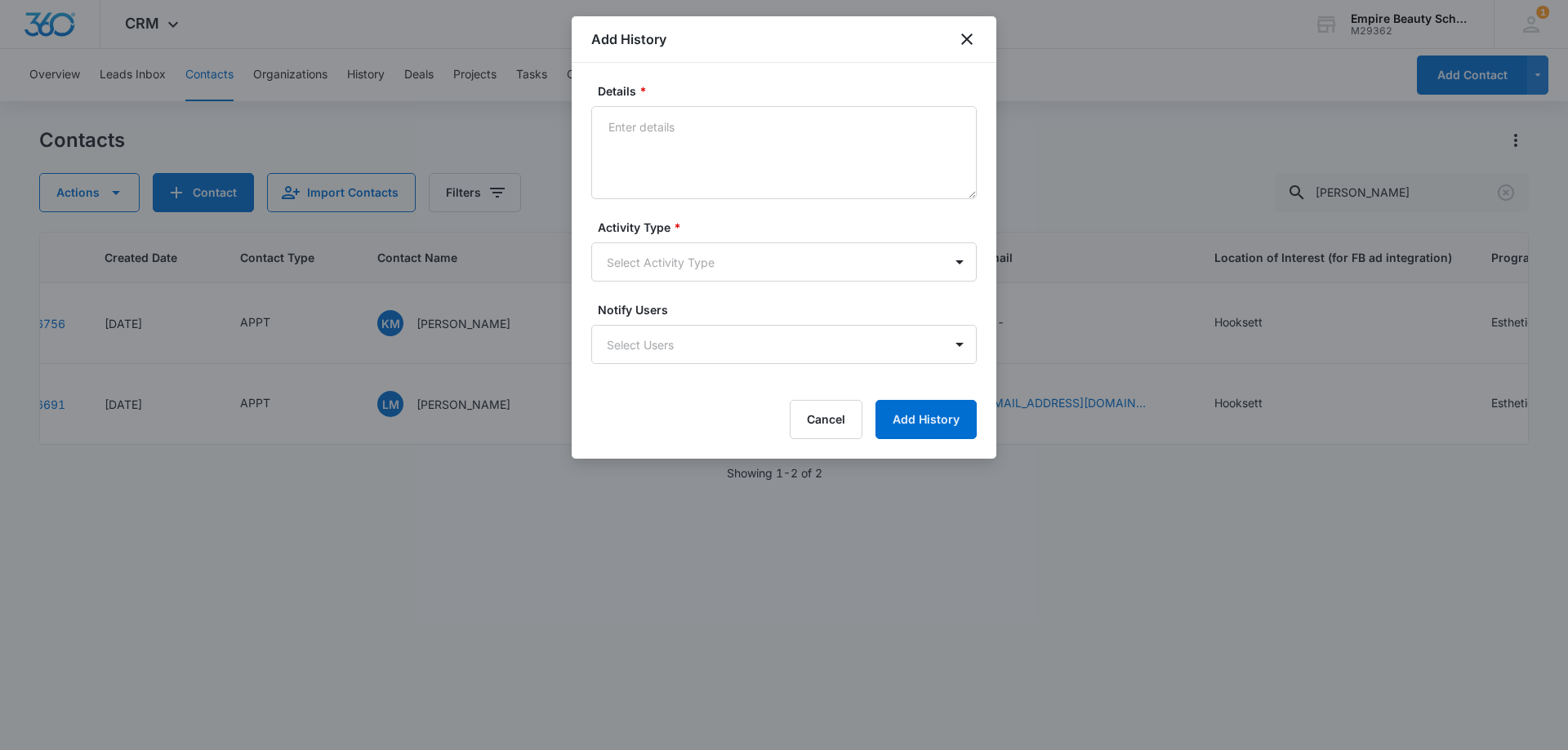
click at [664, 234] on label "Activity Type *" at bounding box center [790, 227] width 386 height 17
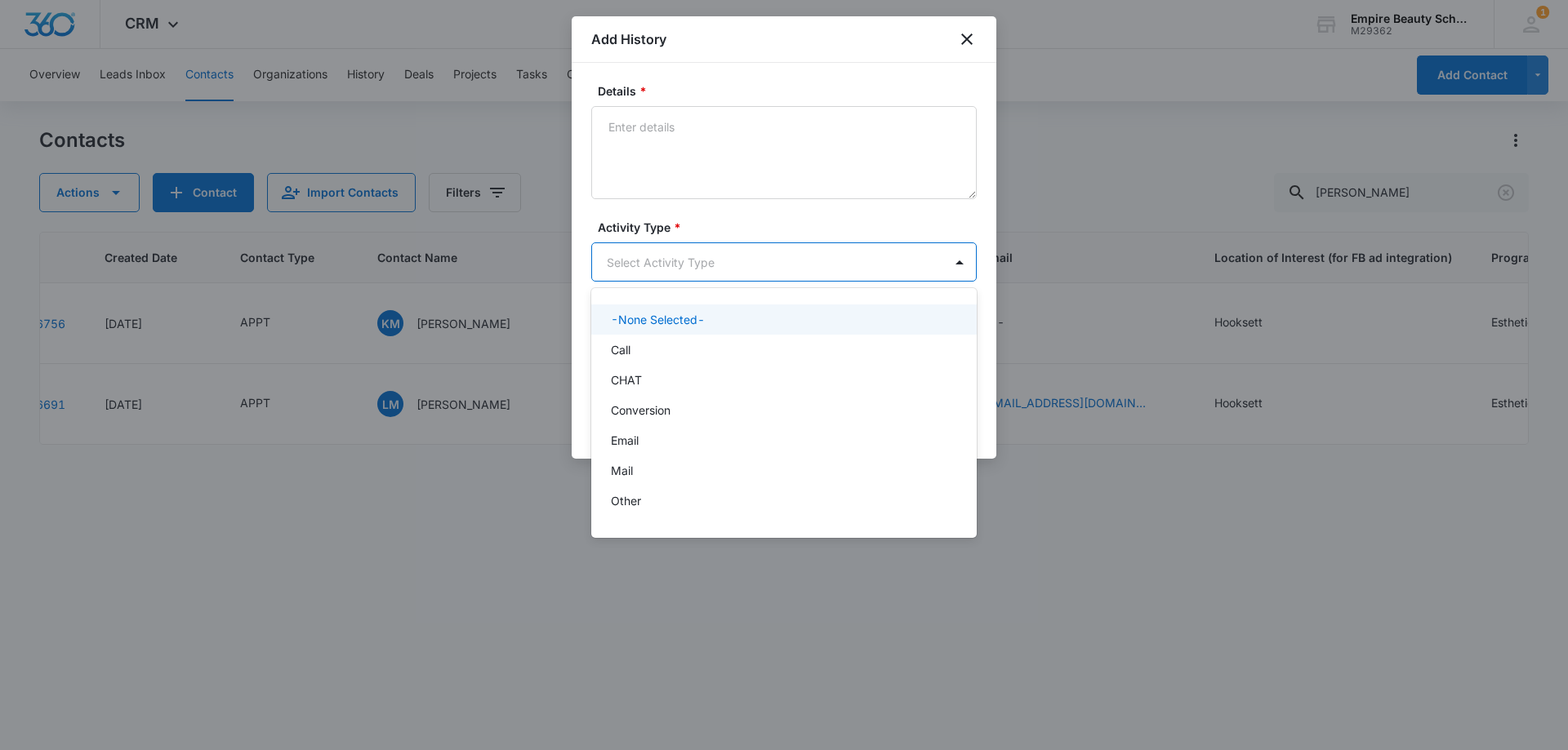
click at [649, 252] on body "CRM Apps Forms CRM Email Shop Payments POS Files Brand Settings Empire Beauty S…" at bounding box center [784, 375] width 1568 height 750
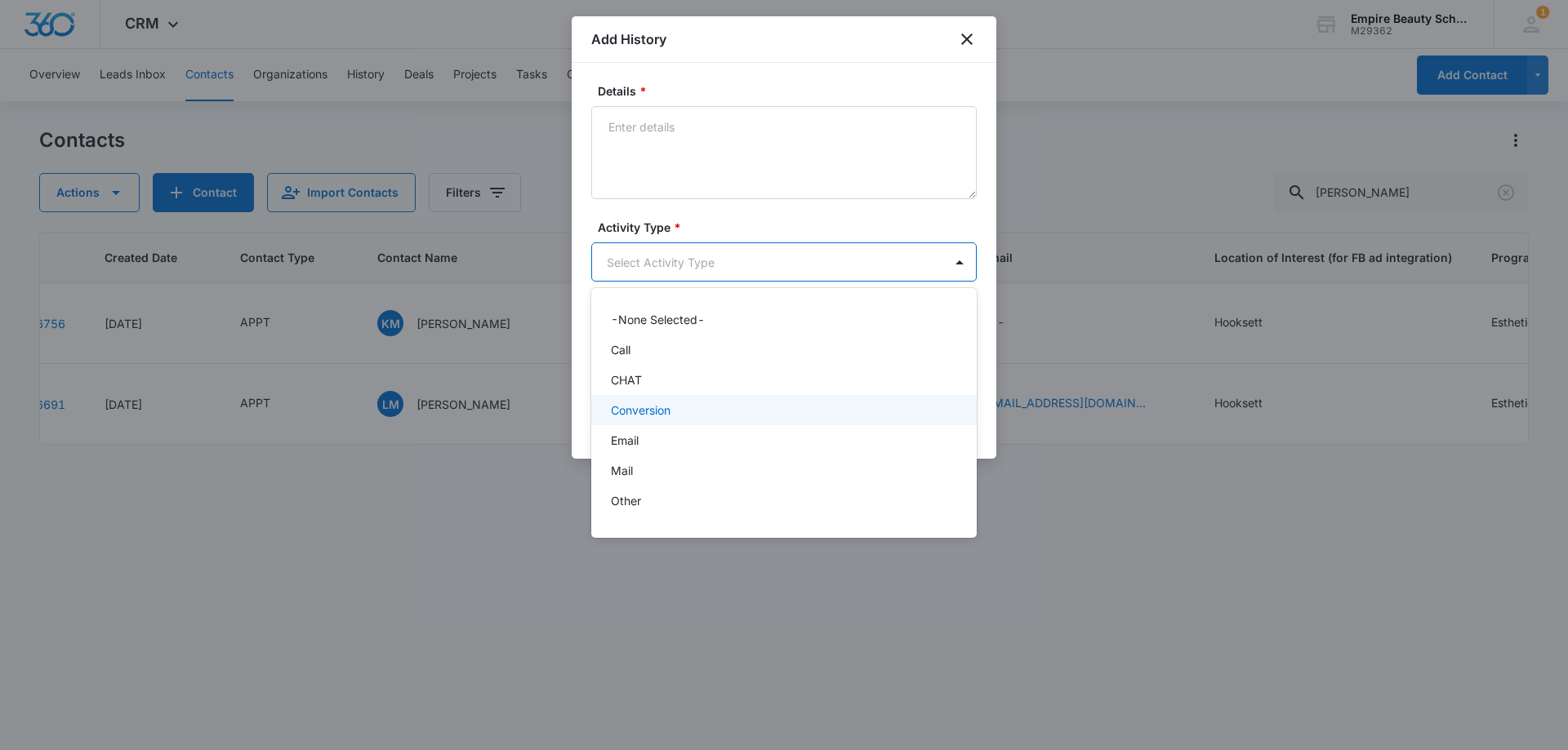
scroll to position [85, 0]
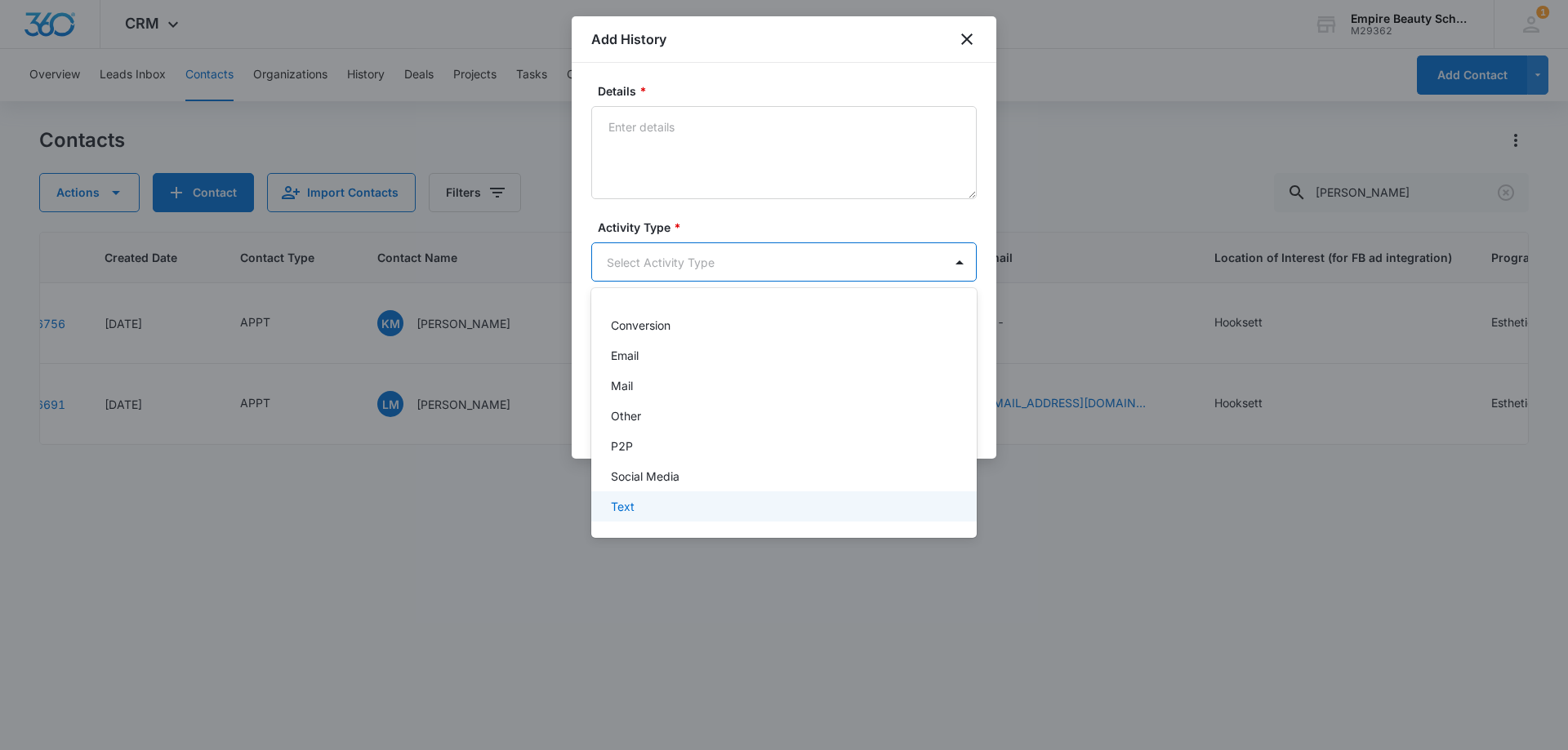
click at [650, 501] on div "Text" at bounding box center [783, 506] width 343 height 17
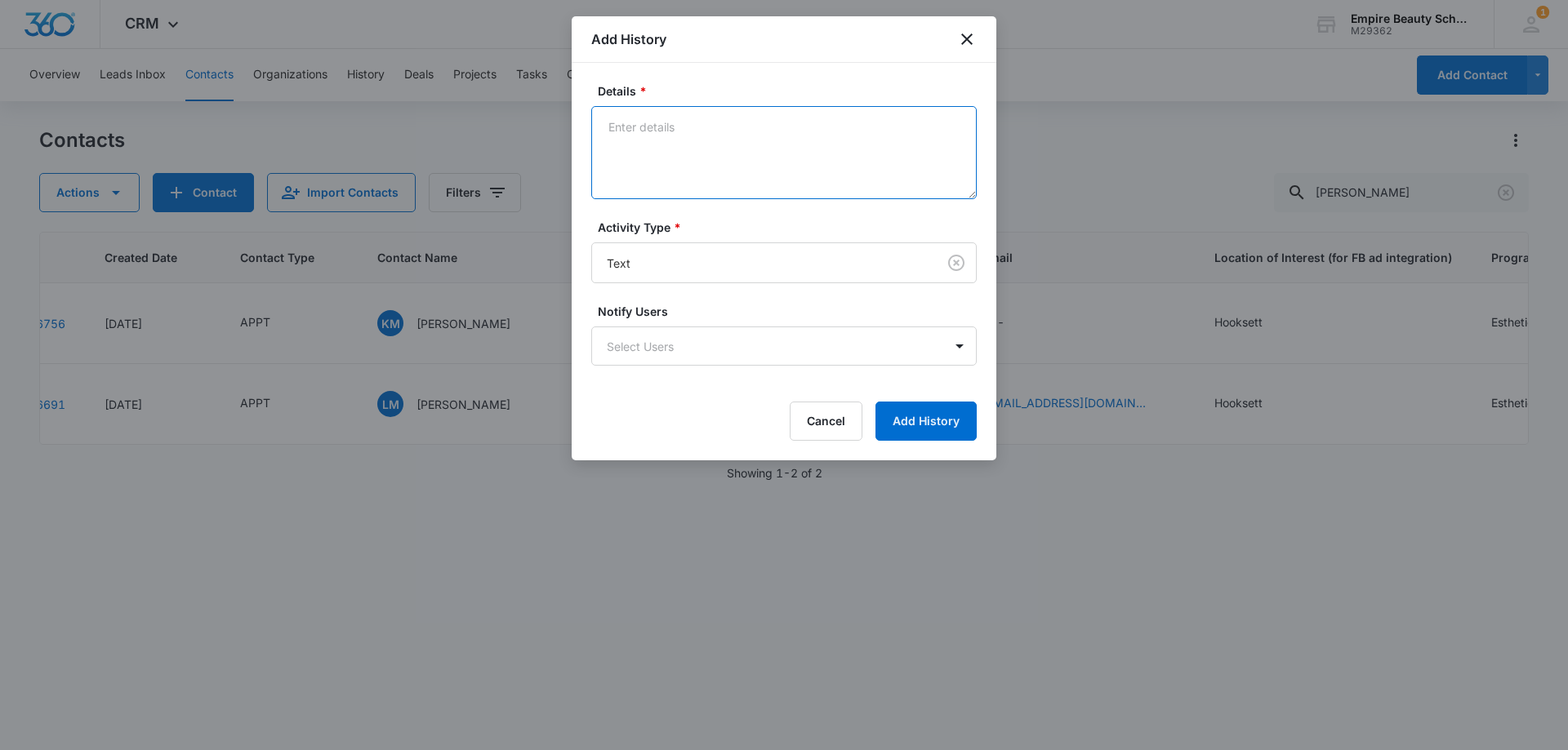
click at [667, 114] on textarea "Details *" at bounding box center [784, 152] width 386 height 93
click at [606, 130] on textarea "On your way?" at bounding box center [784, 152] width 386 height 93
click at [711, 146] on textarea "15 minutes late for appt, On your way?" at bounding box center [784, 152] width 386 height 93
type textarea "15 minutes late for appt, On your way?"
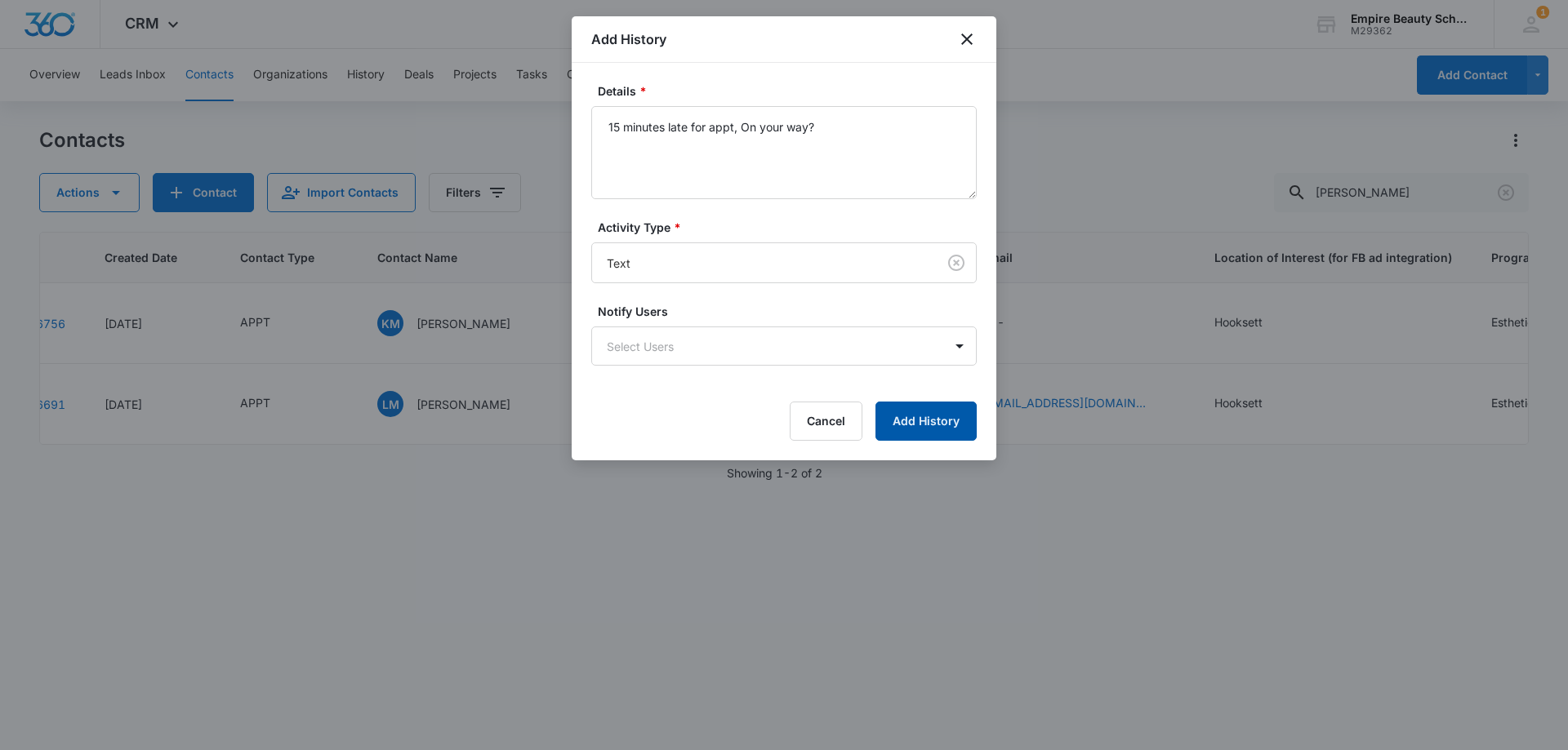
click at [912, 418] on button "Add History" at bounding box center [926, 420] width 101 height 39
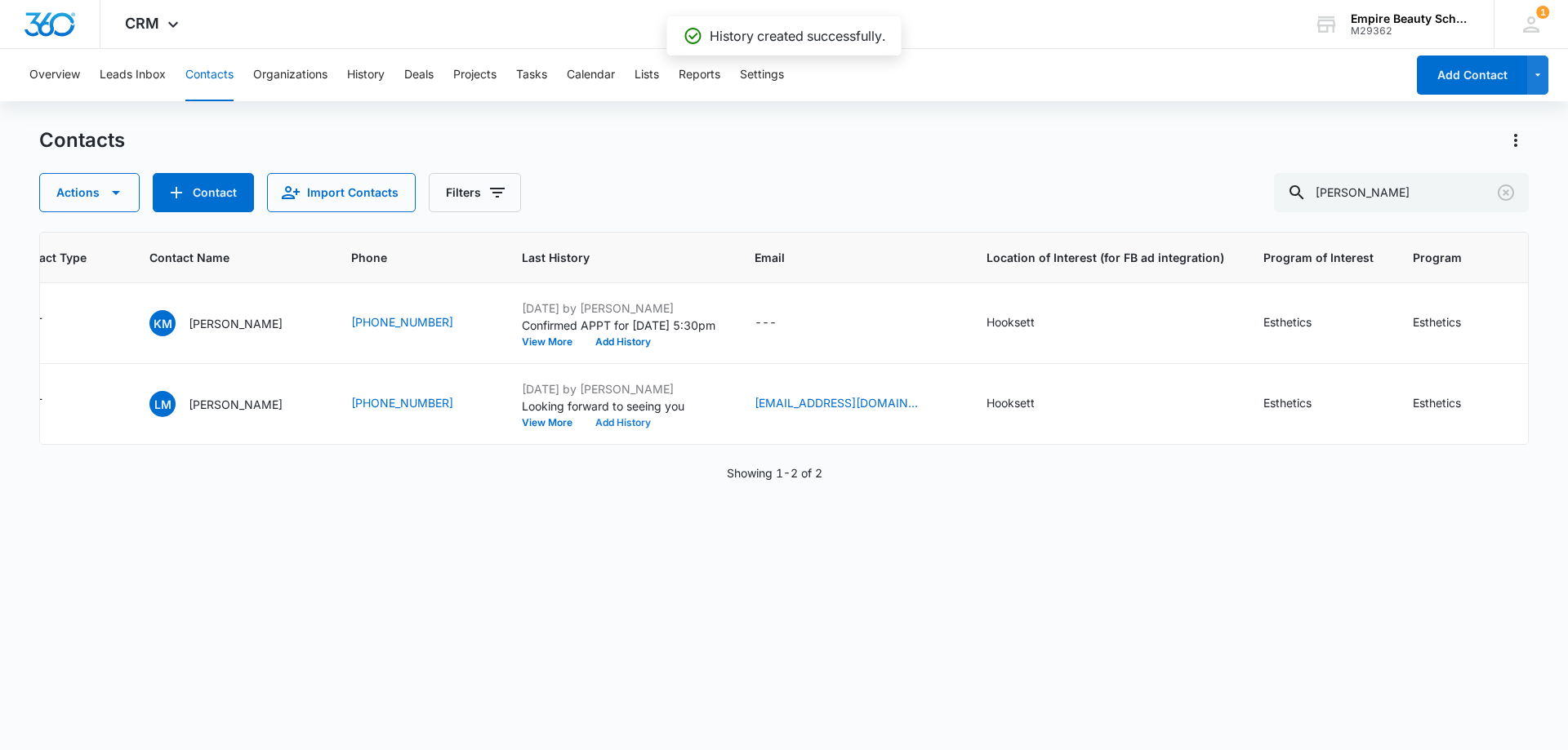
scroll to position [0, 0]
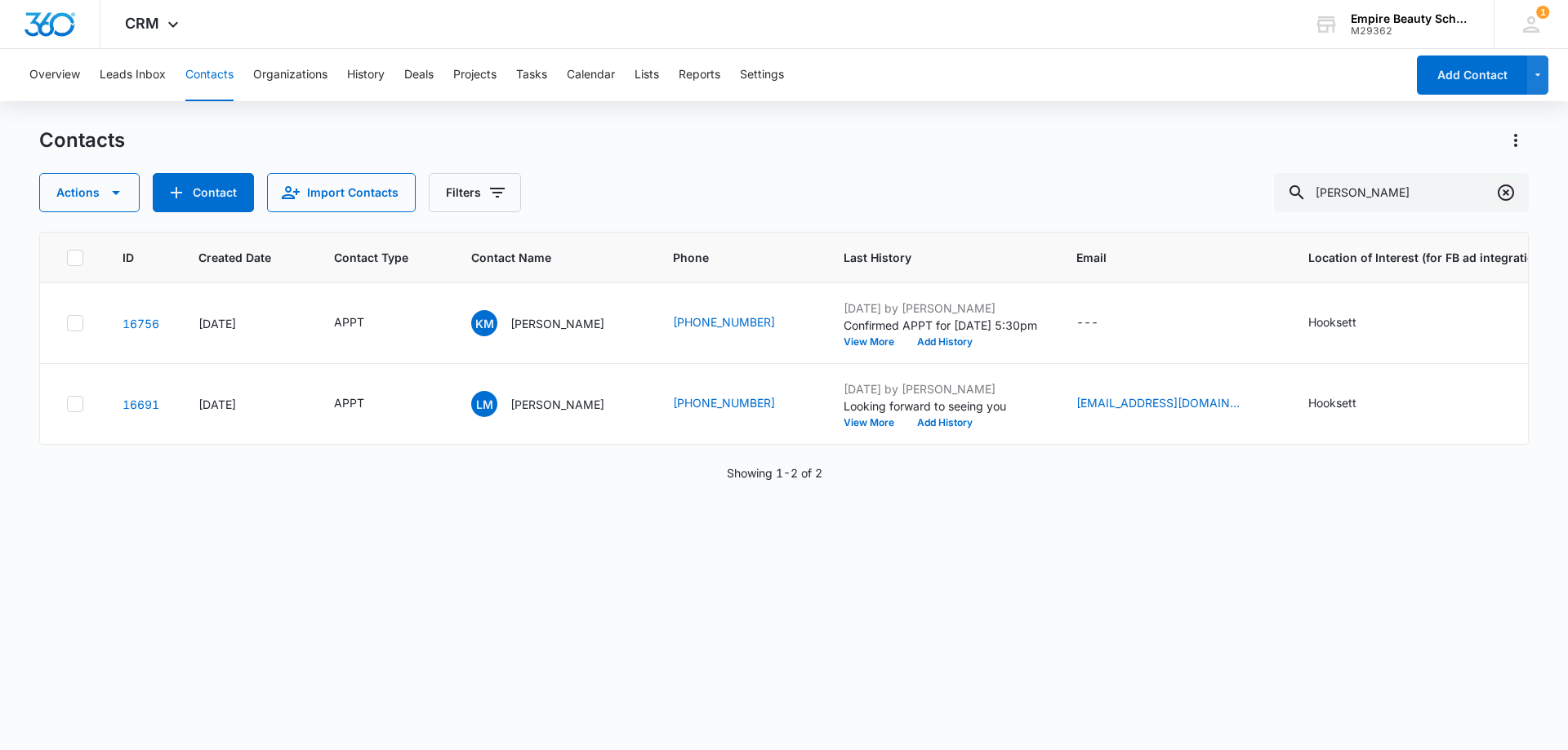
click at [1514, 191] on icon "Clear" at bounding box center [1506, 193] width 20 height 20
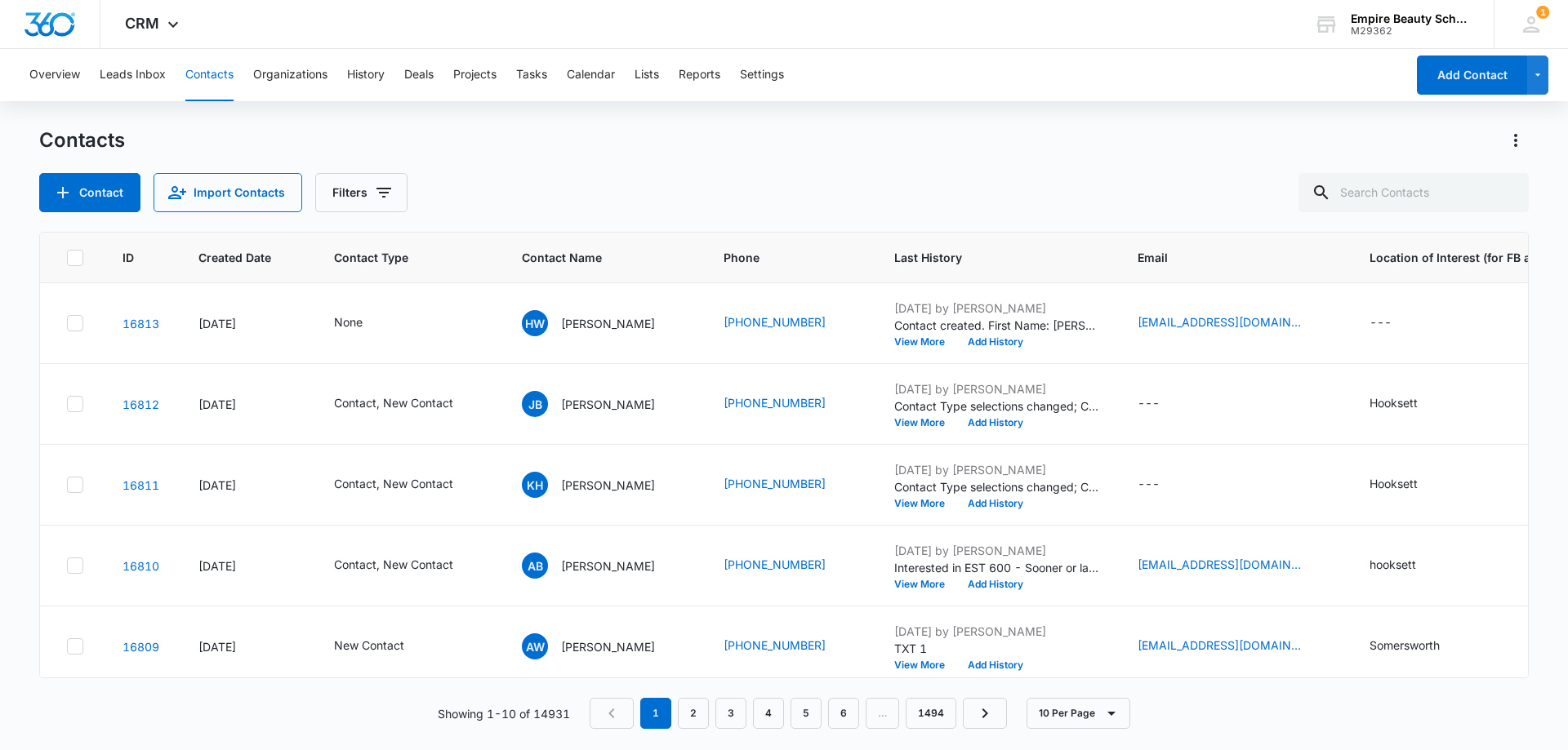
click at [621, 152] on div "Contacts" at bounding box center [784, 141] width 1489 height 27
click at [382, 208] on button "Filters" at bounding box center [361, 192] width 92 height 39
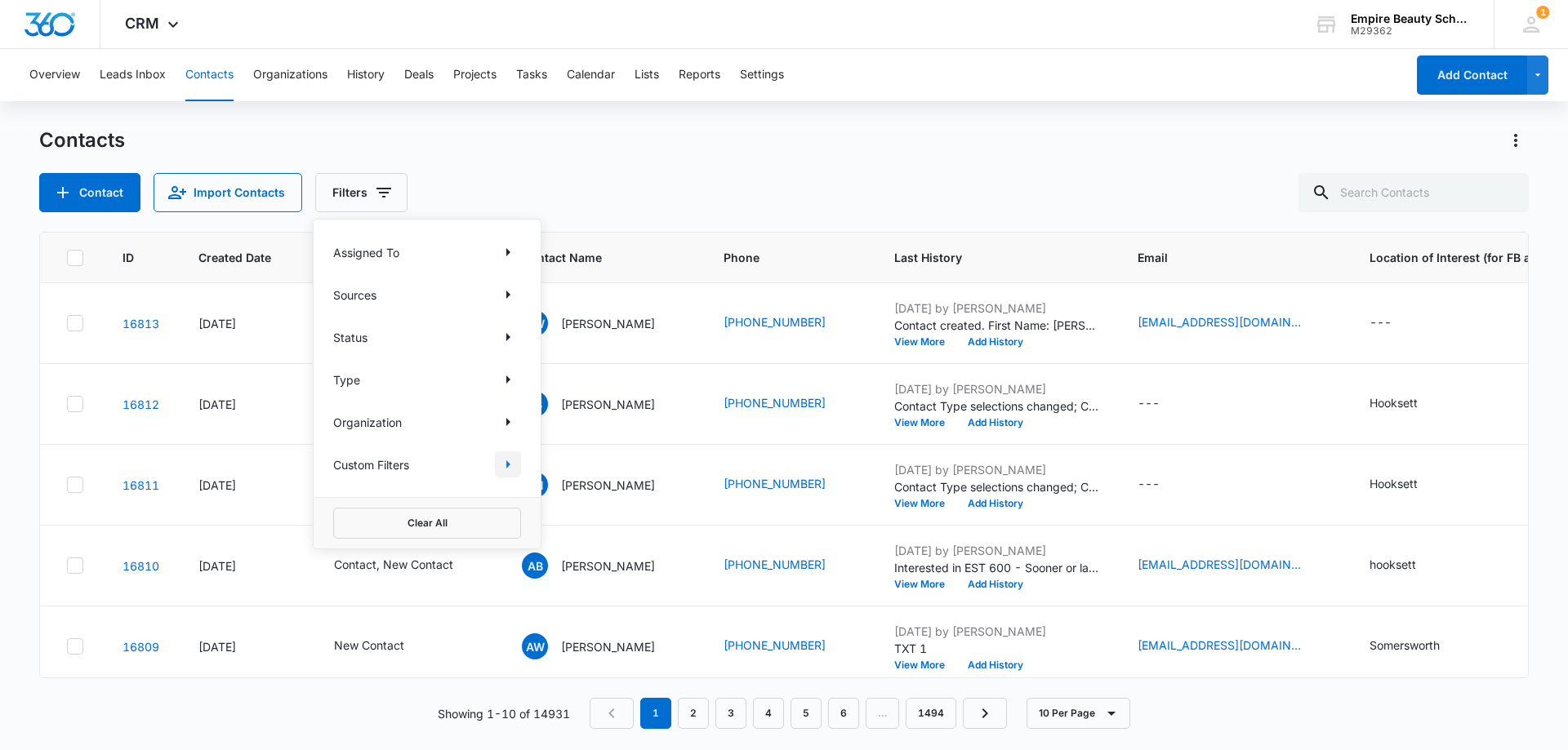
click at [507, 468] on icon "Show Custom Filters filters" at bounding box center [508, 464] width 20 height 20
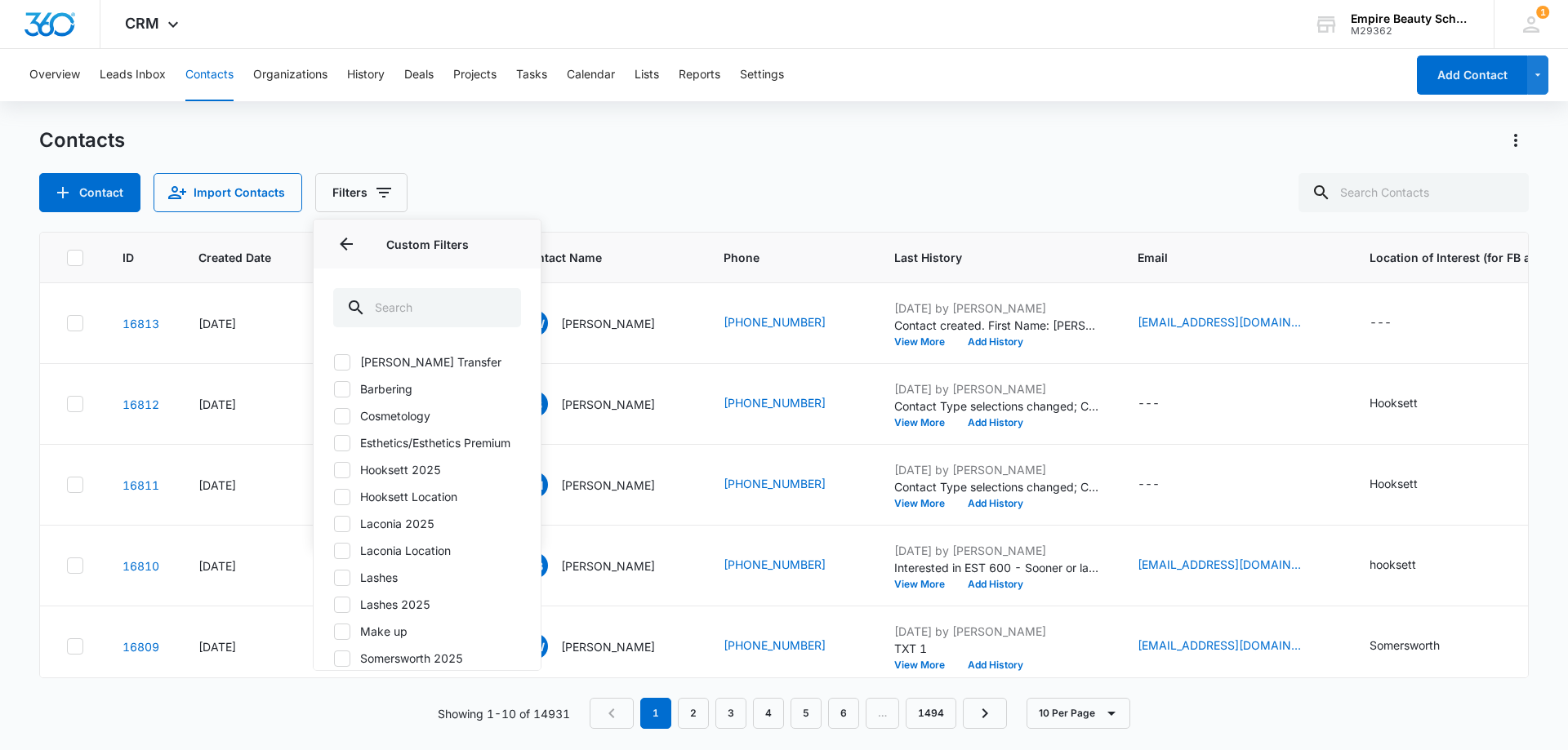
click at [344, 477] on icon at bounding box center [342, 470] width 15 height 15
click at [334, 470] on input "Hooksett 2025" at bounding box center [333, 469] width 1 height 1
checkbox input "true"
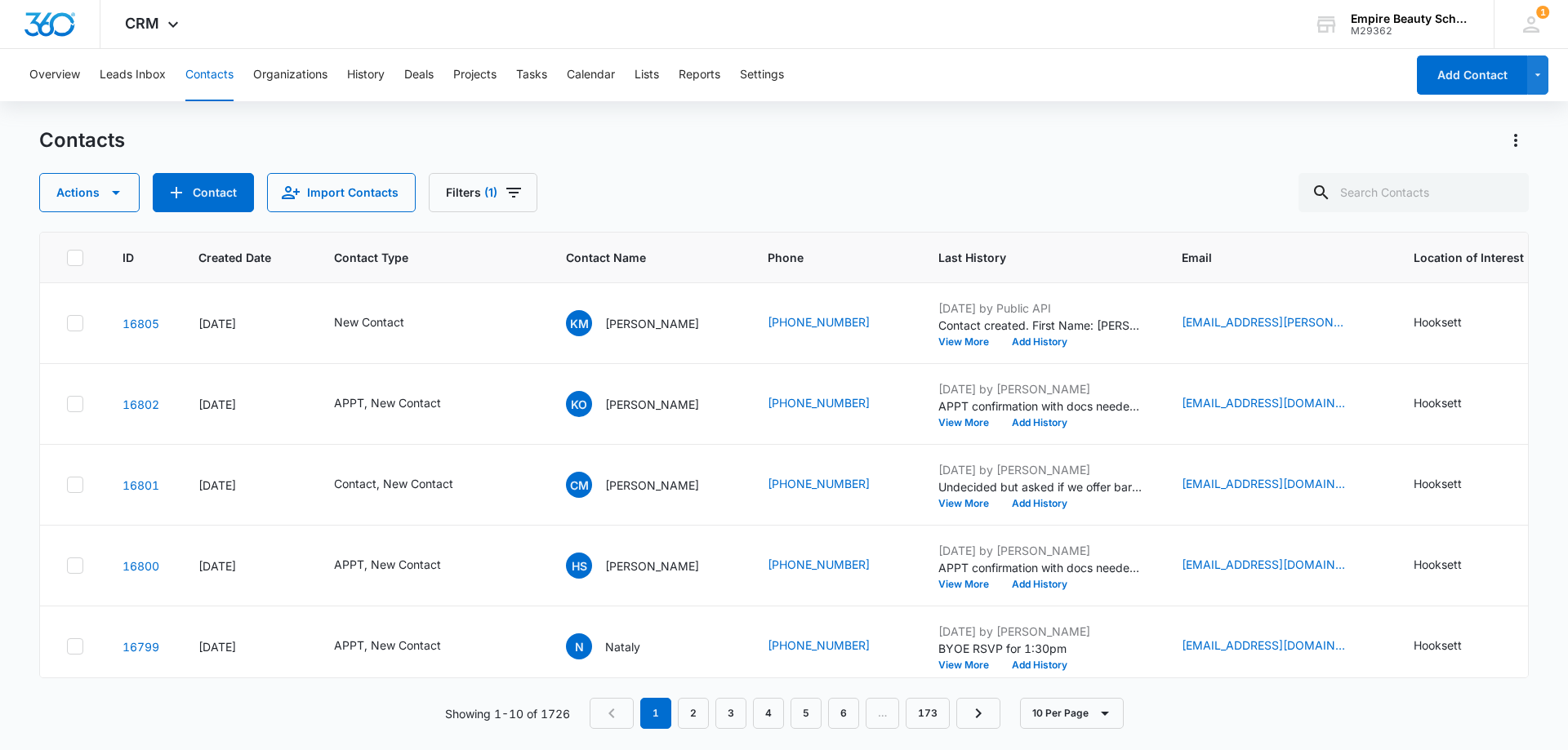
click at [566, 186] on div "Actions Contact Import Contacts Filters (1)" at bounding box center [784, 192] width 1489 height 39
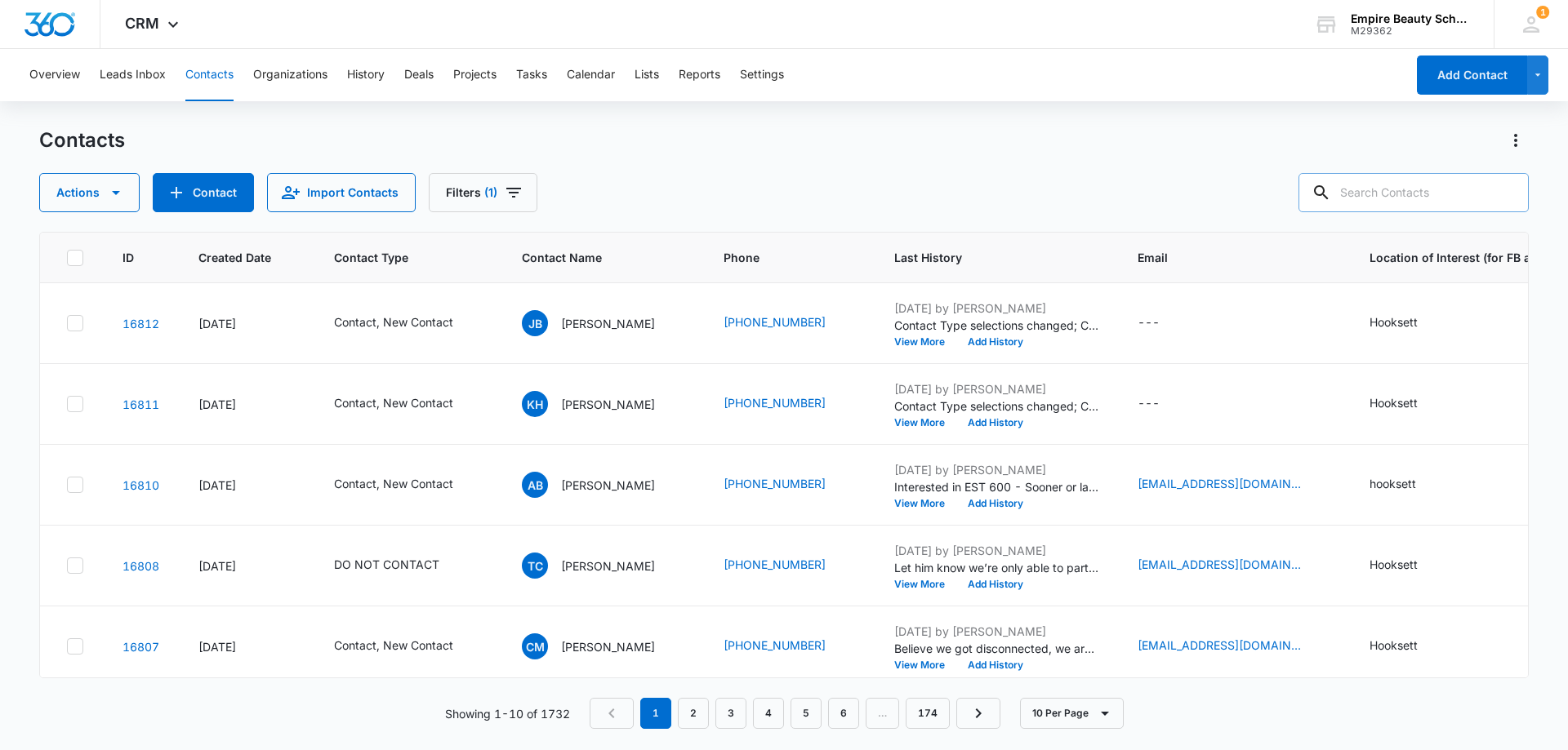
click at [1393, 199] on input "text" at bounding box center [1414, 192] width 231 height 39
paste input "16037859024"
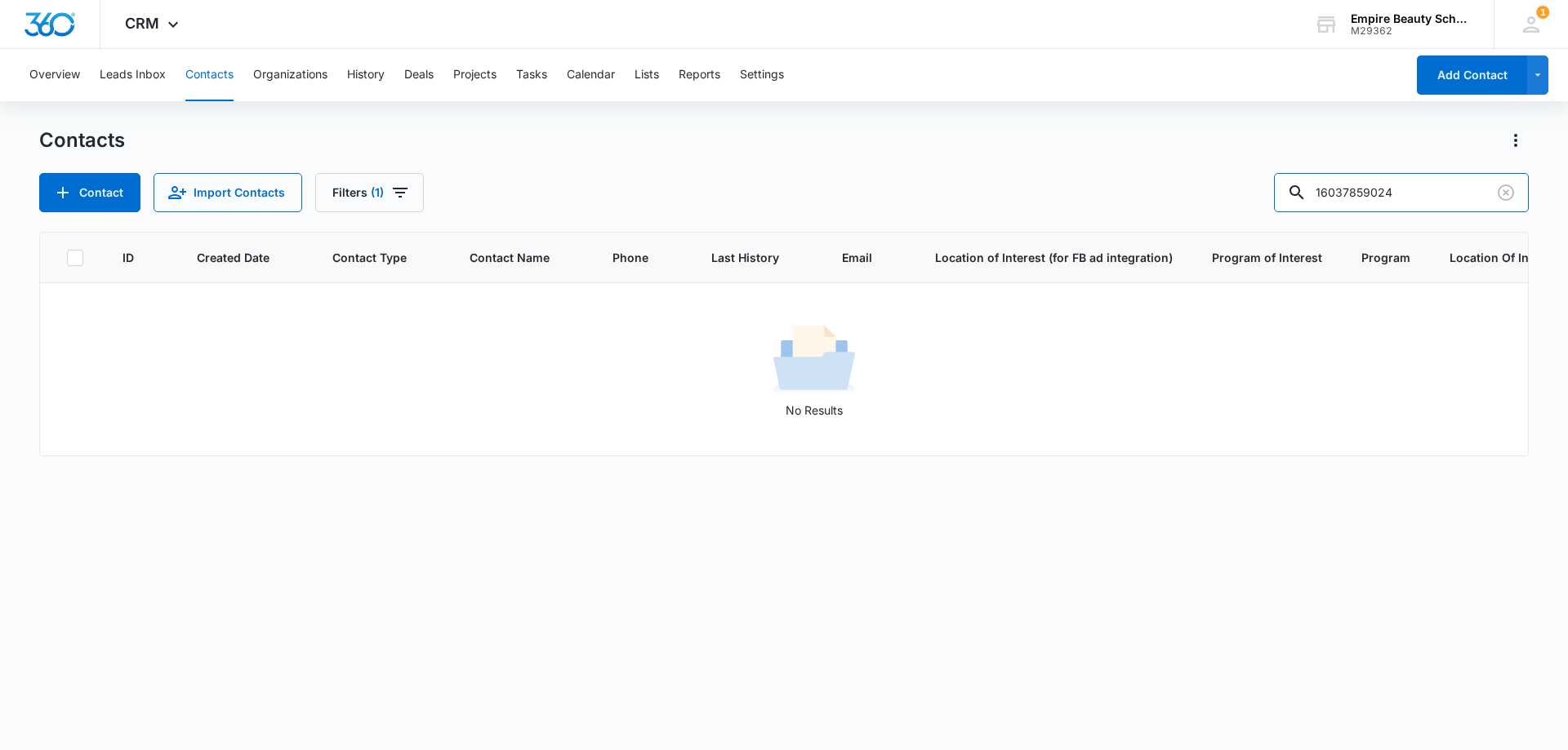
drag, startPoint x: 1377, startPoint y: 191, endPoint x: 1192, endPoint y: 186, distance: 185.1
click at [1192, 186] on div "Contact Import Contacts Filters [PHONE_NUMBER]" at bounding box center [784, 192] width 1489 height 39
type input "9024"
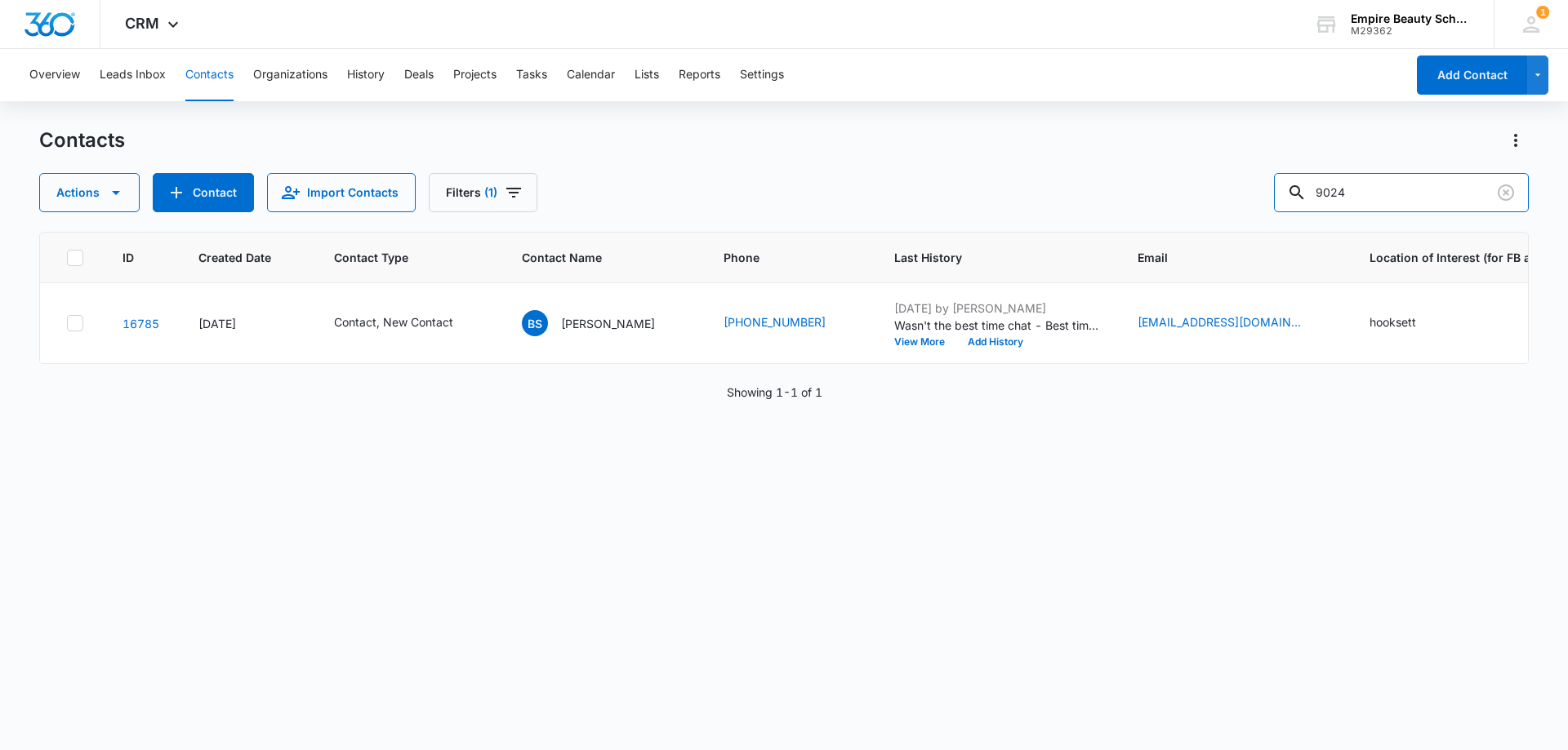
scroll to position [0, 32]
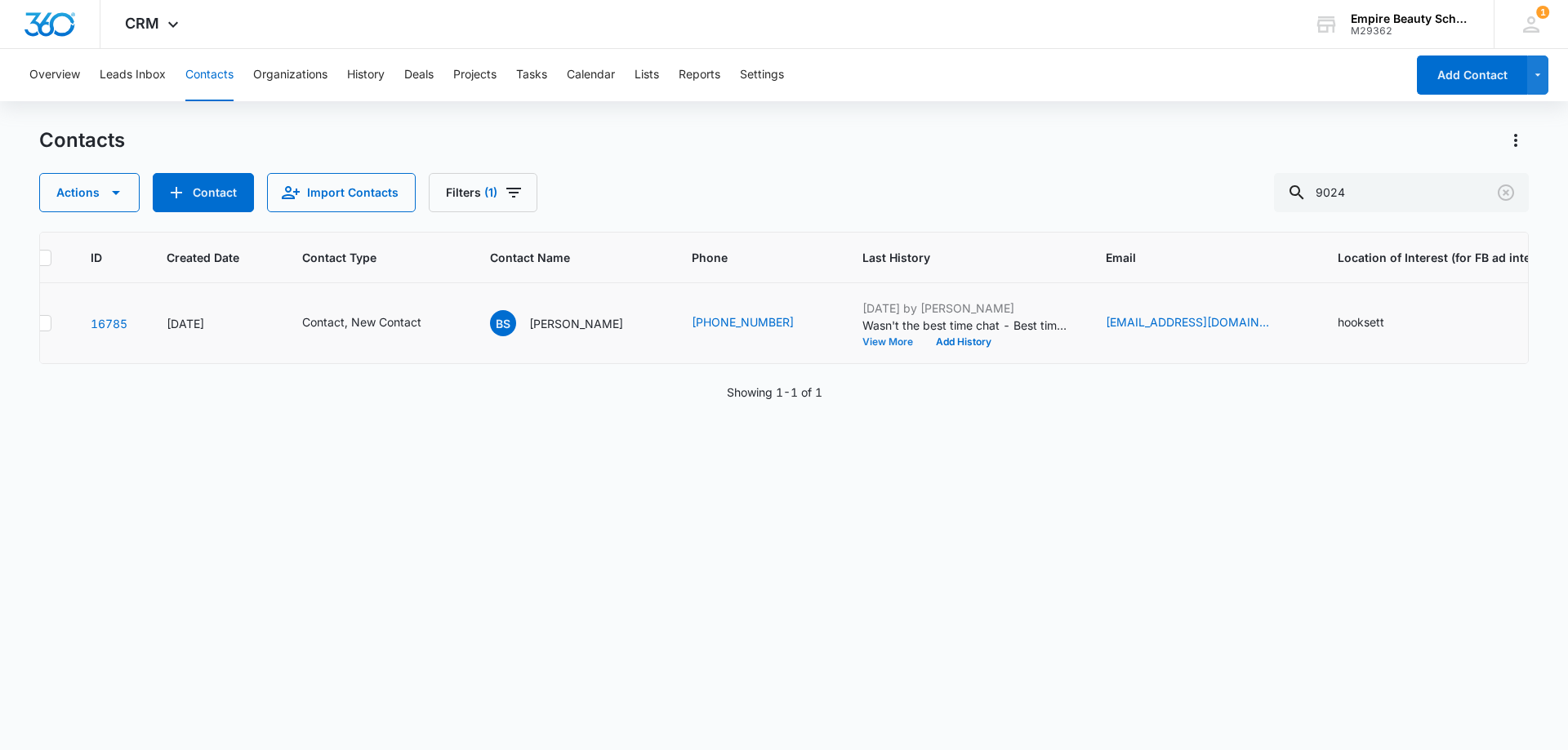
click at [872, 346] on button "View More" at bounding box center [893, 342] width 62 height 10
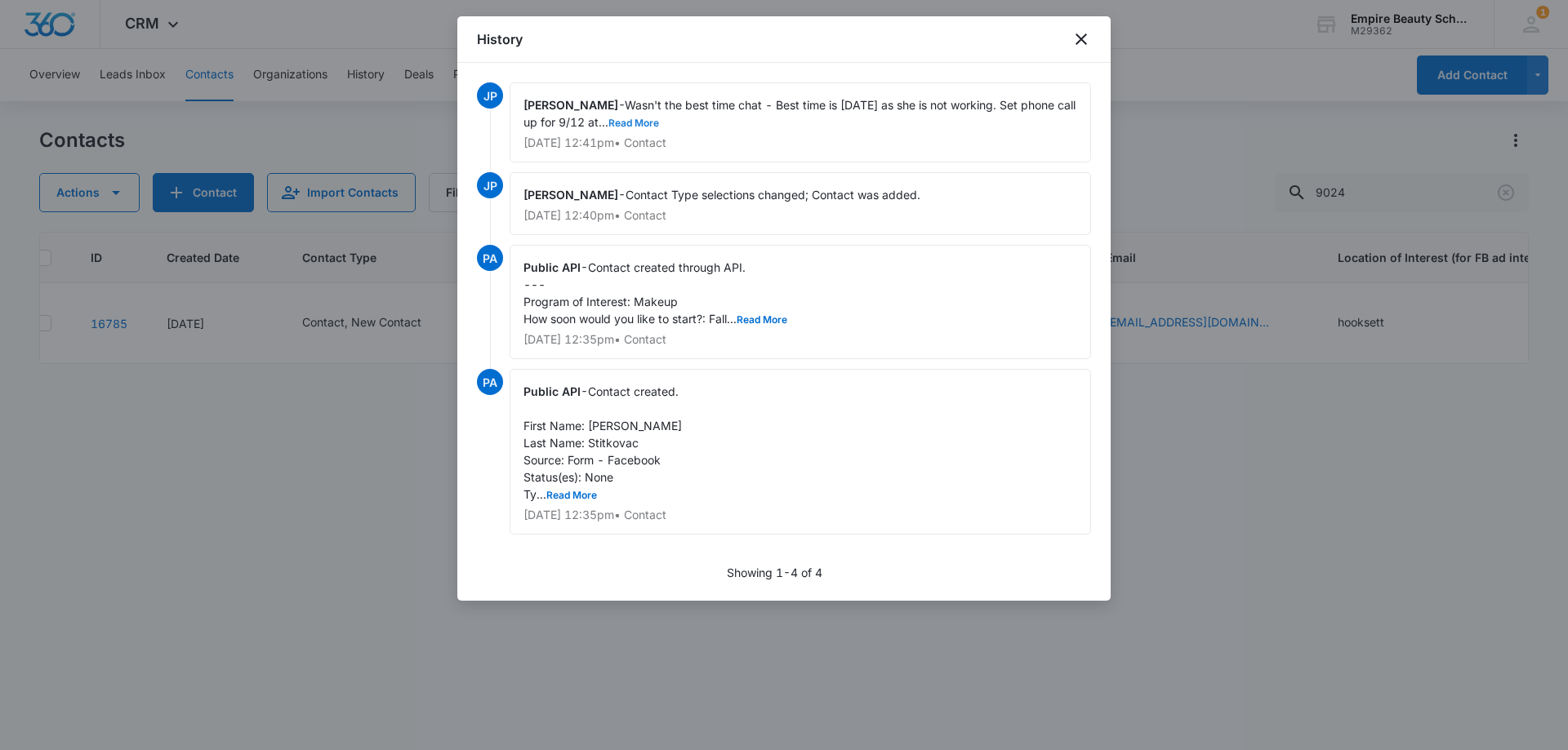
click at [648, 119] on button "Read More" at bounding box center [634, 123] width 51 height 10
click at [1077, 36] on icon "close" at bounding box center [1081, 39] width 12 height 12
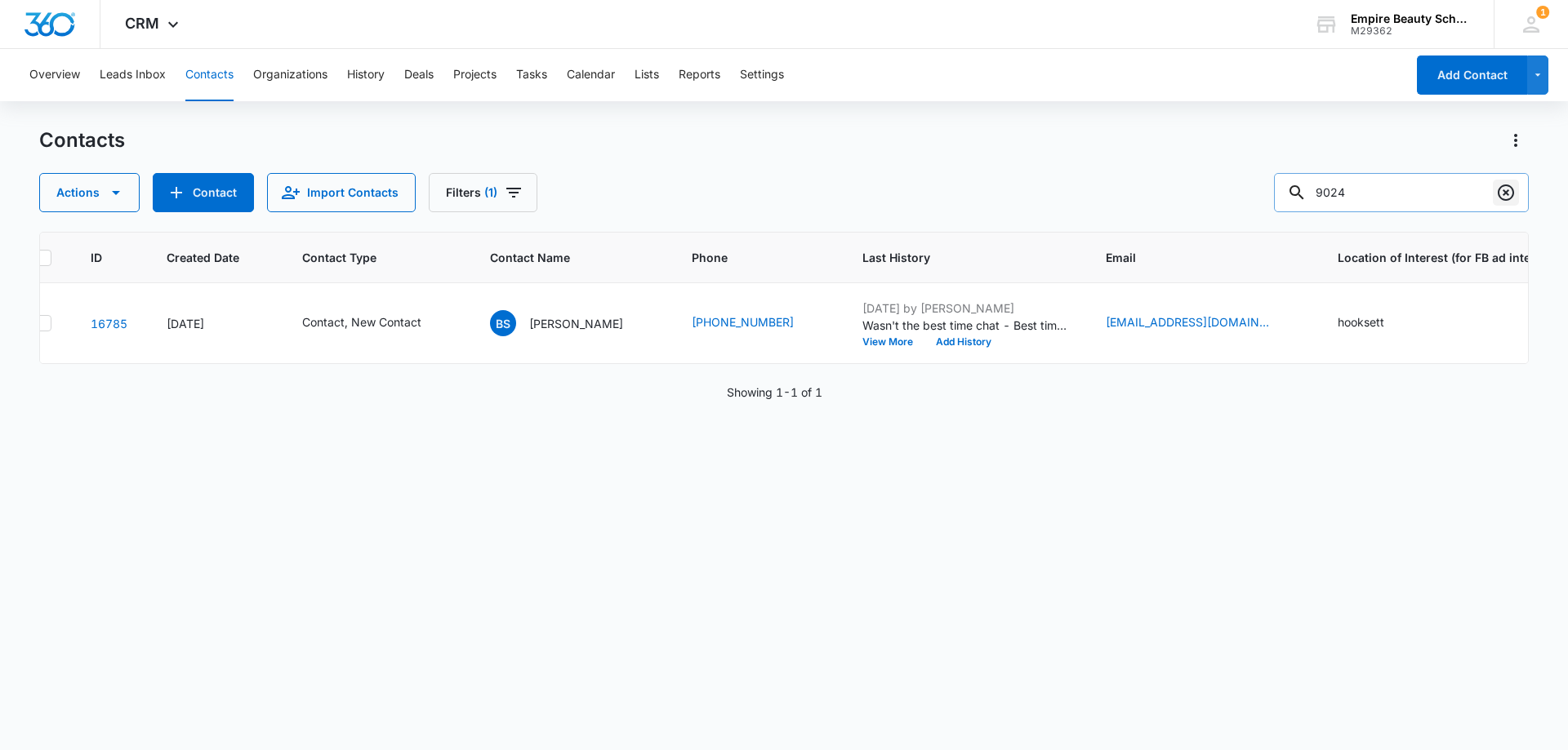
click at [1506, 192] on icon "Clear" at bounding box center [1506, 193] width 17 height 17
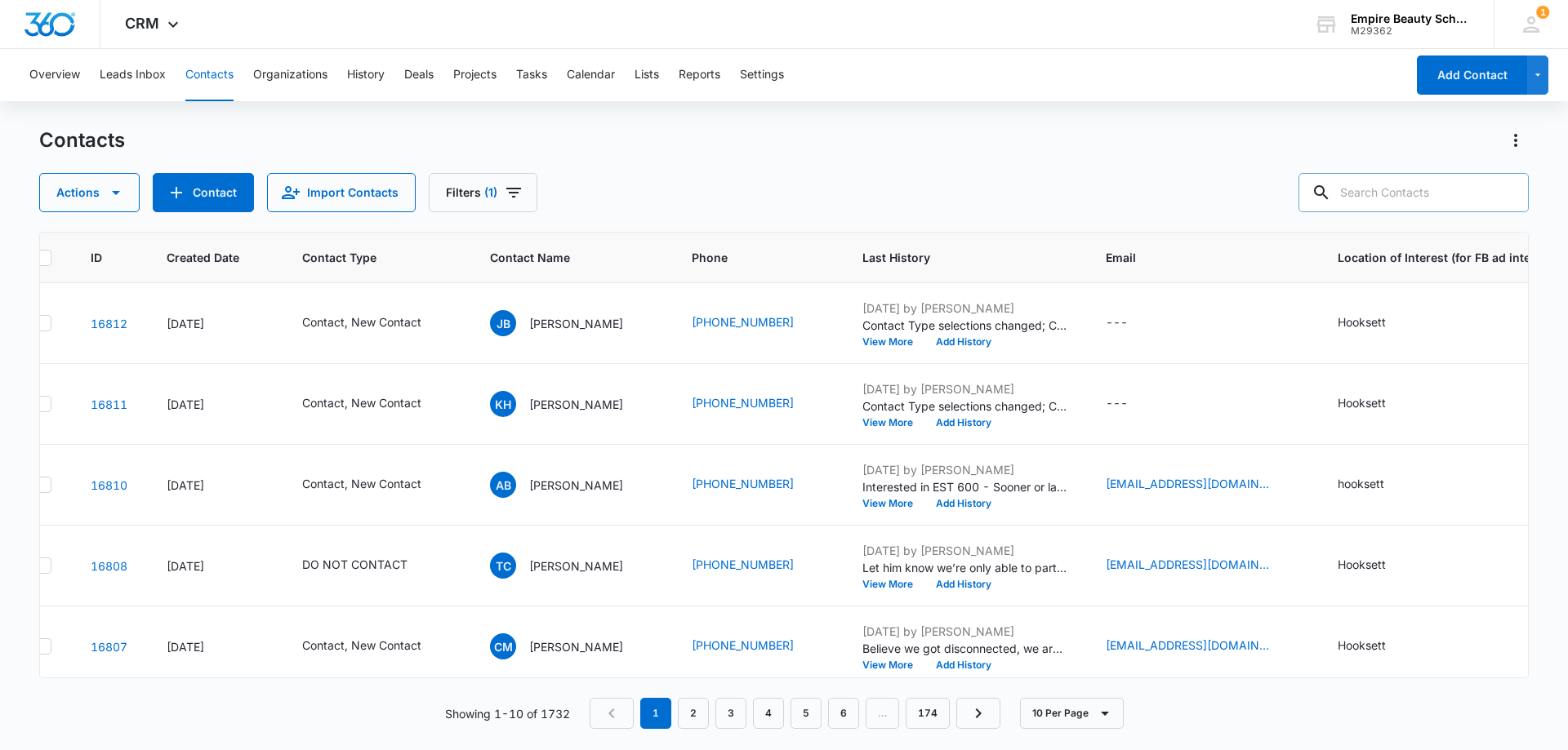
click at [1379, 200] on input "text" at bounding box center [1414, 192] width 231 height 39
paste input "603) 703-8579"
type input "603) 703-8579"
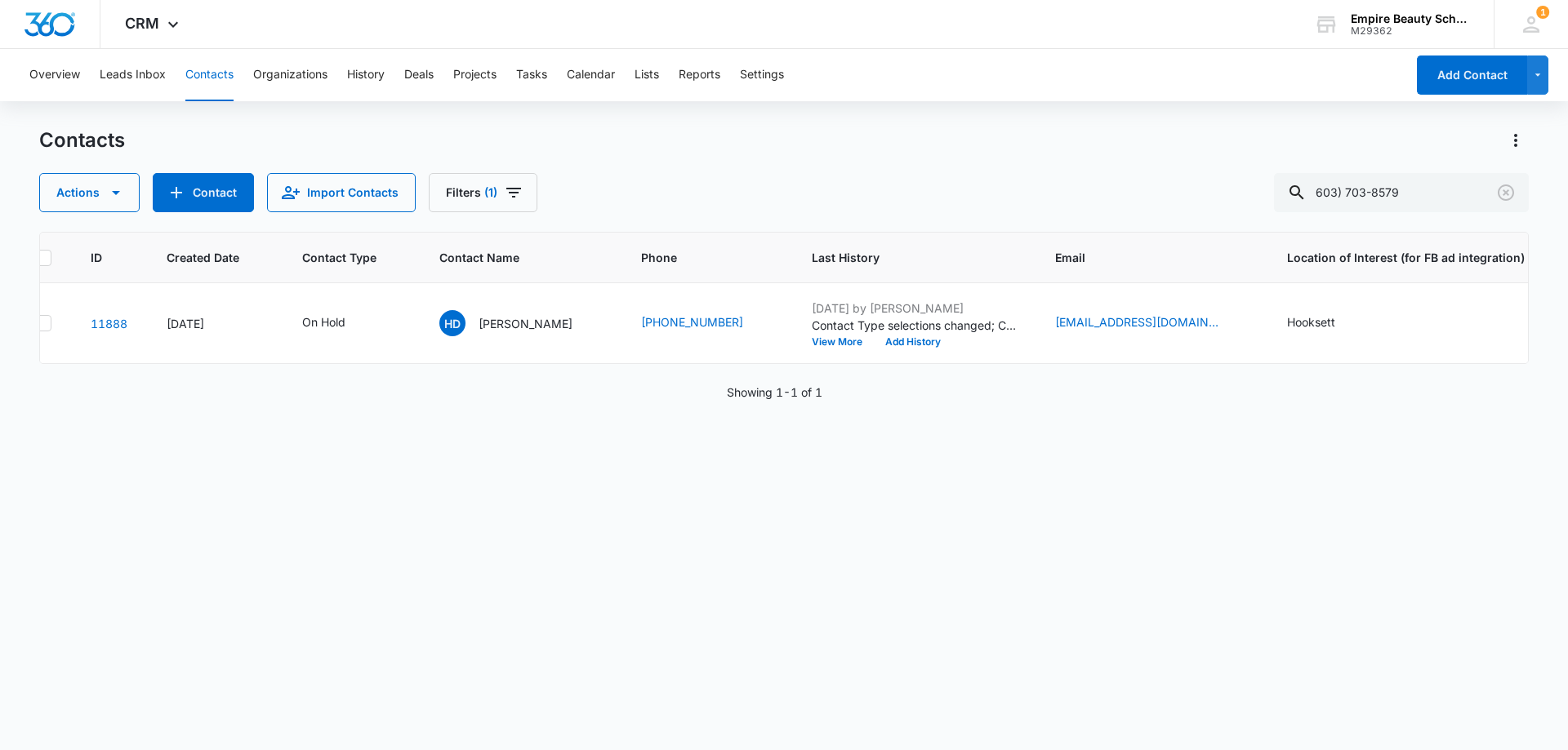
click at [541, 381] on div "ID Created Date Contact Type Contact Name Phone Last History Email Location of …" at bounding box center [784, 481] width 1489 height 497
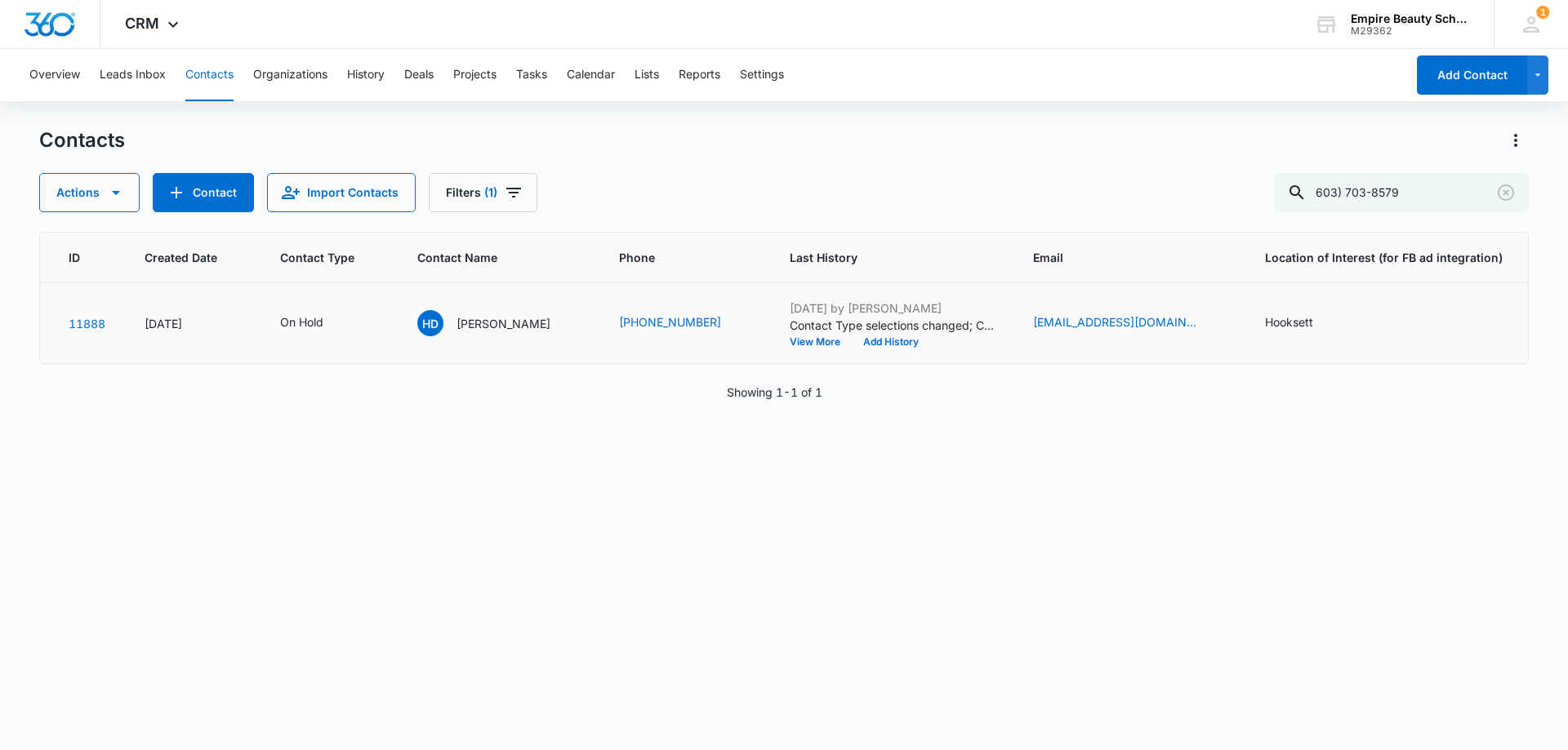
scroll to position [0, 56]
click at [788, 337] on button "View More" at bounding box center [818, 342] width 62 height 10
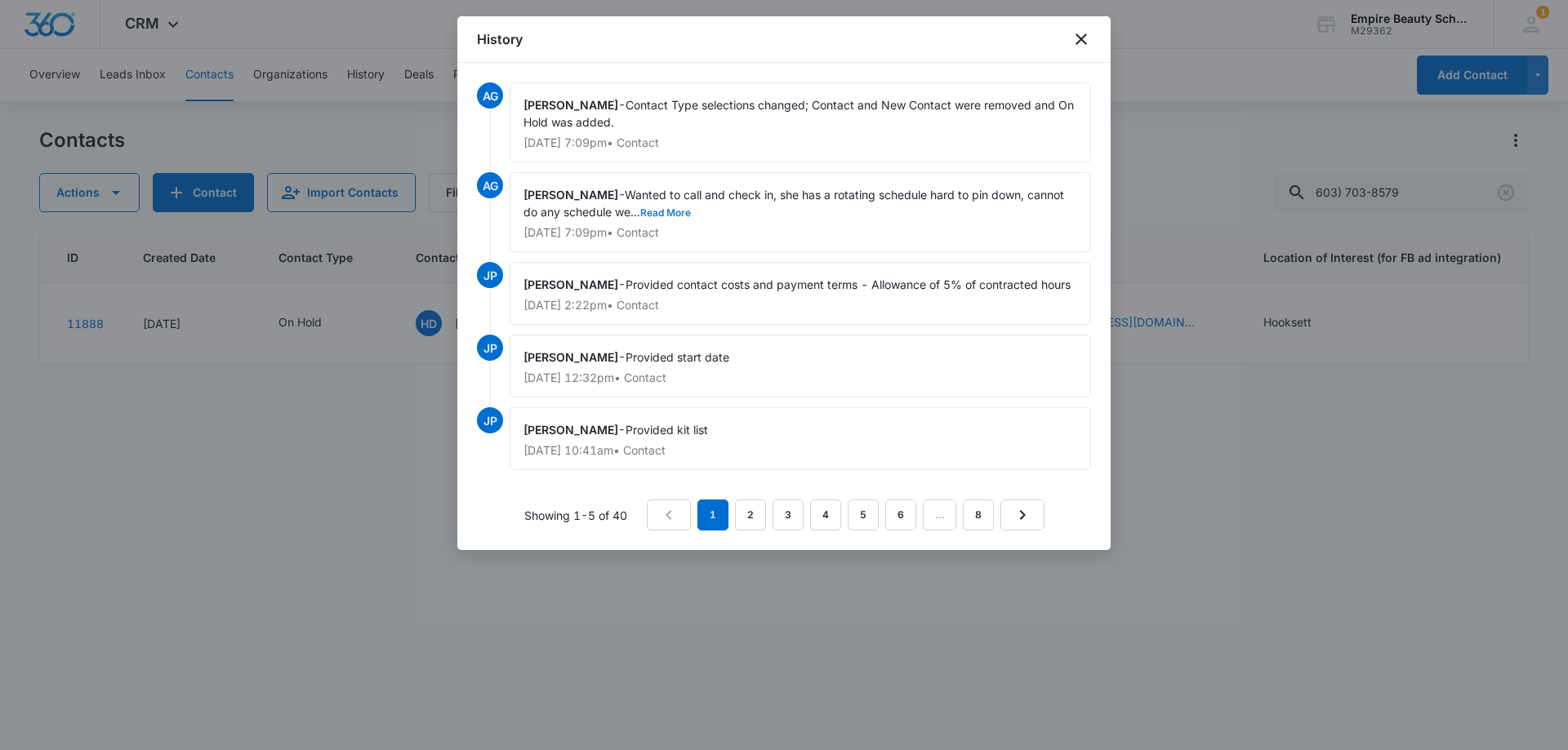
click at [664, 217] on button "Read More" at bounding box center [665, 213] width 51 height 10
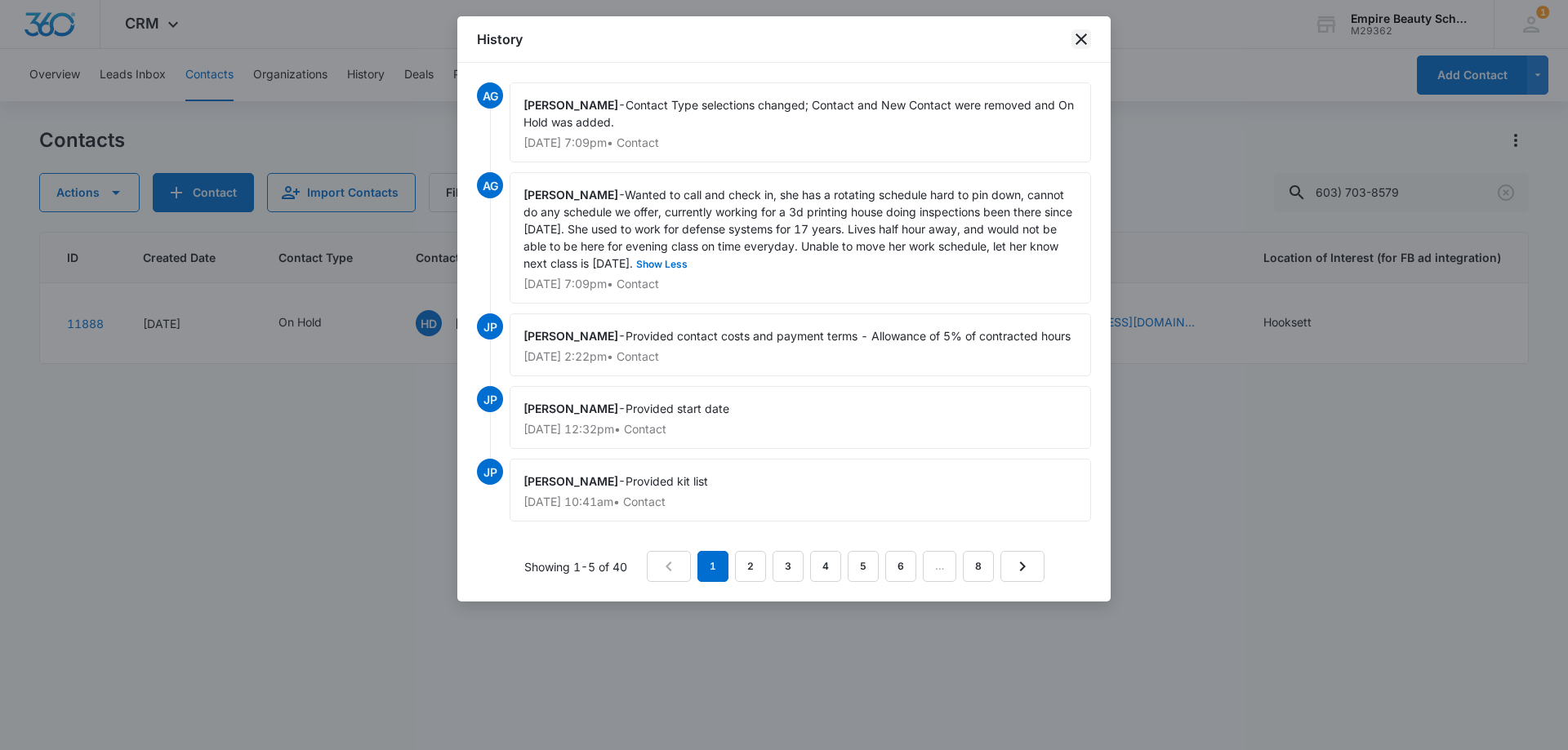
click at [1079, 41] on icon "close" at bounding box center [1081, 39] width 12 height 12
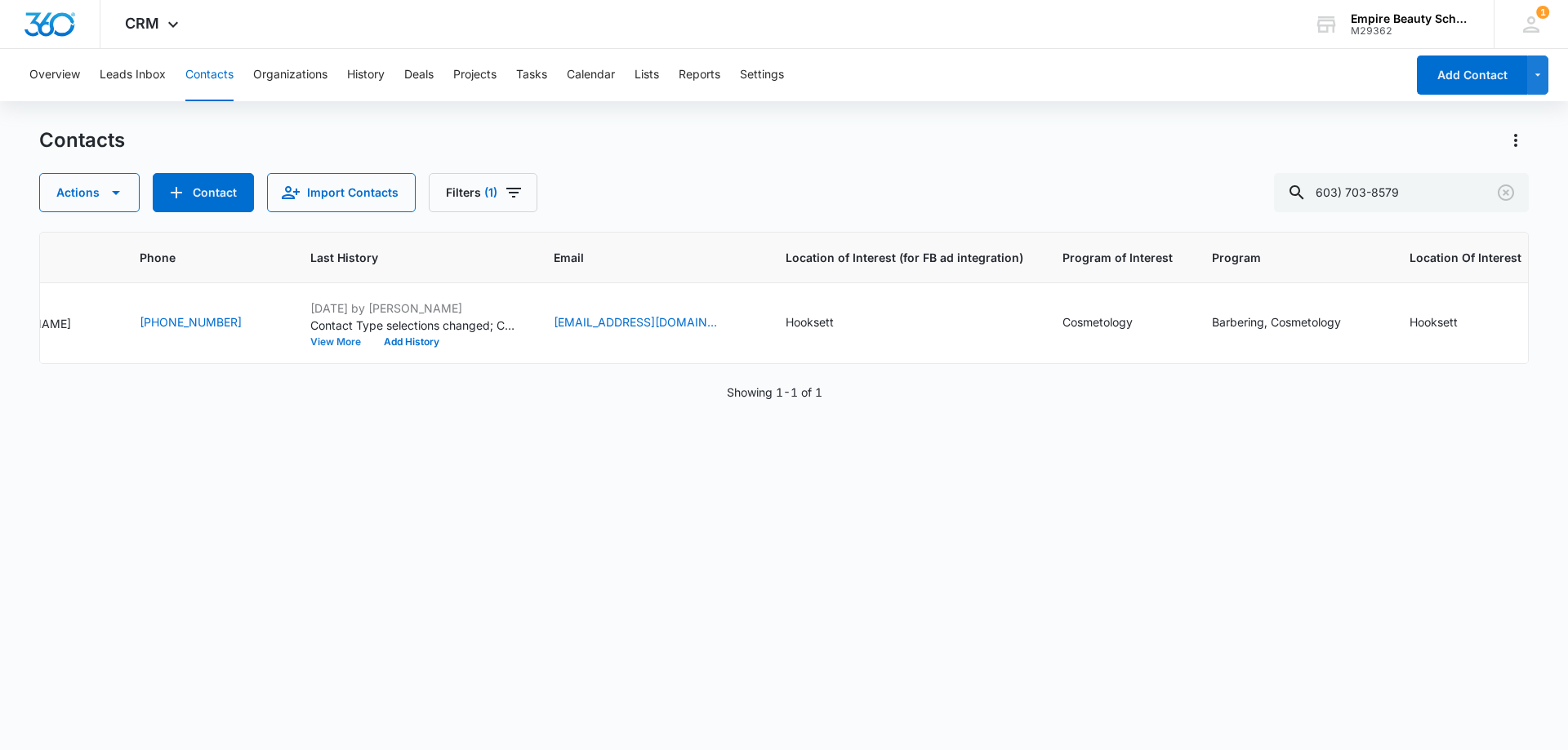
scroll to position [0, 0]
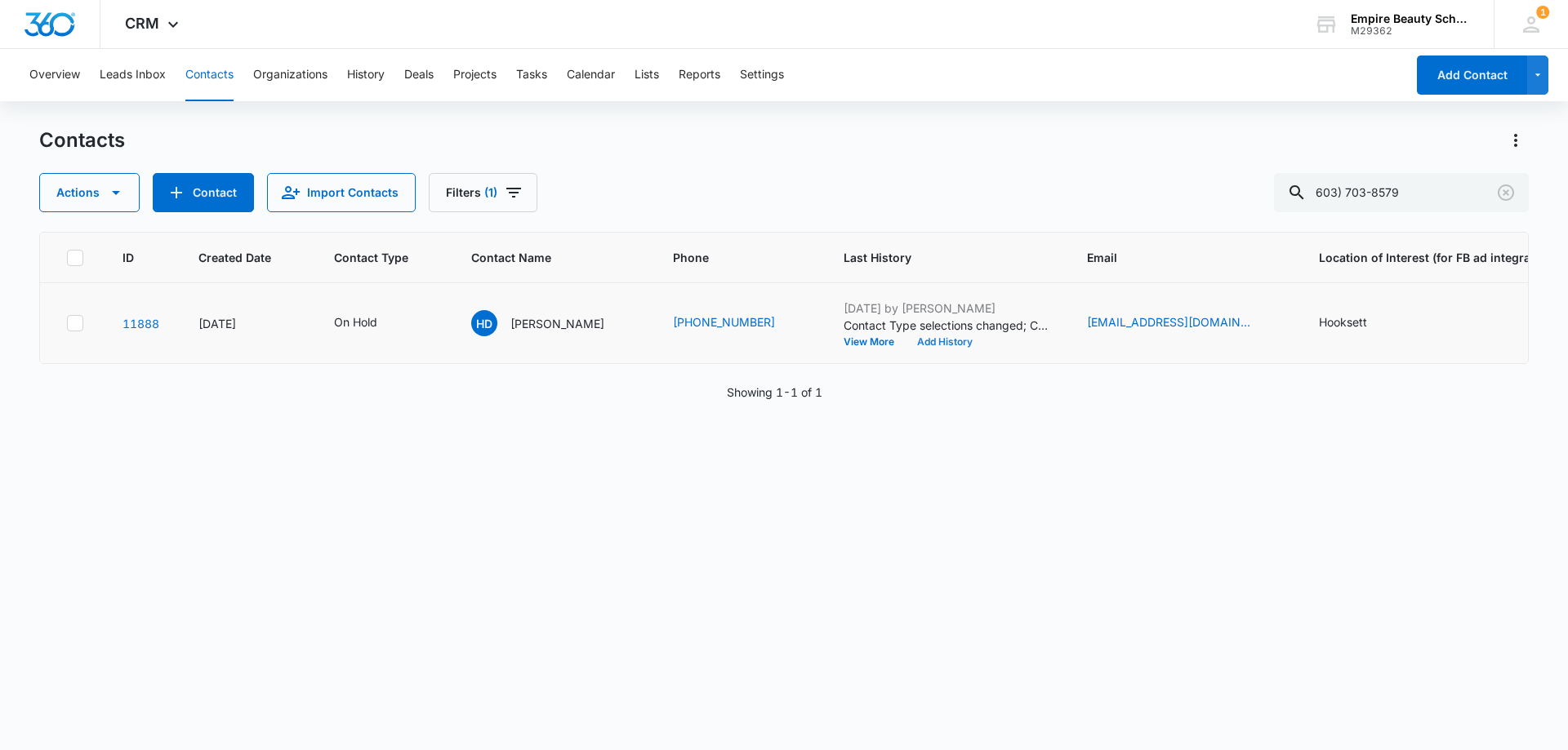
click at [934, 346] on button "Add History" at bounding box center [944, 342] width 79 height 10
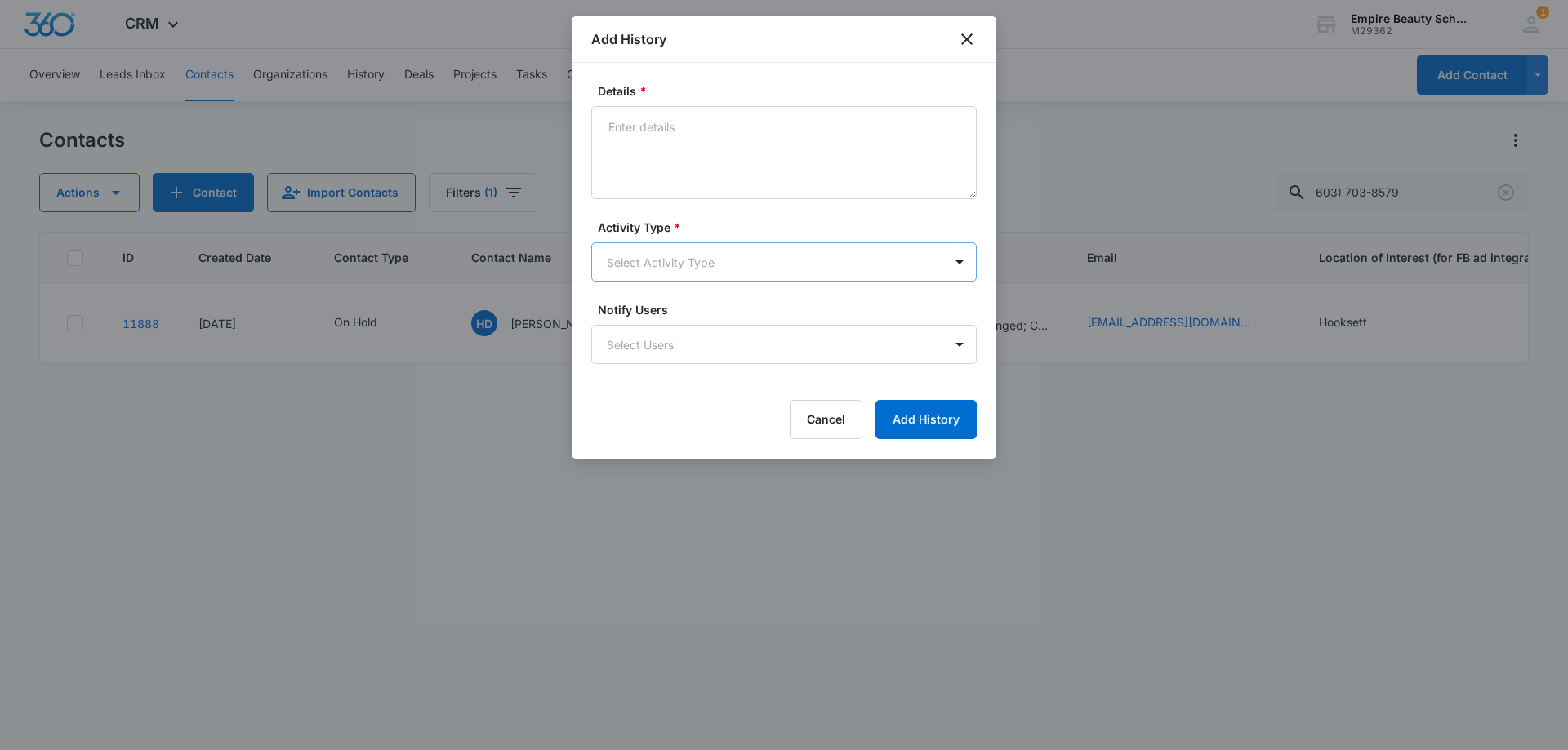
click at [654, 259] on body "CRM Apps Forms CRM Email Shop Payments POS Files Brand Settings Empire Beauty S…" at bounding box center [784, 375] width 1568 height 750
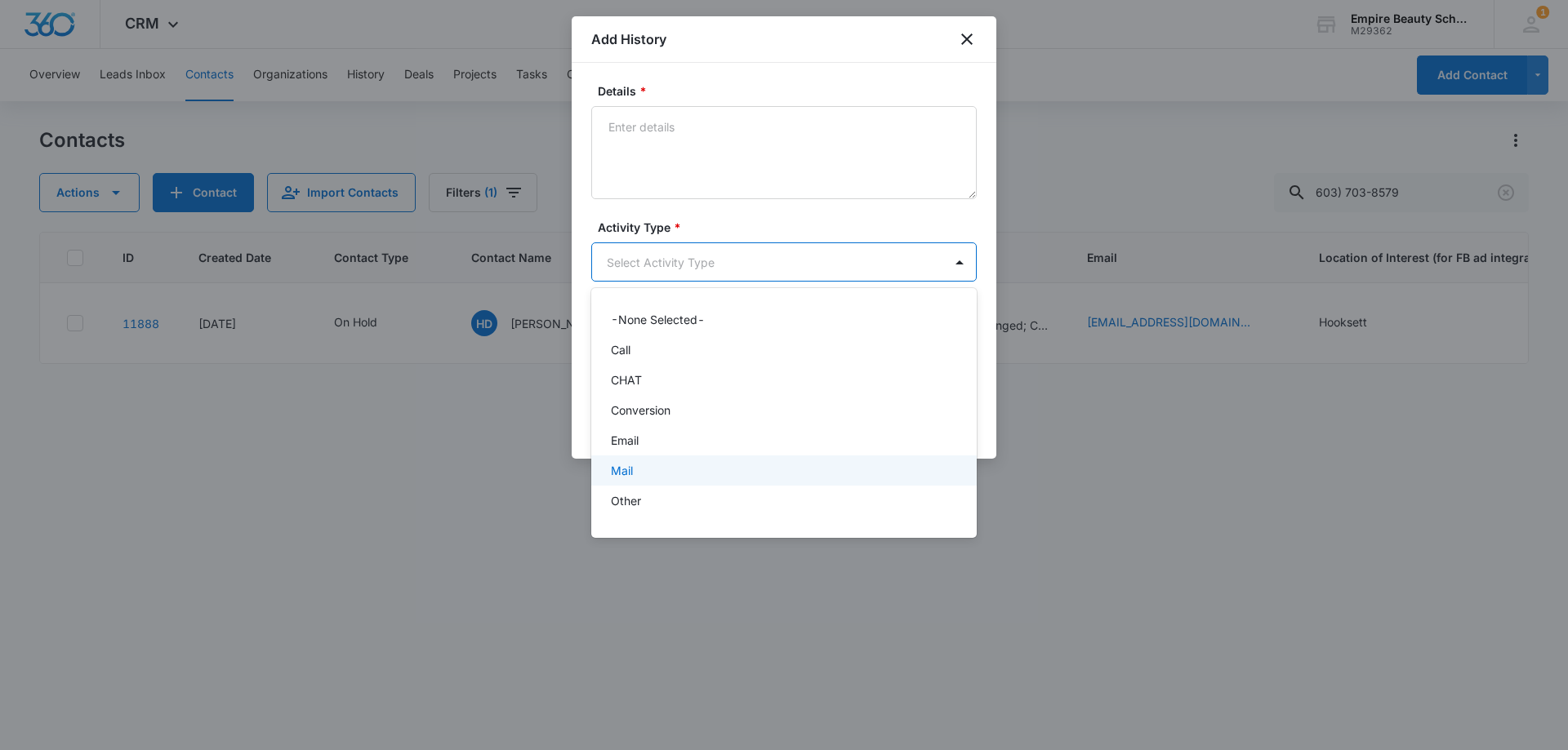
scroll to position [85, 0]
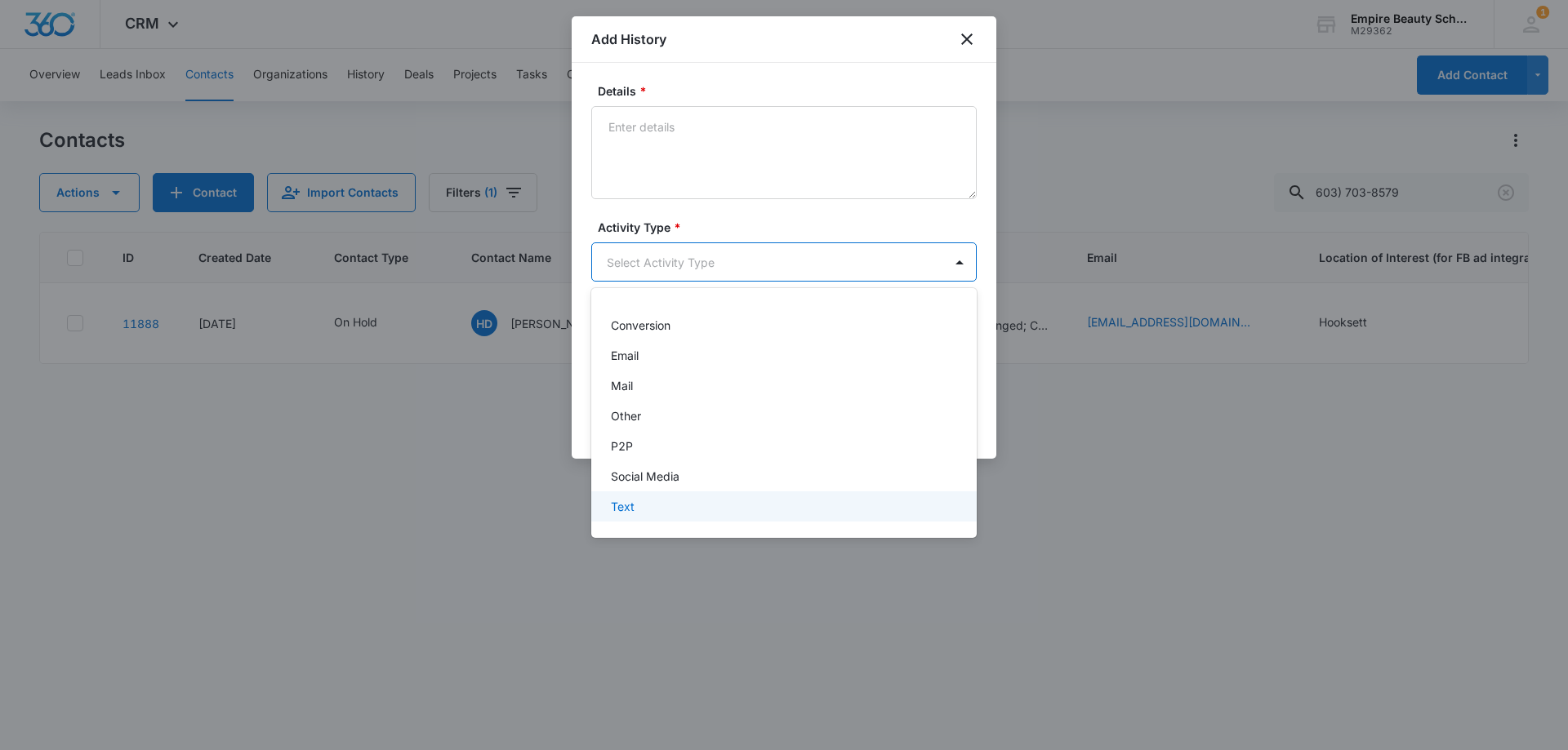
click at [636, 494] on div "Text" at bounding box center [784, 506] width 386 height 30
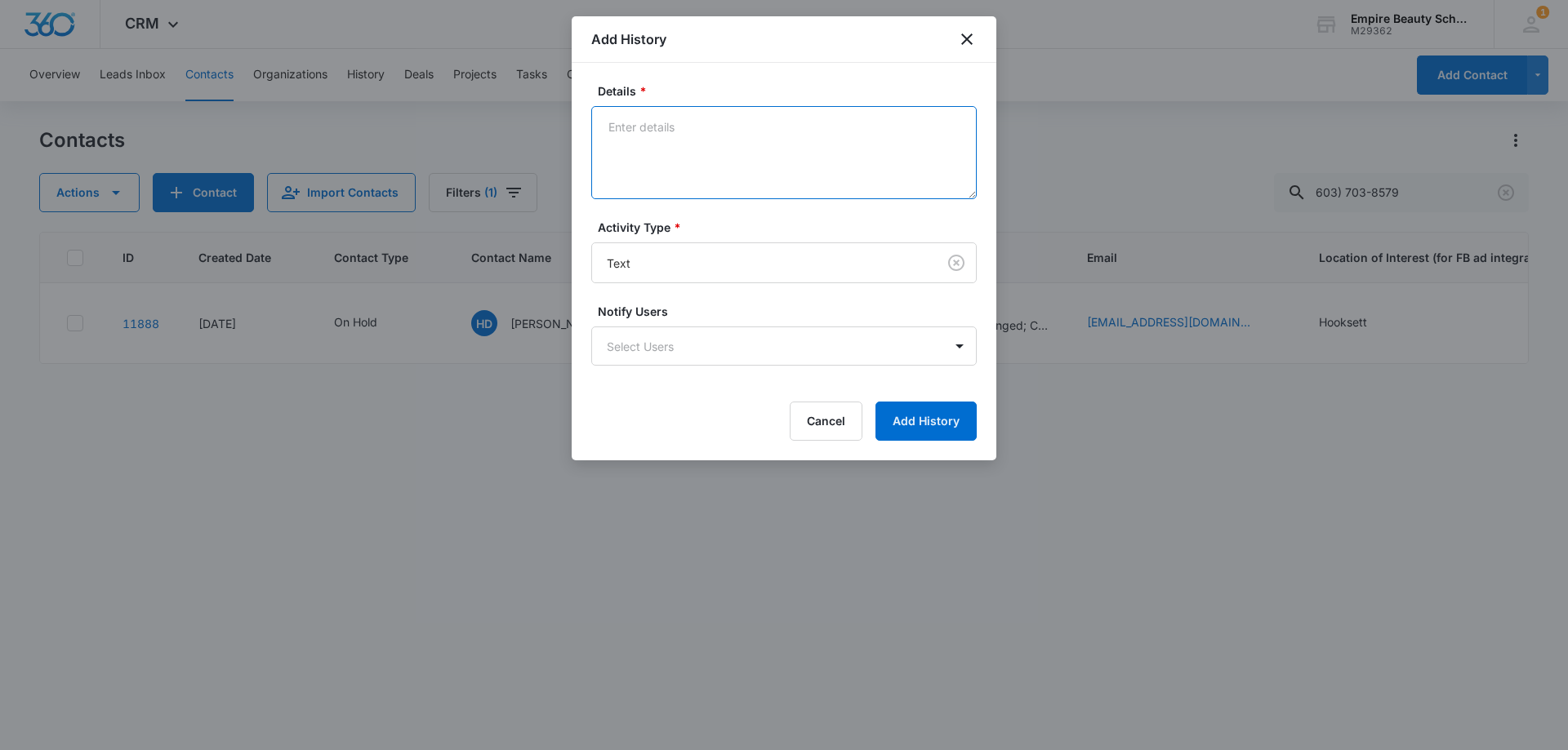
click at [672, 166] on textarea "Details *" at bounding box center [784, 152] width 386 height 93
click at [858, 121] on textarea "Next available Cos eve class is [DATE]" at bounding box center [784, 152] width 386 height 93
type textarea "Next available Cos eve class is [DATE], for those who need a flexible schedule!"
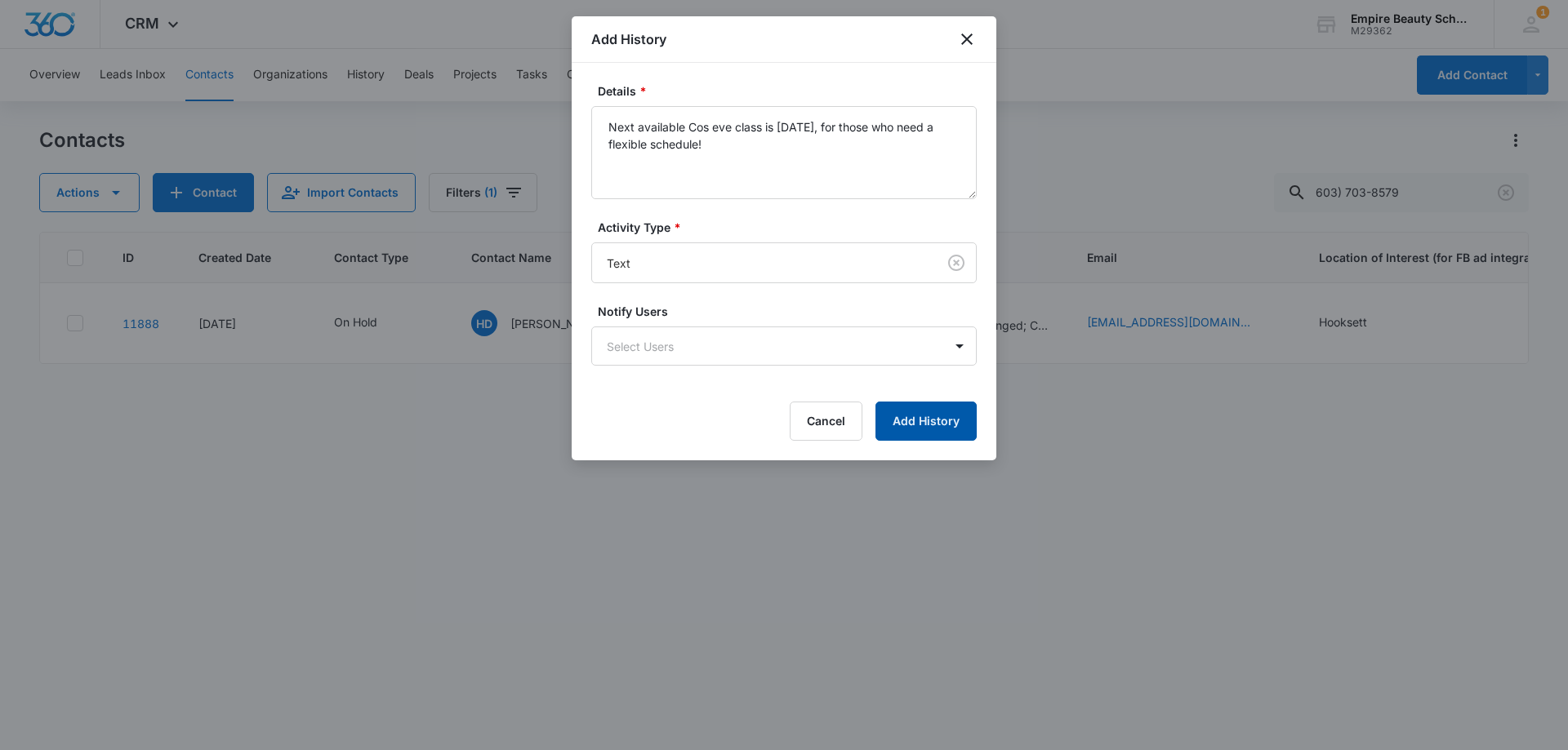
click at [893, 431] on button "Add History" at bounding box center [926, 420] width 101 height 39
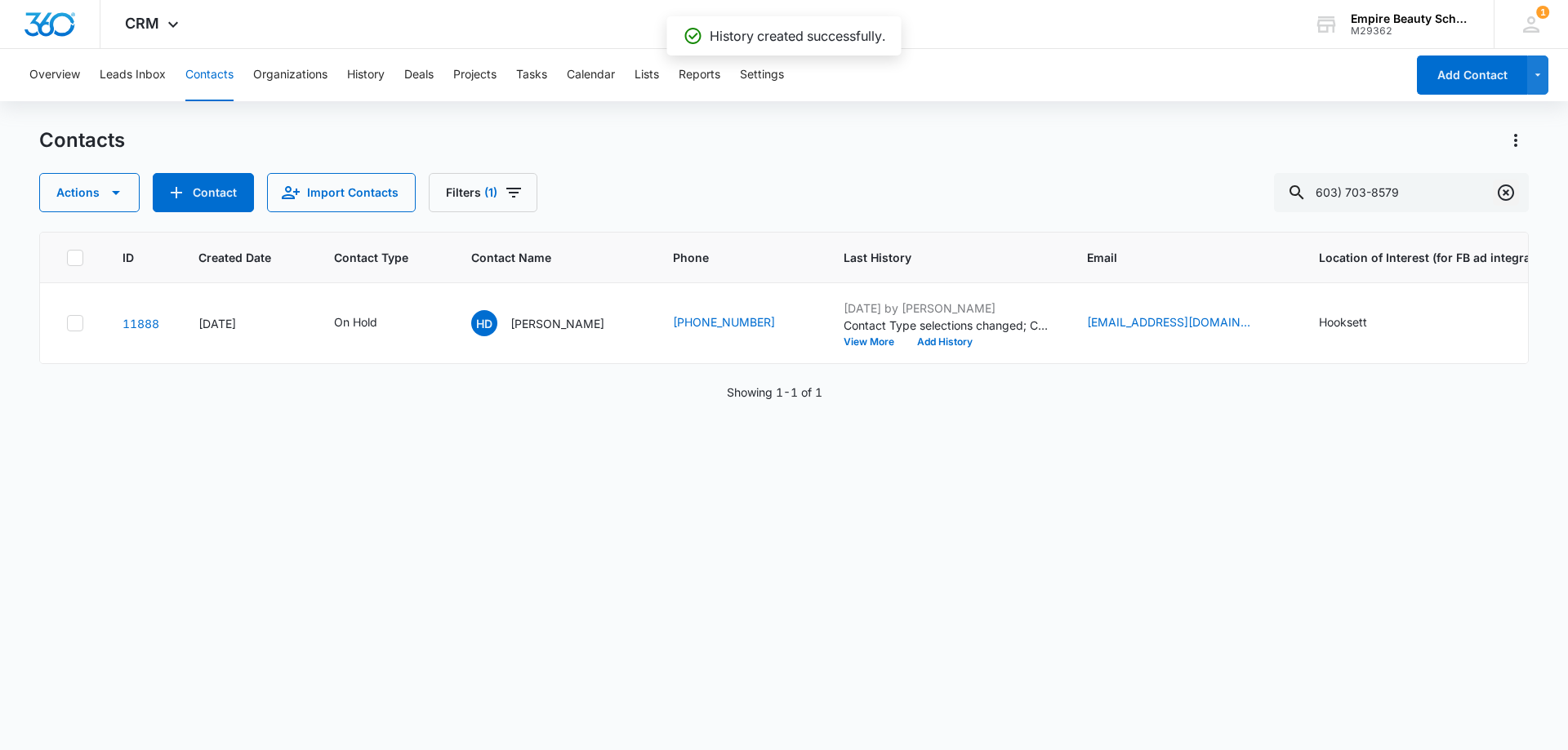
click at [1498, 192] on icon "Clear" at bounding box center [1506, 193] width 17 height 17
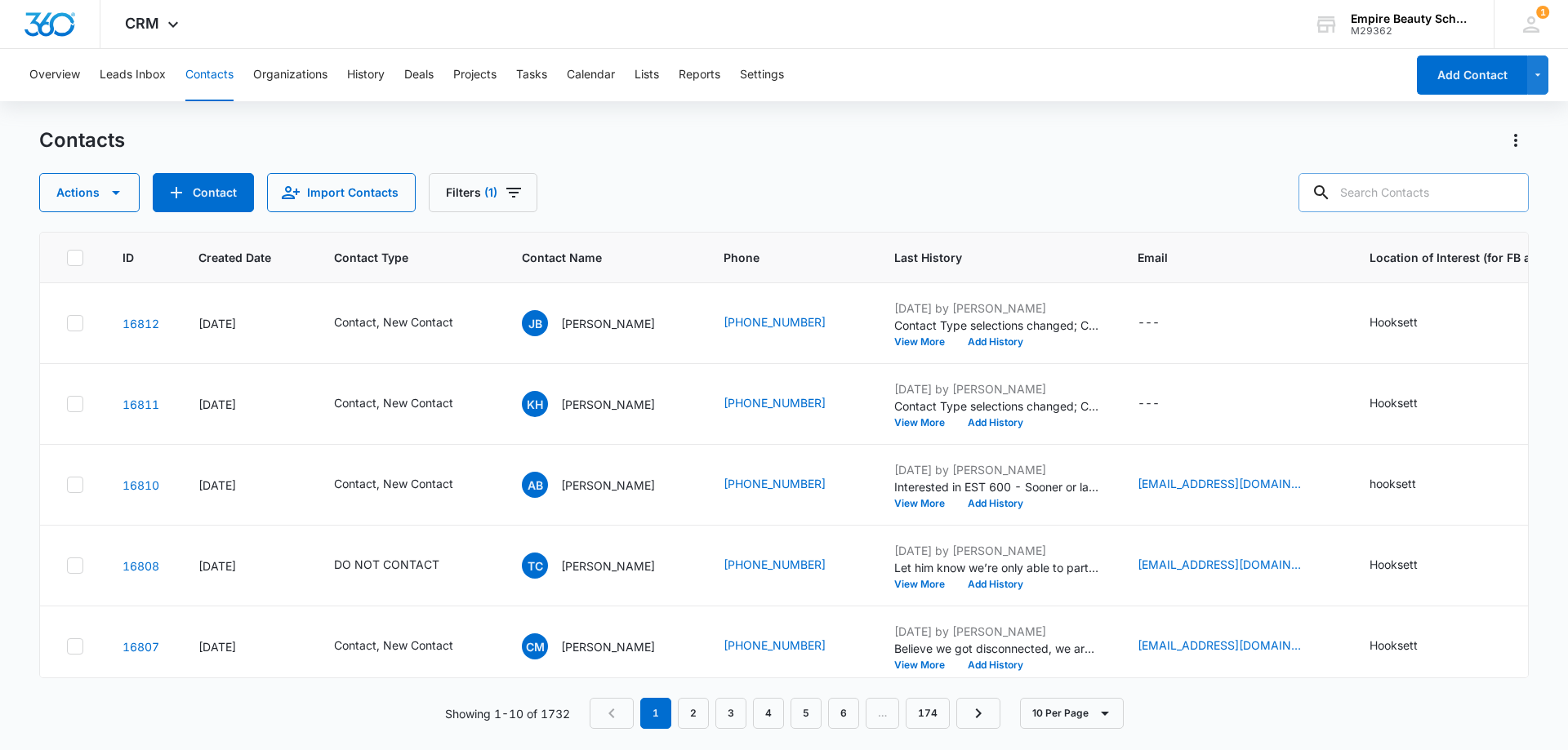
click at [1381, 193] on input "text" at bounding box center [1414, 192] width 231 height 39
paste input "19783820394"
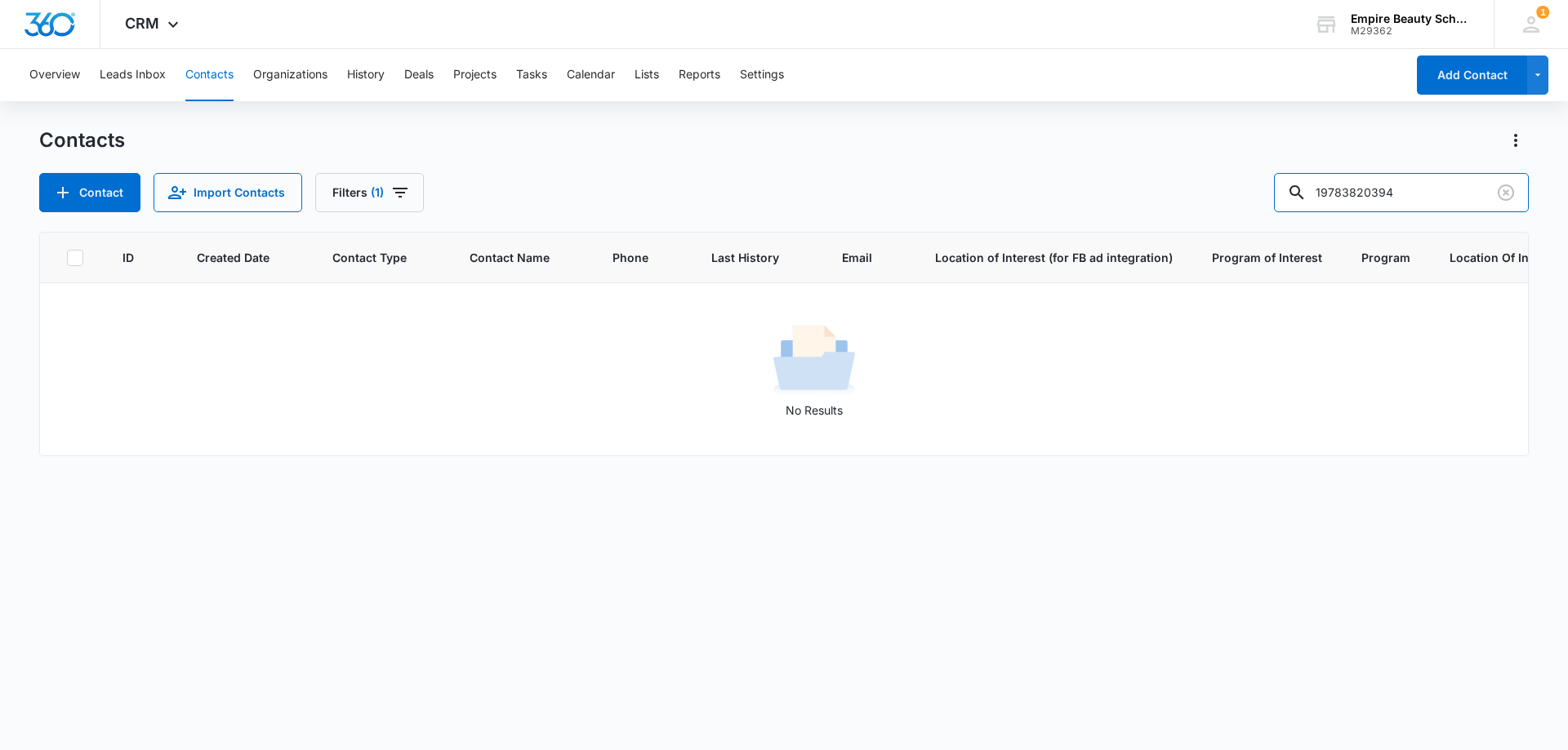
drag, startPoint x: 1374, startPoint y: 190, endPoint x: 1226, endPoint y: 201, distance: 148.4
click at [1226, 201] on div "Contact Import Contacts Filters [PHONE_NUMBER]" at bounding box center [784, 192] width 1489 height 39
type input "0394"
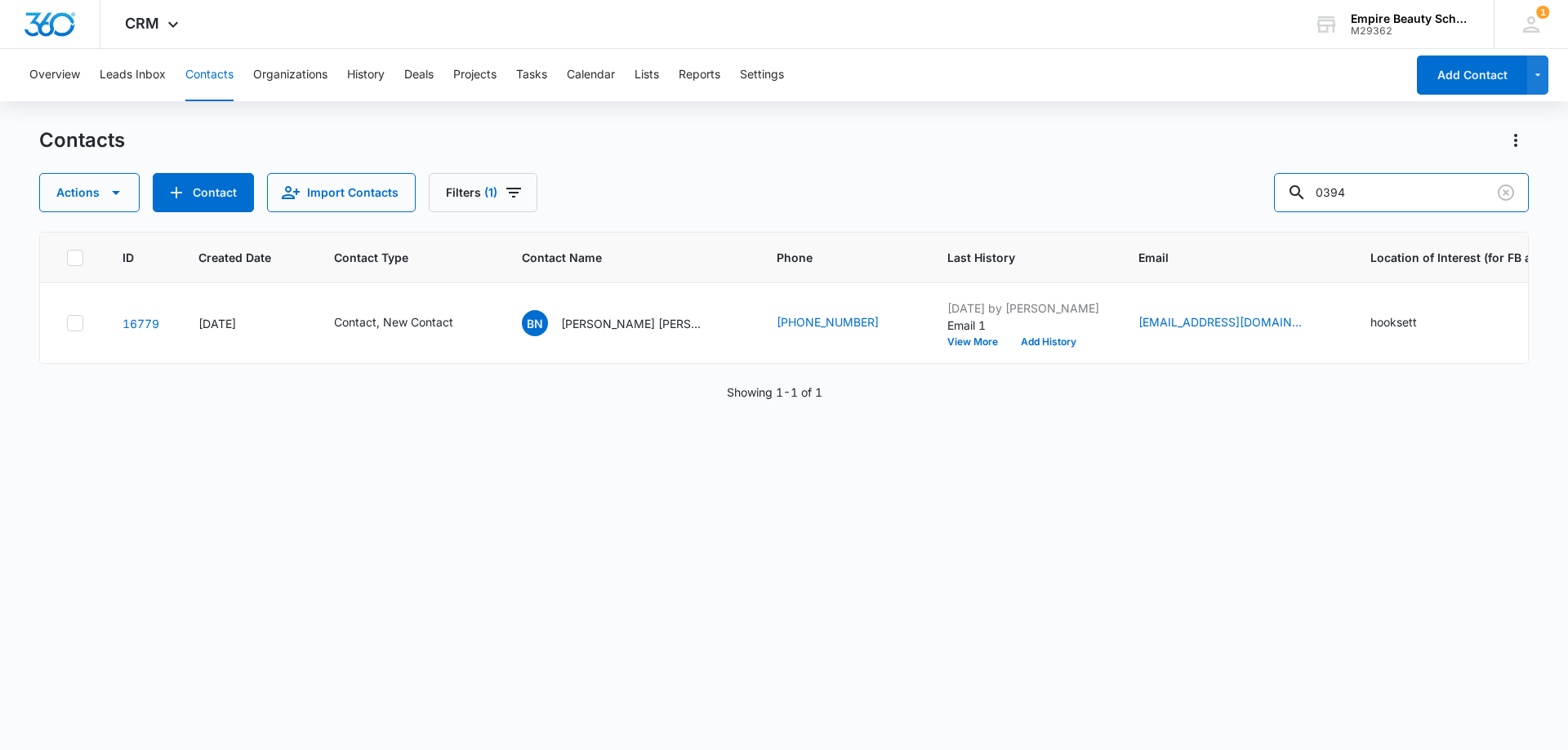
scroll to position [0, 438]
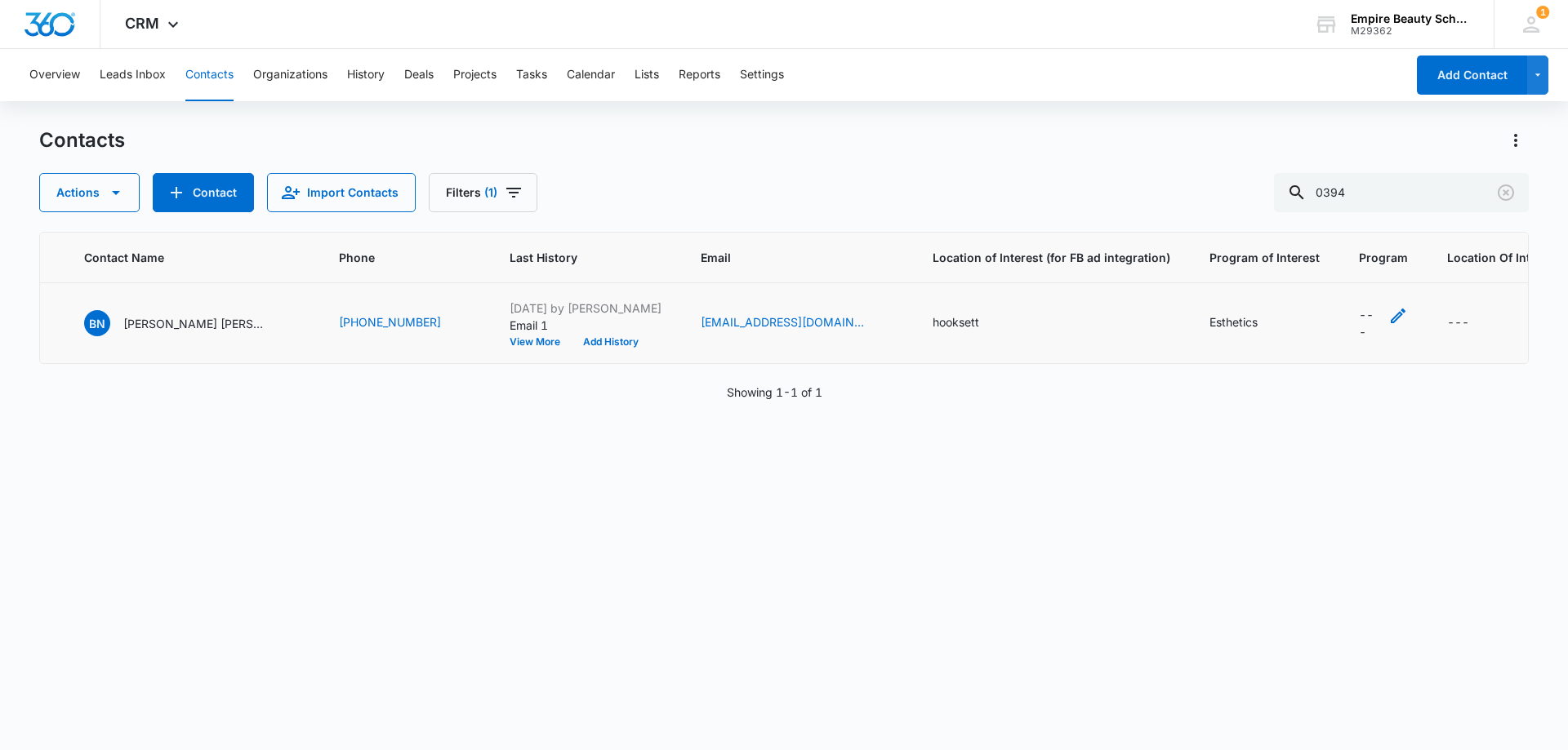
click at [1388, 327] on div "Program - - Select to Edit Field" at bounding box center [1398, 322] width 20 height 34
click at [1263, 471] on icon at bounding box center [1262, 467] width 15 height 15
click at [1254, 467] on input "Esthetics" at bounding box center [1253, 467] width 1 height 1
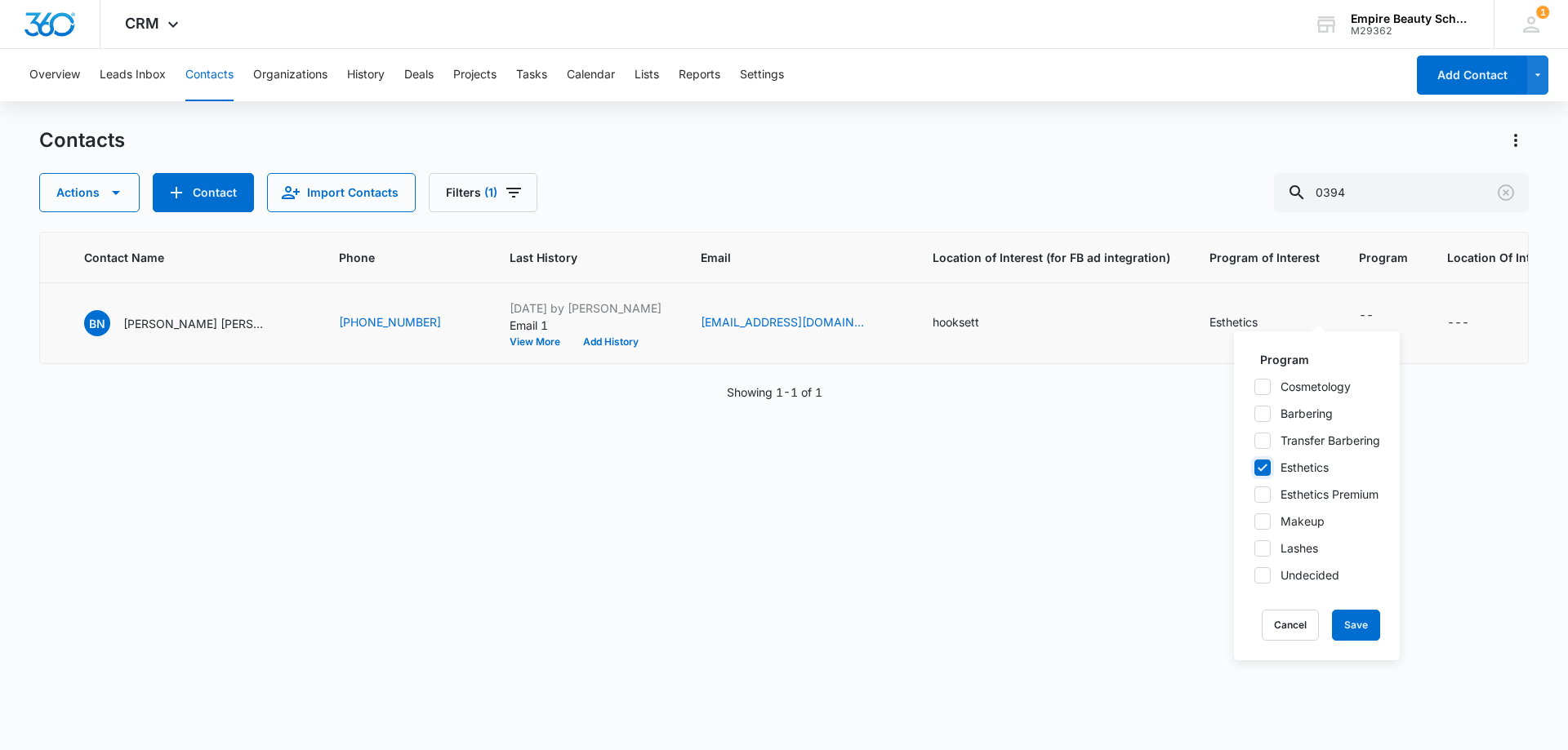
checkbox input "true"
click at [1371, 626] on button "Save" at bounding box center [1356, 625] width 48 height 31
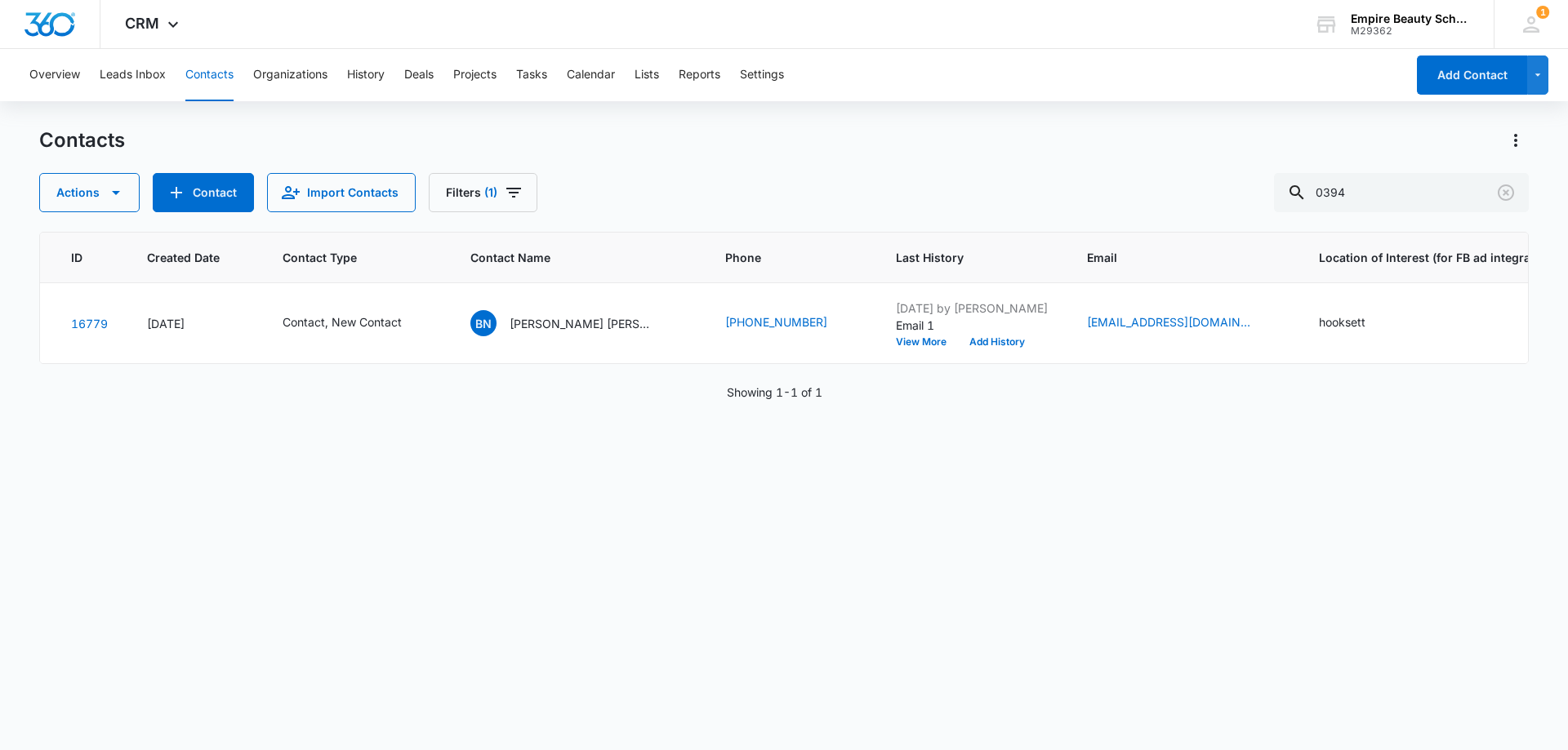
scroll to position [0, 0]
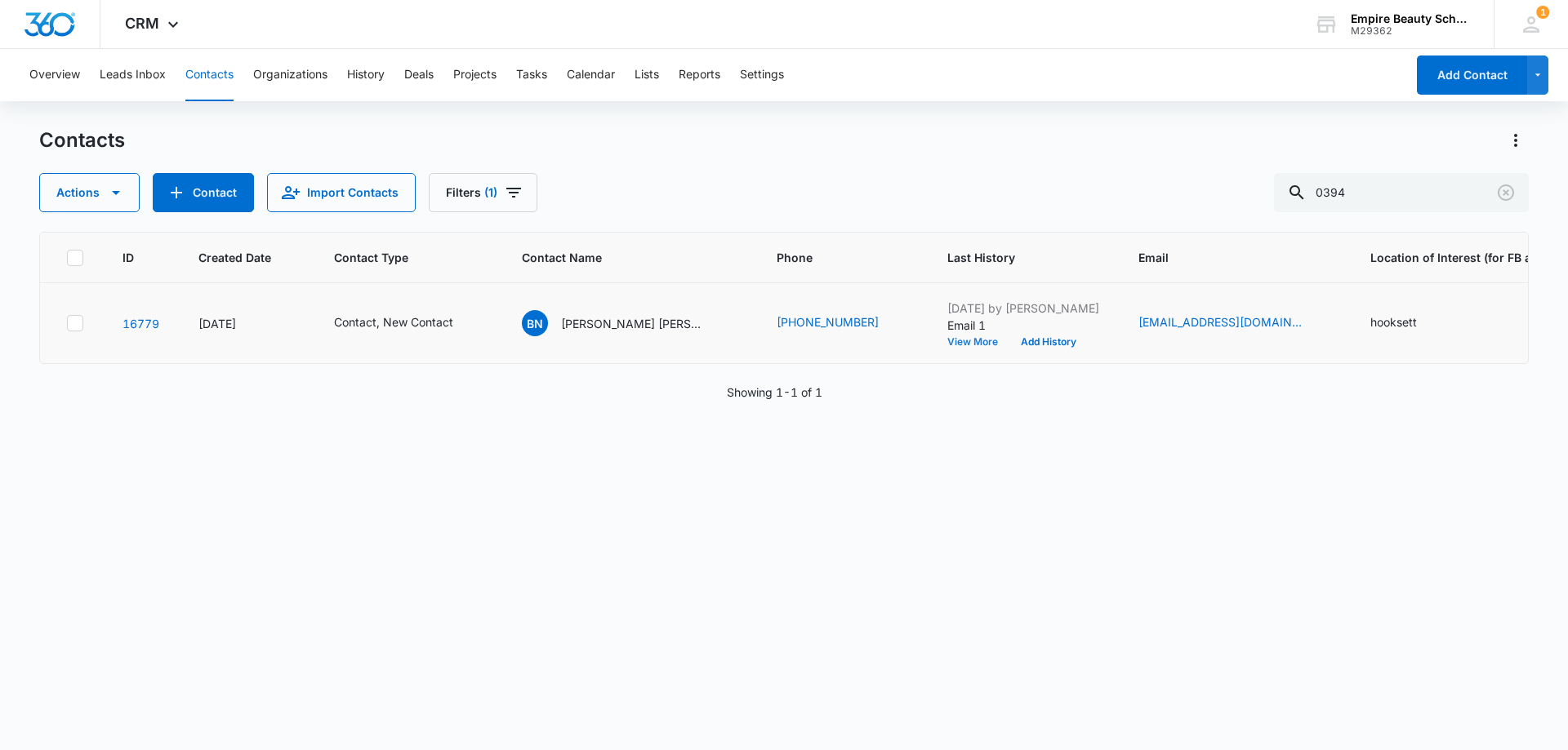
click at [947, 345] on button "View More" at bounding box center [978, 342] width 62 height 10
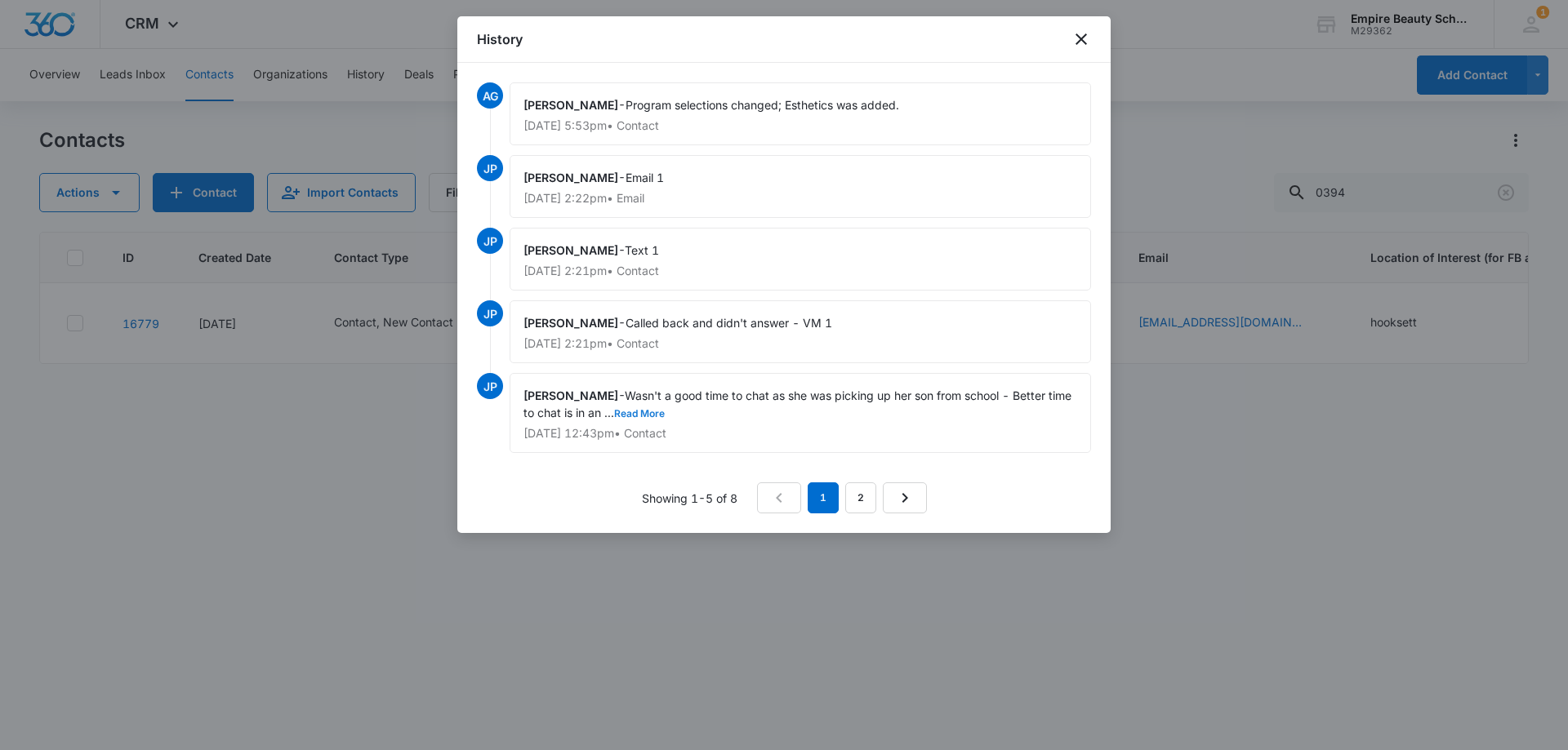
click at [665, 418] on button "Read More" at bounding box center [638, 414] width 51 height 10
click at [849, 494] on link "2" at bounding box center [860, 497] width 31 height 31
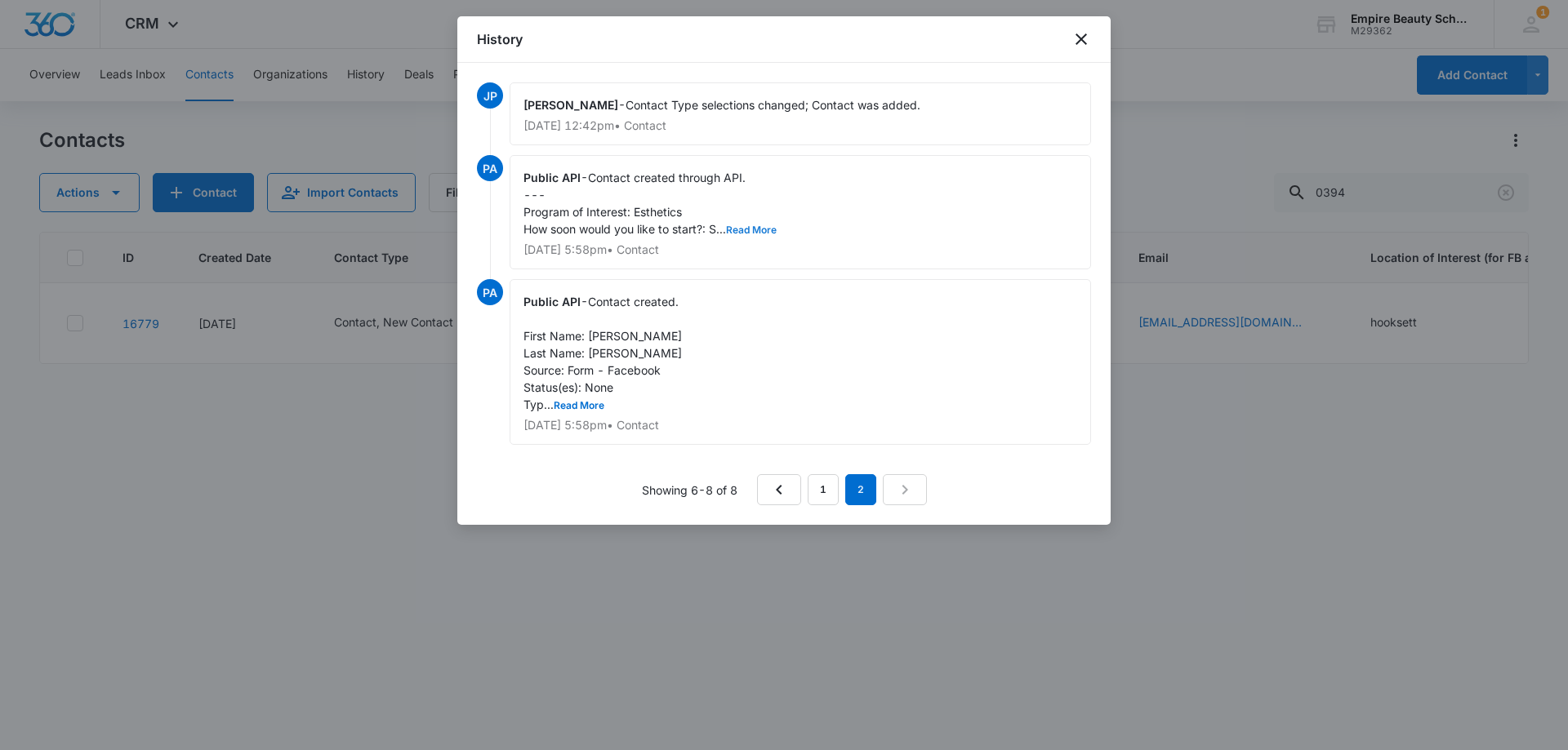
click at [746, 227] on button "Read More" at bounding box center [750, 230] width 51 height 10
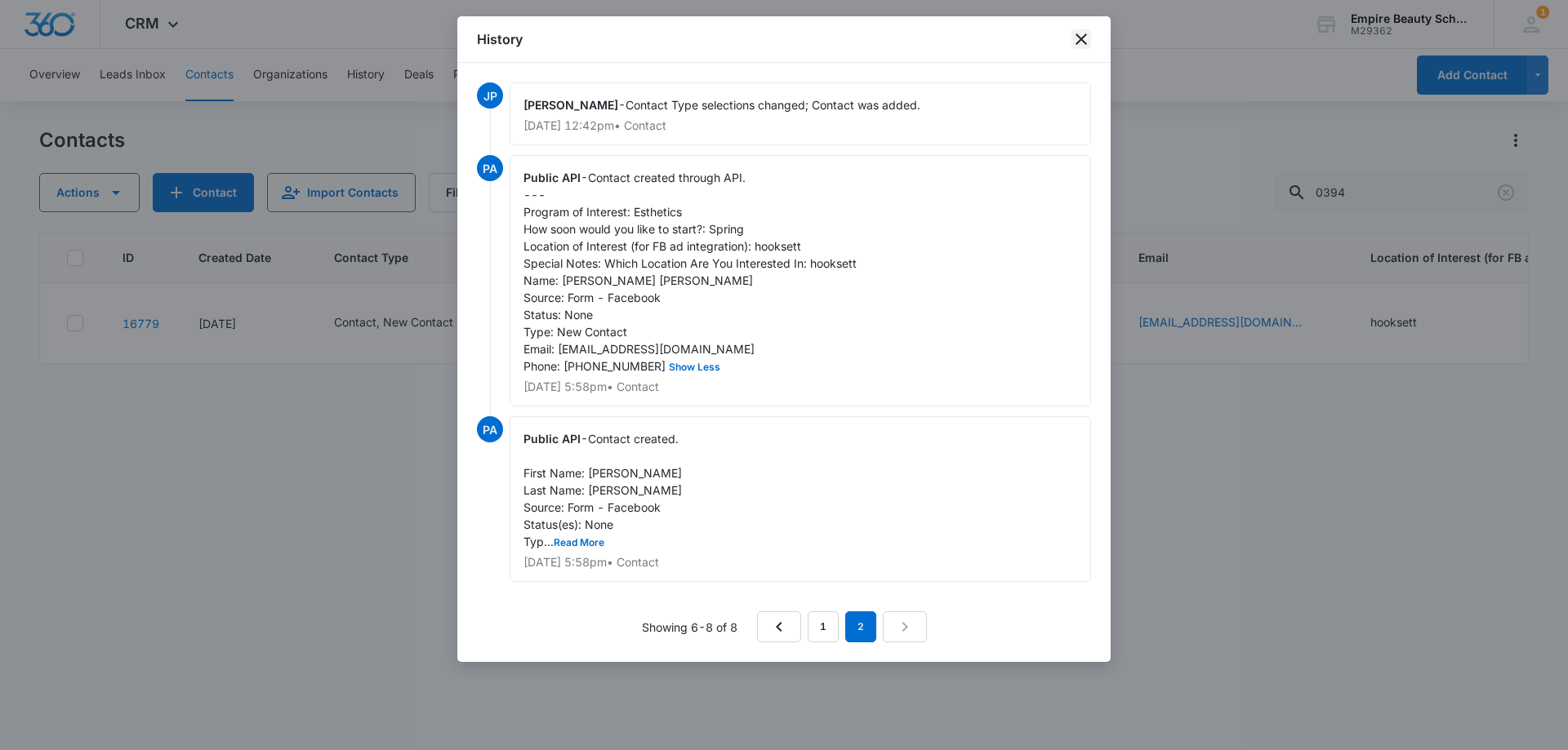
click at [1089, 31] on icon "close" at bounding box center [1081, 39] width 20 height 20
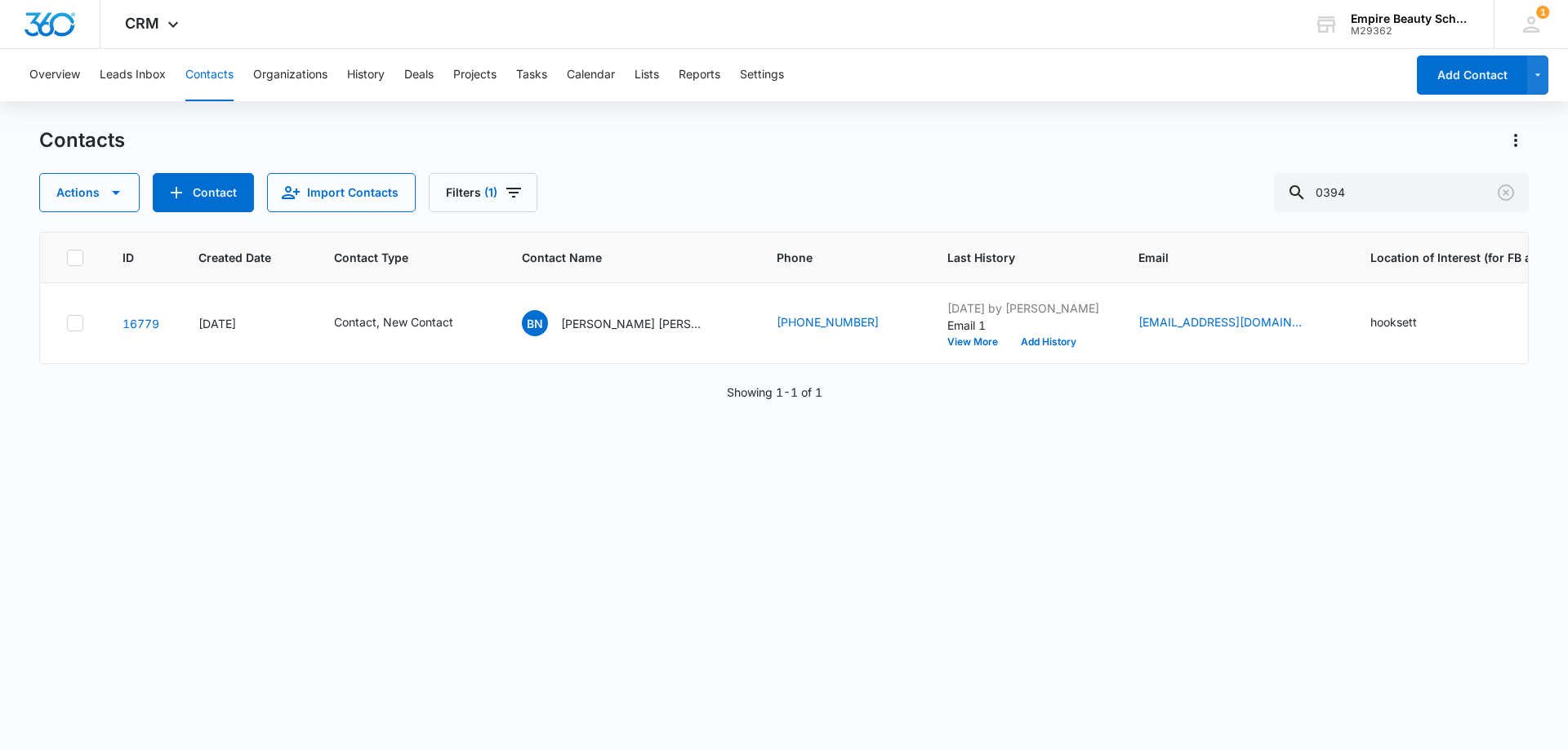
click at [585, 549] on div "ID Created Date Contact Type Contact Name Phone Last History Email Location of …" at bounding box center [784, 481] width 1489 height 497
click at [1502, 198] on icon "Clear" at bounding box center [1506, 193] width 17 height 17
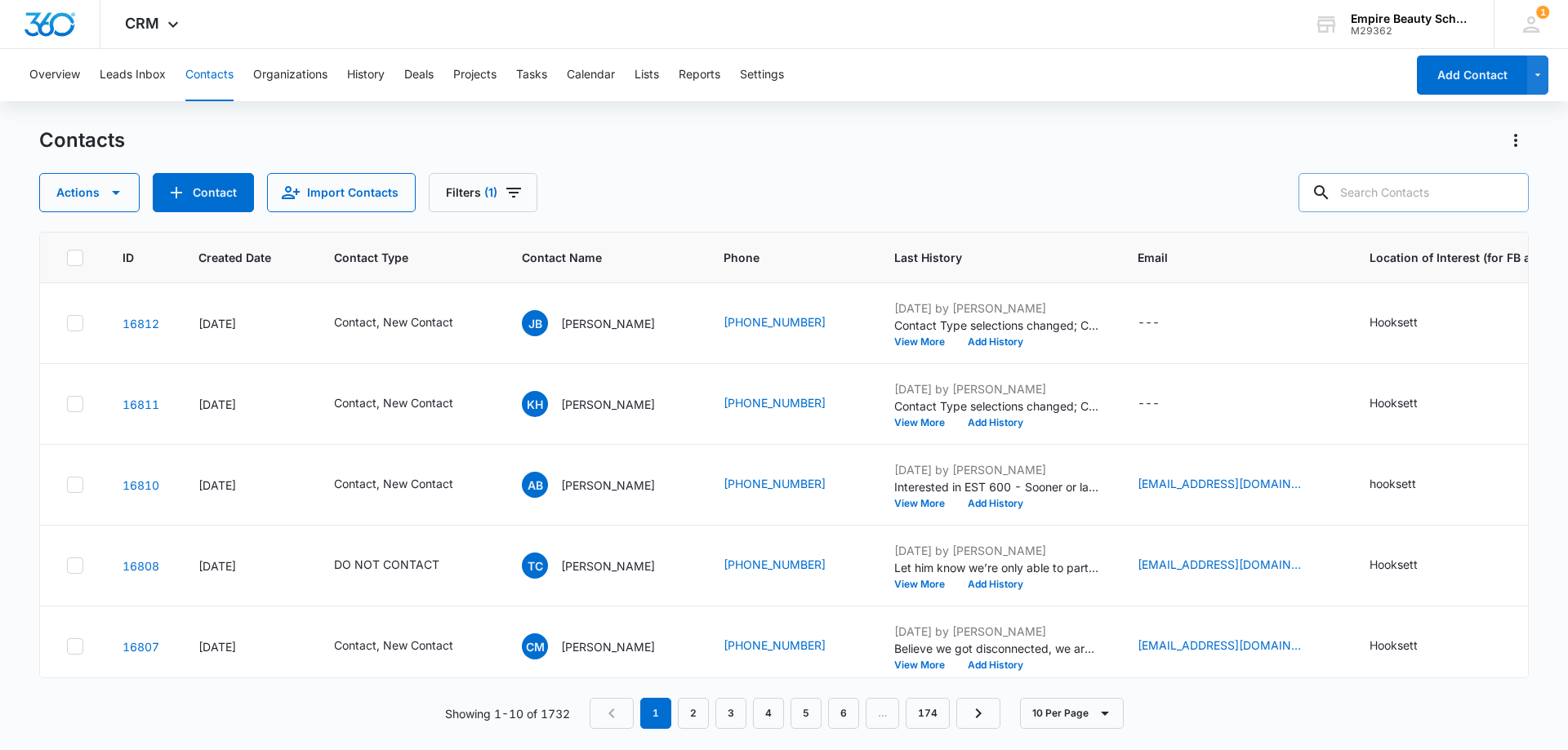
click at [1391, 185] on input "text" at bounding box center [1414, 192] width 231 height 39
type input "[PERSON_NAME]"
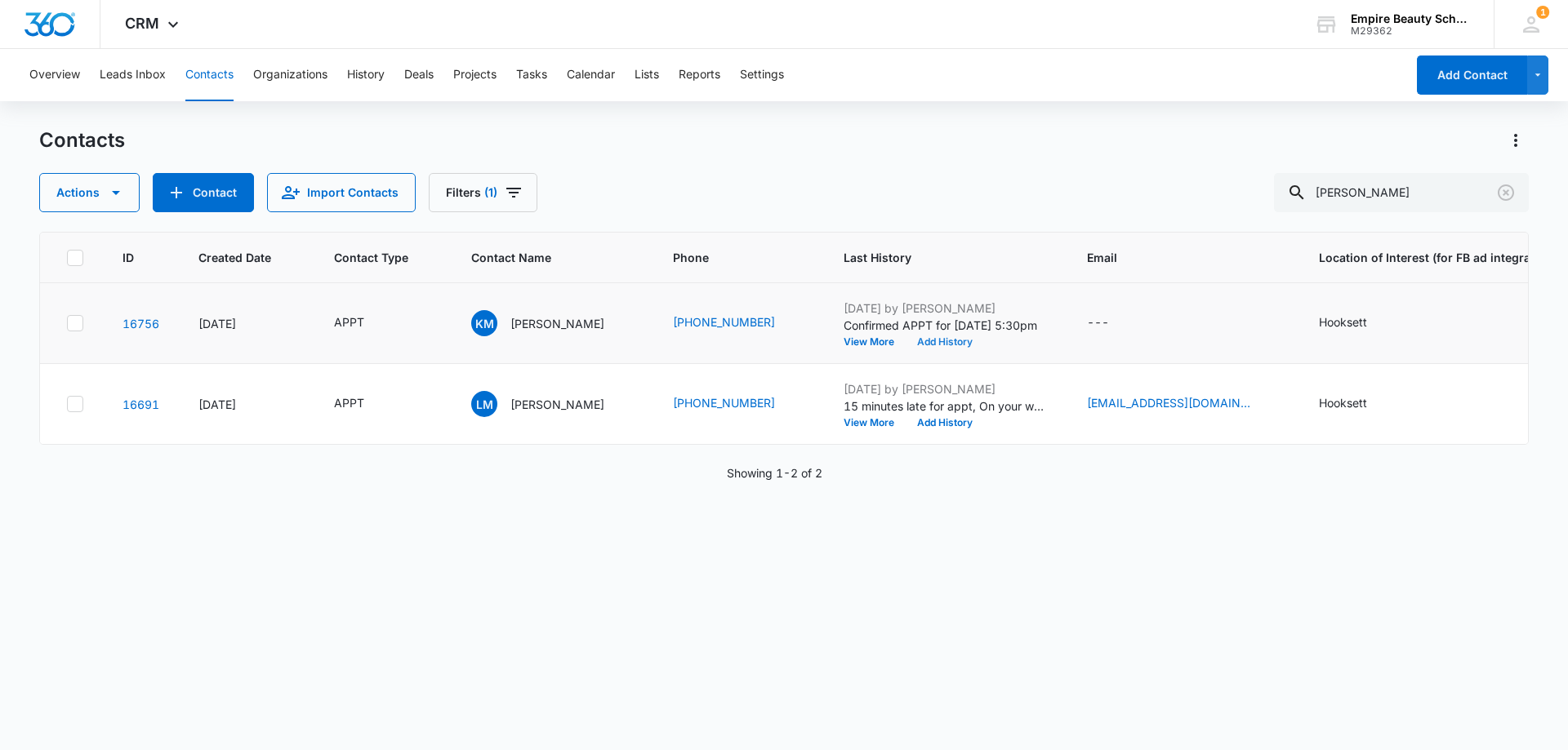
click at [905, 346] on button "Add History" at bounding box center [944, 342] width 79 height 10
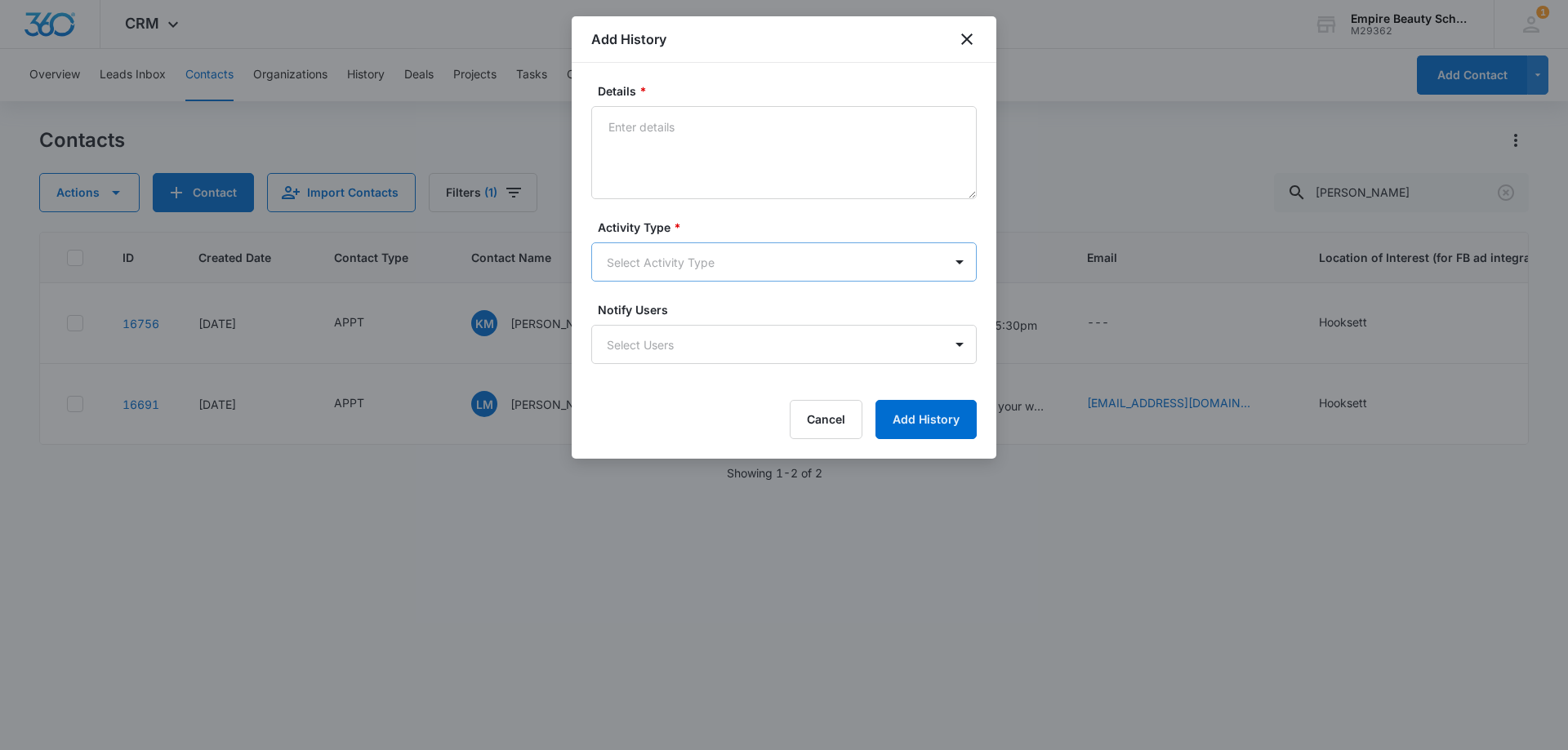
click at [649, 252] on body "CRM Apps Forms CRM Email Shop Payments POS Files Brand Settings Empire Beauty S…" at bounding box center [784, 375] width 1568 height 750
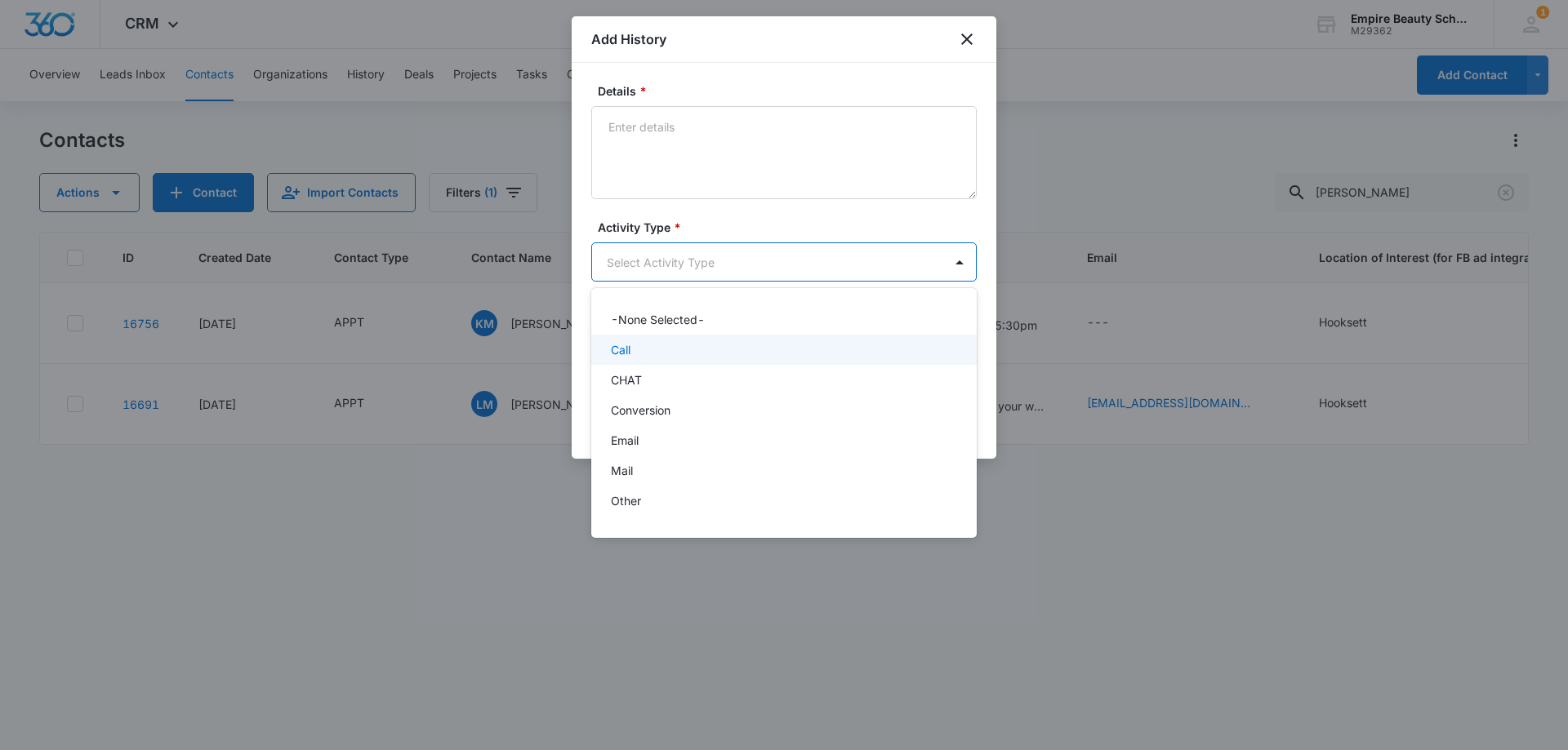
click at [614, 344] on p "Call" at bounding box center [621, 350] width 20 height 17
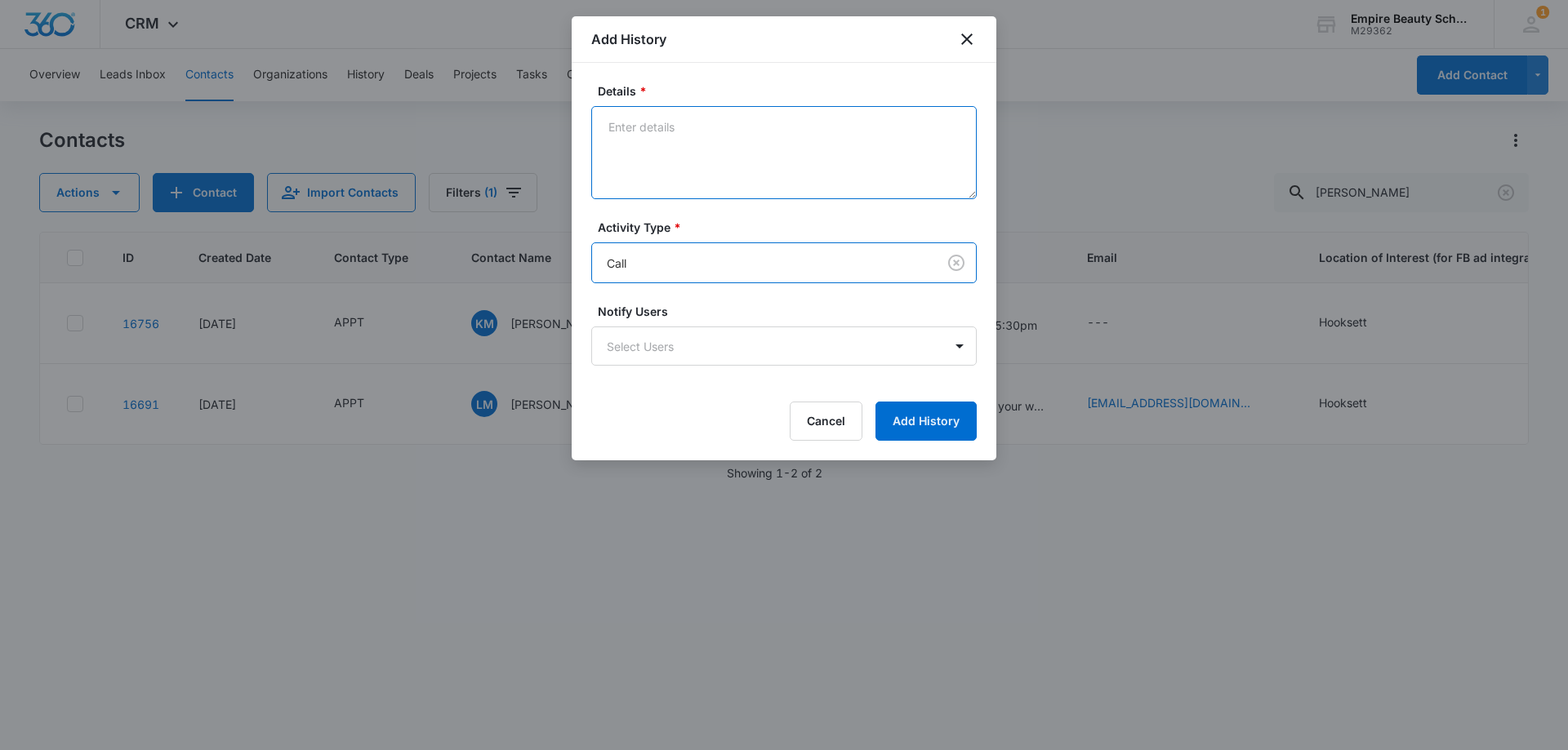
click at [663, 177] on textarea "Details *" at bounding box center [784, 152] width 386 height 93
type textarea "VM no call no show"
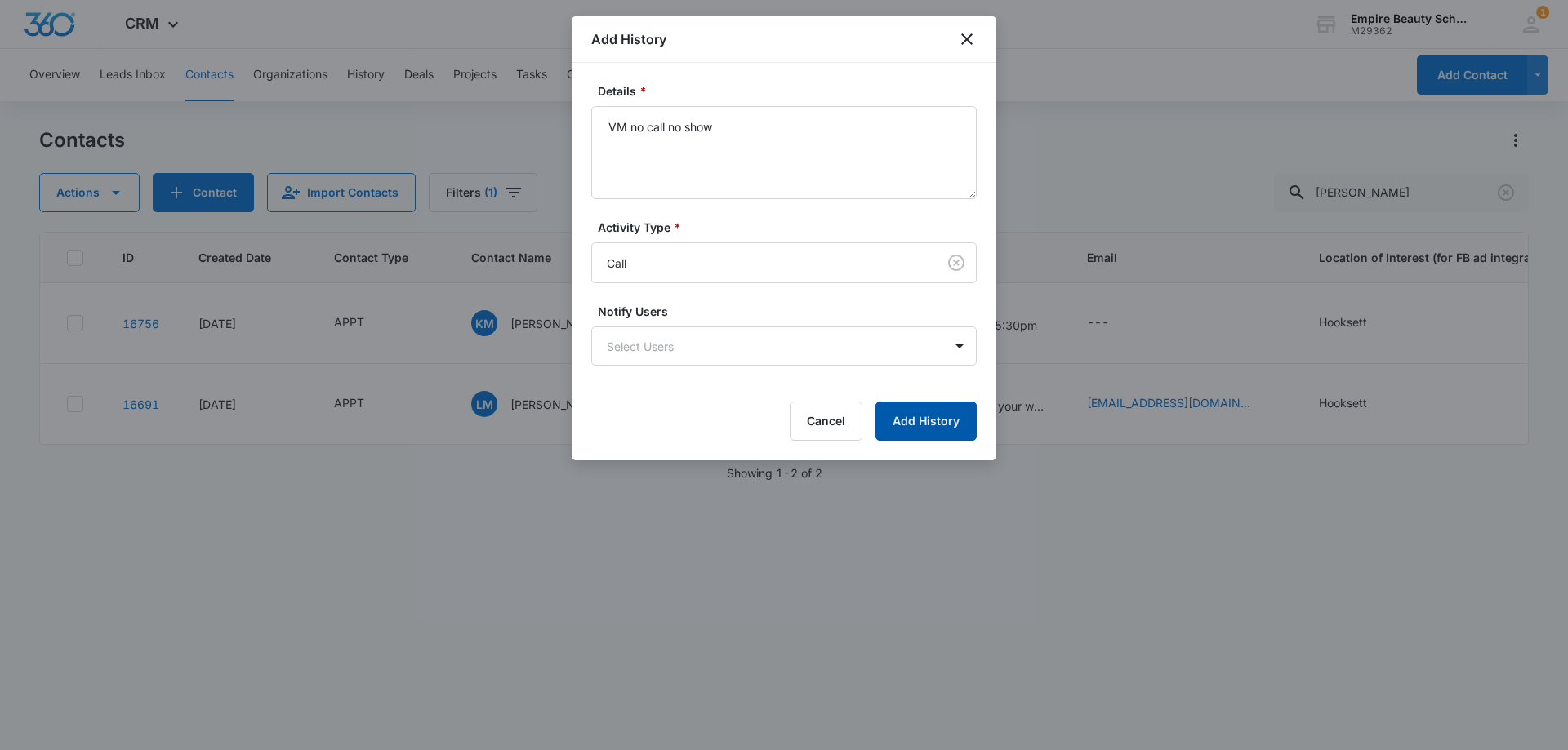
click at [928, 418] on button "Add History" at bounding box center [926, 420] width 101 height 39
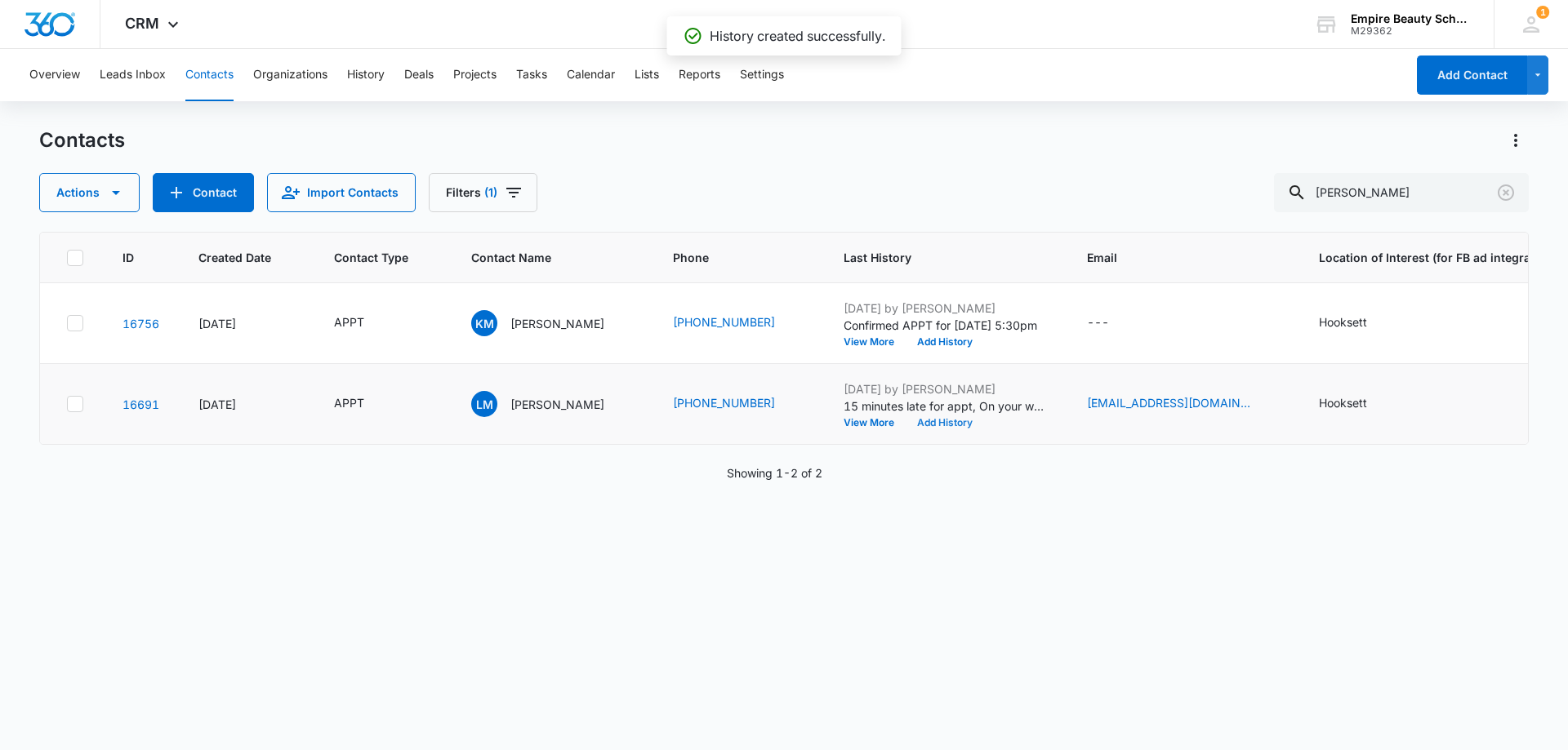
click at [905, 420] on button "Add History" at bounding box center [944, 423] width 79 height 10
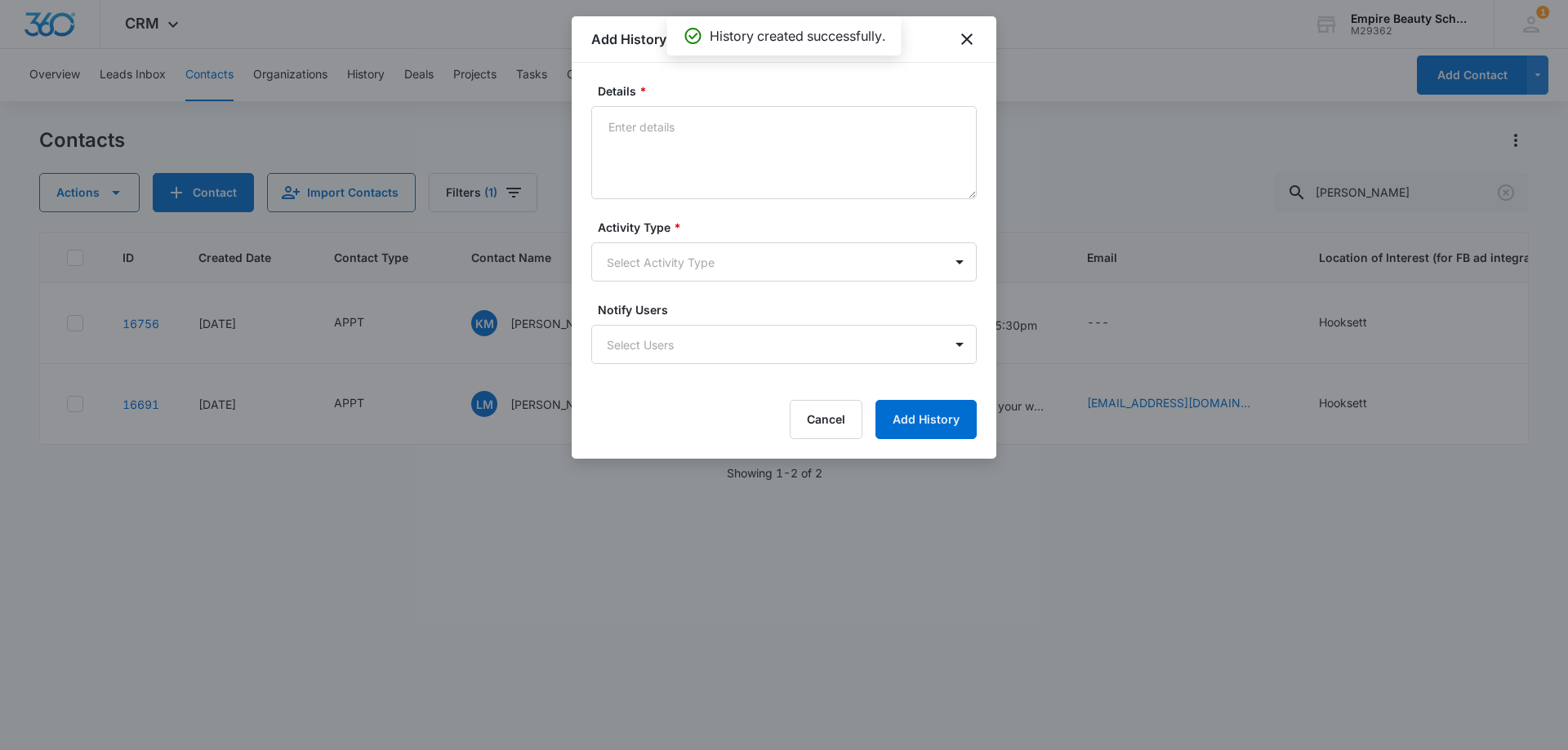
click at [634, 238] on div "Activity Type * Select Activity Type" at bounding box center [784, 250] width 386 height 63
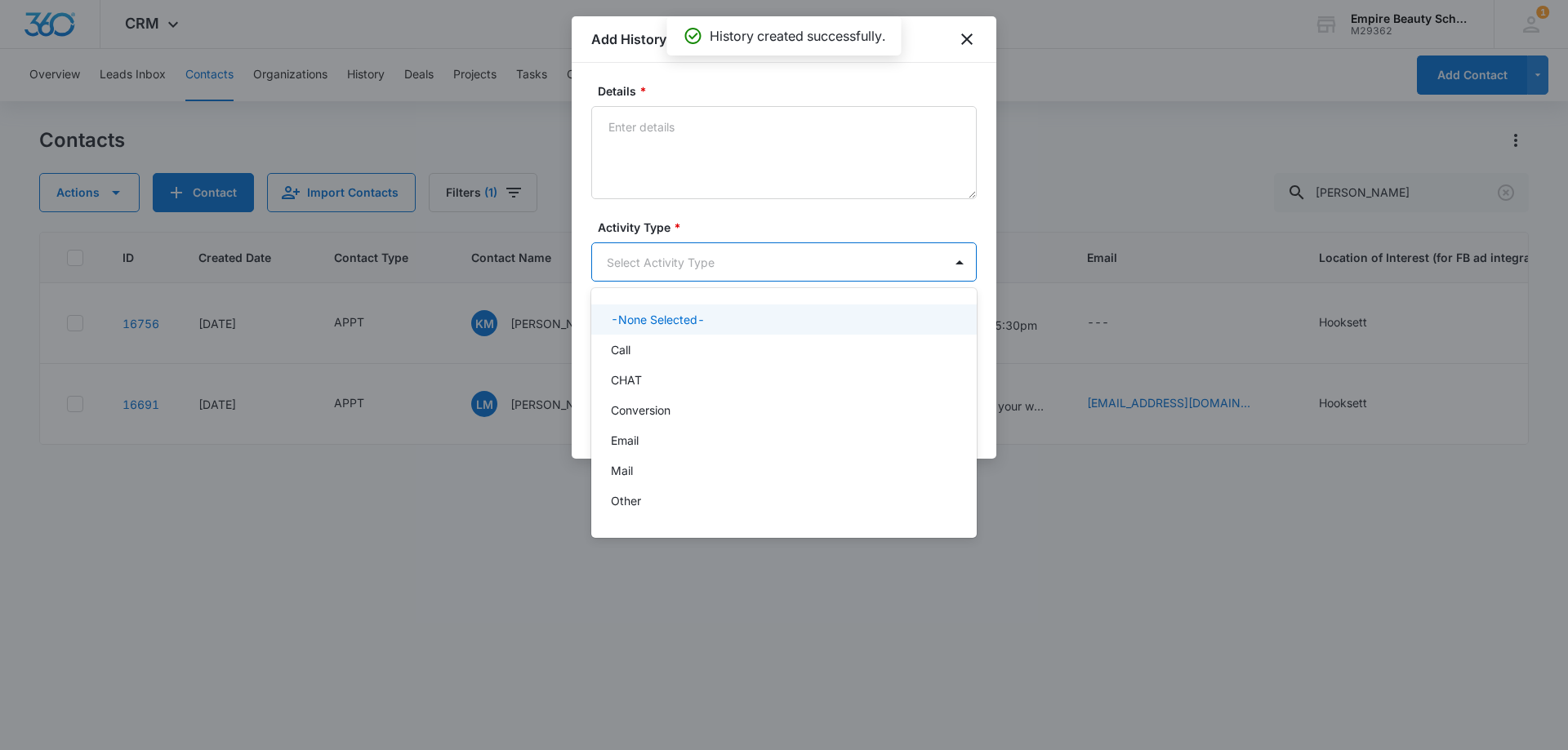
click at [637, 267] on body "CRM Apps Forms CRM Email Shop Payments POS Files Brand Settings Empire Beauty S…" at bounding box center [784, 375] width 1568 height 750
click at [646, 356] on div "Call" at bounding box center [783, 350] width 343 height 17
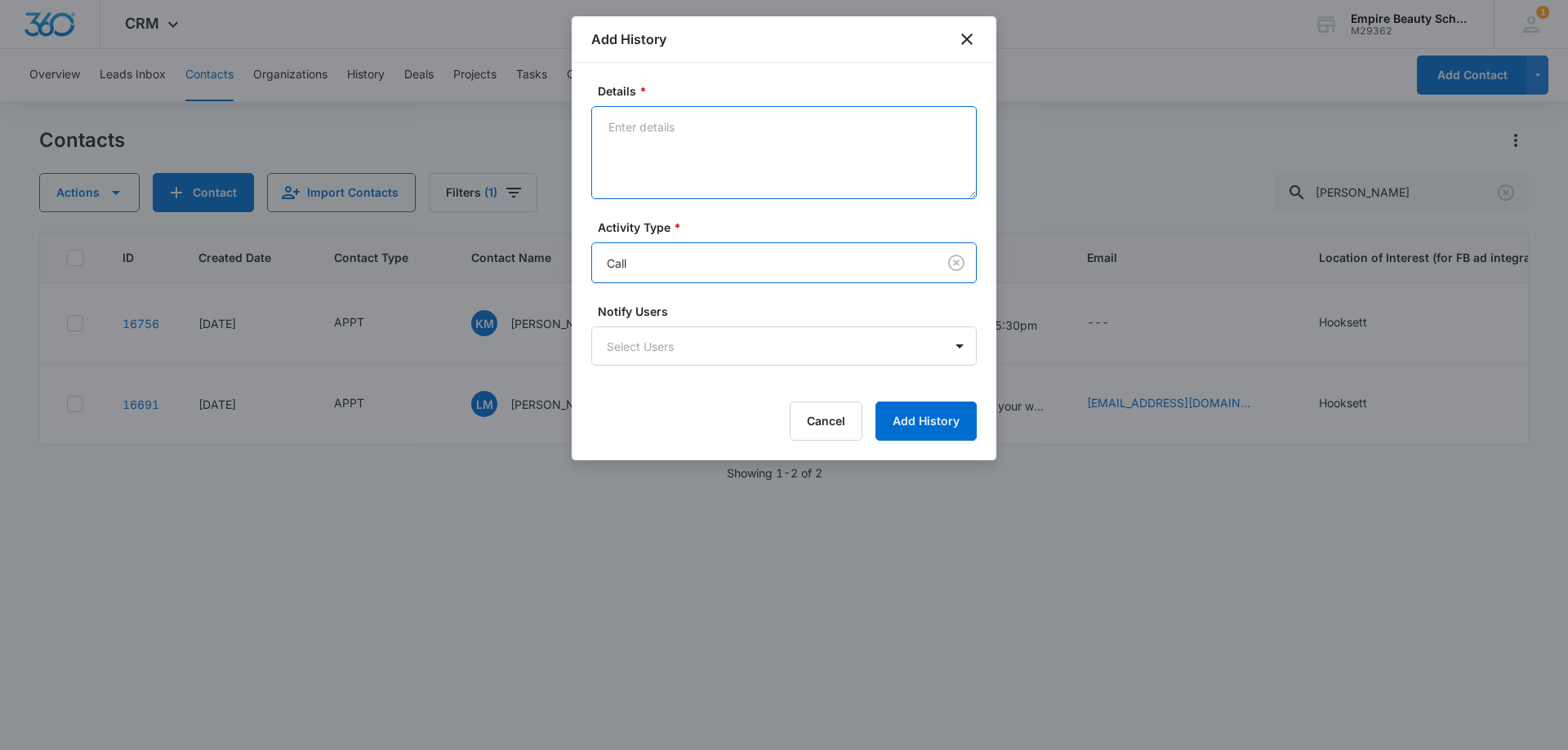
click at [643, 171] on textarea "Details *" at bounding box center [784, 152] width 386 height 93
type textarea "VM no call no show"
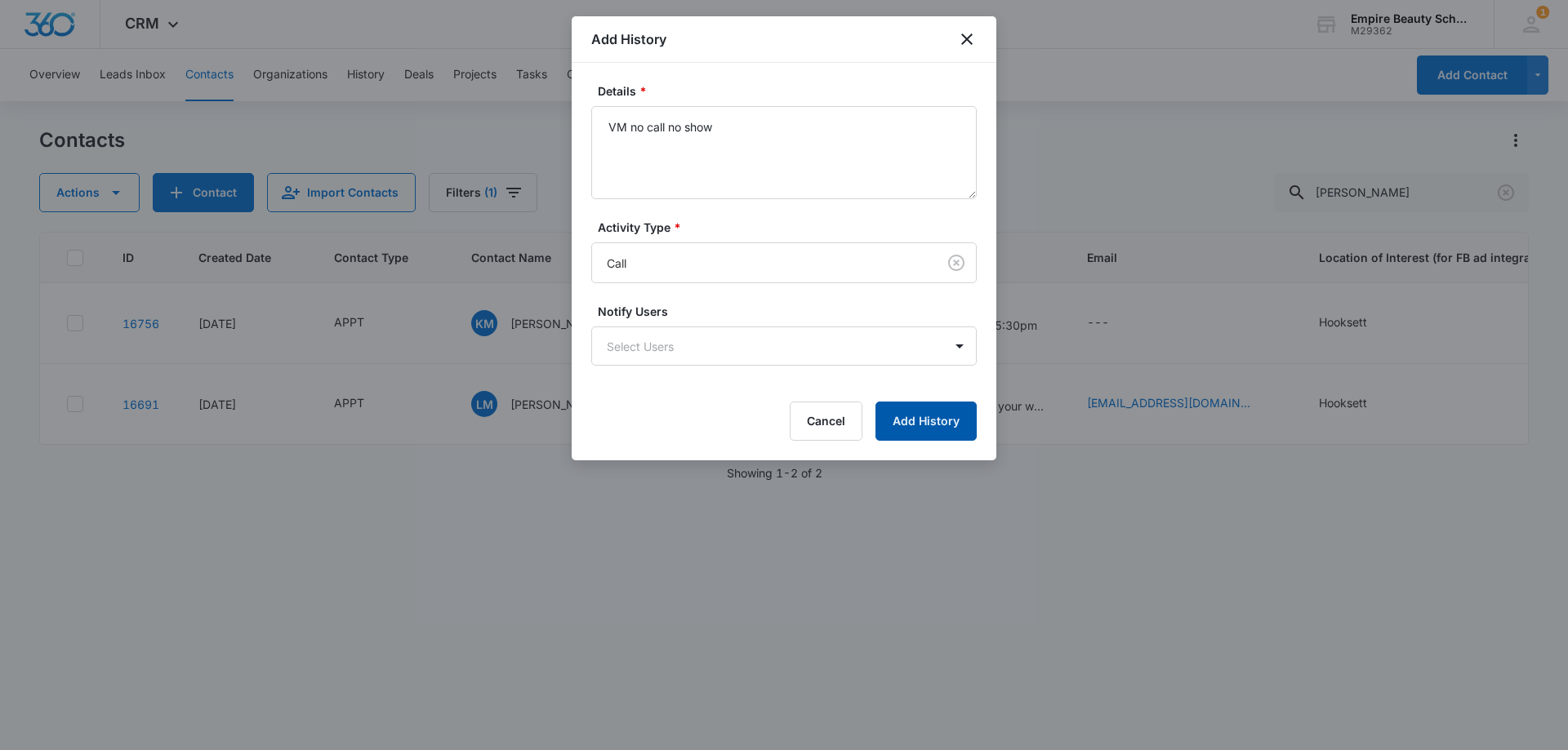
click at [933, 419] on button "Add History" at bounding box center [926, 420] width 101 height 39
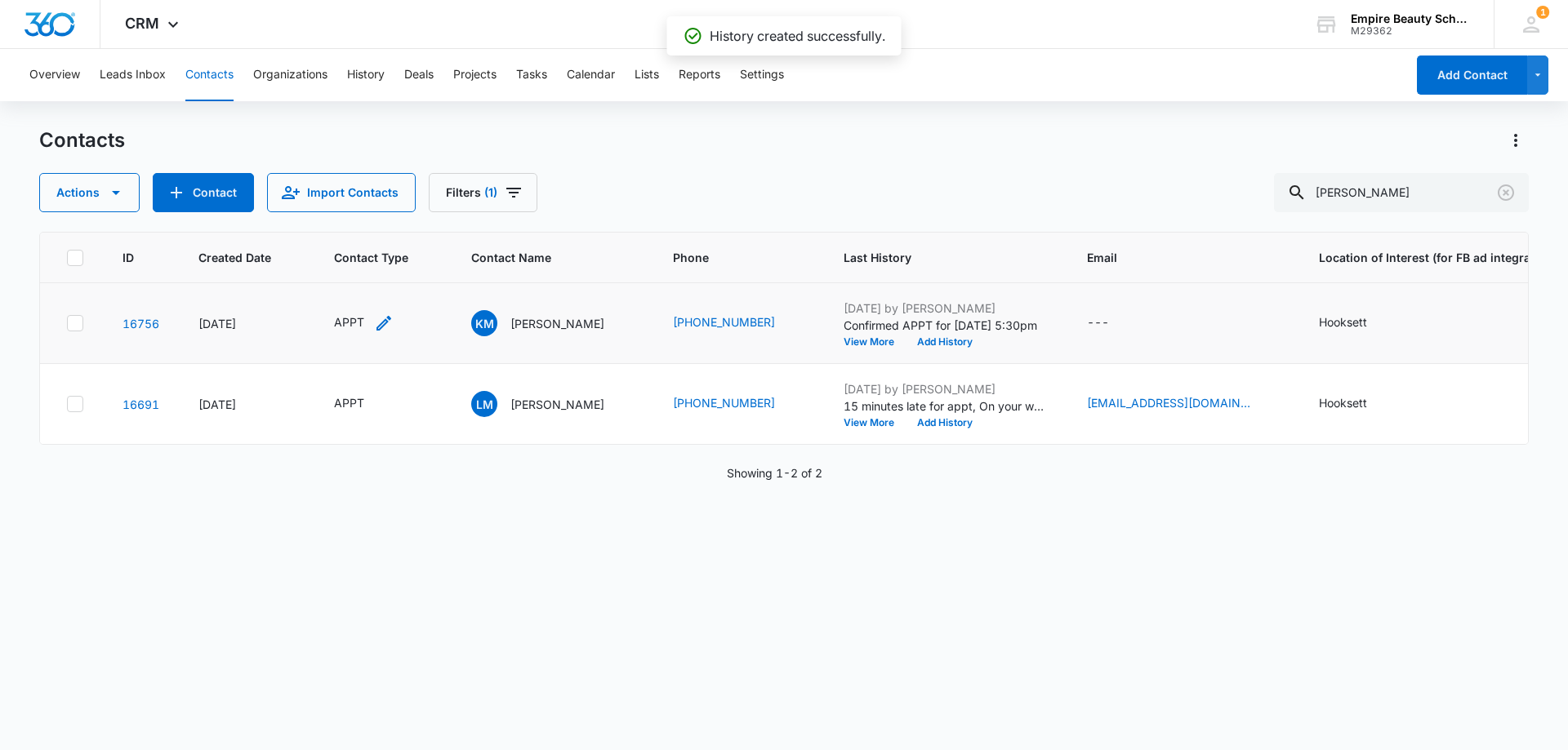
click at [381, 324] on icon "Contact Type - APPT - Select to Edit Field" at bounding box center [384, 323] width 15 height 15
click at [705, 159] on div "Contacts Actions Contact Import Contacts Filters (1) [PERSON_NAME]" at bounding box center [784, 170] width 1489 height 85
click at [371, 319] on div "APPT" at bounding box center [364, 323] width 60 height 20
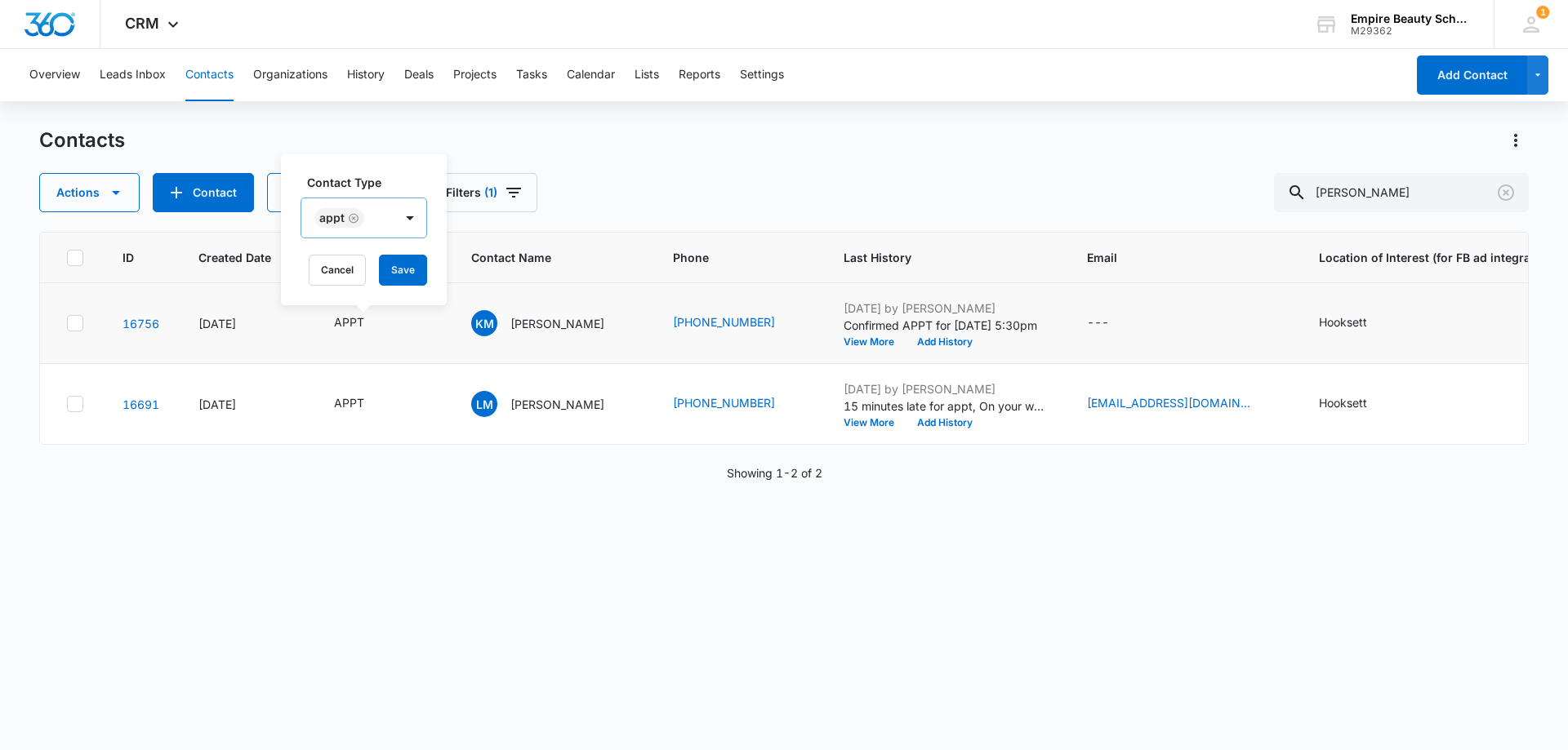
click at [355, 216] on icon "Remove APPT" at bounding box center [353, 218] width 12 height 12
click at [369, 214] on div at bounding box center [371, 218] width 3 height 21
click at [361, 362] on p "Contact" at bounding box center [341, 366] width 42 height 17
click at [384, 161] on div "Contact Type option Contact, selected. 16 results available. Use Up and Down to…" at bounding box center [372, 230] width 183 height 151
click at [420, 268] on button "Save" at bounding box center [420, 269] width 48 height 31
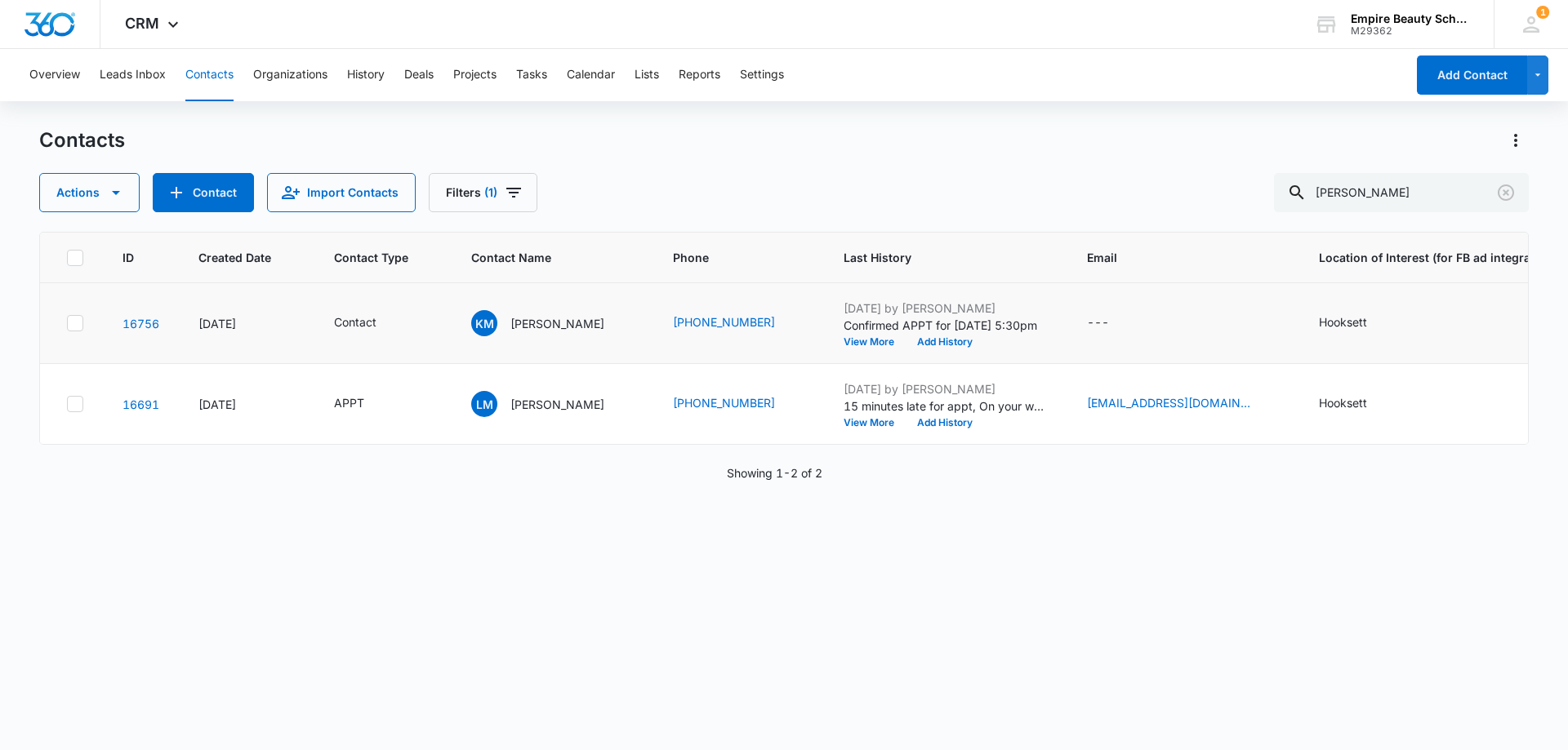
click at [382, 401] on icon "Contact Type - APPT - Select to Edit Field" at bounding box center [384, 404] width 20 height 20
click at [357, 301] on icon "Remove APPT" at bounding box center [353, 298] width 10 height 10
click at [357, 301] on div at bounding box center [352, 300] width 73 height 21
click at [353, 446] on p "Contact" at bounding box center [341, 448] width 42 height 17
click at [397, 244] on div "Contact Type option Contact, selected. 16 results available. Use Up and Down to…" at bounding box center [372, 311] width 183 height 151
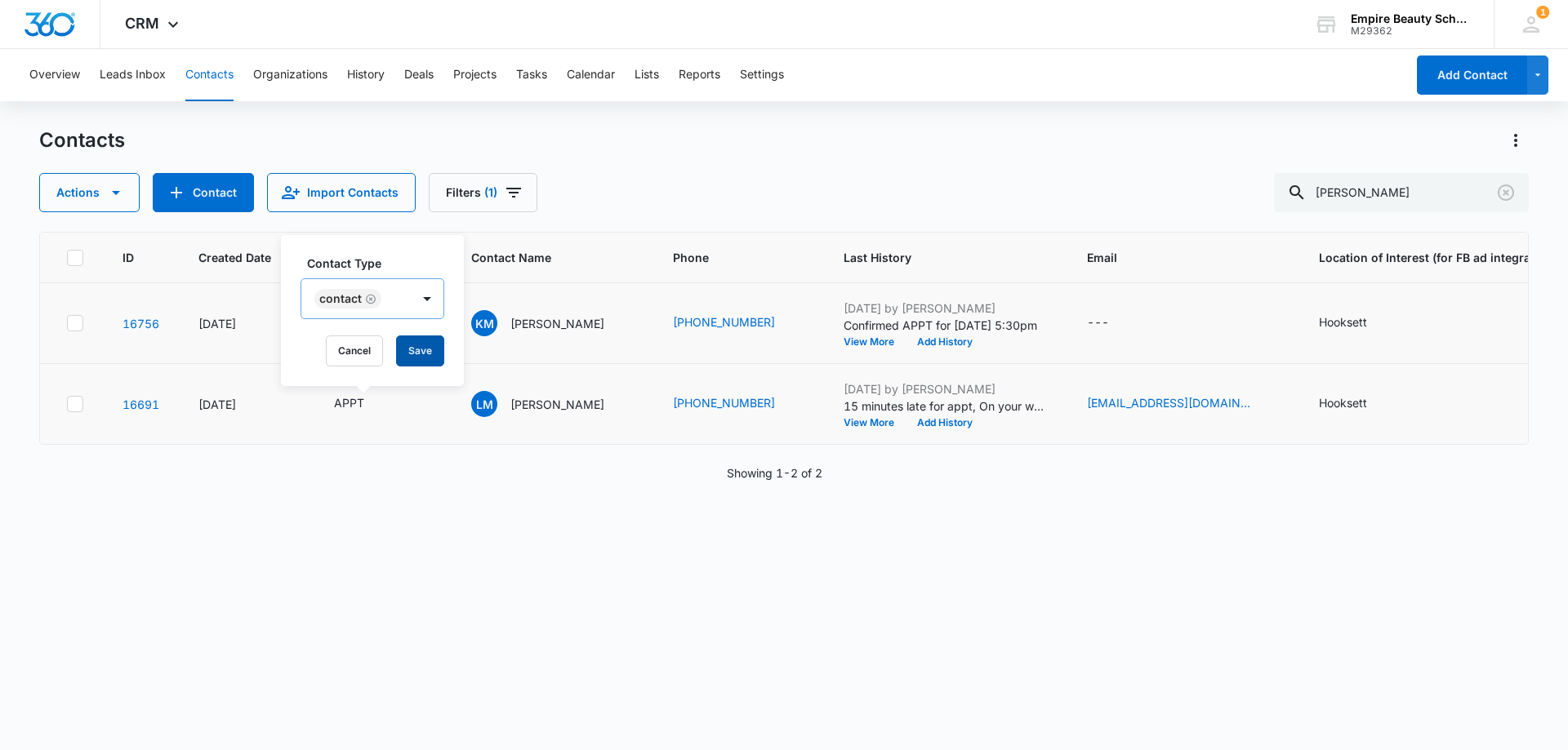
click at [416, 348] on button "Save" at bounding box center [420, 351] width 48 height 31
click at [913, 422] on button "Add History" at bounding box center [944, 423] width 79 height 10
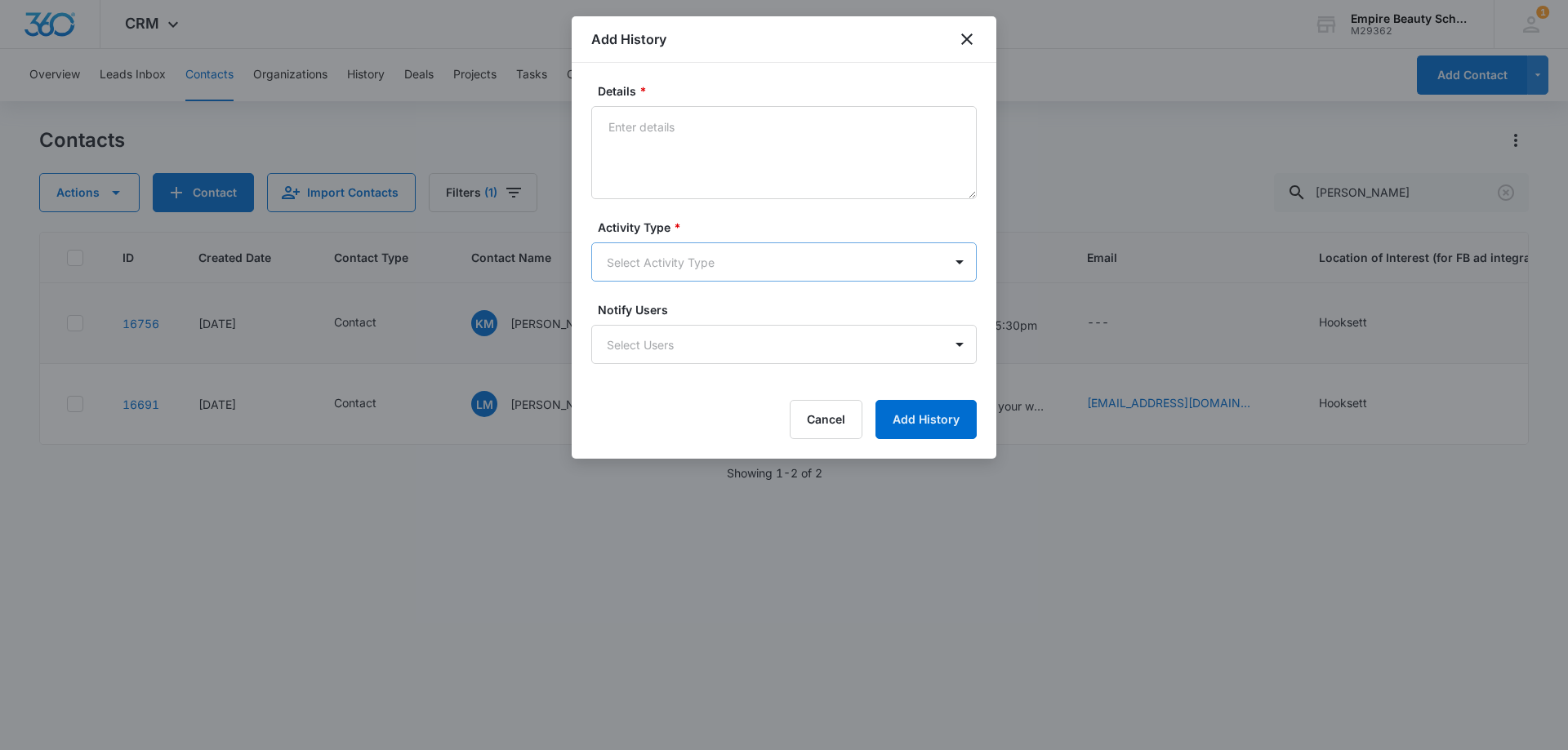
click at [631, 261] on body "CRM Apps Forms CRM Email Shop Payments POS Files Brand Settings Empire Beauty S…" at bounding box center [784, 375] width 1568 height 750
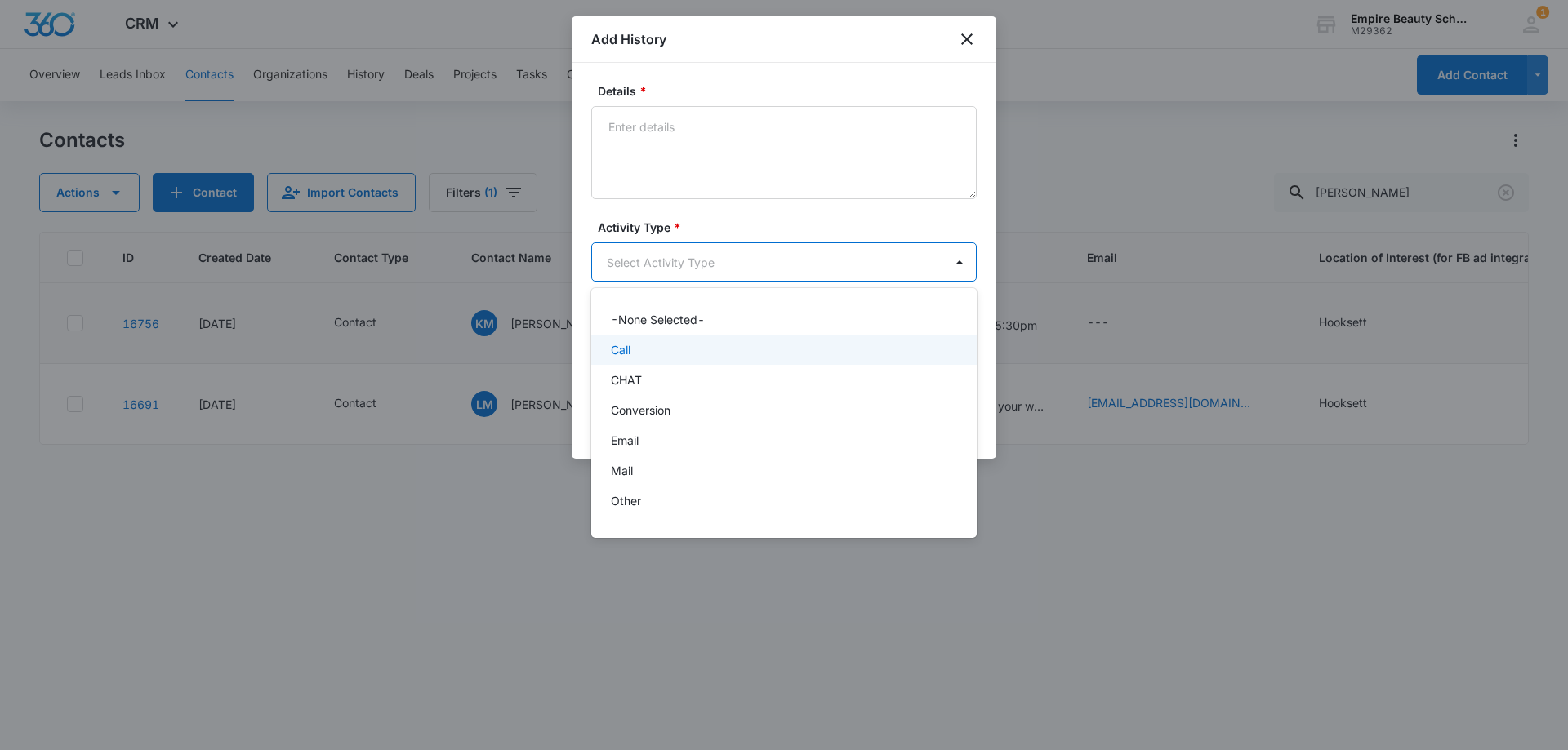
click at [625, 347] on p "Call" at bounding box center [621, 350] width 20 height 17
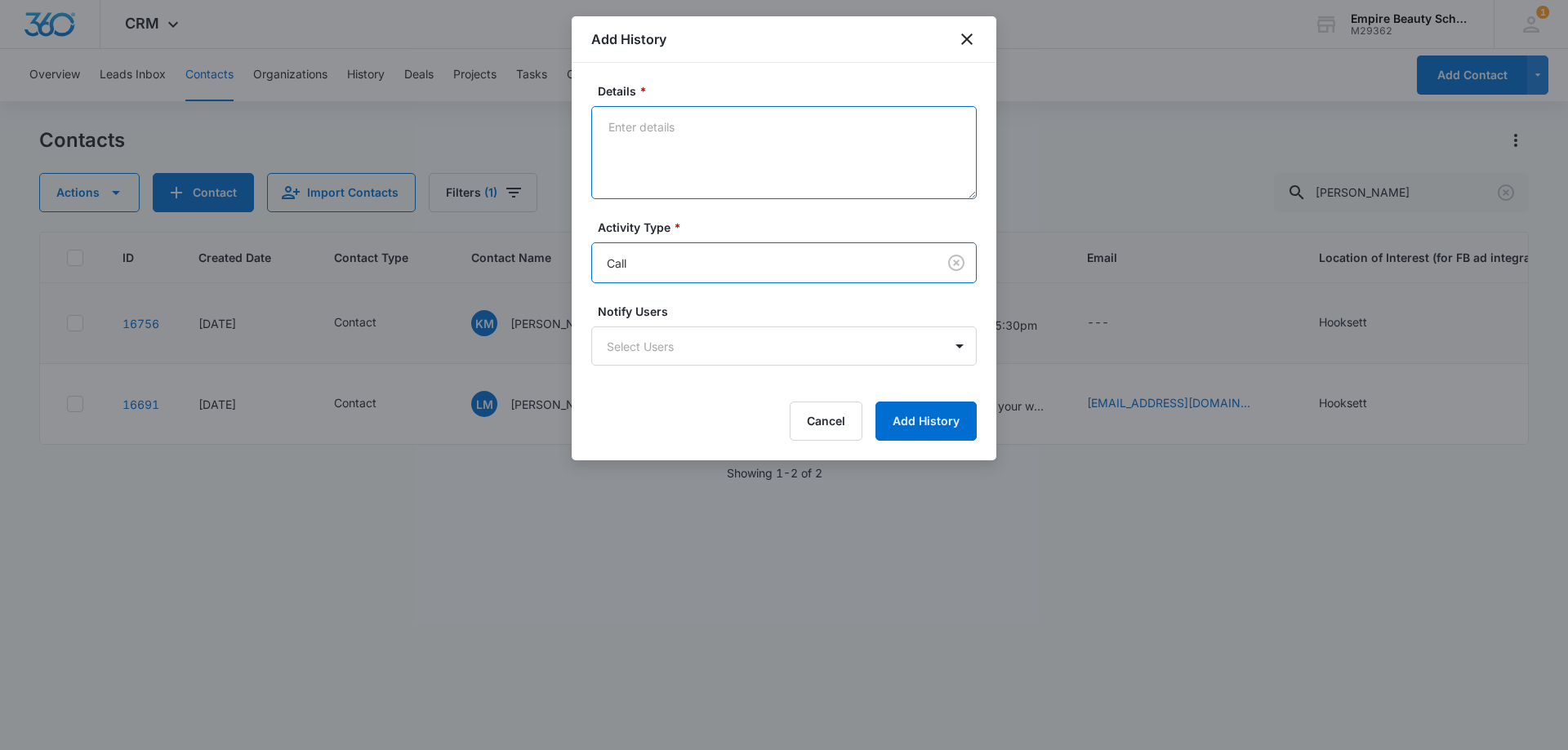
click at [672, 138] on textarea "Details *" at bounding box center [784, 152] width 386 height 93
drag, startPoint x: 689, startPoint y: 127, endPoint x: 542, endPoint y: 138, distance: 147.4
click at [543, 136] on body "CRM Apps Forms CRM Email Shop Payments POS Files Brand Settings Empire Beauty S…" at bounding box center [784, 375] width 1568 height 750
click at [916, 131] on textarea "Called in, let me know we mom was supposed to" at bounding box center [784, 152] width 386 height 93
click at [613, 124] on textarea "Called in, let me know we mom was supposed to call this morning." at bounding box center [784, 152] width 386 height 93
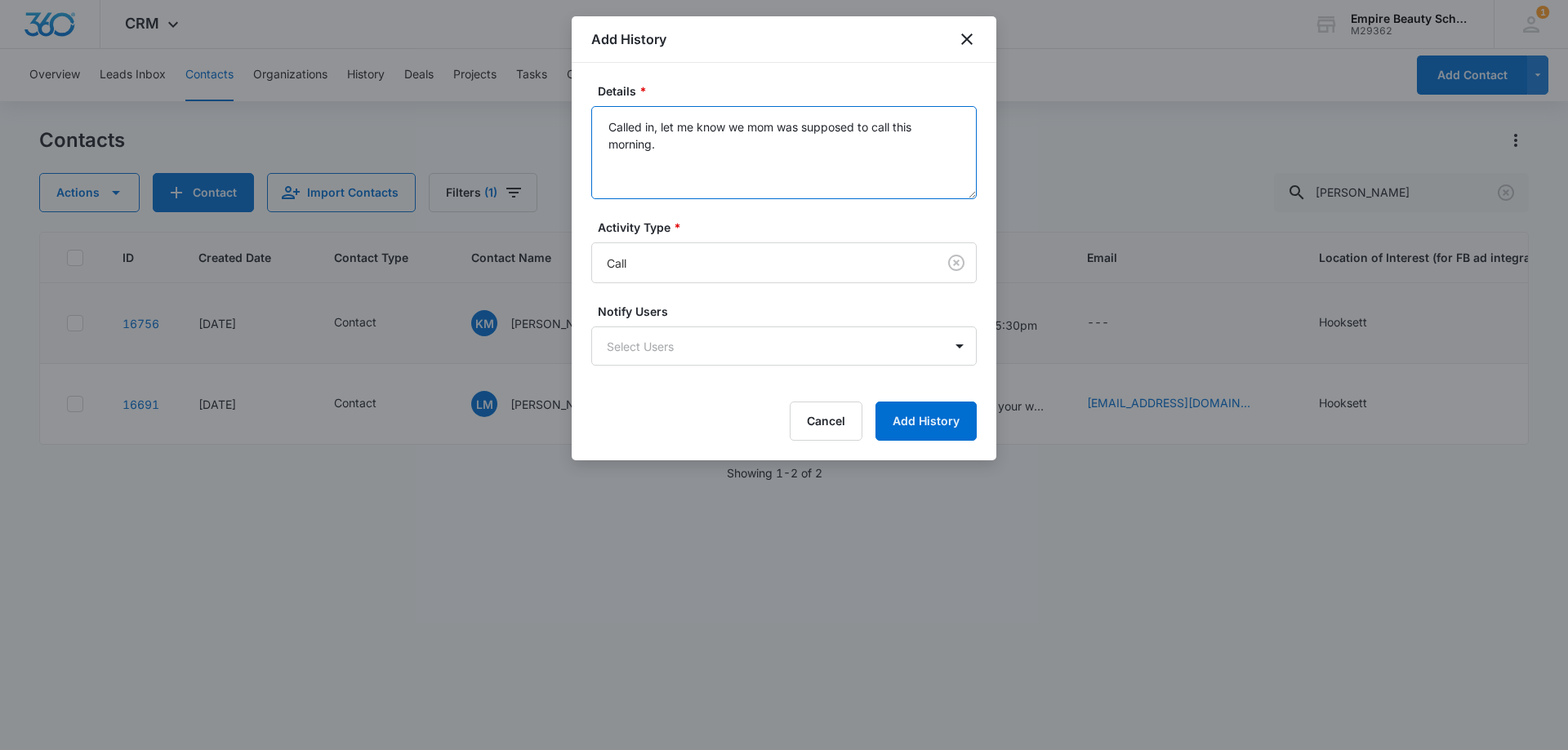
click at [730, 149] on textarea "Called in, let me know we mom was supposed to call this morning." at bounding box center [784, 152] width 386 height 93
click at [915, 141] on textarea "Called in, let me know we mom was supposed to call this morning let us know she…" at bounding box center [784, 152] width 386 height 93
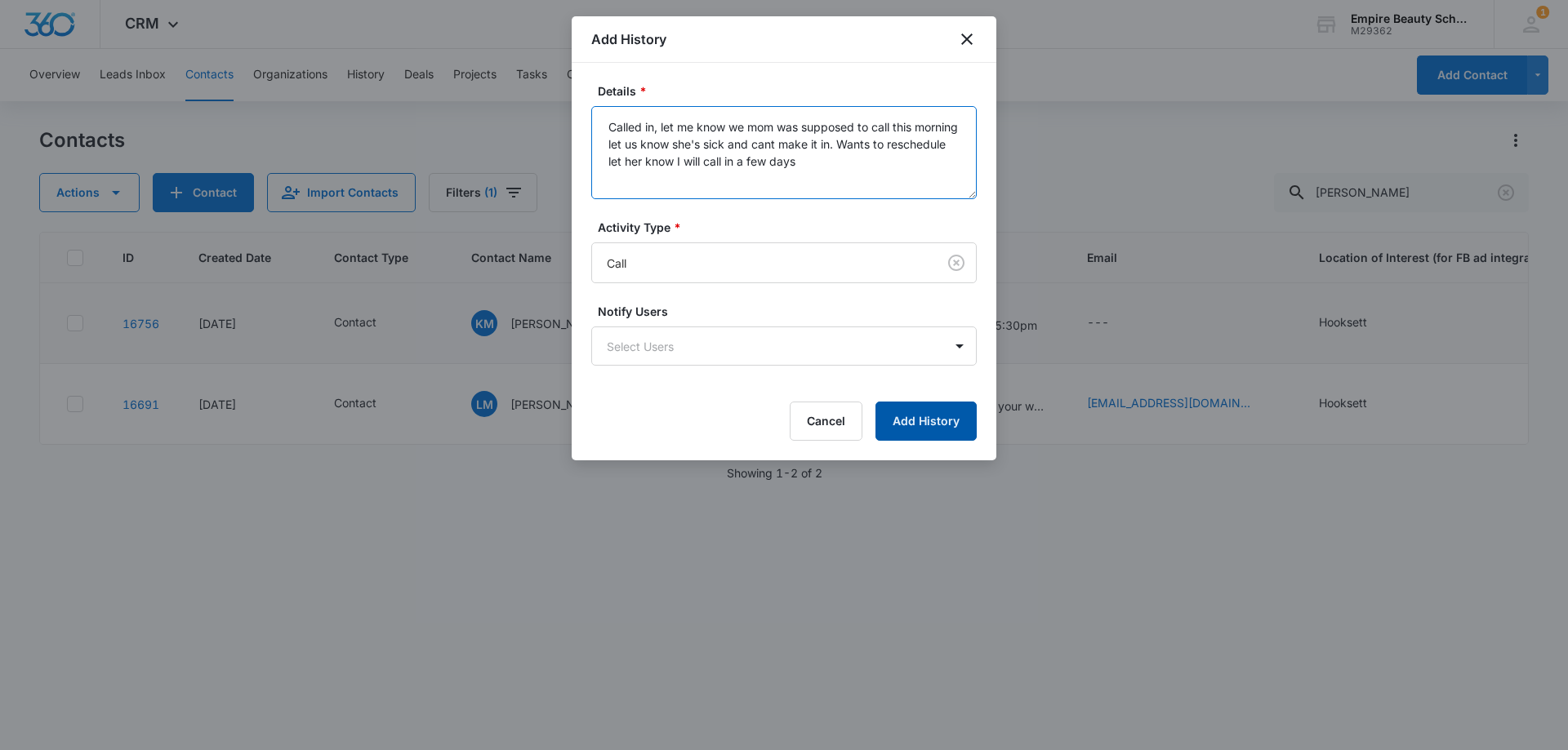
type textarea "Called in, let me know we mom was supposed to call this morning let us know she…"
click at [911, 433] on button "Add History" at bounding box center [926, 420] width 101 height 39
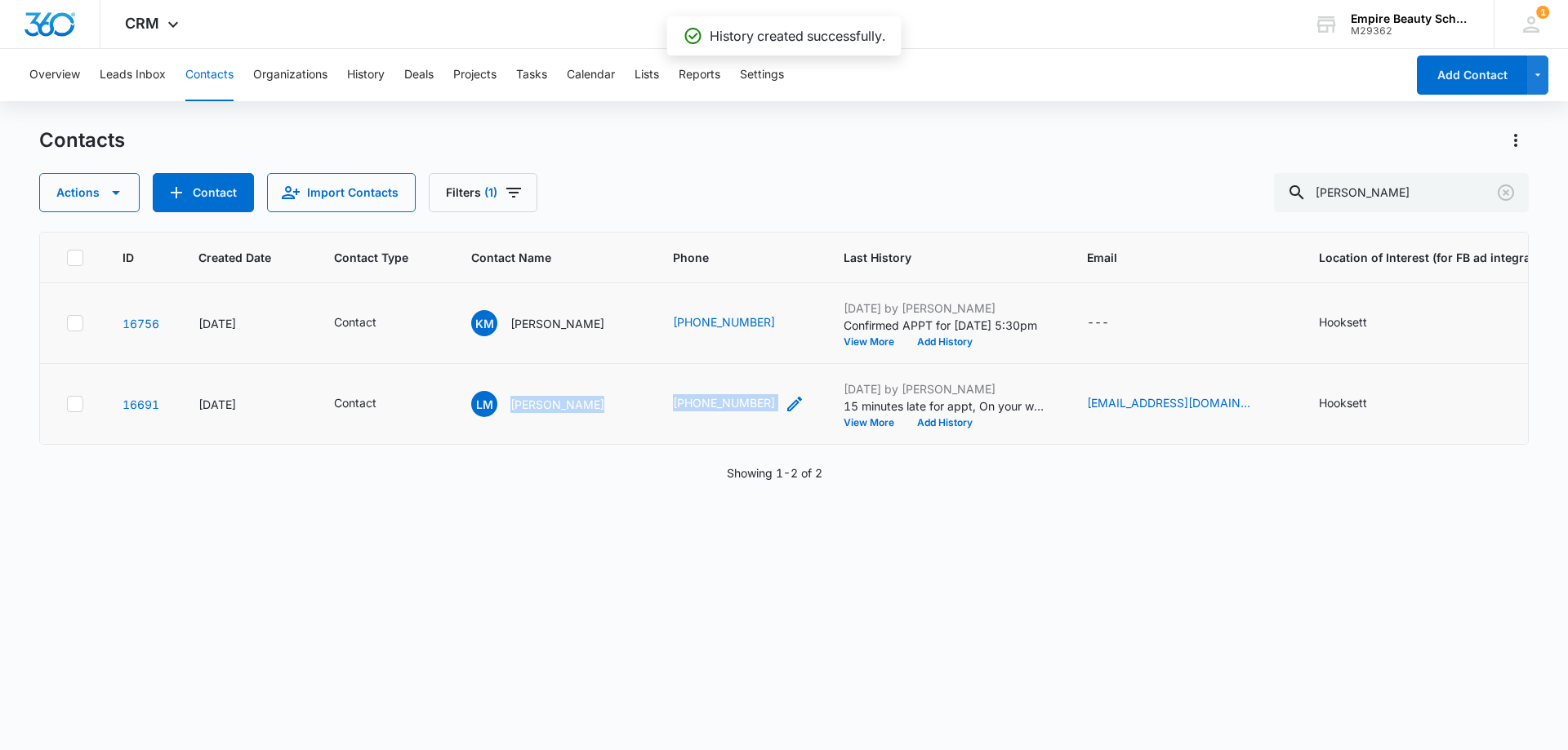
drag, startPoint x: 507, startPoint y: 409, endPoint x: 710, endPoint y: 404, distance: 203.1
click at [768, 409] on tr "16691 [DATE] Contact [PERSON_NAME] [PHONE_NUMBER] [DATE] by [PERSON_NAME] 15 mi…" at bounding box center [1019, 404] width 1959 height 80
copy tr "[PERSON_NAME] [PHONE_NUMBER]"
click at [604, 589] on div "ID Created Date Contact Type Contact Name Phone Last History Email Location of …" at bounding box center [784, 481] width 1489 height 497
click at [787, 177] on div "Actions Contact Import Contacts Filters (1) [PERSON_NAME]" at bounding box center [784, 192] width 1489 height 39
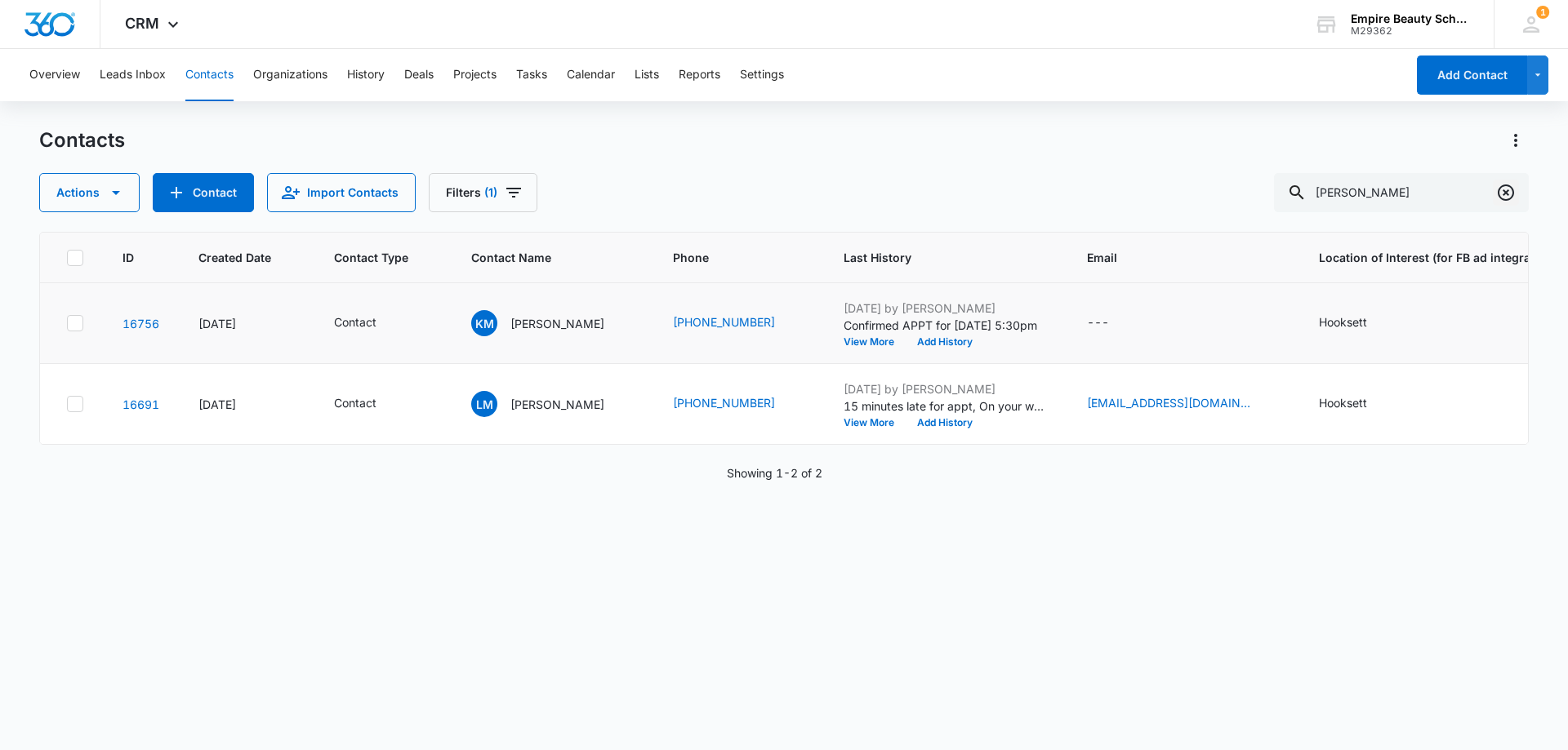
click at [1501, 196] on icon "Clear" at bounding box center [1506, 193] width 20 height 20
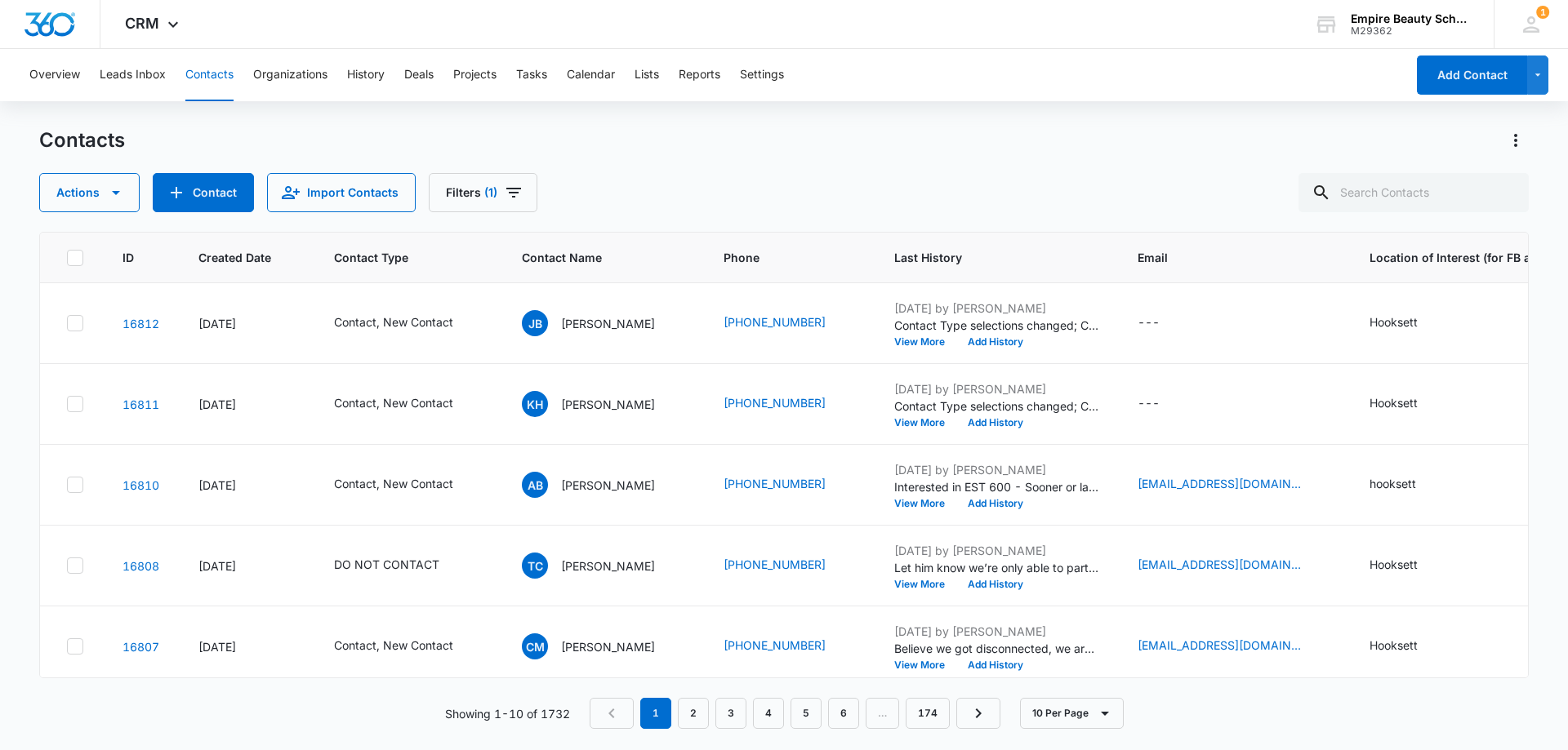
click at [588, 168] on div "Contacts Actions Contact Import Contacts Filters (1)" at bounding box center [784, 170] width 1489 height 85
click at [712, 191] on div "Actions Contact Import Contacts Filters (1)" at bounding box center [784, 192] width 1489 height 39
click at [1420, 200] on input "text" at bounding box center [1414, 192] width 231 height 39
paste input "19783820394"
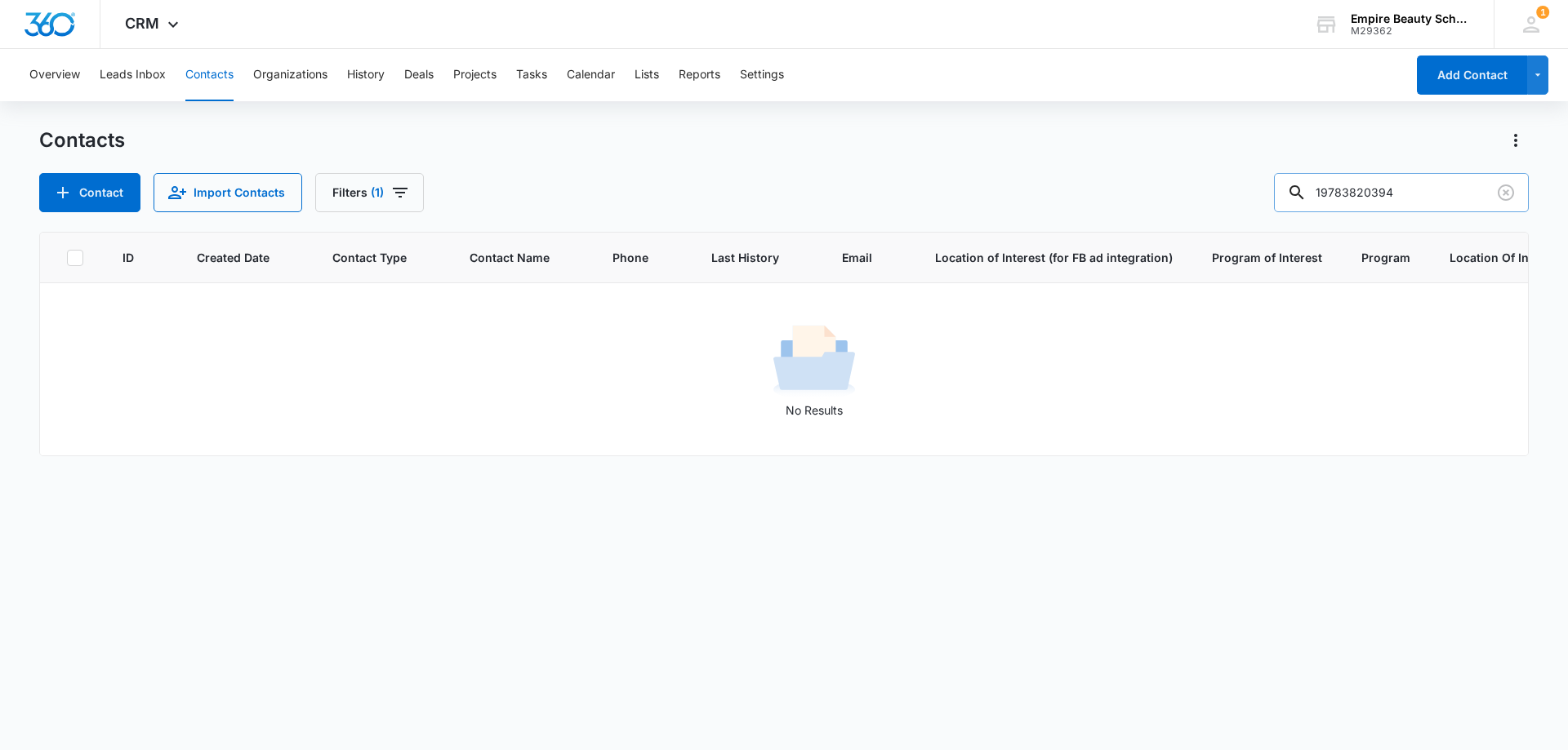
drag, startPoint x: 1378, startPoint y: 189, endPoint x: 1303, endPoint y: 193, distance: 75.1
click at [1303, 193] on div "19783820394" at bounding box center [1401, 192] width 255 height 39
type input "0394"
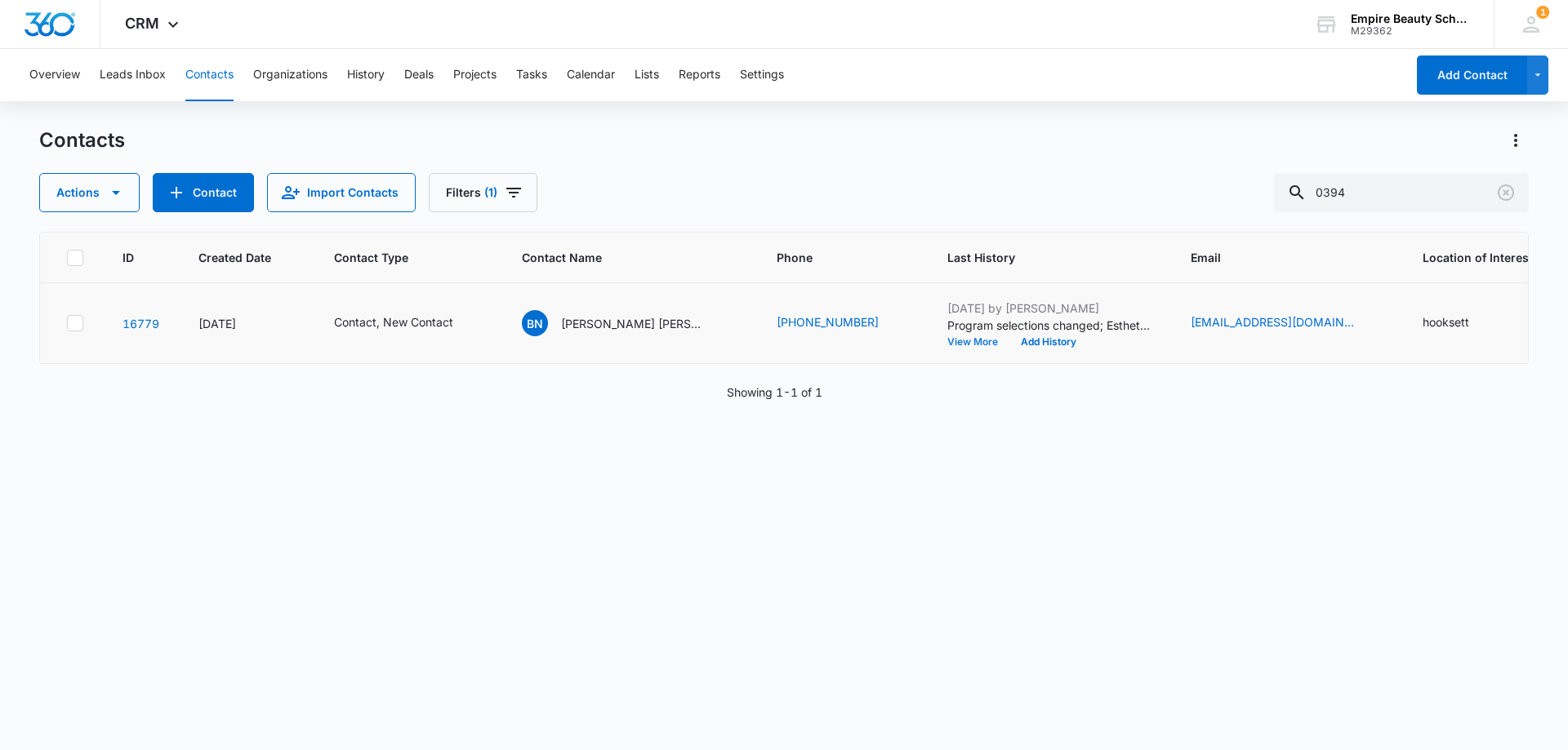
click at [947, 340] on button "View More" at bounding box center [978, 342] width 62 height 10
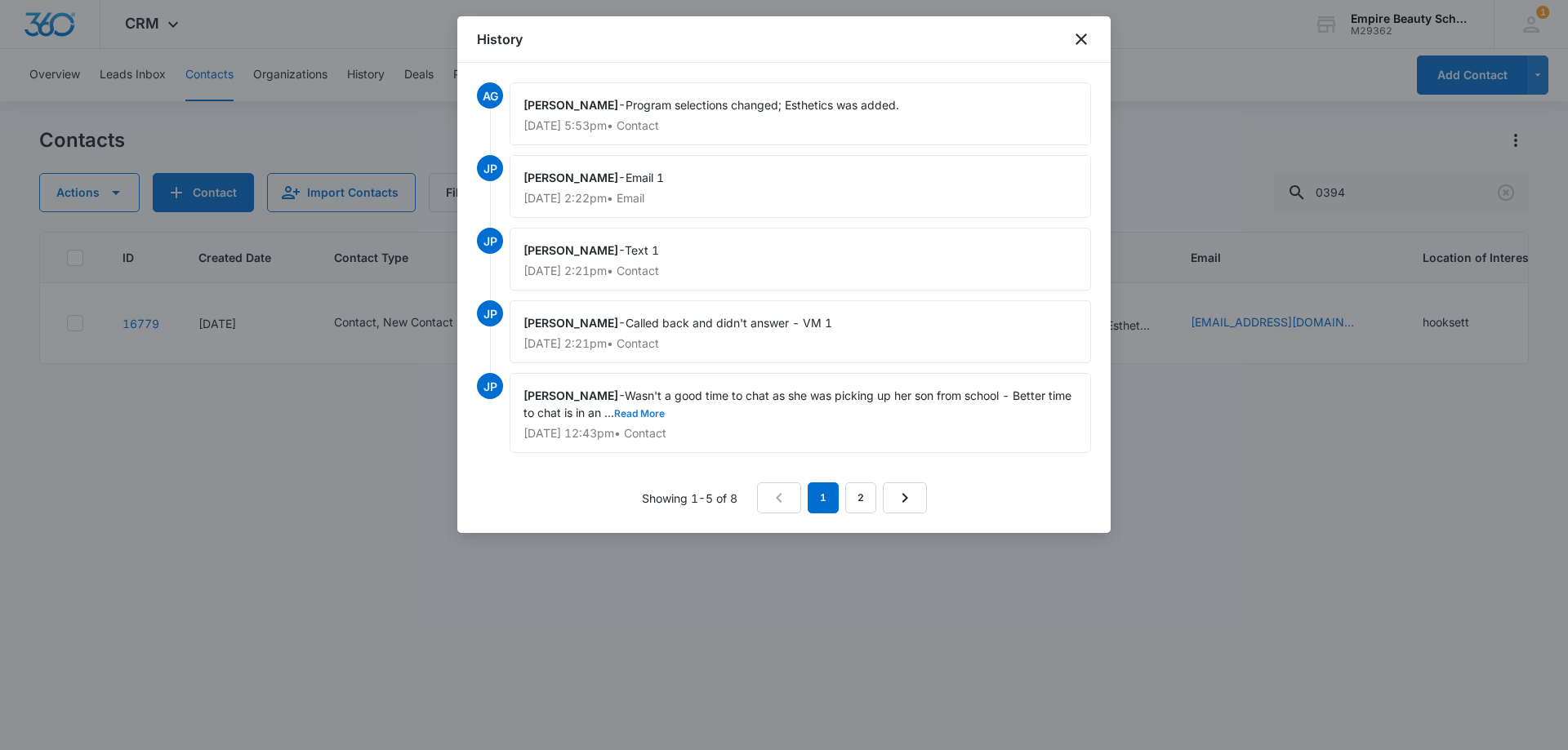
drag, startPoint x: 672, startPoint y: 414, endPoint x: 689, endPoint y: 432, distance: 24.8
click at [665, 414] on button "Read More" at bounding box center [638, 414] width 51 height 10
click at [865, 498] on link "2" at bounding box center [860, 497] width 31 height 31
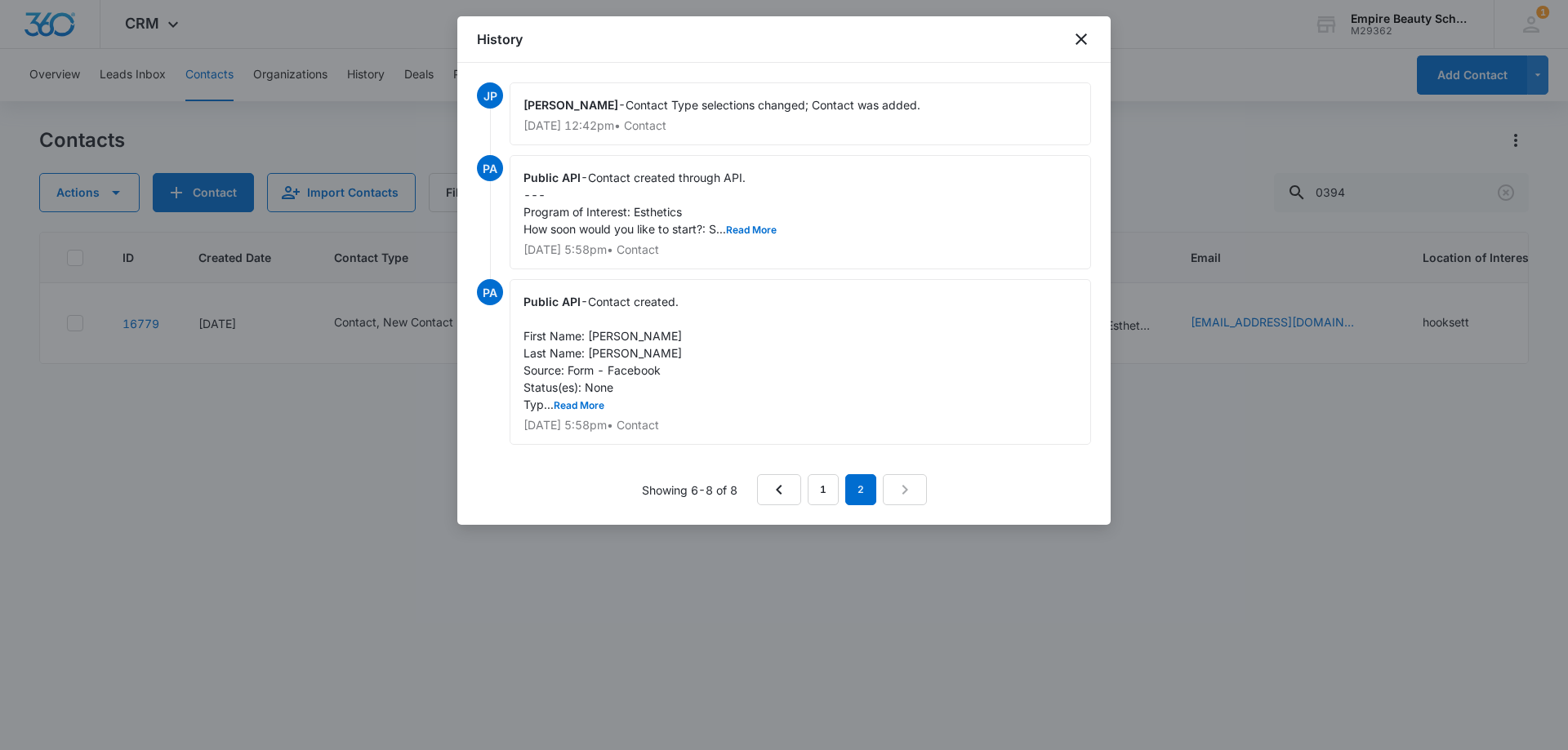
click at [742, 220] on div "Public API - Contact created through API. --- Program of Interest: Esthetics Ho…" at bounding box center [799, 212] width 581 height 114
click at [745, 225] on button "Read More" at bounding box center [750, 230] width 51 height 10
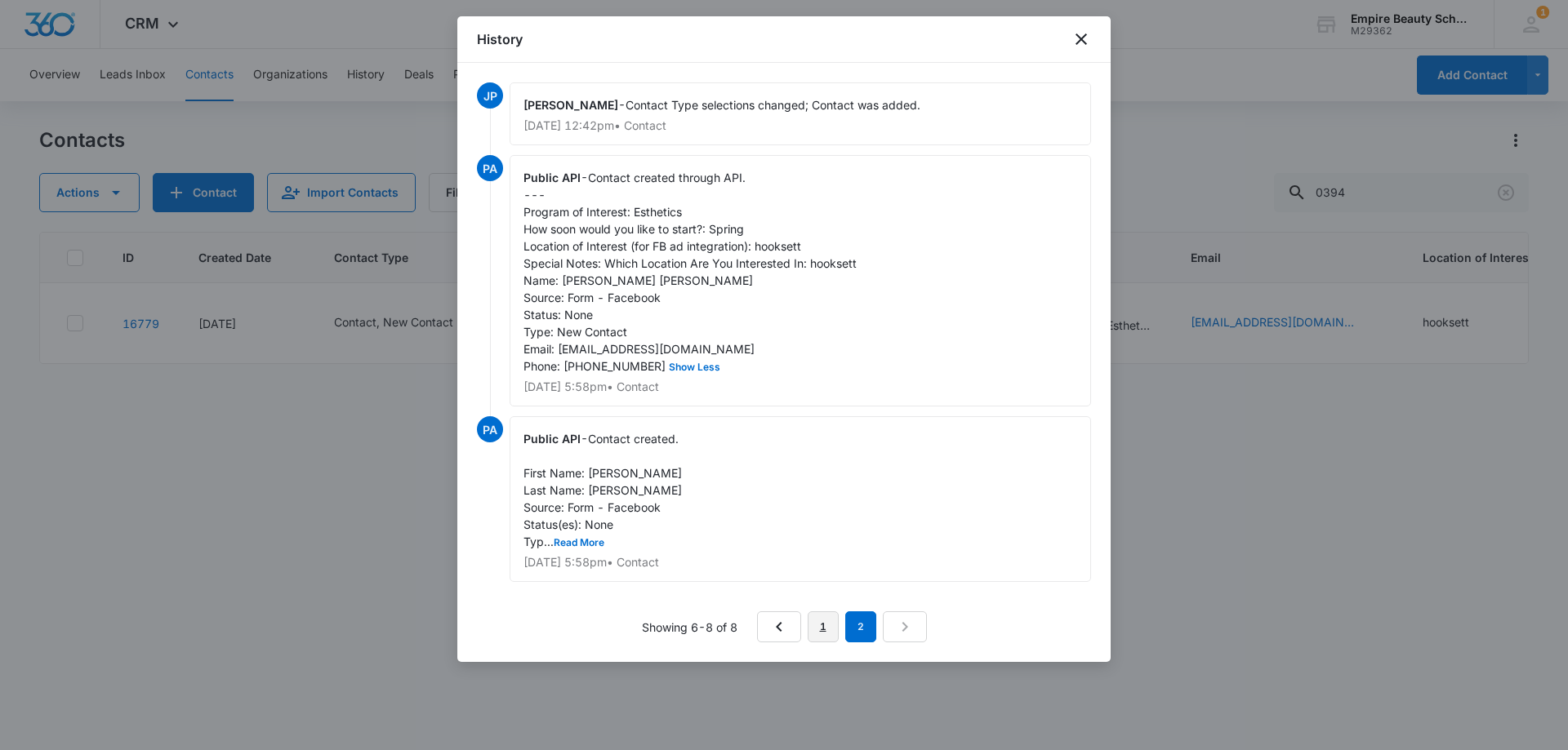
click at [815, 631] on link "1" at bounding box center [823, 626] width 31 height 31
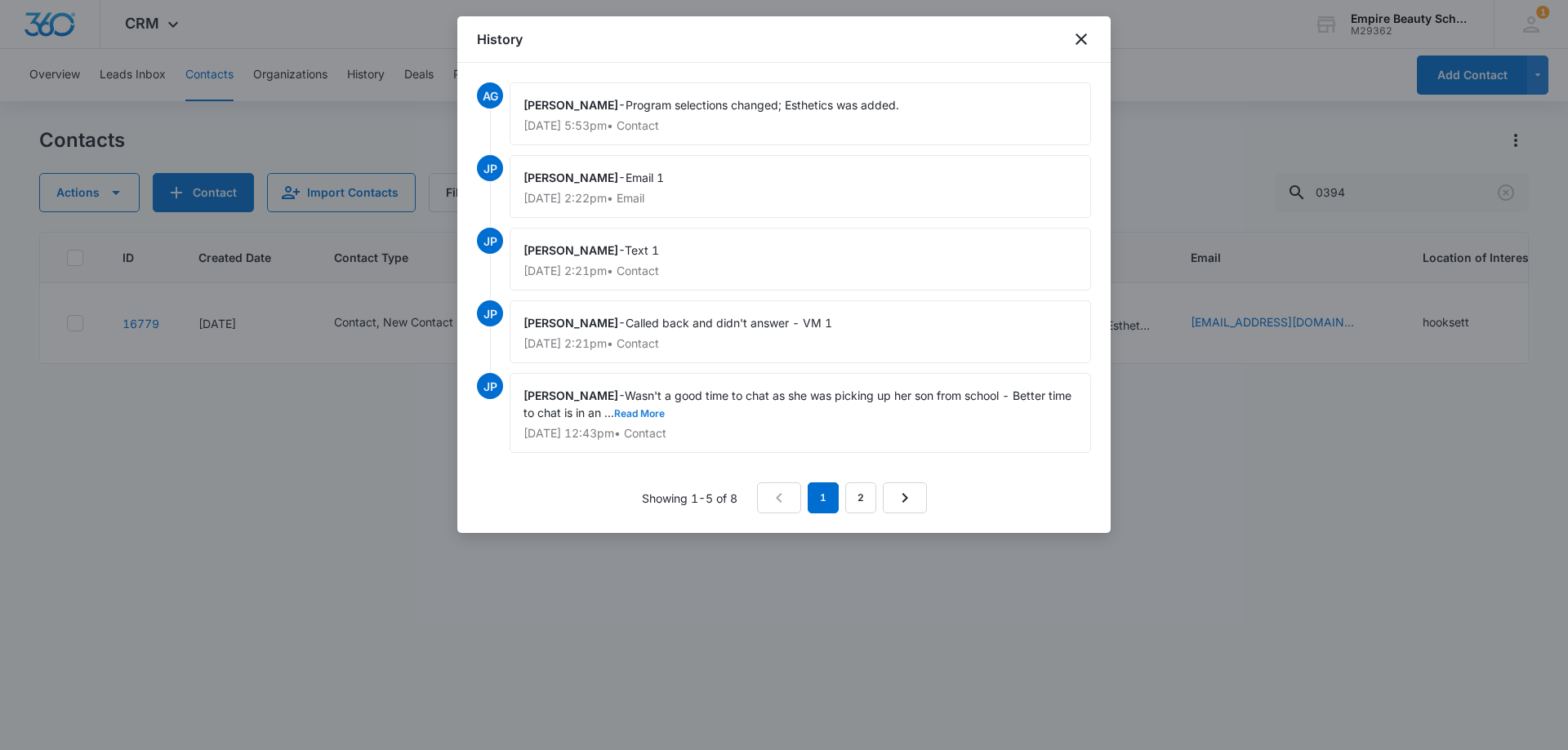
click at [665, 409] on button "Read More" at bounding box center [638, 414] width 51 height 10
click at [1084, 41] on icon "close" at bounding box center [1081, 39] width 12 height 12
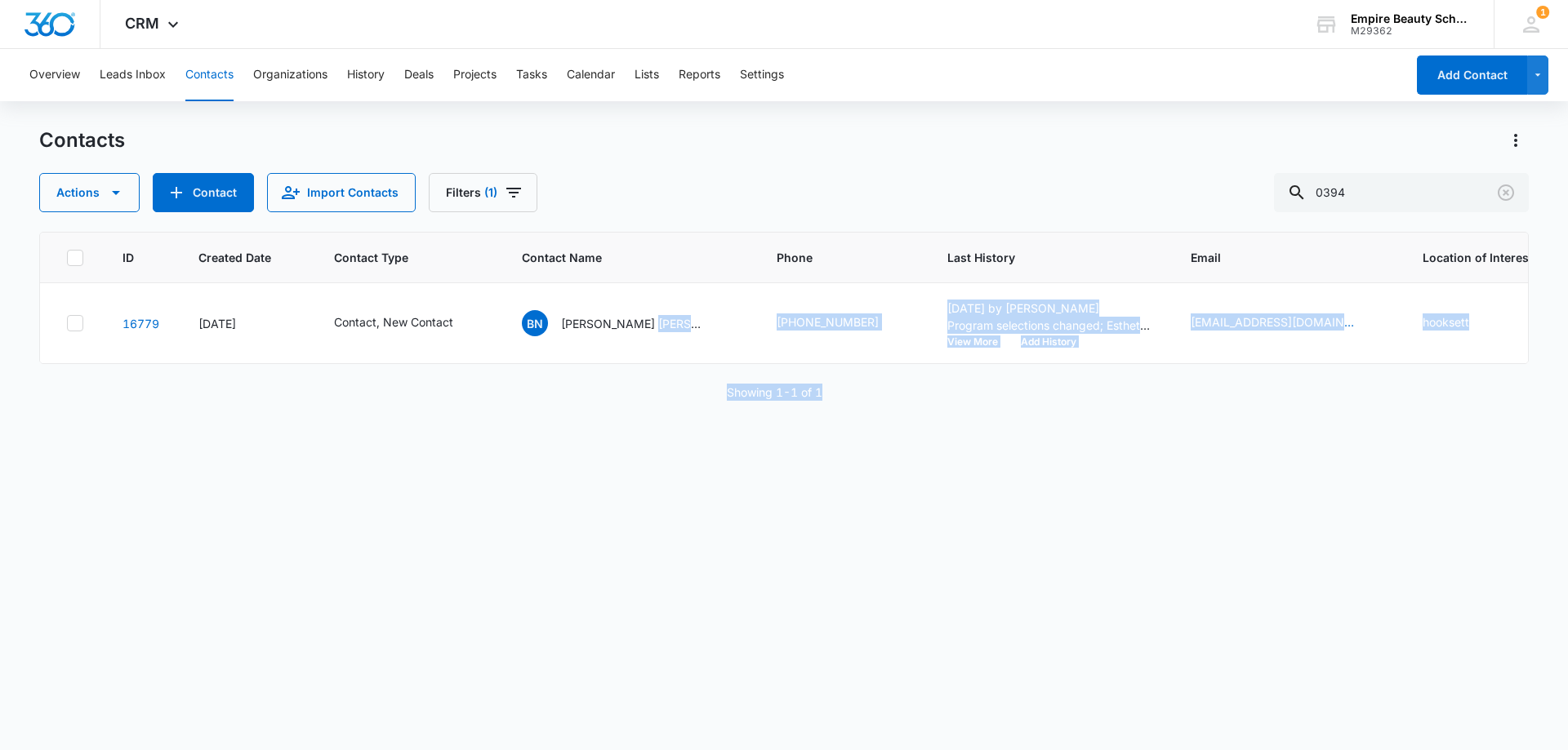
drag, startPoint x: 611, startPoint y: 362, endPoint x: 910, endPoint y: 497, distance: 328.1
click at [1112, 414] on div "ID Created Date Contact Type Contact Name Phone Last History Email Location of …" at bounding box center [784, 481] width 1489 height 497
click at [873, 515] on div "ID Created Date Contact Type Contact Name Phone Last History Email Location of …" at bounding box center [784, 481] width 1489 height 497
click at [1009, 338] on button "Add History" at bounding box center [1048, 342] width 79 height 10
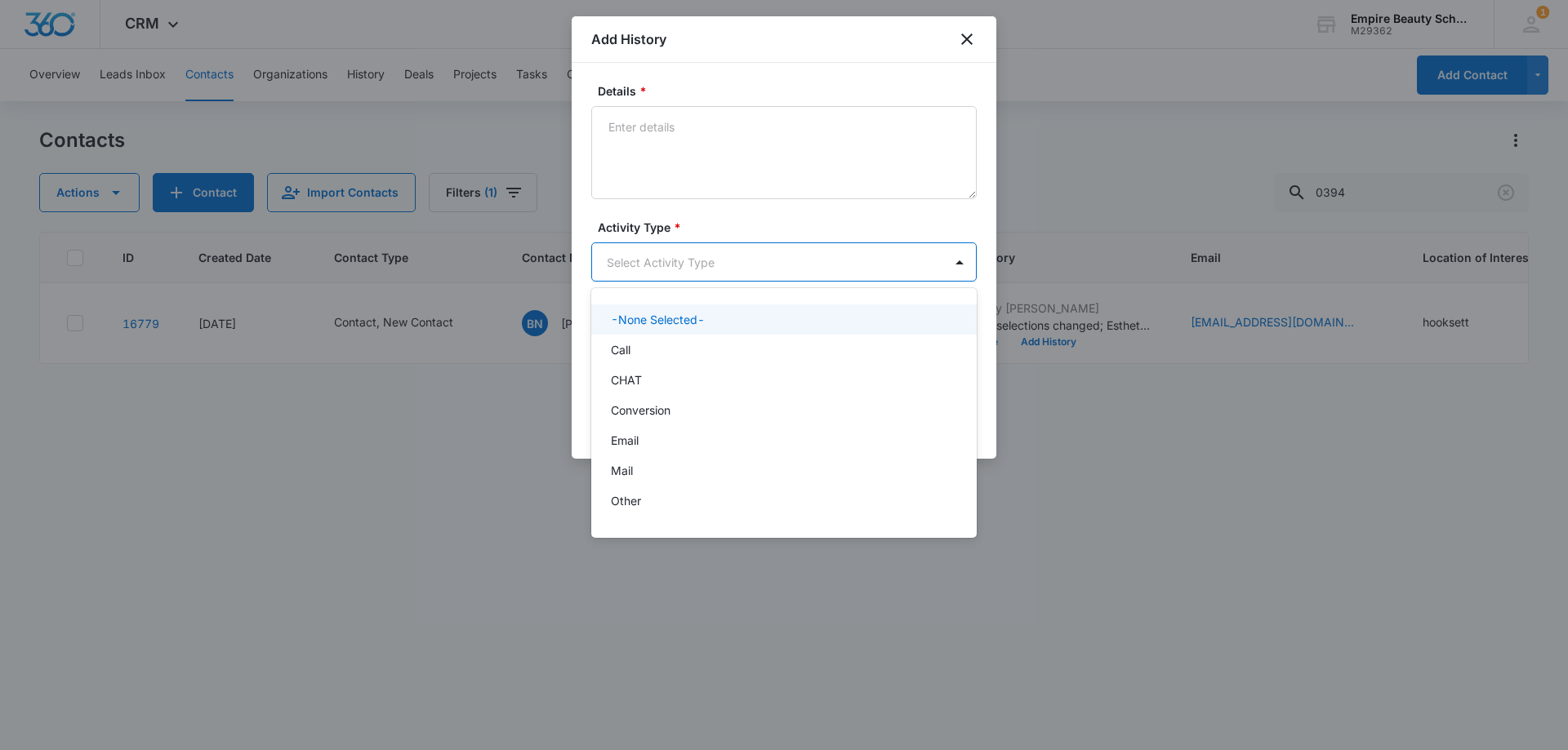
click at [638, 265] on body "CRM Apps Forms CRM Email Shop Payments POS Files Brand Settings Empire Beauty S…" at bounding box center [784, 375] width 1568 height 750
click at [649, 356] on div "Call" at bounding box center [783, 350] width 343 height 17
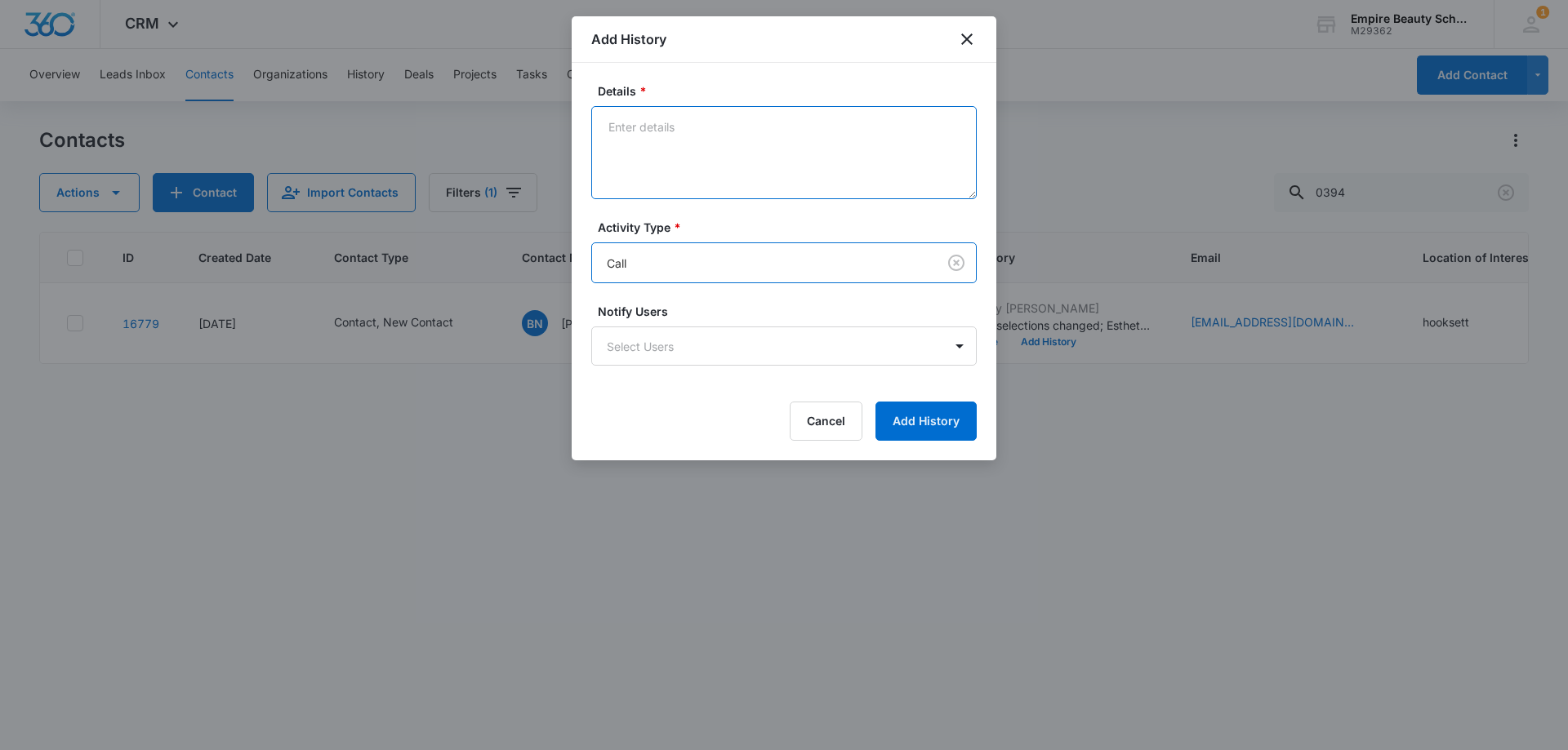
click at [666, 175] on textarea "Details *" at bounding box center [784, 152] width 386 height 93
type textarea "VM 2"
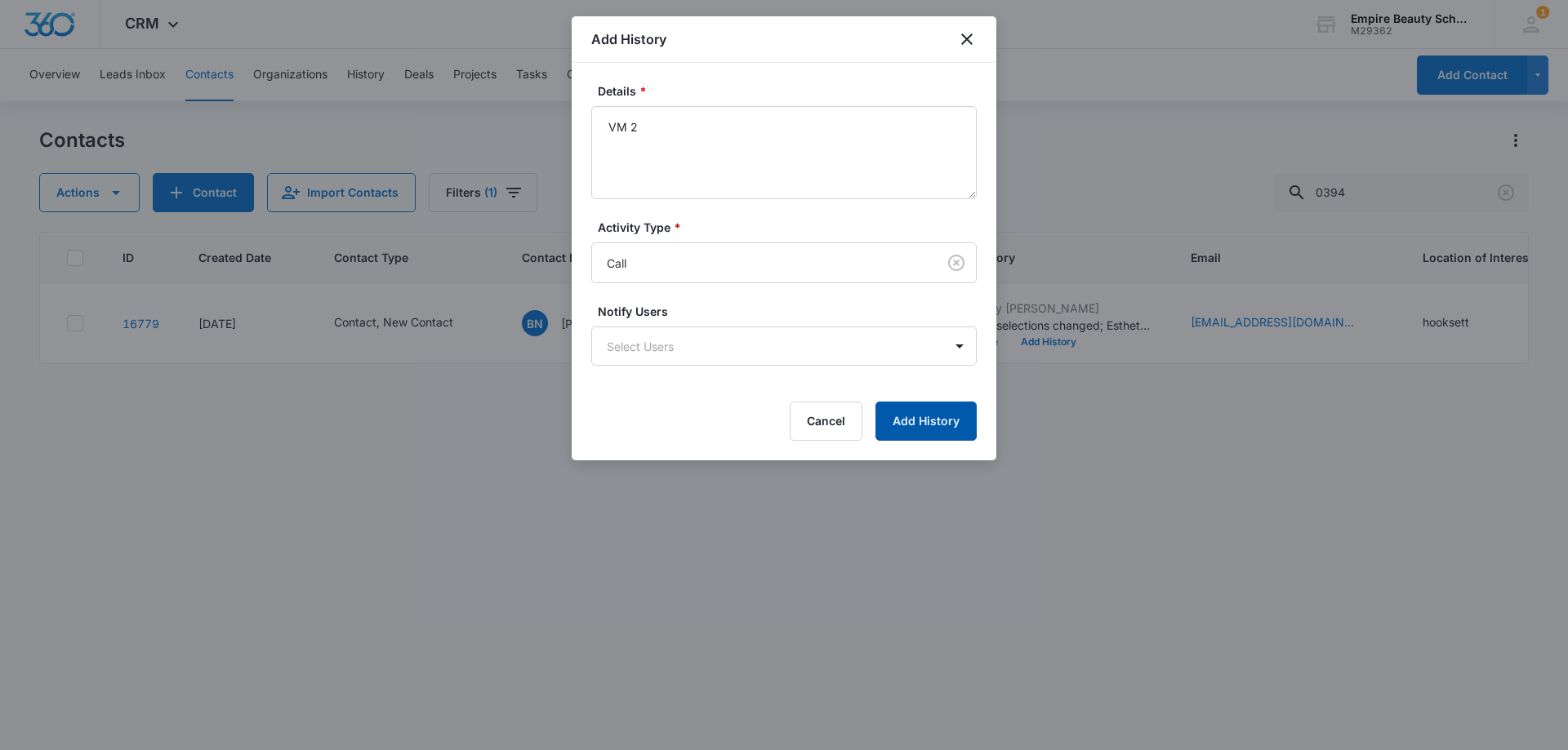
click at [915, 414] on button "Add History" at bounding box center [926, 420] width 101 height 39
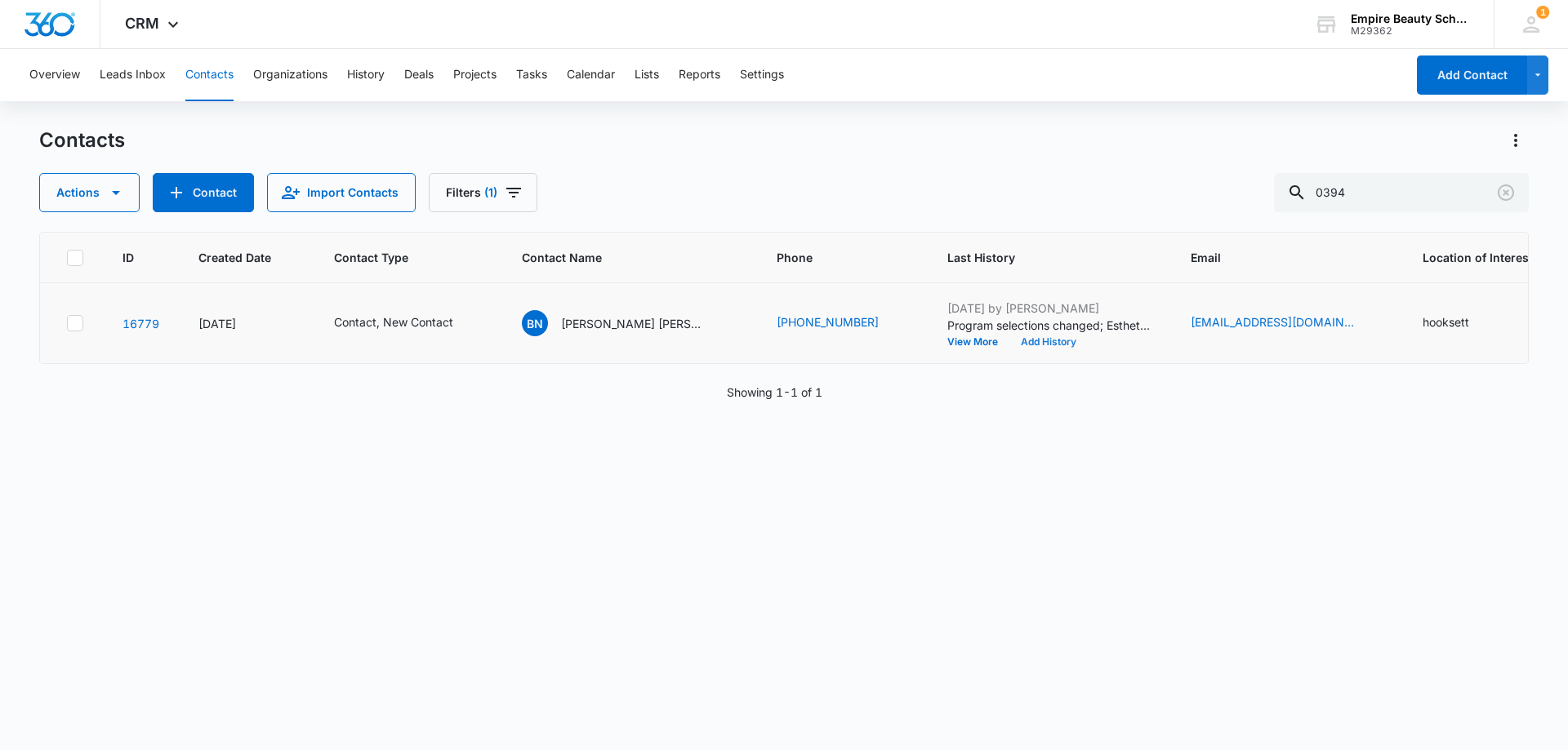
click at [1009, 340] on button "Add History" at bounding box center [1048, 342] width 79 height 10
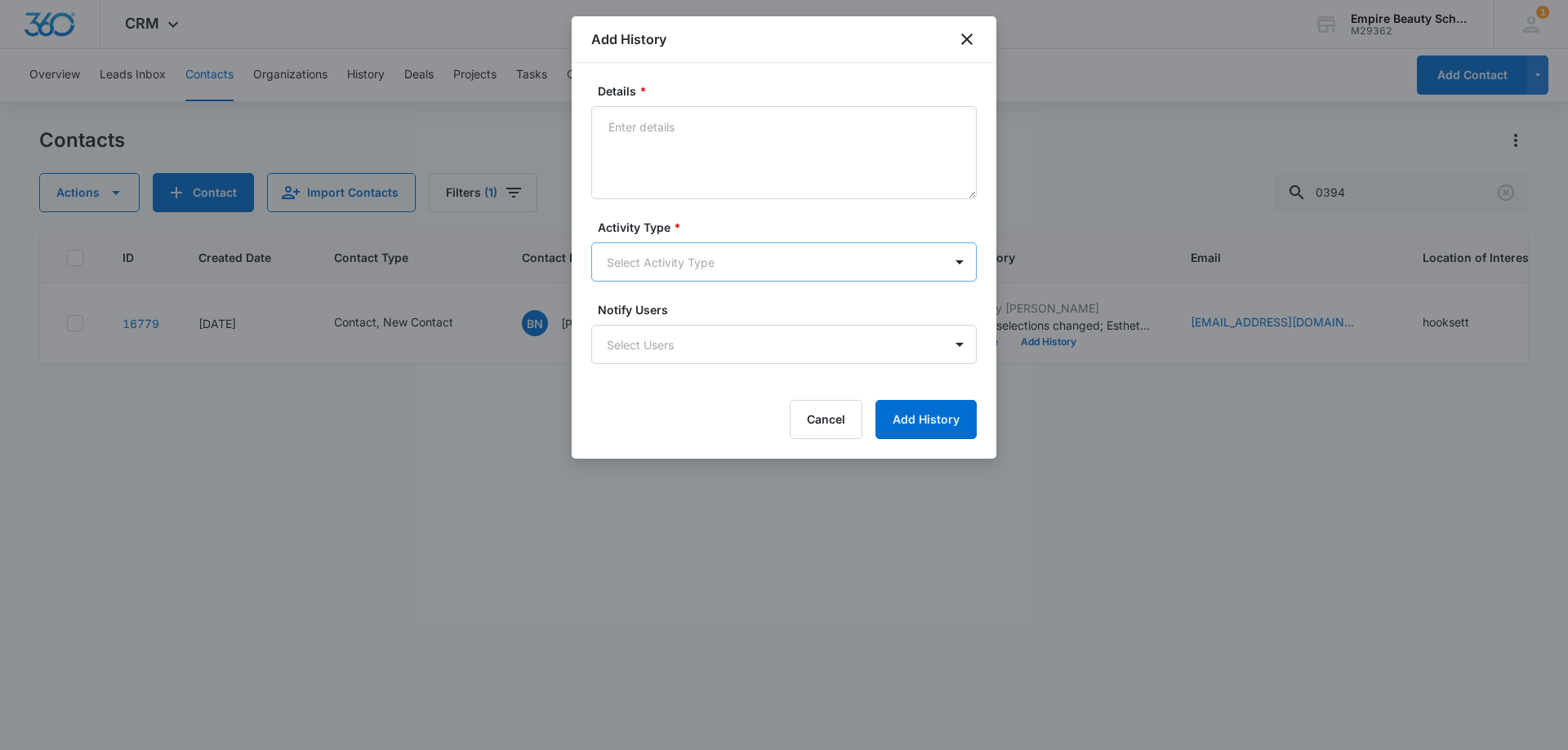
click at [636, 250] on body "CRM Apps Forms CRM Email Shop Payments POS Files Brand Settings Empire Beauty S…" at bounding box center [784, 375] width 1568 height 750
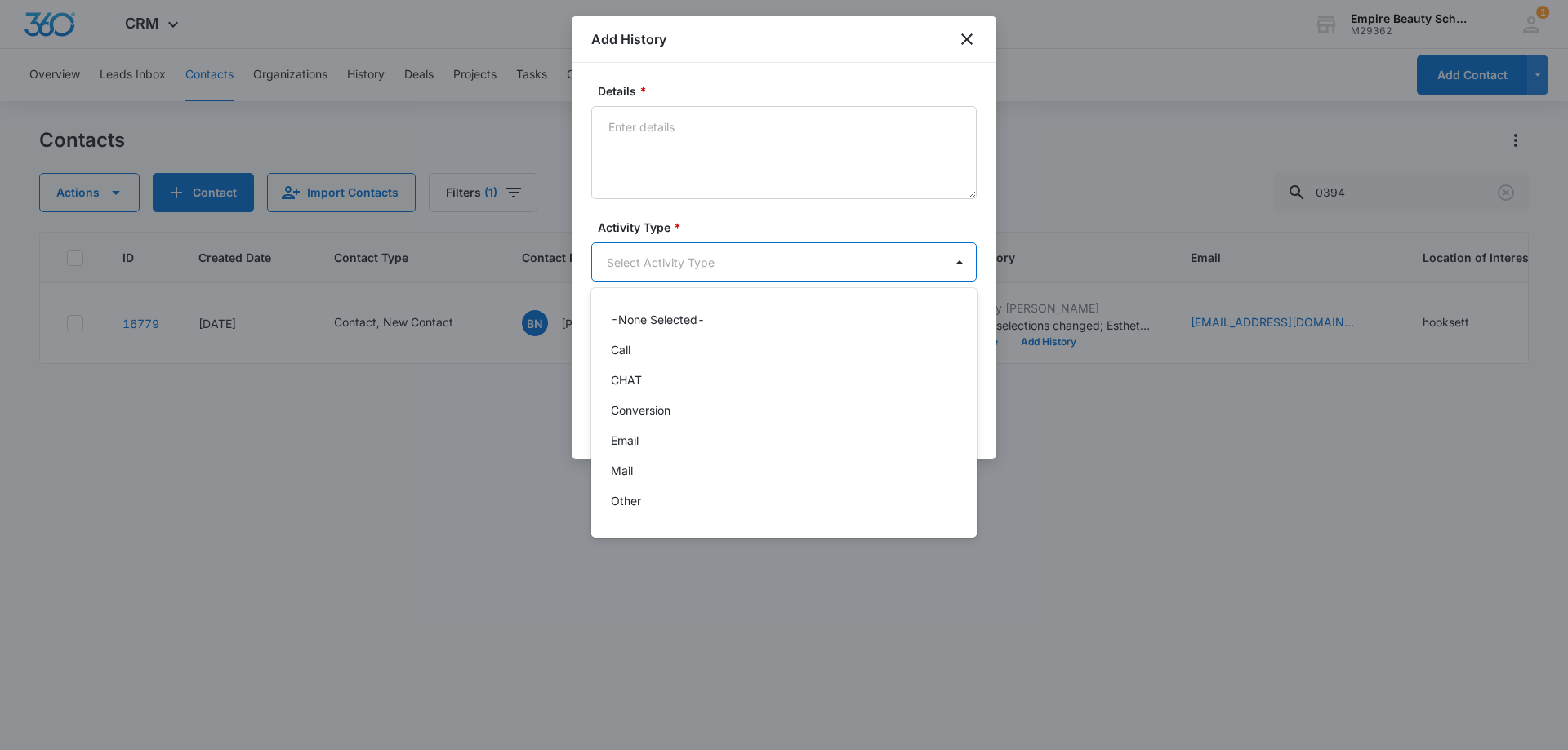
scroll to position [85, 0]
click at [627, 510] on p "Text" at bounding box center [623, 506] width 24 height 17
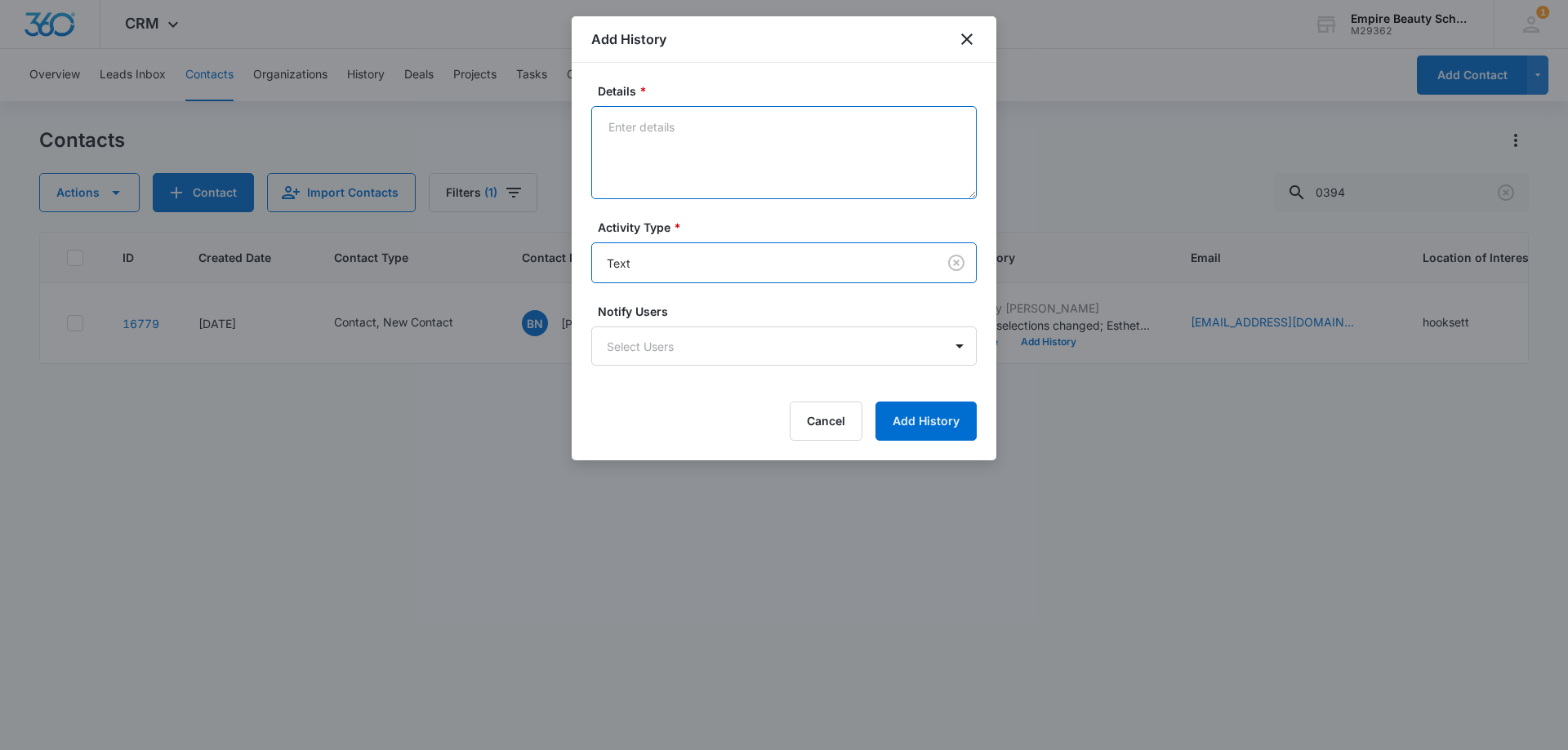
click at [645, 115] on textarea "Details *" at bounding box center [784, 152] width 386 height 93
type textarea "text 2"
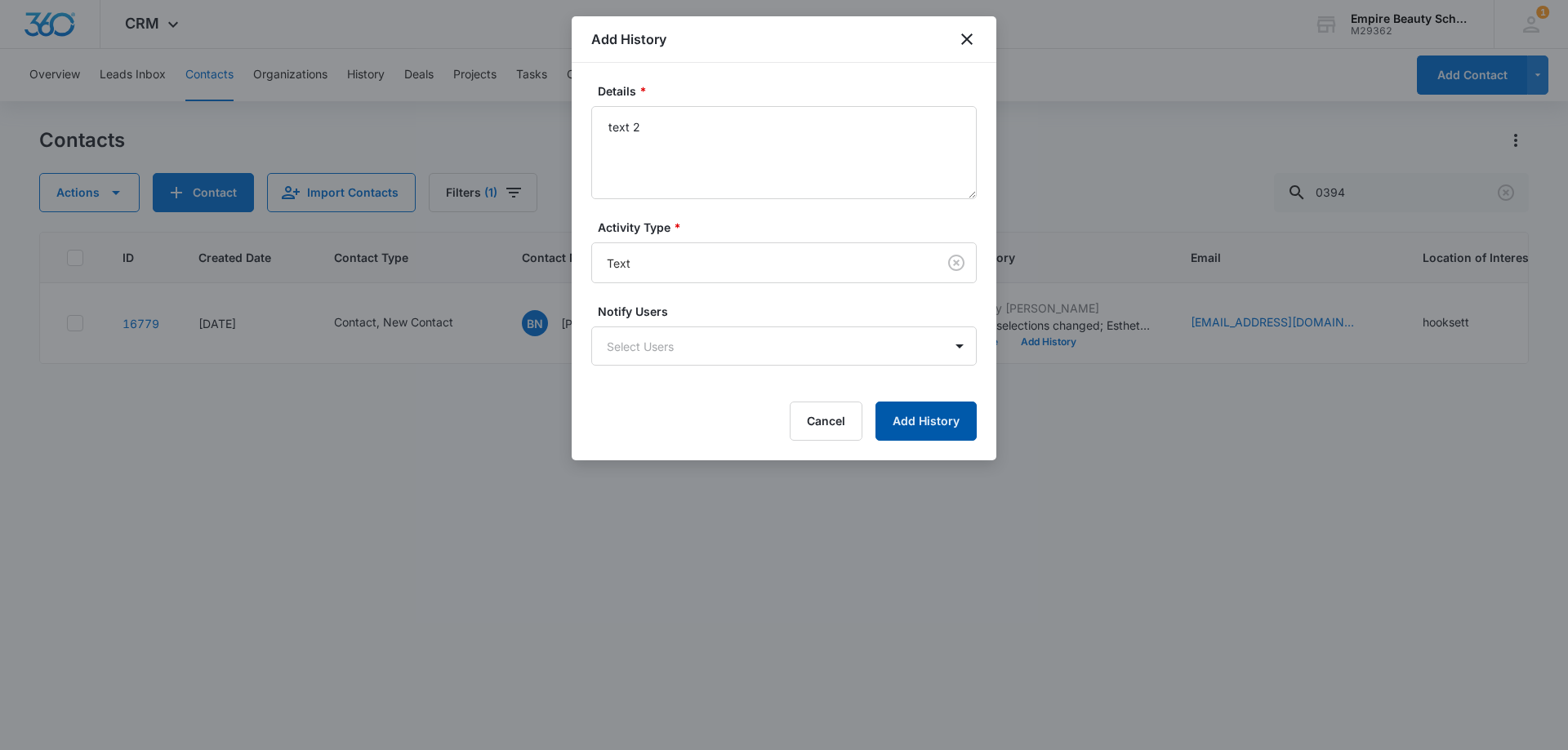
click at [909, 412] on button "Add History" at bounding box center [926, 420] width 101 height 39
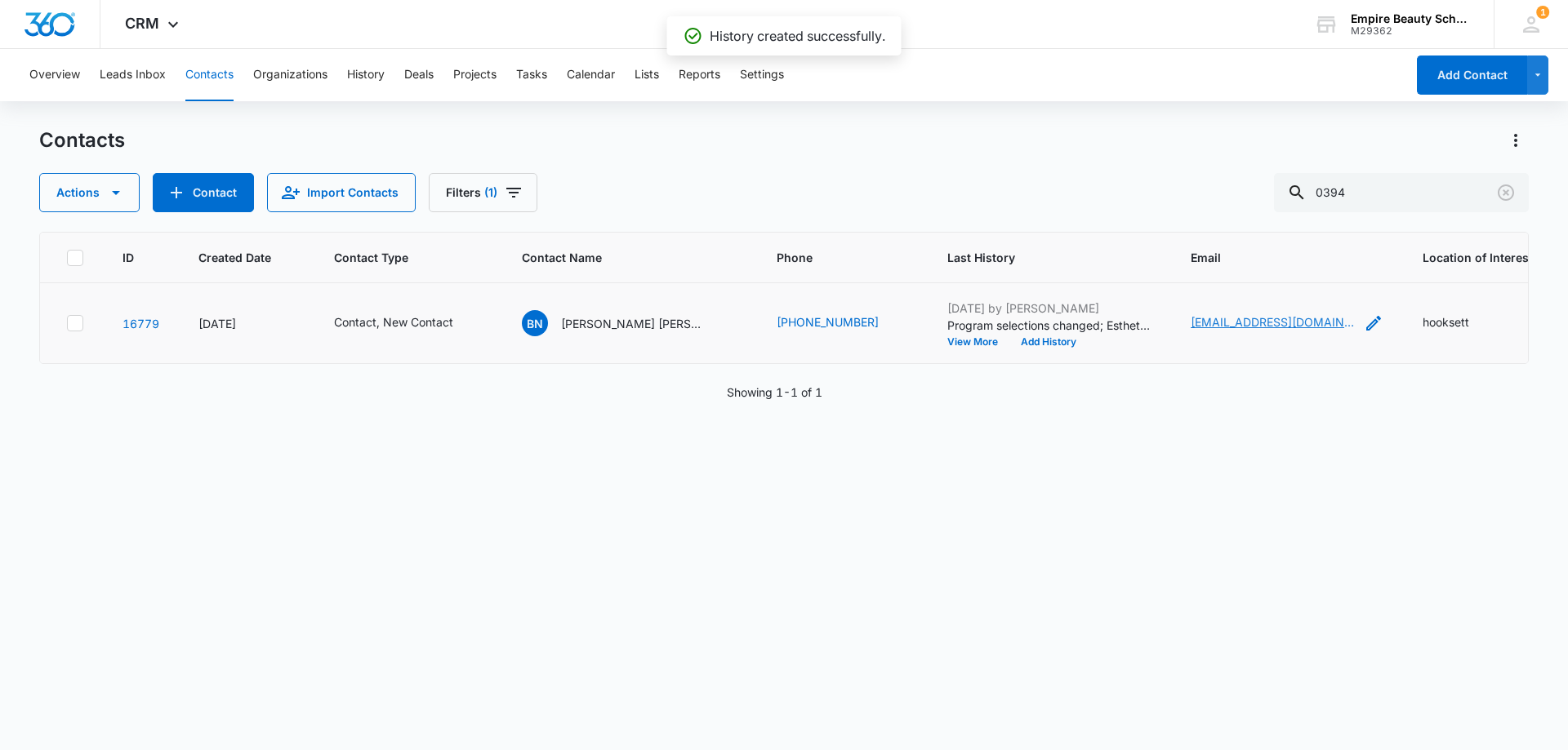
drag, startPoint x: 1134, startPoint y: 322, endPoint x: 1125, endPoint y: 318, distance: 9.8
drag, startPoint x: 940, startPoint y: 549, endPoint x: 749, endPoint y: 375, distance: 258.4
click at [940, 549] on div "ID Created Date Contact Type Contact Name Phone Last History Email Location of …" at bounding box center [784, 481] width 1489 height 497
click at [1009, 337] on button "Add History" at bounding box center [1048, 342] width 79 height 10
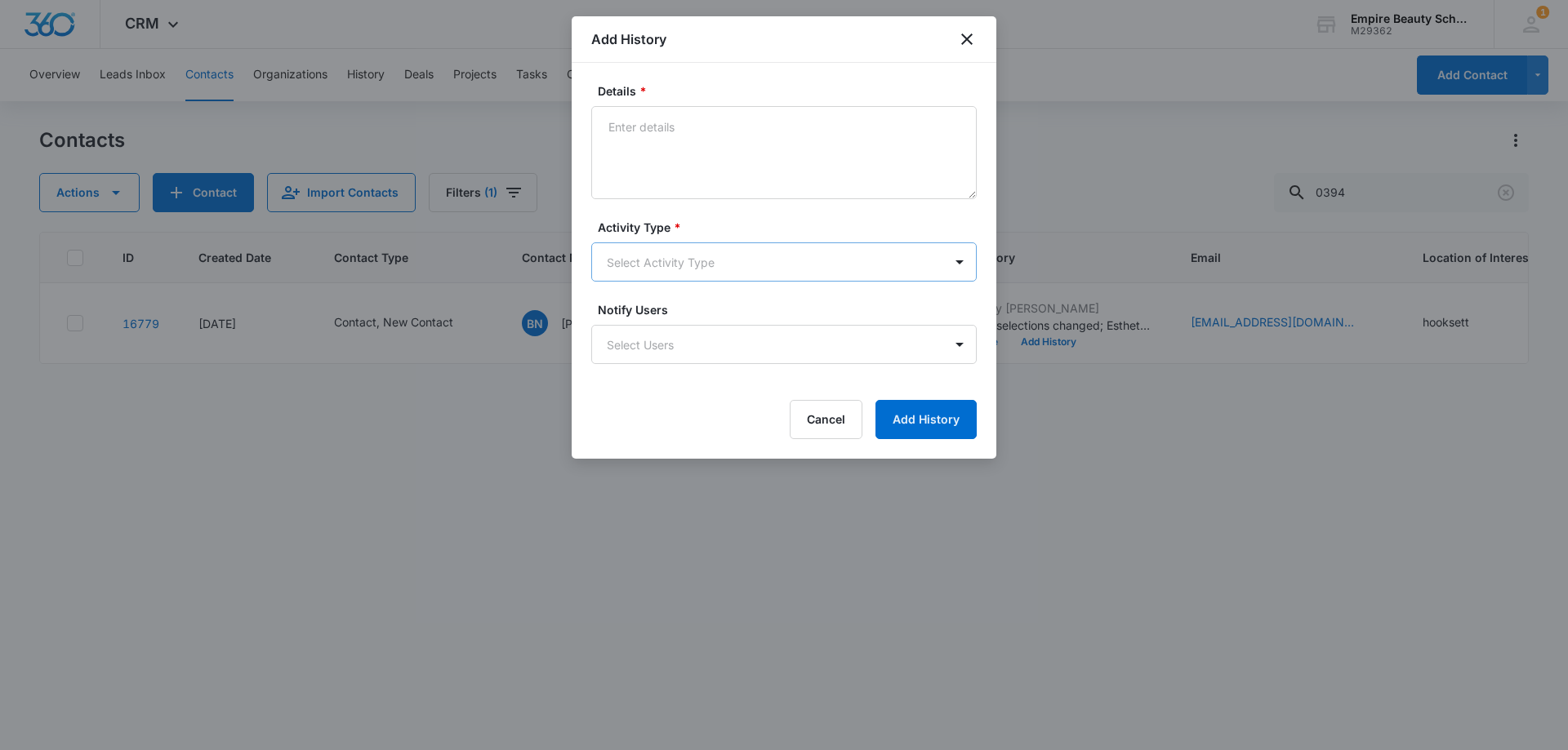
click at [620, 248] on body "CRM Apps Forms CRM Email Shop Payments POS Files Brand Settings Empire Beauty S…" at bounding box center [784, 375] width 1568 height 750
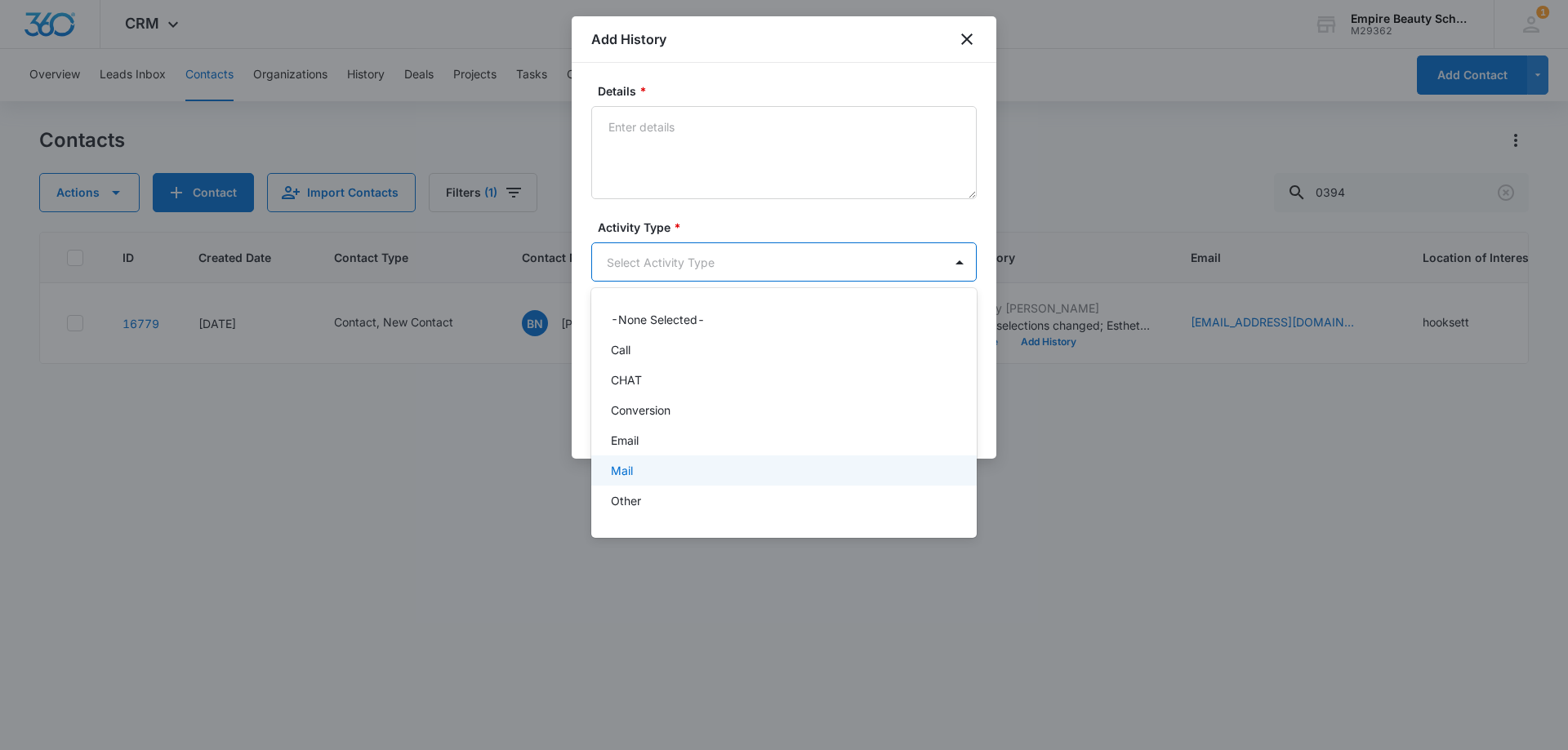
click at [649, 451] on div "Email" at bounding box center [784, 440] width 386 height 30
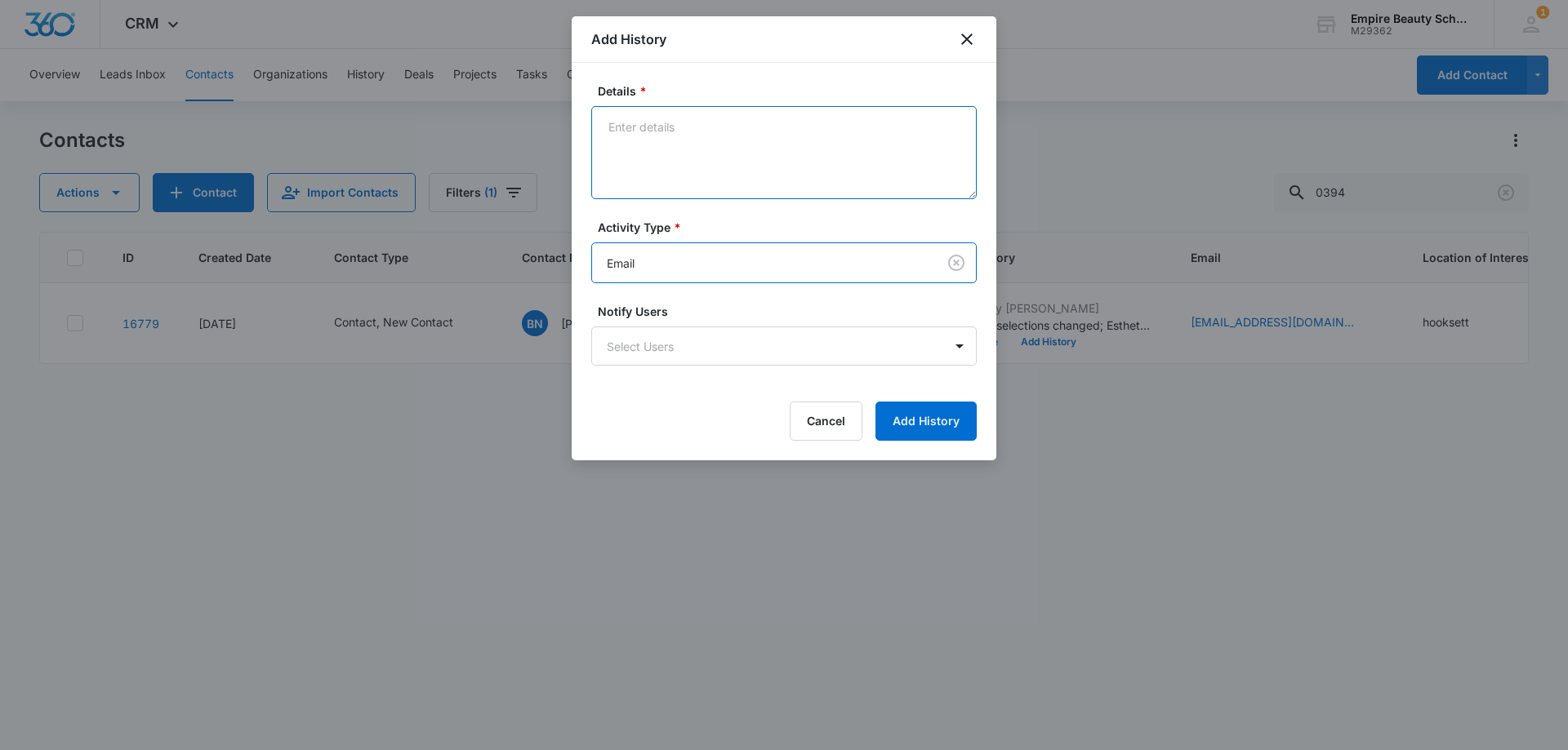
click at [638, 167] on textarea "Details *" at bounding box center [784, 152] width 386 height 93
type textarea "email 2"
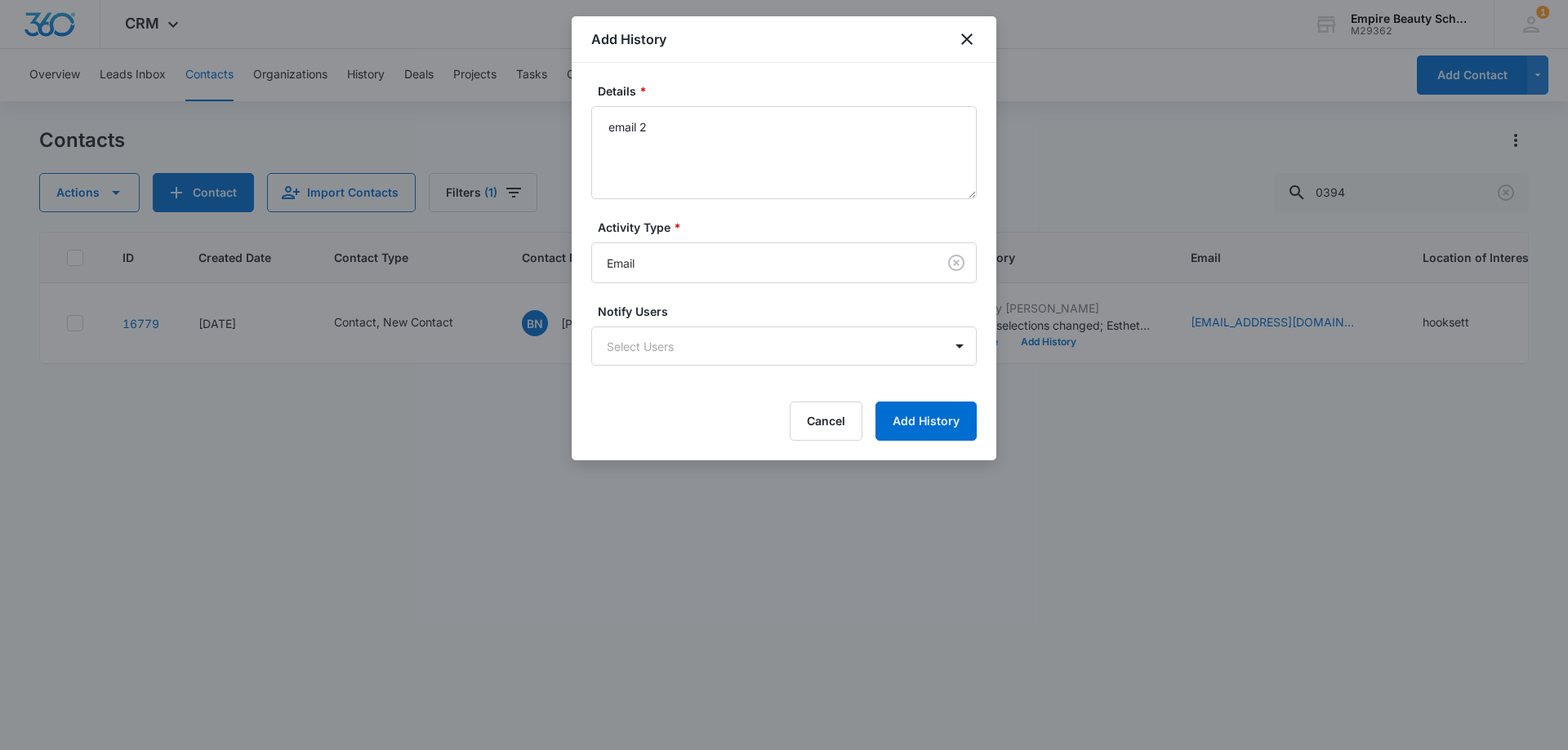
click at [945, 389] on form "Details * email 2 Activity Type * Email Notify Users Select Users Cancel Add Hi…" at bounding box center [784, 261] width 386 height 358
click at [935, 407] on button "Add History" at bounding box center [926, 420] width 101 height 39
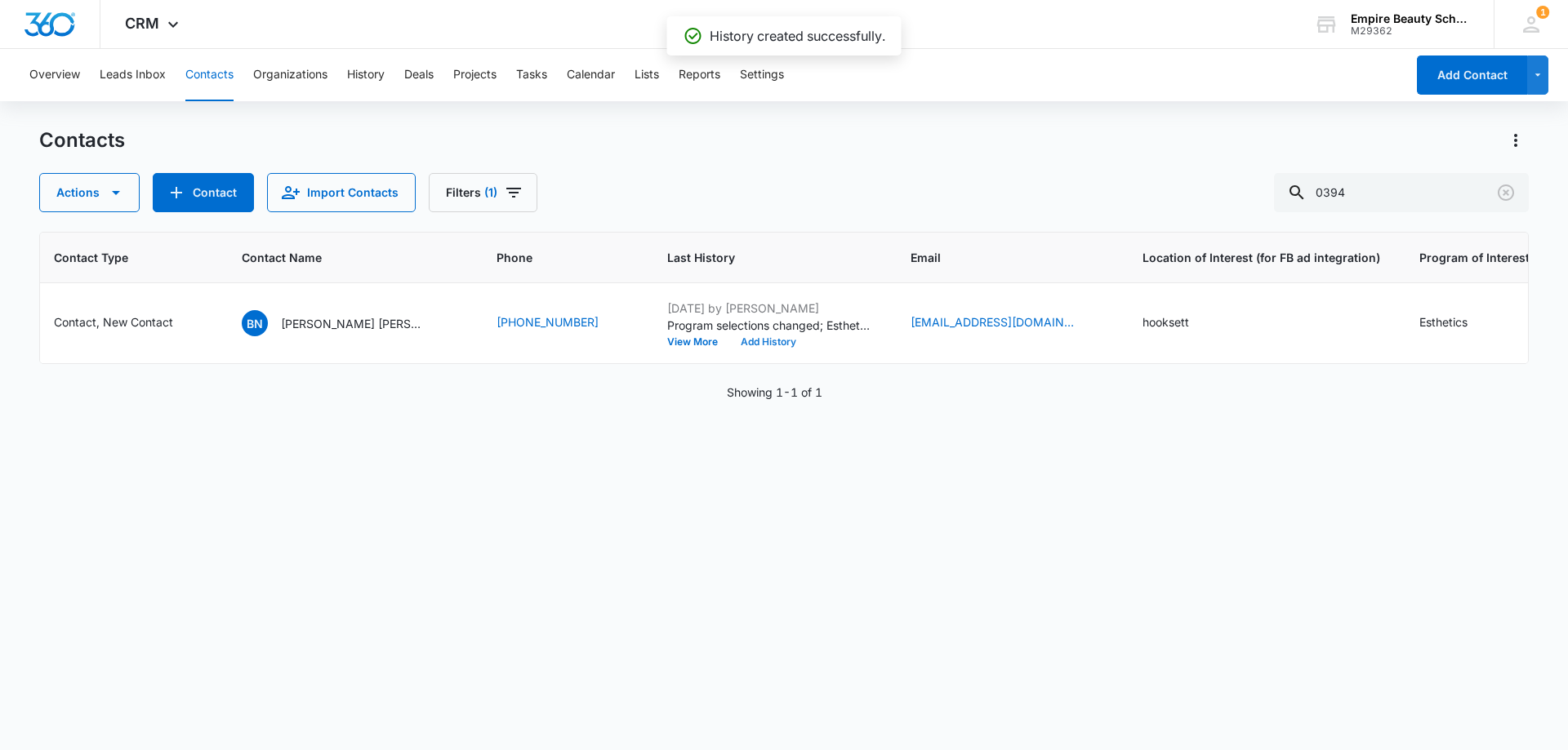
scroll to position [0, 284]
click at [1512, 193] on icon "Clear" at bounding box center [1506, 193] width 20 height 20
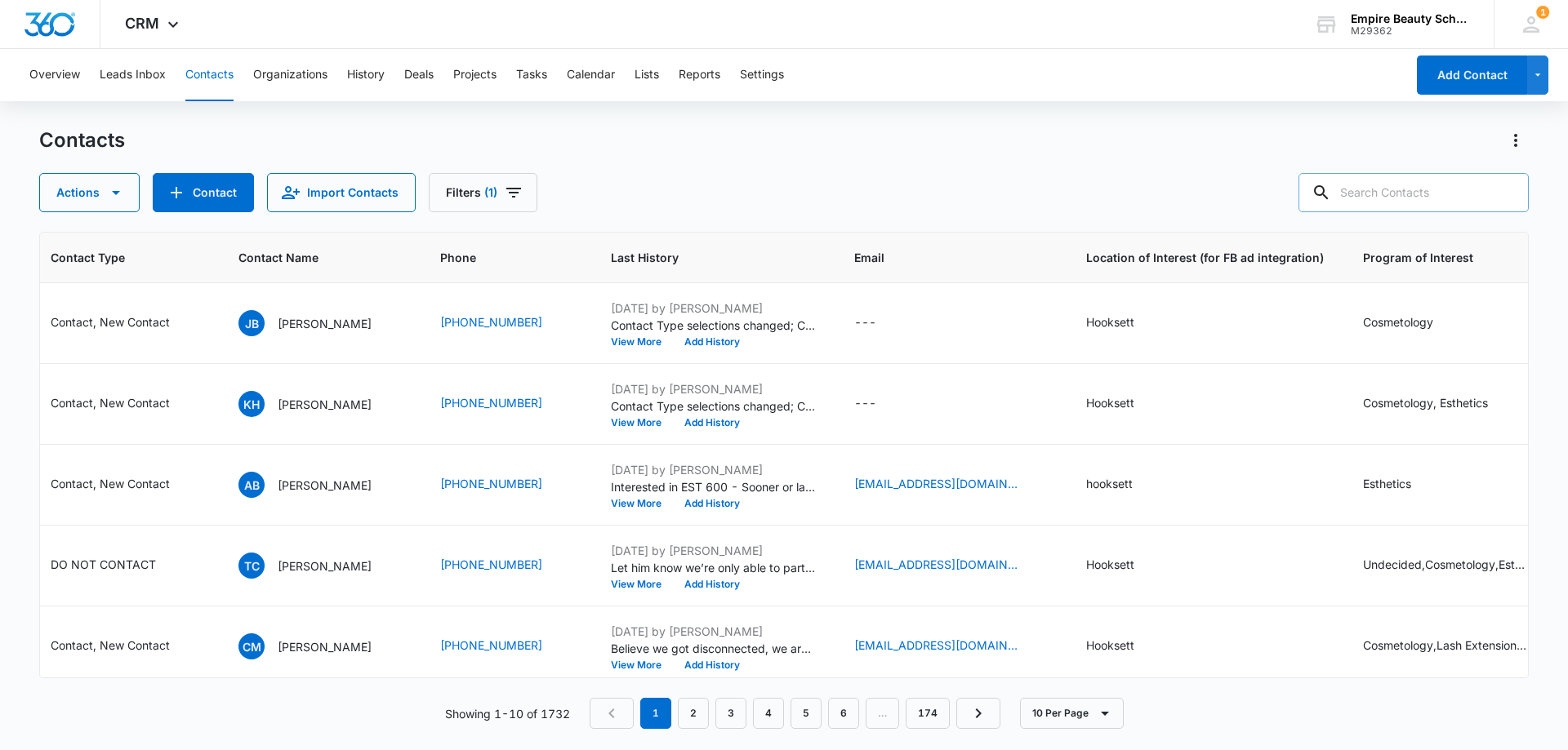
click at [1429, 194] on input "text" at bounding box center [1414, 192] width 231 height 39
paste input "9294996860"
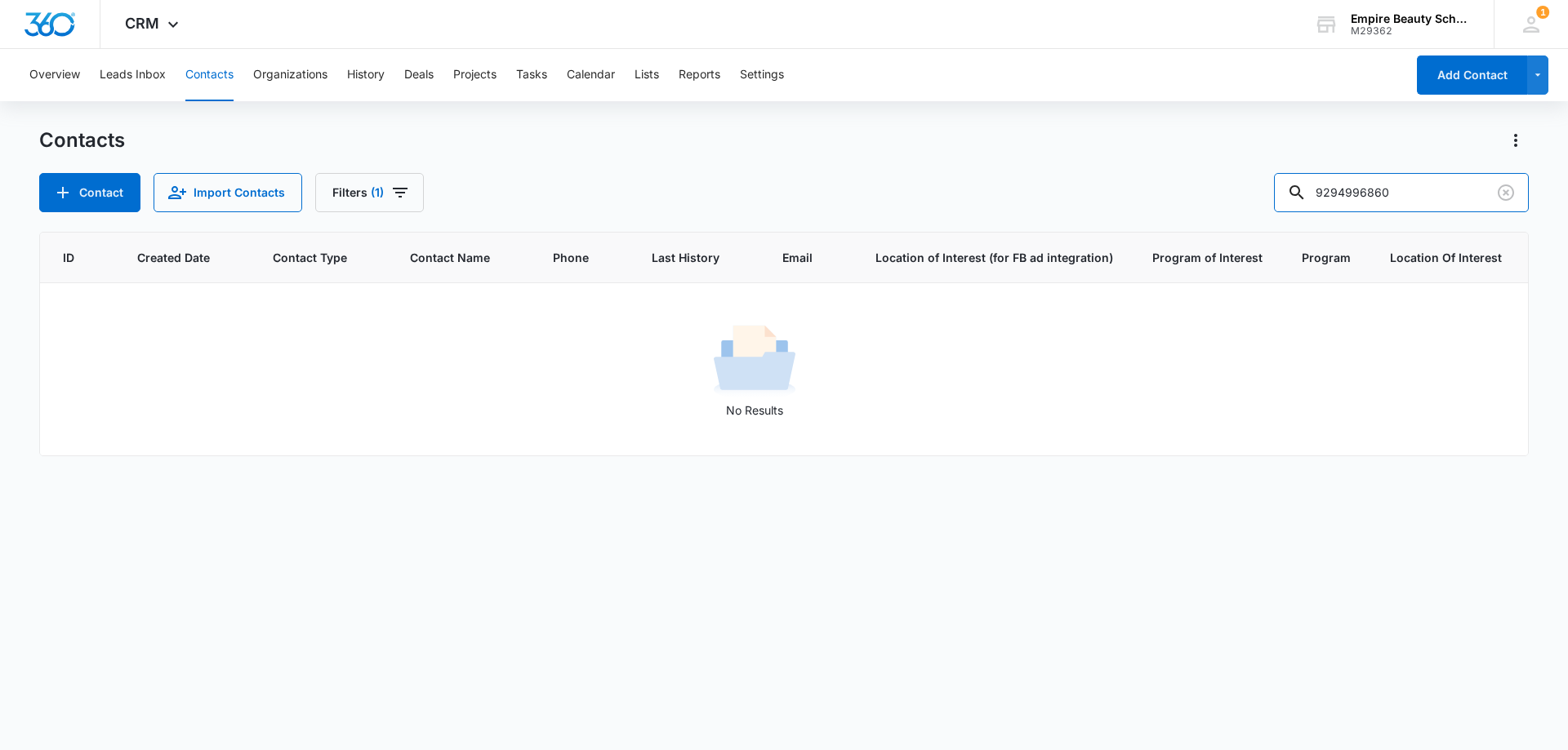
scroll to position [0, 55]
drag, startPoint x: 1372, startPoint y: 191, endPoint x: 1158, endPoint y: 177, distance: 214.5
click at [1158, 177] on div "Contact Import Contacts Filters [PHONE_NUMBER]" at bounding box center [784, 192] width 1489 height 39
type input "6860"
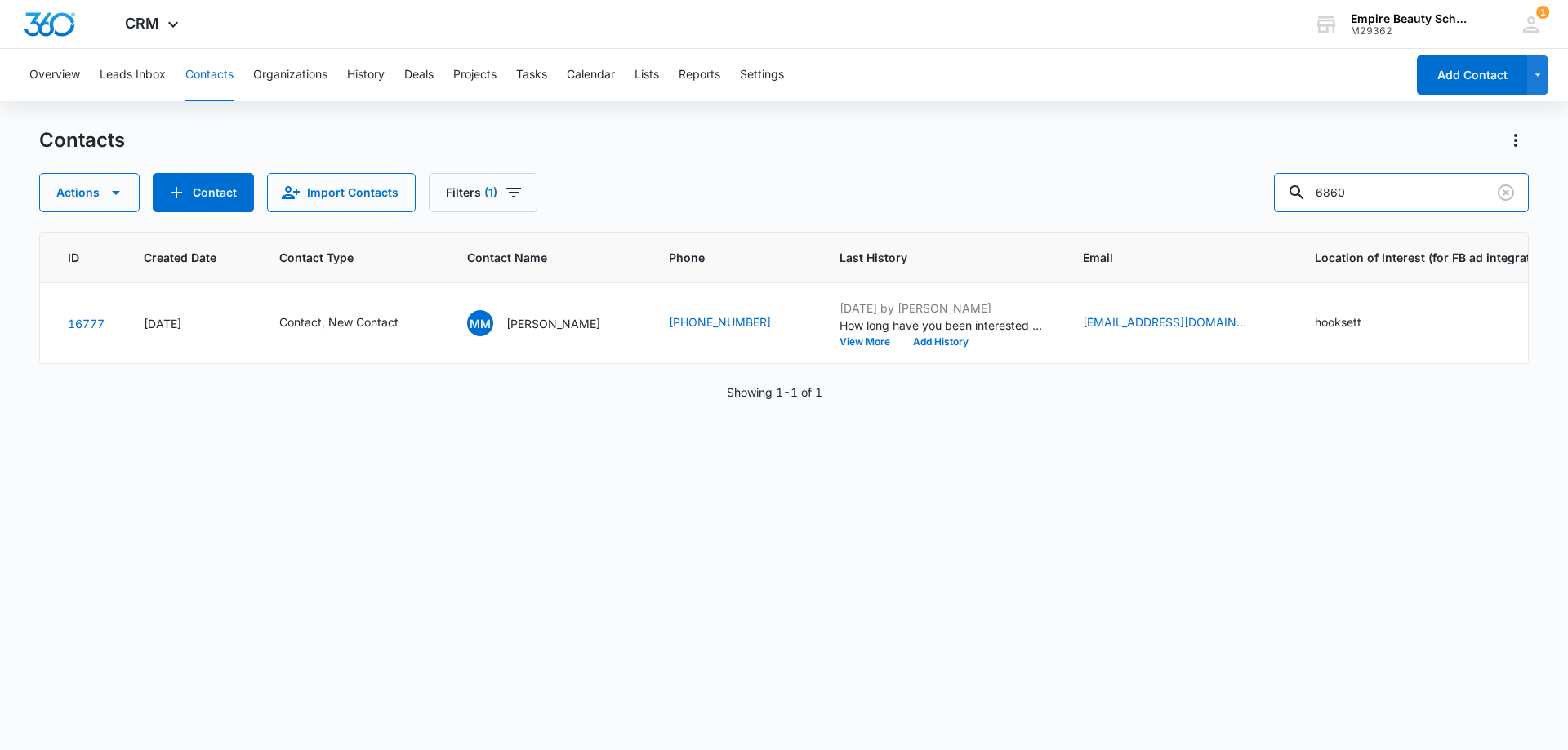
scroll to position [0, 114]
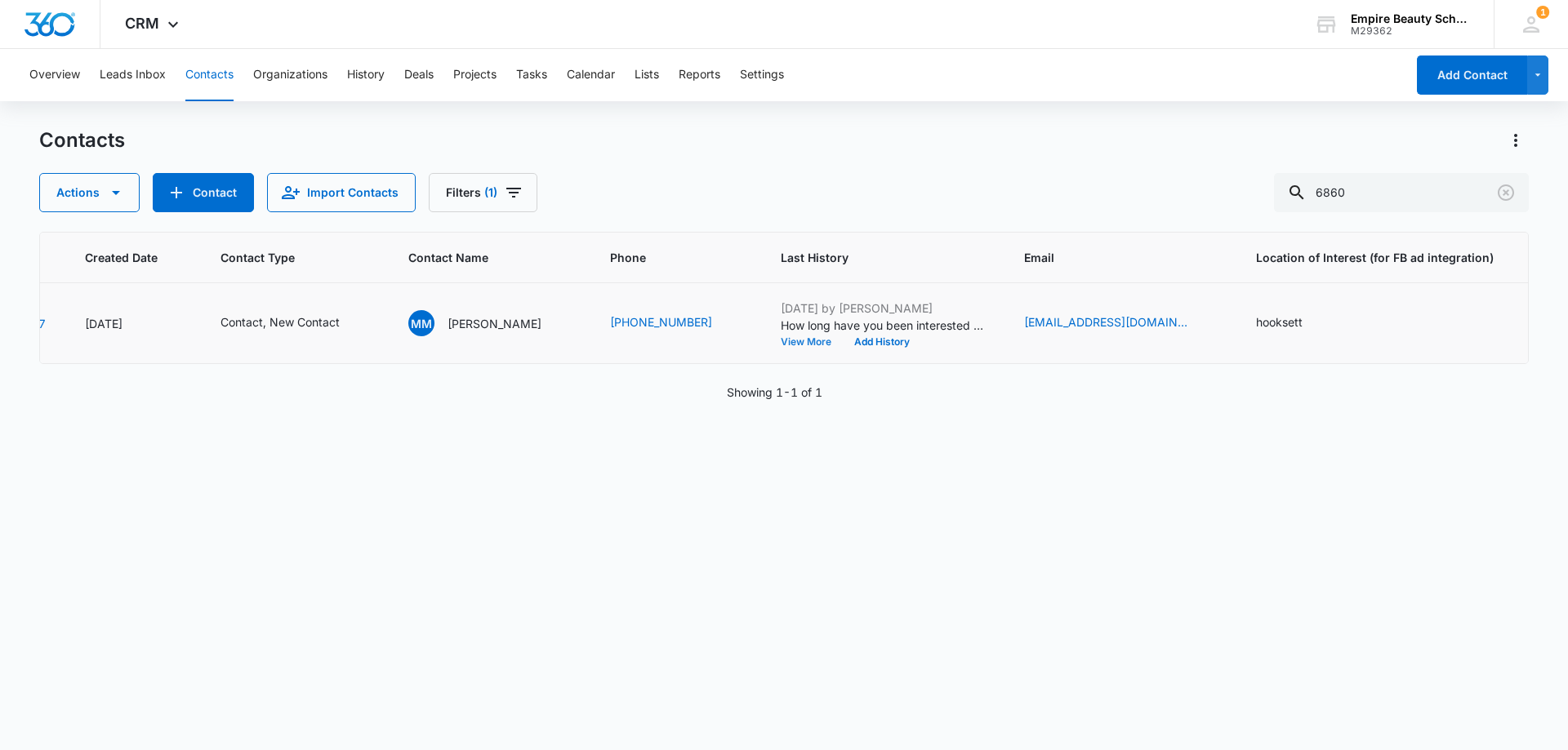
click at [813, 337] on button "View More" at bounding box center [811, 342] width 62 height 10
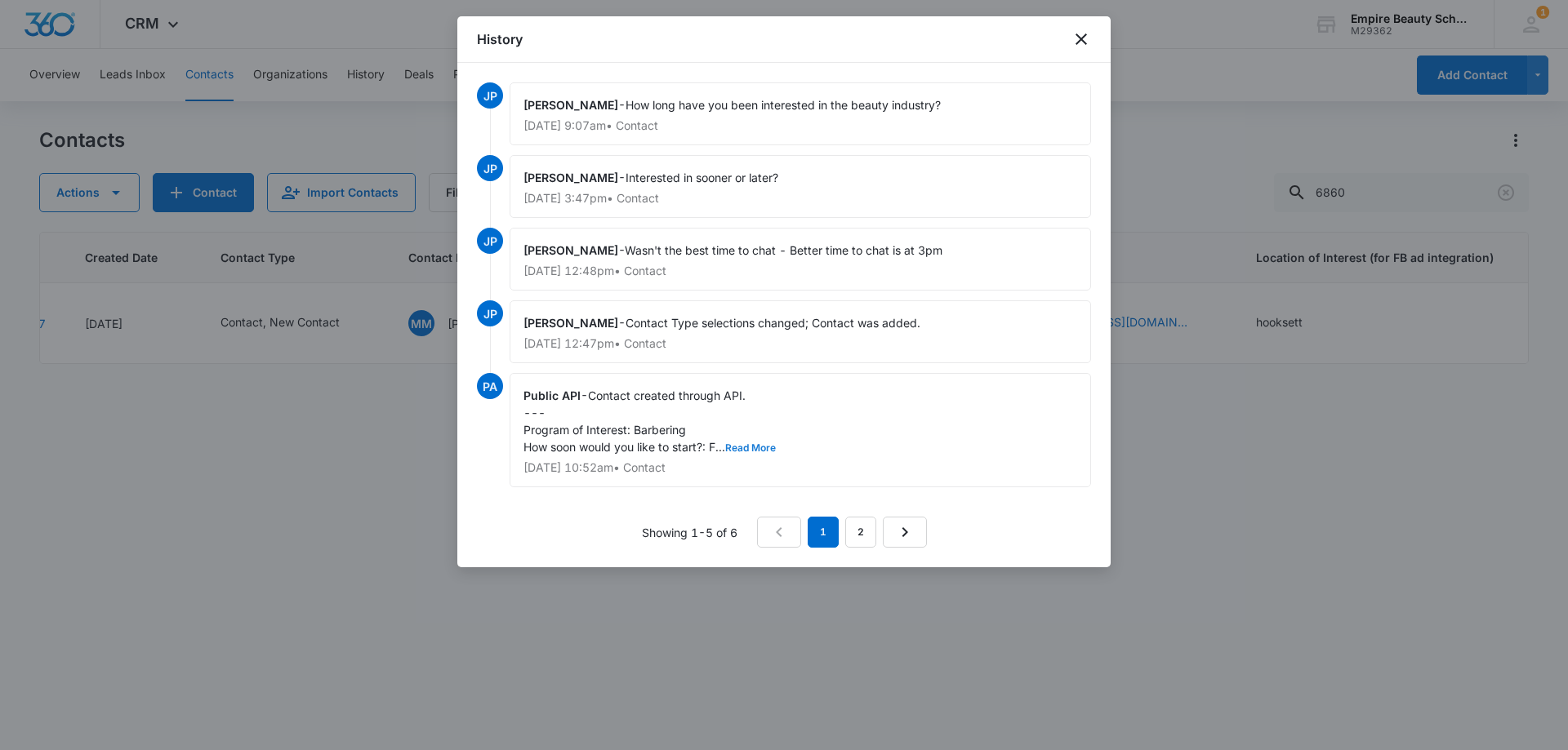
click at [754, 445] on button "Read More" at bounding box center [750, 448] width 51 height 10
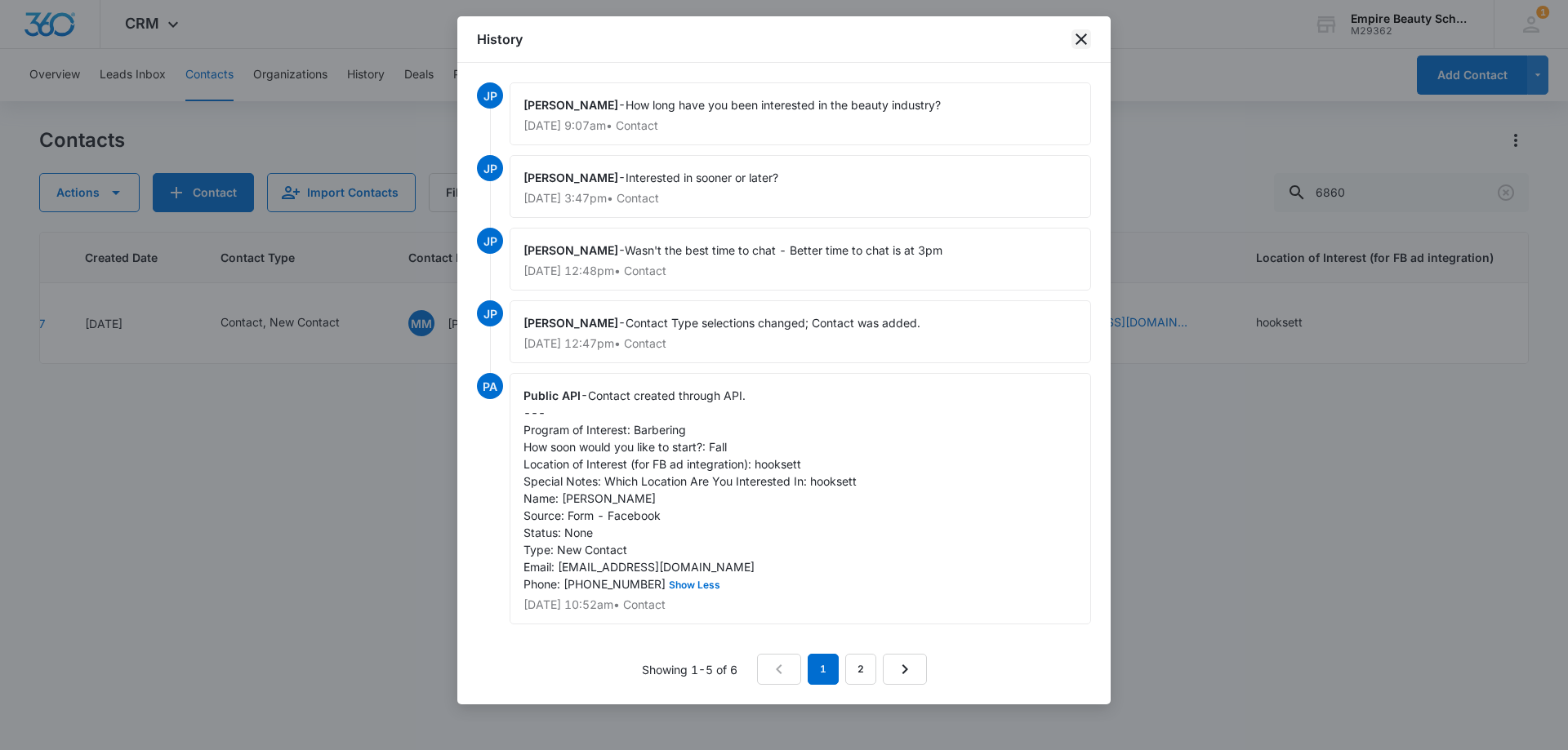
click at [1079, 41] on icon "close" at bounding box center [1081, 39] width 12 height 12
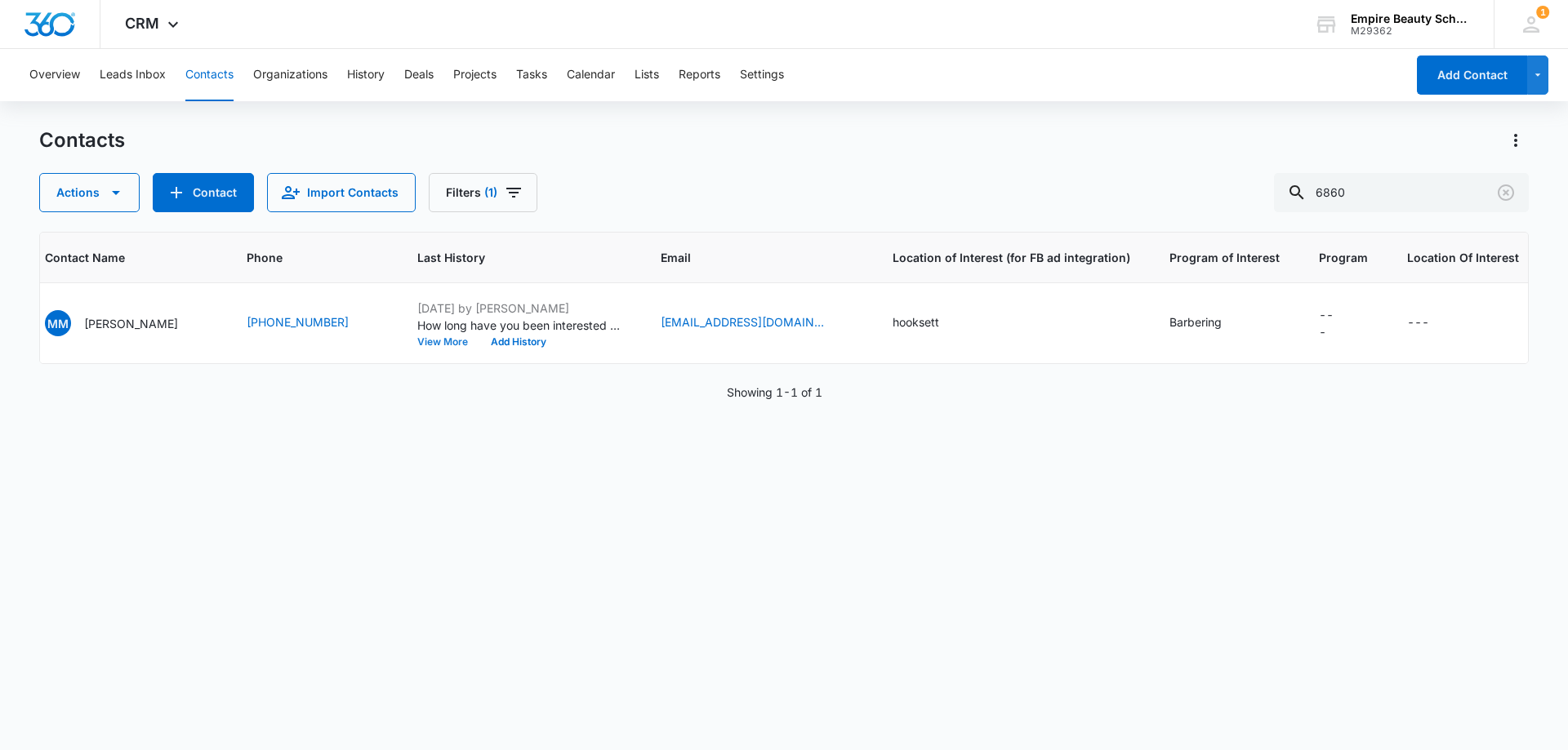
scroll to position [0, 80]
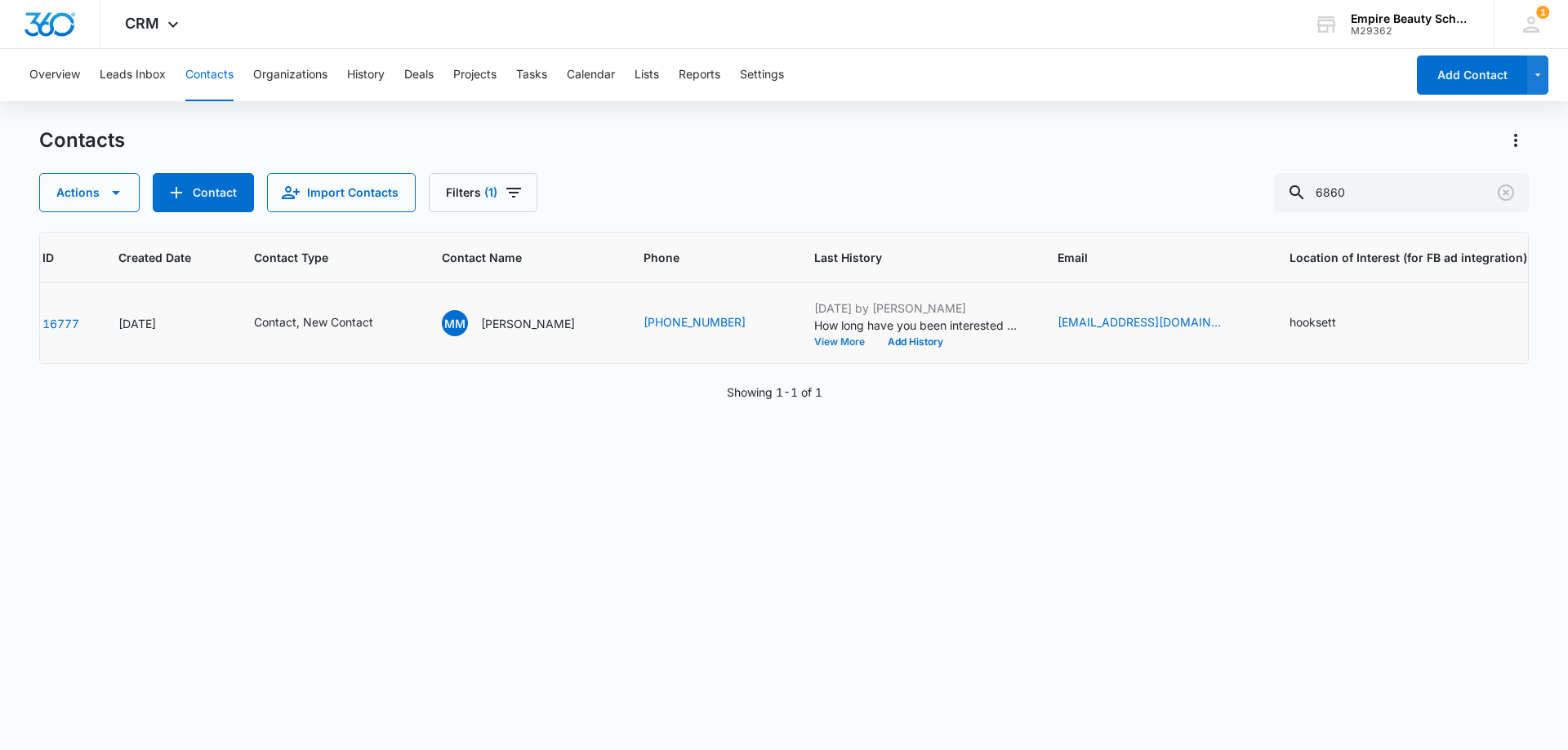
click at [819, 341] on button "View More" at bounding box center [845, 342] width 62 height 10
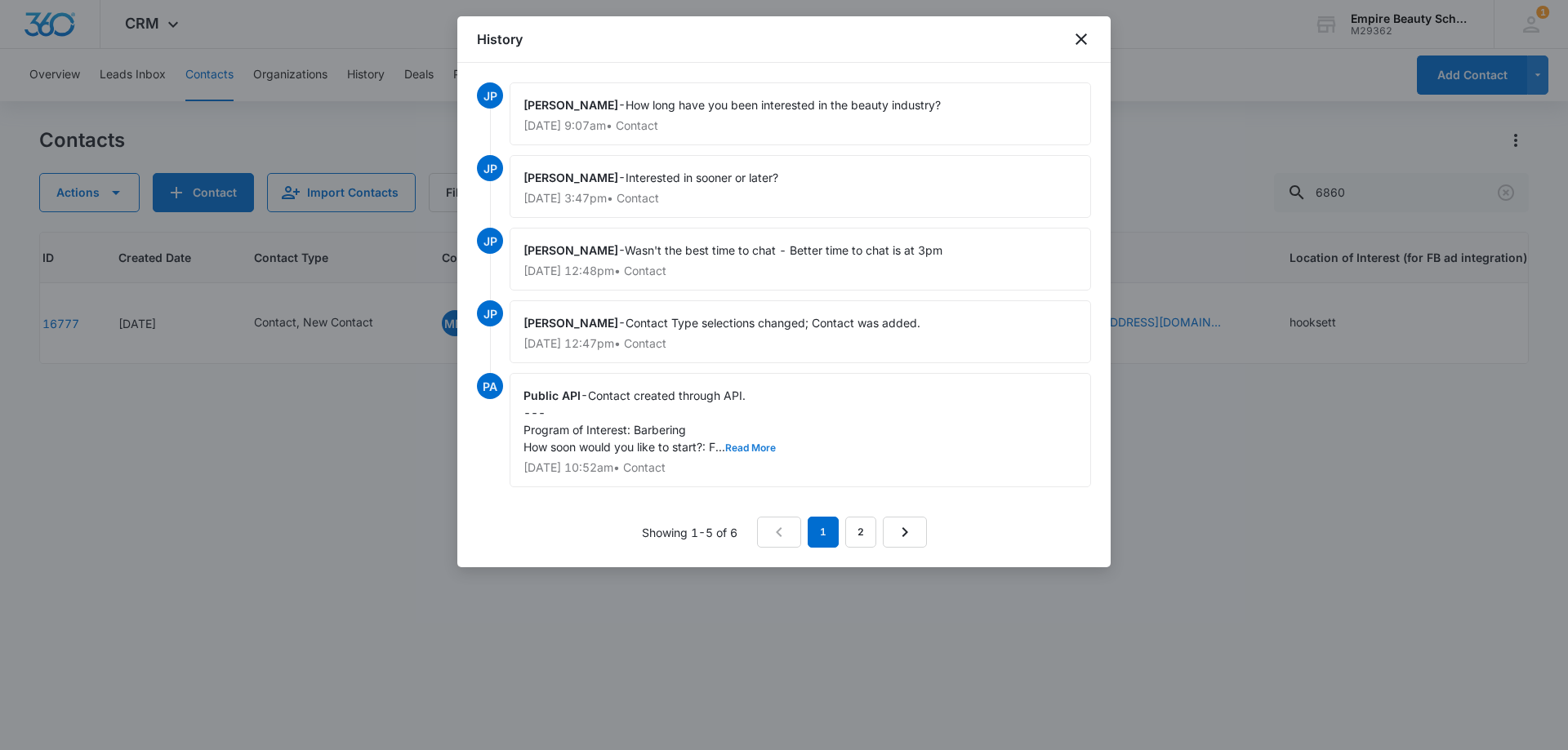
click at [757, 448] on button "Read More" at bounding box center [750, 448] width 51 height 10
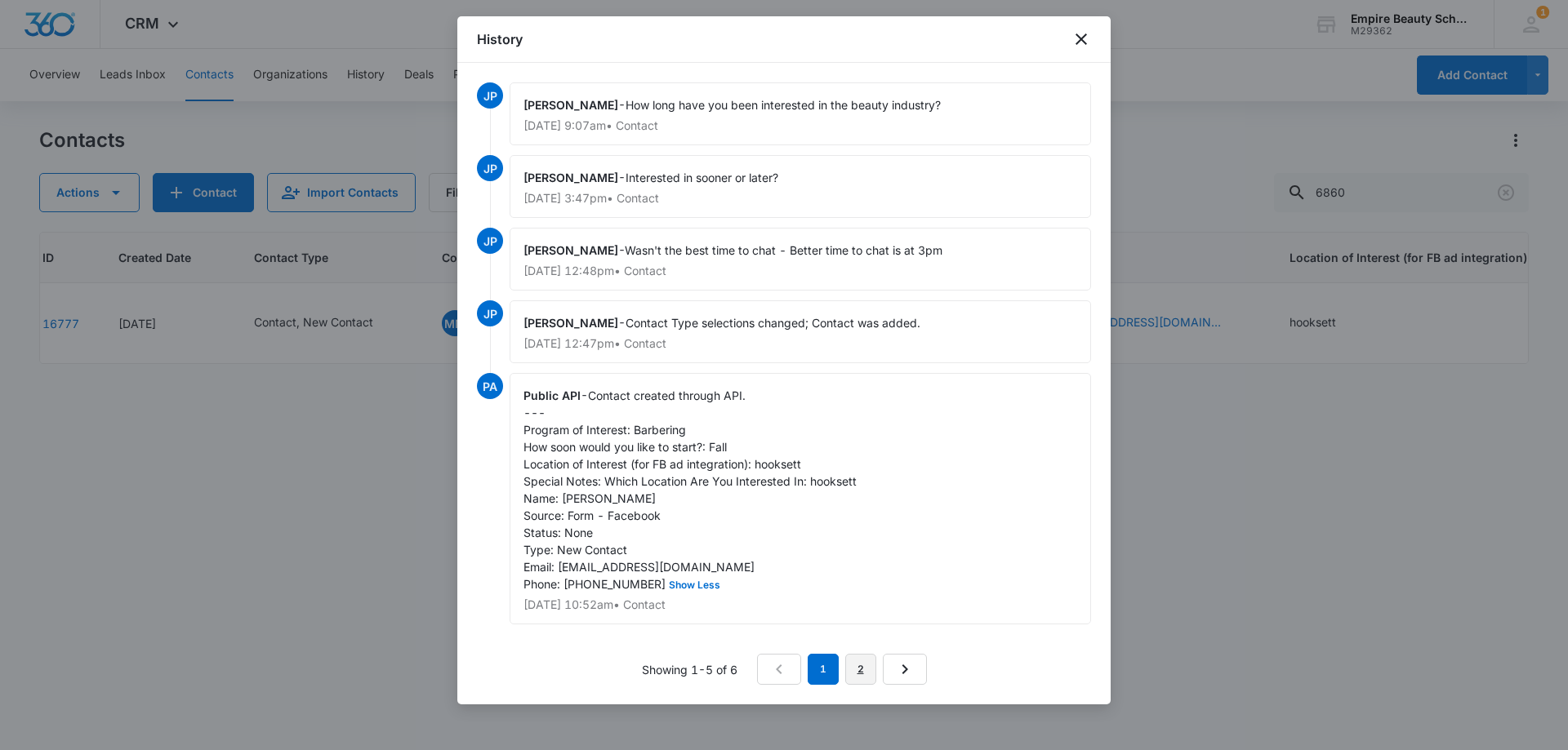
click at [860, 684] on link "2" at bounding box center [860, 669] width 31 height 31
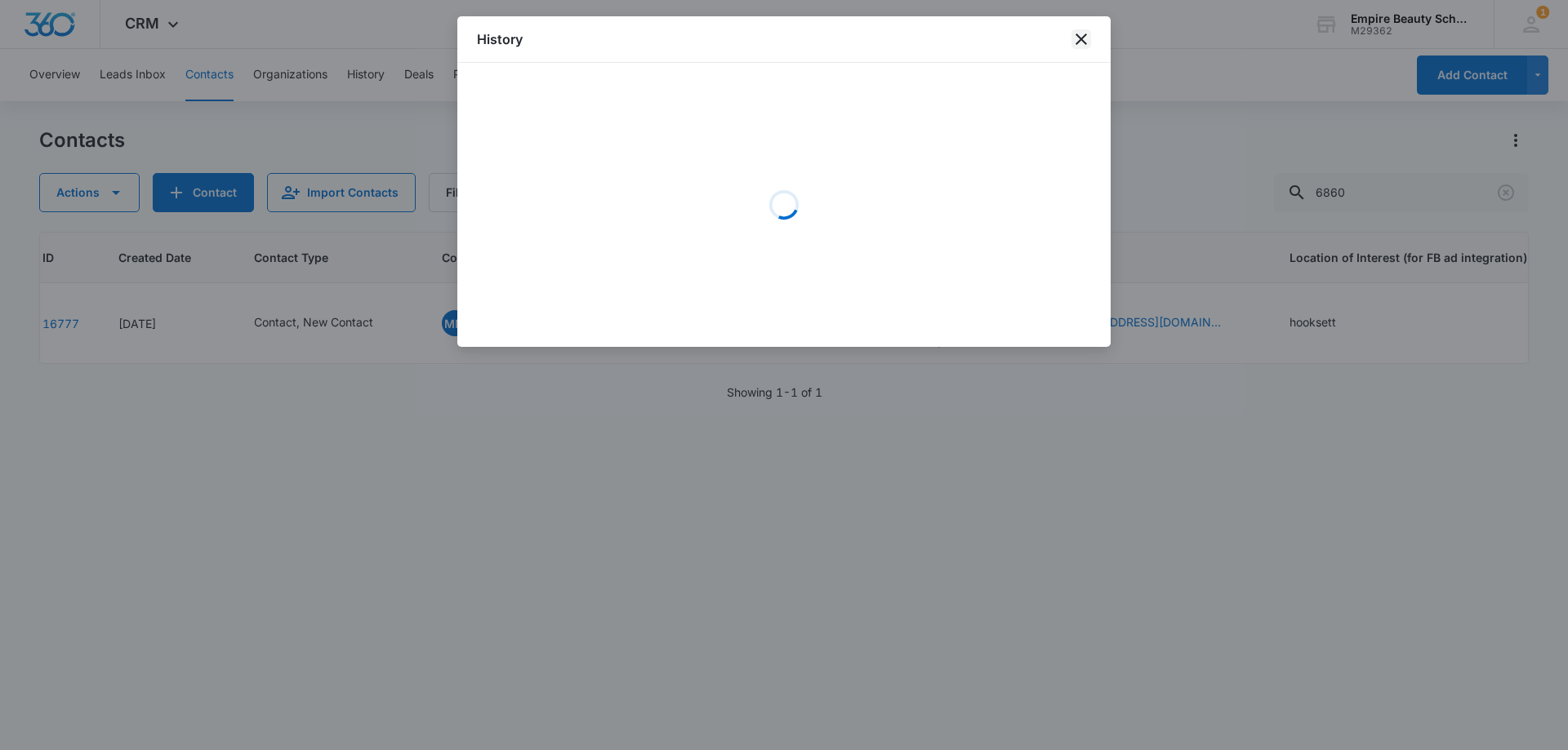
click at [1071, 38] on icon "close" at bounding box center [1081, 39] width 20 height 20
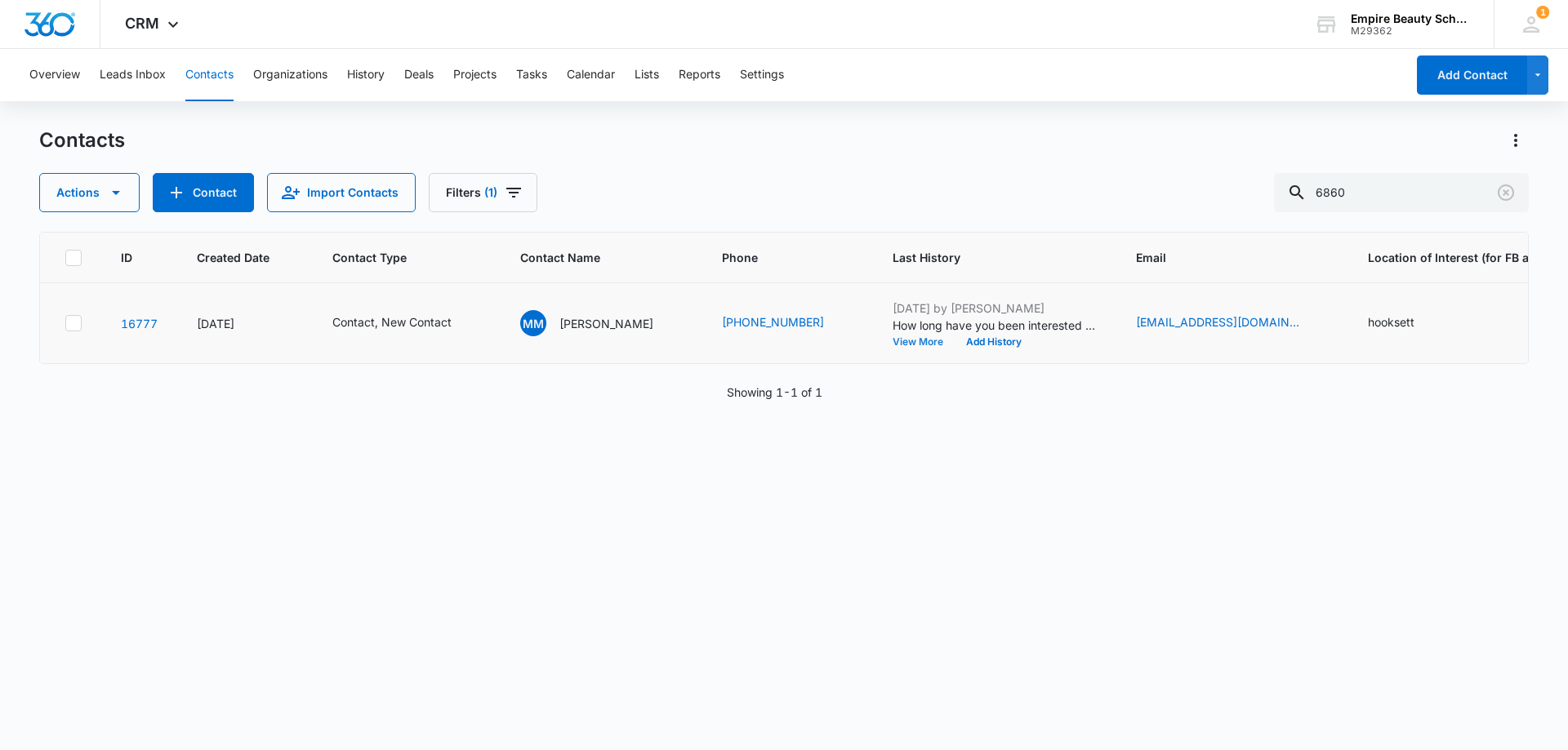
scroll to position [0, 0]
click at [911, 346] on button "View More" at bounding box center [925, 342] width 62 height 10
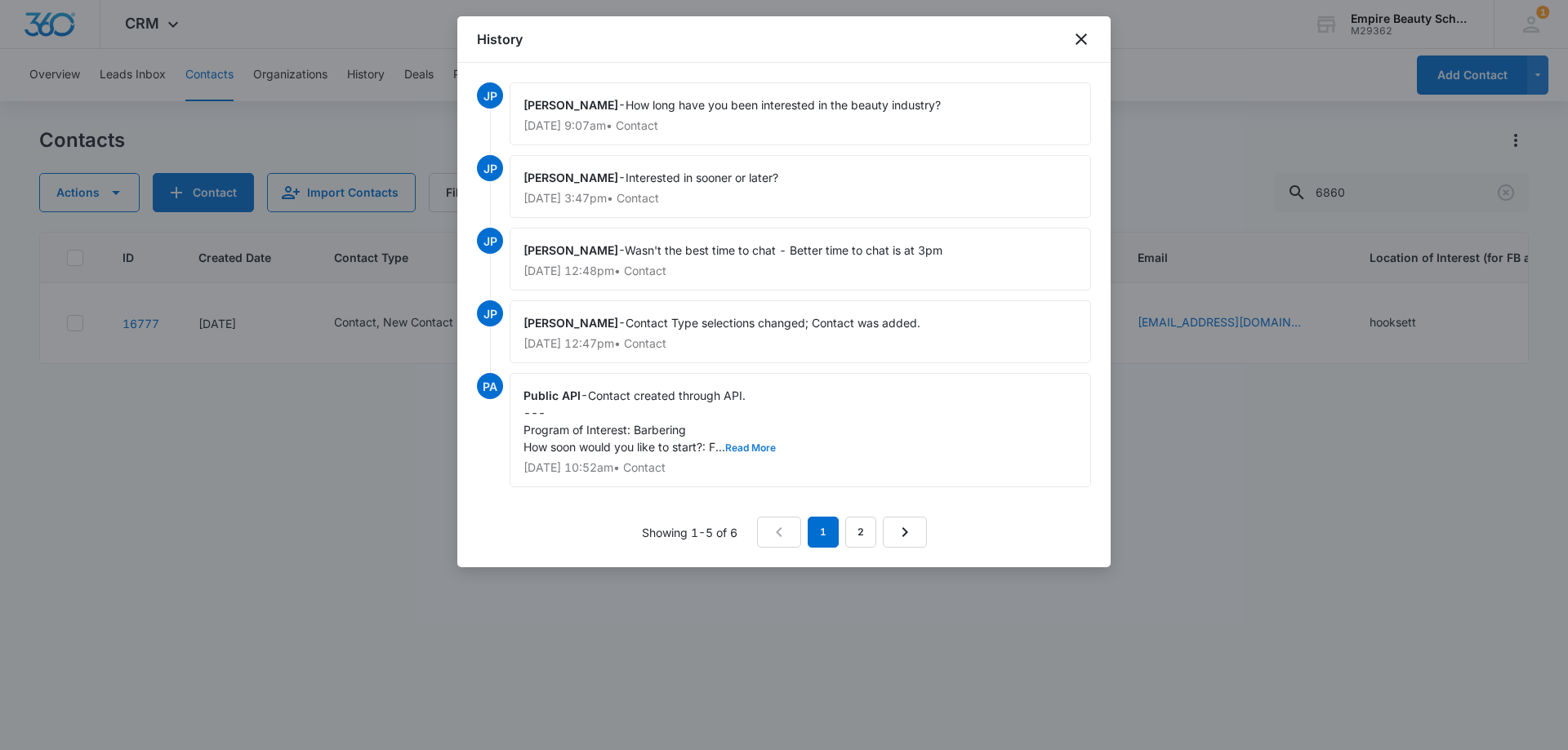
click at [763, 452] on button "Read More" at bounding box center [750, 448] width 51 height 10
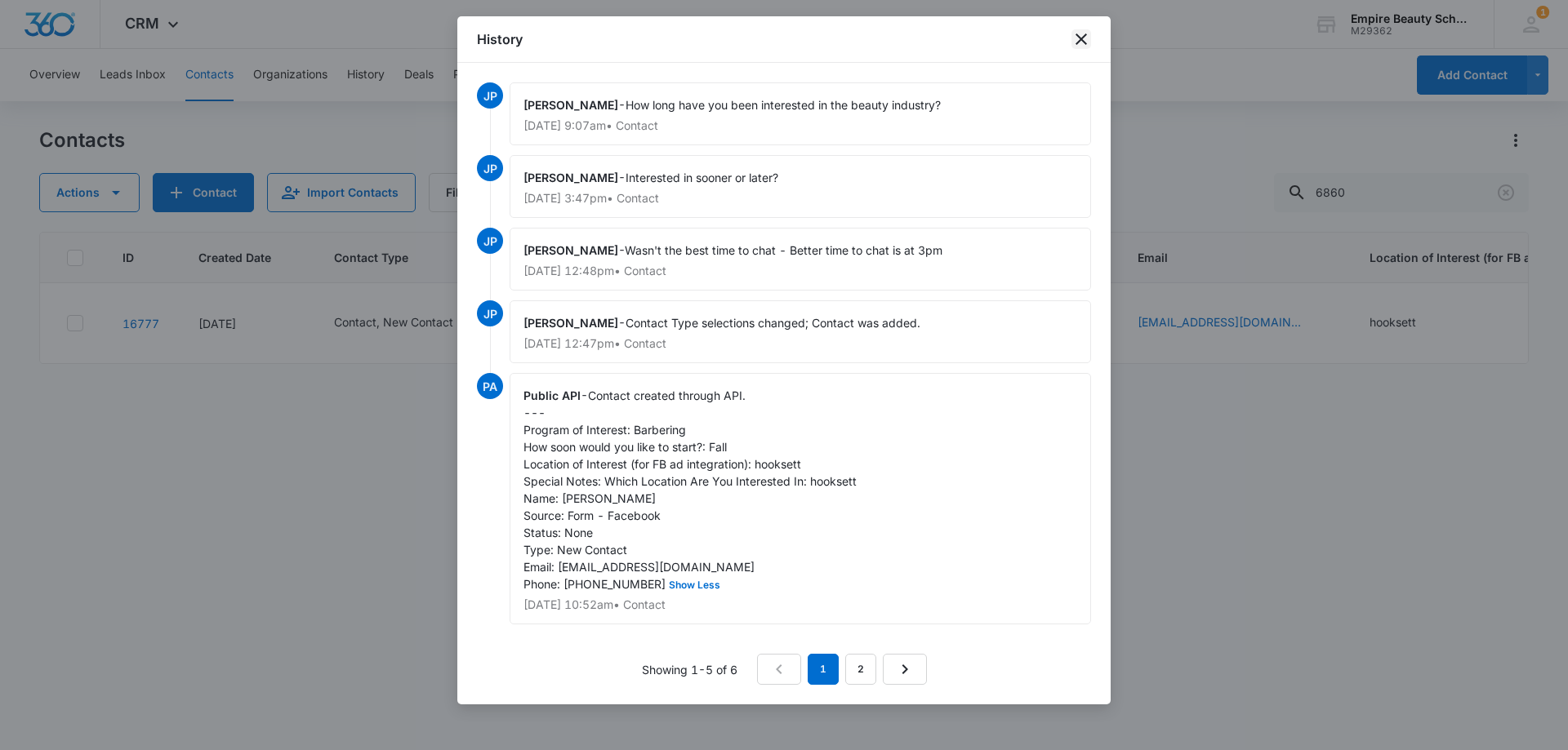
click at [1079, 40] on icon "close" at bounding box center [1081, 39] width 20 height 20
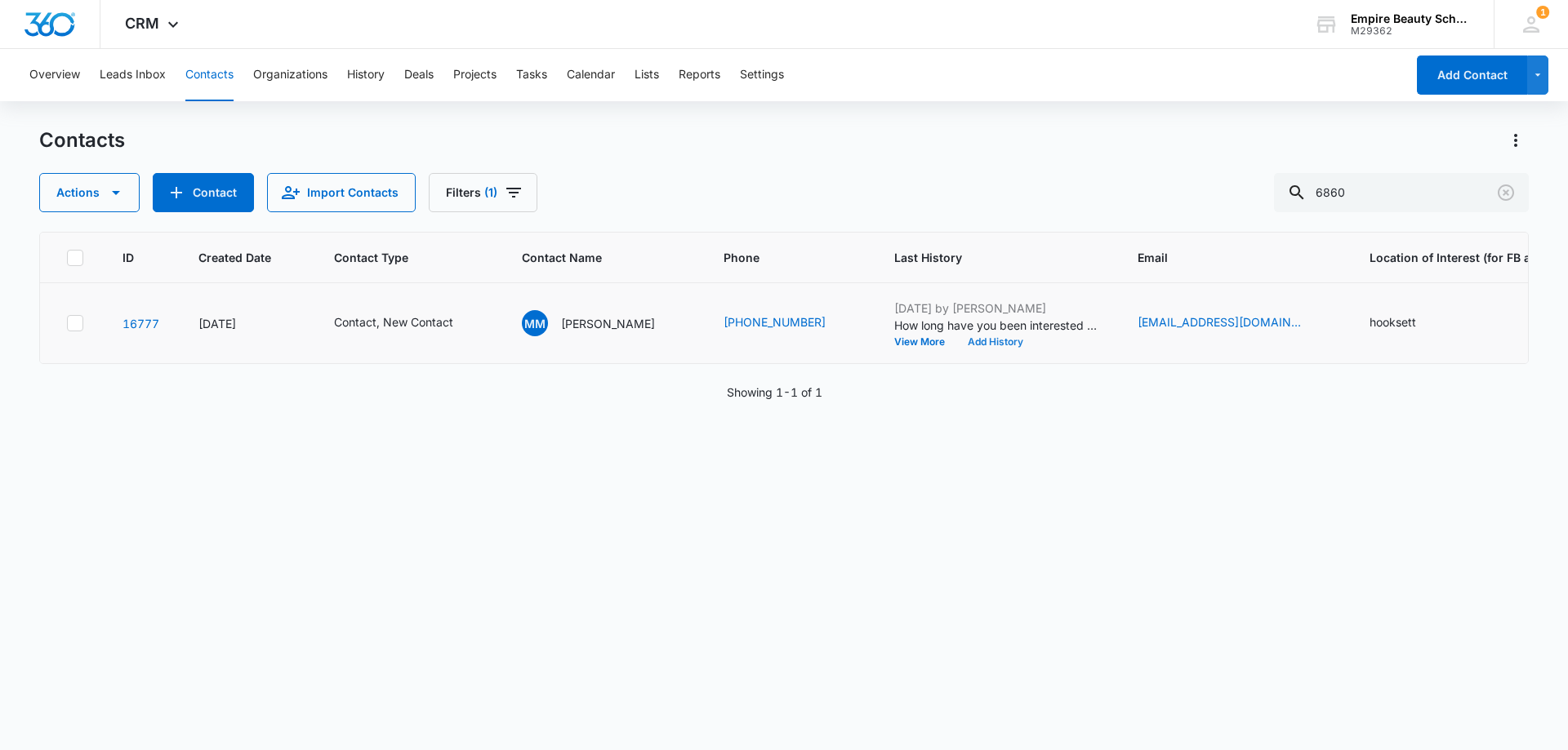
click at [991, 346] on button "Add History" at bounding box center [995, 342] width 79 height 10
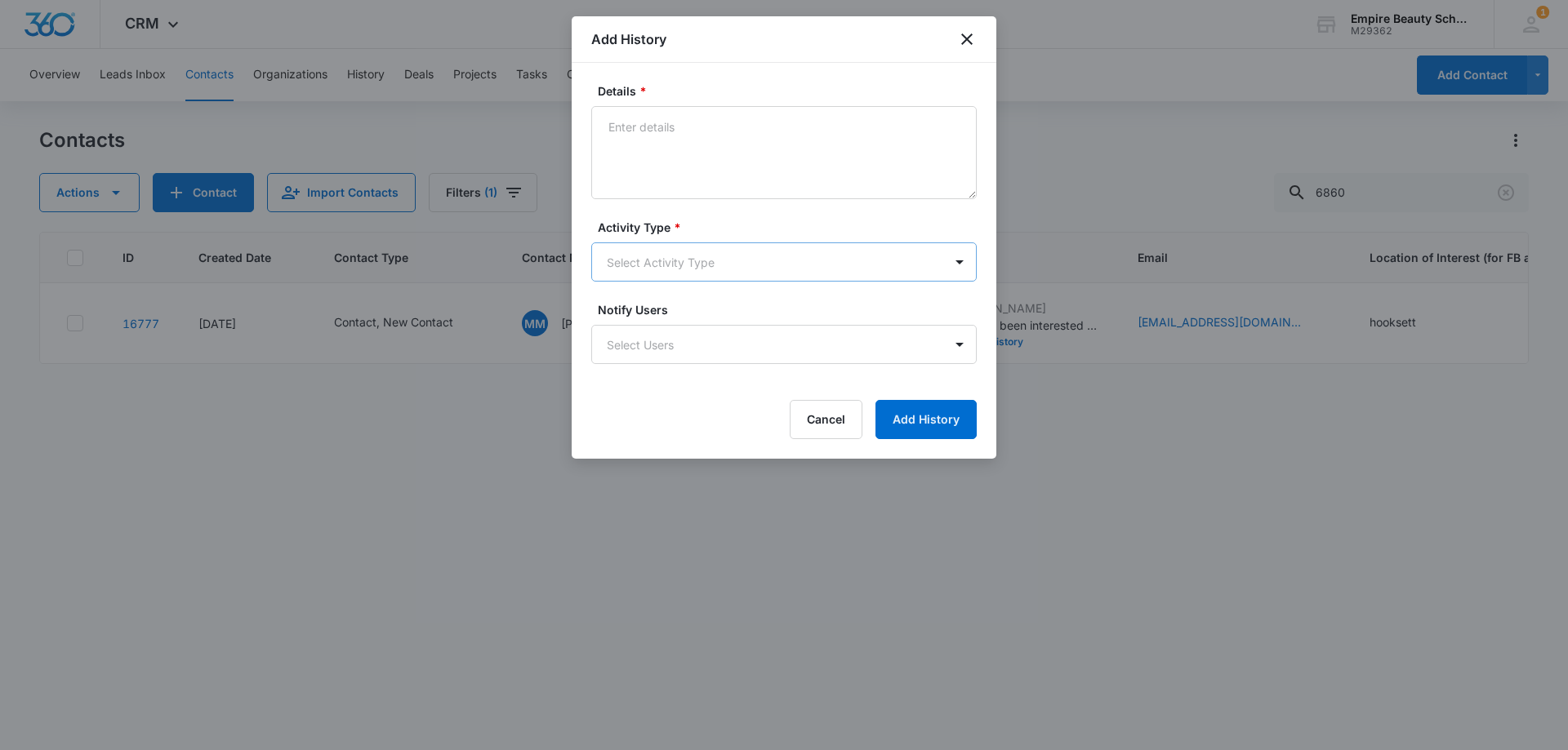
click at [618, 266] on body "CRM Apps Forms CRM Email Shop Payments POS Files Brand Settings Empire Beauty S…" at bounding box center [784, 375] width 1568 height 750
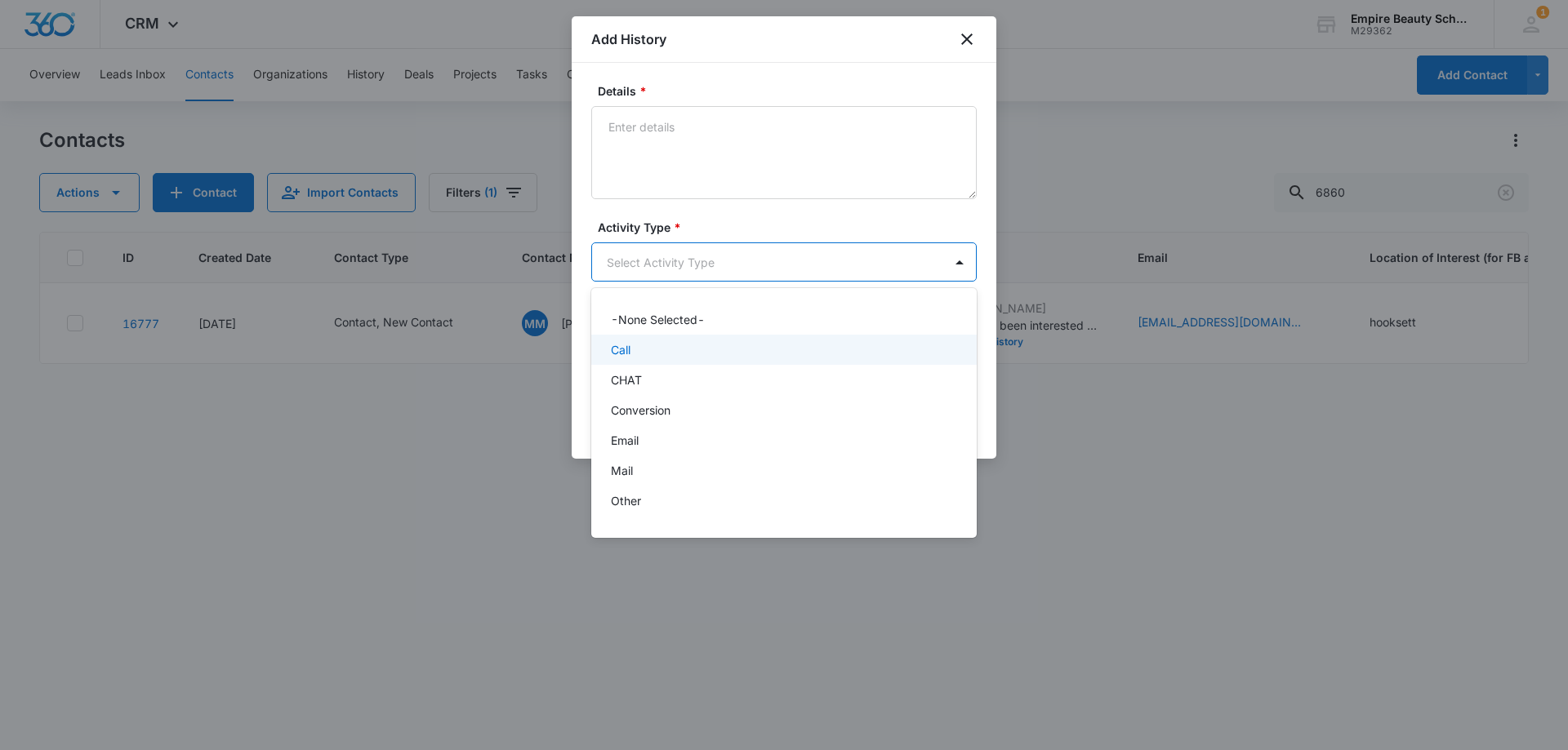
click at [653, 348] on div "Call" at bounding box center [783, 350] width 343 height 17
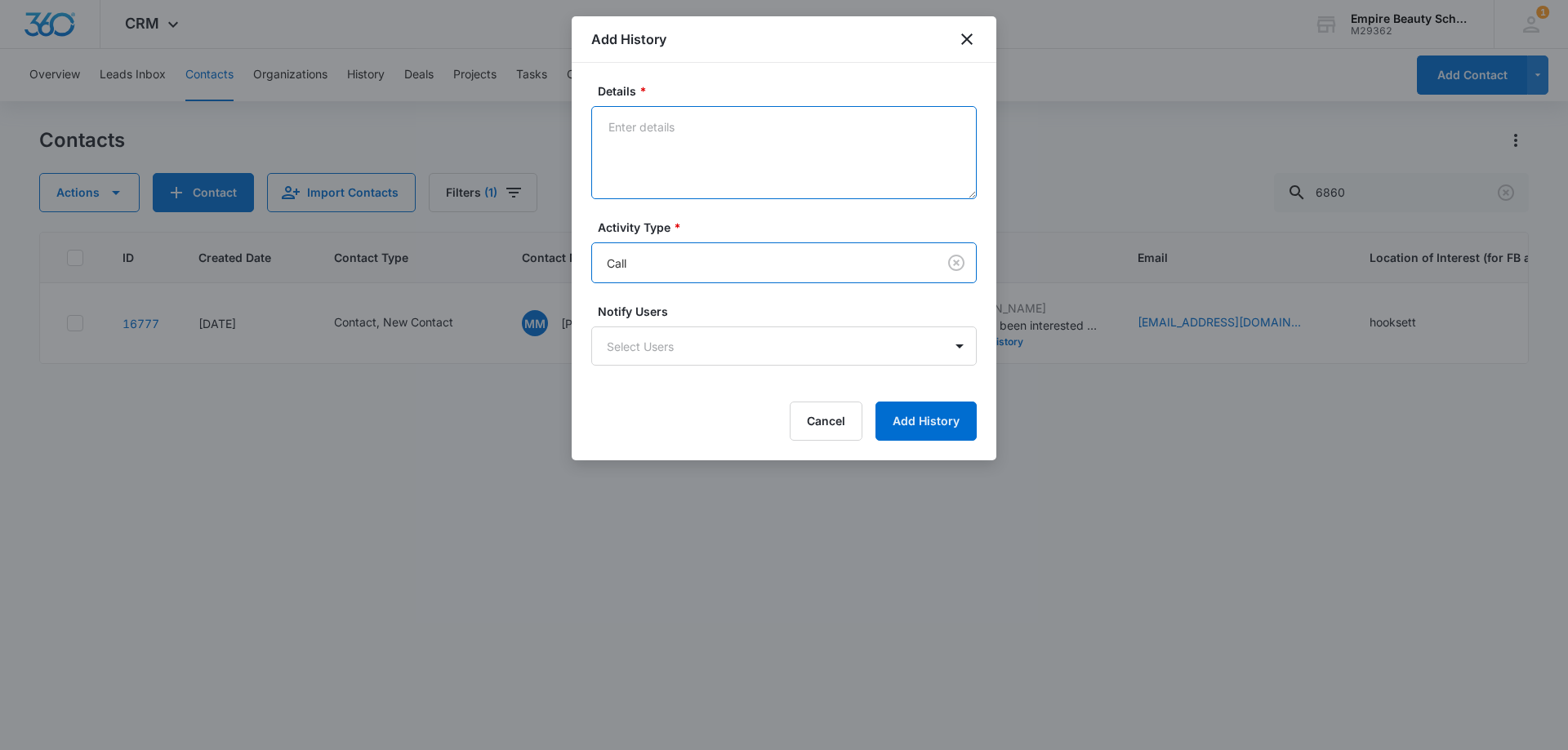
click at [665, 174] on textarea "Details *" at bounding box center [784, 152] width 386 height 93
type textarea "VM for callback"
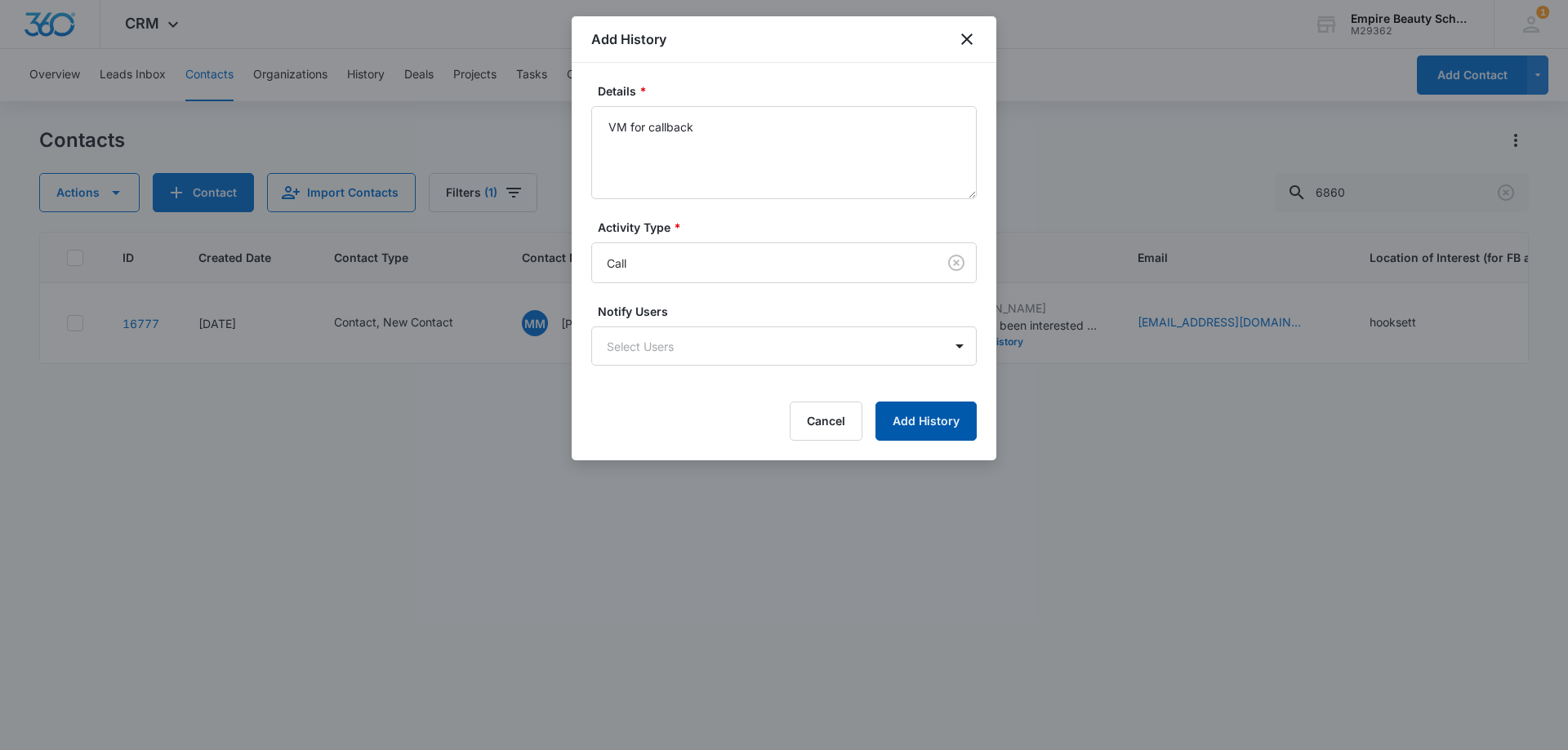
click at [964, 408] on button "Add History" at bounding box center [926, 420] width 101 height 39
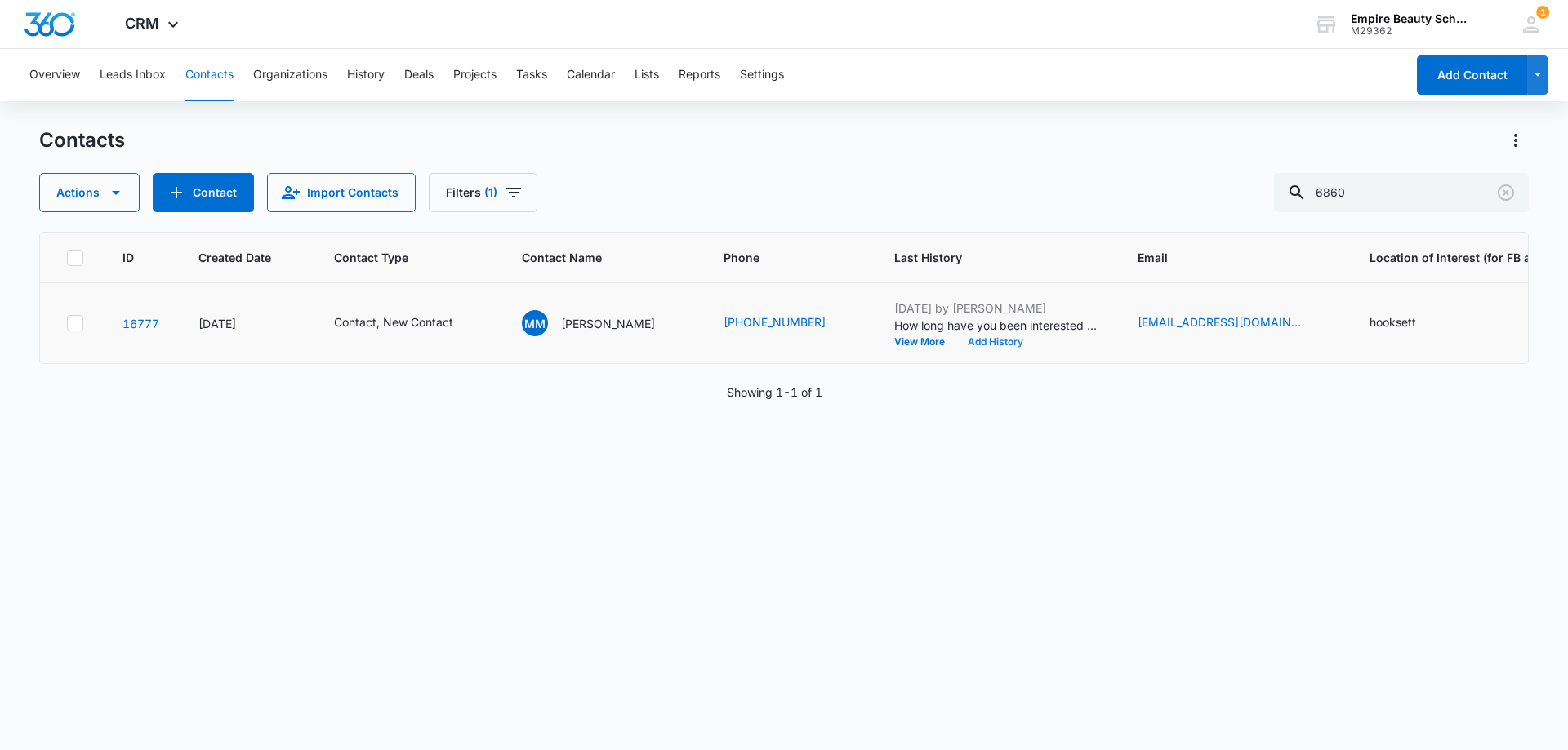
click at [994, 343] on button "Add History" at bounding box center [995, 342] width 79 height 10
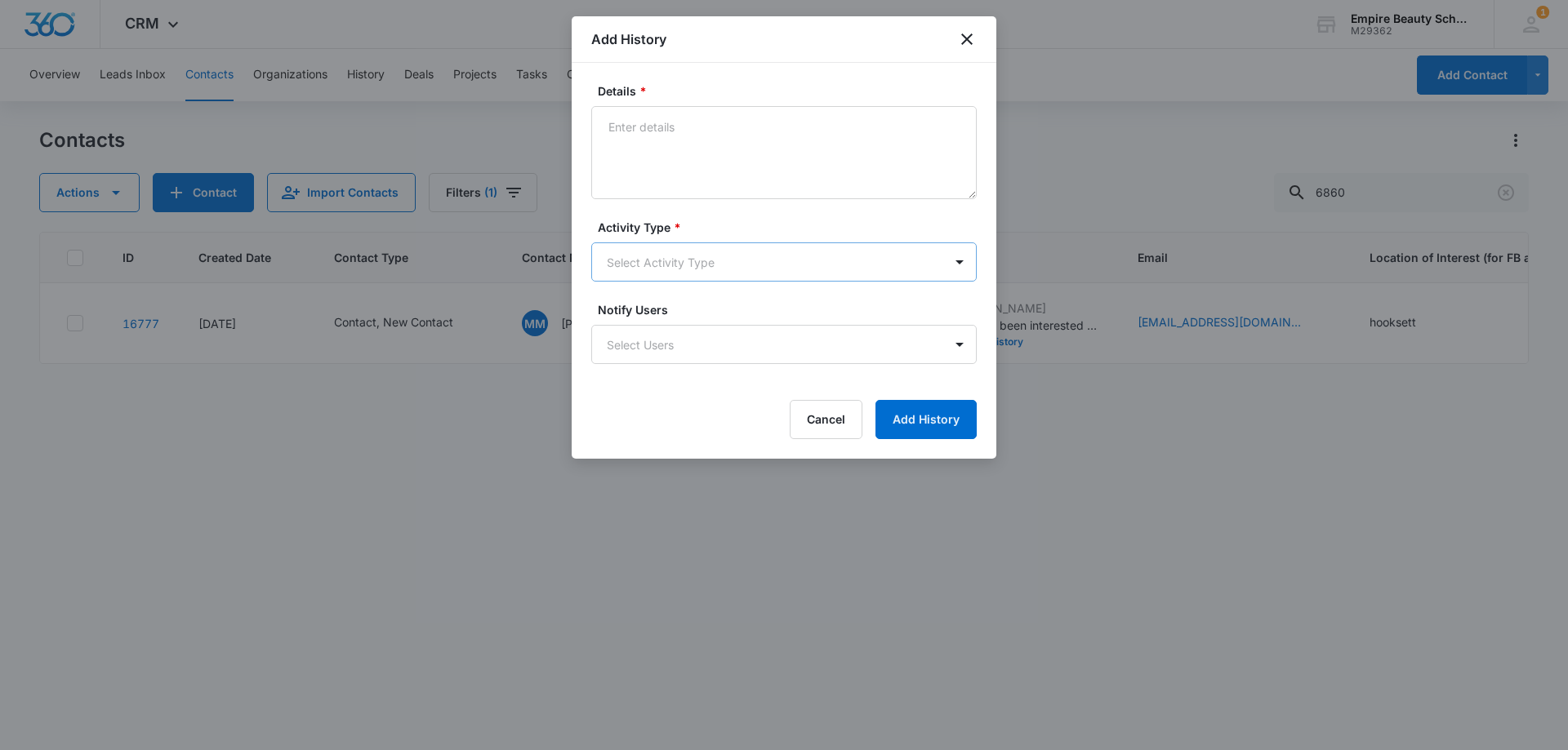
click at [648, 251] on body "CRM Apps Forms CRM Email Shop Payments POS Files Brand Settings Empire Beauty S…" at bounding box center [784, 375] width 1568 height 750
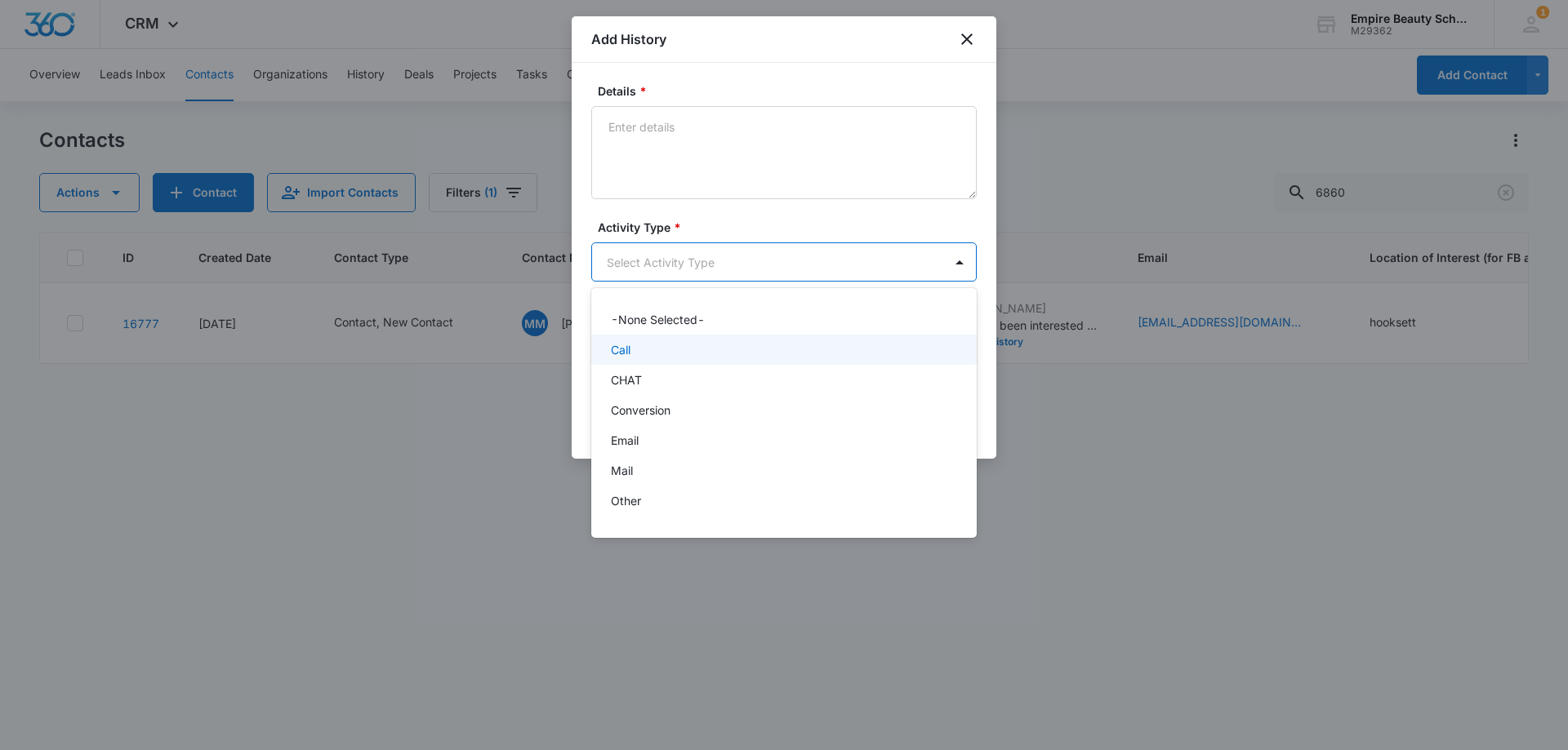
scroll to position [85, 0]
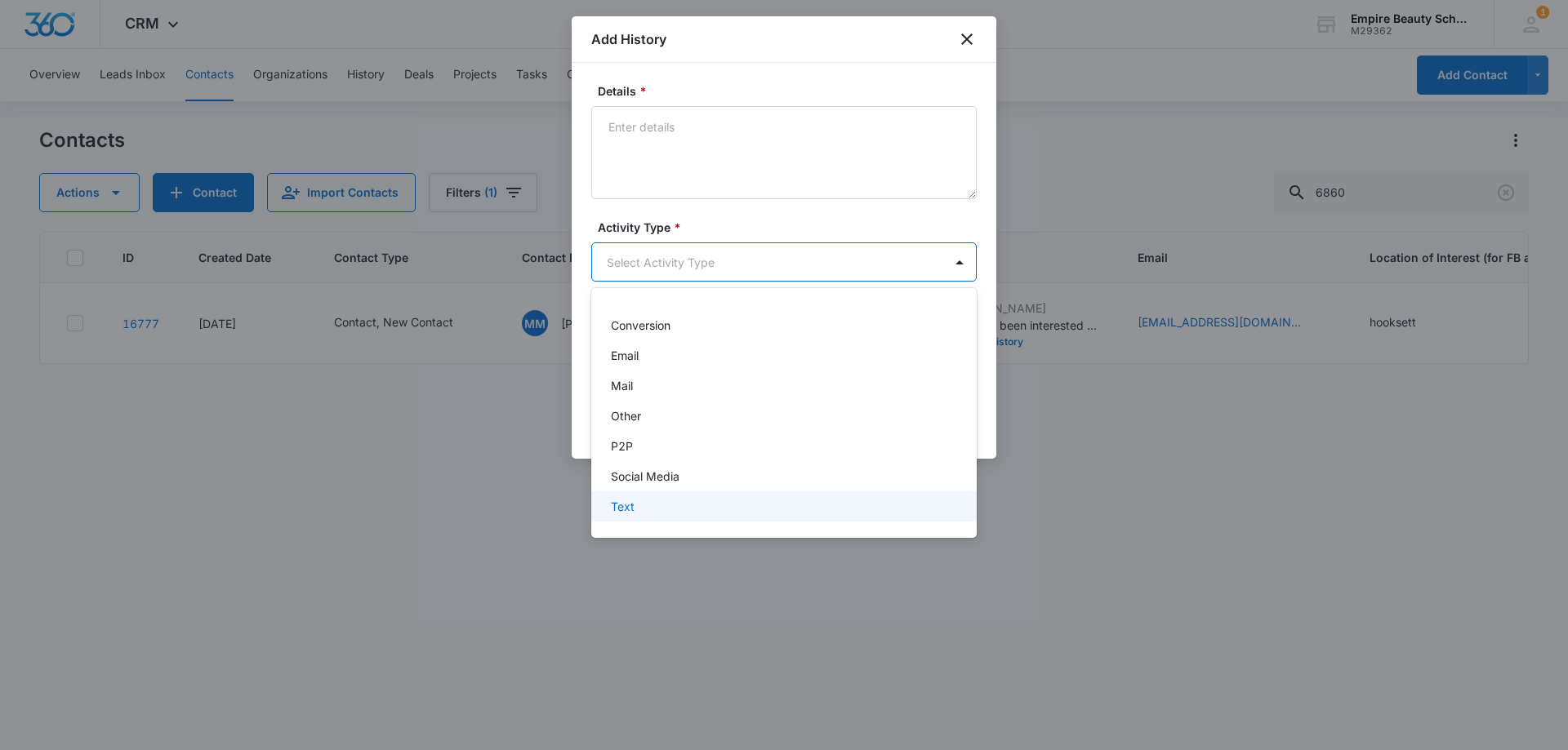
click at [624, 505] on p "Text" at bounding box center [623, 506] width 24 height 17
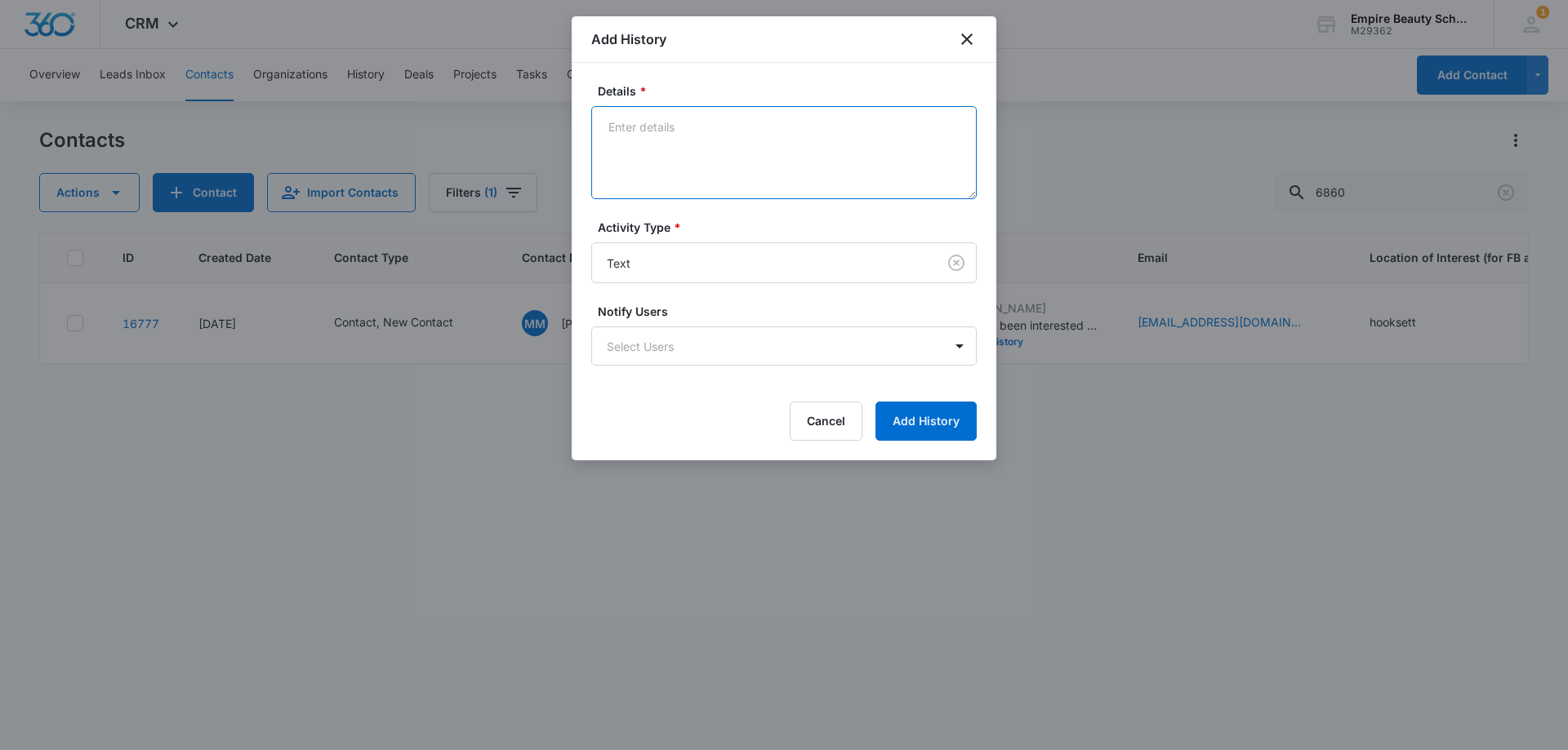
click at [658, 166] on textarea "Details *" at bounding box center [784, 152] width 386 height 93
type textarea "text"
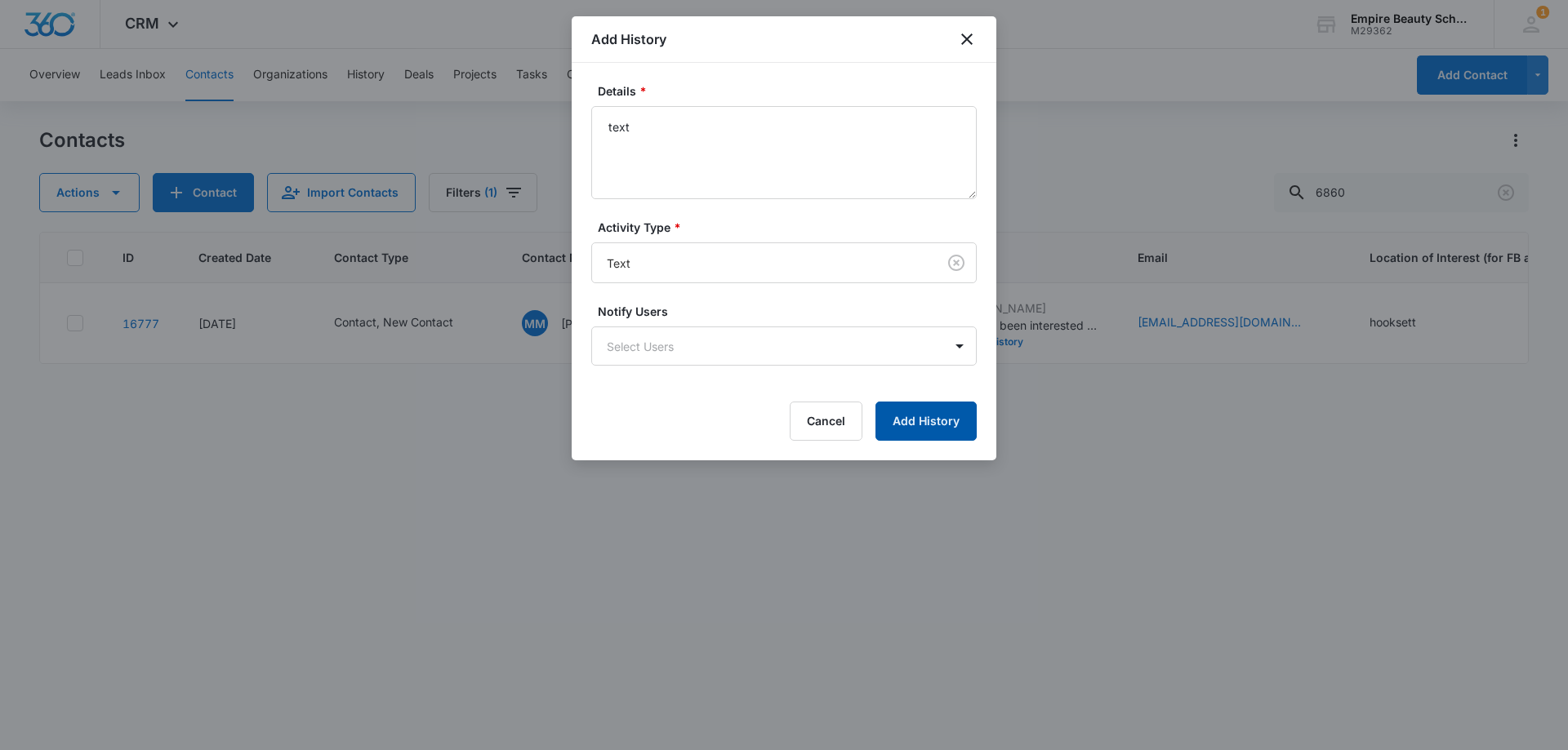
click at [934, 426] on button "Add History" at bounding box center [926, 420] width 101 height 39
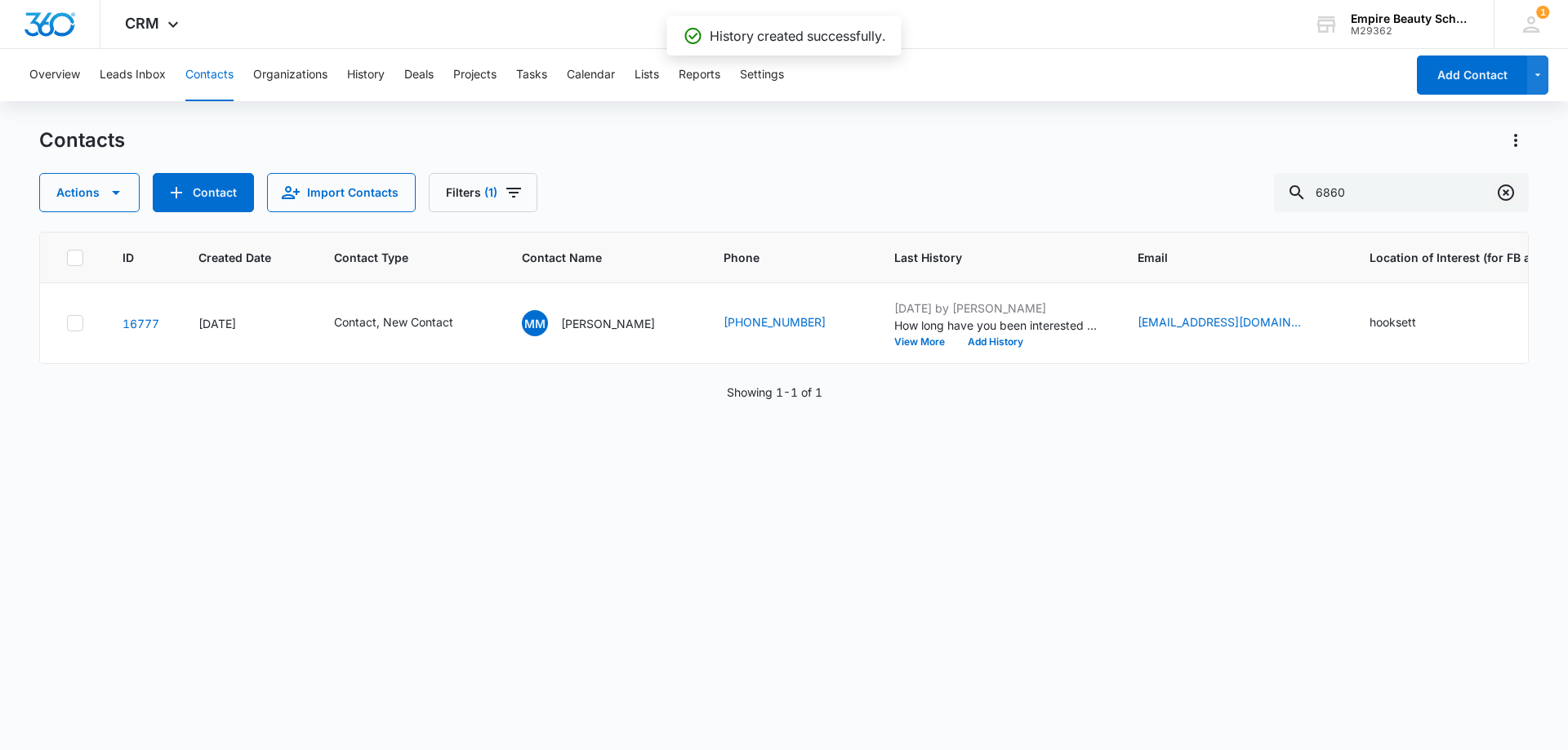
click at [1506, 197] on icon "Clear" at bounding box center [1506, 193] width 20 height 20
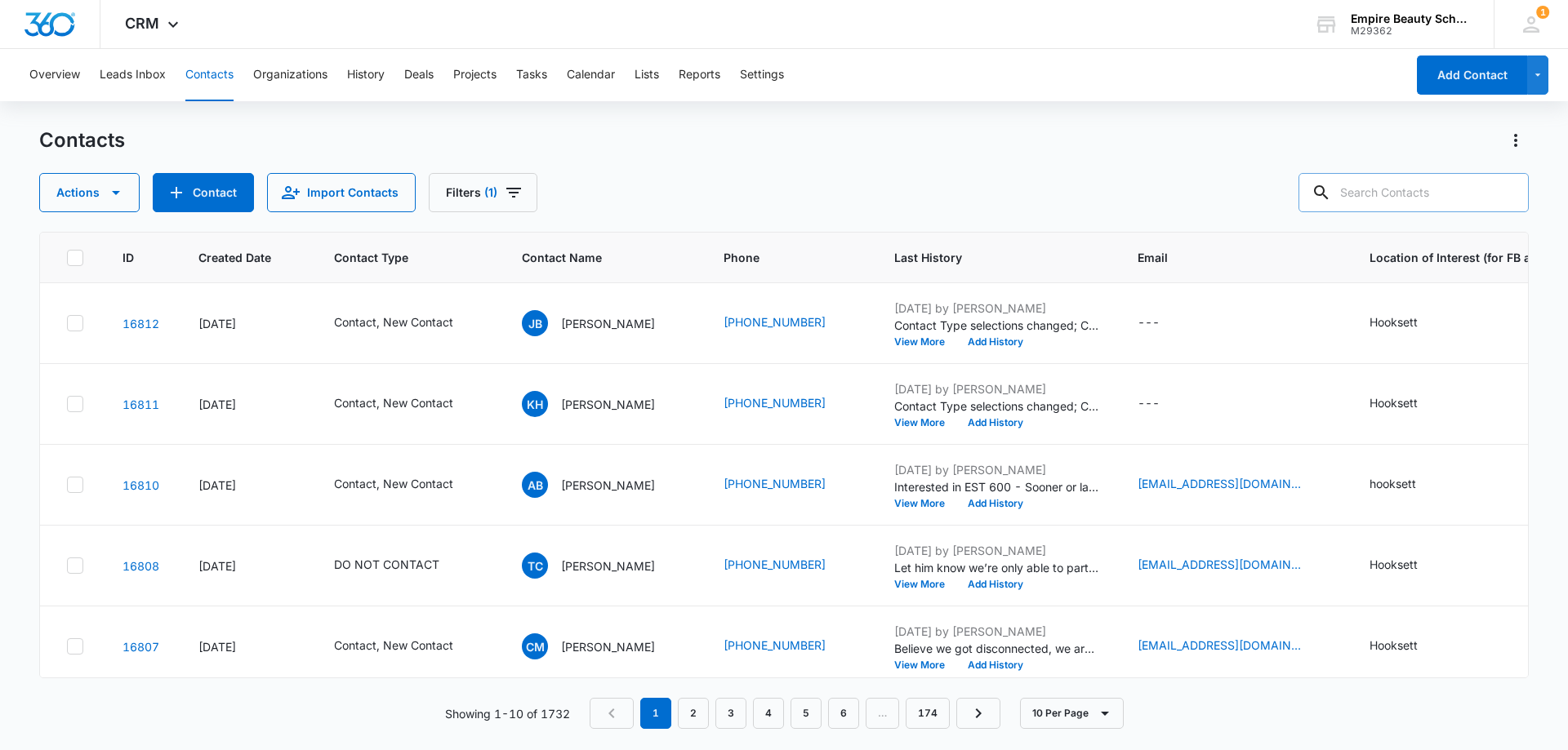
click at [1420, 197] on input "text" at bounding box center [1414, 192] width 231 height 39
paste input "[PHONE_NUMBER]"
type input "[PHONE_NUMBER]"
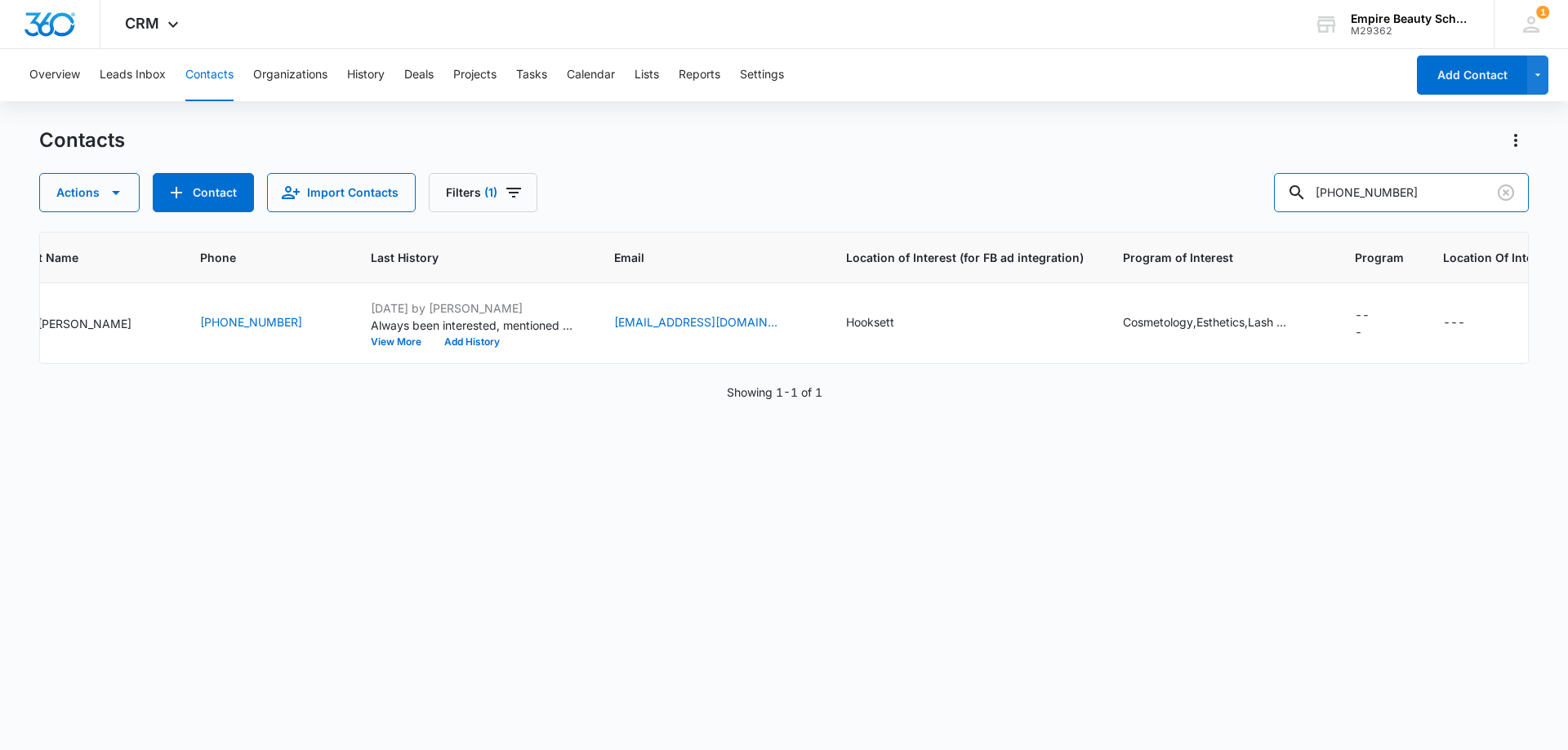
scroll to position [0, 0]
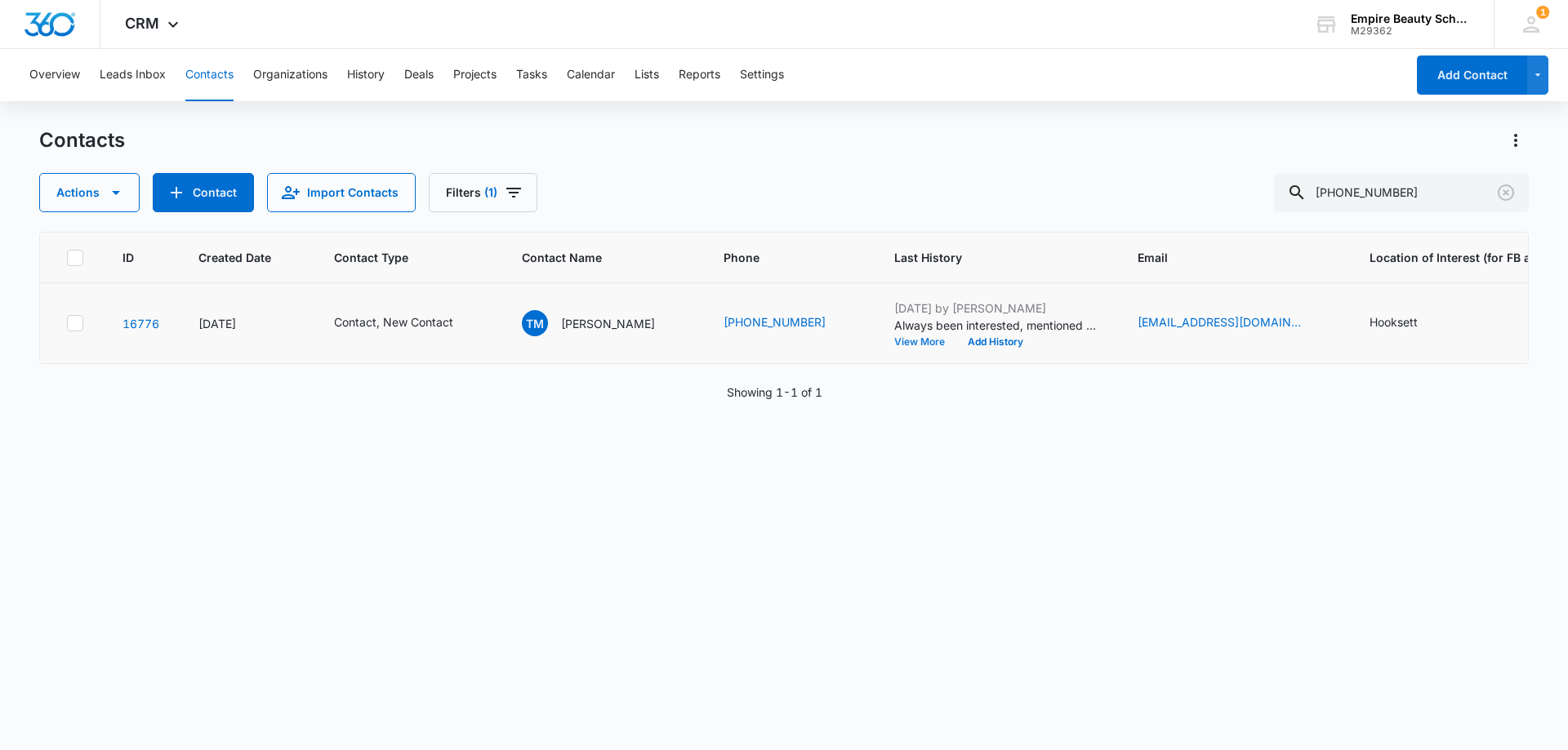
click at [894, 341] on button "View More" at bounding box center [925, 342] width 62 height 10
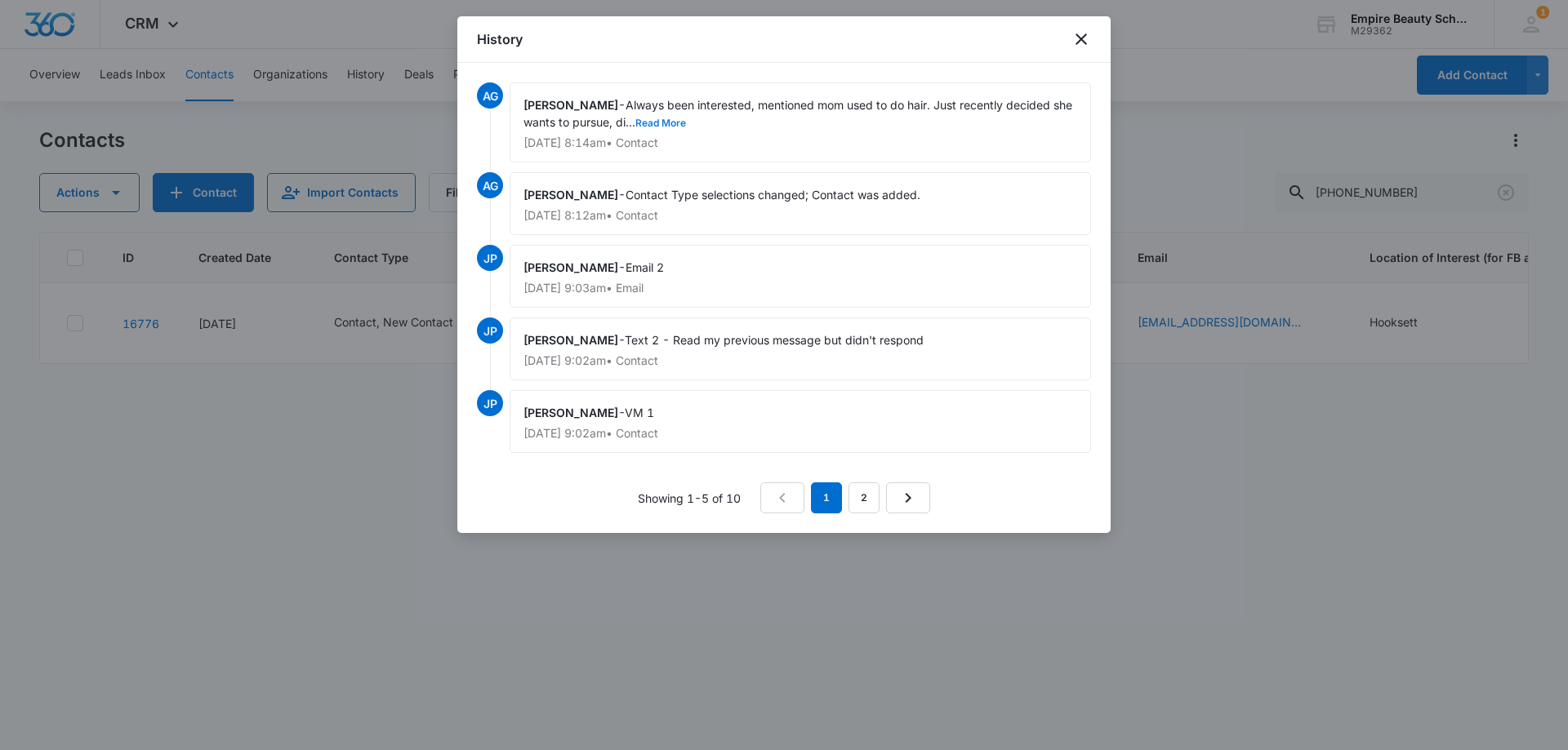
click at [656, 120] on button "Read More" at bounding box center [660, 123] width 51 height 10
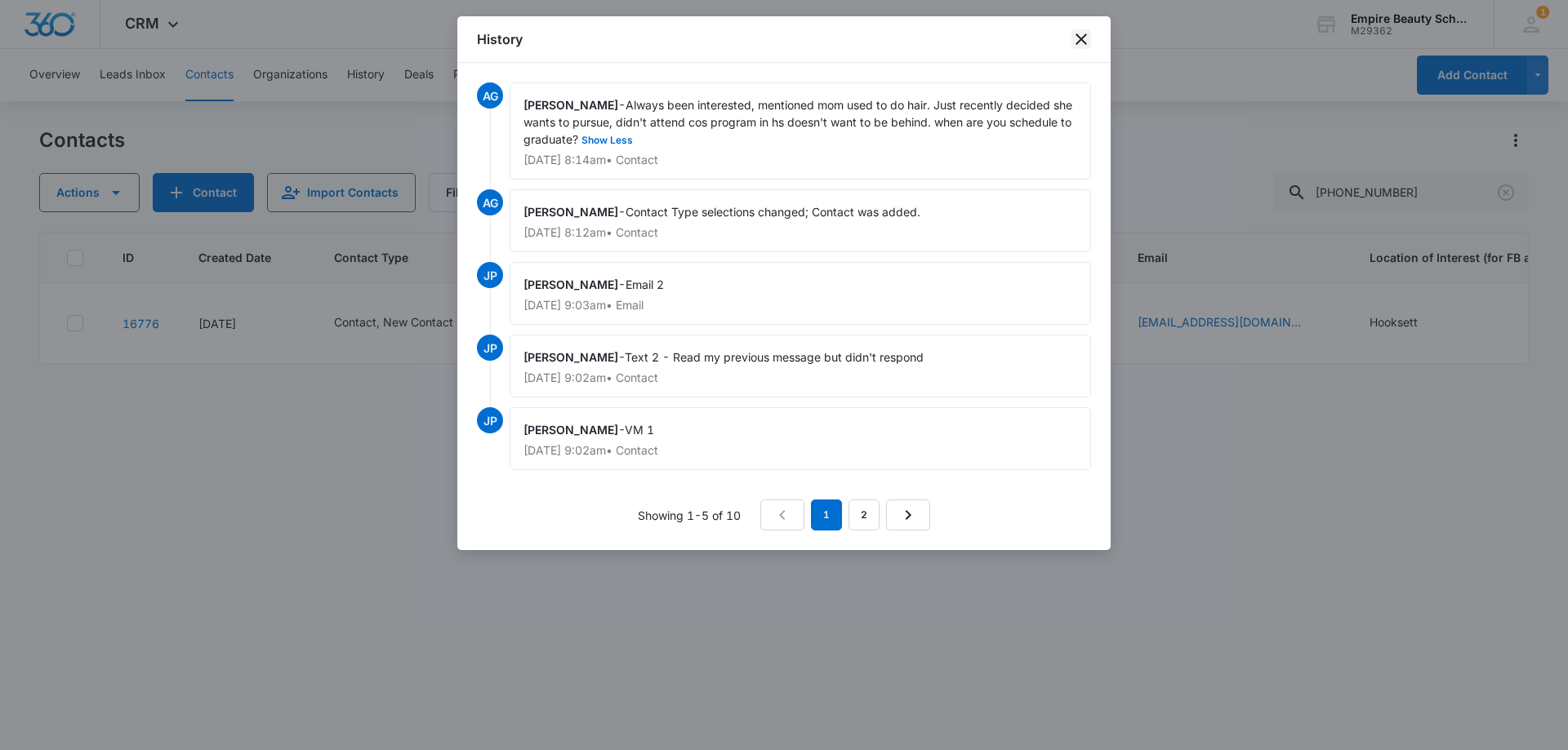
click at [1085, 44] on icon "close" at bounding box center [1081, 39] width 20 height 20
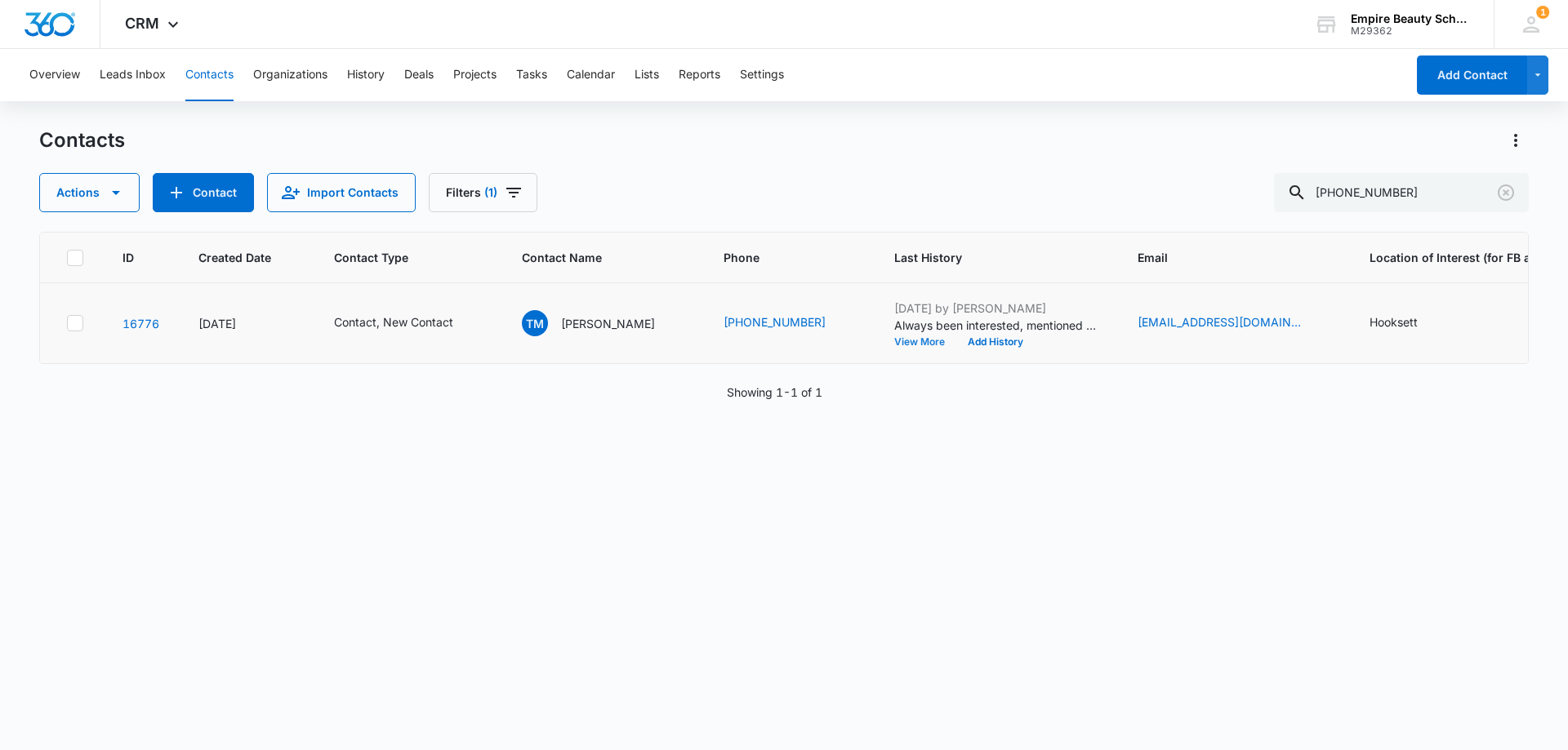
click at [903, 345] on button "View More" at bounding box center [925, 342] width 62 height 10
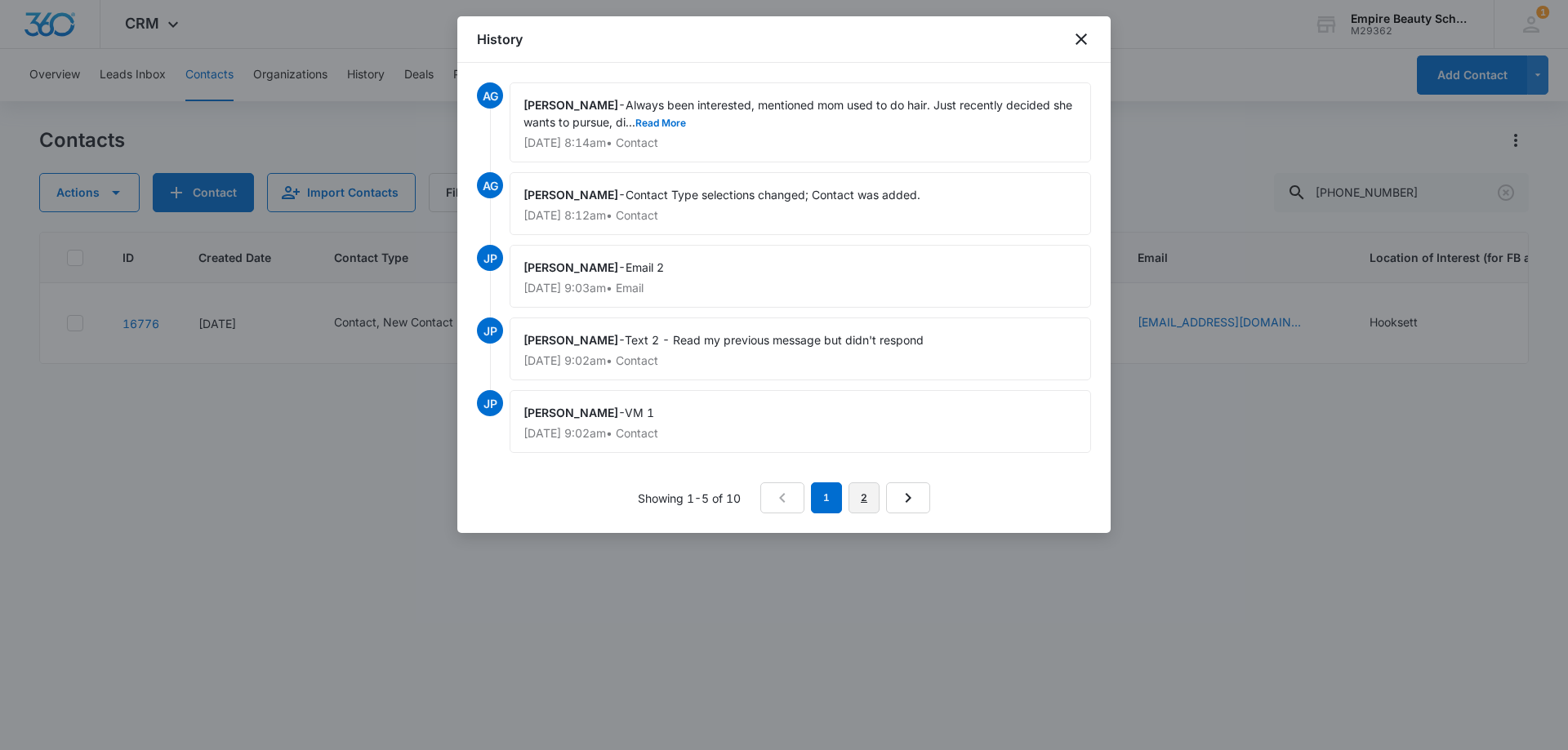
click at [867, 500] on link "2" at bounding box center [863, 497] width 31 height 31
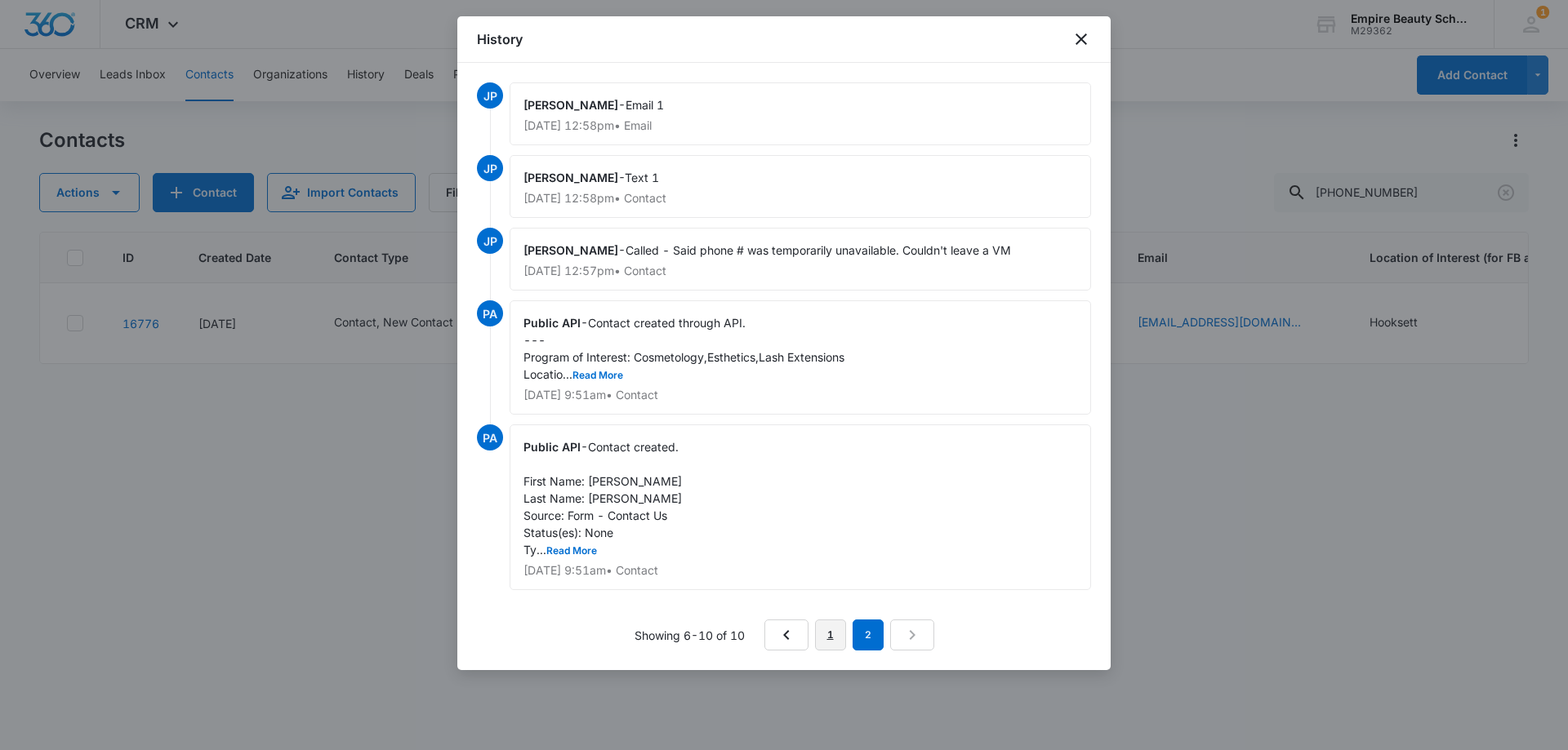
click at [823, 634] on link "1" at bounding box center [830, 634] width 31 height 31
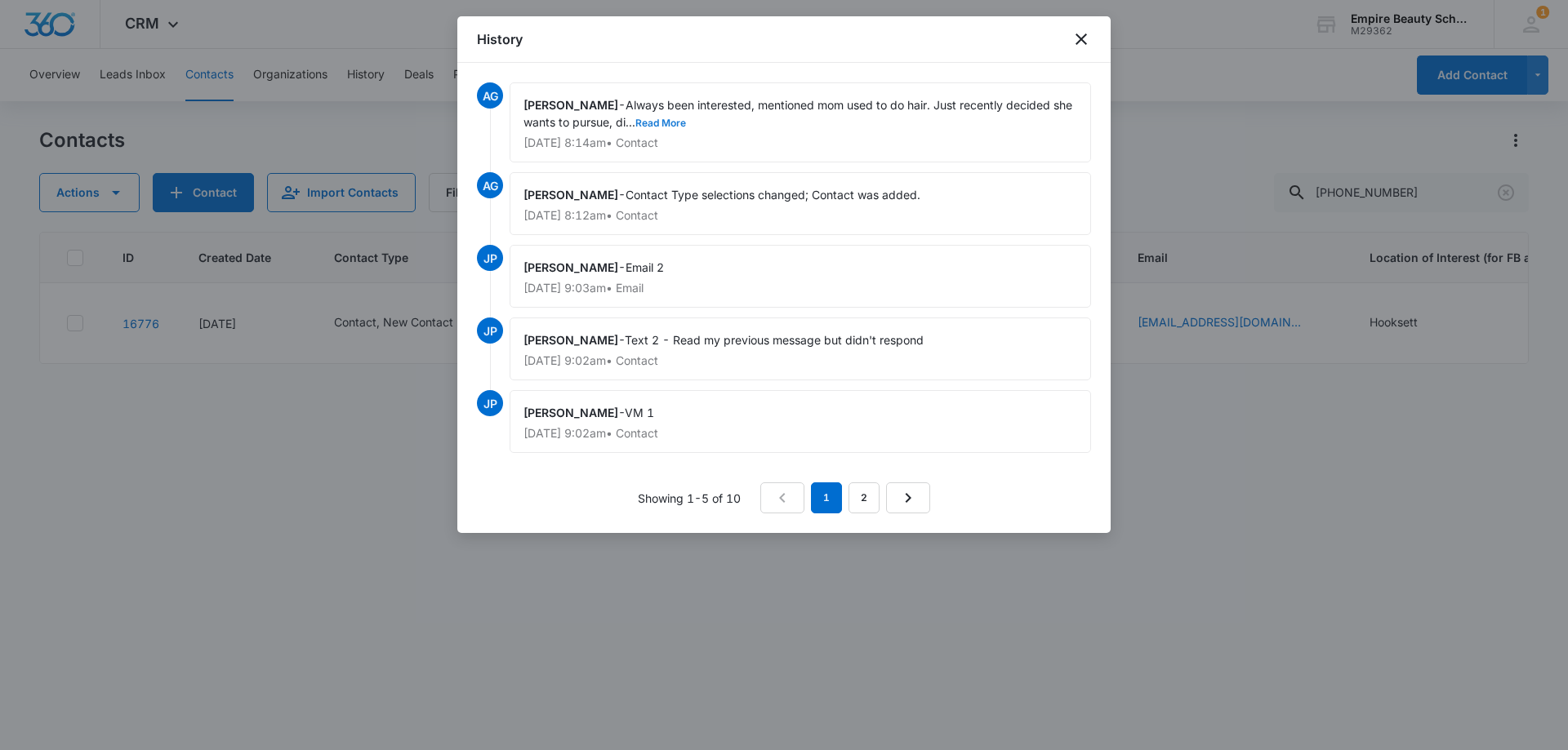
click at [676, 121] on button "Read More" at bounding box center [660, 123] width 51 height 10
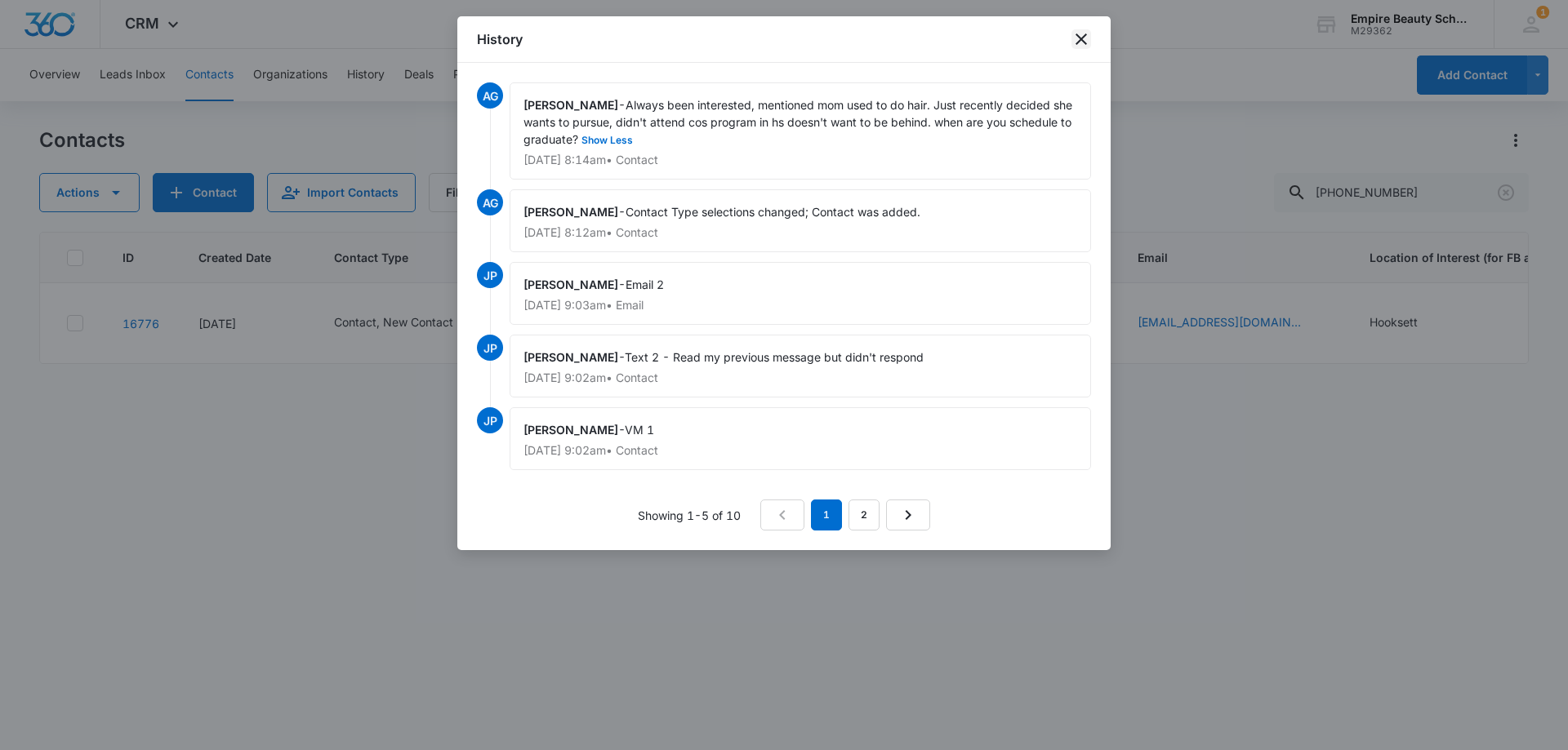
click at [1078, 42] on icon "close" at bounding box center [1081, 39] width 12 height 12
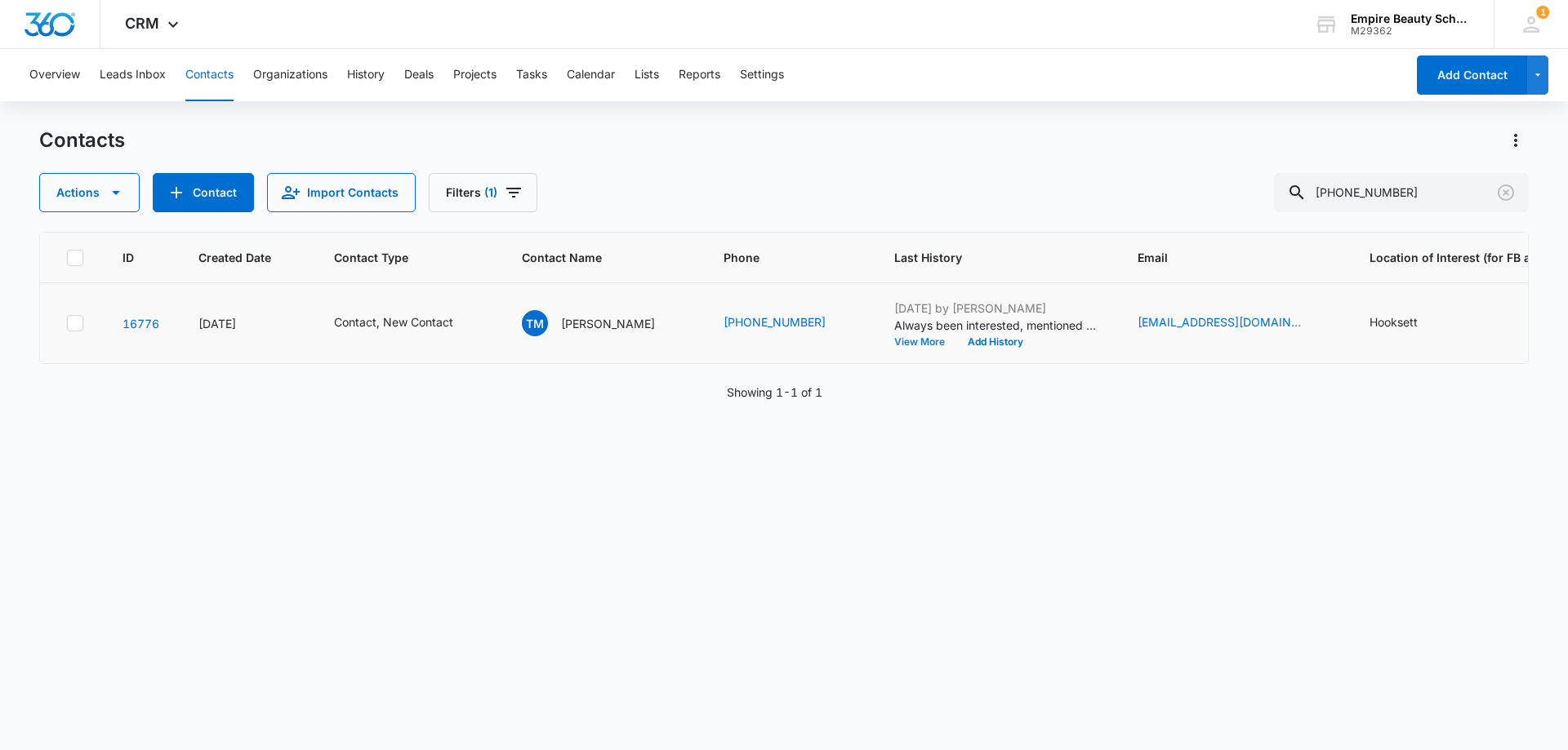
click at [894, 337] on button "View More" at bounding box center [925, 342] width 62 height 10
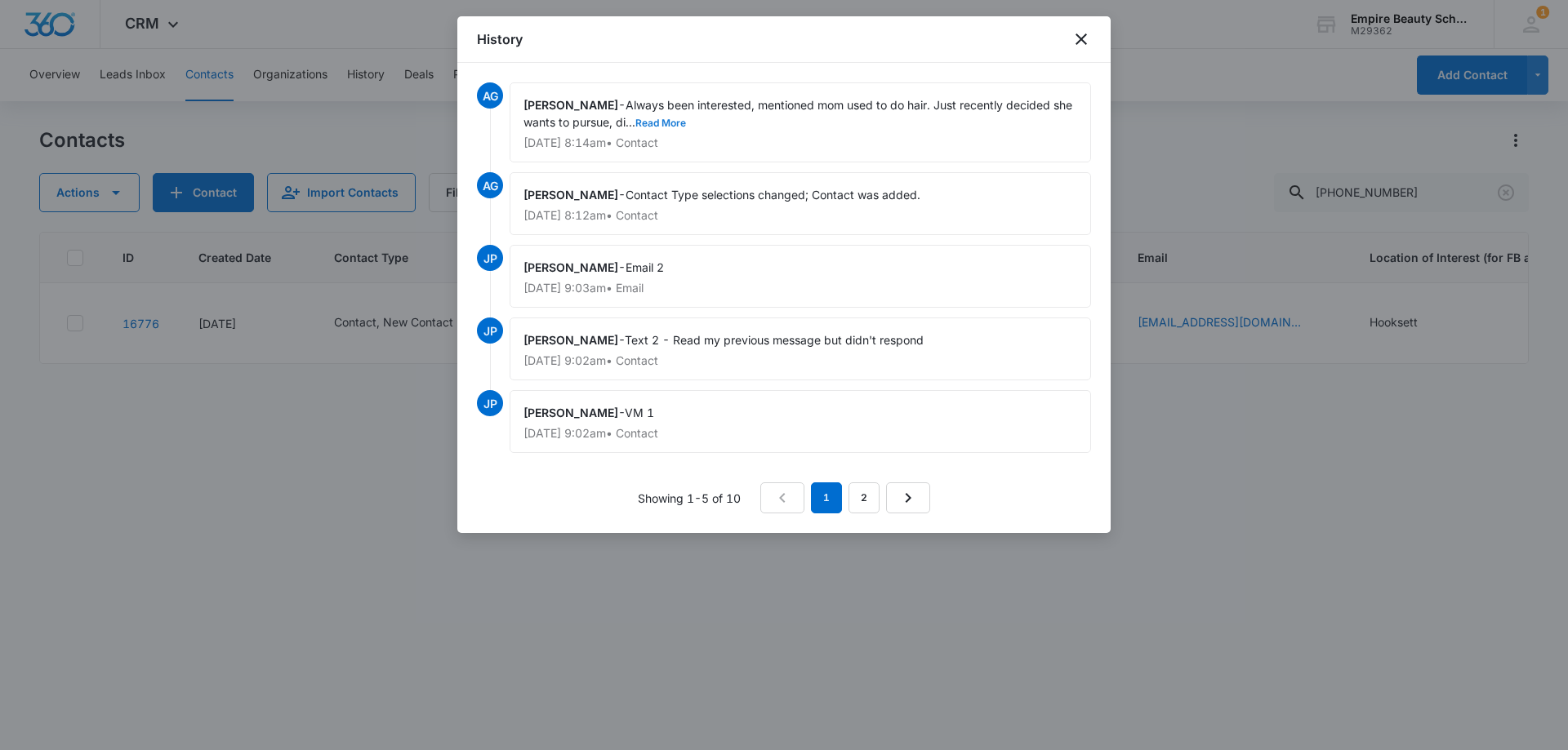
click at [651, 120] on button "Read More" at bounding box center [660, 123] width 51 height 10
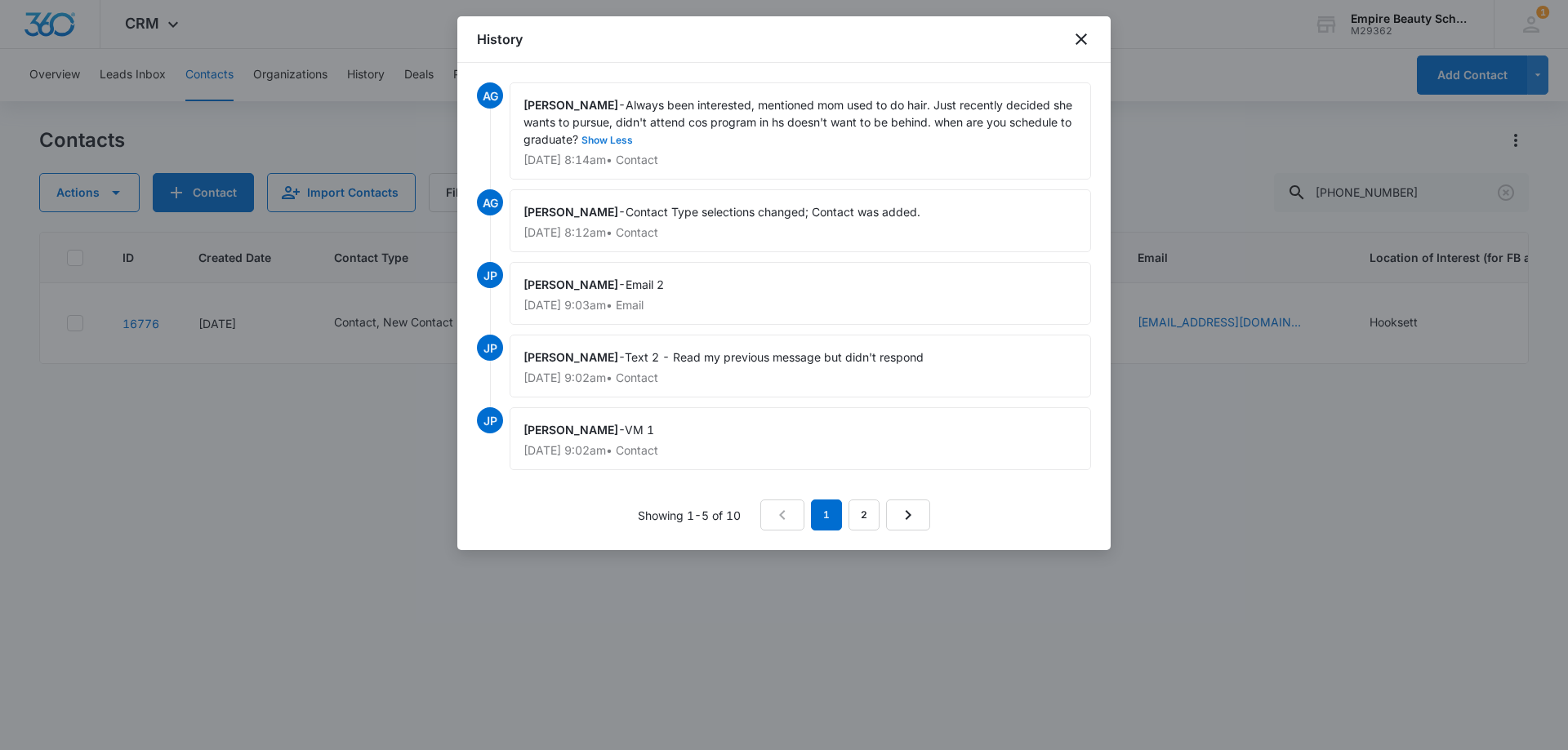
click at [614, 138] on button "Show Less" at bounding box center [607, 140] width 58 height 10
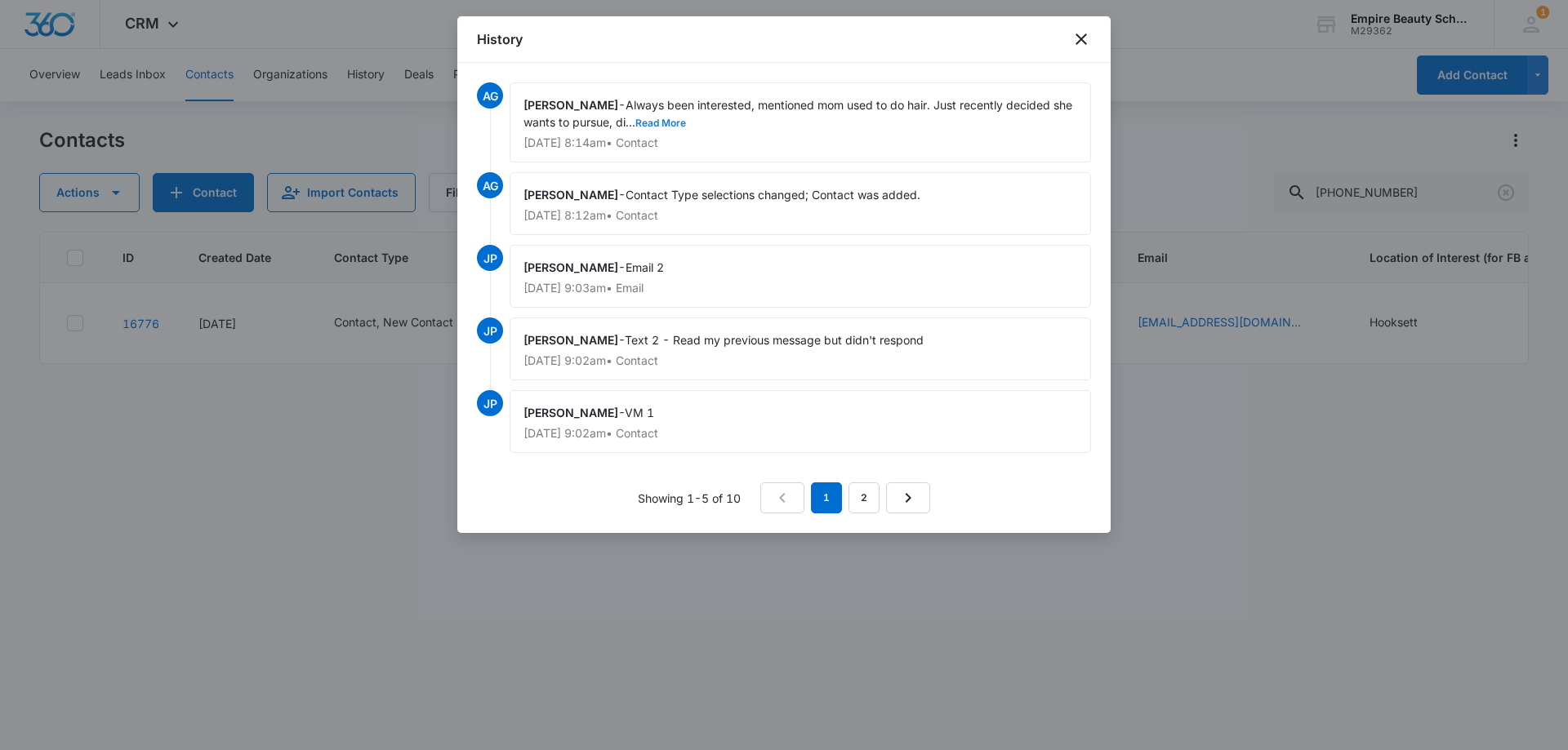
click at [678, 123] on button "Read More" at bounding box center [660, 123] width 51 height 10
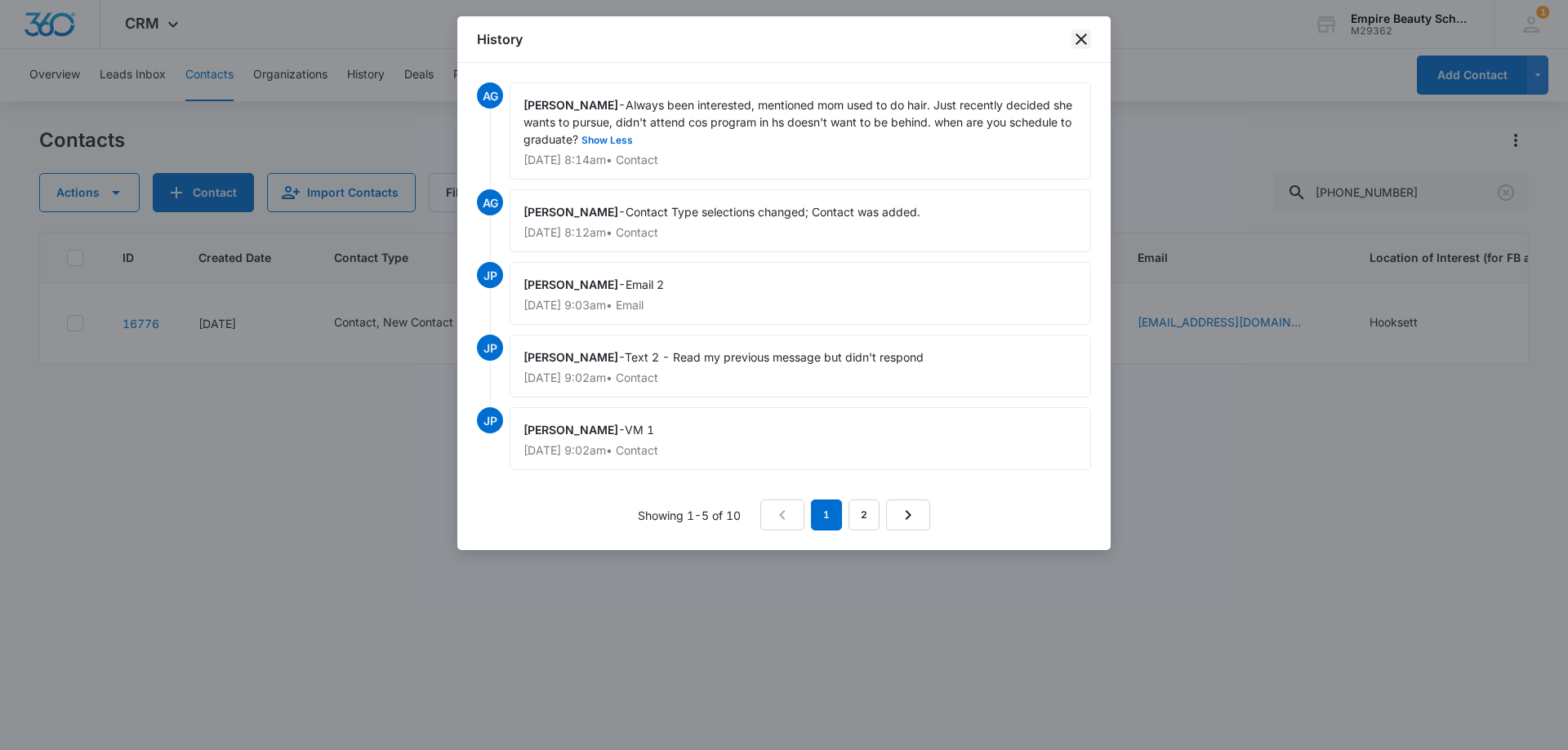
click at [1085, 40] on icon "close" at bounding box center [1081, 39] width 20 height 20
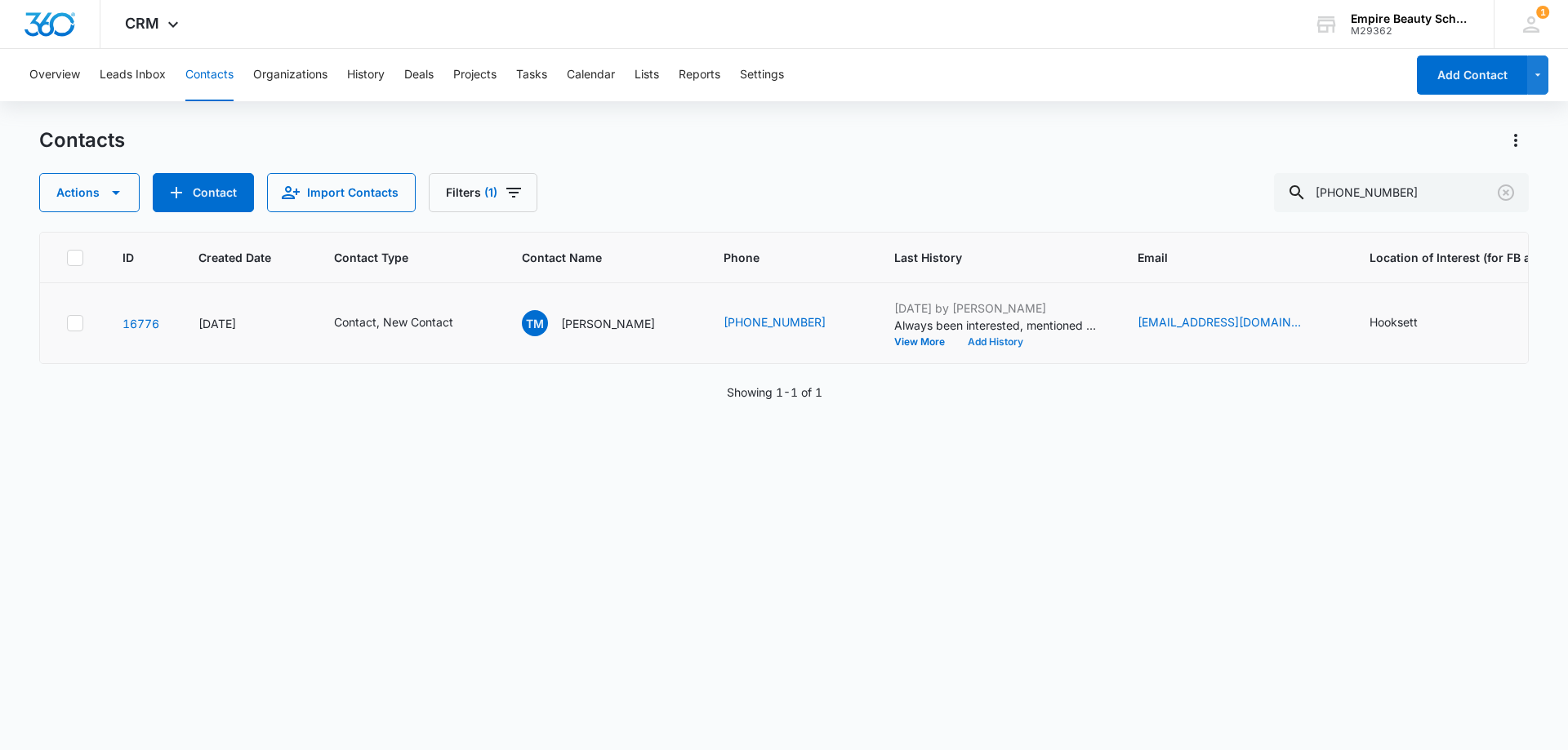
click at [958, 339] on button "Add History" at bounding box center [995, 342] width 79 height 10
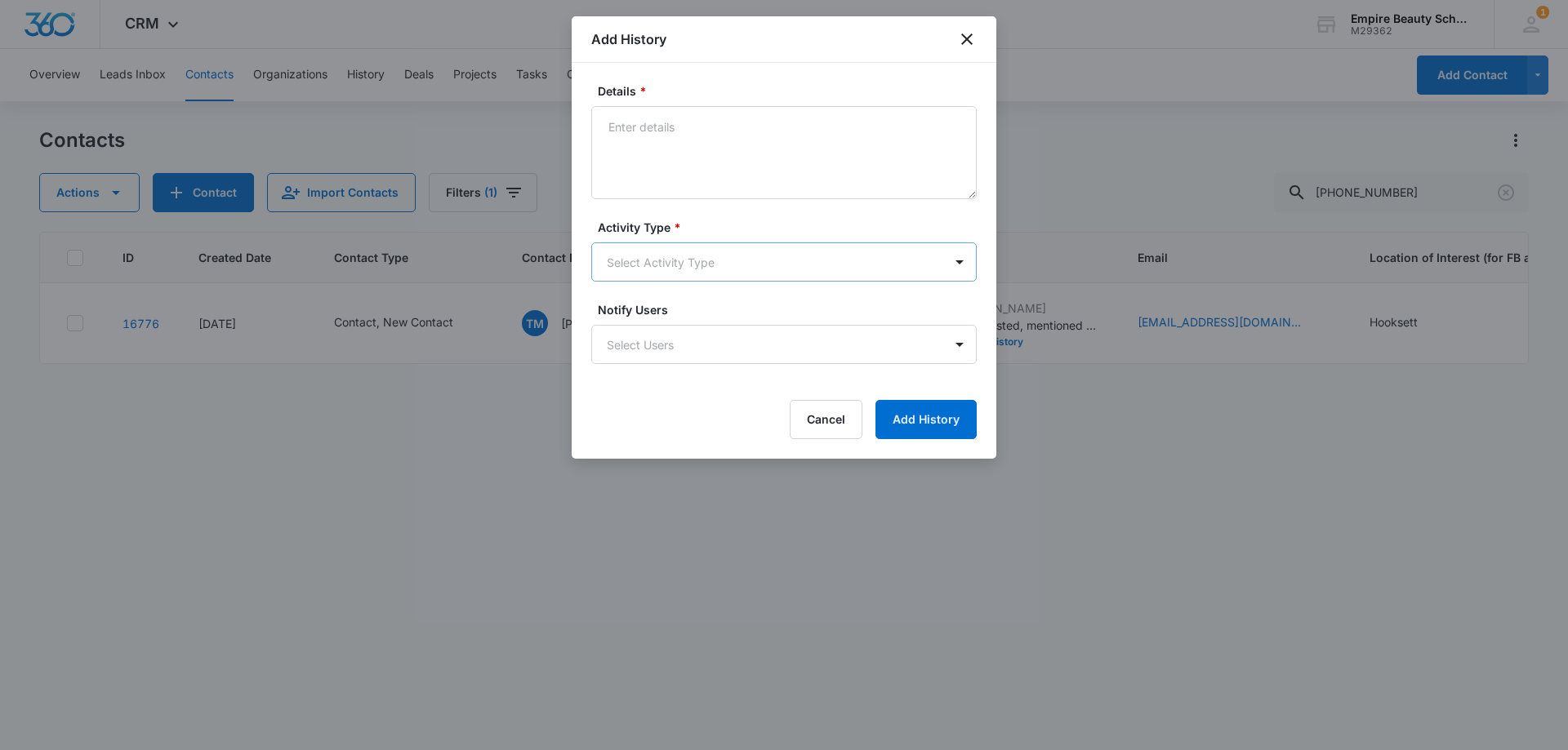
click at [655, 249] on body "CRM Apps Forms CRM Email Shop Payments POS Files Brand Settings Empire Beauty S…" at bounding box center [784, 375] width 1568 height 750
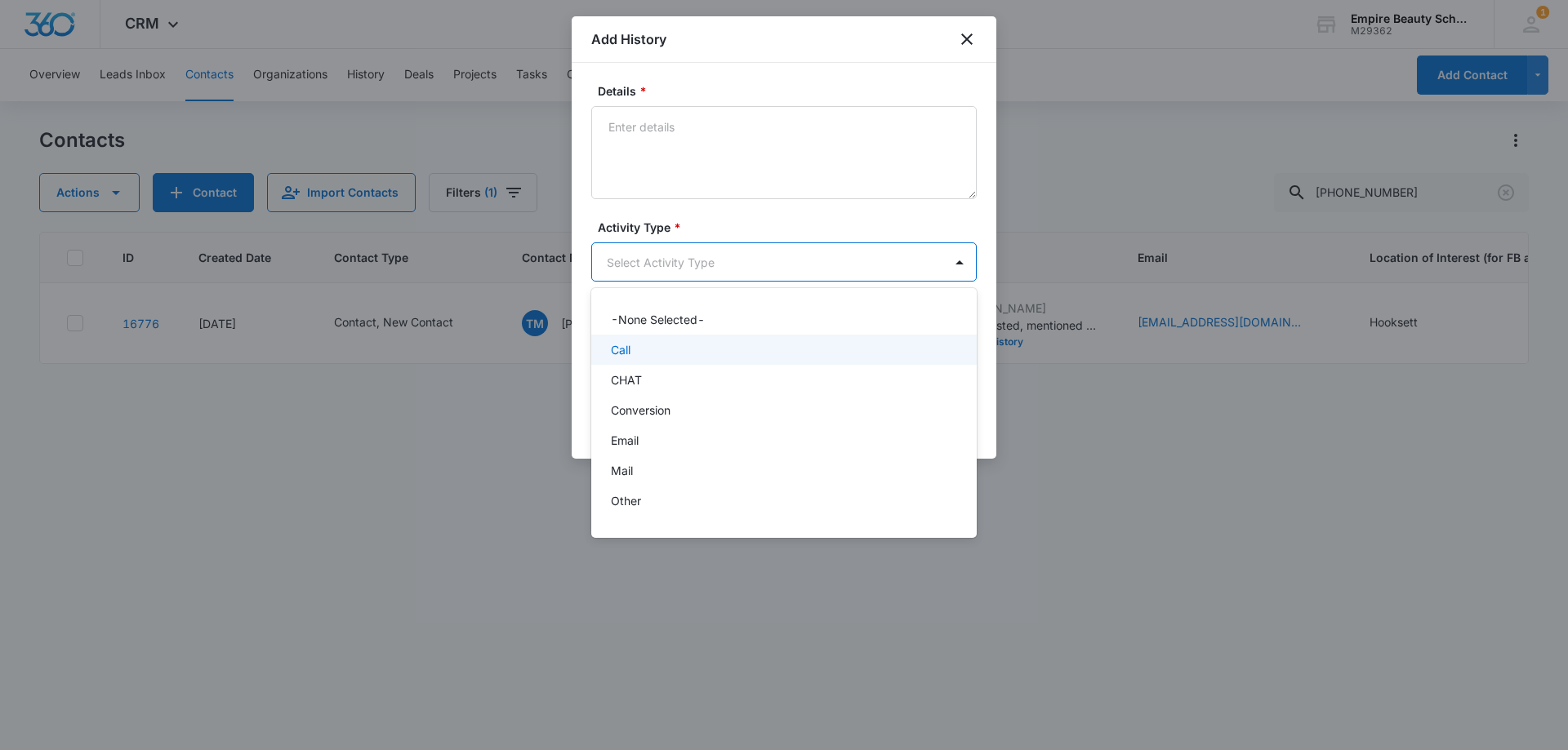
click at [651, 357] on div "Call" at bounding box center [783, 350] width 343 height 17
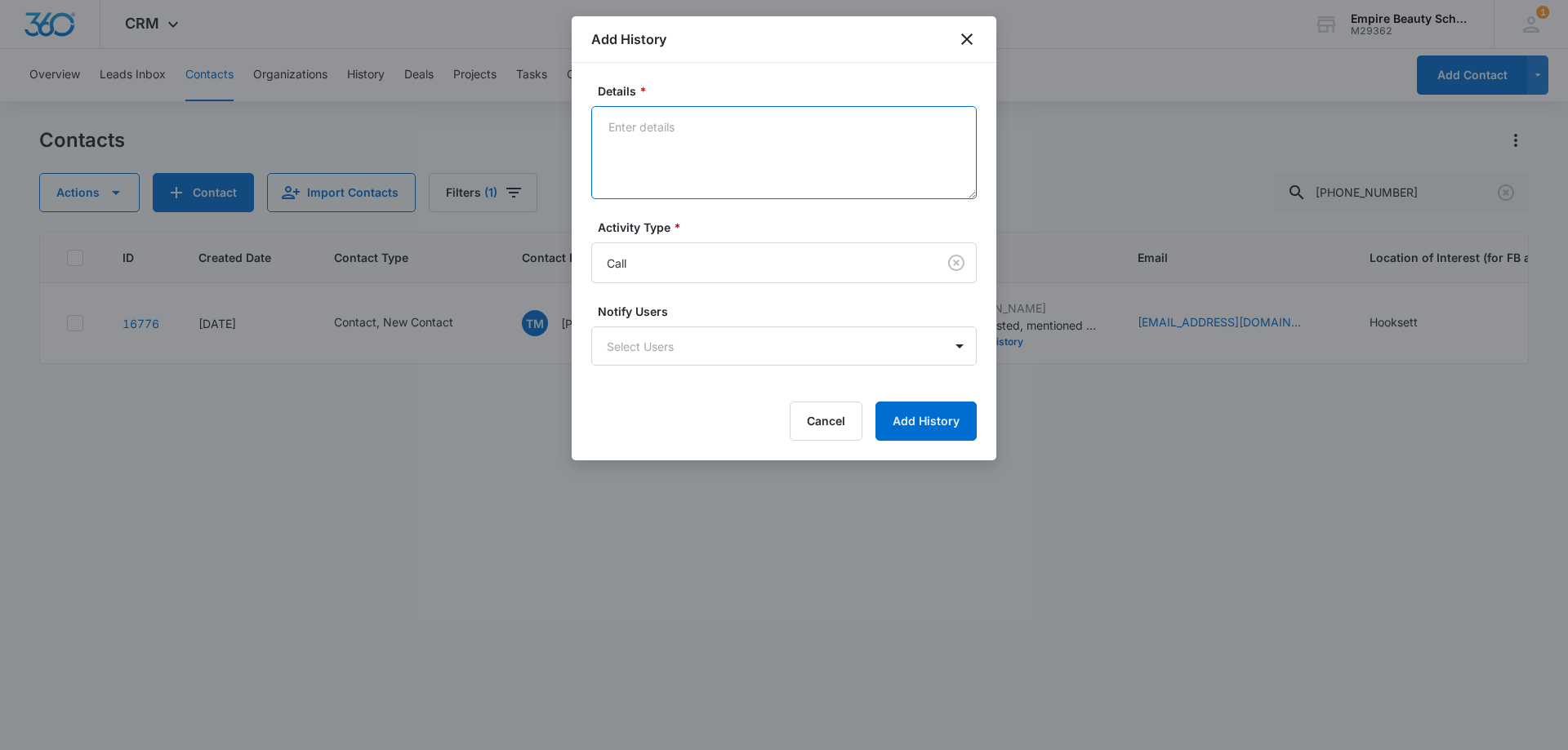
click at [653, 150] on textarea "Details *" at bounding box center [784, 152] width 386 height 93
click at [874, 127] on textarea "struggled bad in HS, switched to charter school, GED pretest?" at bounding box center [784, 152] width 386 height 93
click at [769, 151] on textarea "struggled bad in HS, switched to charter school, [DATE]- [DATE] GED pretest?" at bounding box center [784, 152] width 386 height 93
click at [609, 134] on textarea "struggled bad in HS, switched to charter school, [DATE]- [DATE] GED pretest?" at bounding box center [784, 152] width 386 height 93
click at [769, 165] on textarea "struggled bad in HS, switched to charter school, [DATE]- [DATE] GED pretest?" at bounding box center [784, 152] width 386 height 93
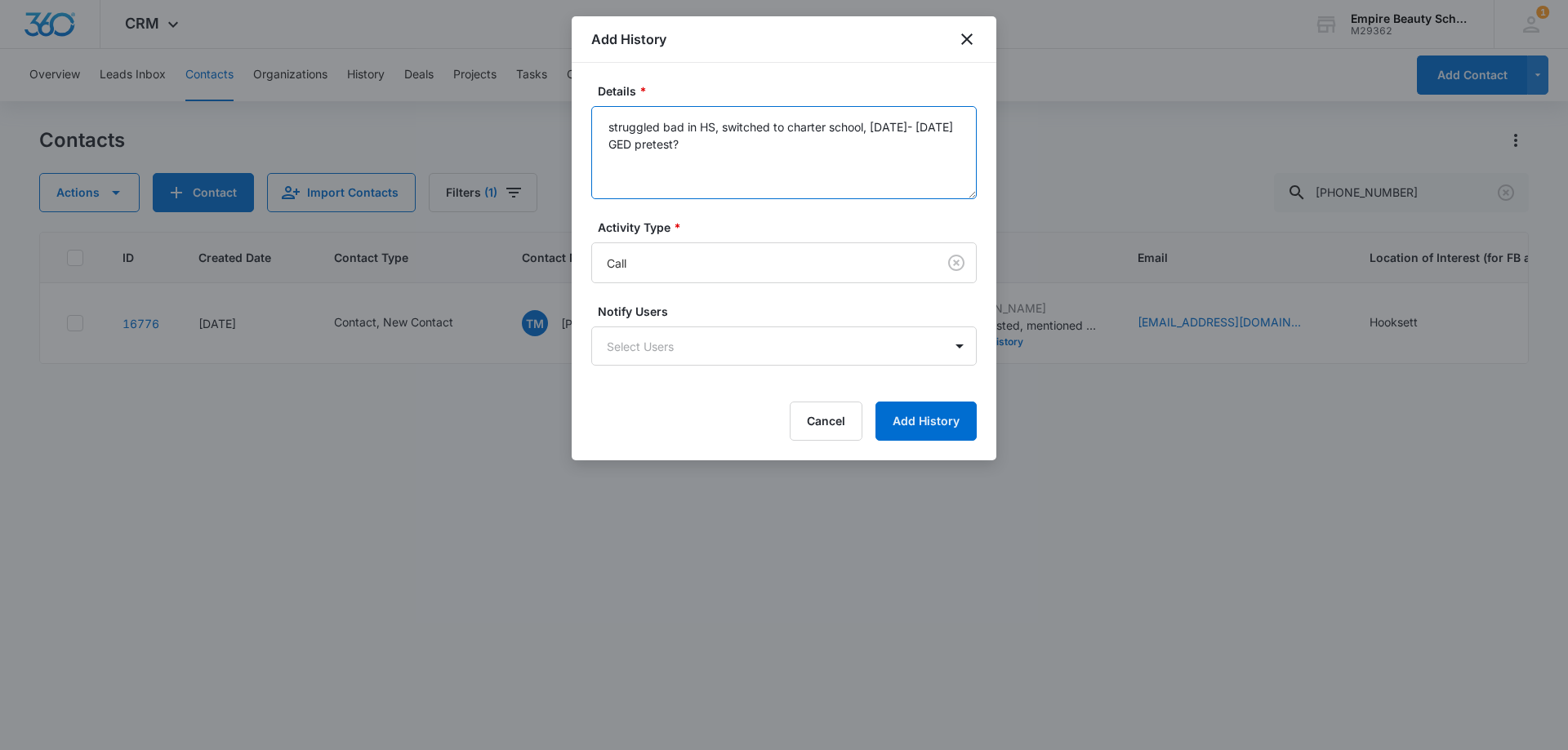
click at [611, 139] on textarea "struggled bad in HS, switched to charter school, [DATE]- [DATE] GED pretest?" at bounding box center [784, 152] width 386 height 93
click at [803, 146] on textarea "struggled bad in HS, switched to charter school, [DATE]/[DATE] GED pretest?" at bounding box center [784, 152] width 386 height 93
click at [710, 171] on textarea "struggled bad in HS, switched to charter school, [DATE]/[DATE] GED pretest? Uns…" at bounding box center [784, 152] width 386 height 93
drag, startPoint x: 709, startPoint y: 186, endPoint x: 614, endPoint y: 121, distance: 115.1
click at [614, 121] on textarea "struggled bad in HS, switched to charter school, [DATE]/[DATE] GED pretest? Uns…" at bounding box center [784, 152] width 386 height 93
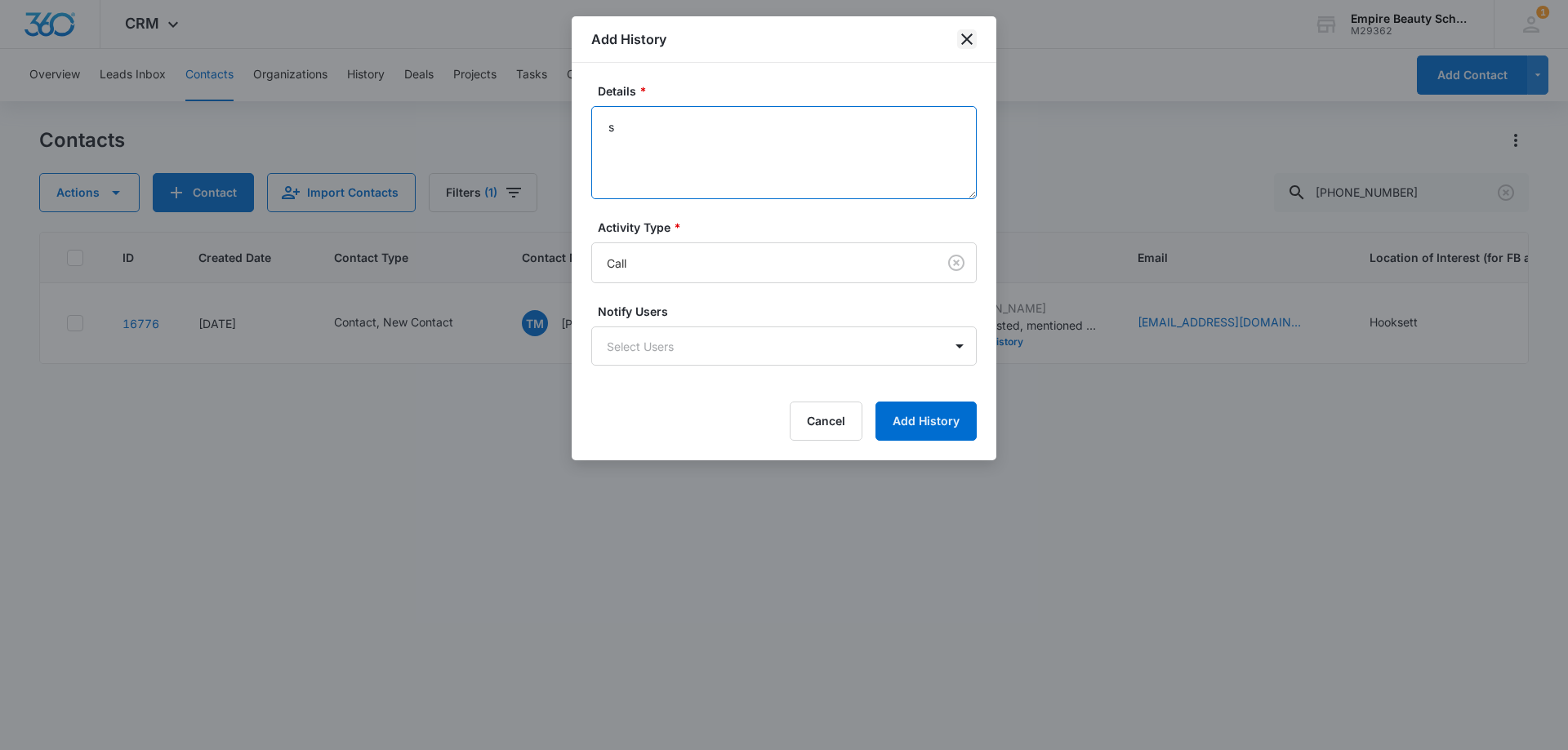
type textarea "s"
click at [968, 31] on icon "close" at bounding box center [967, 39] width 20 height 20
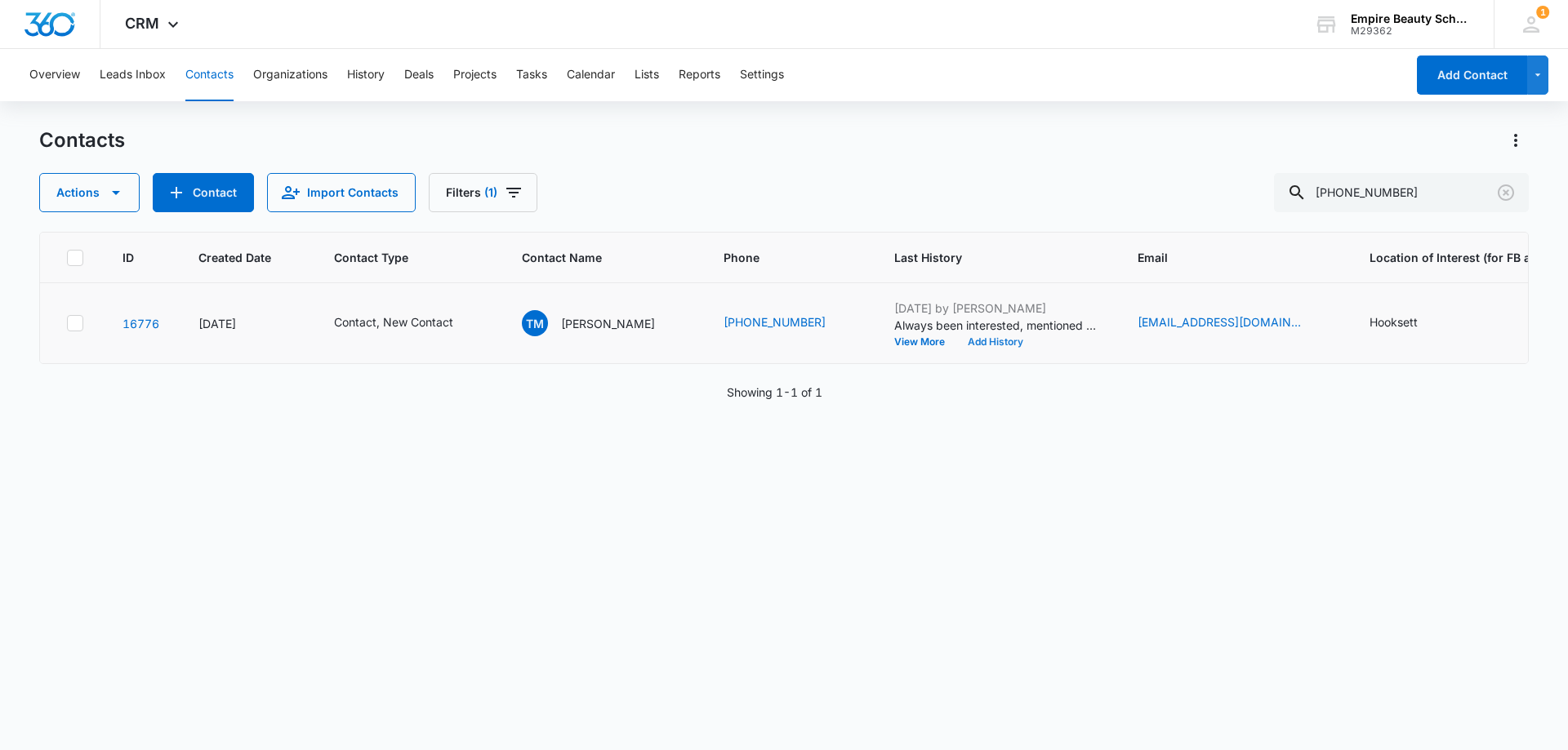
click at [965, 344] on button "Add History" at bounding box center [995, 342] width 79 height 10
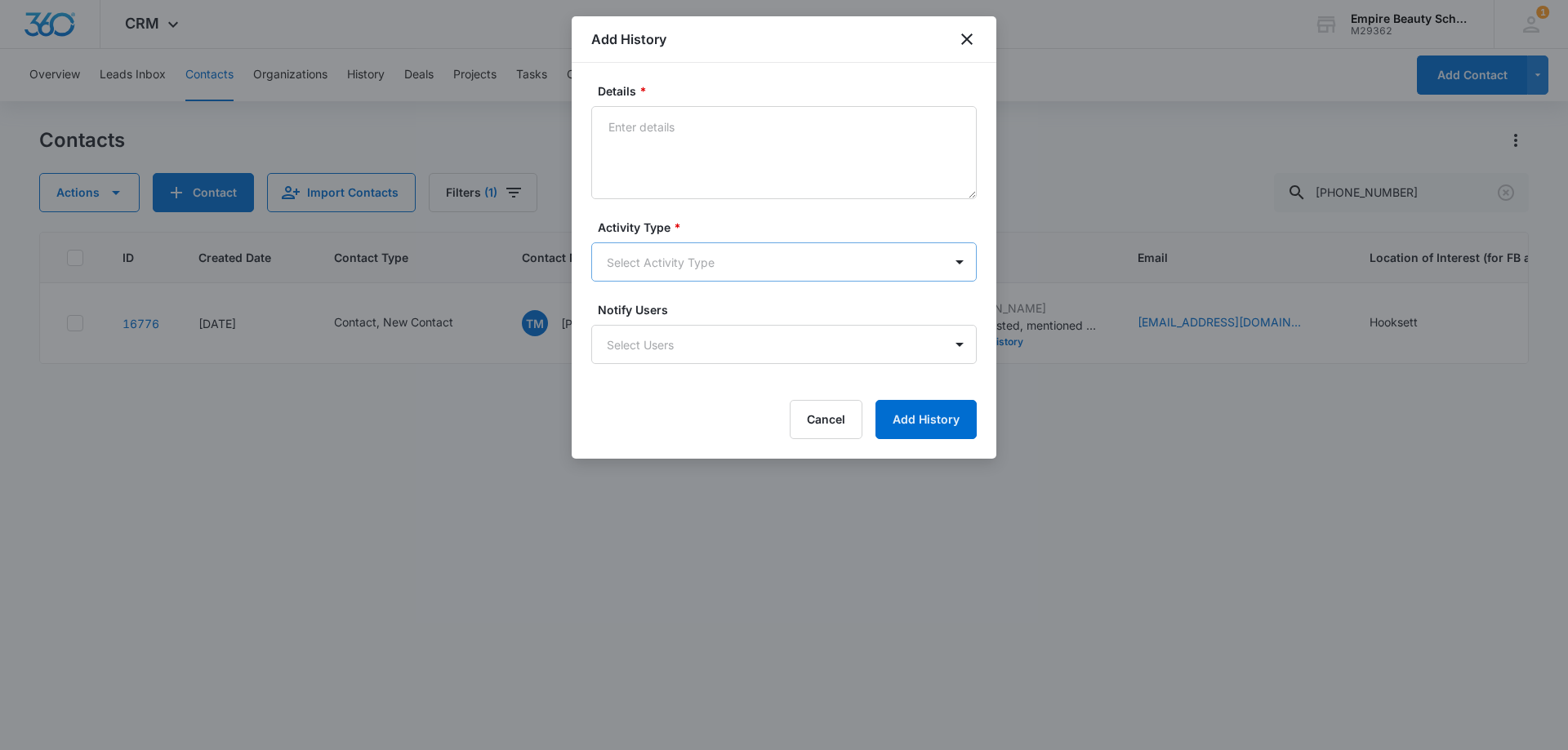
click at [626, 259] on body "CRM Apps Forms CRM Email Shop Payments POS Files Brand Settings Empire Beauty S…" at bounding box center [784, 375] width 1568 height 750
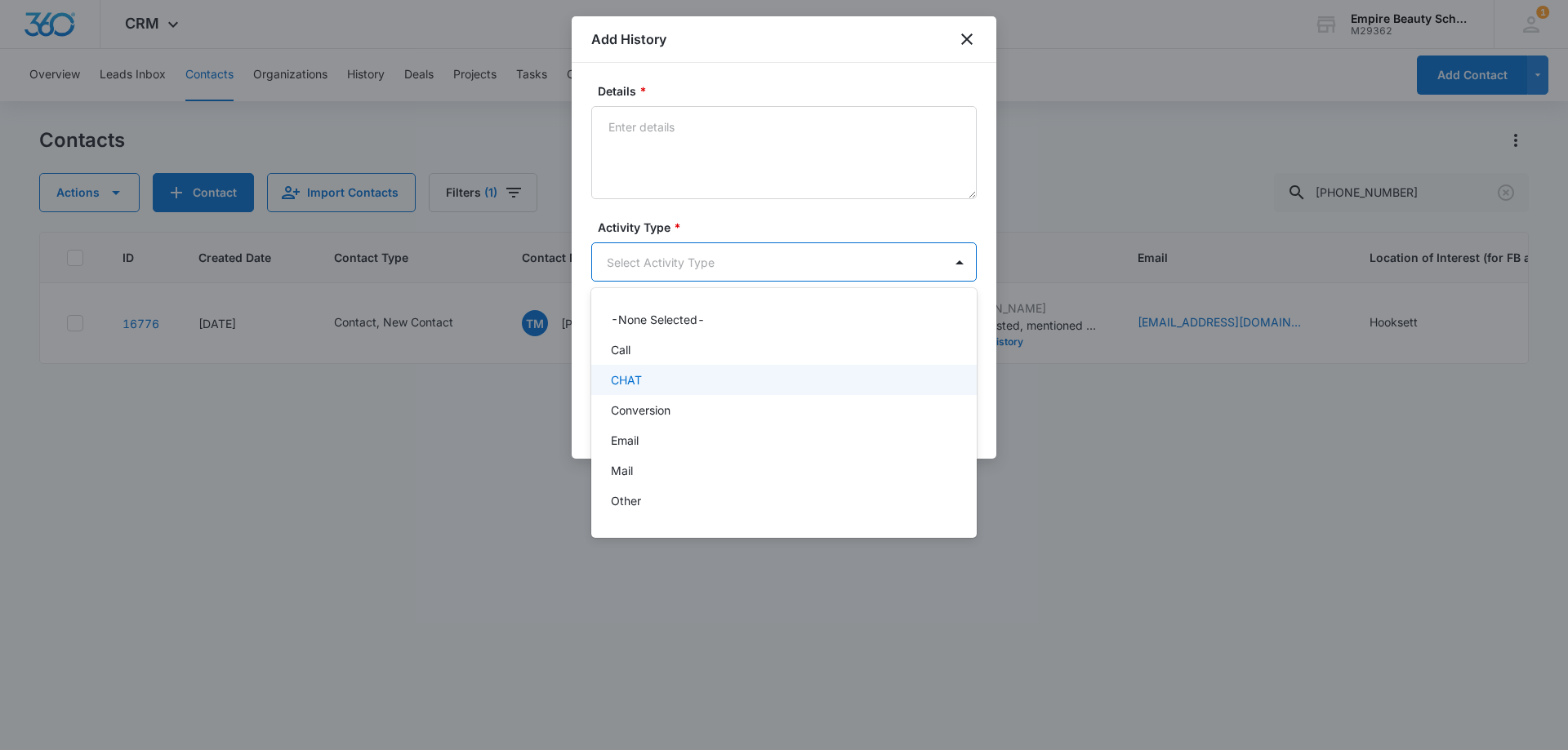
click at [634, 360] on div "Call" at bounding box center [784, 350] width 386 height 30
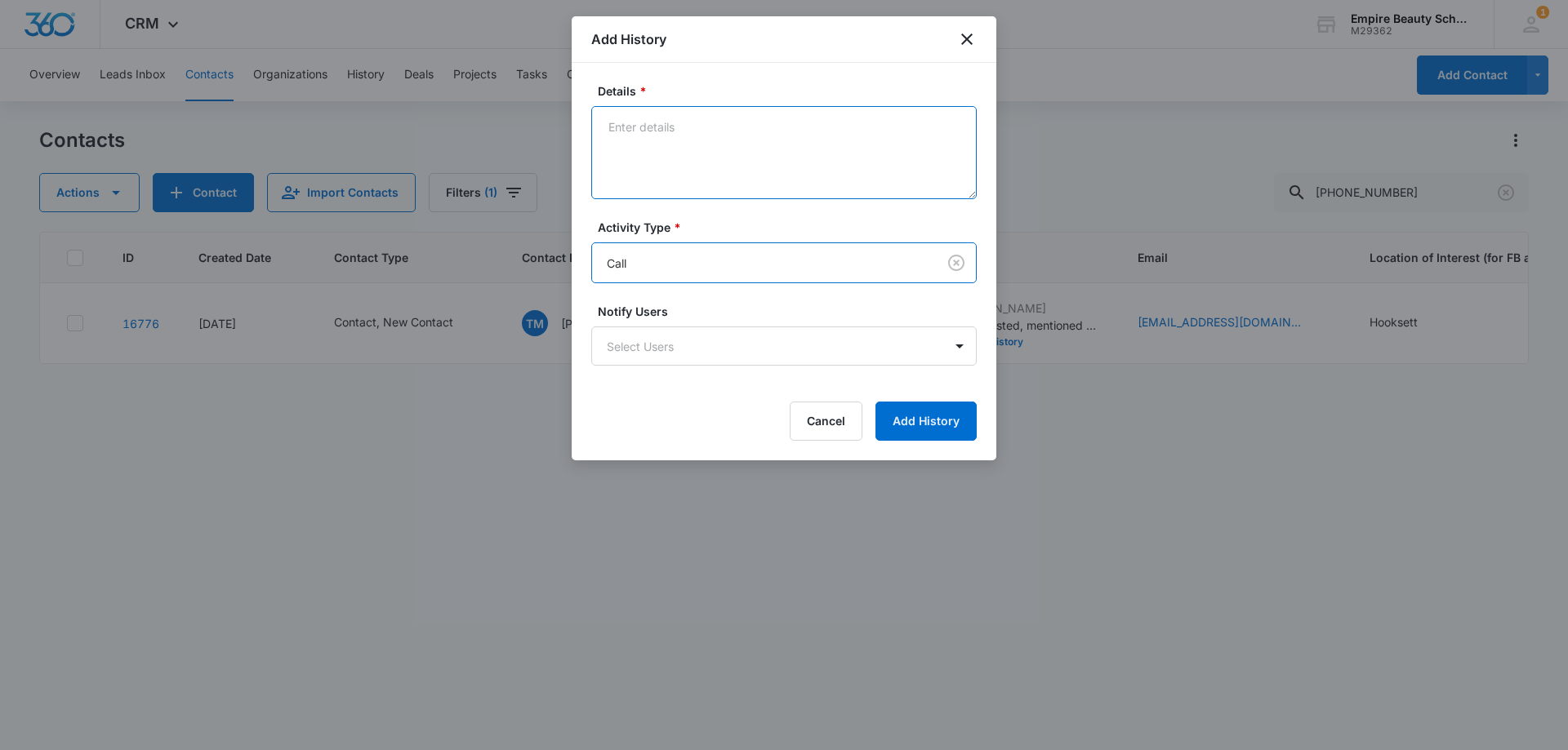
click at [611, 160] on textarea "Details *" at bounding box center [784, 152] width 386 height 93
paste textarea "truggled bad in HS, switched to charter school, [DATE]/[DATE] GED pretest? Unsu…"
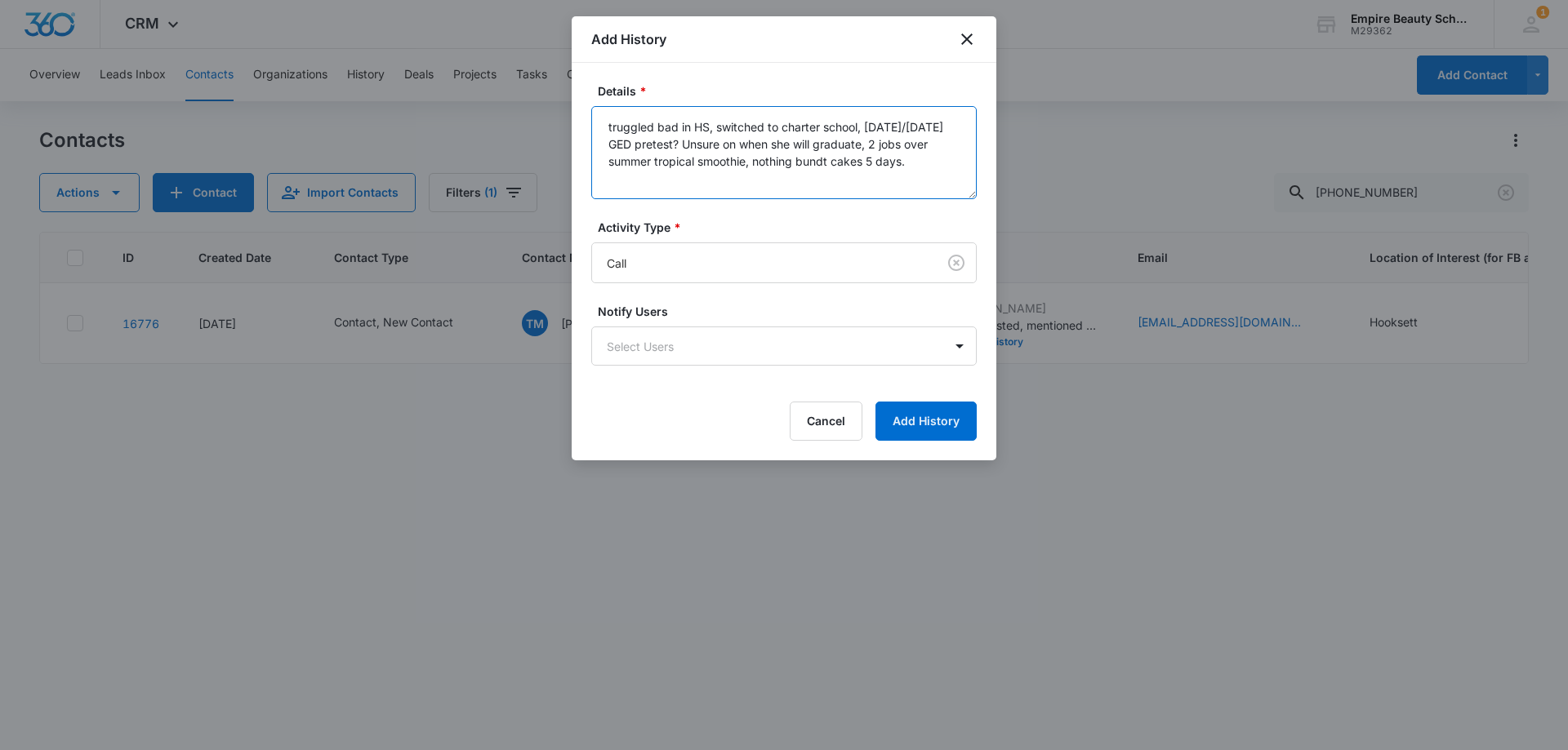
click at [609, 129] on textarea "truggled bad in HS, switched to charter school, [DATE]/[DATE] GED pretest? Unsu…" at bounding box center [784, 152] width 386 height 93
click at [707, 174] on textarea "Struggled bad in HS, switched to charter school, [DATE]/[DATE] GED pretest? Uns…" at bounding box center [784, 152] width 386 height 93
click at [701, 120] on textarea "Struggled bad in HS, switched to charter school, [DATE]/[DATE] GED pretest? Uns…" at bounding box center [784, 152] width 386 height 93
click at [766, 127] on textarea "Struggled in HS, switched to charter school, [DATE]/[DATE] GED pretest? Unsure …" at bounding box center [784, 152] width 386 height 93
click at [610, 145] on textarea "Struggled in [GEOGRAPHIC_DATA], currently attending a charter school, [DATE]/[D…" at bounding box center [784, 152] width 386 height 93
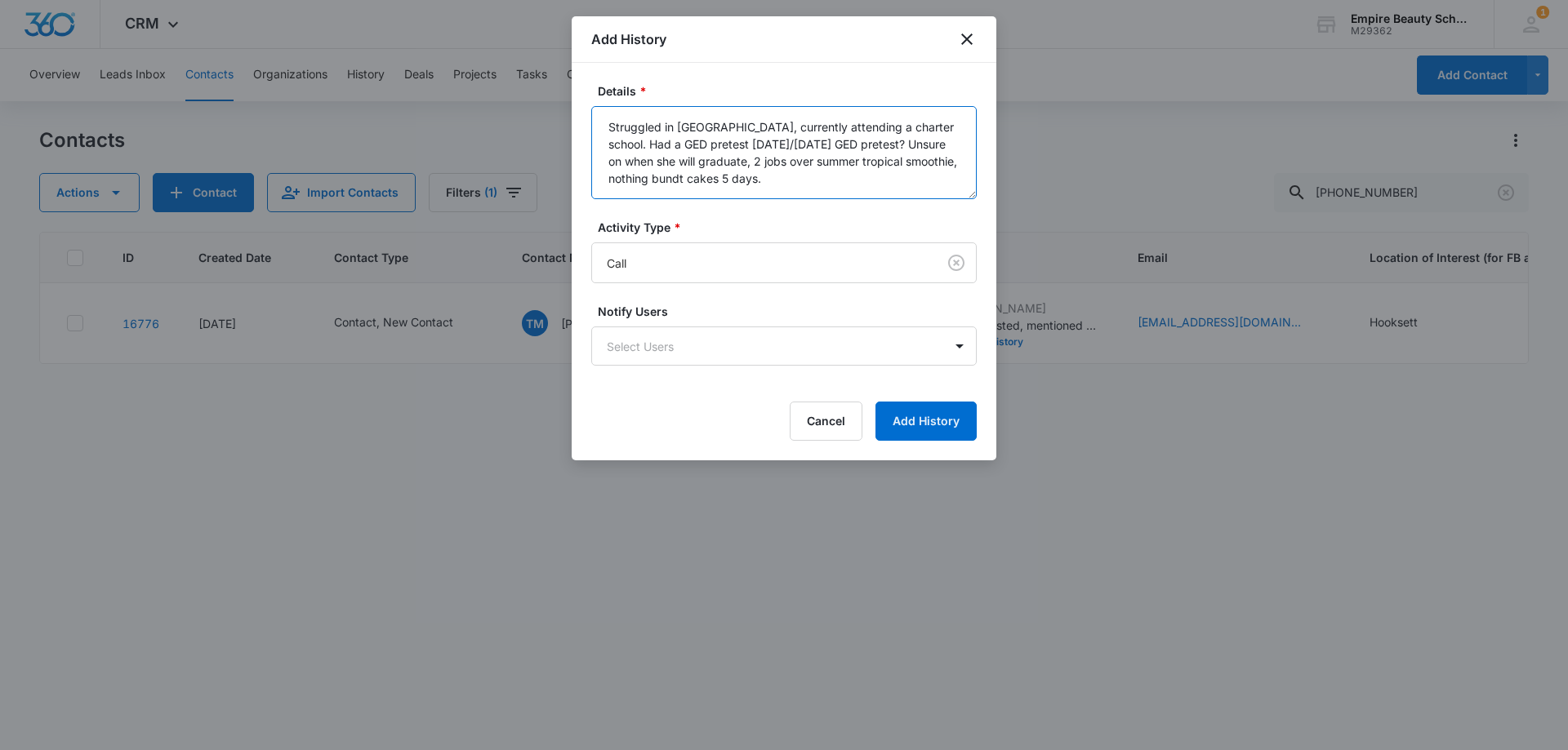
click at [764, 142] on textarea "Struggled in [GEOGRAPHIC_DATA], currently attending a charter school. Had a GED…" at bounding box center [784, 152] width 386 height 93
click at [862, 138] on textarea "Struggled in [GEOGRAPHIC_DATA], currently attending a charter school. Had a GED…" at bounding box center [784, 152] width 386 height 93
click at [873, 178] on textarea "Struggled in [GEOGRAPHIC_DATA], currently attending a charter school. Had a GED…" at bounding box center [784, 152] width 386 height 93
drag, startPoint x: 708, startPoint y: 174, endPoint x: 865, endPoint y: 163, distance: 157.4
click at [865, 163] on textarea "Struggled in [GEOGRAPHIC_DATA], currently attending a charter school. Had a GED…" at bounding box center [784, 152] width 386 height 93
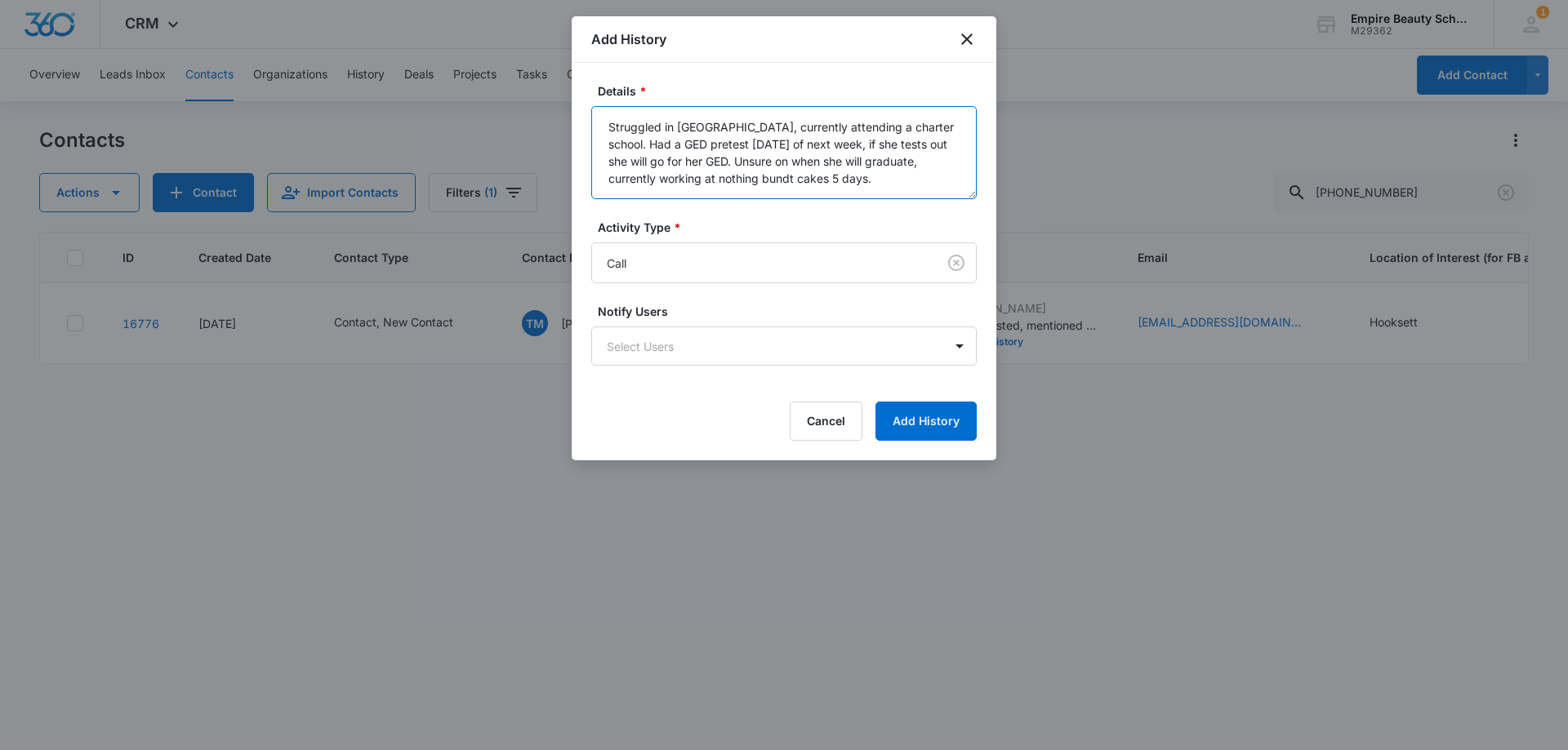
click at [766, 175] on textarea "Struggled in [GEOGRAPHIC_DATA], currently attending a charter school. Had a GED…" at bounding box center [784, 152] width 386 height 93
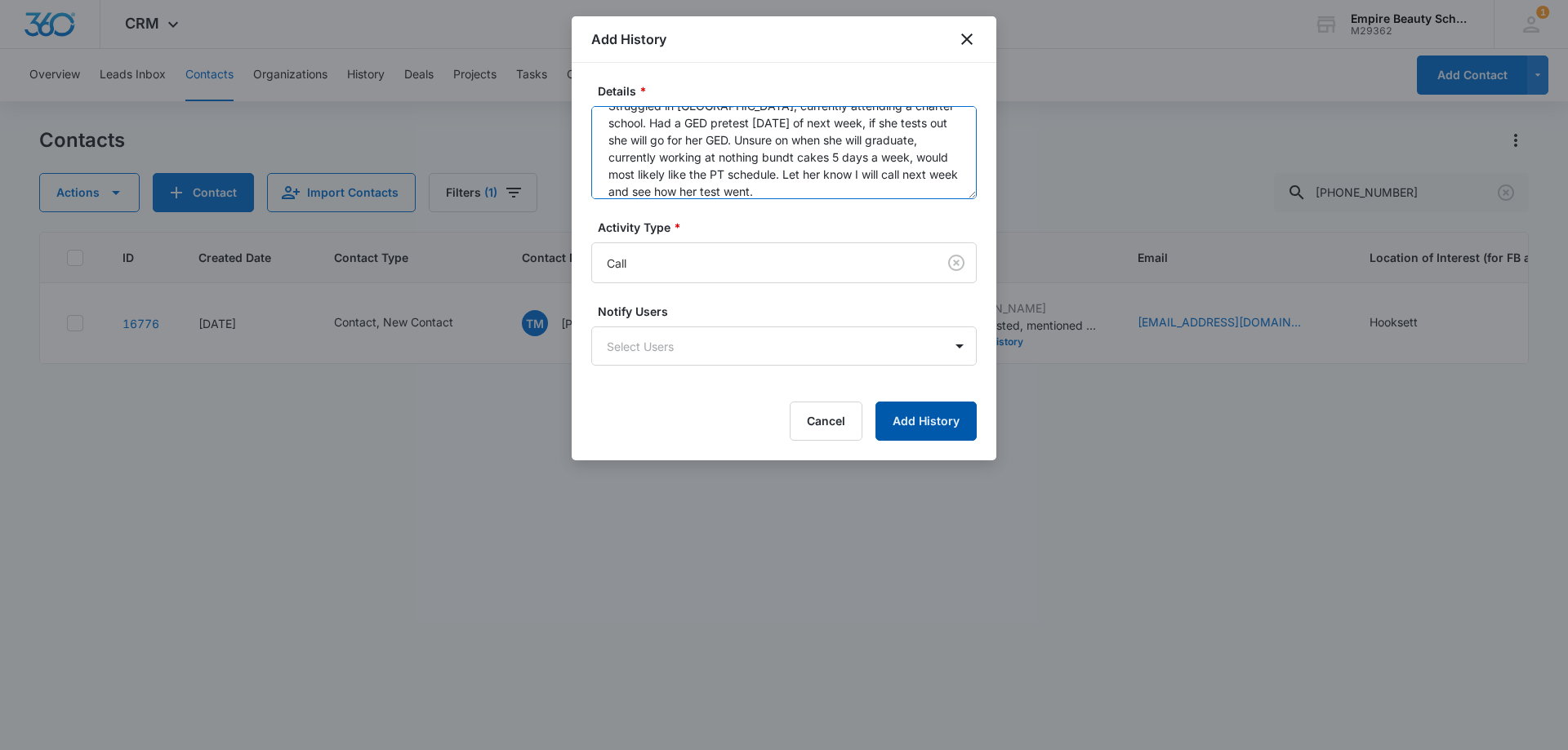
type textarea "Struggled in [GEOGRAPHIC_DATA], currently attending a charter school. Had a GED…"
click at [916, 439] on button "Add History" at bounding box center [926, 420] width 101 height 39
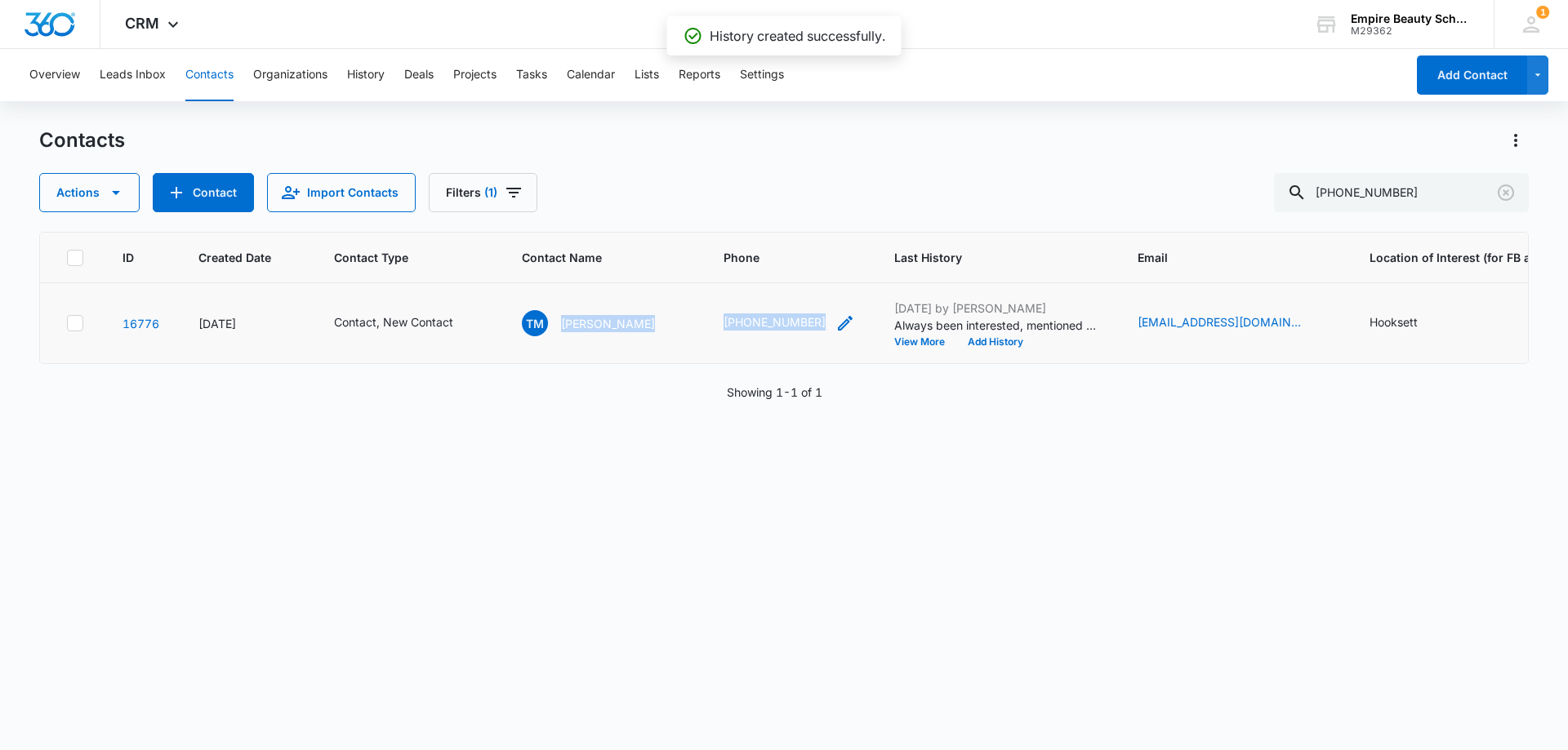
drag, startPoint x: 558, startPoint y: 327, endPoint x: 794, endPoint y: 331, distance: 236.0
click at [801, 331] on tr "16776 [DATE] Contact, New Contact [PERSON_NAME] (603) 848-2270 [DATE] by [PERSO…" at bounding box center [1071, 323] width 2064 height 80
copy tr "[PERSON_NAME] [PHONE_NUMBER]"
click at [719, 519] on div "ID Created Date Contact Type Contact Name Phone Last History Email Location of …" at bounding box center [784, 481] width 1489 height 497
click at [468, 317] on icon "Contact Type - Contact, New Contact - Select to Edit Field" at bounding box center [473, 323] width 20 height 20
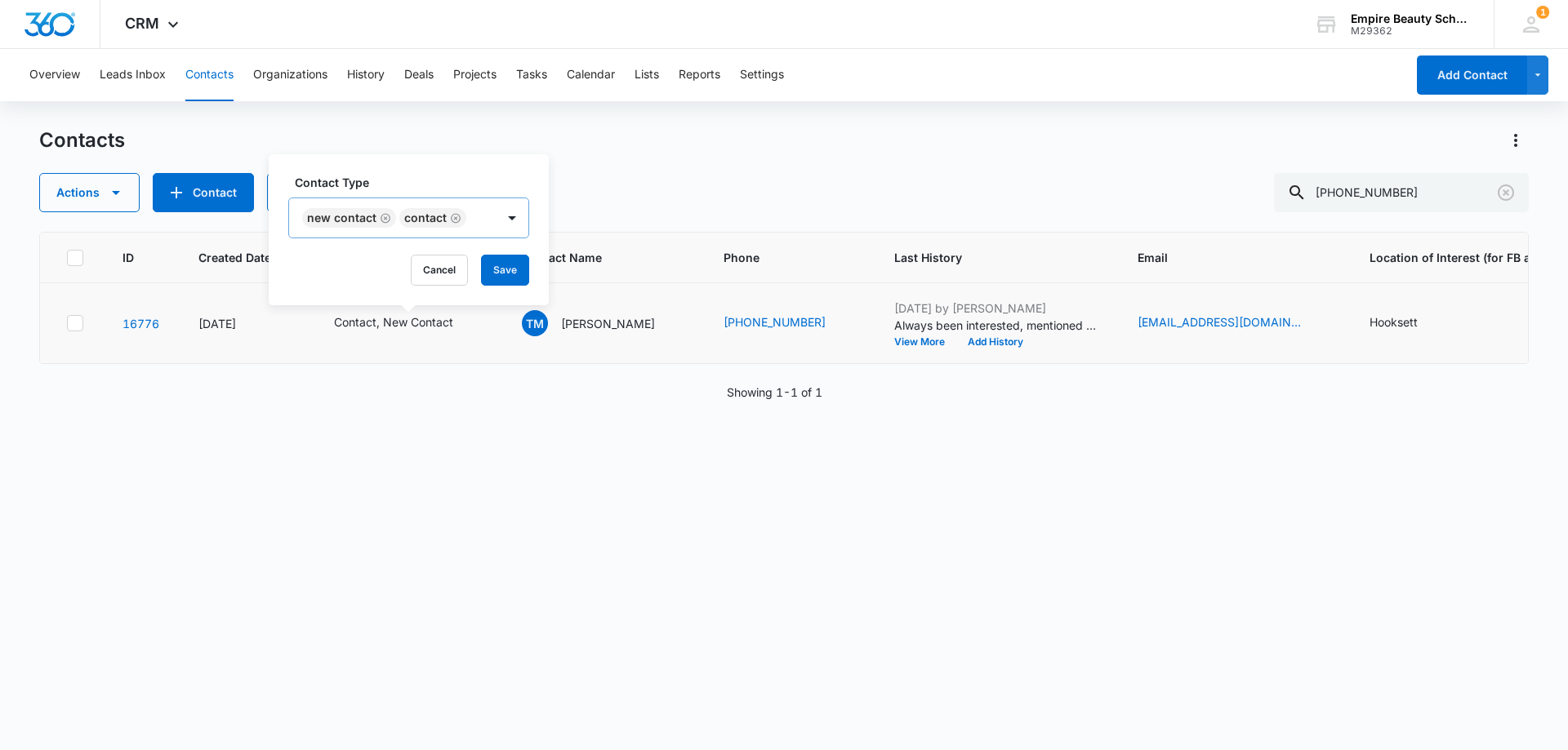
click at [383, 217] on icon "Remove New Contact" at bounding box center [386, 218] width 10 height 10
drag, startPoint x: 415, startPoint y: 260, endPoint x: 424, endPoint y: 280, distance: 21.9
click at [415, 260] on button "Save" at bounding box center [408, 269] width 48 height 31
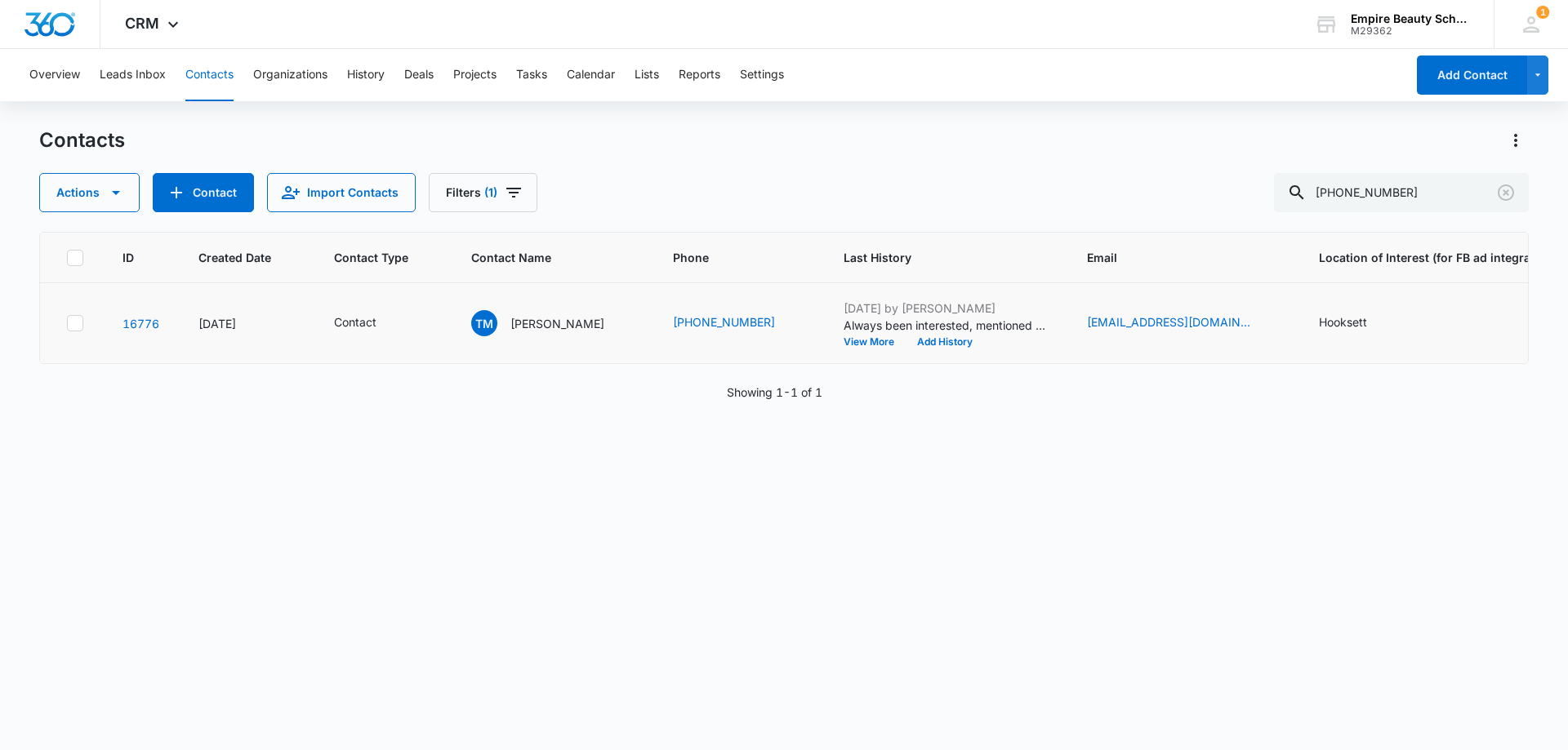
scroll to position [0, 473]
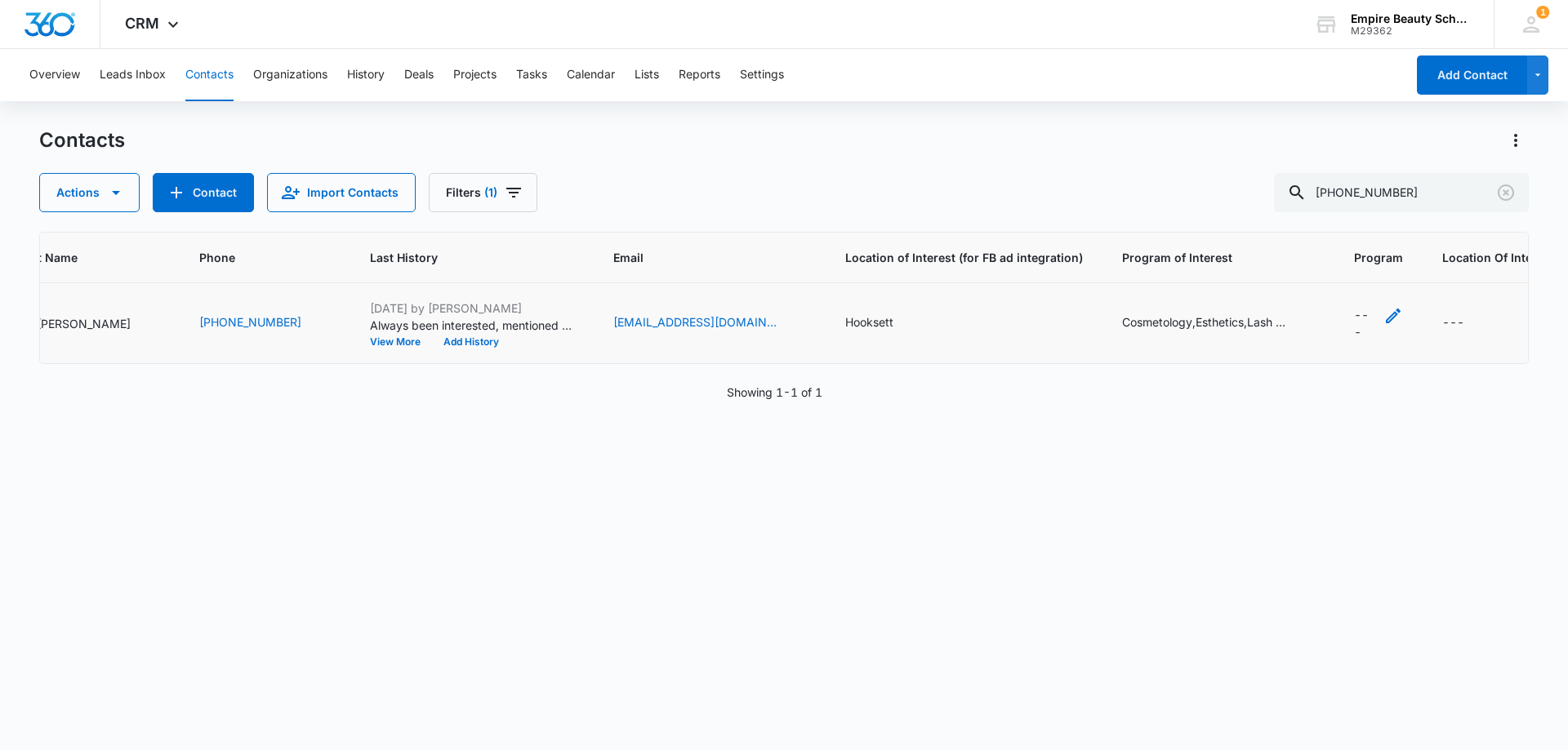
click at [1383, 319] on icon "Program - - Select to Edit Field" at bounding box center [1393, 316] width 20 height 20
click at [1269, 374] on div "Program Cosmetology Barbering Transfer Barbering Esthetics Esthetics Premium Ma…" at bounding box center [1316, 467] width 127 height 233
click at [1266, 379] on div at bounding box center [1262, 387] width 17 height 17
click at [1254, 386] on input "Cosmetology" at bounding box center [1253, 386] width 1 height 1
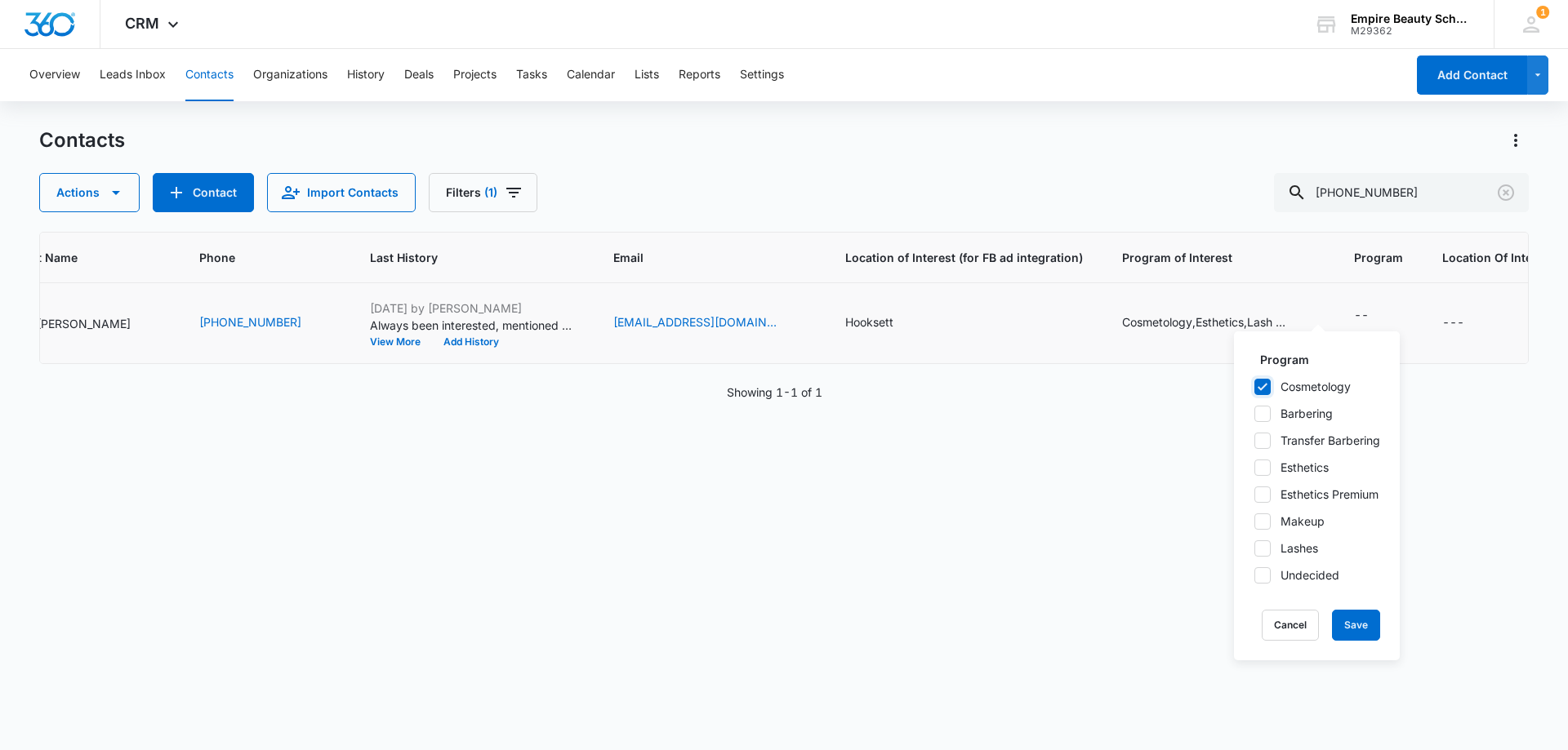
checkbox input "true"
click at [1364, 622] on button "Save" at bounding box center [1356, 625] width 48 height 31
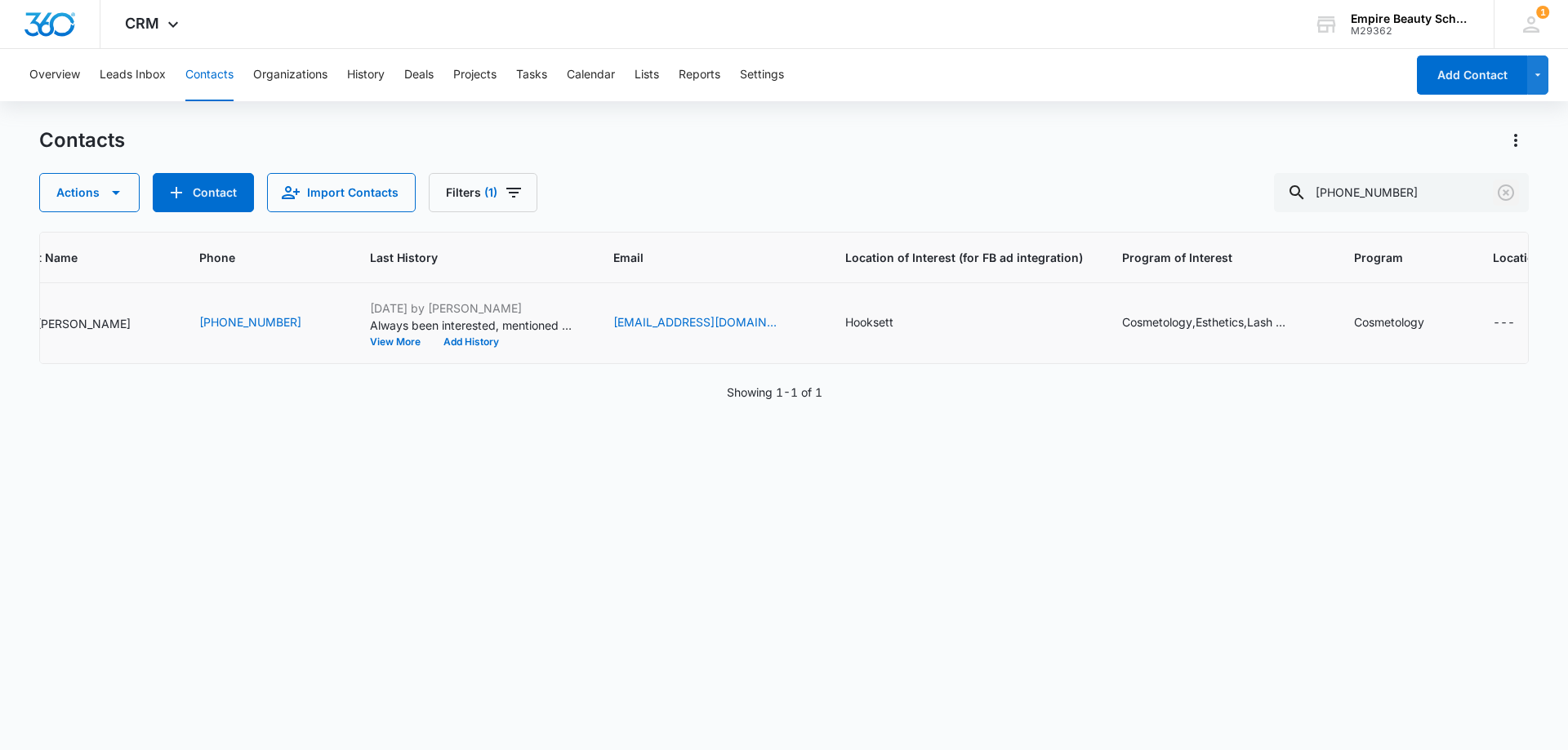
drag, startPoint x: 1504, startPoint y: 198, endPoint x: 476, endPoint y: 123, distance: 1030.7
click at [1504, 198] on icon "Clear" at bounding box center [1506, 193] width 20 height 20
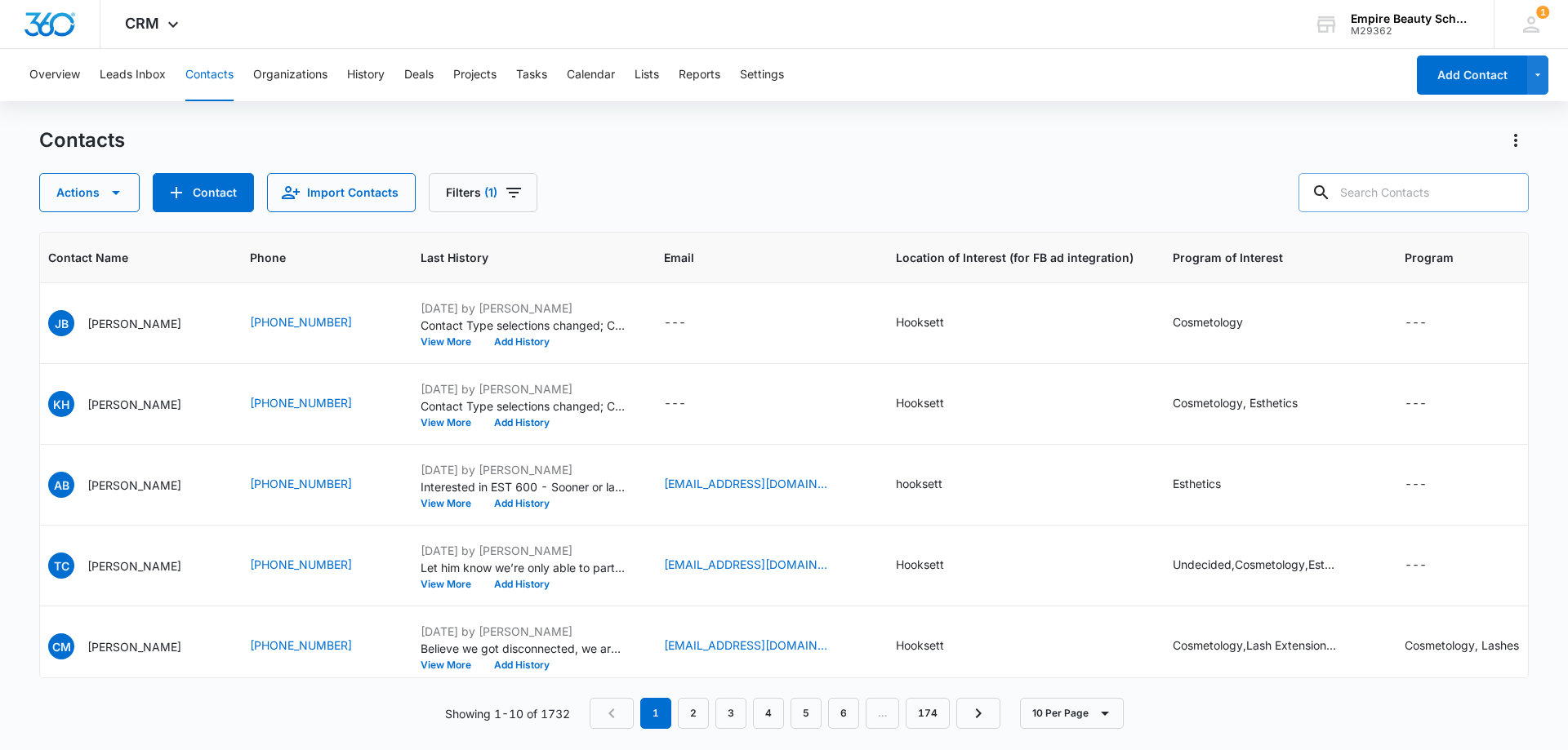
click at [1380, 191] on input "text" at bounding box center [1414, 192] width 231 height 39
paste input "[PHONE_NUMBER]"
type input "[PHONE_NUMBER]"
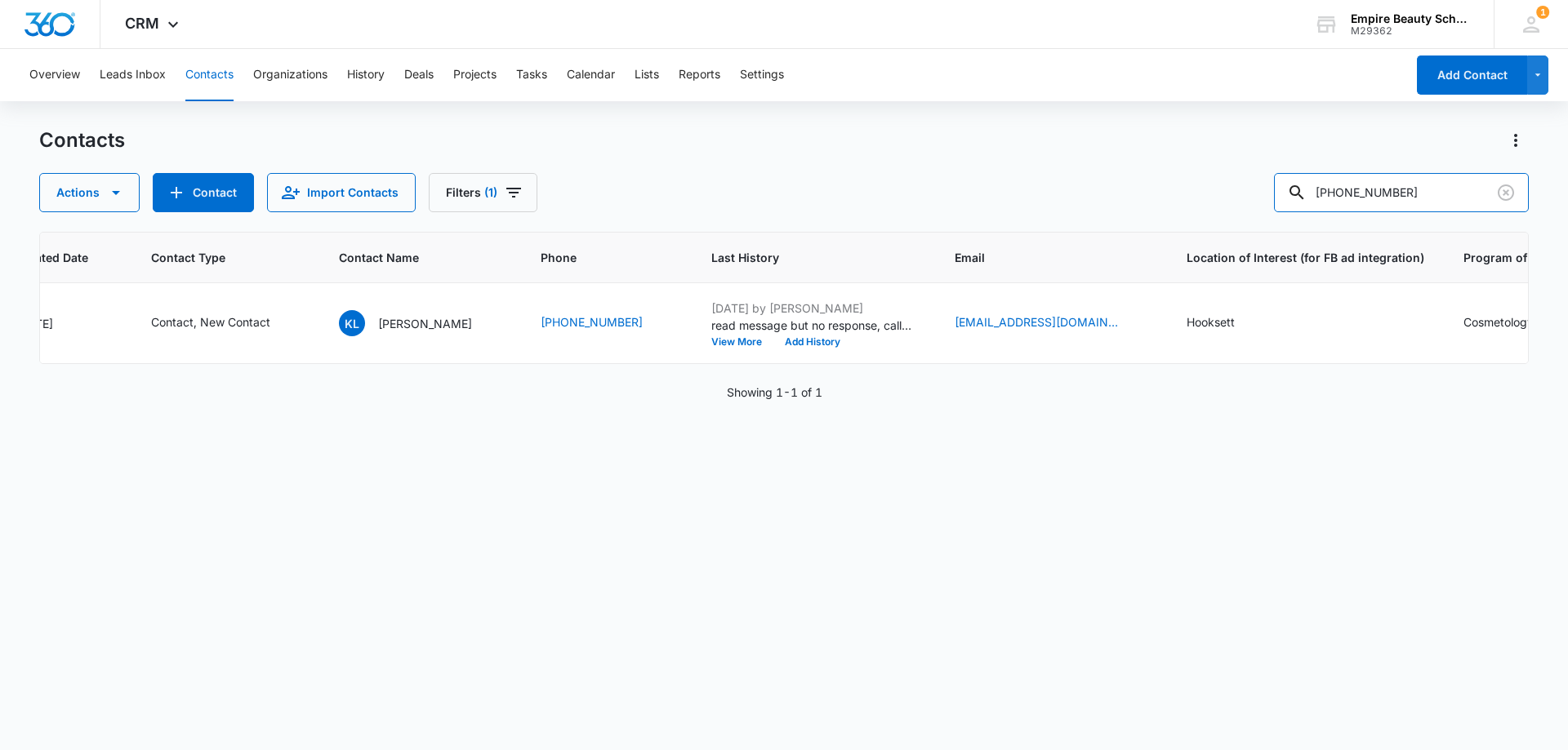
scroll to position [0, 0]
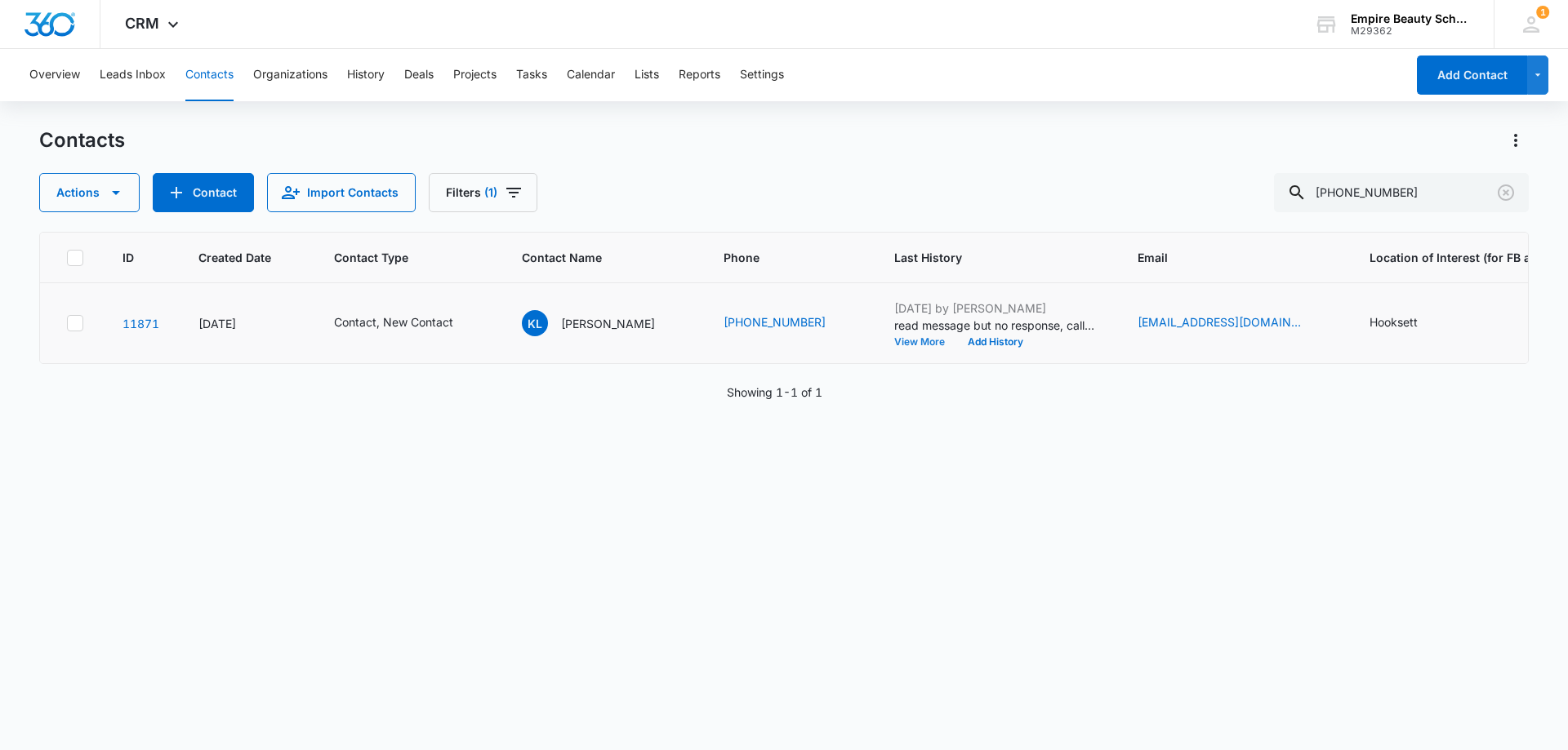
click at [925, 339] on button "View More" at bounding box center [925, 342] width 62 height 10
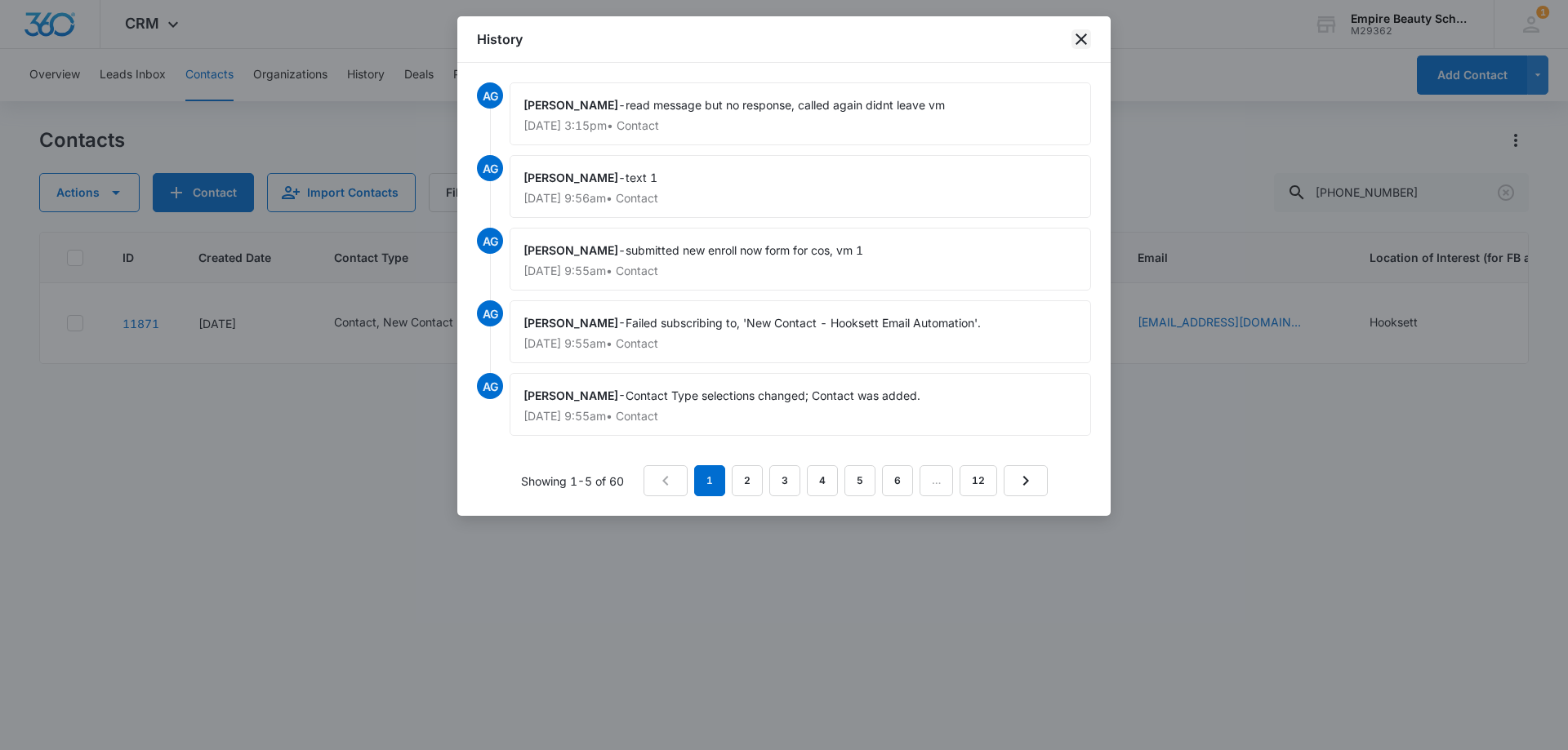
click at [1076, 43] on icon "close" at bounding box center [1081, 39] width 12 height 12
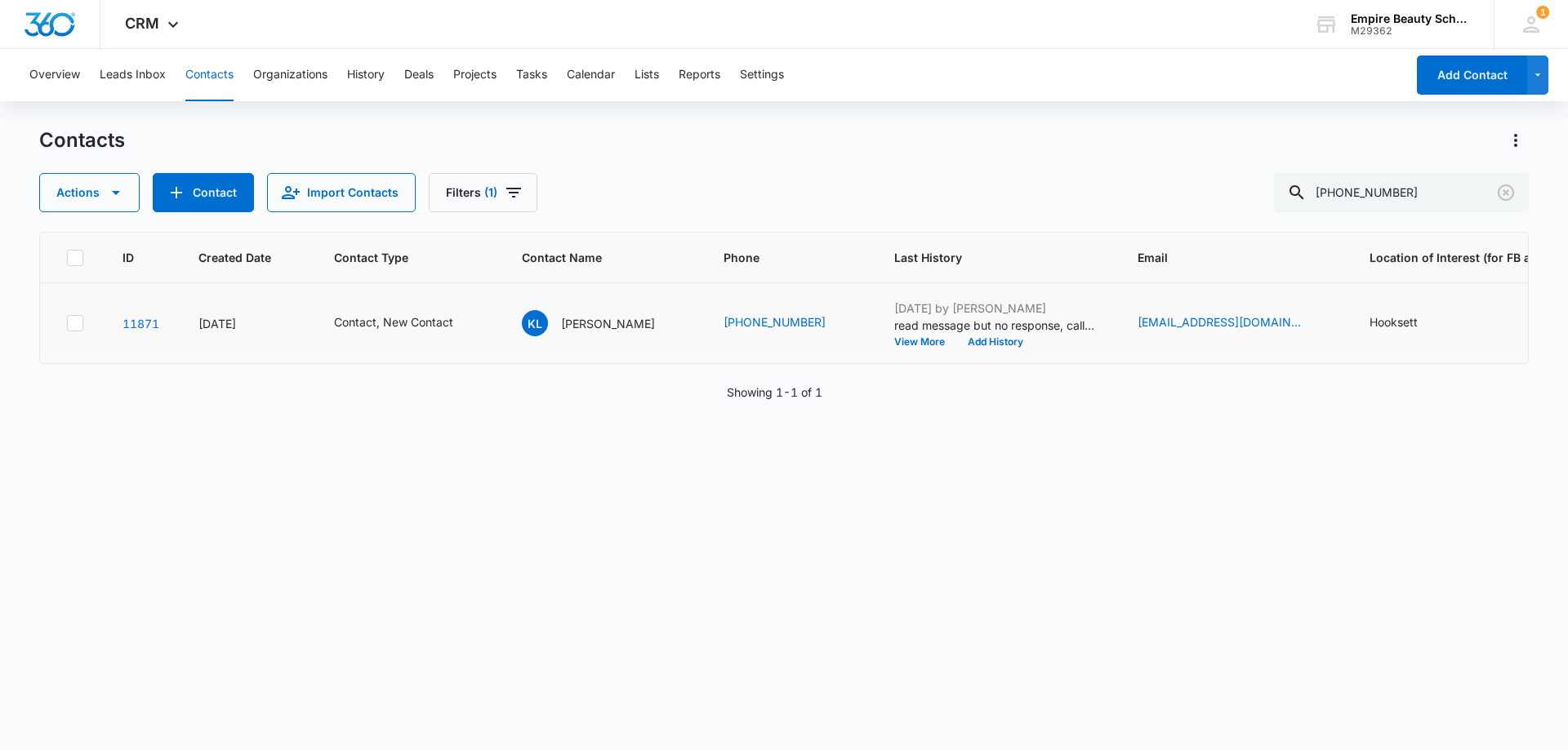
click at [903, 334] on div "[DATE] by [PERSON_NAME] read message but no response, called again didnt leave …" at bounding box center [996, 322] width 204 height 47
click at [904, 341] on button "View More" at bounding box center [925, 342] width 62 height 10
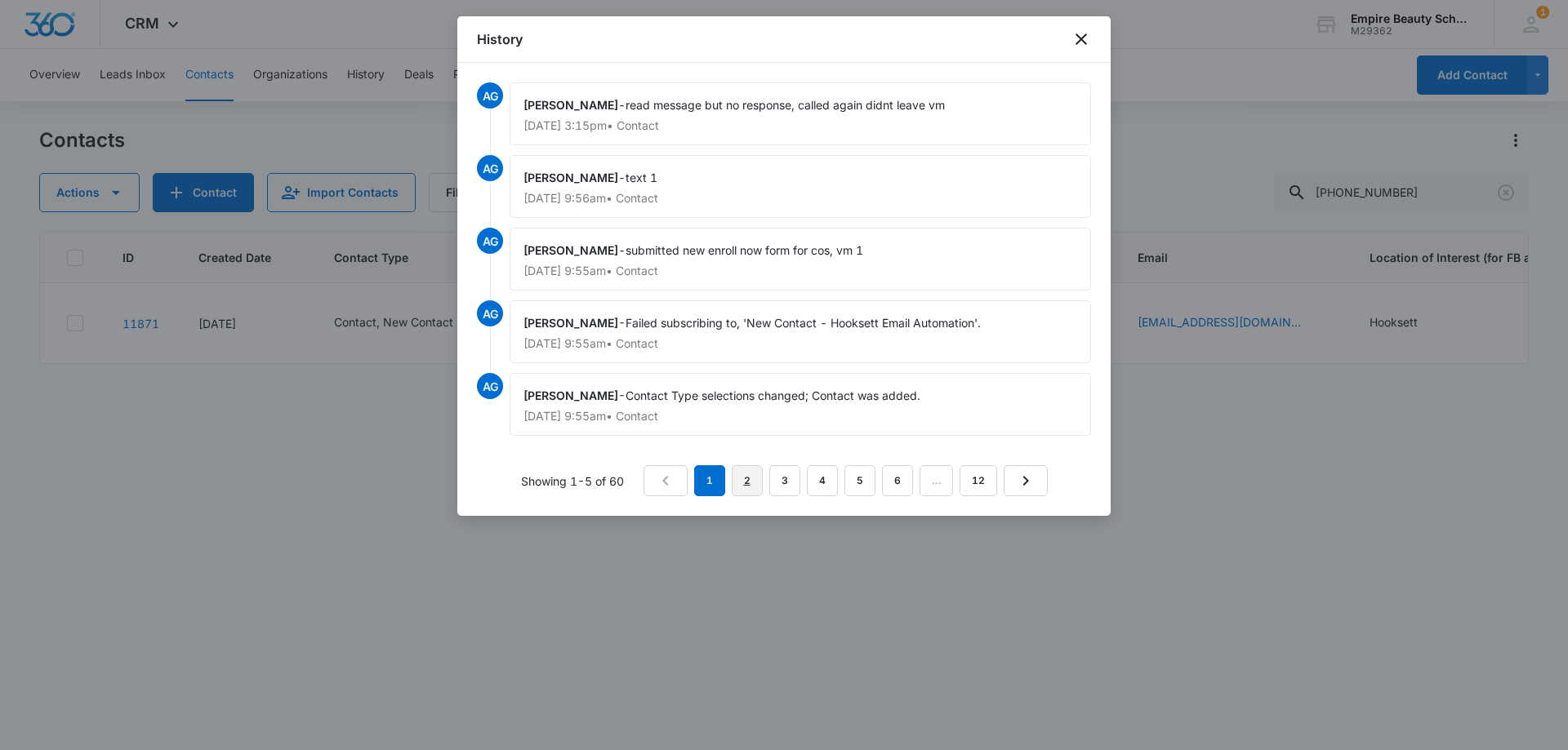
click at [745, 478] on link "2" at bounding box center [746, 480] width 31 height 31
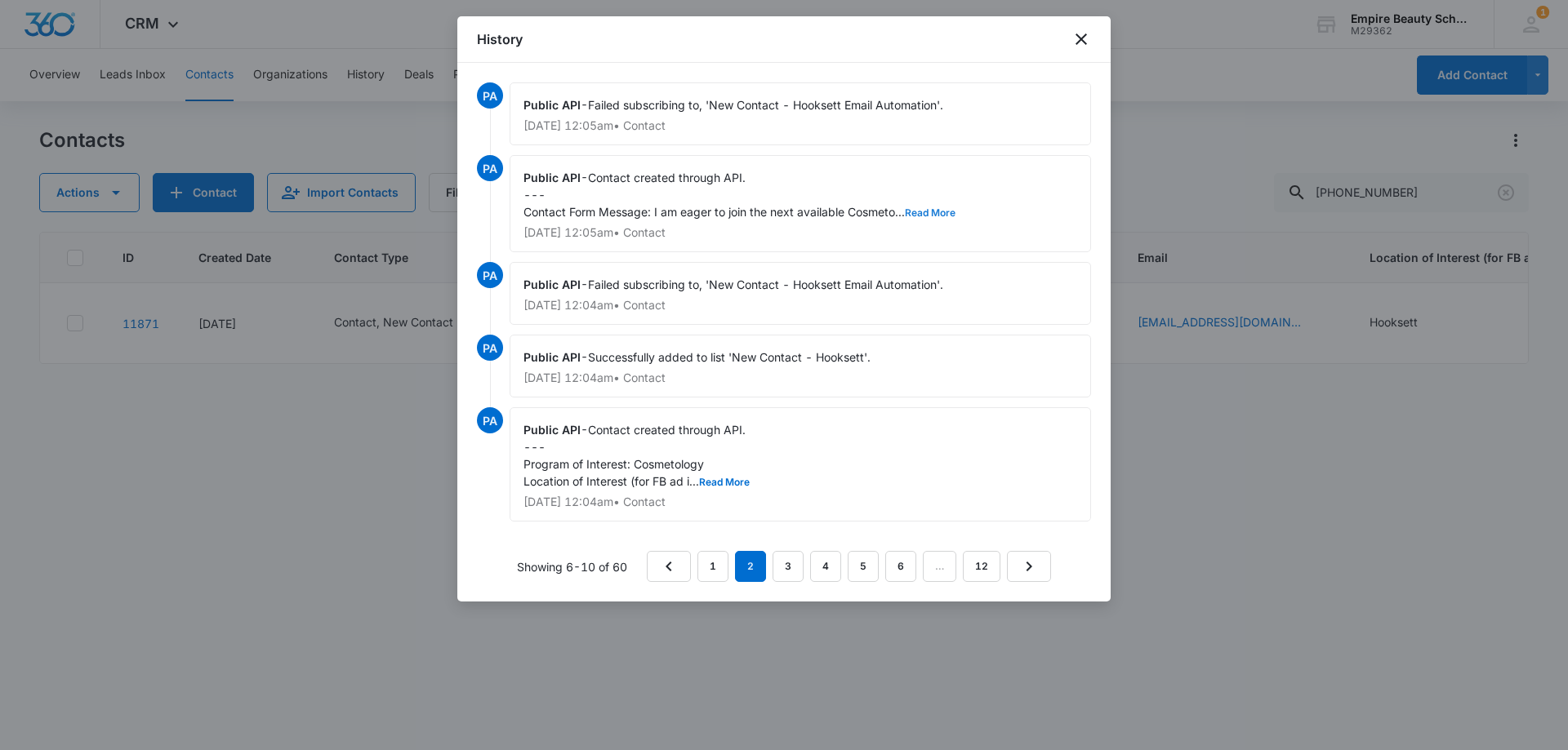
click at [925, 212] on button "Read More" at bounding box center [930, 213] width 51 height 10
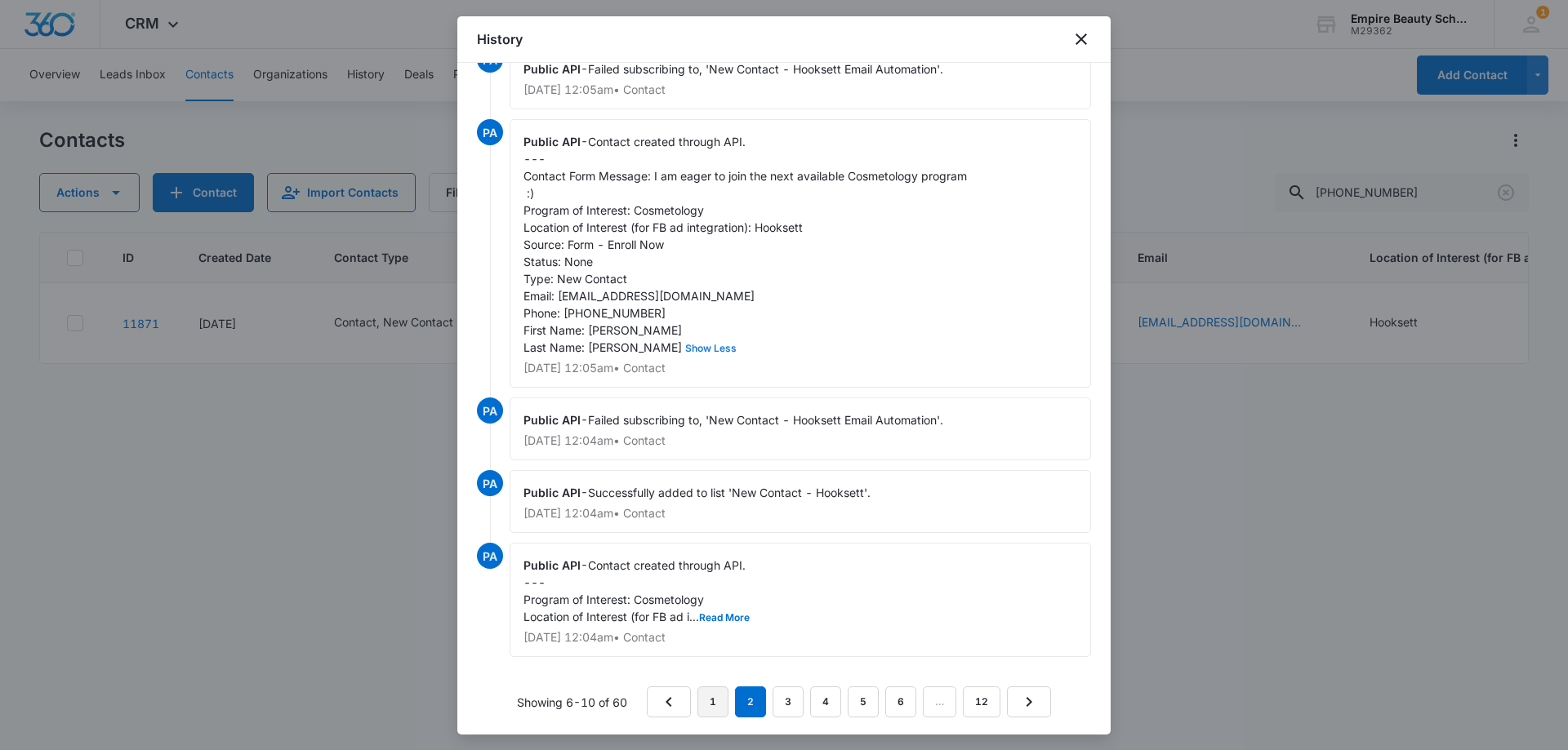
scroll to position [56, 0]
click at [697, 699] on link "1" at bounding box center [712, 699] width 31 height 31
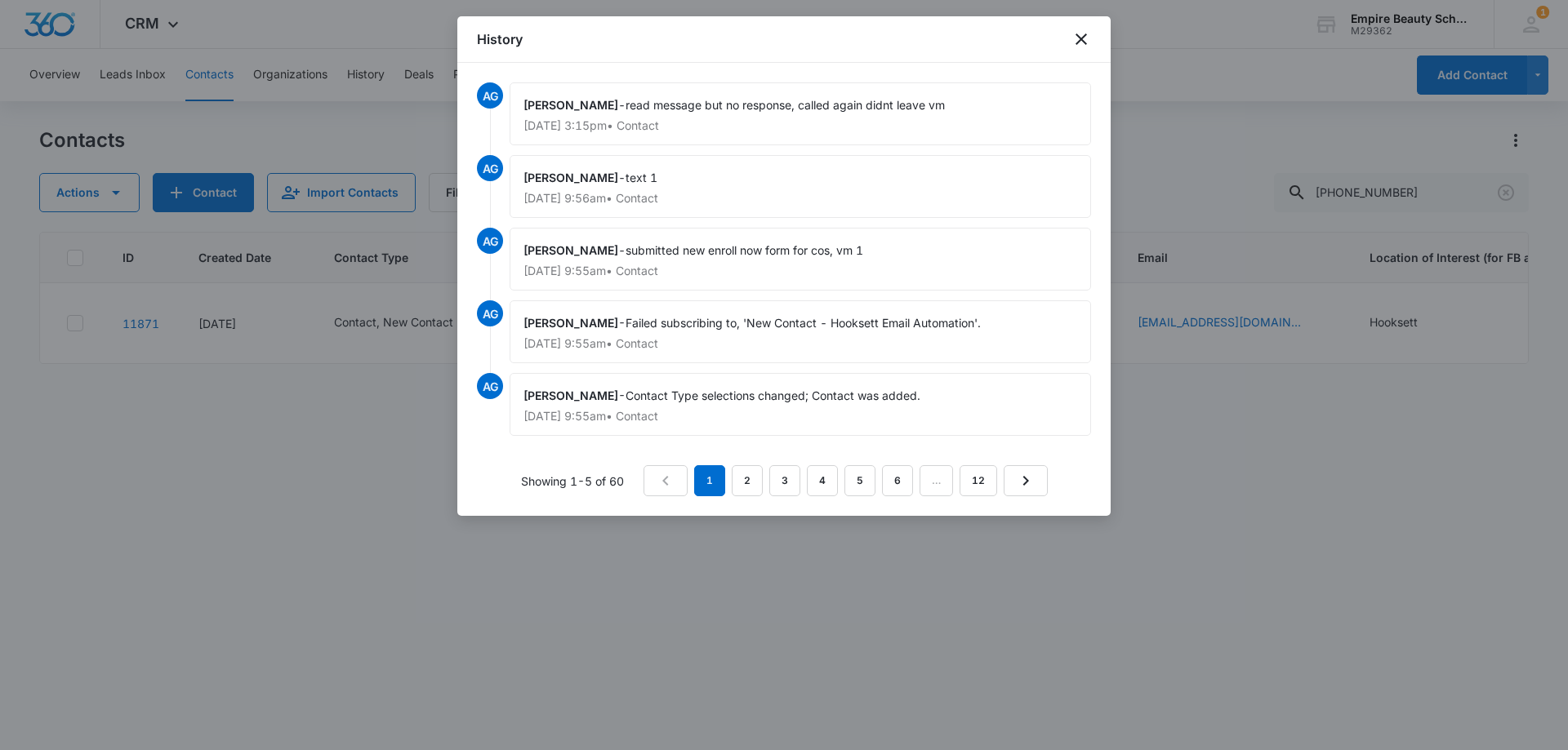
scroll to position [0, 0]
click at [1084, 41] on icon "close" at bounding box center [1081, 39] width 12 height 12
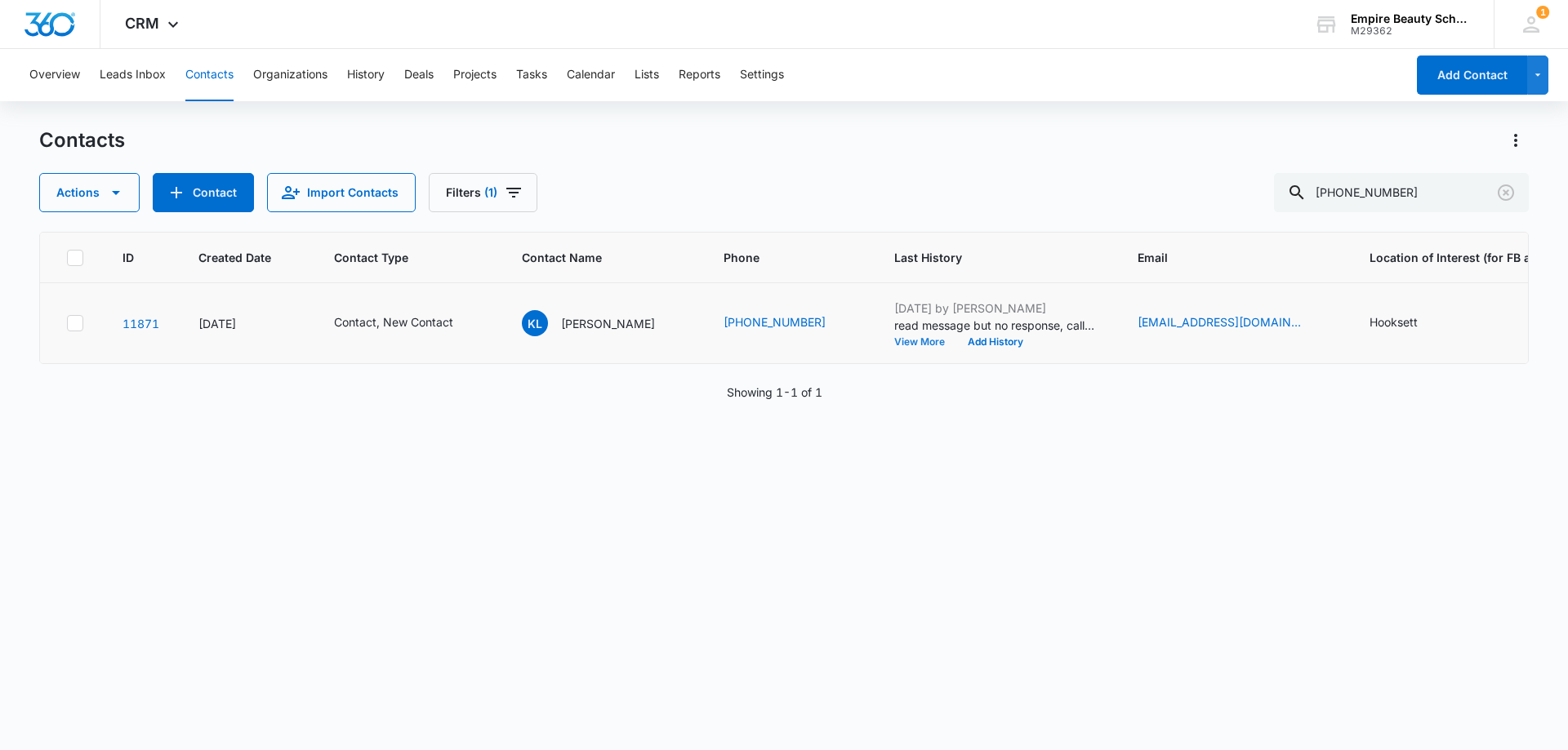
click at [920, 346] on button "View More" at bounding box center [925, 342] width 62 height 10
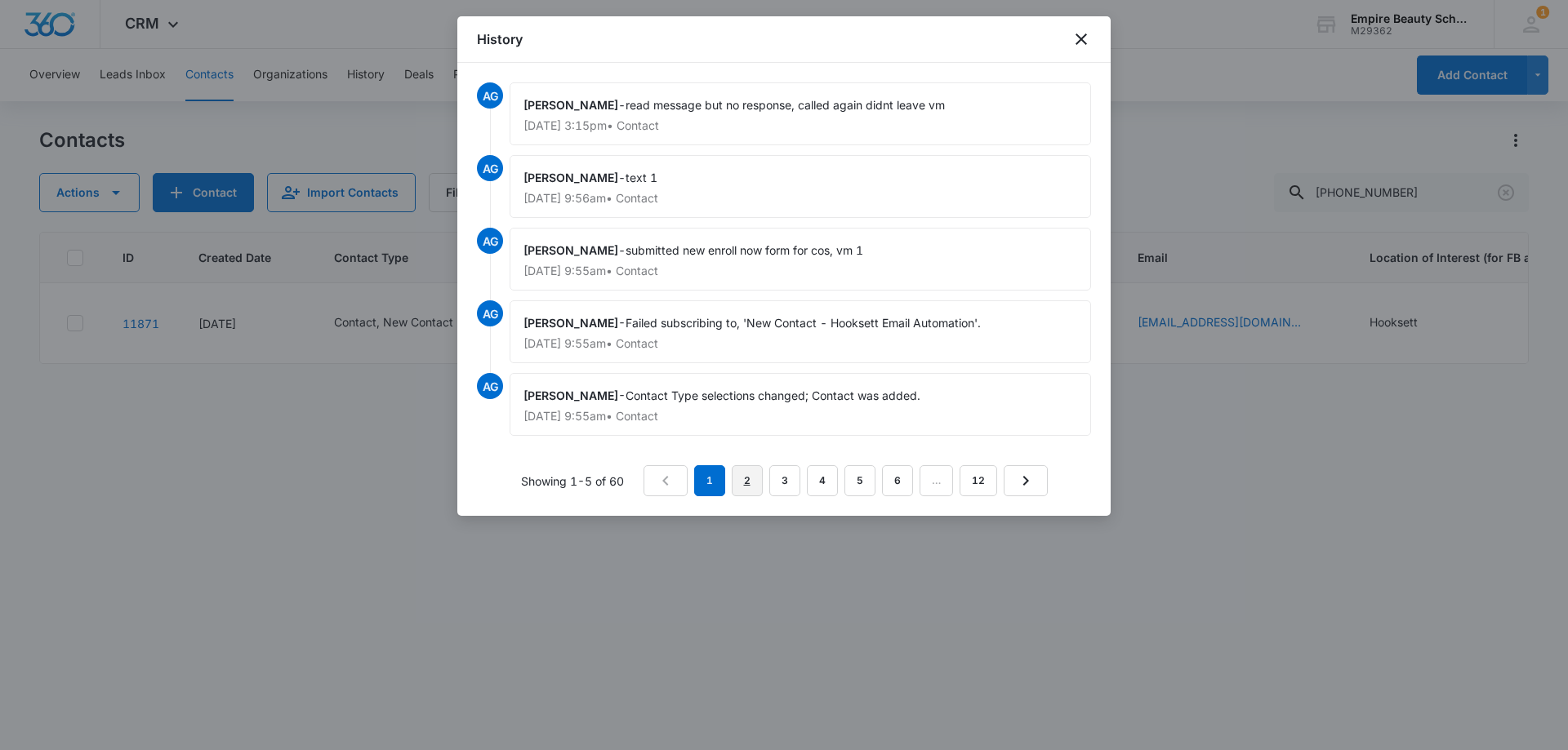
click at [750, 492] on link "2" at bounding box center [746, 480] width 31 height 31
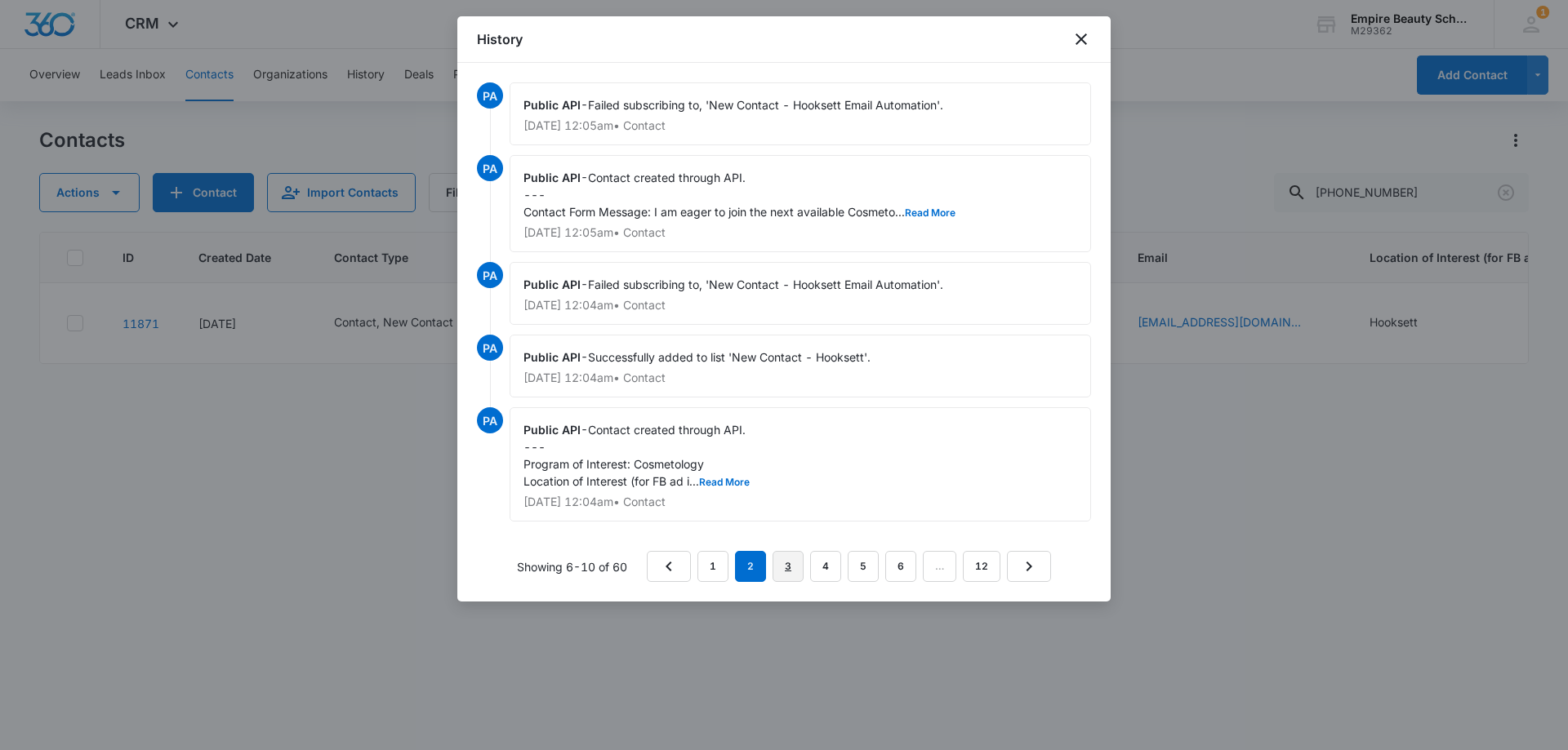
click at [779, 567] on link "3" at bounding box center [787, 566] width 31 height 31
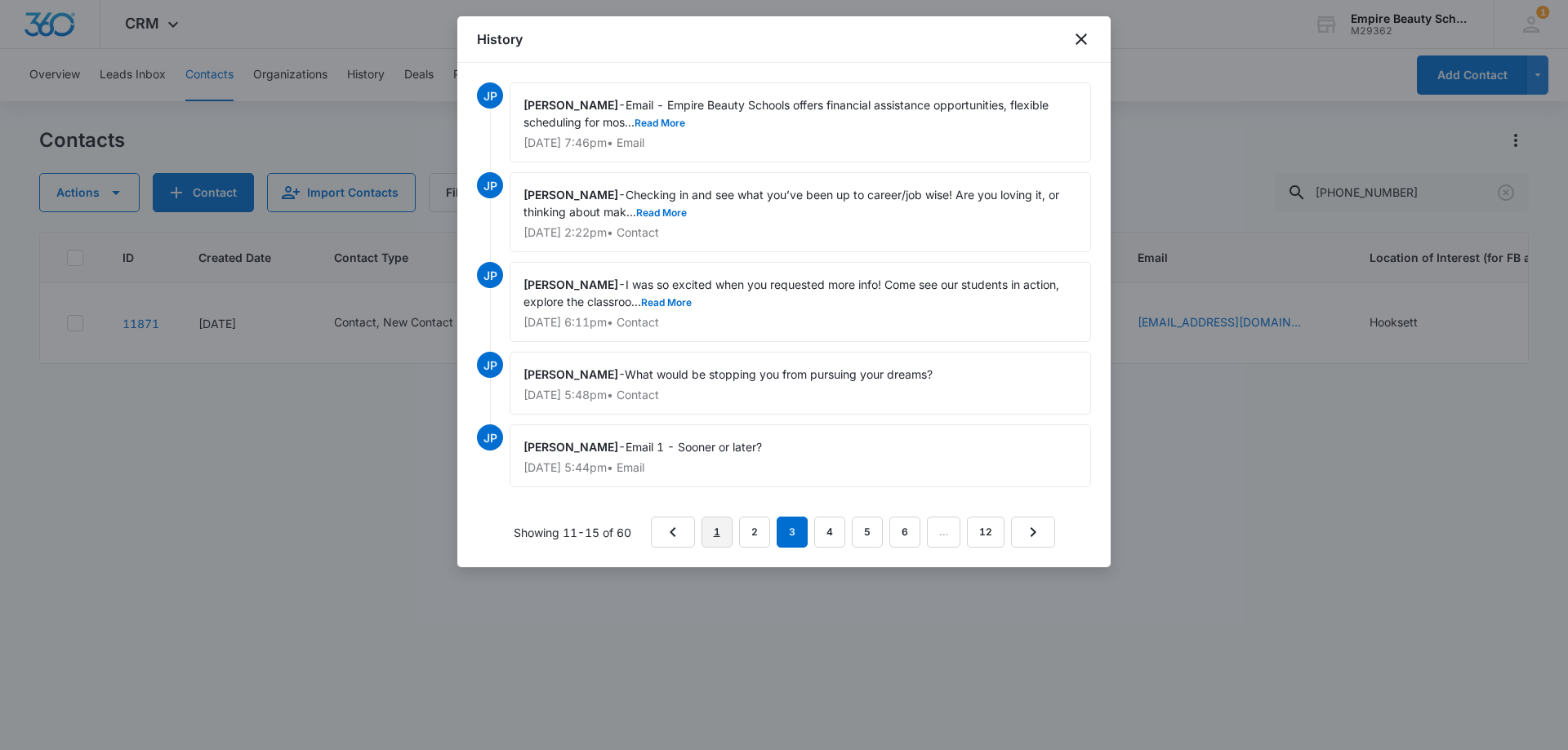
click at [712, 531] on link "1" at bounding box center [716, 531] width 31 height 31
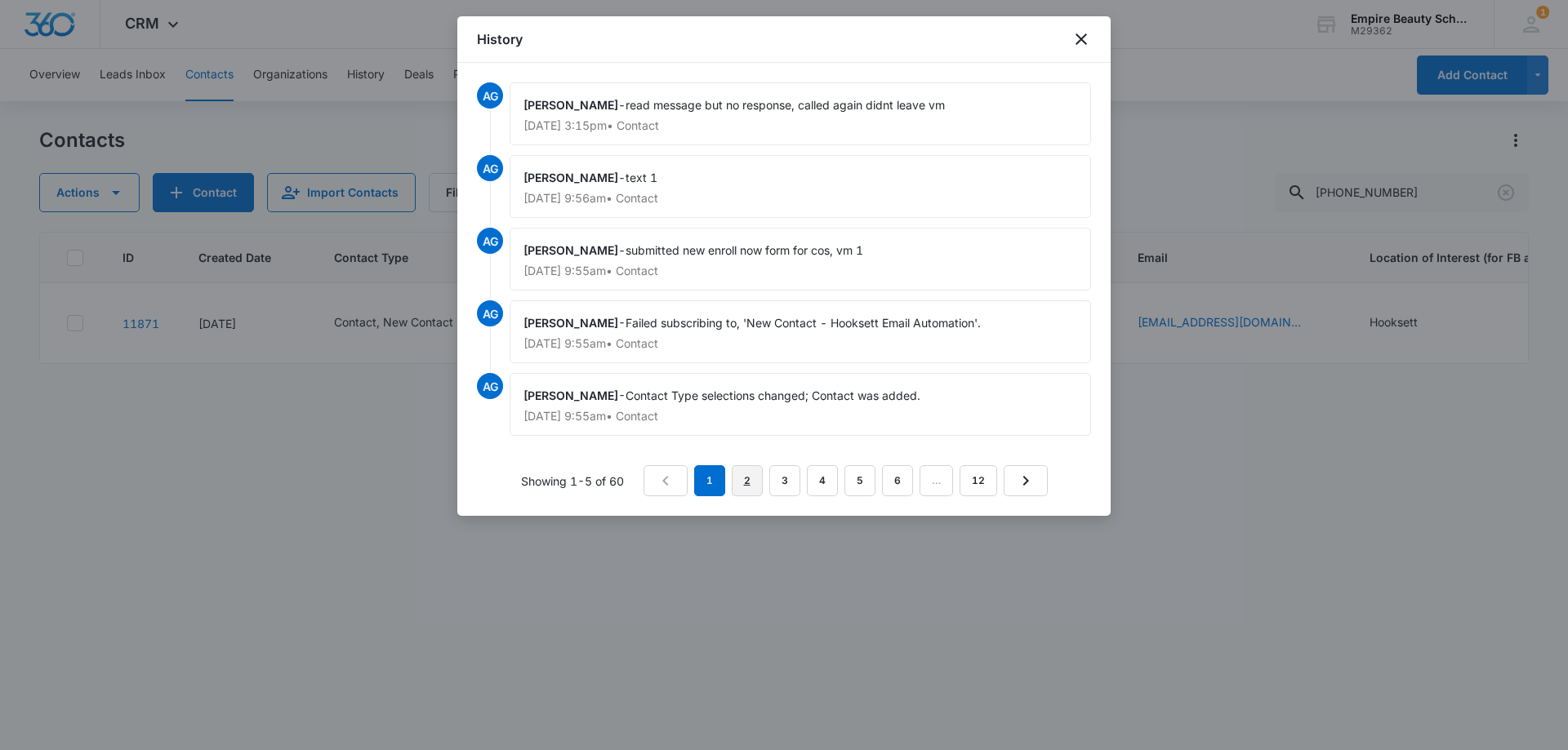
click at [753, 485] on link "2" at bounding box center [746, 480] width 31 height 31
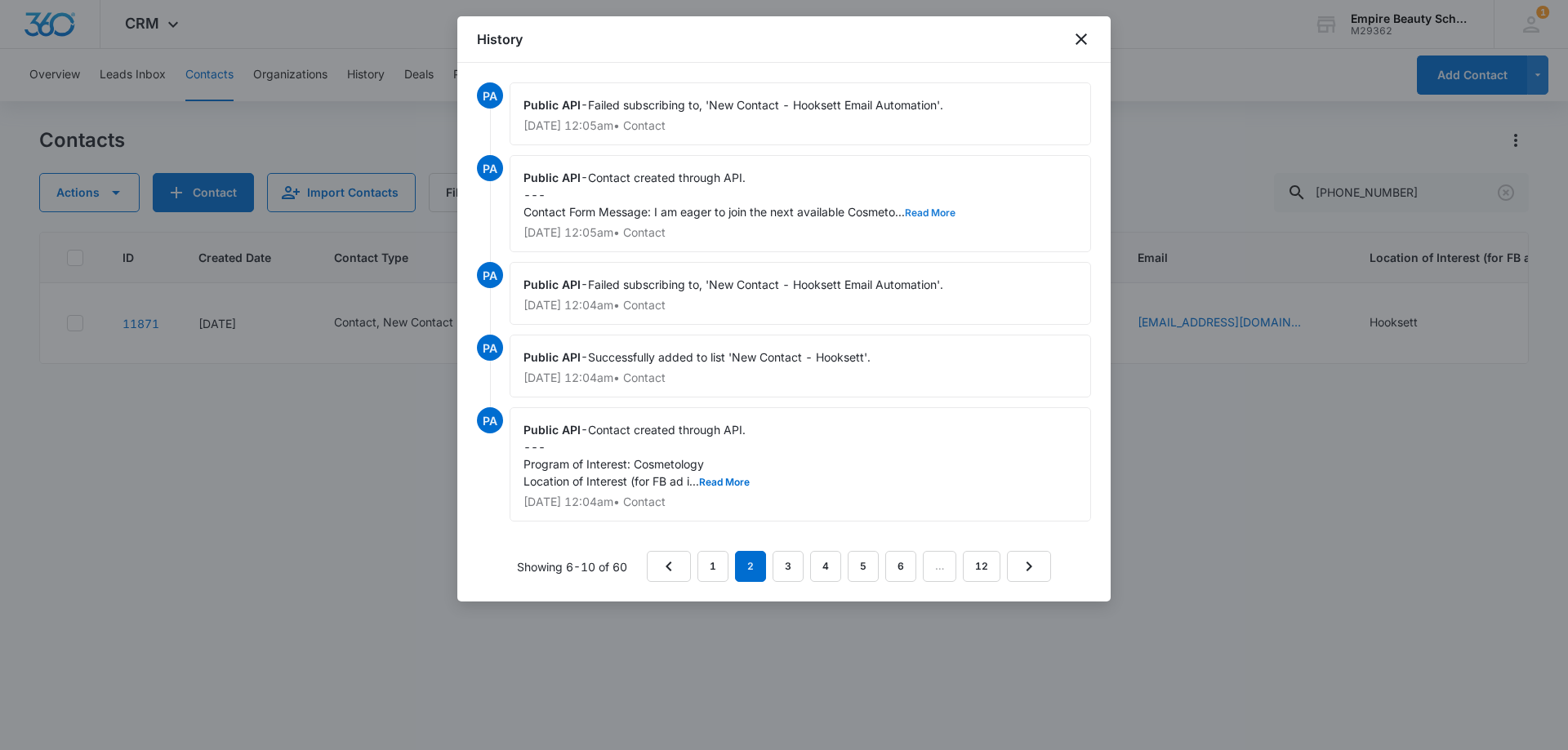
click at [925, 218] on button "Read More" at bounding box center [930, 213] width 51 height 10
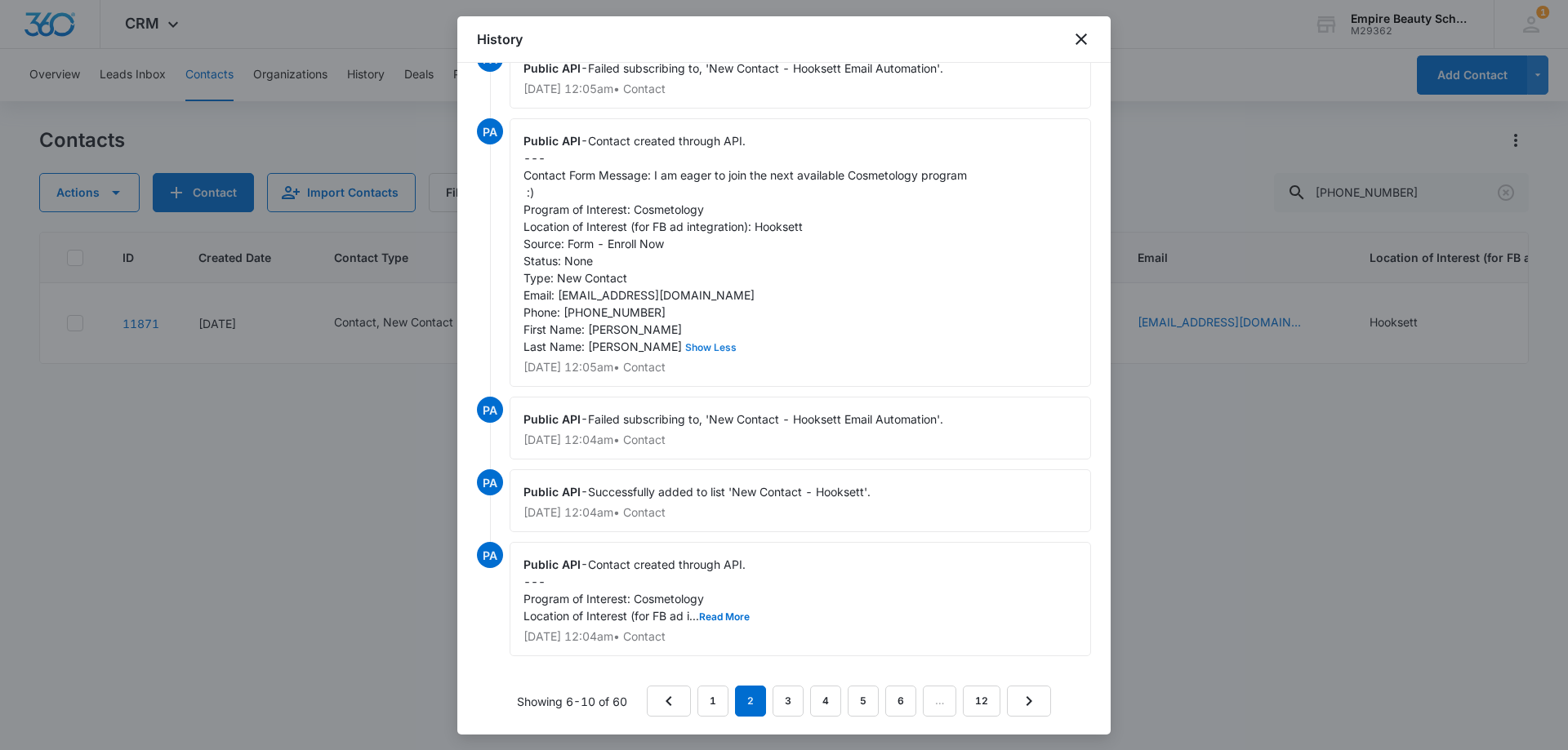
scroll to position [56, 0]
click at [717, 710] on link "1" at bounding box center [712, 699] width 31 height 31
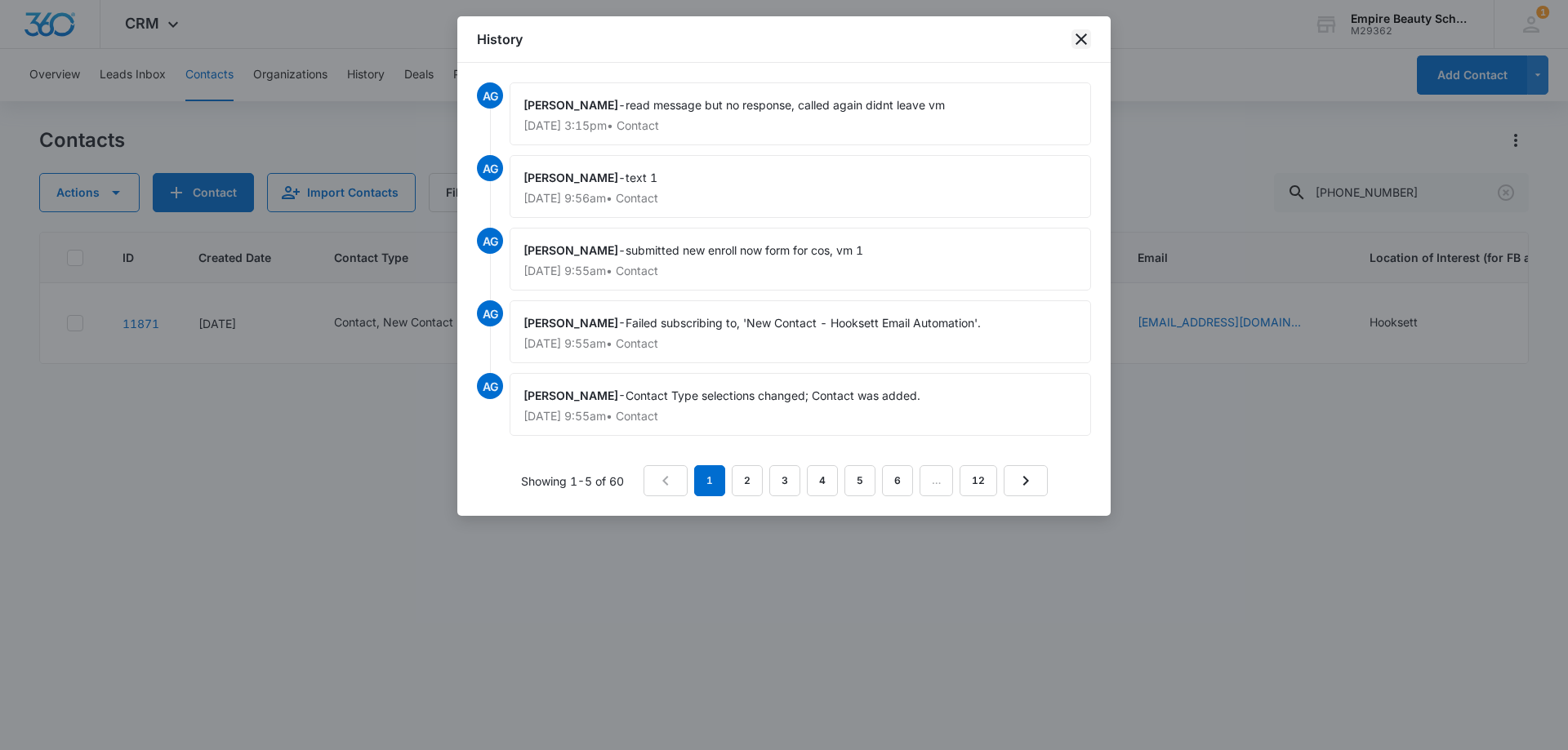
click at [1075, 32] on icon "close" at bounding box center [1081, 39] width 20 height 20
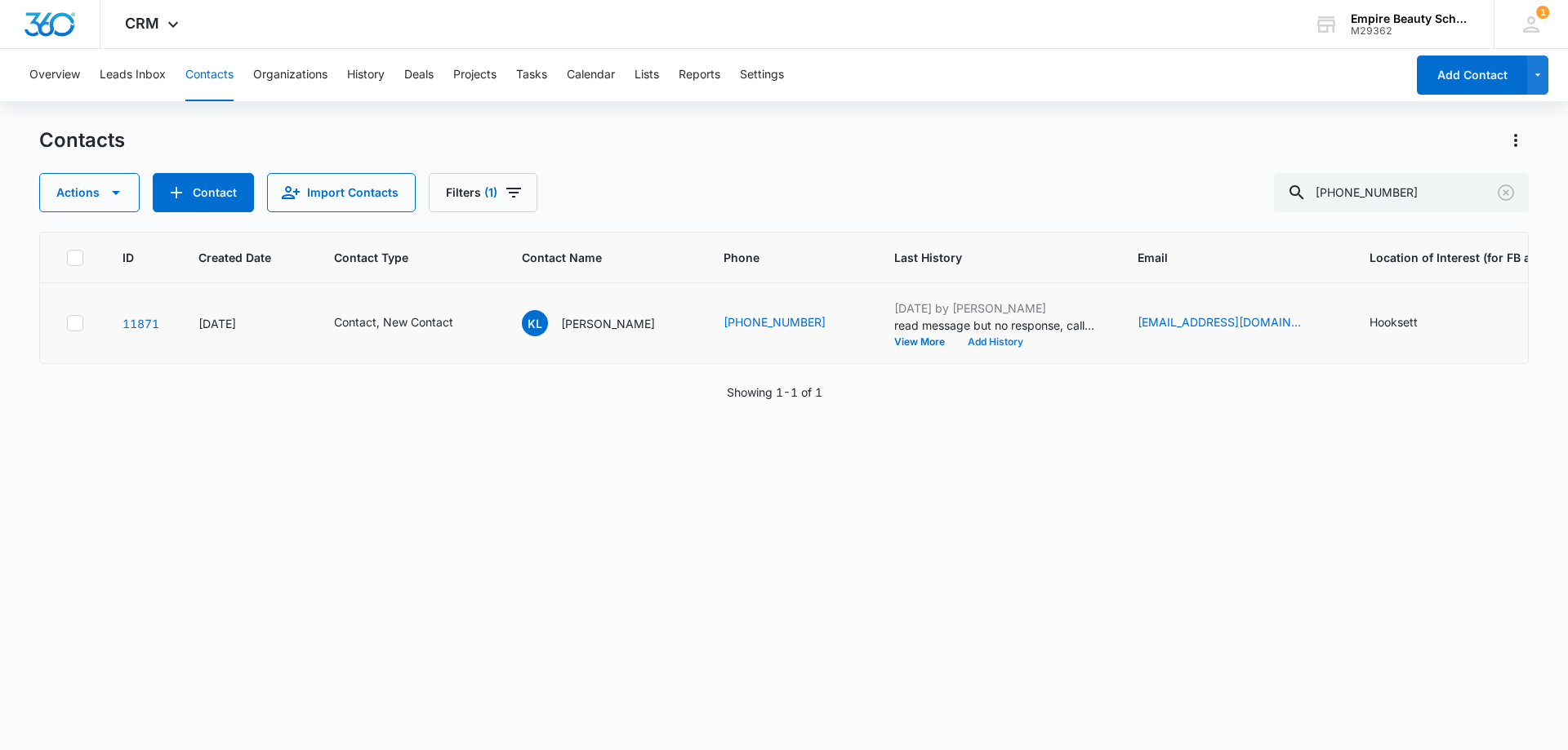
click at [988, 344] on button "Add History" at bounding box center [995, 342] width 79 height 10
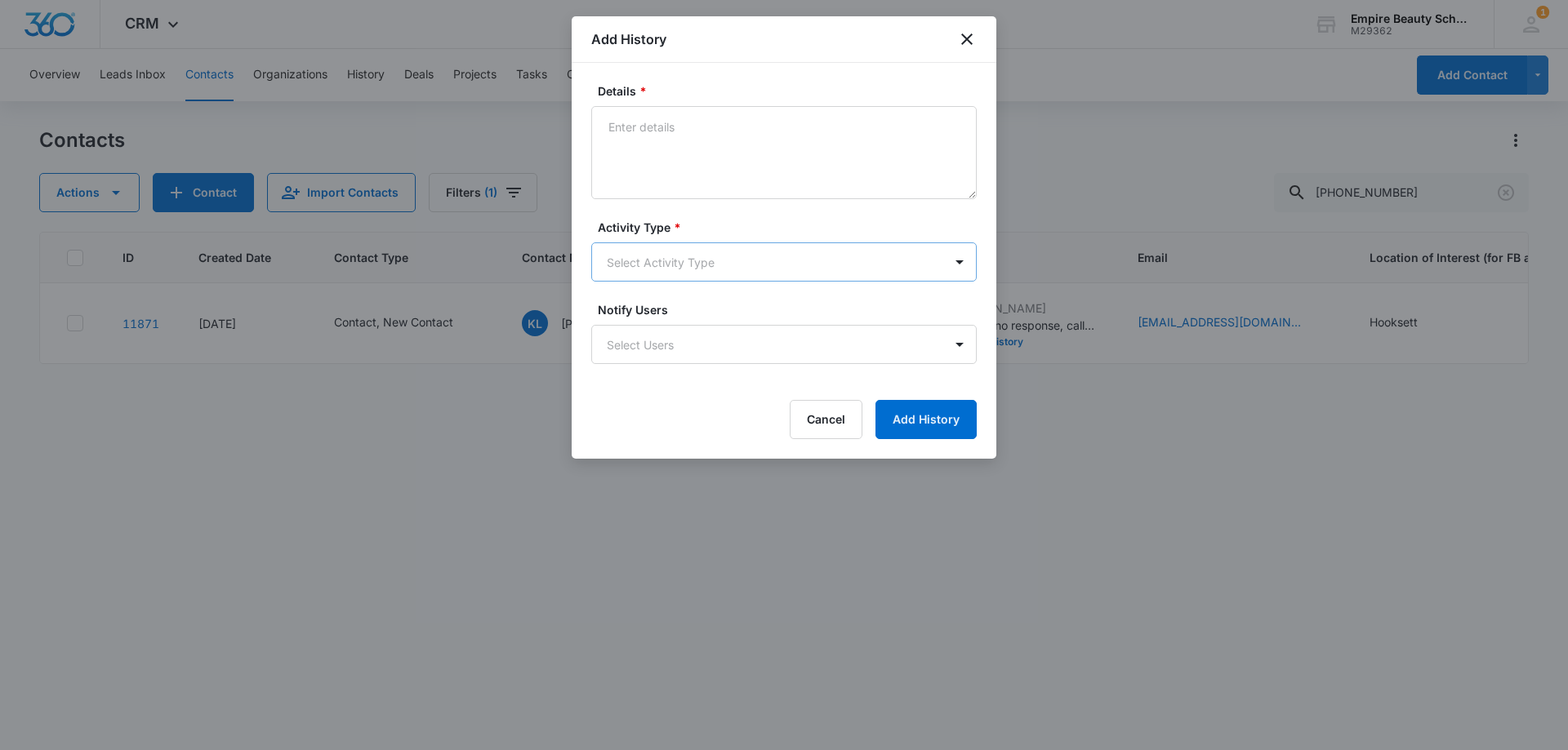
click at [650, 269] on body "CRM Apps Forms CRM Email Shop Payments POS Files Brand Settings Empire Beauty S…" at bounding box center [784, 375] width 1568 height 750
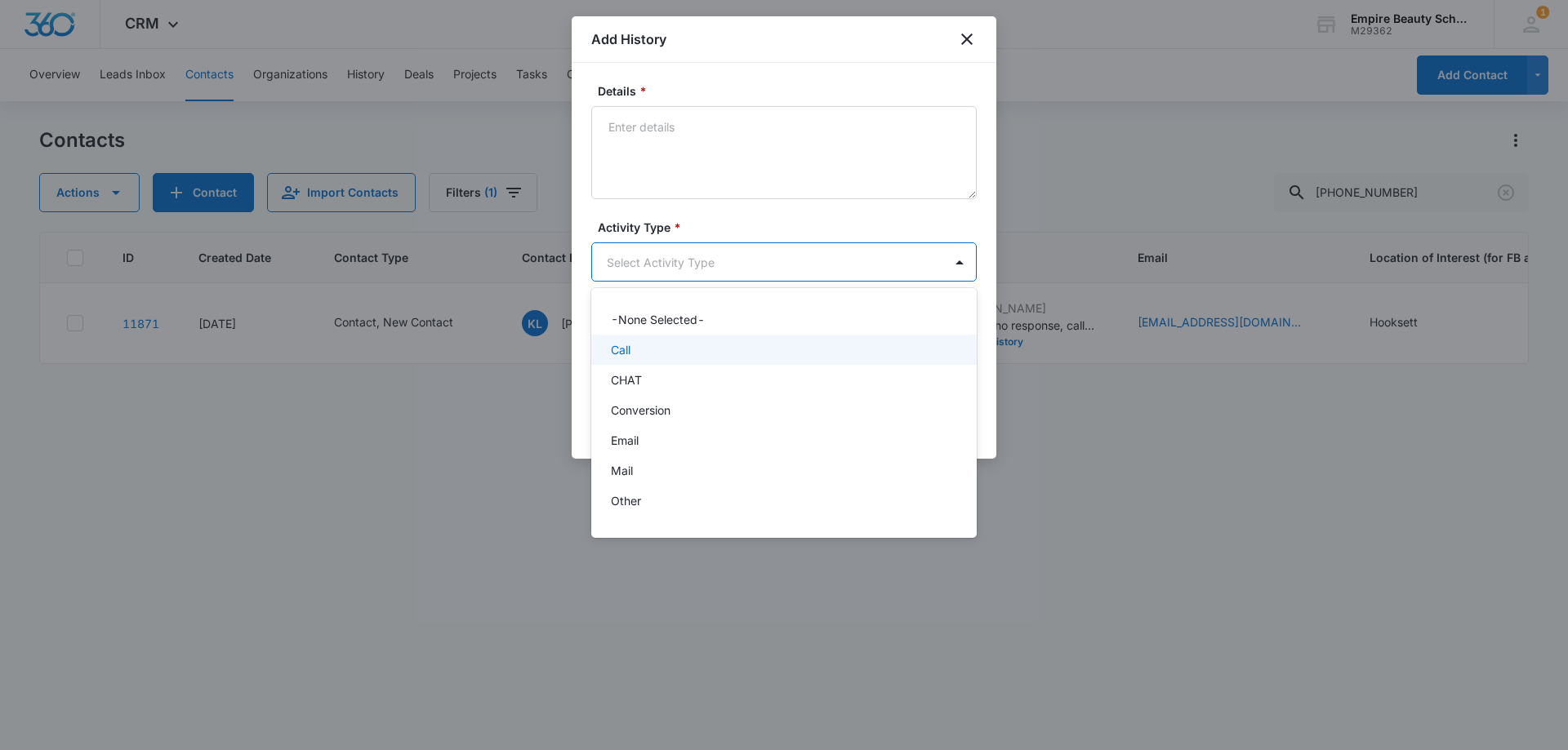
click at [638, 358] on div "Call" at bounding box center [784, 350] width 386 height 30
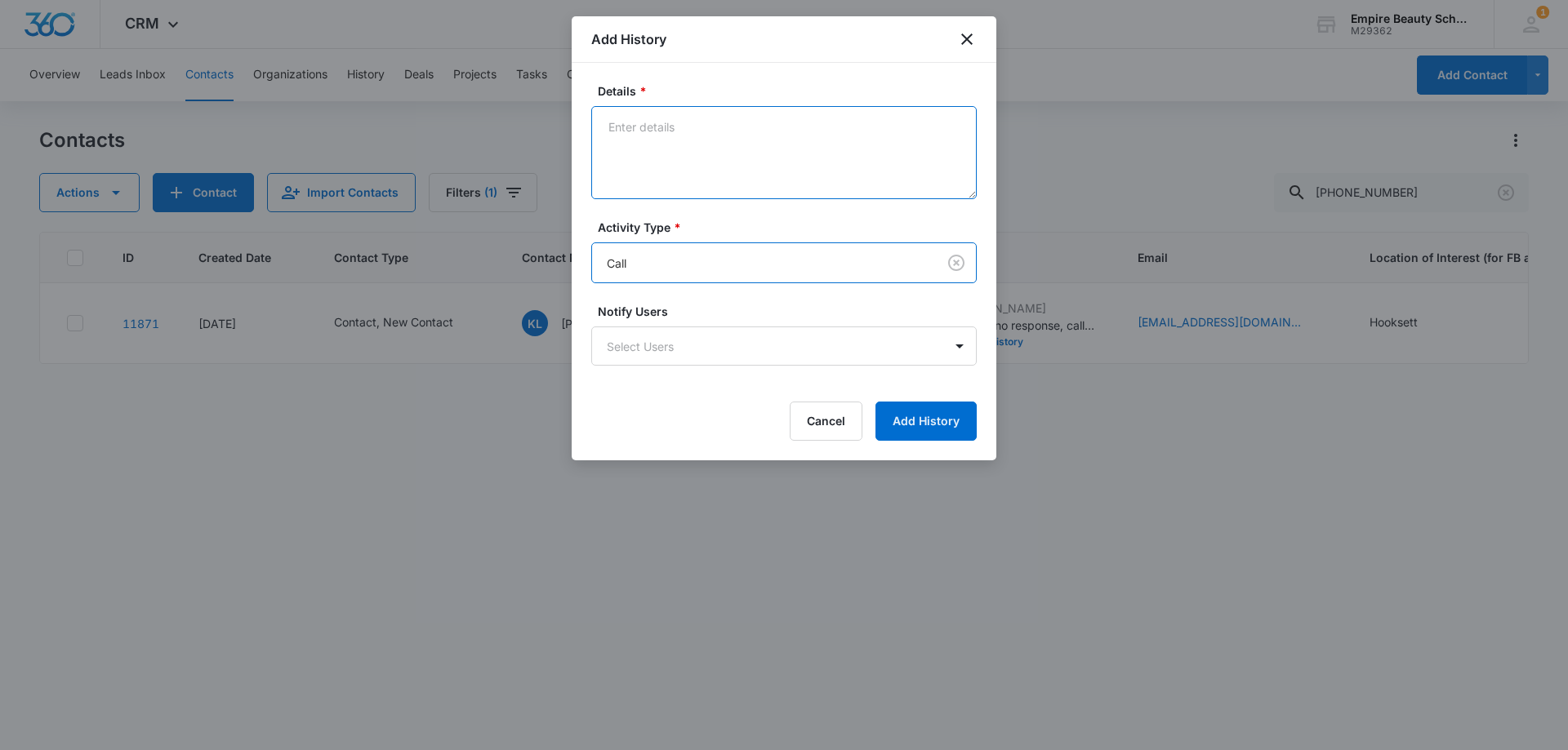
click at [673, 178] on textarea "Details *" at bounding box center [784, 152] width 386 height 93
type textarea "VM 2"
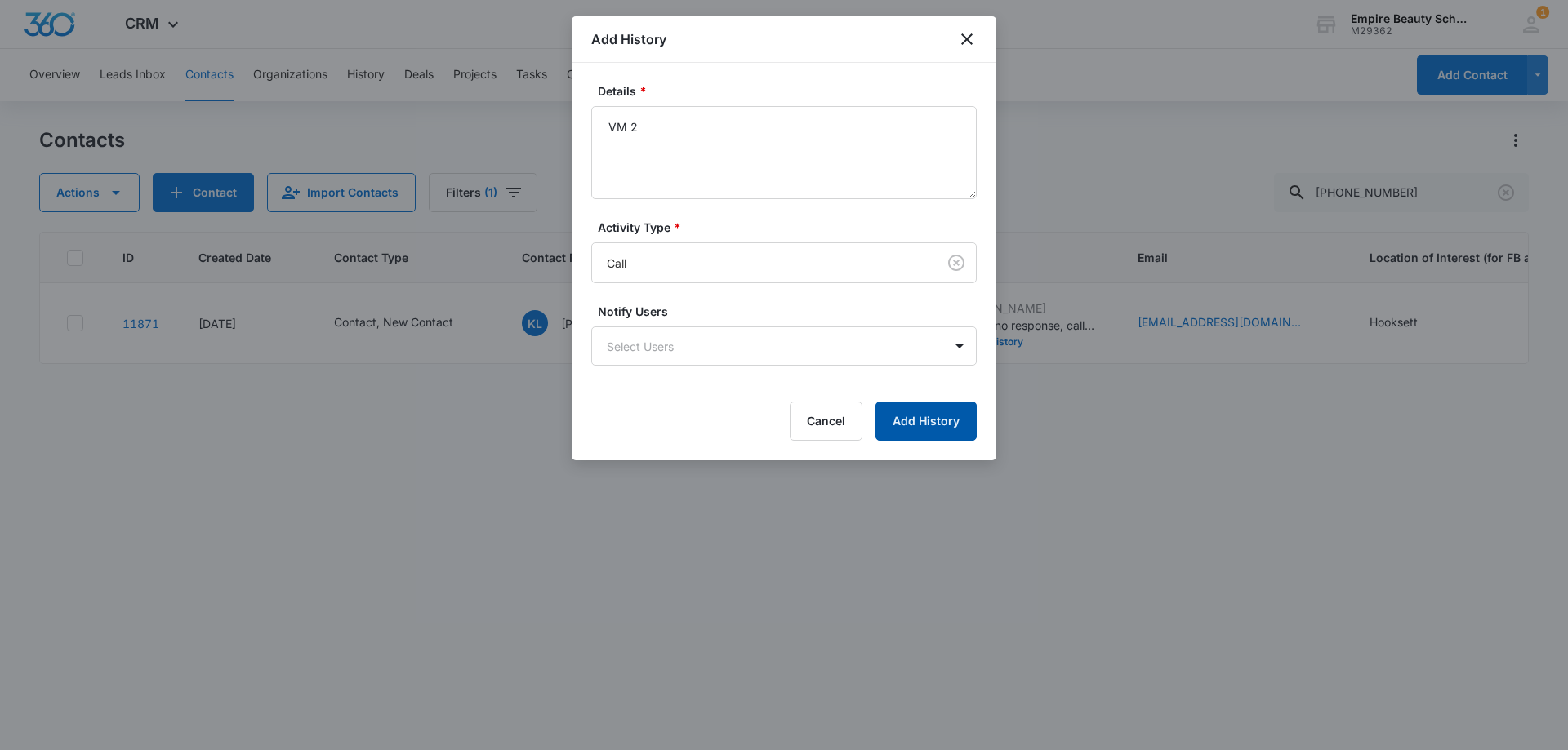
click at [930, 415] on button "Add History" at bounding box center [926, 420] width 101 height 39
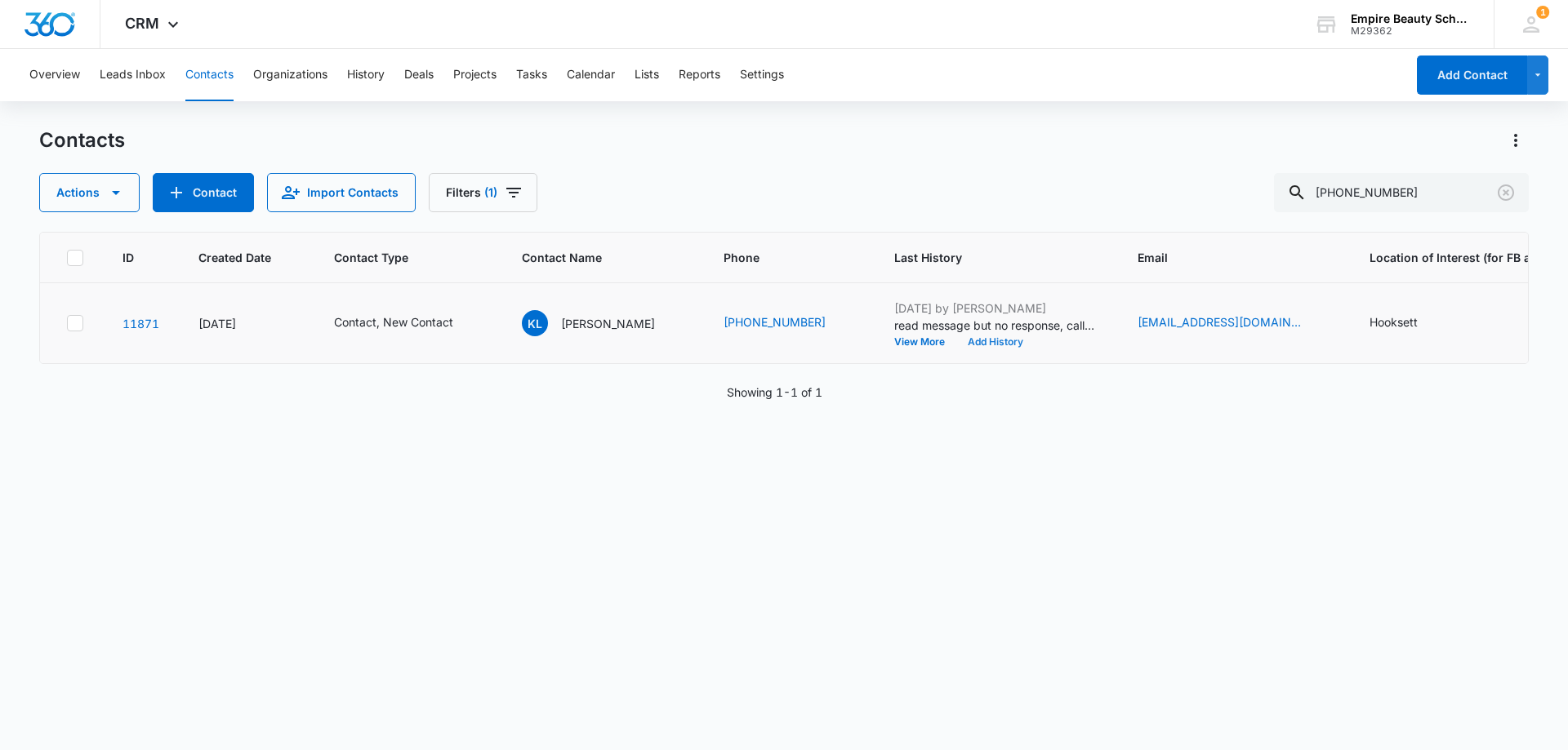
click at [998, 343] on button "Add History" at bounding box center [995, 342] width 79 height 10
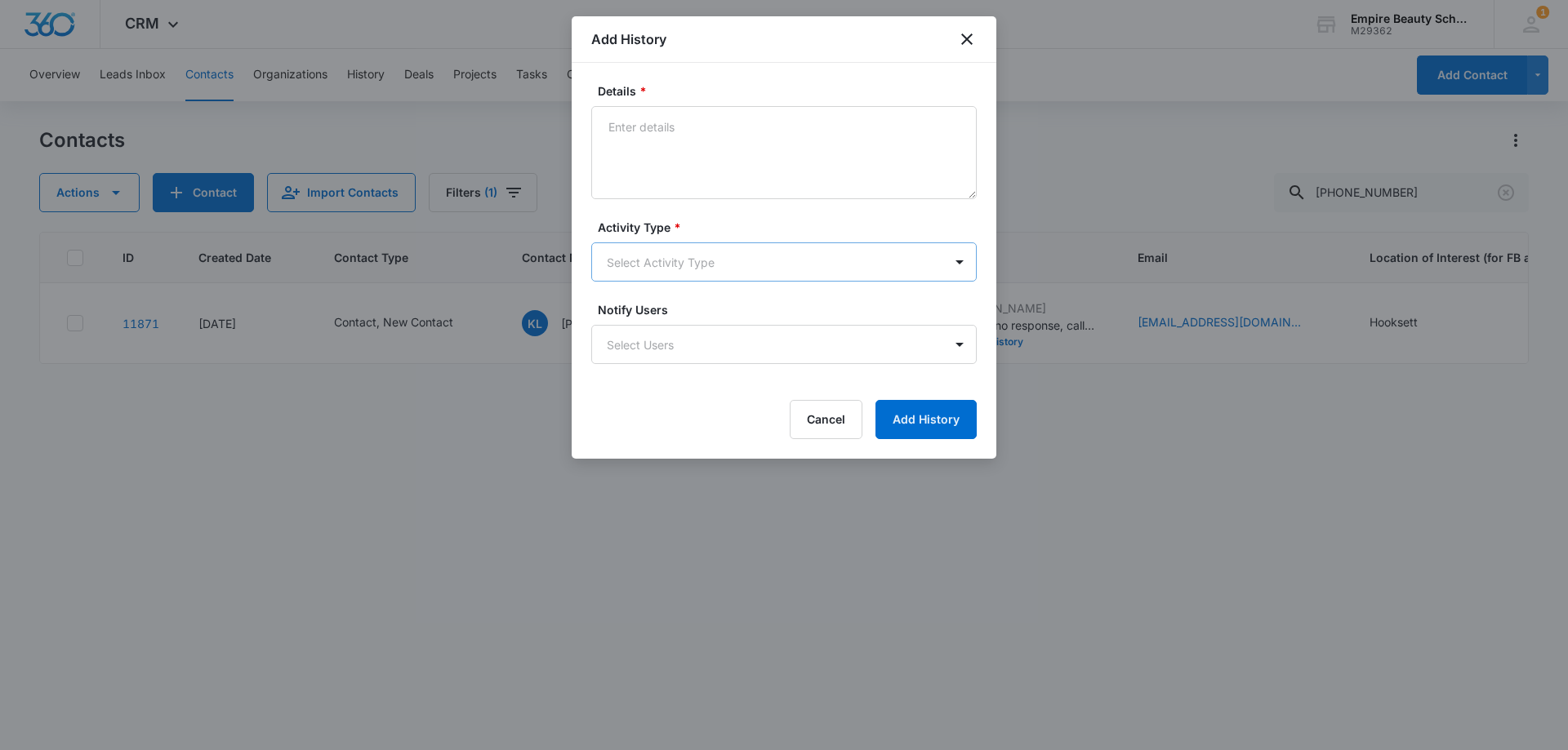
click at [629, 258] on body "CRM Apps Forms CRM Email Shop Payments POS Files Brand Settings Empire Beauty S…" at bounding box center [784, 375] width 1568 height 750
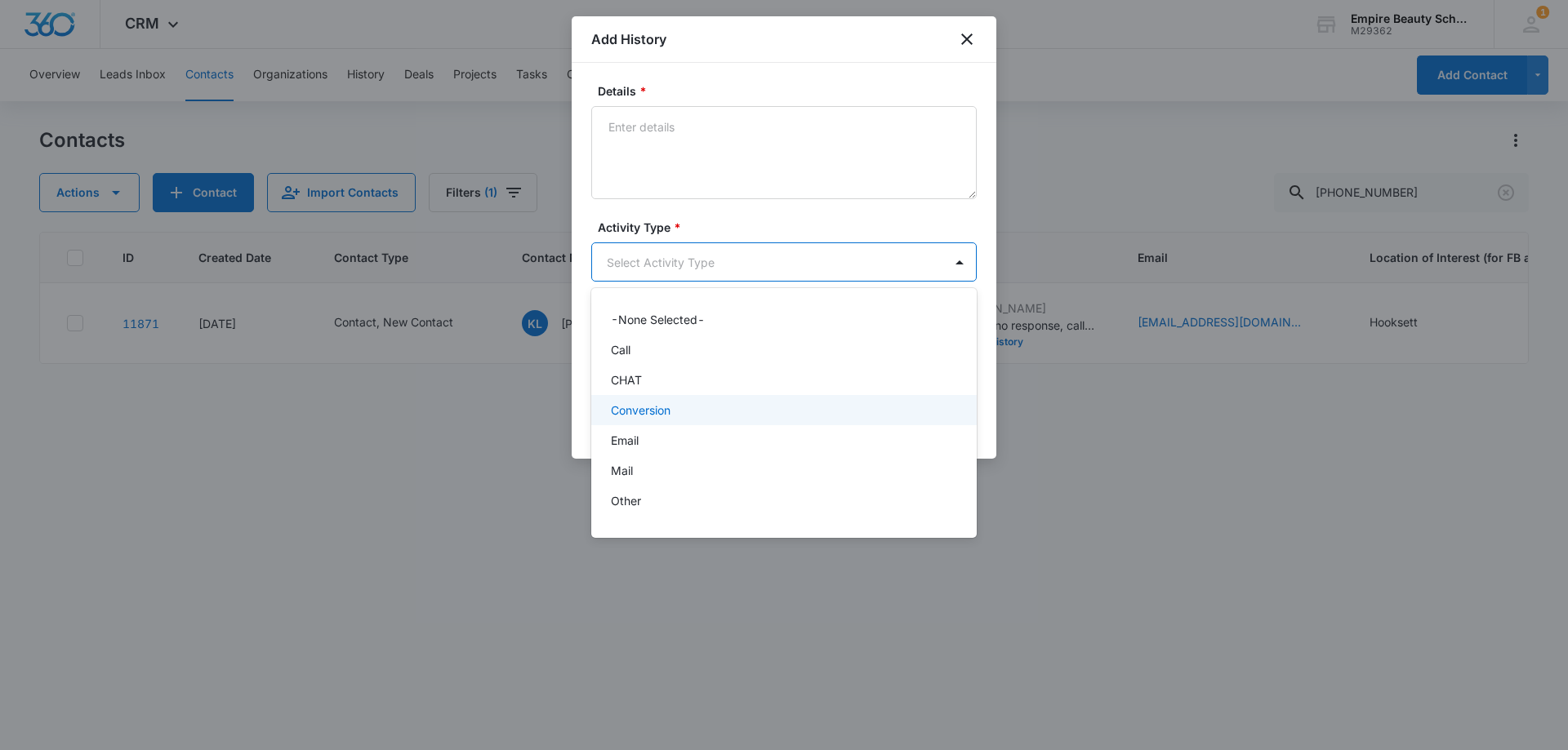
scroll to position [85, 0]
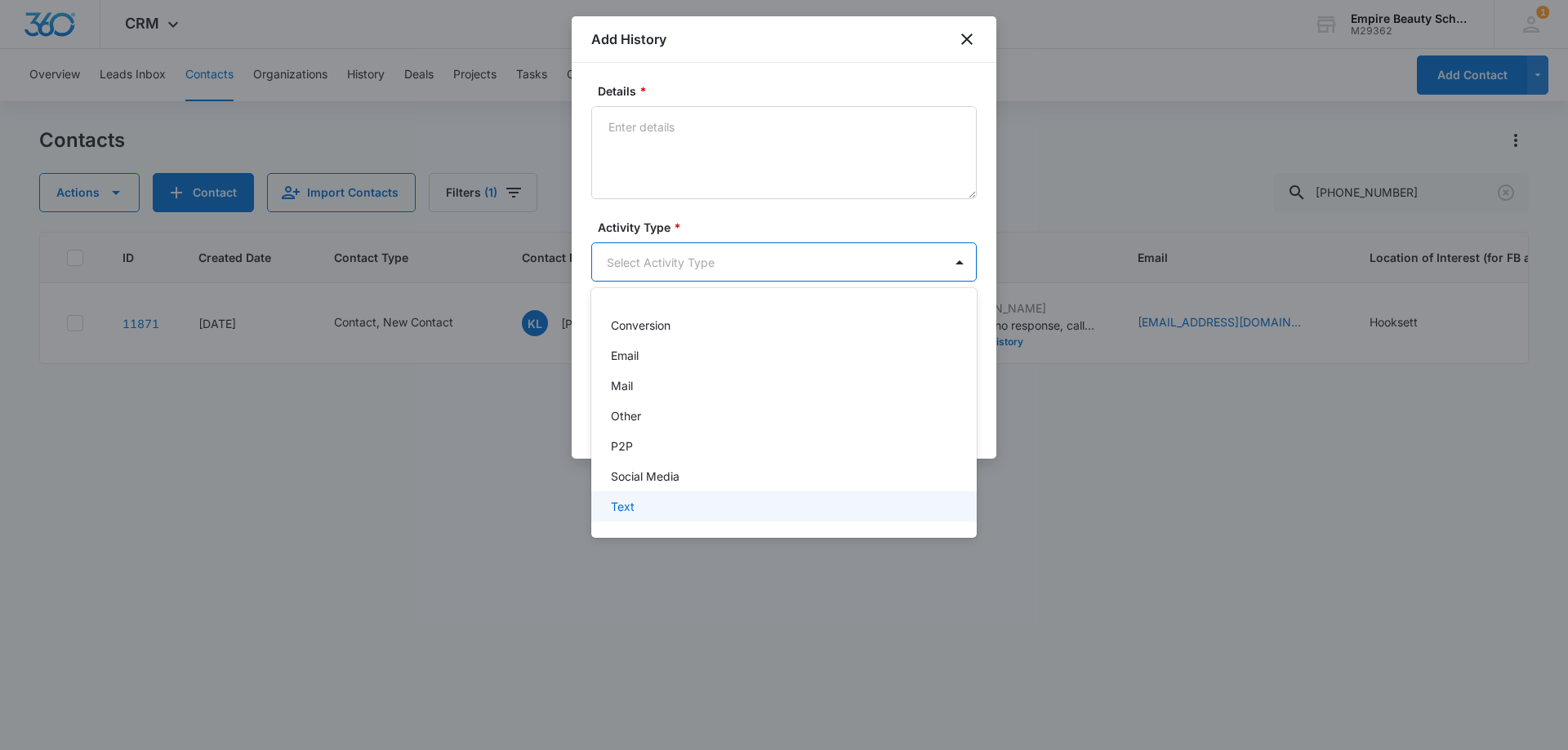
click at [624, 515] on div "Text" at bounding box center [784, 506] width 386 height 30
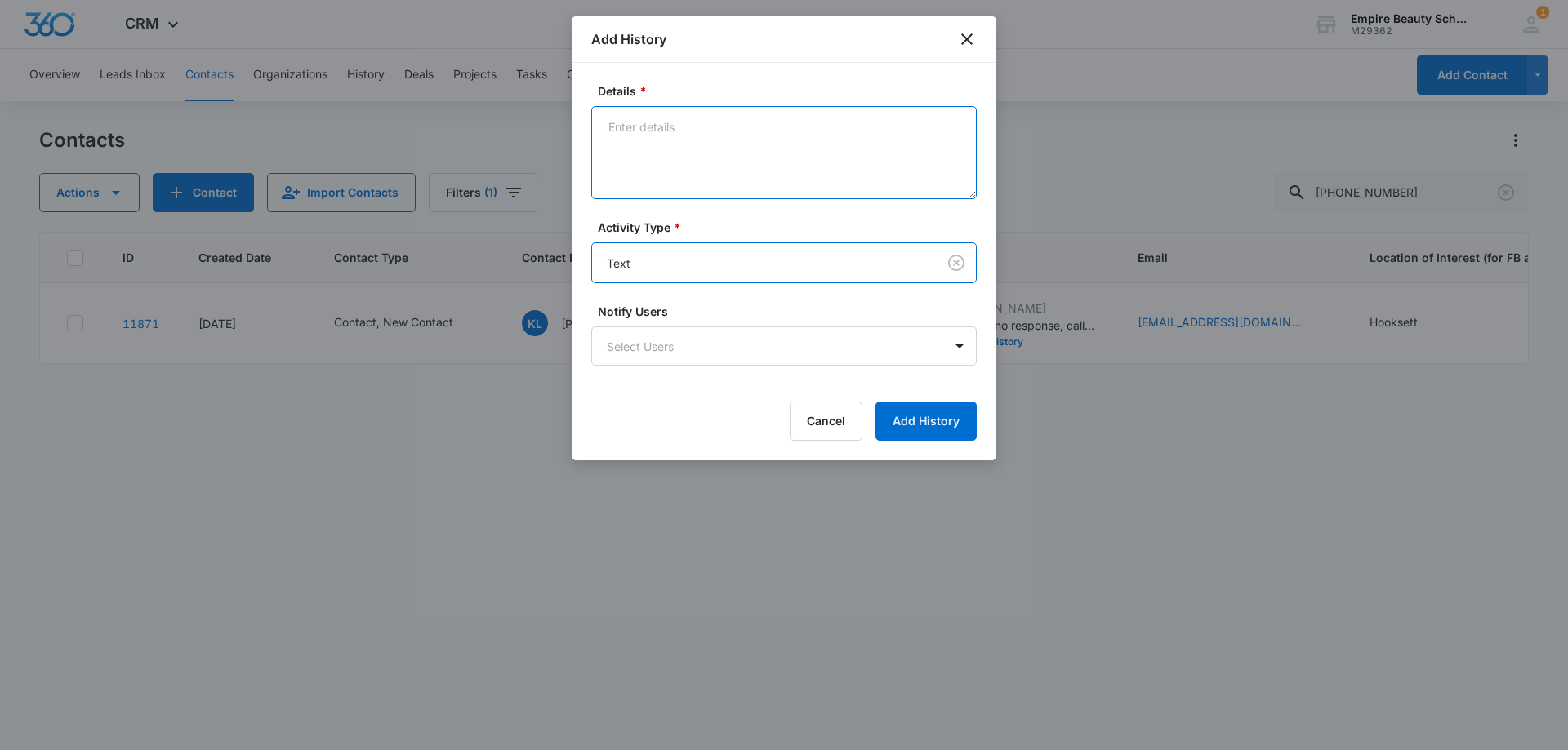
click at [677, 159] on textarea "Details *" at bounding box center [784, 152] width 386 height 93
type textarea "text 2"
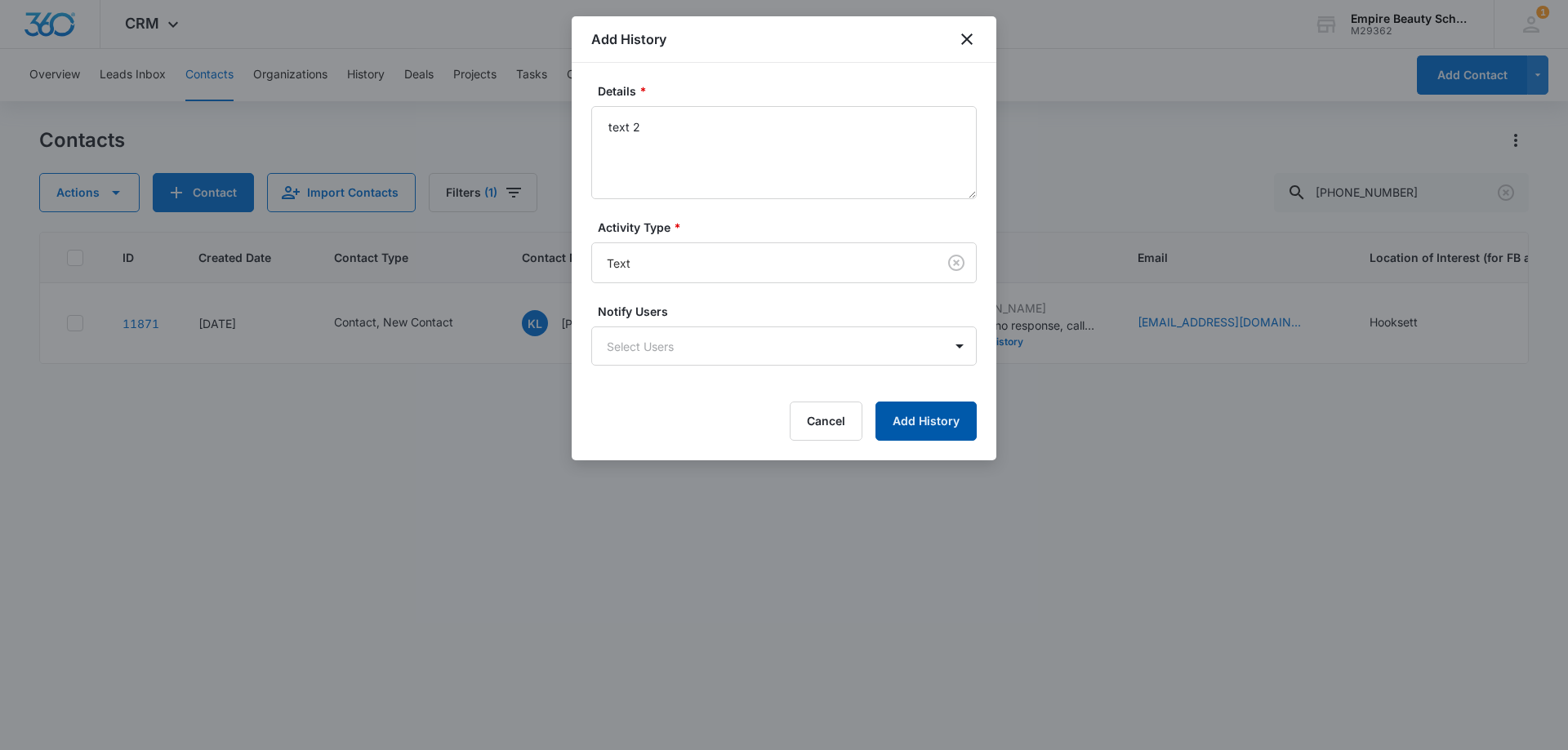
click at [901, 433] on button "Add History" at bounding box center [926, 420] width 101 height 39
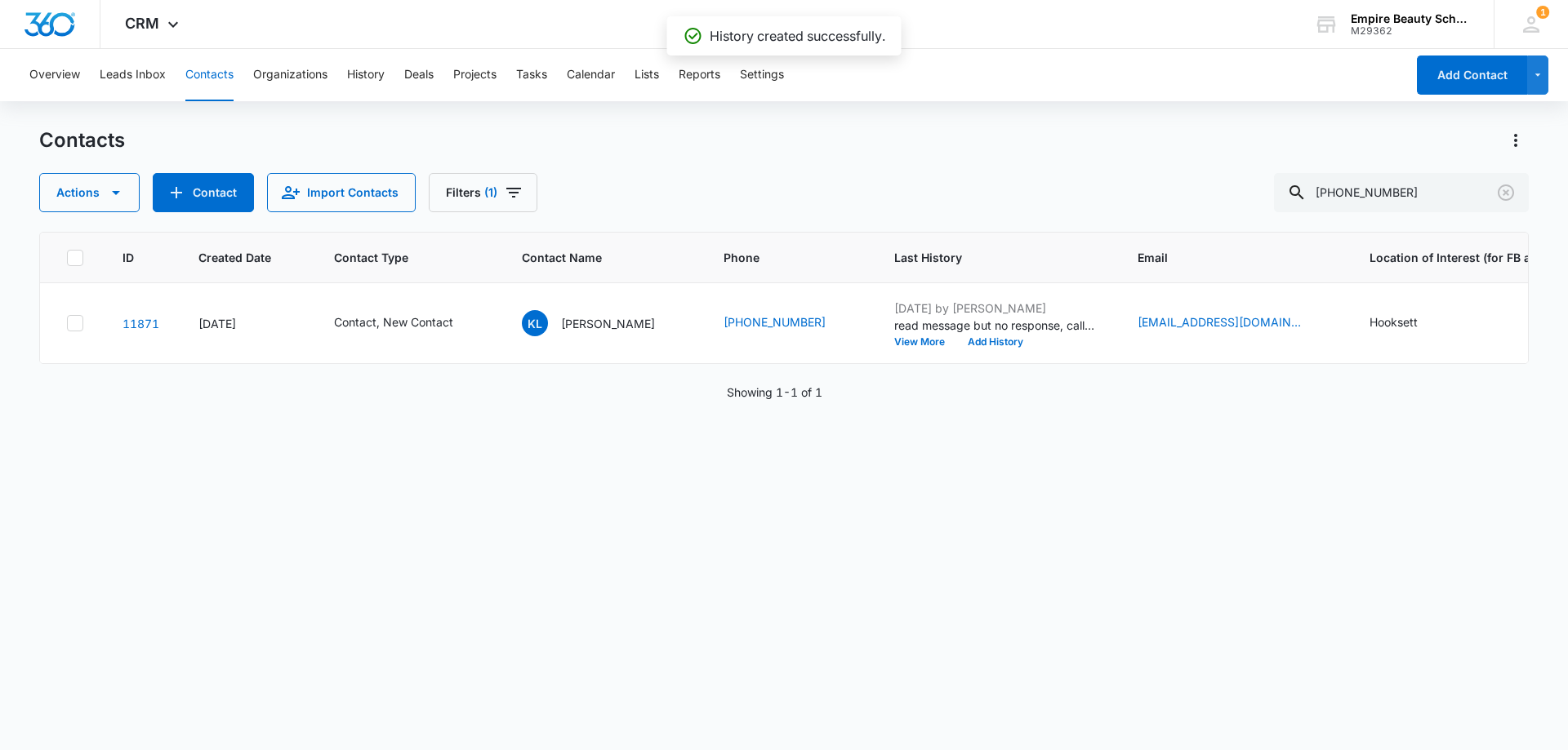
drag, startPoint x: 1135, startPoint y: 518, endPoint x: 1076, endPoint y: 490, distance: 65.3
click at [1135, 518] on div "ID Created Date Contact Type Contact Name Phone Last History Email Location of …" at bounding box center [784, 481] width 1489 height 497
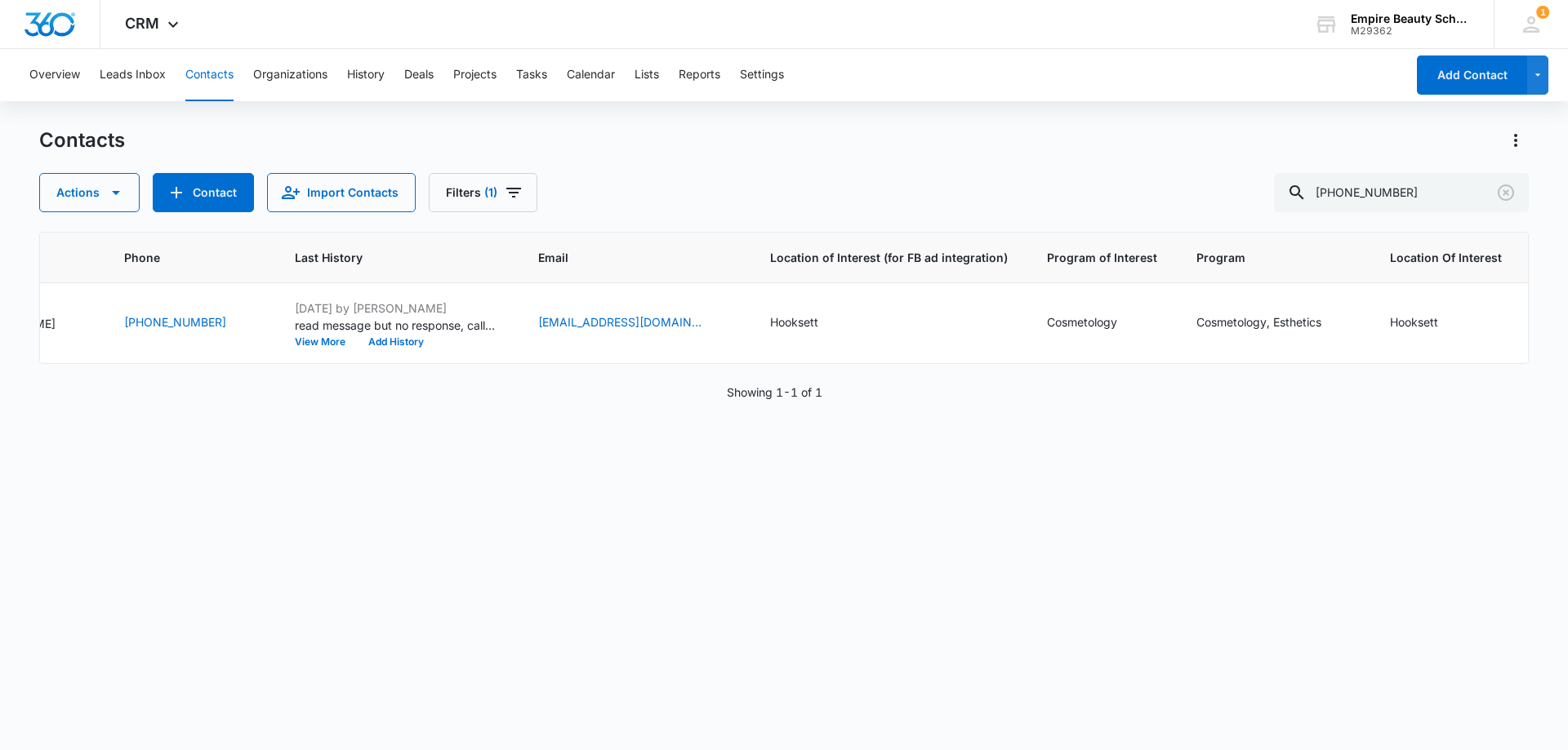
scroll to position [0, 0]
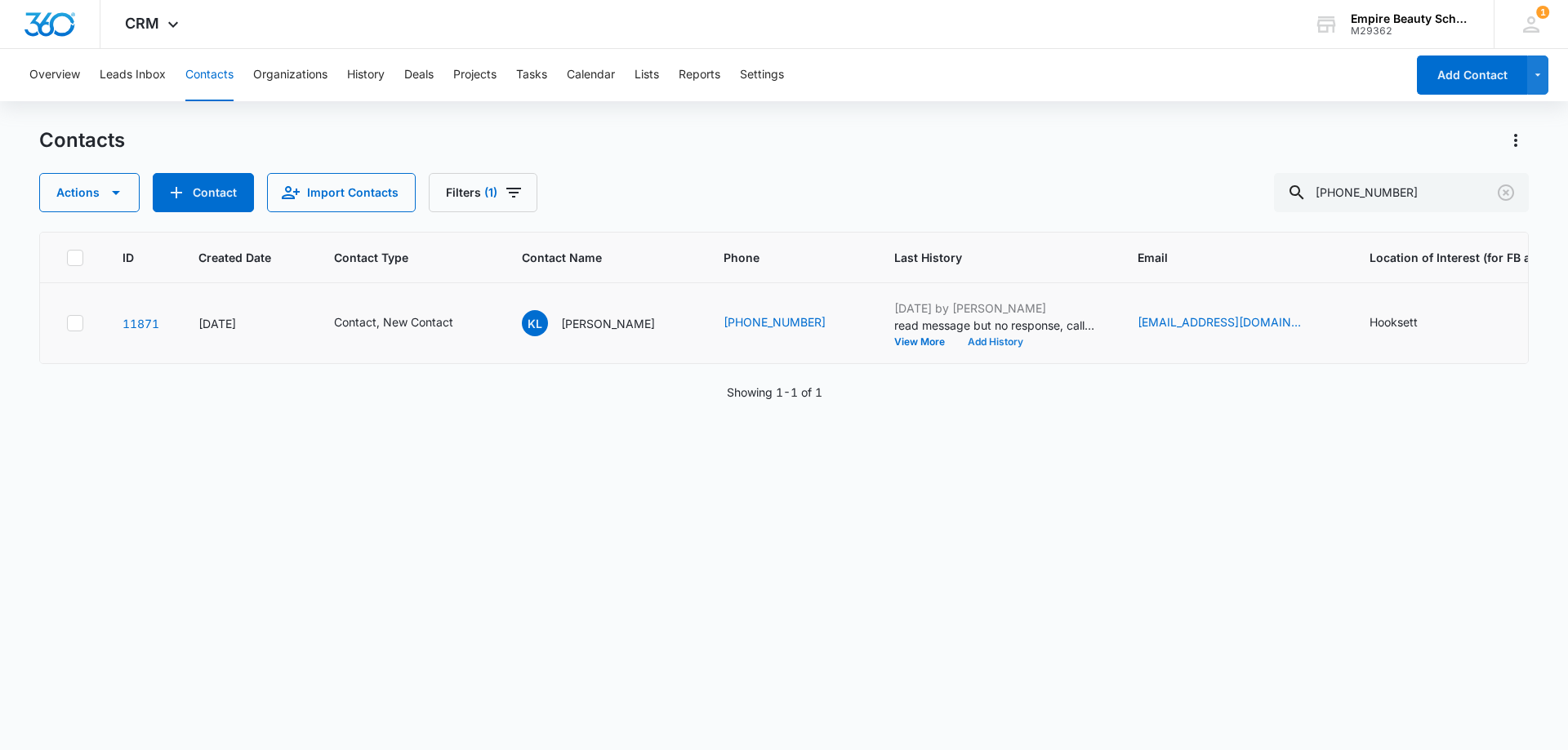
click at [1002, 337] on button "Add History" at bounding box center [995, 342] width 79 height 10
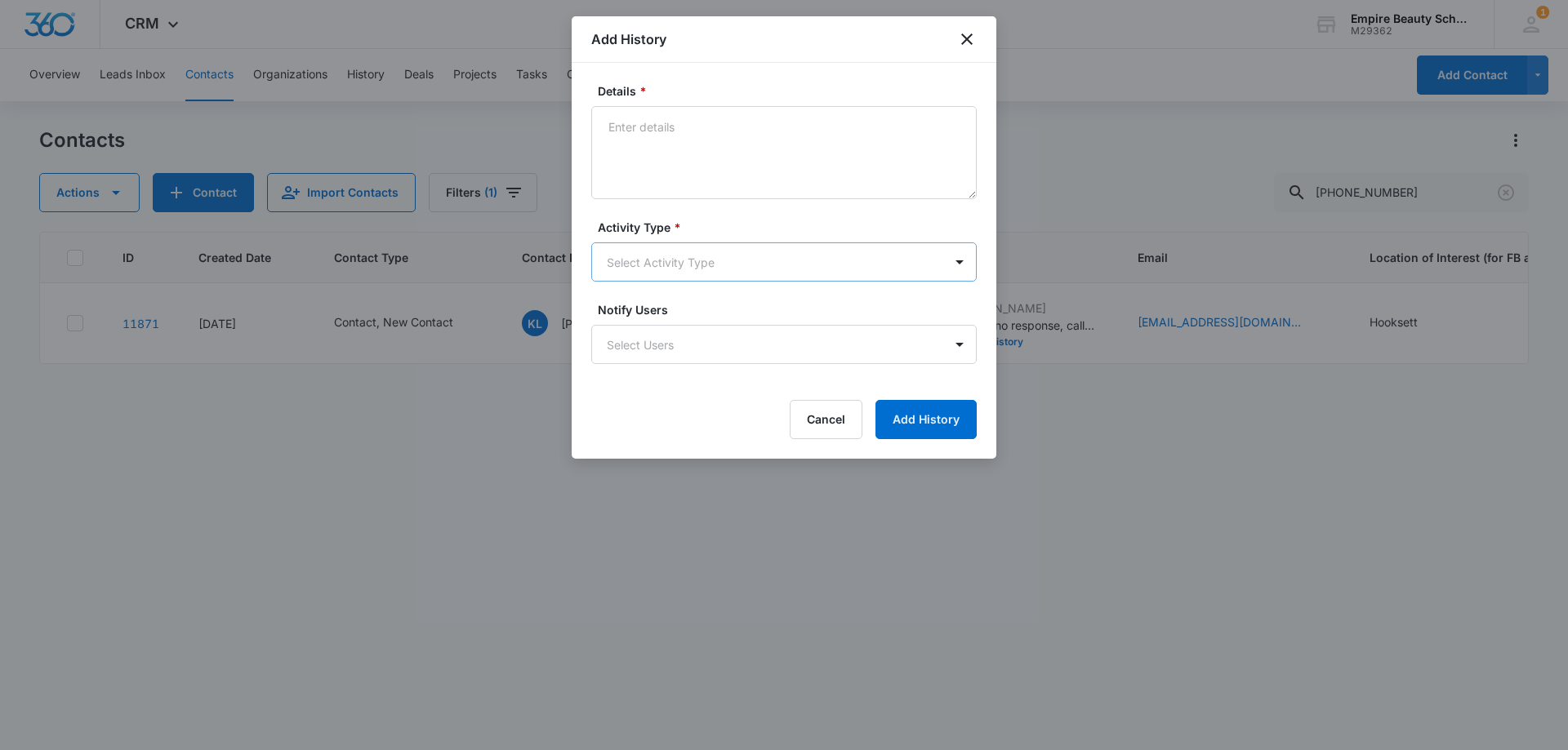
click at [653, 263] on body "CRM Apps Forms CRM Email Shop Payments POS Files Brand Settings Empire Beauty S…" at bounding box center [784, 375] width 1568 height 750
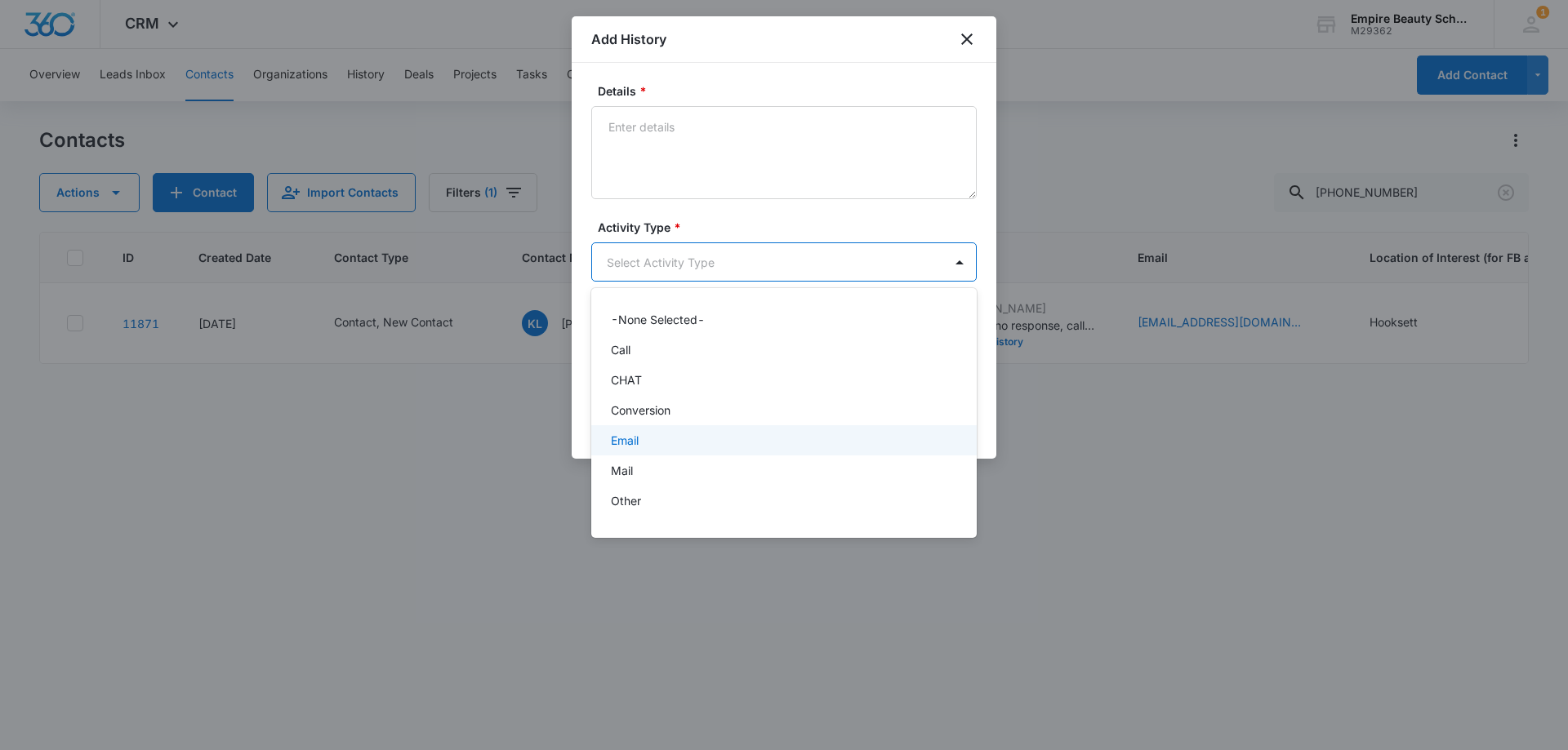
click at [650, 434] on div "Email" at bounding box center [783, 440] width 343 height 17
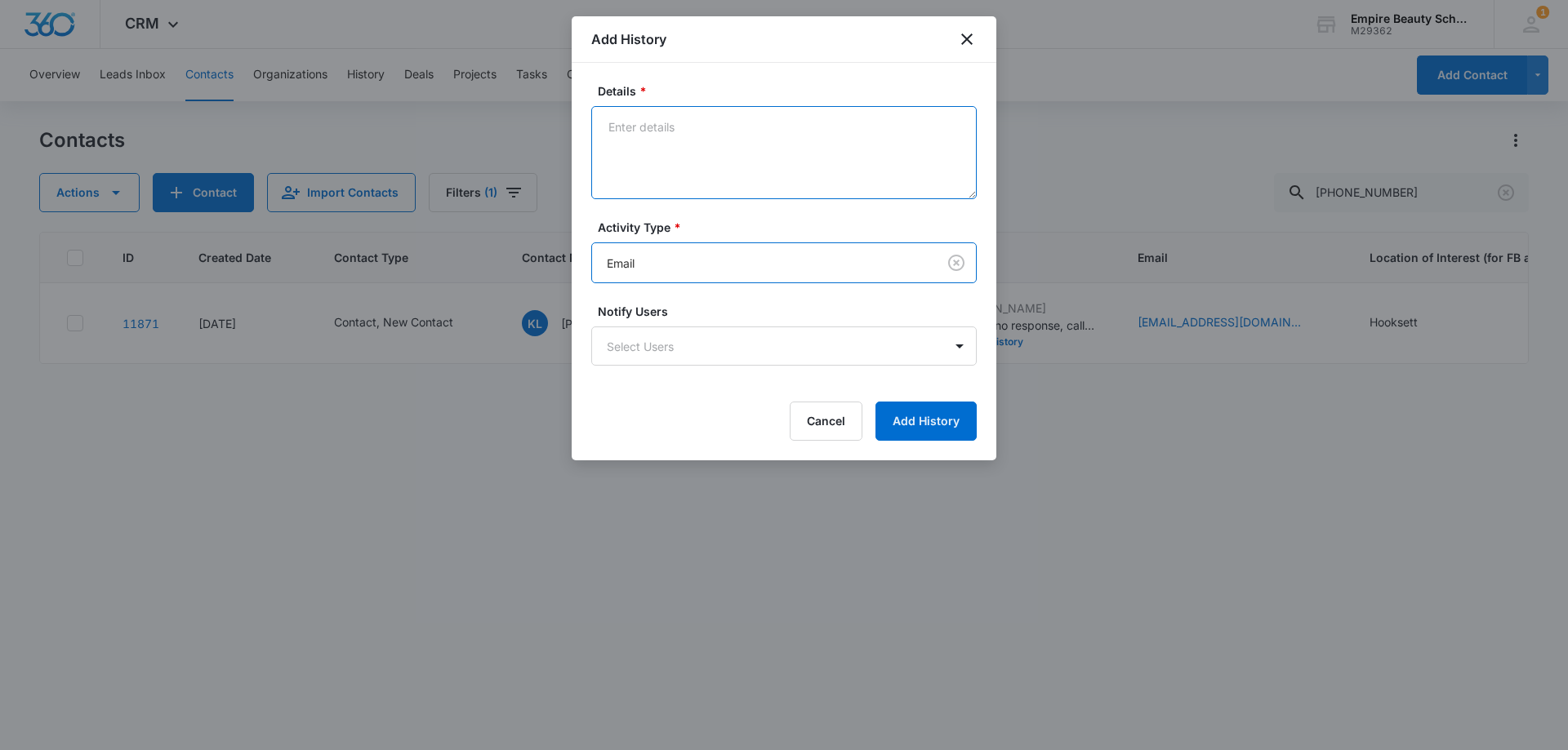
click at [663, 153] on textarea "Details *" at bounding box center [784, 152] width 386 height 93
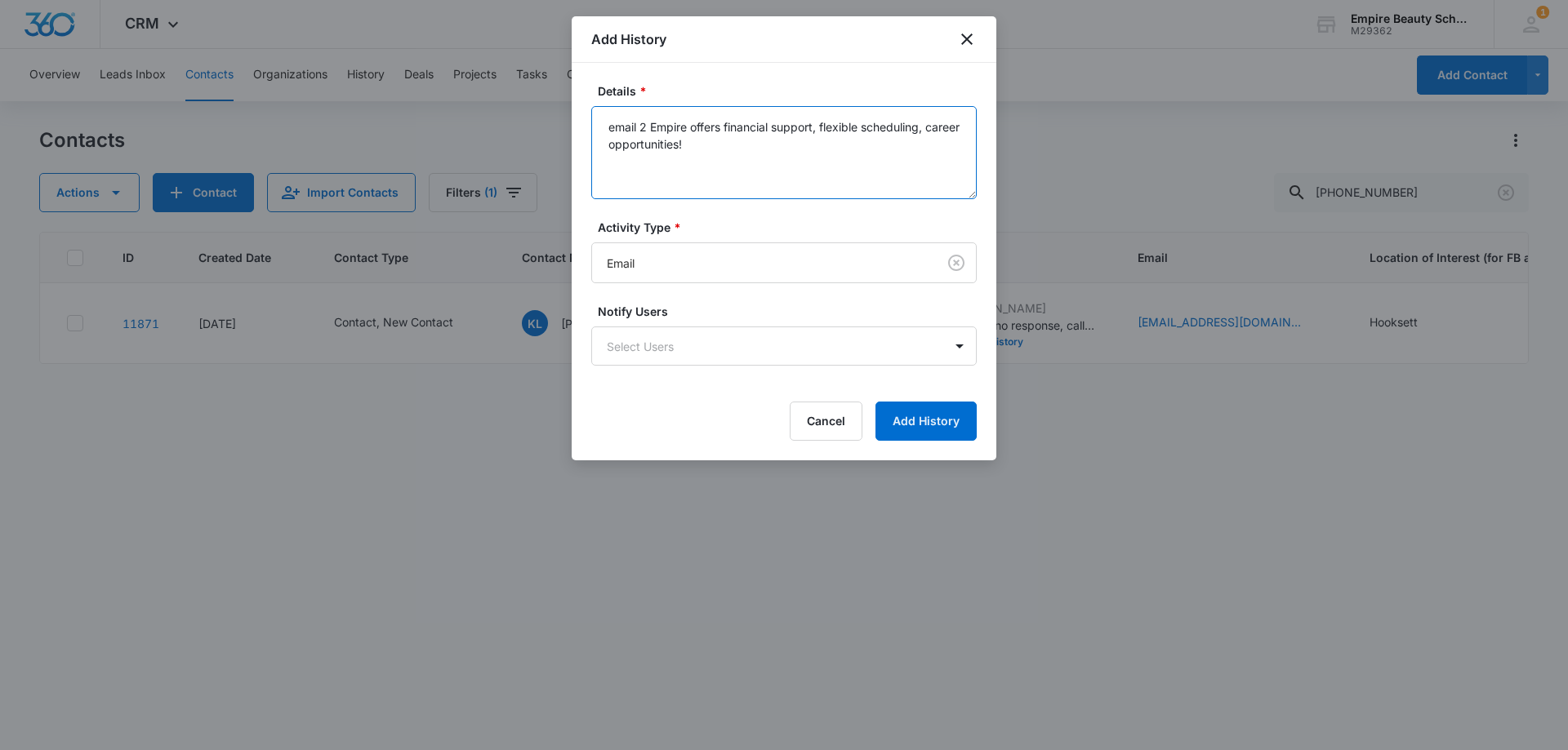
click at [733, 171] on textarea "email 2 Empire offers financial support, flexible scheduling, career opportunit…" at bounding box center [784, 152] width 386 height 93
type textarea "email 2 Empire offers financial support, flexible scheduling, career opportunit…"
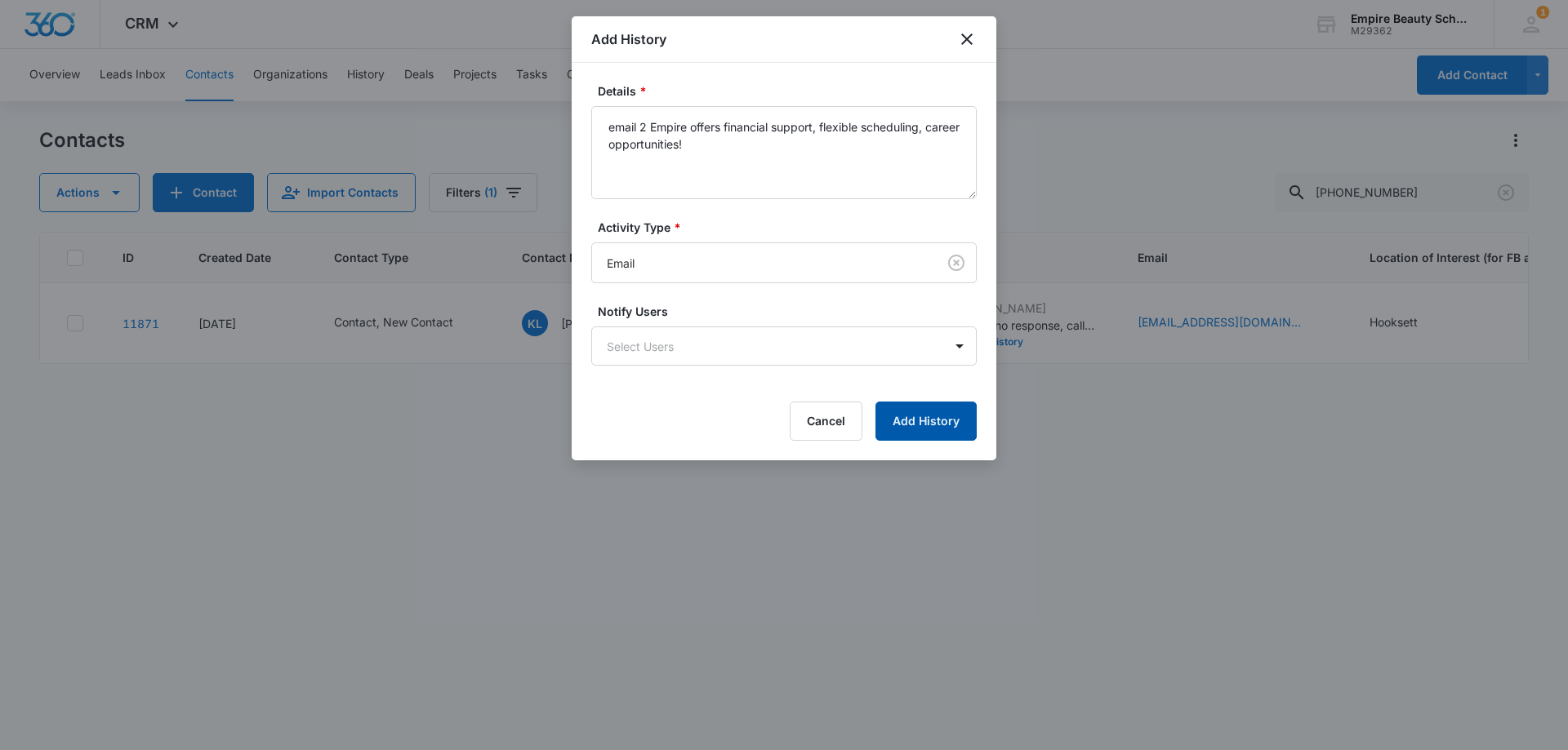
click at [901, 419] on button "Add History" at bounding box center [926, 420] width 101 height 39
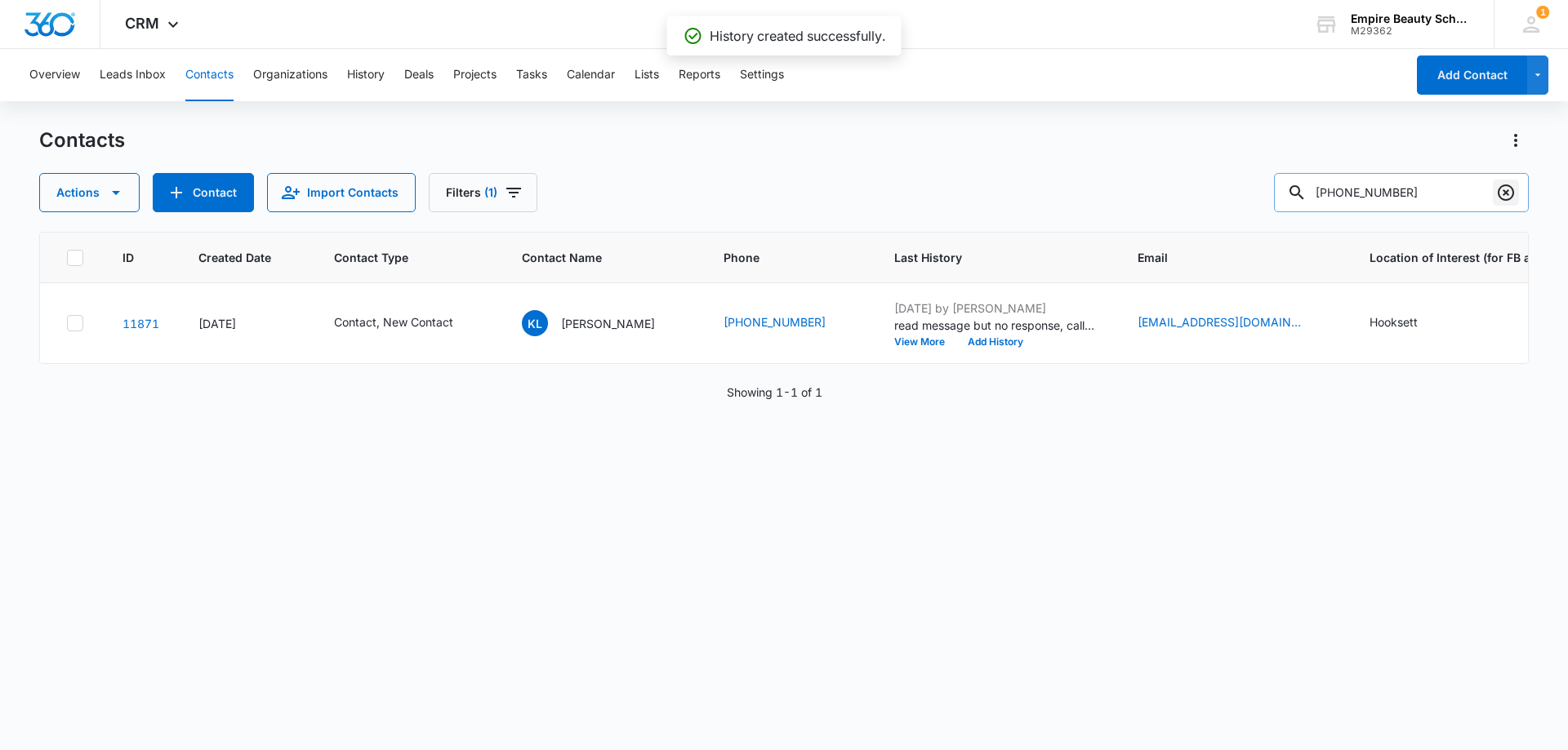
click at [1505, 197] on icon "Clear" at bounding box center [1506, 193] width 20 height 20
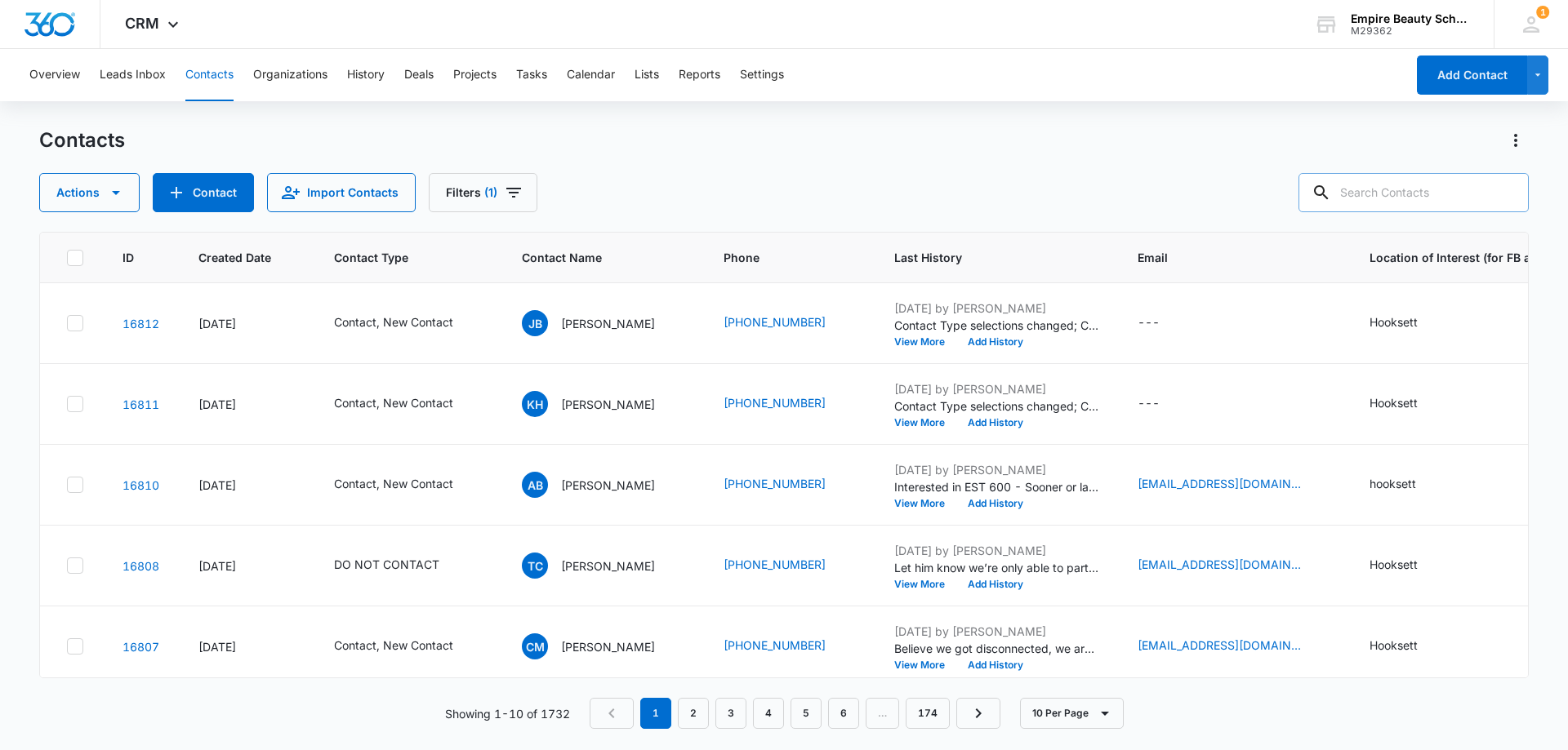
click at [1420, 195] on input "text" at bounding box center [1414, 192] width 231 height 39
type input "drabble"
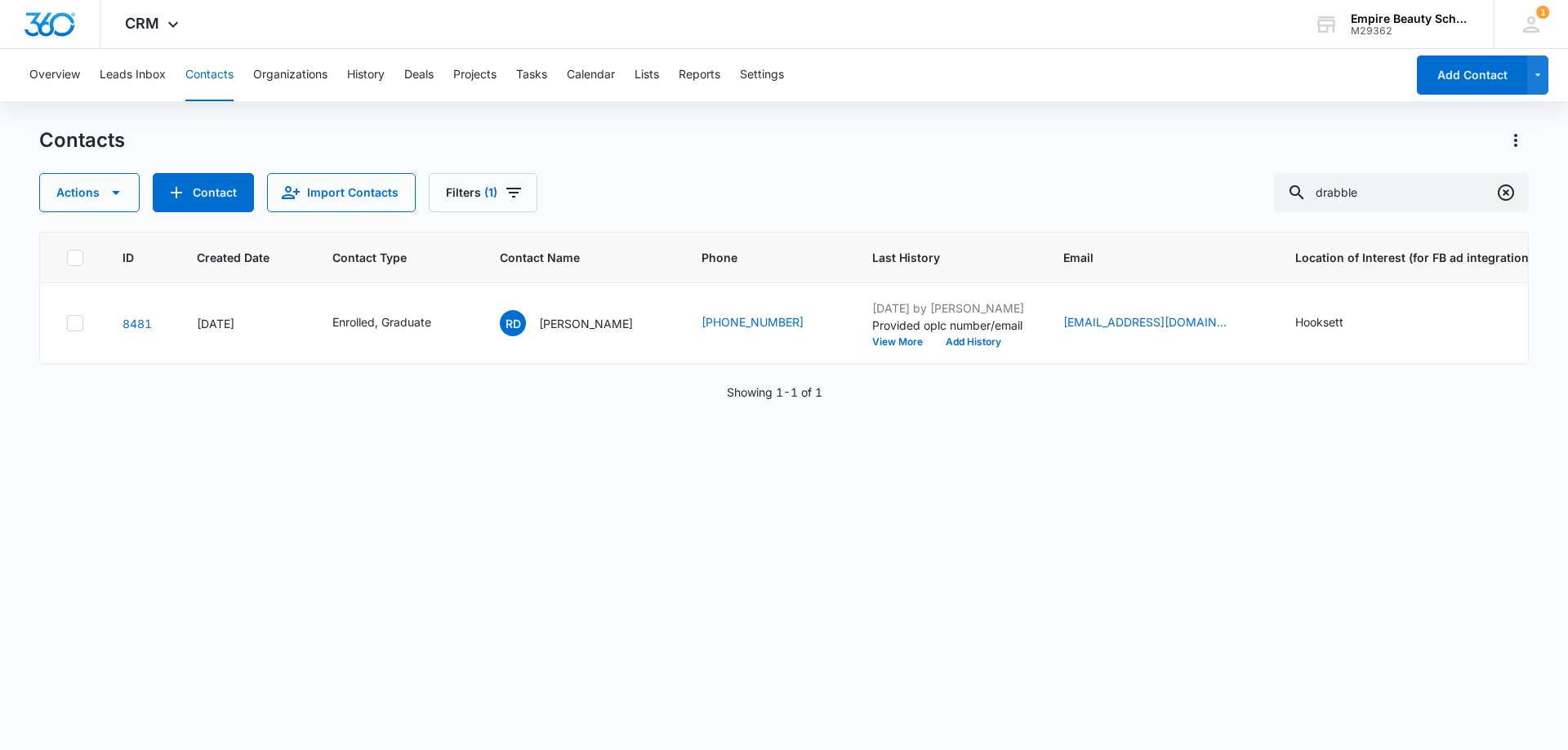
click at [1505, 196] on icon "Clear" at bounding box center [1506, 193] width 20 height 20
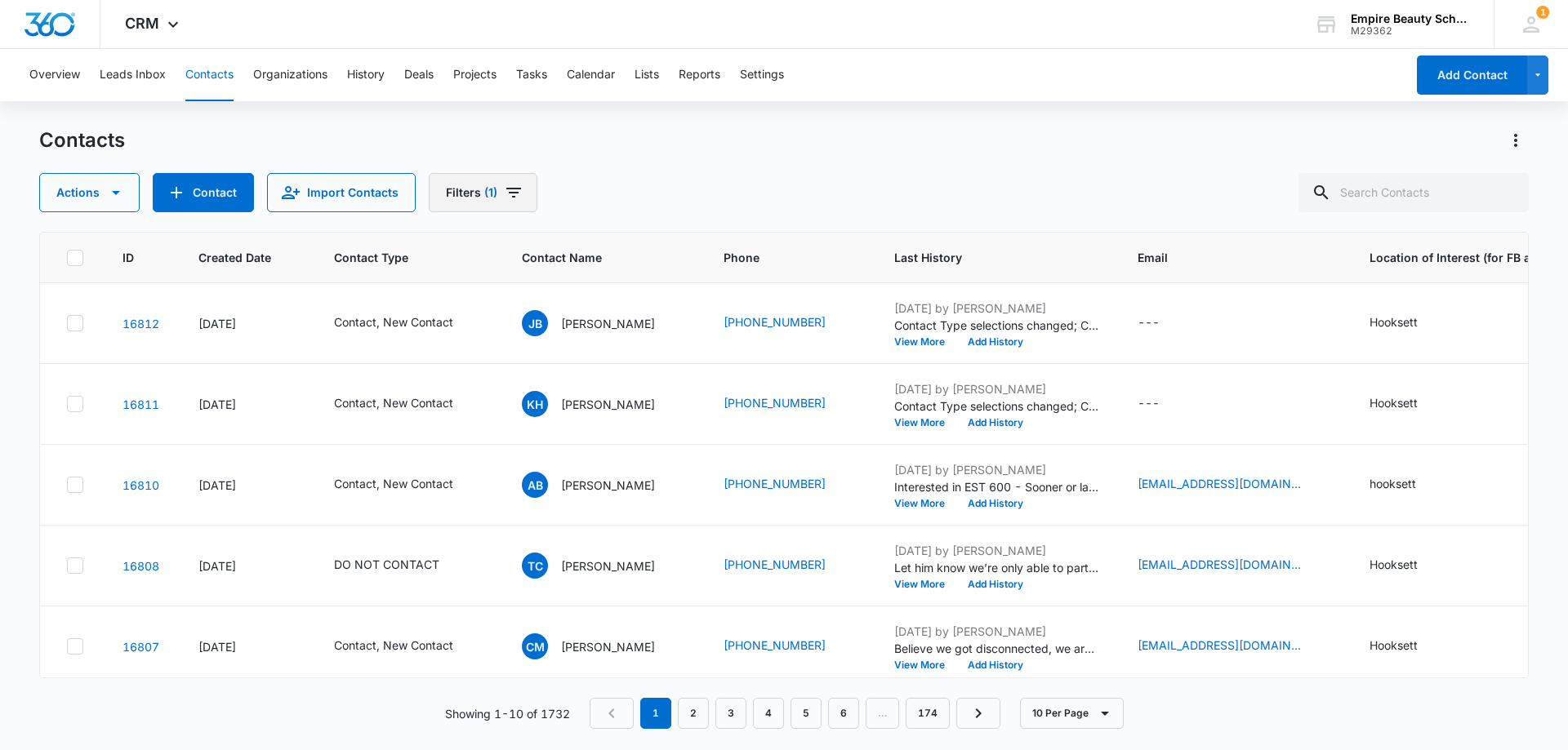
click at [456, 186] on button "Filters (1)" at bounding box center [483, 192] width 109 height 39
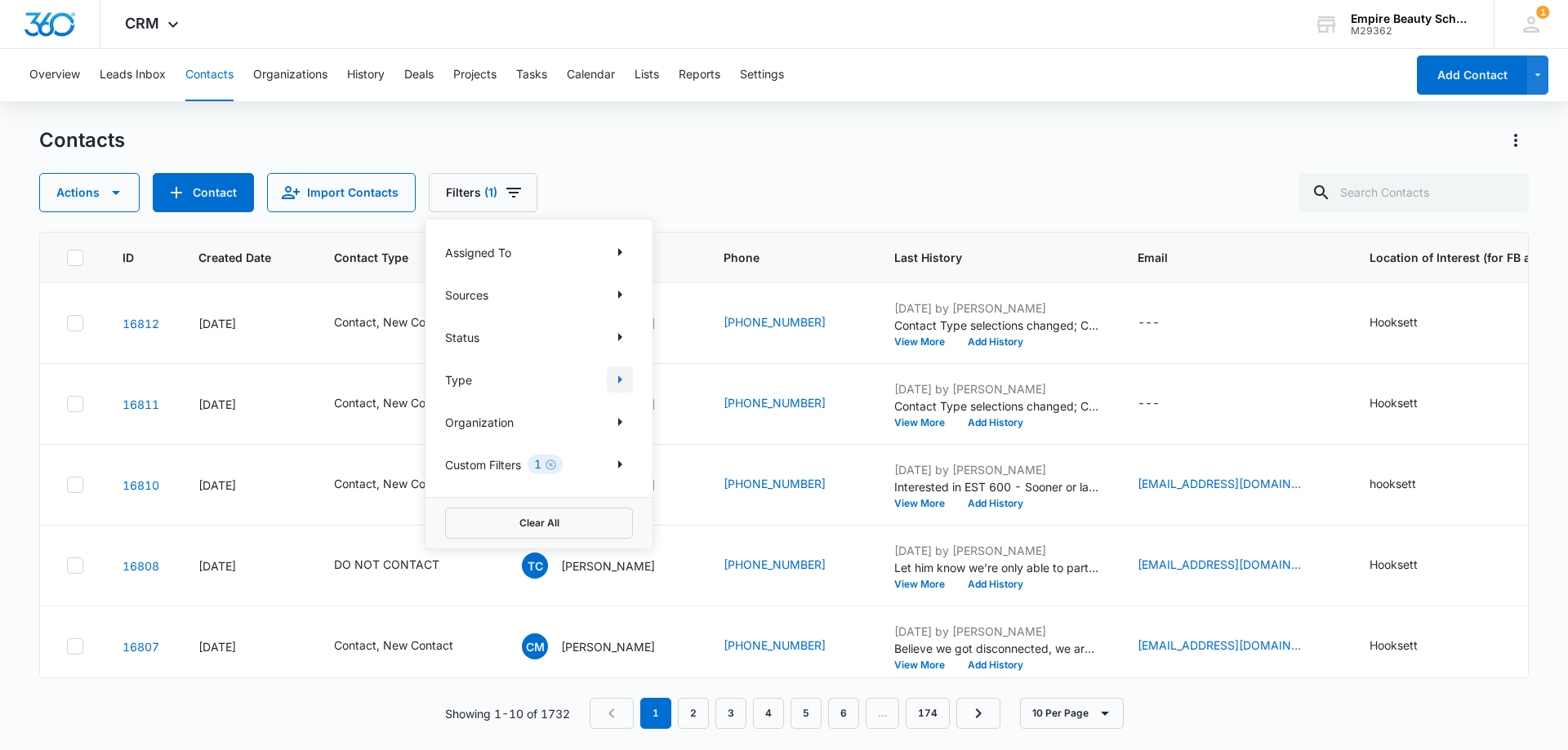
click at [609, 378] on button "Show Type filters" at bounding box center [620, 380] width 27 height 27
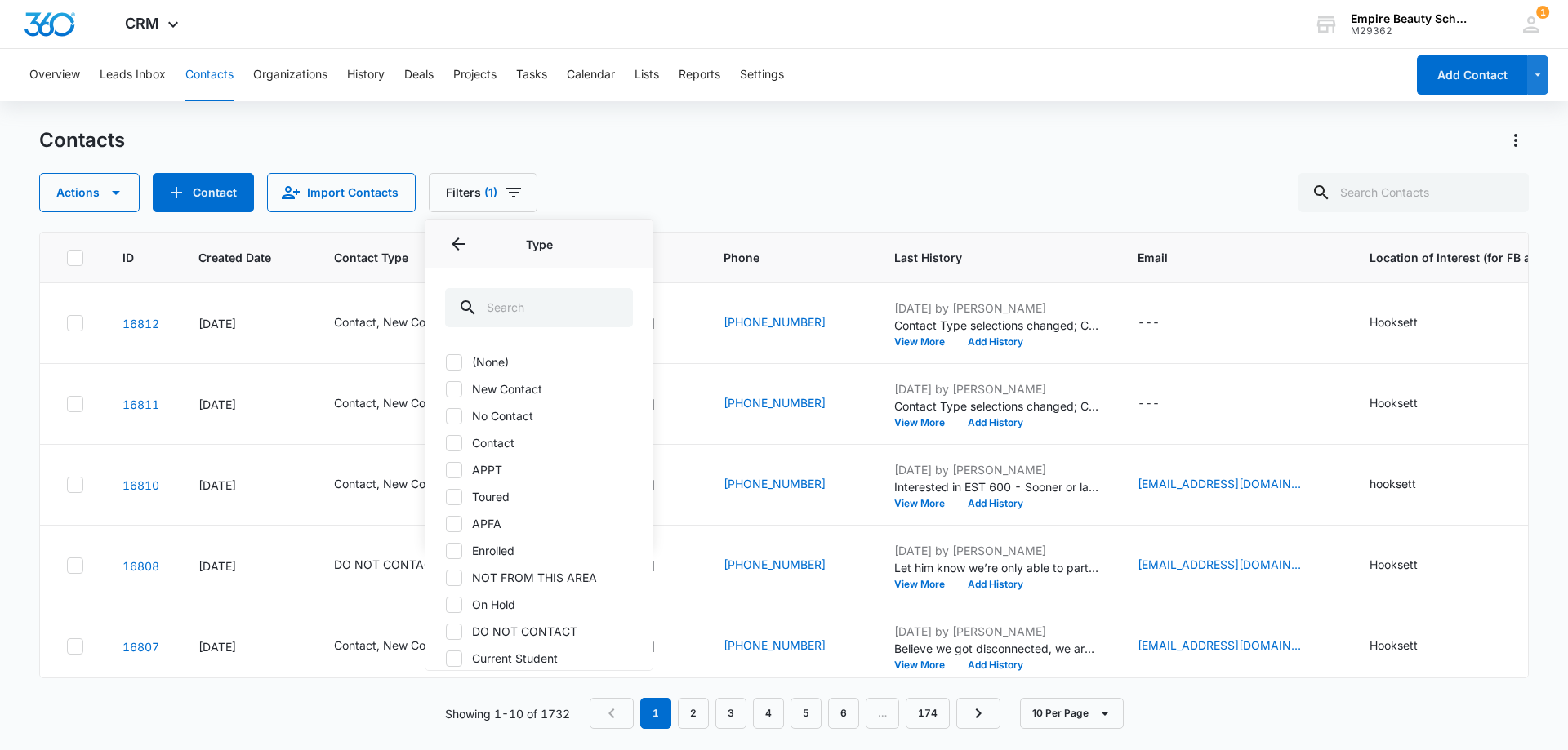
click at [450, 390] on icon at bounding box center [454, 389] width 10 height 7
click at [446, 390] on input "New Contact" at bounding box center [445, 389] width 1 height 1
click at [687, 188] on div "Actions Contact Import Contacts Filters (1) Assigned To Sources Status Type Typ…" at bounding box center [784, 192] width 1489 height 39
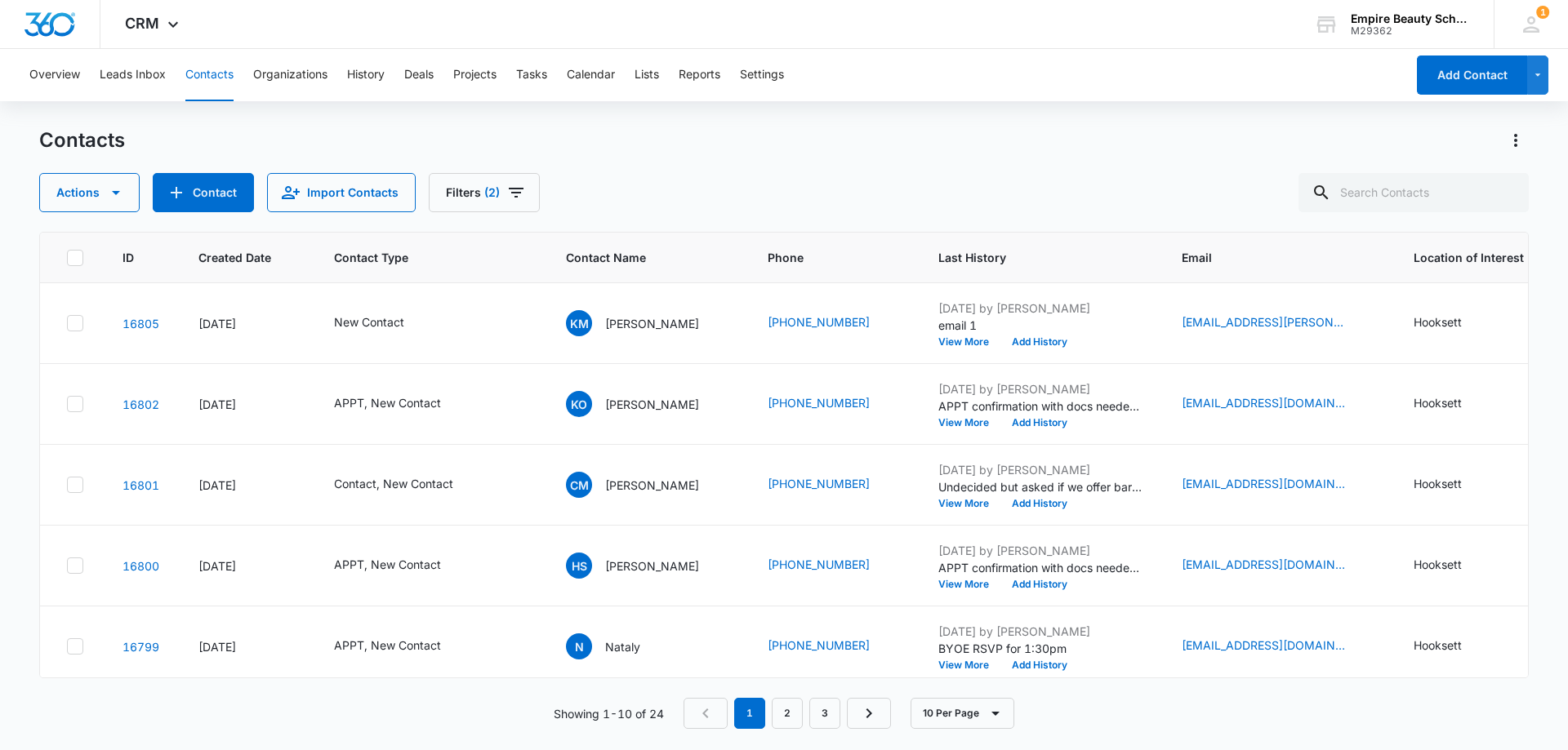
click at [831, 696] on div "ID Created Date Contact Type Contact Name Phone Last History Email Location of …" at bounding box center [784, 481] width 1489 height 497
click at [830, 701] on link "3" at bounding box center [824, 713] width 31 height 31
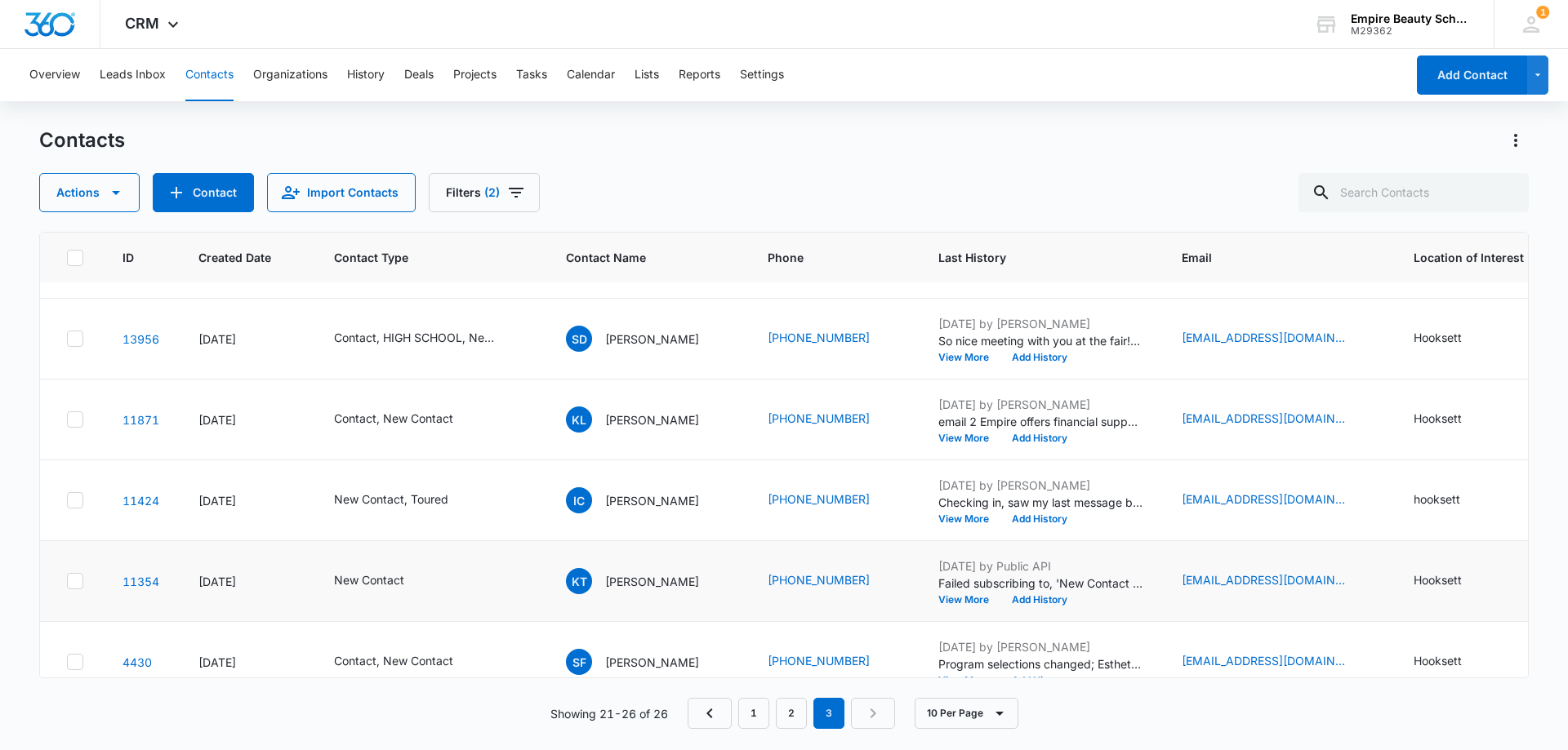
scroll to position [102, 0]
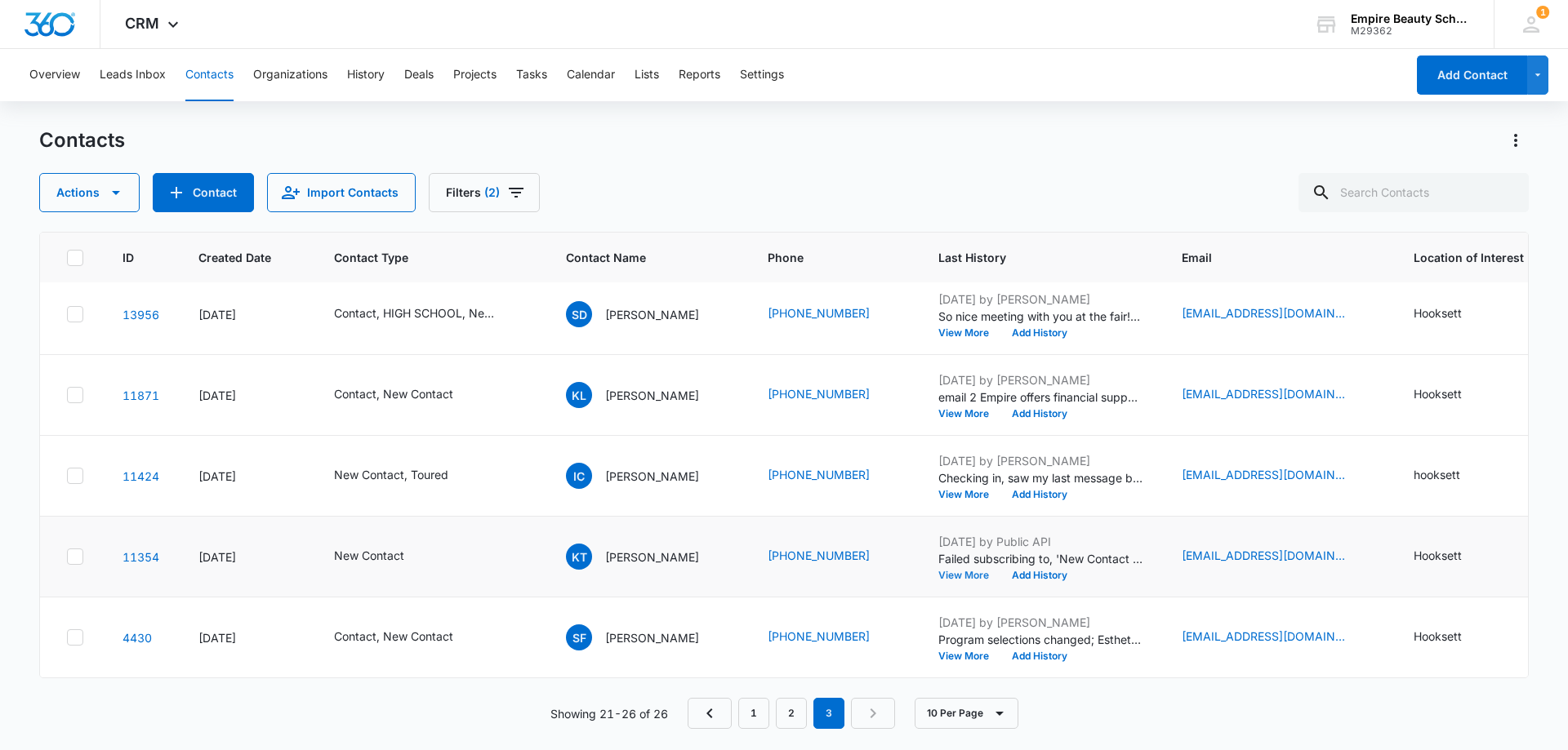
click at [955, 570] on button "View More" at bounding box center [968, 575] width 62 height 10
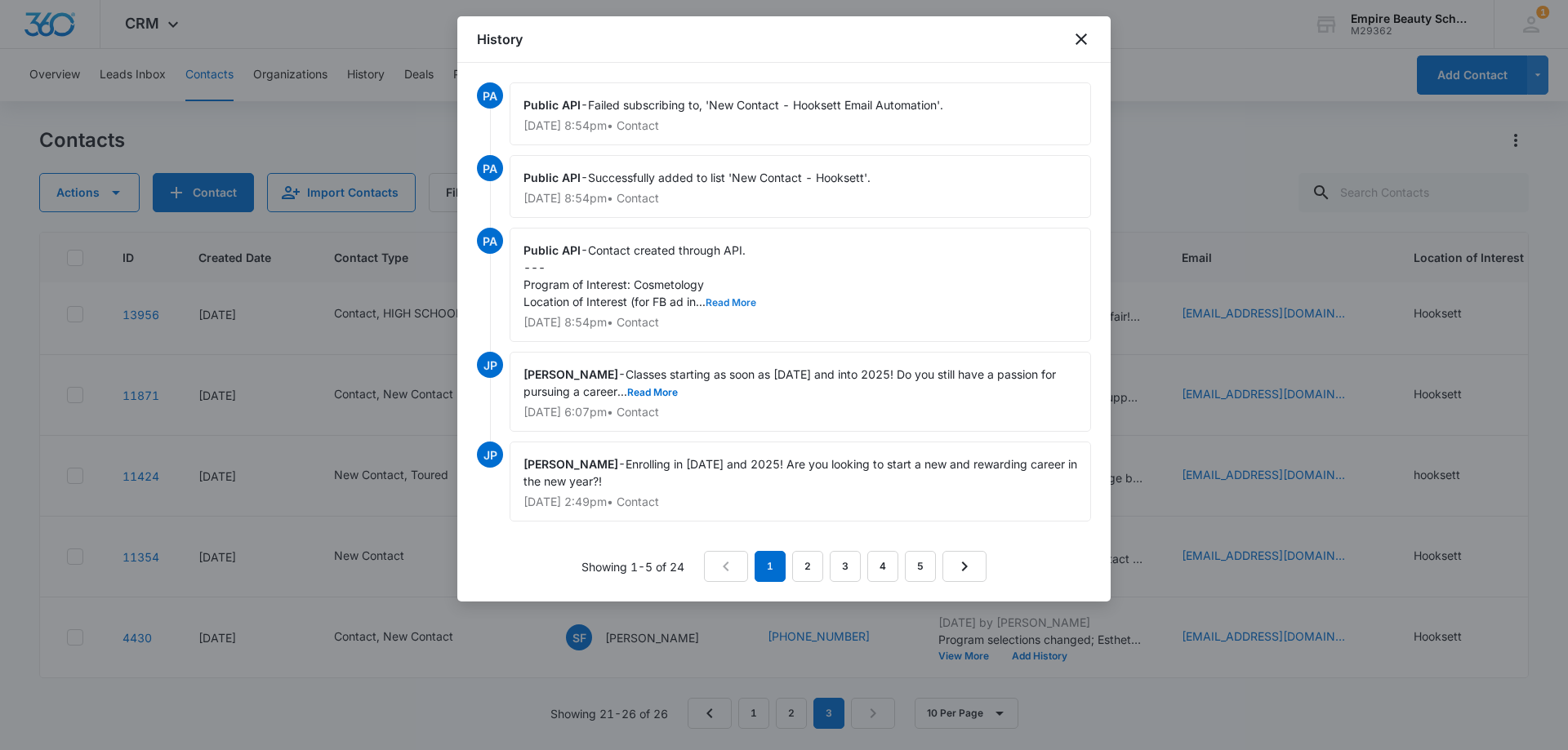
click at [726, 301] on button "Read More" at bounding box center [731, 302] width 51 height 10
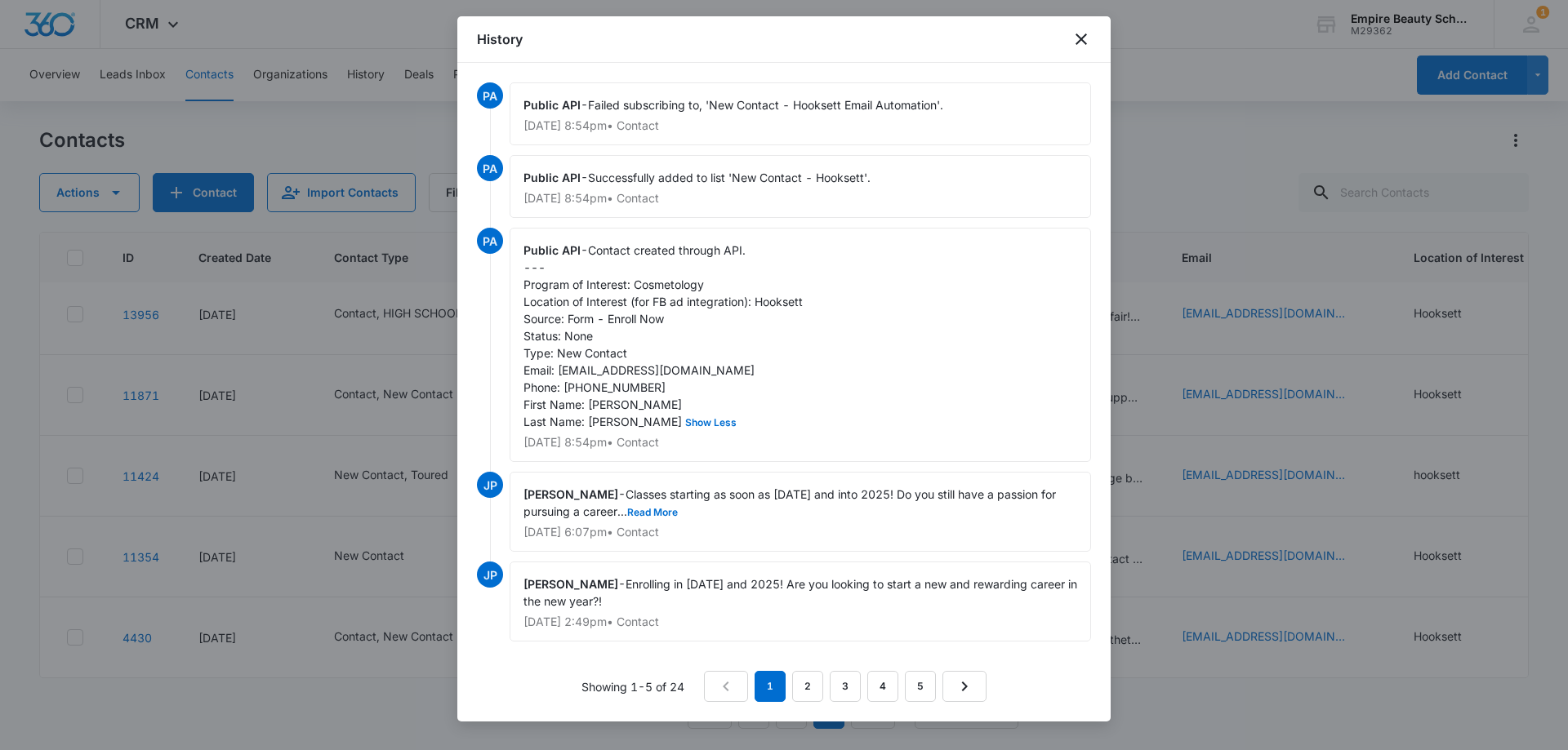
click at [1093, 38] on div "History" at bounding box center [784, 40] width 653 height 46
click at [1086, 38] on icon "close" at bounding box center [1081, 39] width 20 height 20
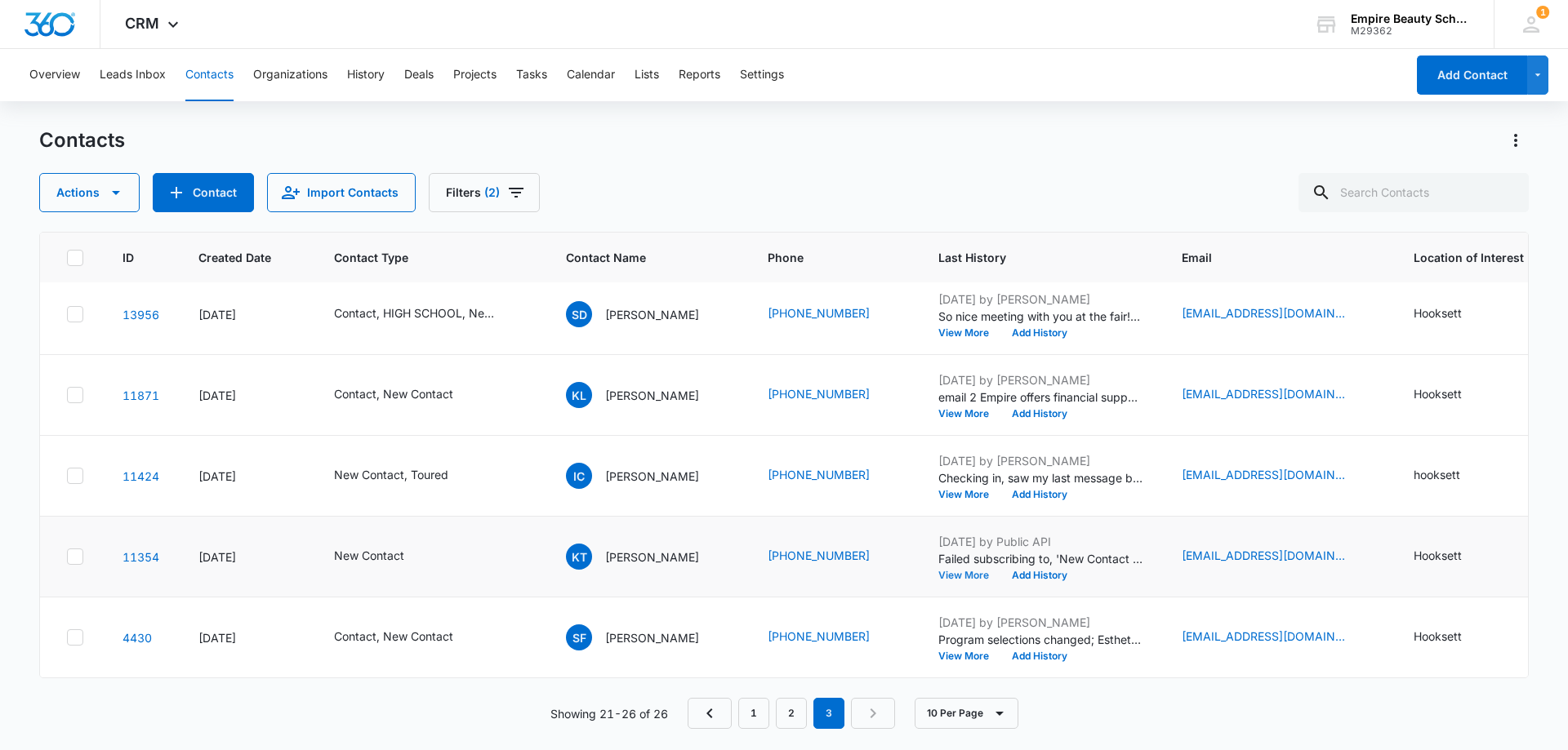
click at [955, 570] on button "View More" at bounding box center [968, 575] width 62 height 10
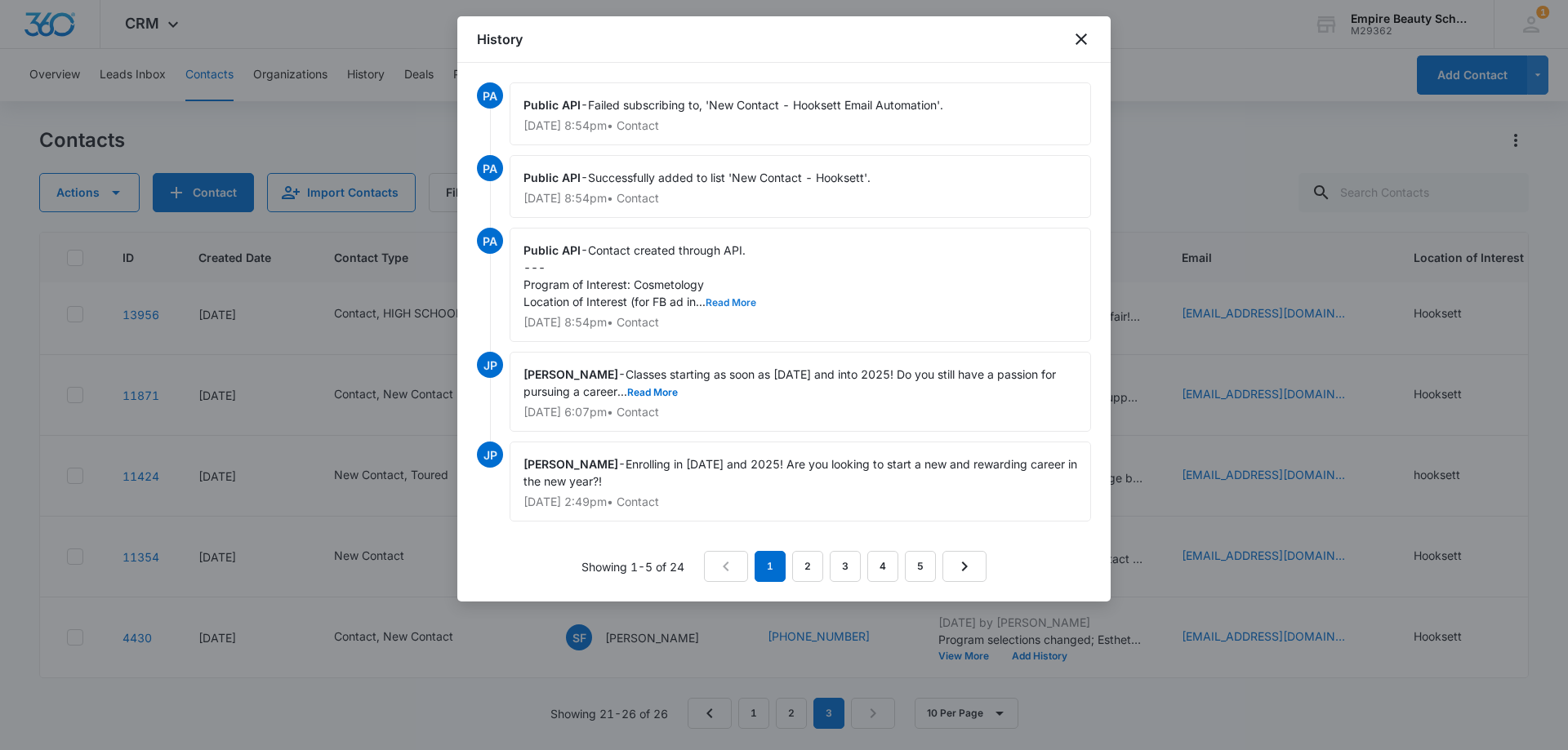
click at [740, 302] on button "Read More" at bounding box center [731, 302] width 51 height 10
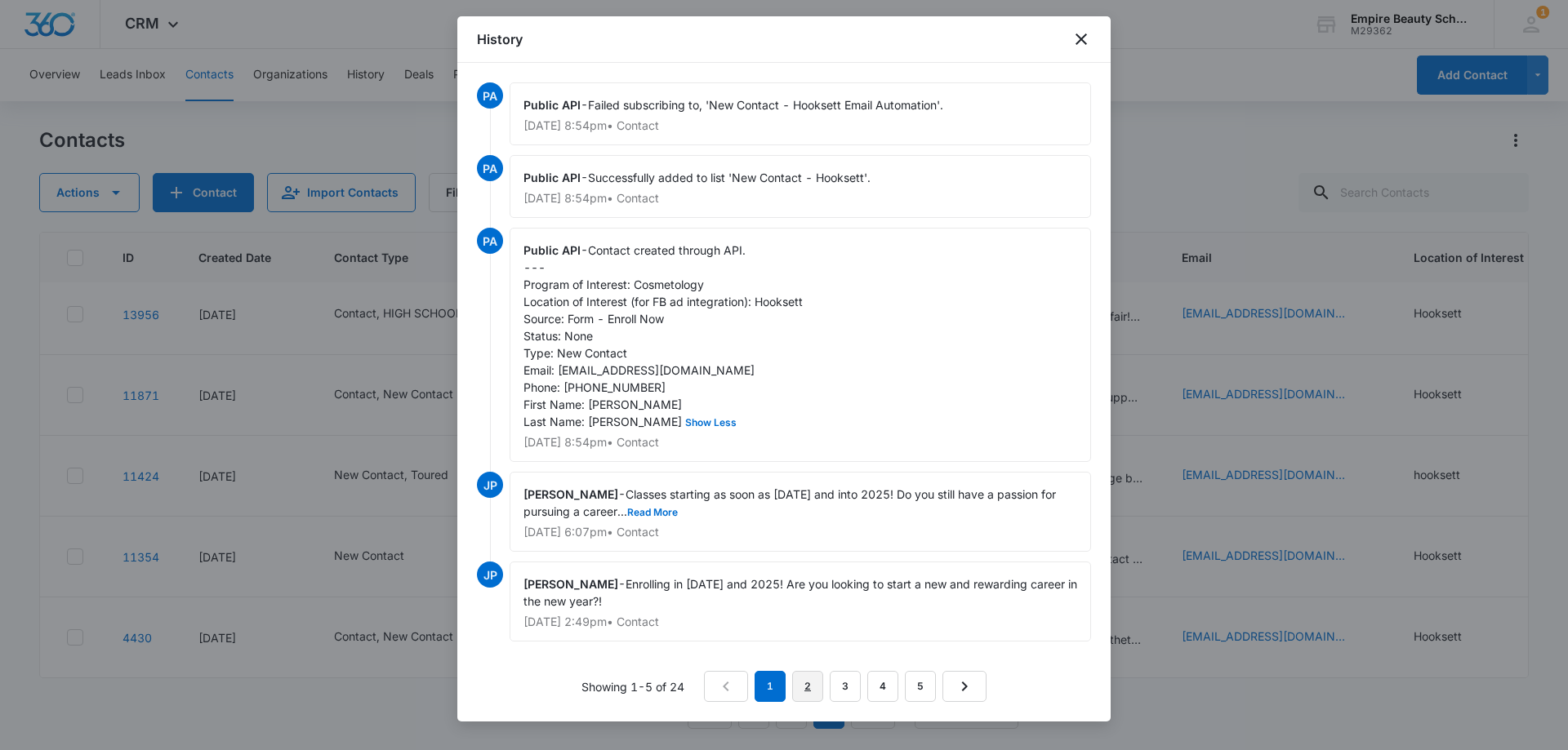
click at [793, 700] on link "2" at bounding box center [807, 685] width 31 height 31
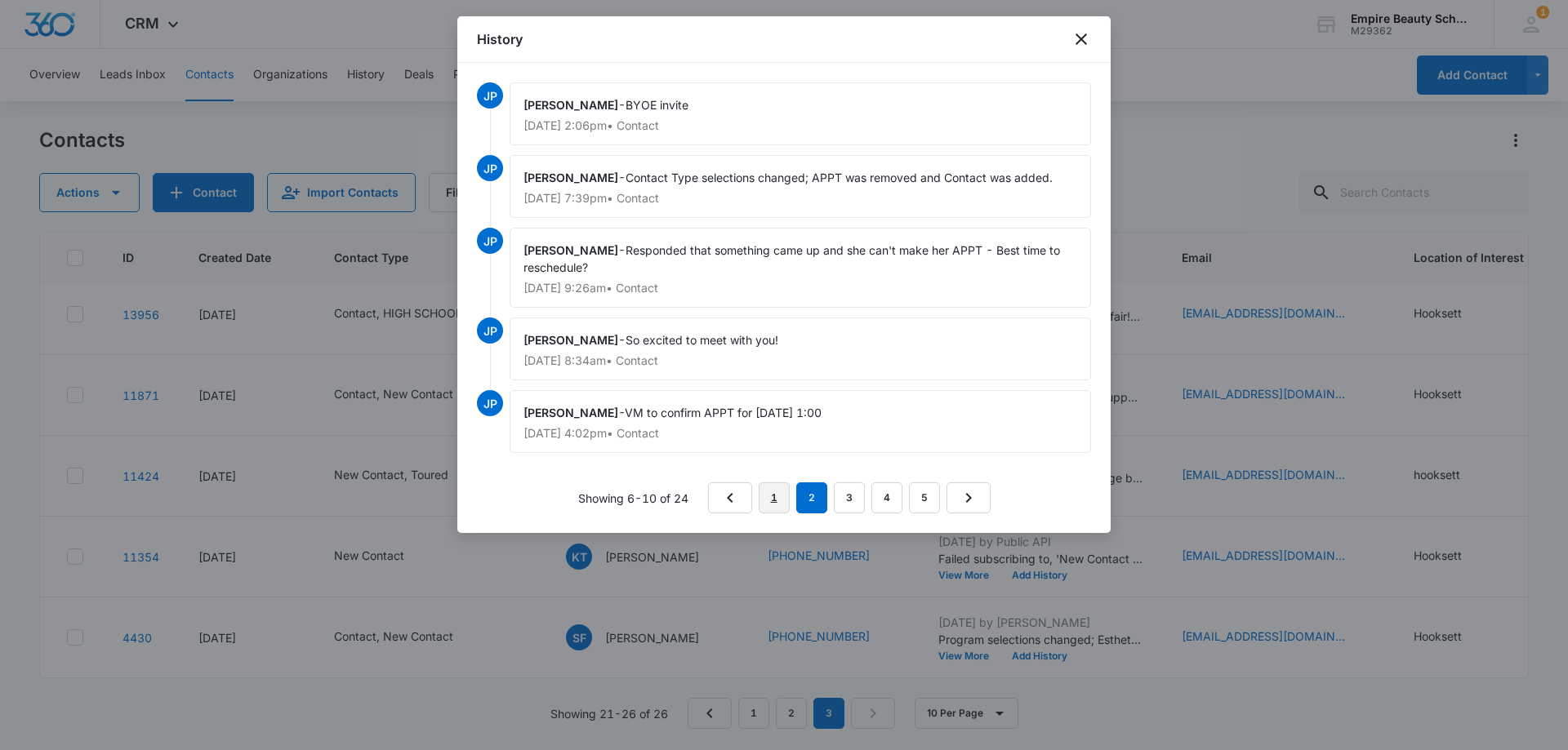
click at [779, 496] on link "1" at bounding box center [774, 497] width 31 height 31
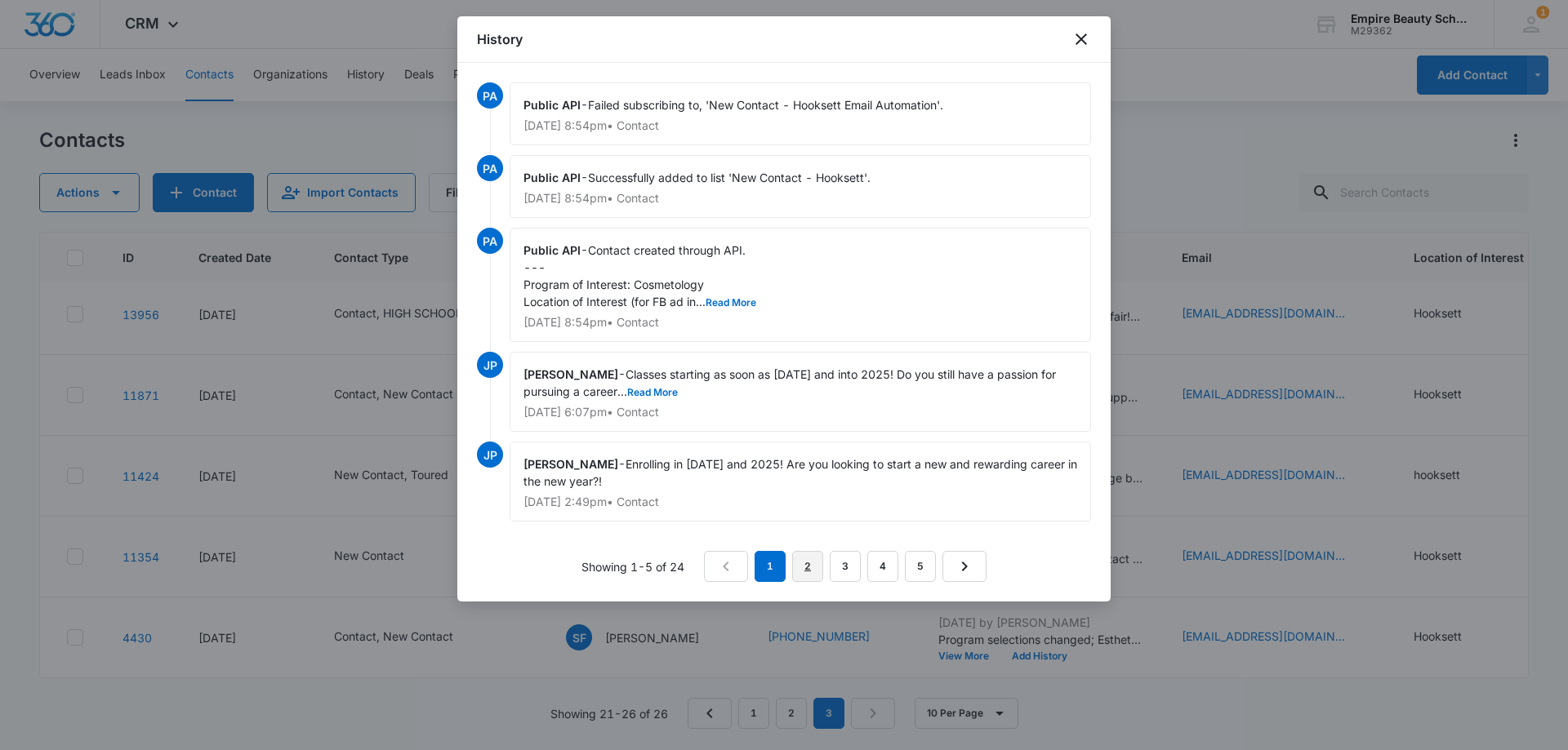
click at [813, 573] on link "2" at bounding box center [807, 566] width 31 height 31
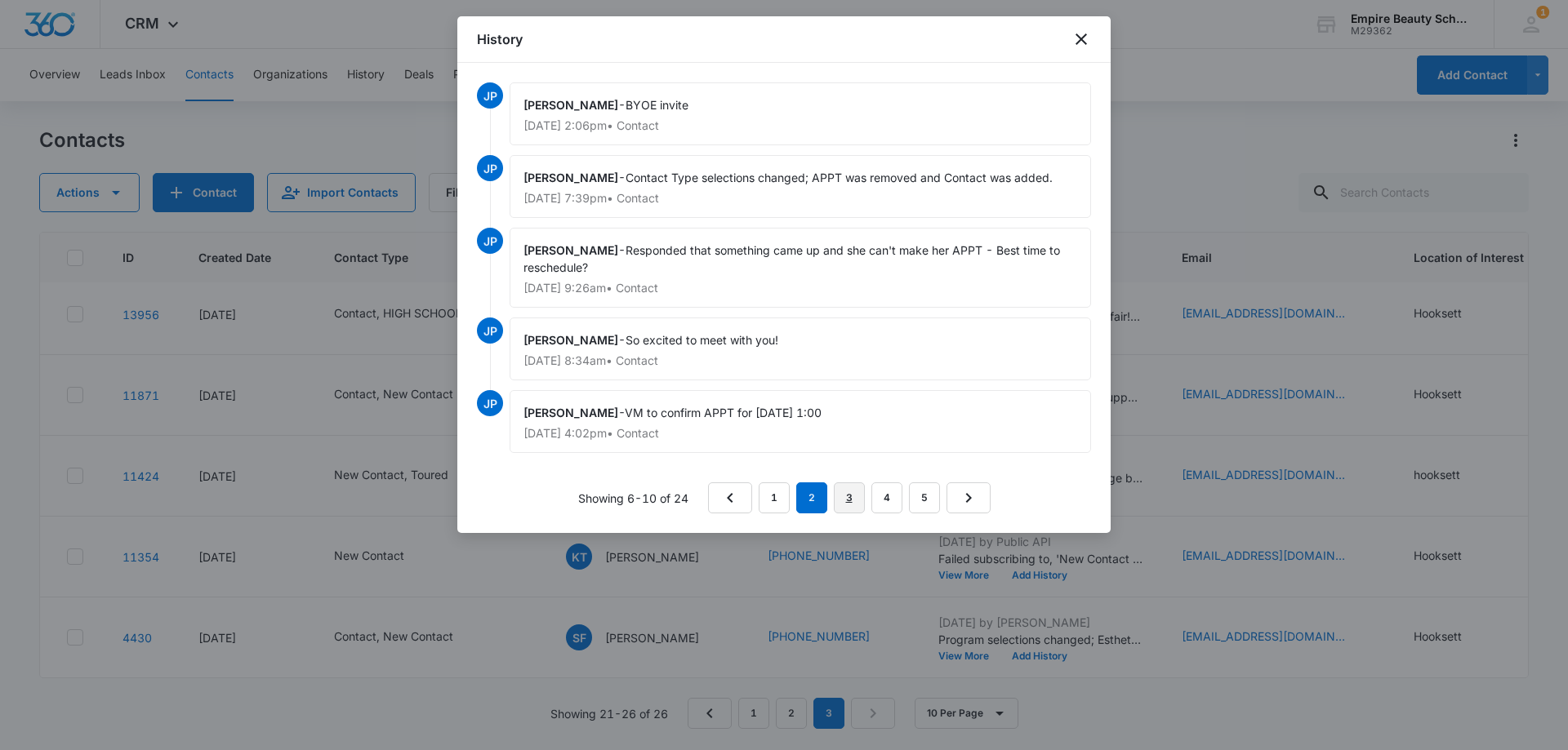
click at [854, 493] on link "3" at bounding box center [848, 497] width 31 height 31
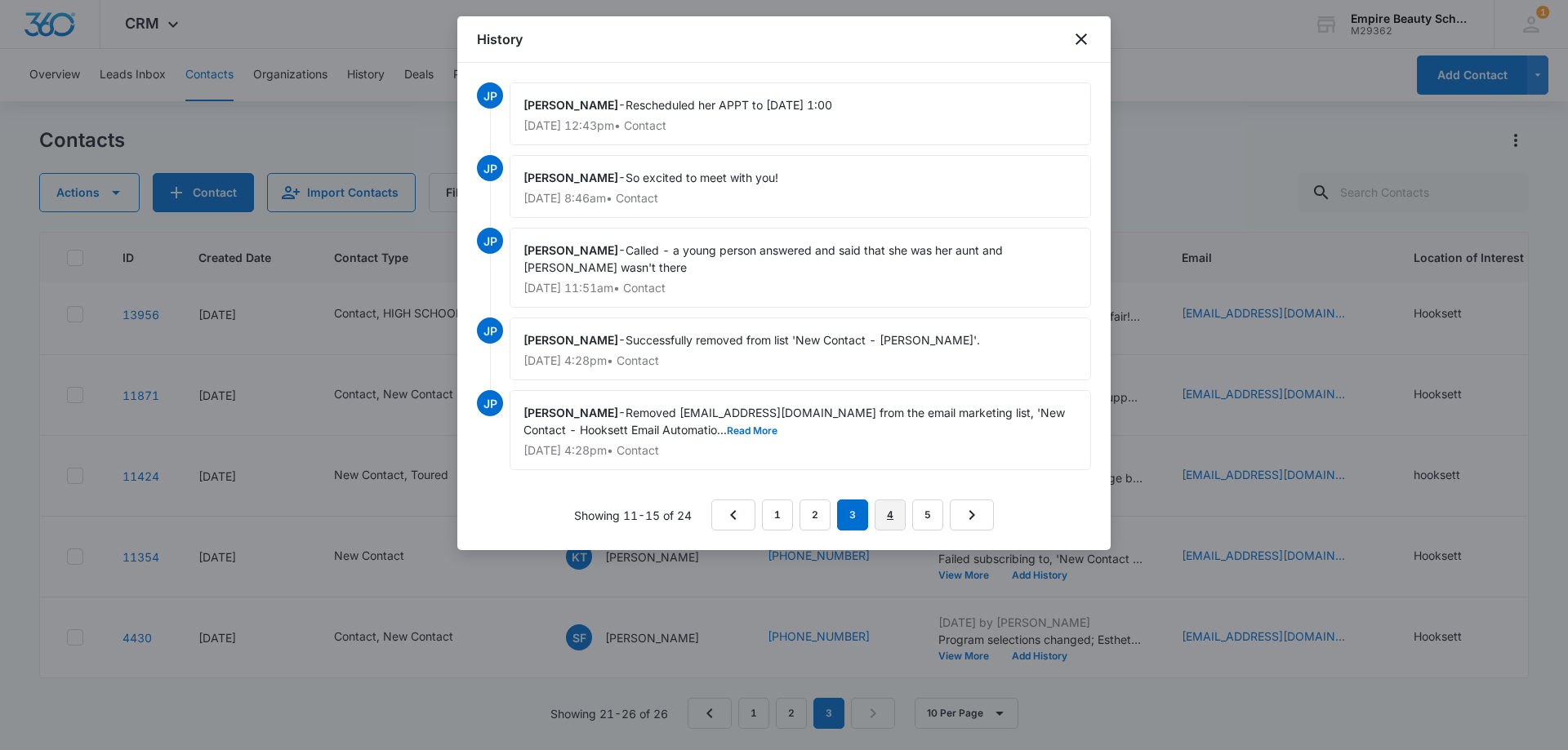
click at [894, 520] on link "4" at bounding box center [890, 515] width 31 height 31
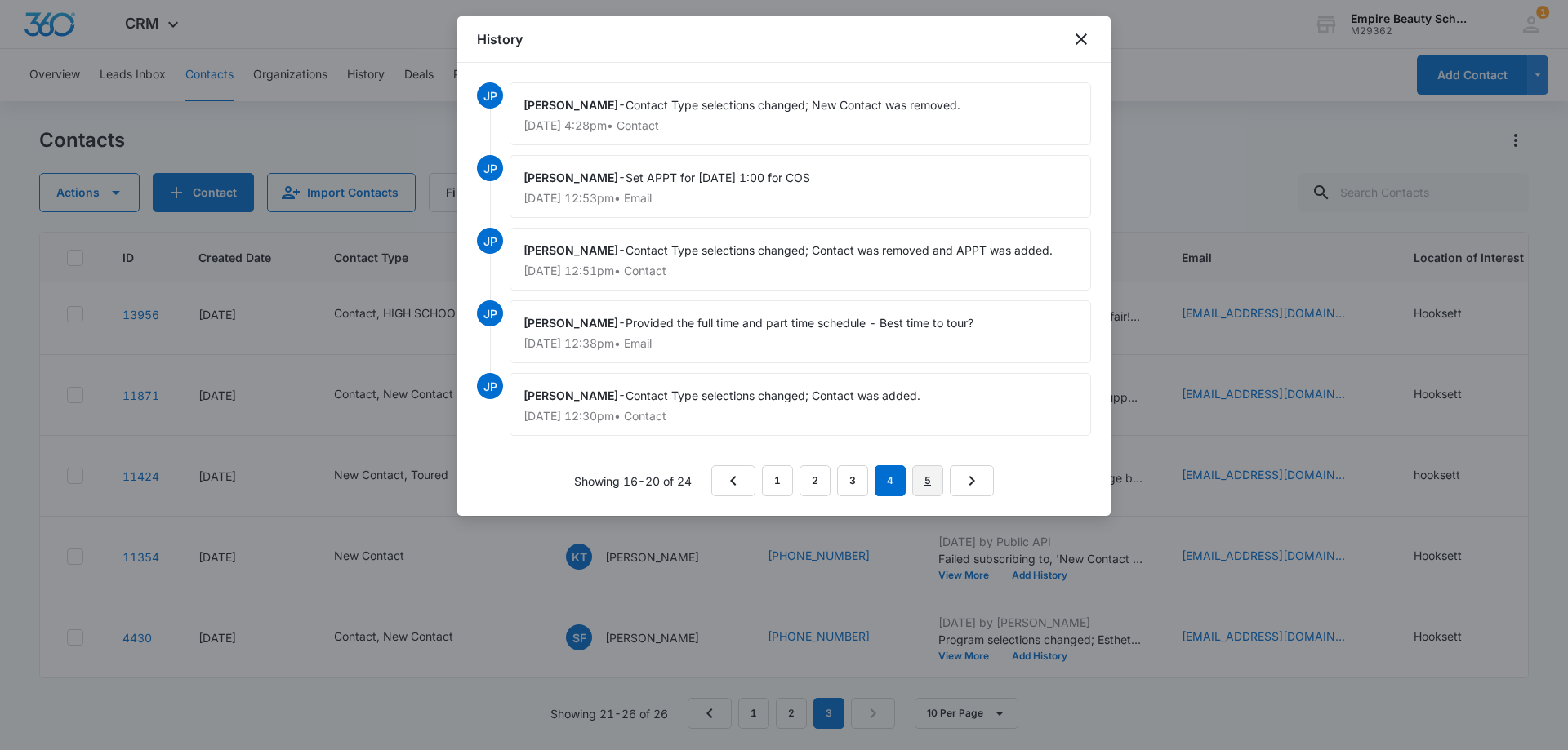
click at [931, 475] on link "5" at bounding box center [927, 480] width 31 height 31
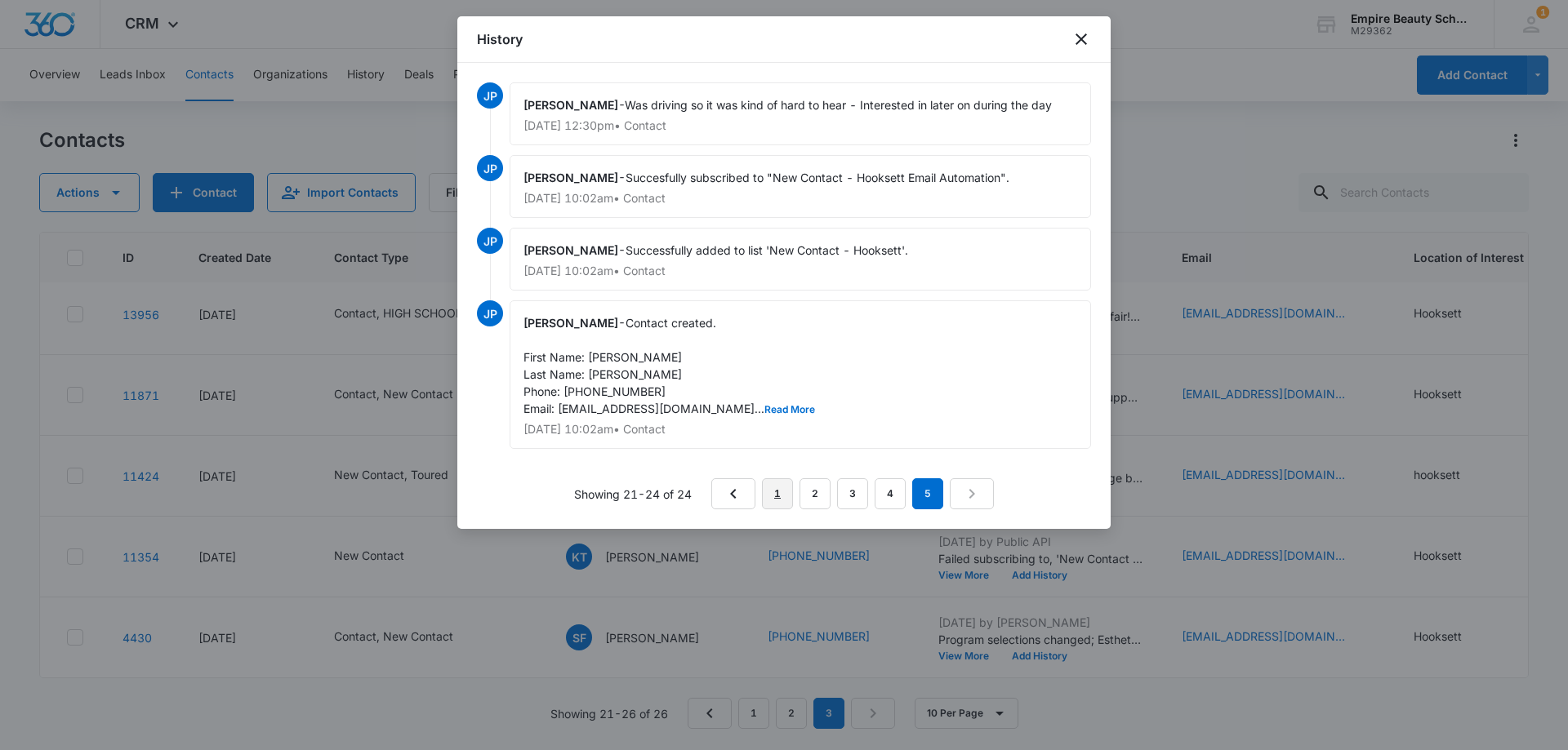
click at [777, 492] on link "1" at bounding box center [777, 493] width 31 height 31
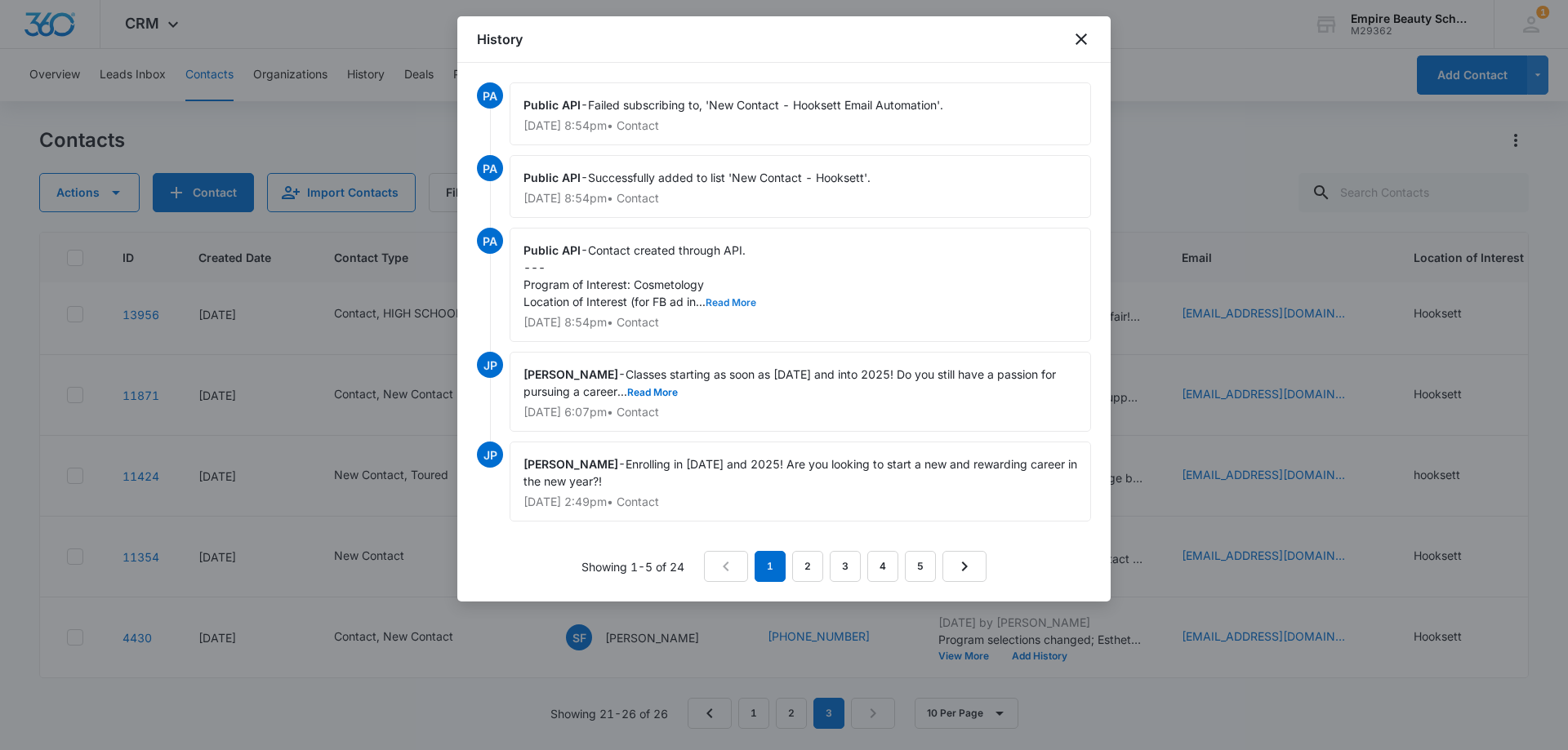
click at [739, 299] on button "Read More" at bounding box center [731, 302] width 51 height 10
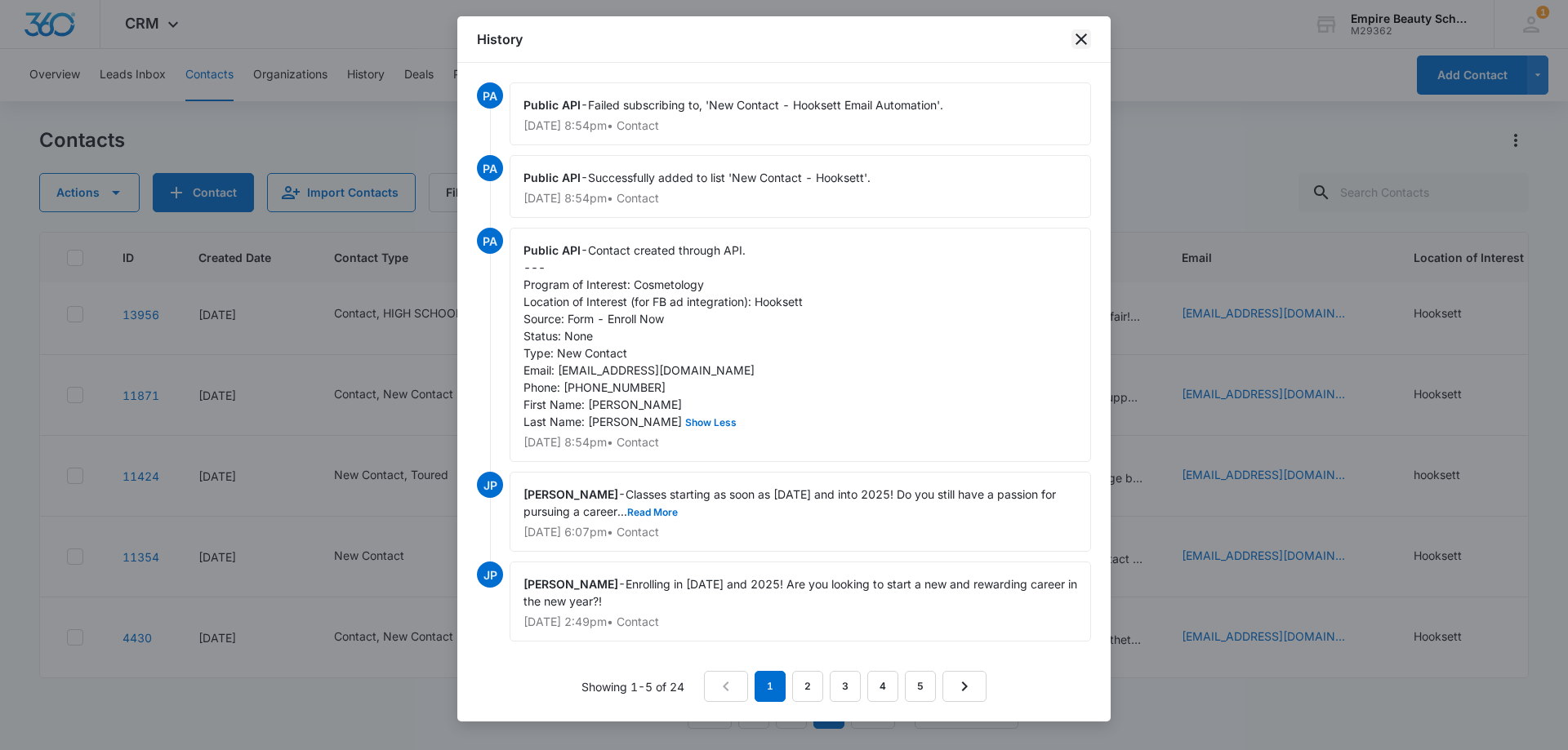
drag, startPoint x: 1077, startPoint y: 36, endPoint x: 678, endPoint y: 467, distance: 587.3
click at [1076, 43] on icon "close" at bounding box center [1081, 39] width 12 height 12
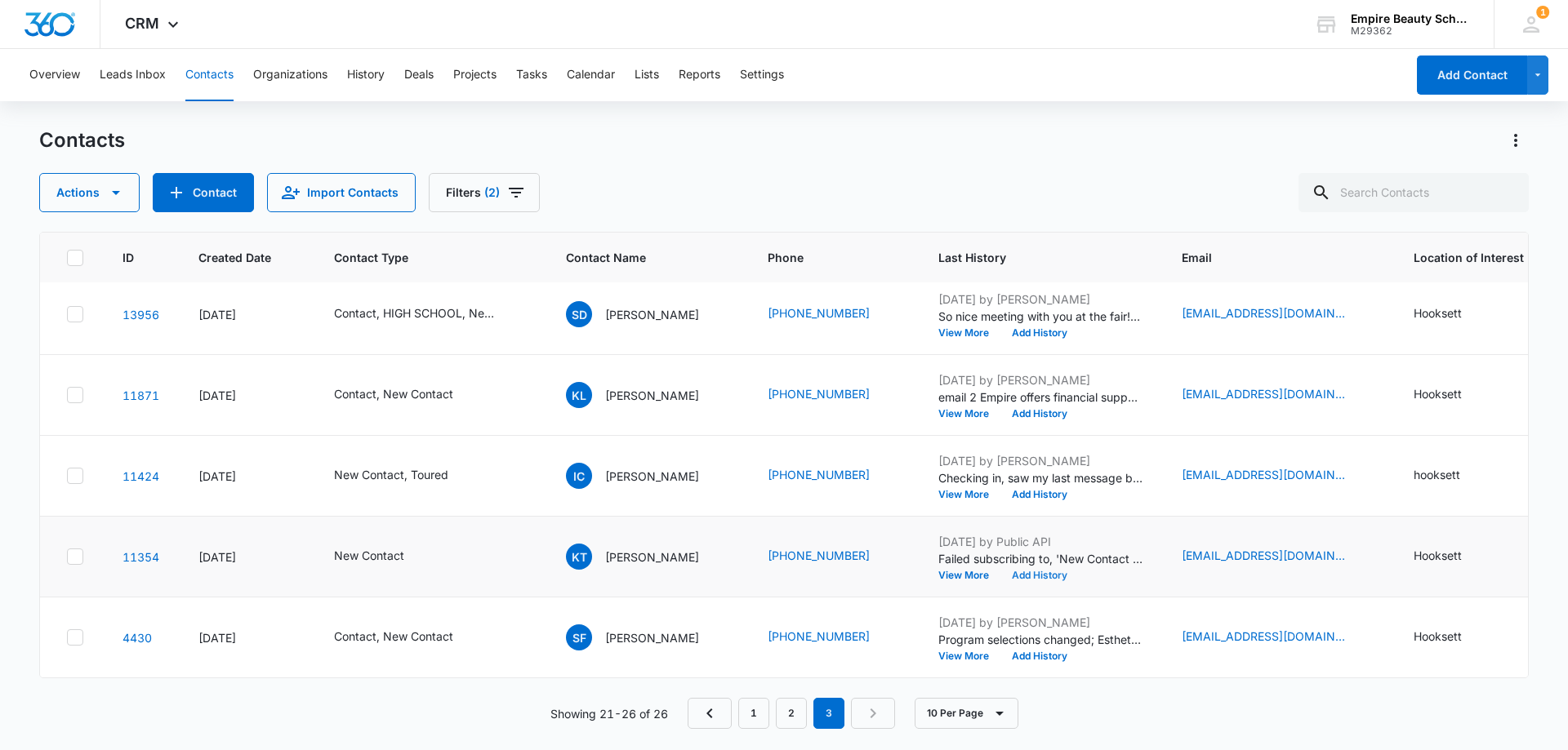
click at [1054, 570] on button "Add History" at bounding box center [1039, 575] width 79 height 10
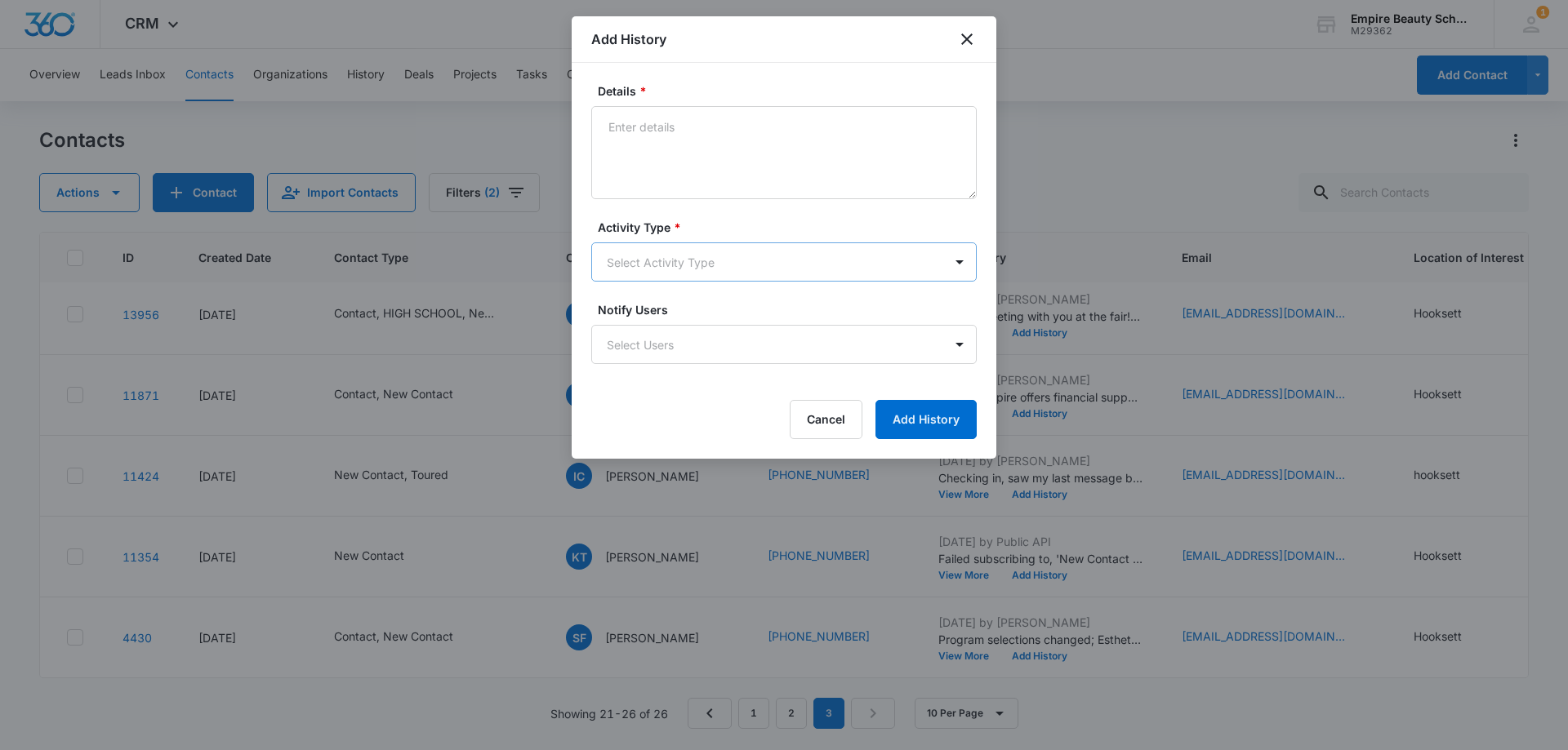
click at [649, 266] on body "CRM Apps Forms CRM Email Shop Payments POS Files Brand Settings Empire Beauty S…" at bounding box center [784, 375] width 1568 height 750
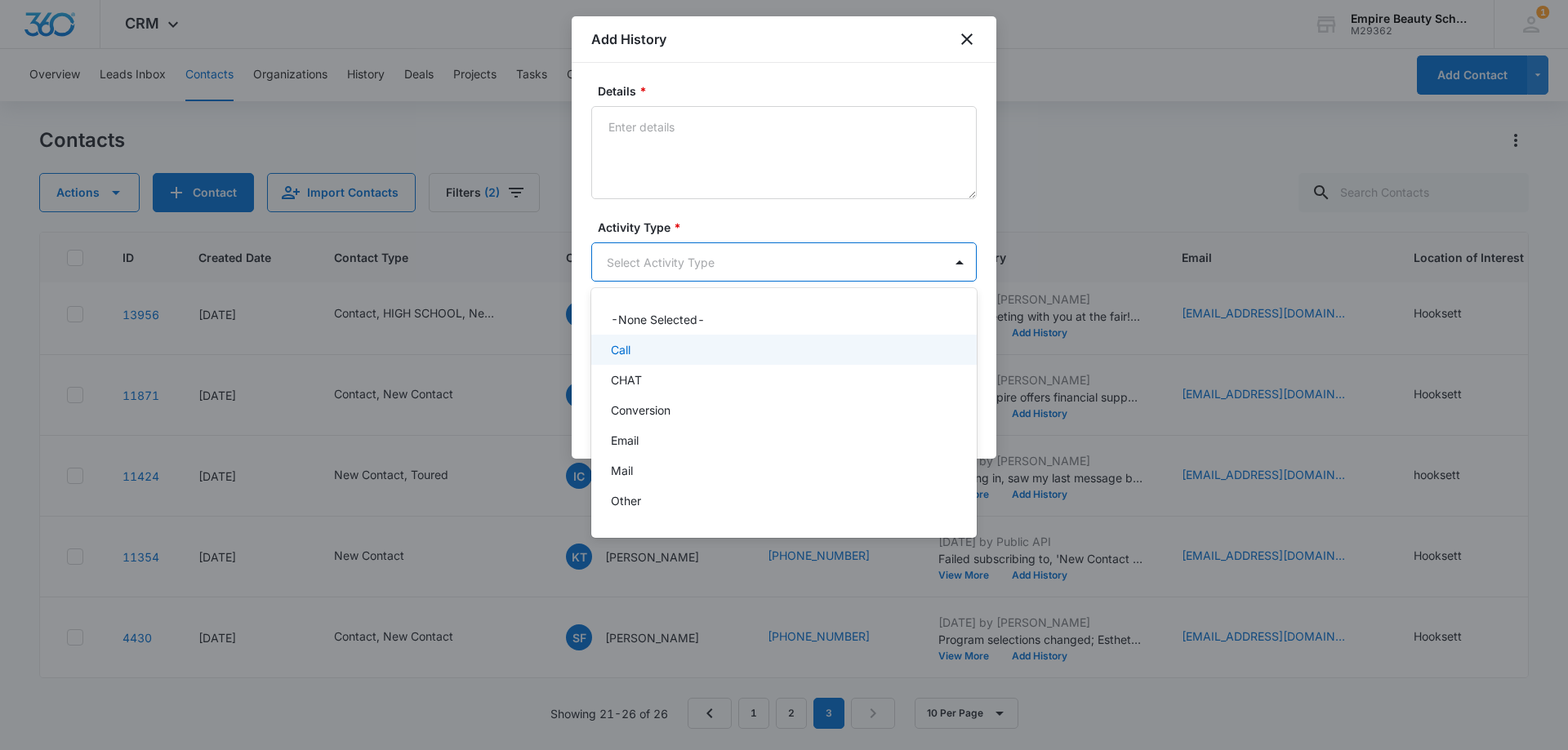
click at [630, 353] on p "Call" at bounding box center [621, 350] width 20 height 17
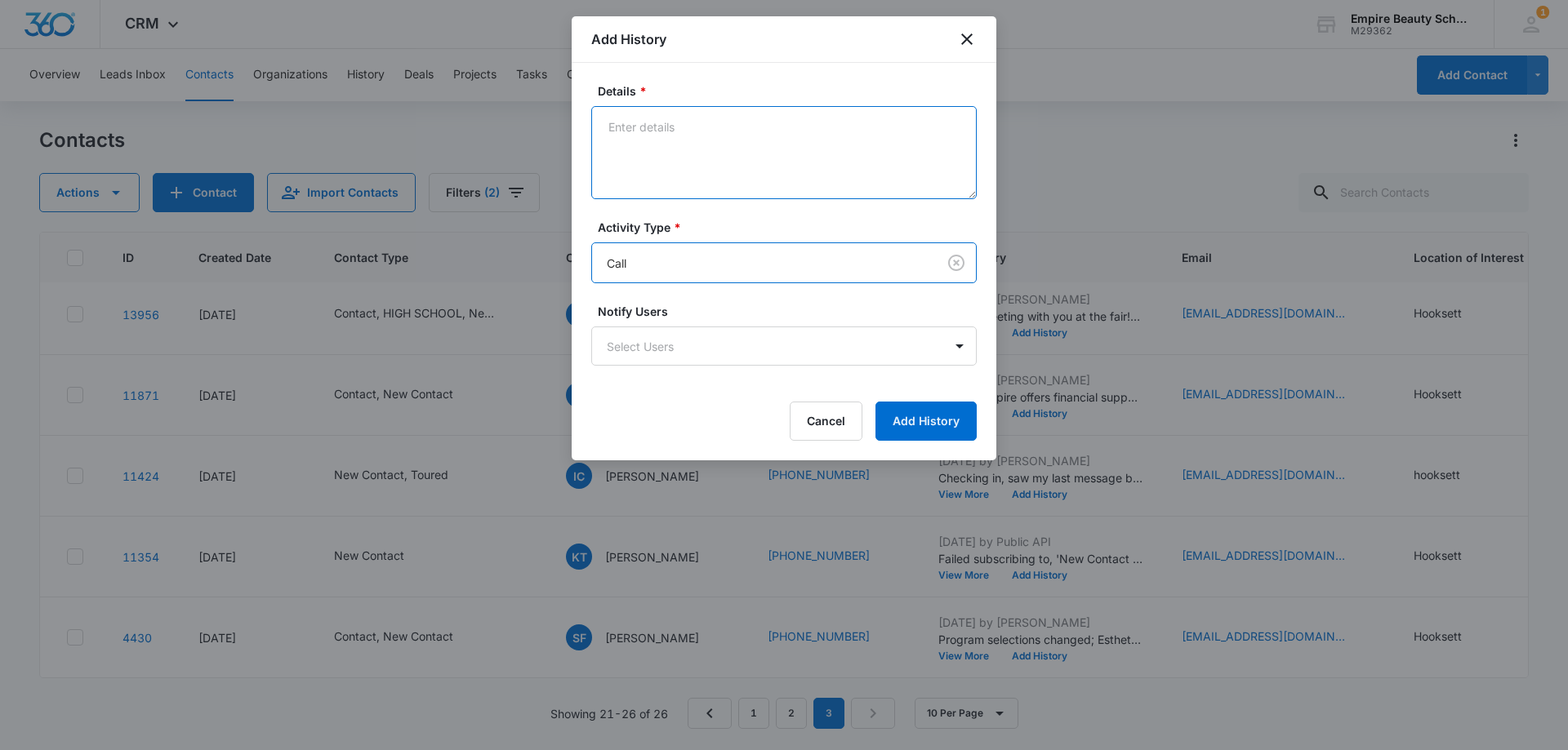
click at [663, 191] on textarea "Details *" at bounding box center [784, 152] width 386 height 93
type textarea "Submitted enroll now form, Vm1"
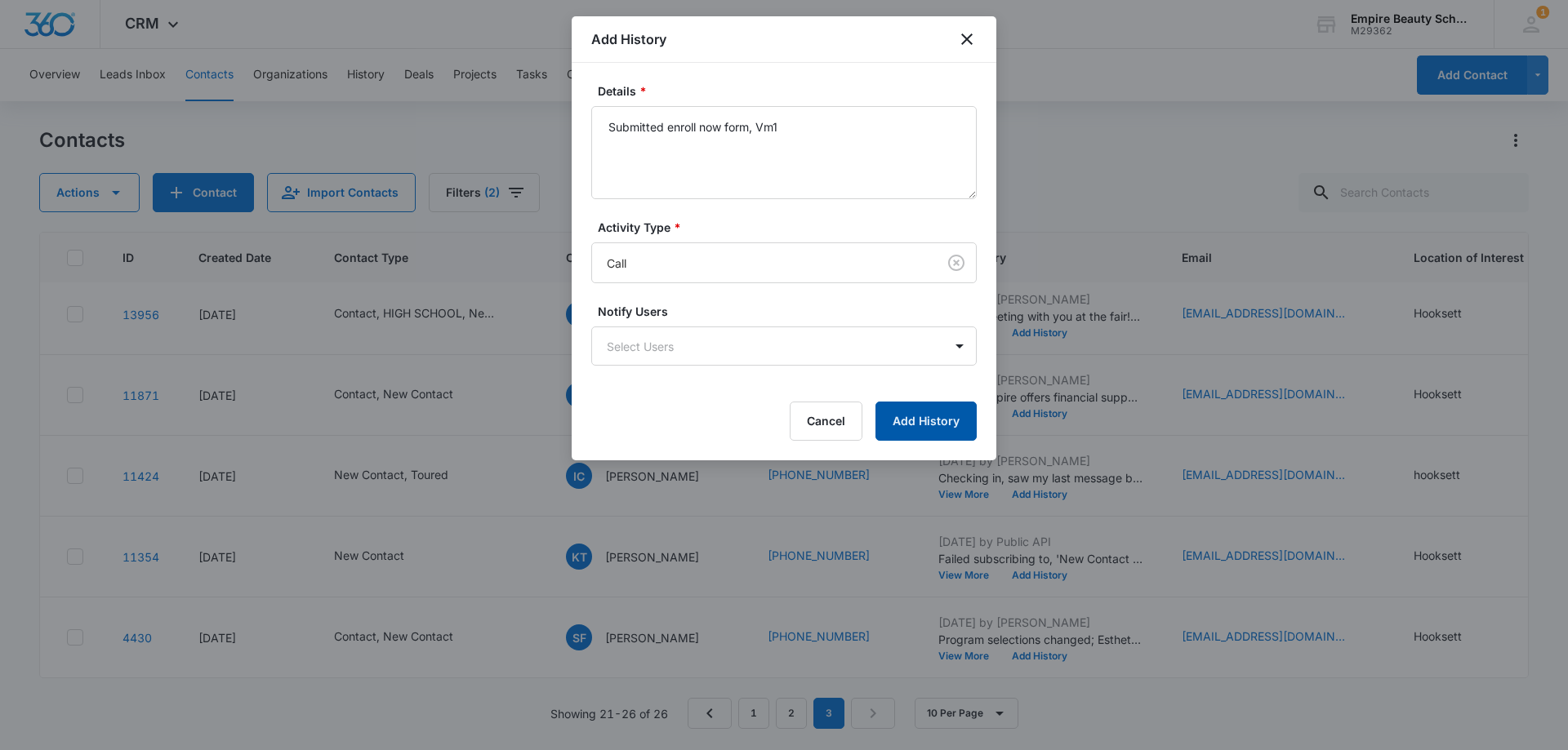
click at [962, 406] on button "Add History" at bounding box center [926, 420] width 101 height 39
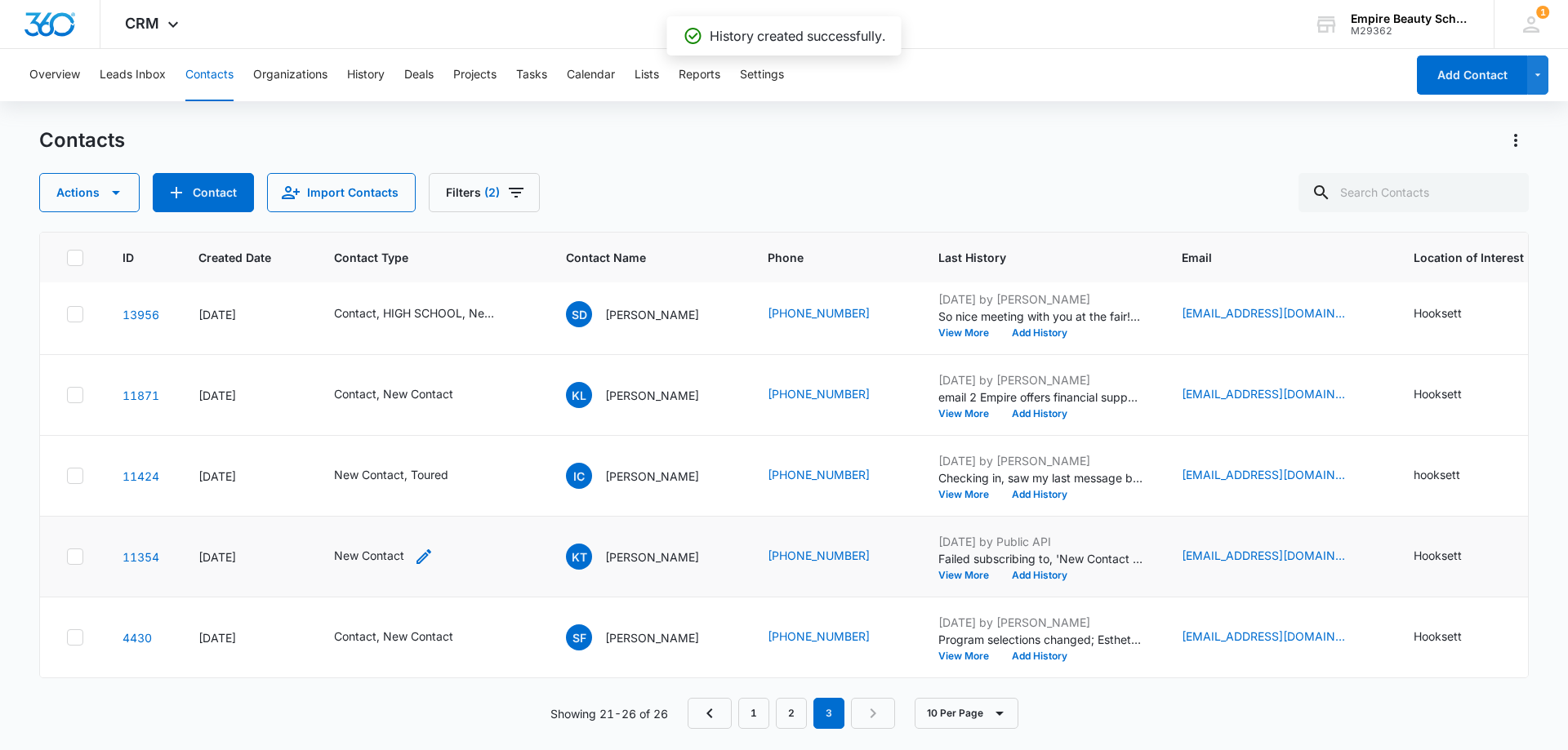
click at [415, 547] on icon "Contact Type - New Contact - Select to Edit Field" at bounding box center [424, 557] width 20 height 20
click at [444, 437] on div at bounding box center [453, 439] width 27 height 27
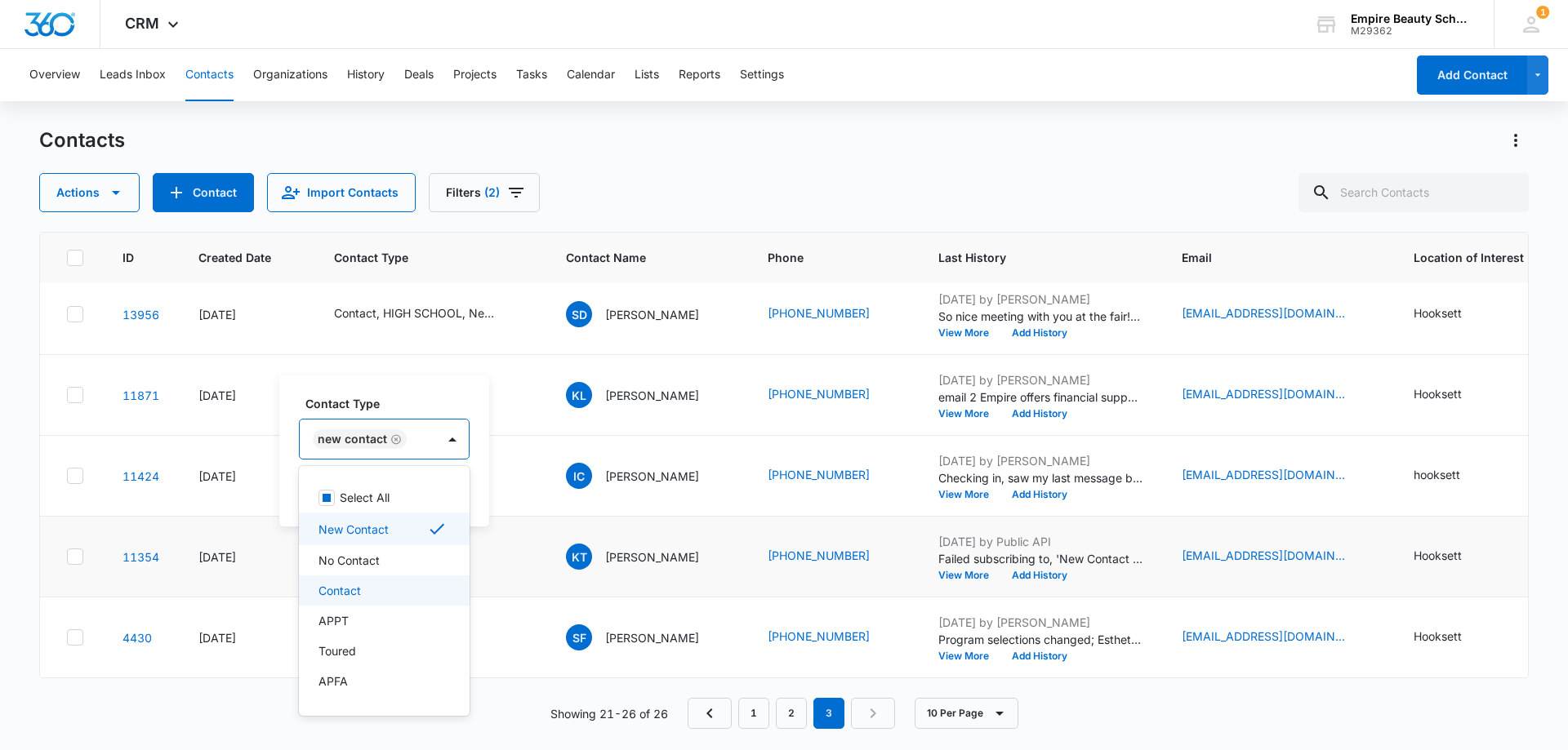
click at [372, 591] on div "Contact" at bounding box center [382, 590] width 129 height 17
click at [444, 399] on label "Contact Type" at bounding box center [425, 404] width 240 height 17
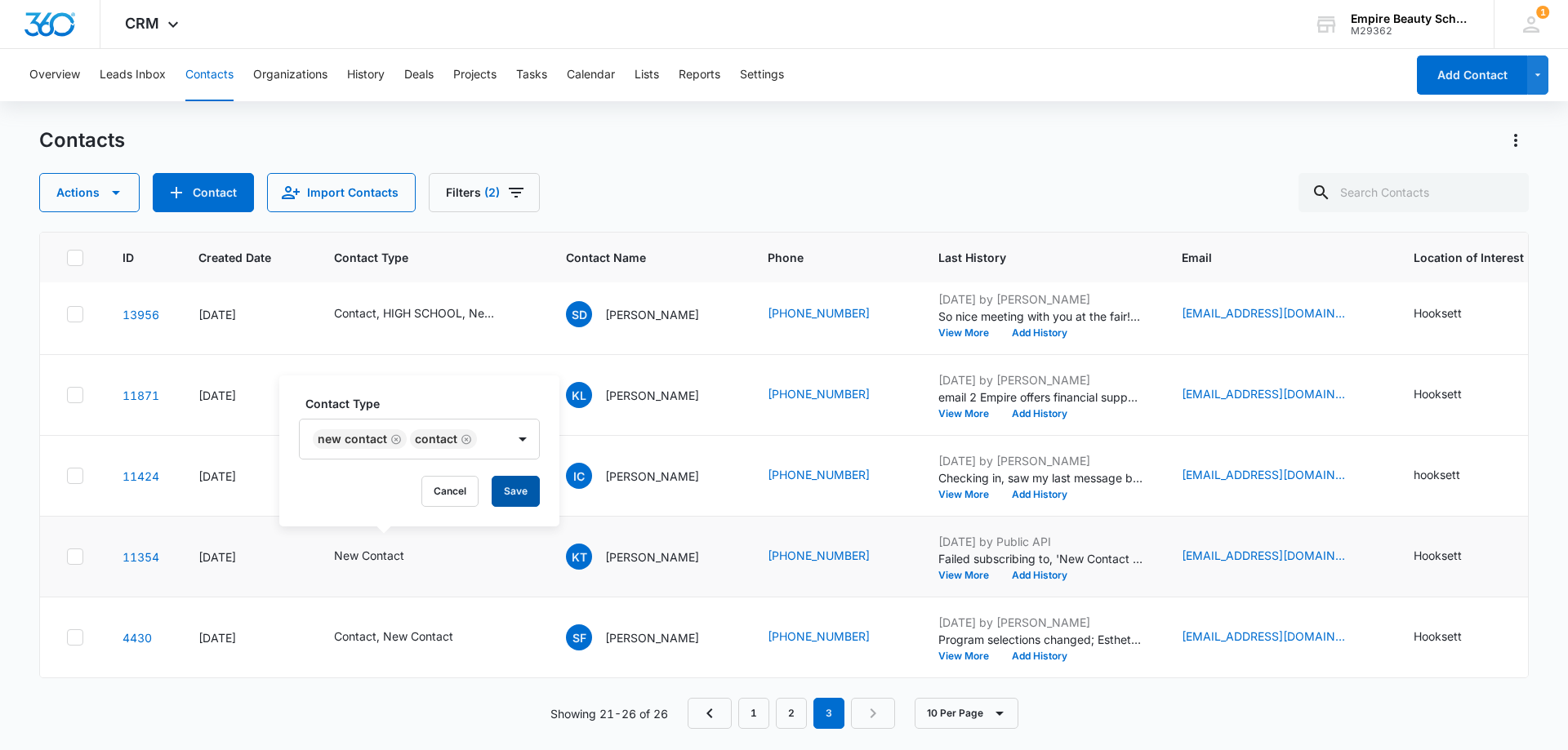
click at [504, 487] on button "Save" at bounding box center [516, 491] width 48 height 31
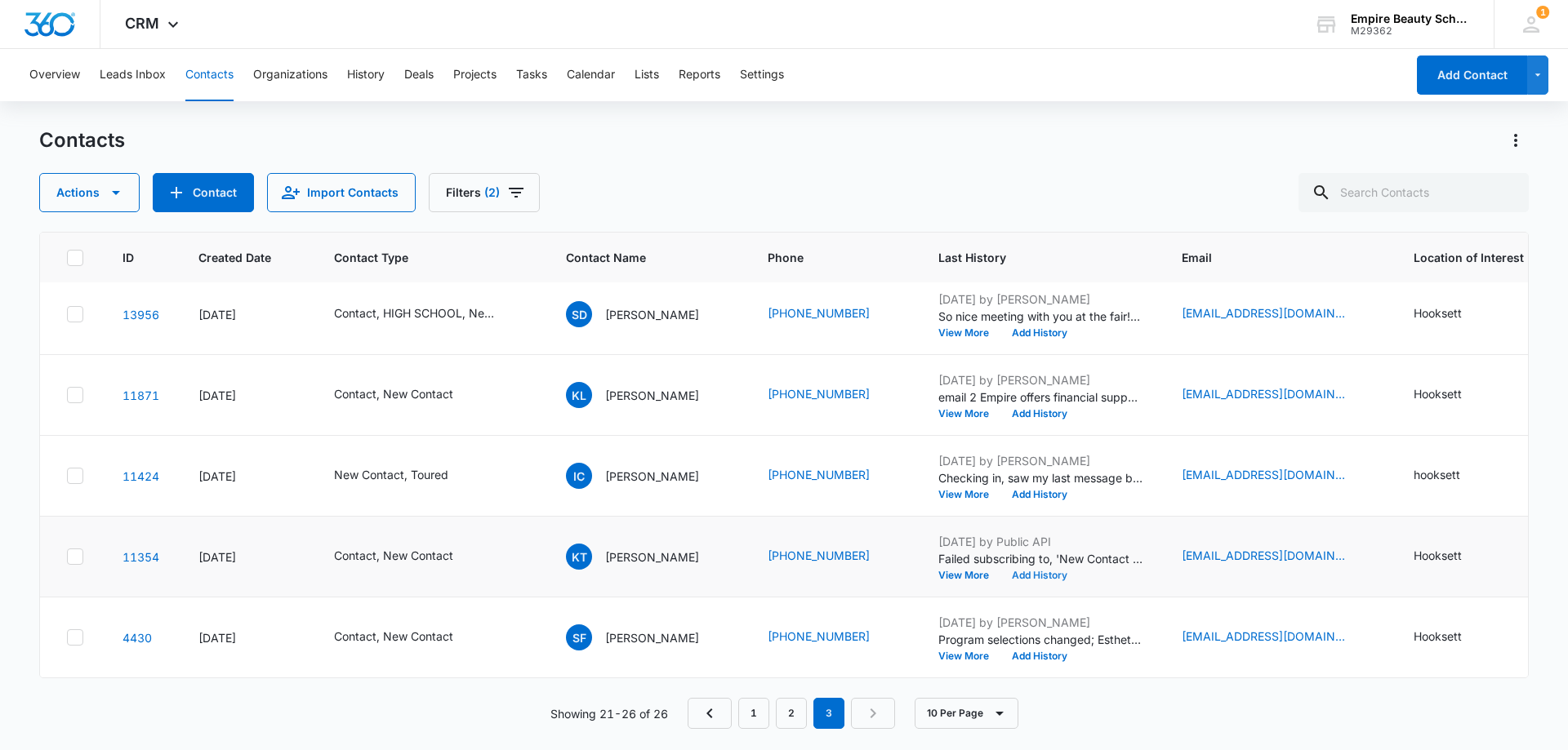
click at [1035, 570] on button "Add History" at bounding box center [1039, 575] width 79 height 10
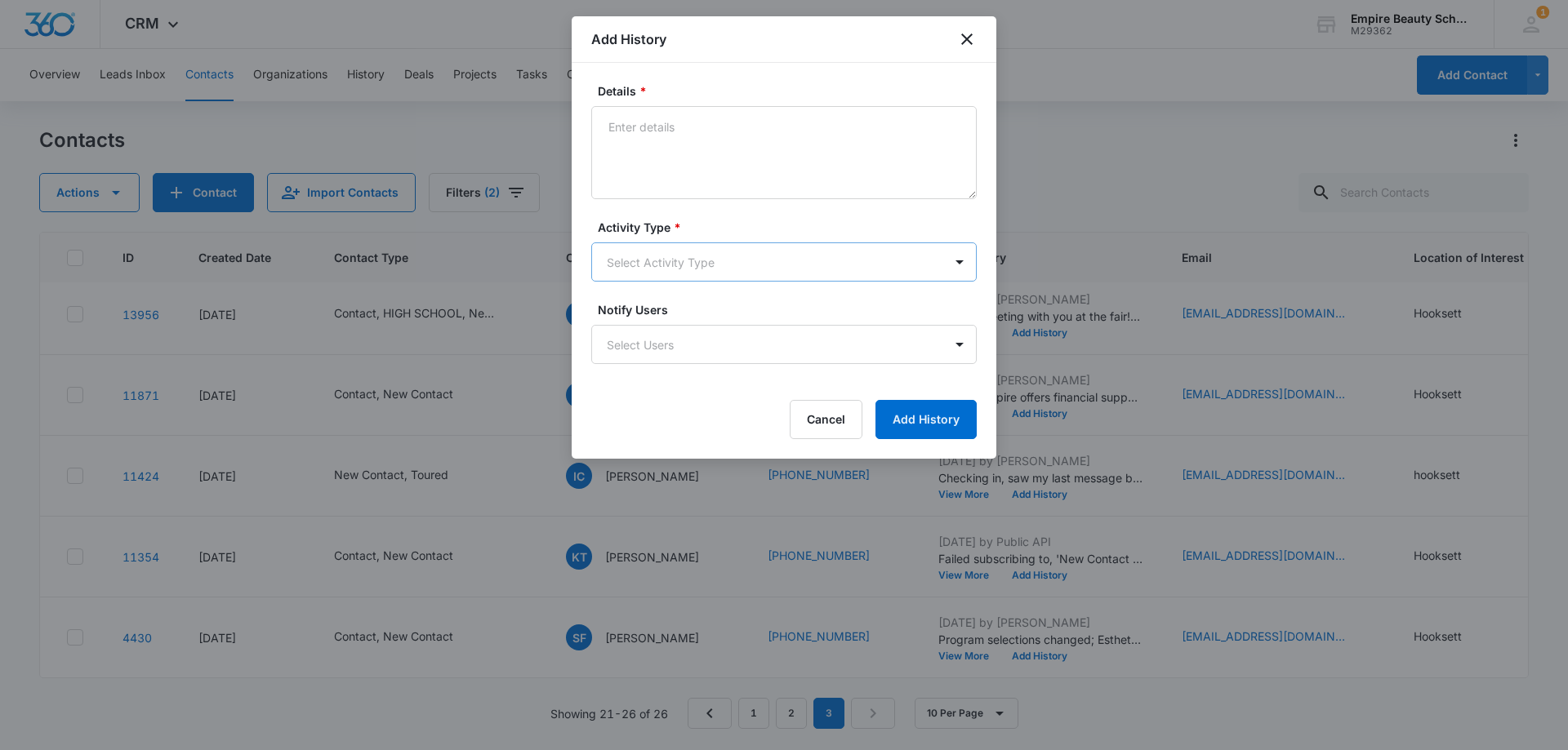
click at [650, 264] on body "CRM Apps Forms CRM Email Shop Payments POS Files Brand Settings Empire Beauty S…" at bounding box center [784, 375] width 1568 height 750
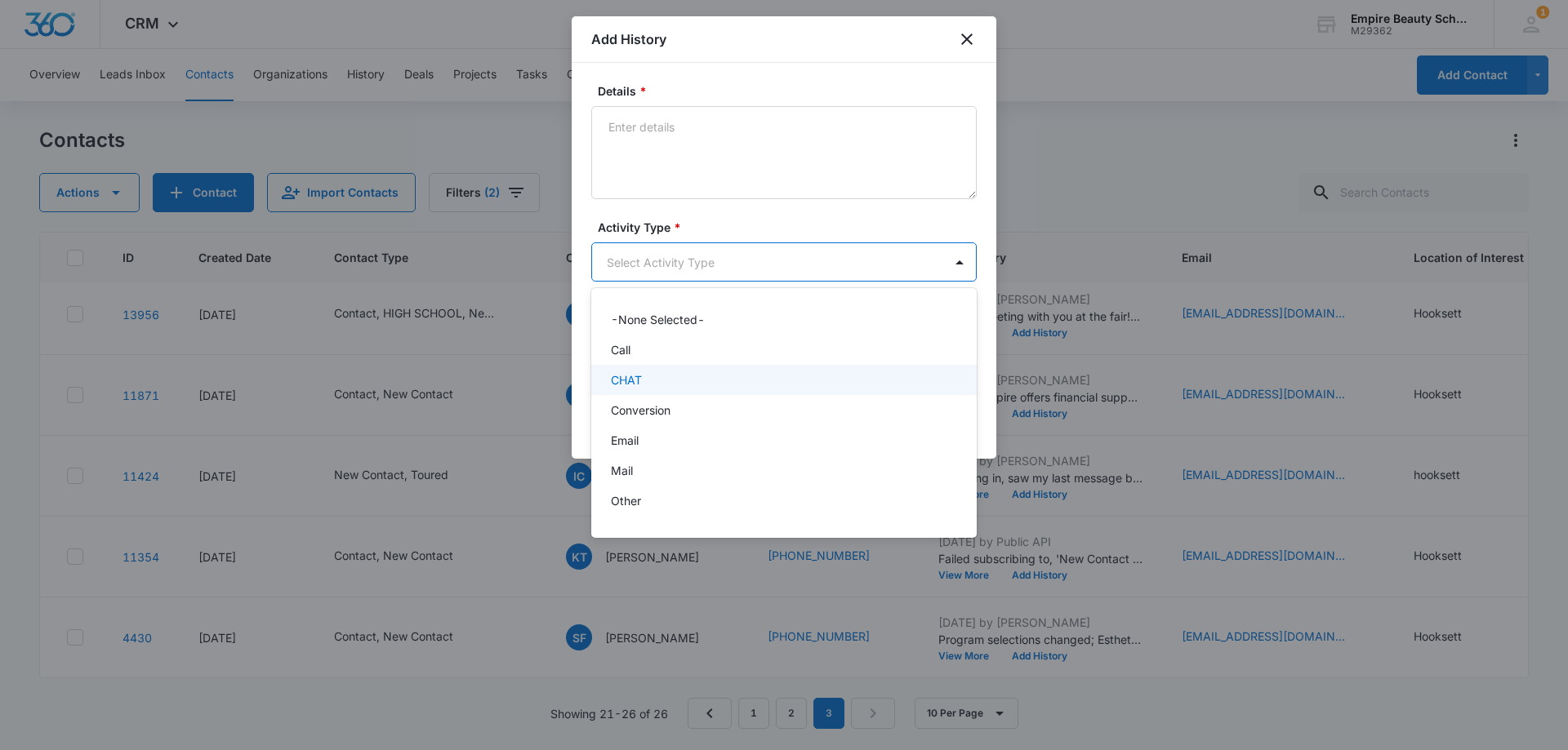
scroll to position [85, 0]
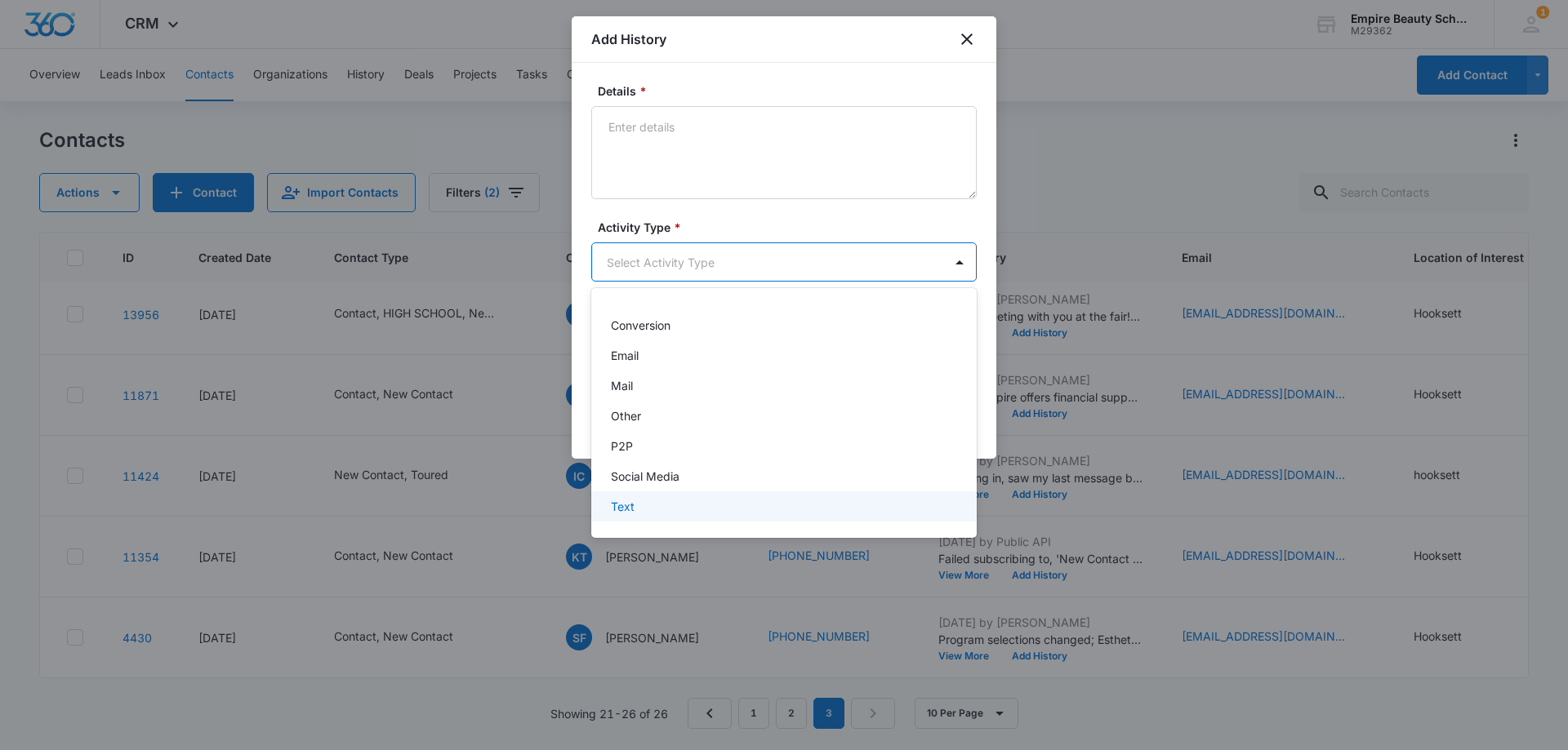
click at [653, 510] on div "Text" at bounding box center [783, 506] width 343 height 17
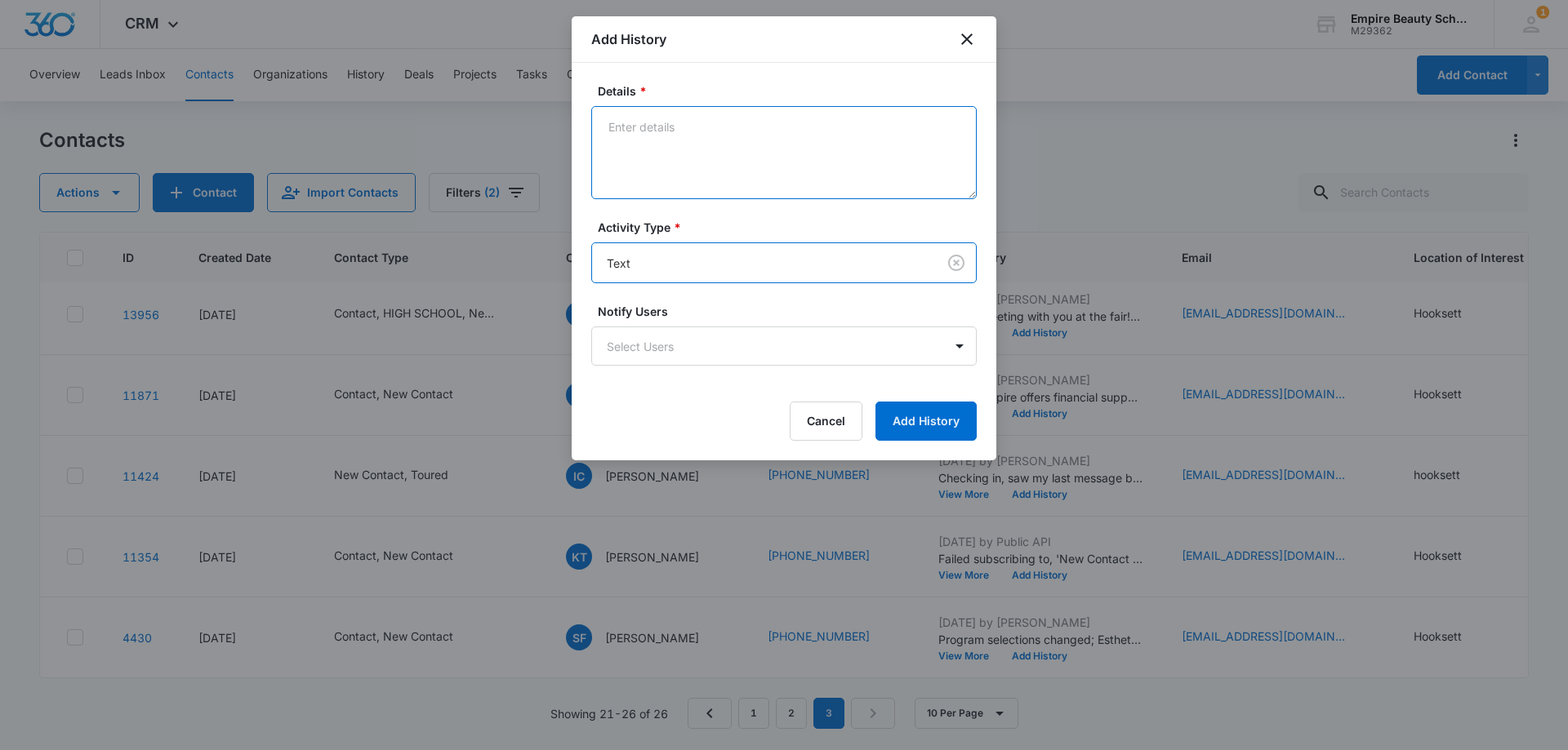
click at [697, 186] on textarea "Details *" at bounding box center [784, 152] width 386 height 93
type textarea "text 1"
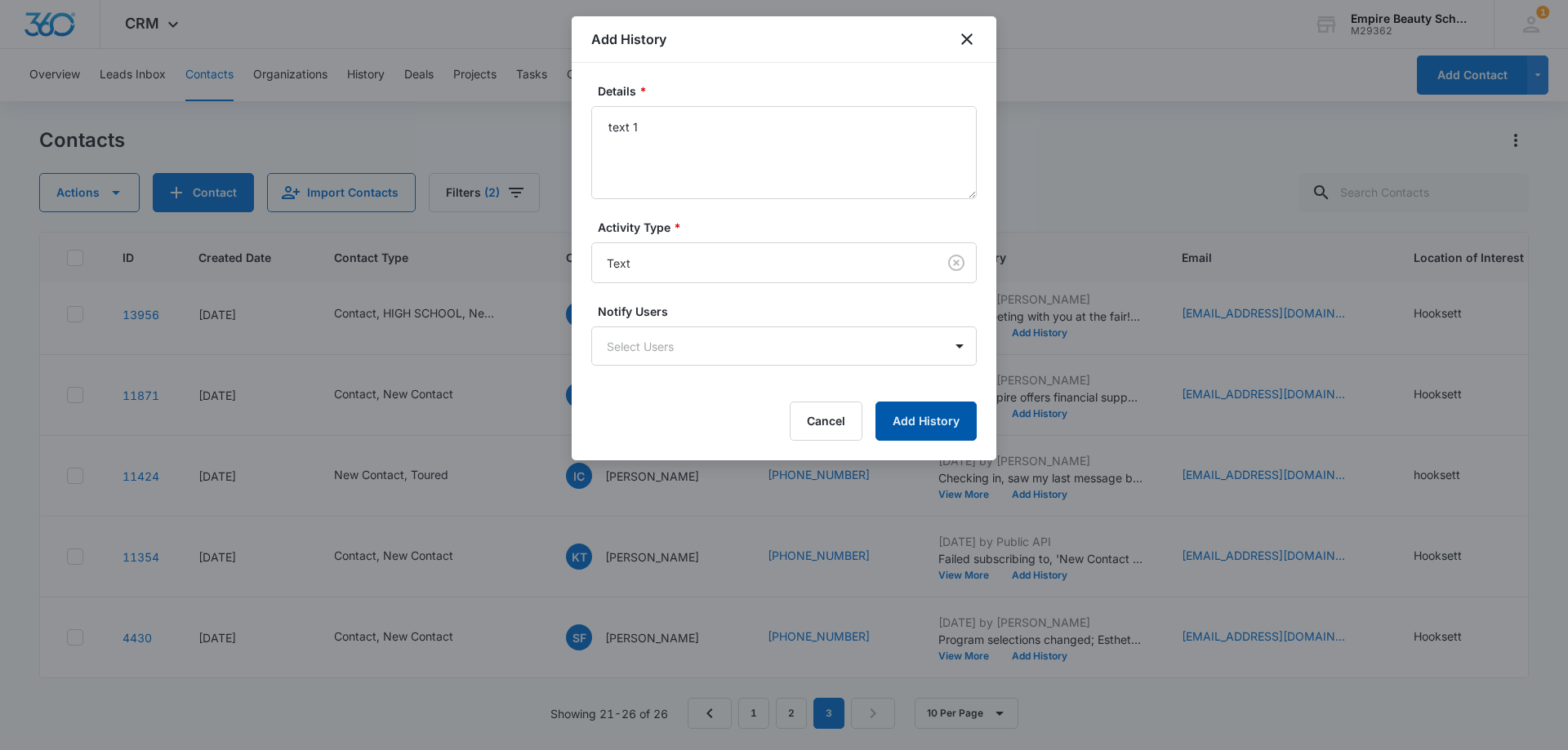
click at [923, 419] on button "Add History" at bounding box center [926, 420] width 101 height 39
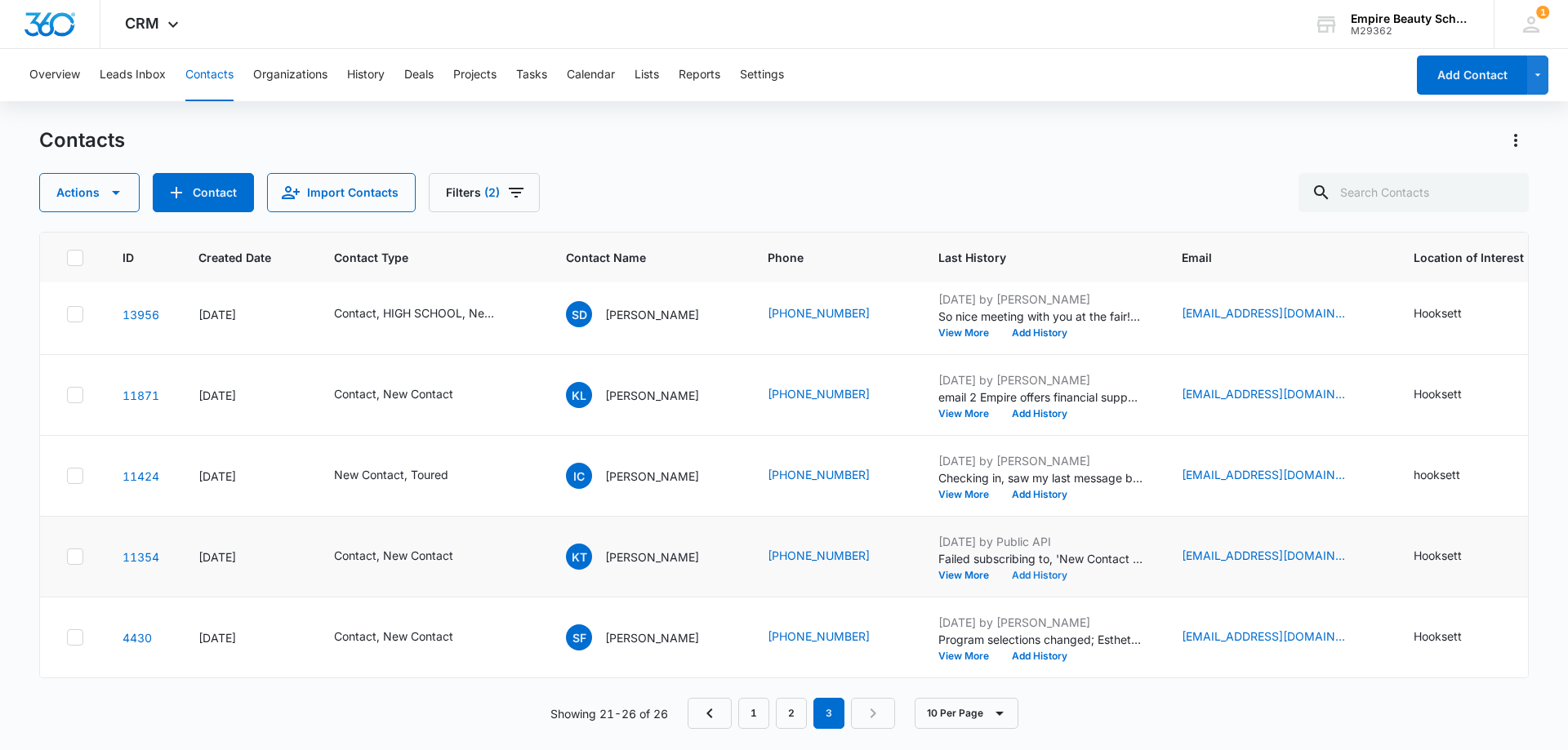
click at [1035, 570] on button "Add History" at bounding box center [1039, 575] width 79 height 10
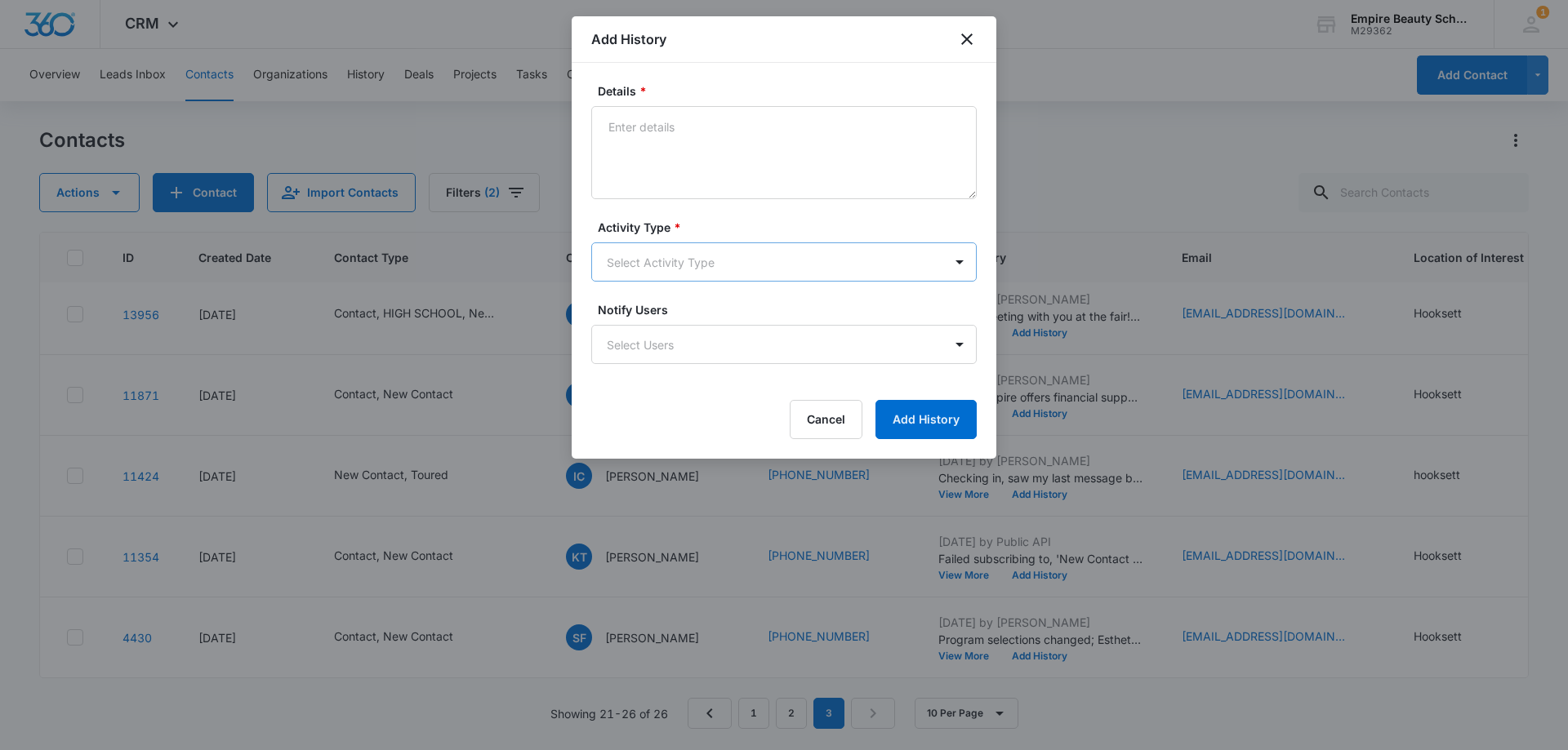
click at [619, 258] on body "CRM Apps Forms CRM Email Shop Payments POS Files Brand Settings Empire Beauty S…" at bounding box center [784, 375] width 1568 height 750
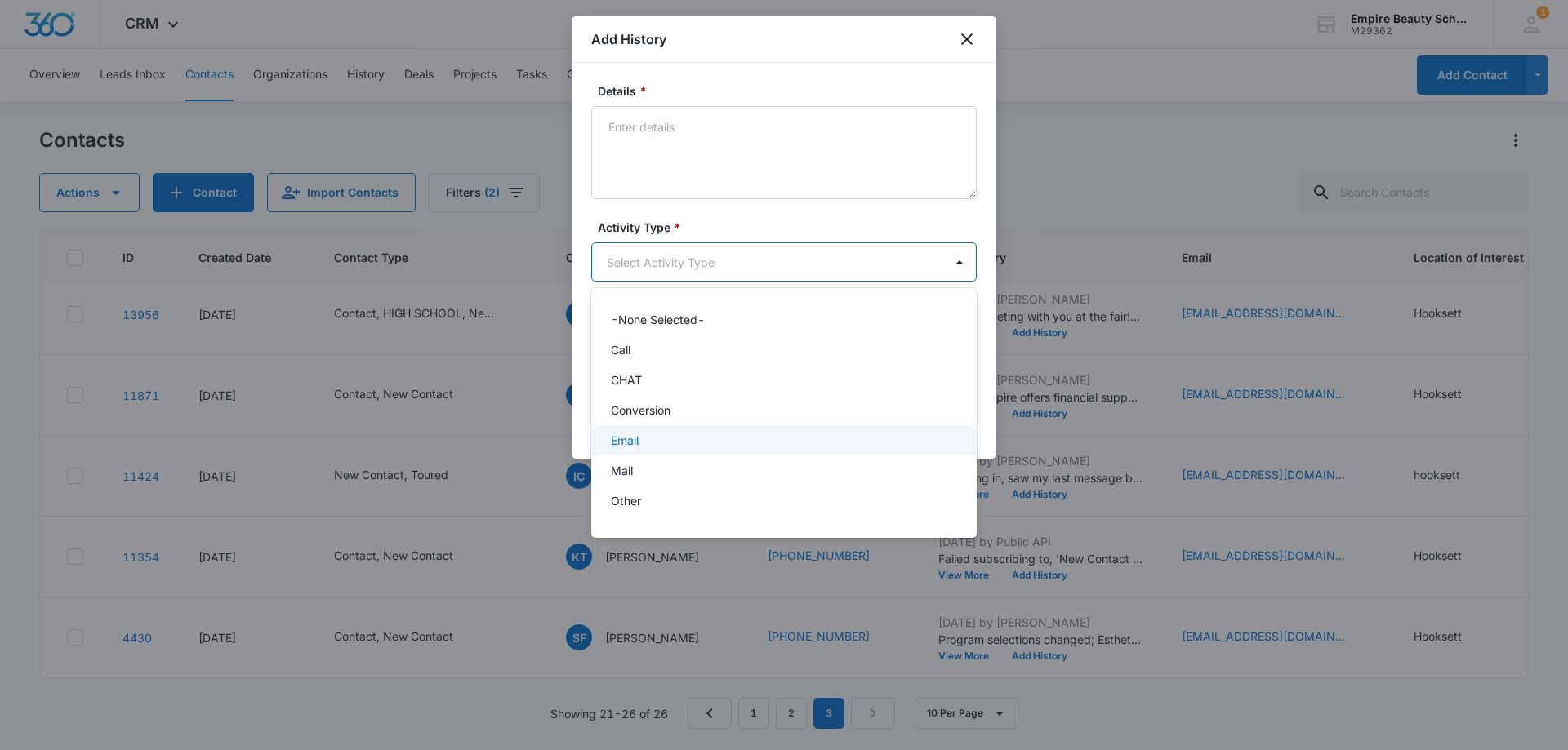
click at [638, 432] on p "Email" at bounding box center [624, 440] width 27 height 17
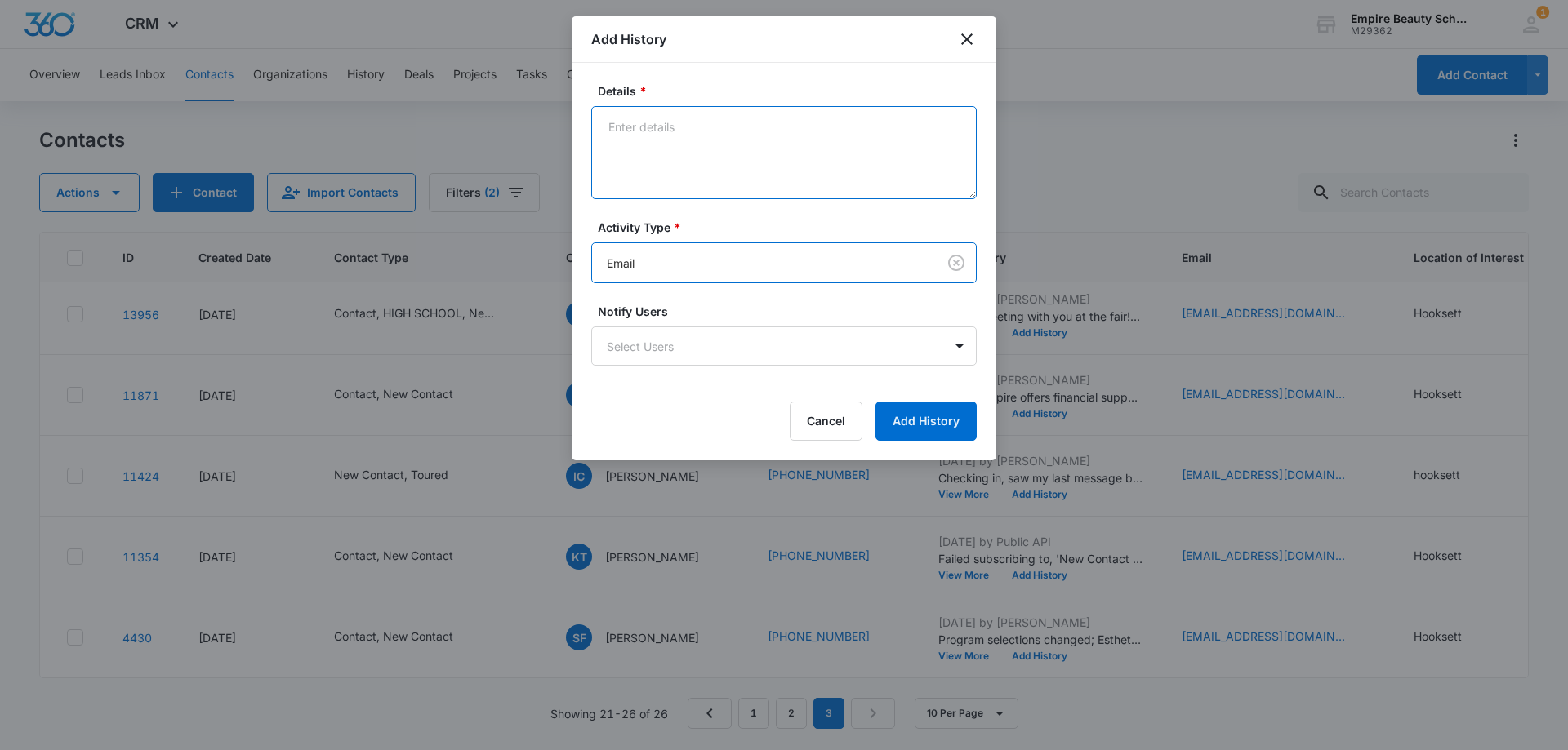
drag, startPoint x: 642, startPoint y: 125, endPoint x: 645, endPoint y: 97, distance: 28.2
click at [642, 123] on textarea "Details *" at bounding box center [784, 152] width 386 height 93
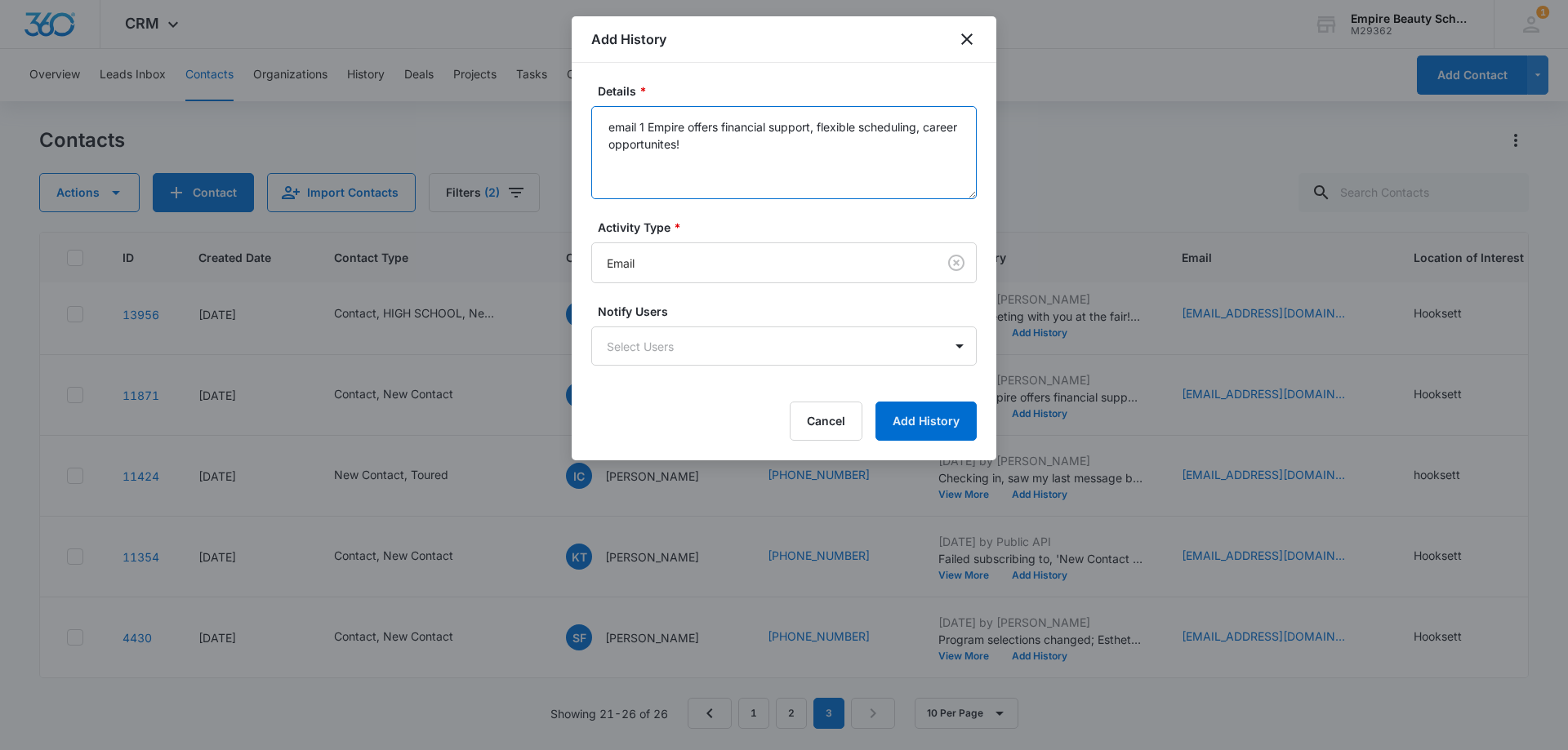
click at [821, 157] on textarea "email 1 Empire offers financial support, flexible scheduling, career opportunit…" at bounding box center [784, 152] width 386 height 93
click at [765, 149] on textarea "email 1 Empire offers financial support, flexible scheduling, career opportunit…" at bounding box center [784, 152] width 386 height 93
type textarea "email 1 Empire offers financial support, flexible scheduling, career opportunit…"
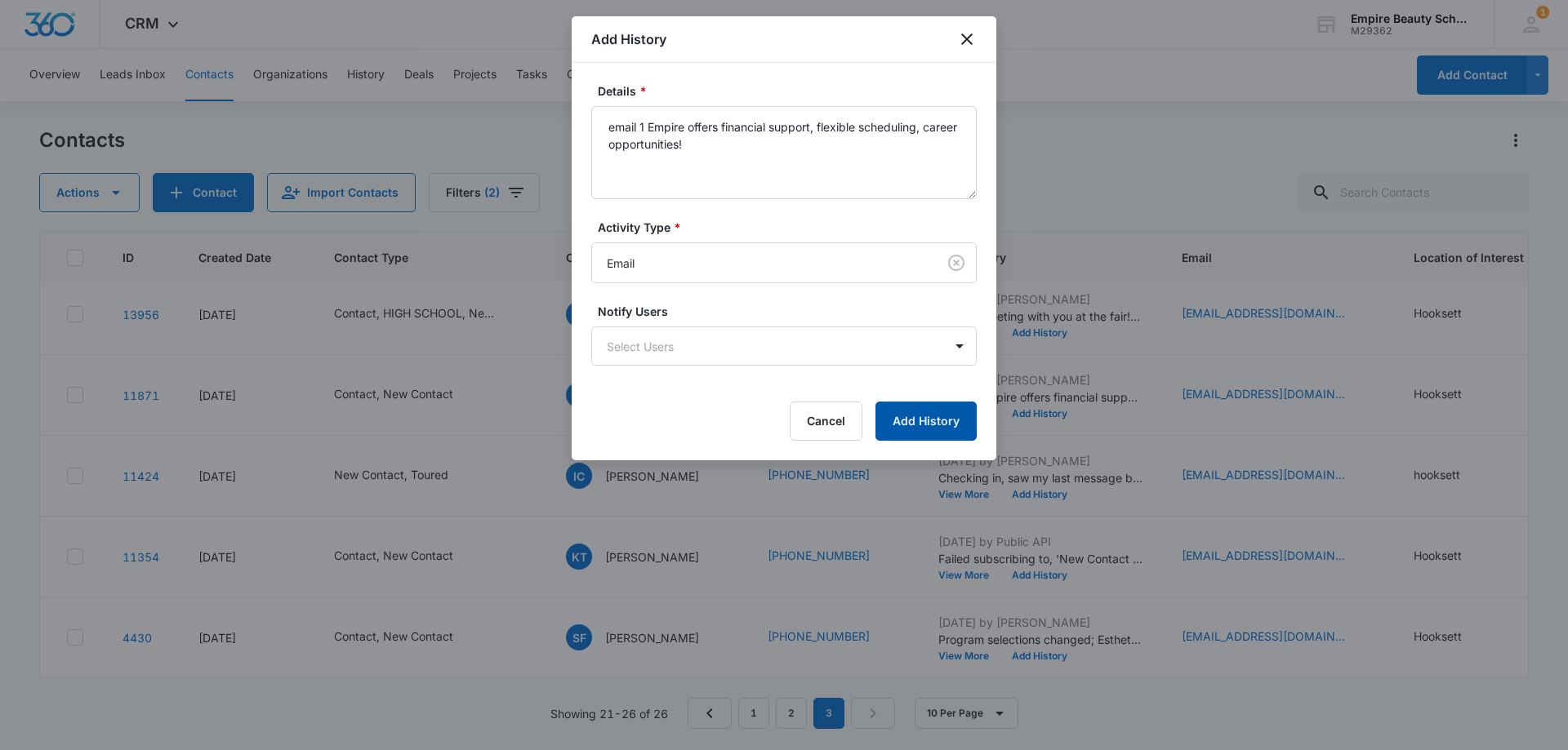
click at [930, 420] on button "Add History" at bounding box center [926, 420] width 101 height 39
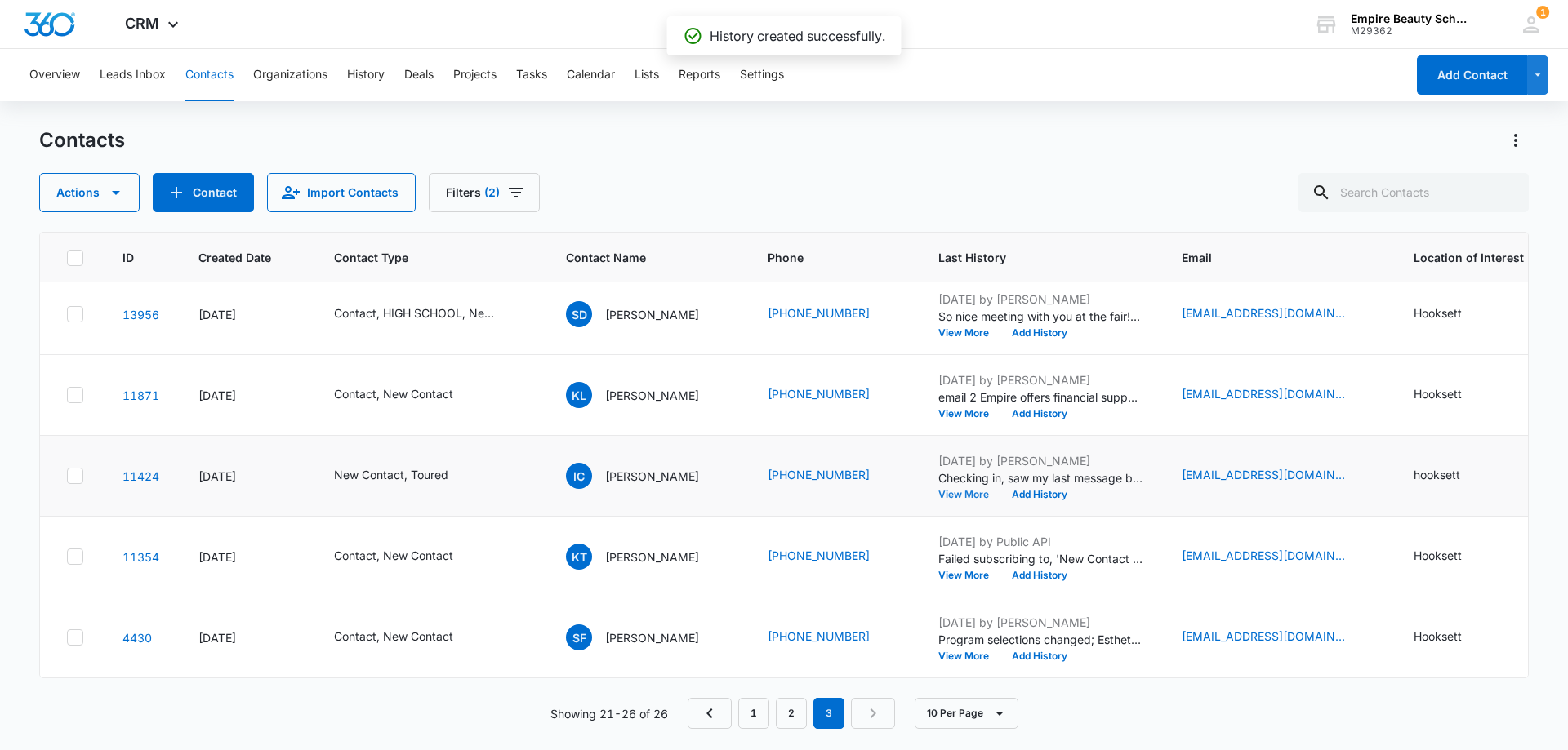
click at [956, 490] on button "View More" at bounding box center [968, 495] width 62 height 10
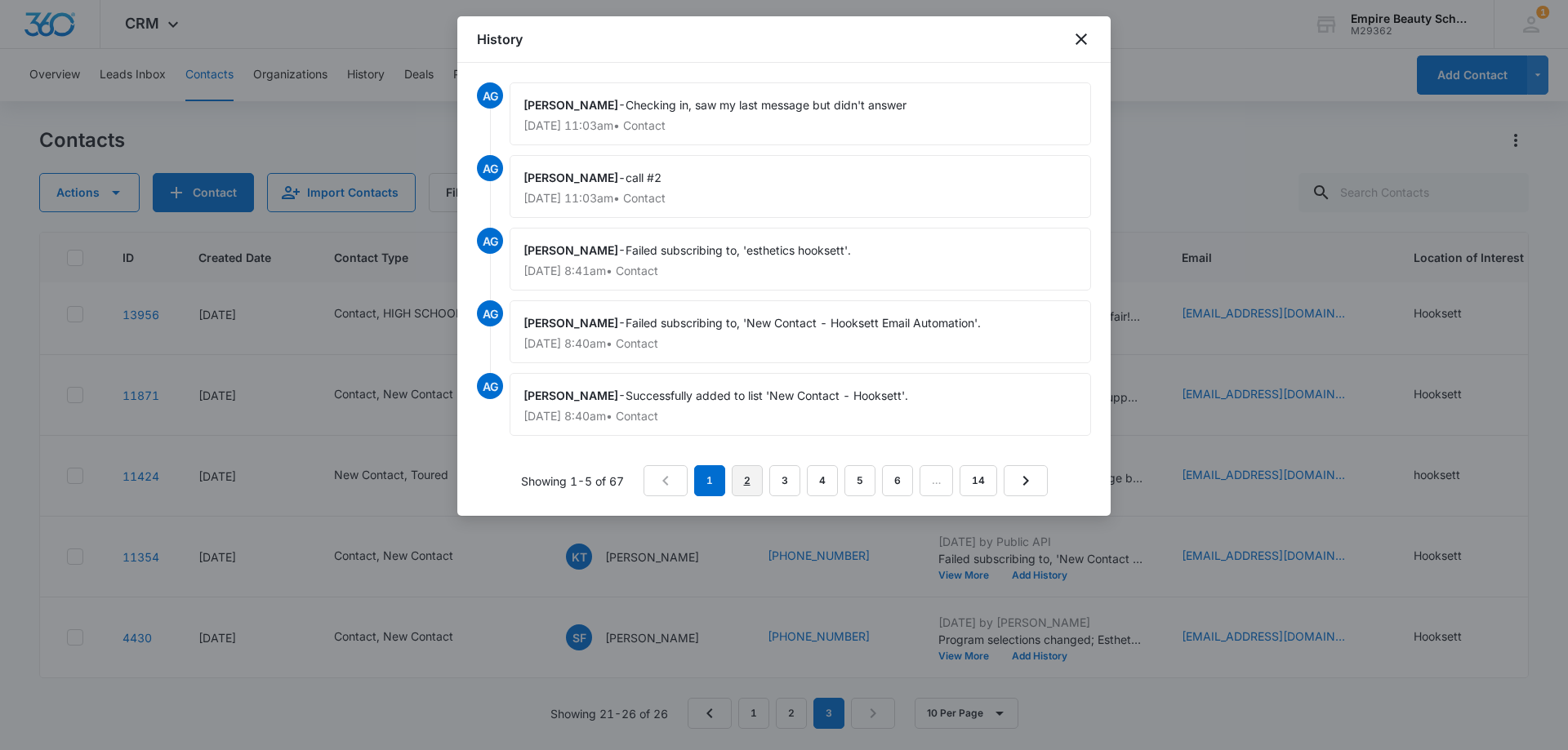
click at [750, 476] on link "2" at bounding box center [746, 480] width 31 height 31
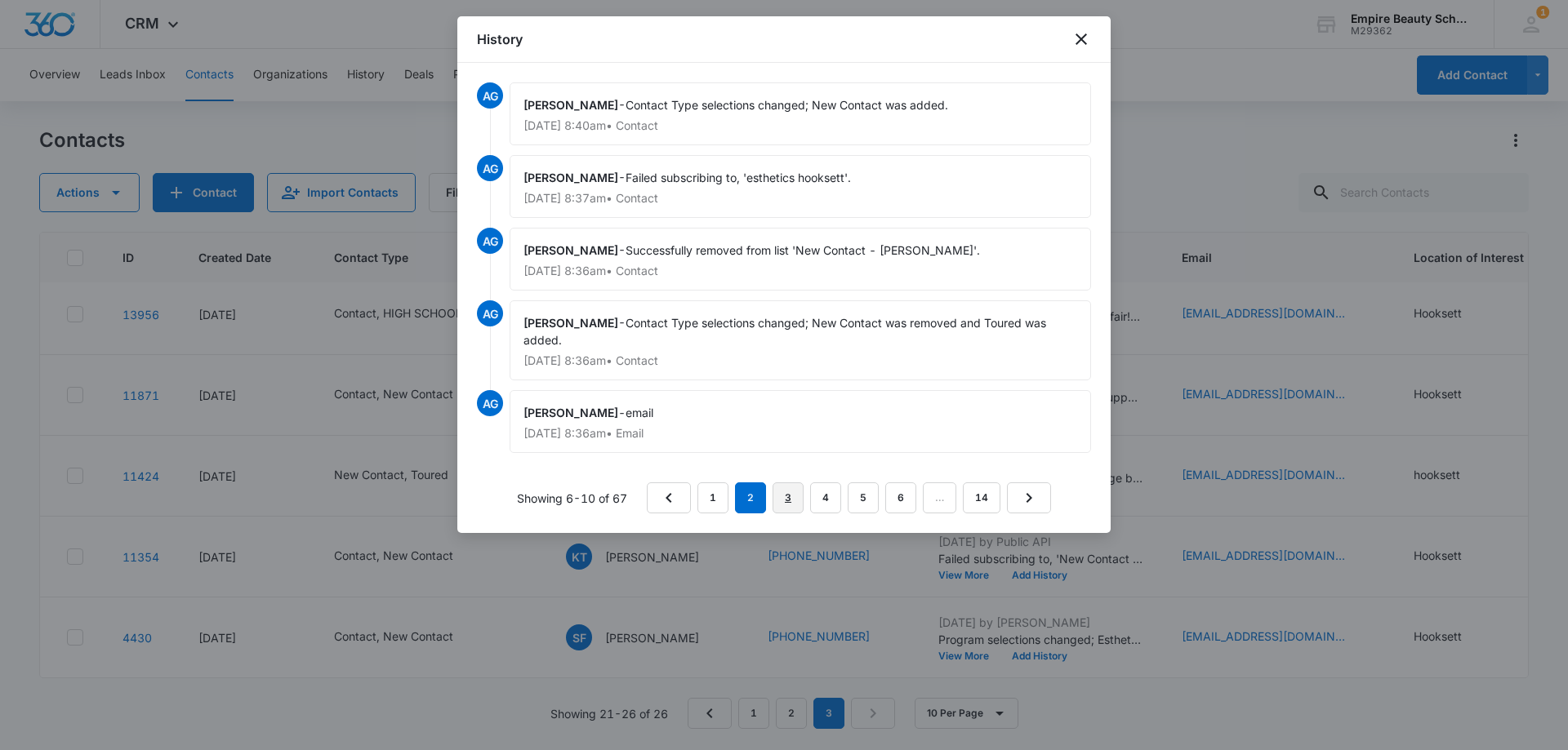
click at [780, 494] on link "3" at bounding box center [787, 497] width 31 height 31
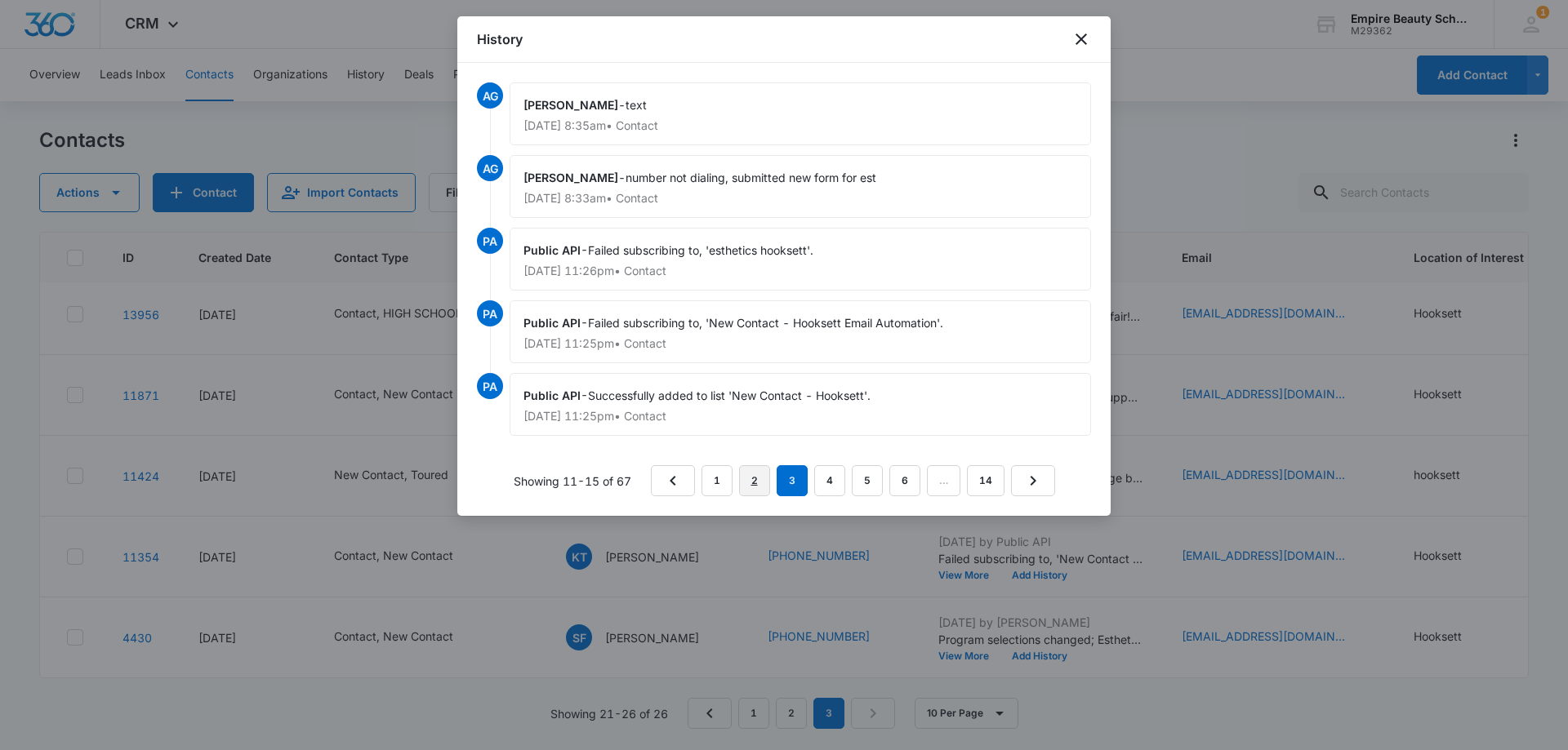
click at [760, 483] on link "2" at bounding box center [754, 480] width 31 height 31
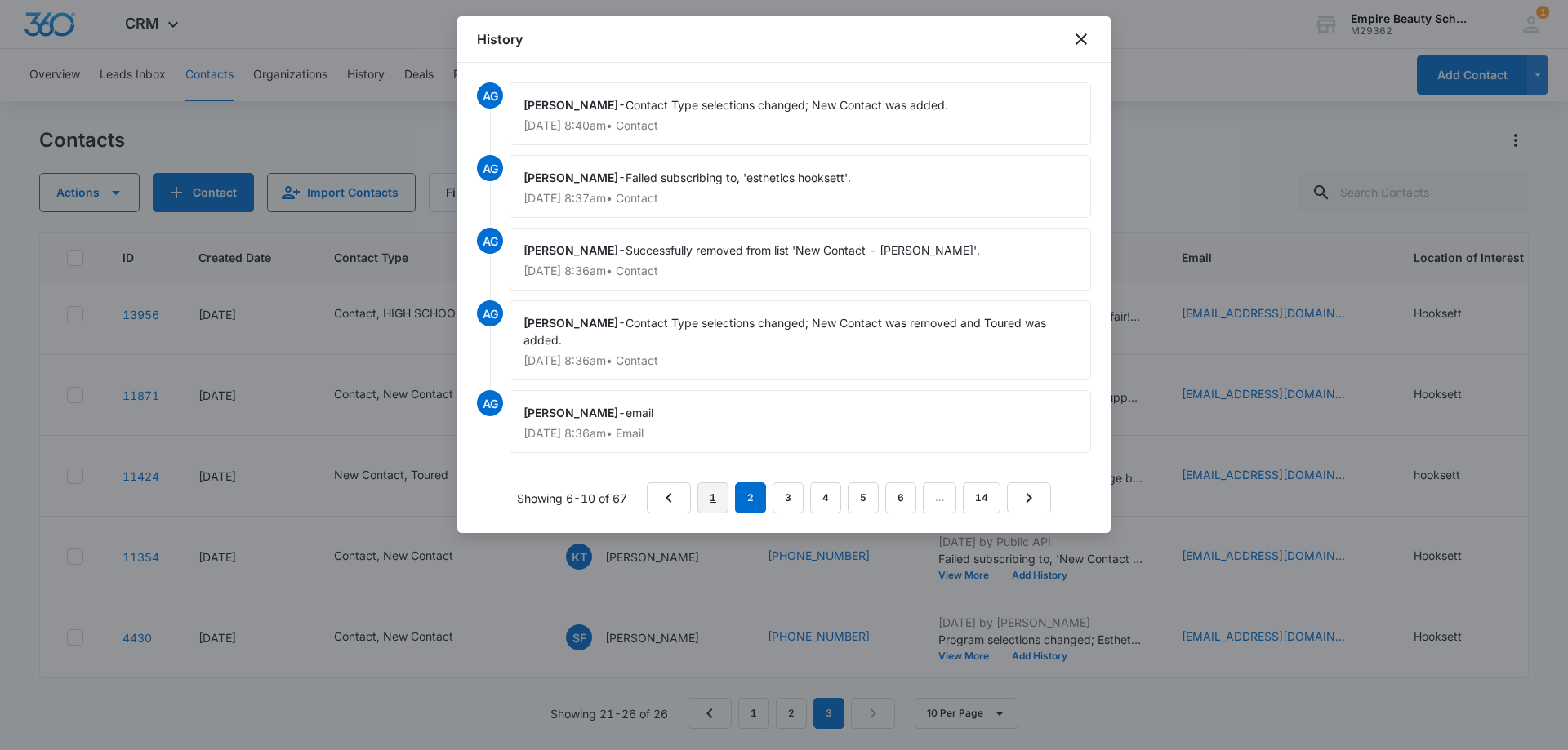
click at [711, 496] on link "1" at bounding box center [712, 497] width 31 height 31
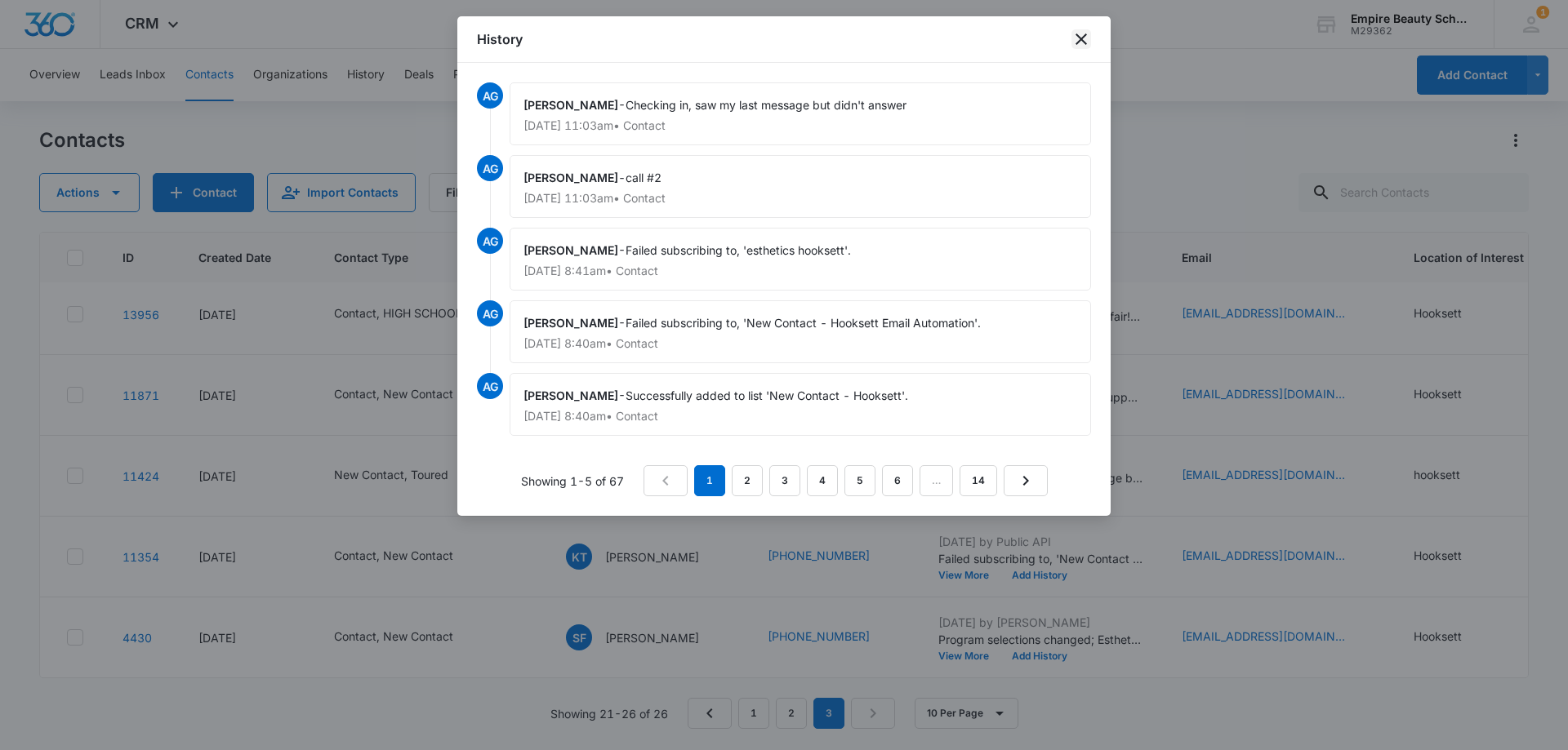
click at [1087, 38] on icon "close" at bounding box center [1081, 39] width 20 height 20
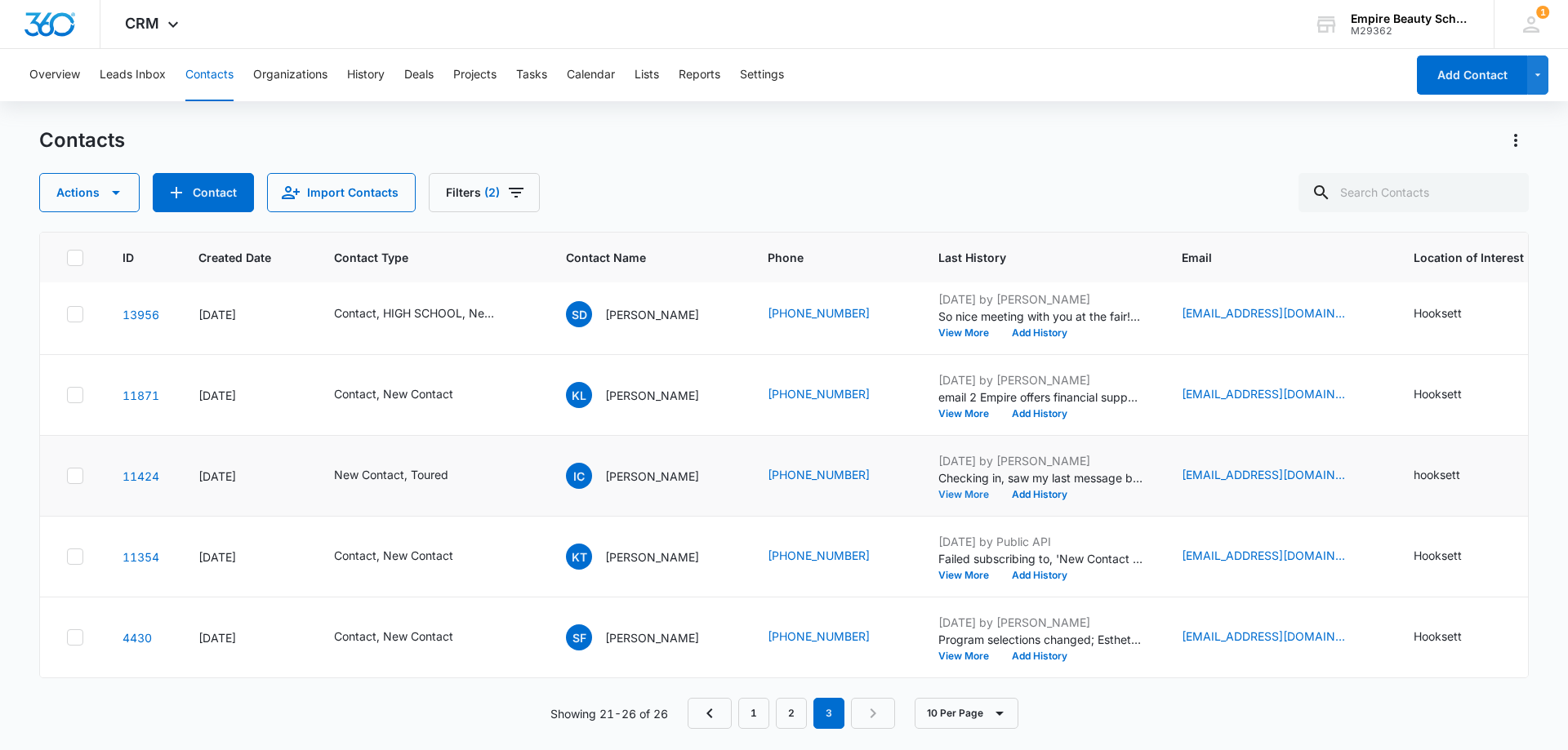
click at [948, 490] on button "View More" at bounding box center [968, 495] width 62 height 10
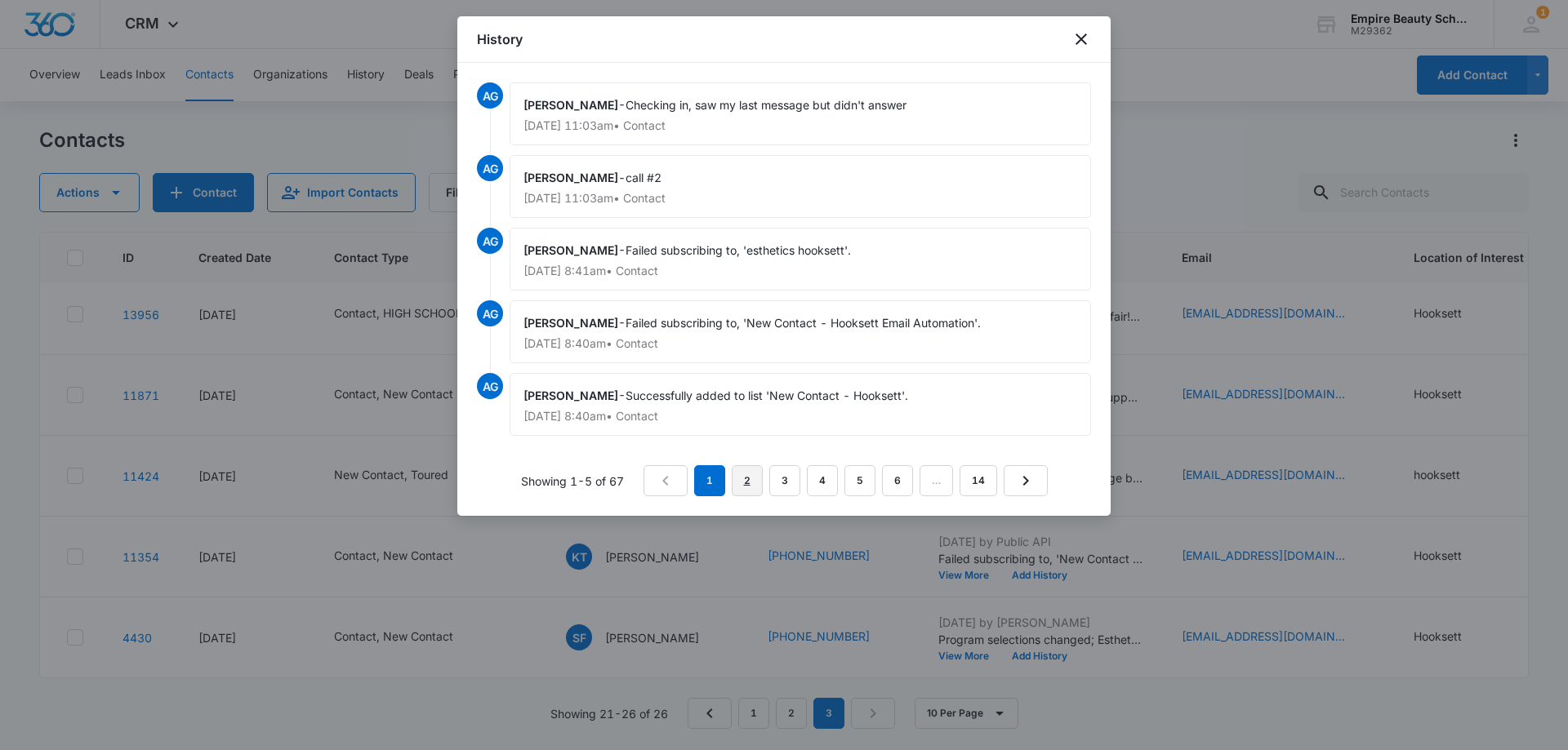
click at [753, 480] on link "2" at bounding box center [746, 480] width 31 height 31
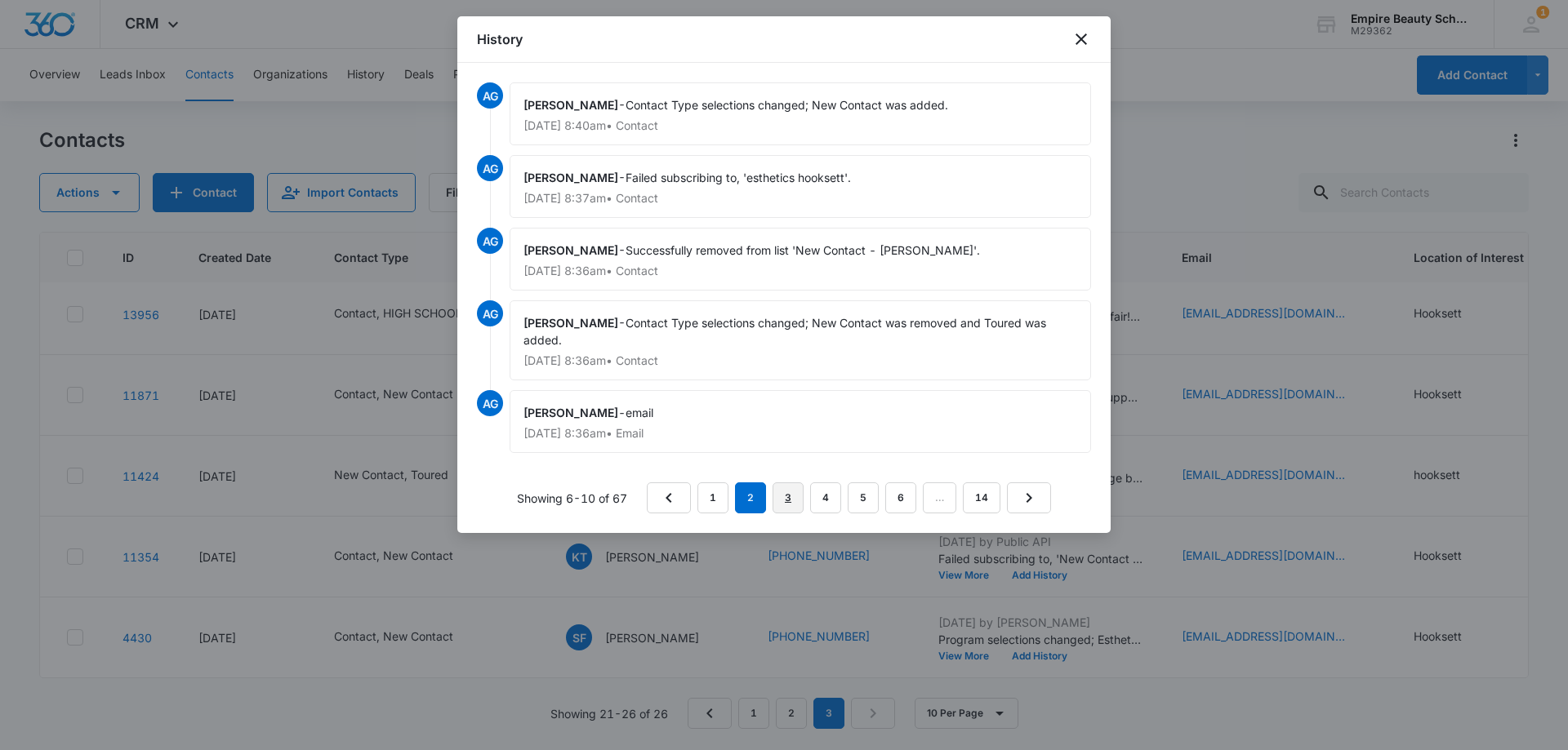
click at [782, 501] on link "3" at bounding box center [787, 497] width 31 height 31
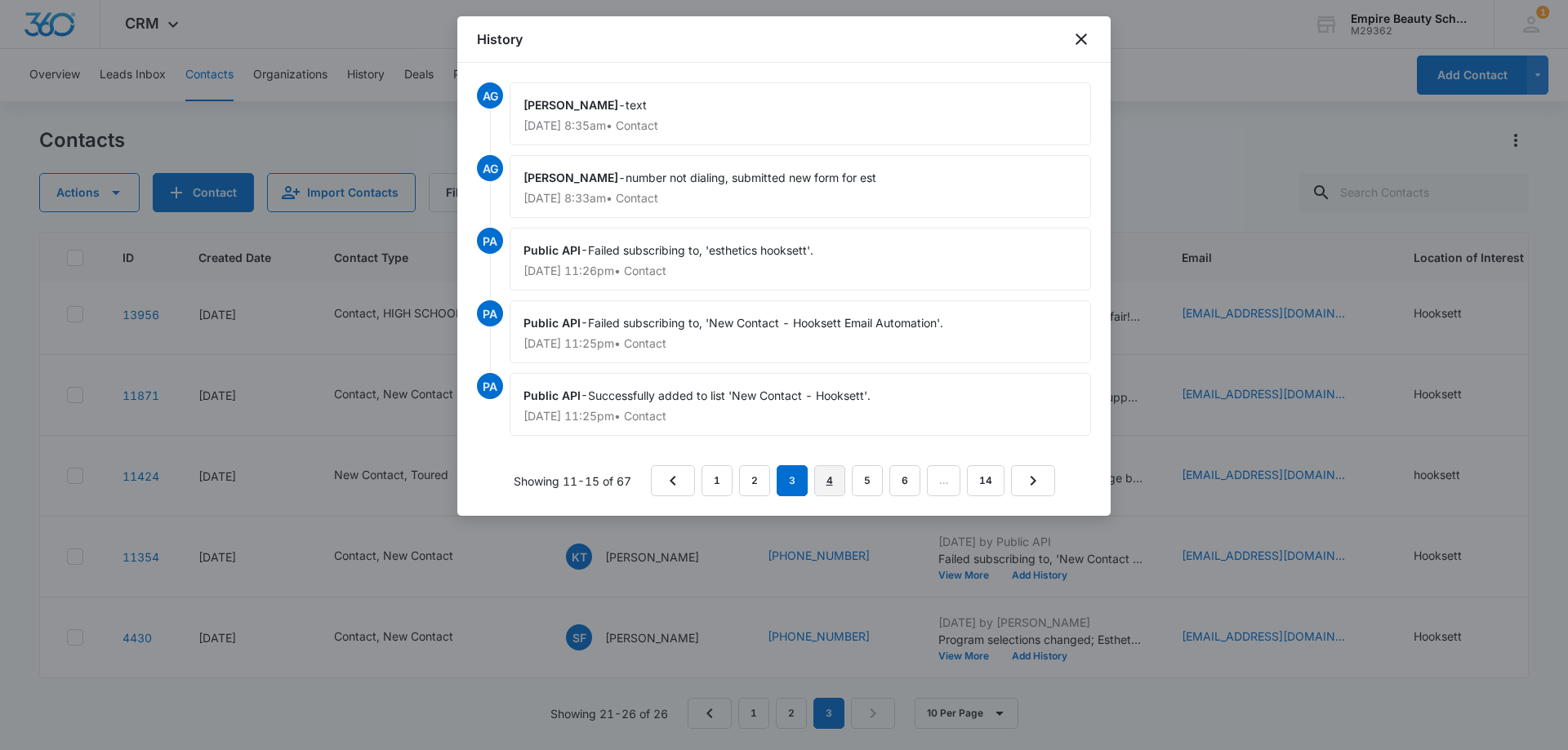
click at [827, 479] on link "4" at bounding box center [829, 480] width 31 height 31
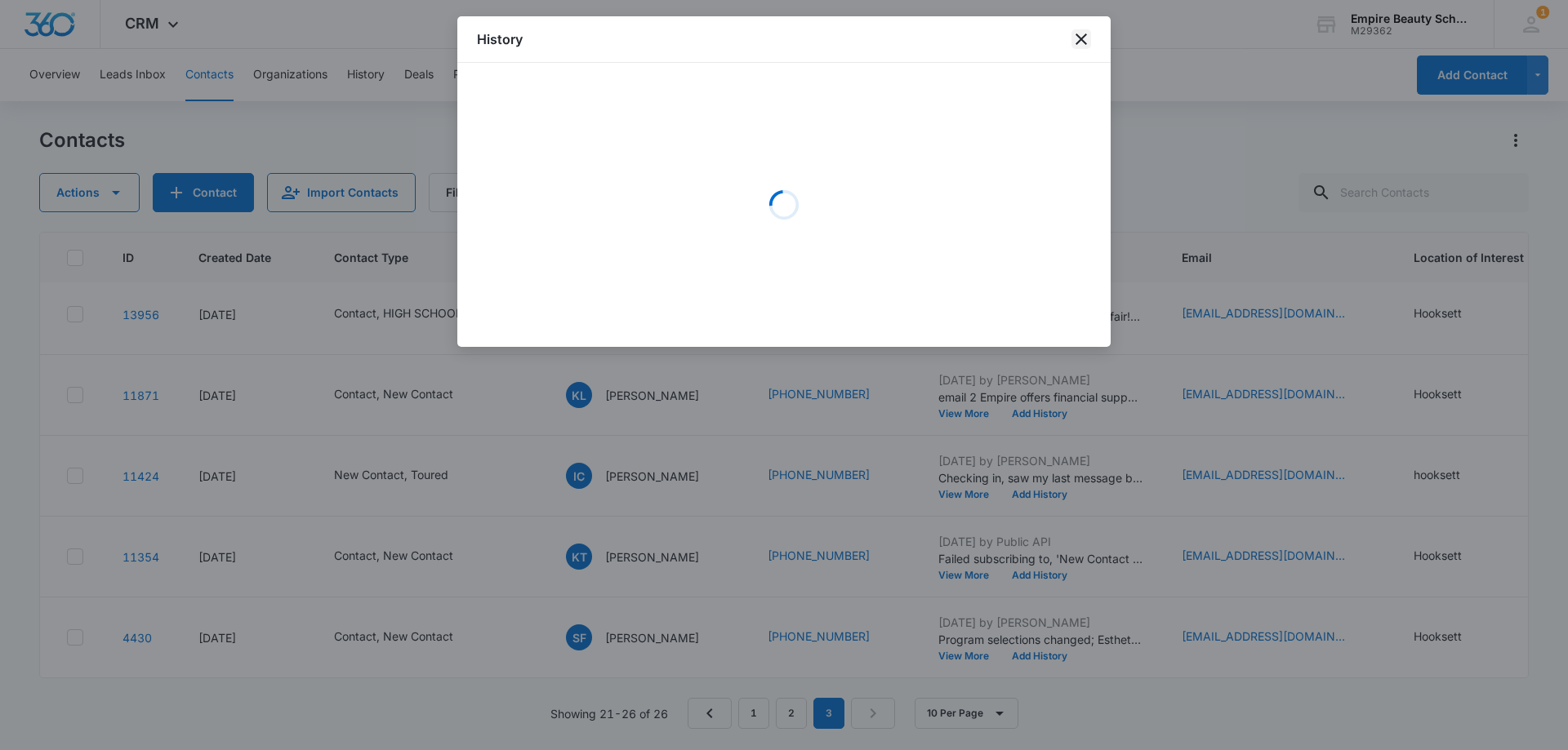
click at [1088, 46] on icon "close" at bounding box center [1081, 39] width 20 height 20
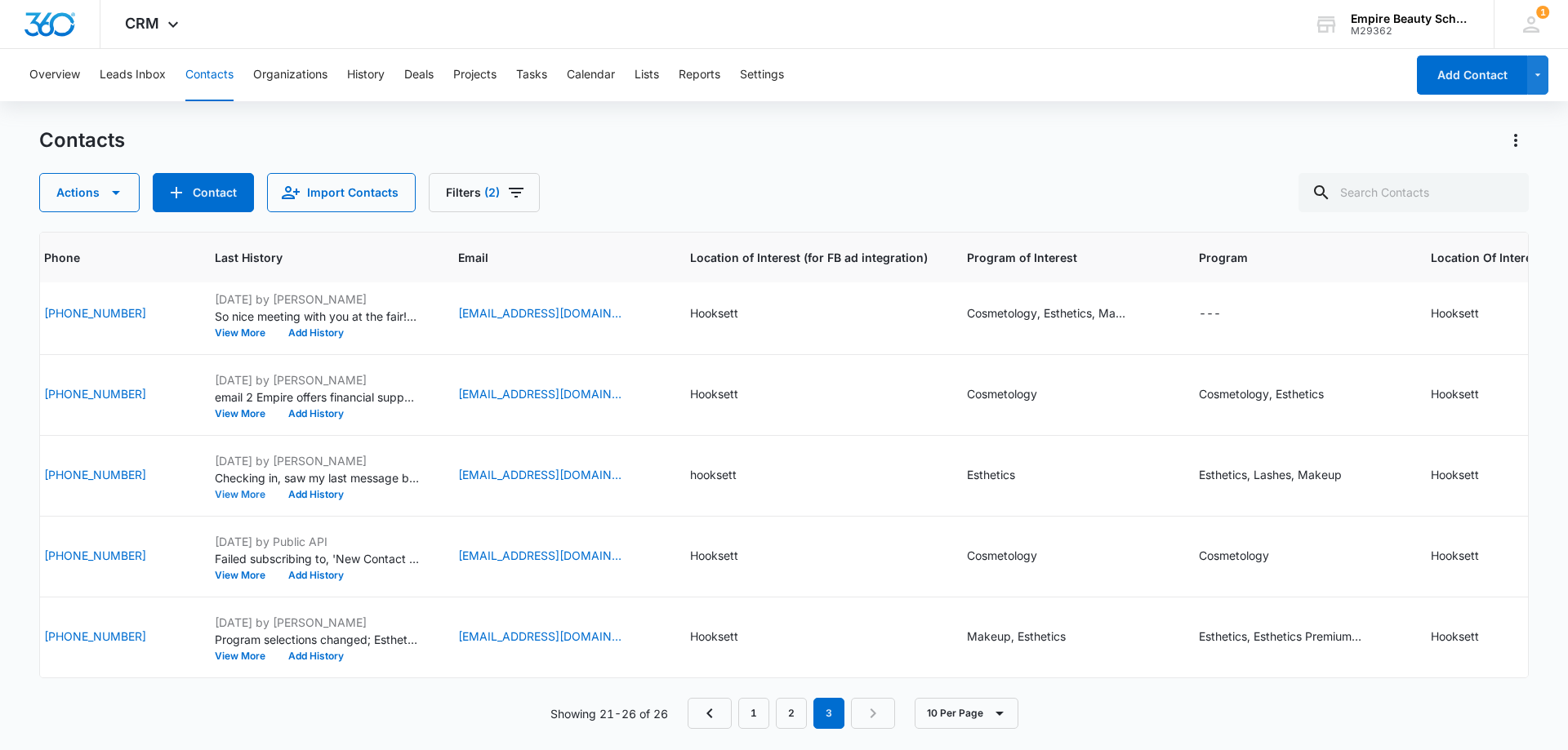
scroll to position [102, 0]
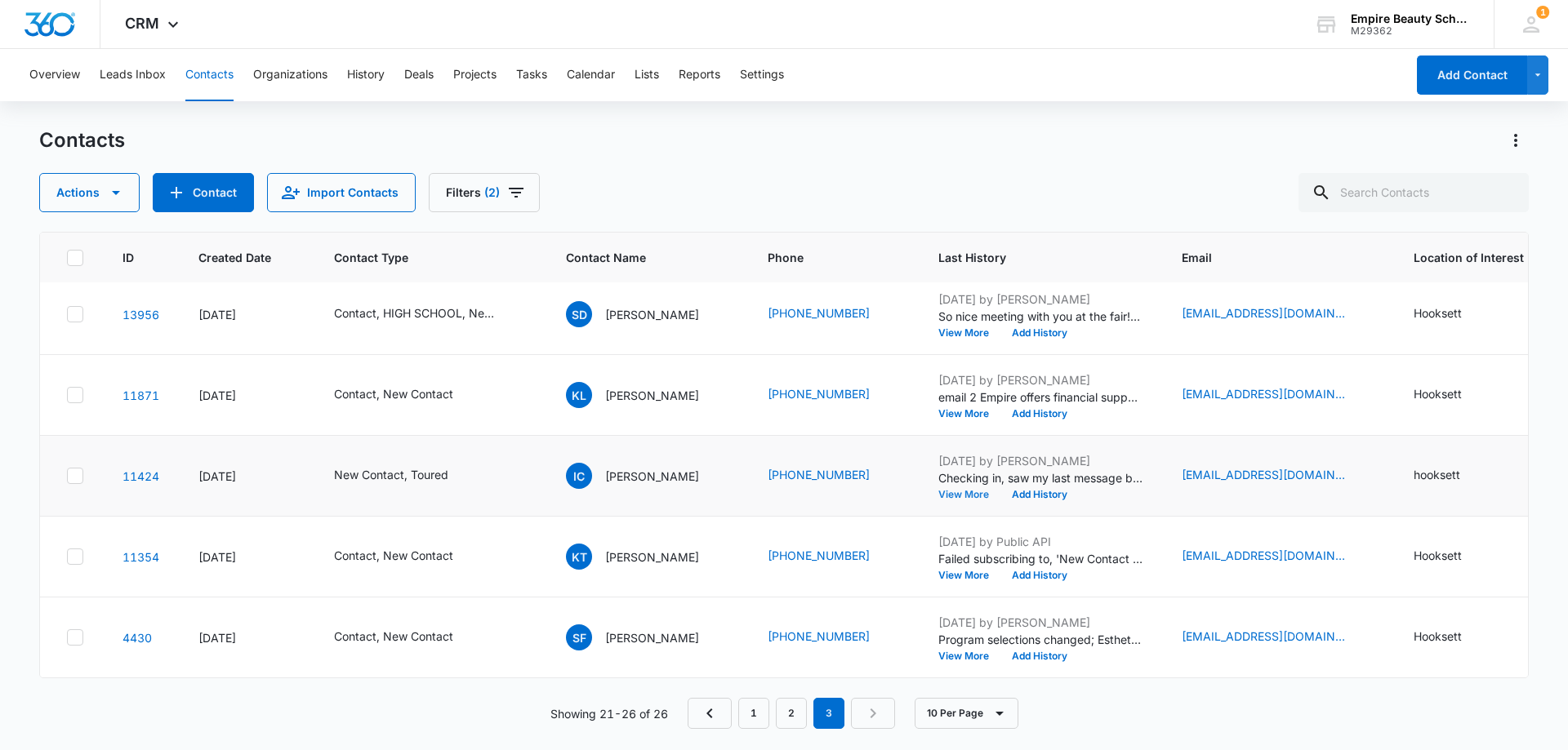
click at [959, 490] on button "View More" at bounding box center [968, 495] width 62 height 10
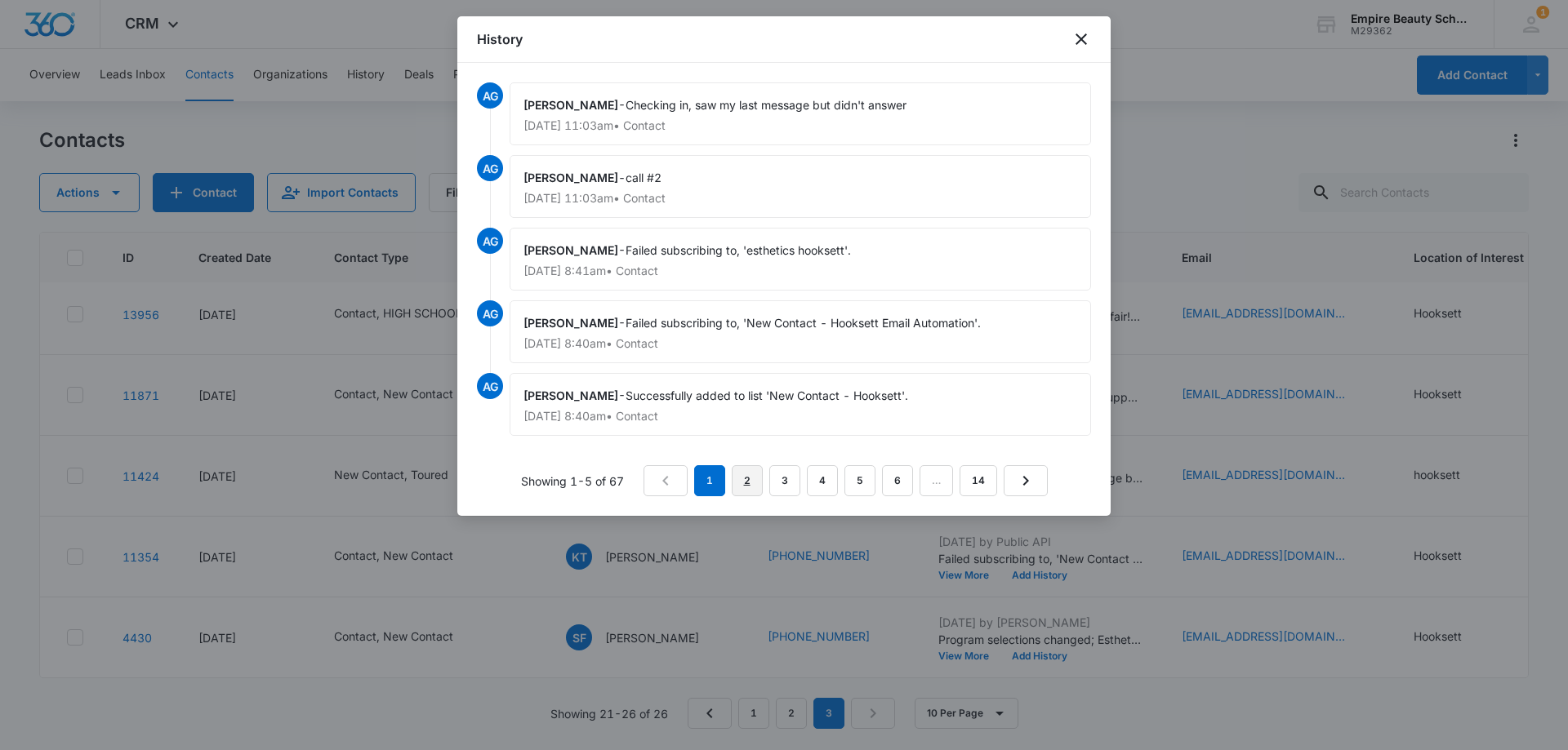
click at [745, 475] on link "2" at bounding box center [746, 480] width 31 height 31
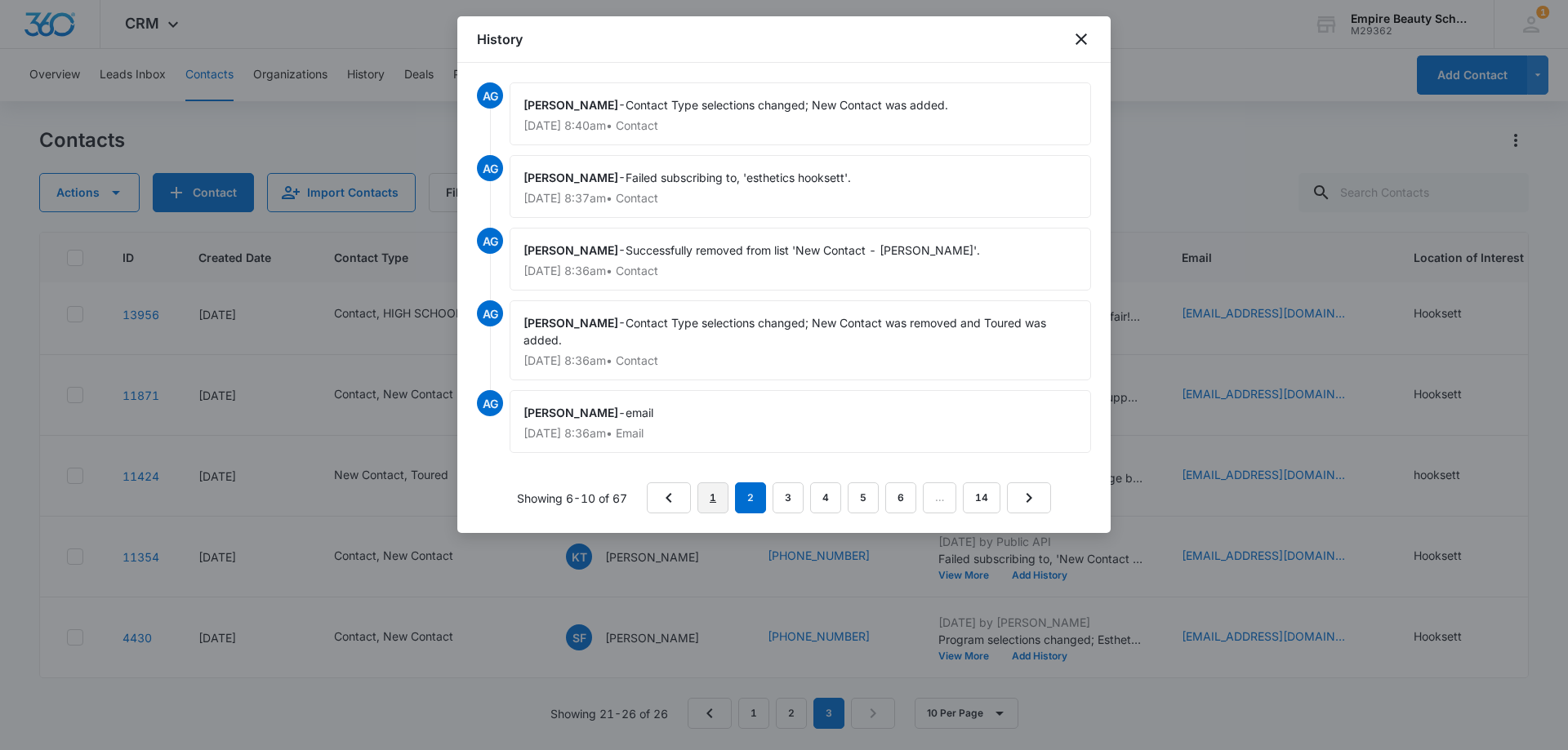
click at [723, 496] on link "1" at bounding box center [712, 497] width 31 height 31
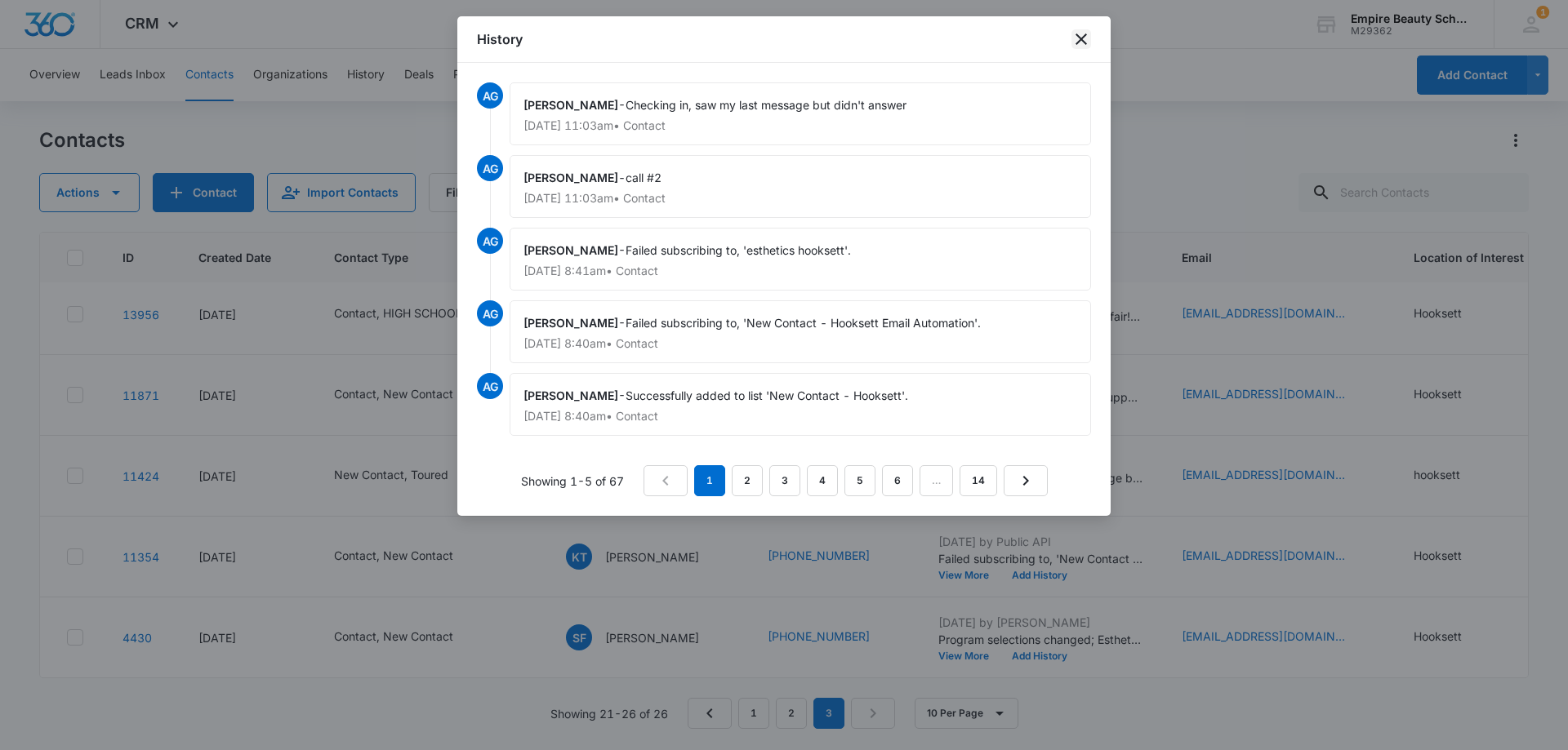
click at [1079, 46] on icon "close" at bounding box center [1081, 39] width 20 height 20
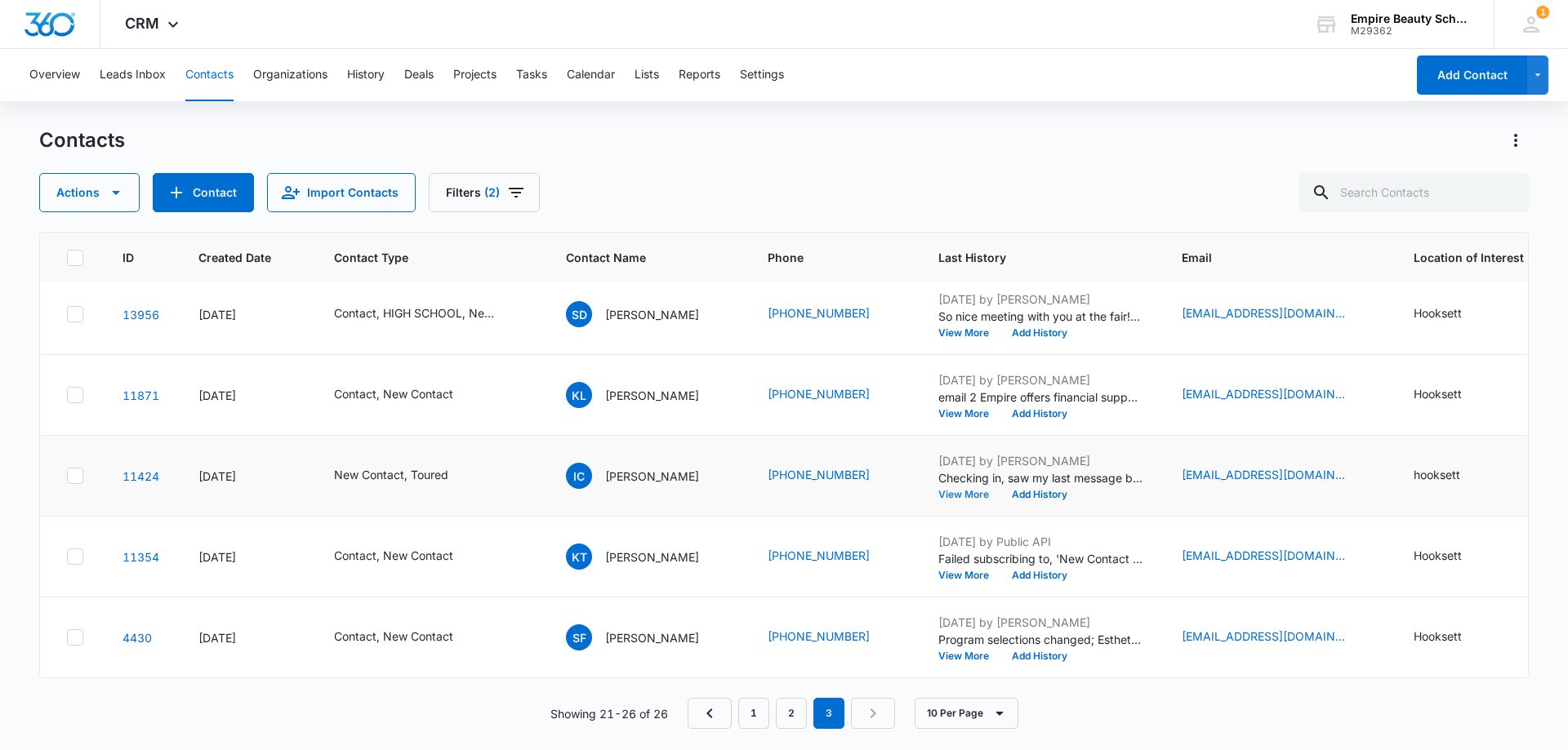
click at [964, 490] on button "View More" at bounding box center [968, 495] width 62 height 10
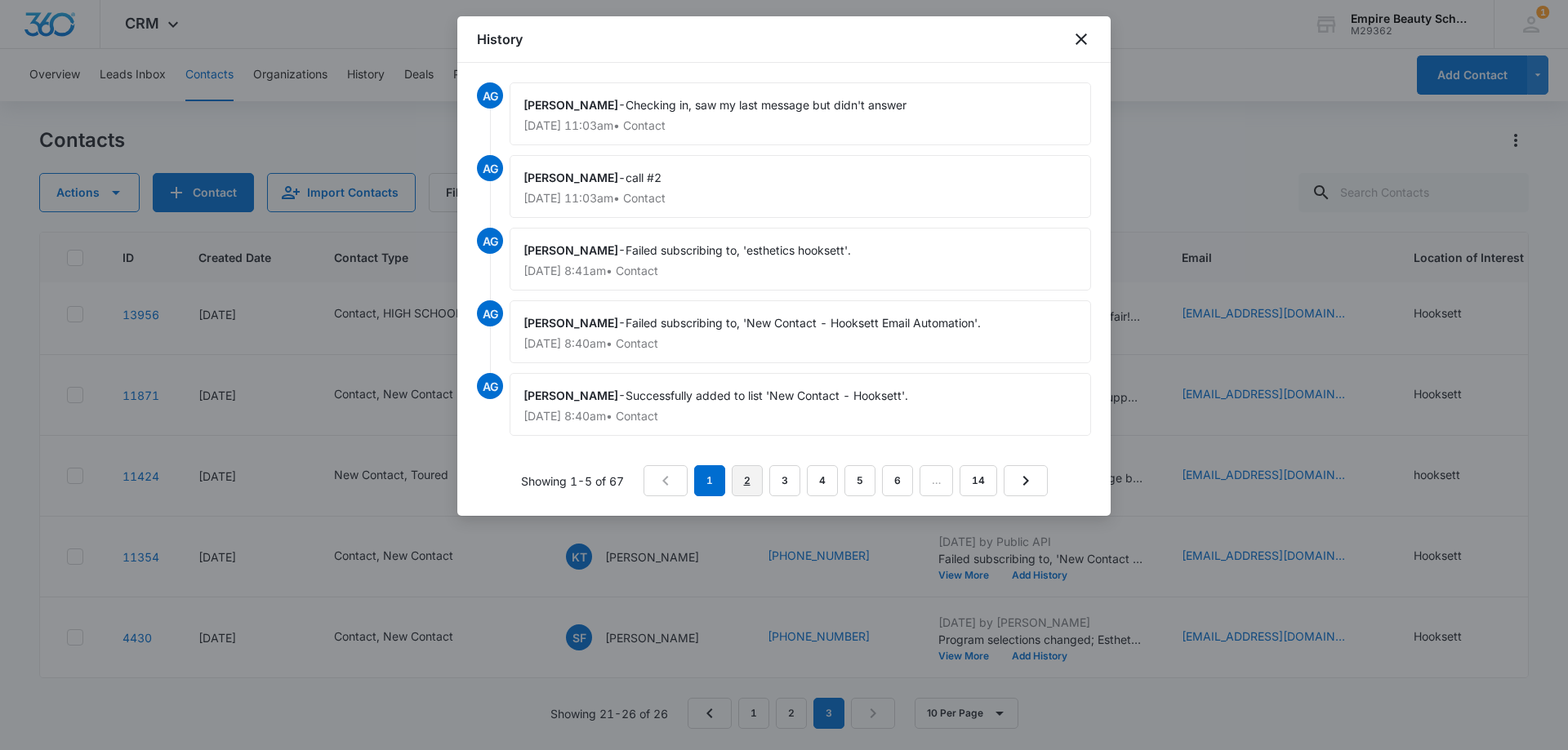
click at [751, 484] on link "2" at bounding box center [746, 480] width 31 height 31
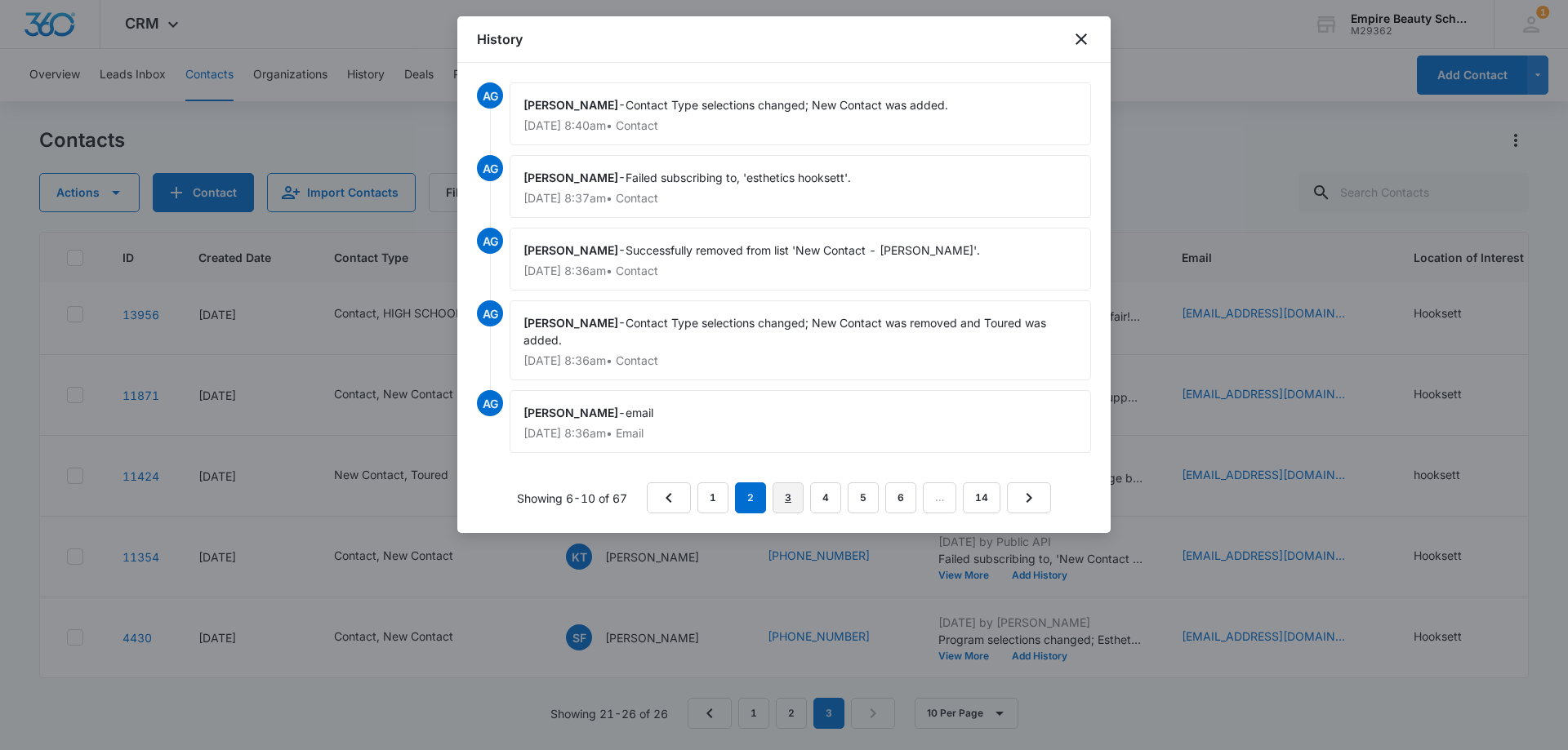
click at [793, 500] on link "3" at bounding box center [787, 497] width 31 height 31
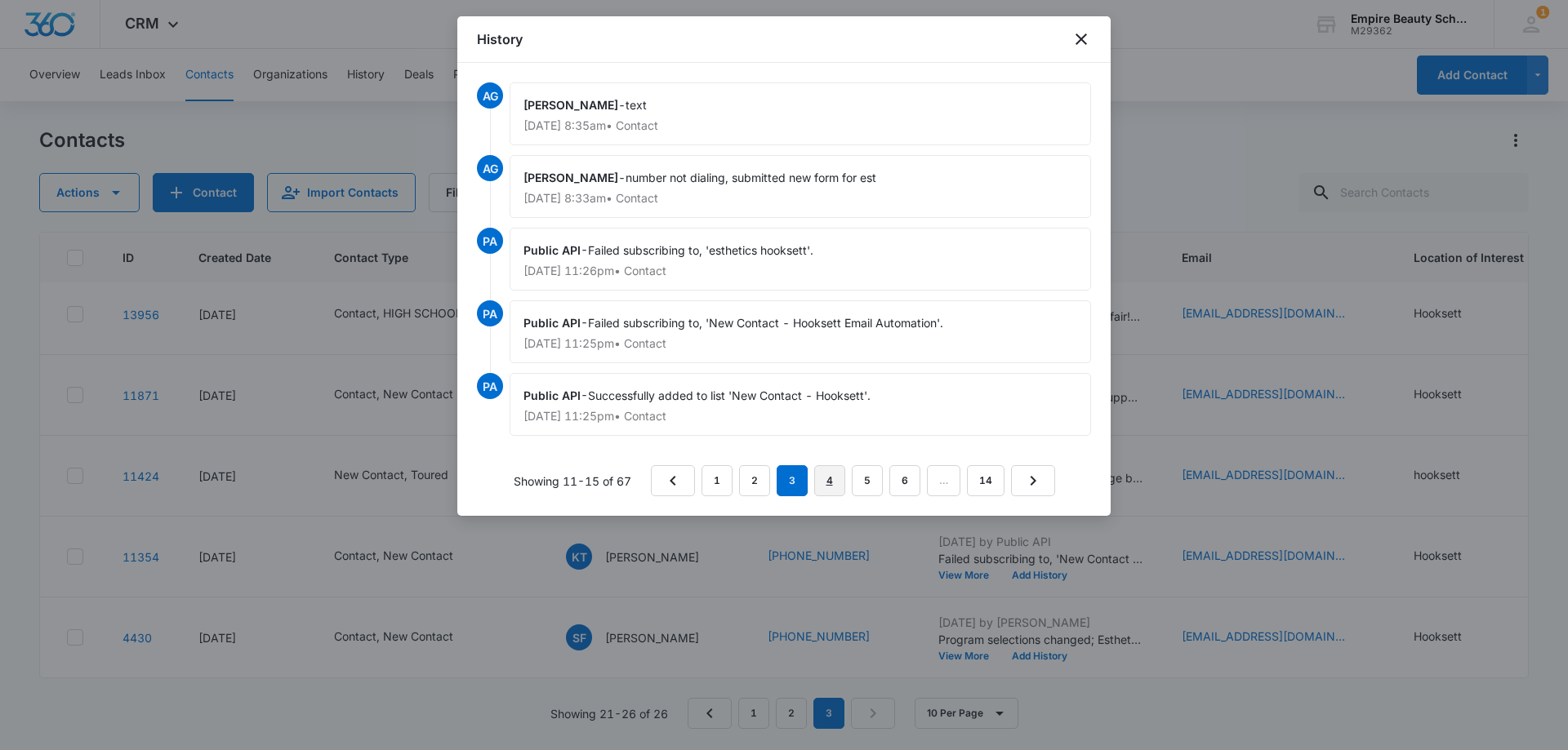
click at [821, 482] on link "4" at bounding box center [829, 480] width 31 height 31
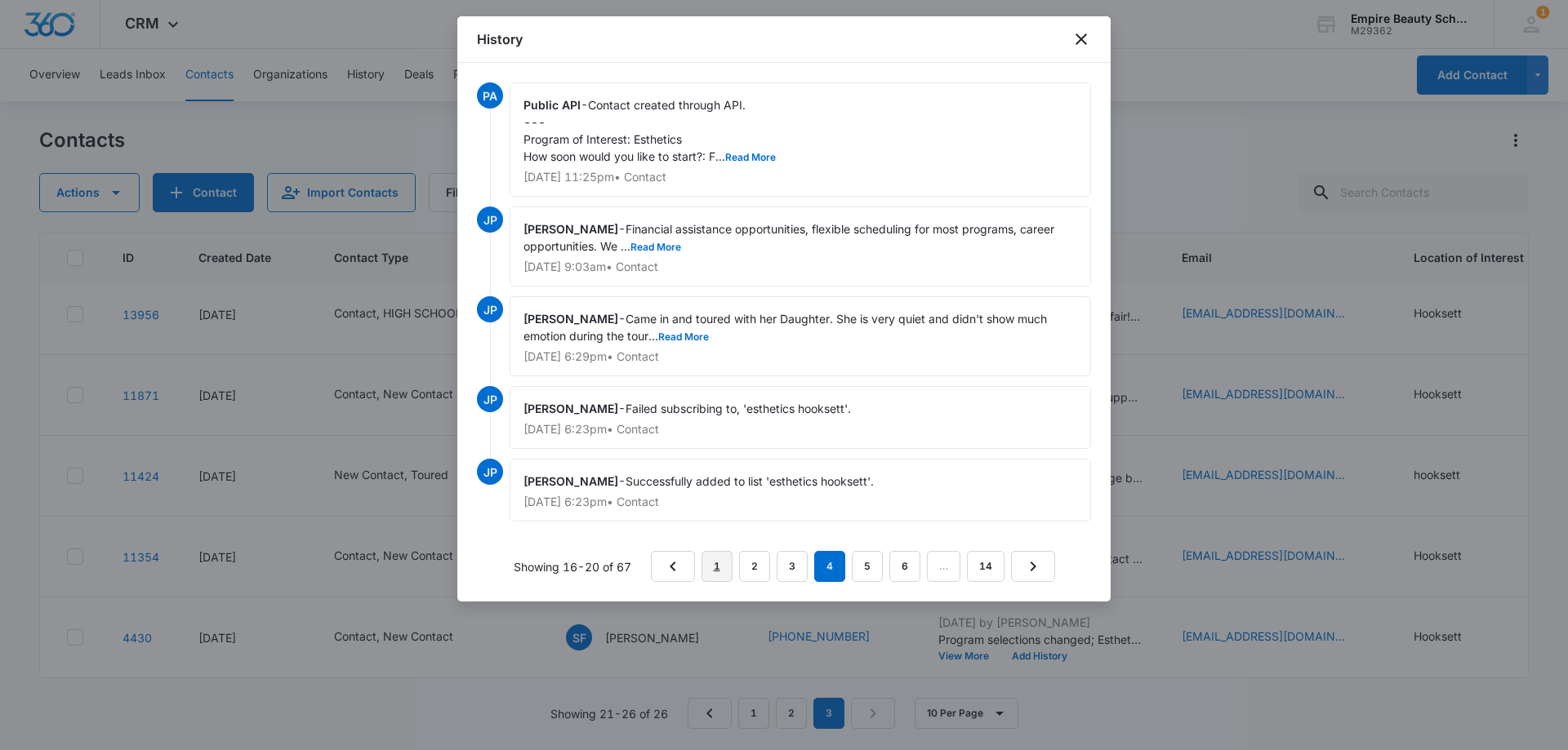
click at [718, 564] on link "1" at bounding box center [716, 566] width 31 height 31
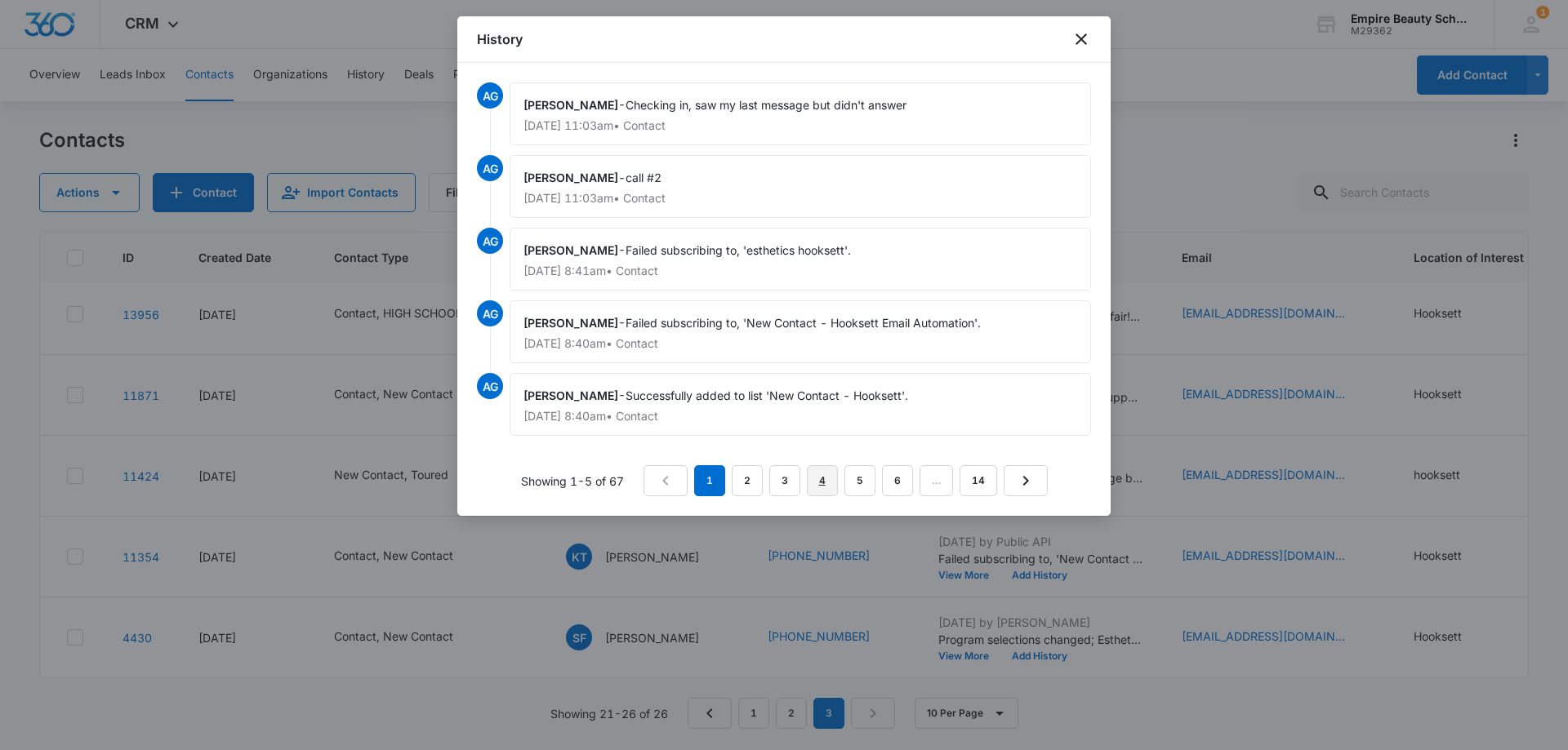
click at [828, 483] on link "4" at bounding box center [822, 480] width 31 height 31
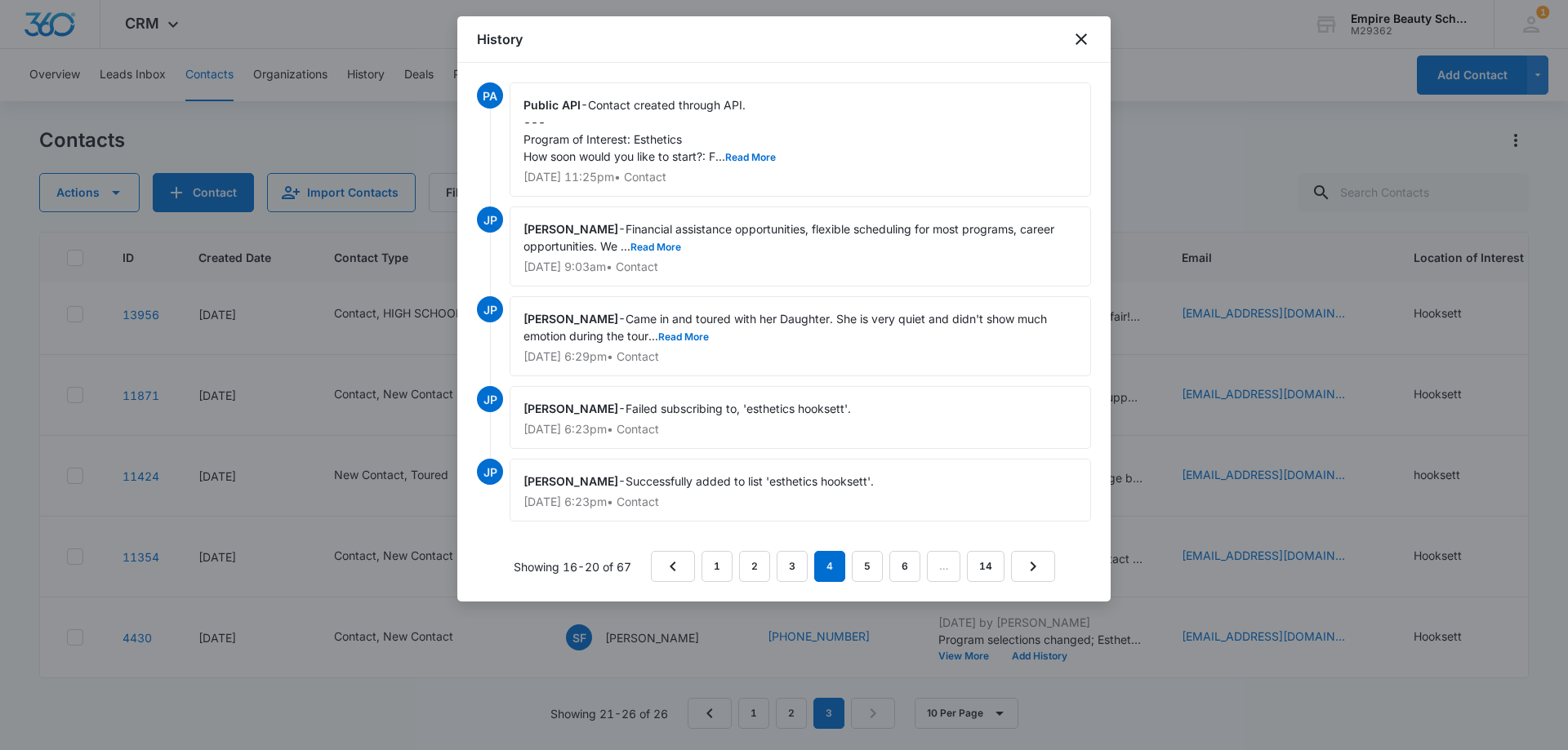
click at [695, 343] on div "[PERSON_NAME] - Came in and toured with her Daughter. She is very quiet and did…" at bounding box center [799, 336] width 581 height 80
click at [692, 335] on button "Read More" at bounding box center [683, 337] width 51 height 10
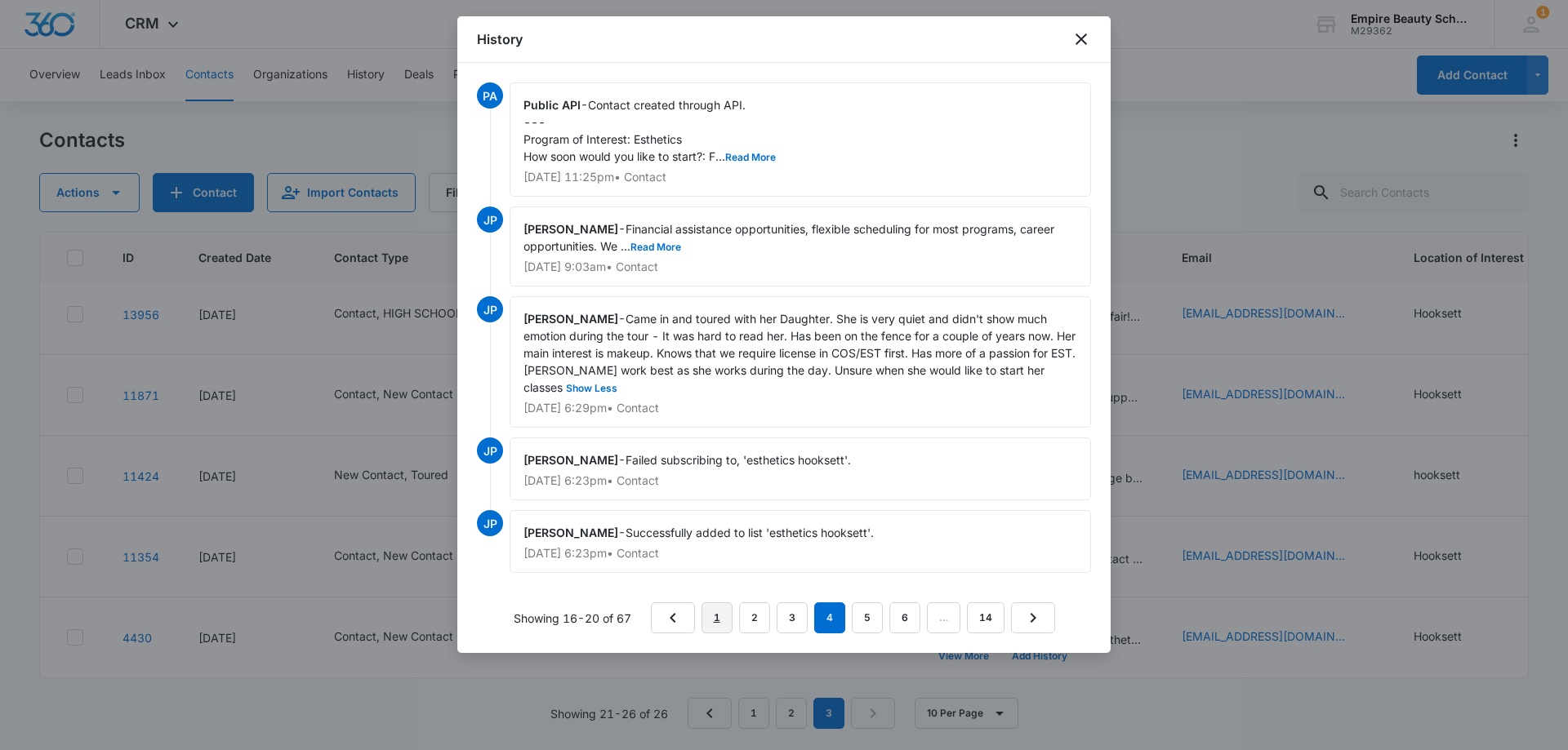
click at [711, 616] on link "1" at bounding box center [716, 617] width 31 height 31
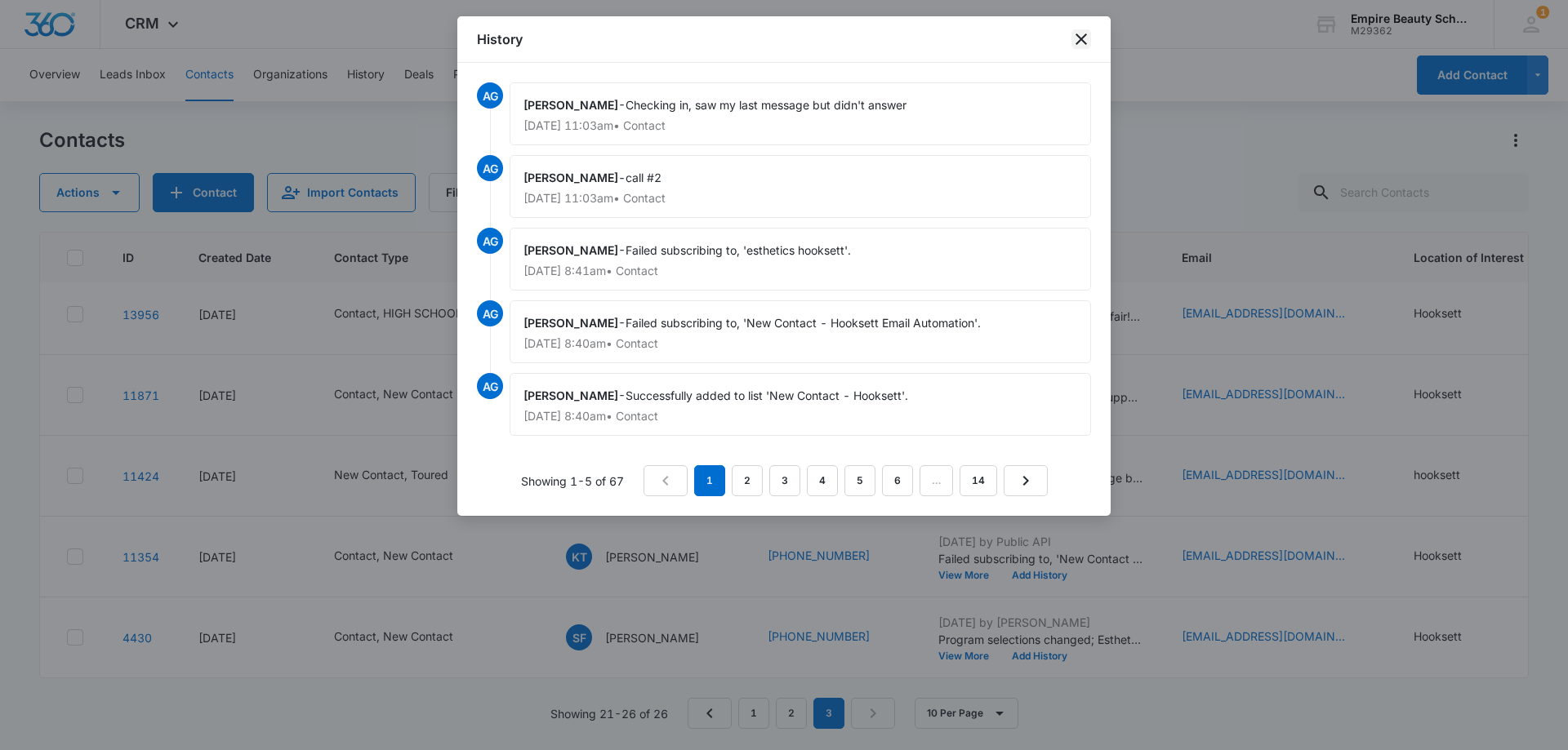
click at [1080, 33] on icon "close" at bounding box center [1081, 39] width 20 height 20
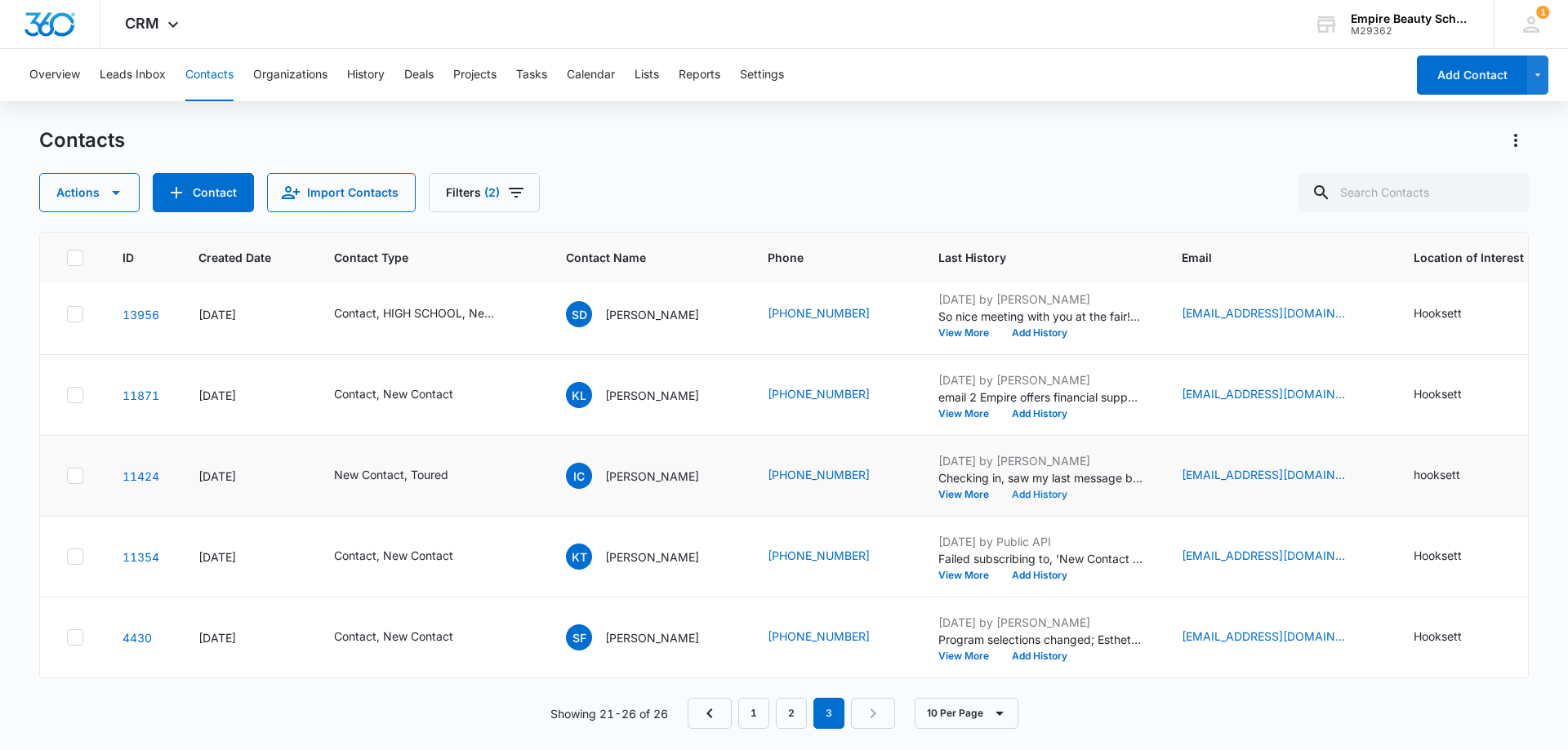
click at [1023, 490] on button "Add History" at bounding box center [1039, 495] width 79 height 10
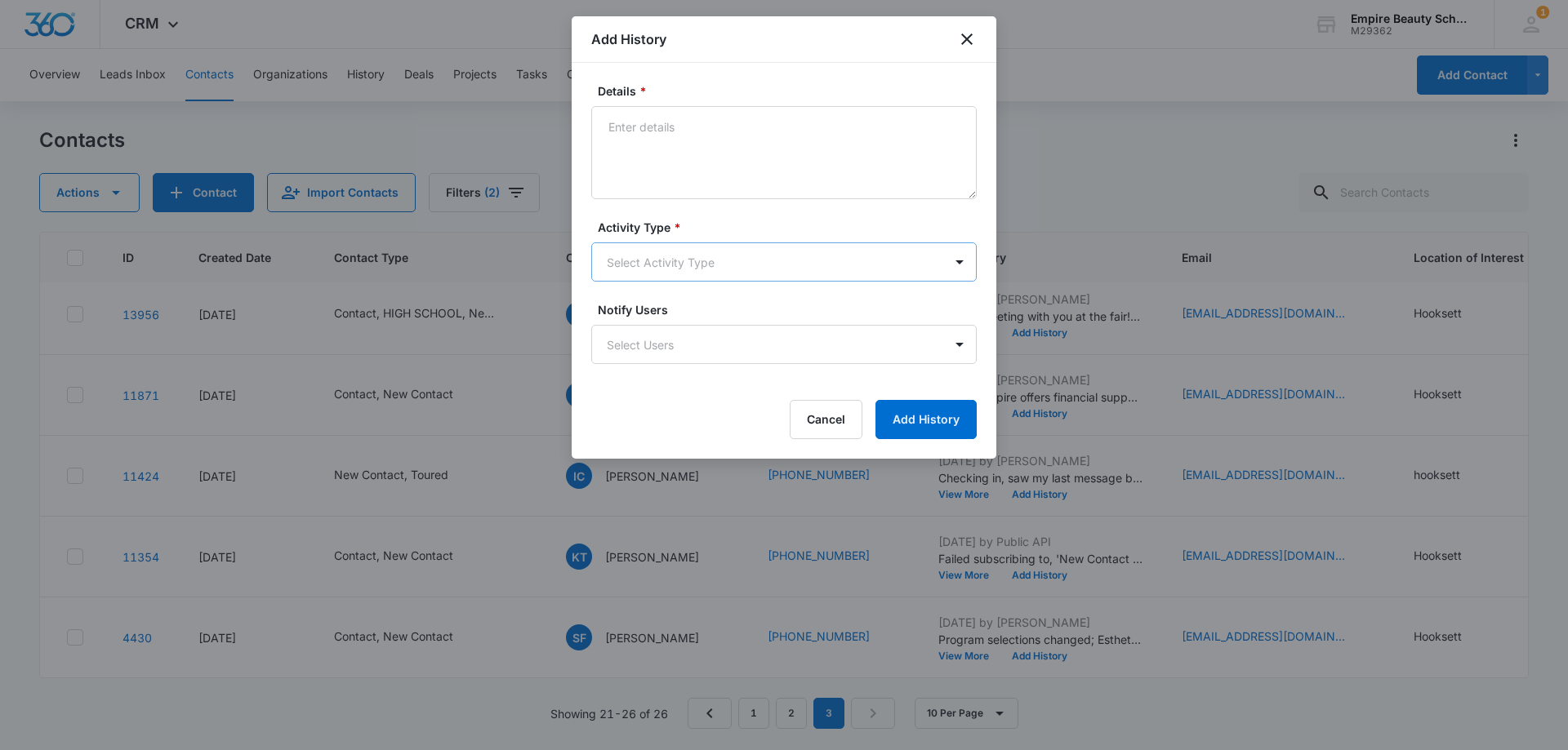
click at [632, 267] on body "CRM Apps Forms CRM Email Shop Payments POS Files Brand Settings Empire Beauty S…" at bounding box center [784, 375] width 1568 height 750
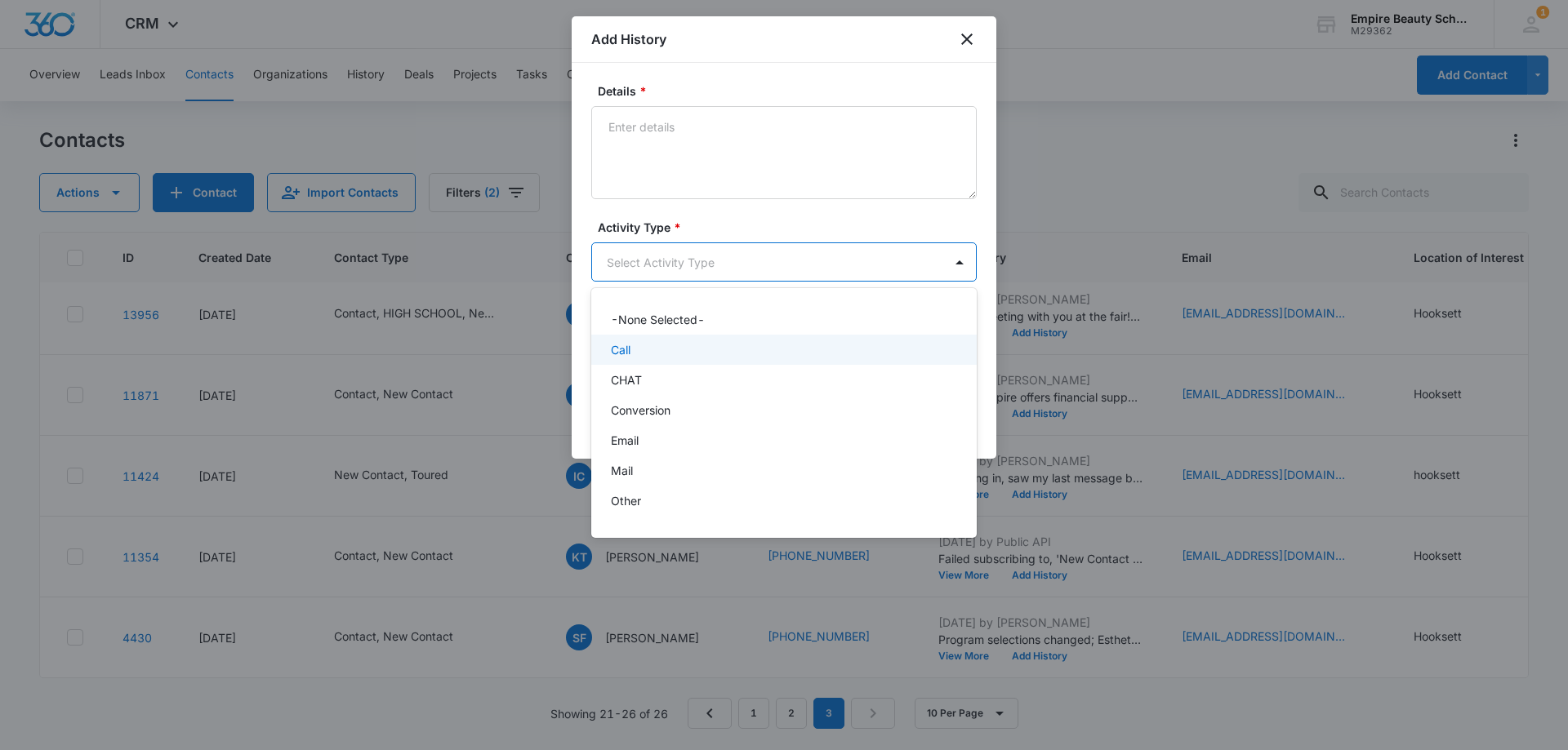
click at [640, 356] on div "Call" at bounding box center [783, 350] width 343 height 17
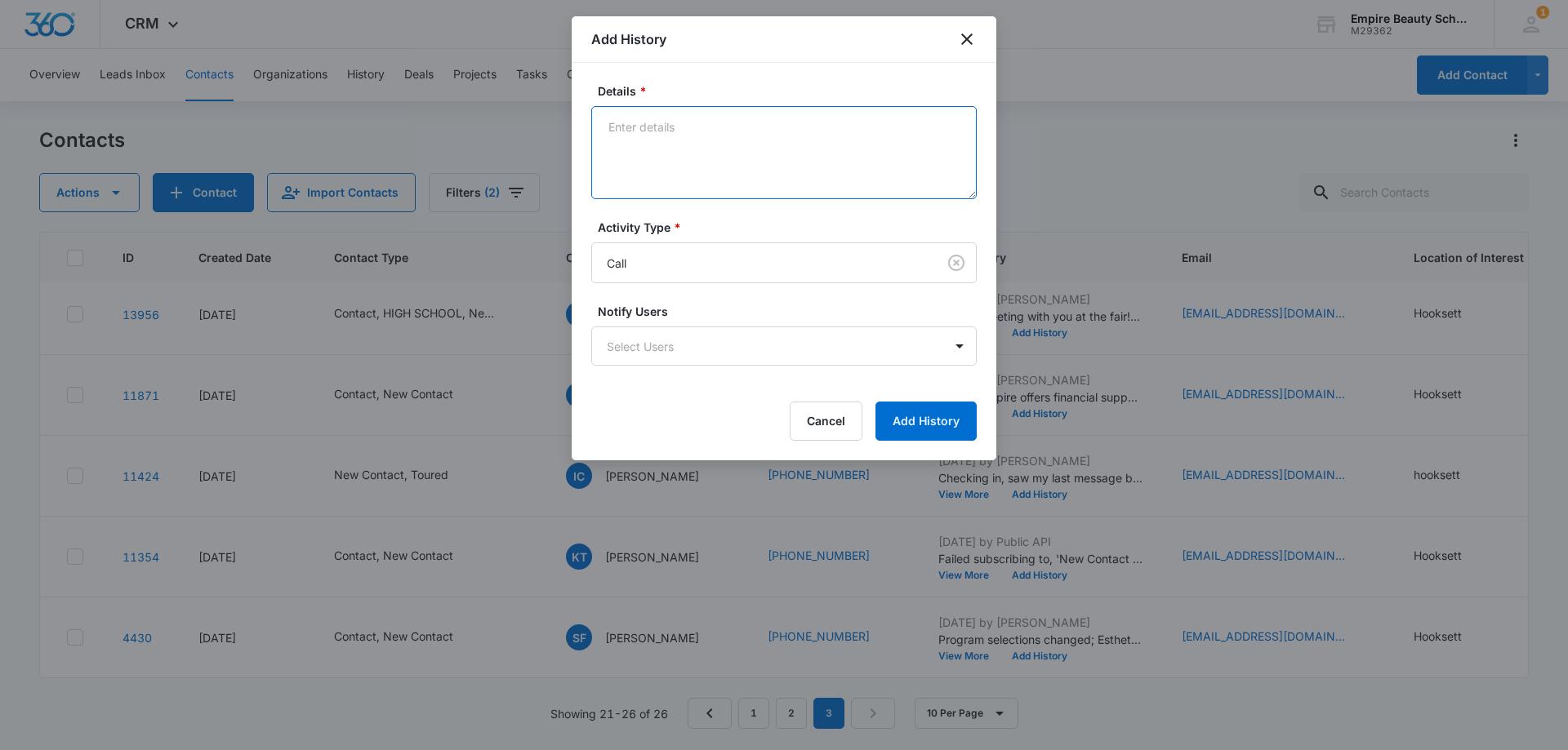
click at [662, 150] on textarea "Details *" at bounding box center [784, 152] width 386 height 93
type textarea "VM #3 for callback"
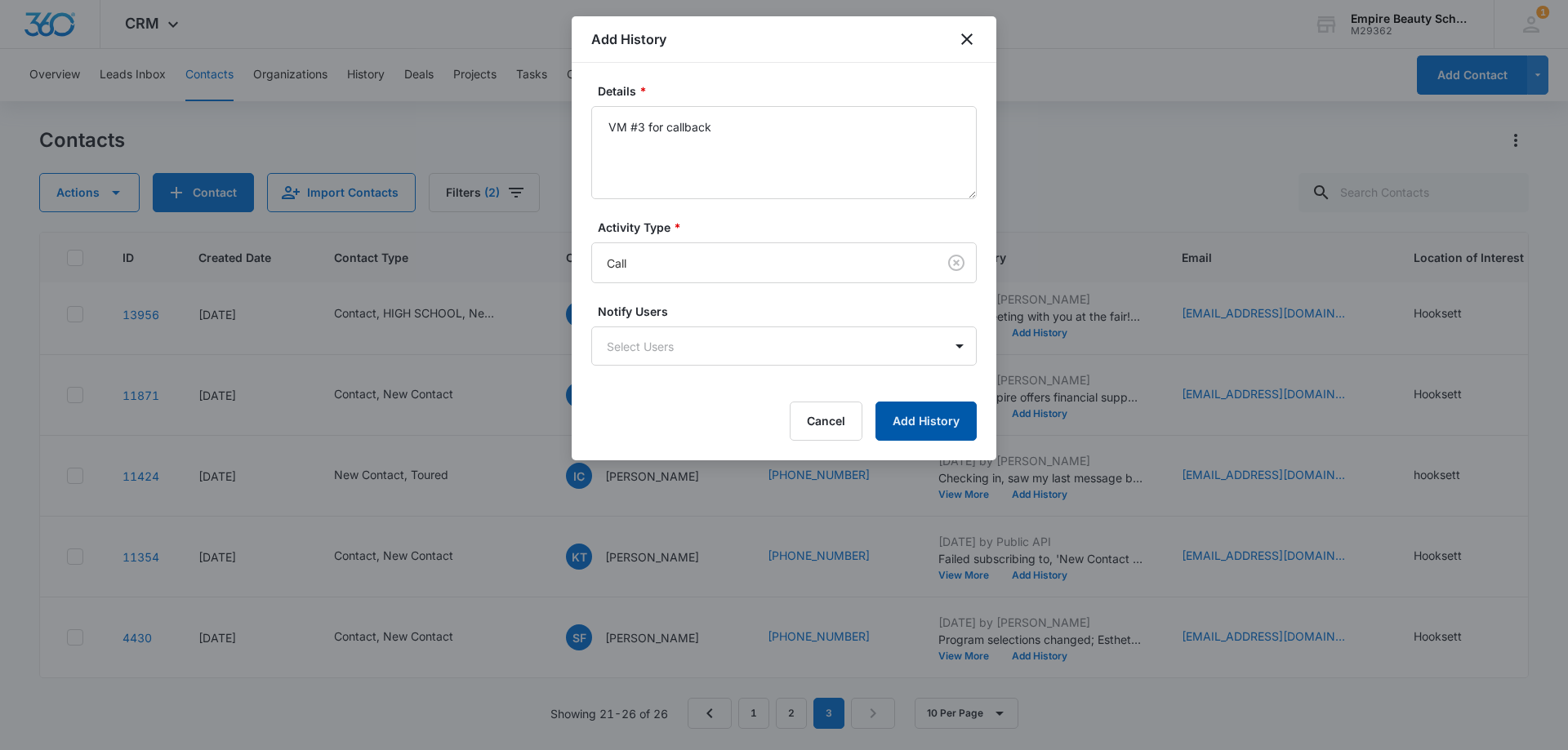
click at [939, 436] on button "Add History" at bounding box center [926, 420] width 101 height 39
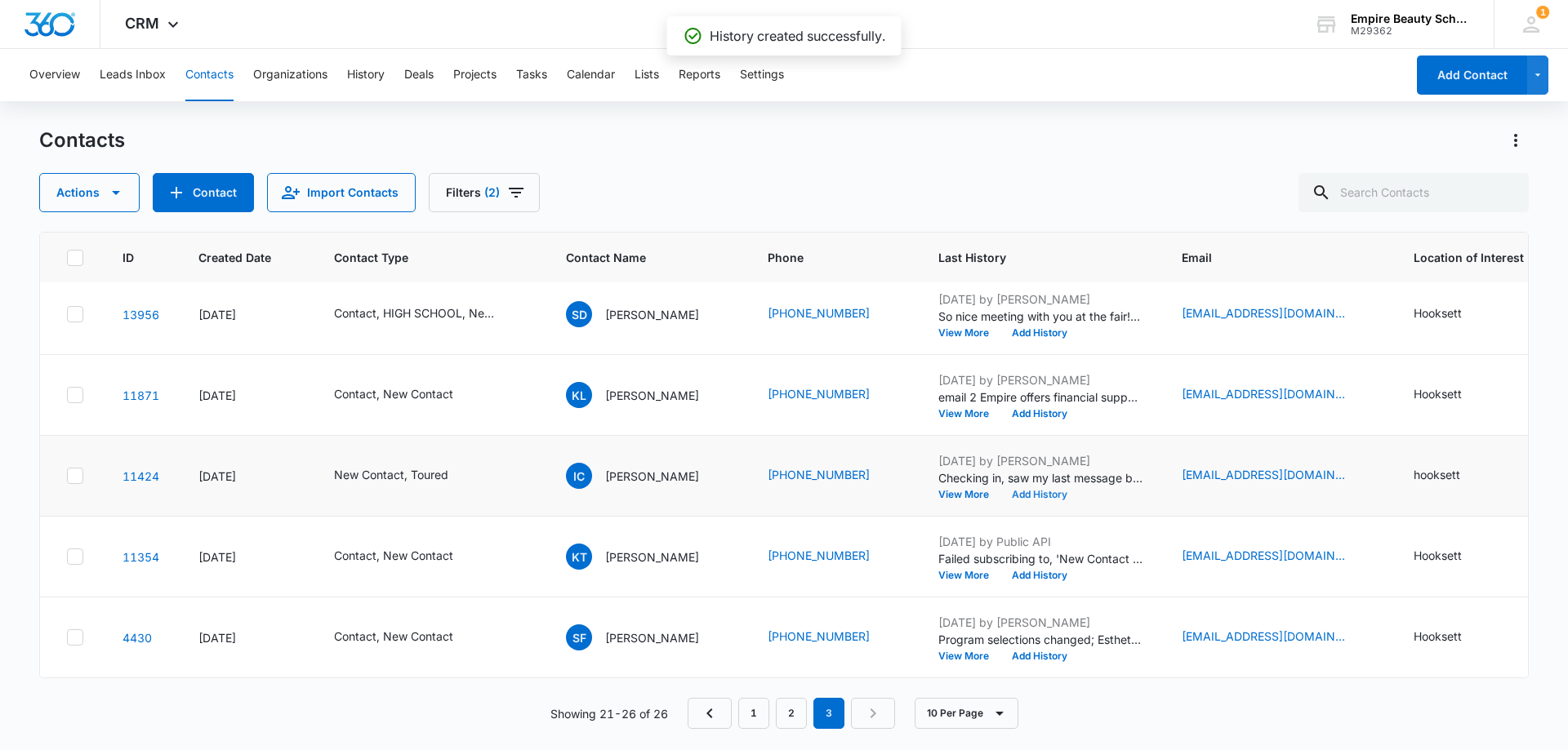
click at [1022, 490] on button "Add History" at bounding box center [1039, 495] width 79 height 10
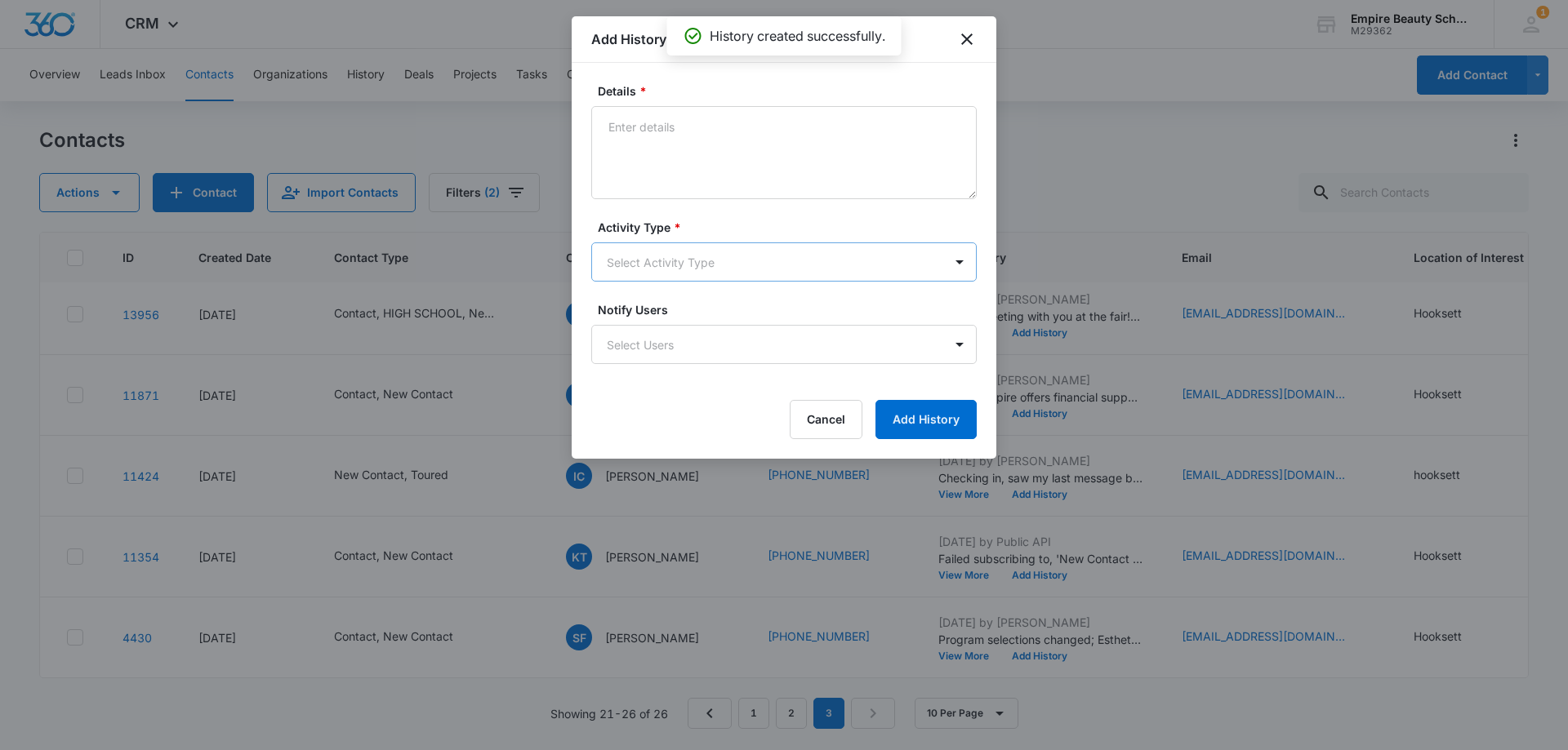
click at [634, 256] on body "CRM Apps Forms CRM Email Shop Payments POS Files Brand Settings Empire Beauty S…" at bounding box center [784, 375] width 1568 height 750
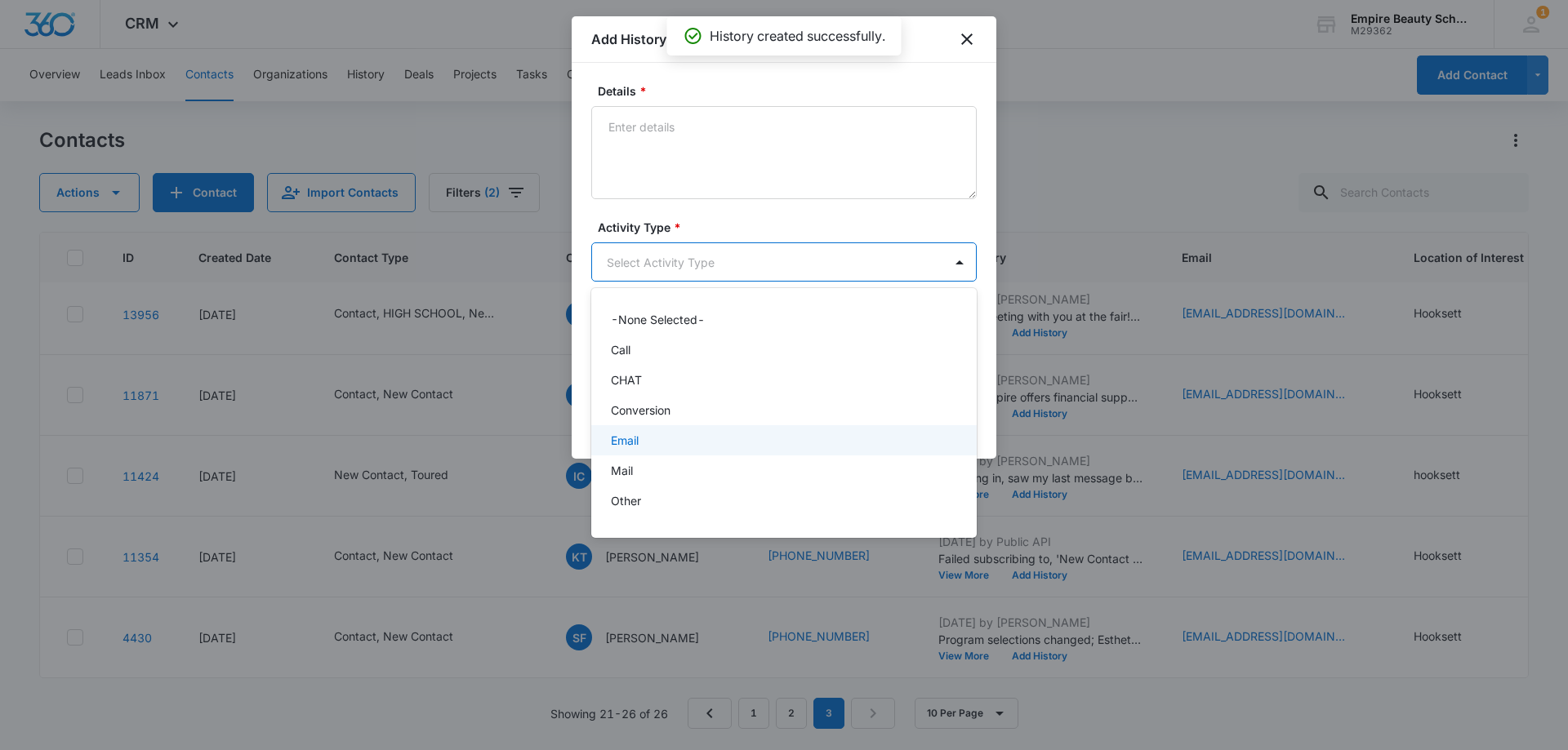
scroll to position [85, 0]
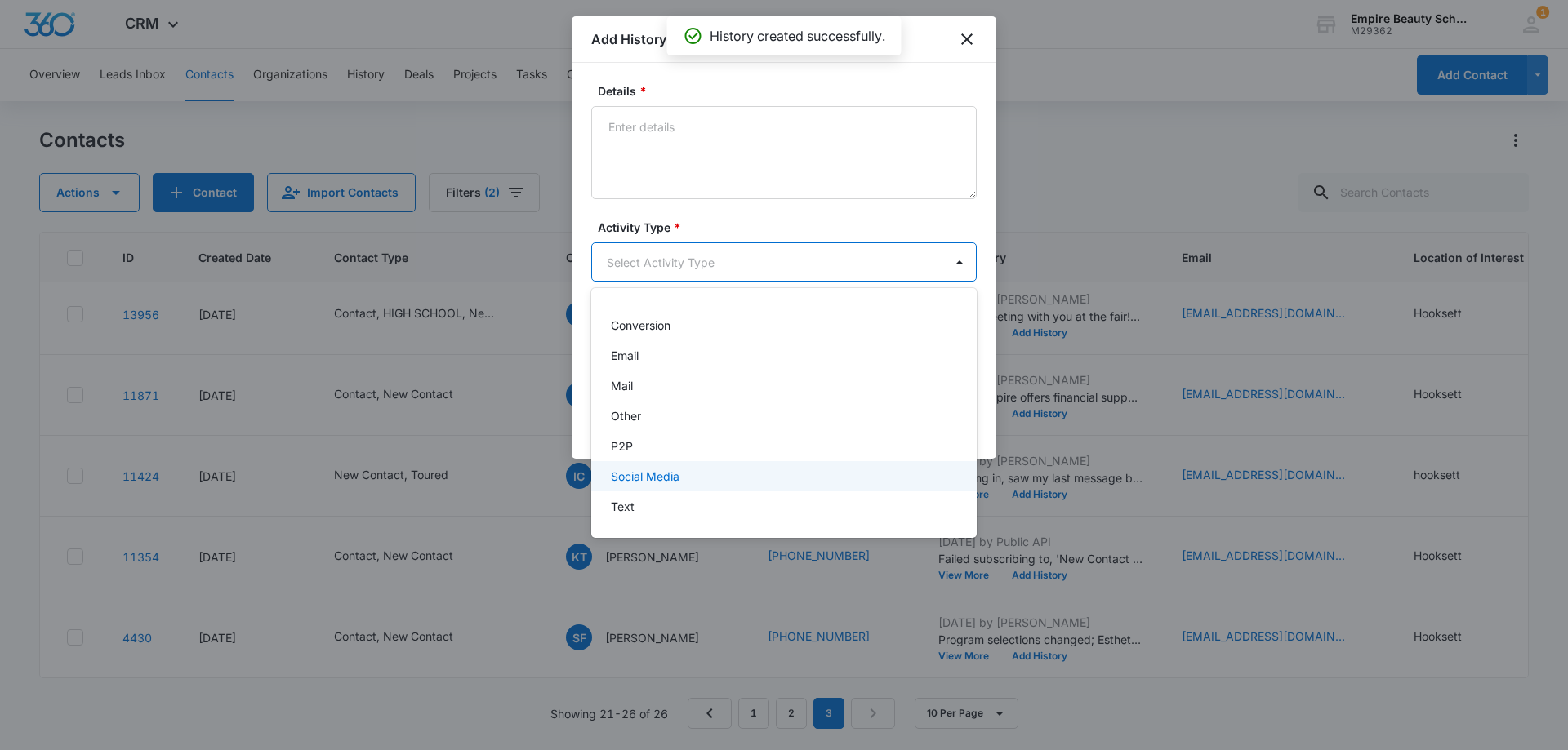
click at [644, 504] on div "Text" at bounding box center [783, 506] width 343 height 17
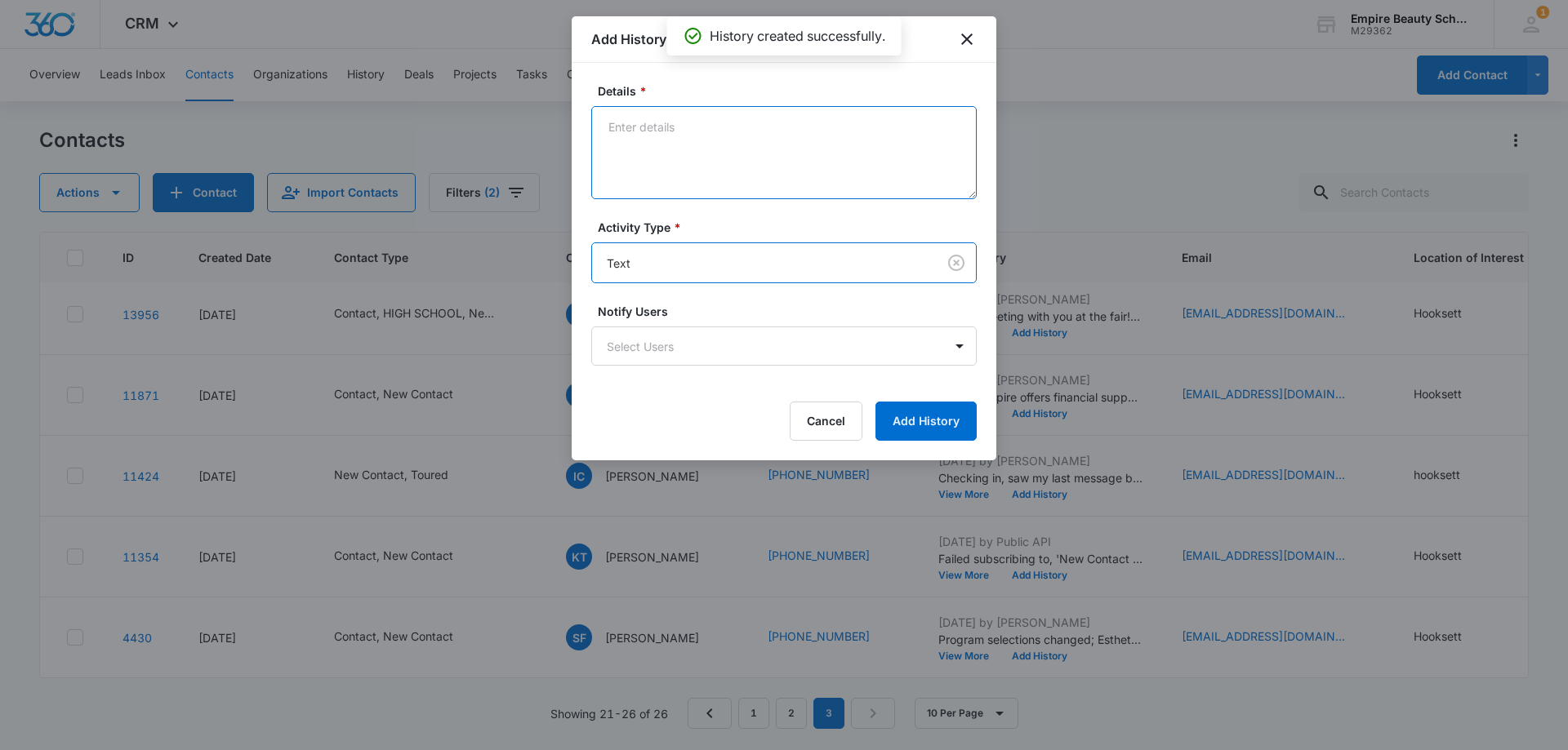
click at [655, 127] on textarea "Details *" at bounding box center [784, 152] width 386 height 93
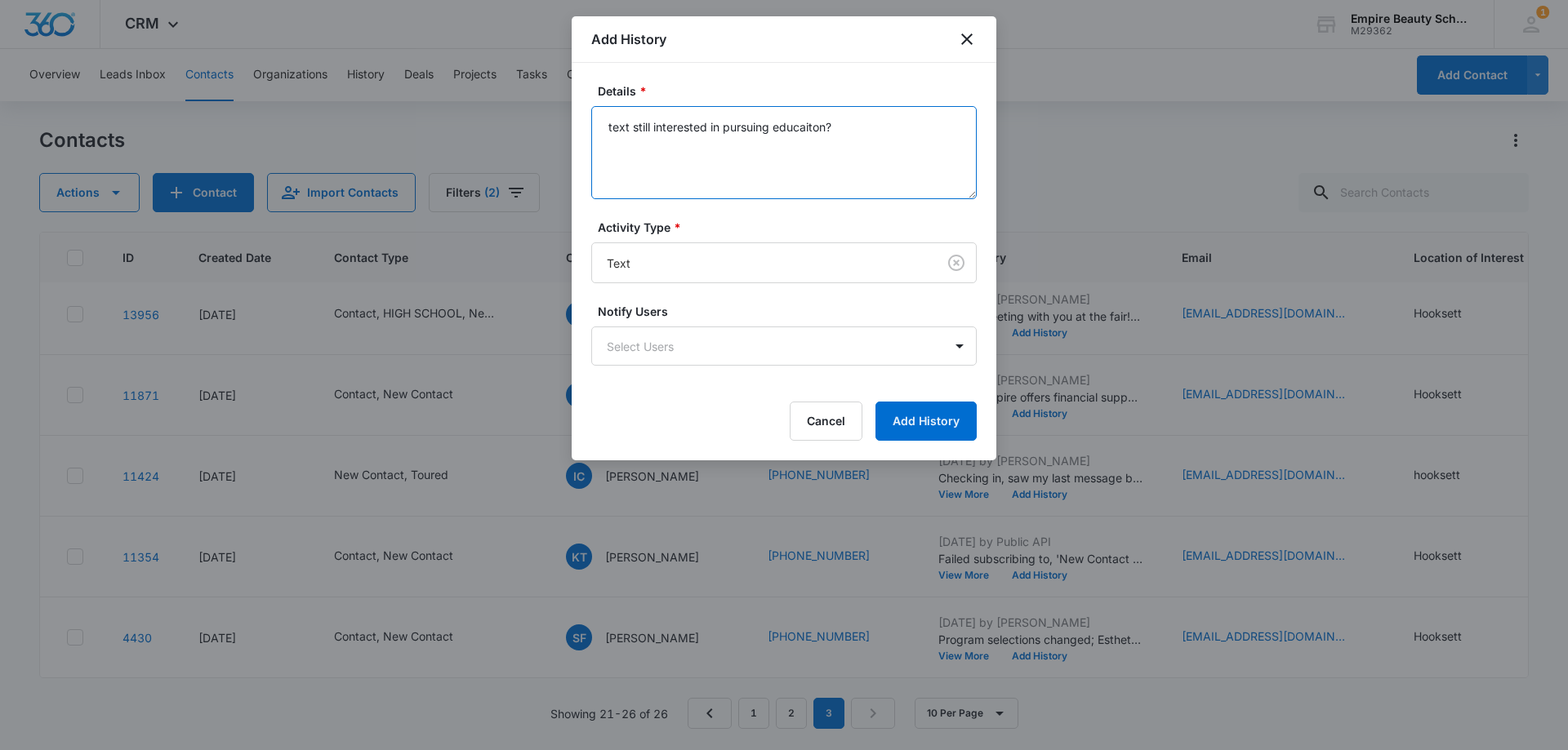
click at [745, 152] on textarea "text still interested in pursuing educaiton?" at bounding box center [784, 152] width 386 height 93
click at [819, 154] on textarea "text still interested in pursuing educaiton?" at bounding box center [784, 152] width 386 height 93
type textarea "text still interested in pursuing education?"
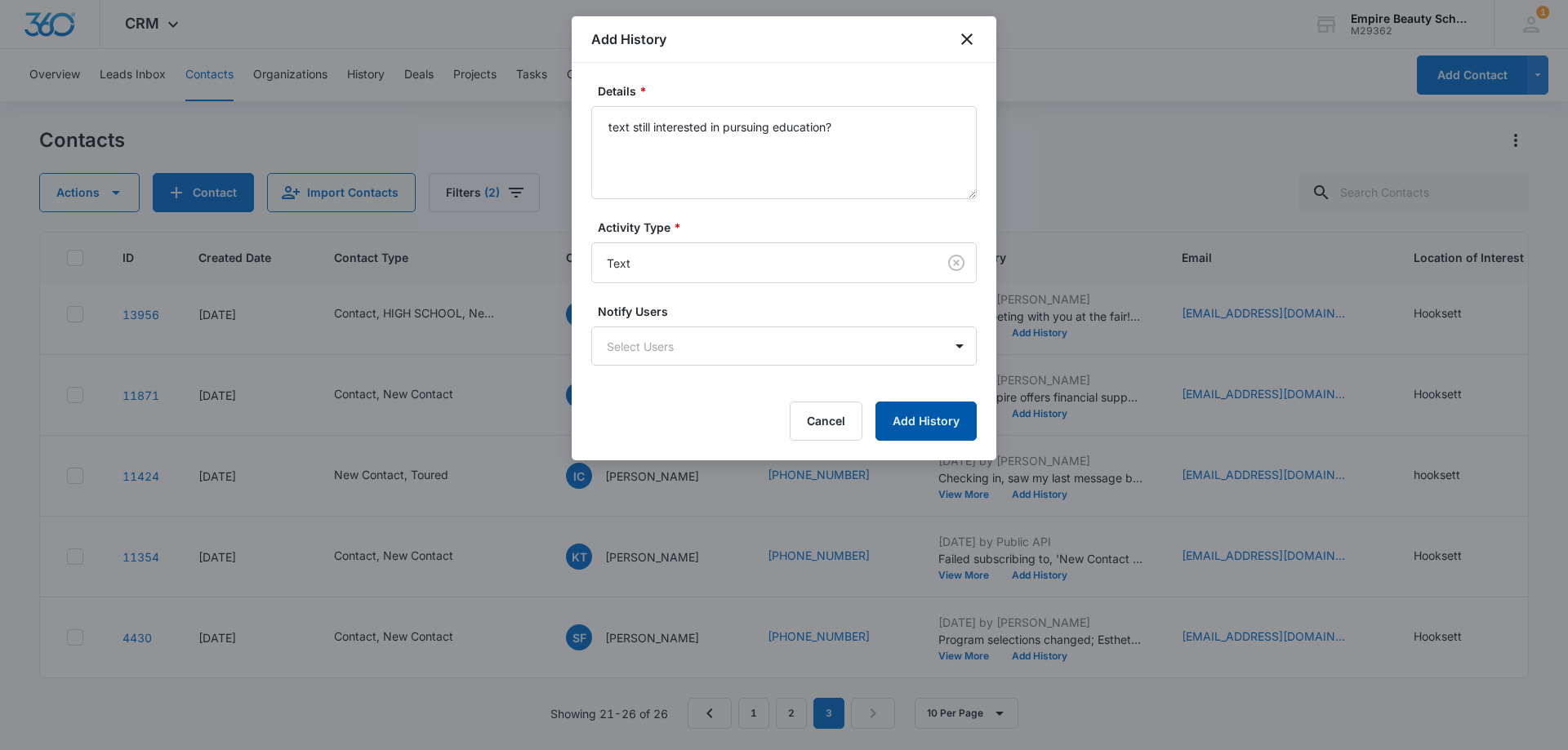
click at [919, 429] on button "Add History" at bounding box center [926, 420] width 101 height 39
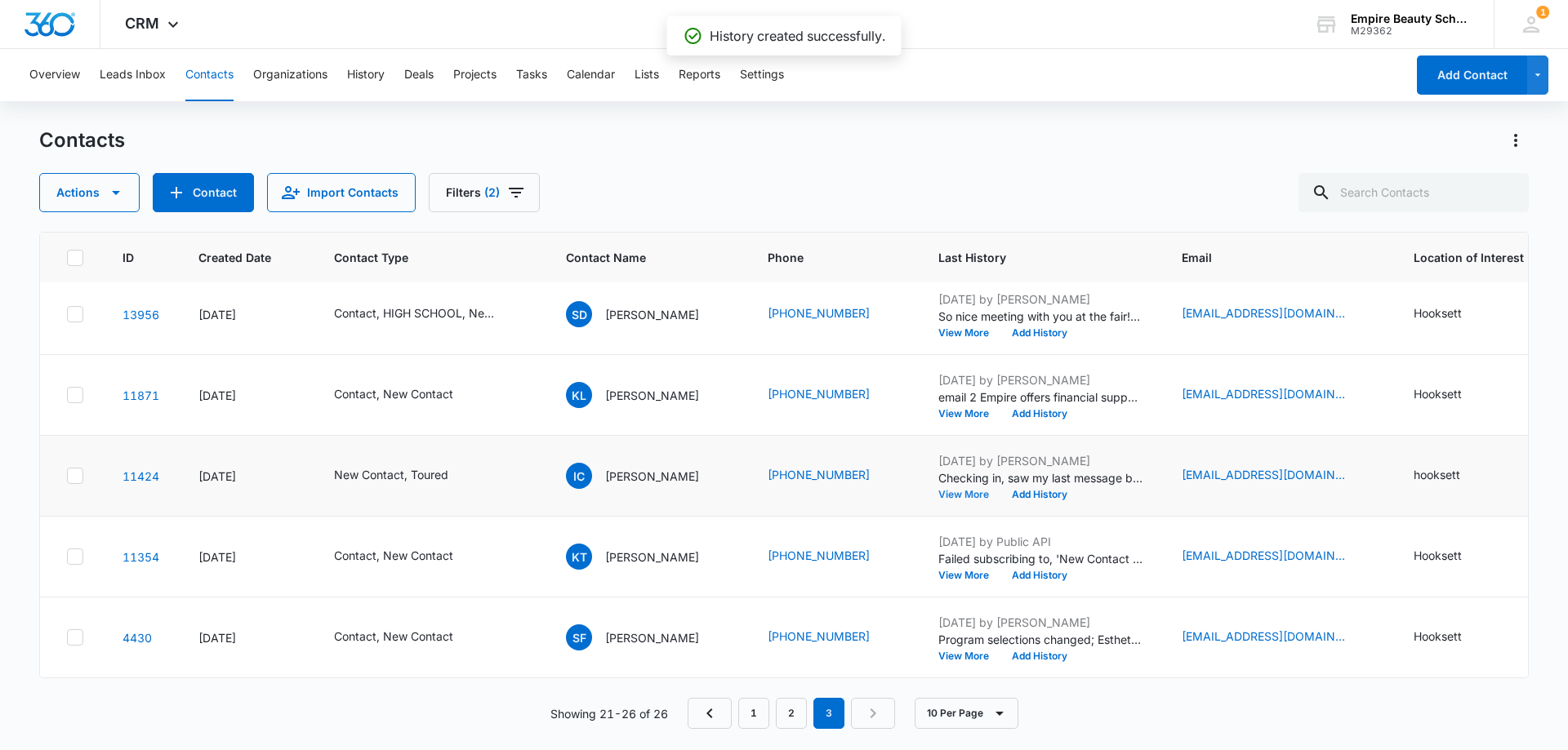
click at [956, 490] on button "View More" at bounding box center [968, 495] width 62 height 10
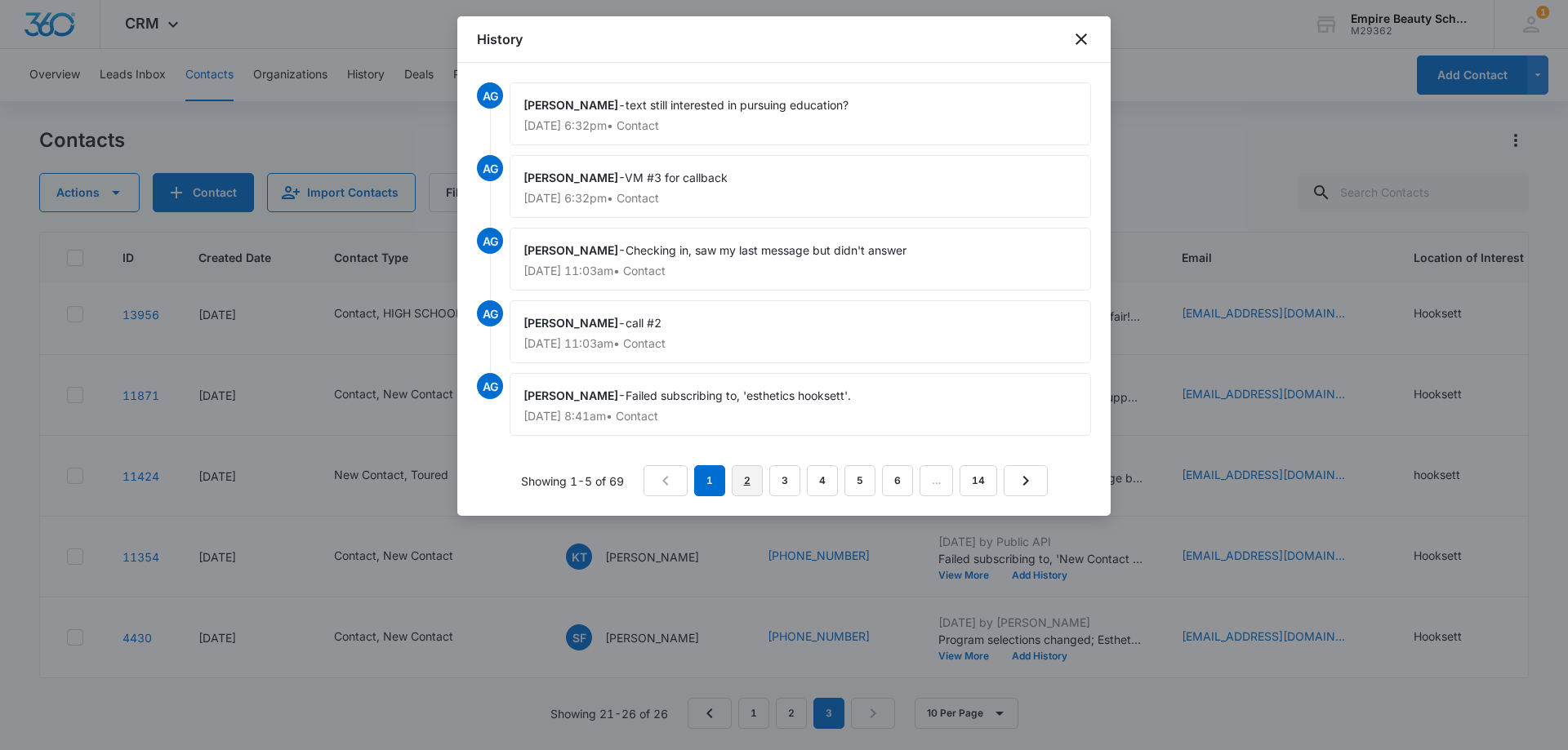
click at [751, 481] on link "2" at bounding box center [746, 480] width 31 height 31
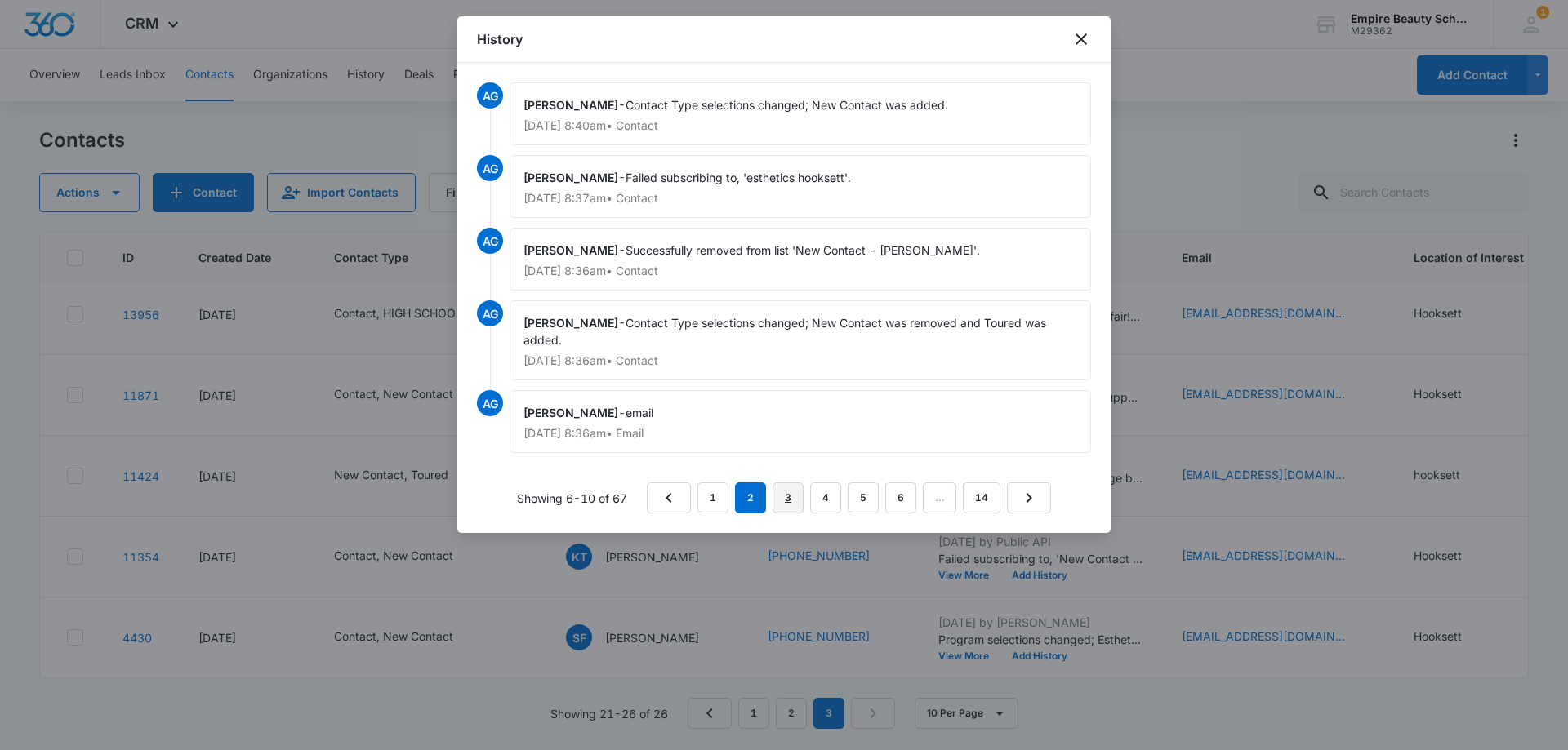
click at [782, 487] on link "3" at bounding box center [787, 497] width 31 height 31
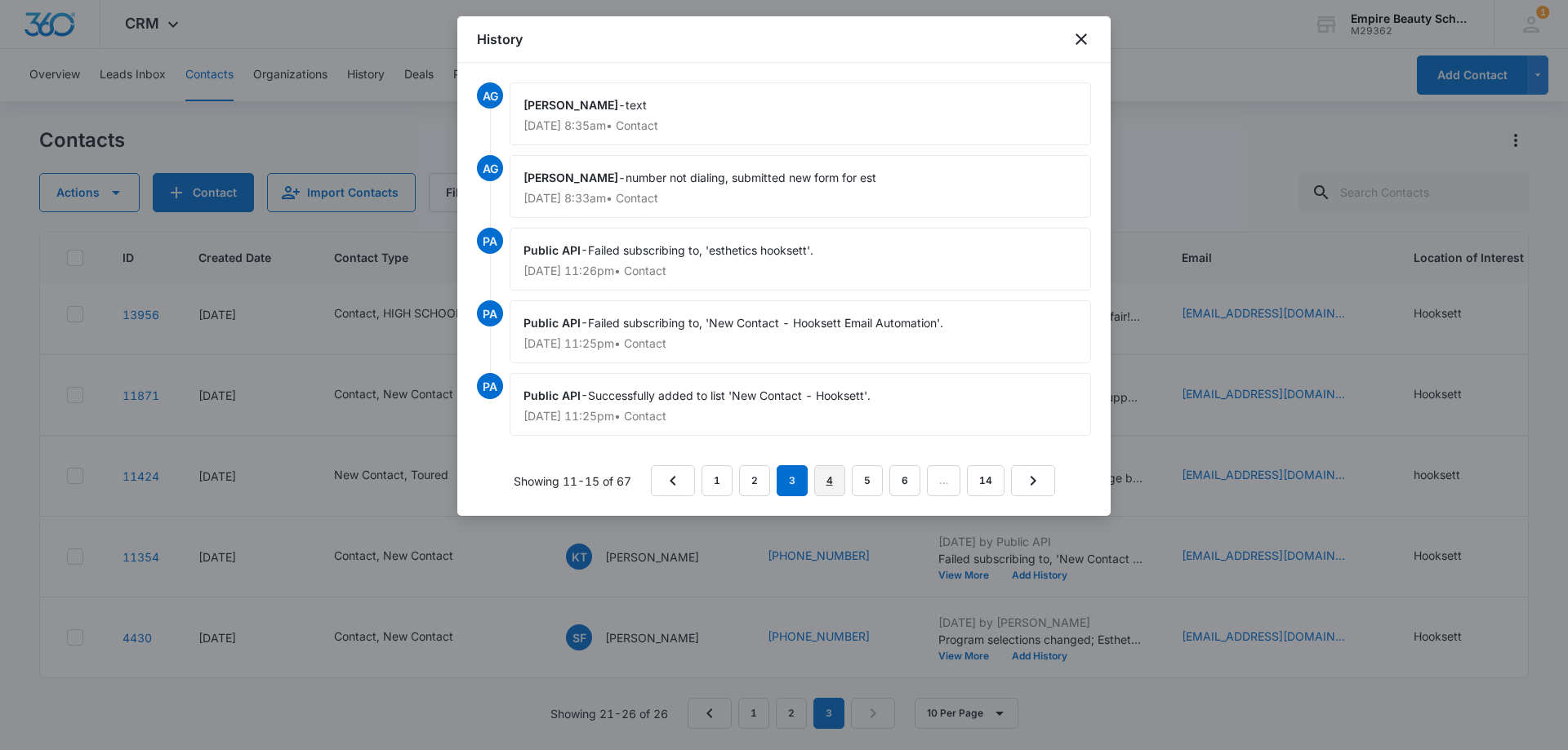
click at [831, 484] on link "4" at bounding box center [829, 480] width 31 height 31
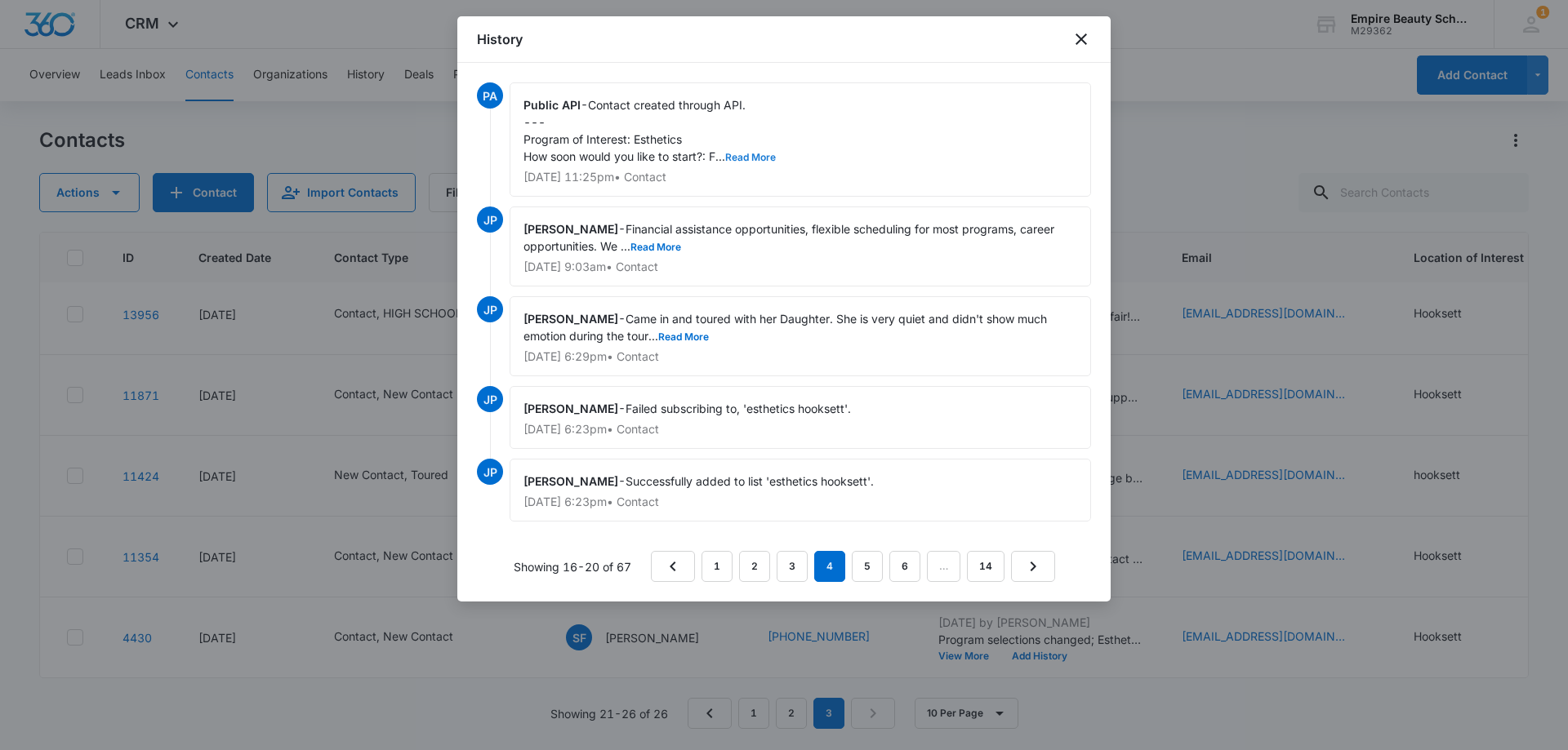
click at [740, 157] on button "Read More" at bounding box center [750, 157] width 51 height 10
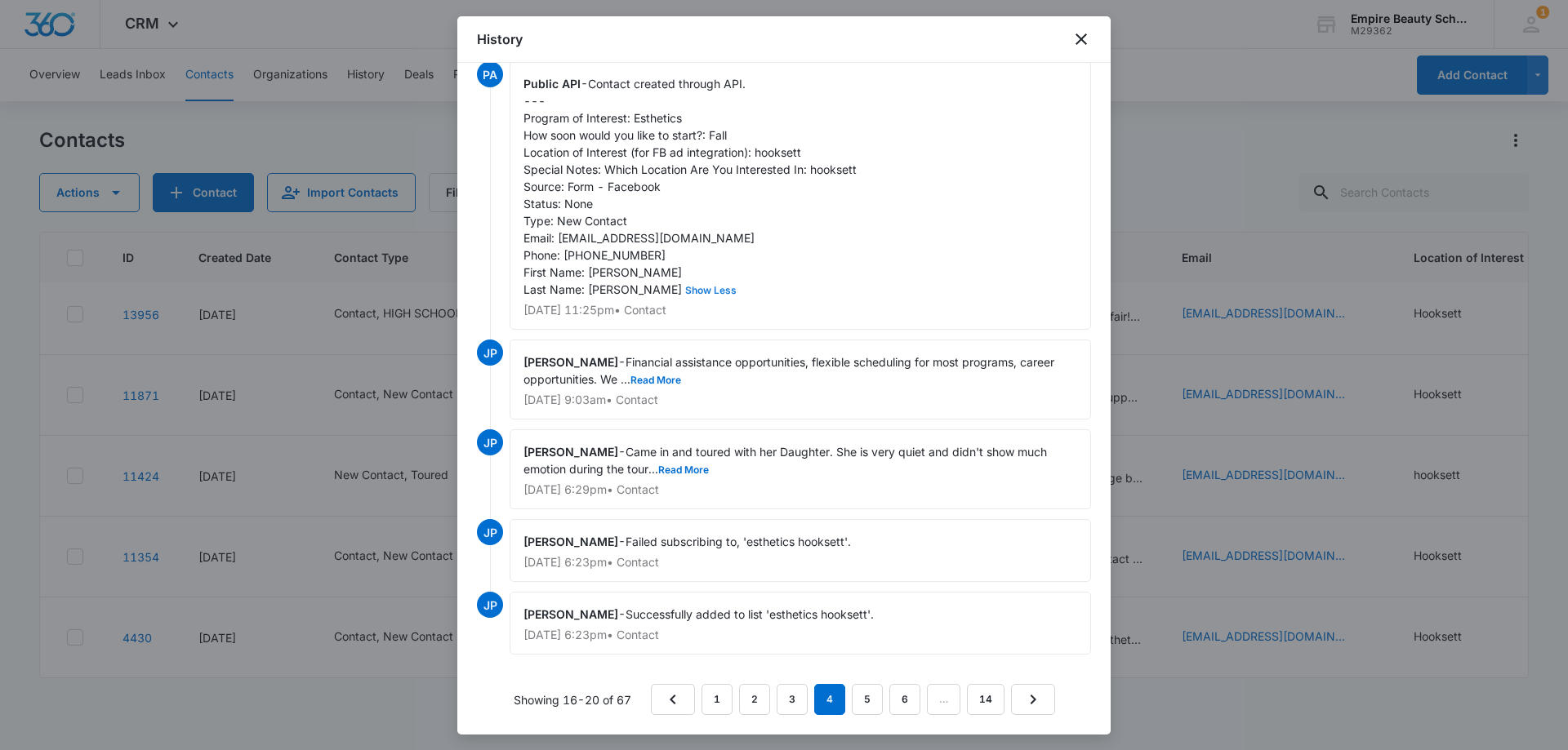
scroll to position [38, 0]
click at [798, 693] on link "3" at bounding box center [791, 699] width 31 height 31
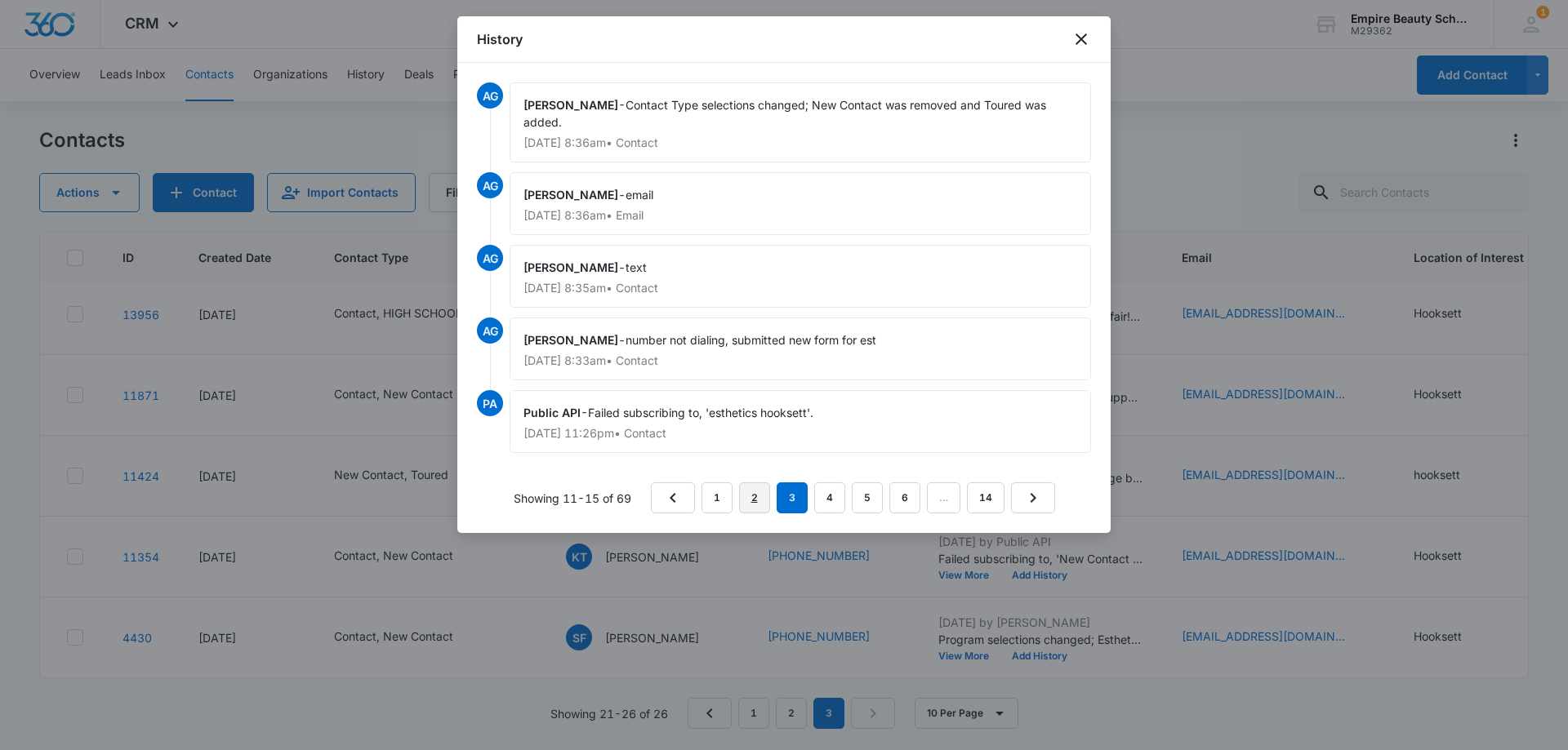
click at [752, 496] on link "2" at bounding box center [754, 497] width 31 height 31
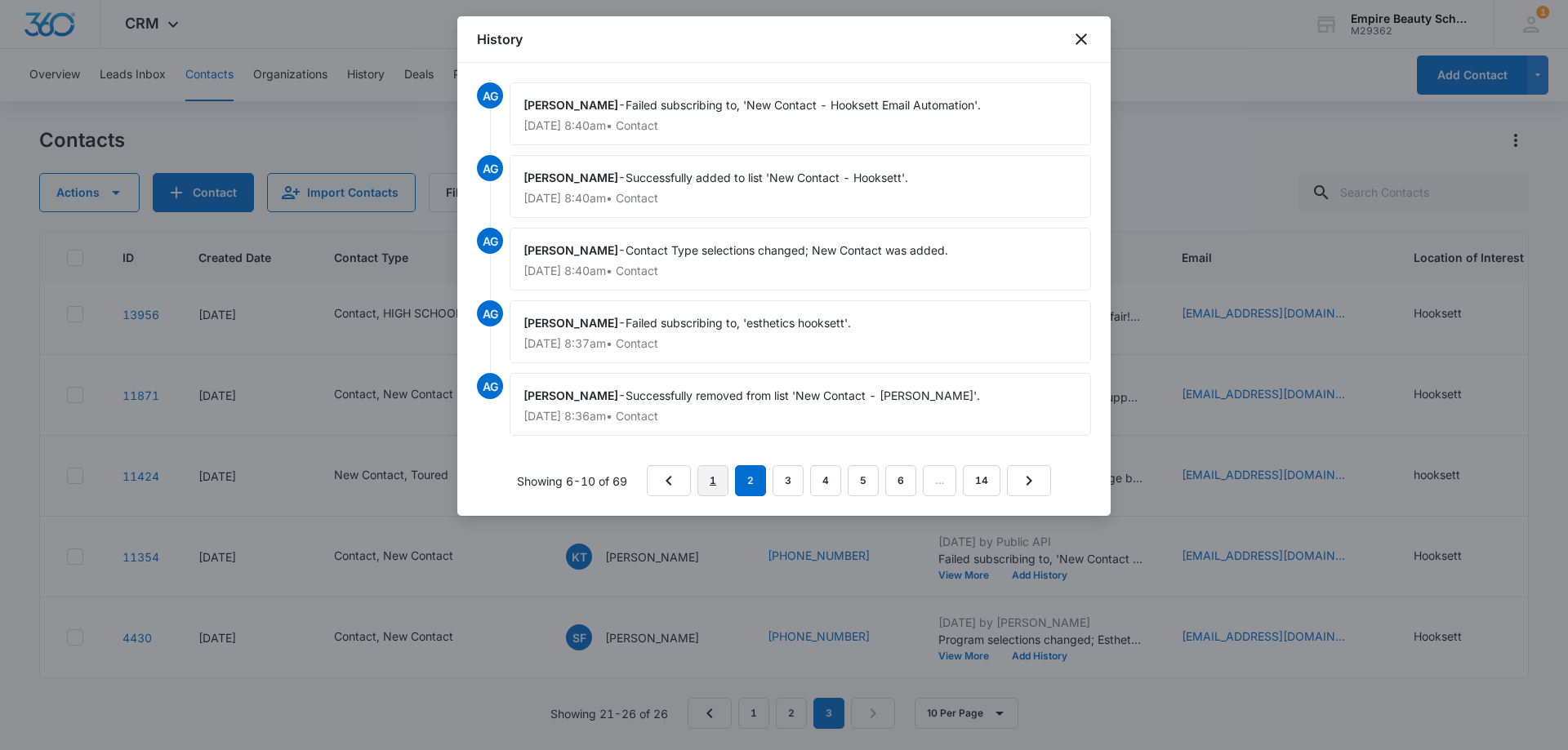
click at [713, 477] on link "1" at bounding box center [712, 480] width 31 height 31
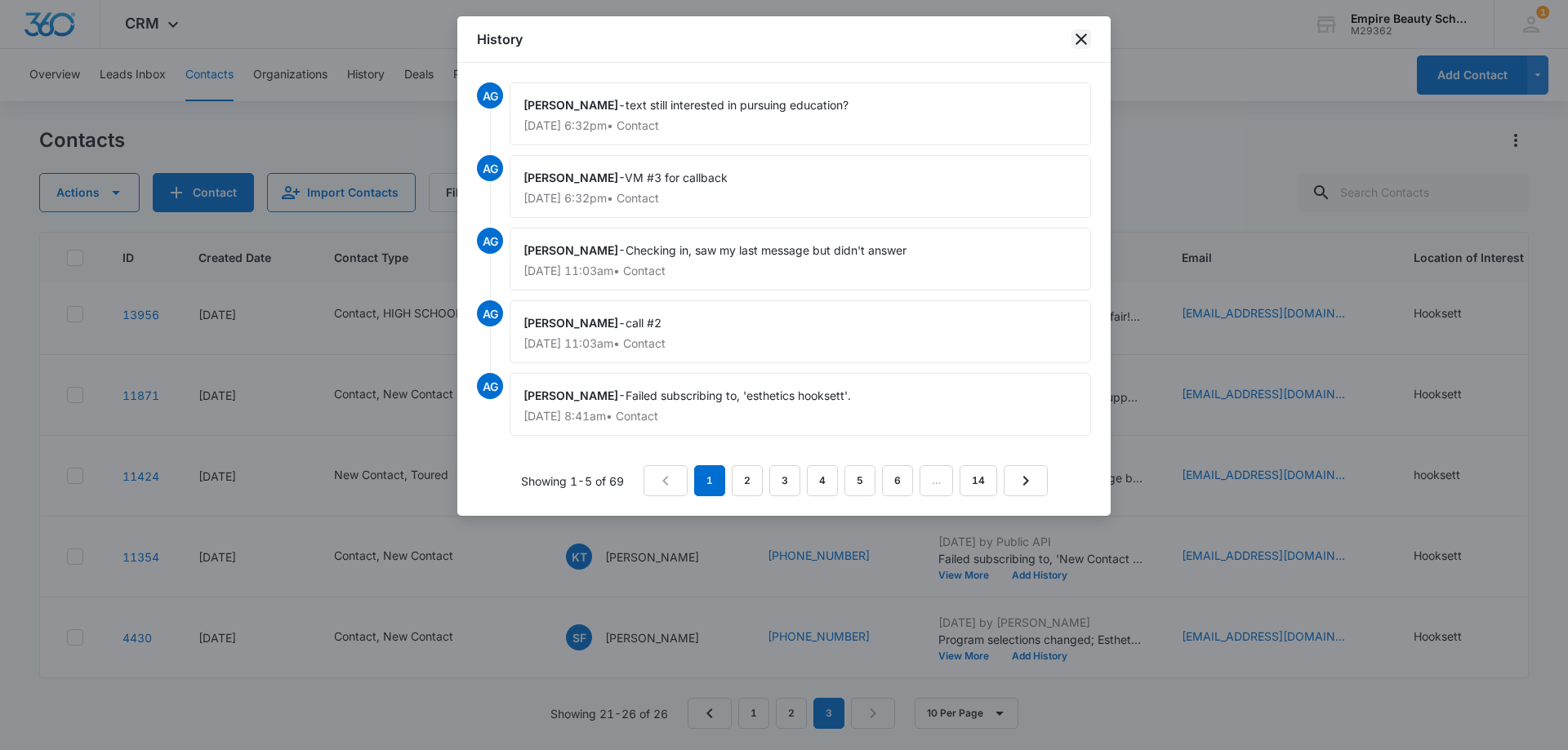
click at [1080, 41] on icon "close" at bounding box center [1081, 39] width 12 height 12
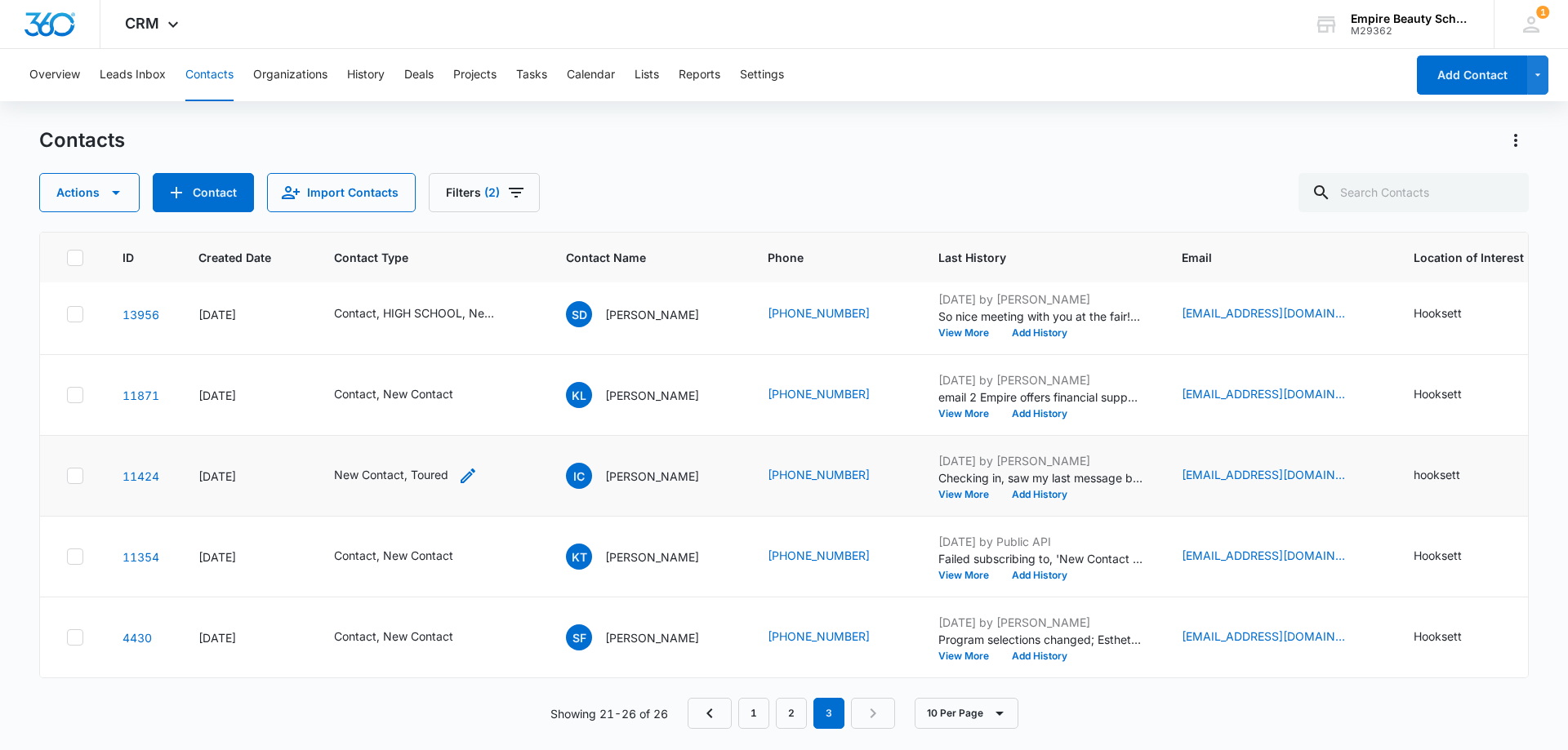
click at [468, 468] on icon "Contact Type - New Contact, Toured - Select to Edit Field" at bounding box center [468, 476] width 15 height 15
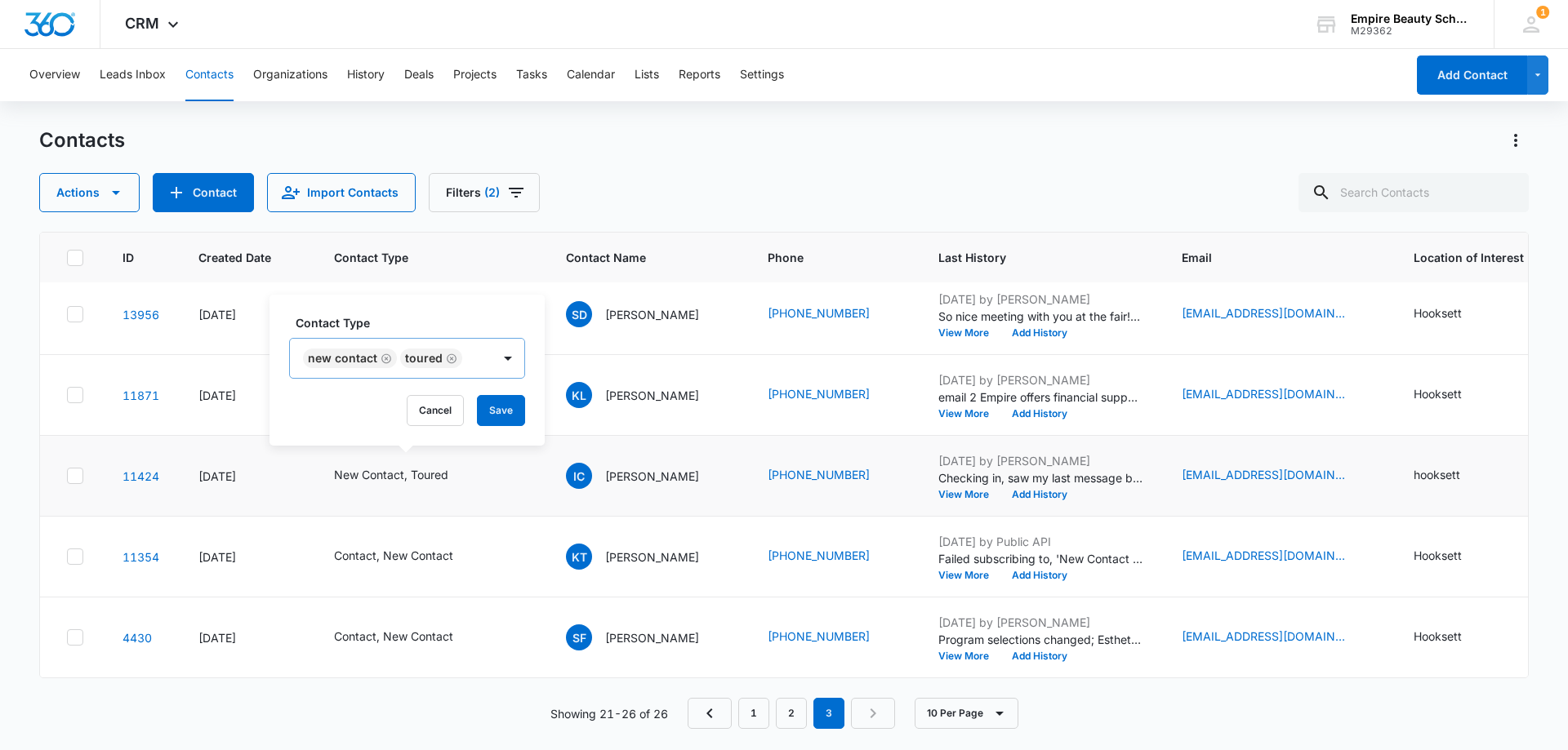
click at [382, 353] on icon "Remove New Contact" at bounding box center [386, 358] width 12 height 12
click at [404, 409] on button "Save" at bounding box center [404, 410] width 48 height 31
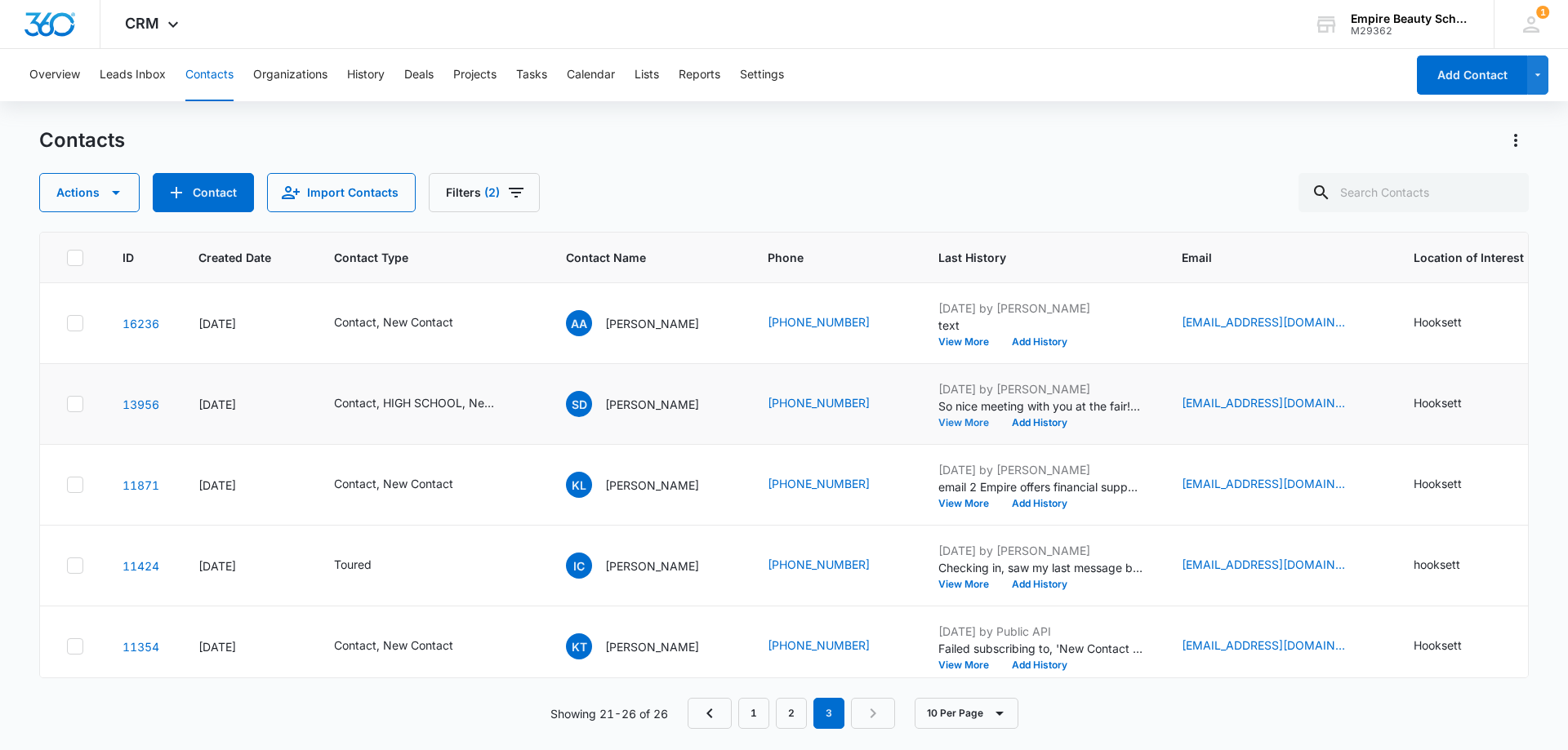
click at [948, 423] on button "View More" at bounding box center [968, 423] width 62 height 10
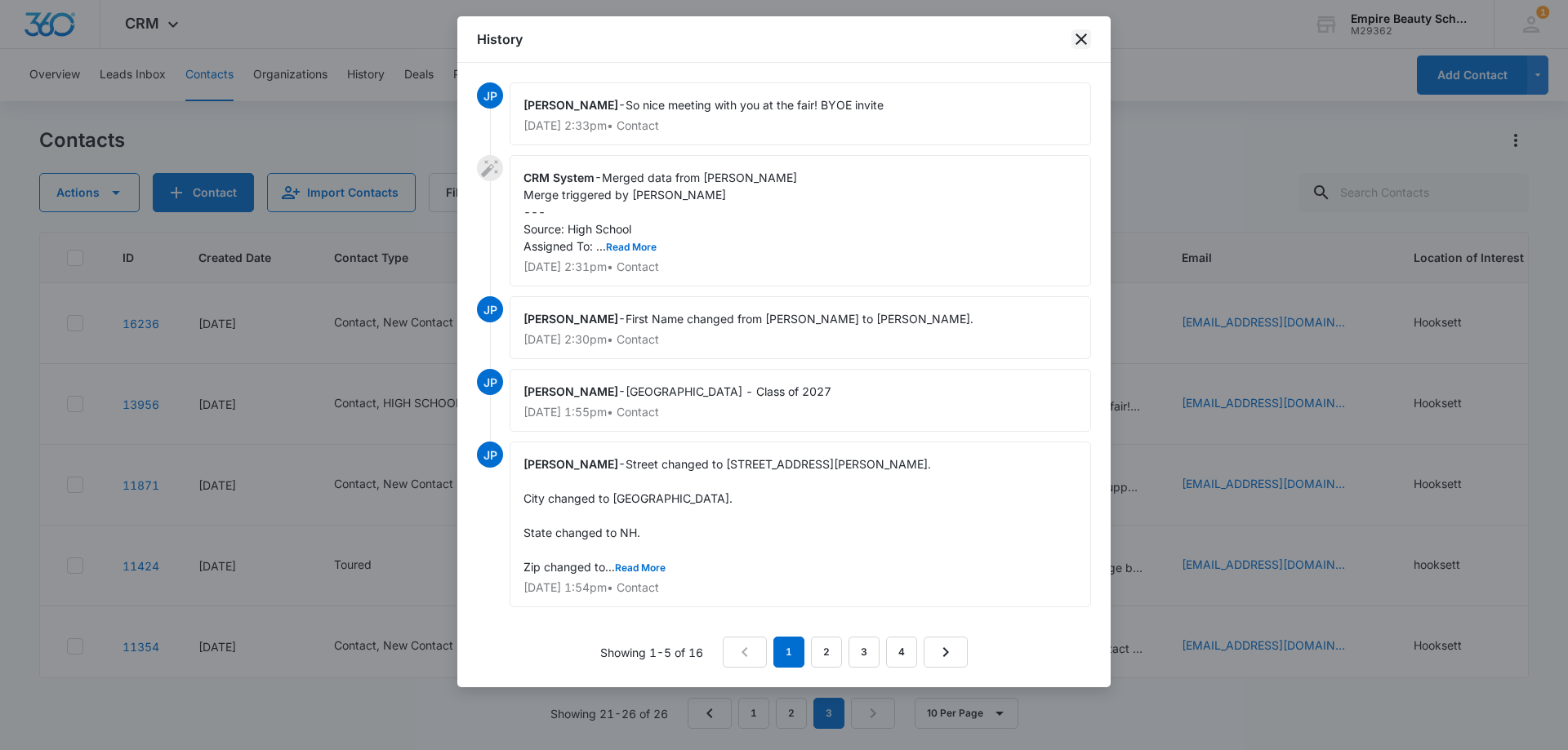
click at [1079, 32] on icon "close" at bounding box center [1081, 39] width 20 height 20
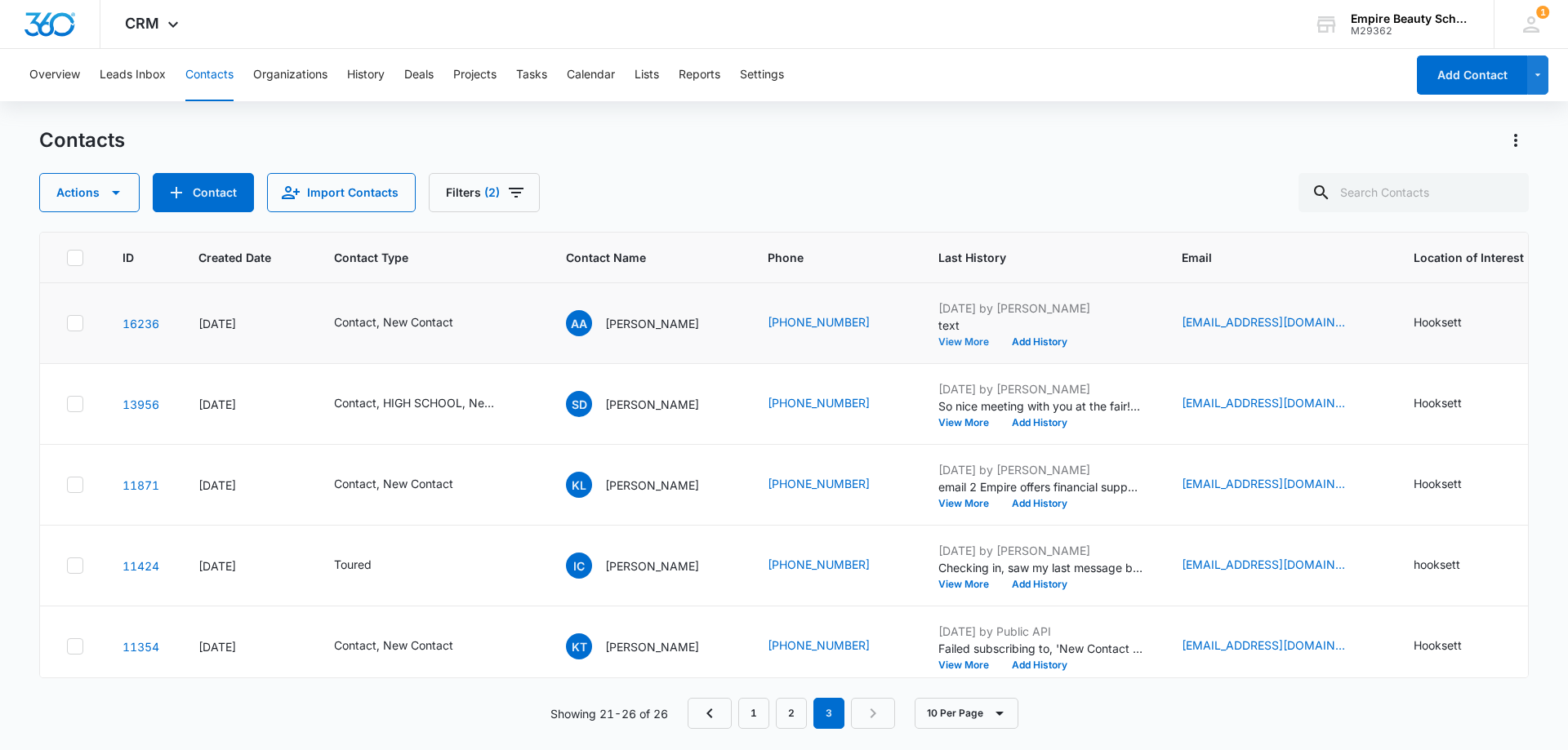
click at [948, 339] on button "View More" at bounding box center [968, 342] width 62 height 10
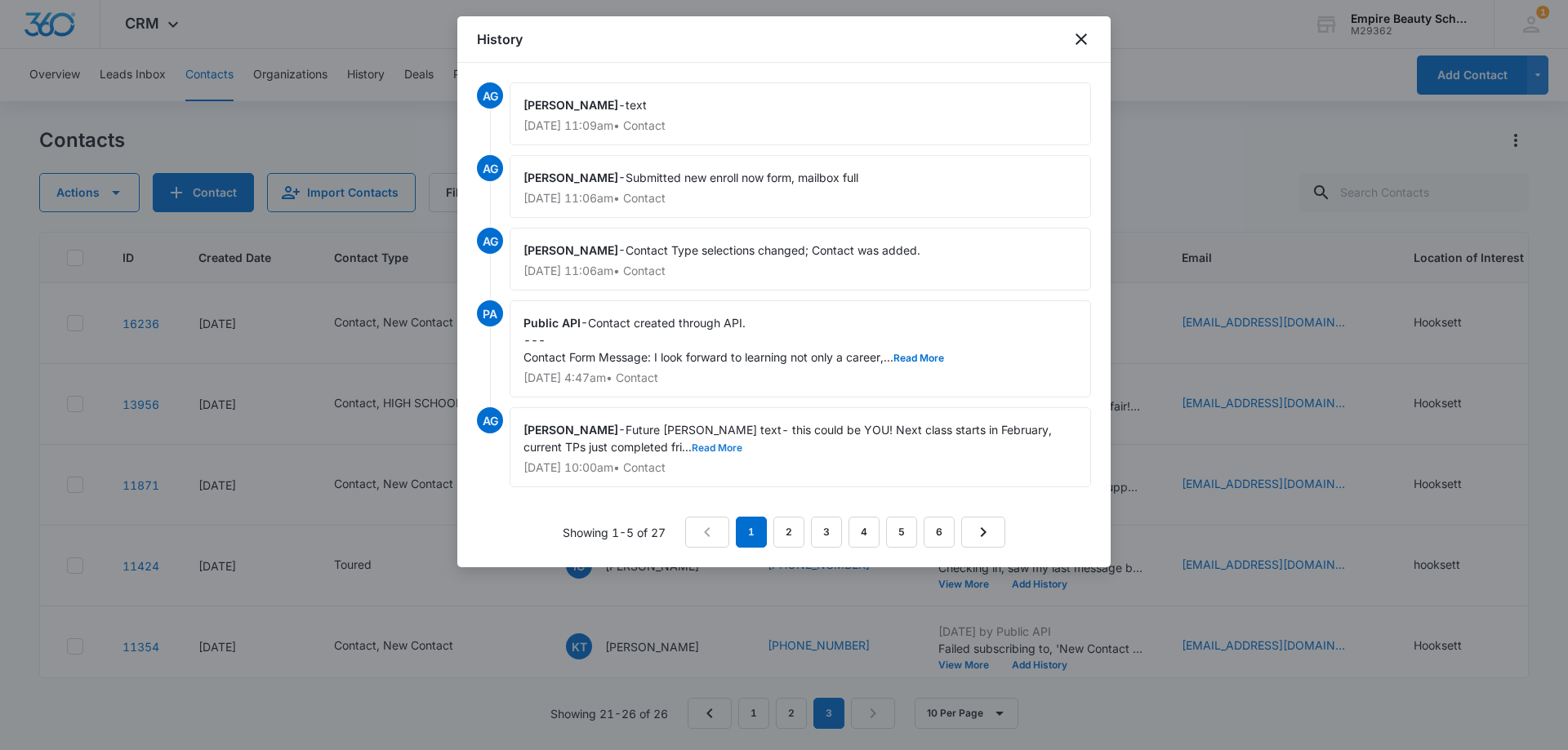
click at [692, 448] on button "Read More" at bounding box center [716, 448] width 51 height 10
click at [915, 349] on div "Public API - Contact created through API. --- Contact Form Message: I look forw…" at bounding box center [799, 348] width 581 height 97
click at [910, 357] on button "Read More" at bounding box center [918, 358] width 51 height 10
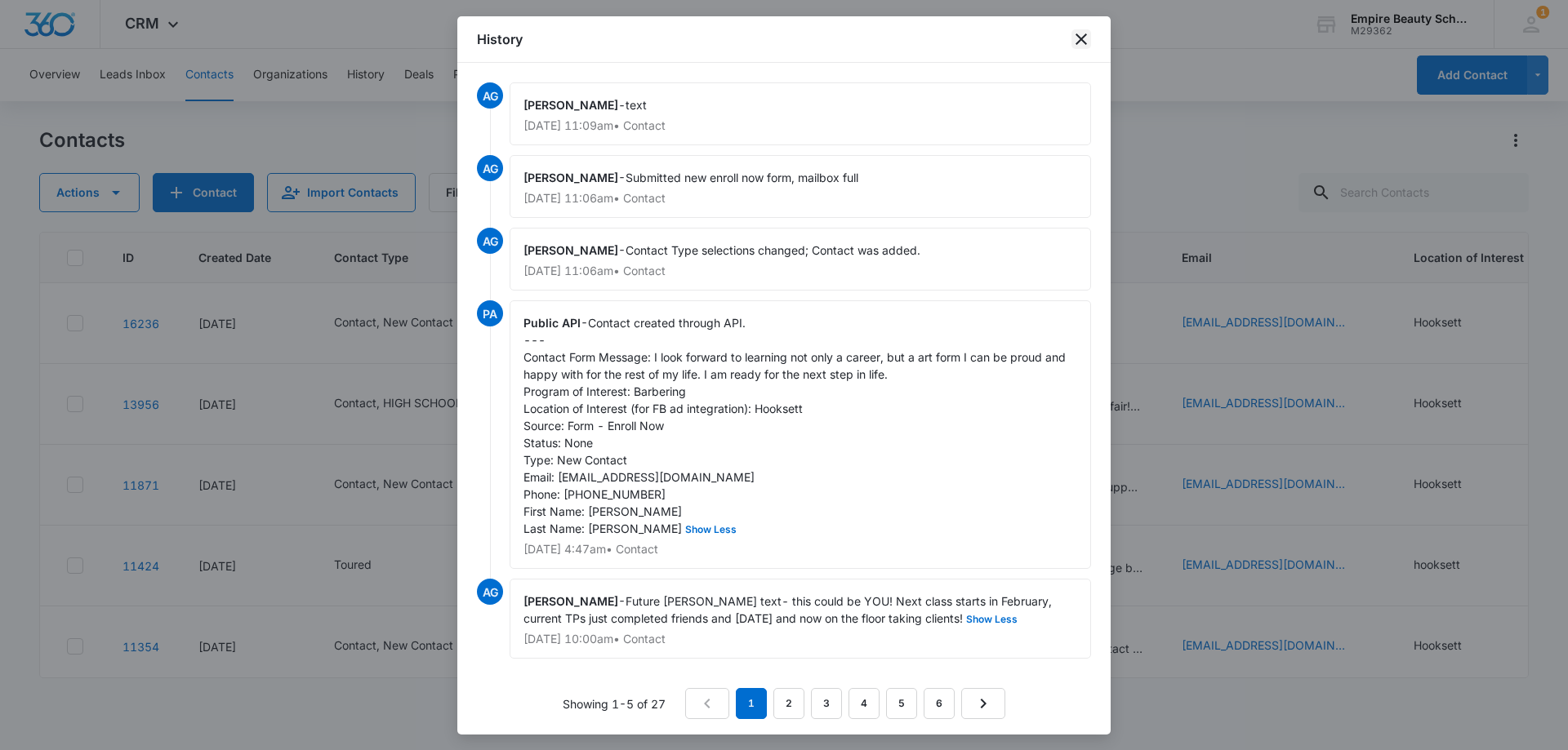
click at [1085, 39] on icon "close" at bounding box center [1081, 39] width 20 height 20
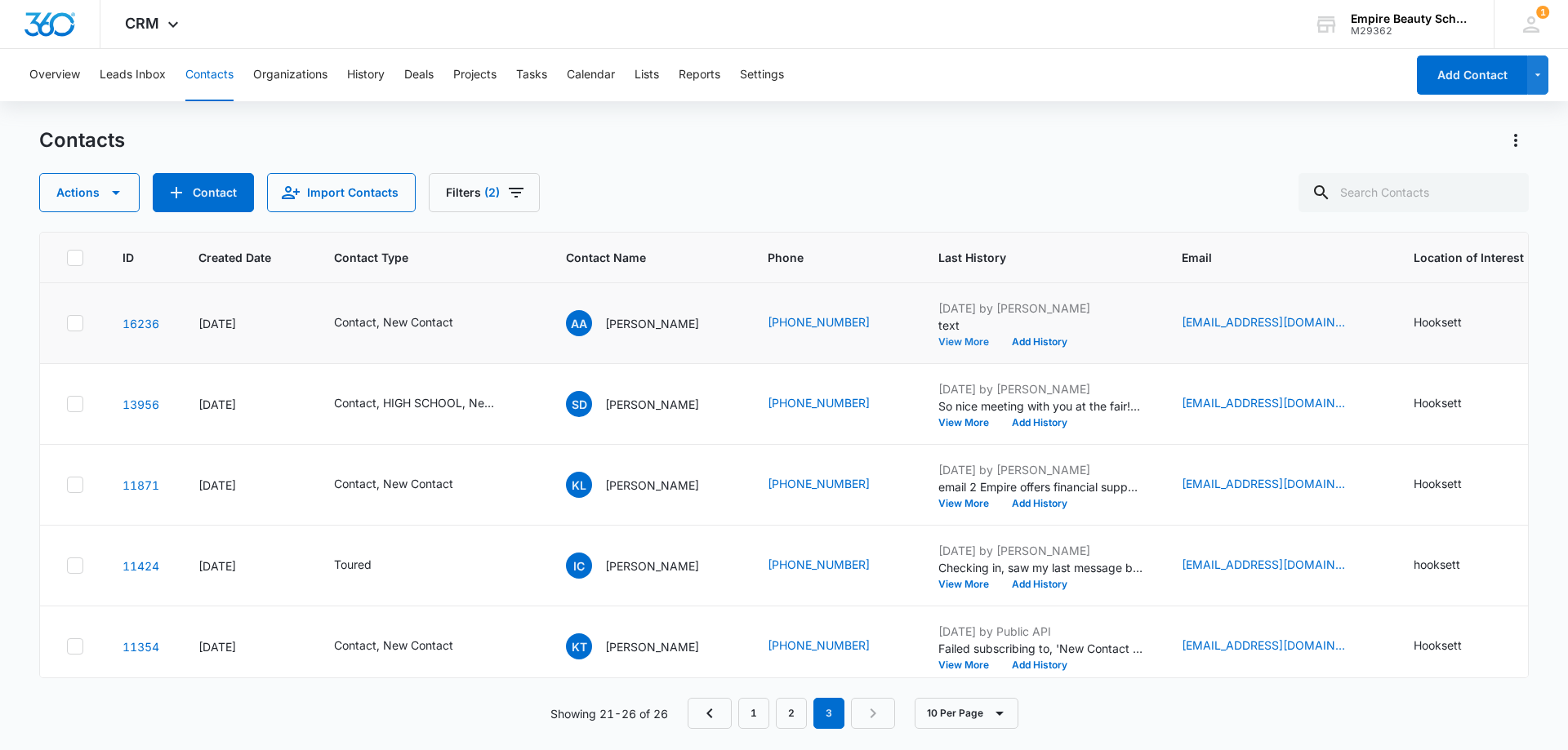
click at [944, 341] on button "View More" at bounding box center [968, 342] width 62 height 10
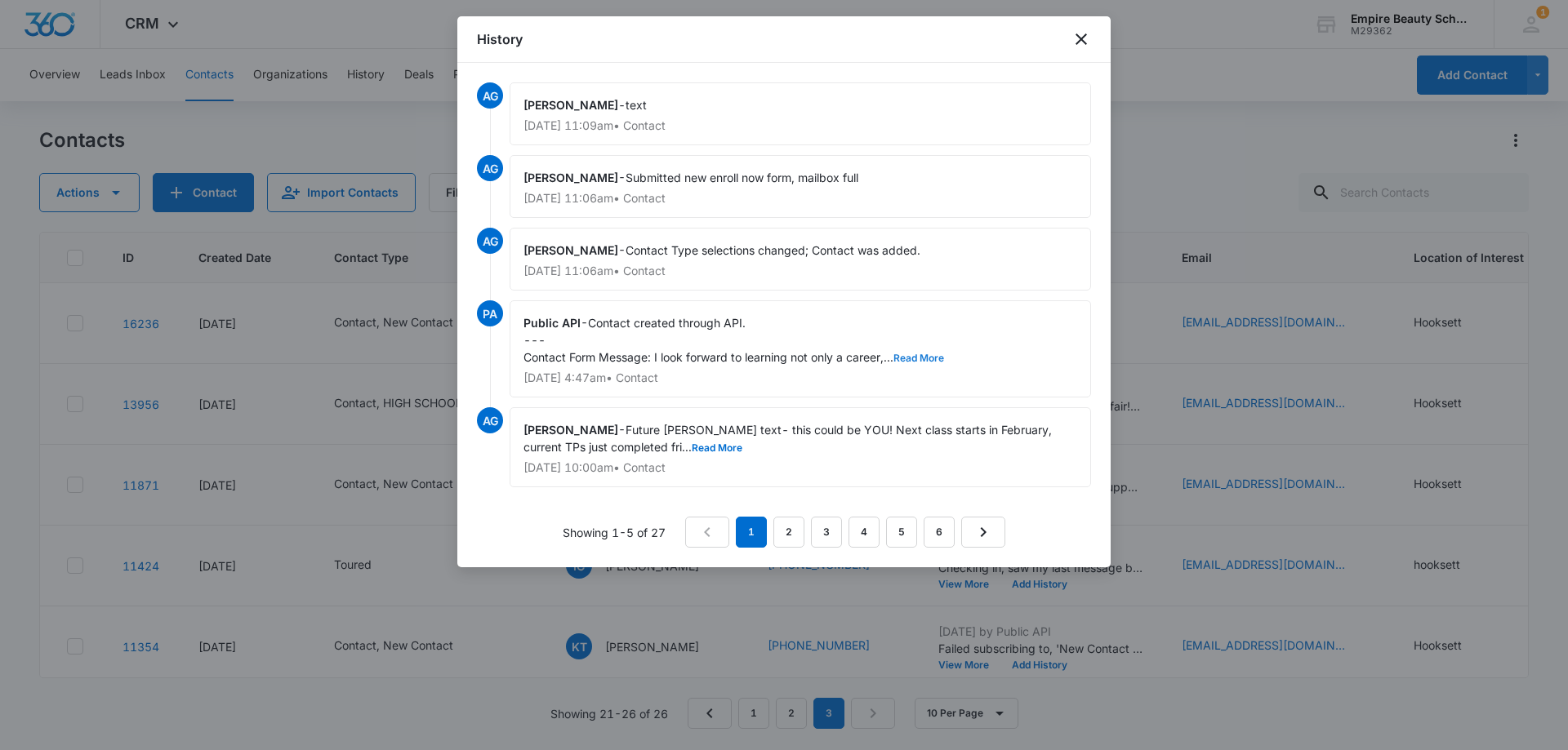
click at [929, 360] on button "Read More" at bounding box center [918, 358] width 51 height 10
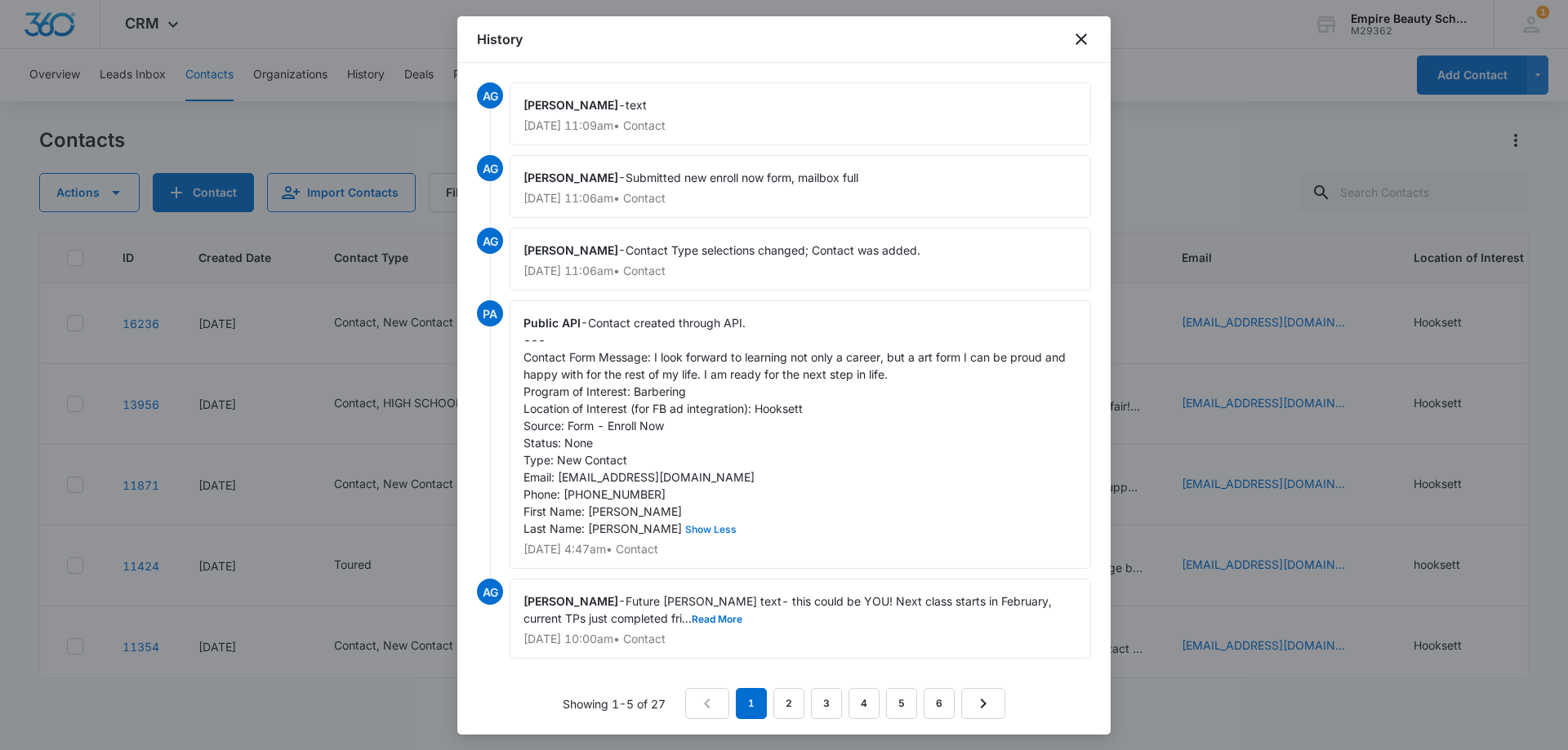
scroll to position [22, 0]
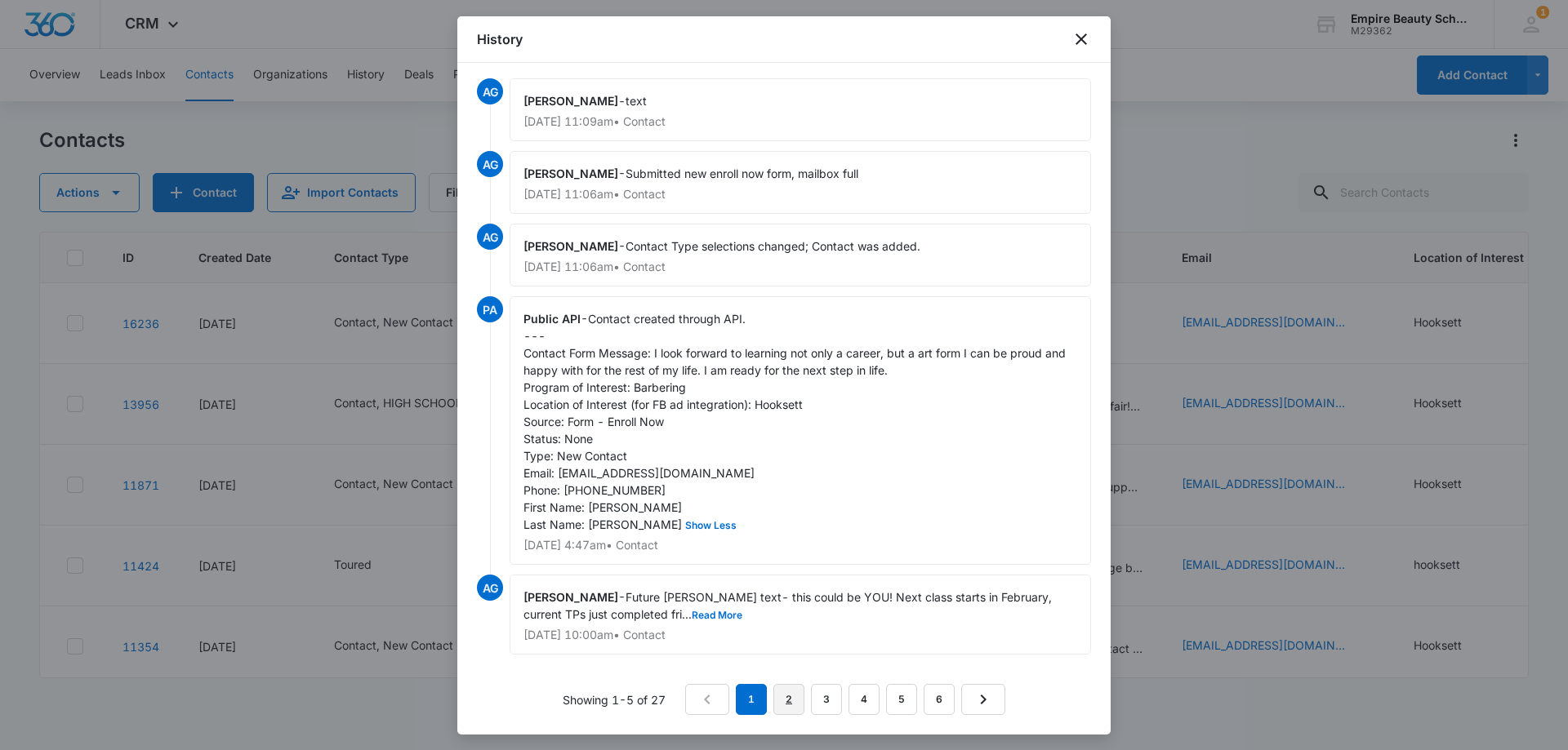
click at [774, 694] on link "2" at bounding box center [788, 699] width 31 height 31
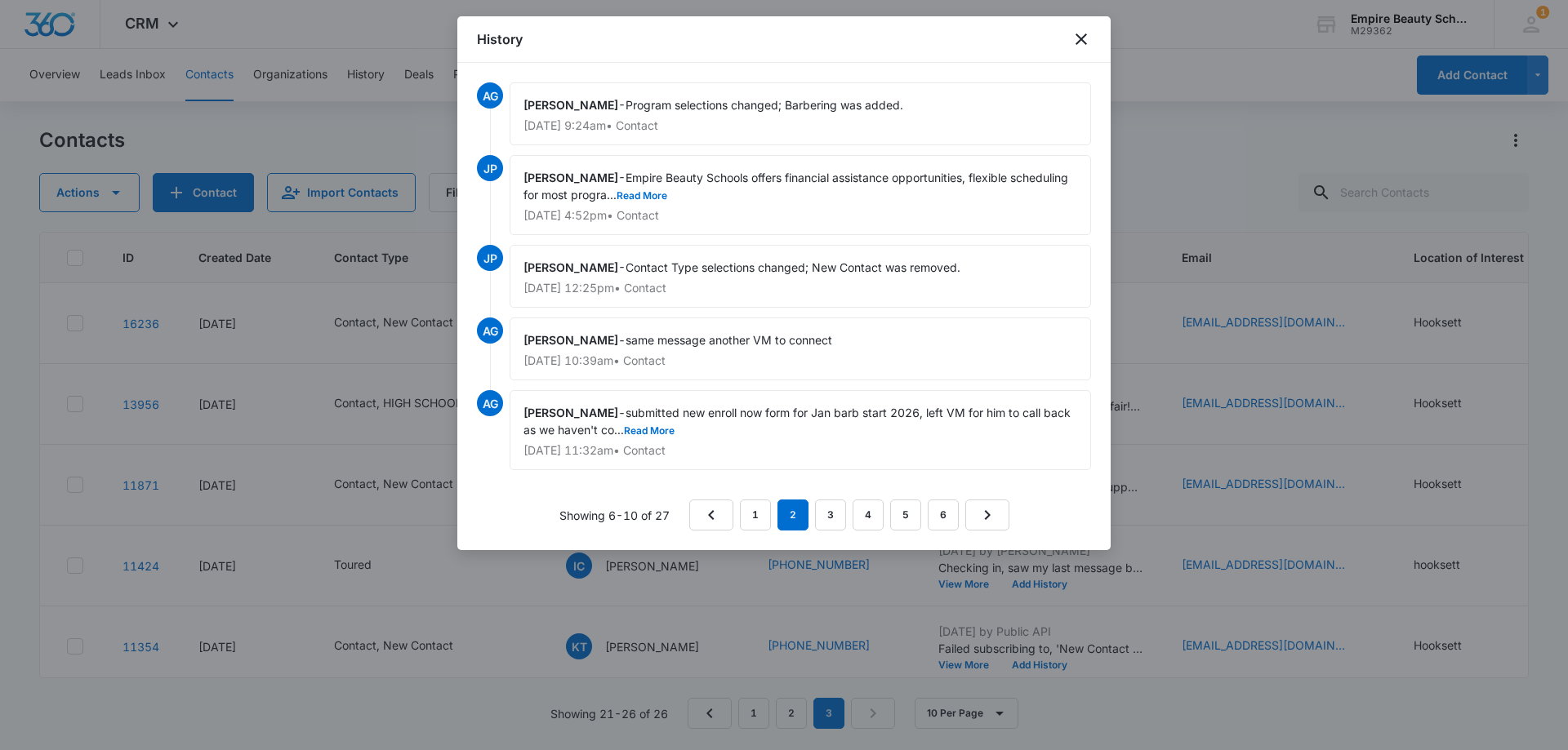
click at [649, 423] on span "submitted new enroll now form for Jan barb start 2026, left VM for him to call …" at bounding box center [799, 420] width 551 height 31
click at [1076, 42] on icon "close" at bounding box center [1081, 39] width 20 height 20
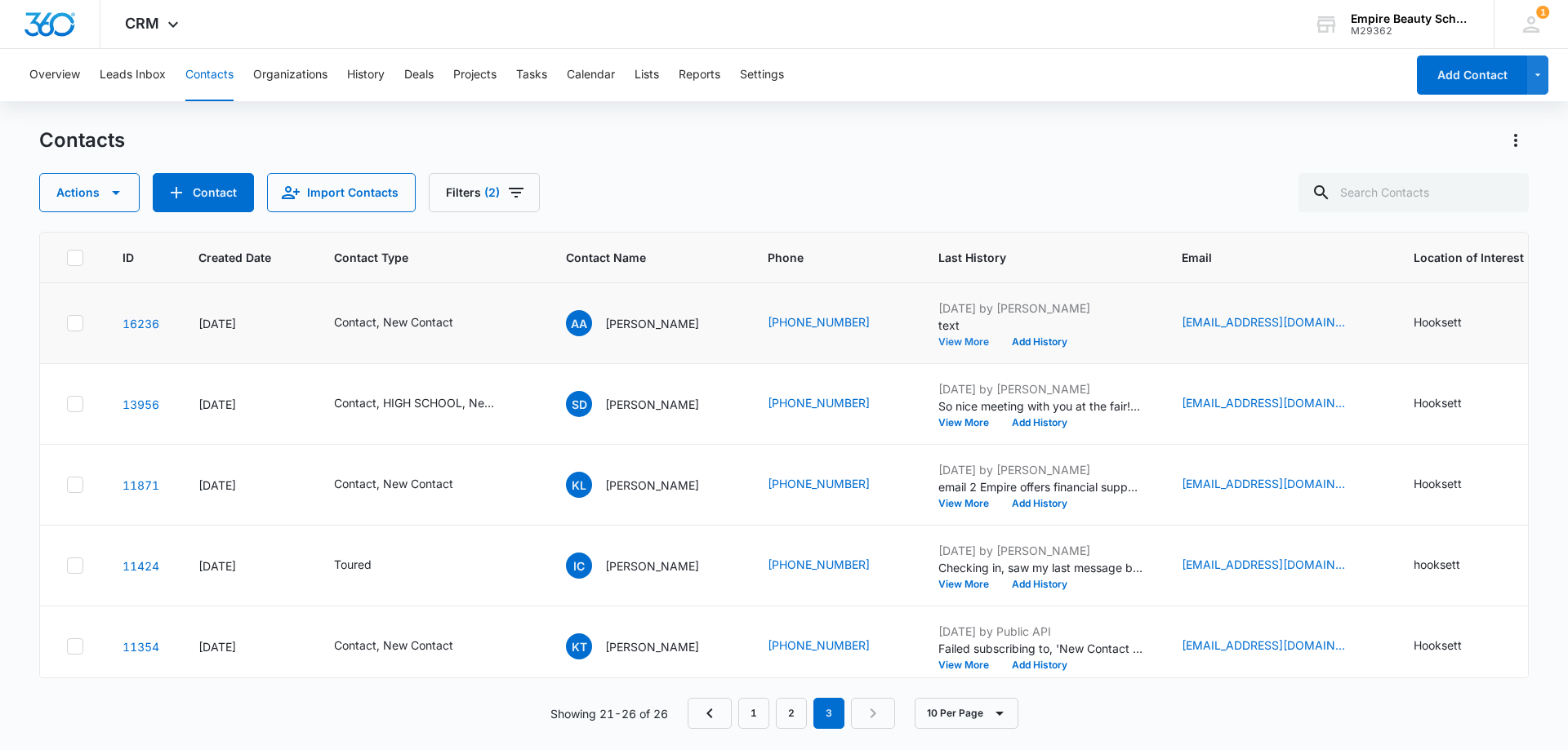
click at [954, 346] on button "View More" at bounding box center [968, 342] width 62 height 10
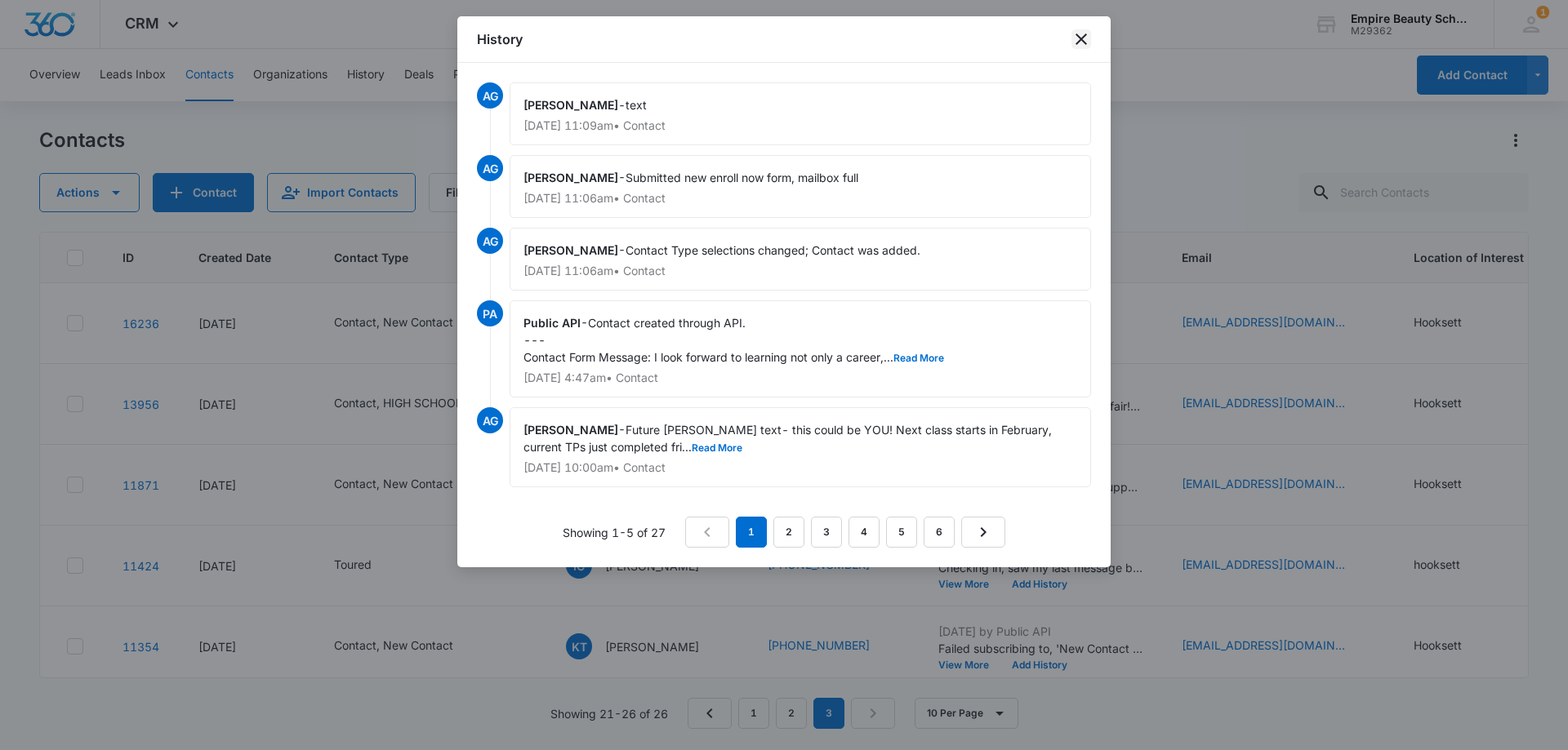
drag, startPoint x: 1076, startPoint y: 46, endPoint x: 1017, endPoint y: 114, distance: 90.0
click at [1076, 46] on icon "close" at bounding box center [1081, 39] width 20 height 20
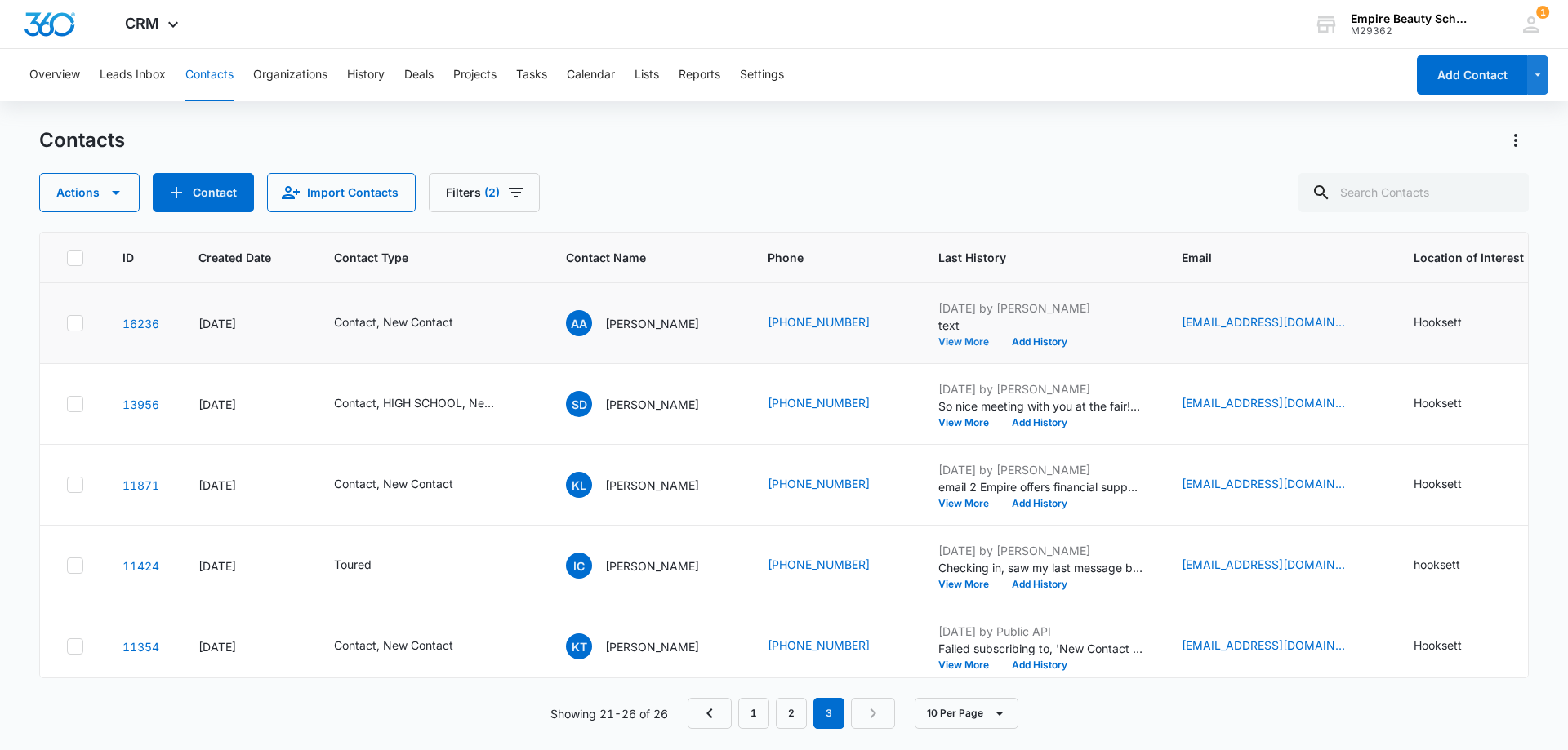
click at [969, 337] on button "View More" at bounding box center [968, 342] width 62 height 10
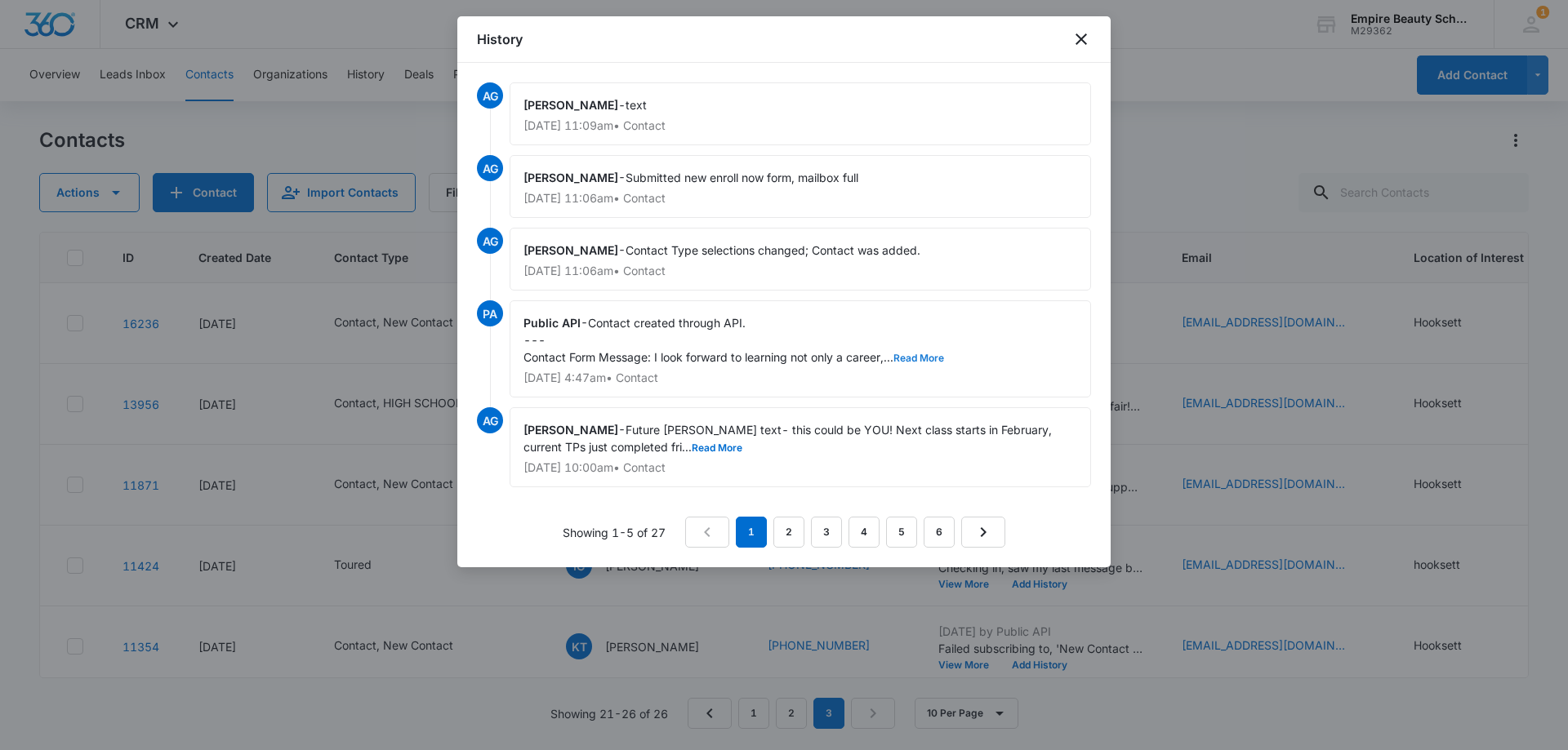
click at [912, 359] on button "Read More" at bounding box center [918, 358] width 51 height 10
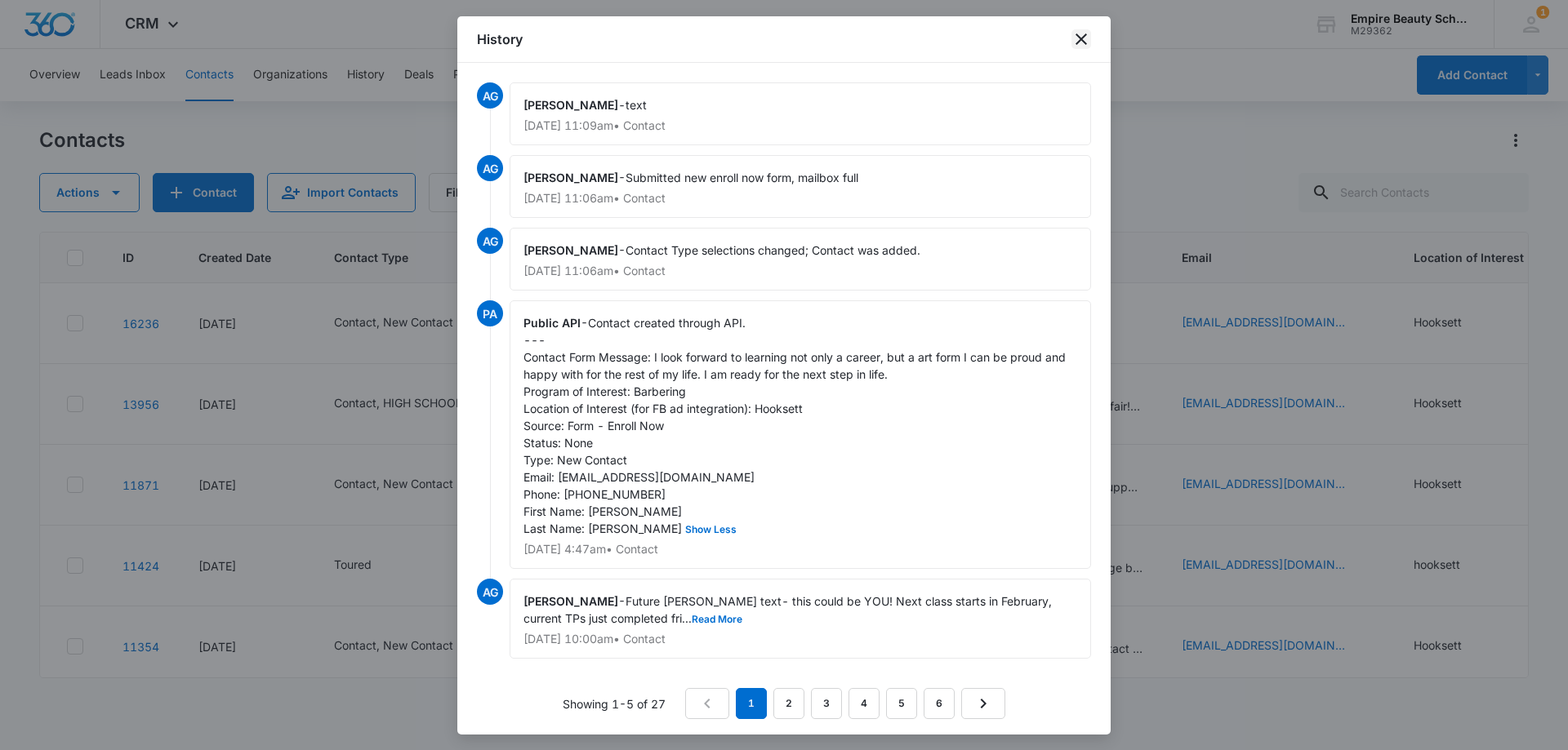
click at [1084, 42] on icon "close" at bounding box center [1081, 39] width 12 height 12
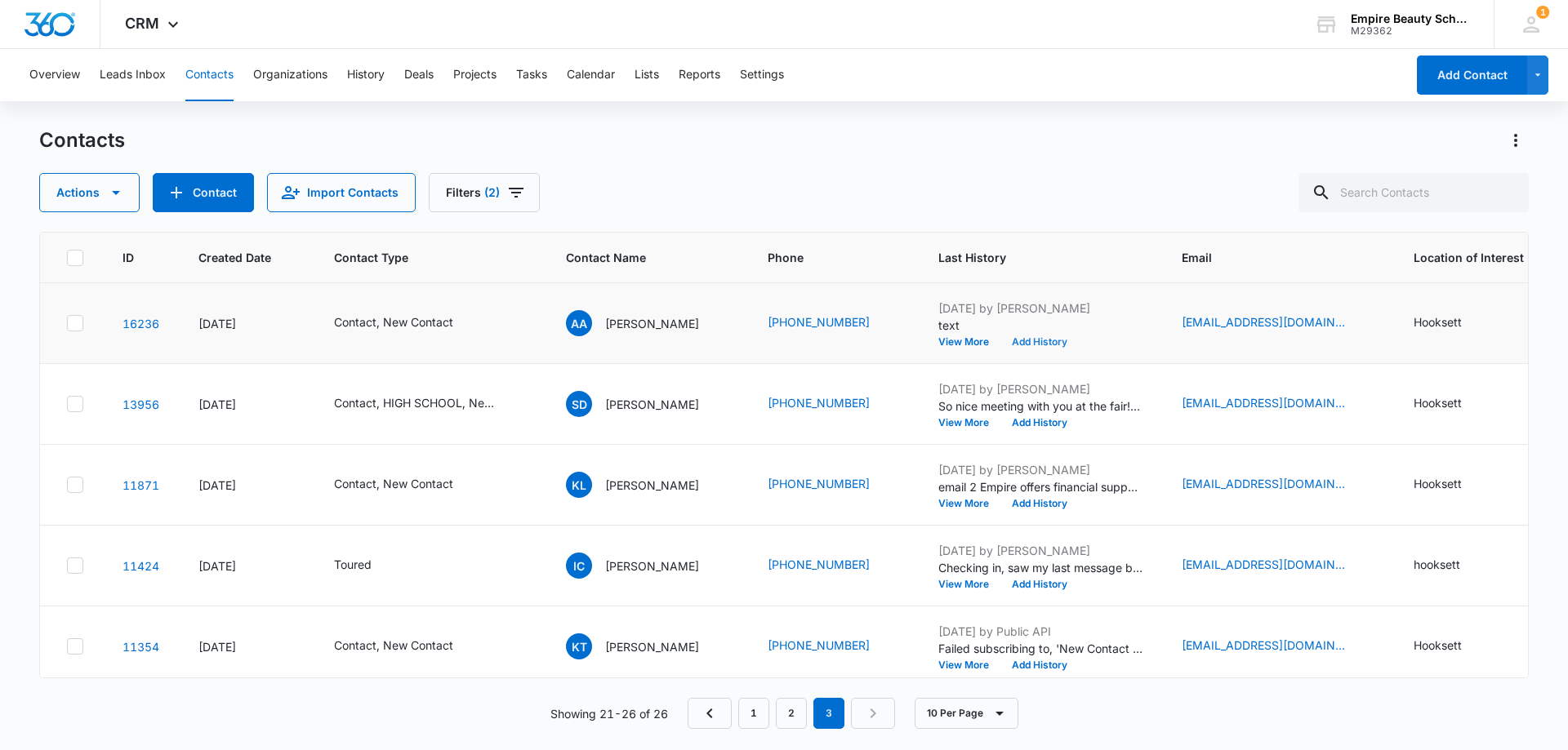
click at [1022, 343] on button "Add History" at bounding box center [1039, 342] width 79 height 10
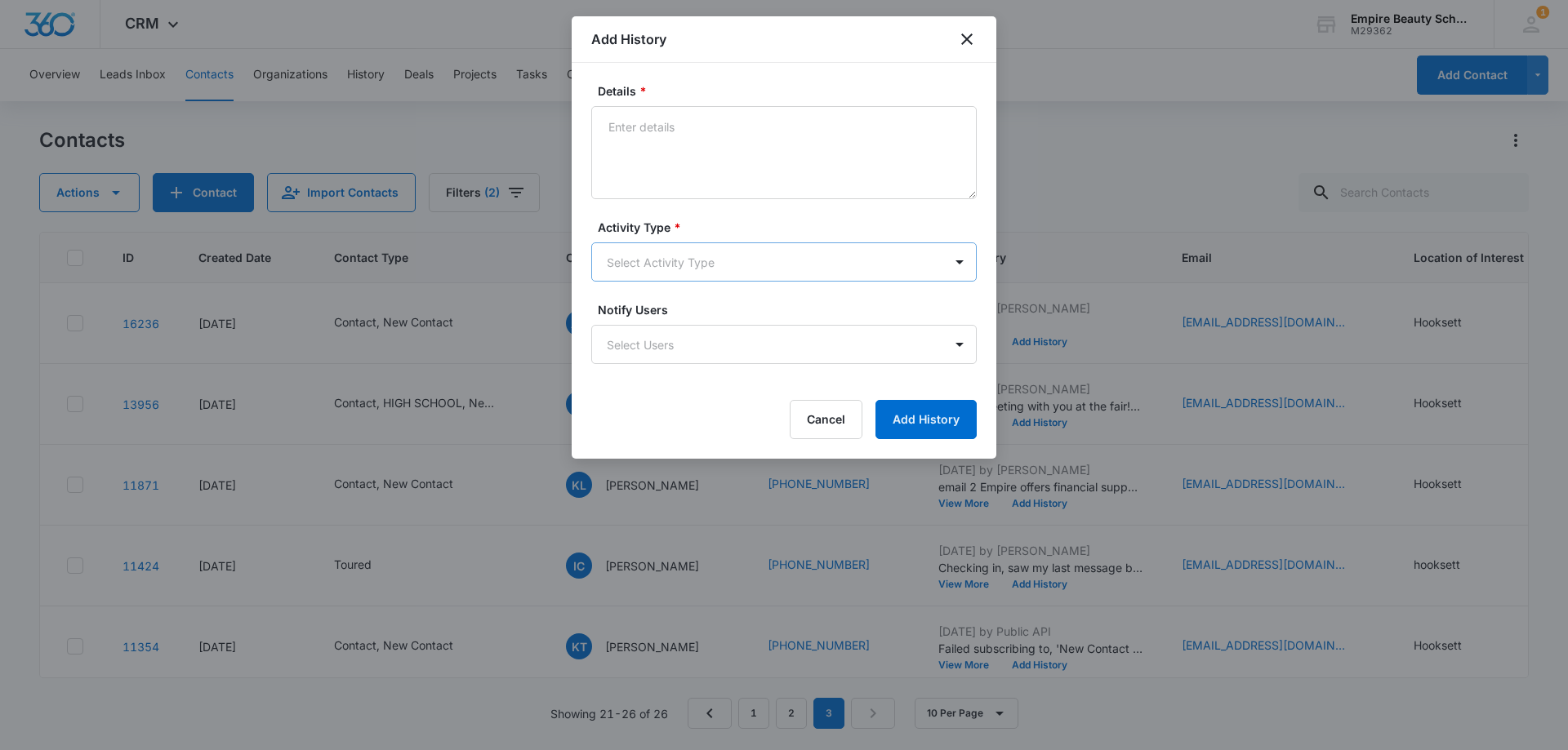
click at [648, 269] on body "CRM Apps Forms CRM Email Shop Payments POS Files Brand Settings Empire Beauty S…" at bounding box center [784, 375] width 1568 height 750
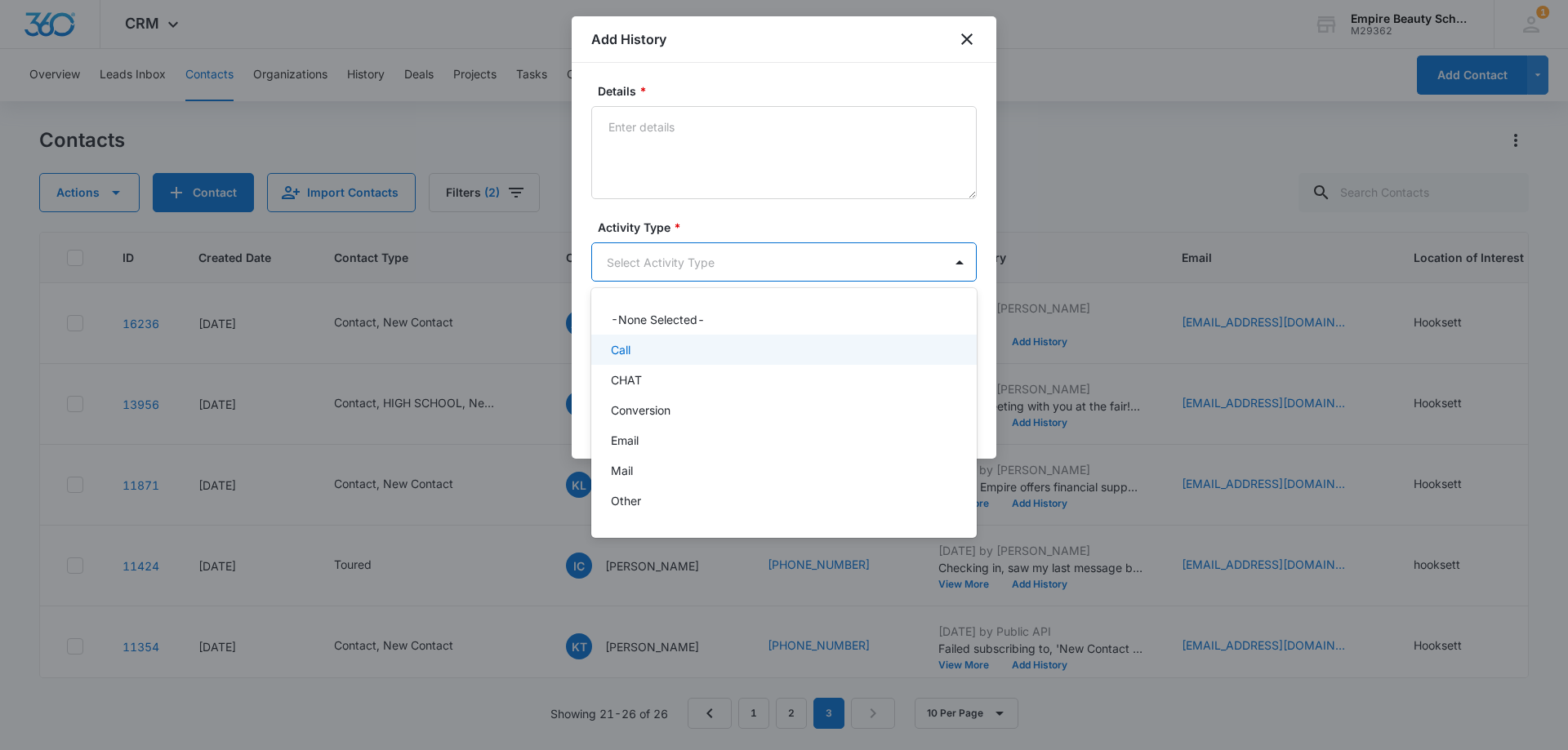
click at [628, 351] on p "Call" at bounding box center [621, 350] width 20 height 17
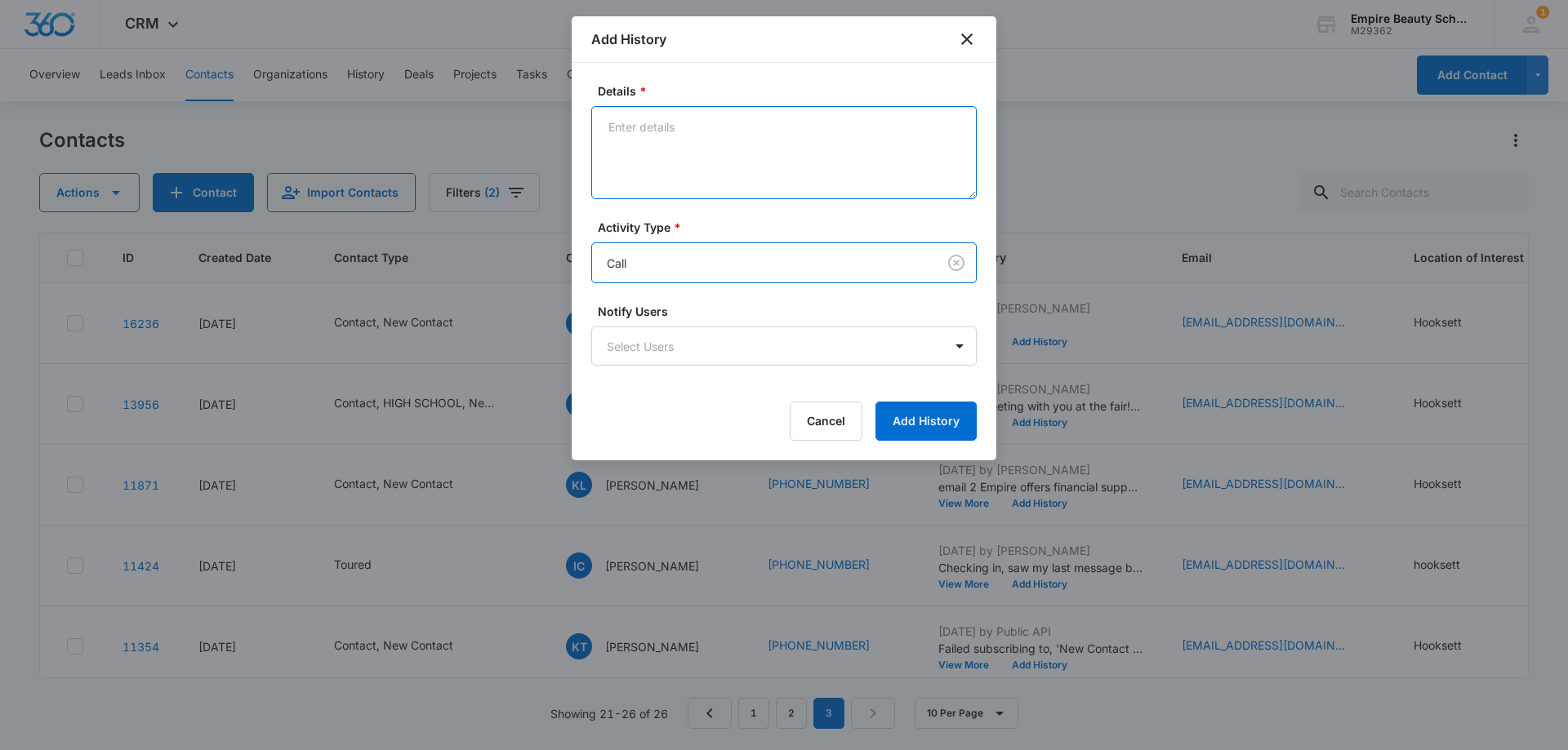
click at [637, 155] on textarea "Details *" at bounding box center [784, 152] width 386 height 93
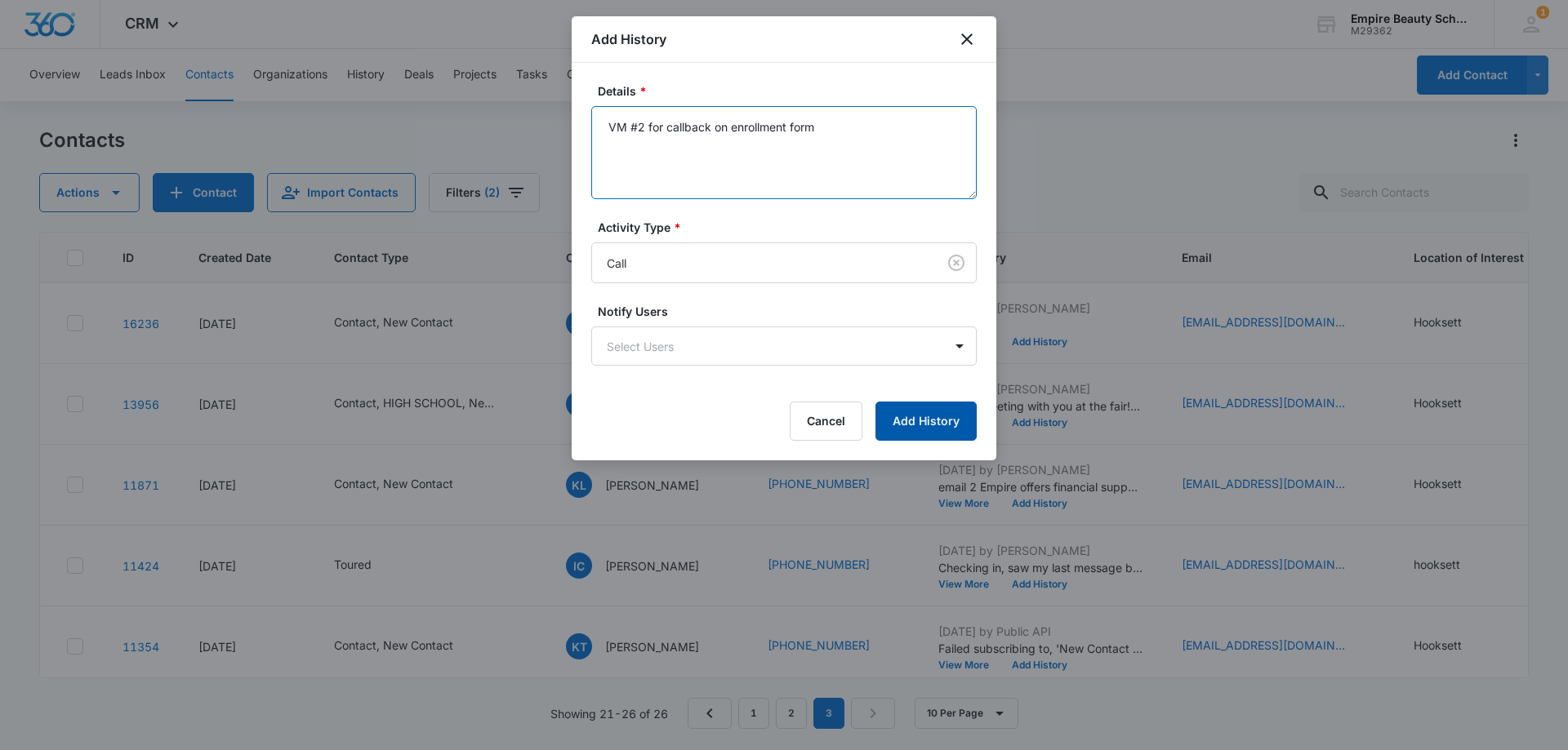
type textarea "VM #2 for callback on enrollment form"
click at [932, 430] on button "Add History" at bounding box center [926, 420] width 101 height 39
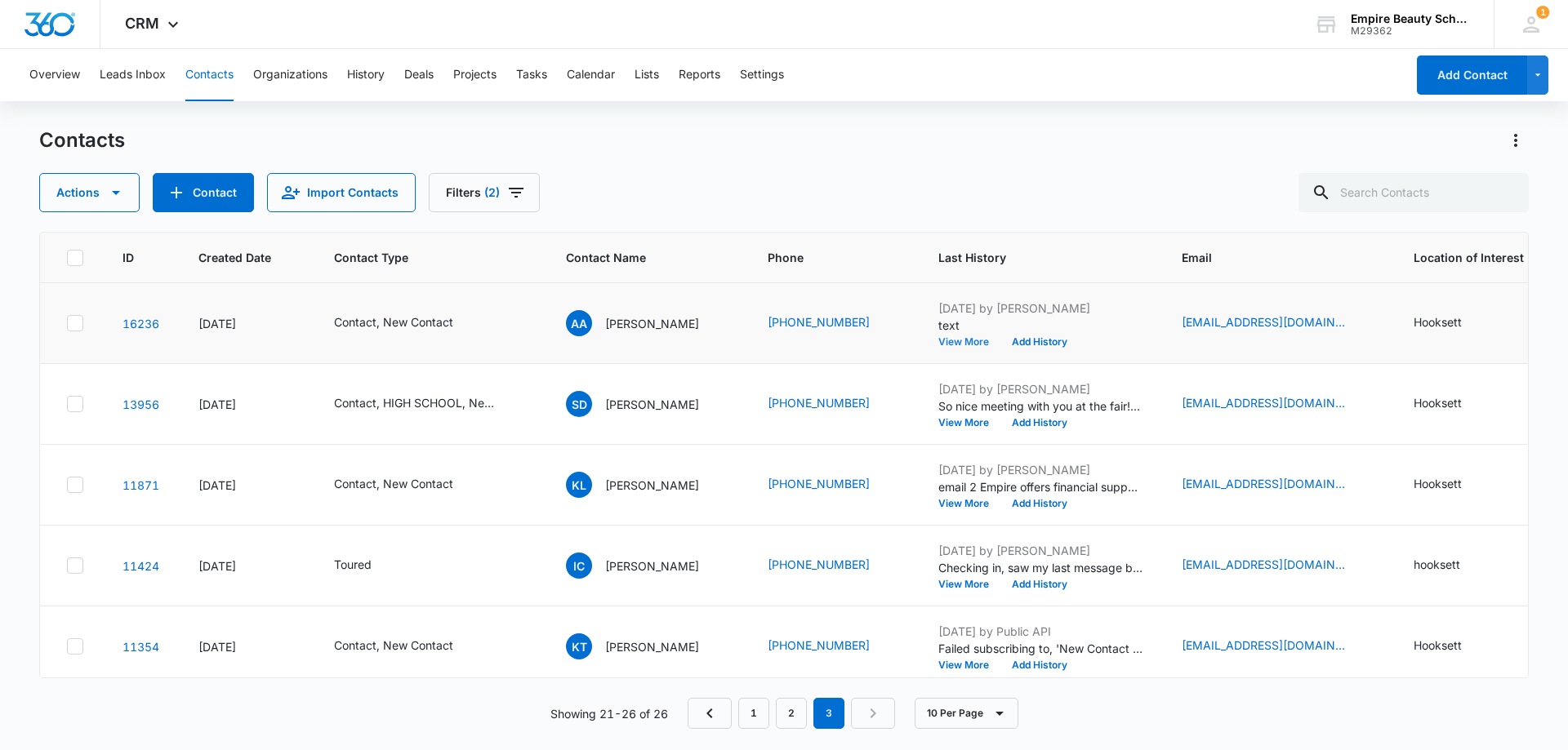
click at [948, 341] on button "View More" at bounding box center [968, 342] width 62 height 10
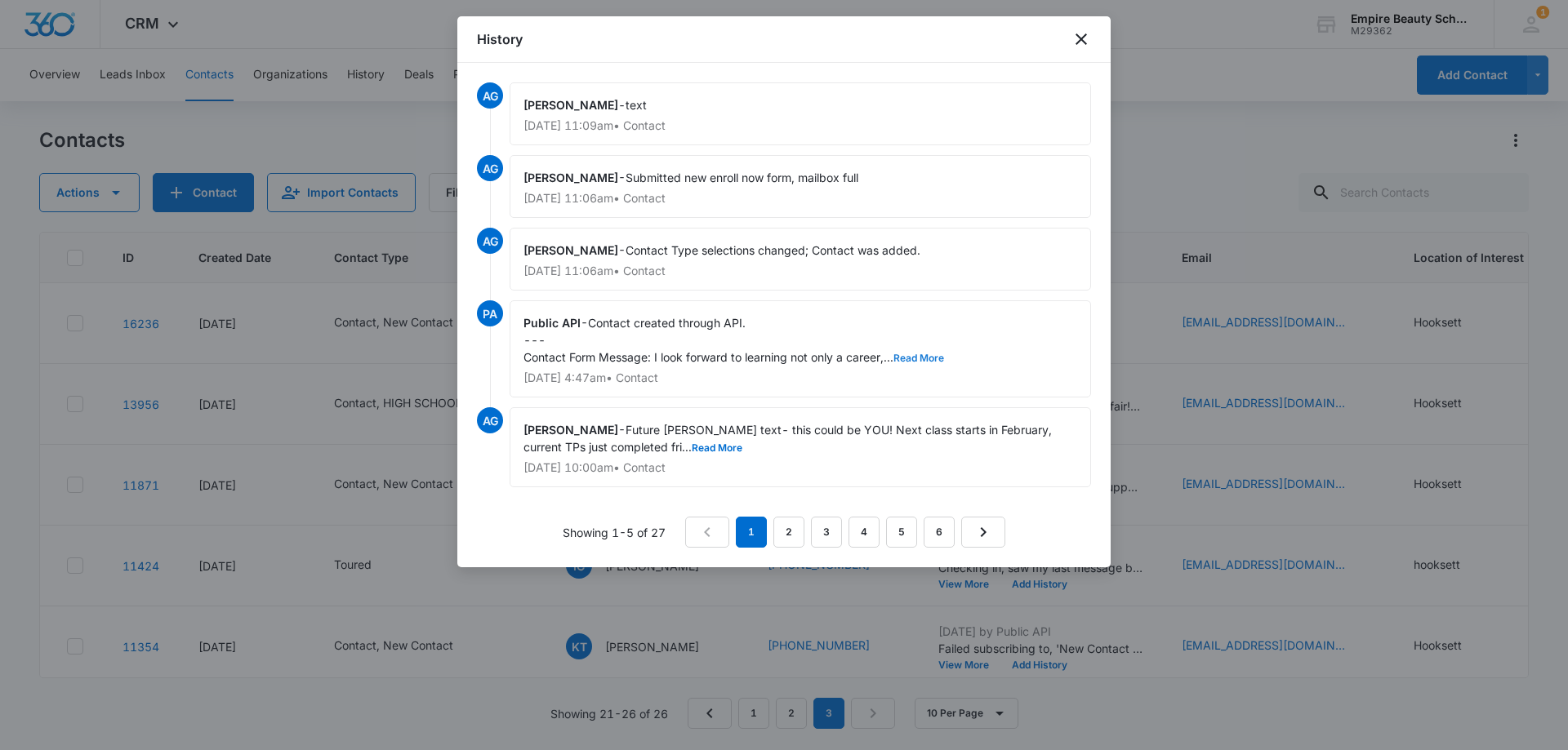
click at [925, 361] on button "Read More" at bounding box center [918, 358] width 51 height 10
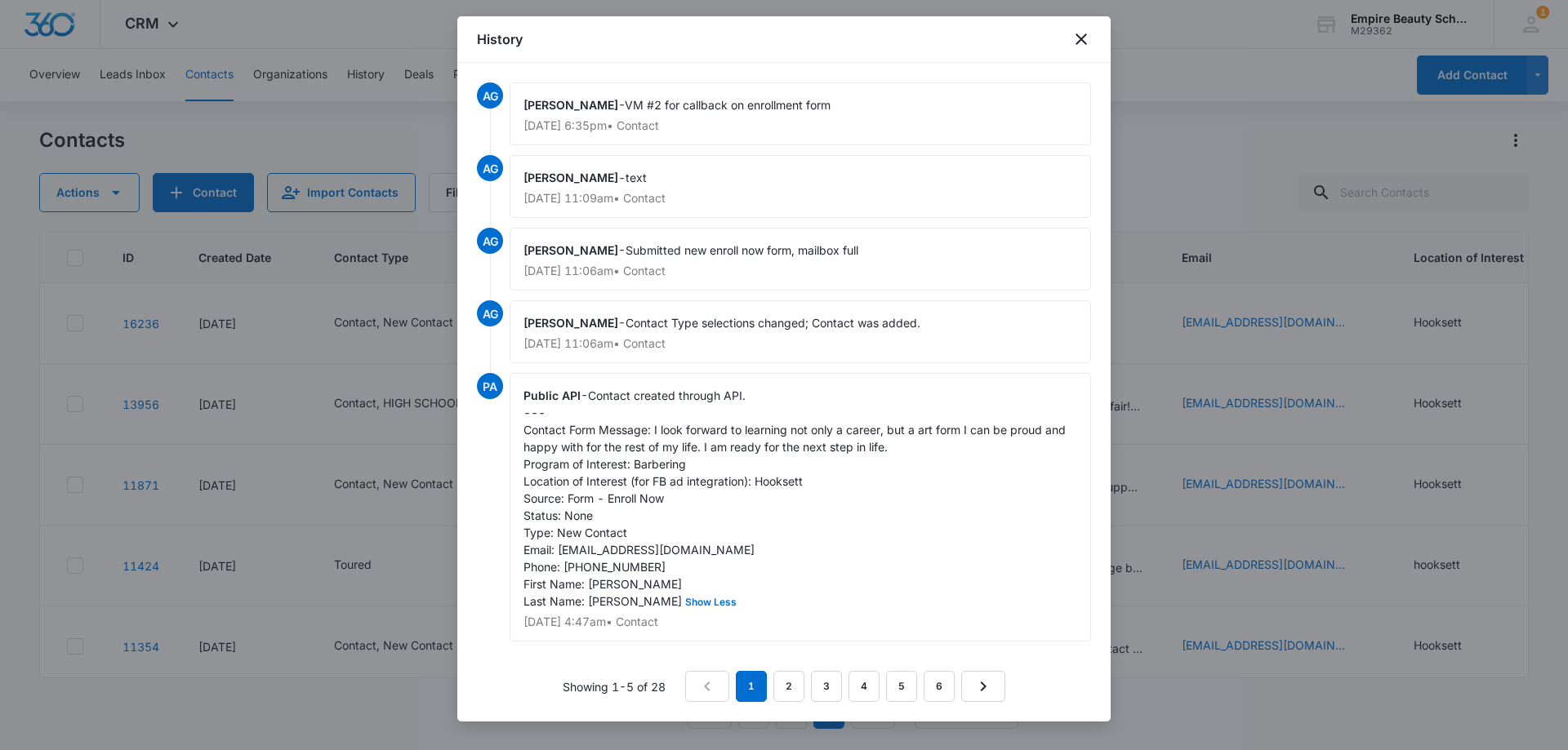
click at [783, 685] on div "AG [PERSON_NAME] - VM #2 for callback on enrollment form [DATE] 6:35pm • Contac…" at bounding box center [784, 391] width 614 height 619
click at [785, 688] on link "2" at bounding box center [788, 685] width 31 height 31
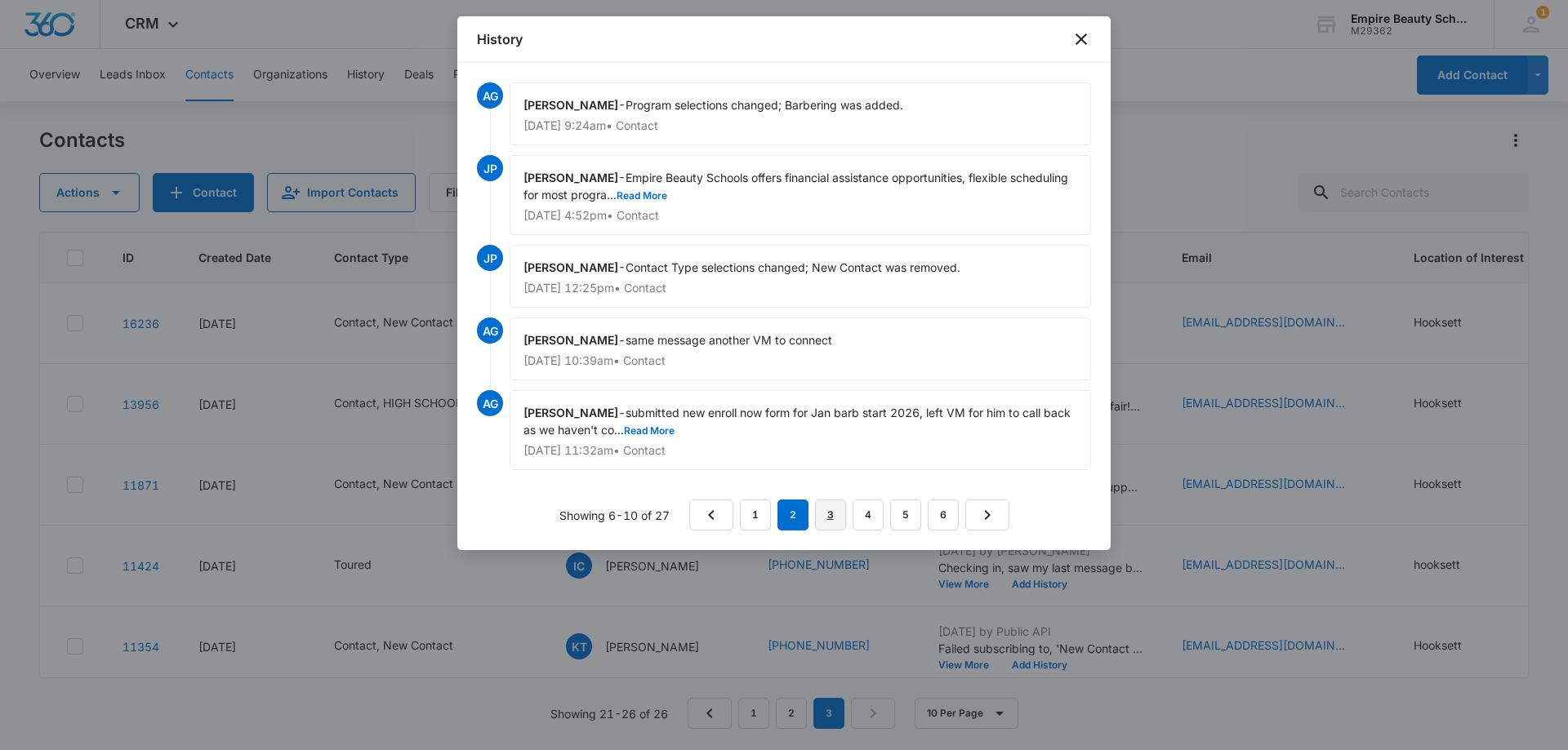
click at [824, 515] on link "3" at bounding box center [830, 515] width 31 height 31
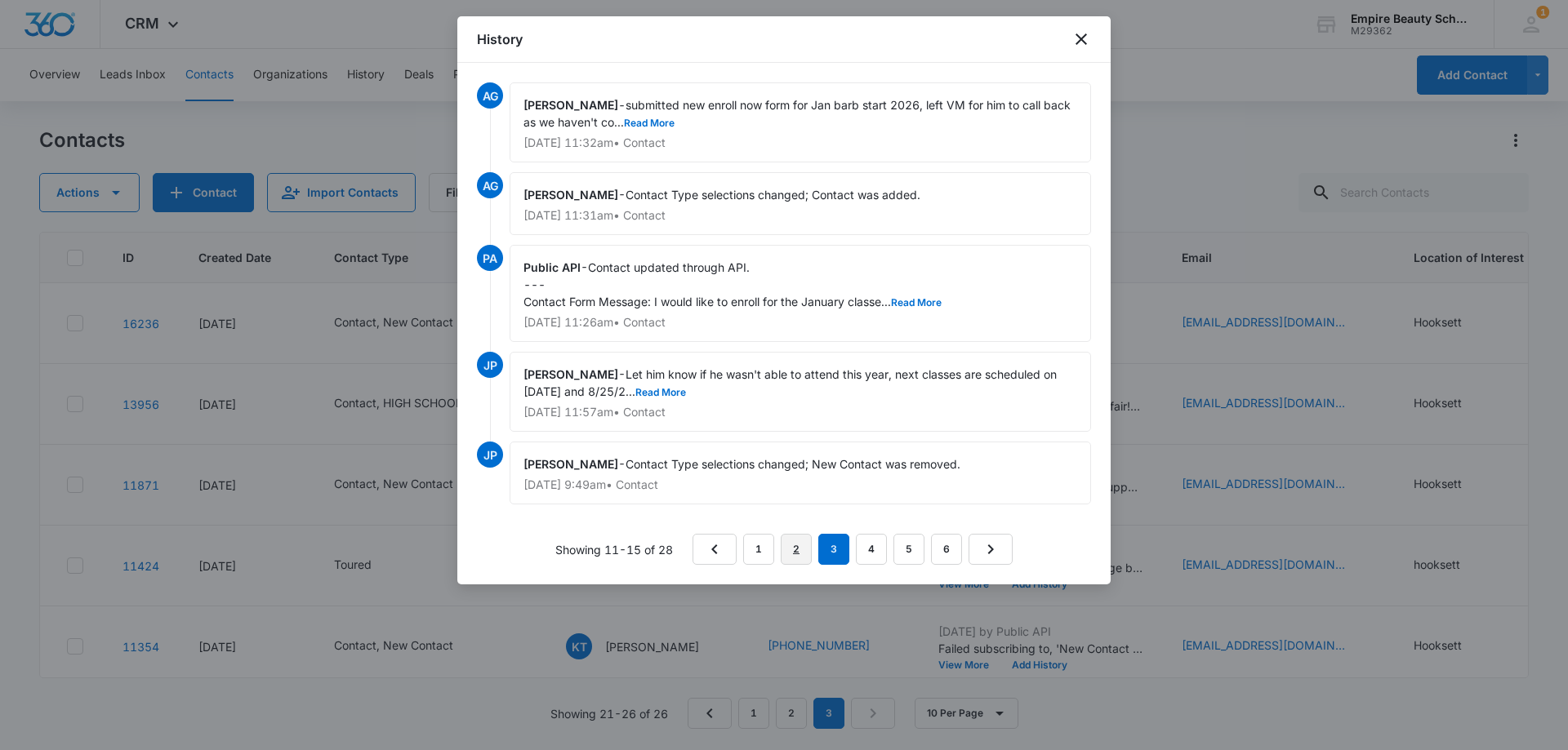
click at [789, 550] on link "2" at bounding box center [795, 549] width 31 height 31
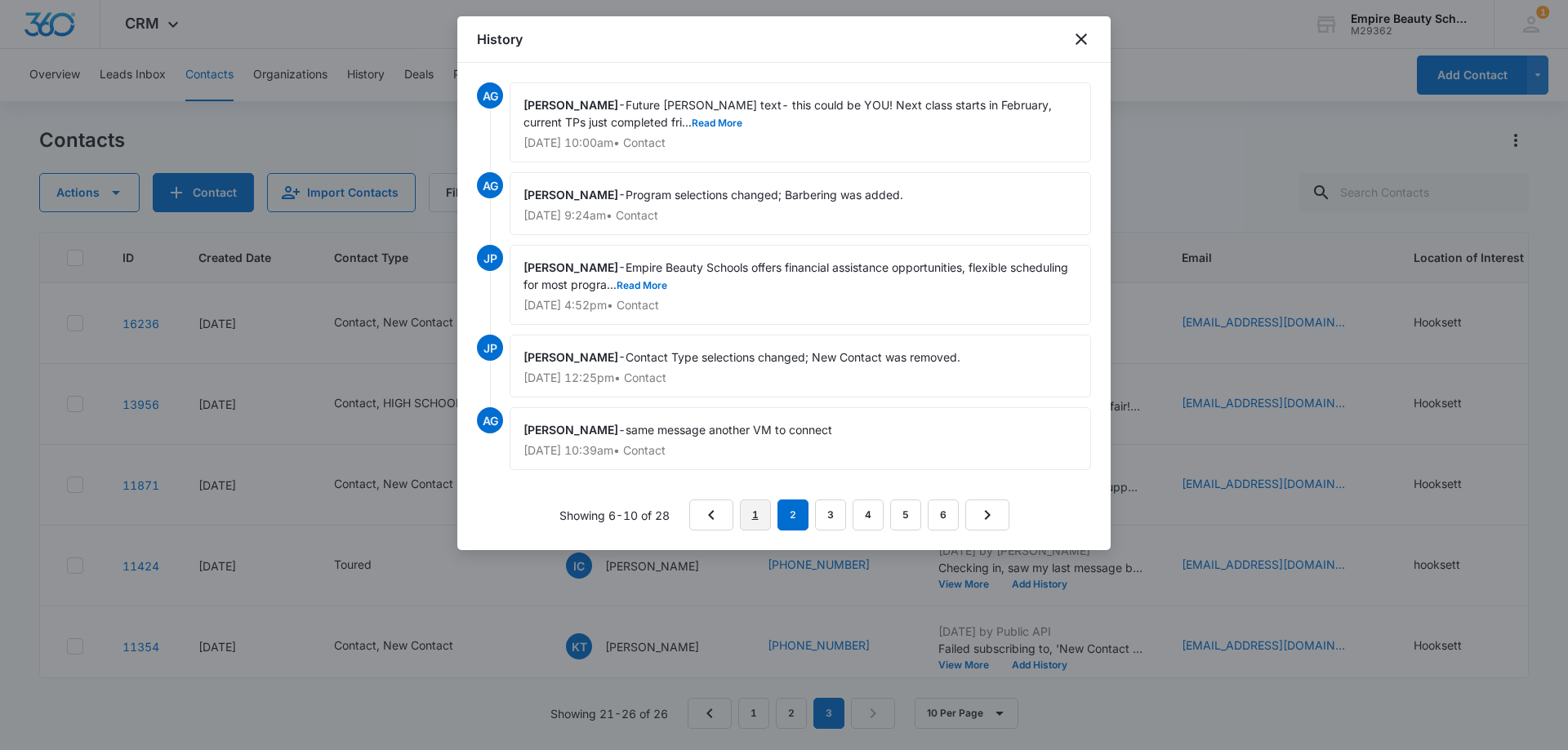
click at [760, 512] on link "1" at bounding box center [755, 515] width 31 height 31
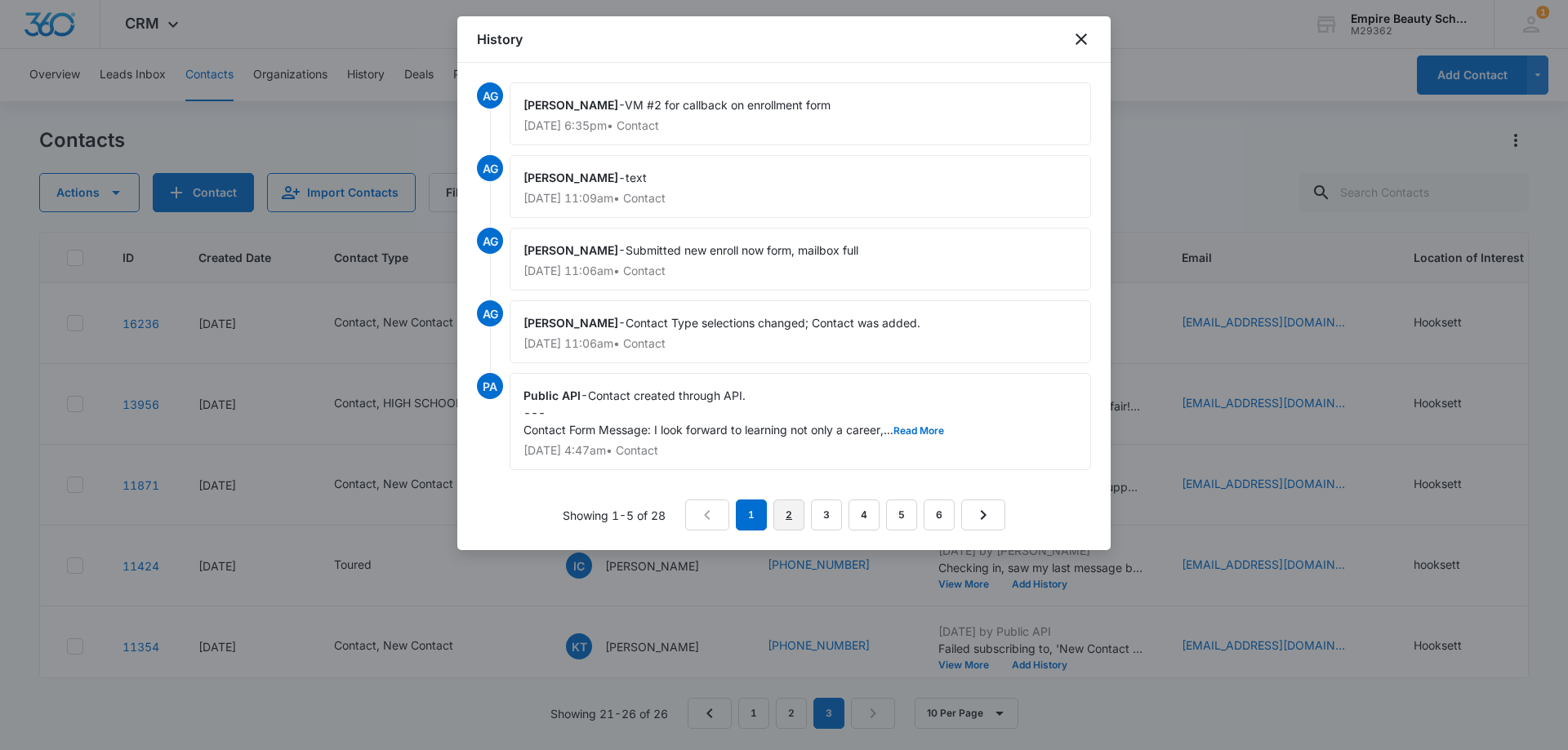
click at [791, 512] on link "2" at bounding box center [788, 515] width 31 height 31
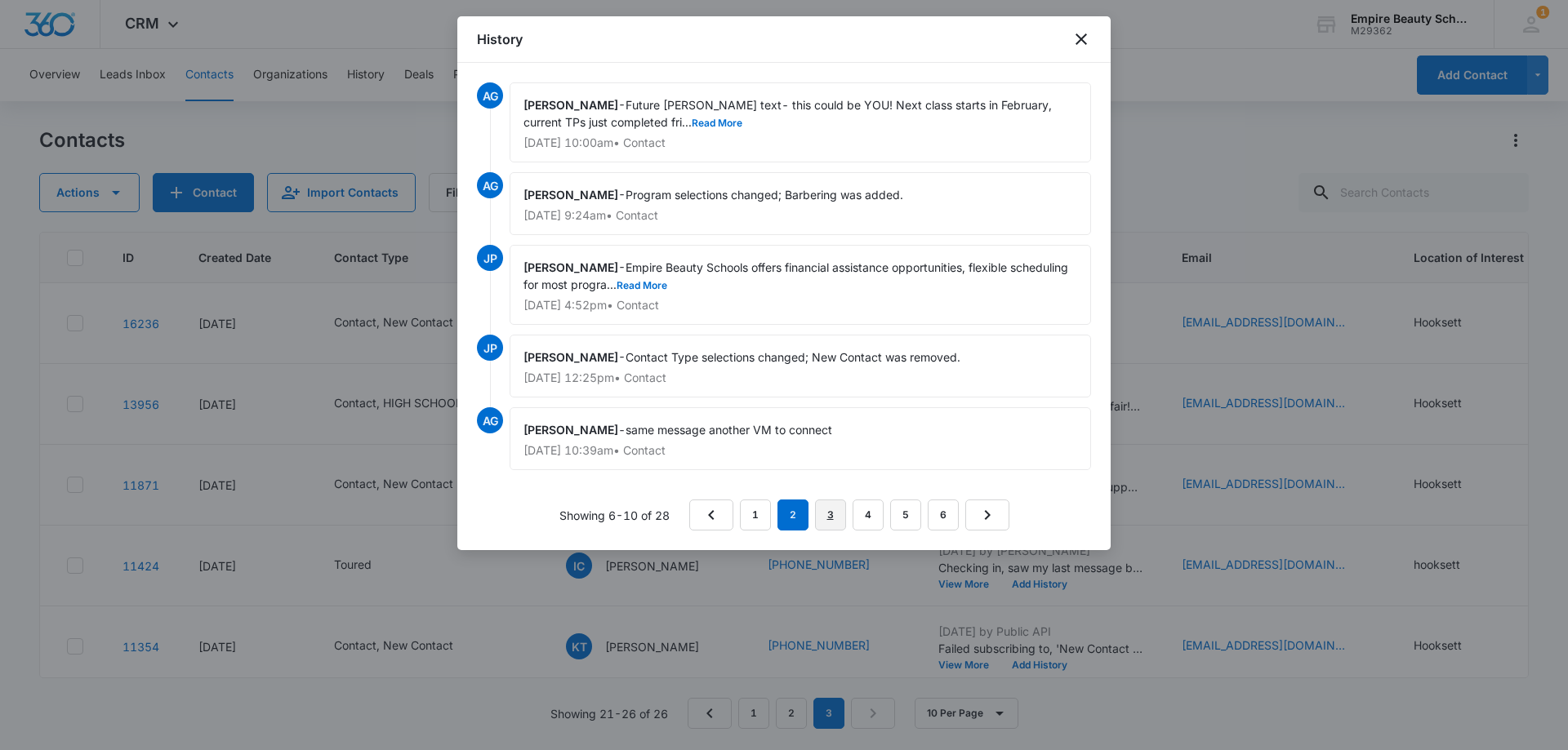
click at [823, 515] on link "3" at bounding box center [830, 515] width 31 height 31
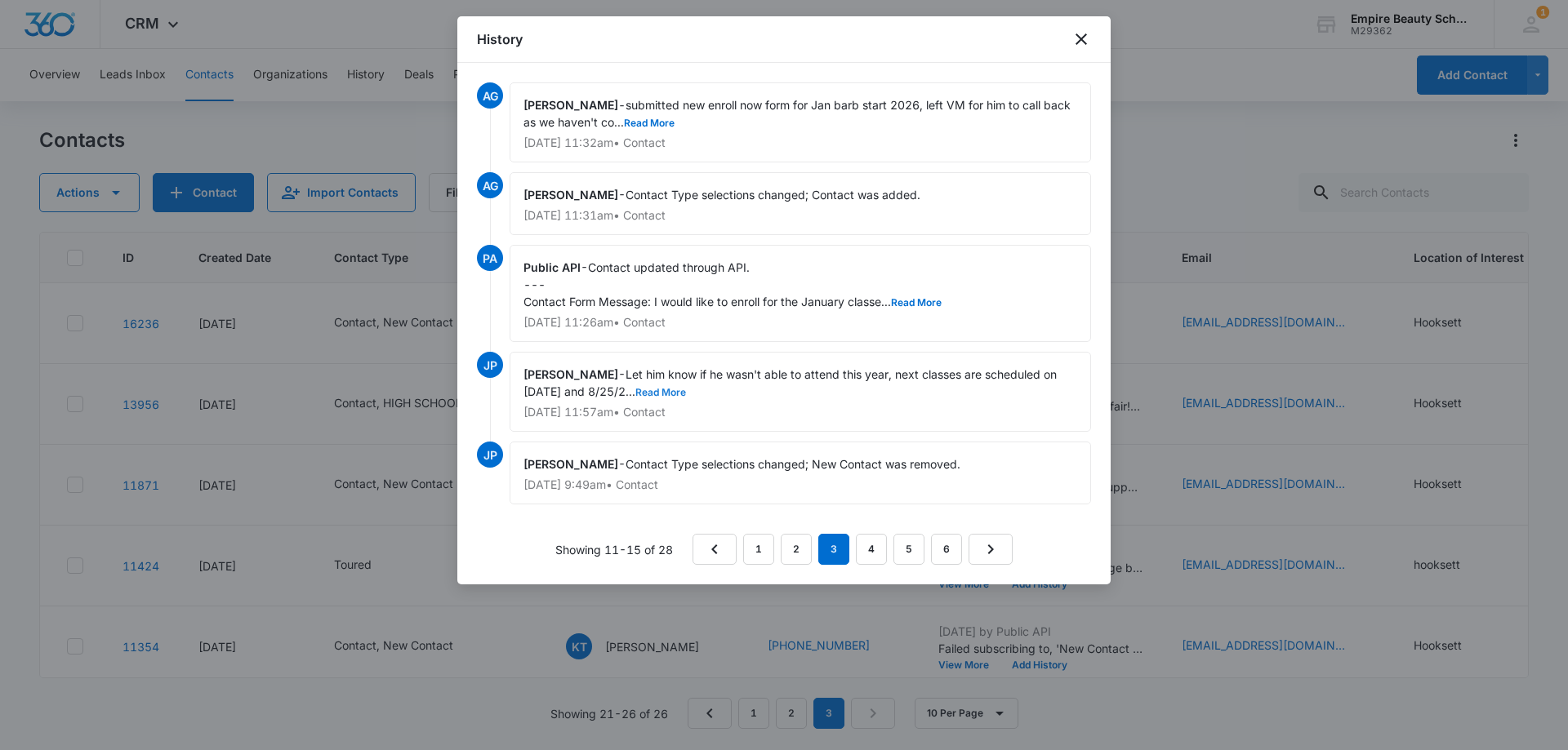
click at [681, 390] on button "Read More" at bounding box center [660, 393] width 51 height 10
click at [658, 120] on button "Read More" at bounding box center [648, 123] width 51 height 10
click at [922, 298] on button "Read More" at bounding box center [915, 302] width 51 height 10
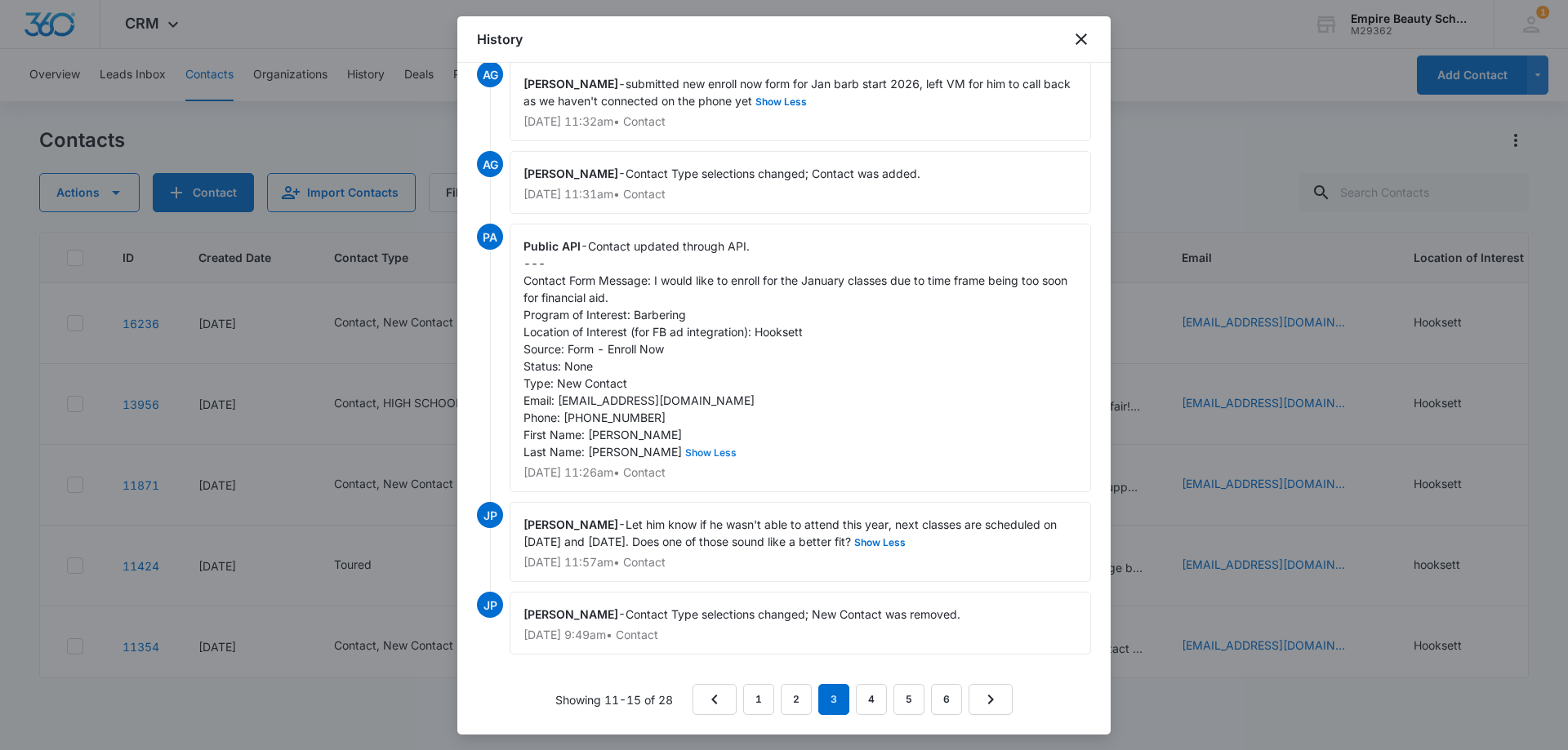
scroll to position [38, 0]
drag, startPoint x: 867, startPoint y: 696, endPoint x: 867, endPoint y: 687, distance: 9.0
click at [867, 695] on link "4" at bounding box center [871, 699] width 31 height 31
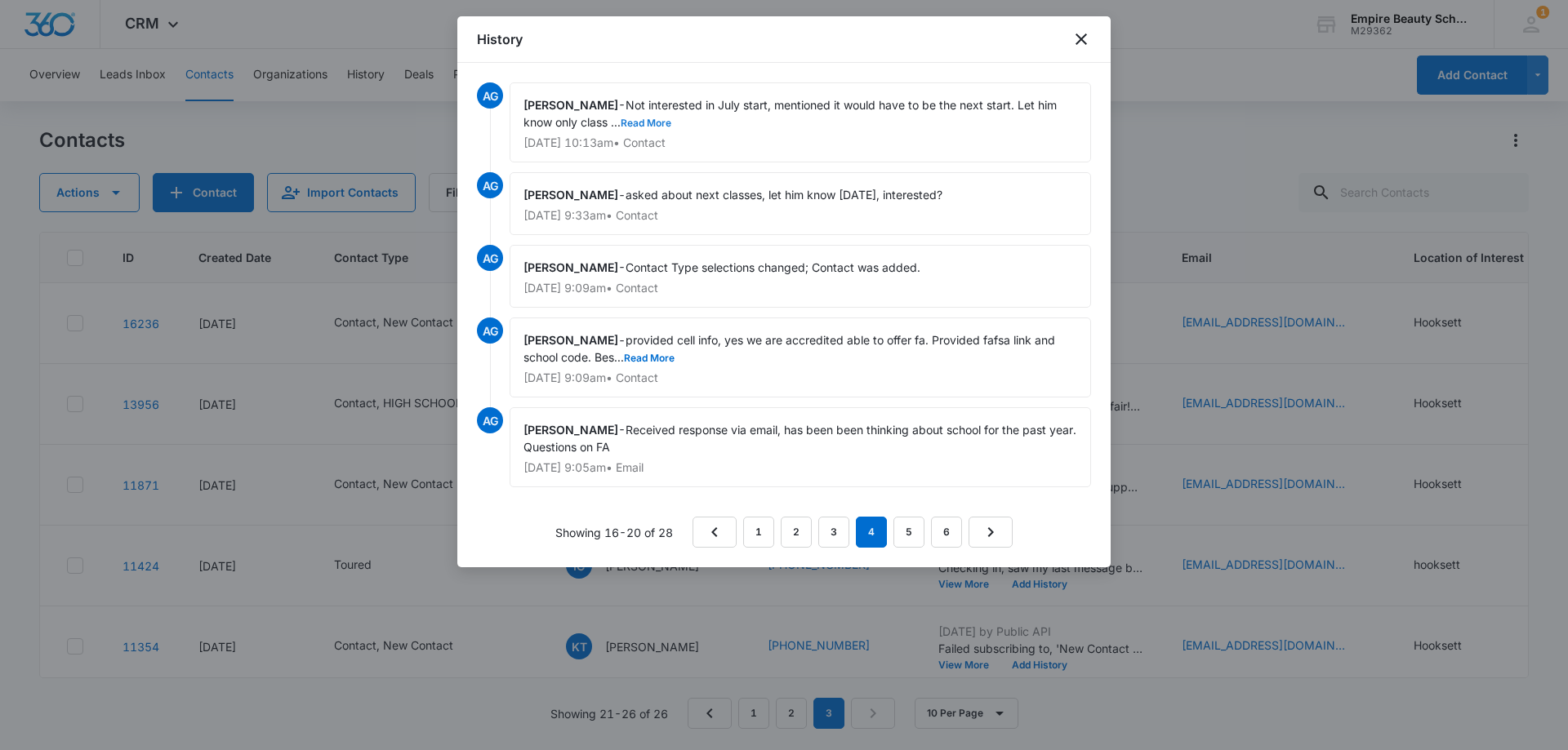
click at [646, 123] on button "Read More" at bounding box center [645, 123] width 51 height 10
click at [647, 356] on button "Read More" at bounding box center [648, 358] width 51 height 10
click at [907, 527] on link "5" at bounding box center [908, 531] width 31 height 31
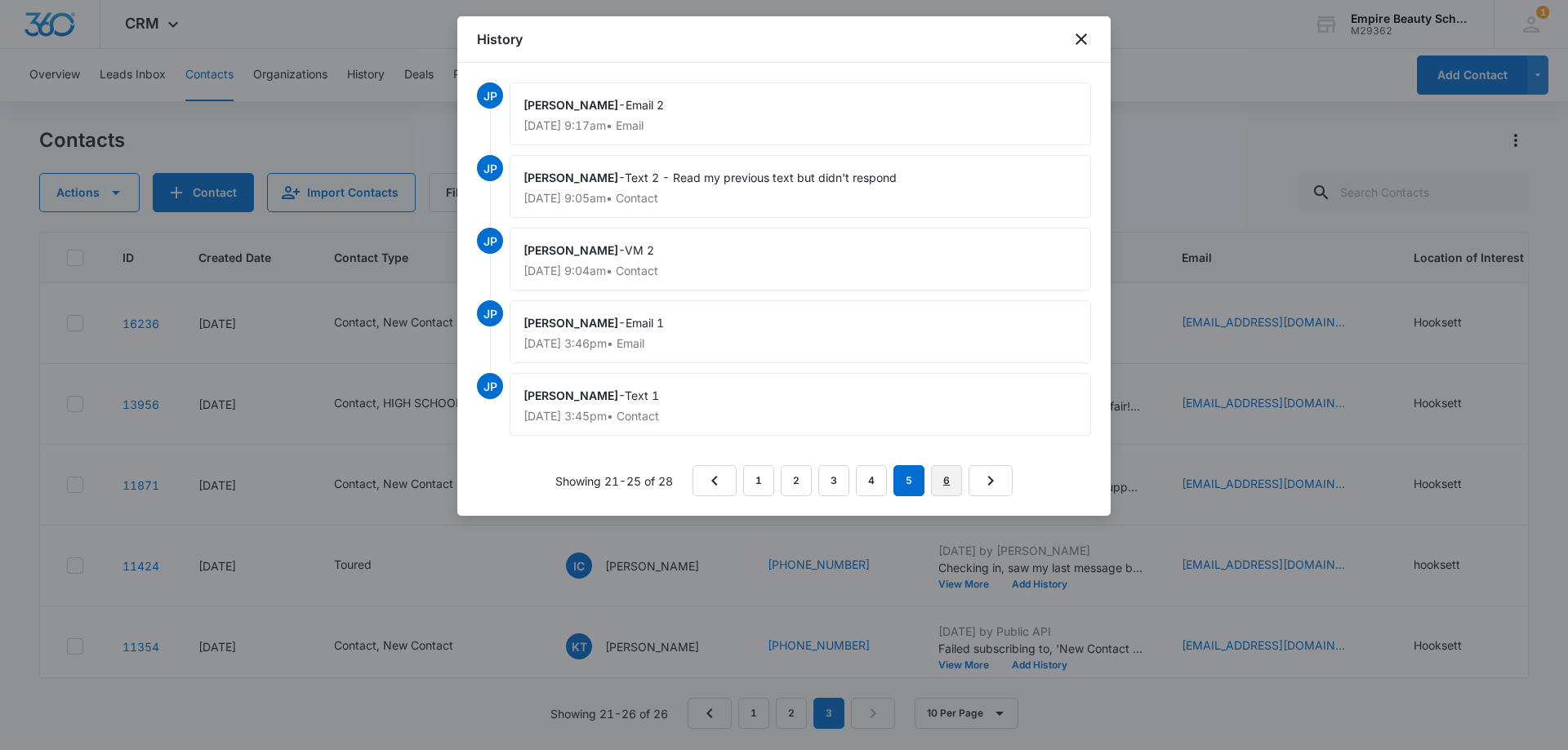
click at [948, 476] on link "6" at bounding box center [945, 480] width 31 height 31
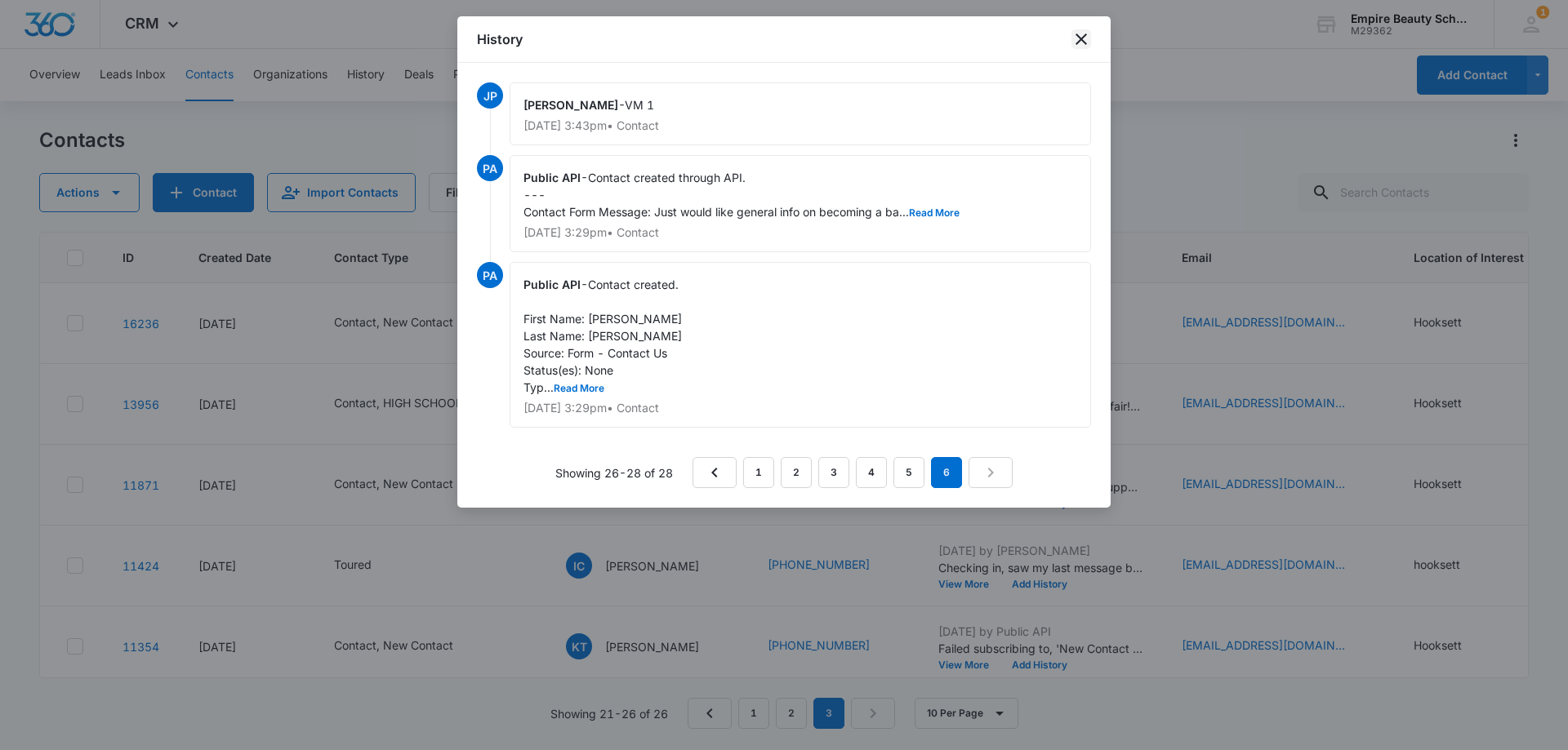
click at [1075, 39] on icon "close" at bounding box center [1081, 39] width 20 height 20
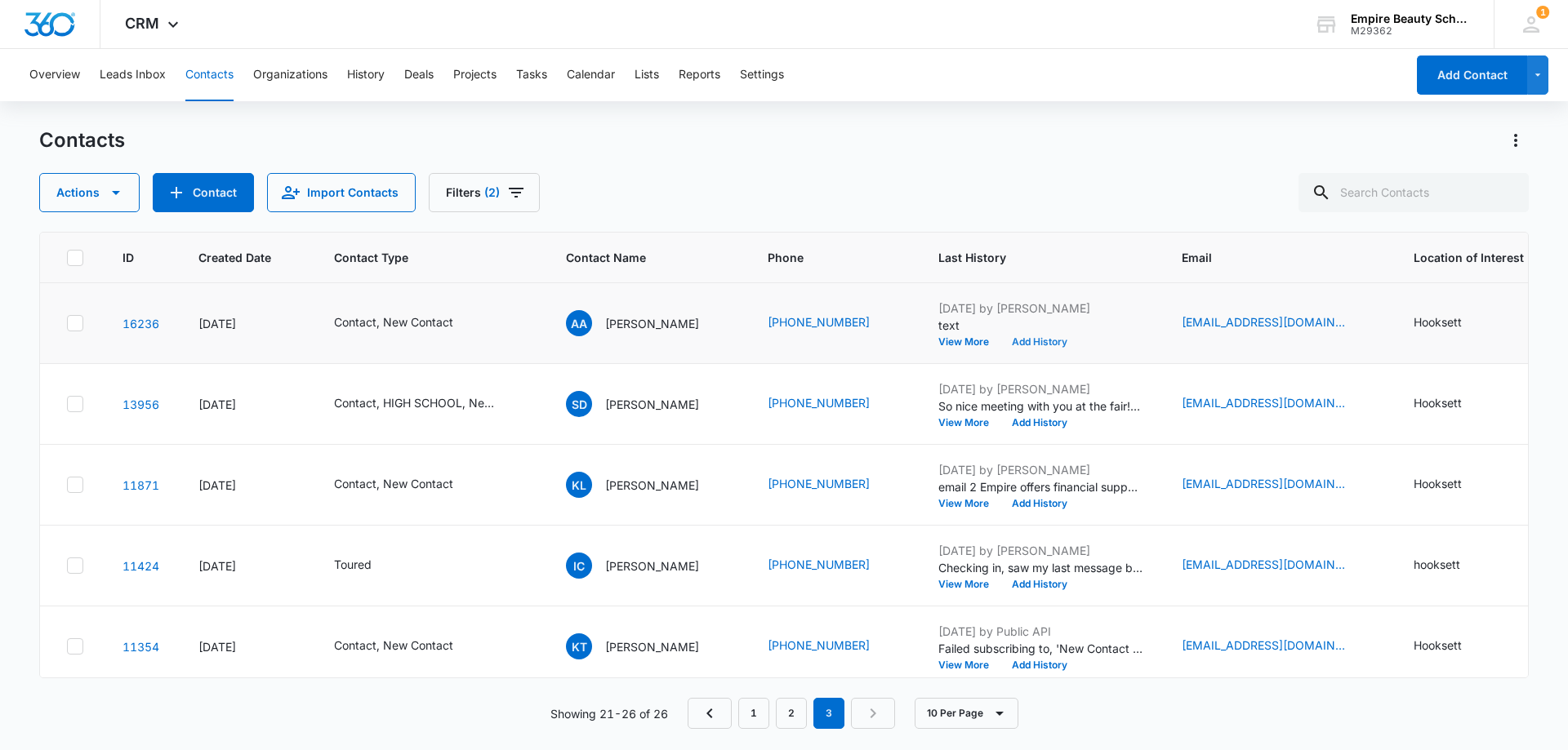
click at [1021, 337] on button "Add History" at bounding box center [1039, 342] width 79 height 10
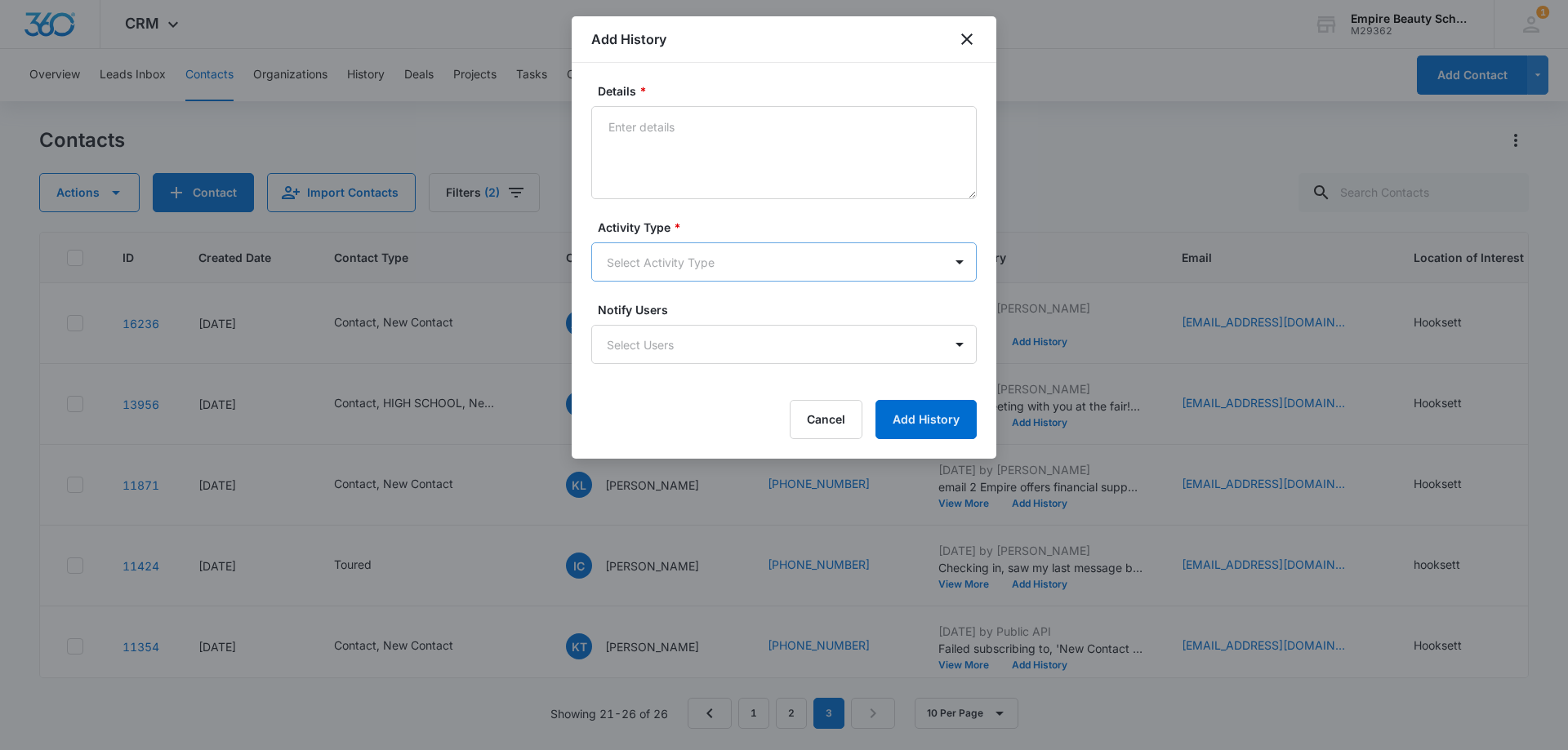
click at [668, 251] on body "CRM Apps Forms CRM Email Shop Payments POS Files Brand Settings Empire Beauty S…" at bounding box center [784, 375] width 1568 height 750
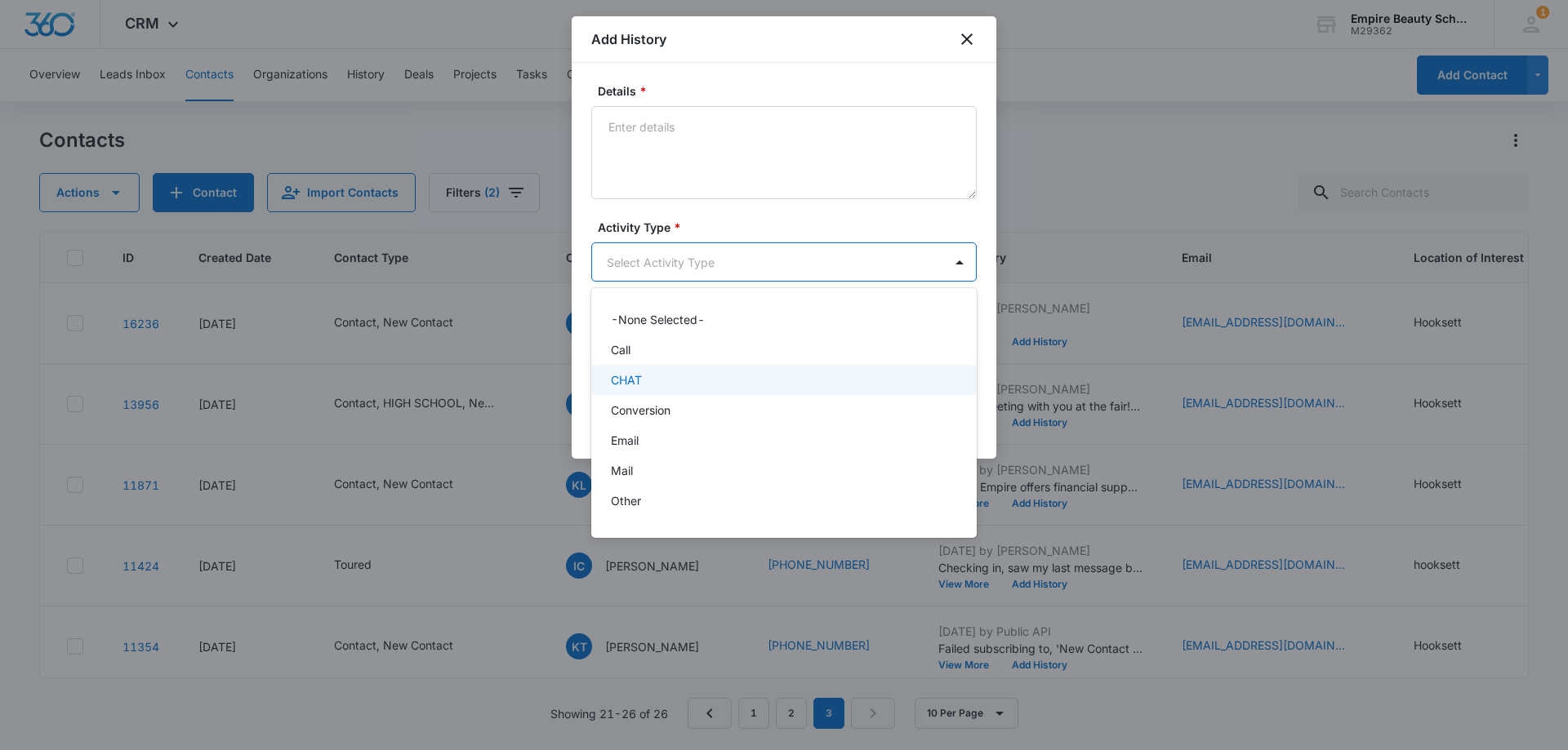
scroll to position [85, 0]
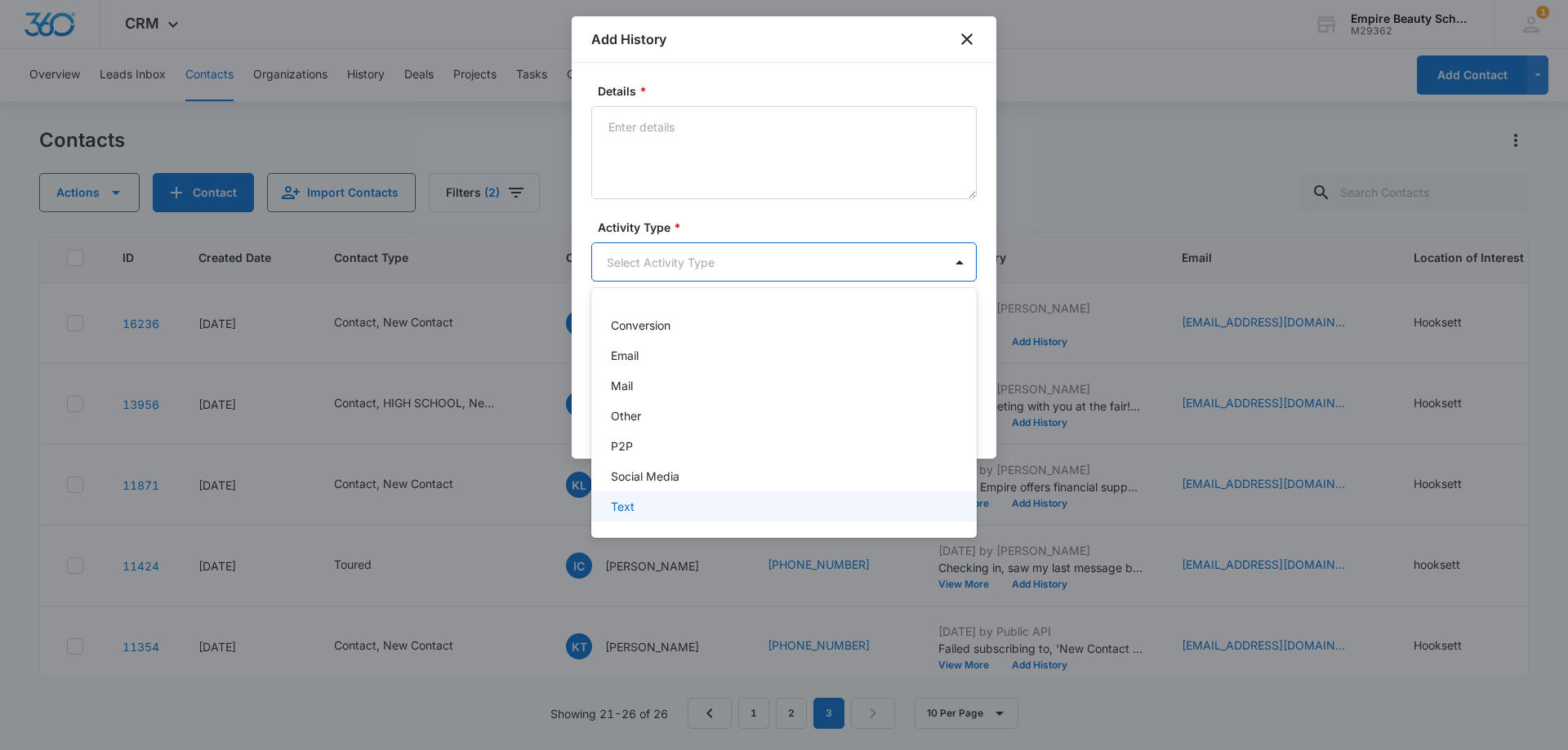
click at [658, 498] on div "Text" at bounding box center [783, 506] width 343 height 17
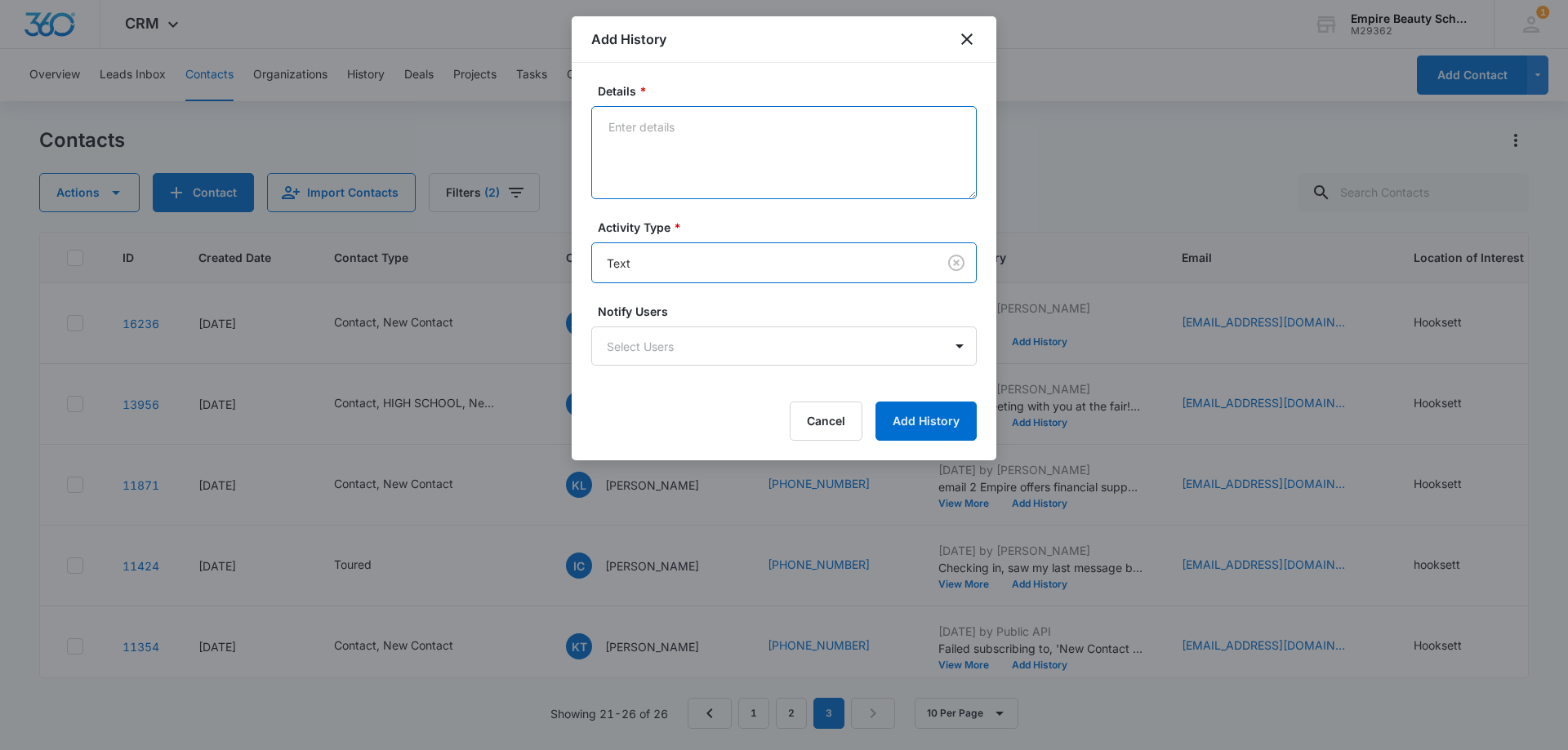
click at [643, 186] on textarea "Details *" at bounding box center [784, 152] width 386 height 93
type textarea "text"
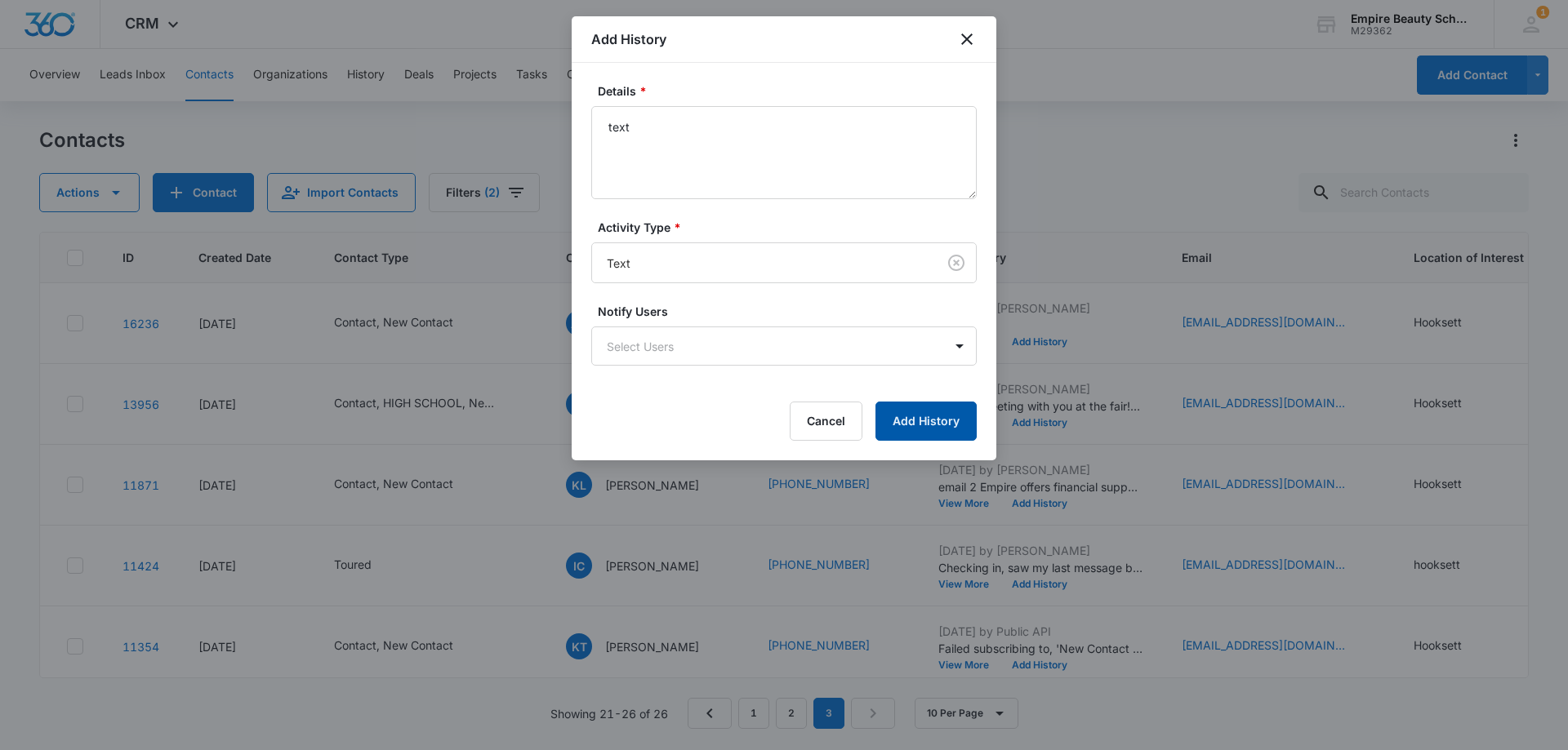
click at [895, 419] on button "Add History" at bounding box center [926, 420] width 101 height 39
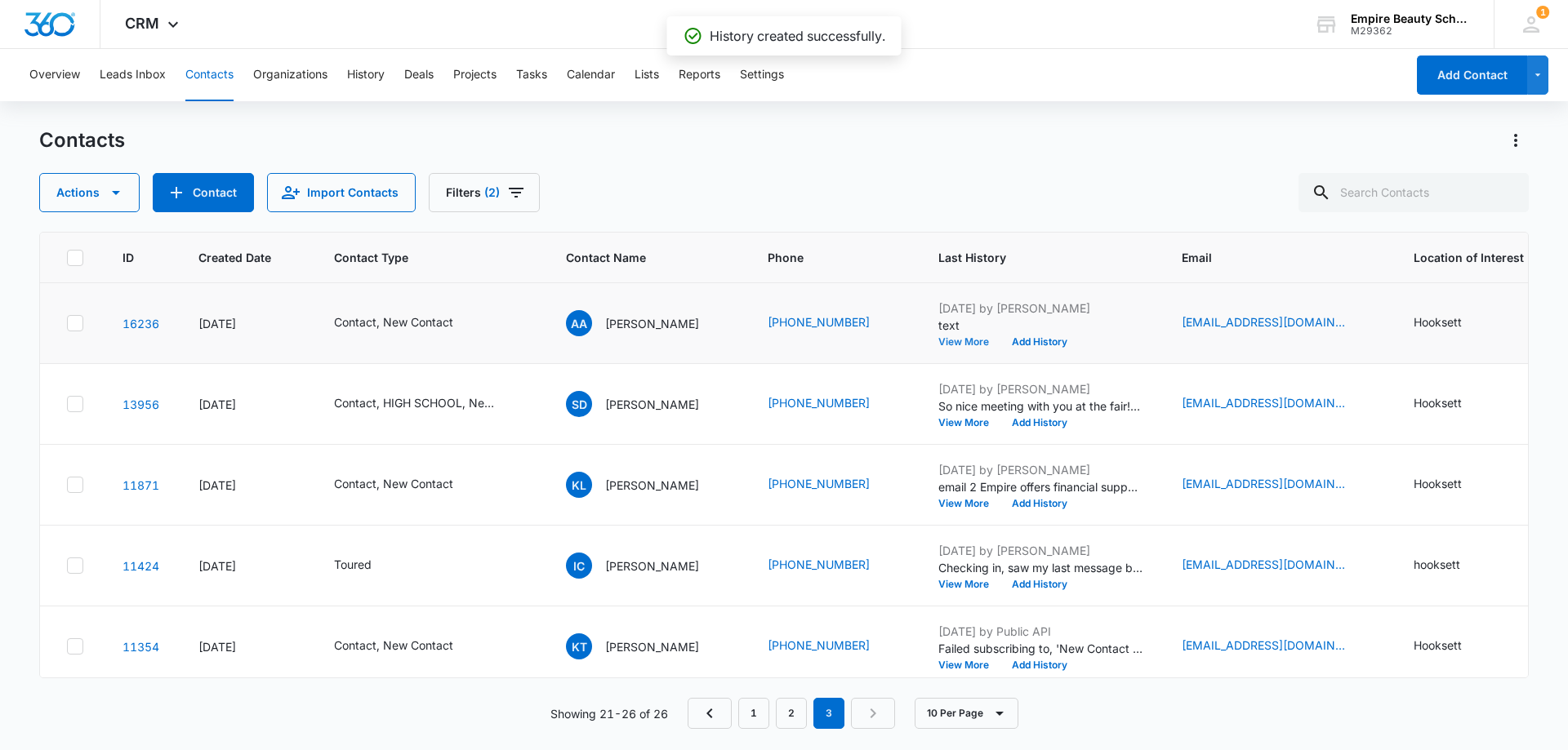
click at [962, 338] on button "View More" at bounding box center [968, 342] width 62 height 10
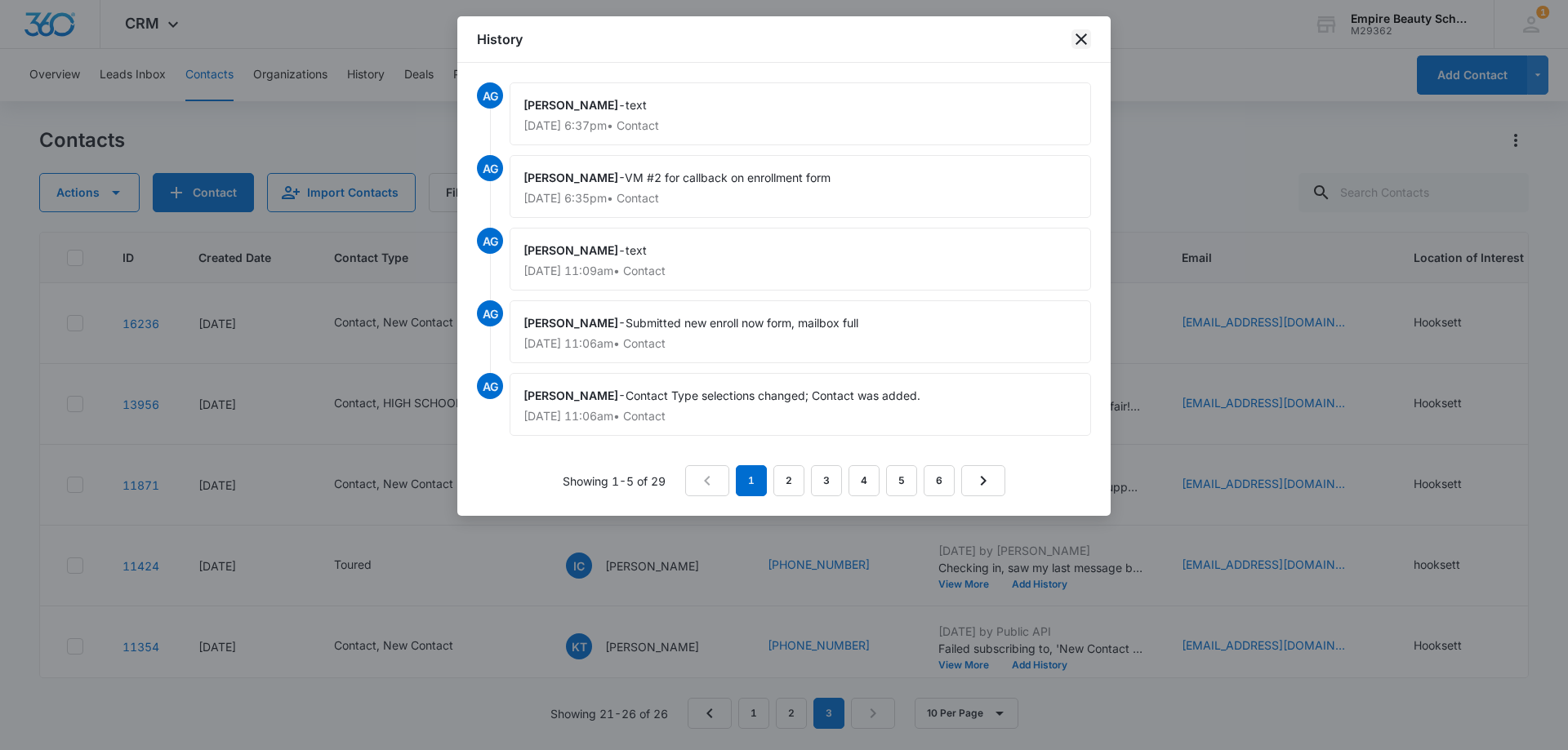
click at [1073, 35] on icon "close" at bounding box center [1081, 39] width 20 height 20
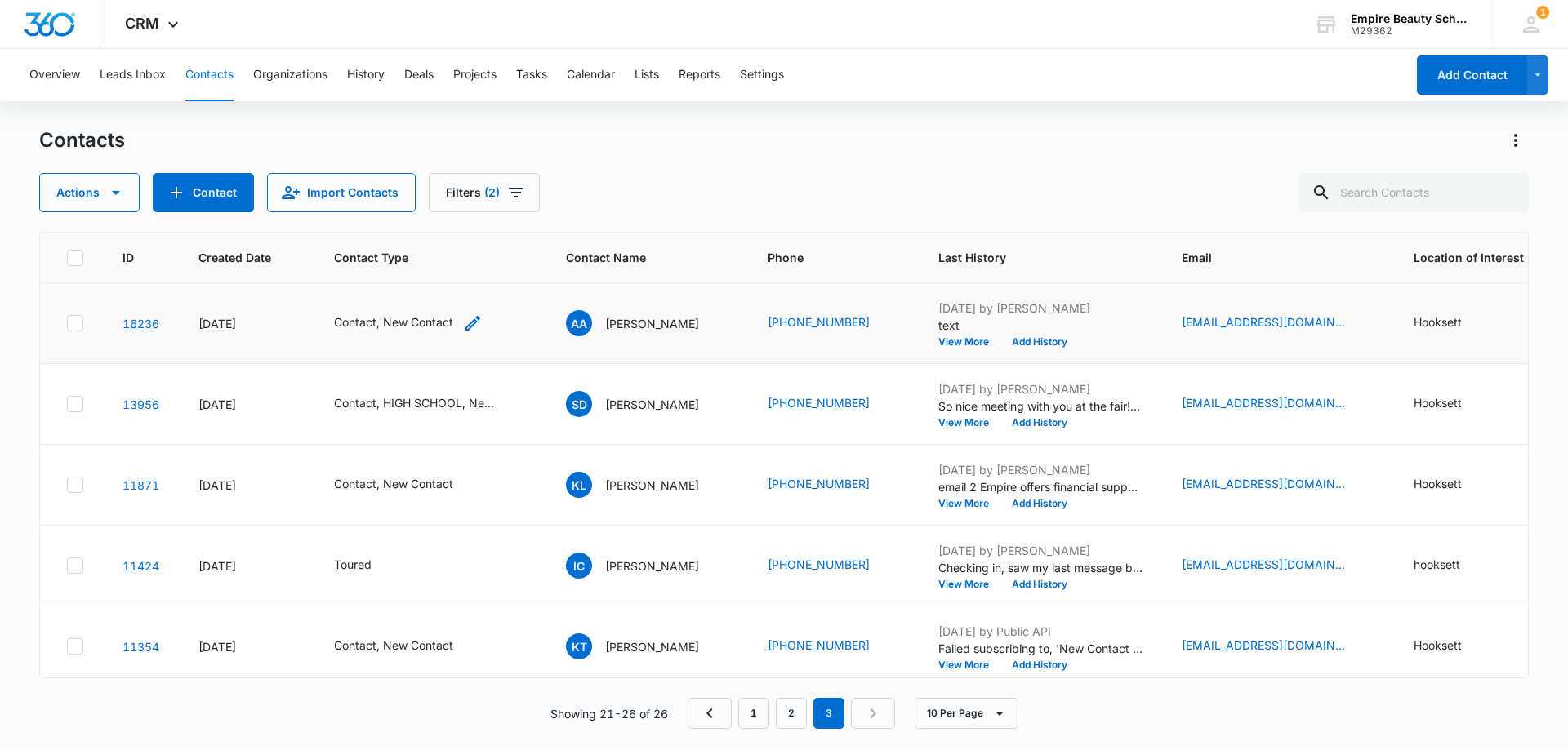
click at [471, 326] on icon "Contact Type - Contact, New Contact - Select to Edit Field" at bounding box center [473, 323] width 15 height 15
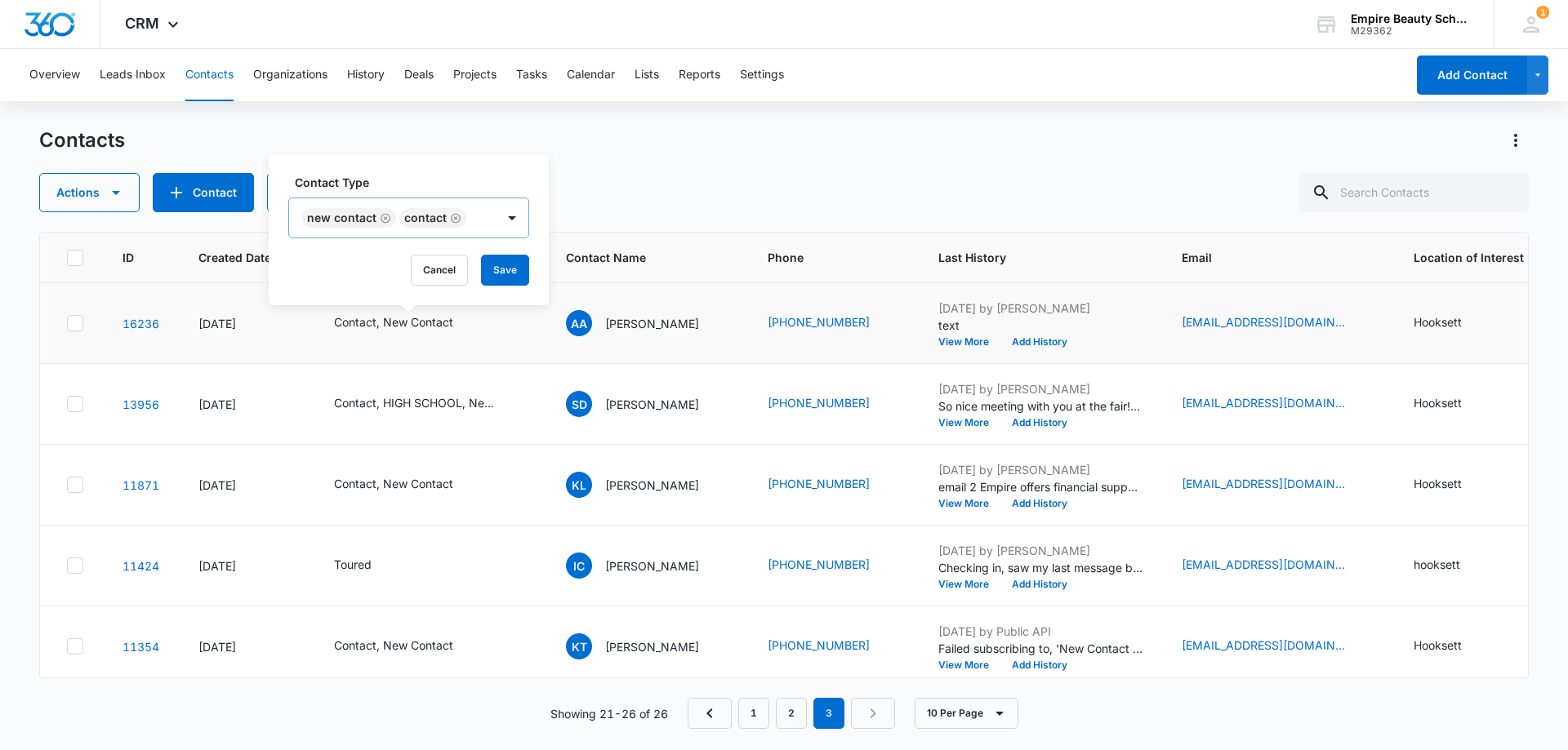
click at [383, 220] on icon "Remove New Contact" at bounding box center [386, 218] width 10 height 10
click at [412, 260] on button "Save" at bounding box center [408, 269] width 48 height 31
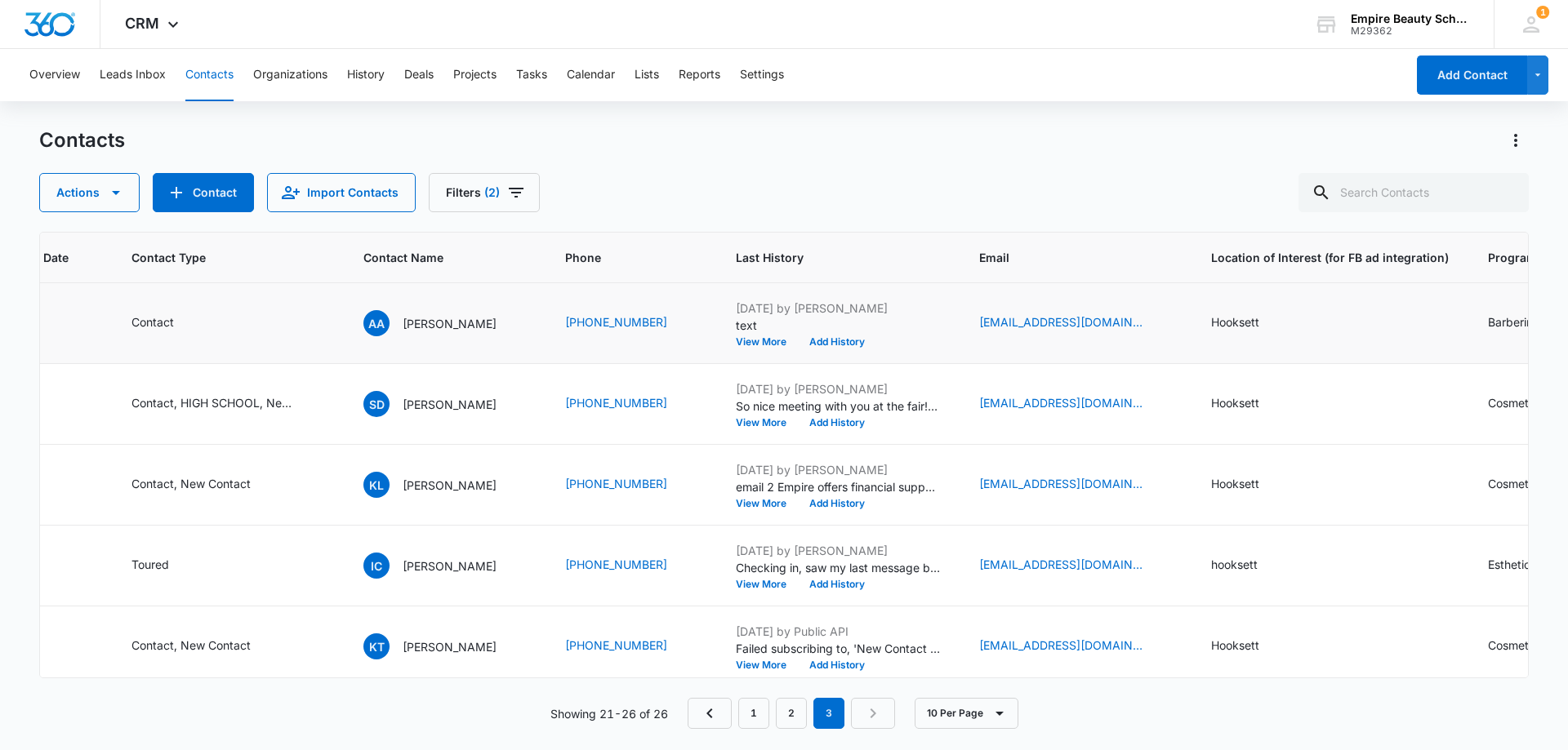
scroll to position [0, 0]
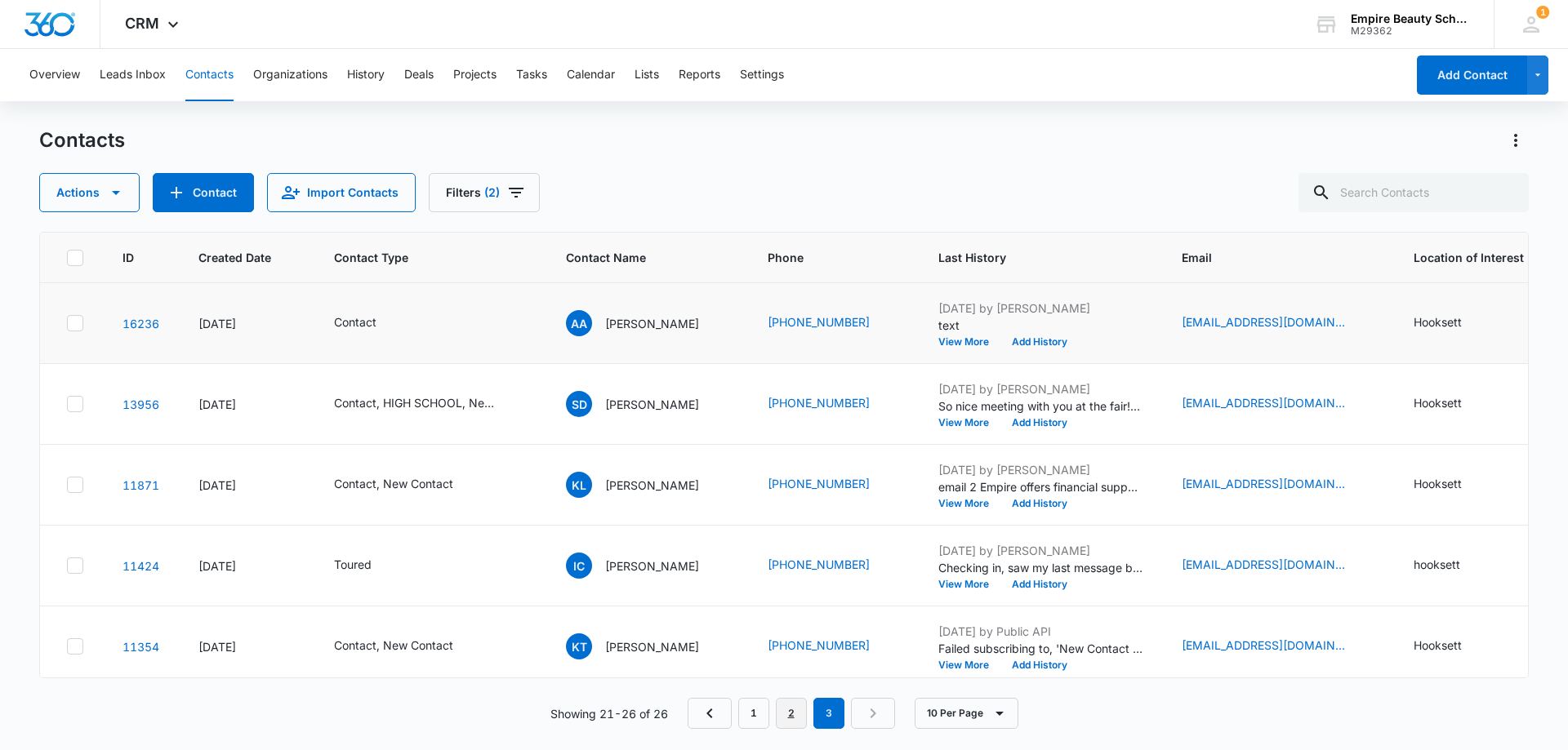
click at [788, 718] on link "2" at bounding box center [790, 713] width 31 height 31
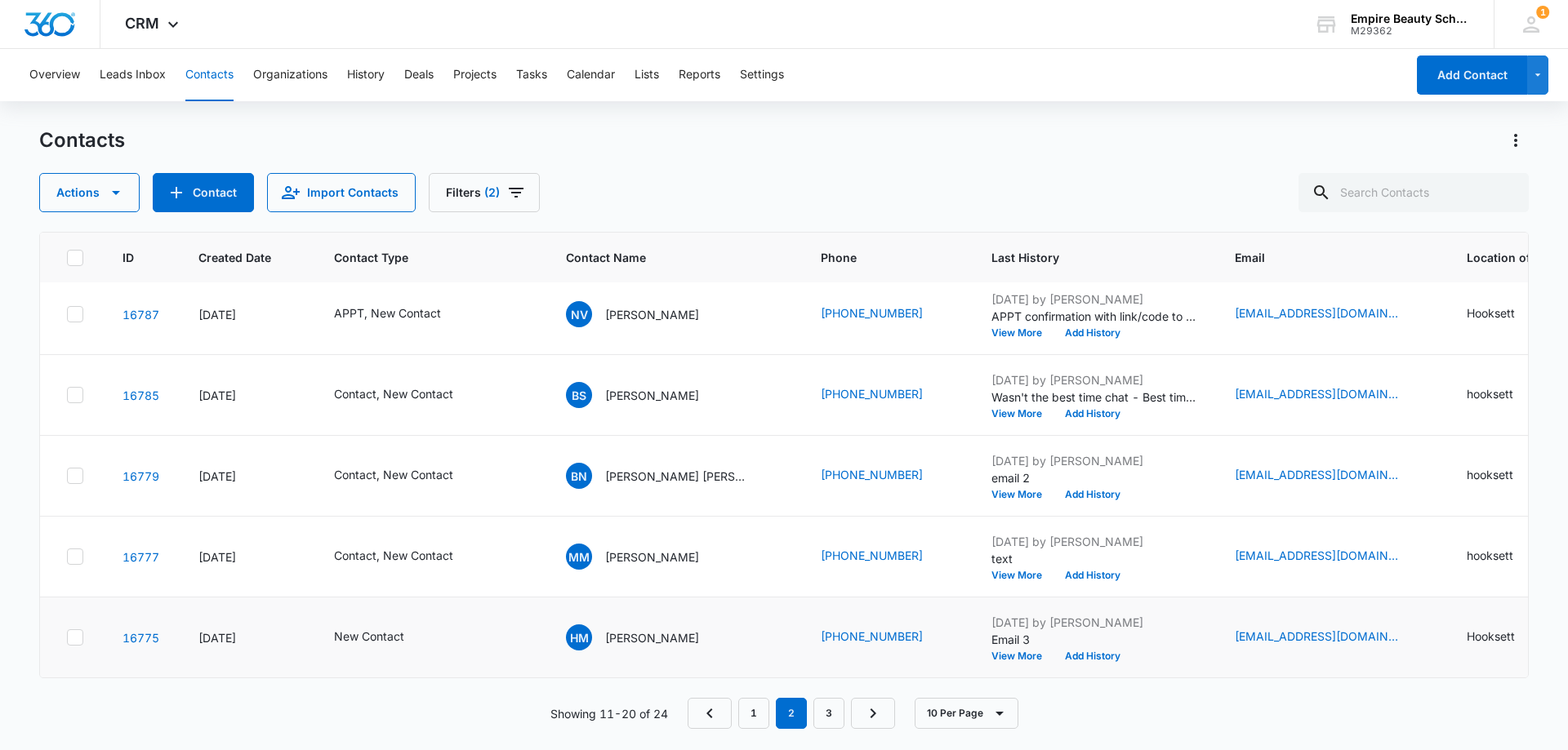
scroll to position [425, 0]
click at [991, 651] on button "View More" at bounding box center [1022, 656] width 62 height 10
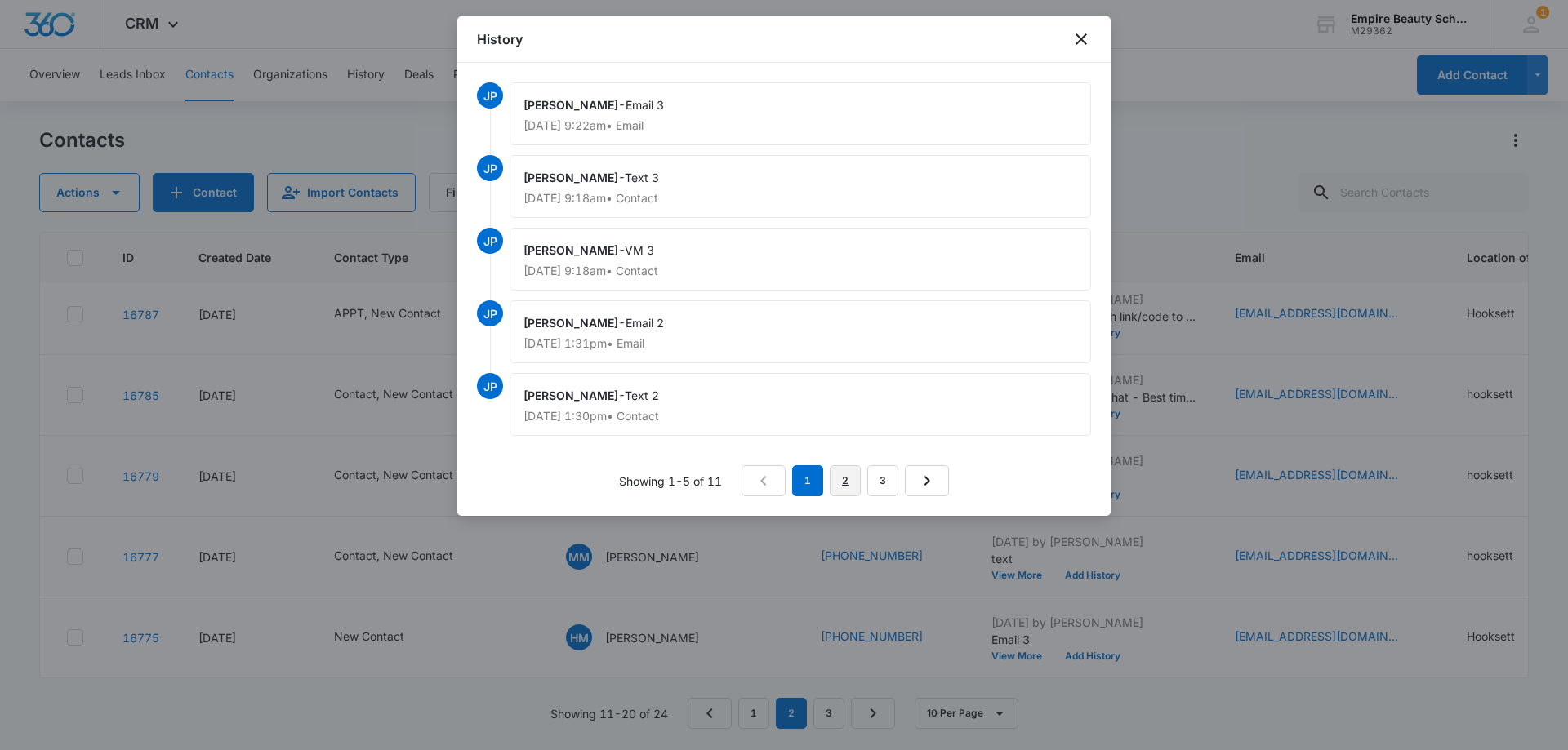
click at [849, 479] on link "2" at bounding box center [844, 480] width 31 height 31
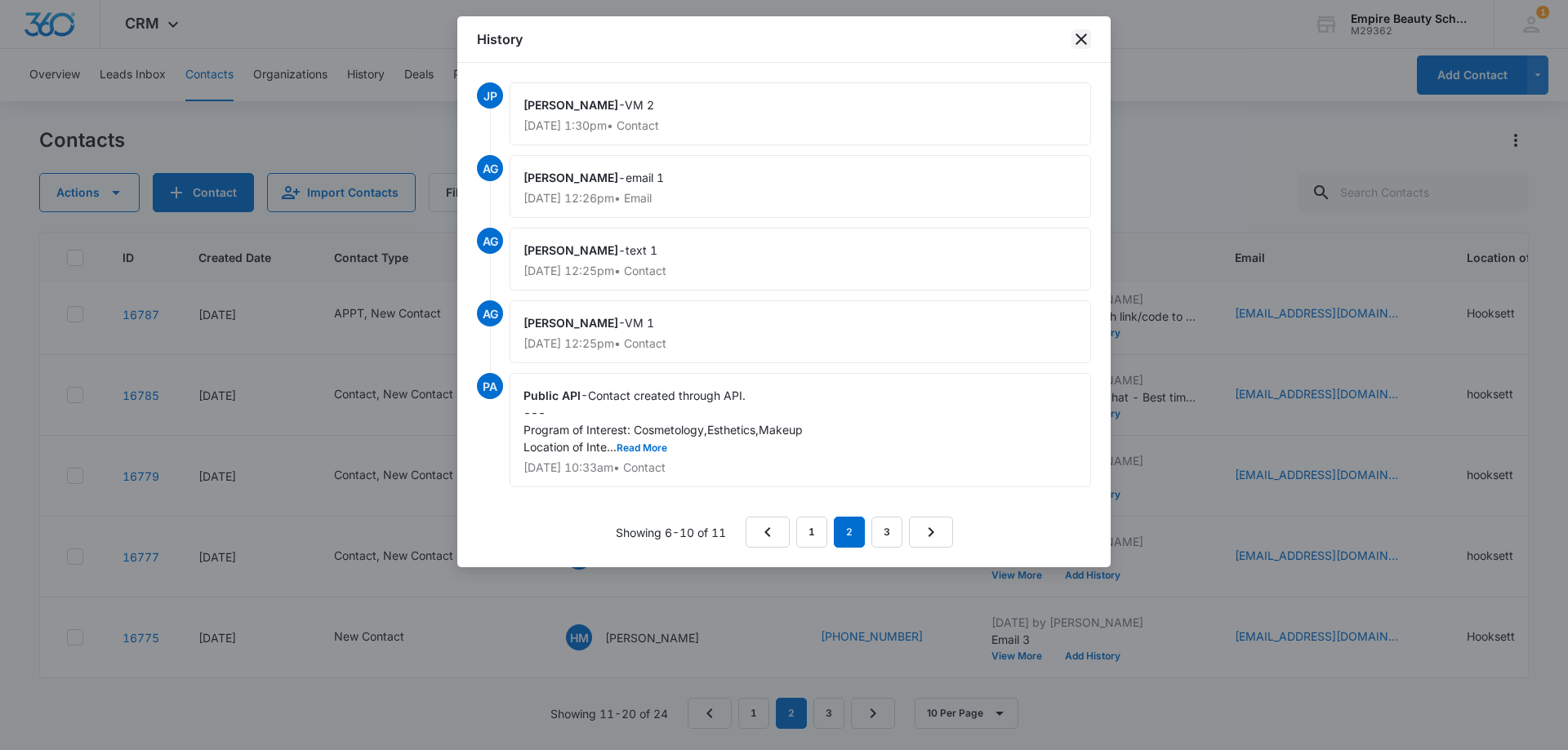
click at [1084, 36] on icon "close" at bounding box center [1081, 39] width 12 height 12
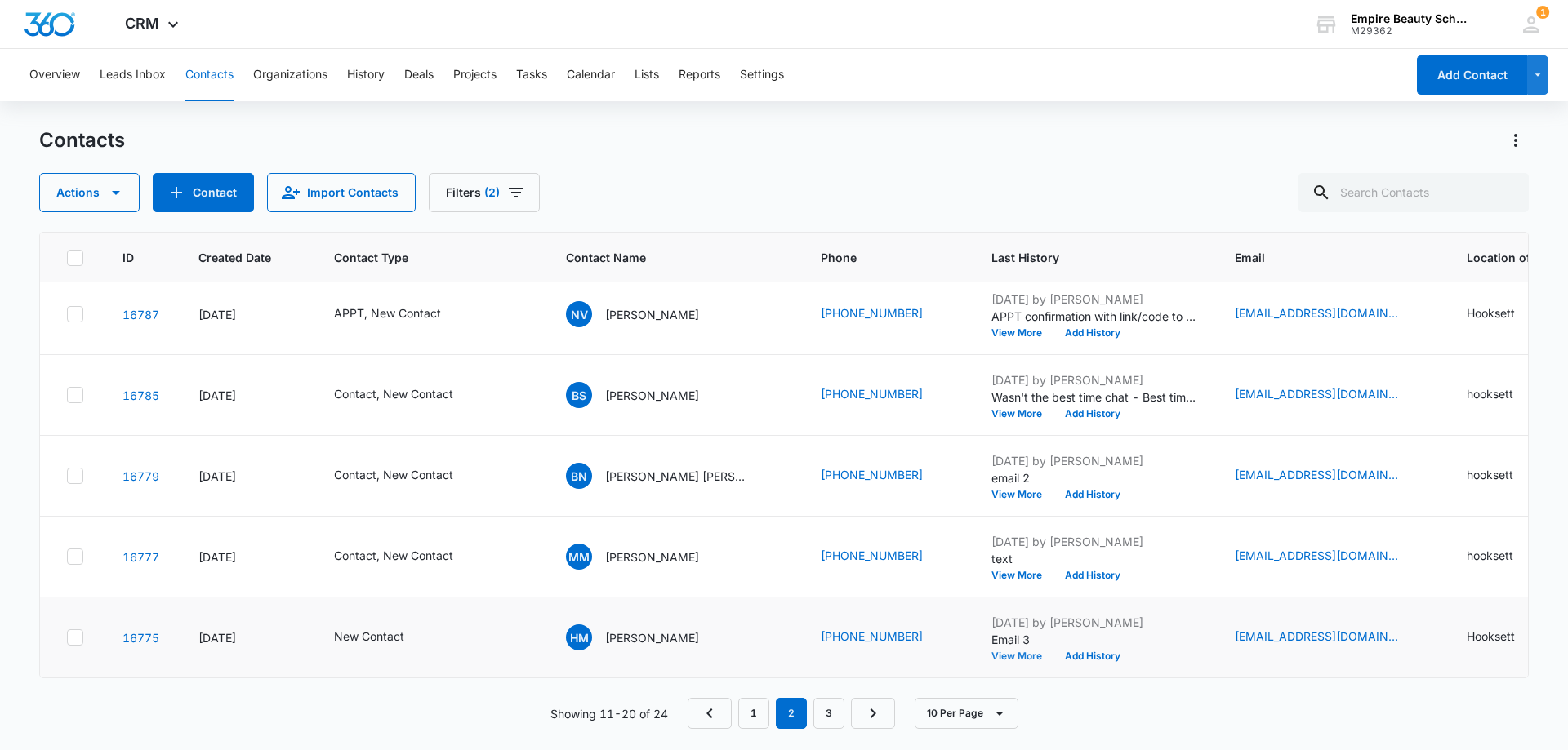
click at [991, 651] on button "View More" at bounding box center [1022, 656] width 62 height 10
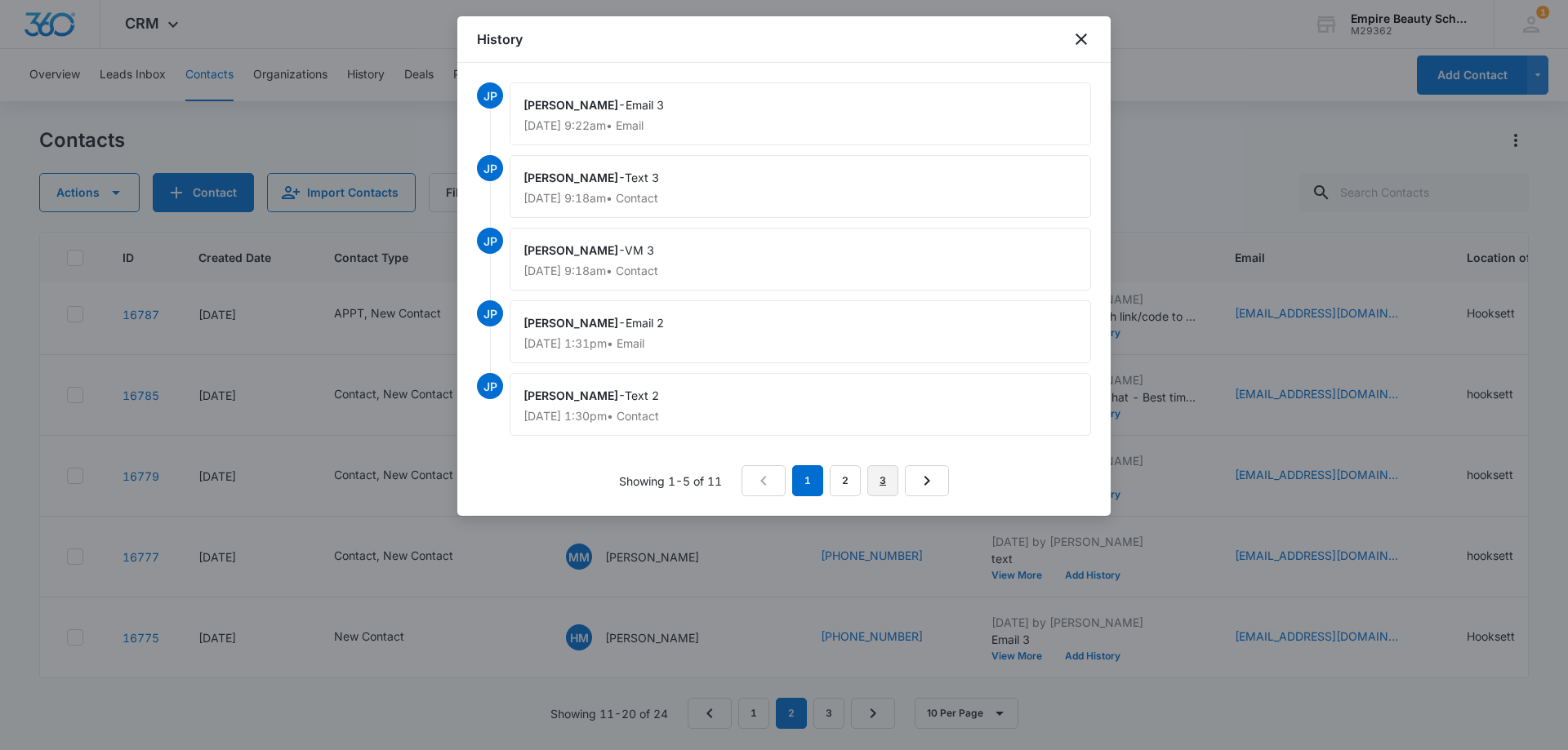
click at [872, 476] on link "3" at bounding box center [882, 480] width 31 height 31
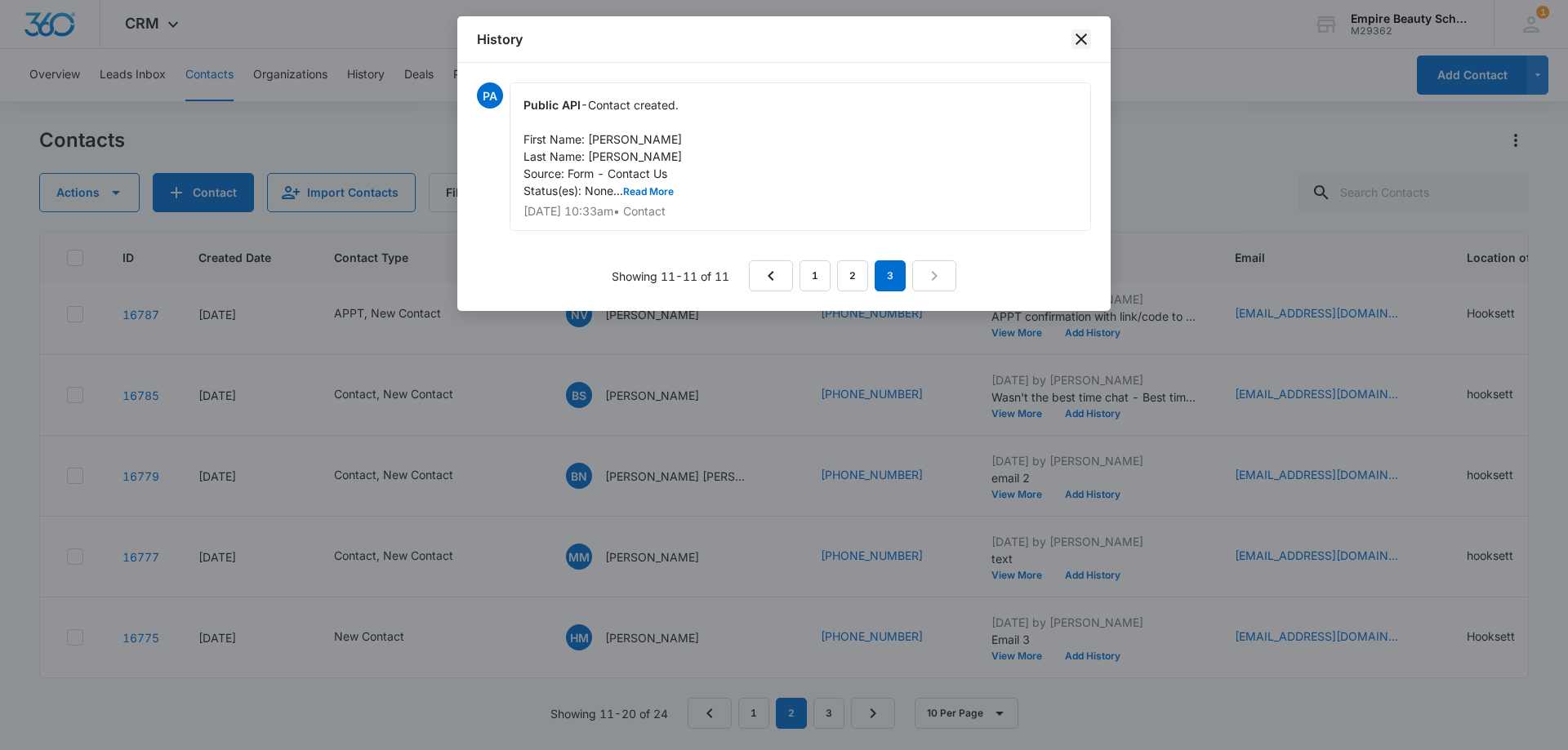
click at [1088, 31] on icon "close" at bounding box center [1081, 39] width 20 height 20
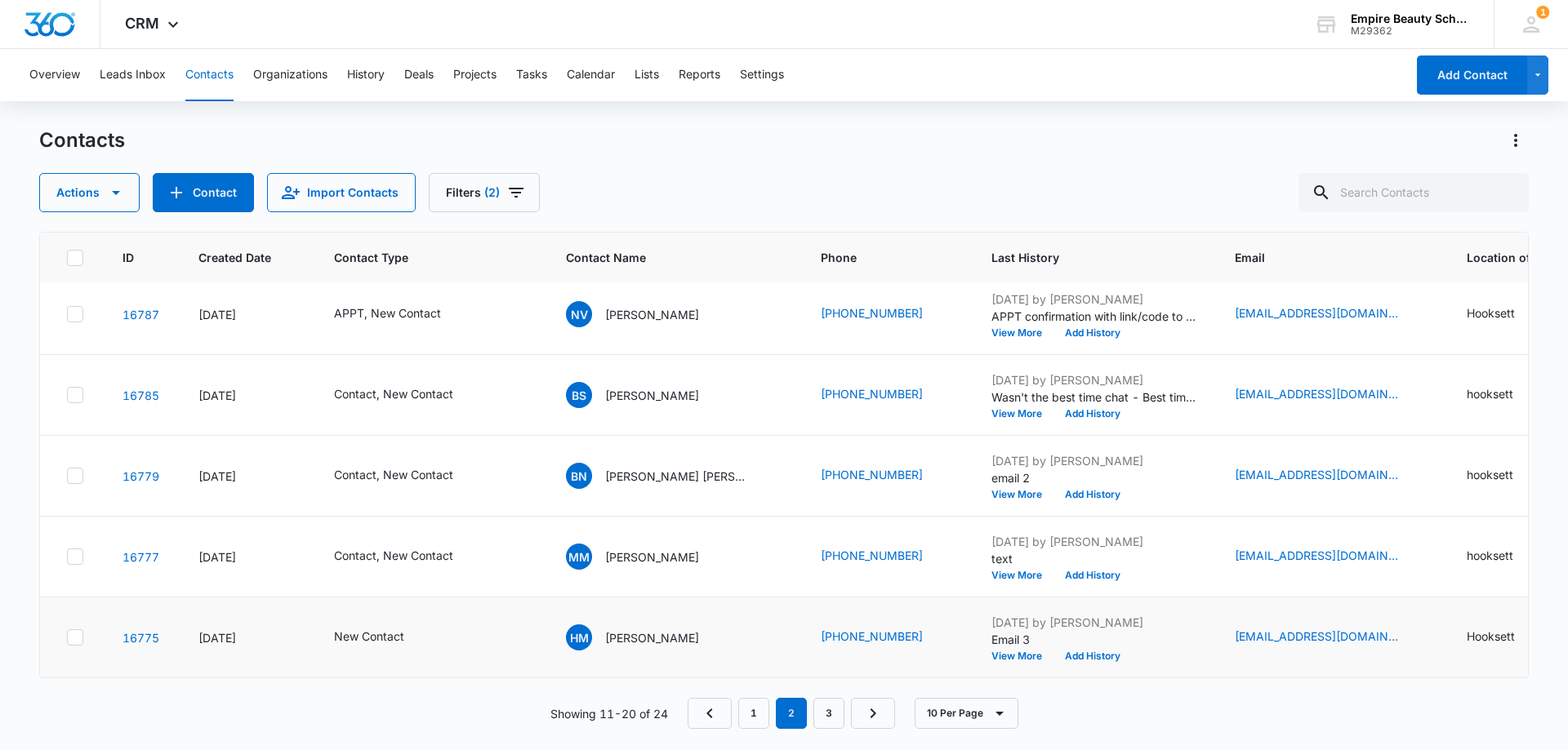
click at [1056, 636] on div "[DATE] by [PERSON_NAME] Email 3 View More Add History" at bounding box center [1093, 636] width 204 height 47
click at [1053, 651] on button "Add History" at bounding box center [1092, 656] width 79 height 10
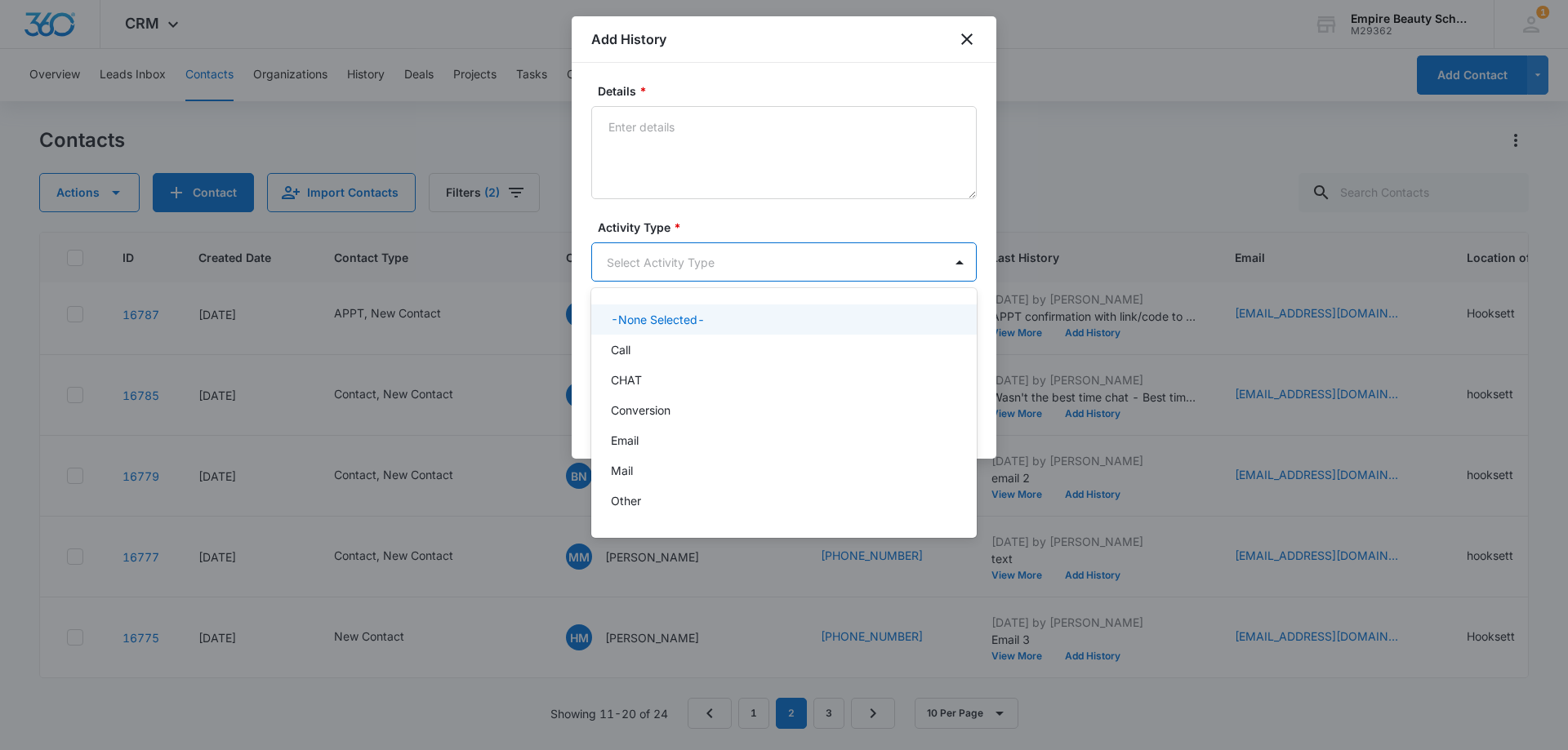
click at [643, 264] on body "CRM Apps Forms CRM Email Shop Payments POS Files Brand Settings Empire Beauty S…" at bounding box center [784, 375] width 1568 height 750
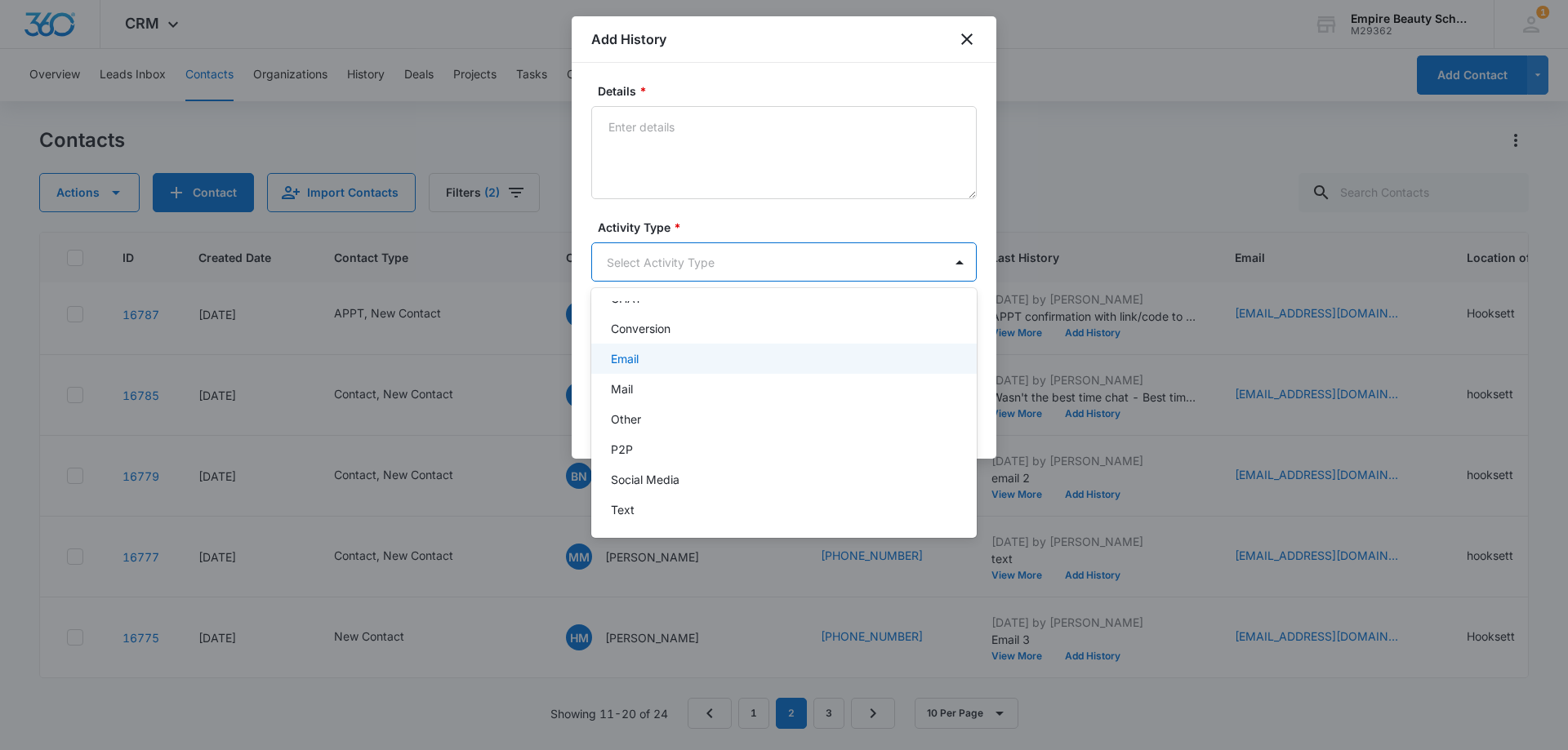
scroll to position [0, 0]
click at [645, 350] on div "Call" at bounding box center [783, 350] width 343 height 17
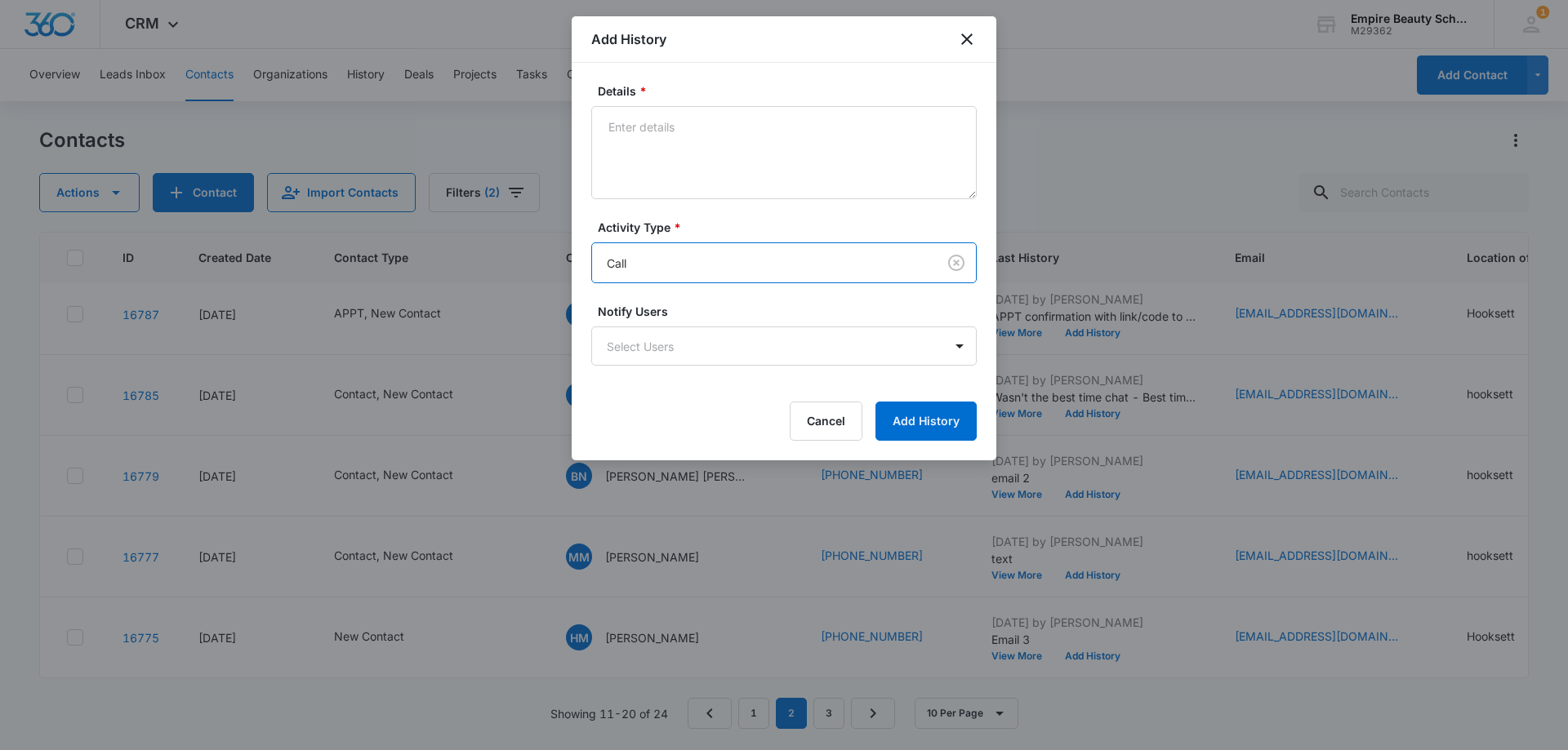
click at [656, 199] on form "Details * Activity Type * option Call, selected. Call Notify Users Select Users…" at bounding box center [784, 261] width 386 height 358
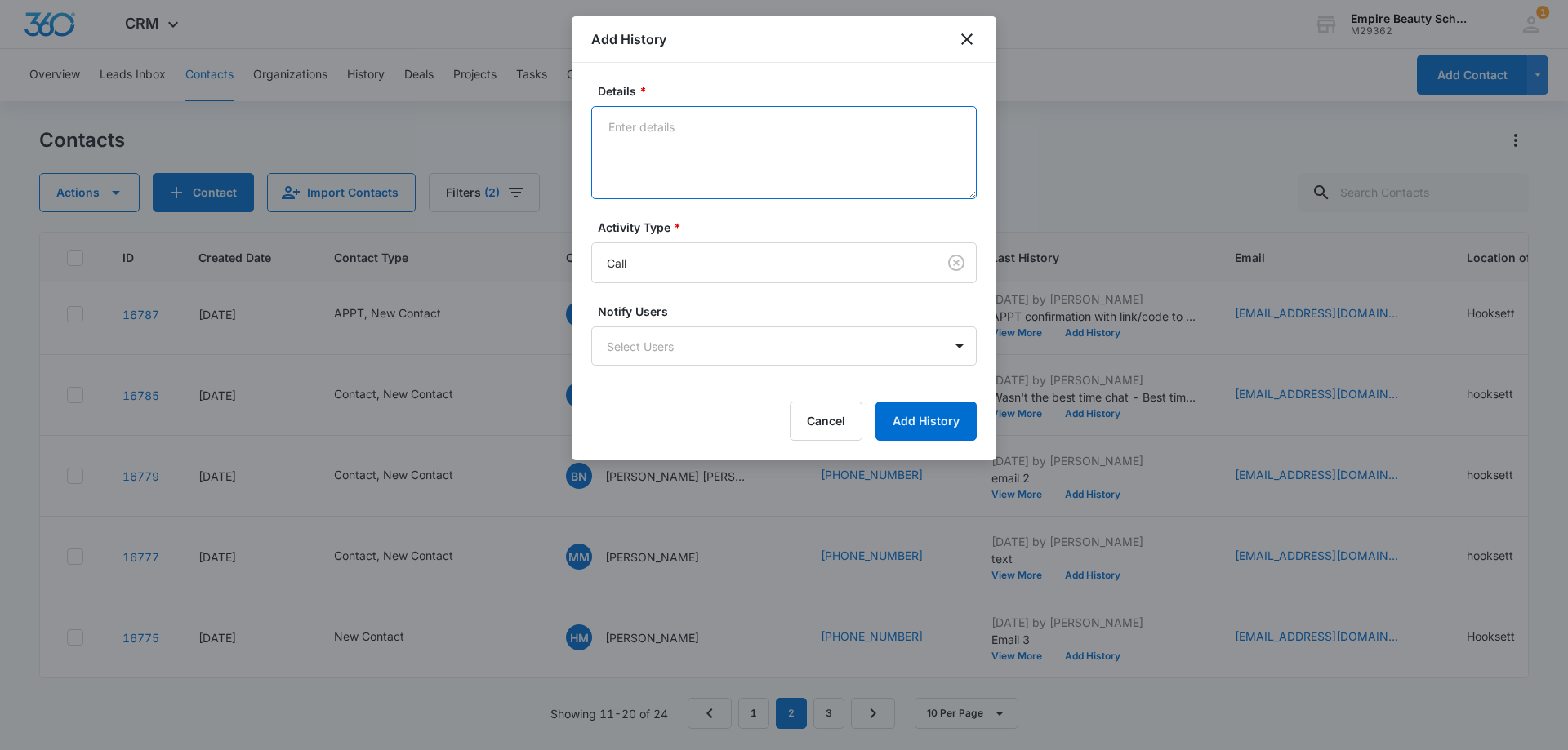
click at [650, 190] on textarea "Details *" at bounding box center [784, 152] width 386 height 93
type textarea "VM for callback, still interested in pursuing education with us?"
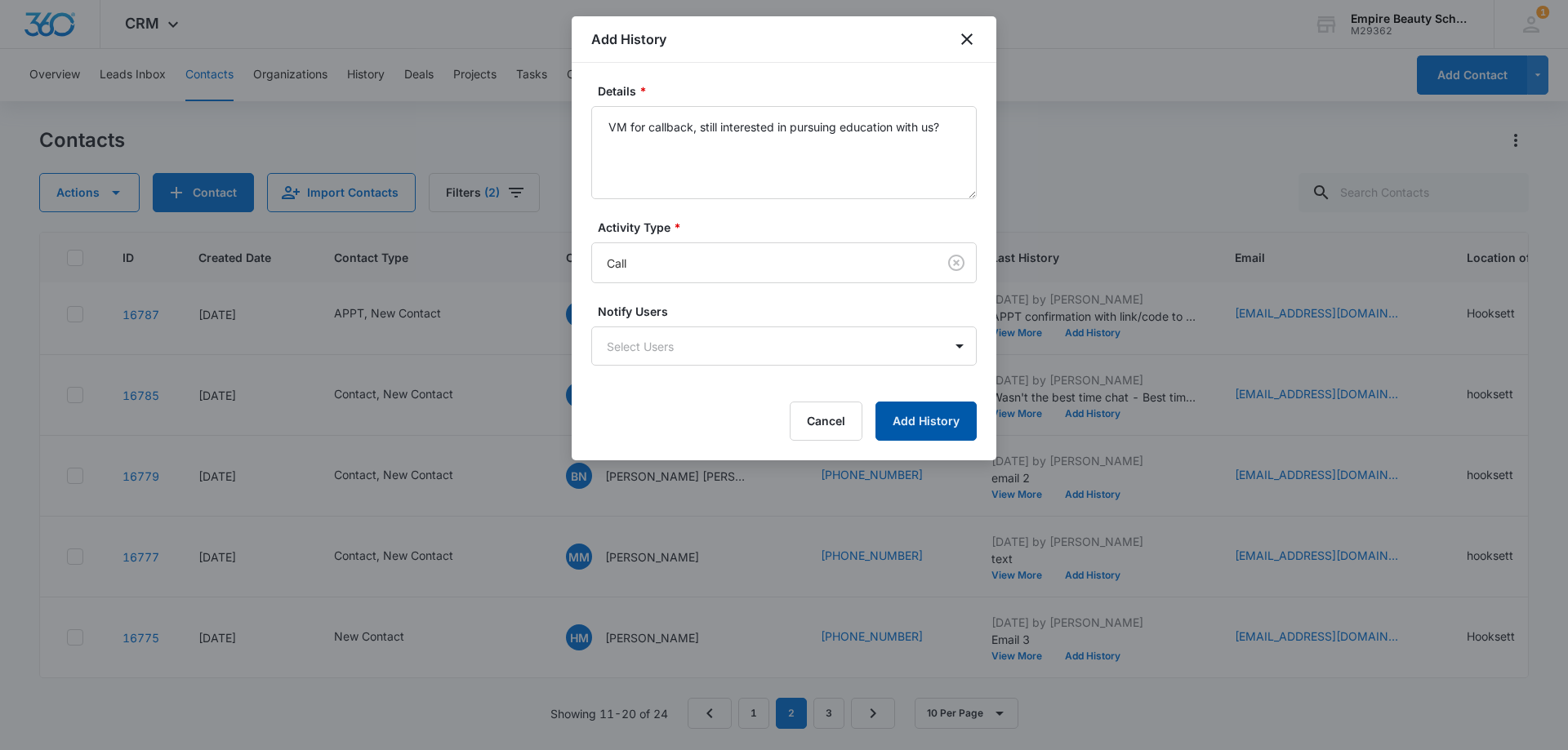
click at [916, 414] on button "Add History" at bounding box center [926, 420] width 101 height 39
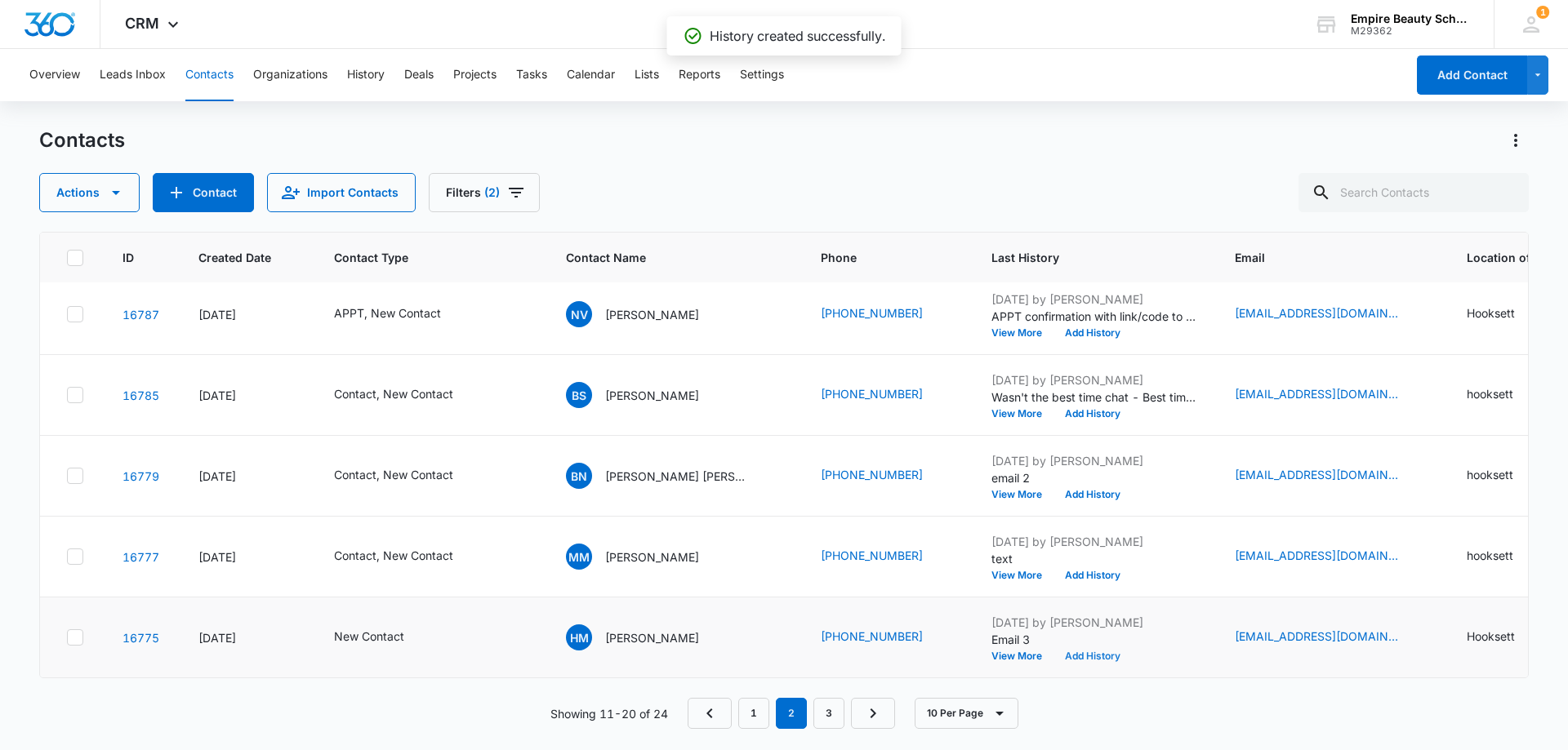
click at [1053, 651] on button "Add History" at bounding box center [1092, 656] width 79 height 10
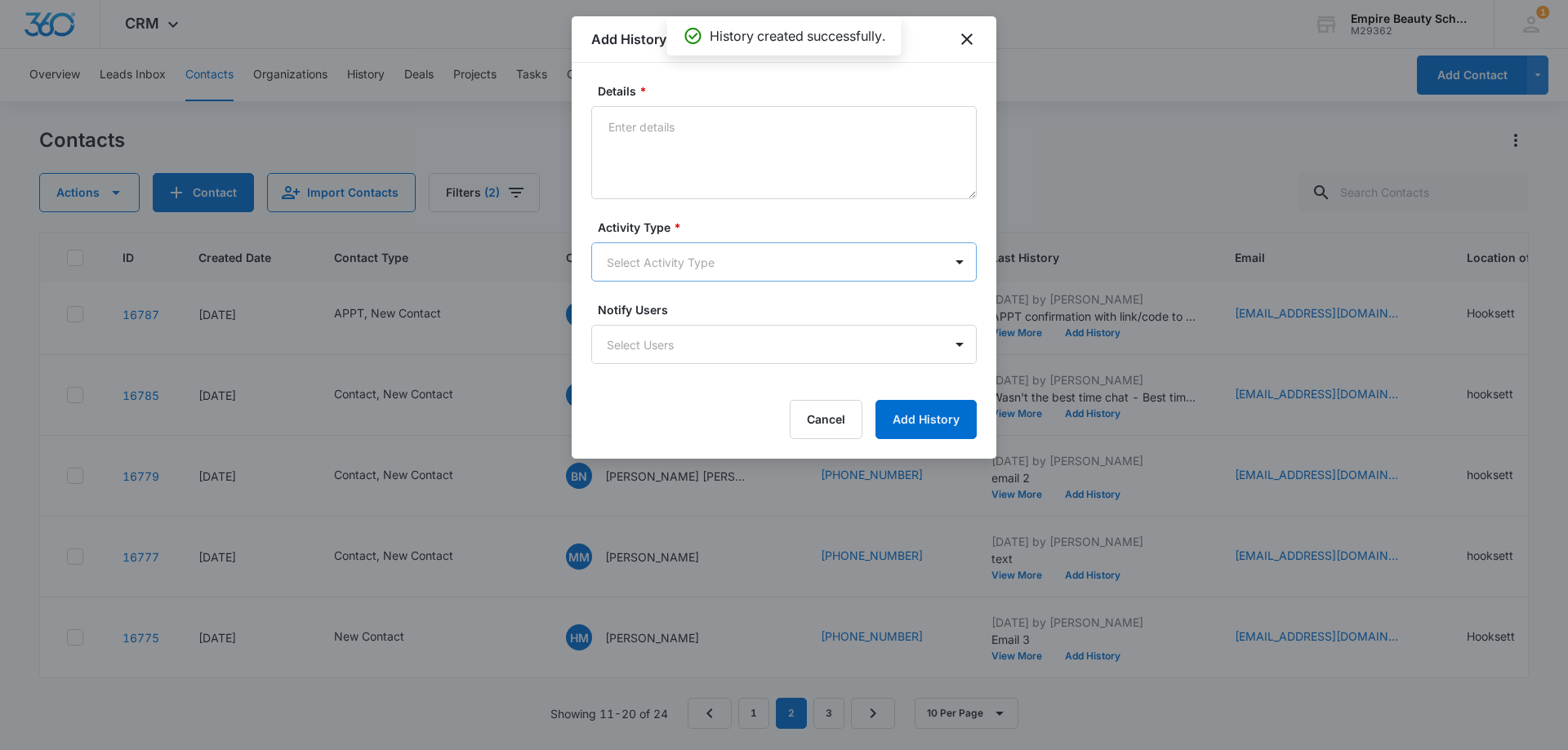
click at [656, 257] on body "CRM Apps Forms CRM Email Shop Payments POS Files Brand Settings Empire Beauty S…" at bounding box center [784, 375] width 1568 height 750
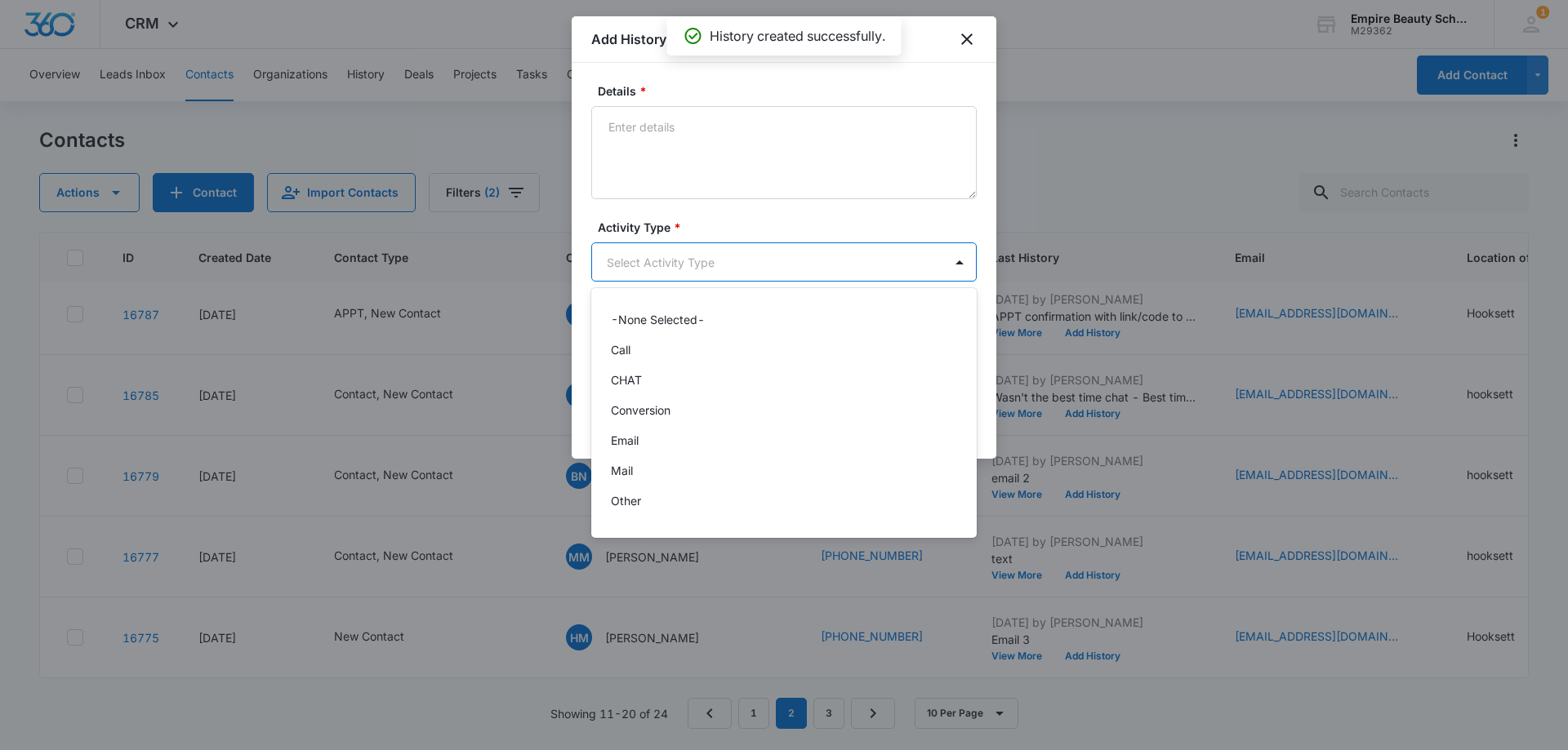
scroll to position [85, 0]
click at [631, 508] on p "Text" at bounding box center [623, 506] width 24 height 17
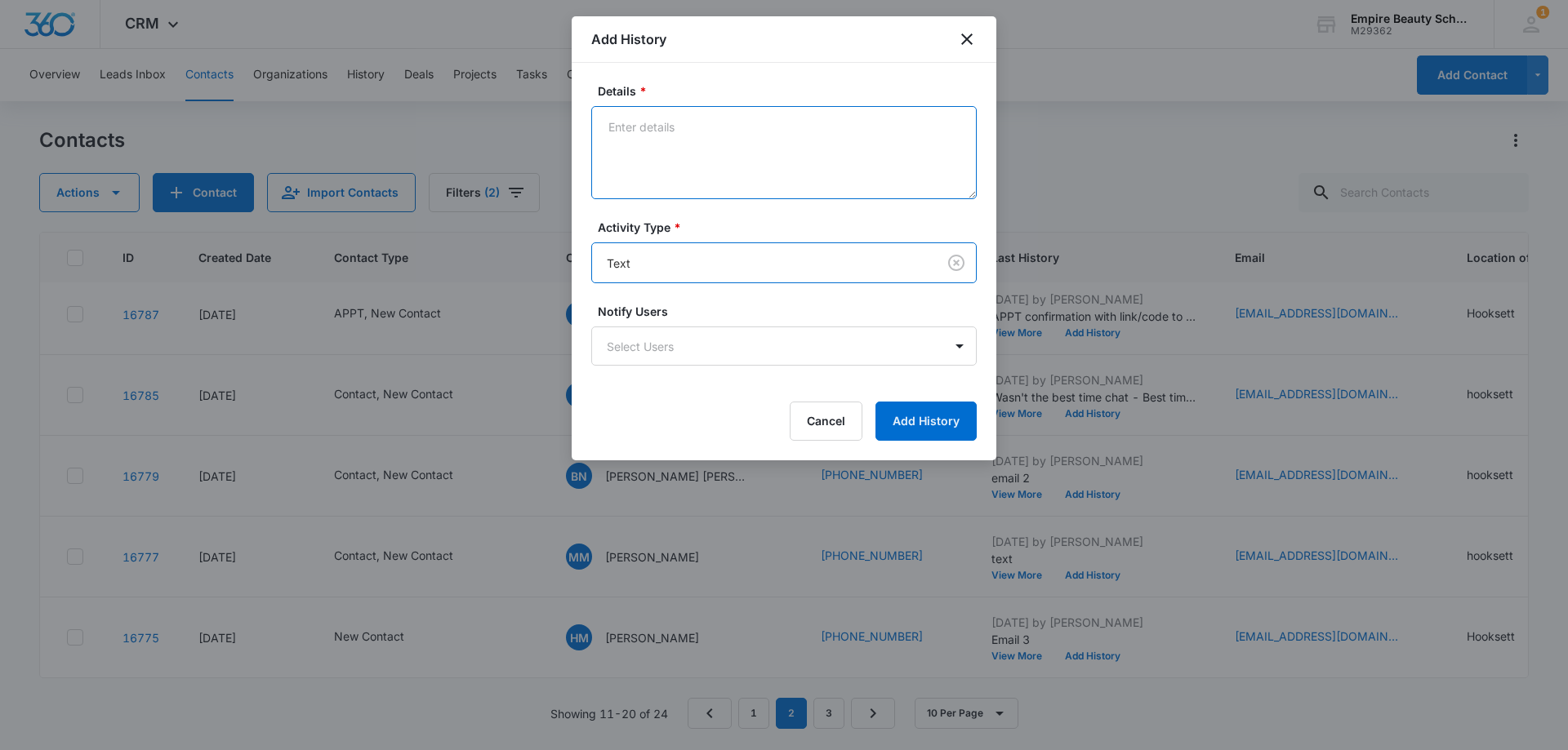
click at [639, 148] on textarea "Details *" at bounding box center [784, 152] width 386 height 93
type textarea "text"
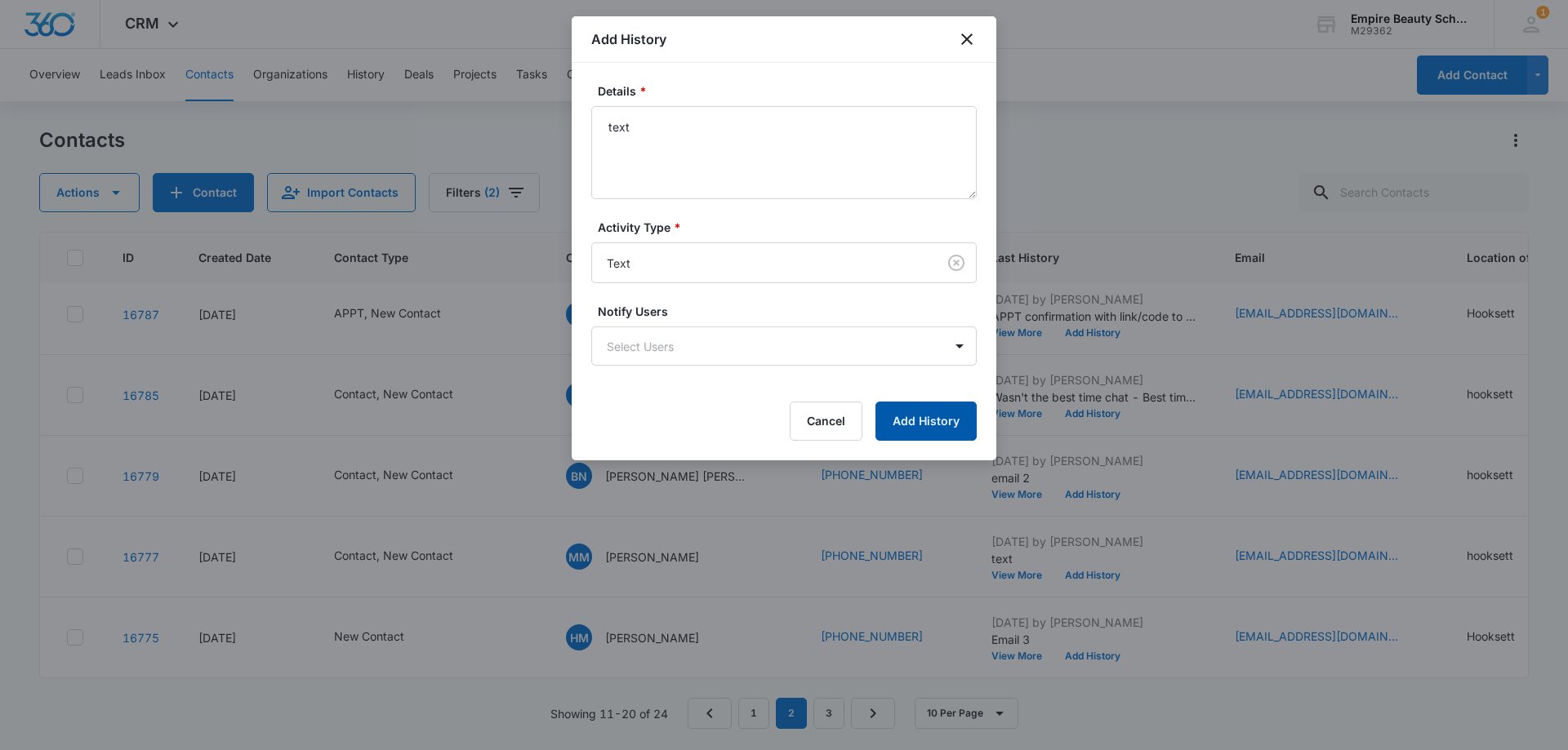
click at [952, 418] on button "Add History" at bounding box center [926, 420] width 101 height 39
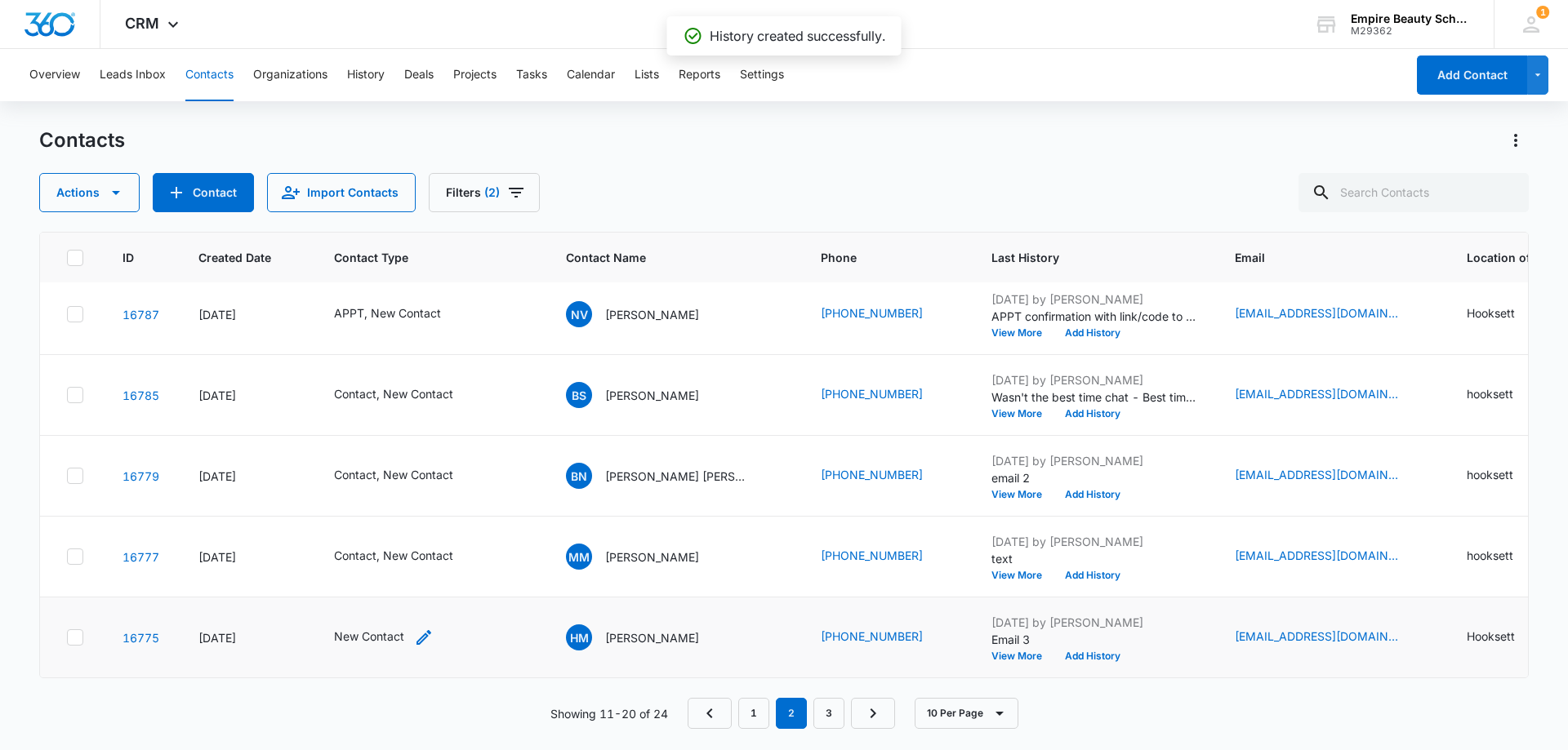
click at [416, 627] on icon "Contact Type - New Contact - Select to Edit Field" at bounding box center [424, 637] width 20 height 20
click at [391, 516] on icon "Remove New Contact" at bounding box center [396, 520] width 12 height 12
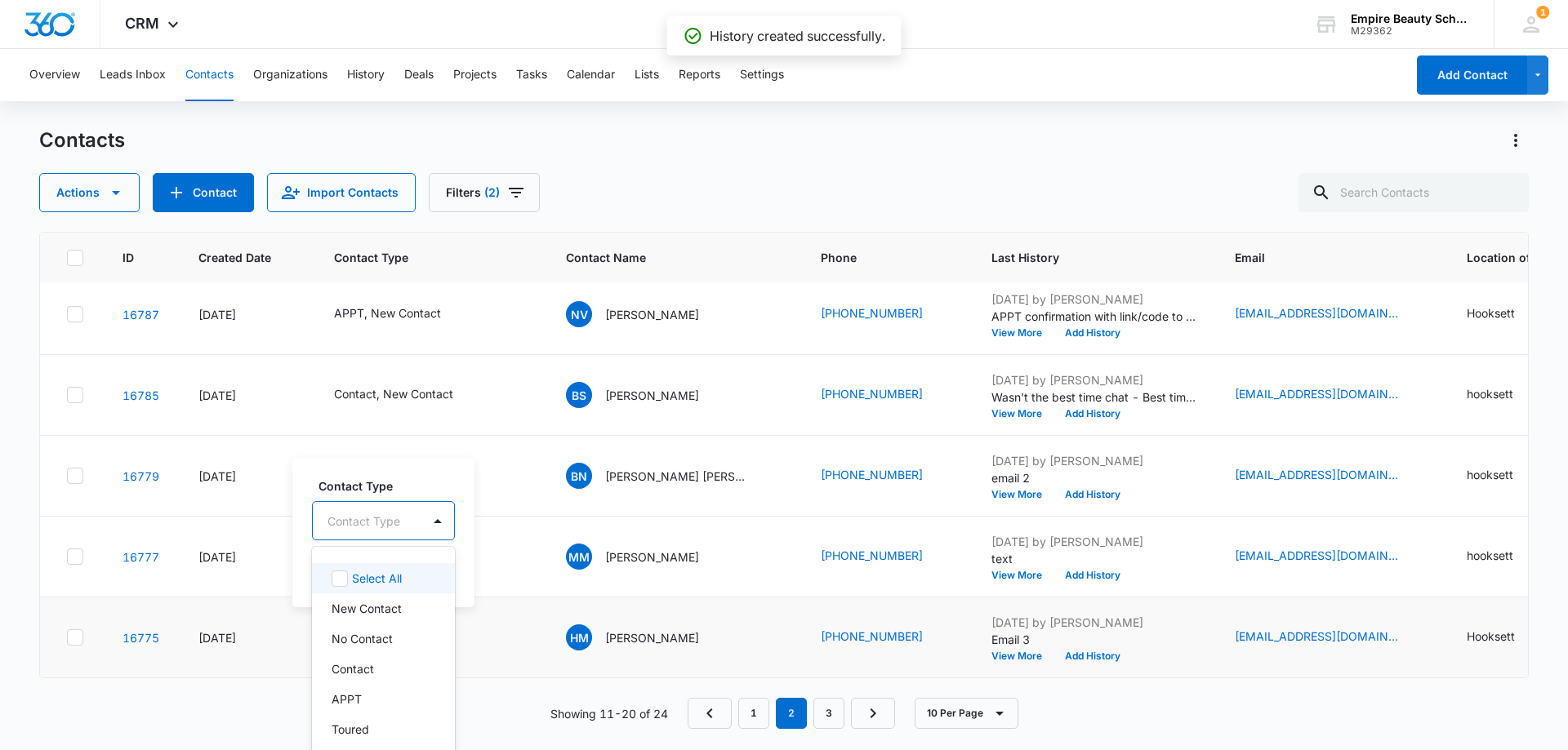
click at [390, 516] on div "Contact Type" at bounding box center [367, 521] width 109 height 36
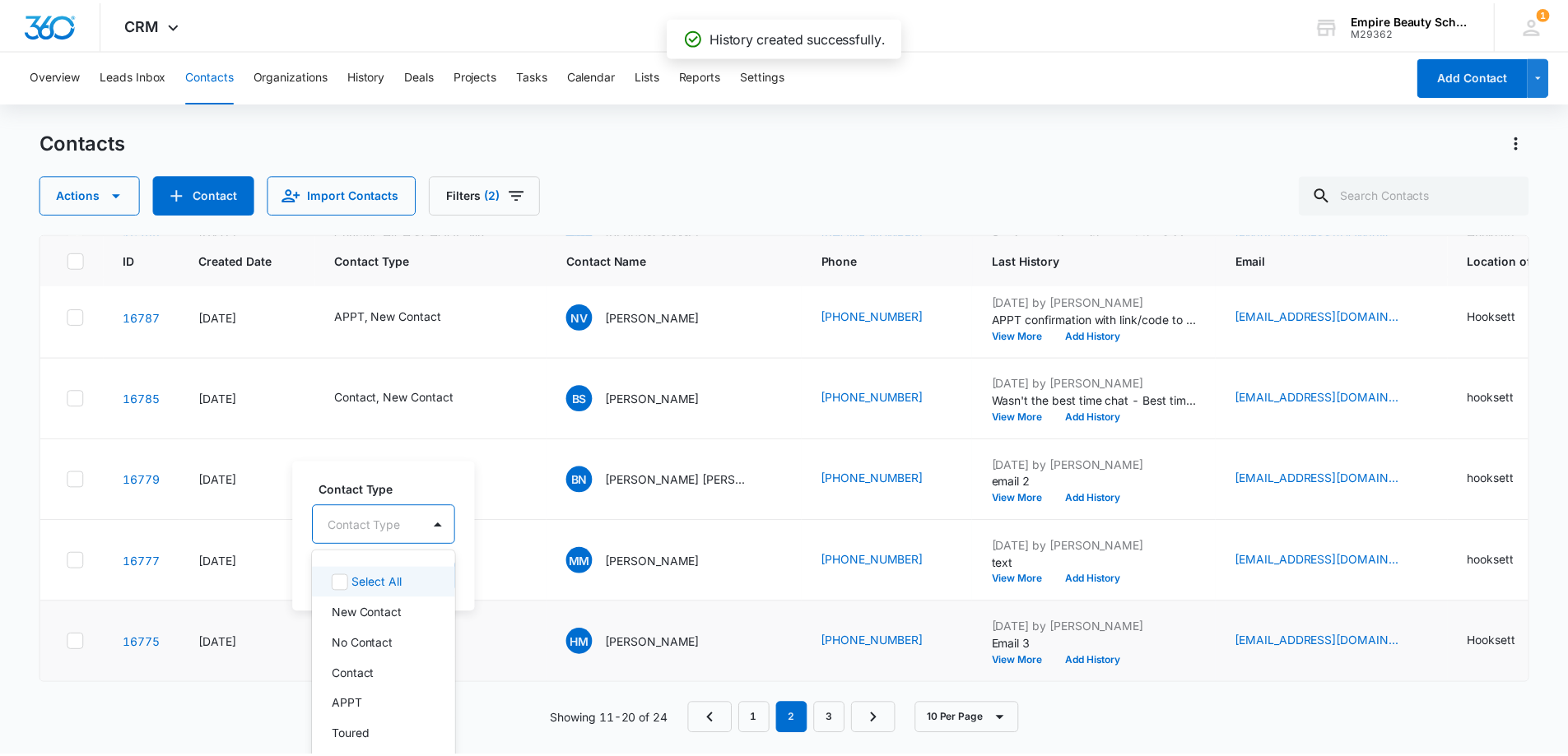
scroll to position [20, 0]
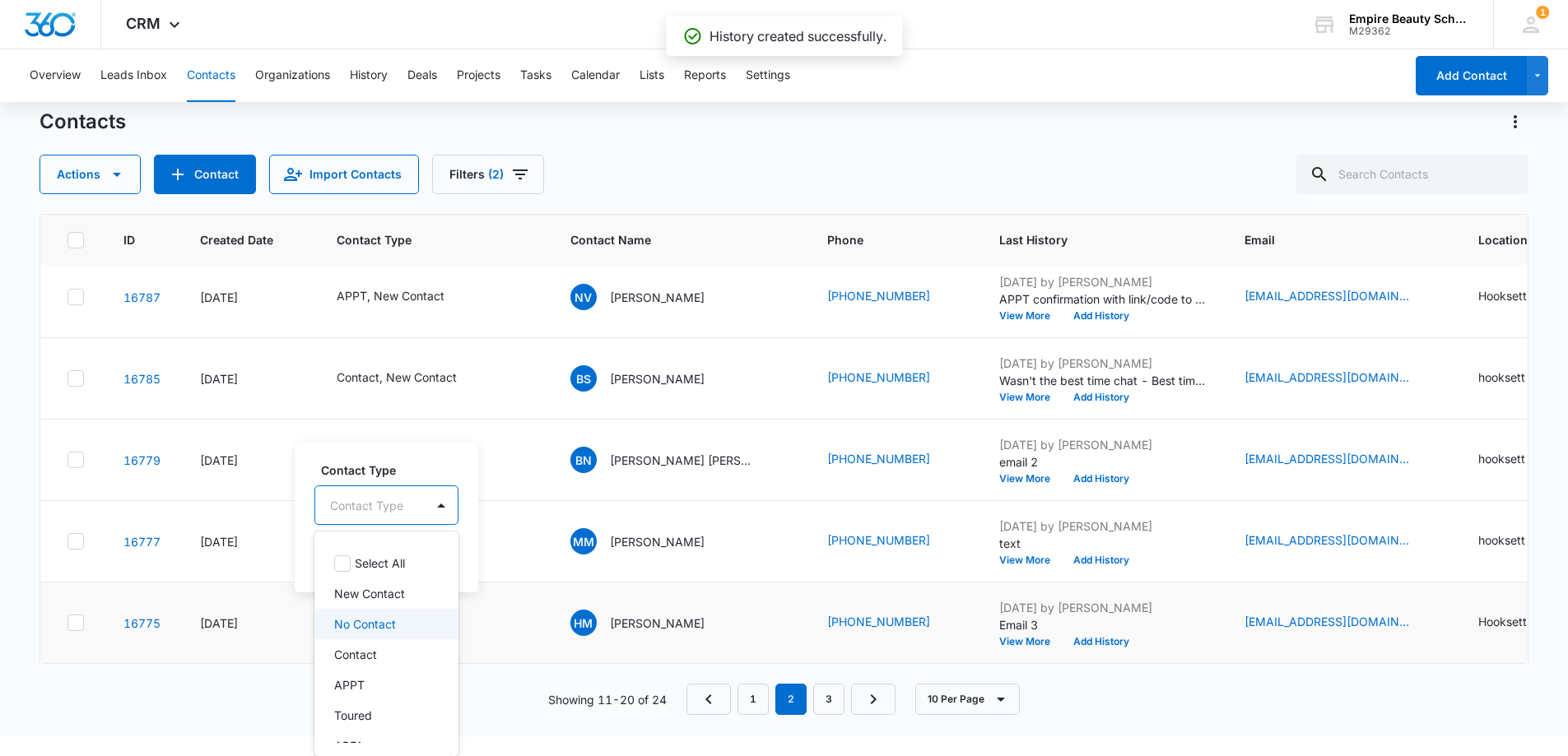
click at [362, 620] on p "No Contact" at bounding box center [365, 624] width 62 height 18
click at [417, 460] on div "Contact Type option No Contact, selected. 16 results available. Use Up and Down…" at bounding box center [396, 516] width 202 height 152
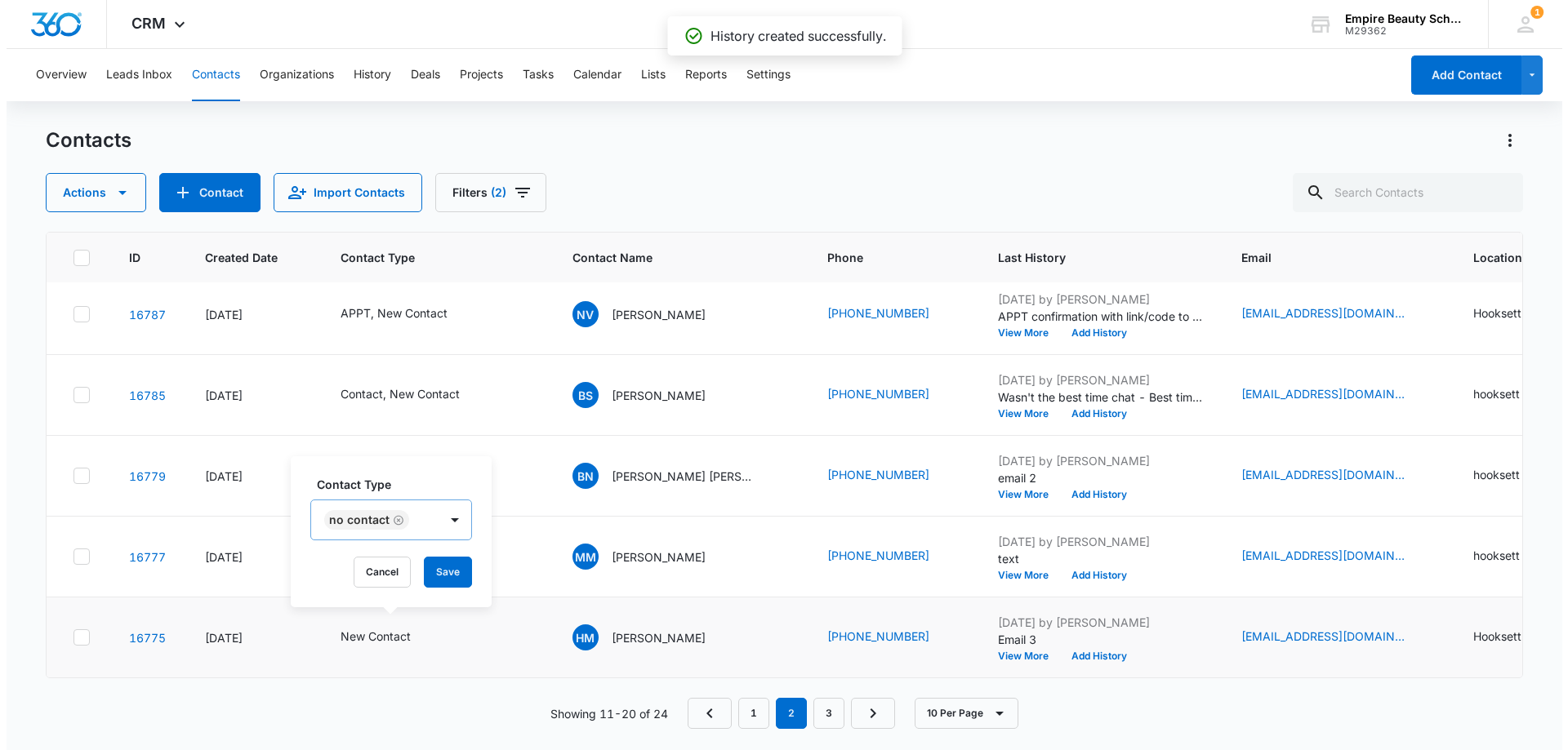
scroll to position [0, 0]
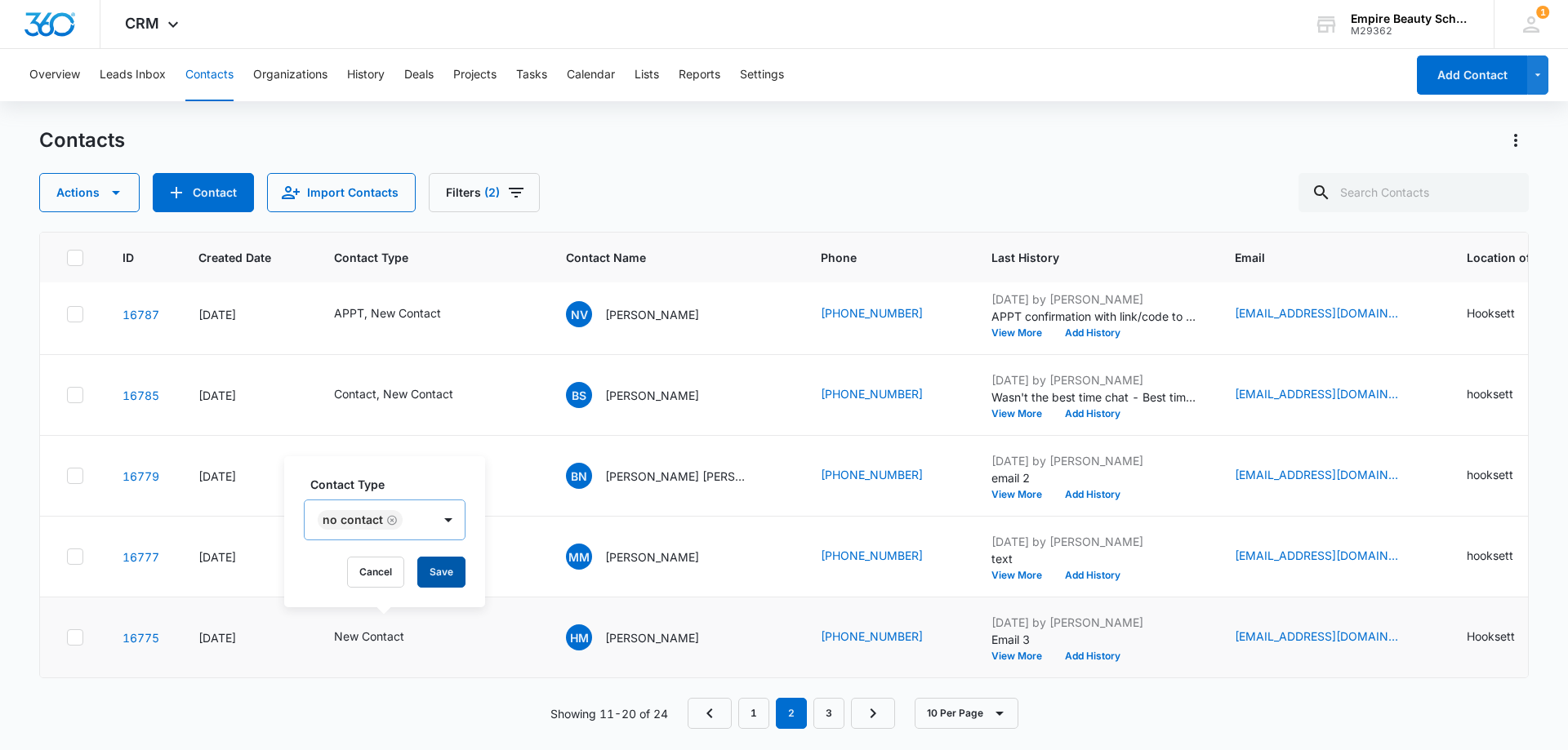
click at [452, 567] on button "Save" at bounding box center [441, 572] width 48 height 31
click at [991, 570] on button "View More" at bounding box center [1022, 575] width 62 height 10
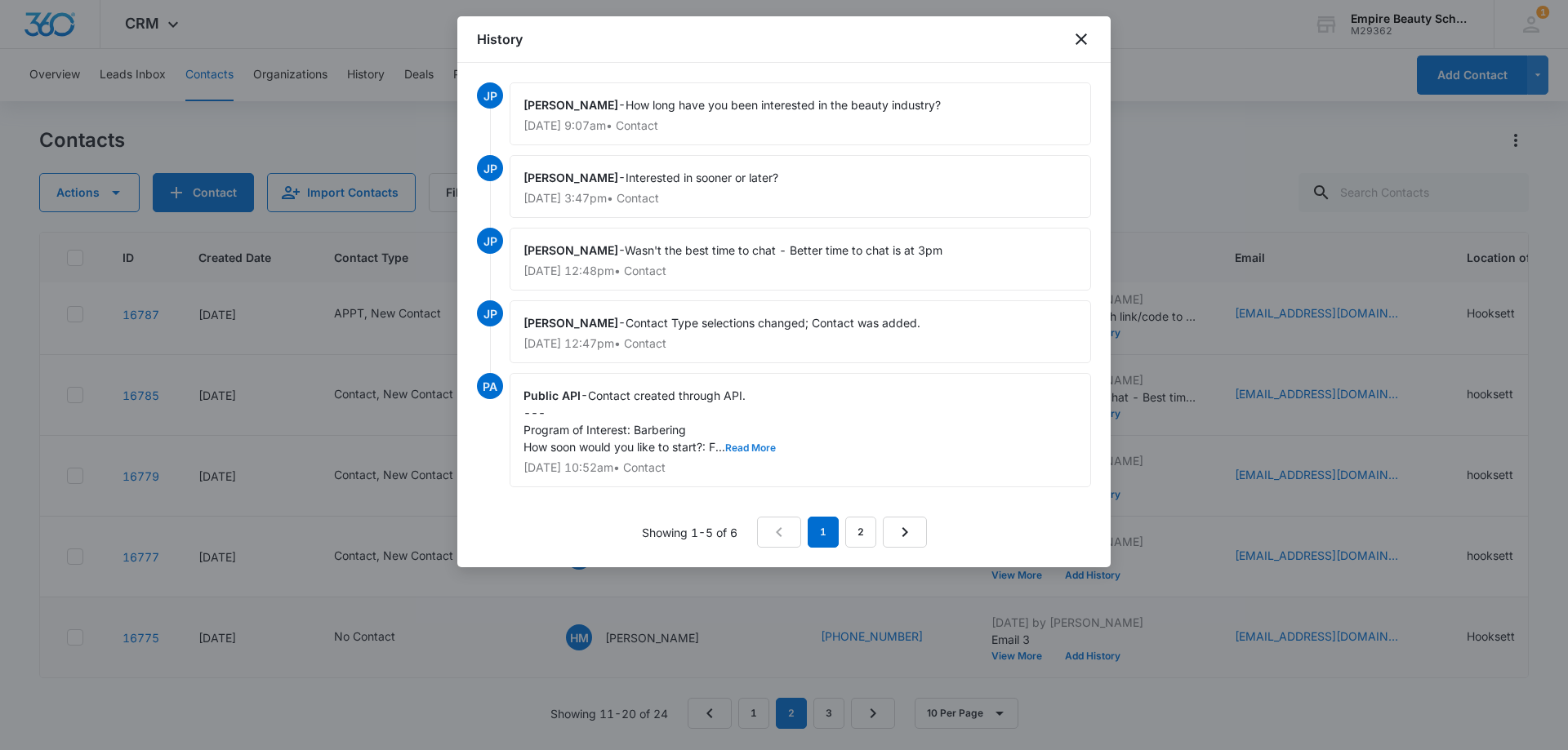
click at [759, 444] on button "Read More" at bounding box center [750, 448] width 51 height 10
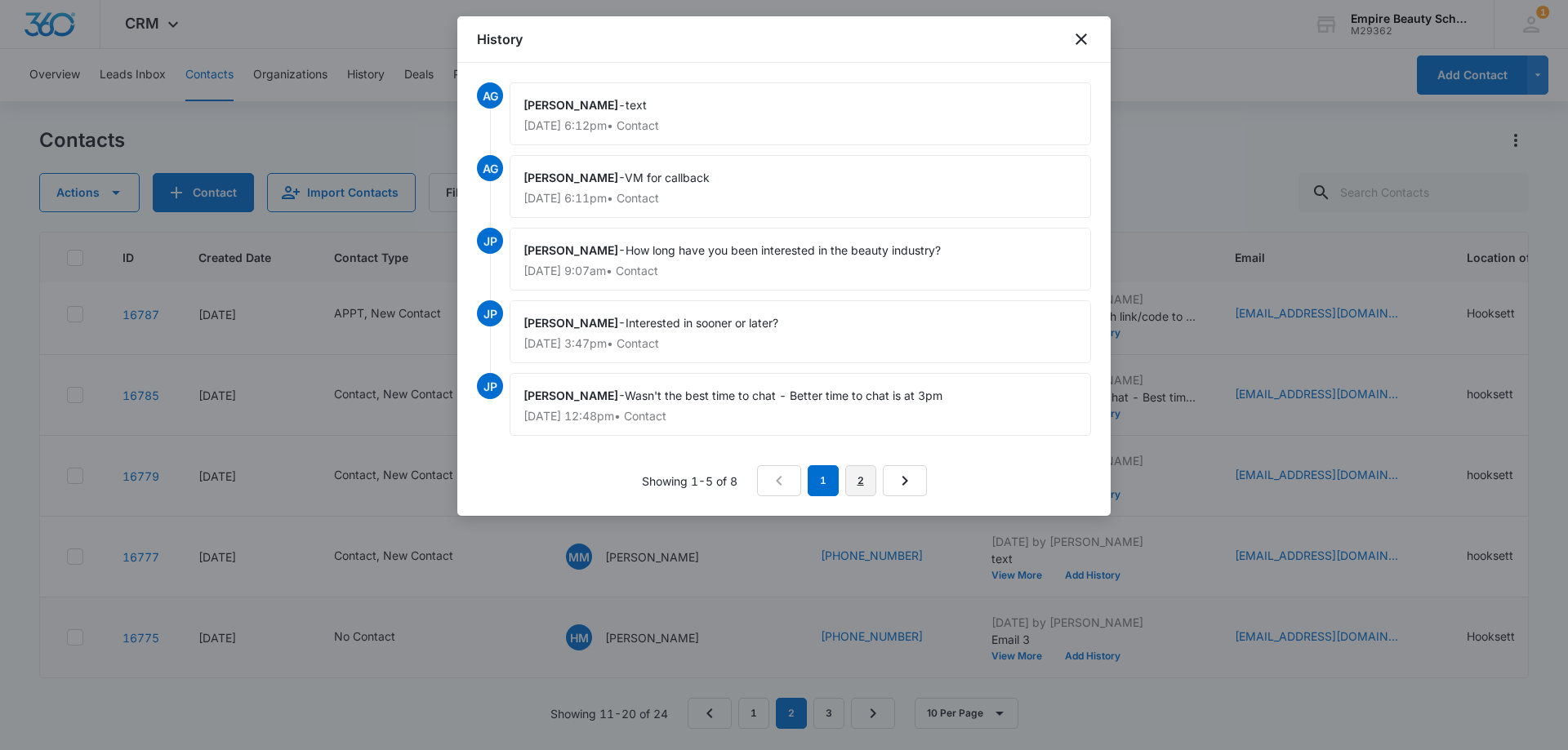
click at [858, 478] on link "2" at bounding box center [860, 480] width 31 height 31
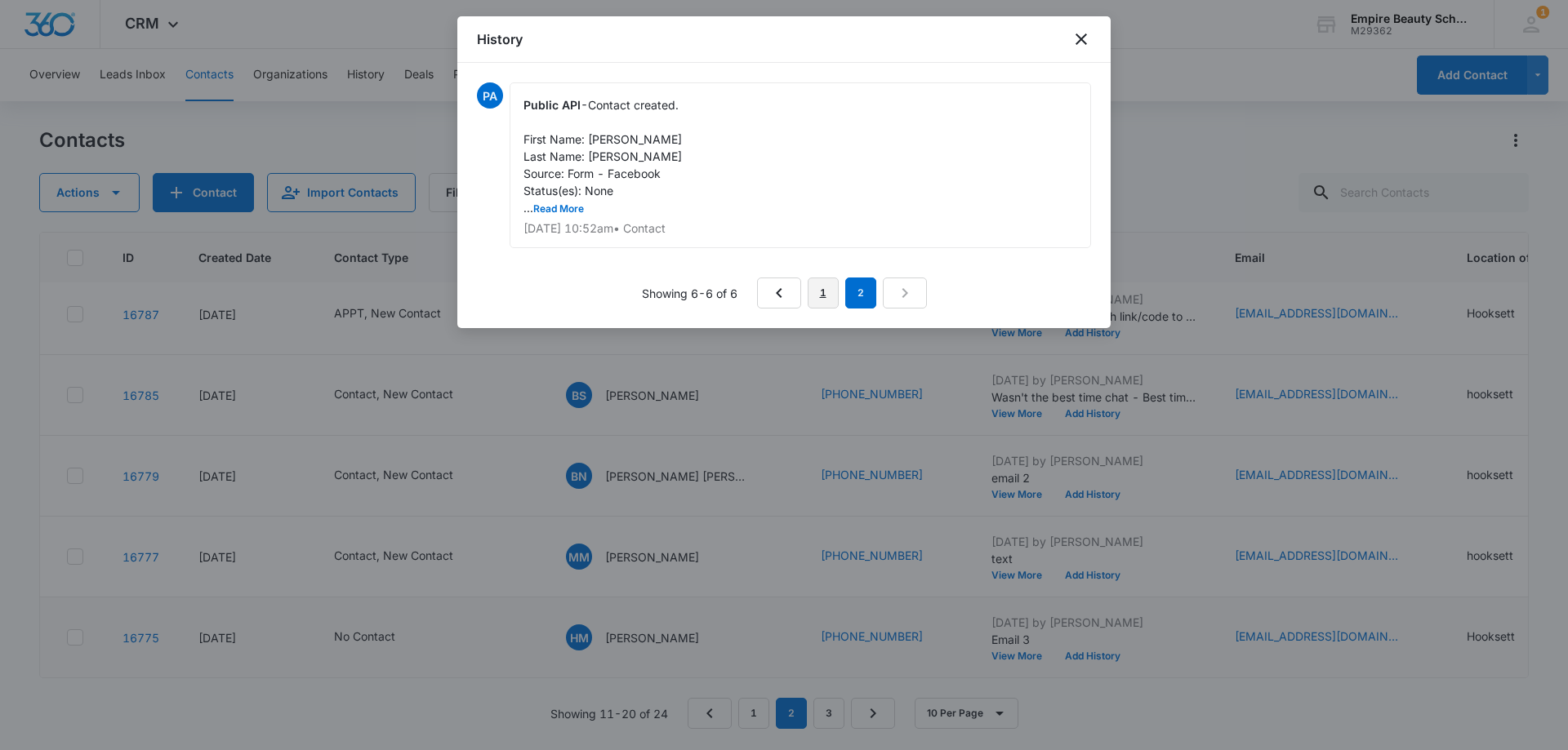
click at [813, 290] on link "1" at bounding box center [823, 293] width 31 height 31
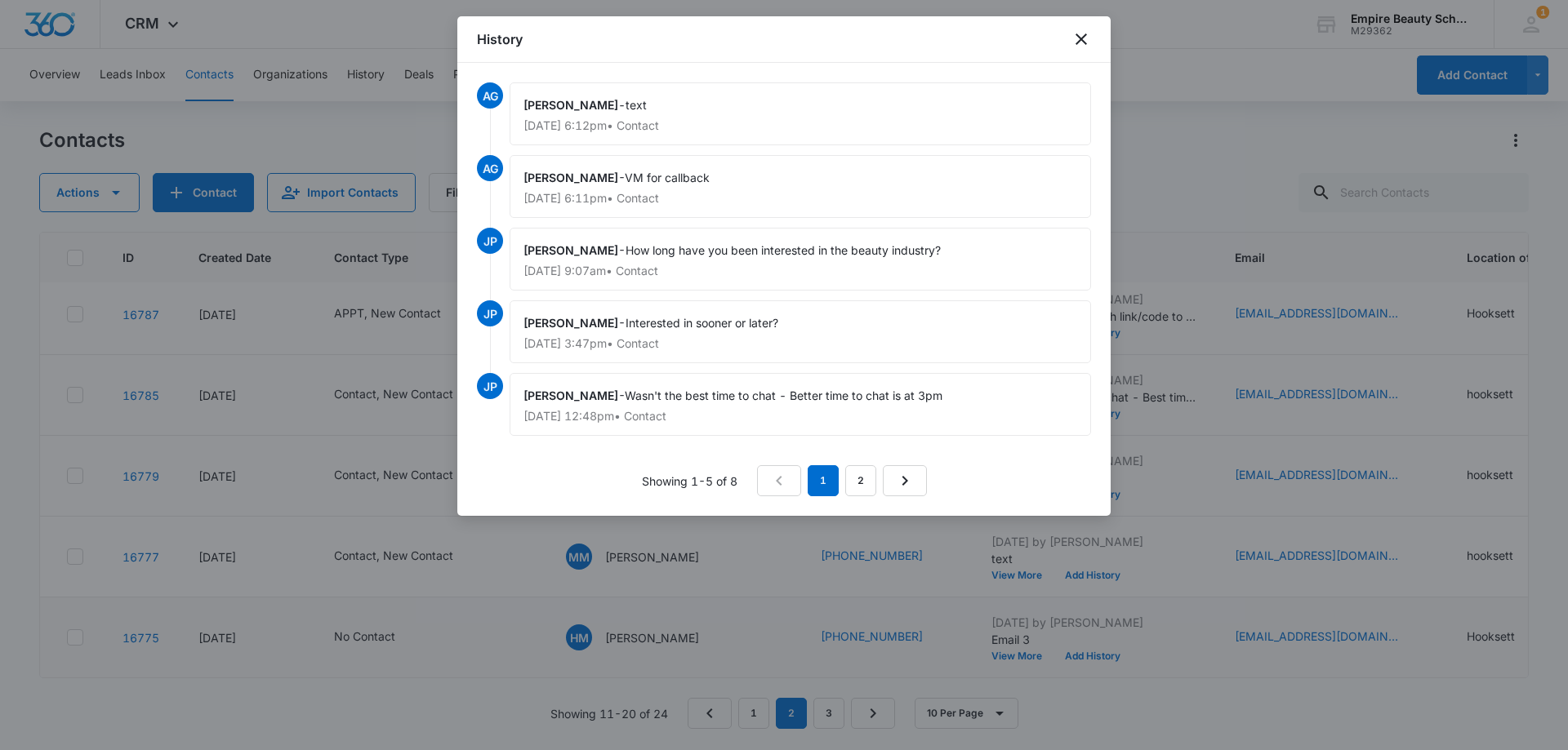
click at [1077, 28] on div "History" at bounding box center [784, 40] width 653 height 46
click at [1077, 25] on div "History" at bounding box center [784, 40] width 653 height 46
click at [1085, 36] on icon "close" at bounding box center [1081, 39] width 12 height 12
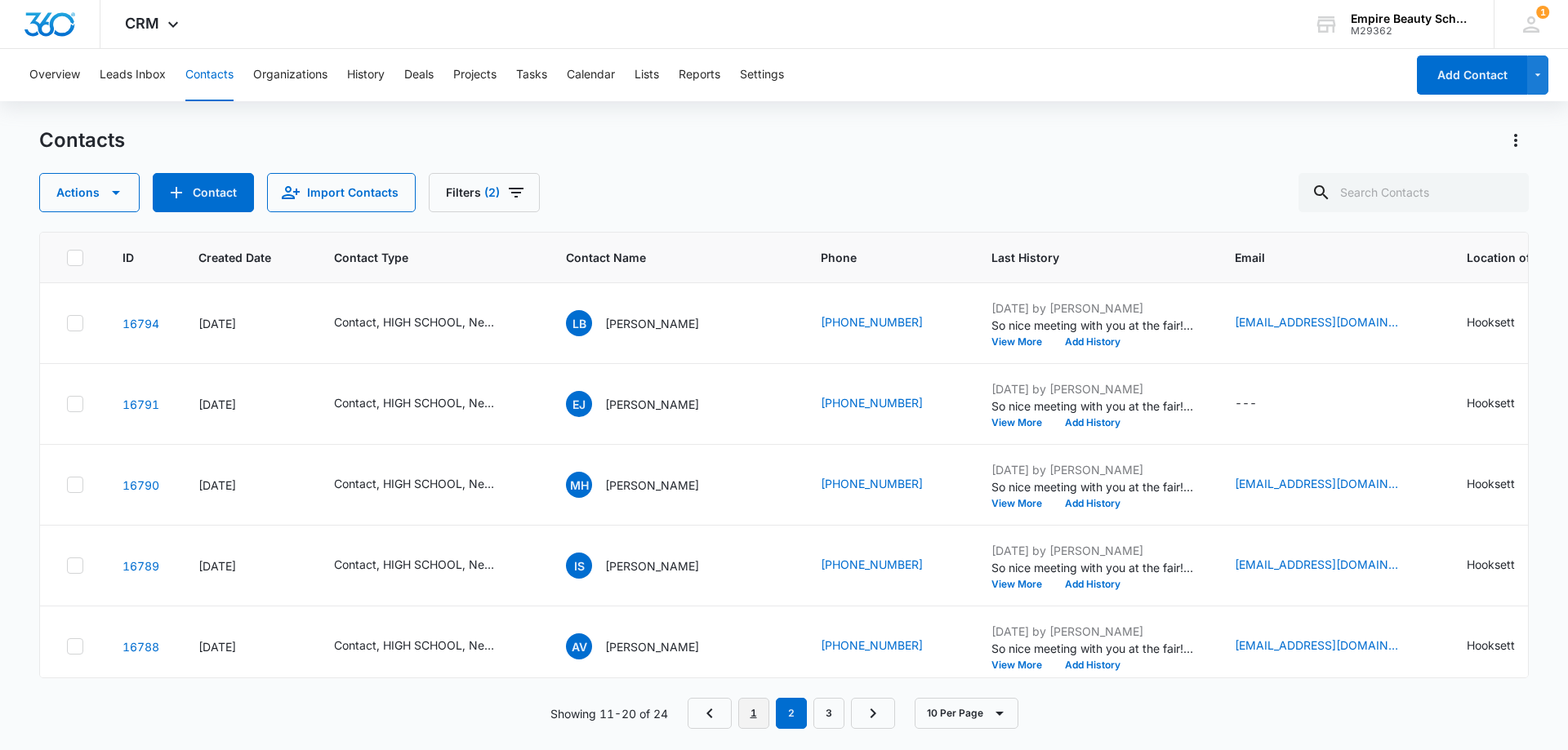
click at [750, 717] on link "1" at bounding box center [753, 713] width 31 height 31
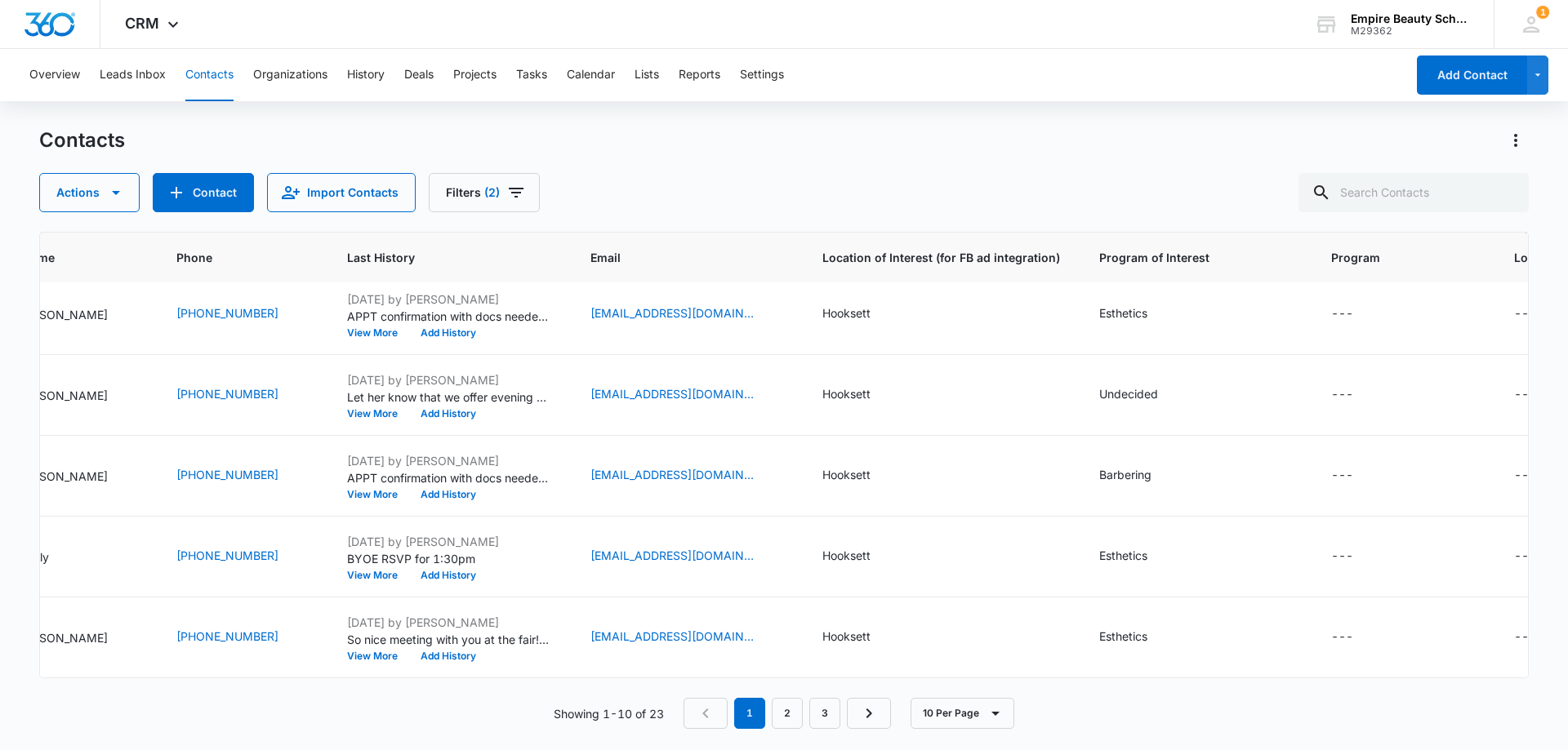
scroll to position [425, 594]
click at [1362, 549] on icon "Program - - Select to Edit Field" at bounding box center [1370, 557] width 15 height 15
click at [1292, 431] on div at bounding box center [1338, 426] width 170 height 39
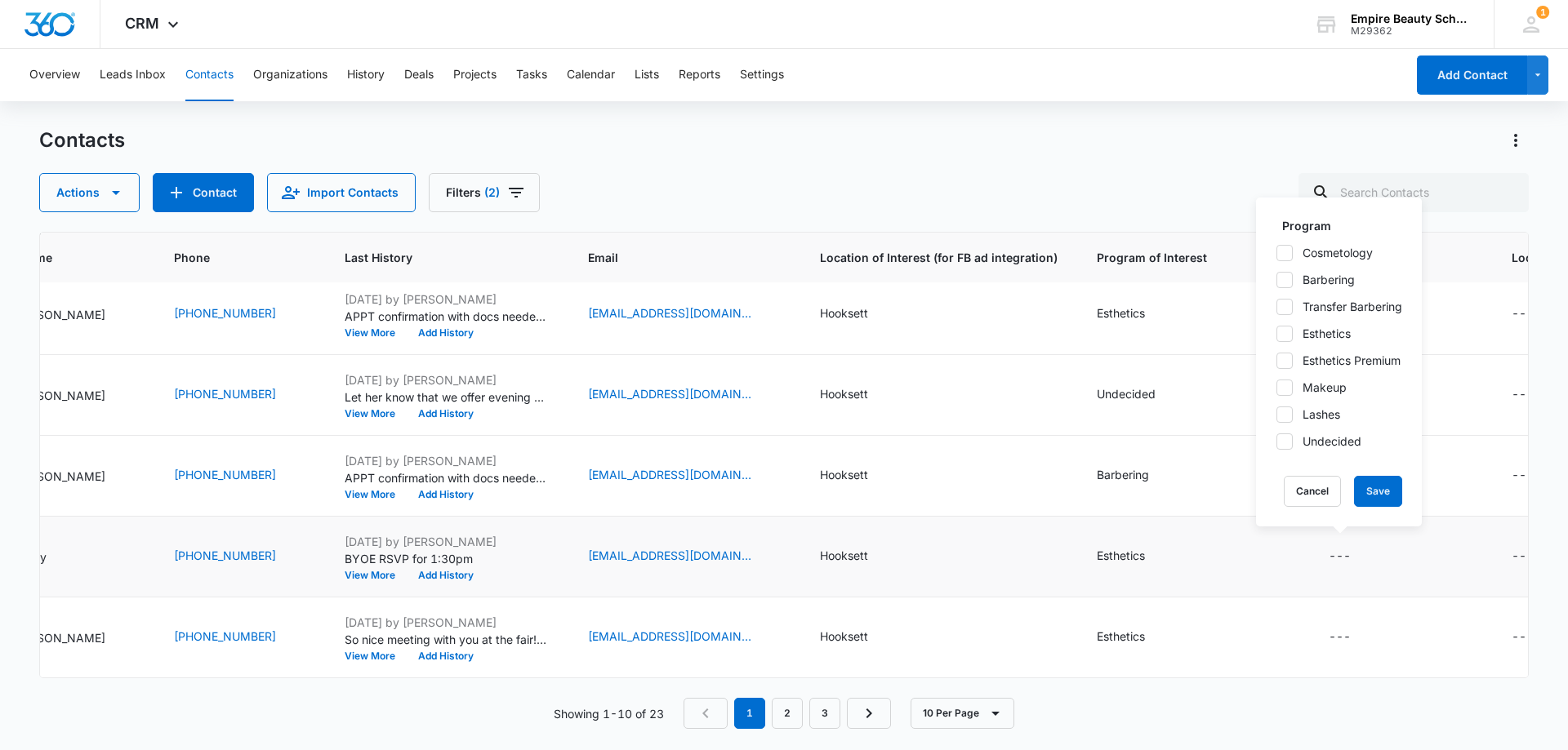
click at [1286, 333] on icon at bounding box center [1284, 333] width 10 height 7
click at [1276, 333] on input "Esthetics" at bounding box center [1275, 333] width 1 height 1
checkbox input "true"
click at [1372, 485] on button "Save" at bounding box center [1378, 491] width 48 height 31
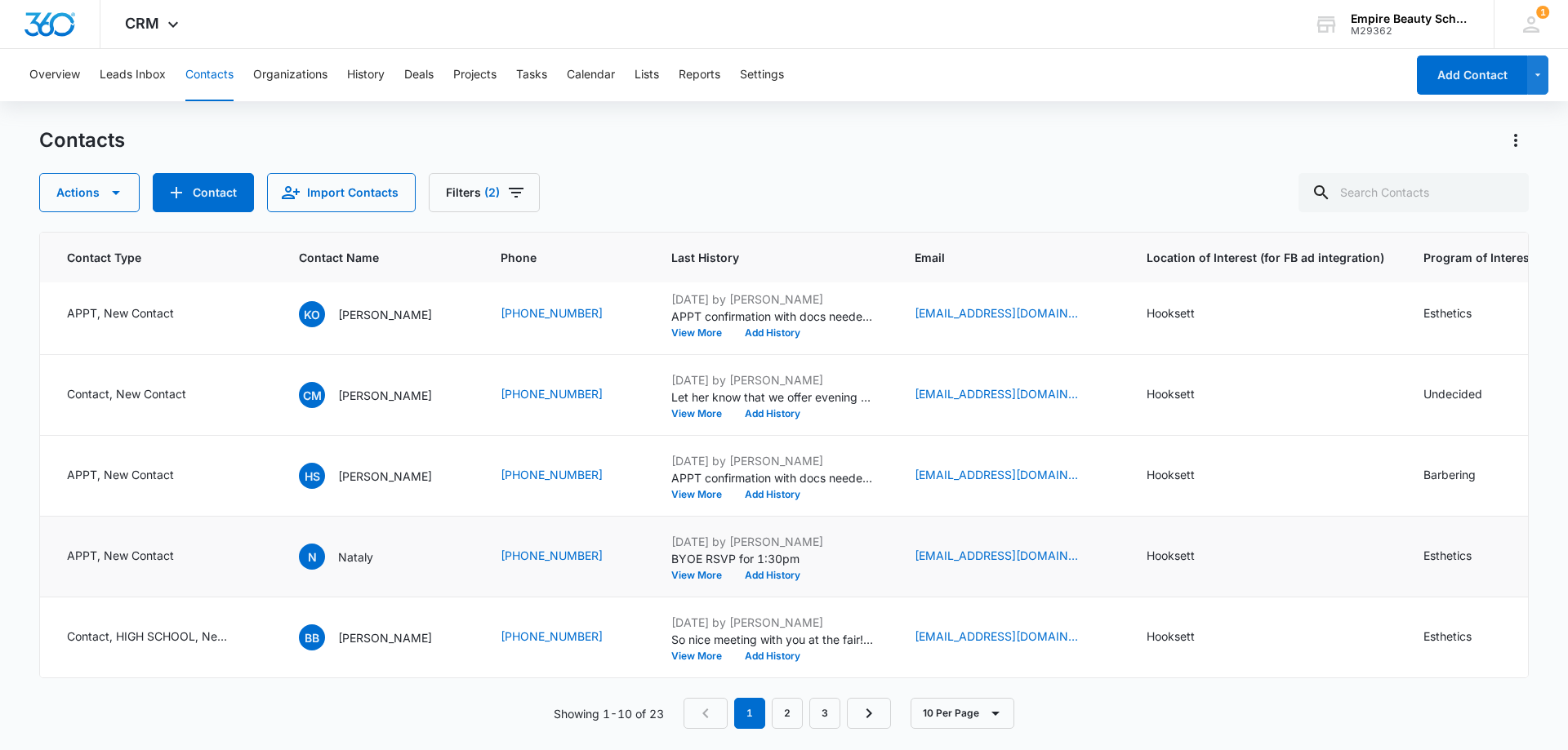
scroll to position [425, 0]
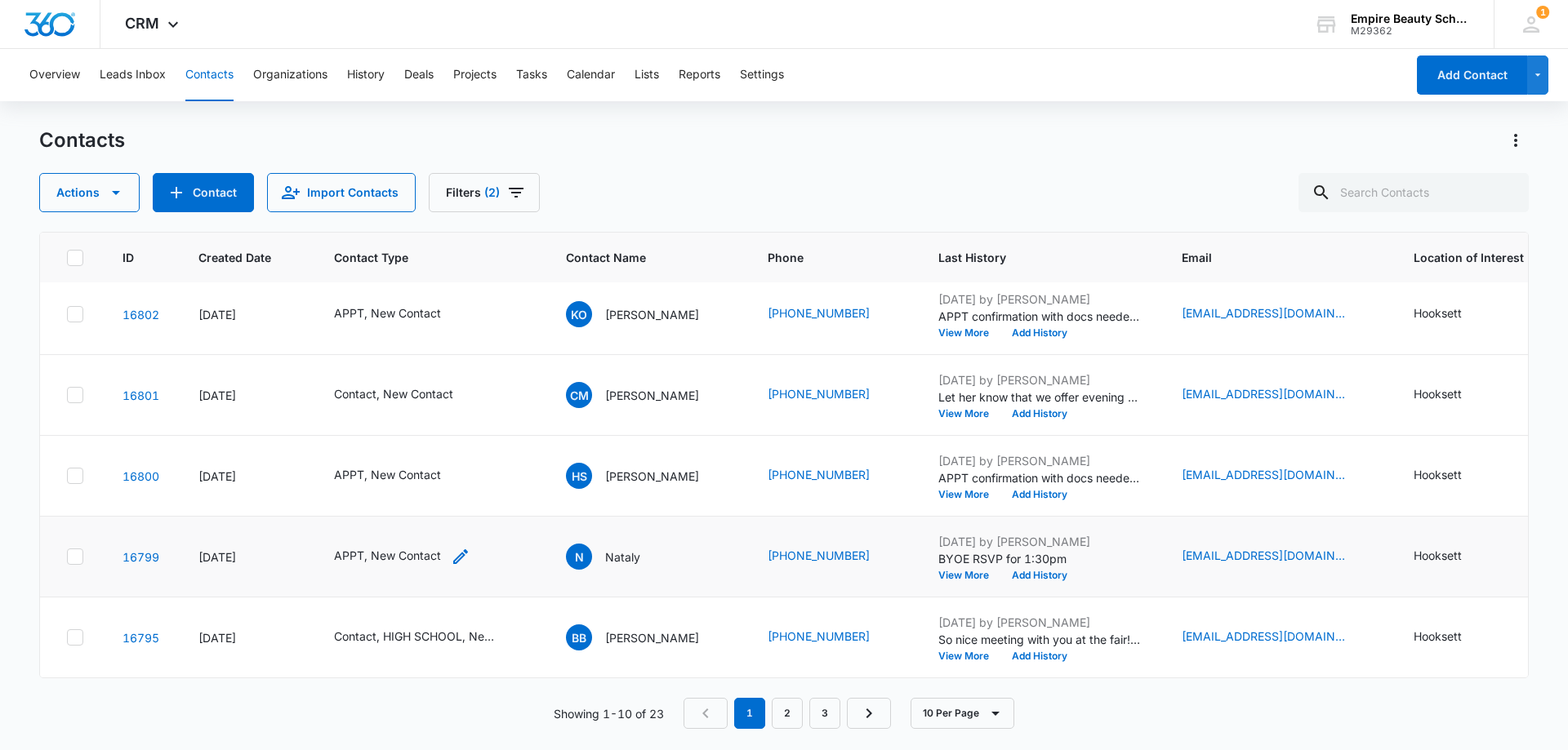
click at [460, 547] on icon "Contact Type - APPT, New Contact - Select to Edit Field" at bounding box center [461, 557] width 20 height 20
click at [386, 438] on td "APPT, New Contact" at bounding box center [430, 476] width 232 height 80
click at [452, 547] on icon "Contact Type - APPT, New Contact - Select to Edit Field" at bounding box center [461, 557] width 20 height 20
click at [386, 438] on icon "Remove New Contact" at bounding box center [388, 439] width 10 height 10
click at [403, 487] on button "Save" at bounding box center [393, 491] width 48 height 31
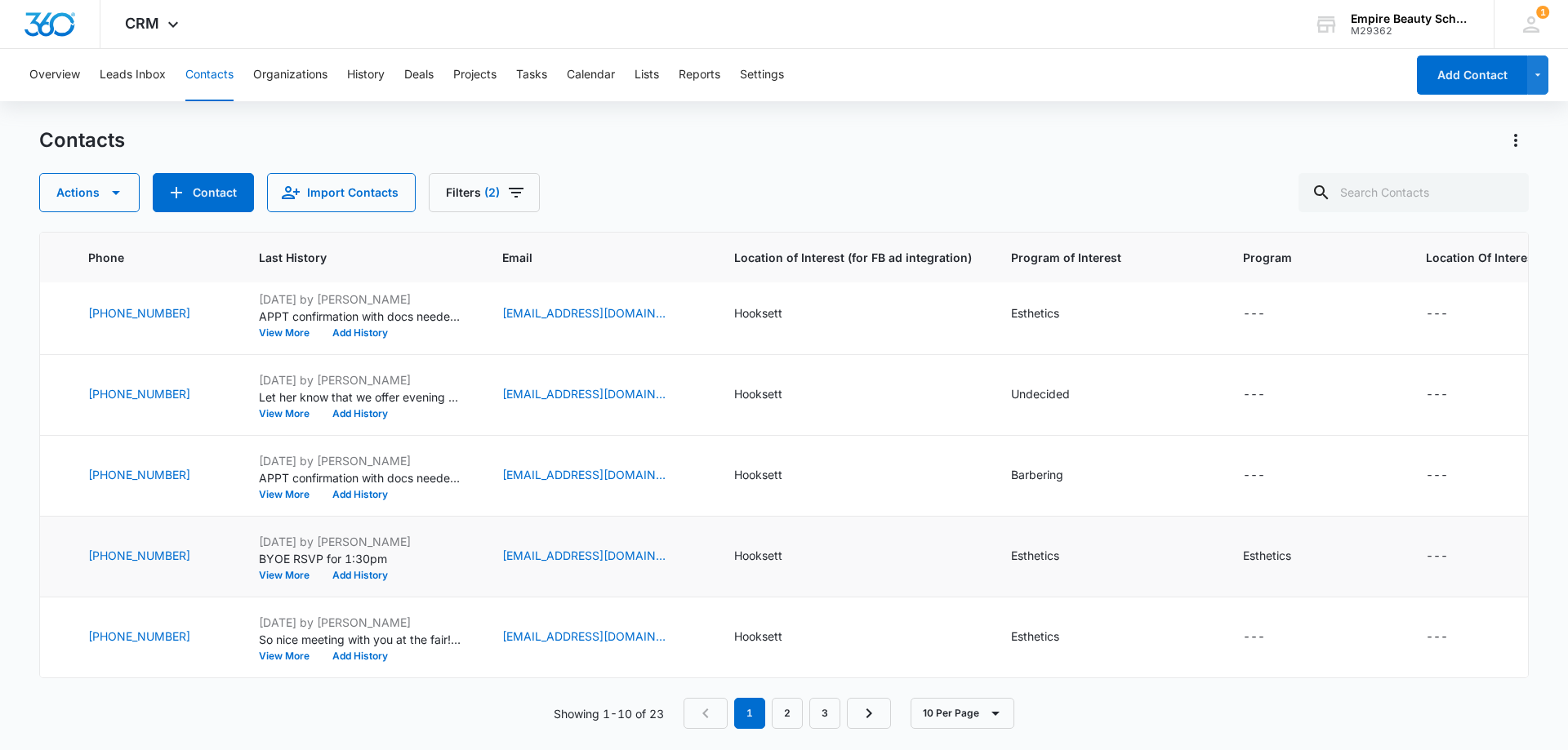
scroll to position [425, 692]
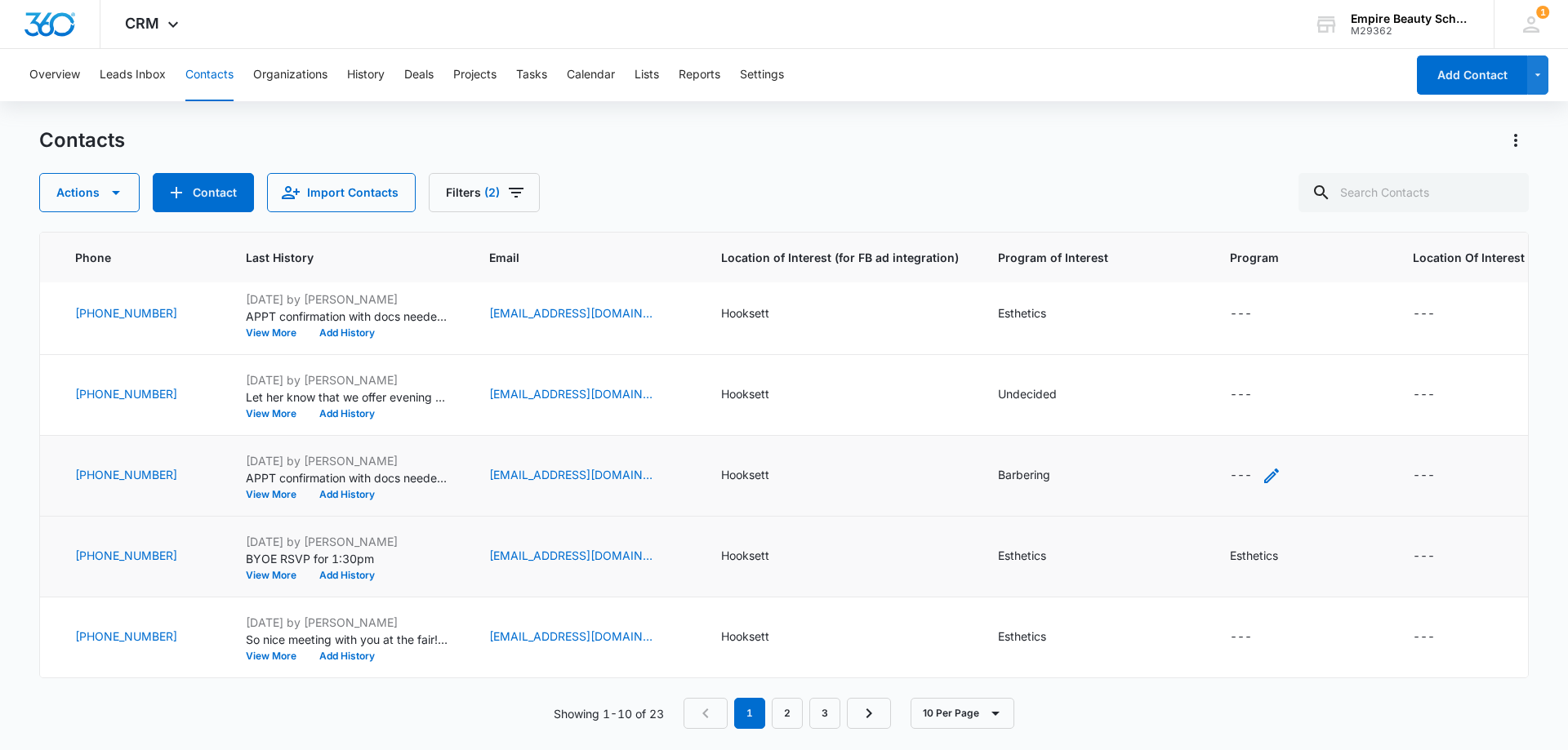
click at [1243, 466] on div "---" at bounding box center [1255, 476] width 51 height 20
click at [1192, 349] on div at bounding box center [1240, 346] width 170 height 39
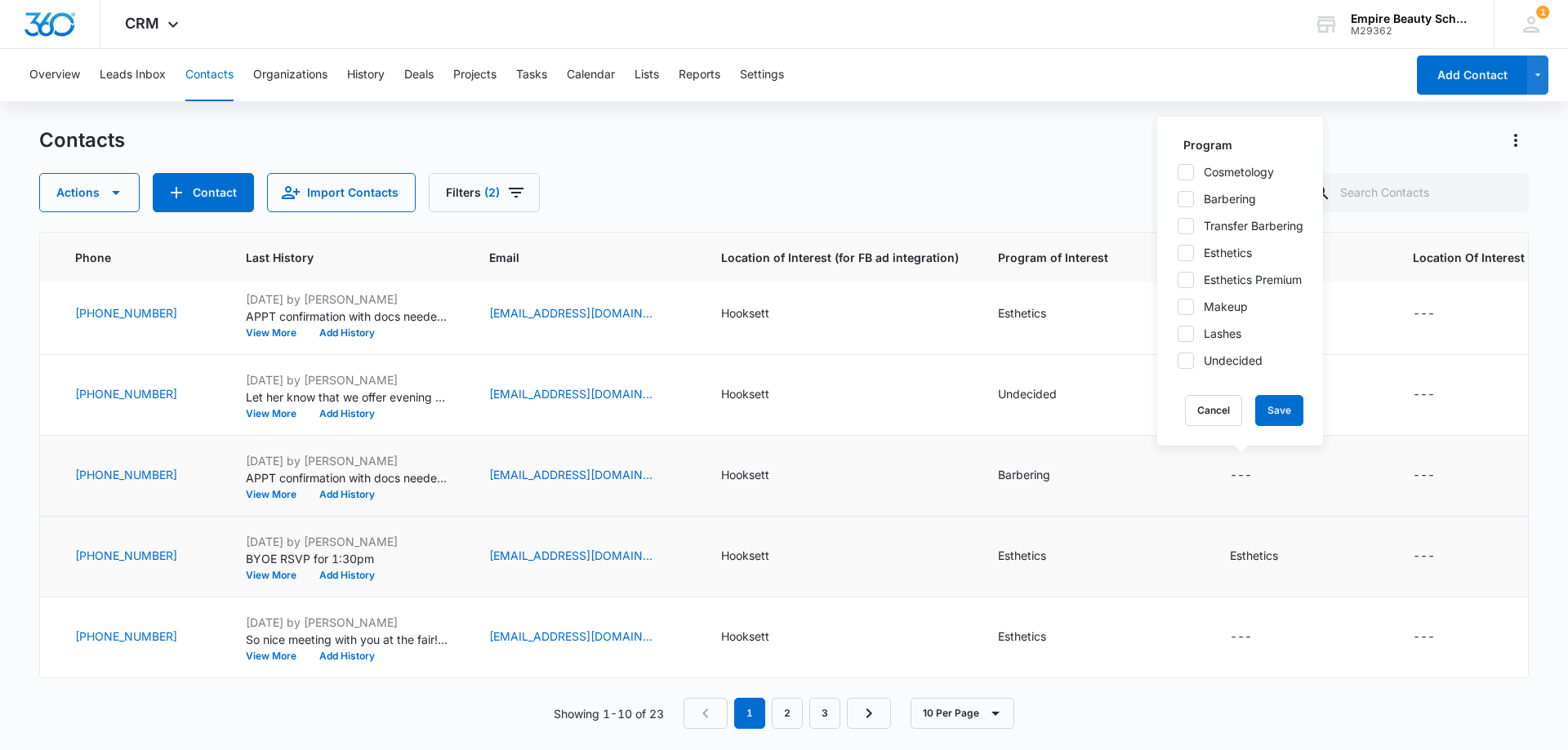
click at [1185, 209] on div "Cosmetology Barbering Transfer Barbering Esthetics Esthetics Premium Makeup Las…" at bounding box center [1240, 266] width 127 height 206
click at [1184, 203] on icon at bounding box center [1186, 199] width 15 height 15
click at [1177, 199] on input "Barbering" at bounding box center [1177, 198] width 1 height 1
checkbox input "true"
click at [1269, 406] on button "Save" at bounding box center [1279, 410] width 48 height 31
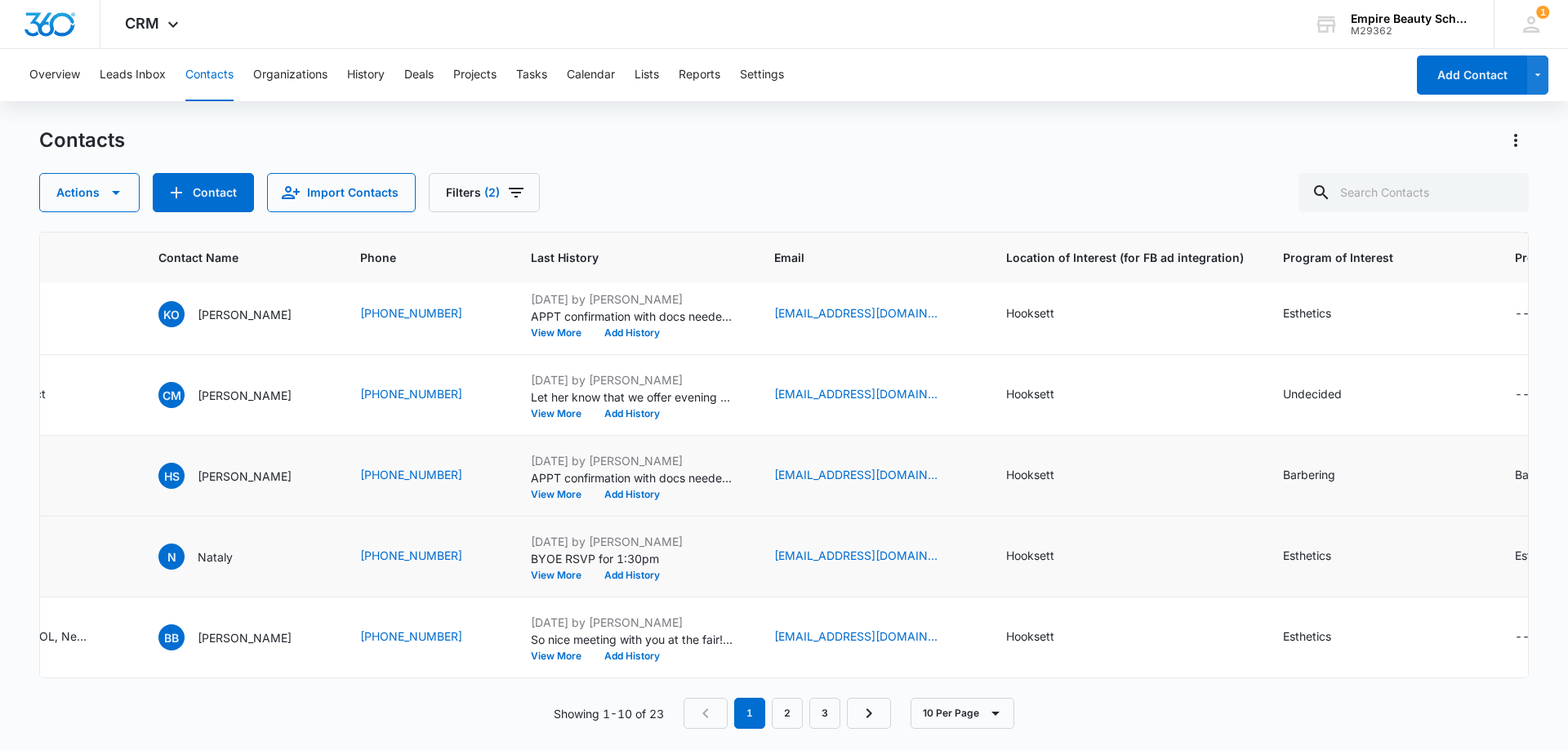
scroll to position [425, 0]
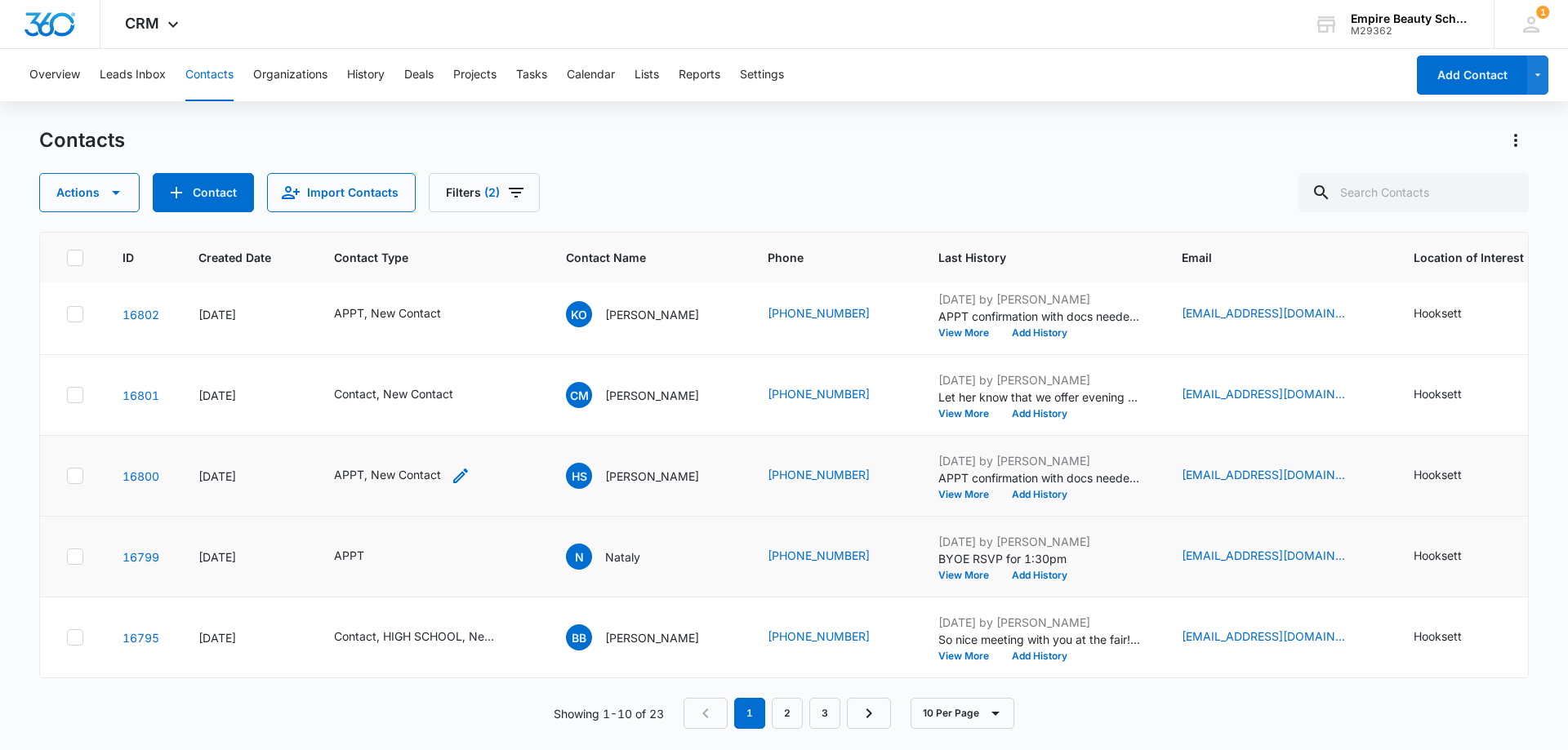
click at [457, 468] on icon "Contact Type - APPT, New Contact - Select to Edit Field" at bounding box center [460, 476] width 15 height 15
click at [379, 356] on div "Remove New Contact" at bounding box center [386, 358] width 15 height 12
click at [387, 404] on button "Save" at bounding box center [393, 410] width 48 height 31
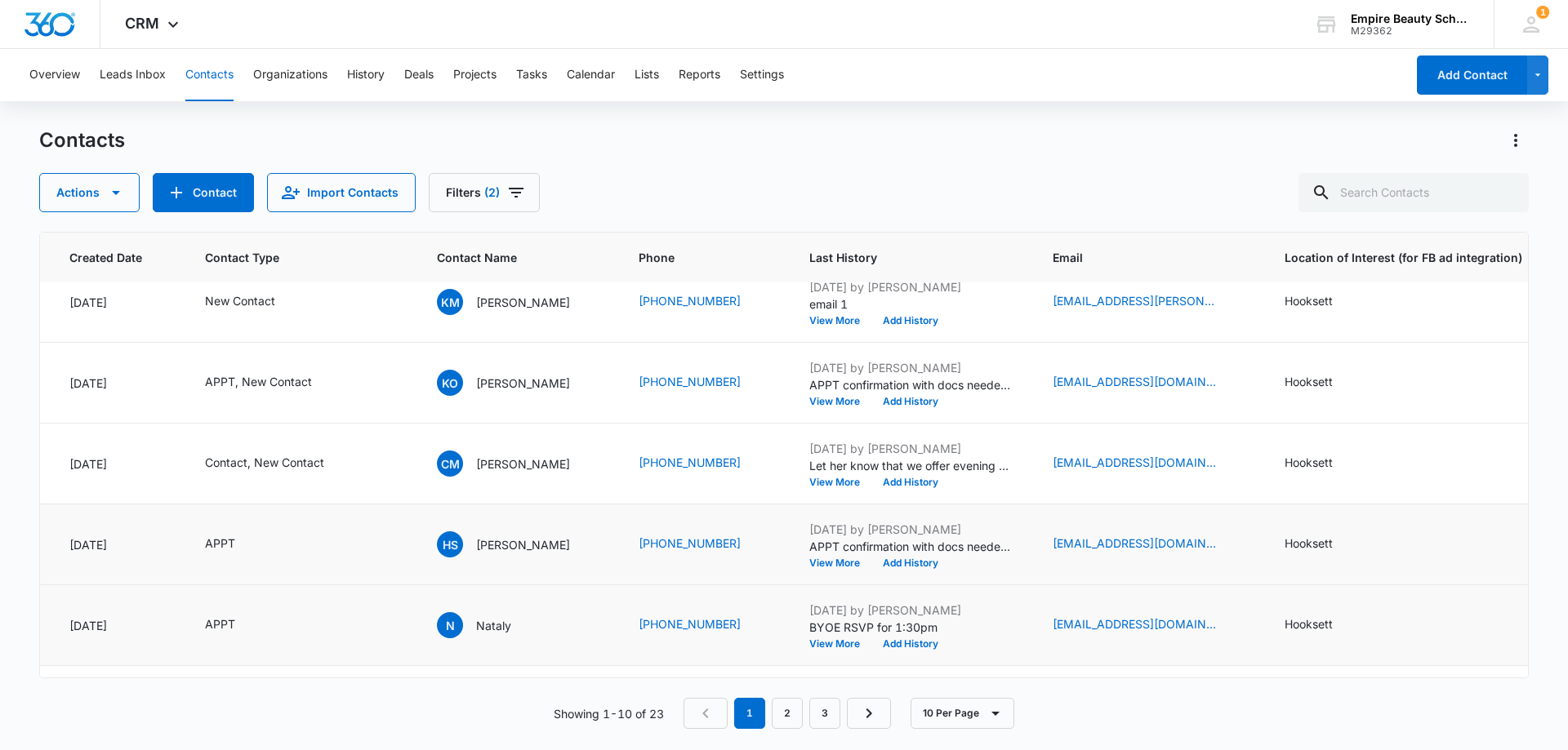
scroll to position [344, 129]
click at [834, 479] on button "View More" at bounding box center [840, 483] width 62 height 10
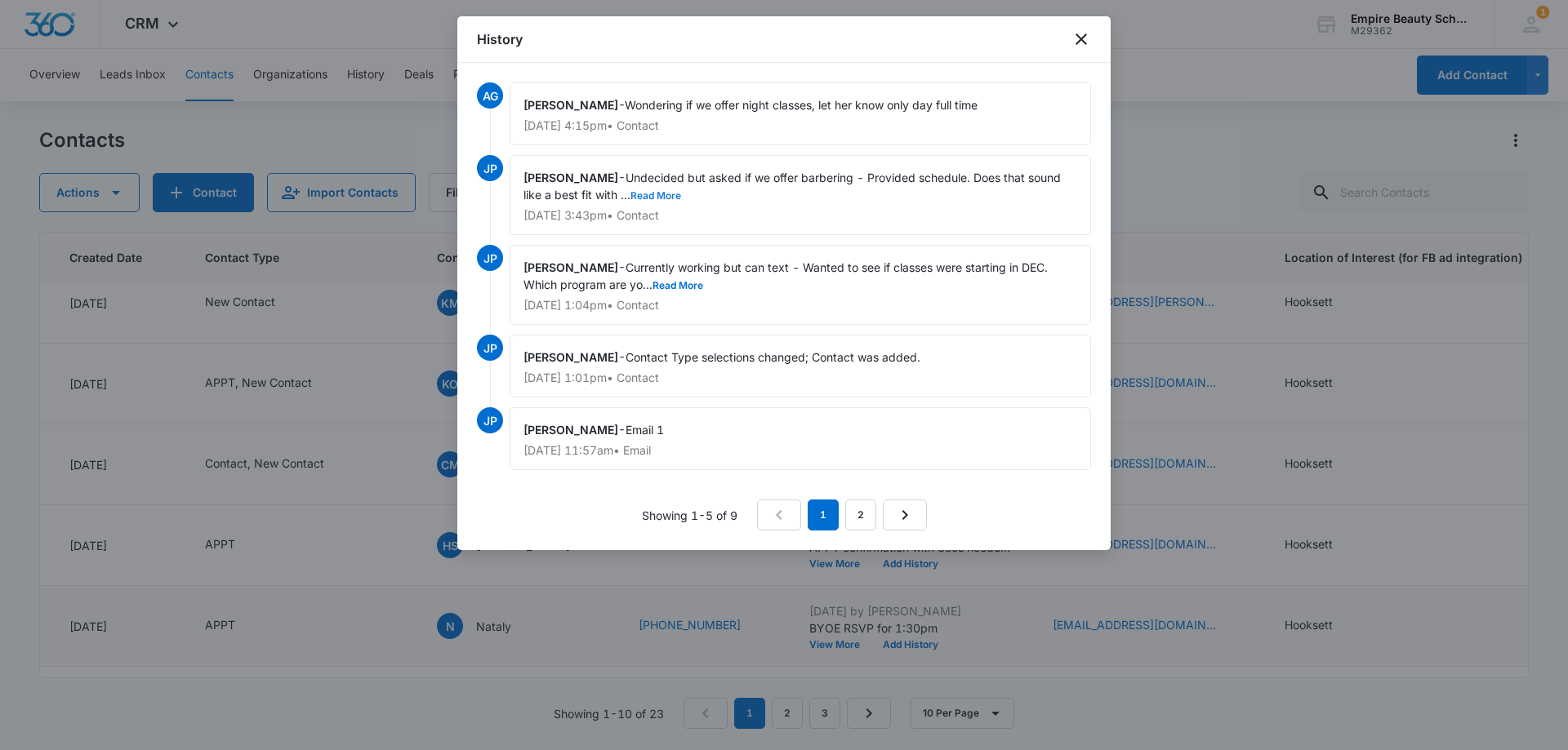
click at [661, 191] on button "Read More" at bounding box center [655, 196] width 51 height 10
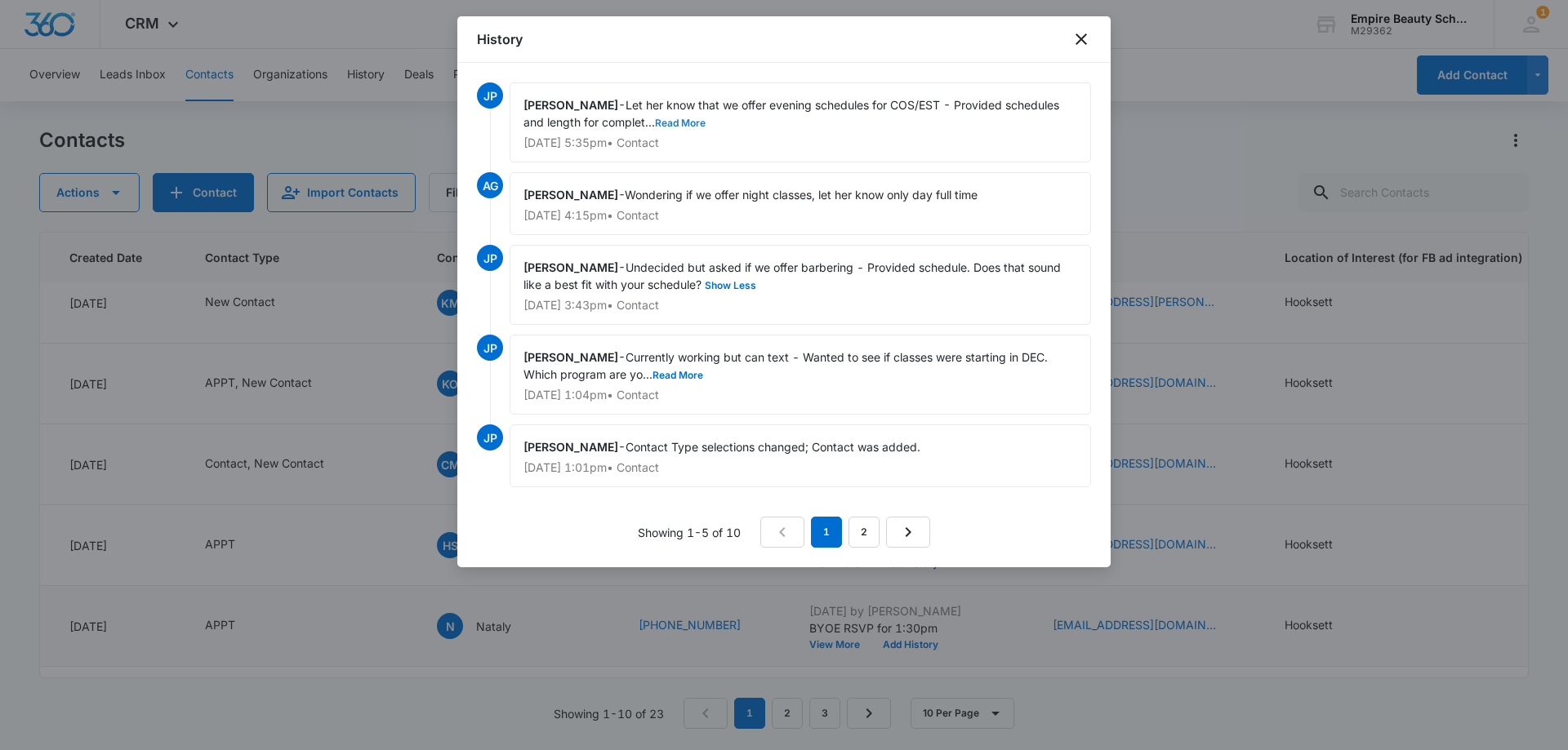
click at [679, 128] on button "Read More" at bounding box center [680, 123] width 51 height 10
click at [1077, 38] on icon "close" at bounding box center [1081, 39] width 20 height 20
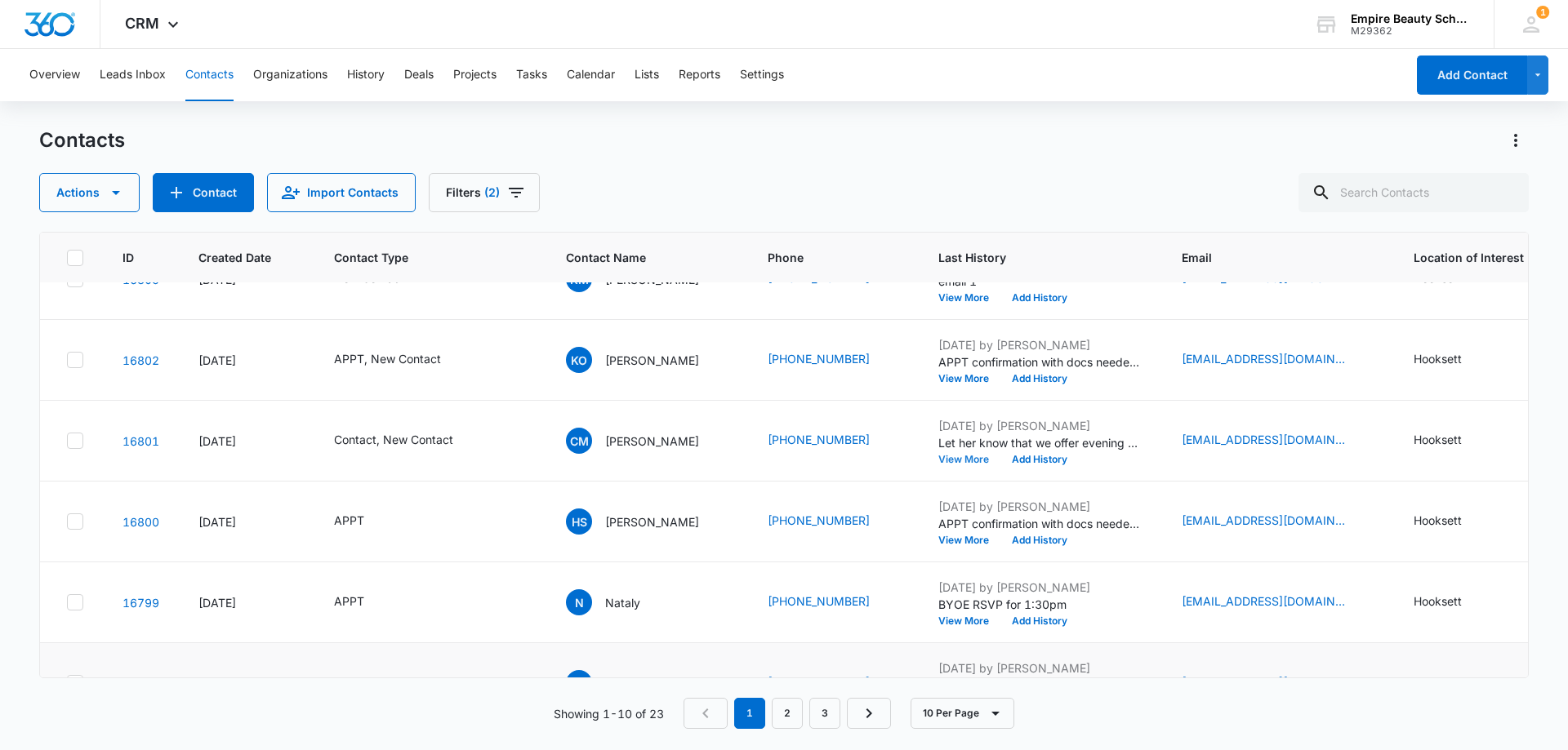
scroll to position [425, 0]
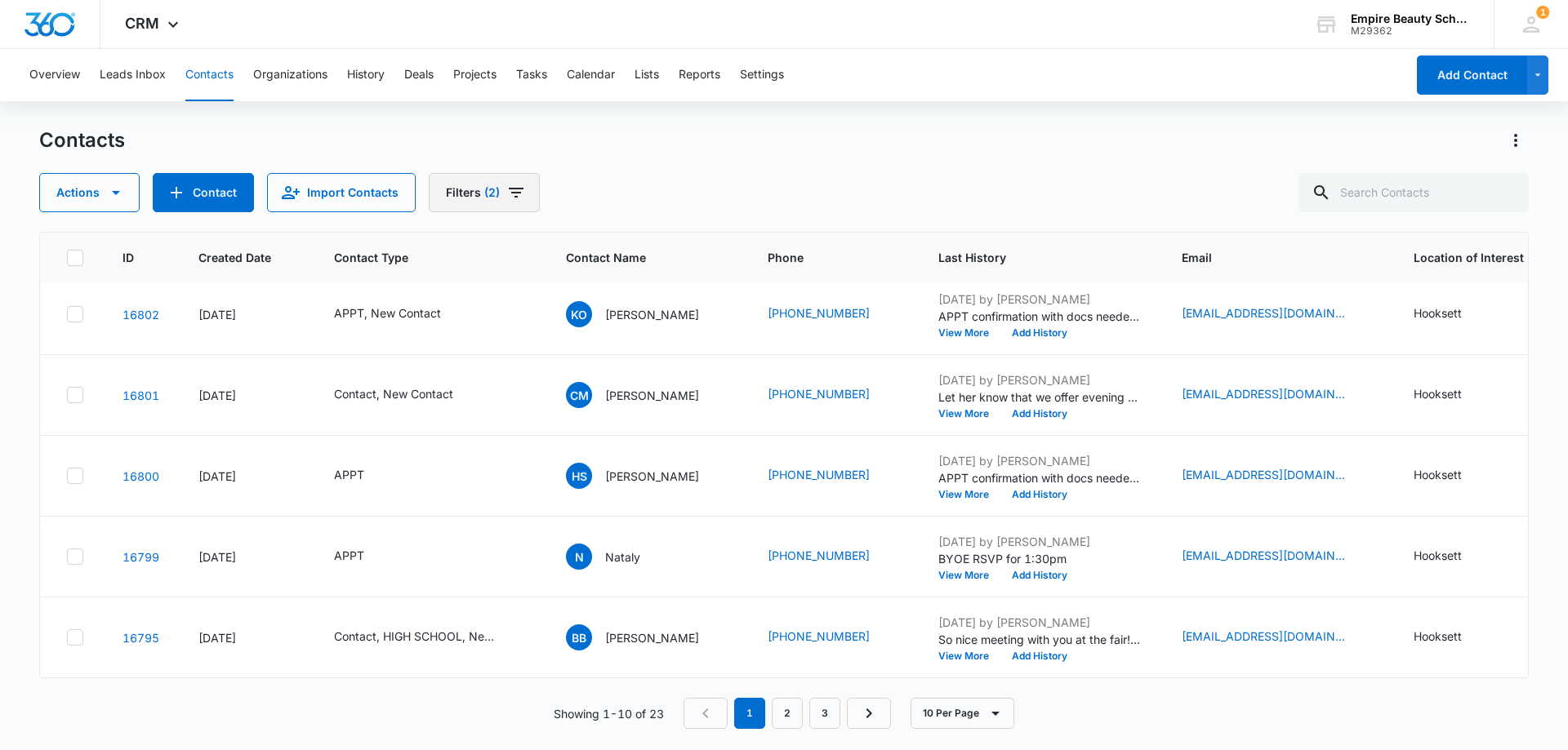
click at [507, 208] on button "Filters (2)" at bounding box center [484, 192] width 111 height 39
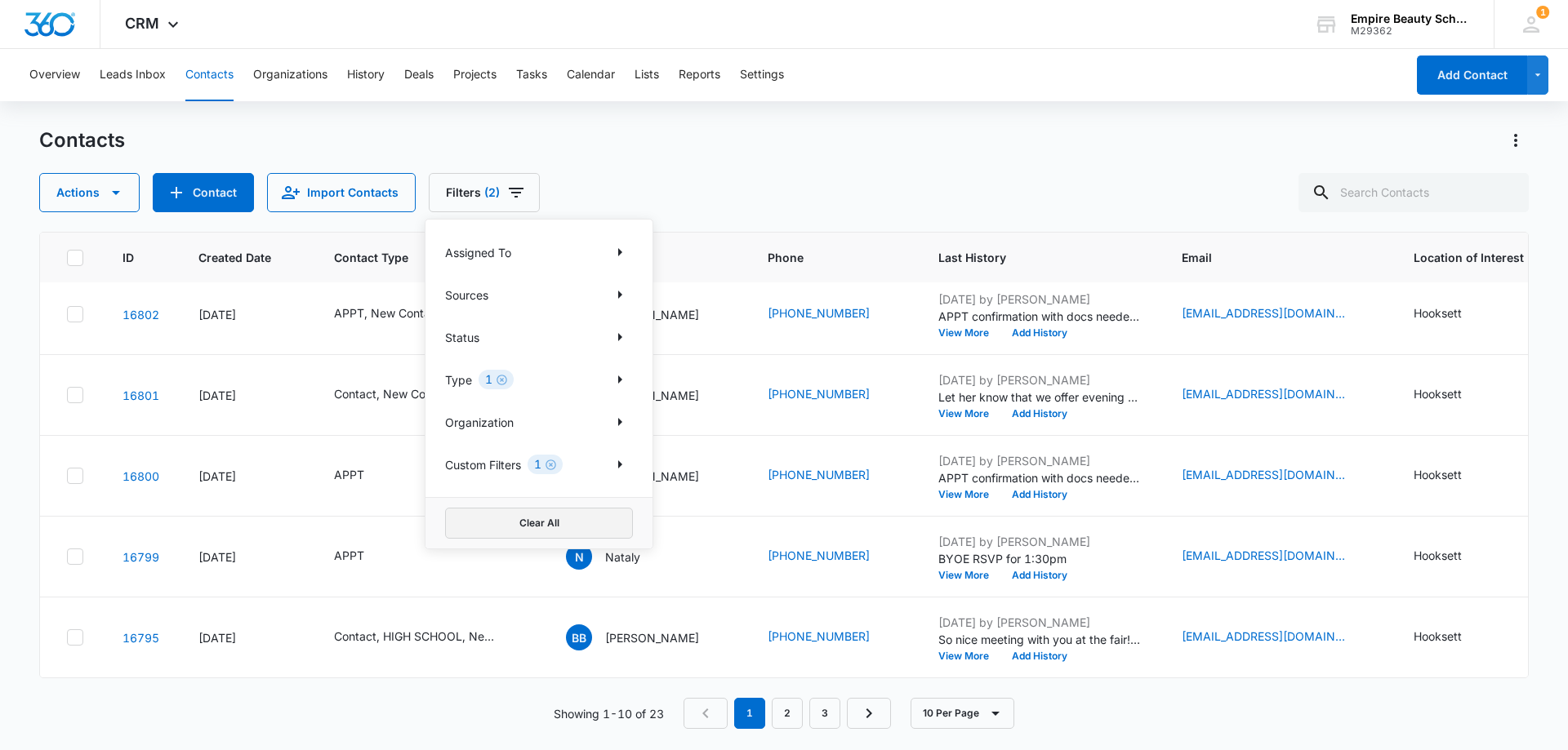
click at [483, 526] on button "Clear All" at bounding box center [539, 522] width 187 height 31
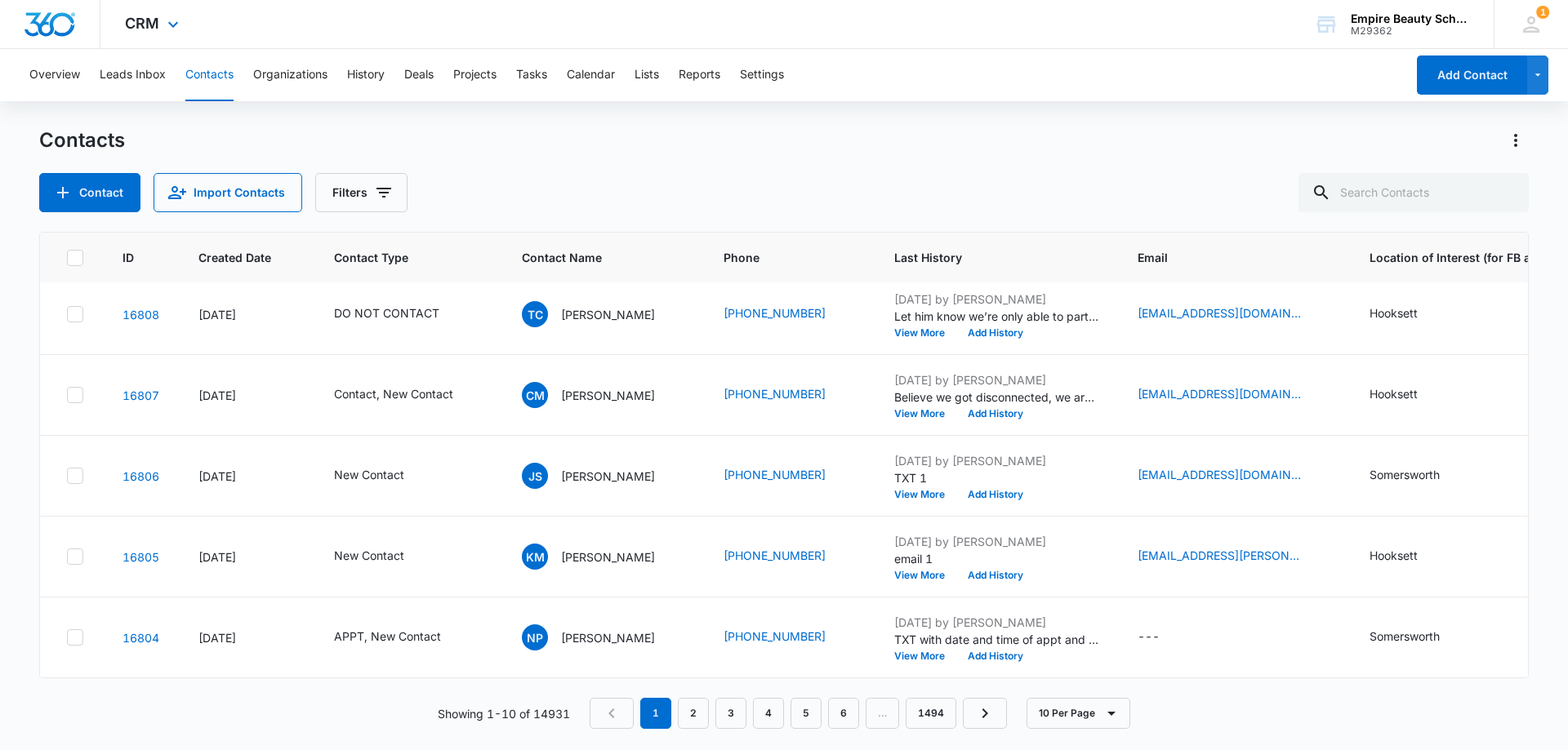
drag, startPoint x: 604, startPoint y: 151, endPoint x: 406, endPoint y: 3, distance: 247.2
click at [600, 150] on div "Contacts" at bounding box center [784, 141] width 1489 height 27
click at [1415, 191] on input "text" at bounding box center [1414, 192] width 231 height 39
type input "[PERSON_NAME]"
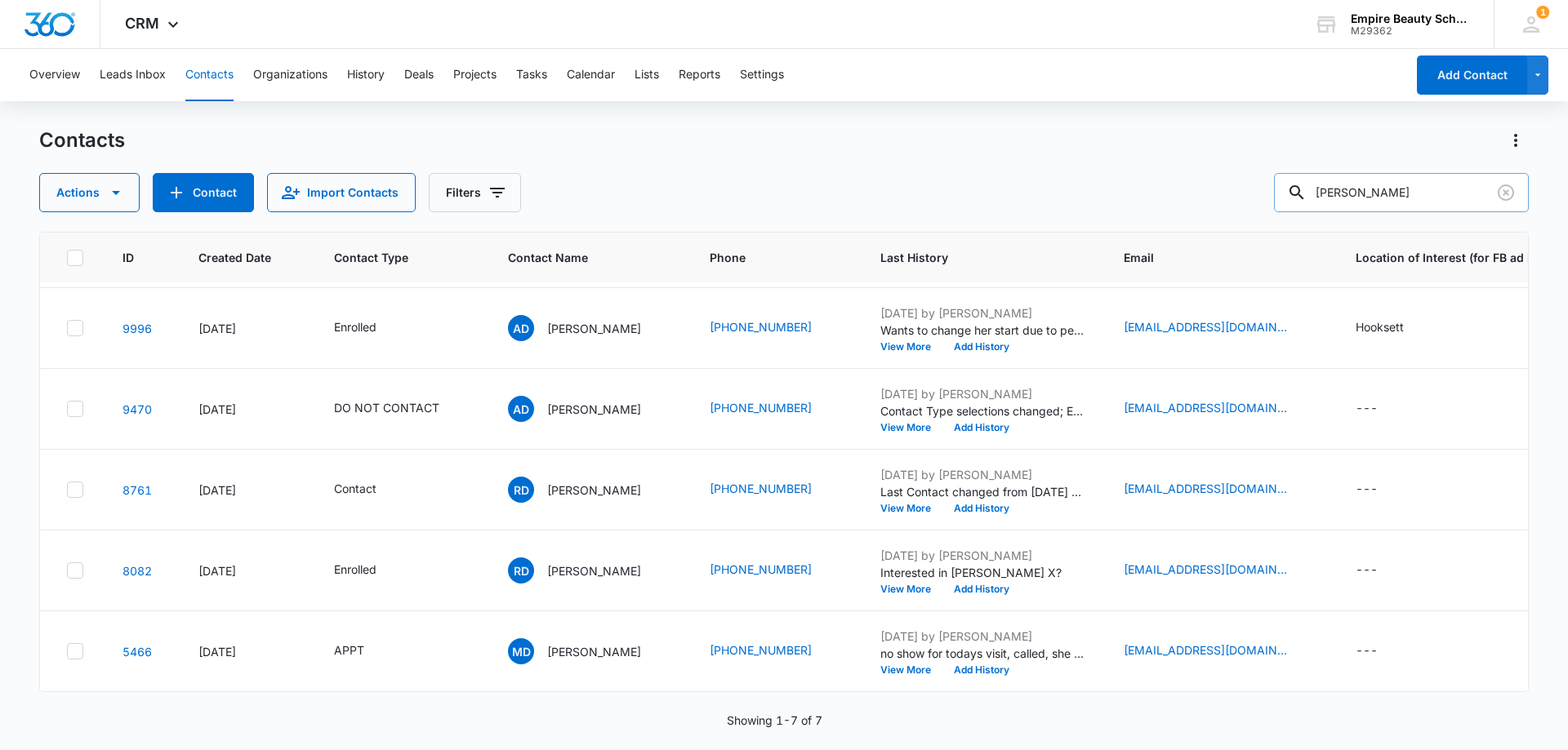
scroll to position [0, 0]
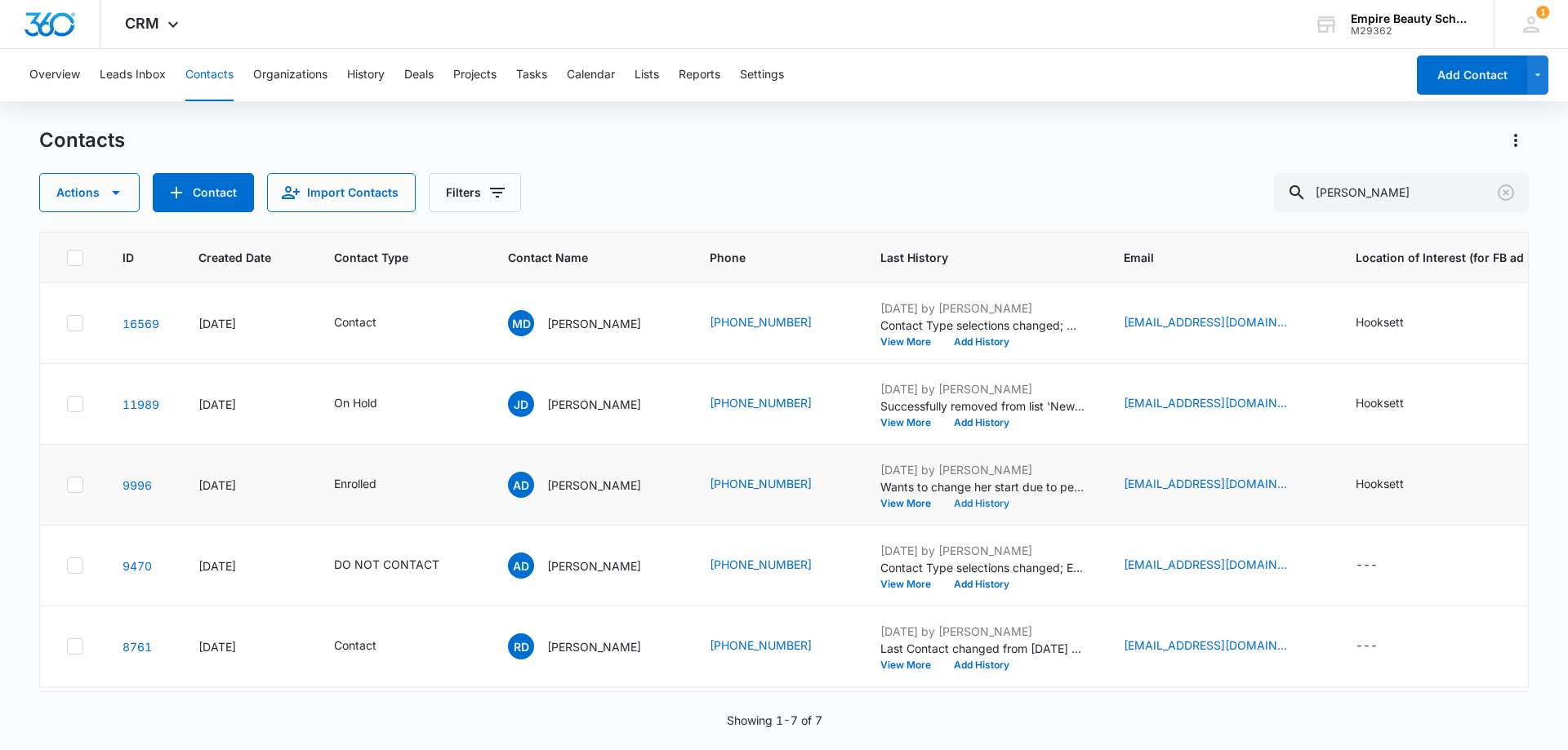
click at [965, 506] on button "Add History" at bounding box center [981, 504] width 79 height 10
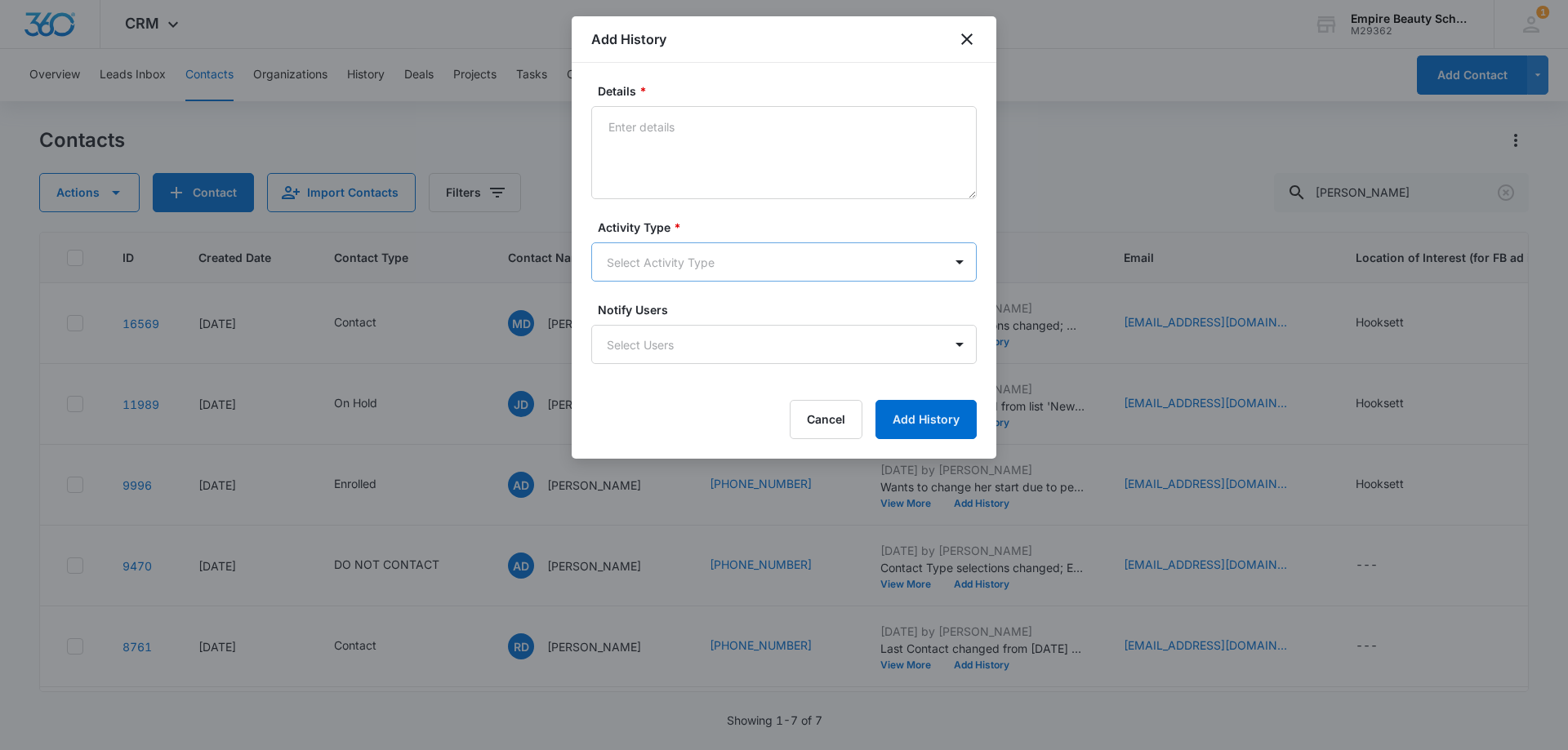
click at [621, 257] on body "CRM Apps Forms CRM Email Shop Payments POS Files Brand Settings Empire Beauty S…" at bounding box center [784, 375] width 1568 height 750
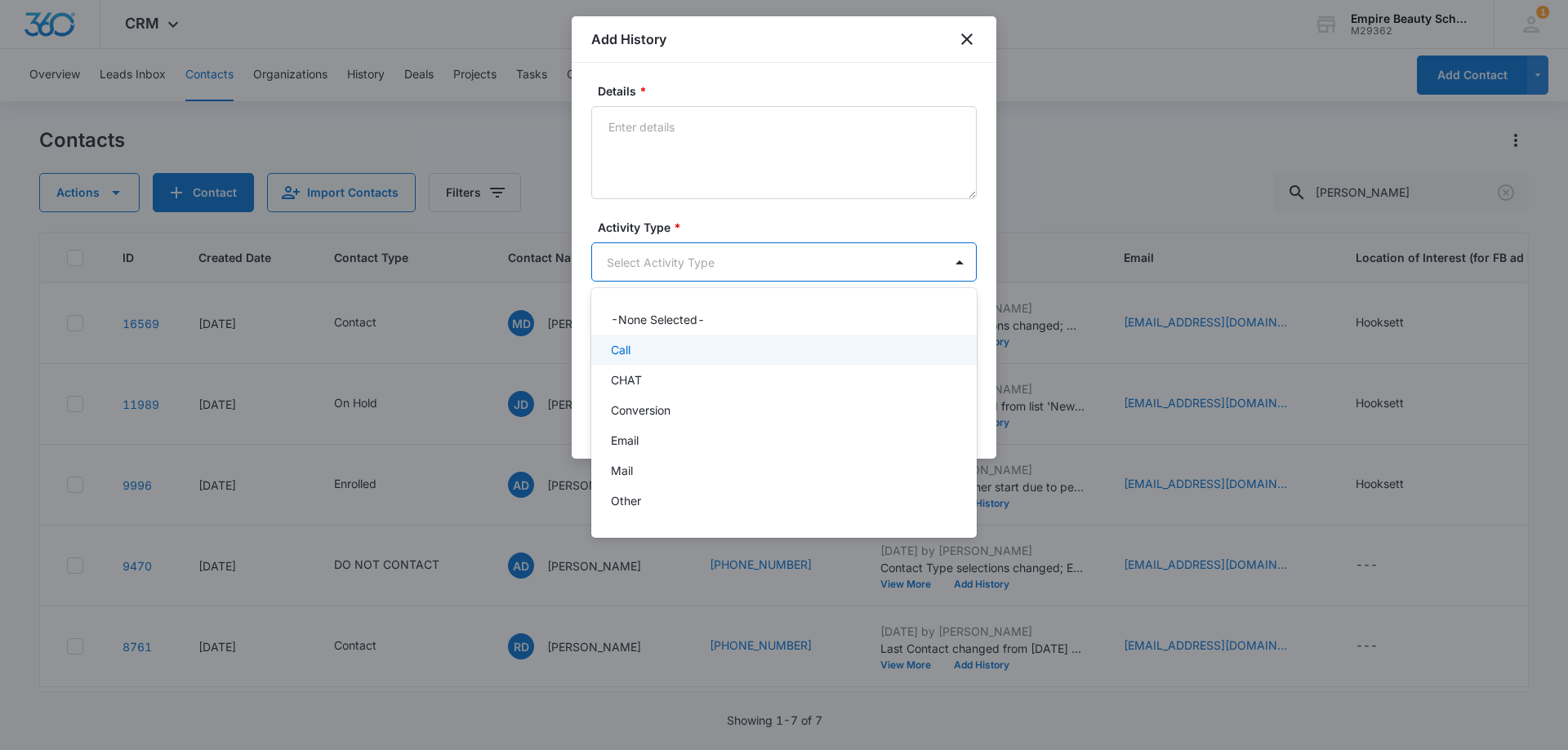
click at [629, 352] on p "Call" at bounding box center [621, 350] width 20 height 17
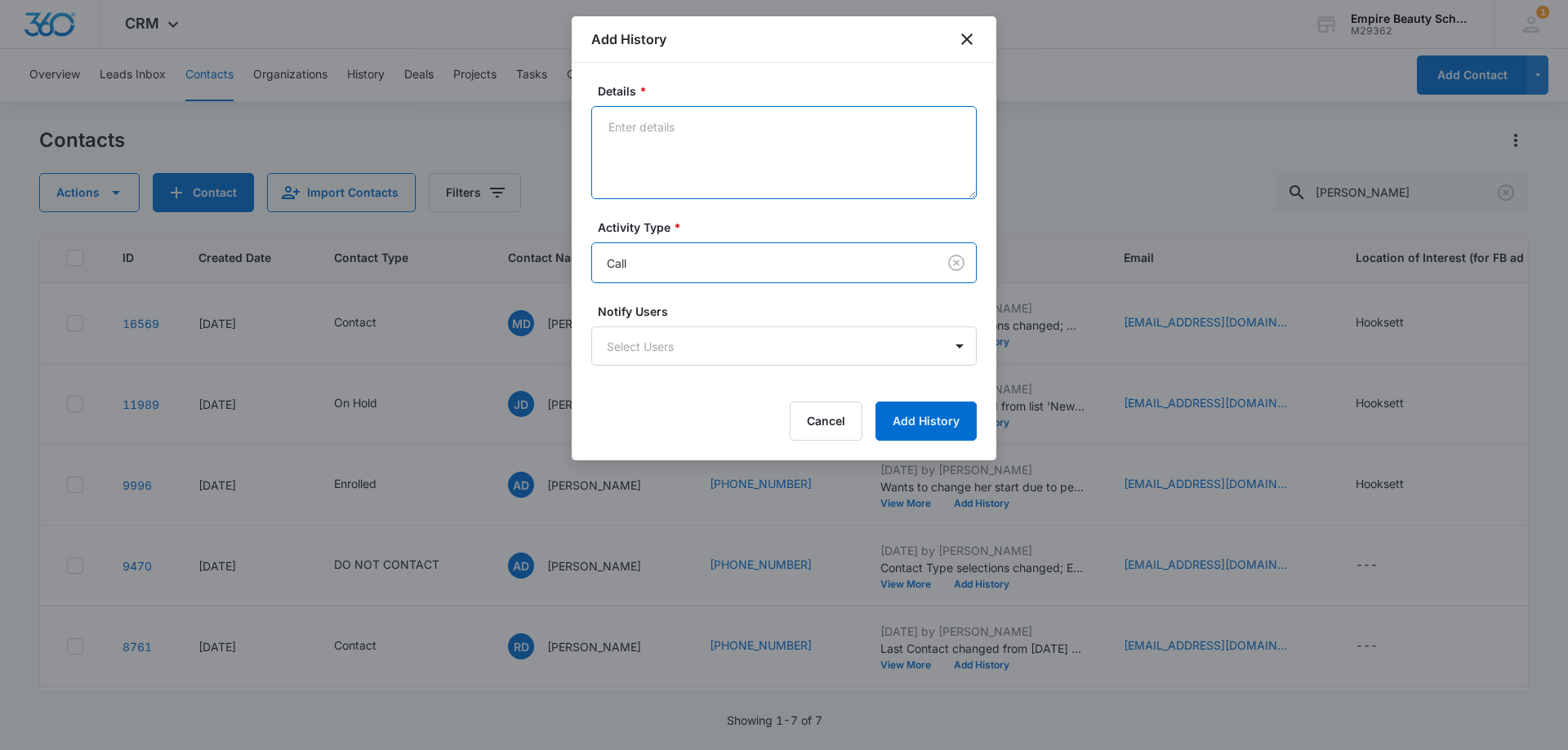
click at [665, 151] on textarea "Details *" at bounding box center [784, 152] width 386 height 93
type textarea "V"
click at [630, 123] on textarea "VM checking in, trying to figure out when she's looking to start" at bounding box center [784, 152] width 386 height 93
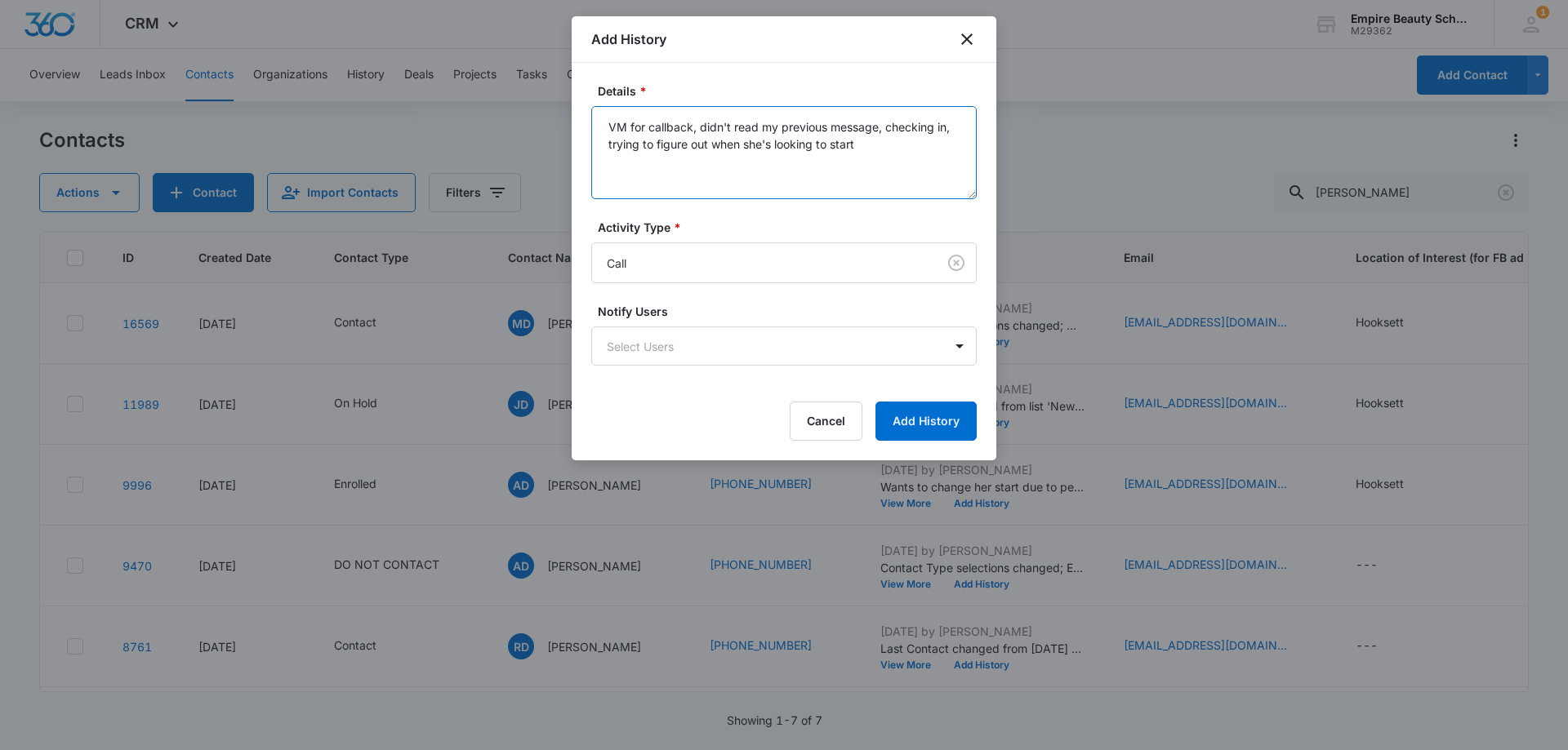
click at [740, 150] on textarea "VM for callback, didnt read my previous message, checking in, trying to figure …" at bounding box center [784, 152] width 386 height 93
type textarea "VM for callback, didn't read my previous message, checking in, trying to figure…"
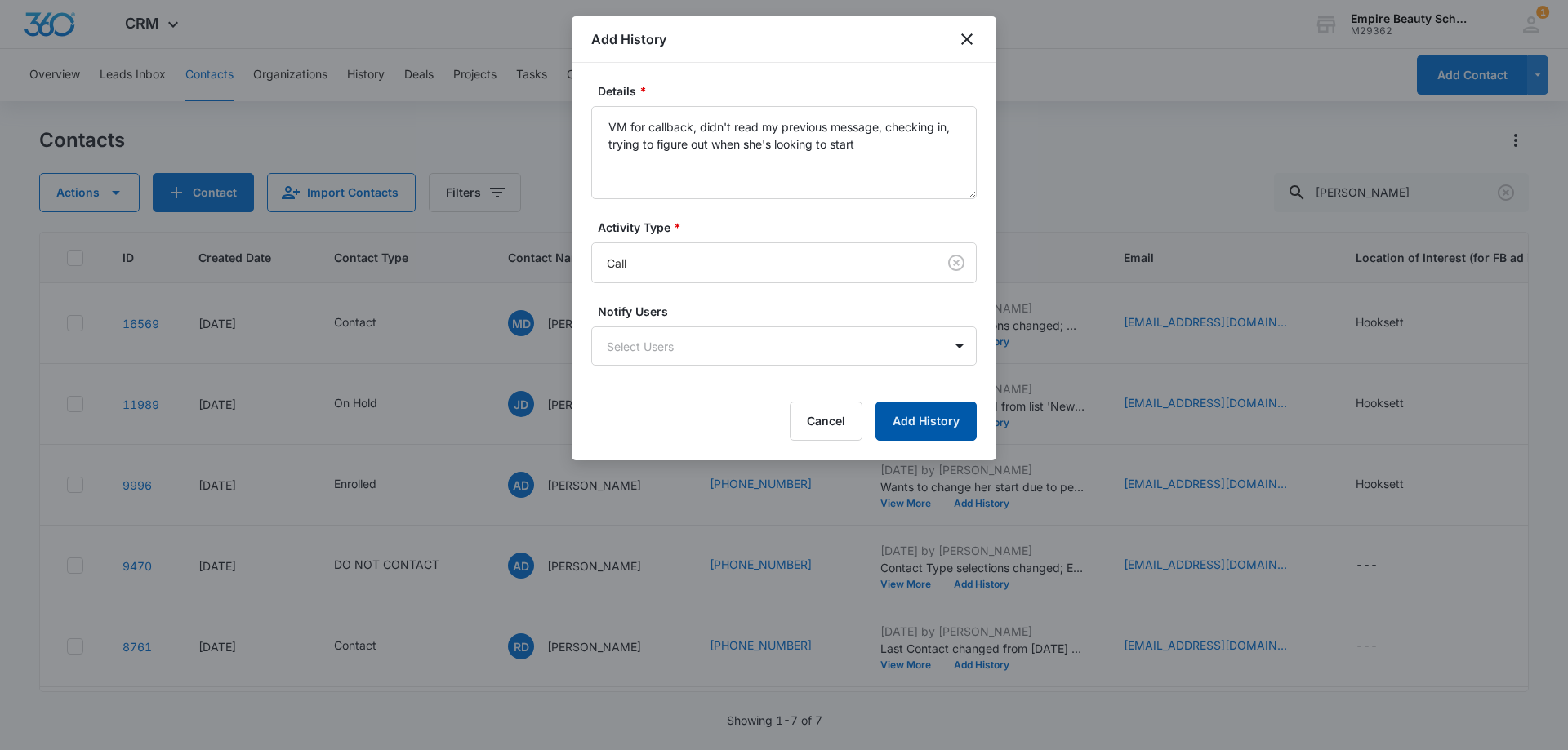
click at [912, 422] on button "Add History" at bounding box center [926, 420] width 101 height 39
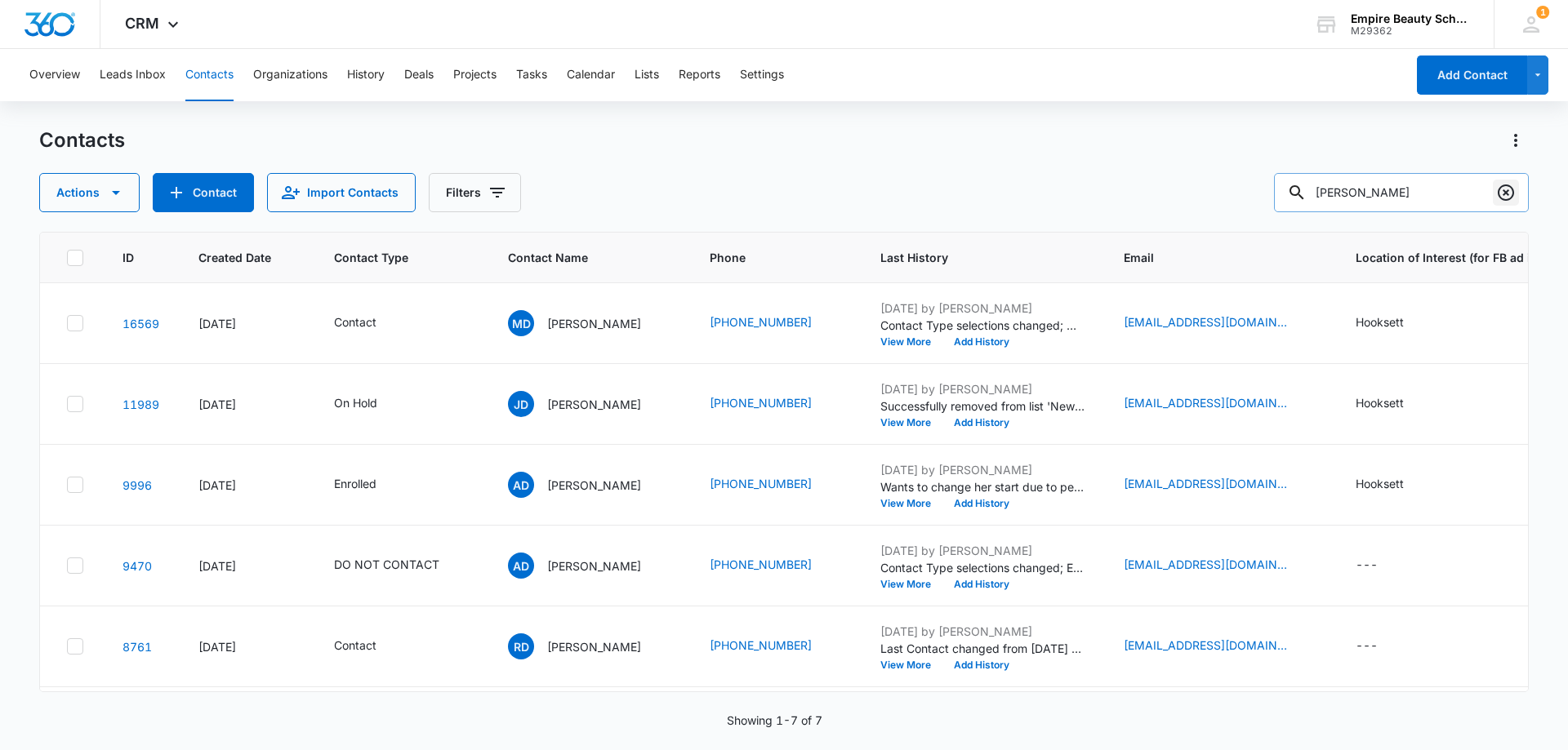
click at [1507, 193] on icon "Clear" at bounding box center [1506, 193] width 17 height 17
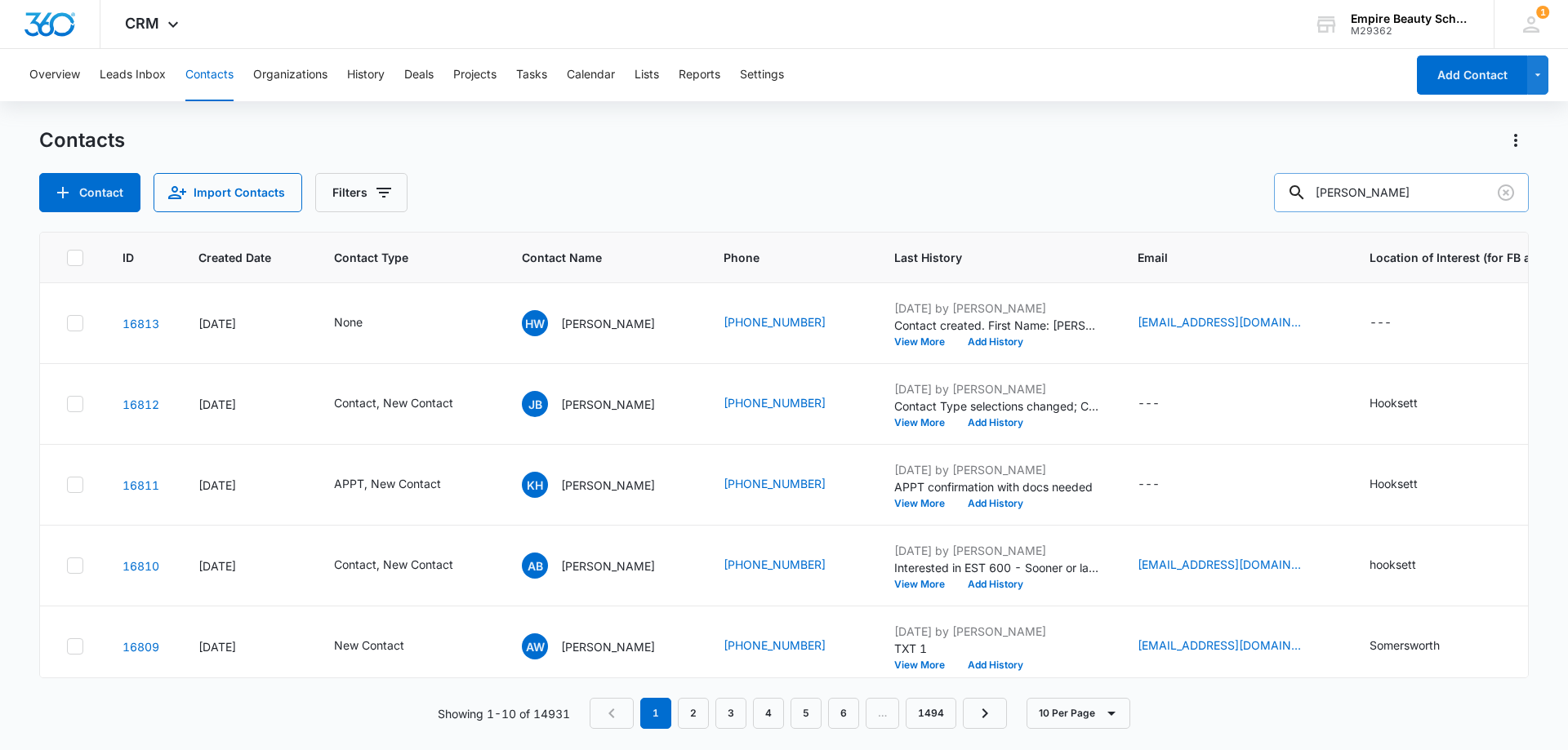
type input "[PERSON_NAME]"
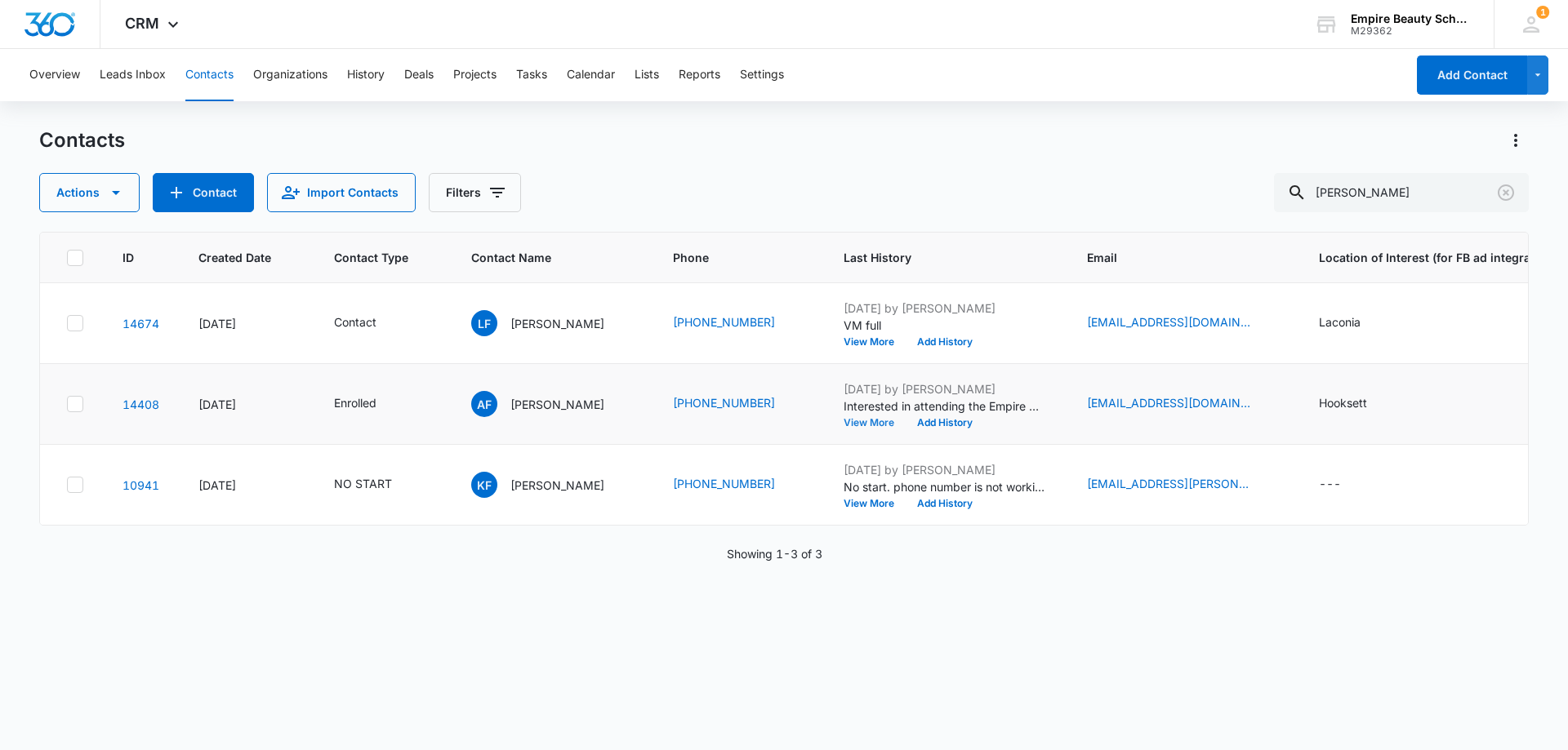
click at [859, 424] on button "View More" at bounding box center [874, 423] width 62 height 10
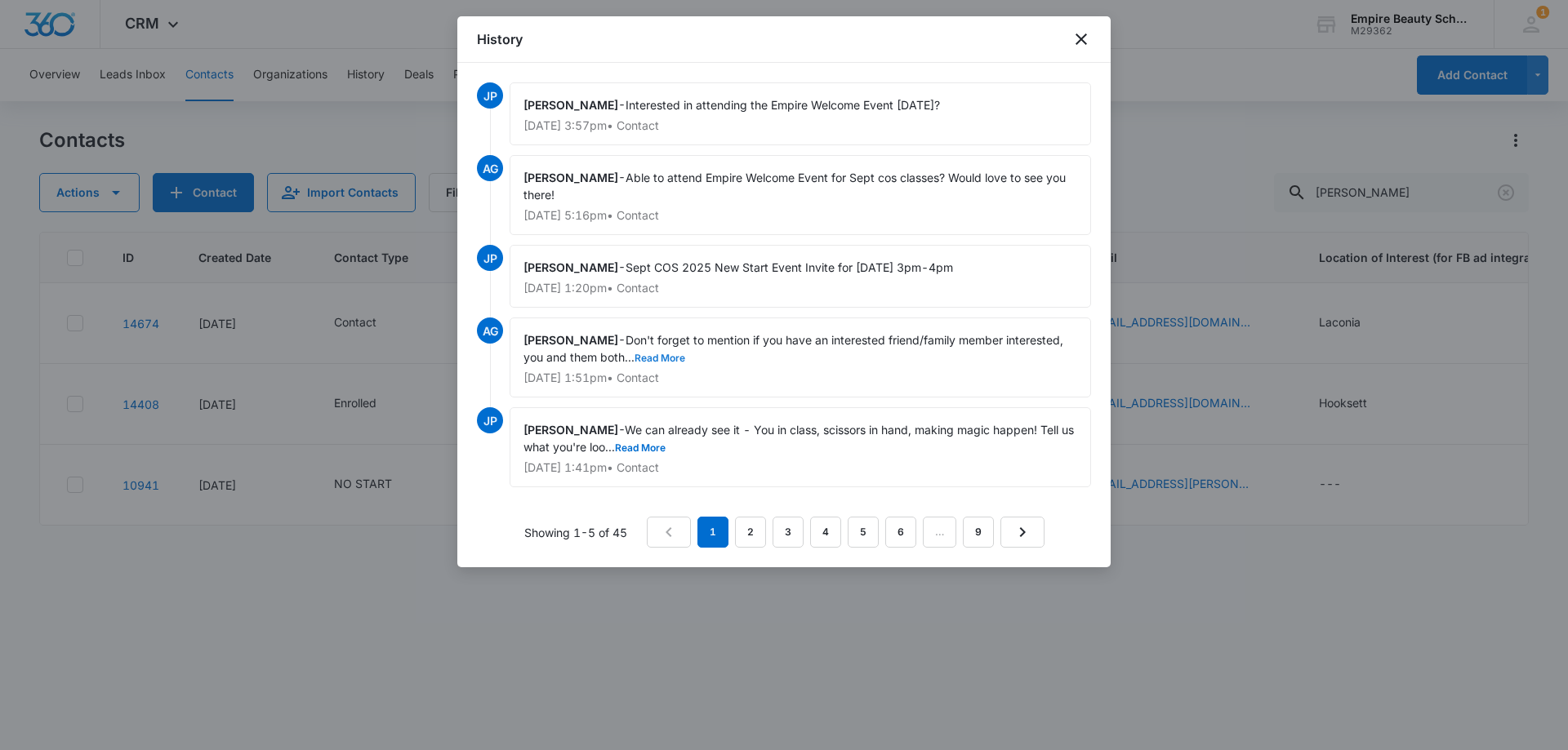
click at [669, 357] on button "Read More" at bounding box center [659, 358] width 51 height 10
click at [665, 449] on button "Read More" at bounding box center [639, 448] width 51 height 10
click at [749, 536] on link "2" at bounding box center [750, 531] width 31 height 31
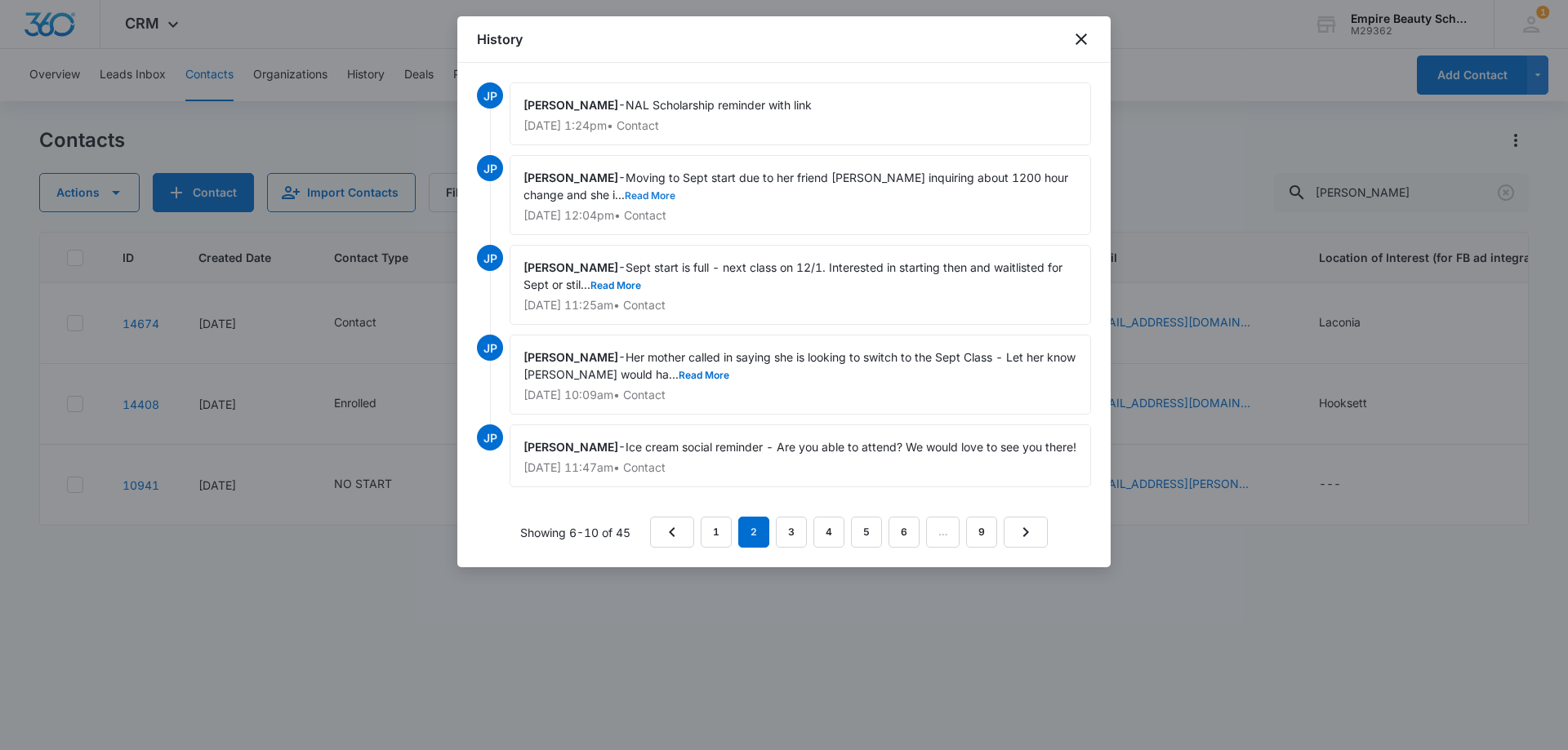
click at [675, 192] on button "Read More" at bounding box center [649, 196] width 51 height 10
click at [1084, 41] on icon "close" at bounding box center [1081, 39] width 12 height 12
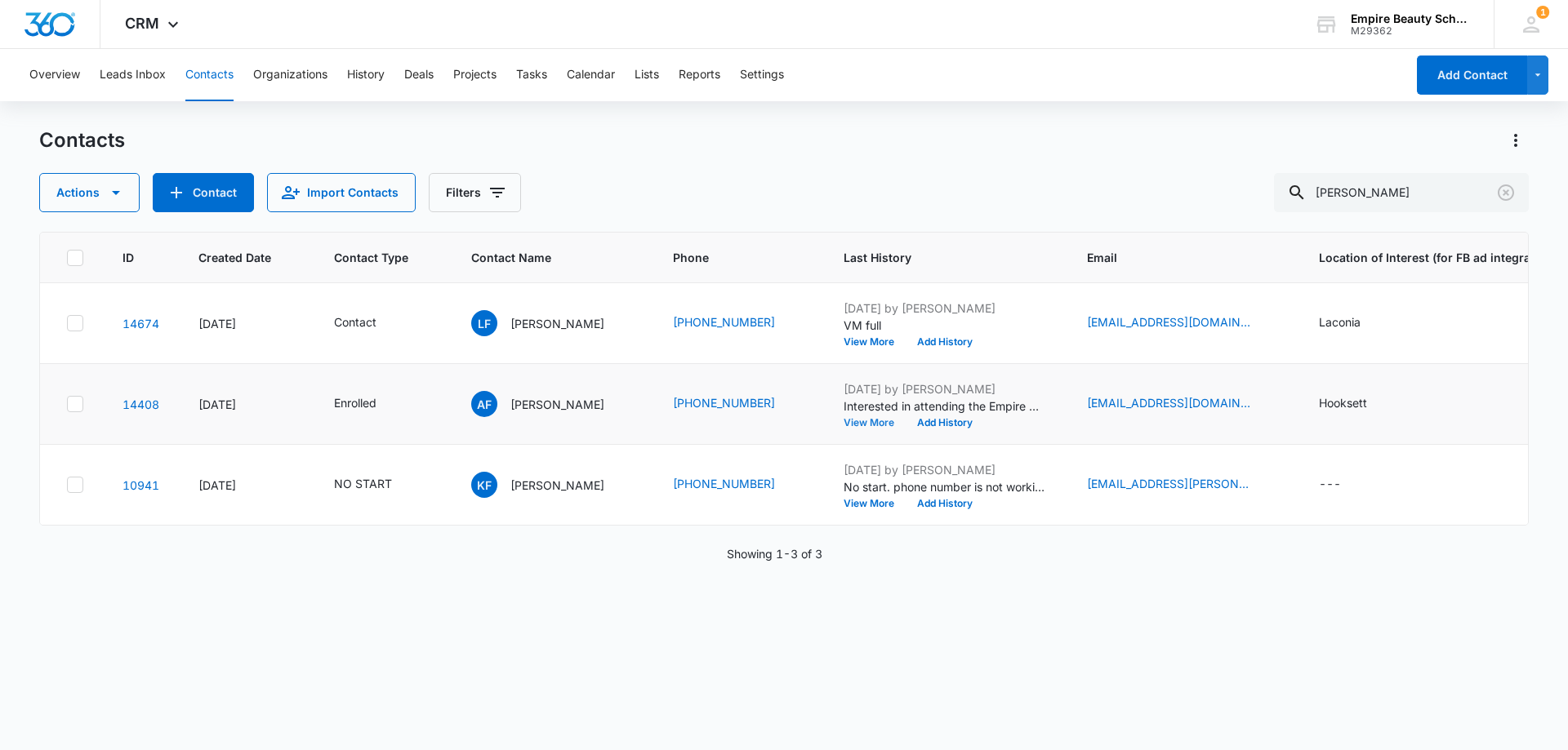
click at [863, 423] on button "View More" at bounding box center [874, 423] width 62 height 10
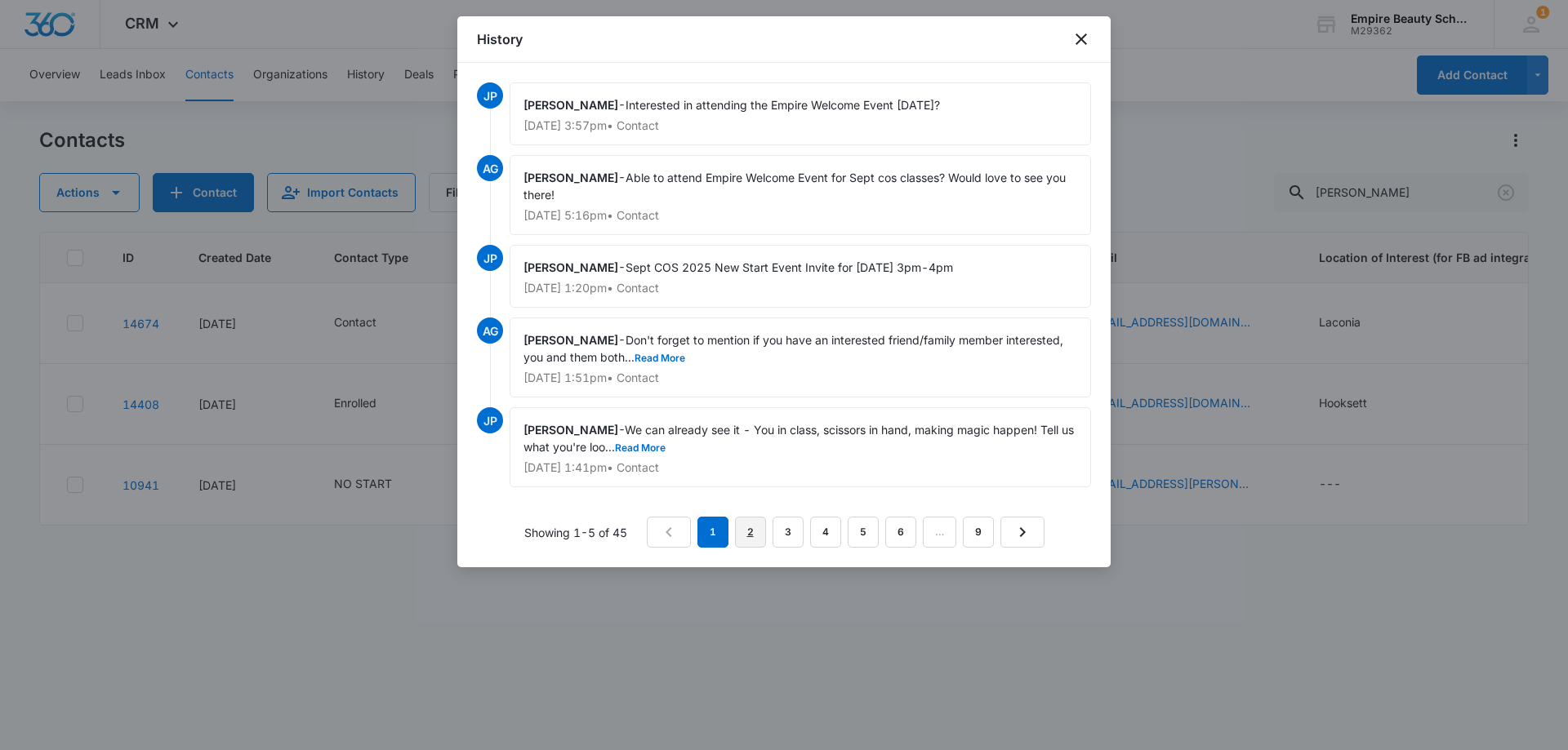
click at [751, 535] on link "2" at bounding box center [750, 531] width 31 height 31
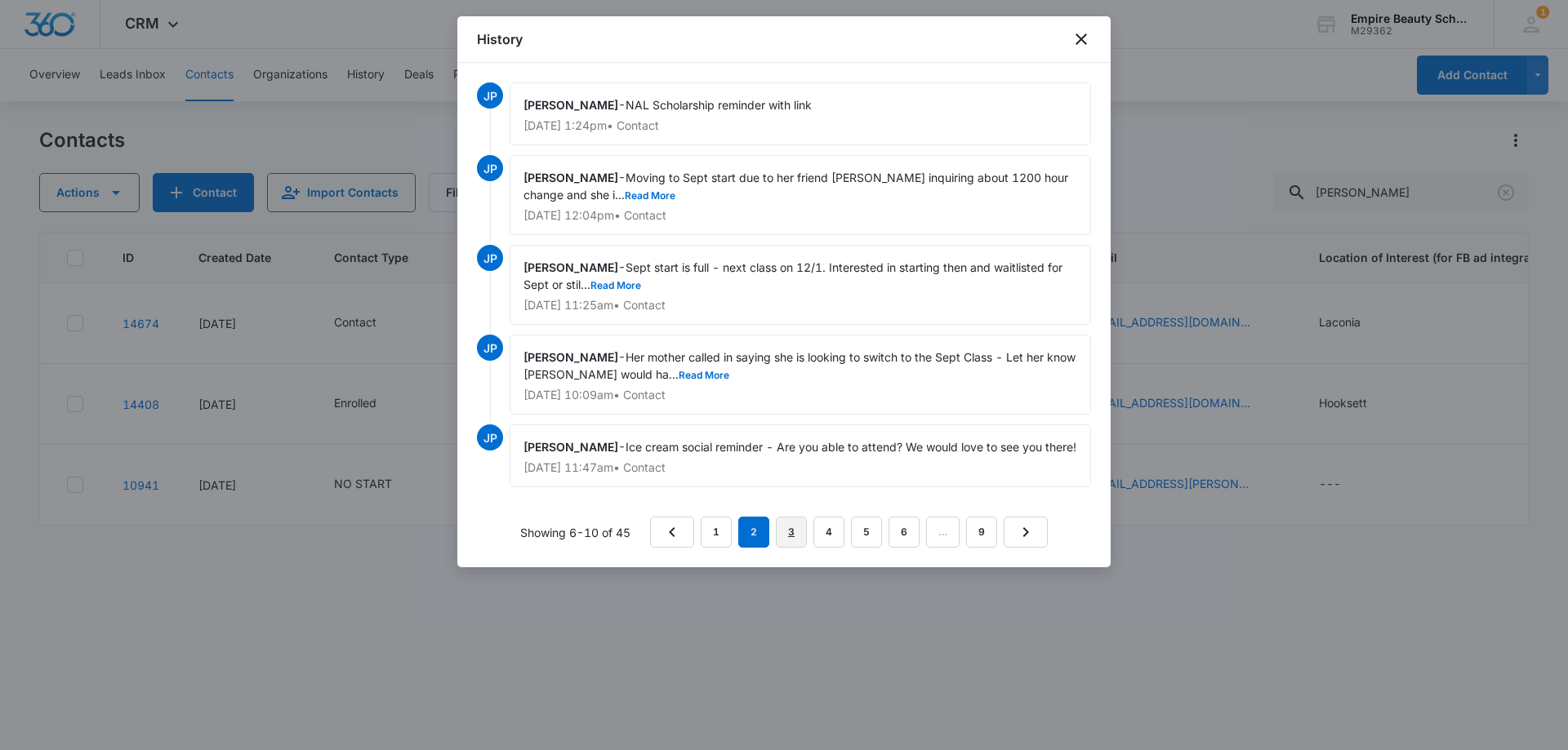
click at [787, 543] on link "3" at bounding box center [790, 531] width 31 height 31
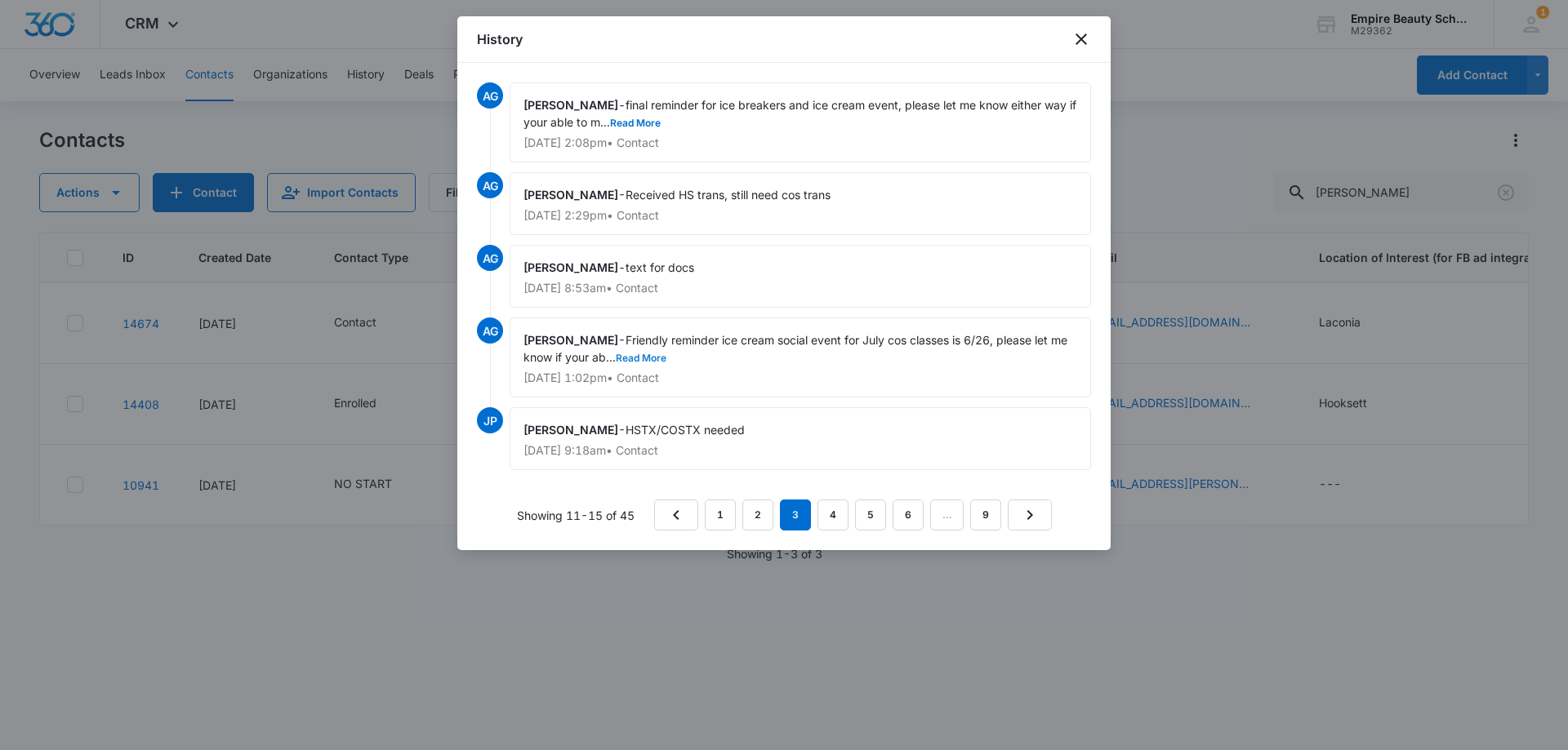
click at [660, 358] on button "Read More" at bounding box center [640, 358] width 51 height 10
click at [834, 512] on link "4" at bounding box center [833, 515] width 31 height 31
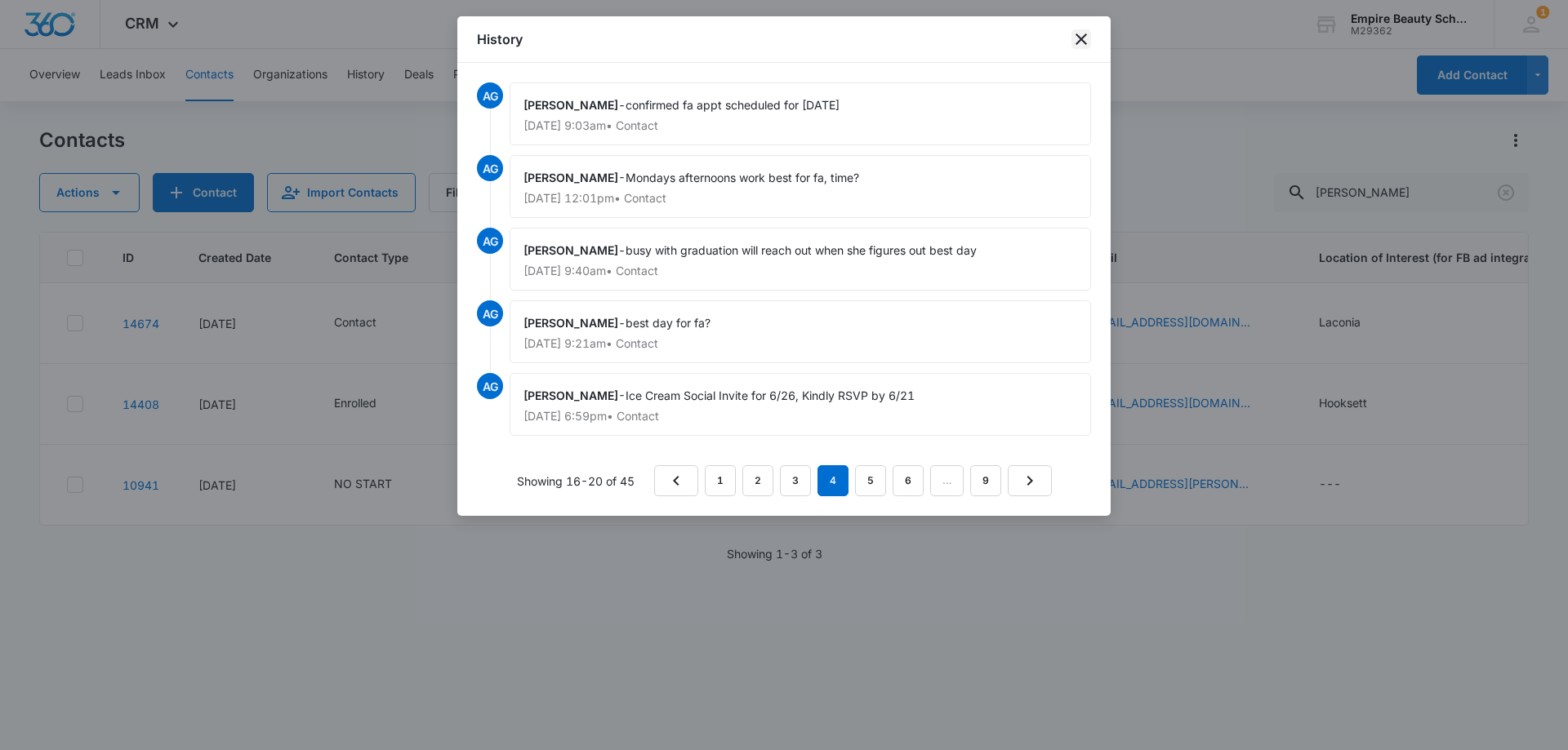
click at [1085, 40] on icon "close" at bounding box center [1081, 39] width 20 height 20
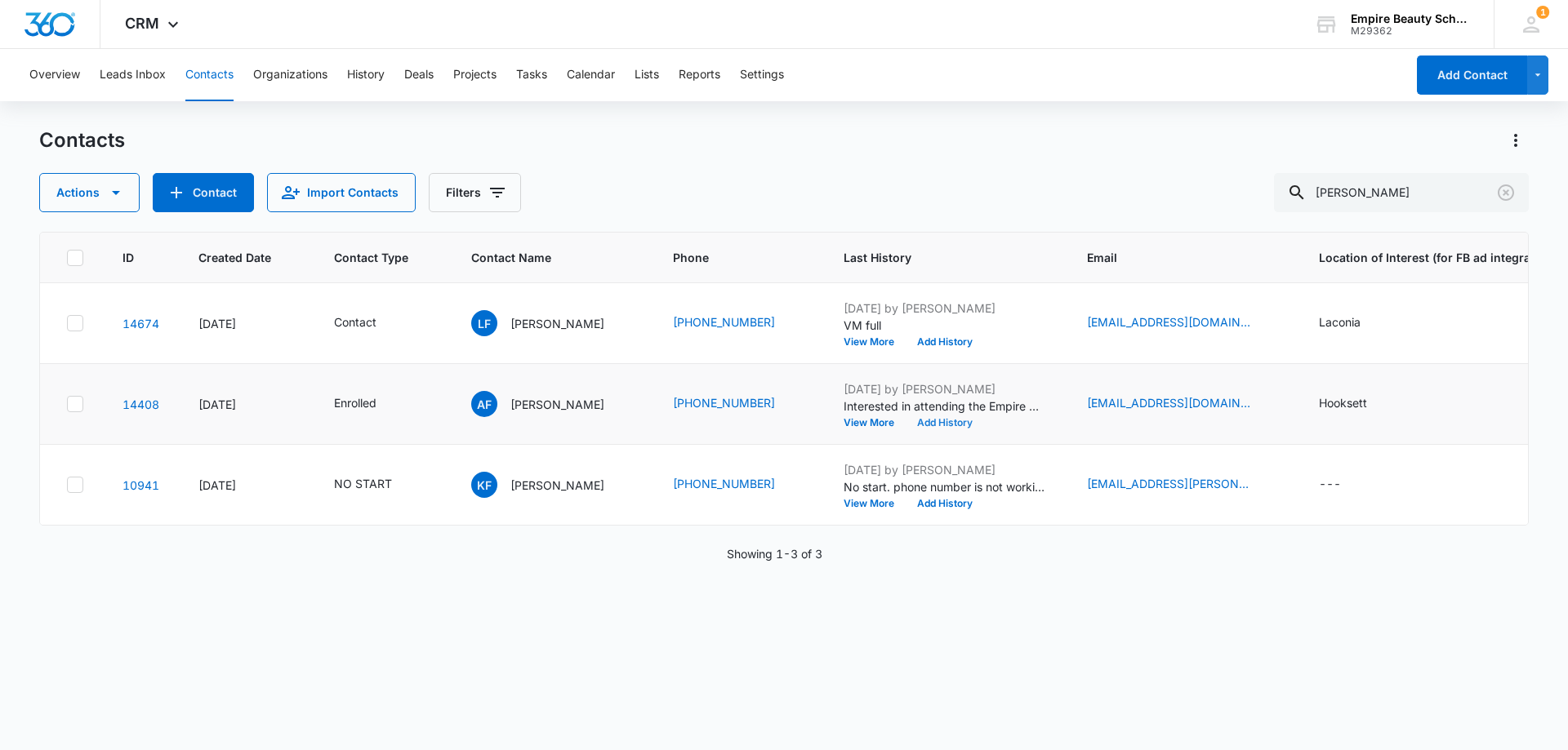
click at [926, 419] on button "Add History" at bounding box center [944, 423] width 79 height 10
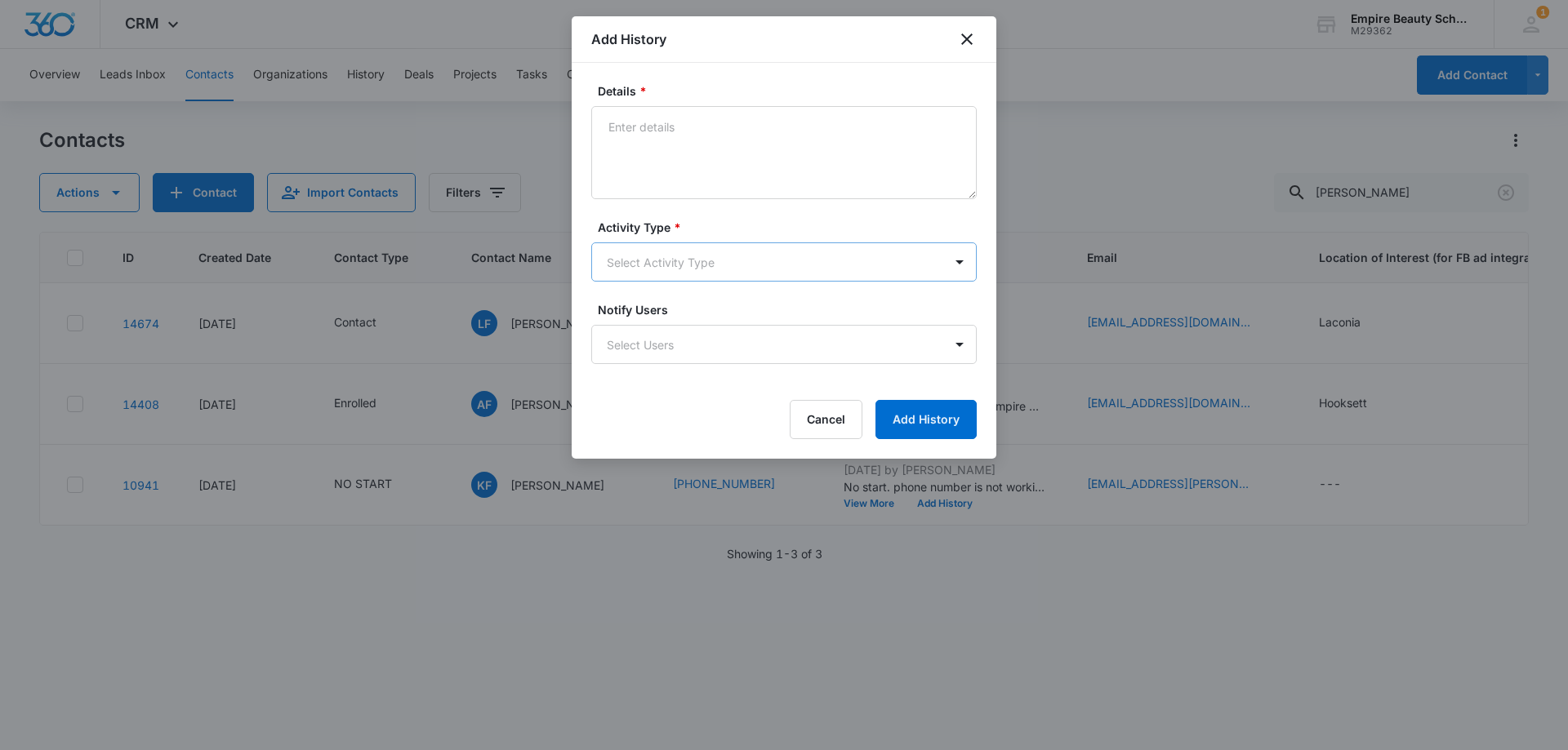
click at [639, 251] on body "CRM Apps Forms CRM Email Shop Payments POS Files Brand Settings Empire Beauty S…" at bounding box center [784, 375] width 1568 height 750
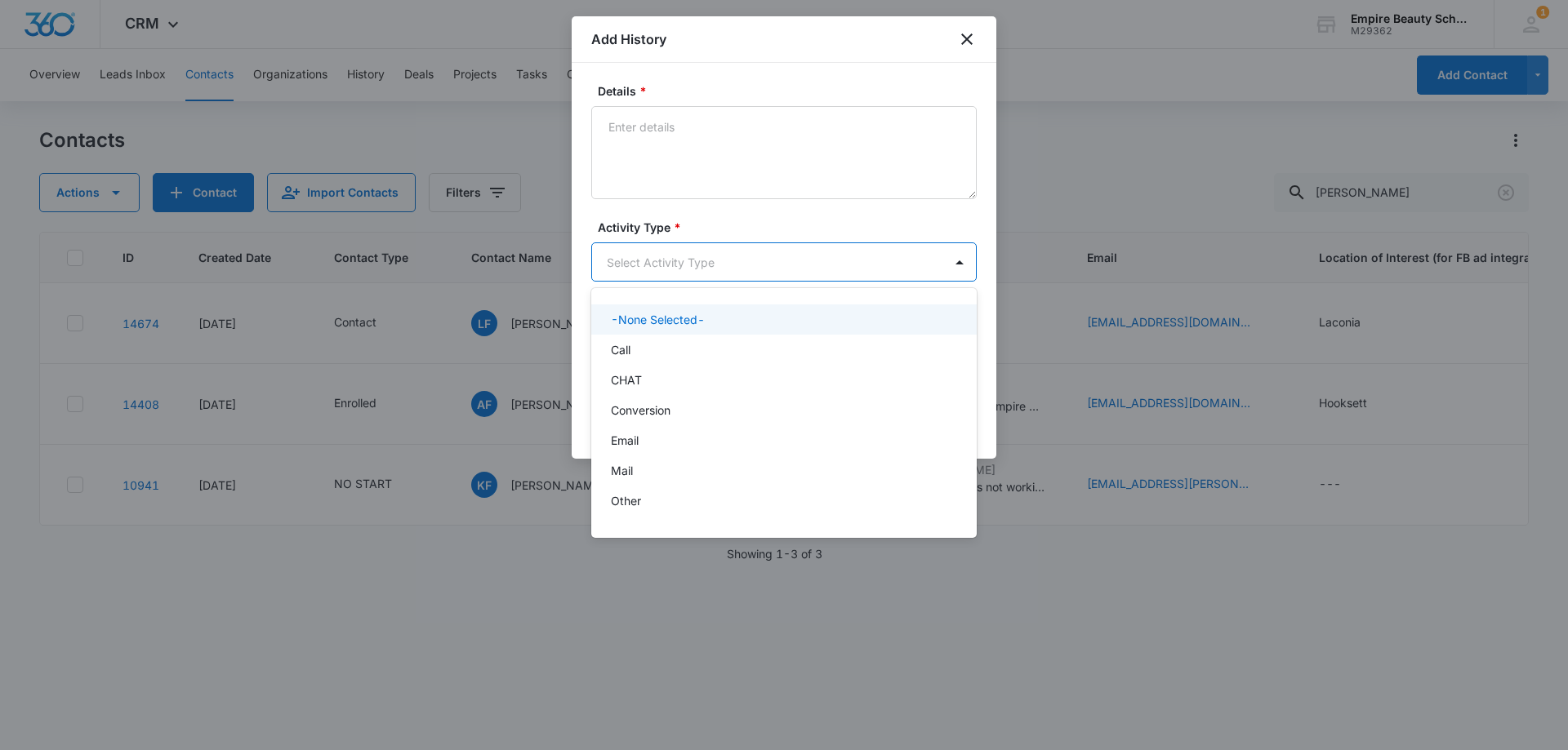
click at [633, 141] on div at bounding box center [784, 375] width 1568 height 750
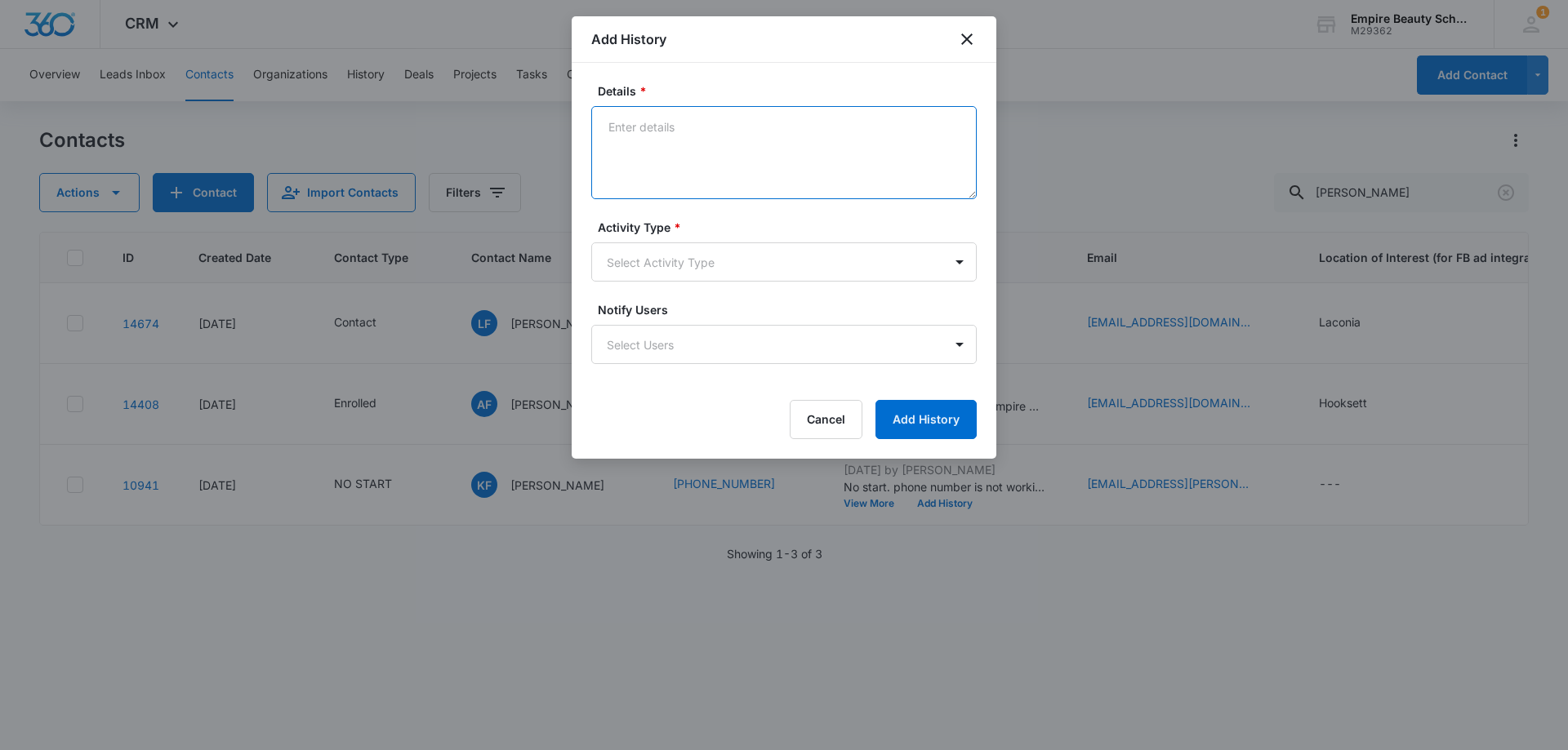
click at [643, 133] on textarea "Details *" at bounding box center [784, 152] width 386 height 93
click at [603, 123] on textarea "Horsefarm, make as much money as possible," at bounding box center [784, 152] width 386 height 93
click at [669, 127] on textarea "Currently Horsefarm, make as much money as possible," at bounding box center [784, 152] width 386 height 93
drag, startPoint x: 679, startPoint y: 129, endPoint x: 682, endPoint y: 168, distance: 39.1
click at [663, 180] on textarea "Currently horsefarm, make as much money as possible," at bounding box center [784, 152] width 386 height 93
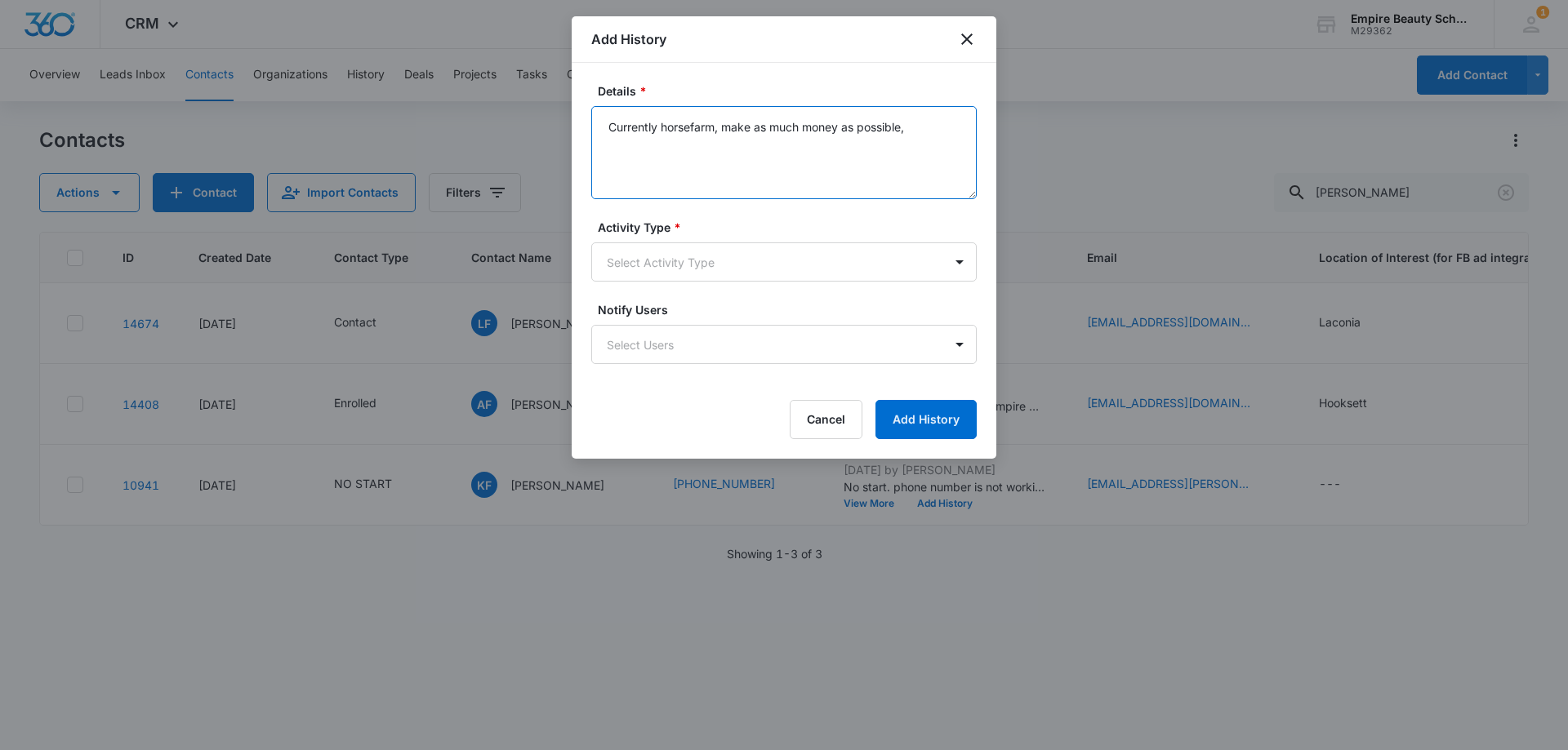
click at [692, 128] on textarea "Currently horsefarm, make as much money as possible," at bounding box center [784, 152] width 386 height 93
click at [726, 129] on textarea "Currently horse farm, make as much money as possible," at bounding box center [784, 152] width 386 height 93
click at [946, 128] on textarea "Currently horse farm, make as much money as possible," at bounding box center [784, 152] width 386 height 93
click at [663, 131] on textarea "Currently horse farm, make as much money as possible," at bounding box center [784, 152] width 386 height 93
click at [601, 131] on textarea "Currently working at [GEOGRAPHIC_DATA], make as much money as possible," at bounding box center [784, 152] width 386 height 93
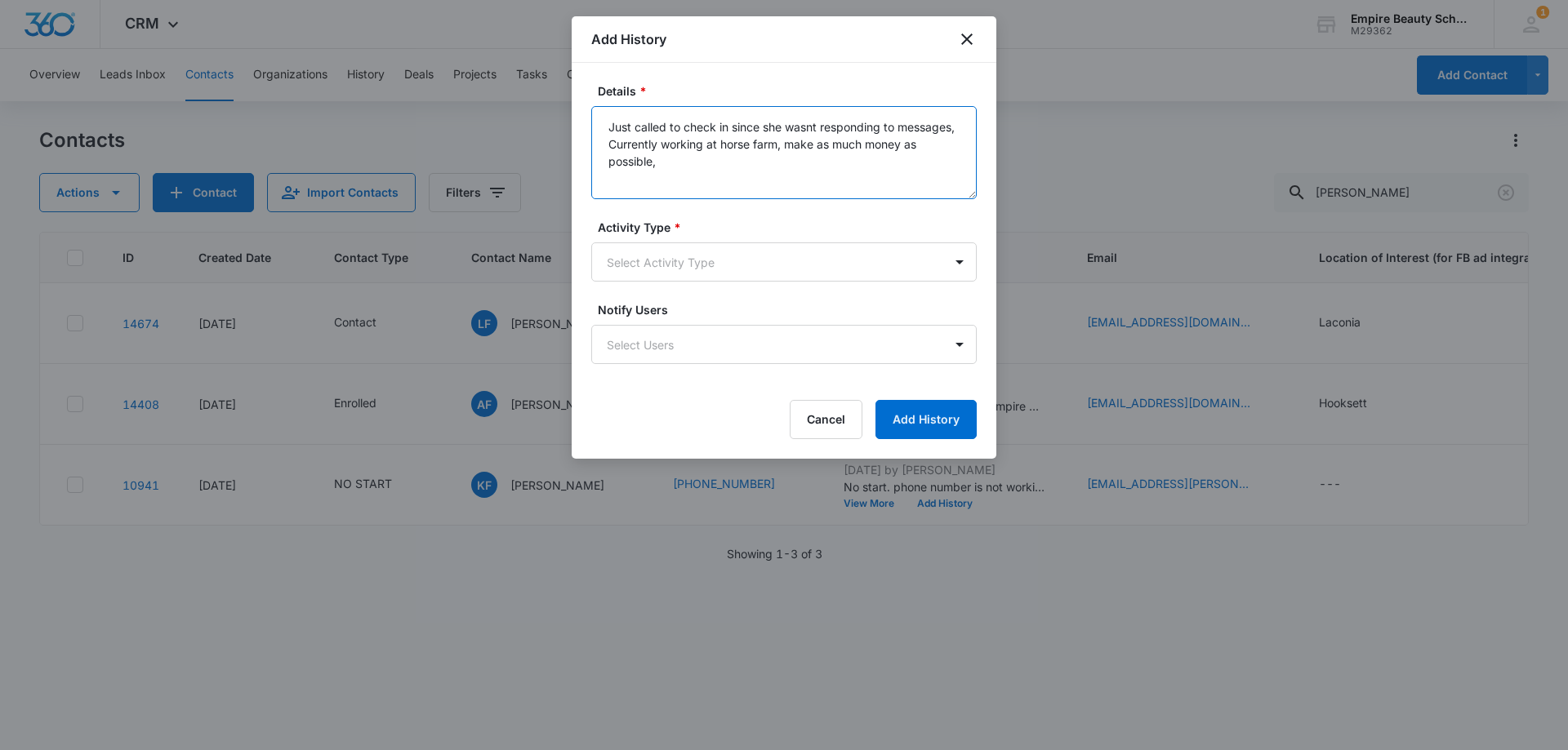
click at [711, 162] on textarea "Just called to check in since she wasnt responding to messages, Currently worki…" at bounding box center [784, 152] width 386 height 93
click at [791, 143] on textarea "Just called to check in since she wasnt responding to messages, Currently worki…" at bounding box center [784, 152] width 386 height 93
click at [669, 160] on textarea "Just called to check in since she wasnt responding to messages, Currently worki…" at bounding box center [784, 152] width 386 height 93
drag, startPoint x: 843, startPoint y: 173, endPoint x: 827, endPoint y: 161, distance: 20.0
type textarea "Just called to check in since she wasnt responding to messages, Currently worki…"
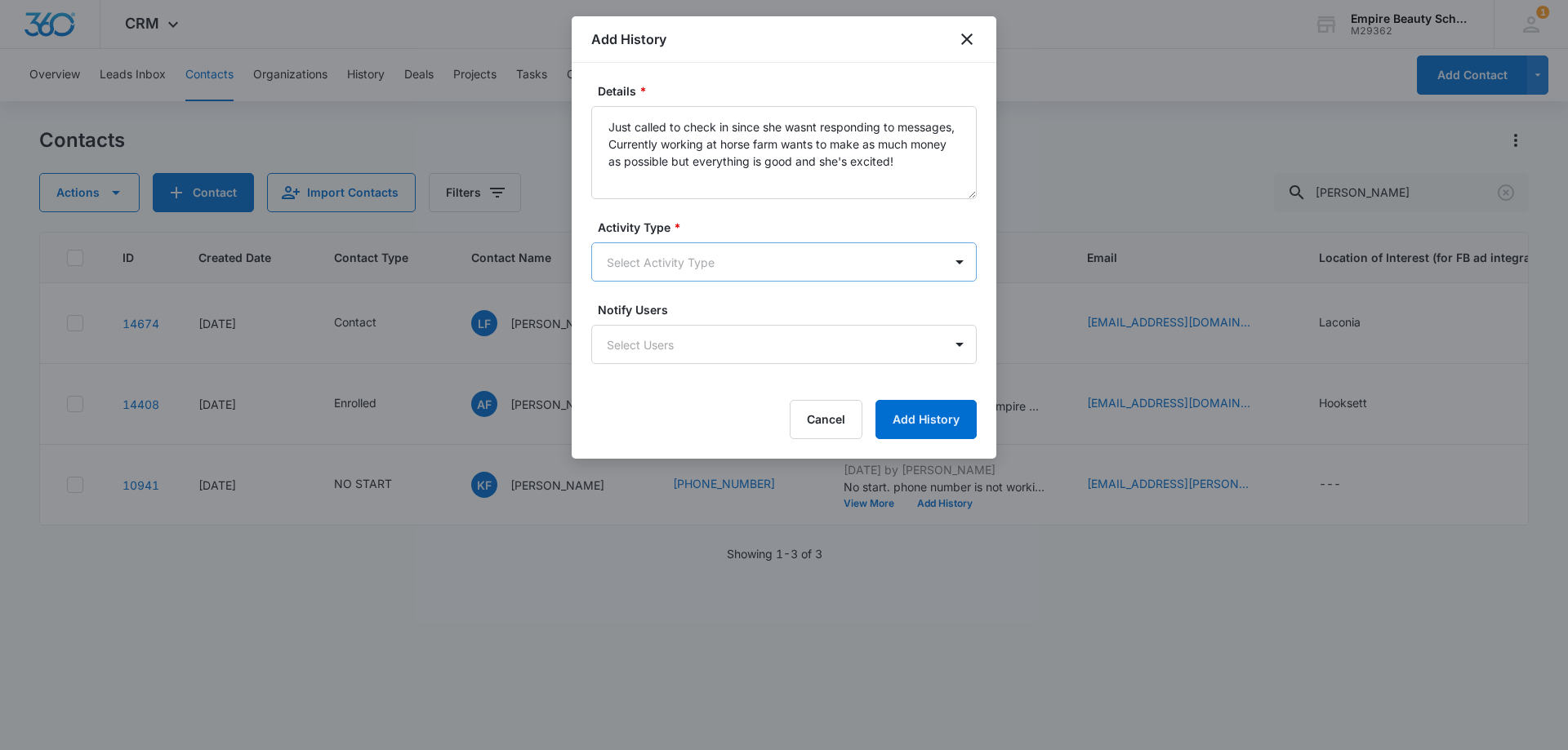
click at [669, 265] on body "CRM Apps Forms CRM Email Shop Payments POS Files Brand Settings Empire Beauty S…" at bounding box center [784, 375] width 1568 height 750
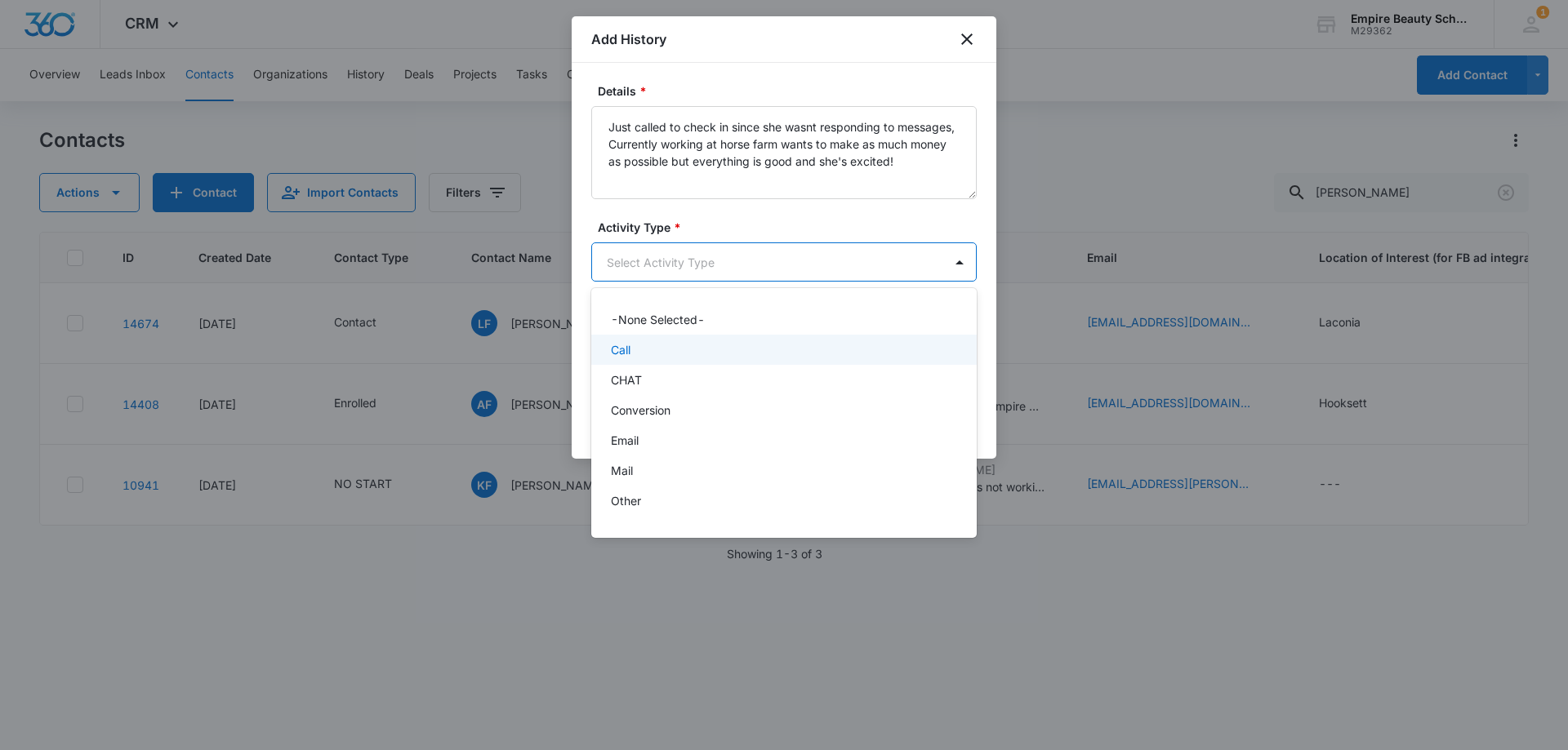
click at [645, 351] on div "Call" at bounding box center [783, 350] width 343 height 17
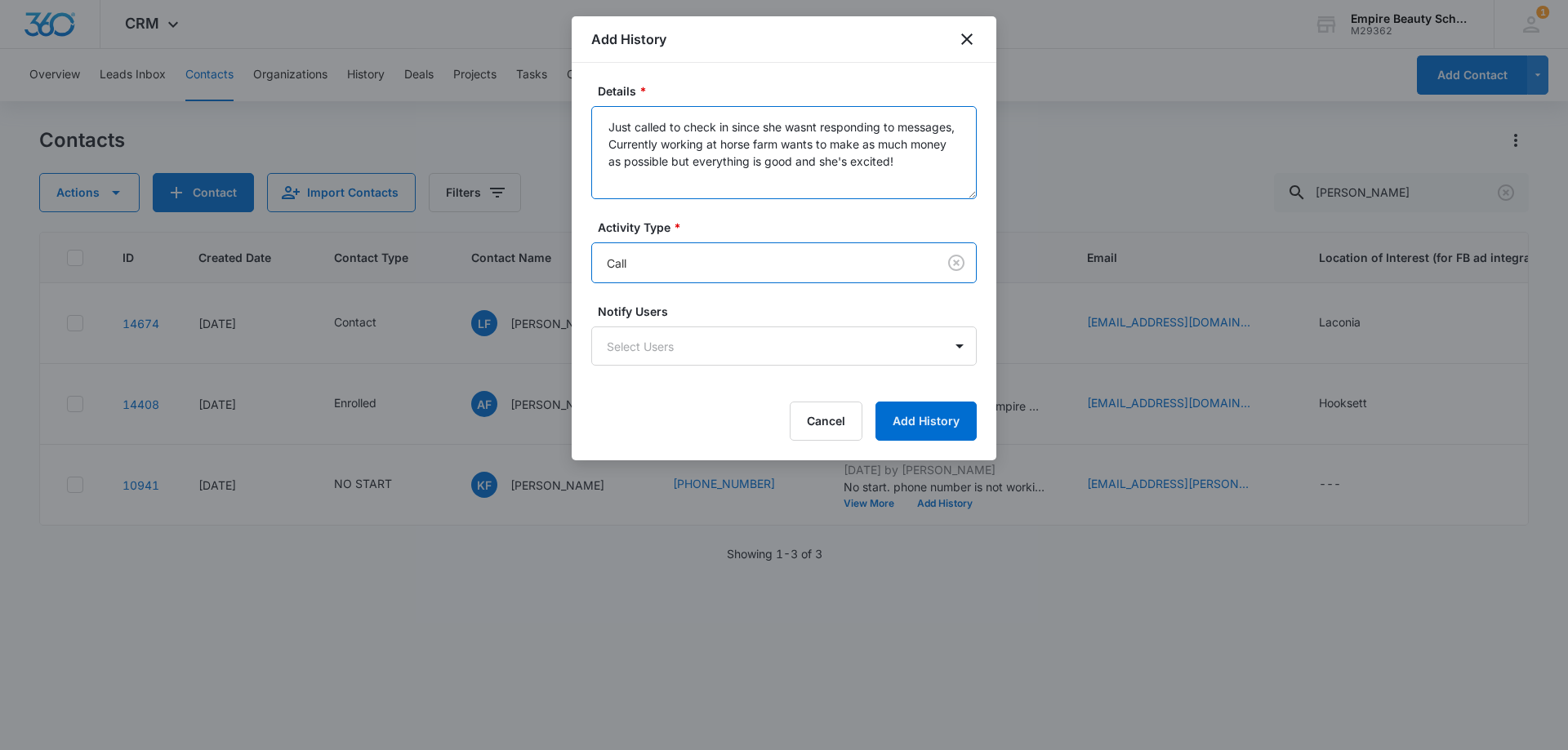
click at [893, 168] on textarea "Just called to check in since she wasnt responding to messages, Currently worki…" at bounding box center [784, 152] width 386 height 93
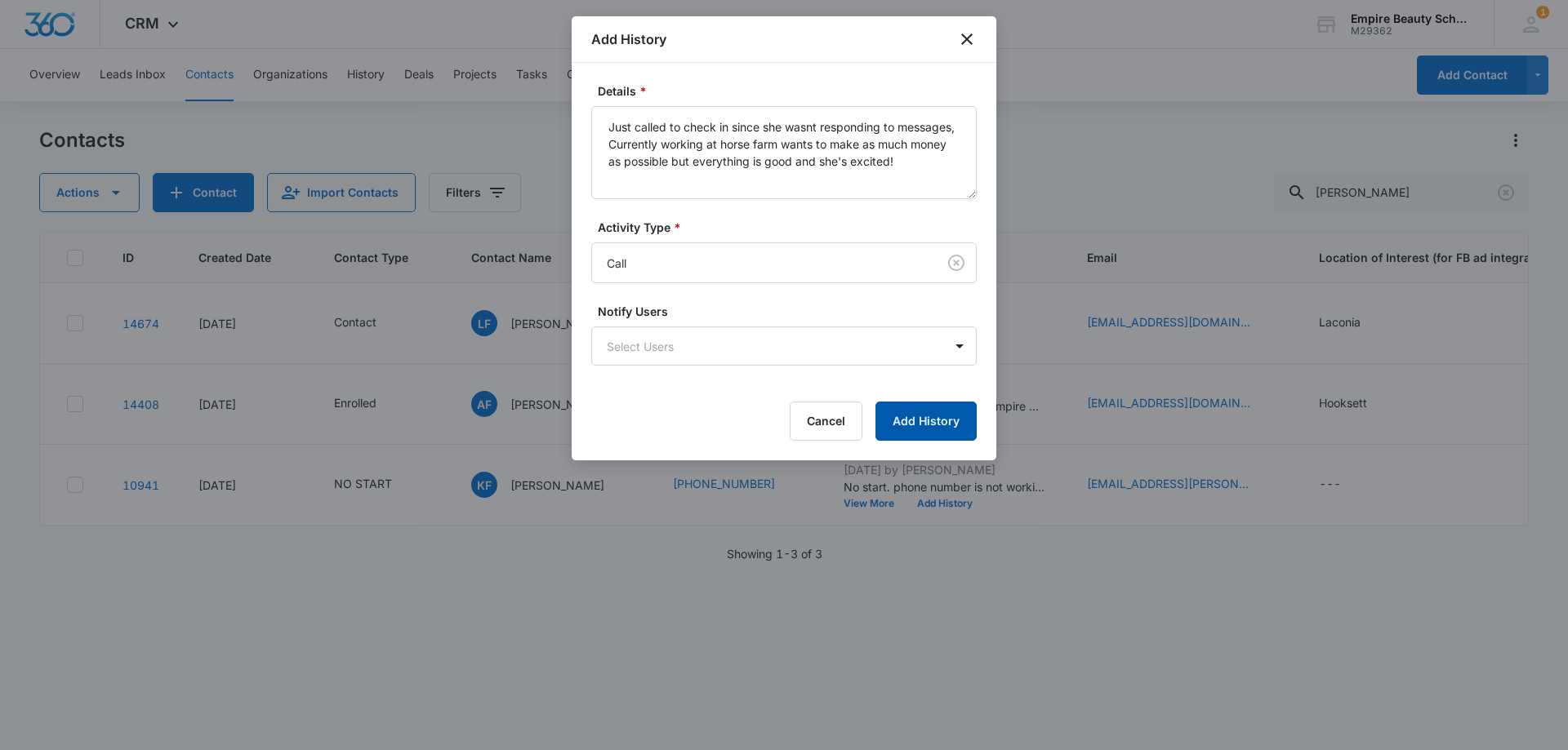
click at [907, 419] on button "Add History" at bounding box center [926, 420] width 101 height 39
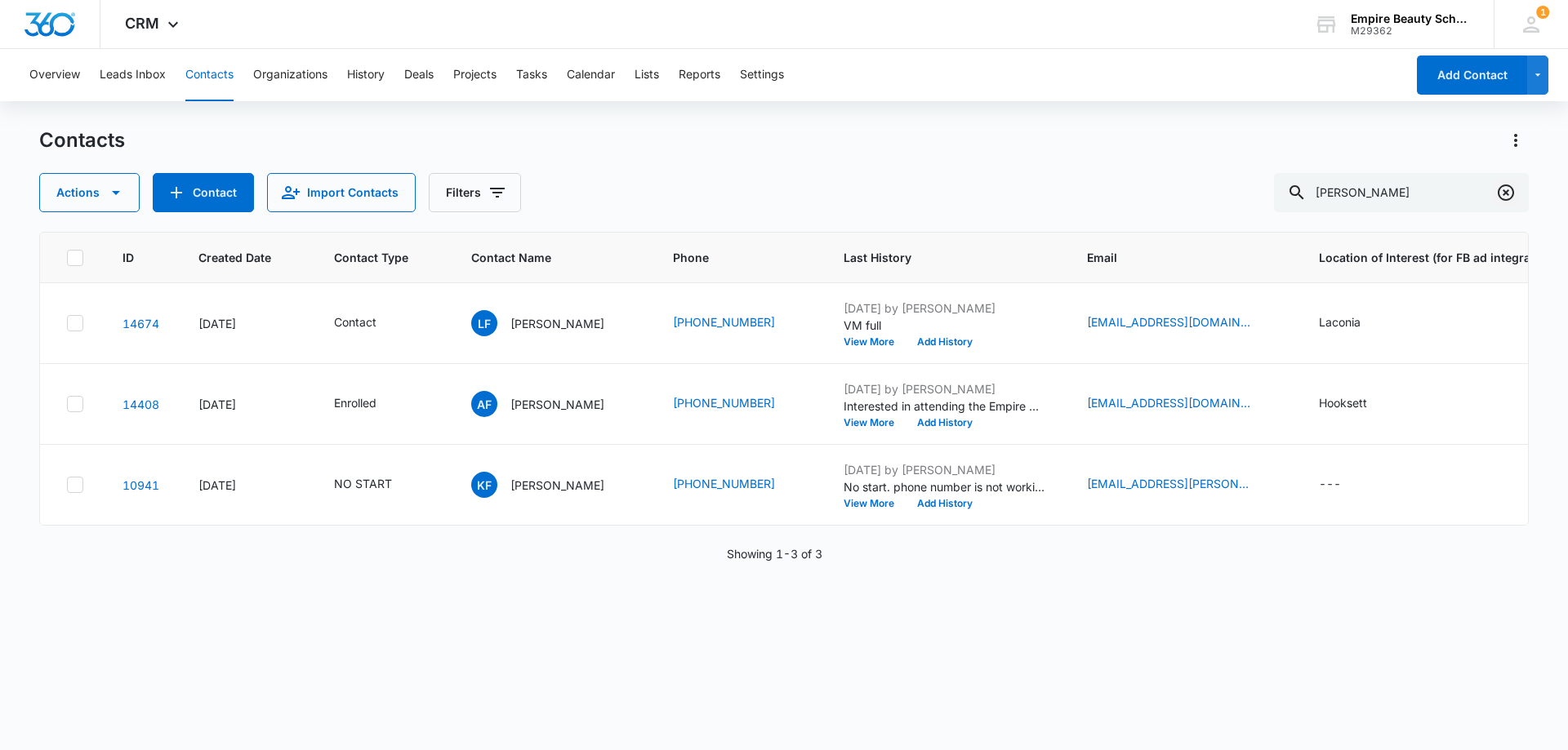
click at [1494, 191] on button "Clear" at bounding box center [1506, 193] width 27 height 27
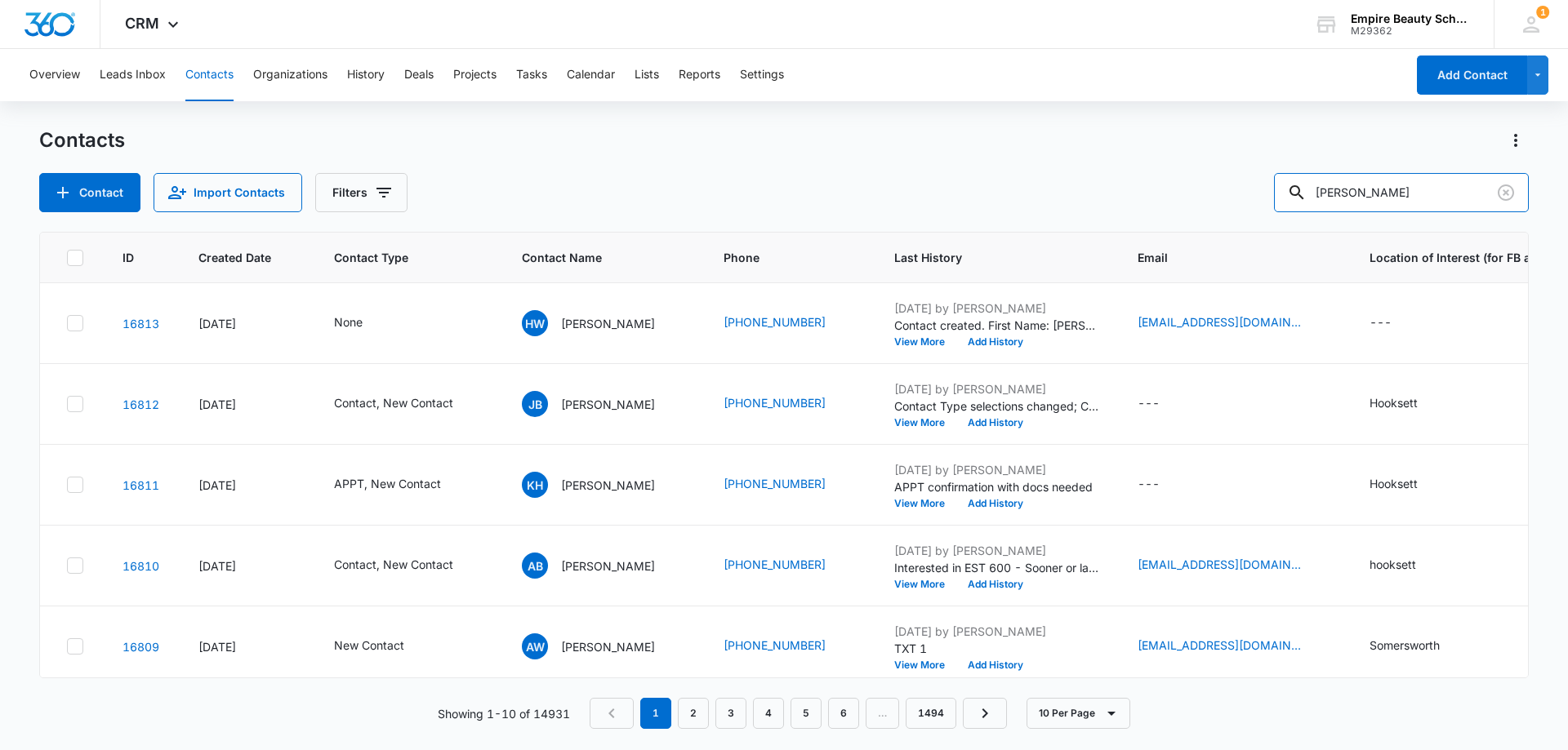
type input "[PERSON_NAME]"
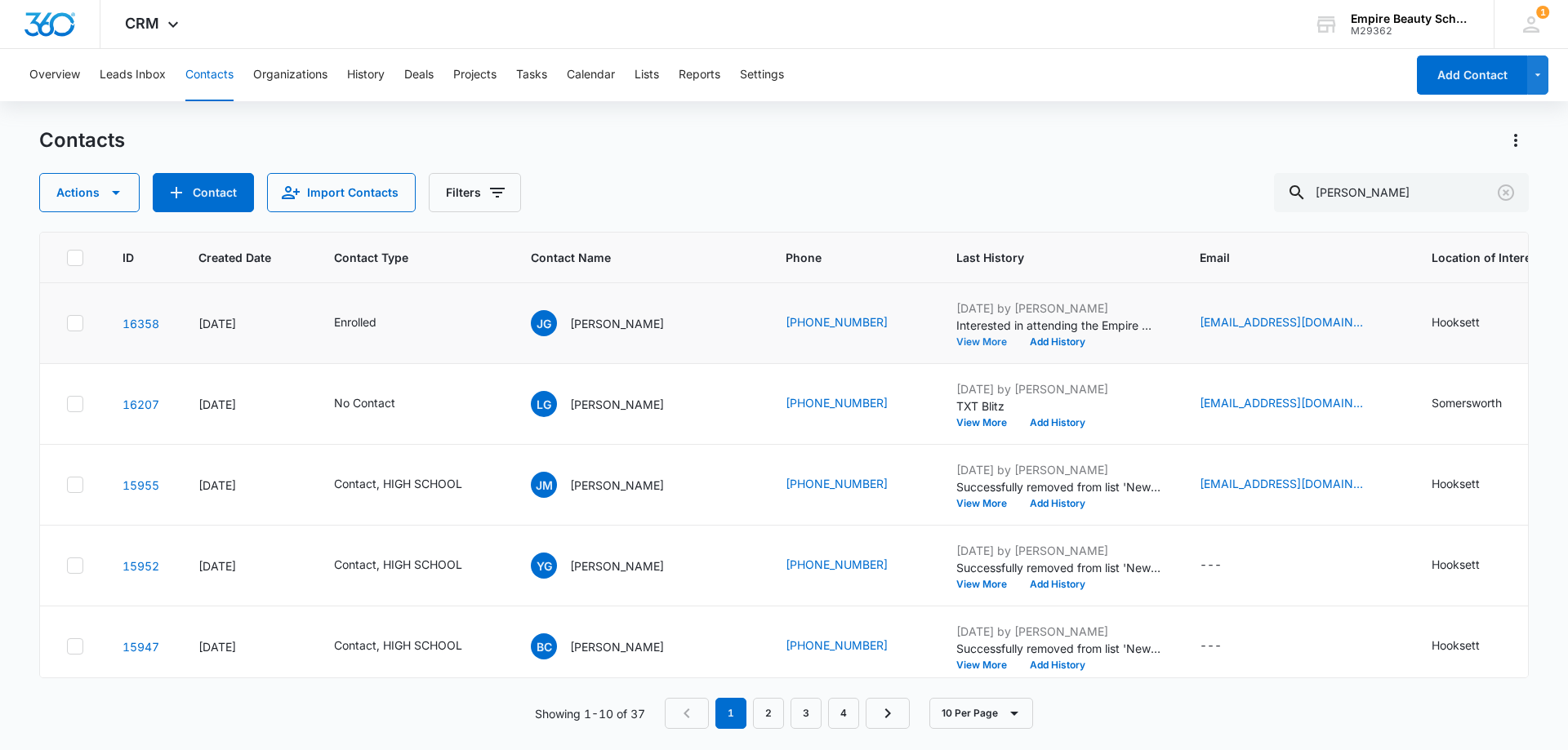
click at [971, 344] on button "View More" at bounding box center [987, 342] width 62 height 10
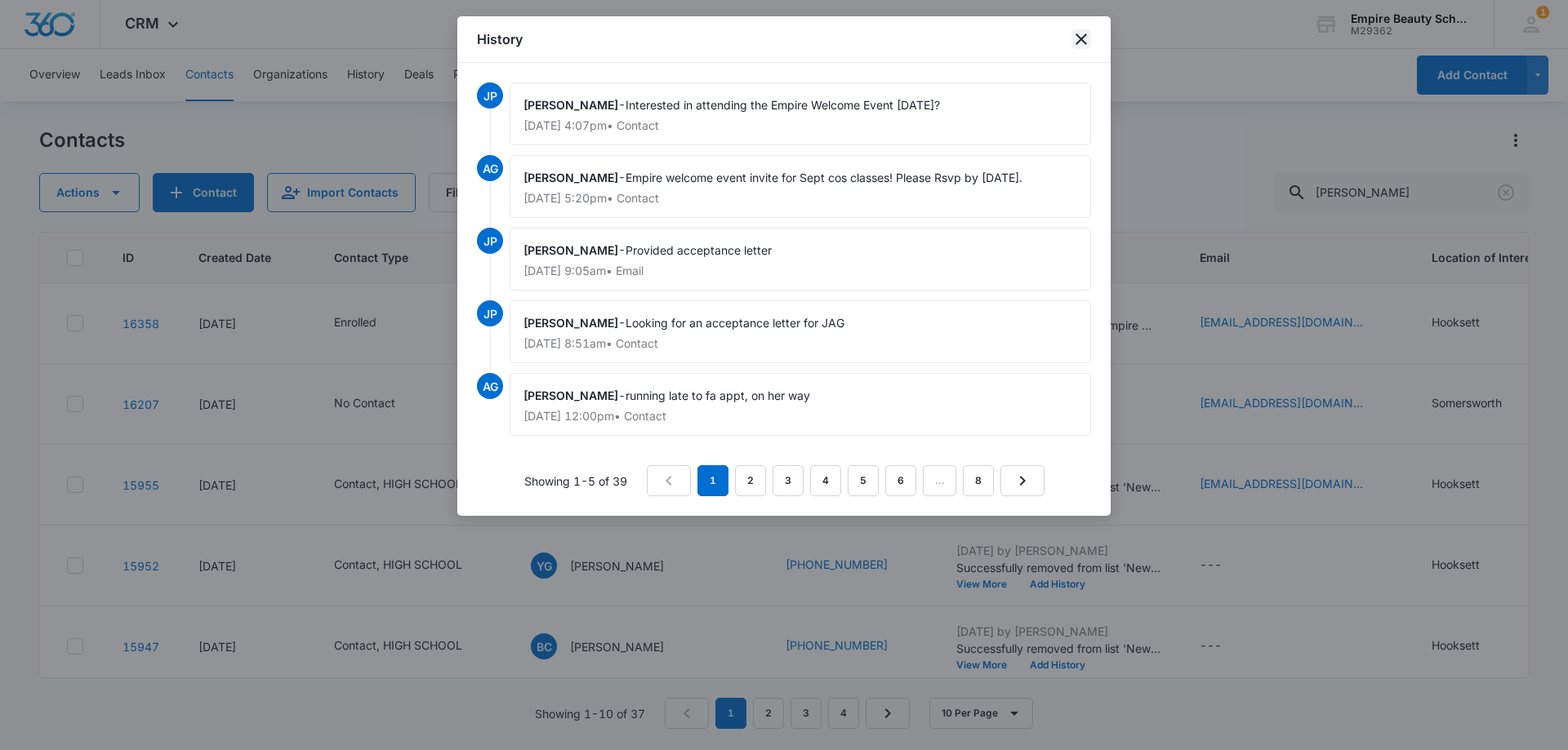
click at [1087, 41] on icon "close" at bounding box center [1081, 39] width 20 height 20
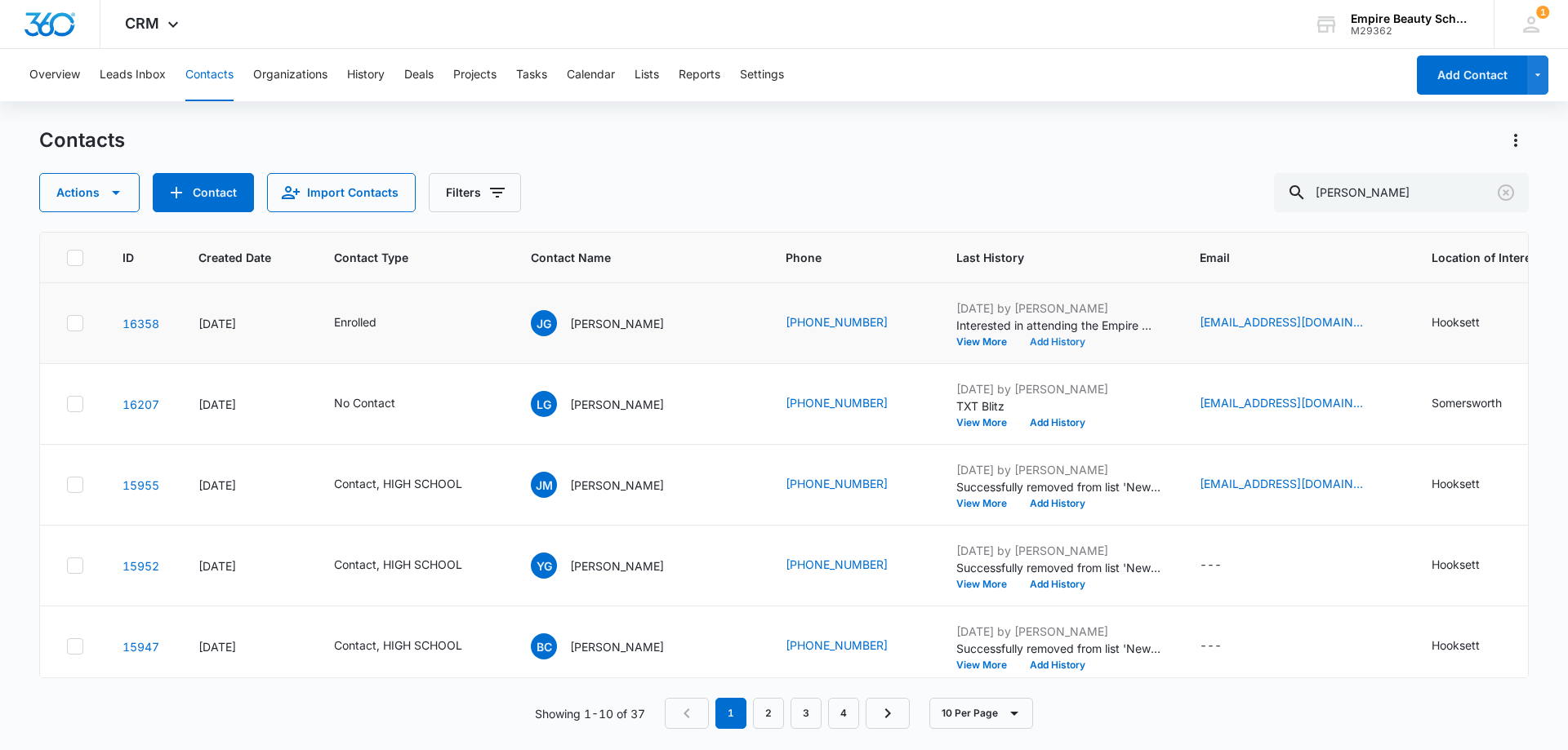
click at [1041, 338] on button "Add History" at bounding box center [1057, 342] width 79 height 10
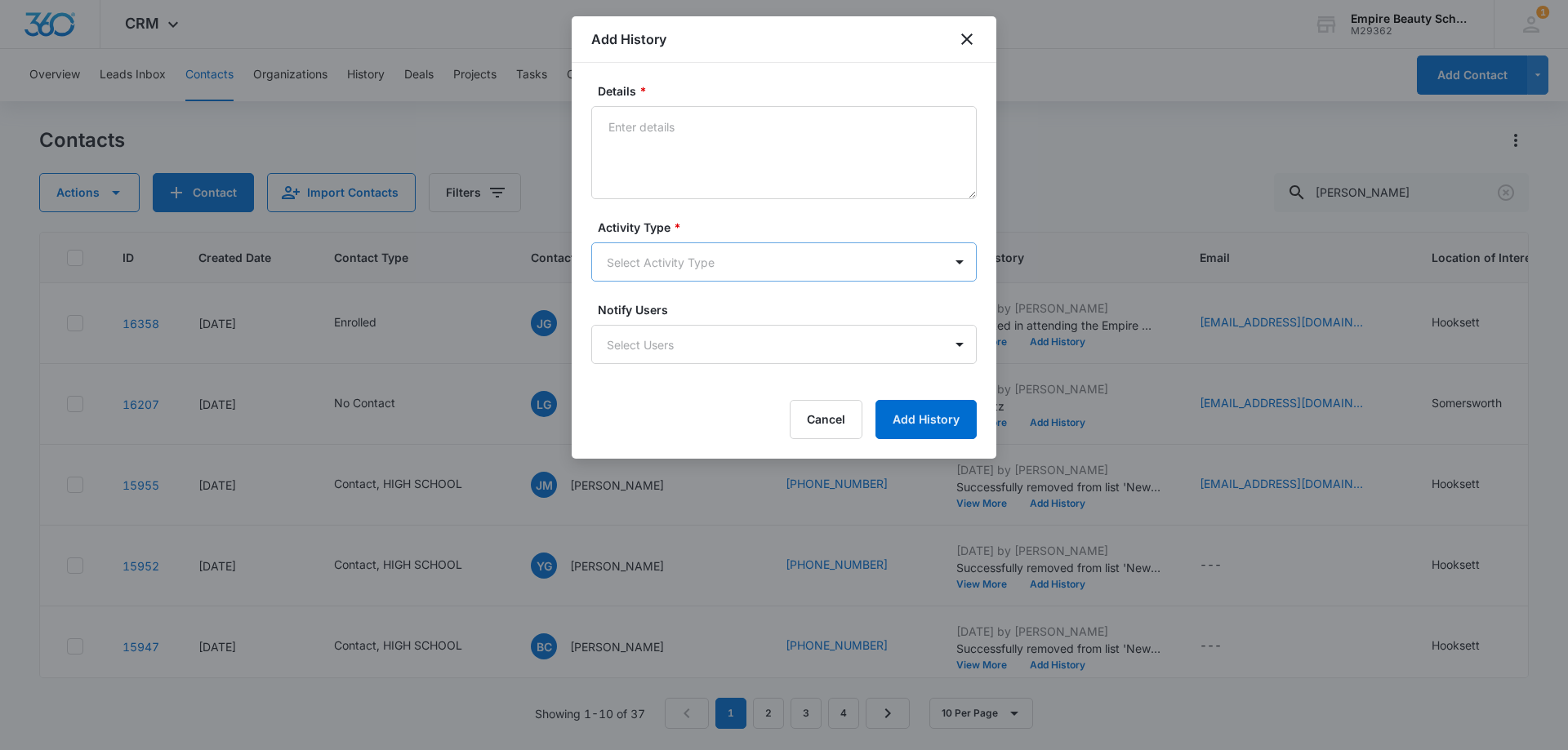
click at [641, 273] on body "CRM Apps Forms CRM Email Shop Payments POS Files Brand Settings Empire Beauty S…" at bounding box center [784, 375] width 1568 height 750
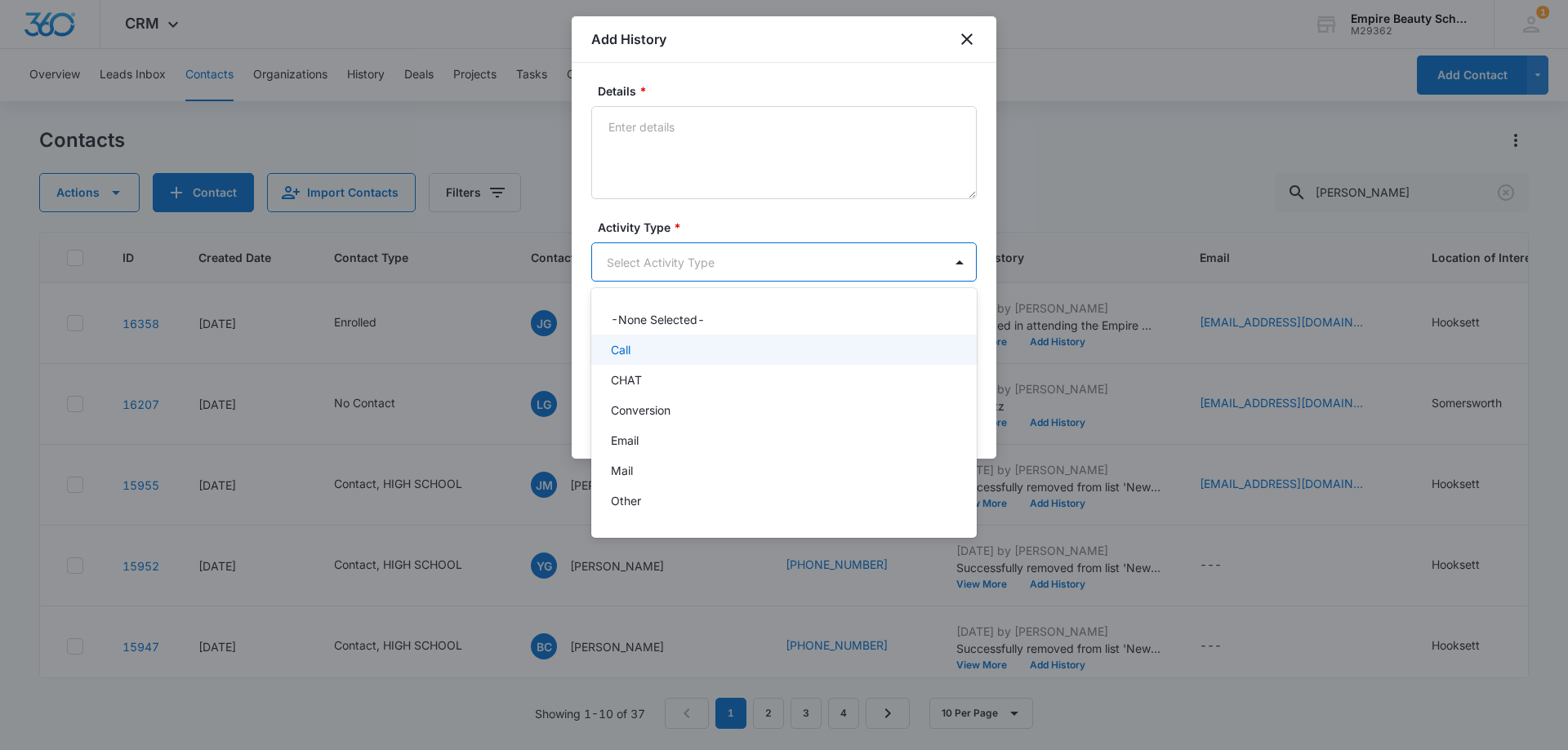
click at [648, 347] on div "Call" at bounding box center [783, 350] width 343 height 17
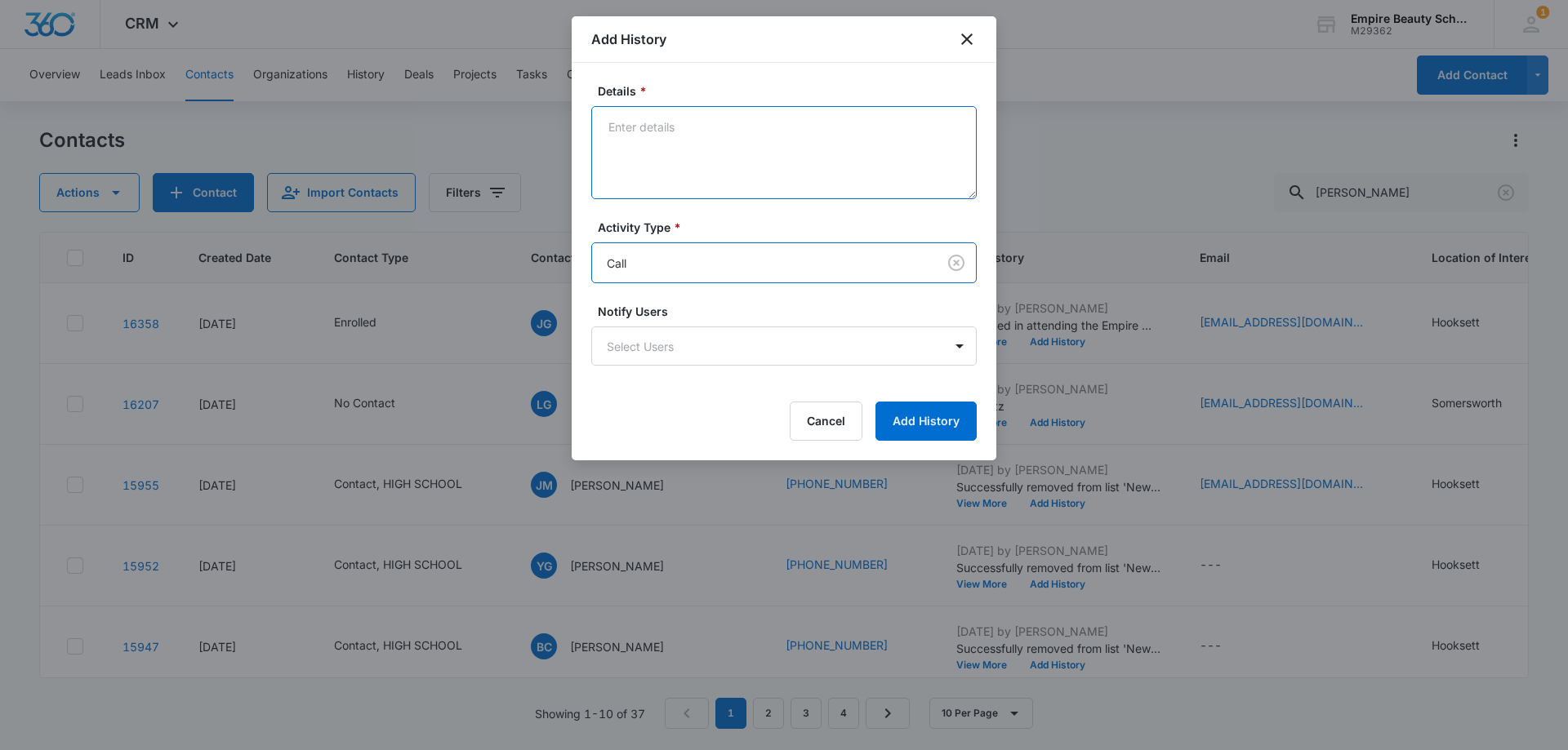
click at [650, 158] on textarea "Details *" at bounding box center [784, 152] width 386 height 93
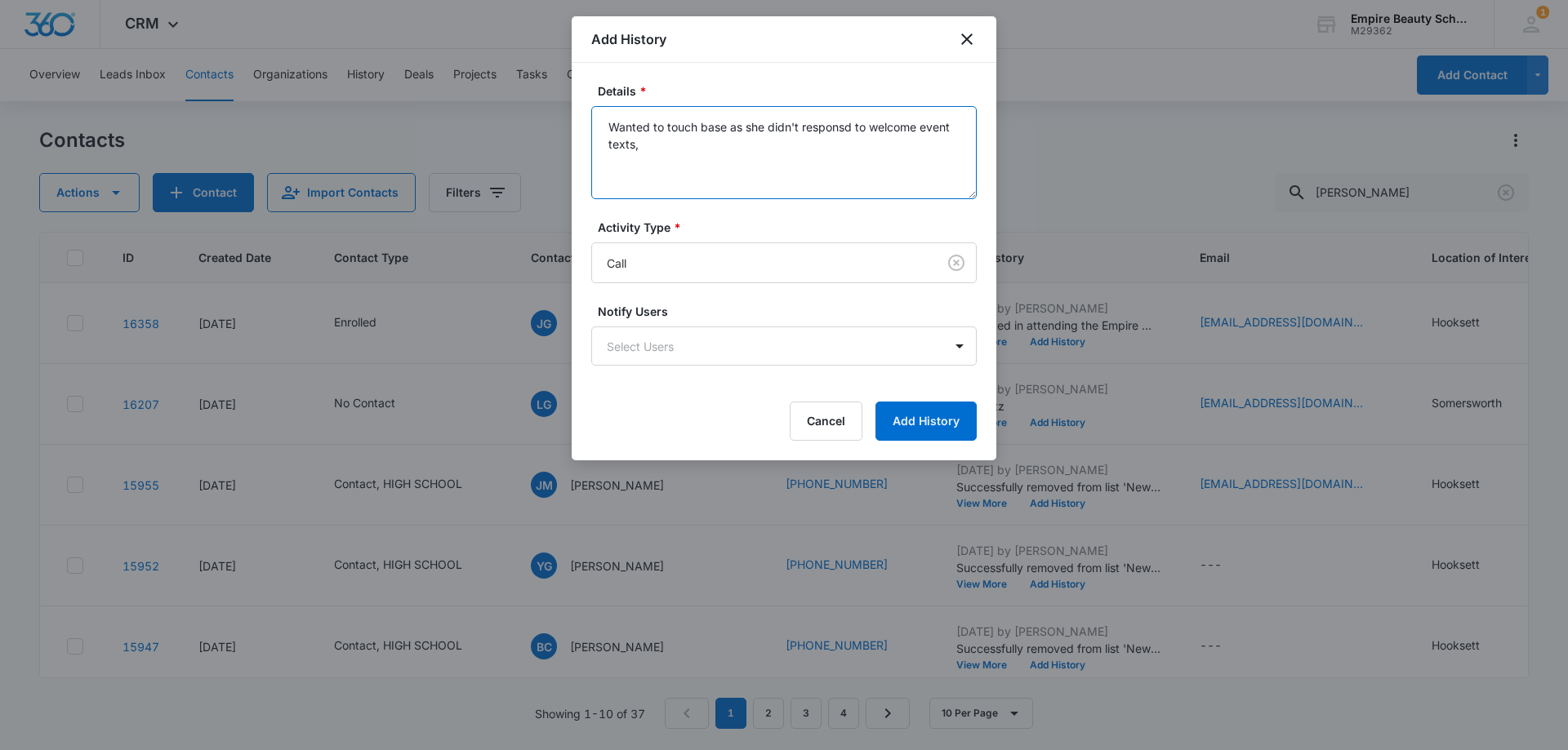
click at [845, 129] on textarea "Wanted to touch base as she didn't responsd to welcome event texts," at bounding box center [784, 152] width 386 height 93
click at [732, 149] on textarea "Wanted to touch base as she didn't respond to welcome event texts," at bounding box center [784, 152] width 386 height 93
click at [706, 183] on textarea "Wanted to touch base as she didn't respond to welcome event texts, answered the…" at bounding box center [784, 152] width 386 height 93
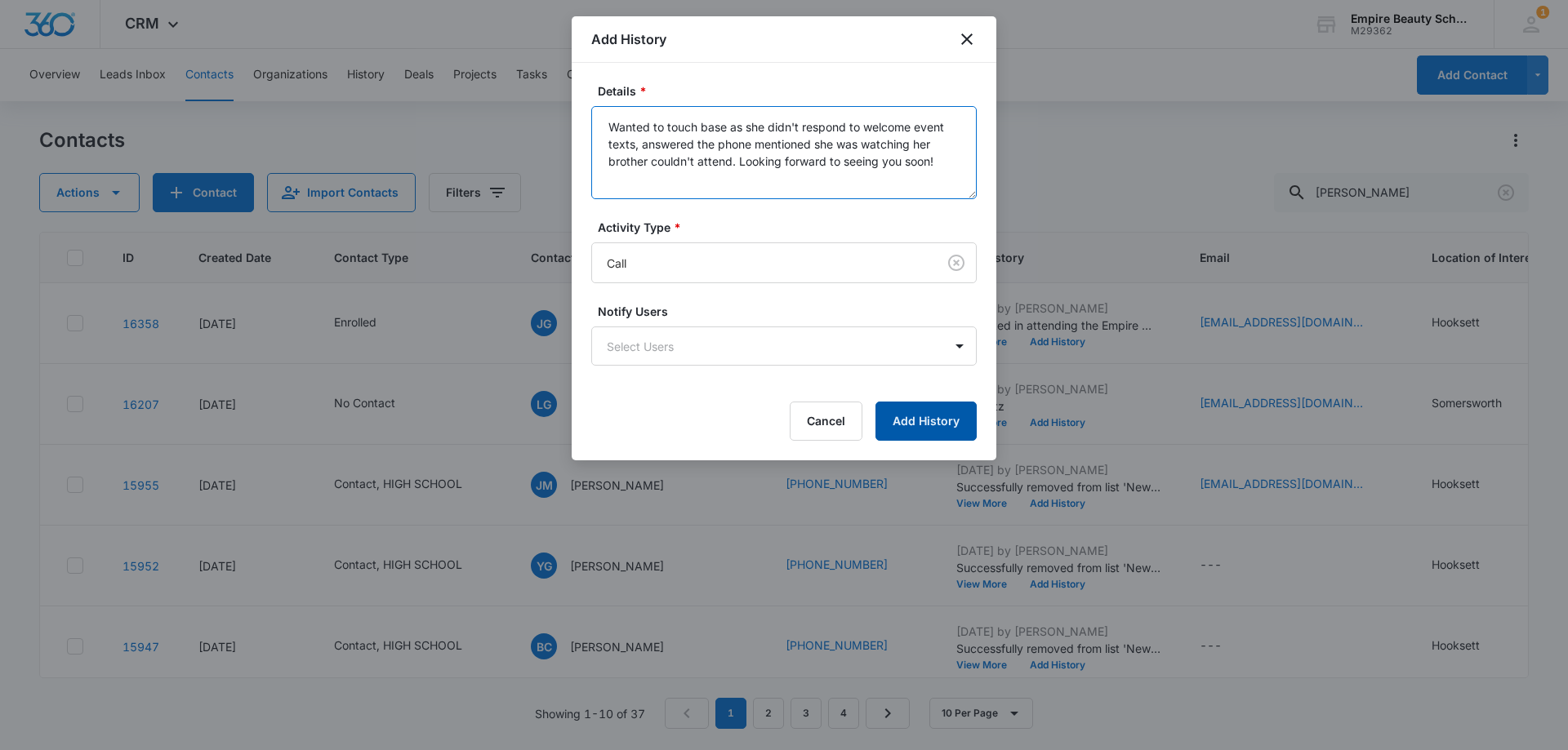
type textarea "Wanted to touch base as she didn't respond to welcome event texts, answered the…"
click at [899, 406] on button "Add History" at bounding box center [926, 420] width 101 height 39
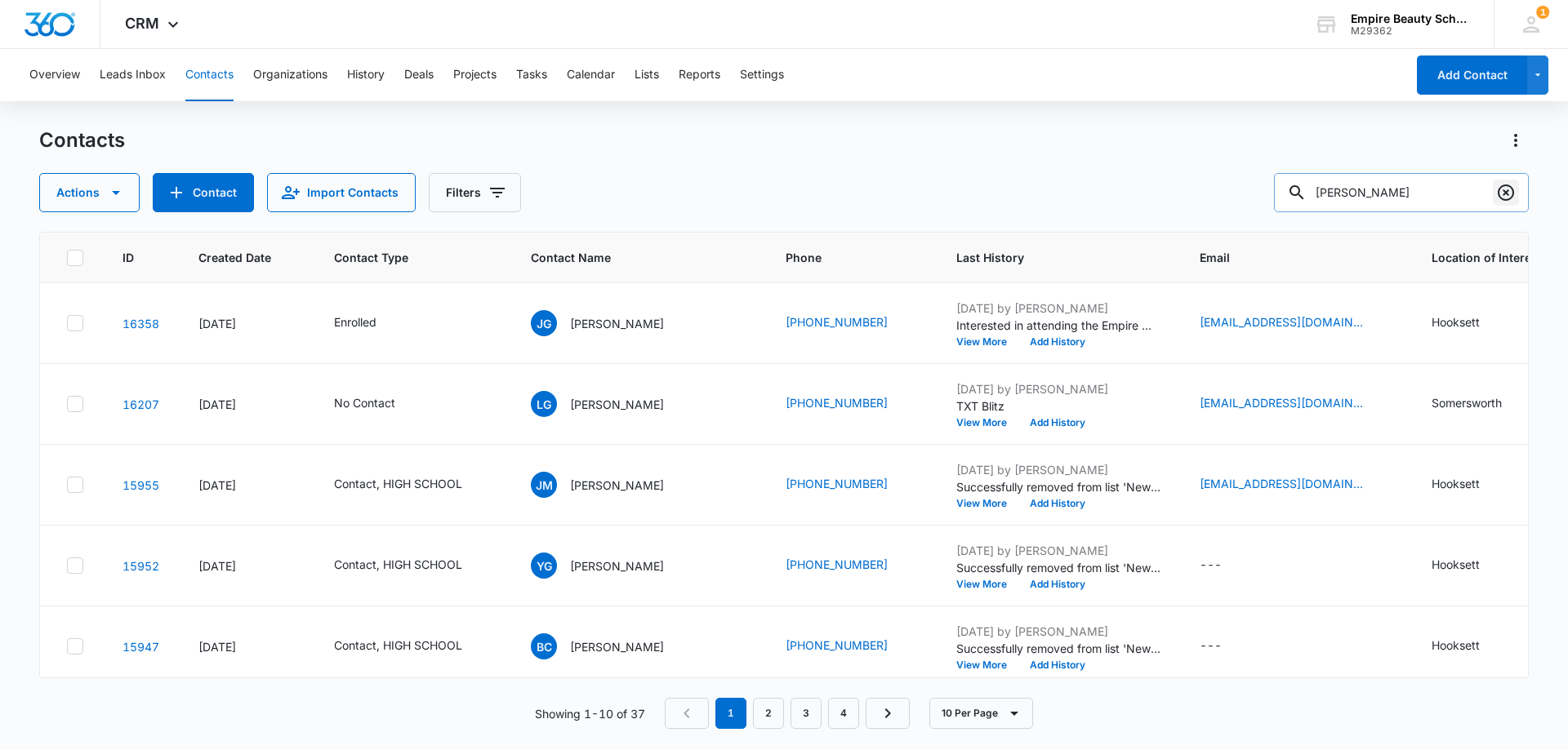
click at [1504, 195] on icon "Clear" at bounding box center [1506, 193] width 17 height 17
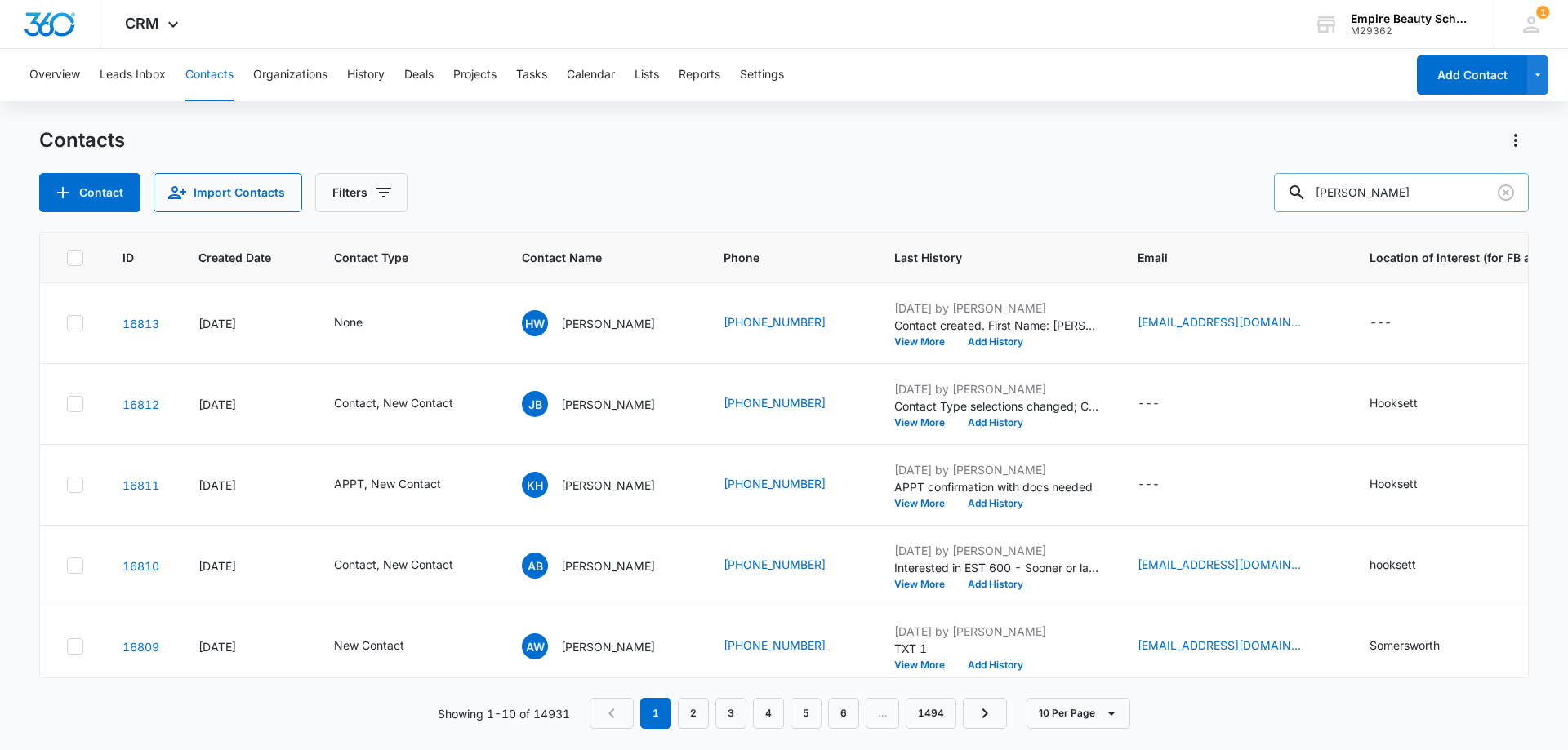
type input "[PERSON_NAME]"
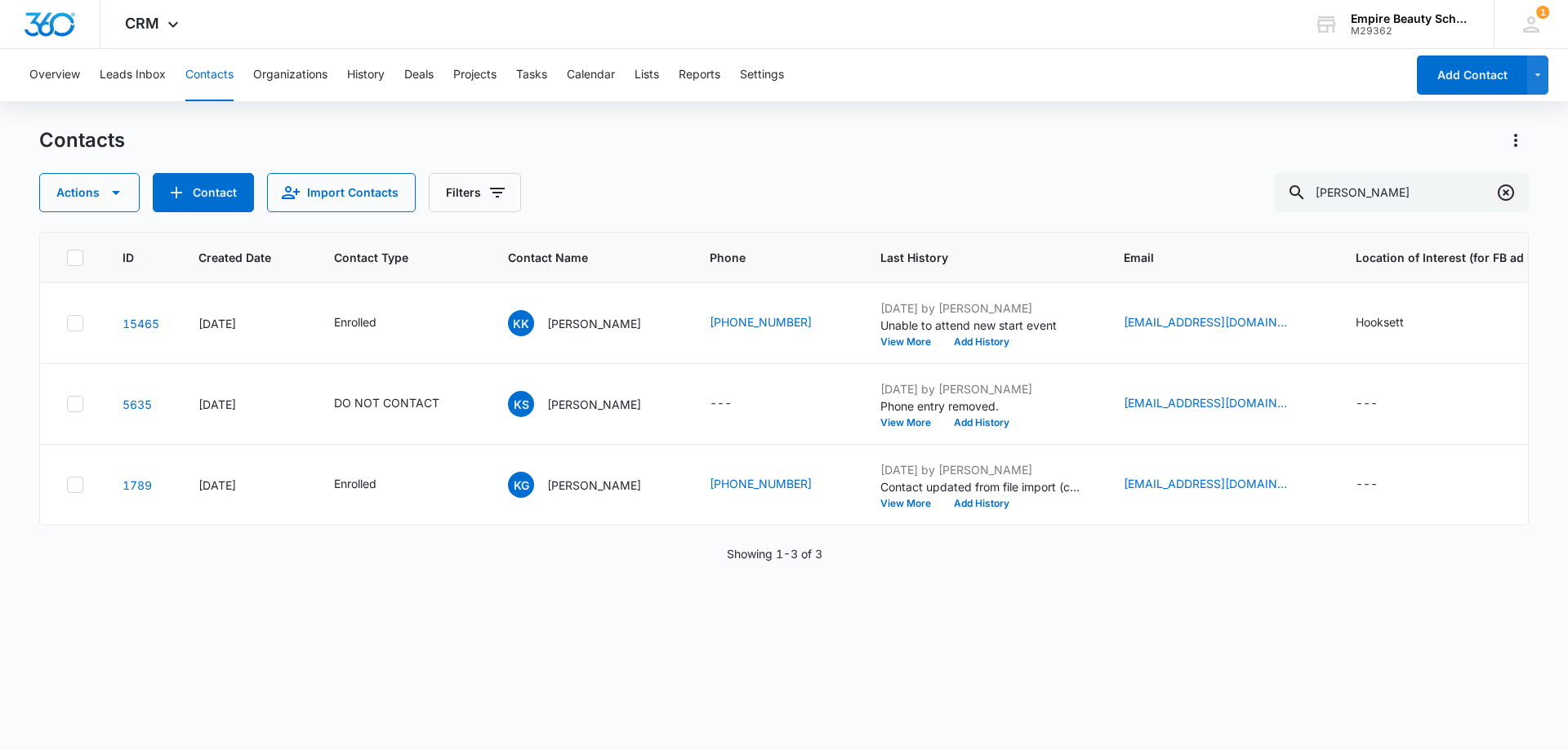
click at [1511, 189] on icon "Clear" at bounding box center [1506, 193] width 20 height 20
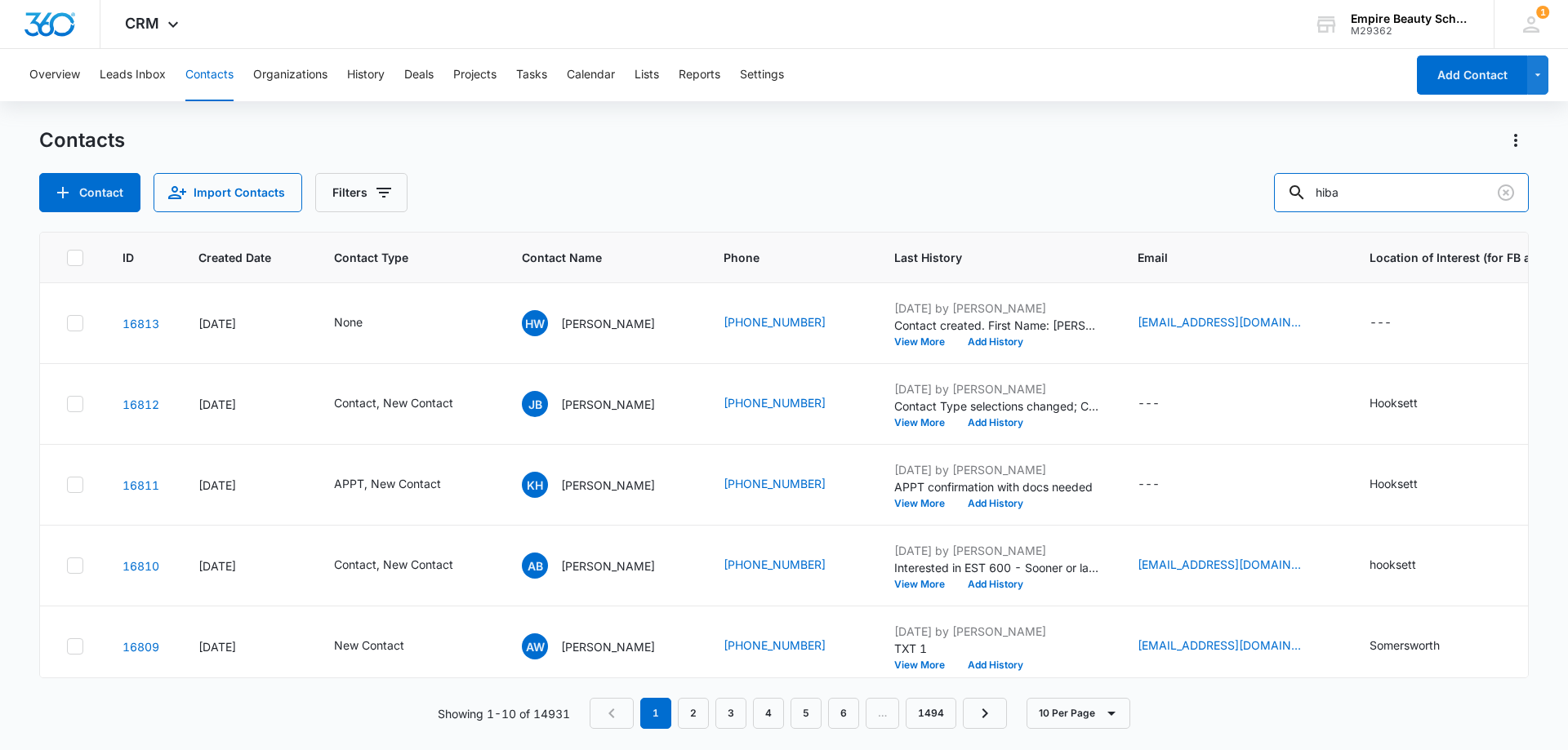
type input "hiba"
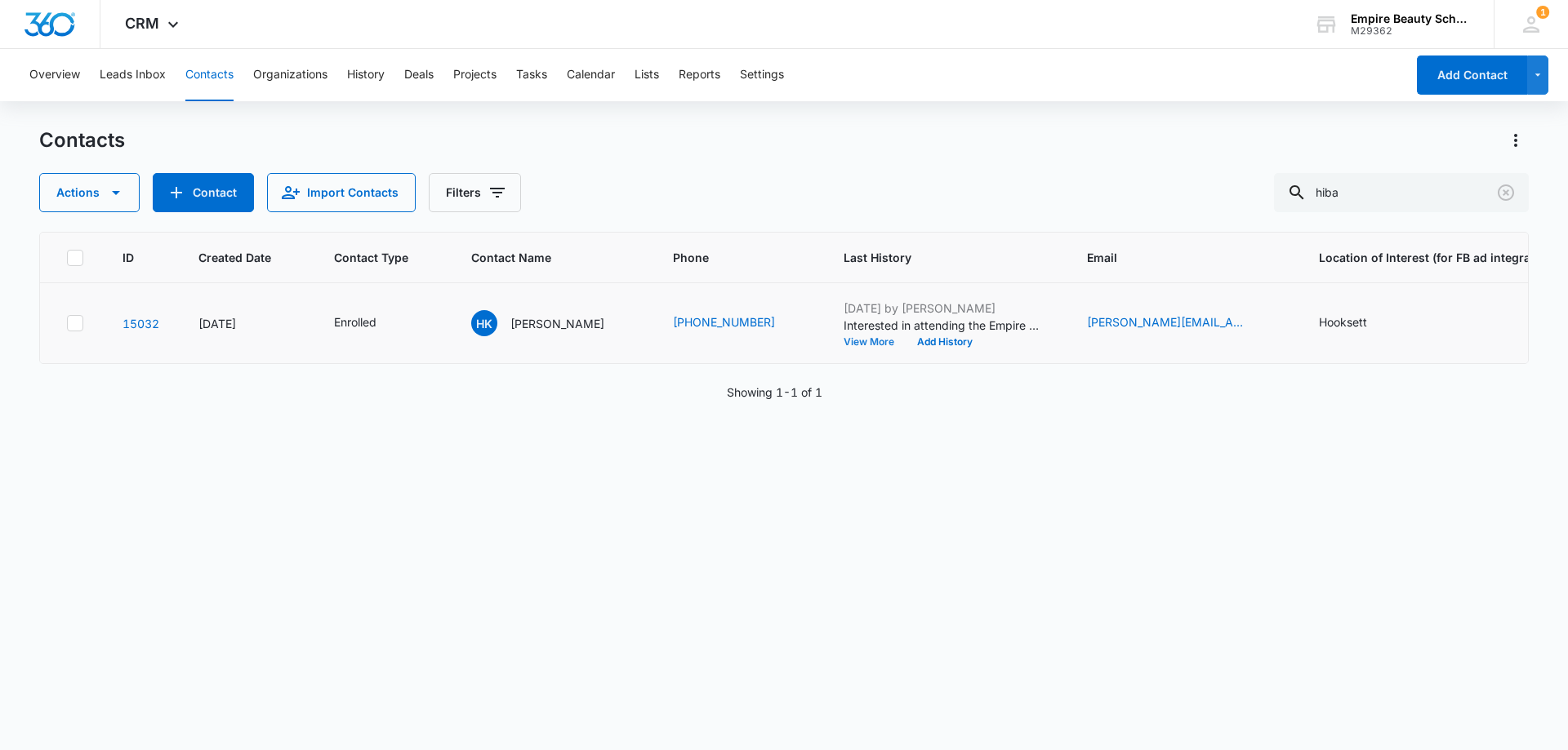
click at [843, 341] on button "View More" at bounding box center [874, 342] width 62 height 10
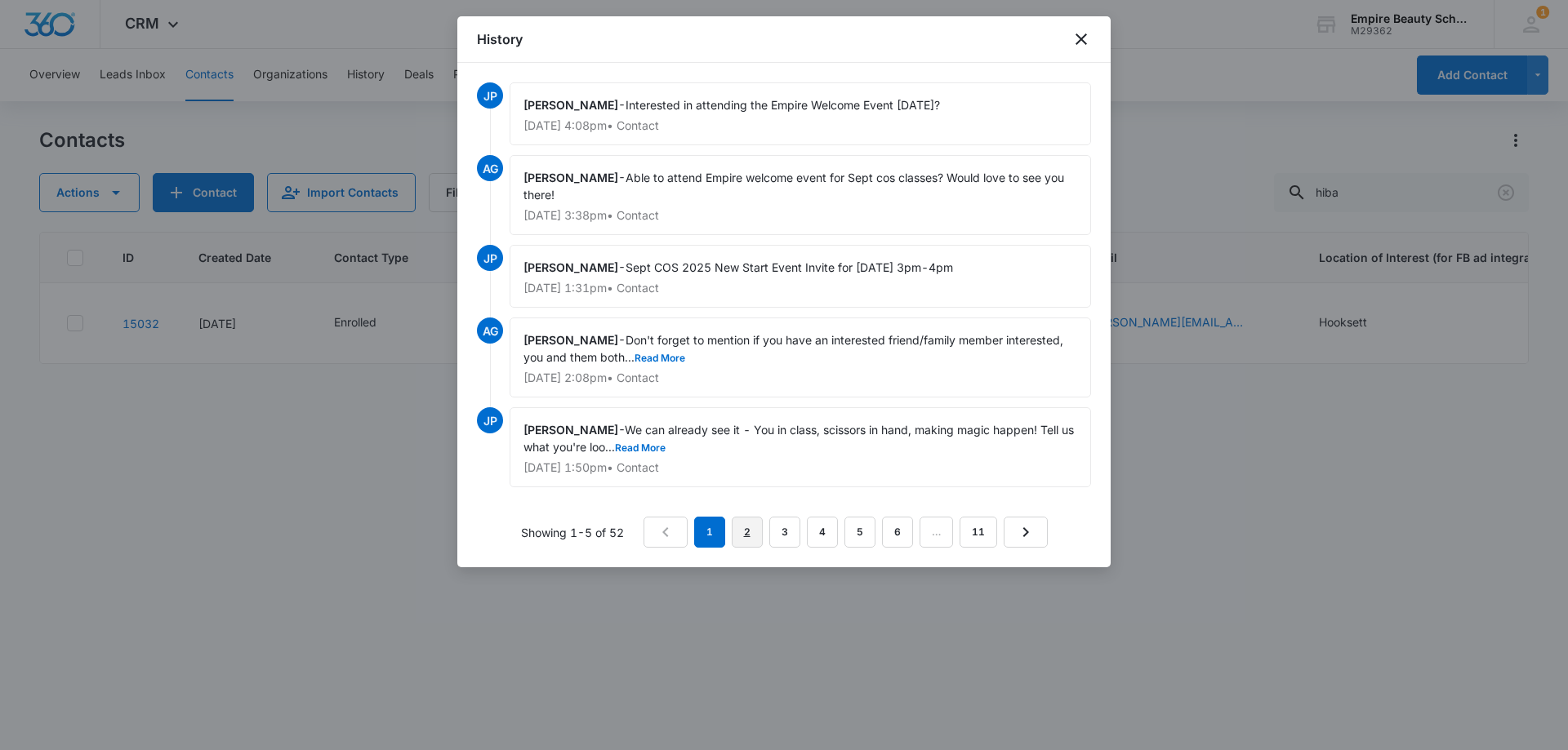
click at [744, 528] on link "2" at bounding box center [746, 531] width 31 height 31
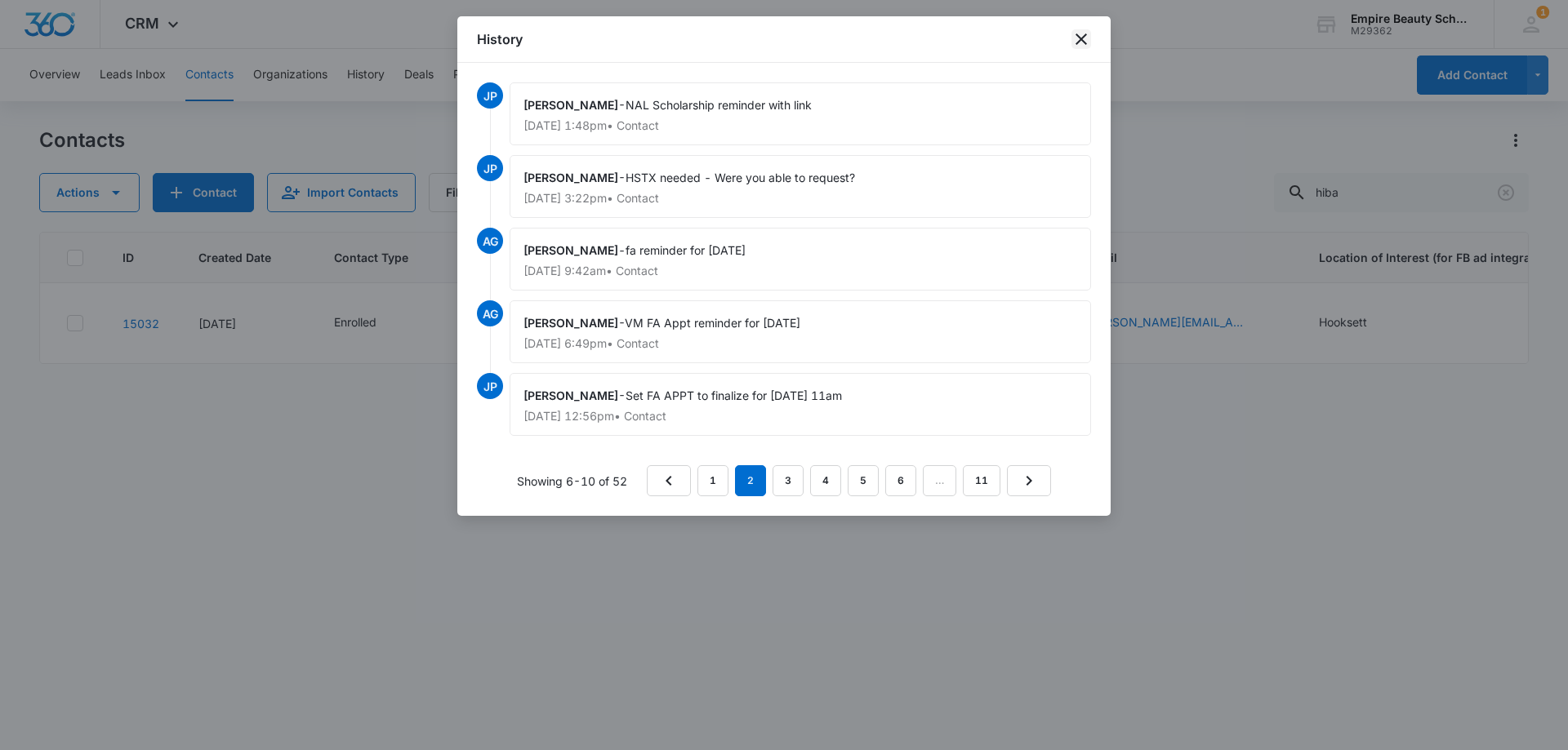
click at [1085, 36] on icon "close" at bounding box center [1081, 39] width 20 height 20
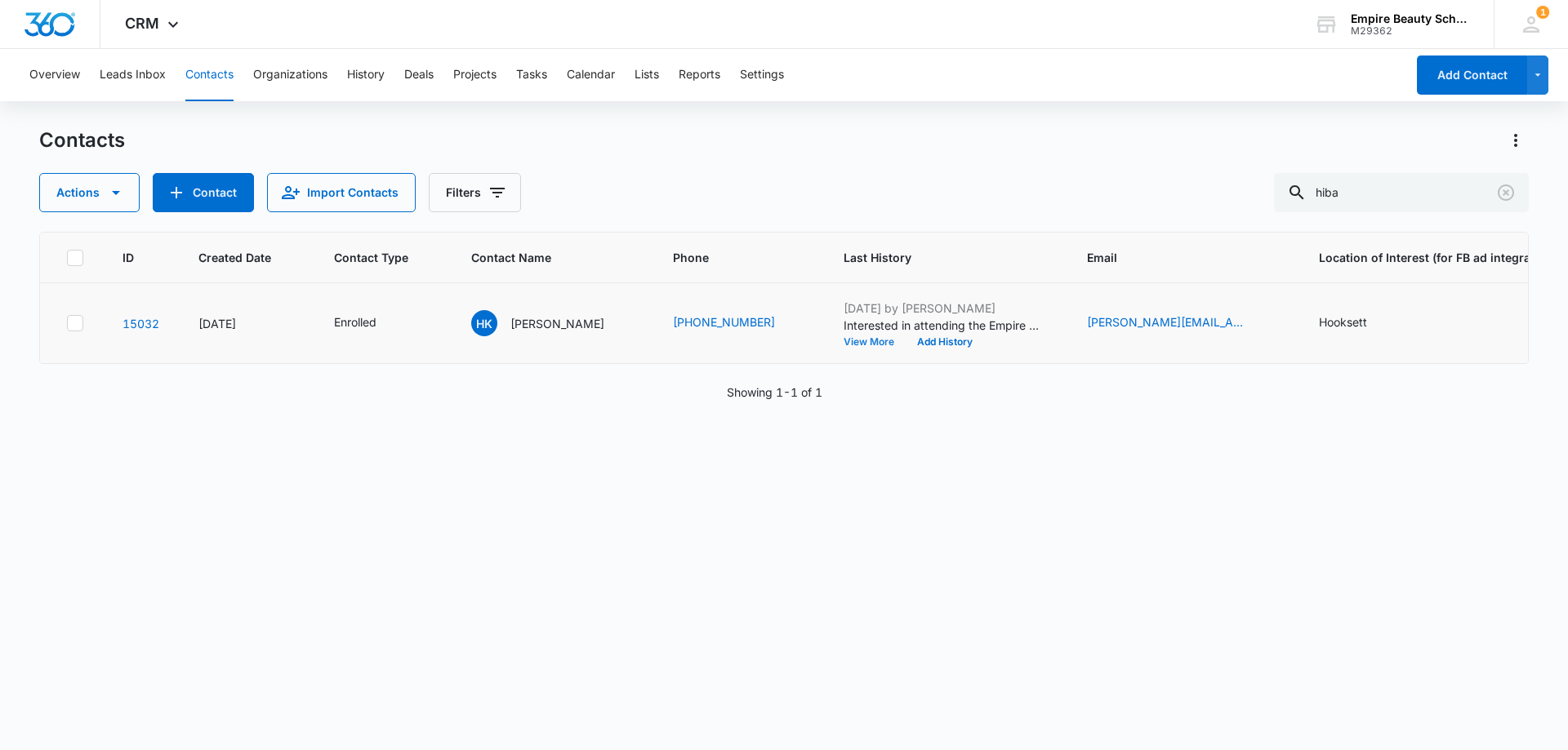
click at [843, 341] on button "View More" at bounding box center [874, 342] width 62 height 10
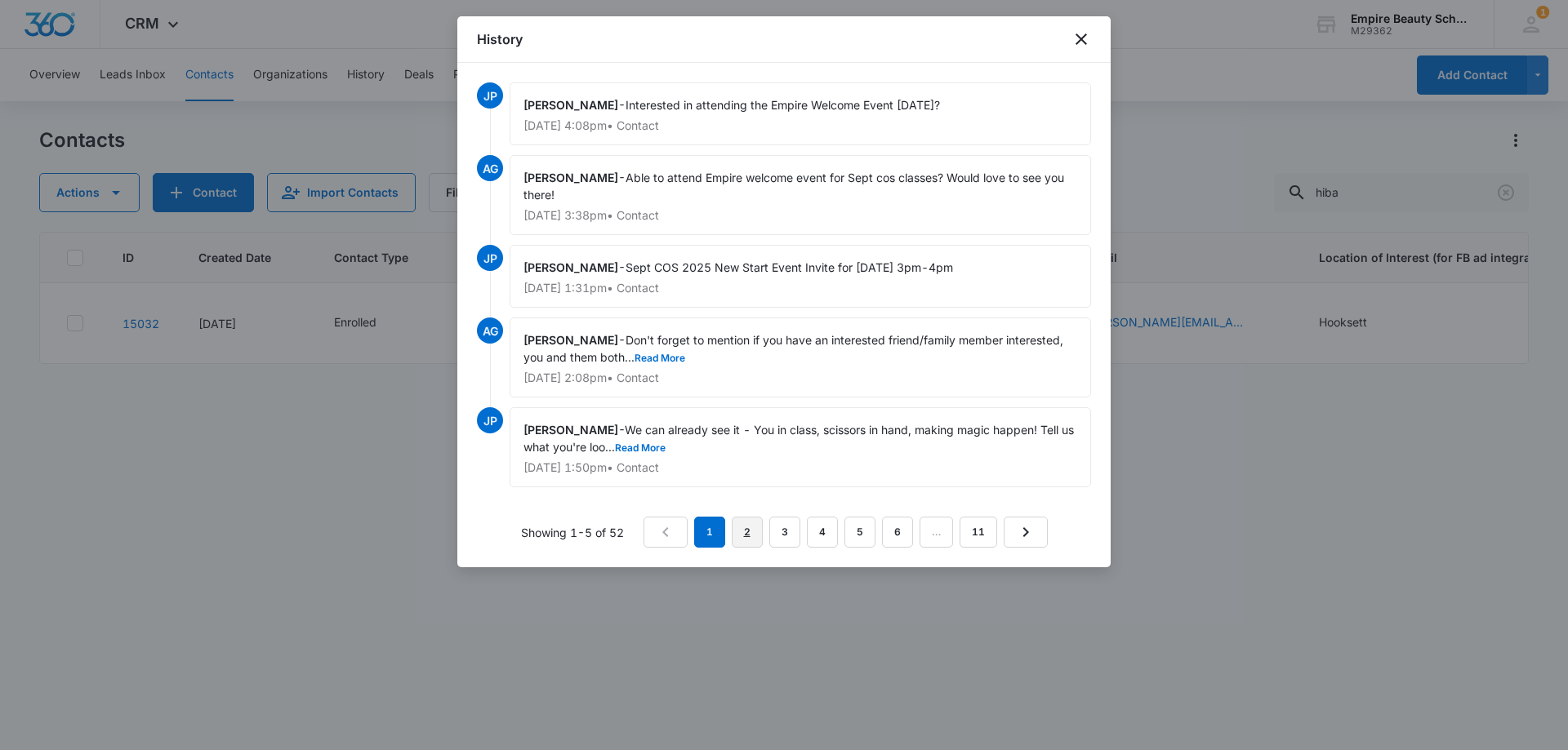
click at [745, 537] on link "2" at bounding box center [746, 531] width 31 height 31
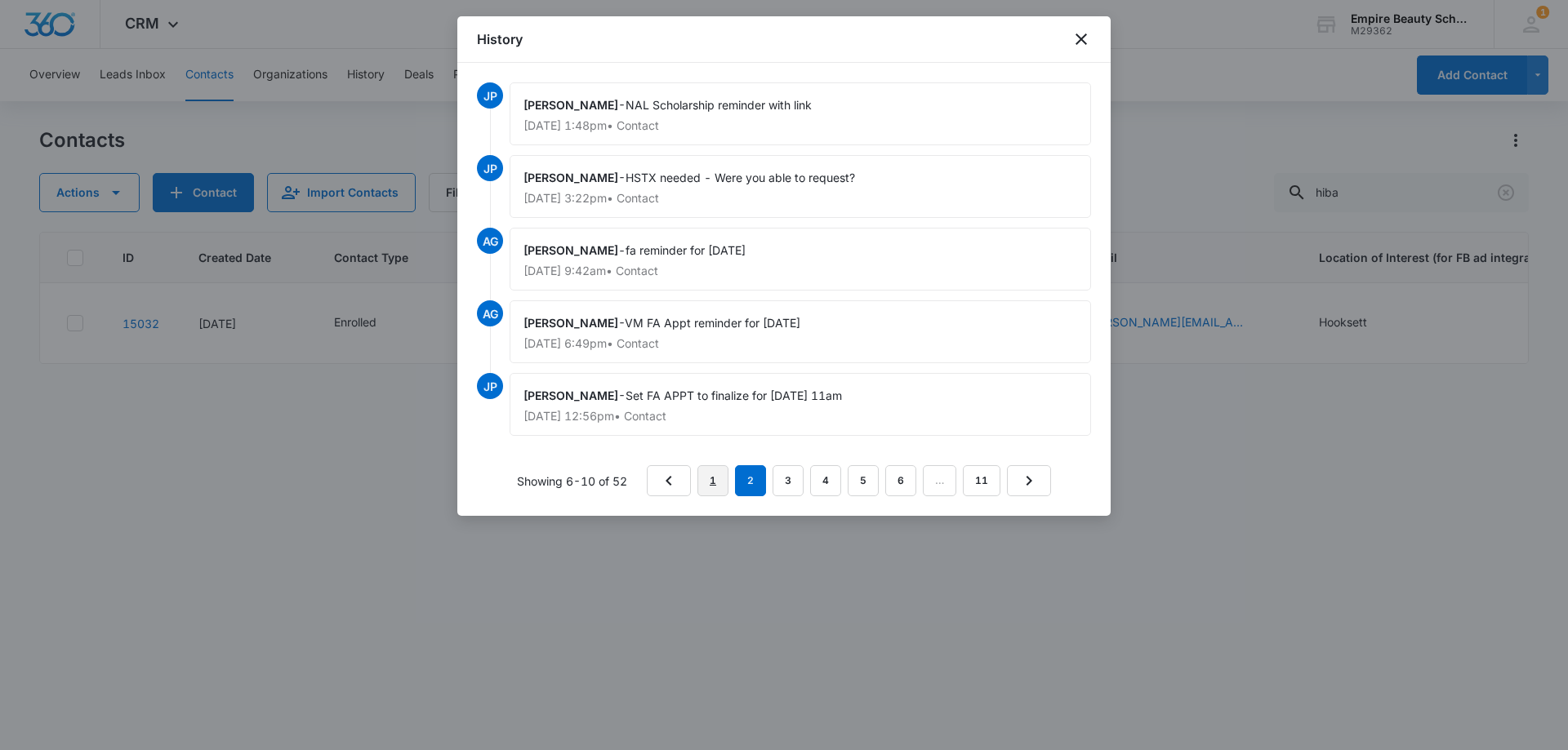
click at [701, 477] on link "1" at bounding box center [712, 480] width 31 height 31
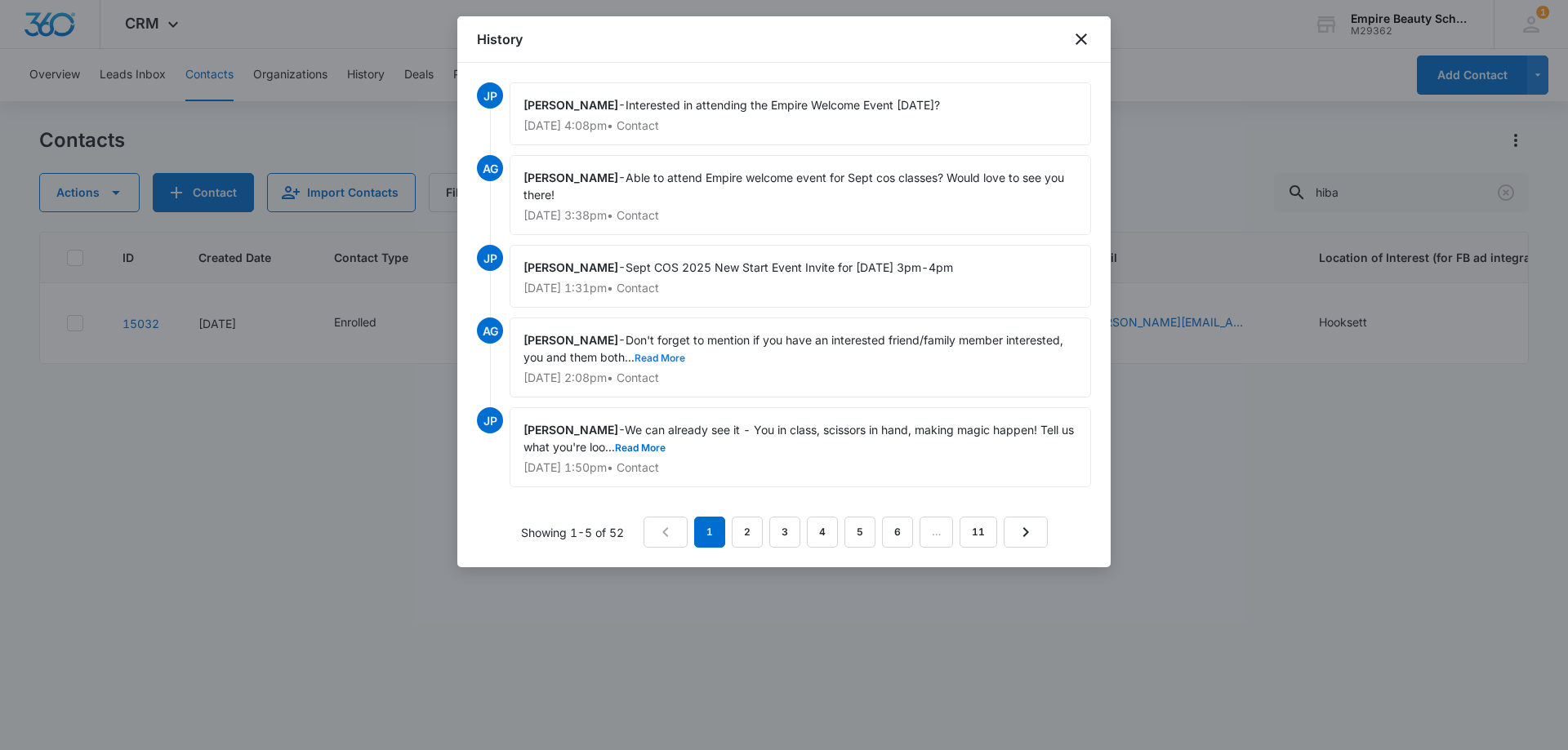
click at [640, 355] on button "Read More" at bounding box center [659, 358] width 51 height 10
click at [1079, 45] on icon "close" at bounding box center [1081, 39] width 20 height 20
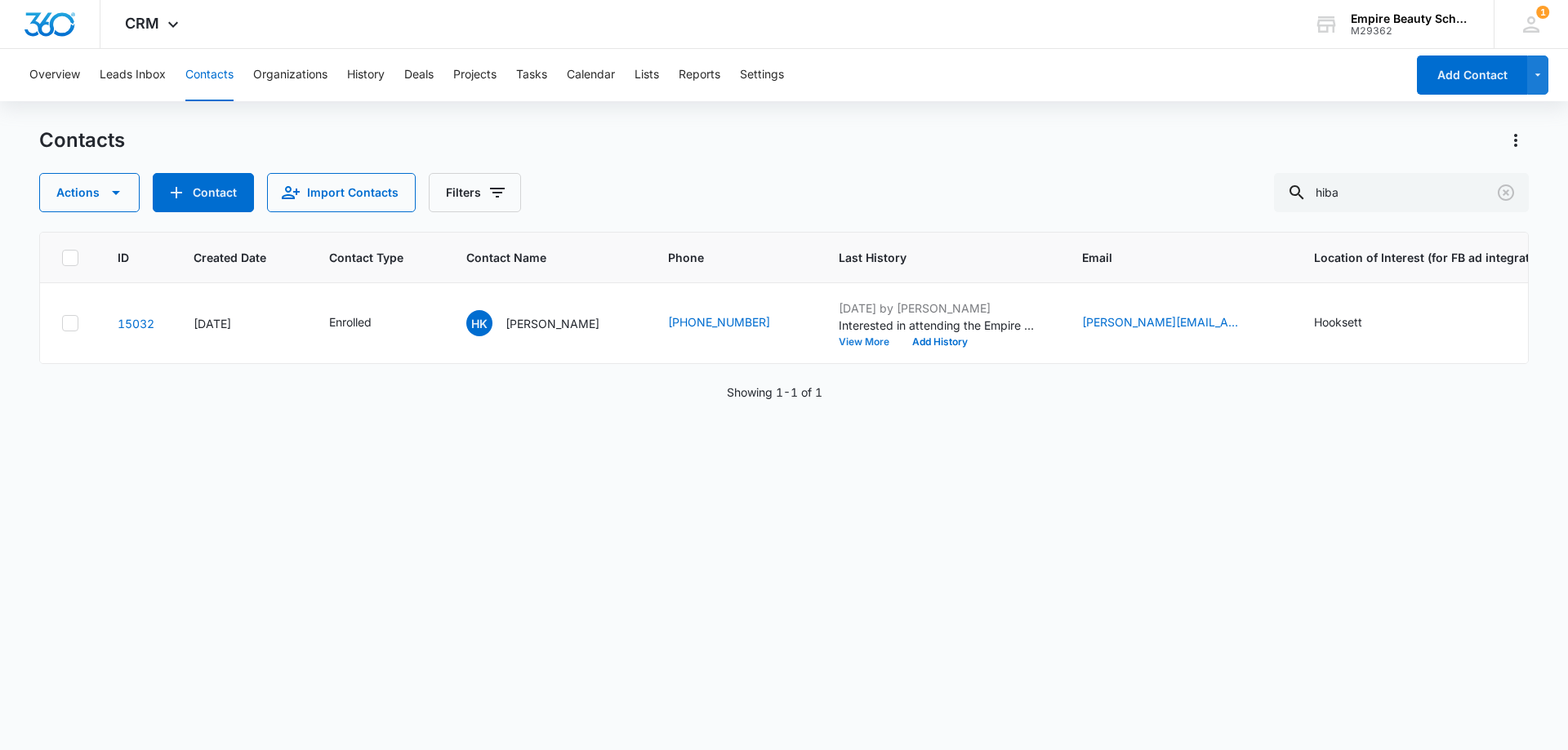
scroll to position [0, 2]
click at [903, 340] on button "Add History" at bounding box center [942, 342] width 79 height 10
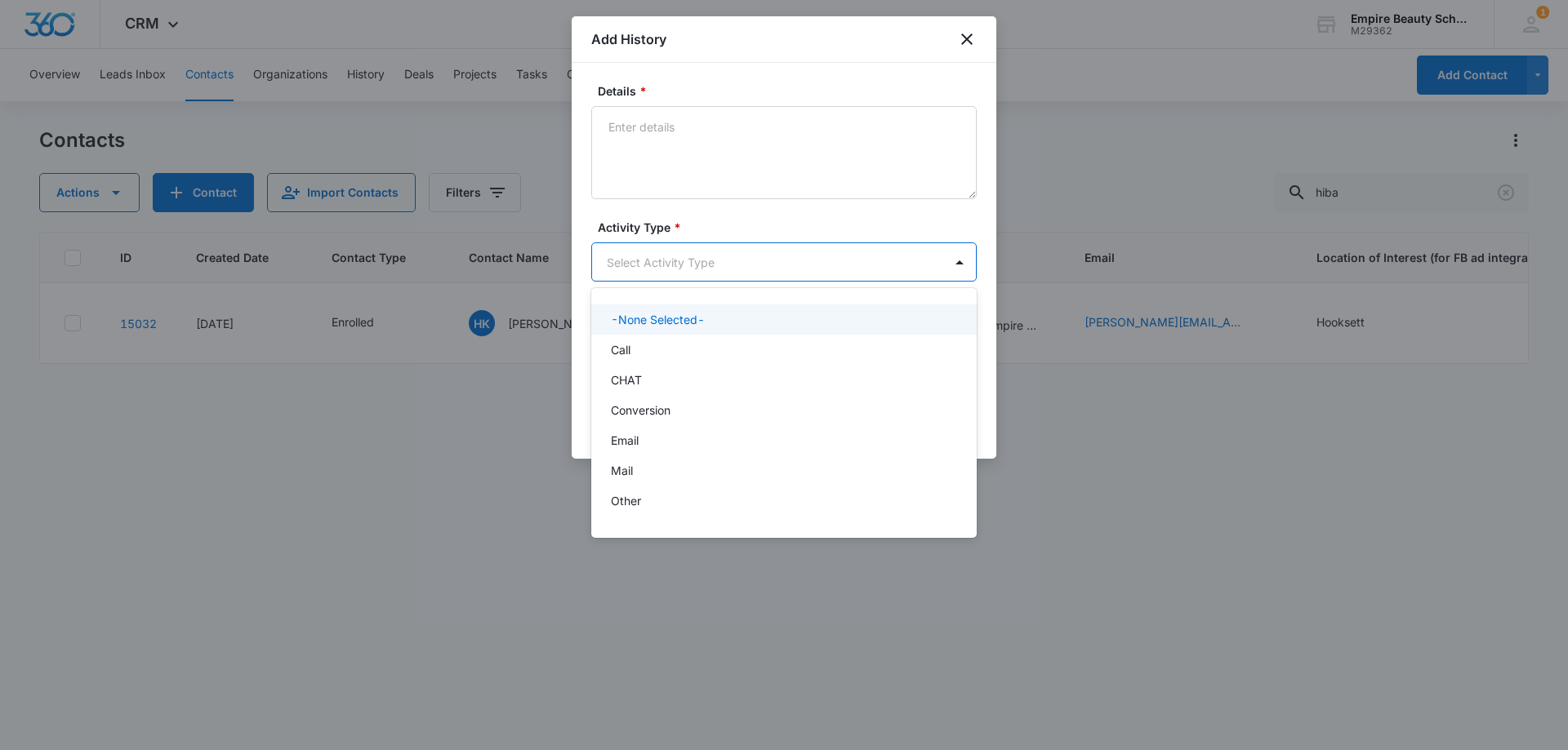
click at [626, 260] on body "CRM Apps Forms CRM Email Shop Payments POS Files Brand Settings Empire Beauty S…" at bounding box center [784, 375] width 1568 height 750
click at [634, 346] on div "Call" at bounding box center [783, 350] width 343 height 17
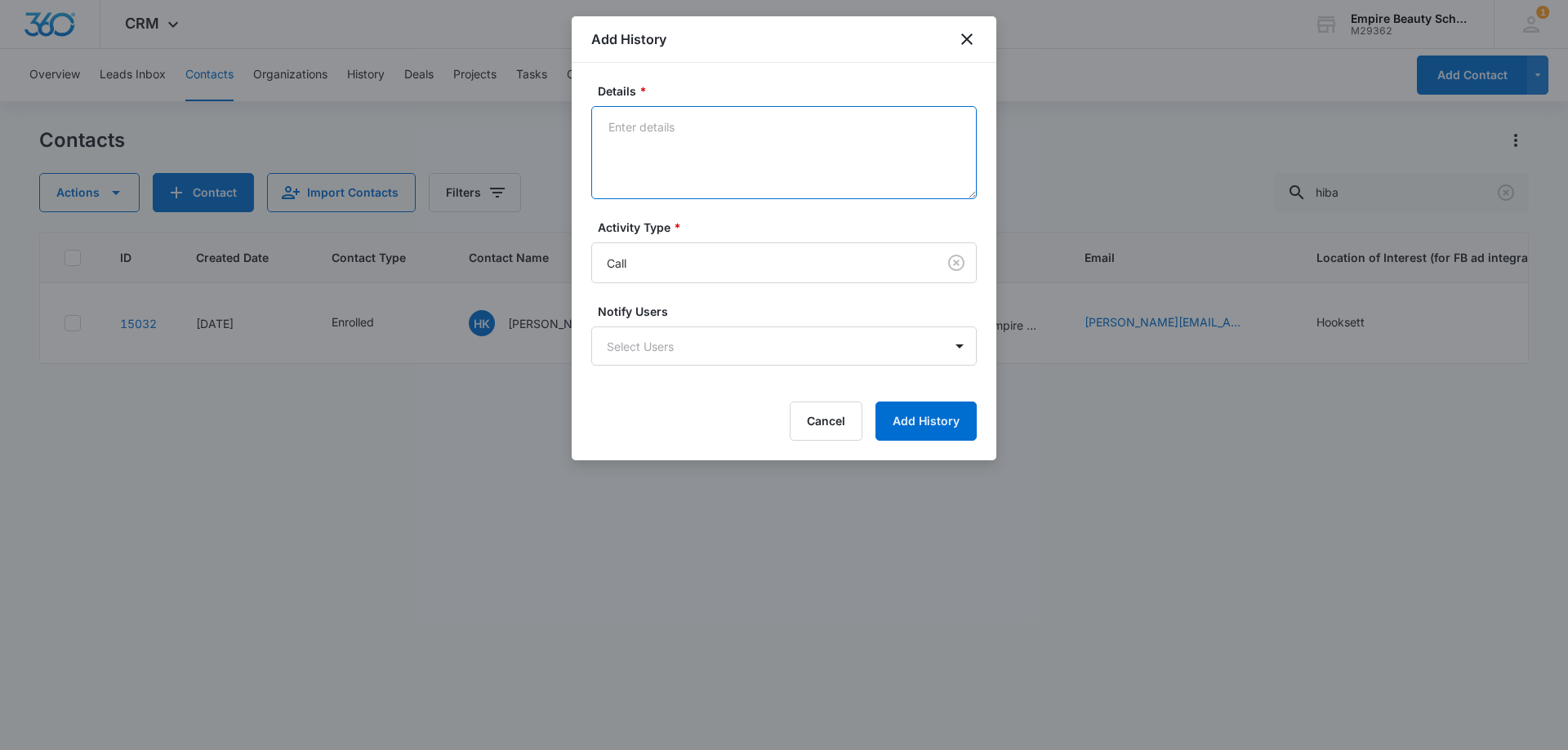
click at [655, 148] on textarea "Details *" at bounding box center [784, 152] width 386 height 93
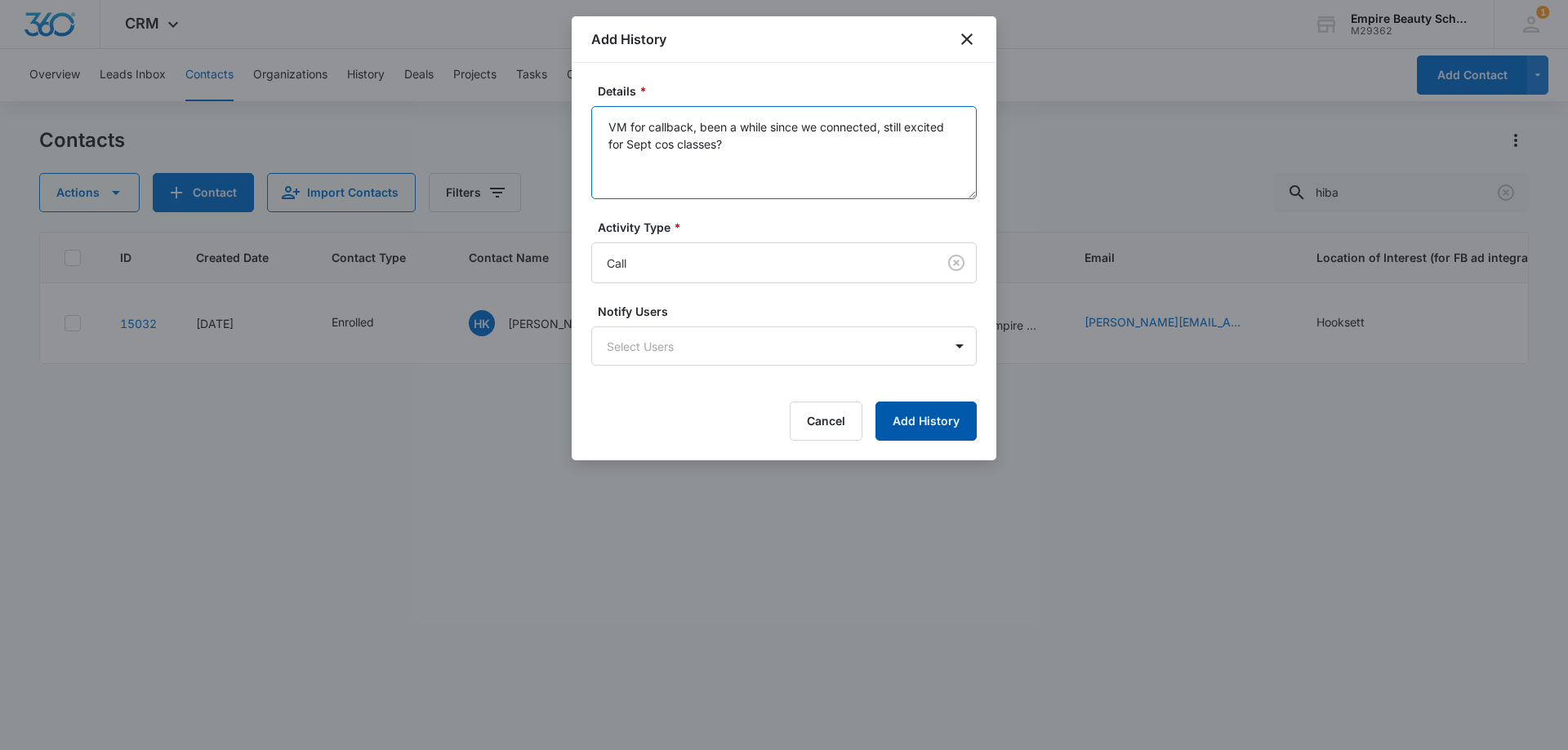
type textarea "VM for callback, been a while since we connected, still excited for Sept cos cl…"
click at [907, 426] on button "Add History" at bounding box center [926, 420] width 101 height 39
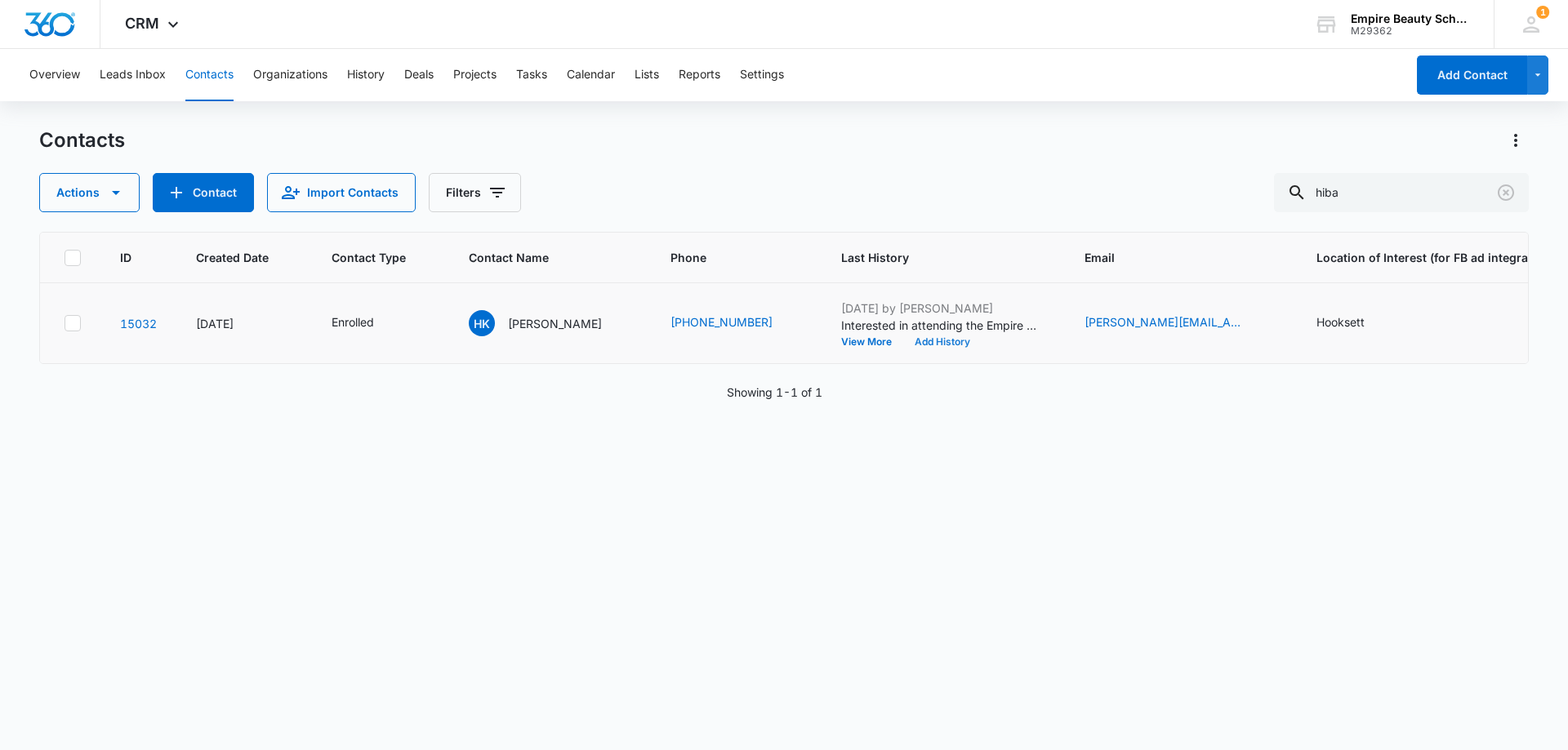
click at [911, 345] on button "Add History" at bounding box center [942, 342] width 79 height 10
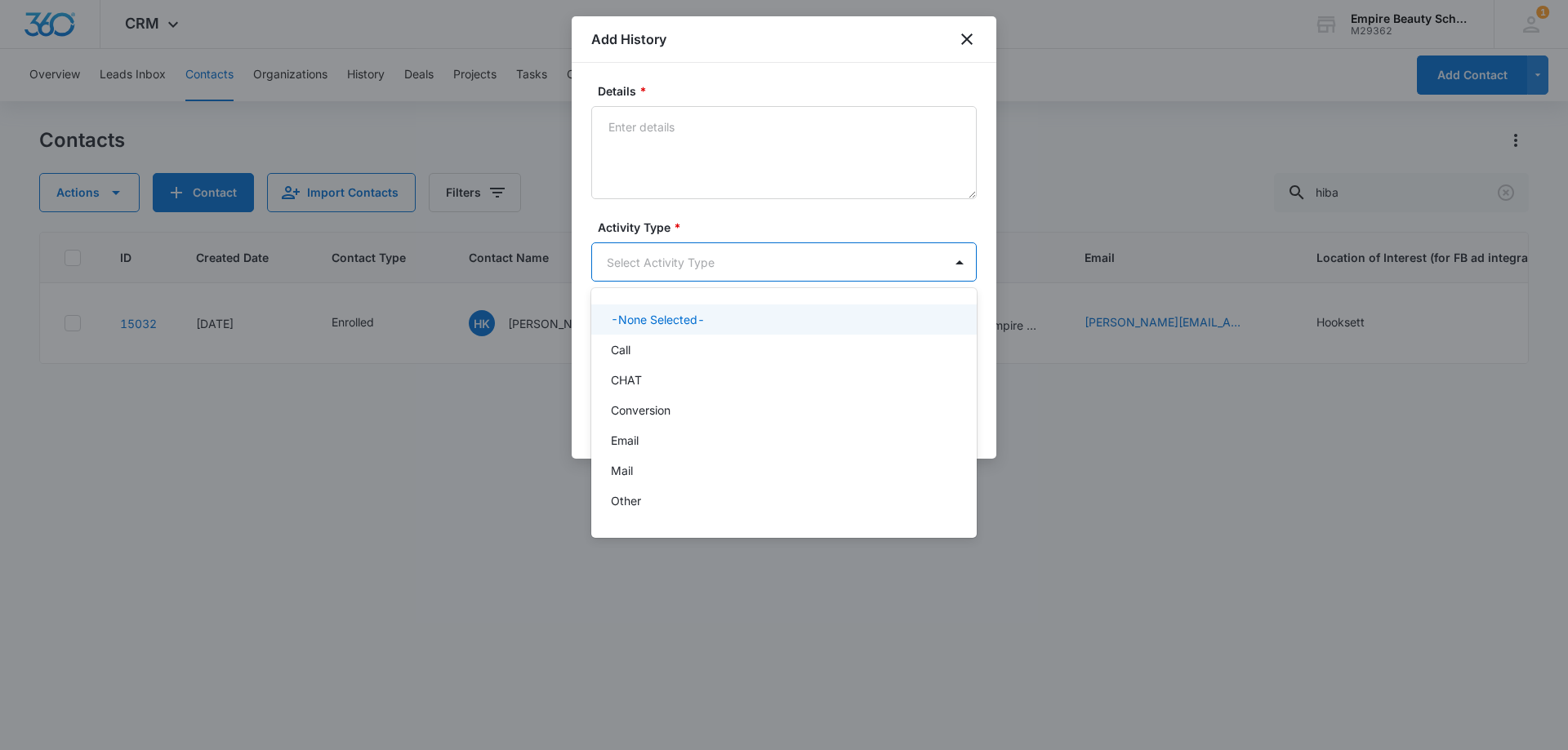
click at [622, 256] on body "CRM Apps Forms CRM Email Shop Payments POS Files Brand Settings Empire Beauty S…" at bounding box center [784, 375] width 1568 height 750
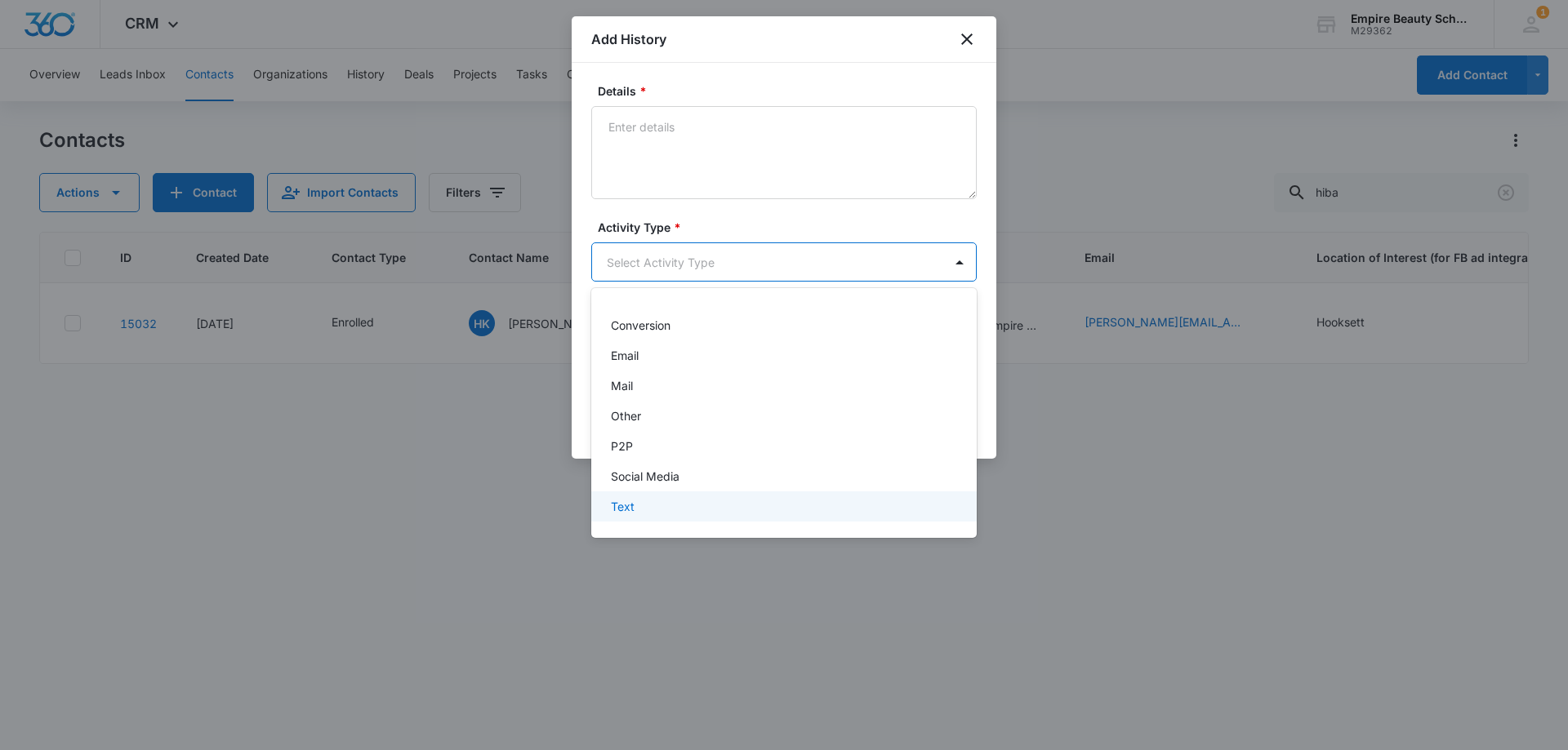
click at [612, 504] on p "Text" at bounding box center [623, 506] width 24 height 17
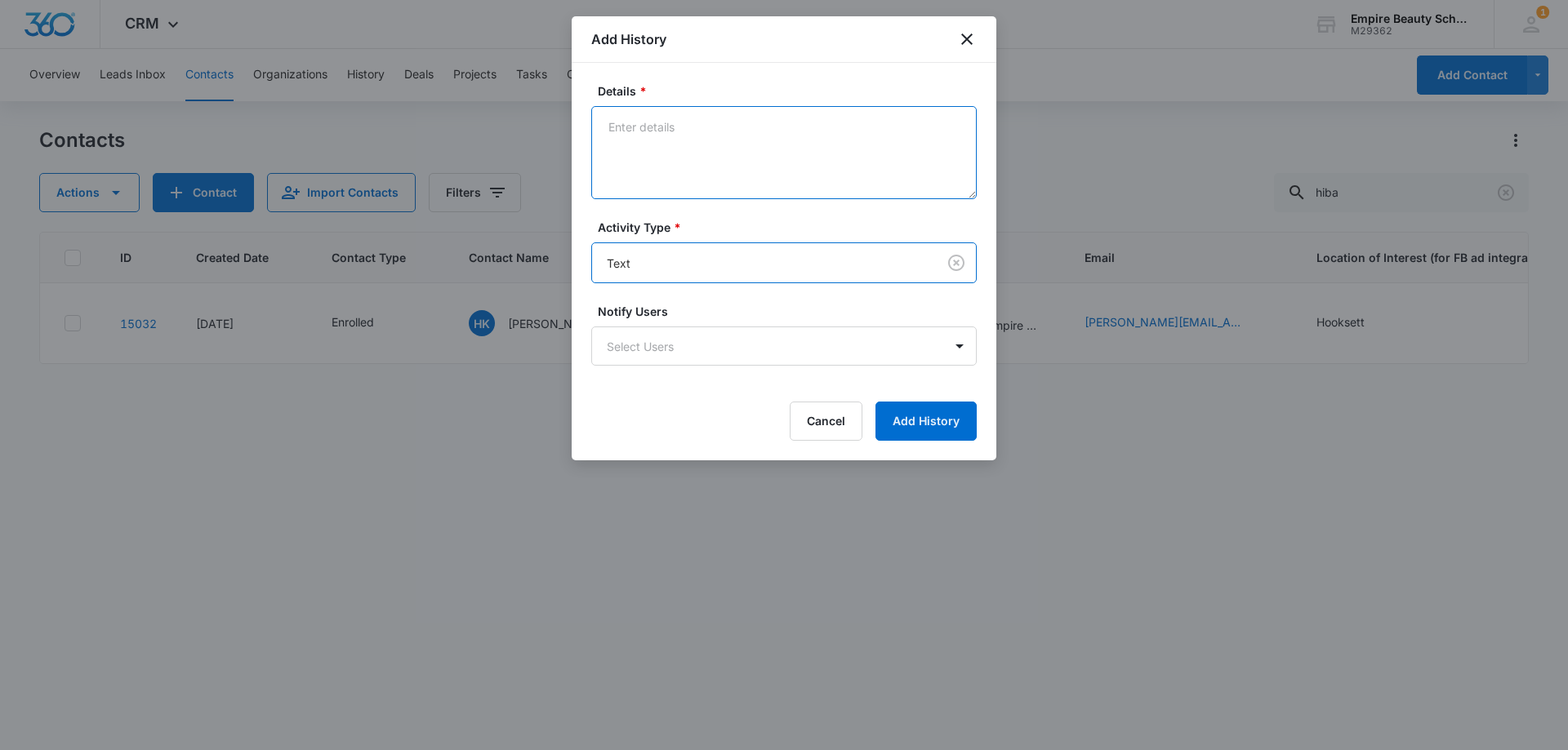
click at [672, 180] on textarea "Details *" at bounding box center [784, 152] width 386 height 93
click at [609, 121] on textarea "text" at bounding box center [784, 152] width 386 height 93
click at [682, 131] on textarea "text" at bounding box center [784, 152] width 386 height 93
type textarea "text same message"
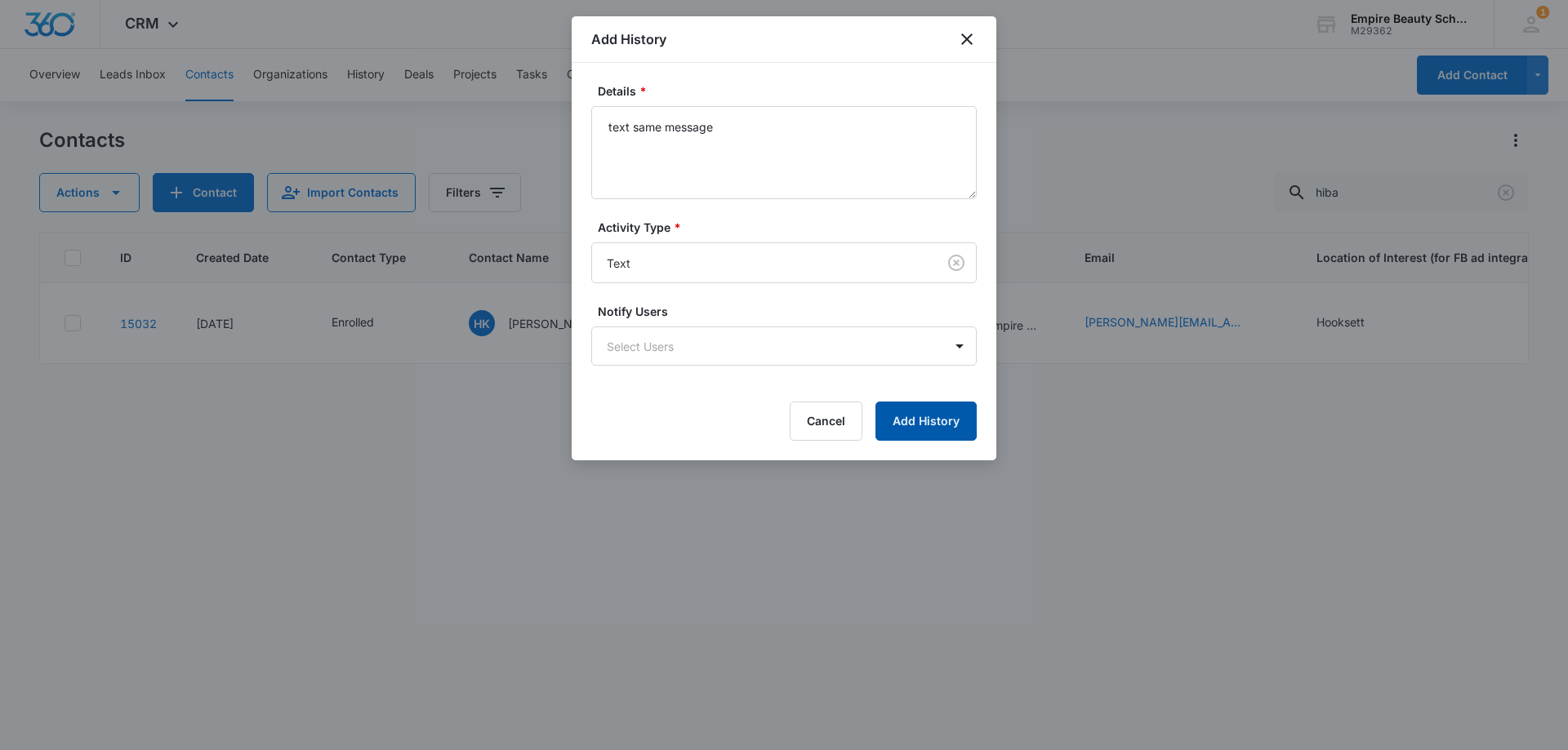
click at [930, 419] on button "Add History" at bounding box center [926, 420] width 101 height 39
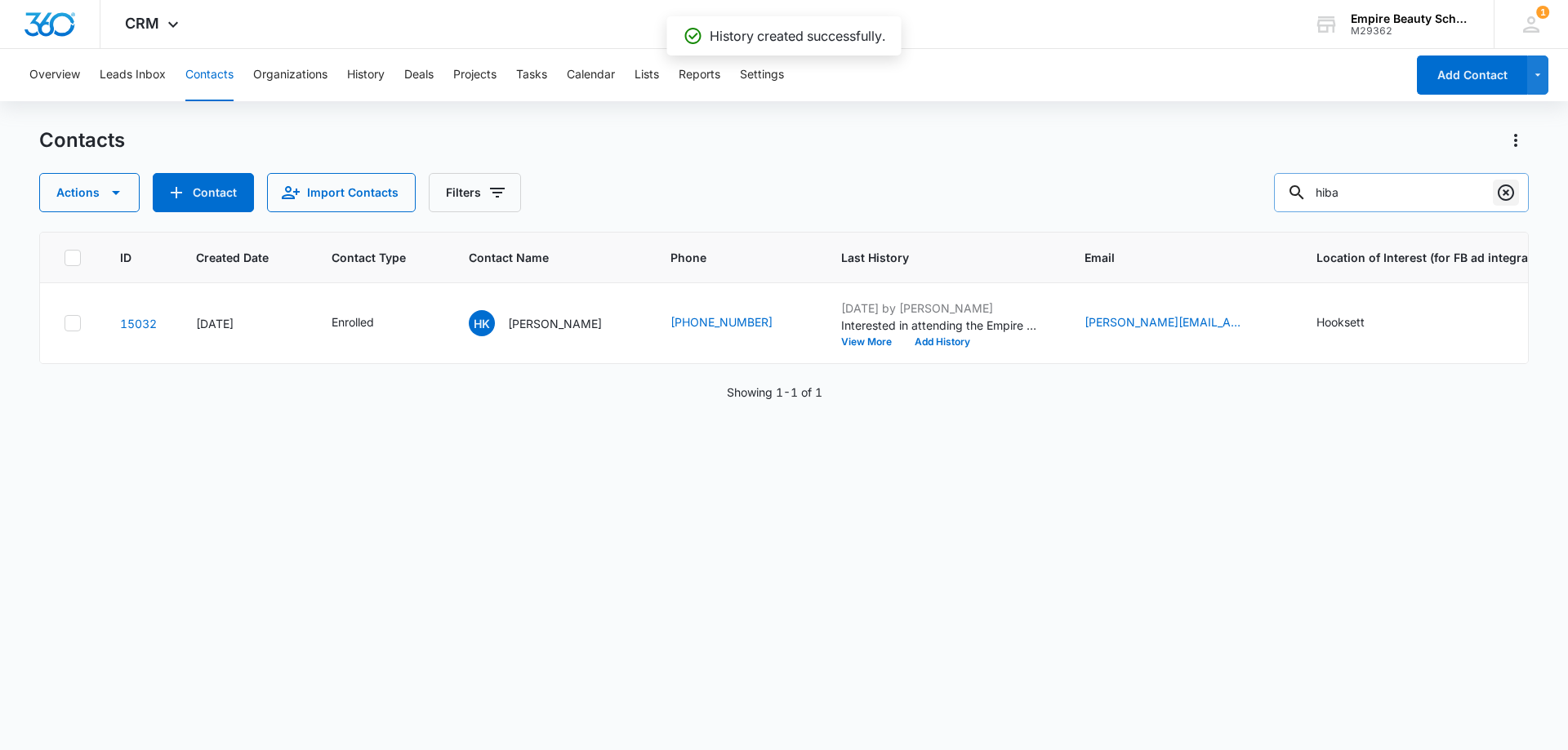
click at [1498, 193] on icon "Clear" at bounding box center [1506, 193] width 20 height 20
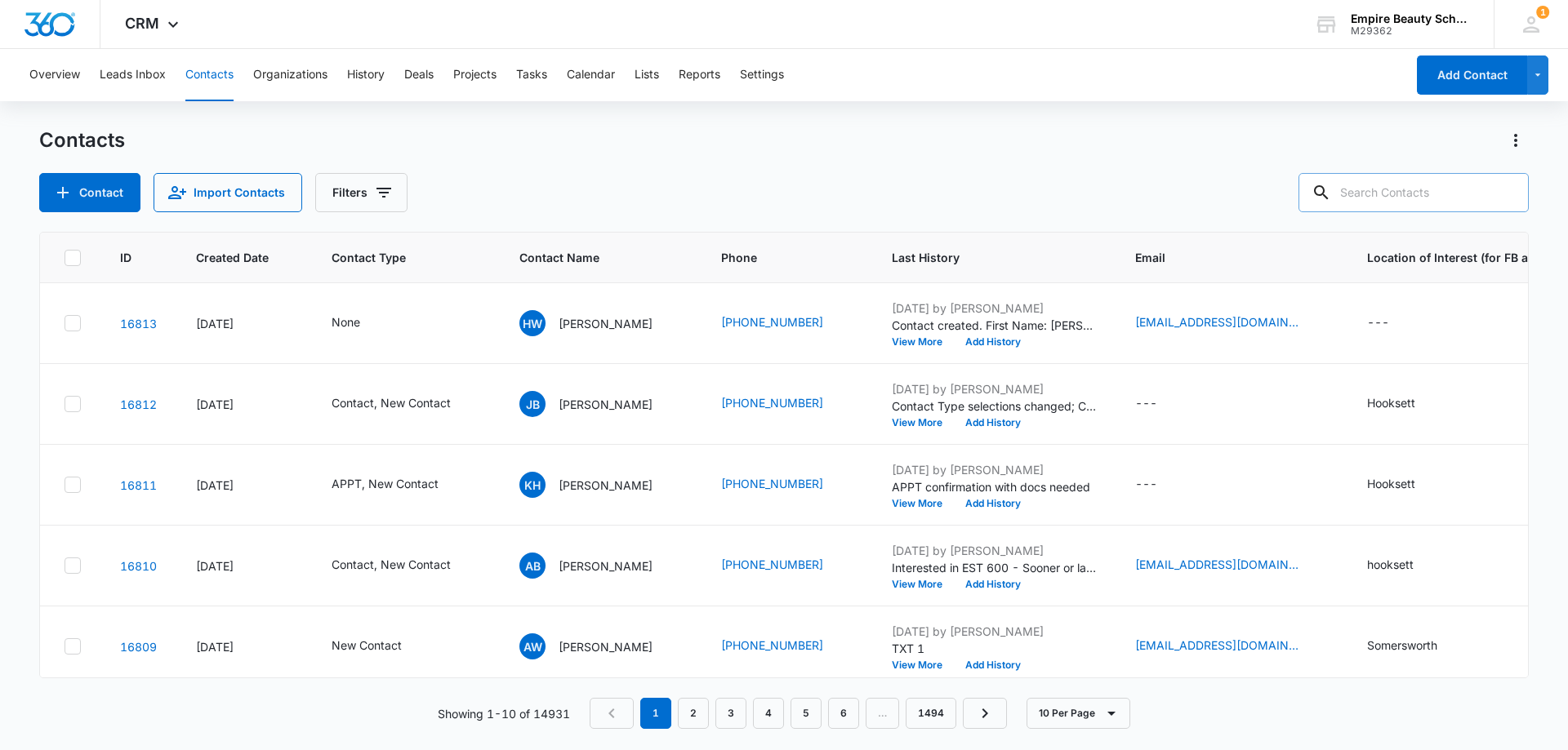
click at [668, 199] on div "Contact Import Contacts Filters" at bounding box center [784, 192] width 1489 height 39
click at [1422, 198] on input "text" at bounding box center [1414, 192] width 231 height 39
paste input "[PHONE_NUMBER]"
type input "[PHONE_NUMBER]"
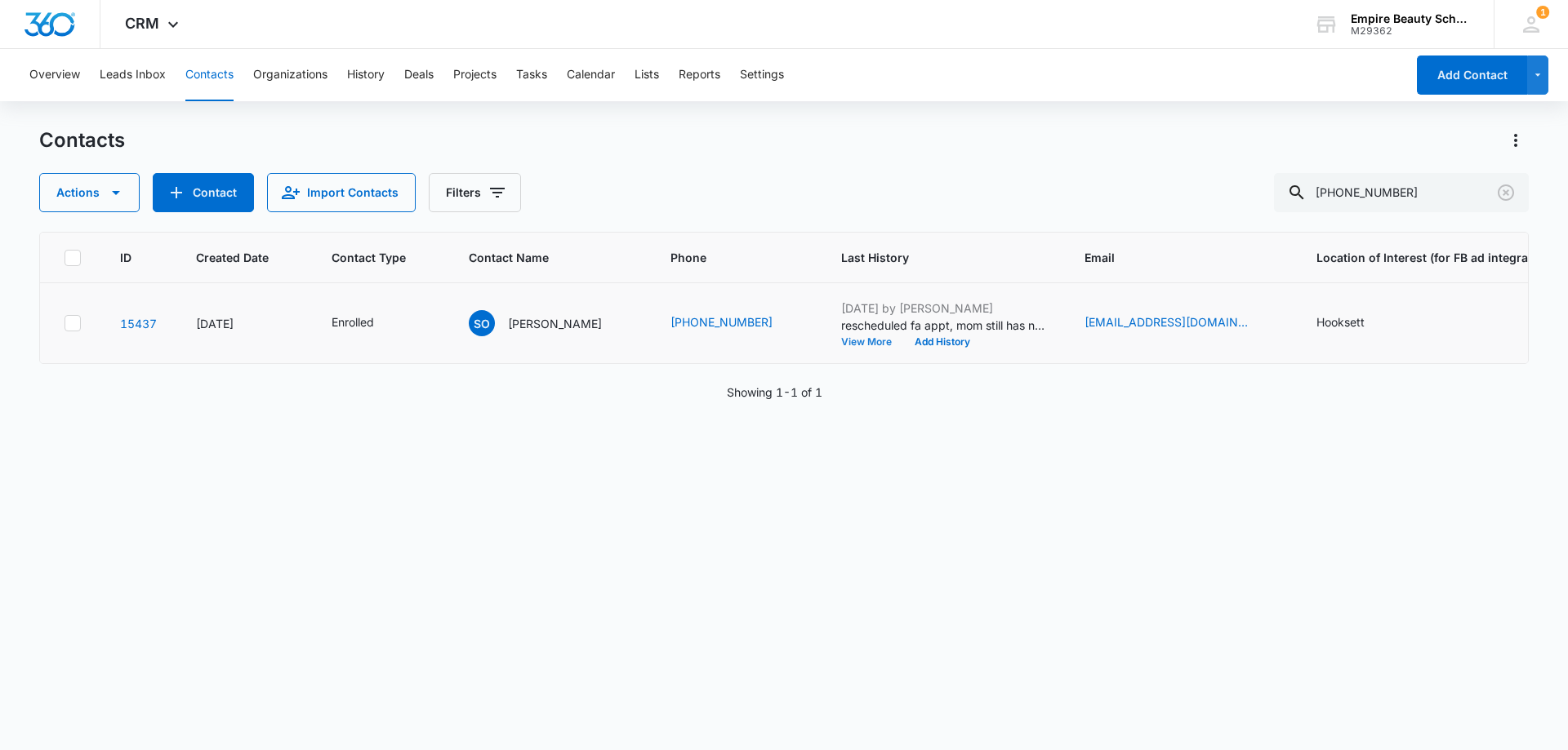
click at [850, 341] on button "View More" at bounding box center [871, 342] width 62 height 10
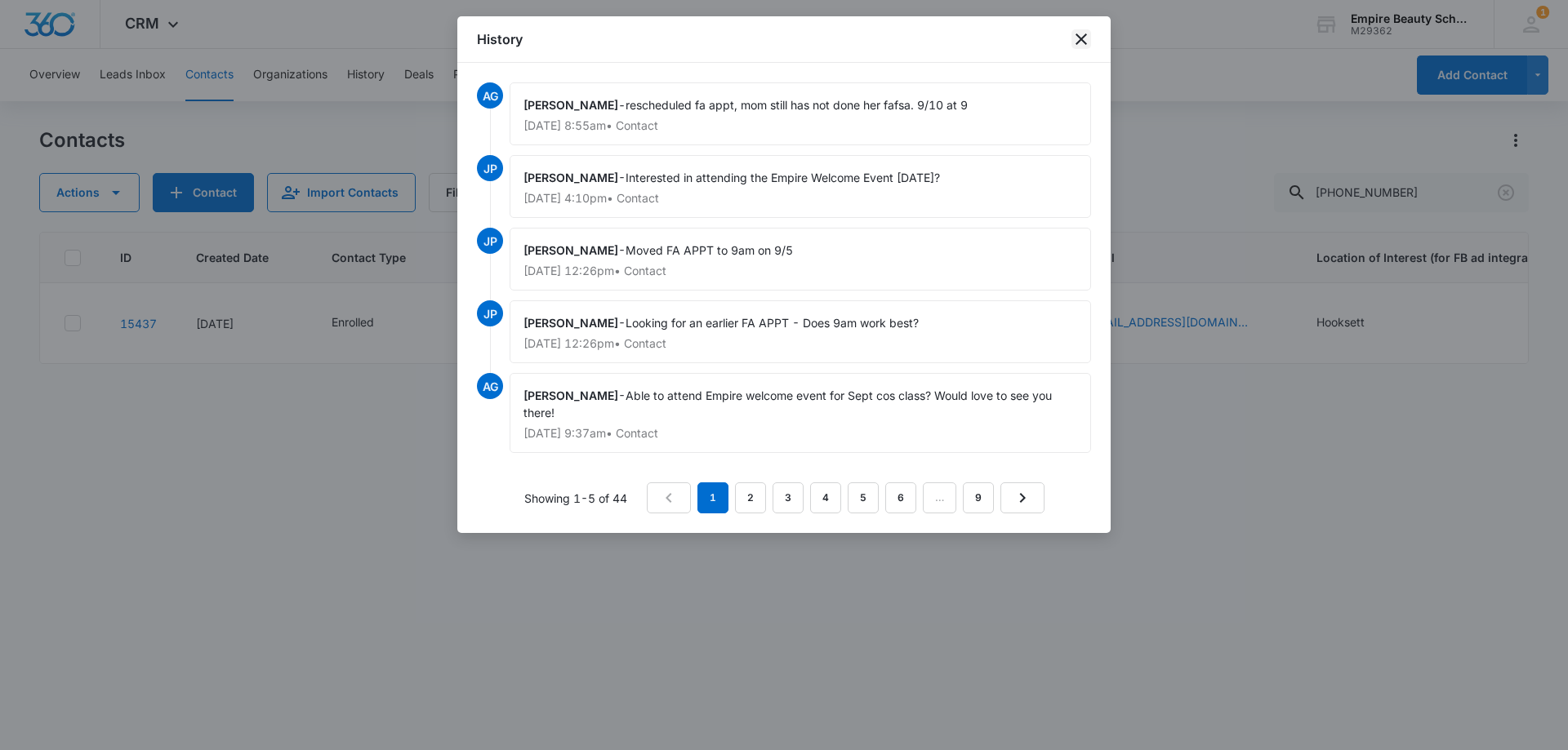
click at [1077, 32] on icon "close" at bounding box center [1081, 39] width 20 height 20
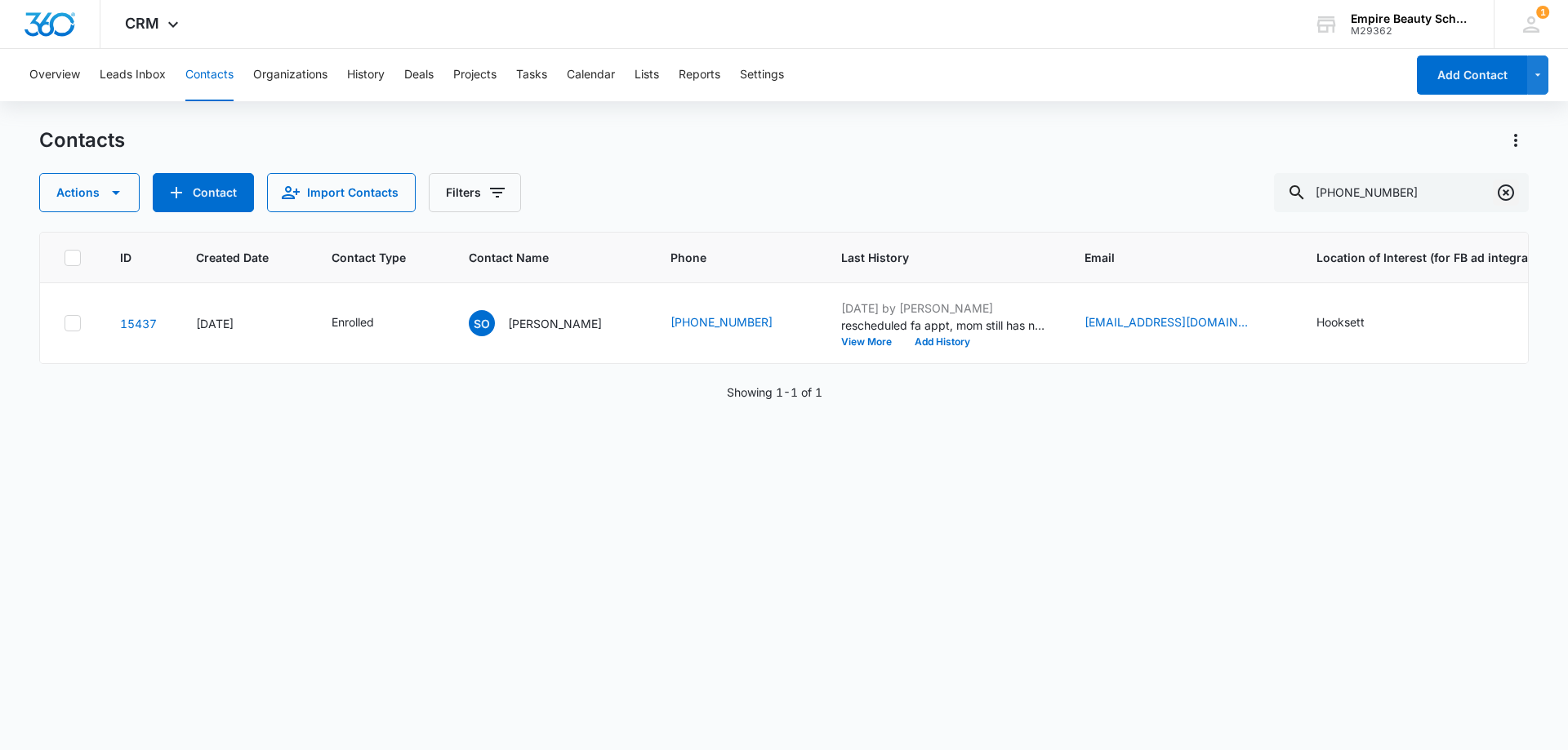
click at [1515, 198] on icon "Clear" at bounding box center [1506, 193] width 20 height 20
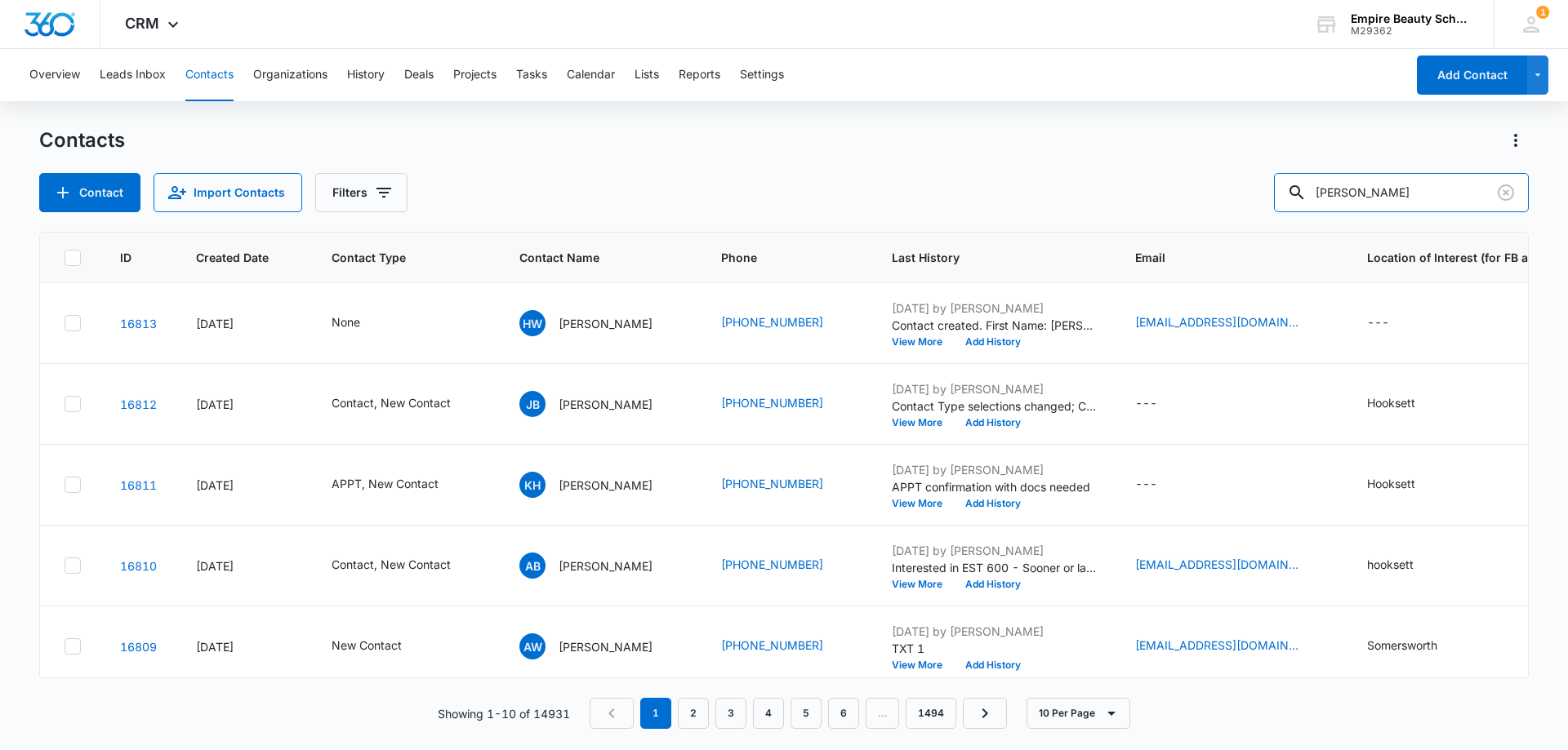
type input "[PERSON_NAME]"
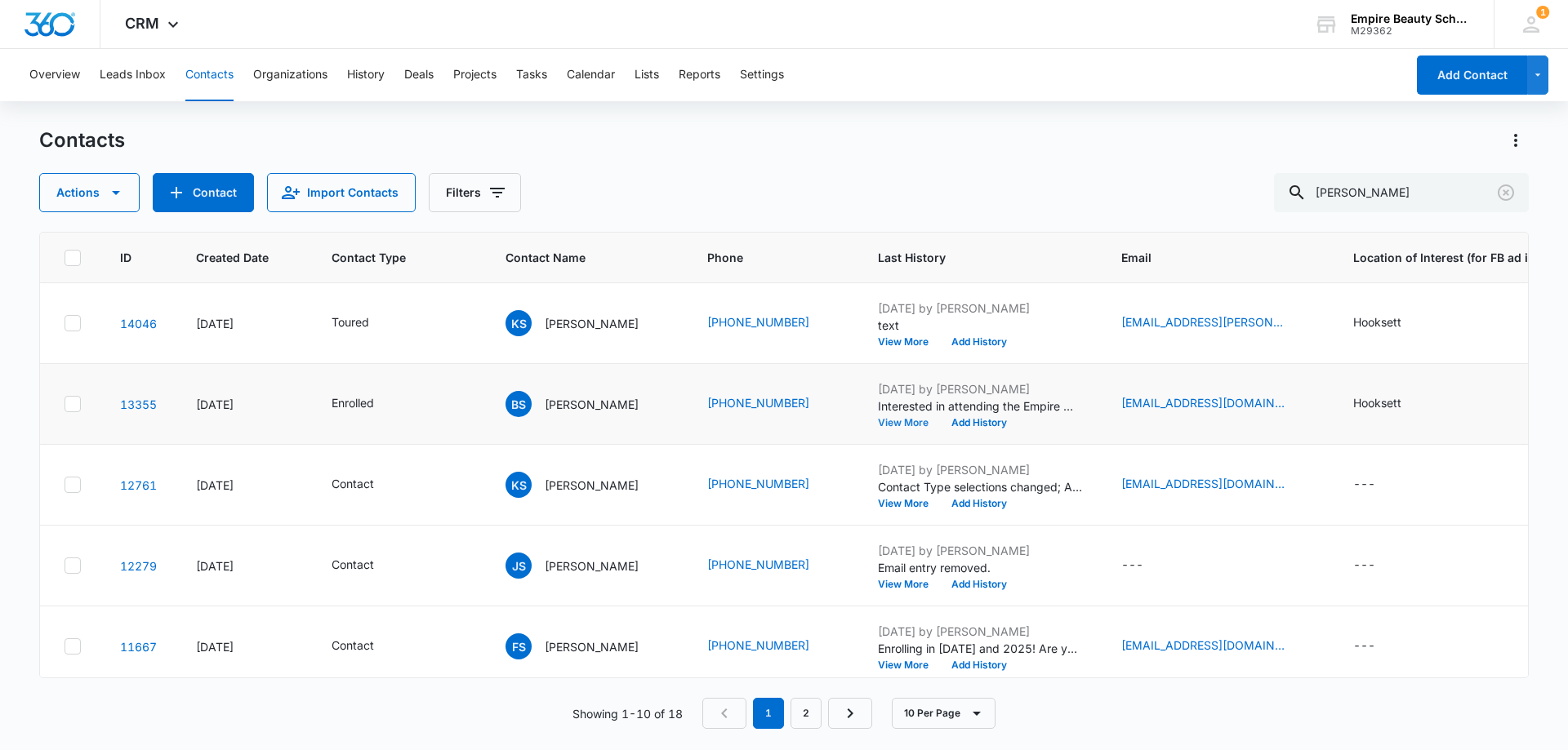
click at [878, 423] on button "View More" at bounding box center [908, 423] width 62 height 10
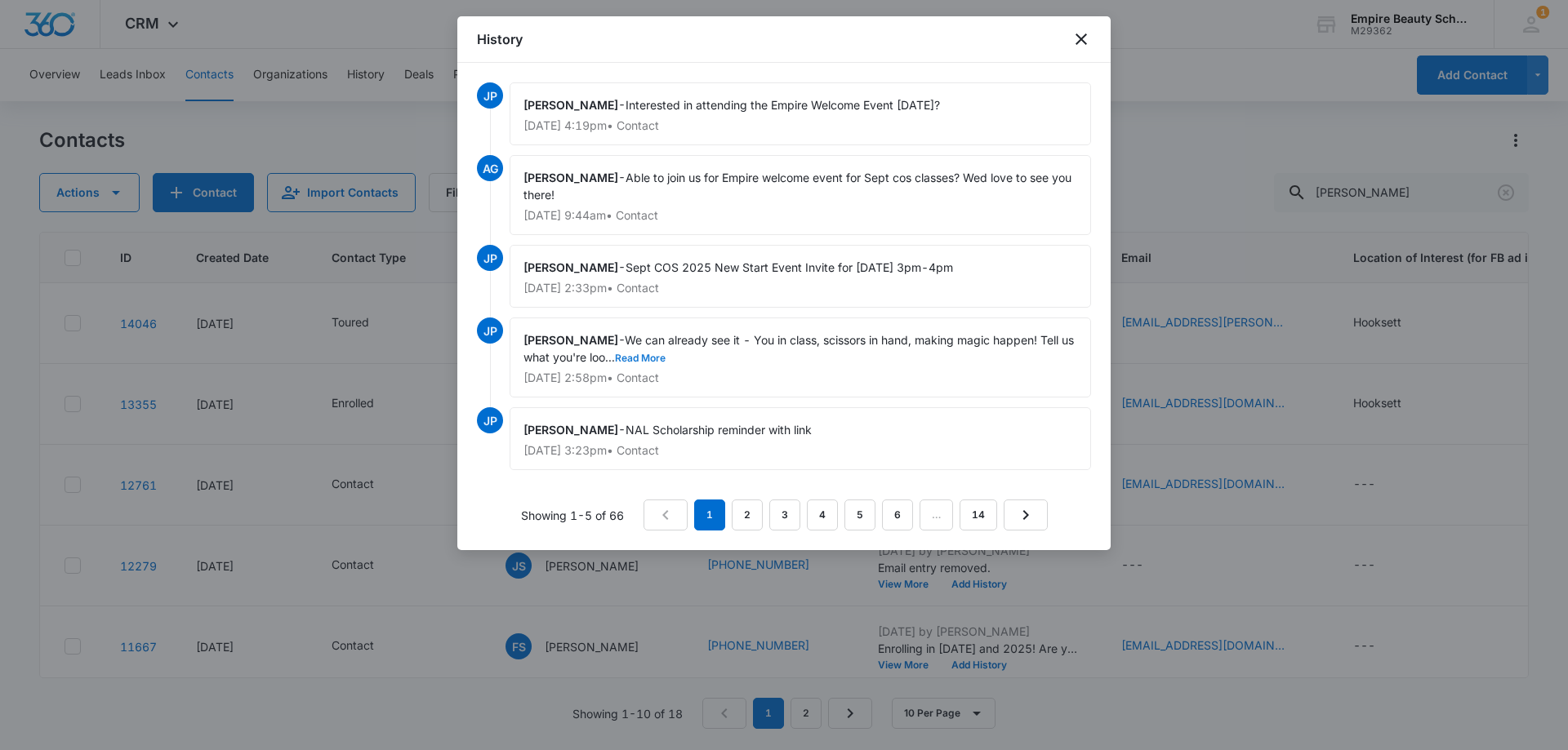
click at [665, 359] on button "Read More" at bounding box center [639, 358] width 51 height 10
click at [752, 501] on link "2" at bounding box center [746, 515] width 31 height 31
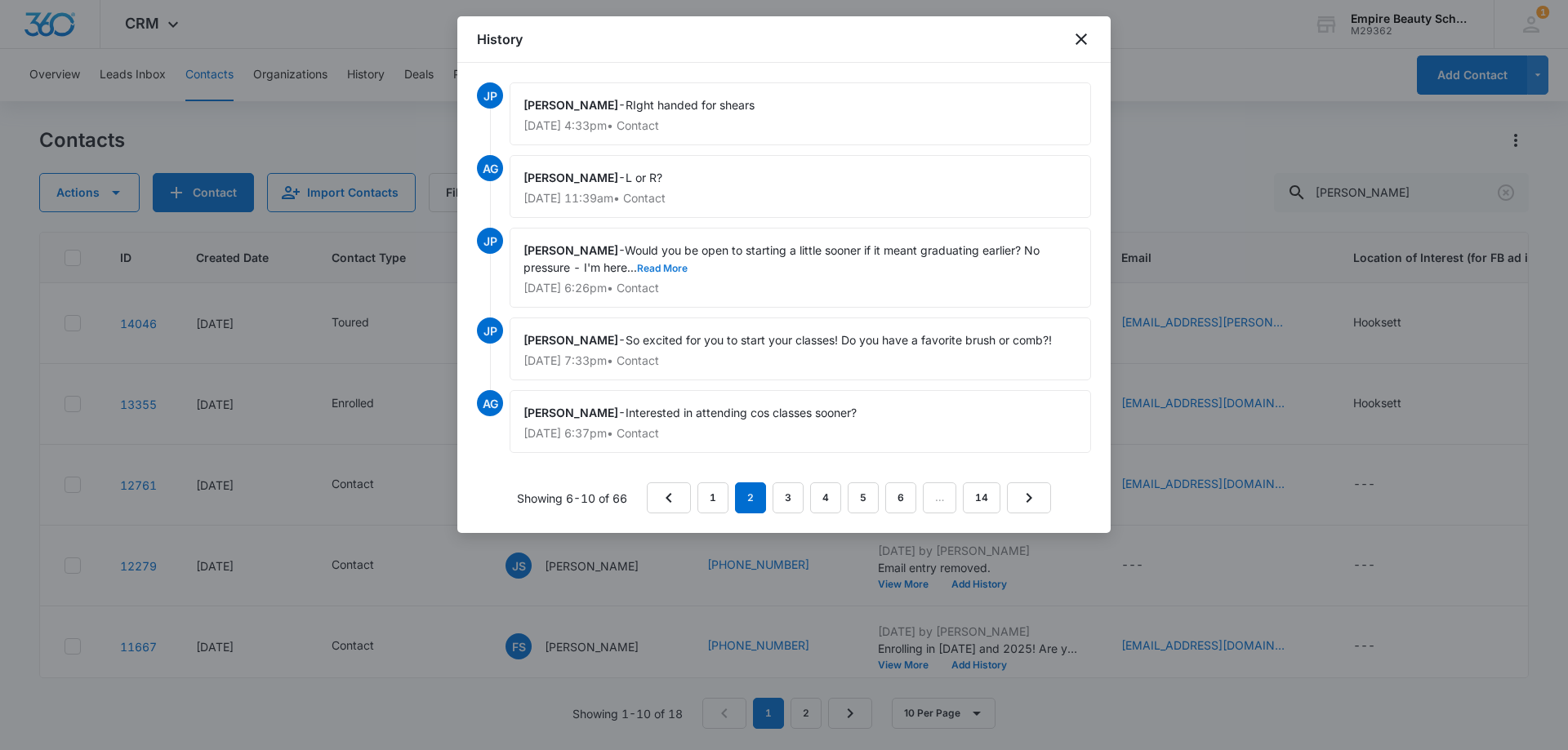
click at [670, 267] on button "Read More" at bounding box center [662, 269] width 51 height 10
click at [1079, 41] on icon "close" at bounding box center [1081, 39] width 12 height 12
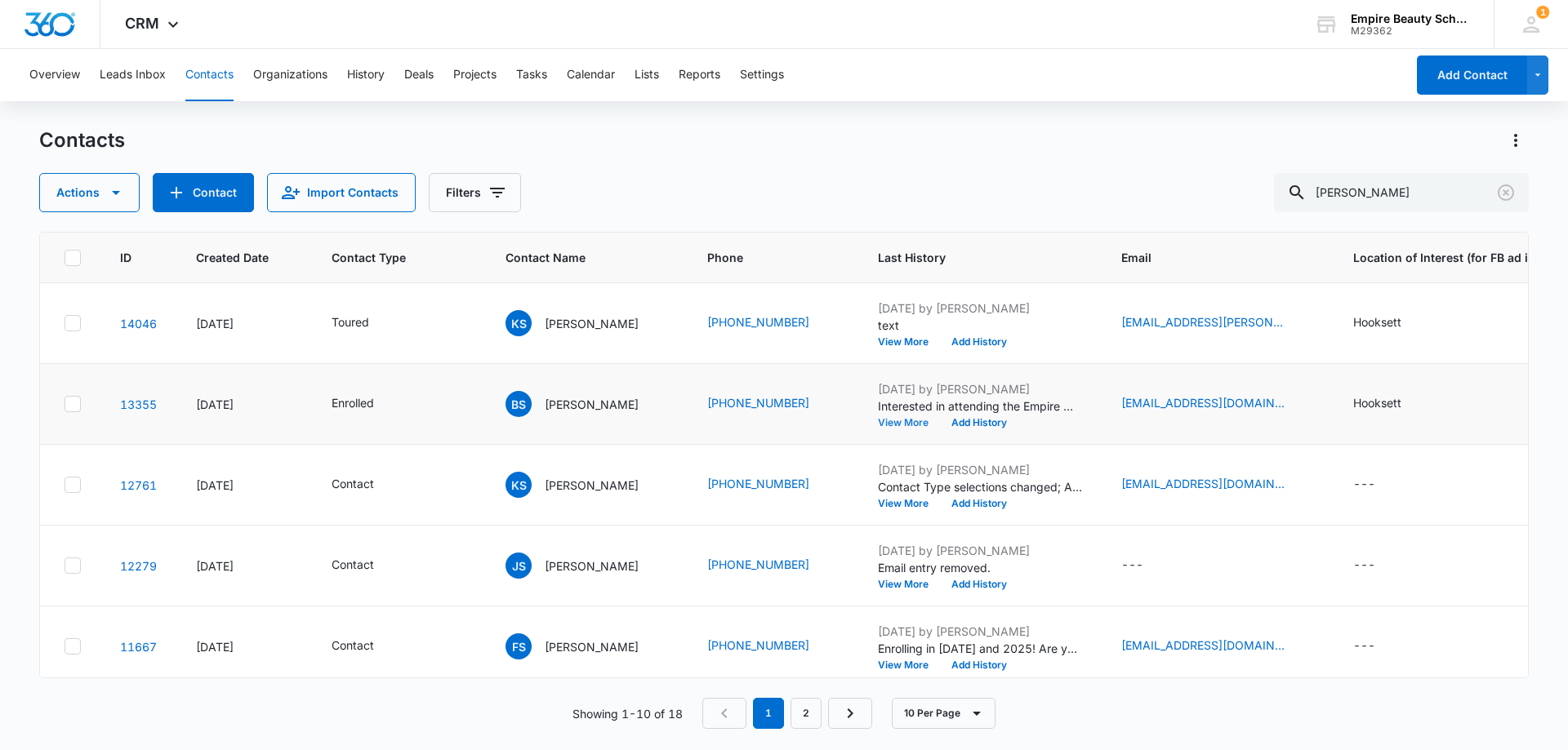
click at [895, 419] on button "View More" at bounding box center [908, 423] width 62 height 10
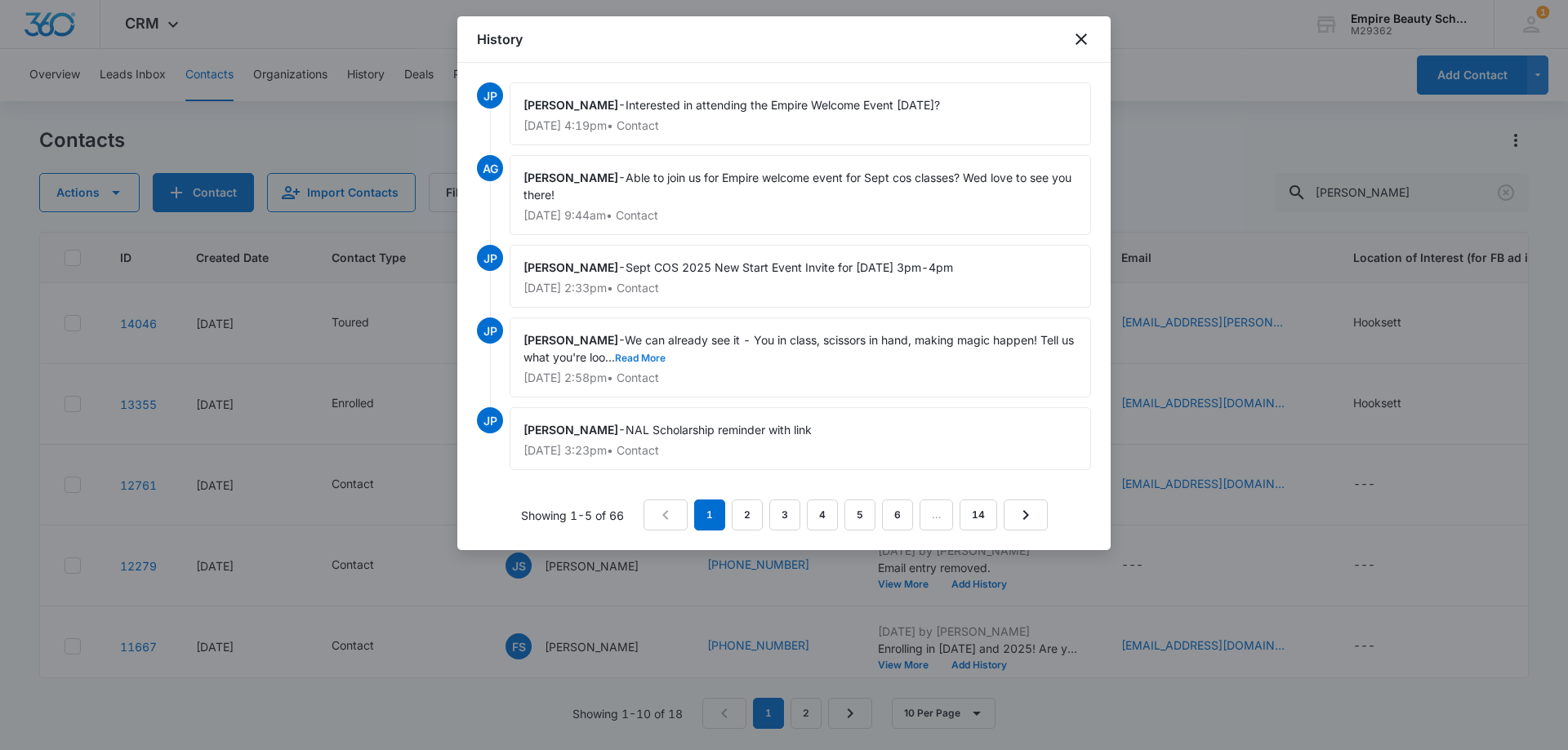
drag, startPoint x: 663, startPoint y: 357, endPoint x: 665, endPoint y: 366, distance: 9.2
click at [663, 357] on button "Read More" at bounding box center [639, 358] width 51 height 10
click at [1086, 34] on icon "close" at bounding box center [1081, 39] width 12 height 12
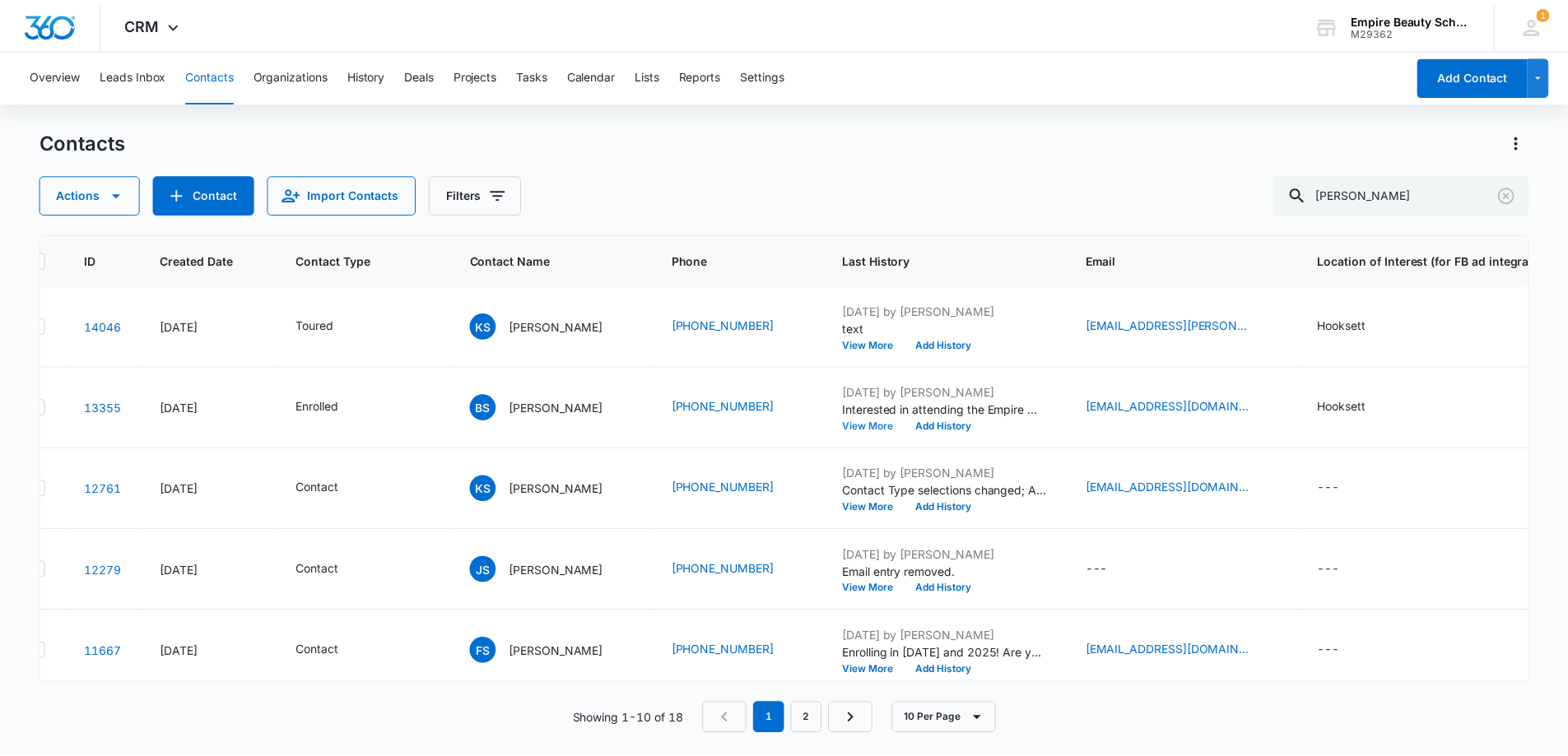
scroll to position [0, 37]
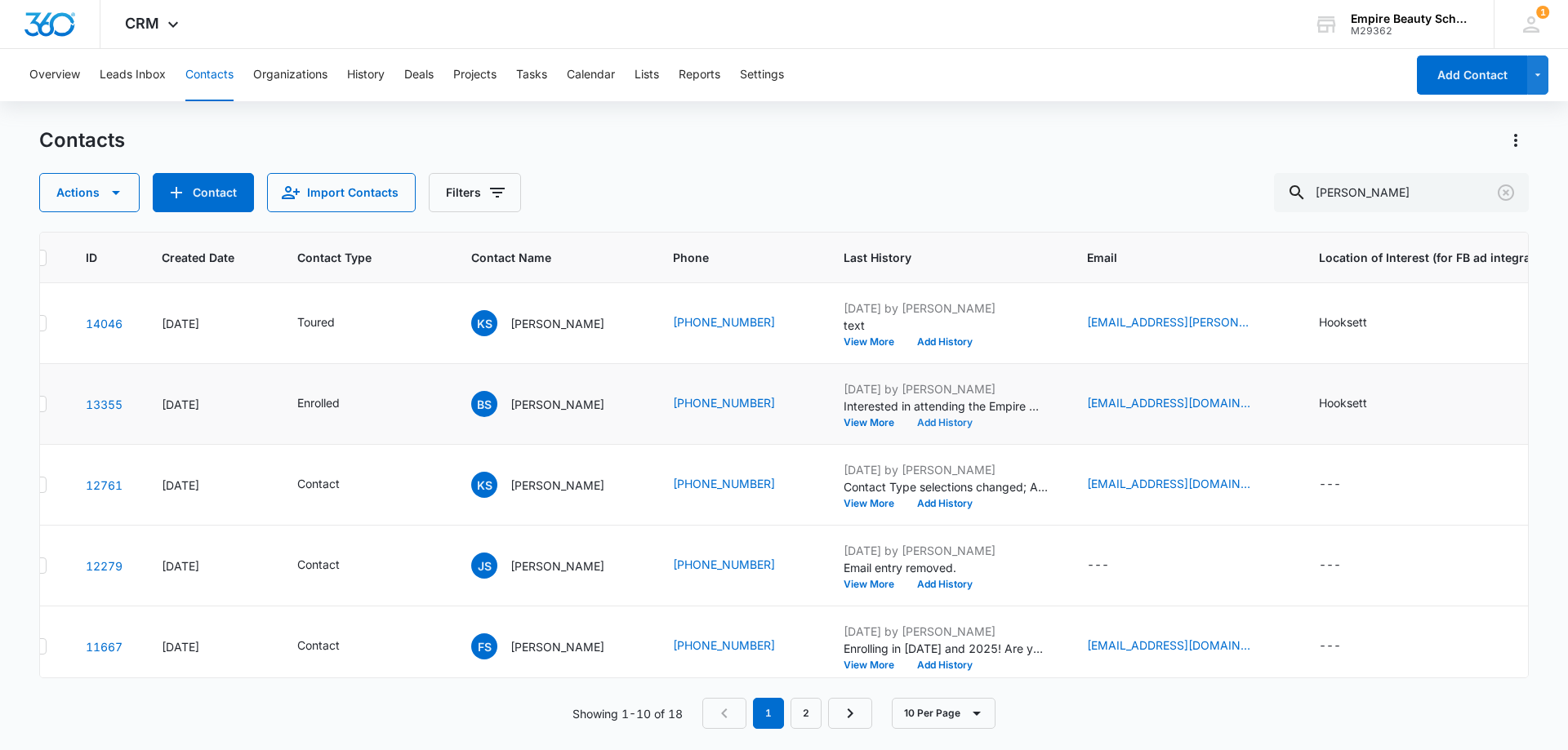
click at [939, 418] on button "Add History" at bounding box center [944, 423] width 79 height 10
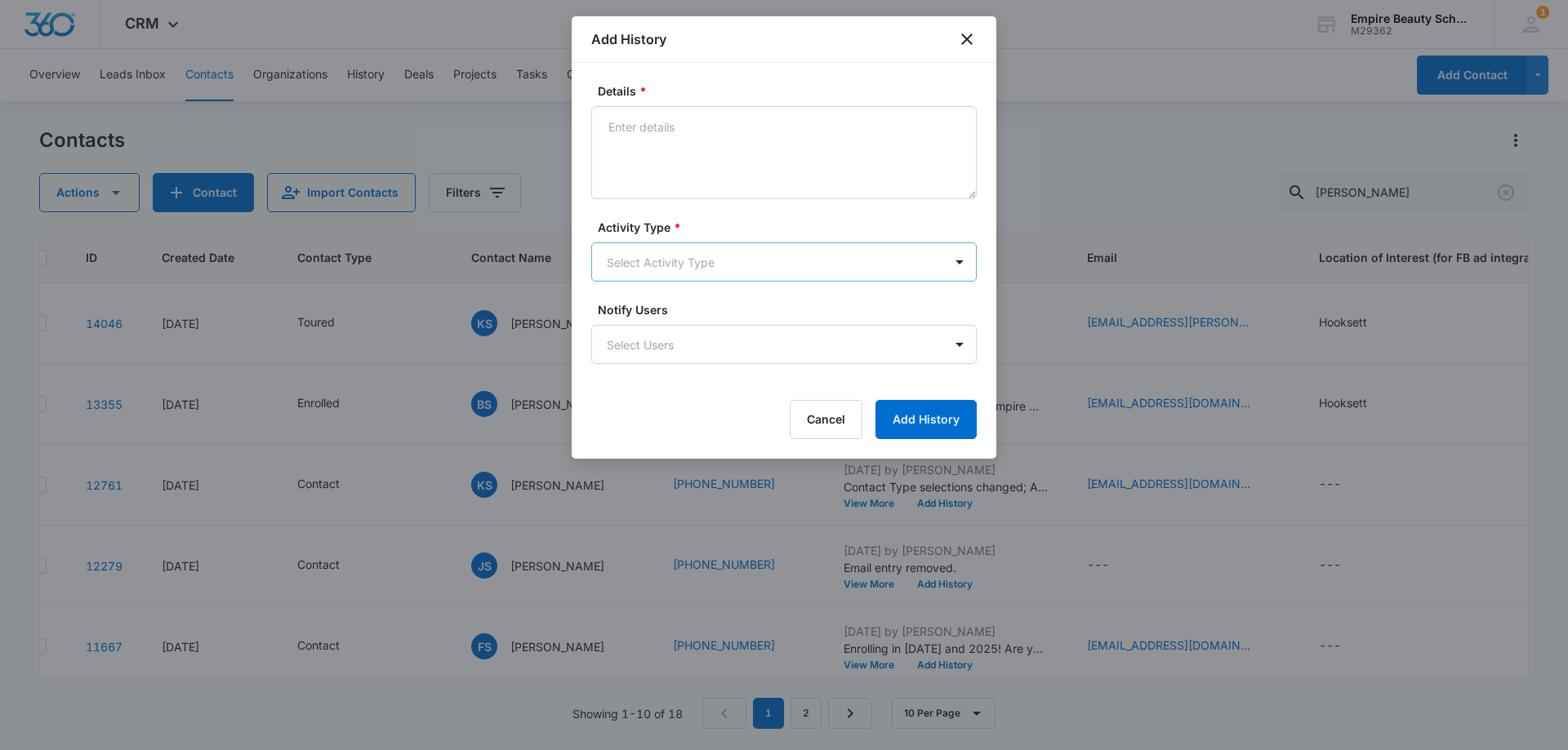
click at [636, 272] on body "CRM Apps Forms CRM Email Shop Payments POS Files Brand Settings Empire Beauty S…" at bounding box center [784, 375] width 1568 height 750
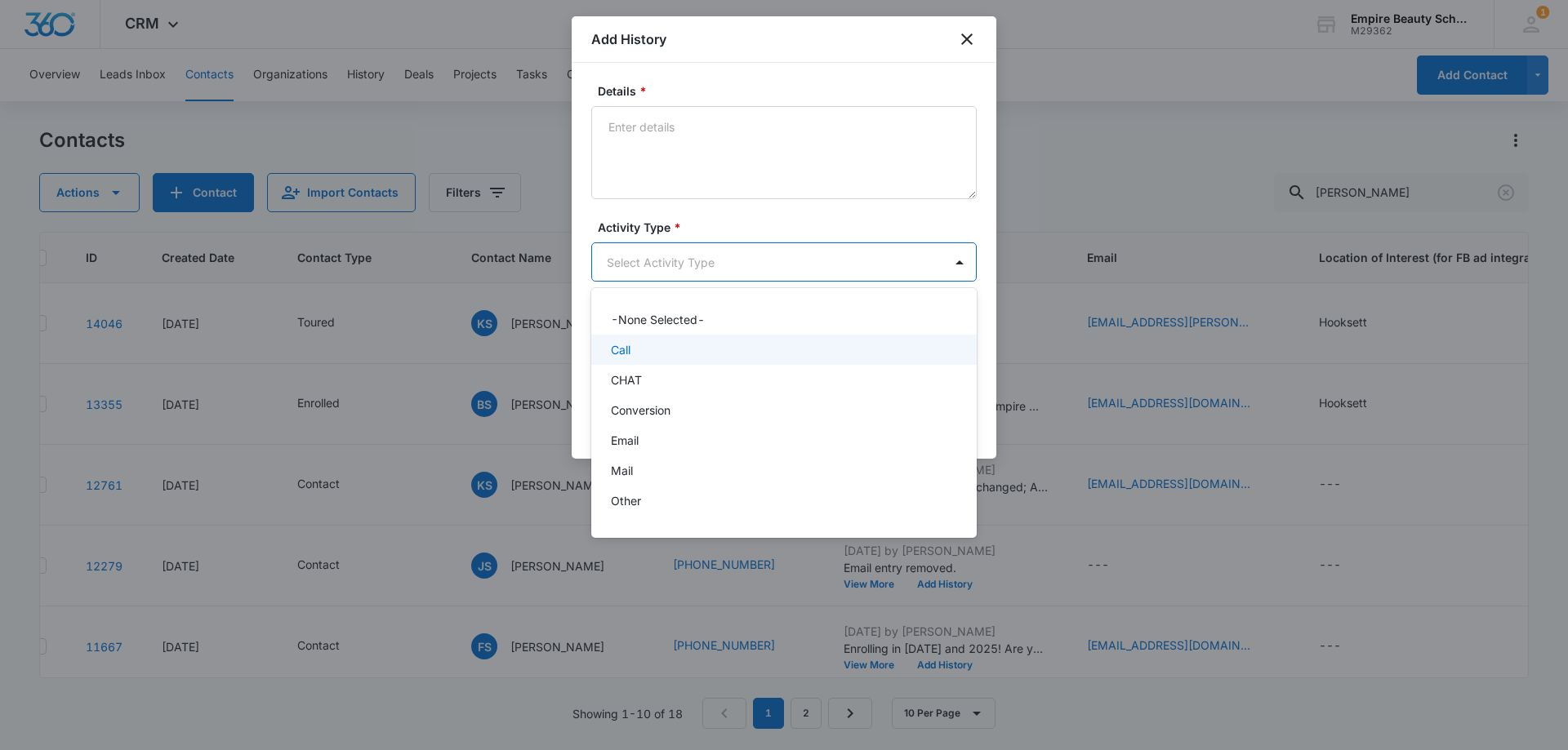
drag, startPoint x: 642, startPoint y: 352, endPoint x: 643, endPoint y: 303, distance: 49.0
click at [642, 352] on div "Call" at bounding box center [783, 350] width 343 height 17
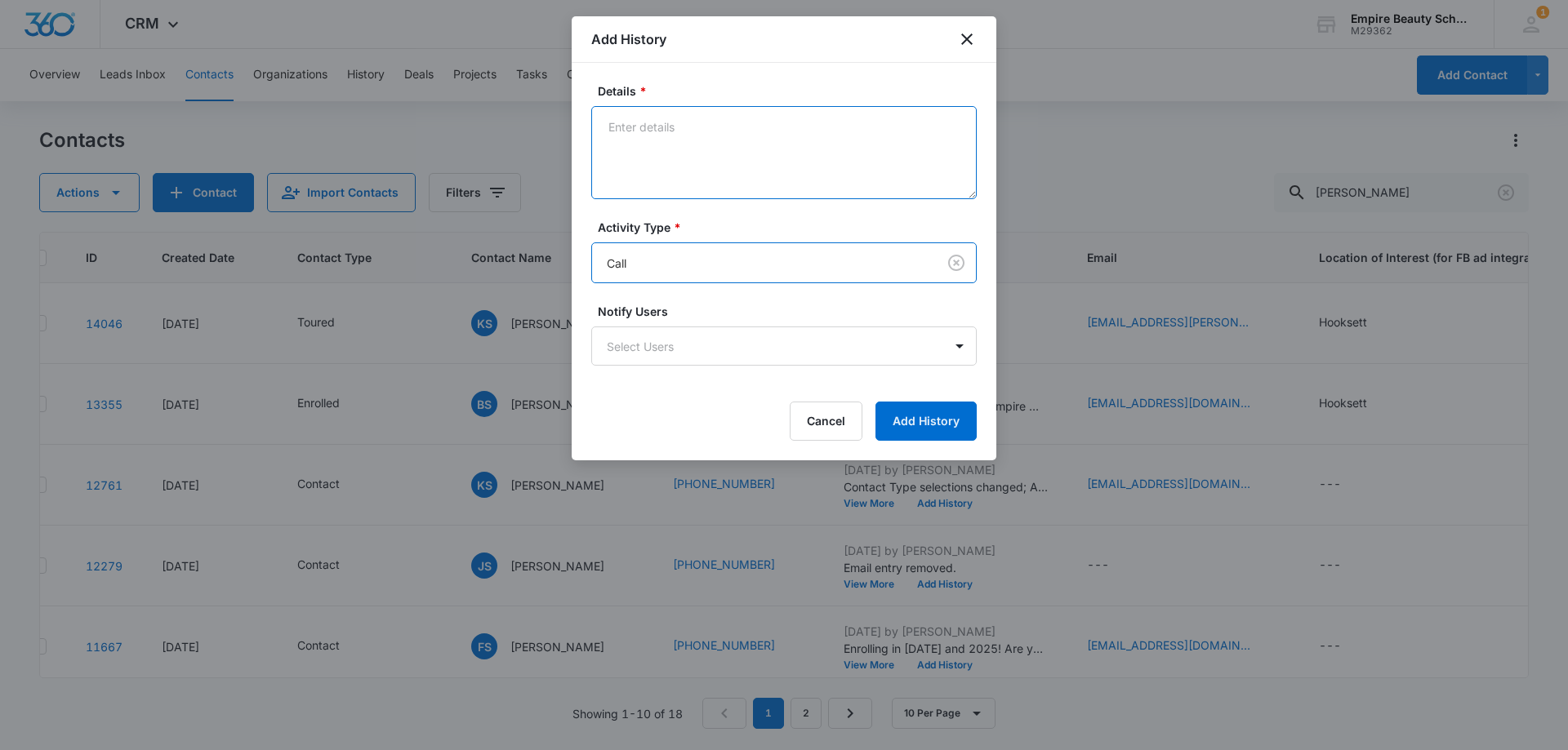
click at [678, 146] on textarea "Details *" at bounding box center [784, 152] width 386 height 93
drag, startPoint x: 745, startPoint y: 145, endPoint x: 803, endPoint y: 259, distance: 127.9
click at [745, 145] on textarea "VM for callback, haven't heard from you in a while, still excited for Sept cos …" at bounding box center [784, 152] width 386 height 93
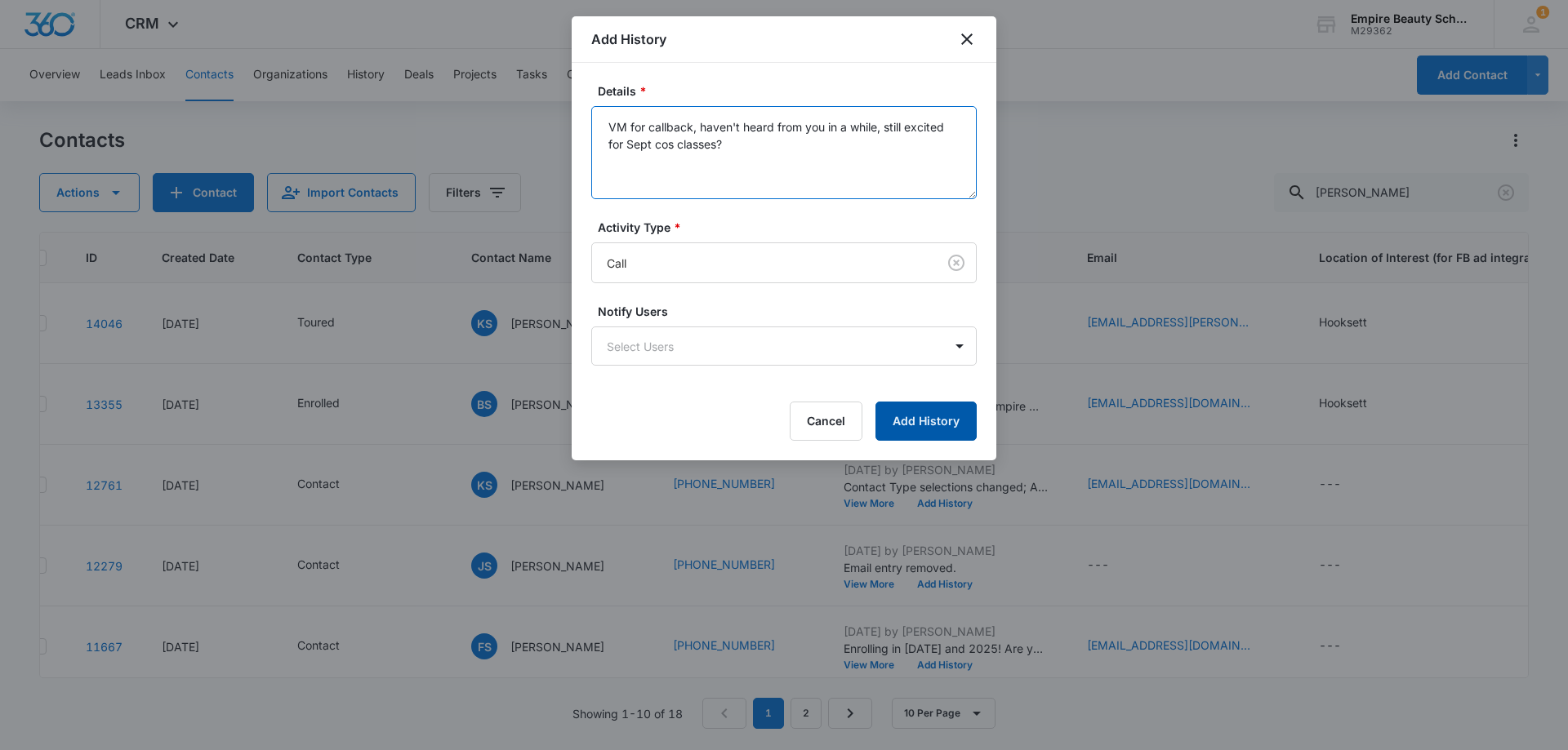
type textarea "VM for callback, haven't heard from you in a while, still excited for Sept cos …"
click at [945, 425] on button "Add History" at bounding box center [926, 420] width 101 height 39
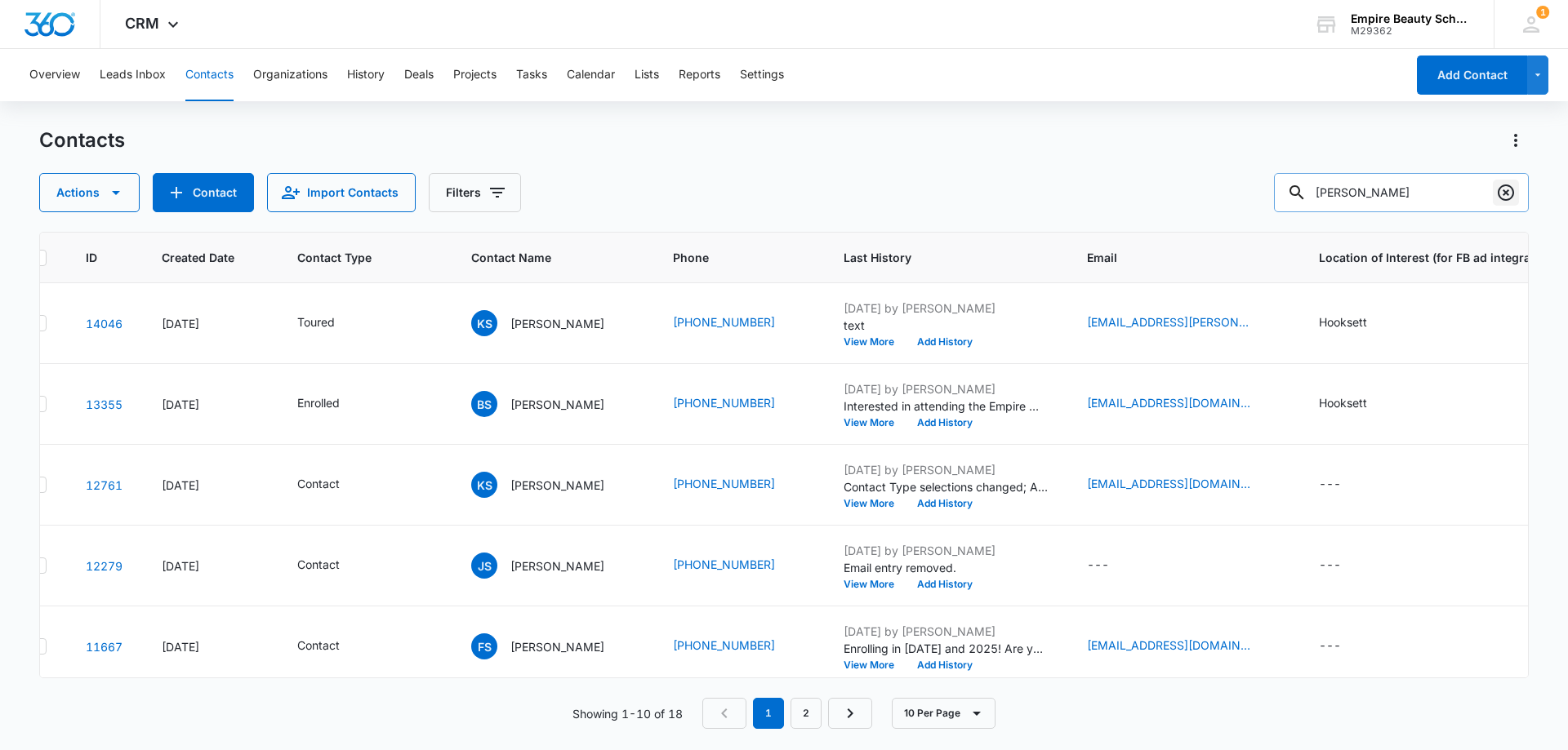
drag, startPoint x: 1505, startPoint y: 186, endPoint x: 738, endPoint y: 201, distance: 767.1
click at [1505, 186] on icon "Clear" at bounding box center [1506, 193] width 17 height 17
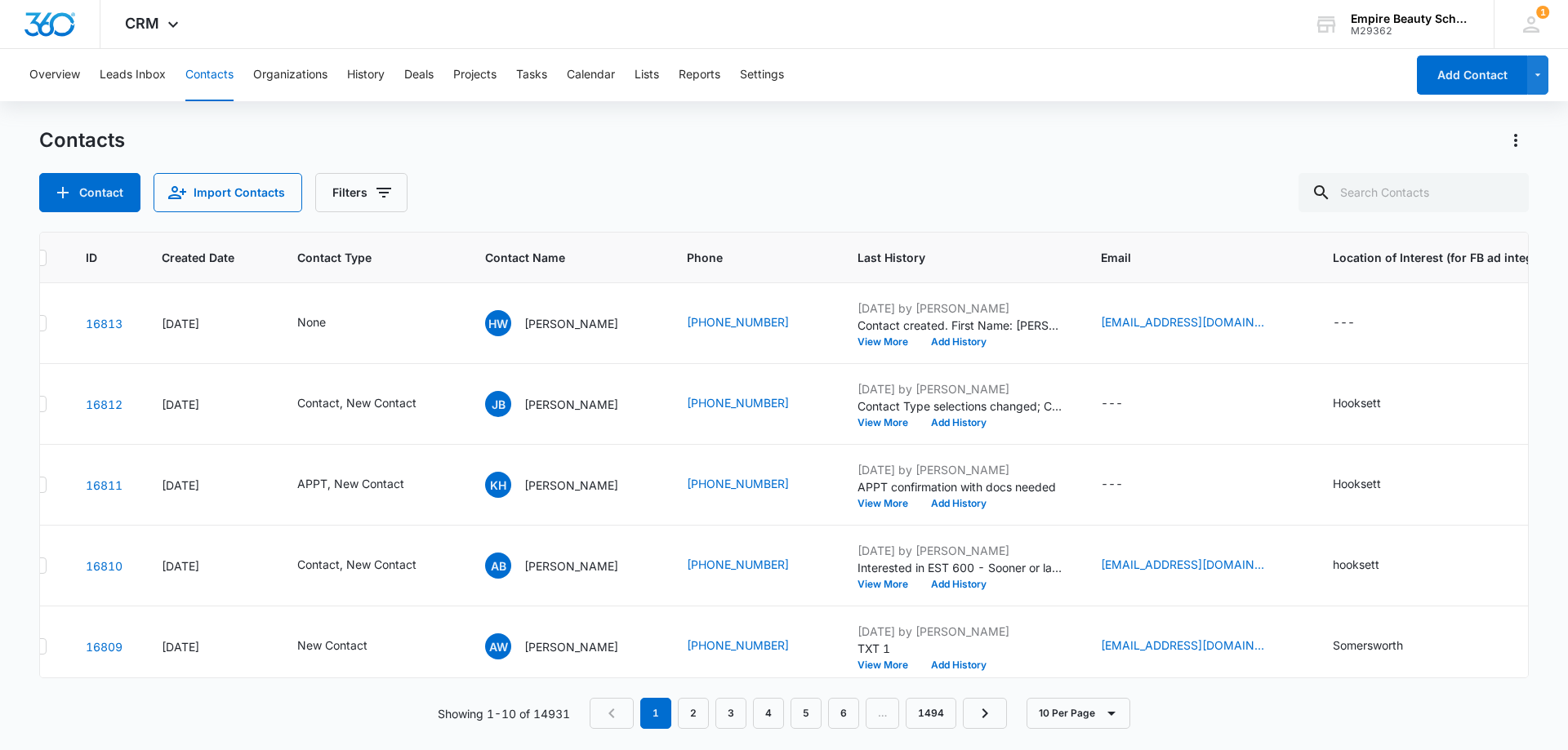
drag, startPoint x: 687, startPoint y: 162, endPoint x: 696, endPoint y: 162, distance: 9.0
click at [687, 162] on div "Contacts Contact Import Contacts Filters" at bounding box center [784, 170] width 1489 height 85
click at [381, 190] on icon "Filters" at bounding box center [384, 193] width 20 height 20
drag, startPoint x: 581, startPoint y: 119, endPoint x: 632, endPoint y: 92, distance: 57.7
click at [581, 119] on div "Overview Leads Inbox Contacts Organizations History Deals Projects Tasks Calend…" at bounding box center [784, 399] width 1568 height 699
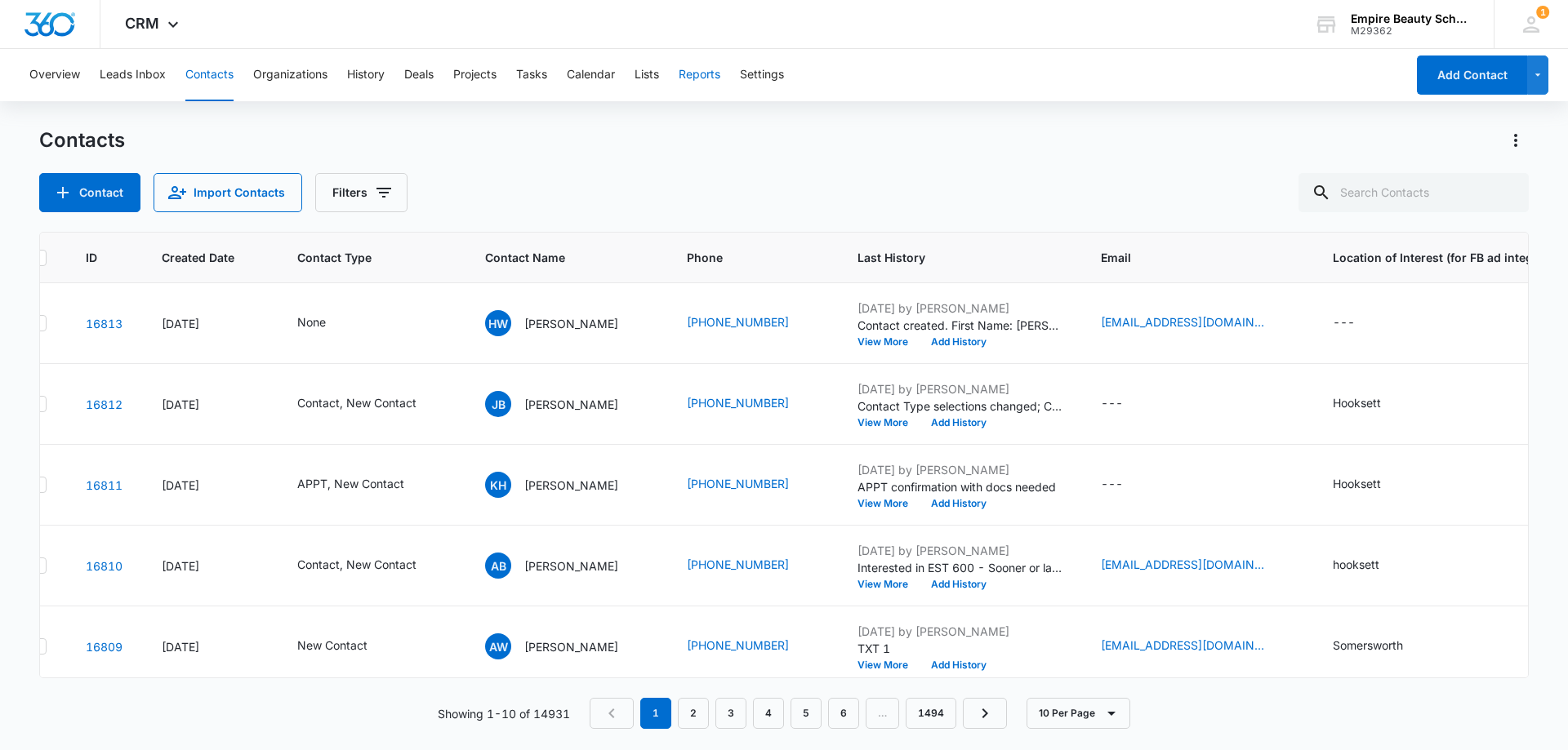
click at [718, 66] on button "Reports" at bounding box center [699, 75] width 41 height 52
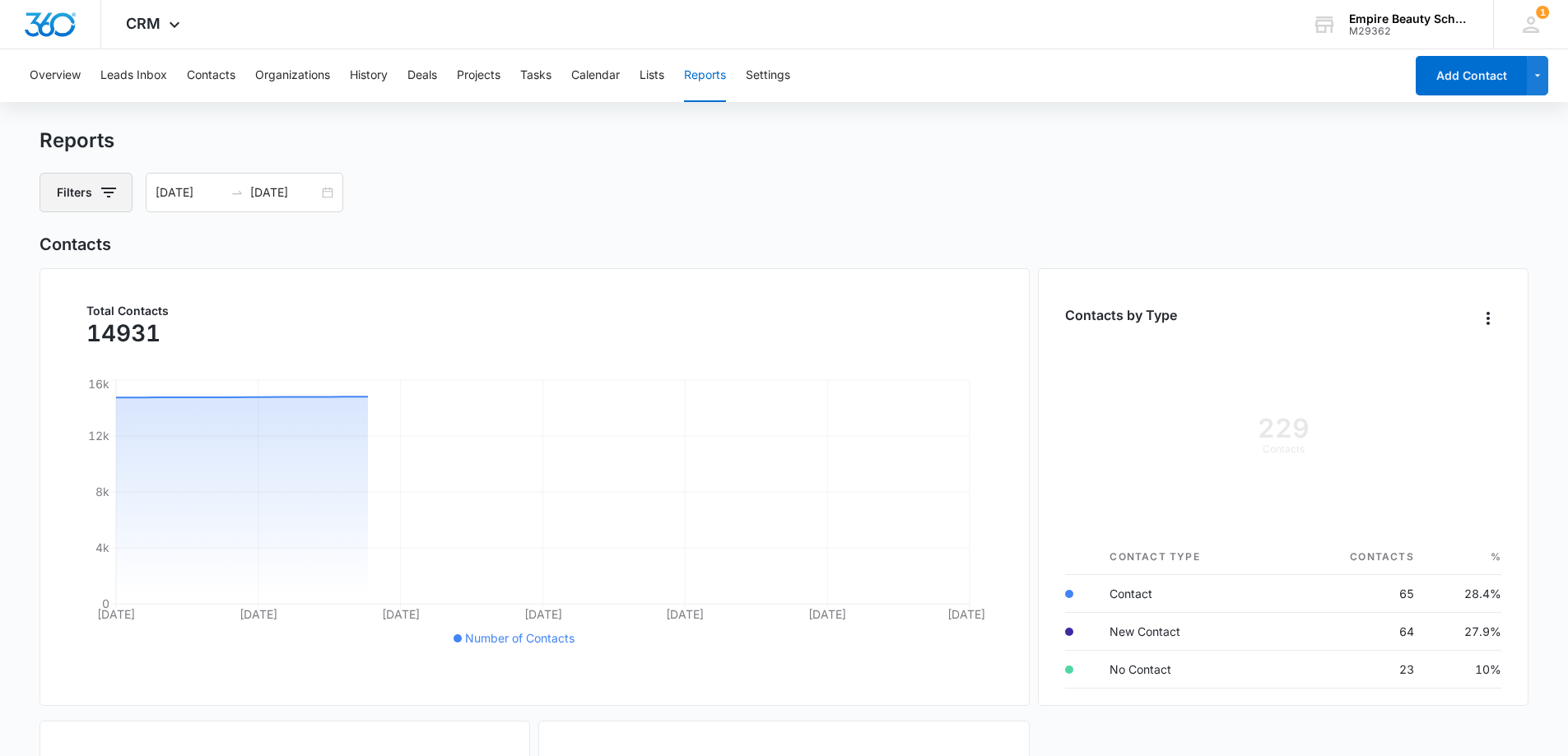
click at [121, 191] on button "Filters" at bounding box center [85, 192] width 93 height 39
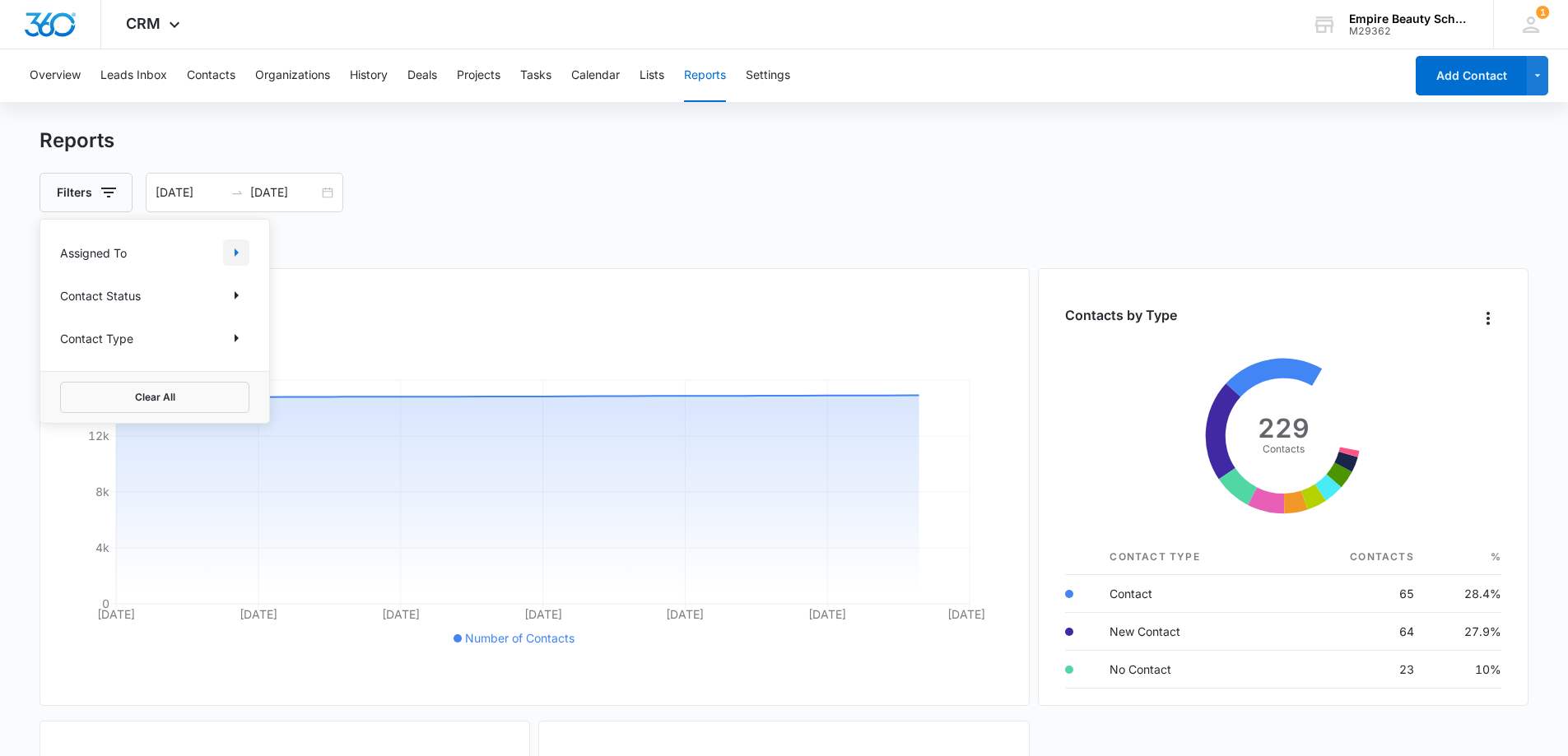
click at [240, 254] on icon "Show Assigned To filters" at bounding box center [237, 252] width 20 height 20
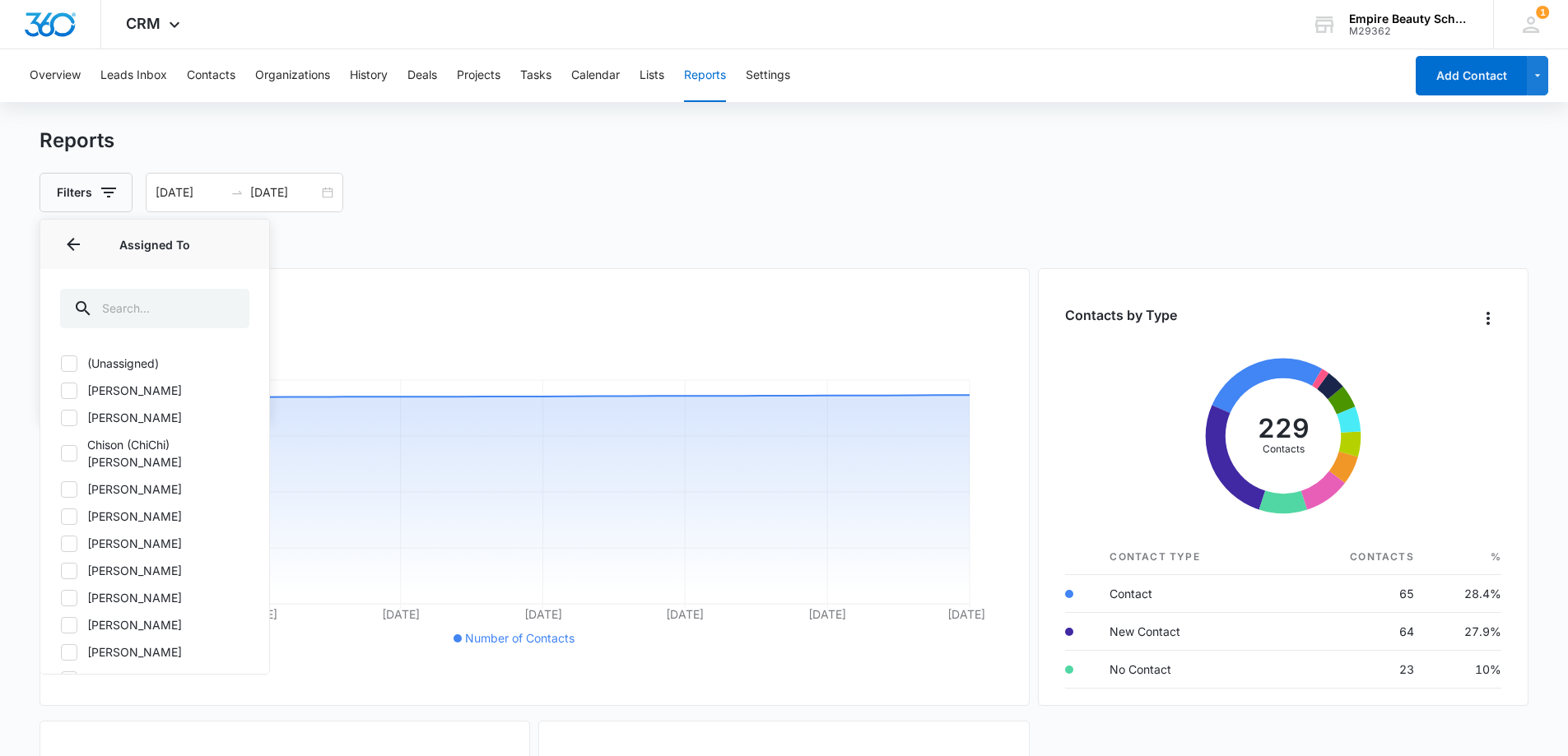
click at [75, 414] on icon at bounding box center [69, 418] width 15 height 15
click at [61, 417] on input "[PERSON_NAME]" at bounding box center [60, 417] width 1 height 1
checkbox input "true"
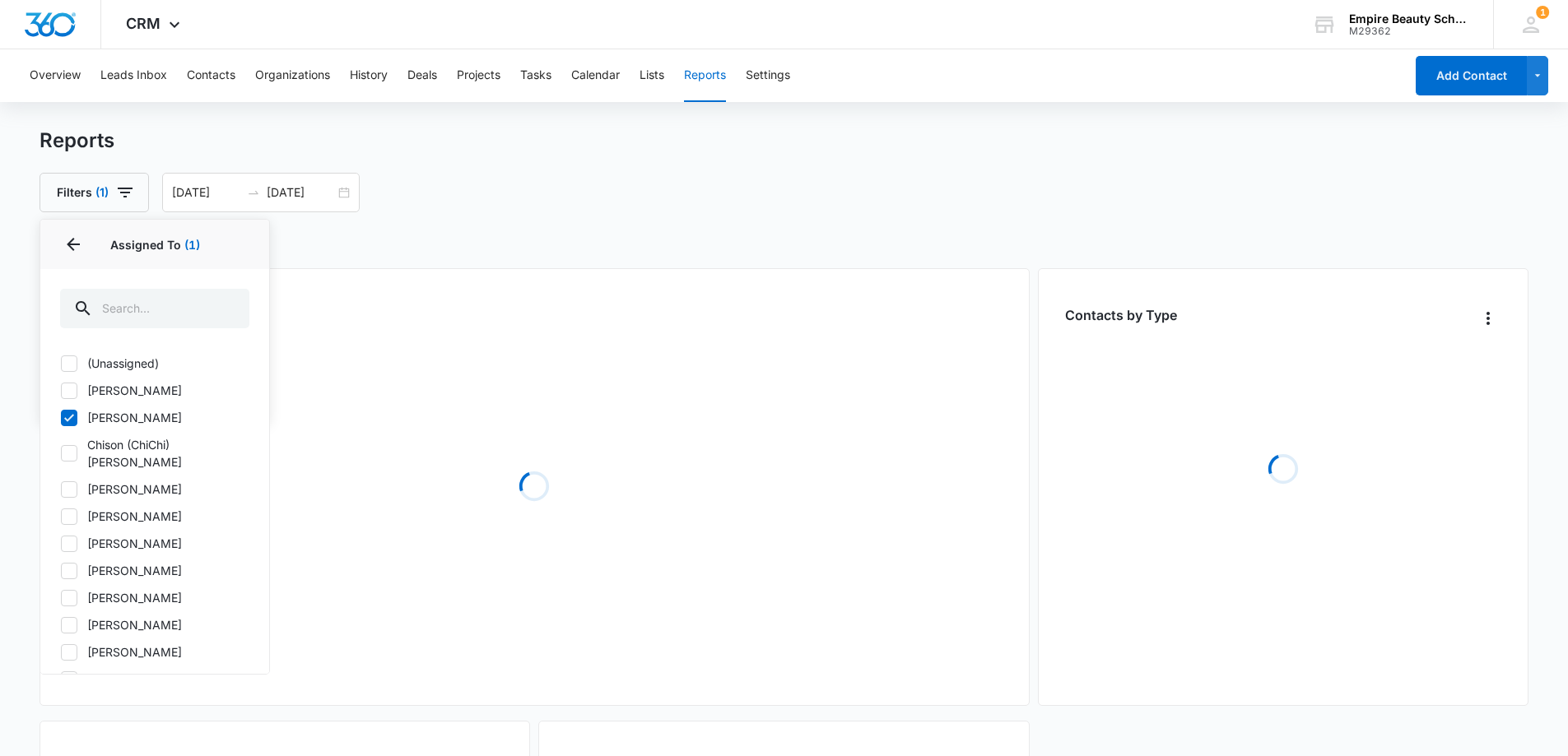
drag, startPoint x: 491, startPoint y: 194, endPoint x: 359, endPoint y: 202, distance: 132.2
click at [491, 194] on div "Filters (1) Assigned To 1 Assigned To (1) (Unassigned) [PERSON_NAME] [PERSON_NA…" at bounding box center [784, 192] width 1489 height 39
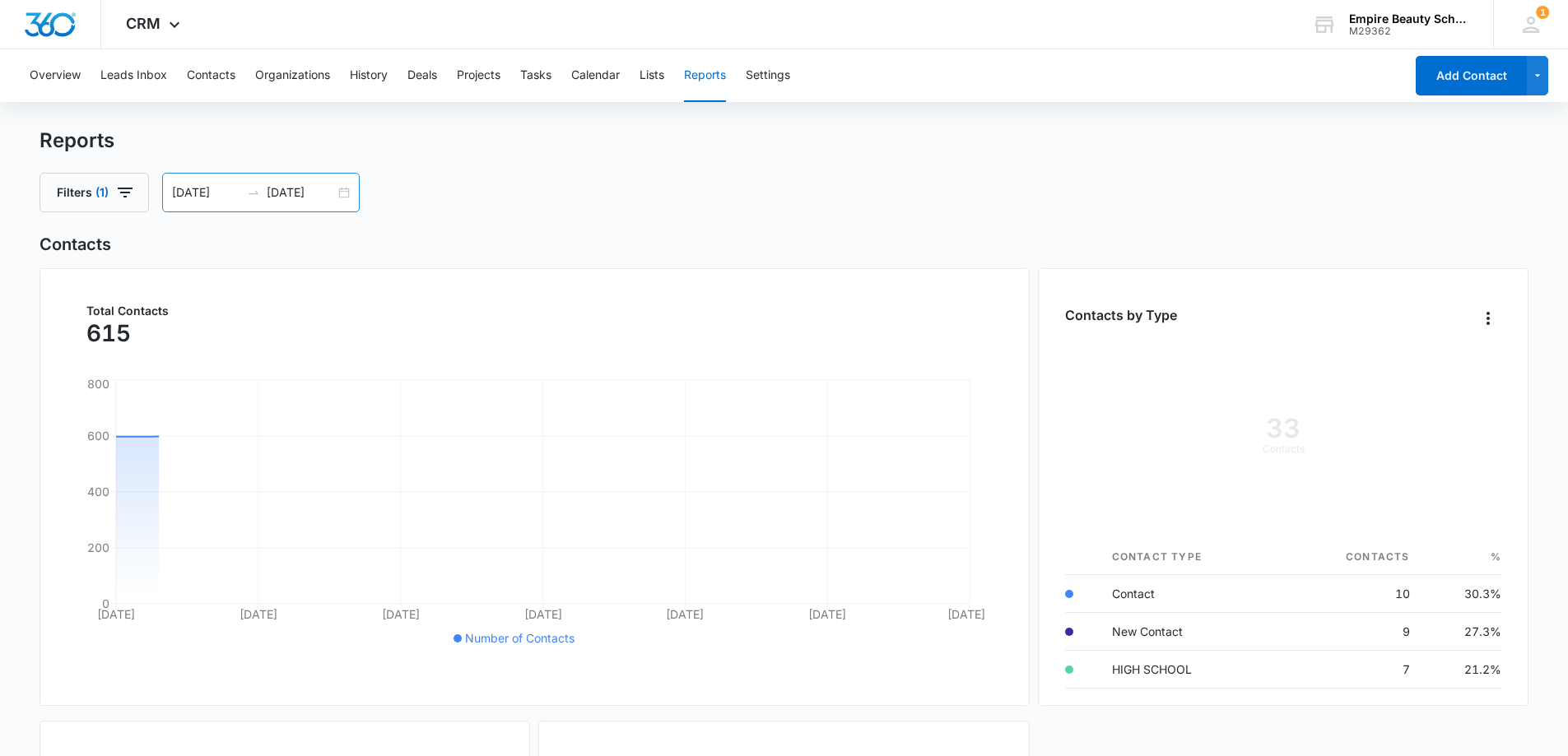
click at [349, 192] on div "[DATE] [DATE]" at bounding box center [261, 192] width 197 height 39
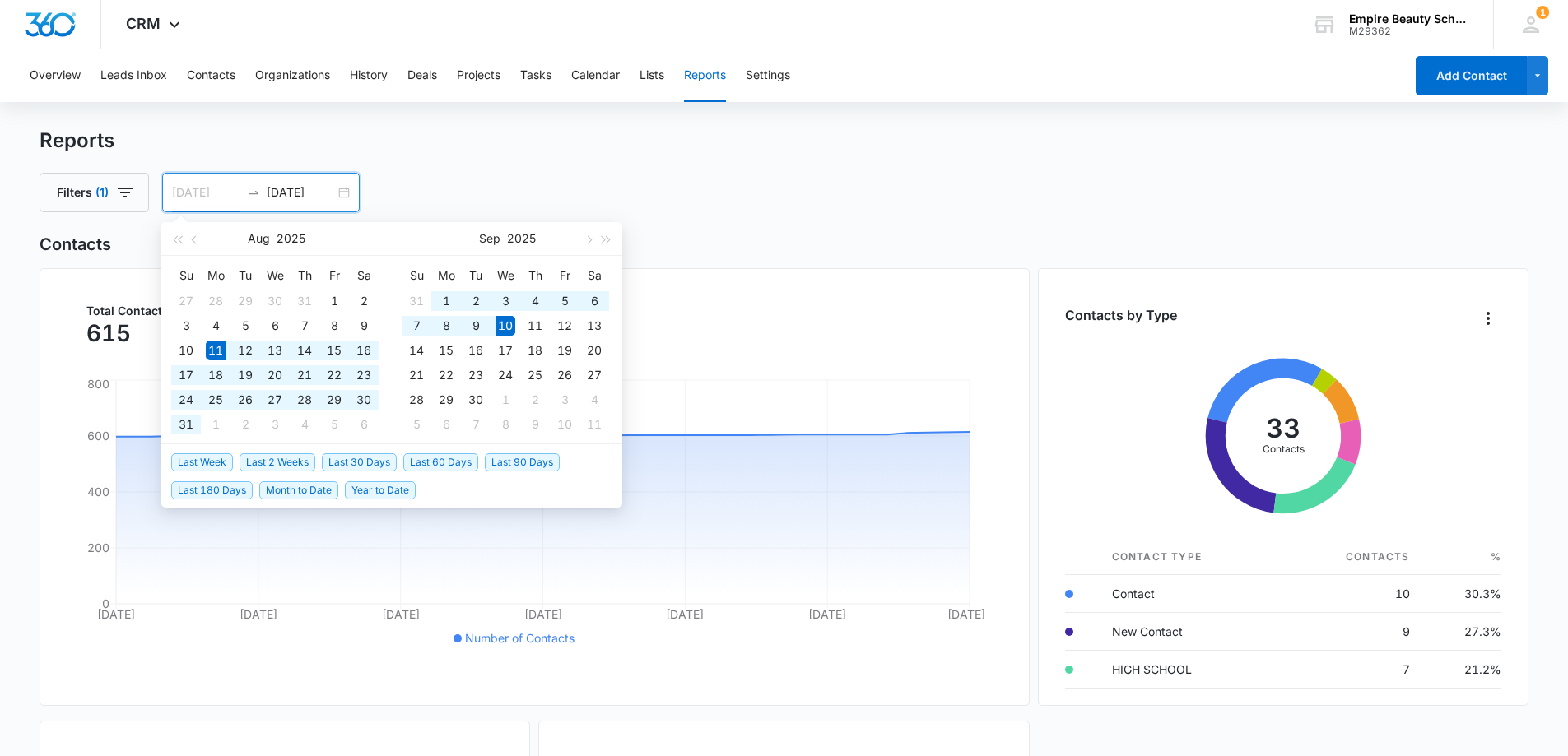
type input "[DATE]"
click at [504, 326] on div "10" at bounding box center [506, 326] width 20 height 20
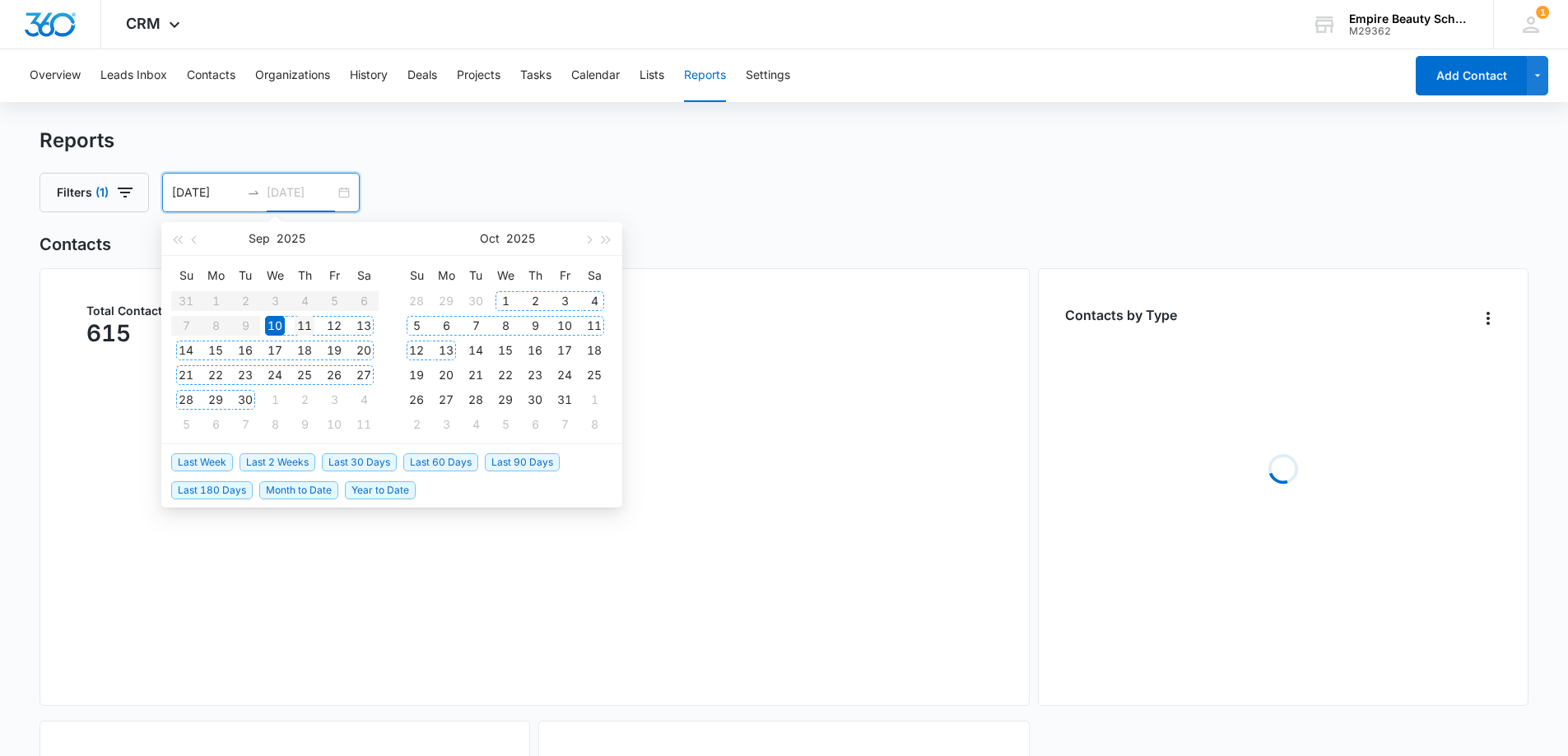
type input "[DATE]"
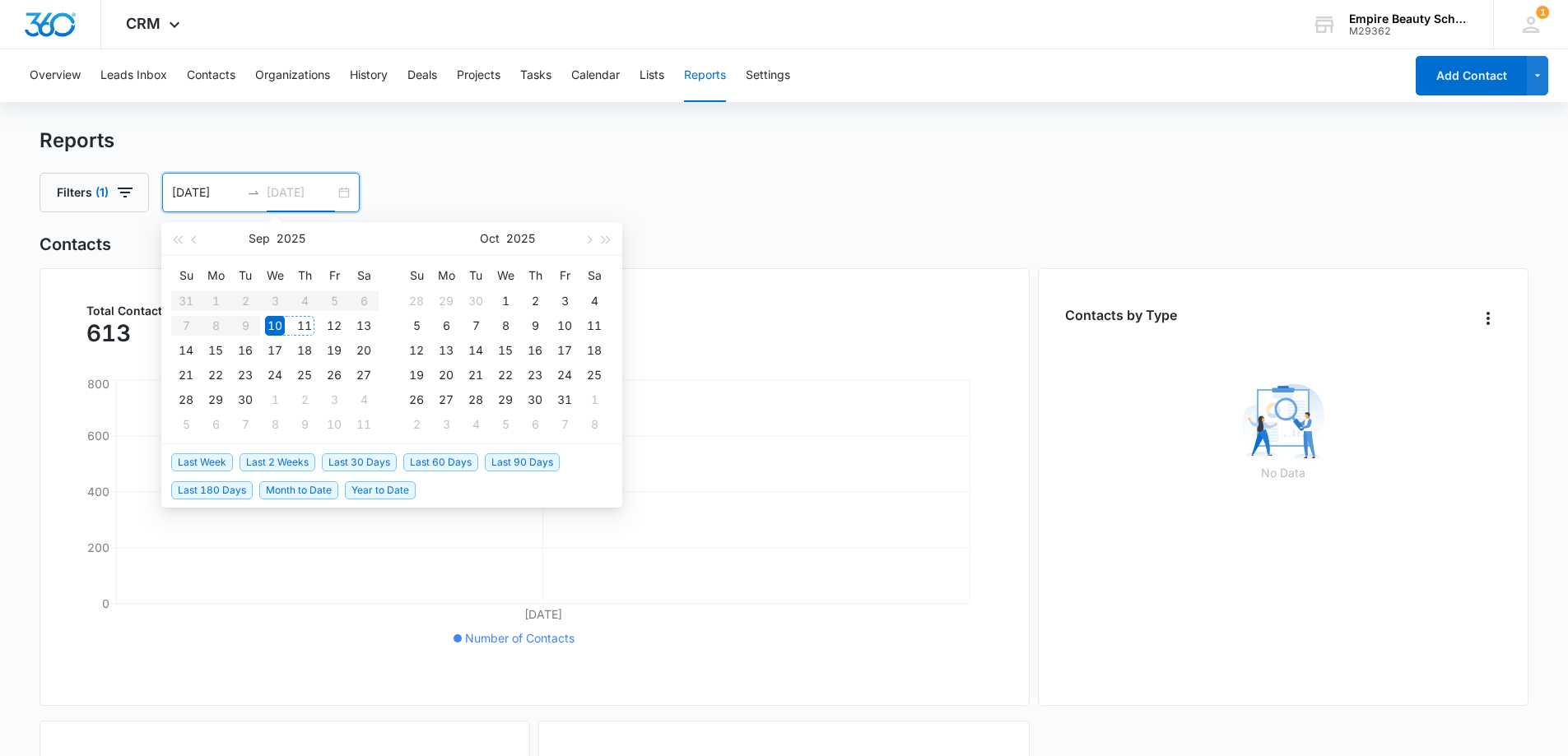
click at [308, 321] on div "11" at bounding box center [305, 326] width 20 height 20
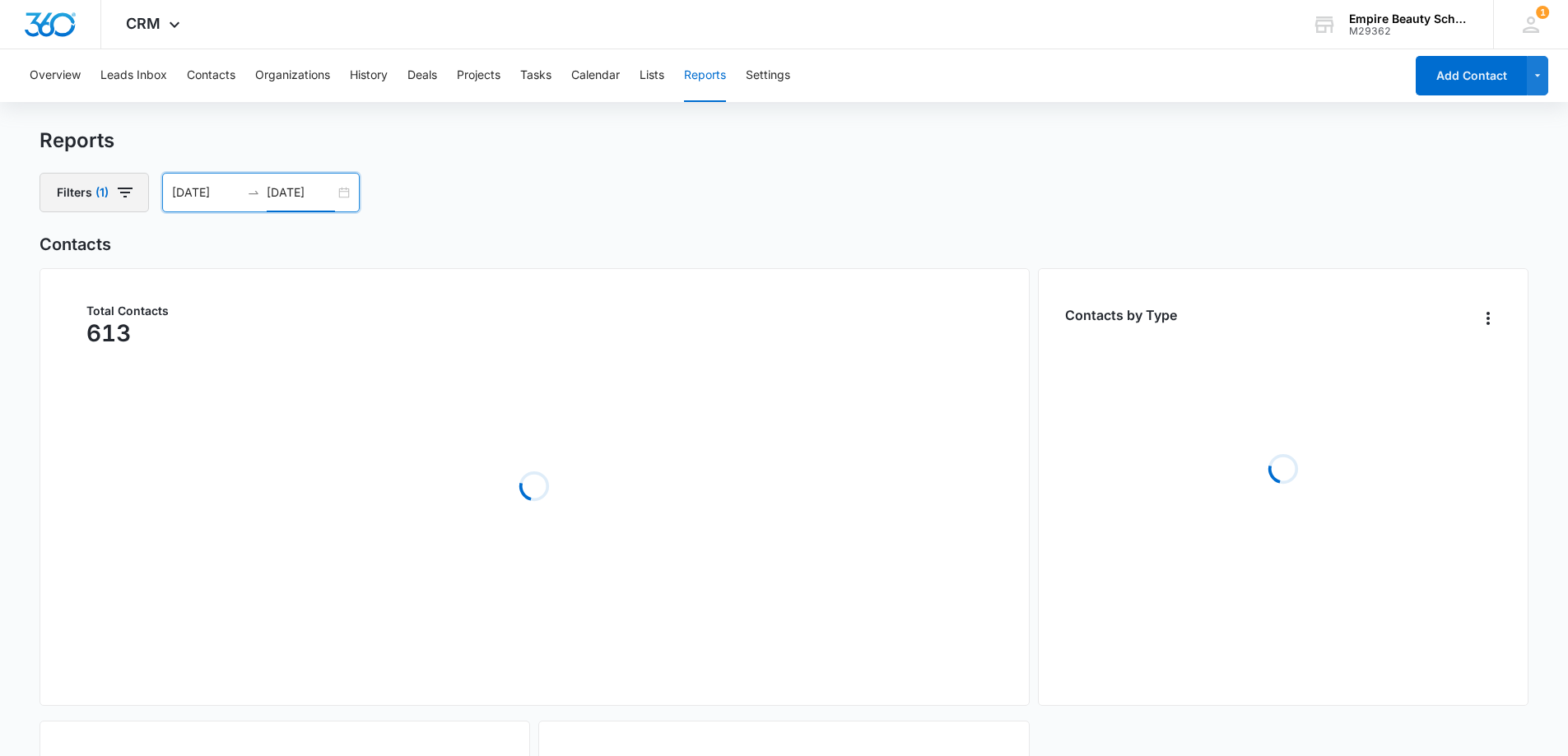
click at [135, 195] on button "Filters (1)" at bounding box center [94, 192] width 109 height 39
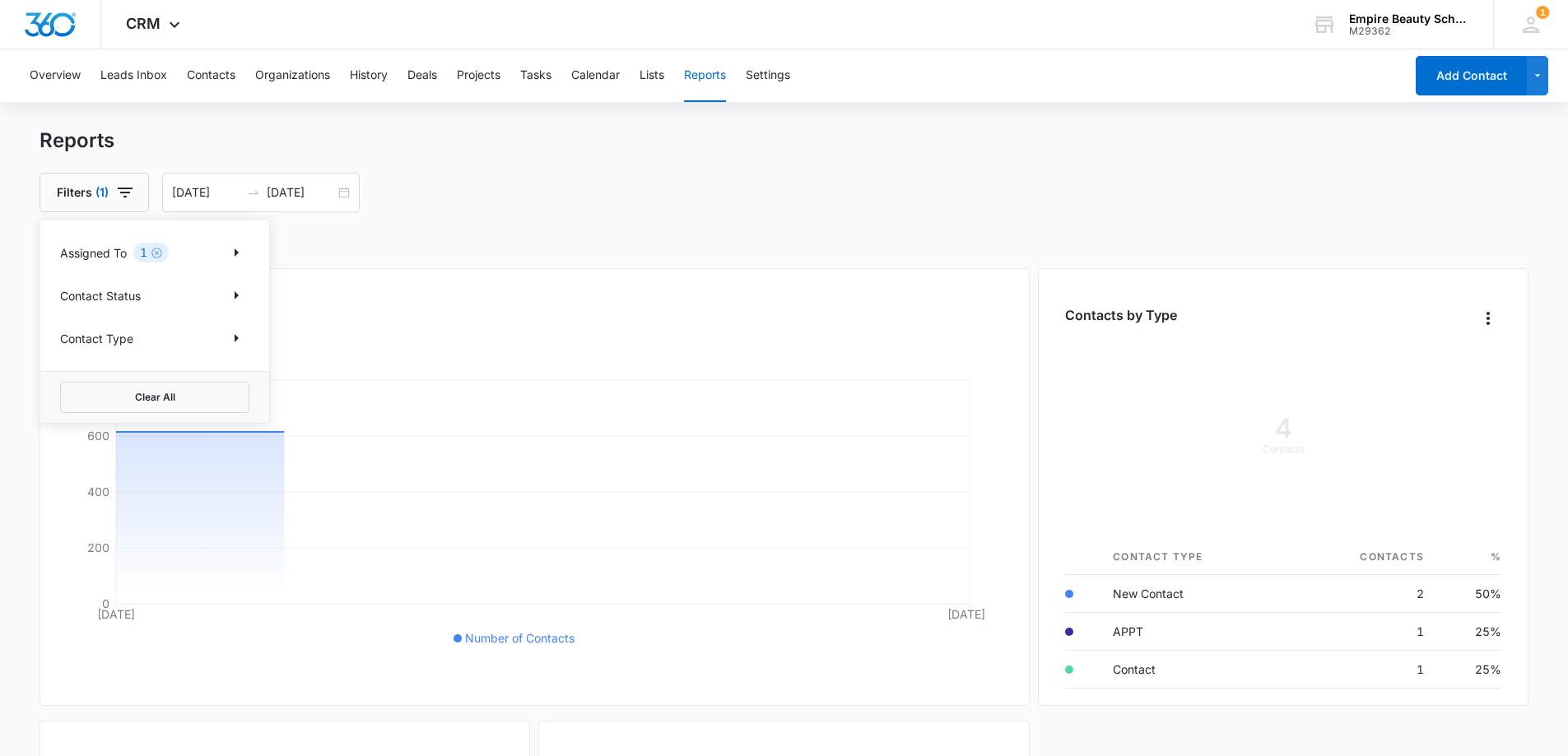
click at [515, 167] on div "Reports Filters (1) Assigned To 1 Contact Status Contact Type Clear All [DATE] …" at bounding box center [784, 170] width 1489 height 84
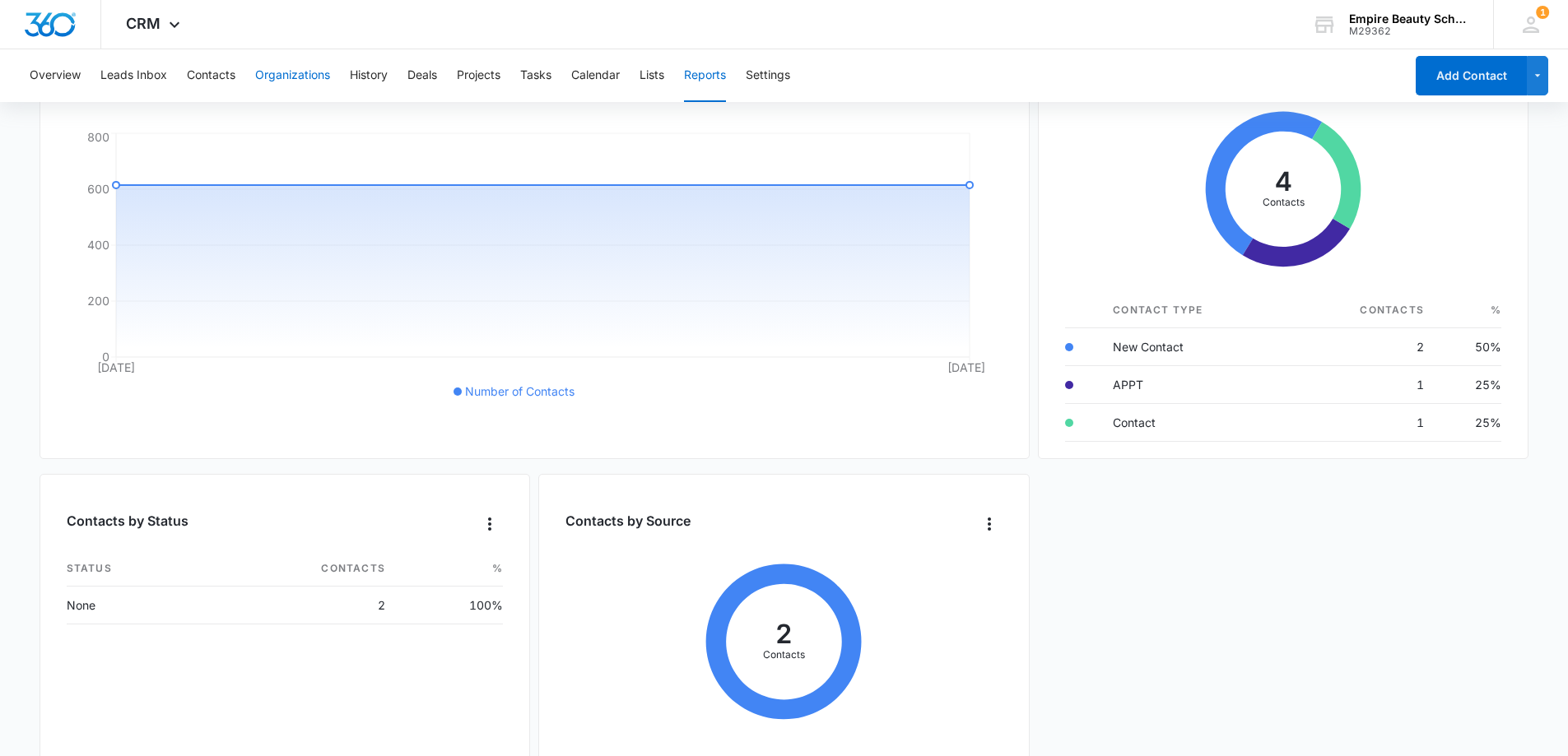
scroll to position [99, 0]
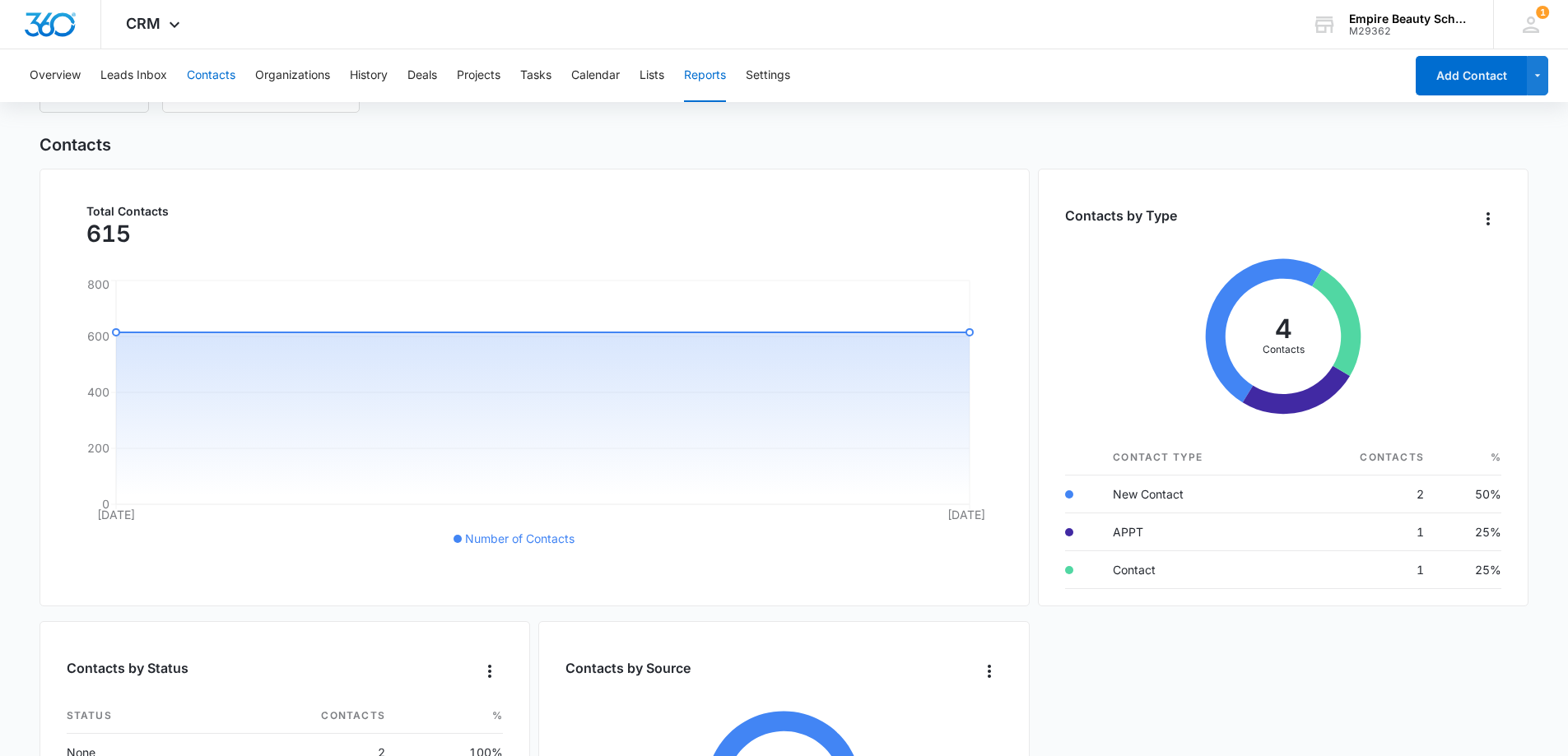
click at [223, 80] on button "Contacts" at bounding box center [211, 75] width 48 height 53
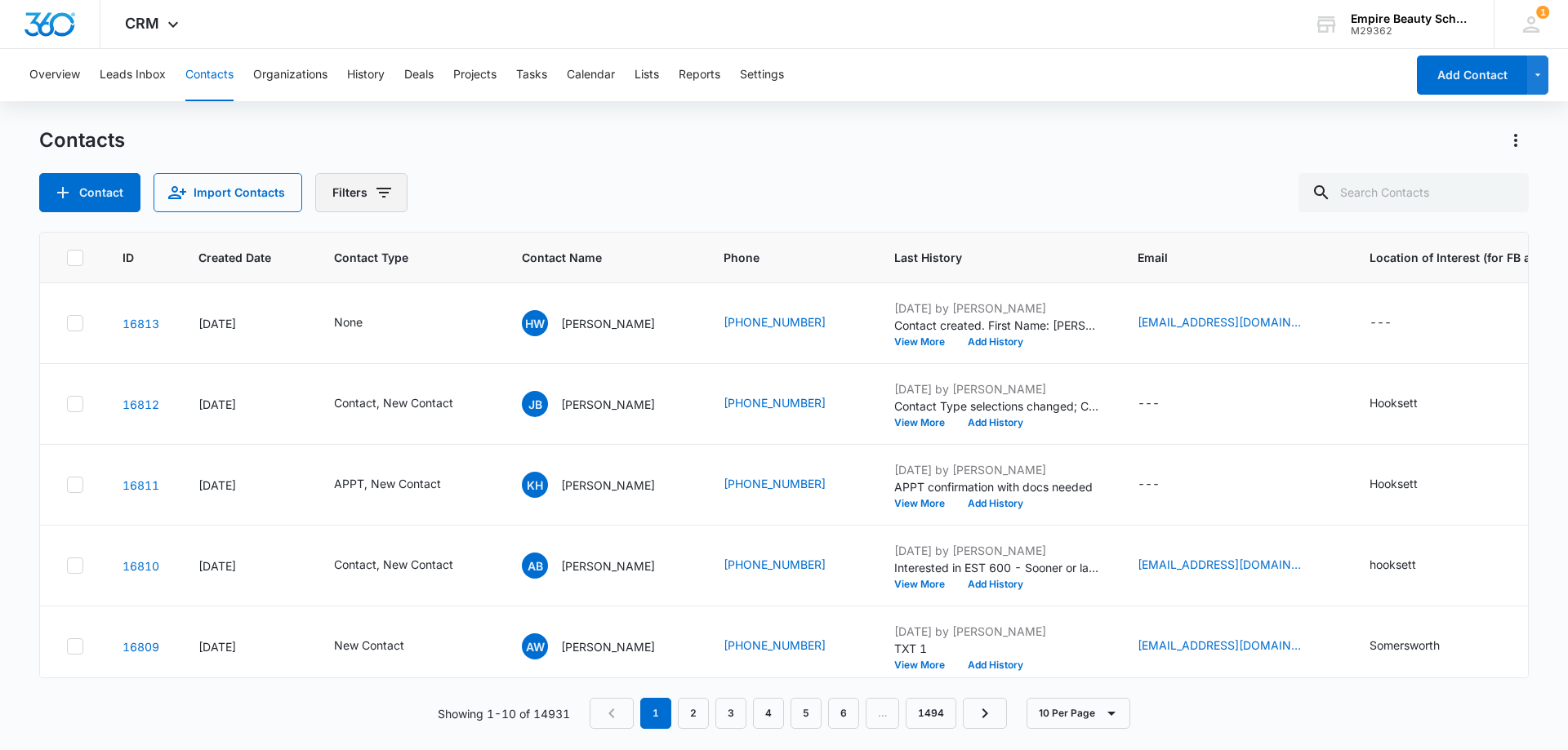
click at [380, 196] on icon "Filters" at bounding box center [384, 192] width 15 height 10
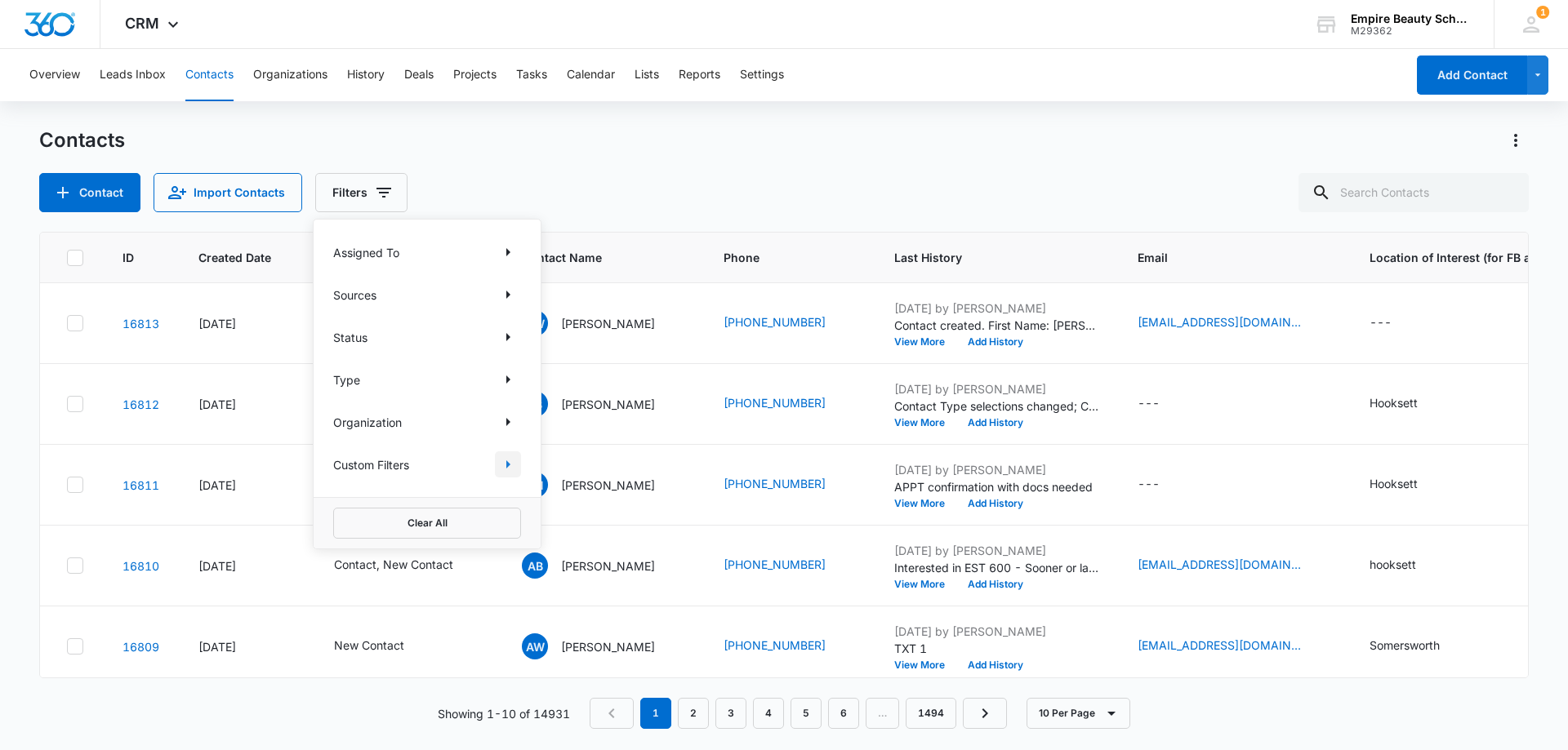
click at [512, 456] on icon "Show Custom Filters filters" at bounding box center [508, 464] width 20 height 20
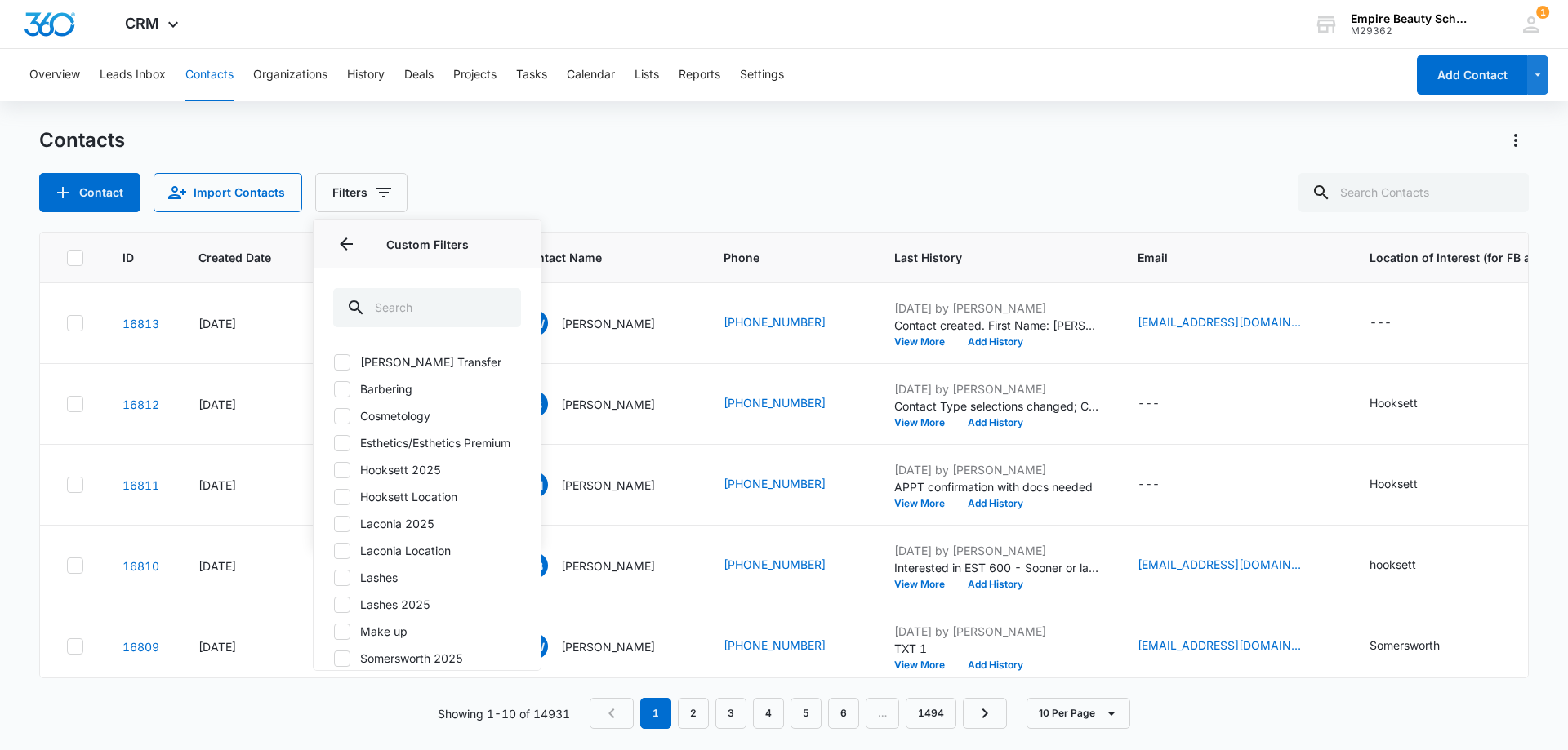
click at [352, 478] on label "Hooksett 2025" at bounding box center [427, 469] width 187 height 17
click at [334, 470] on input "Hooksett 2025" at bounding box center [333, 469] width 1 height 1
click at [407, 203] on button "Filters" at bounding box center [361, 192] width 92 height 39
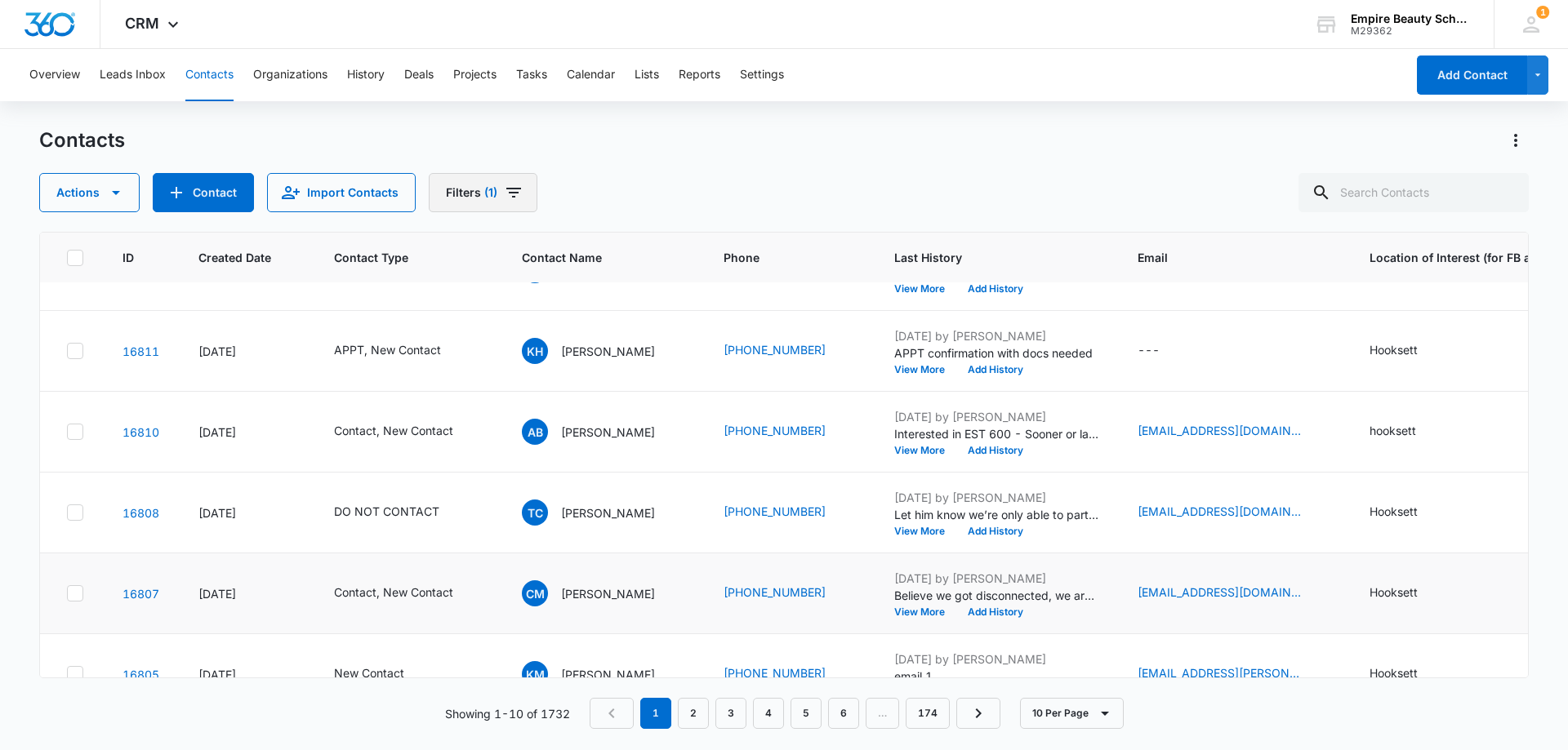
scroll to position [81, 0]
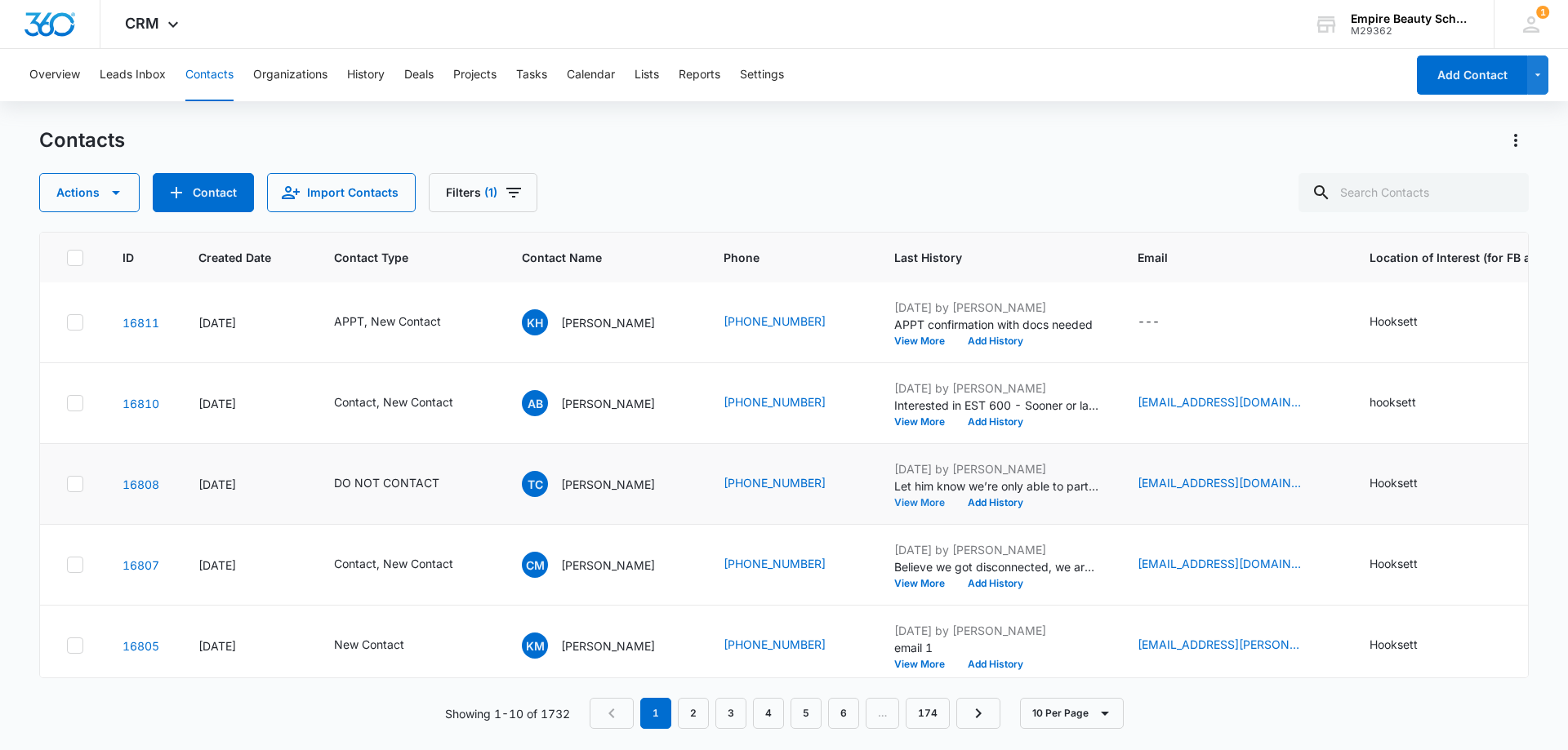
click at [925, 498] on button "View More" at bounding box center [925, 503] width 62 height 10
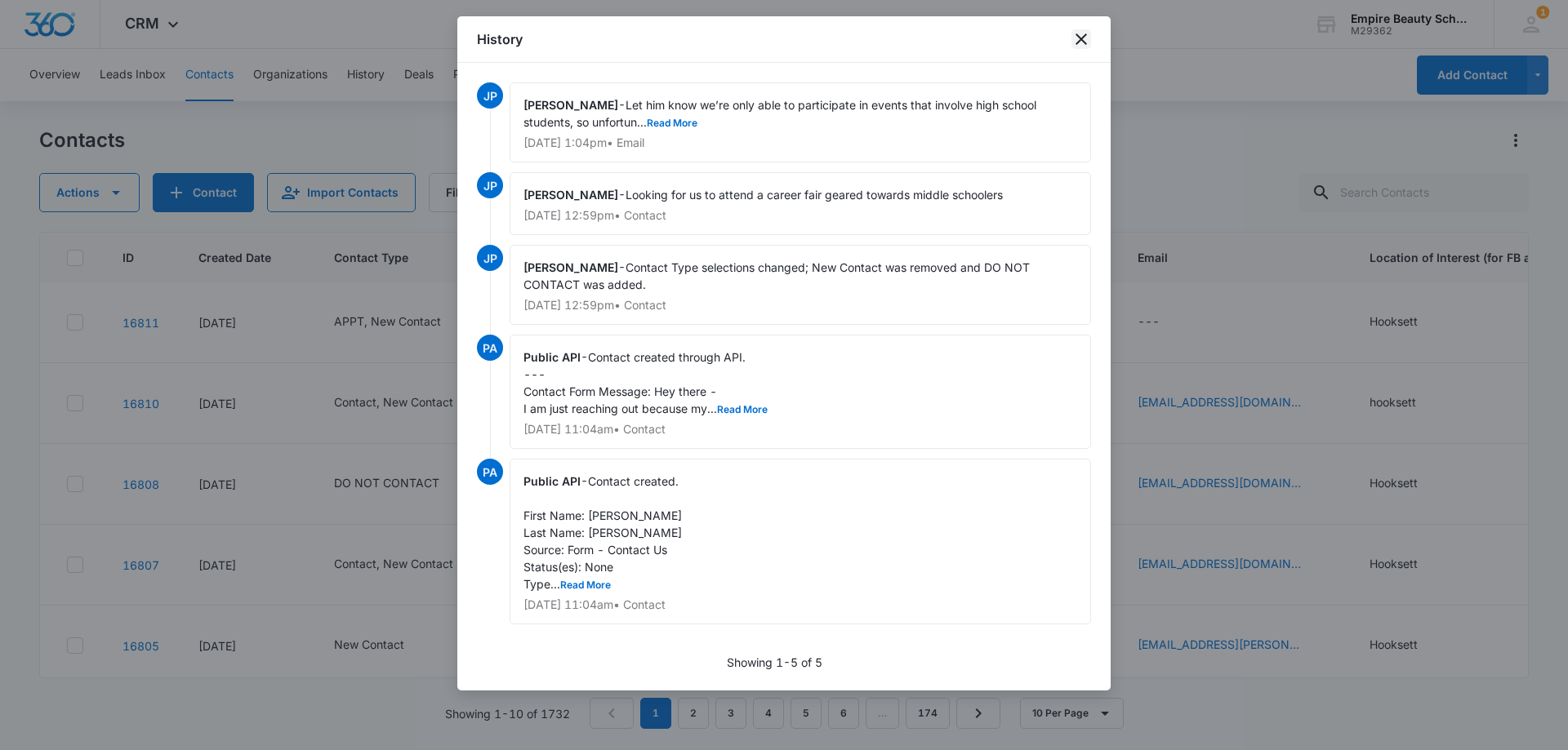
click at [1074, 47] on icon "close" at bounding box center [1081, 39] width 20 height 20
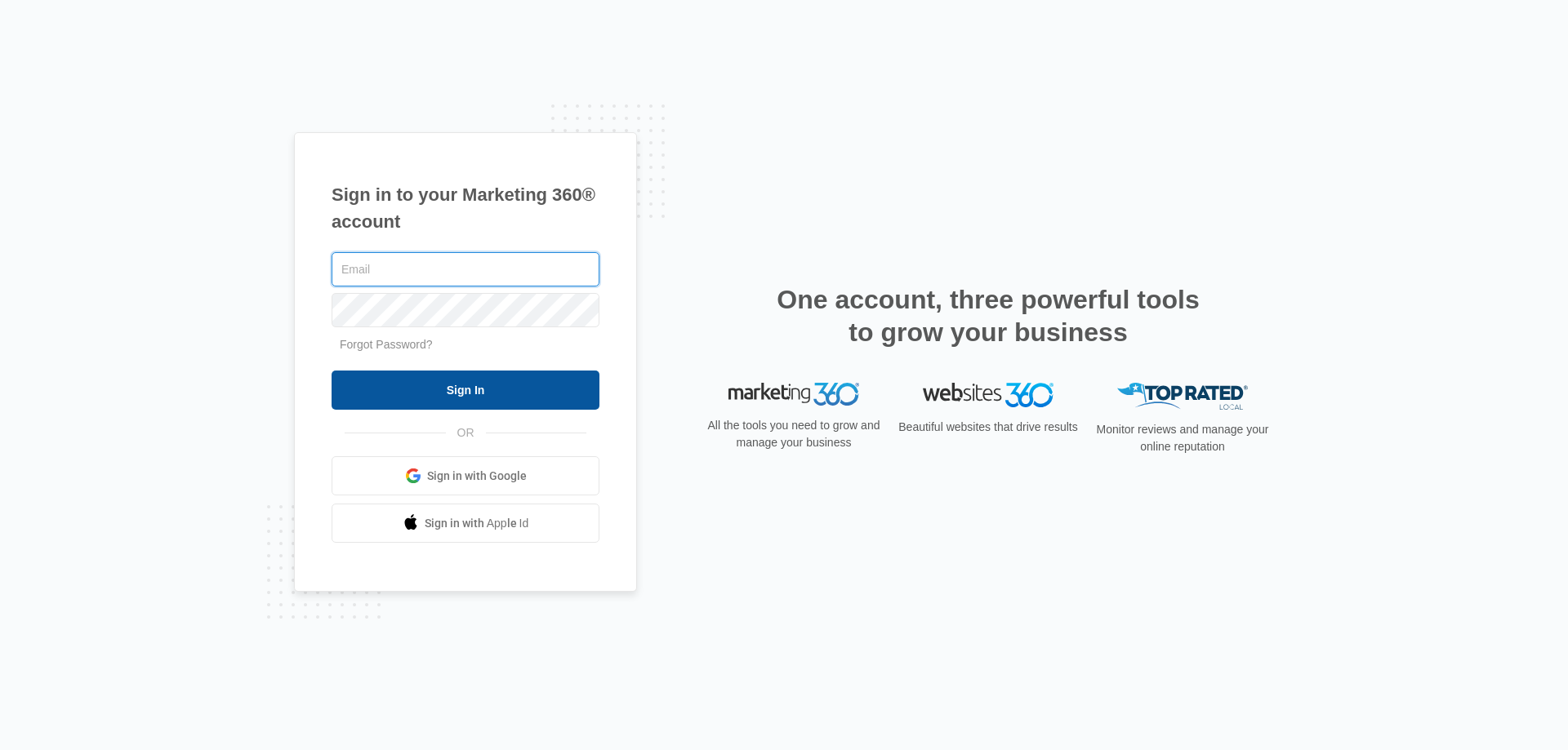
type input "[EMAIL_ADDRESS][DOMAIN_NAME]"
click at [459, 385] on input "Sign In" at bounding box center [465, 390] width 268 height 39
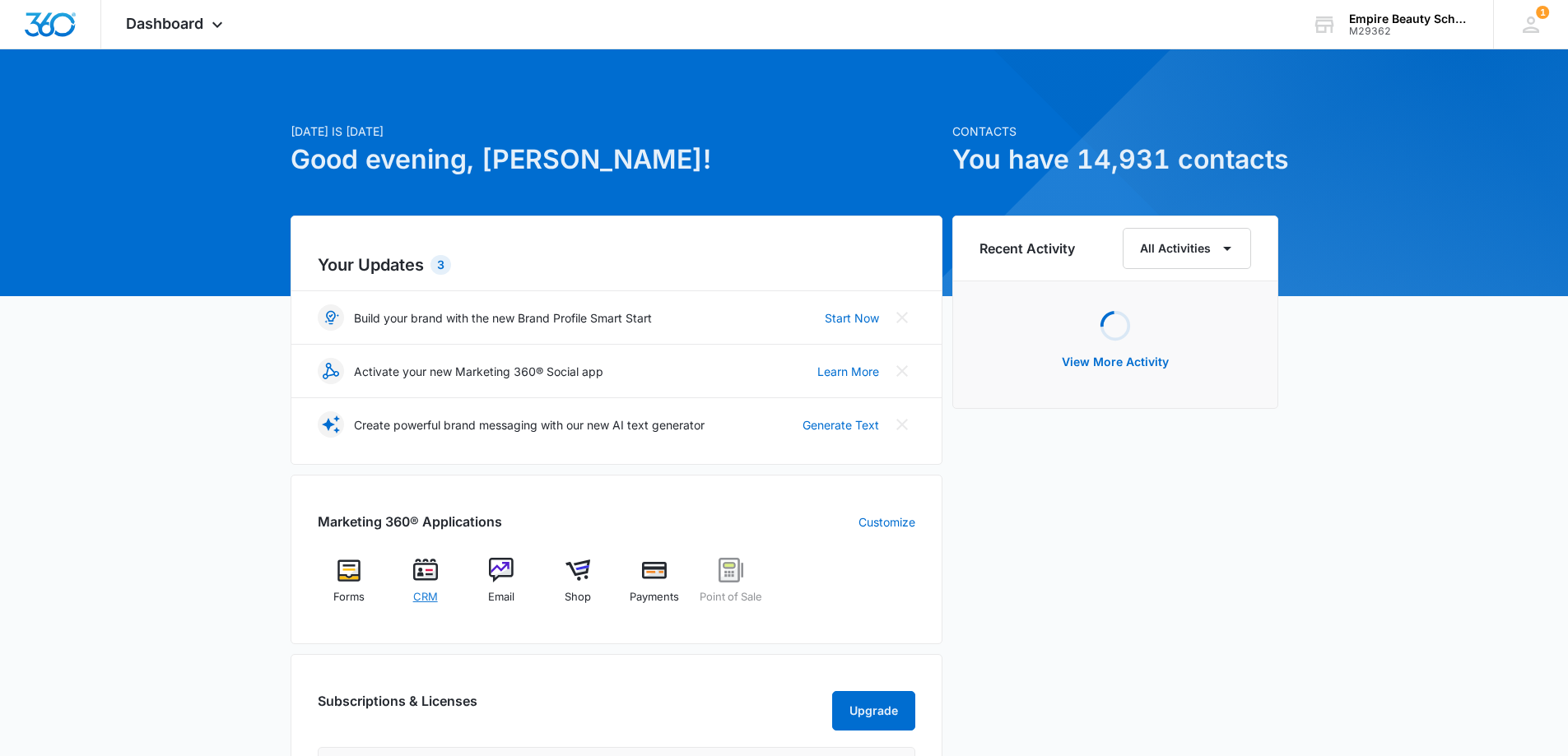
click at [420, 561] on img at bounding box center [425, 571] width 25 height 25
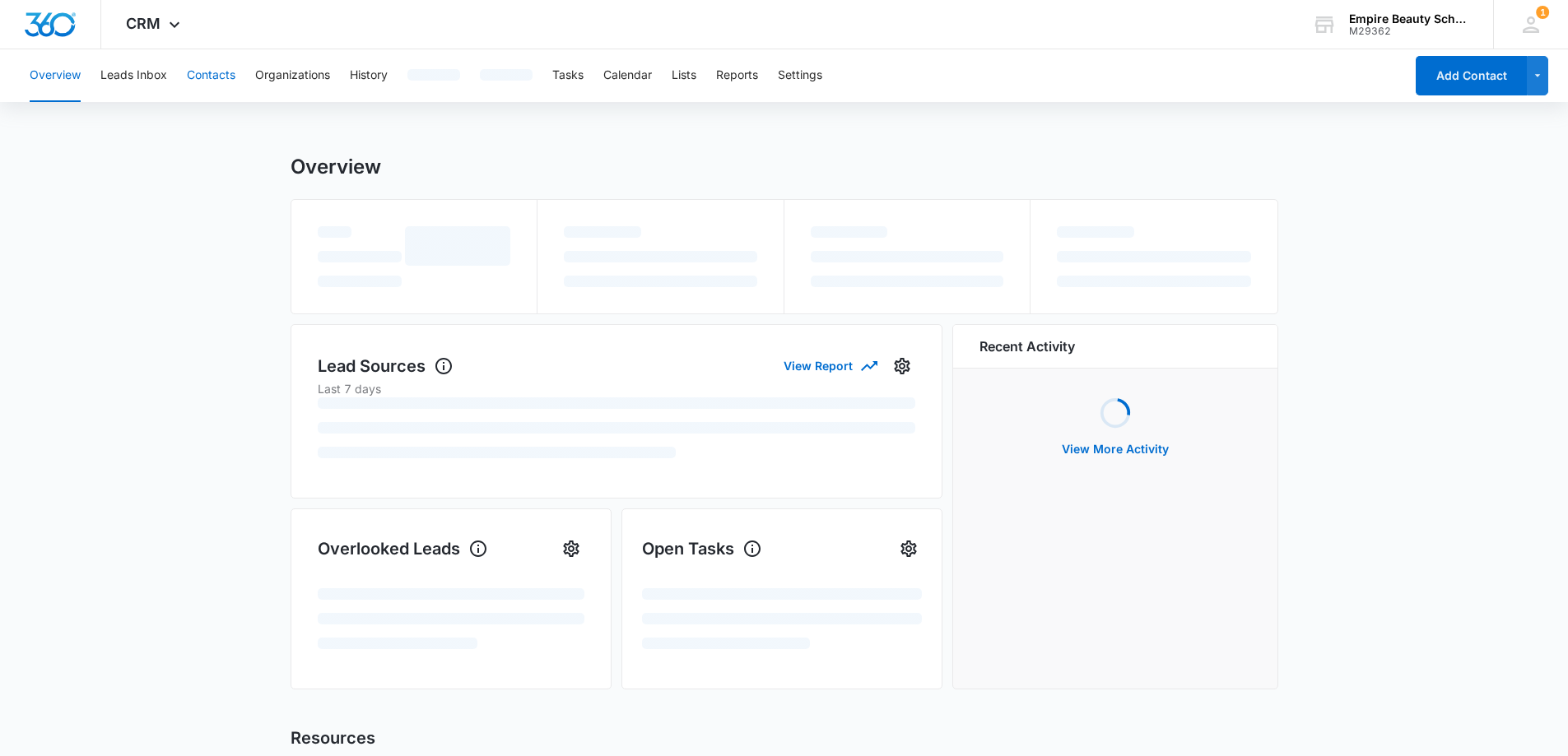
click at [211, 72] on button "Contacts" at bounding box center [211, 75] width 48 height 53
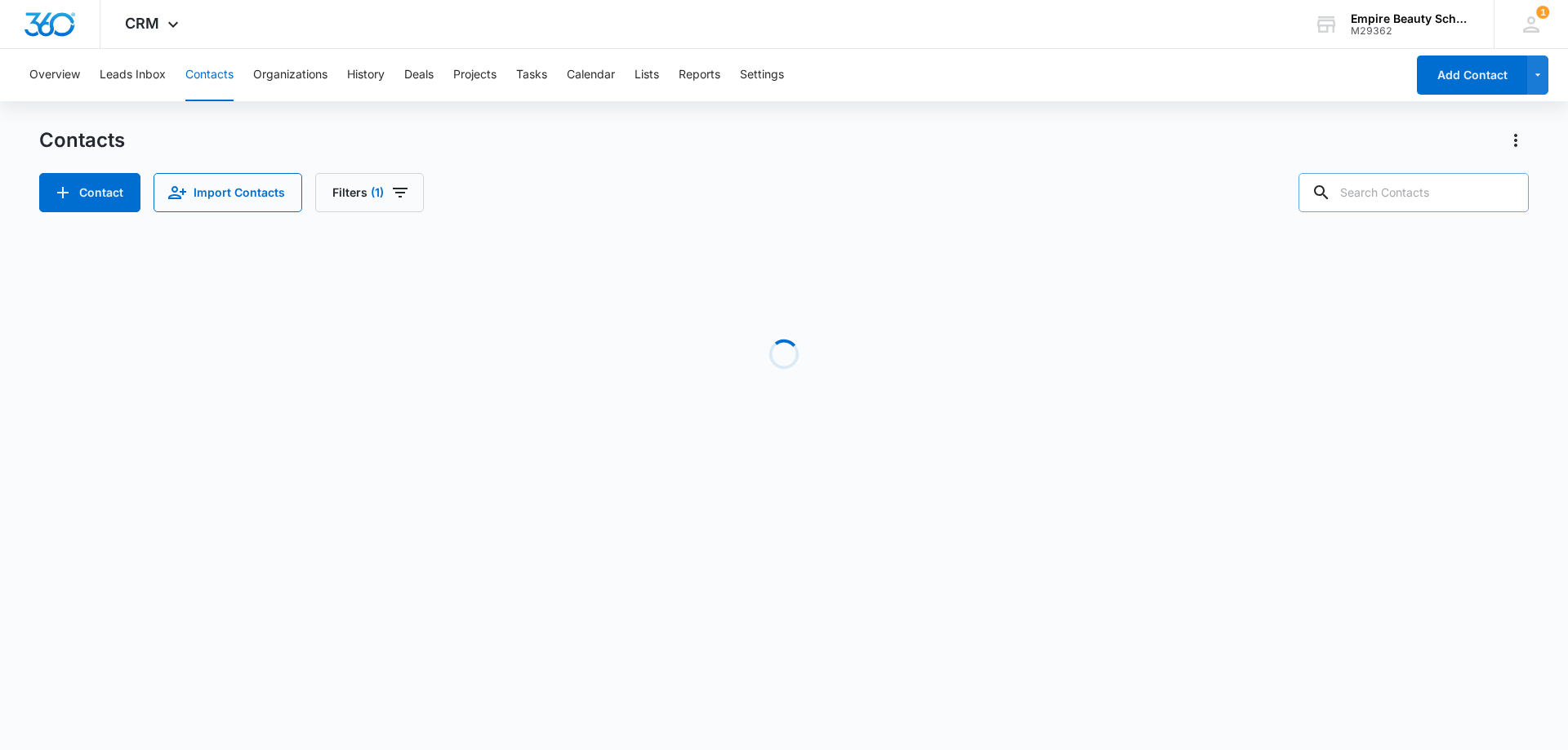
click at [1386, 184] on input "text" at bounding box center [1414, 192] width 231 height 39
type input "[PERSON_NAME]"
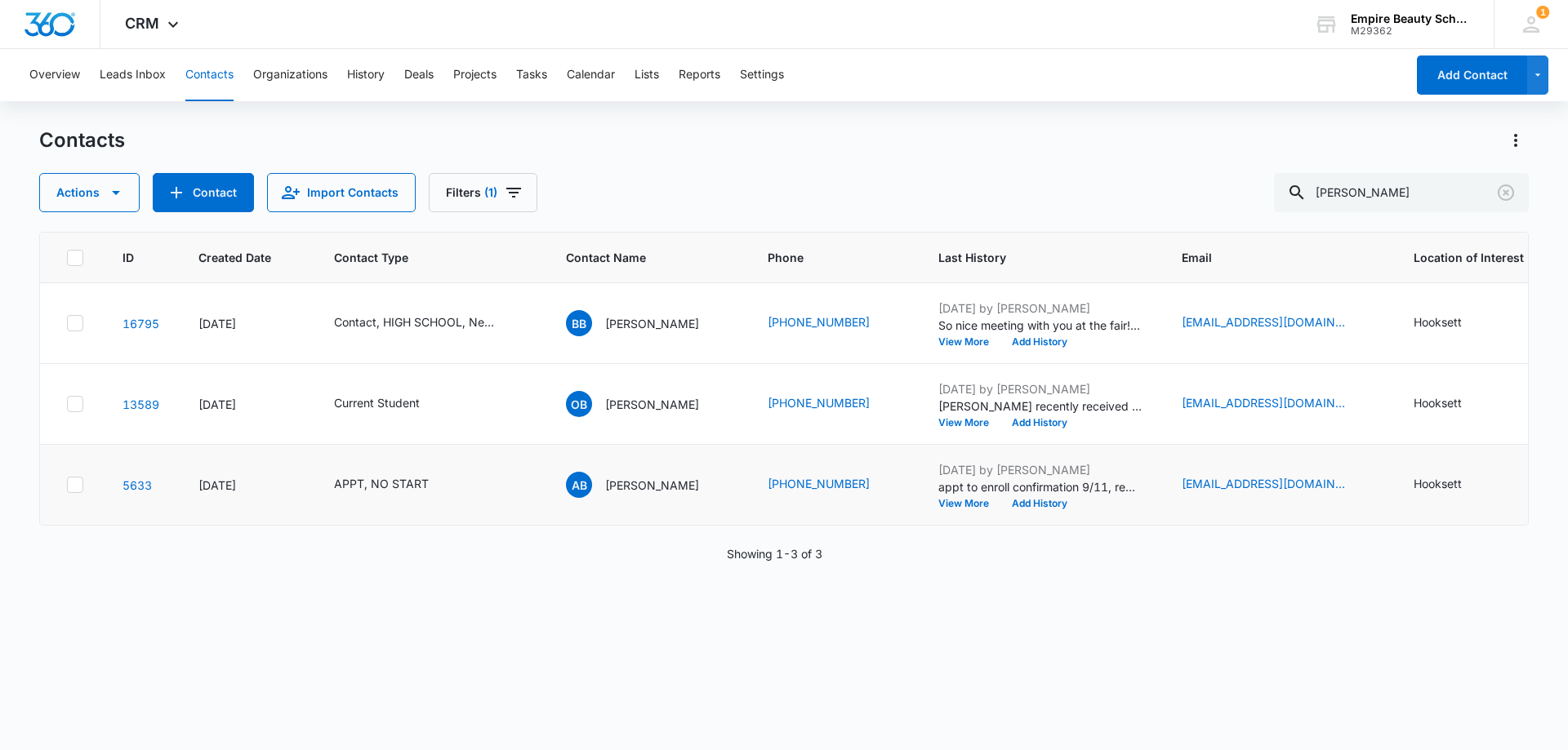
click at [1027, 496] on div "[DATE] by [PERSON_NAME] appt to enroll confirmation 9/11, reminded docs needed …" at bounding box center [1040, 484] width 204 height 47
click at [1036, 503] on button "Add History" at bounding box center [1039, 504] width 79 height 10
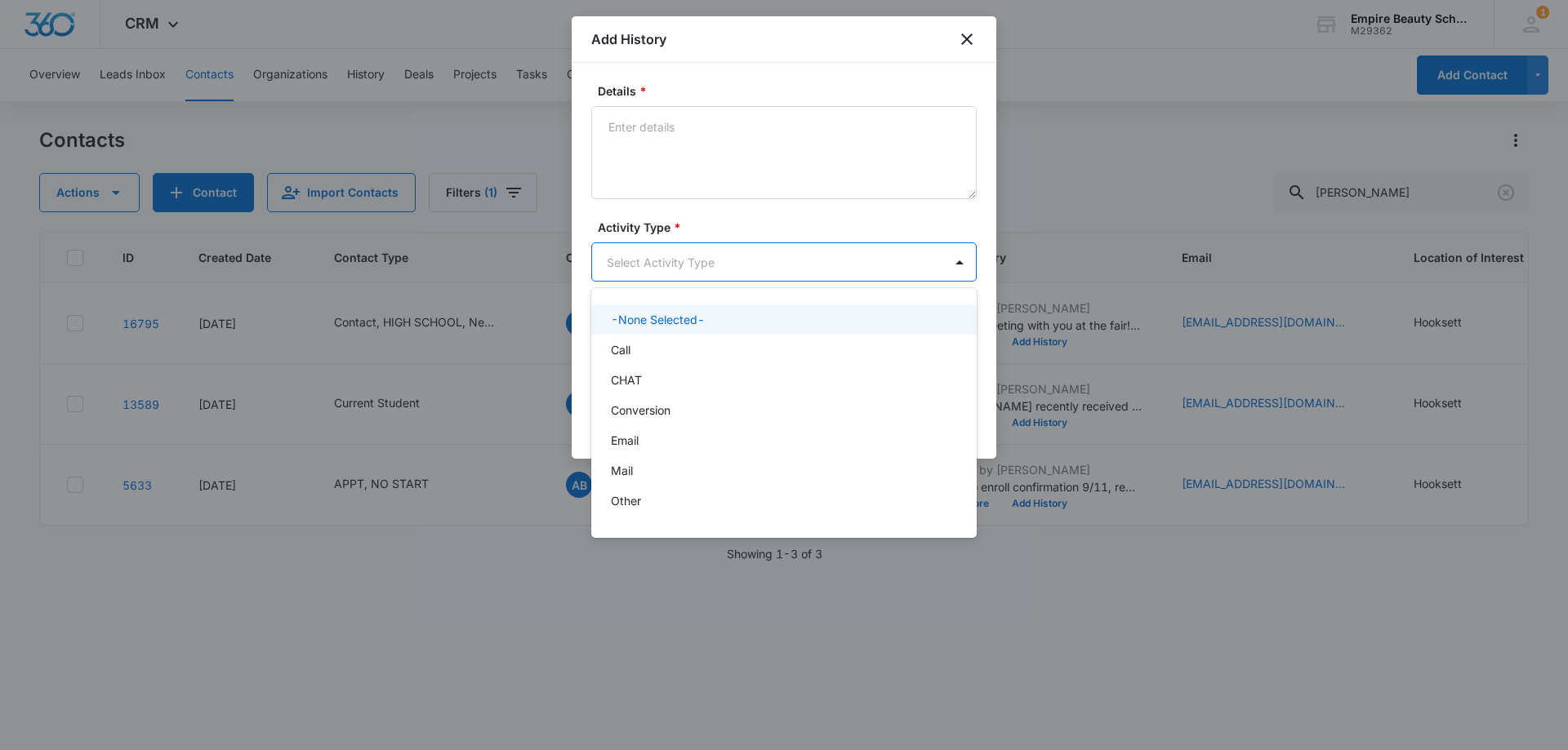
click at [659, 263] on body "CRM Apps Forms CRM Email Shop Payments POS Files Brand Settings Empire Beauty S…" at bounding box center [784, 375] width 1568 height 750
click at [659, 337] on div "Call" at bounding box center [784, 350] width 386 height 30
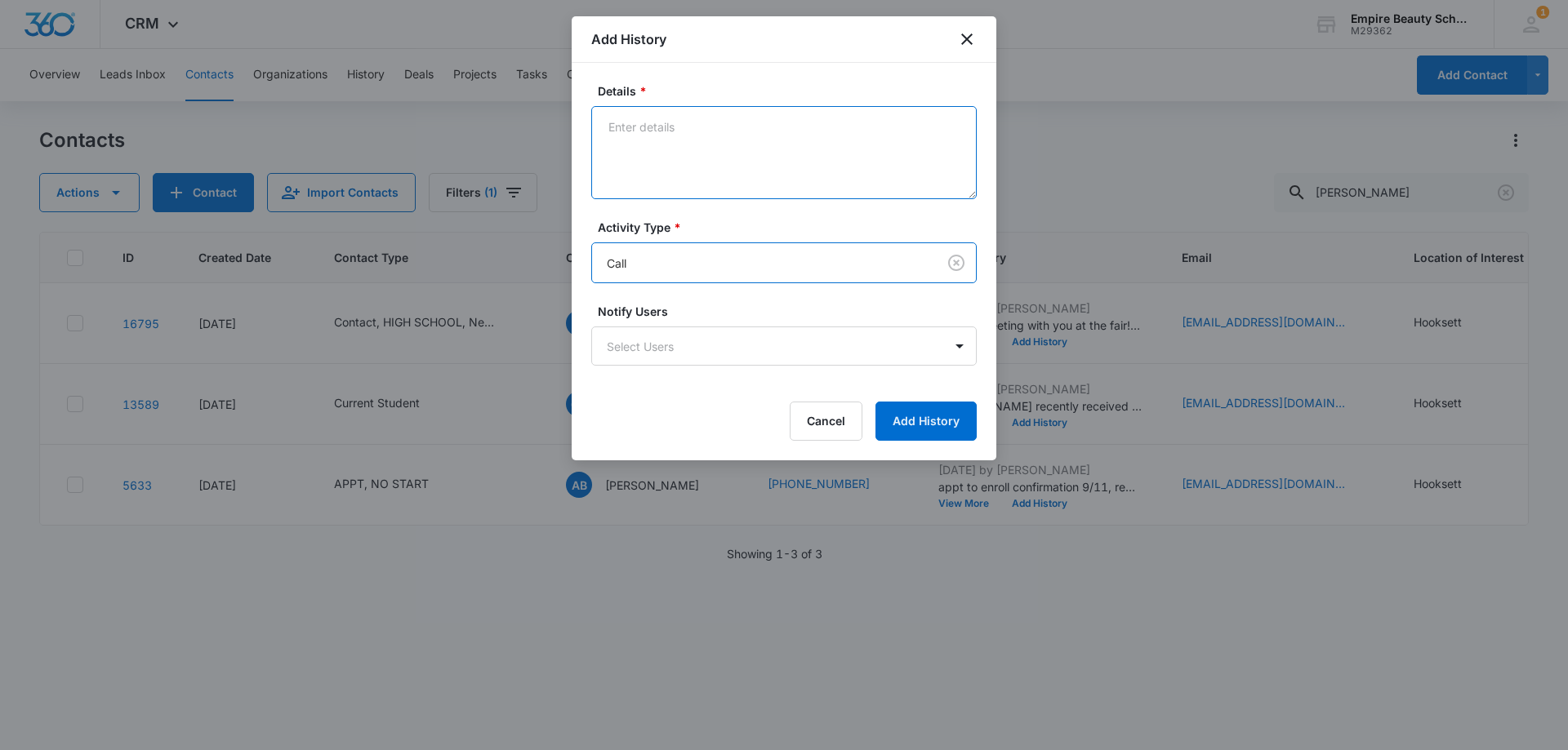
click at [697, 147] on textarea "Details *" at bounding box center [784, 152] width 386 height 93
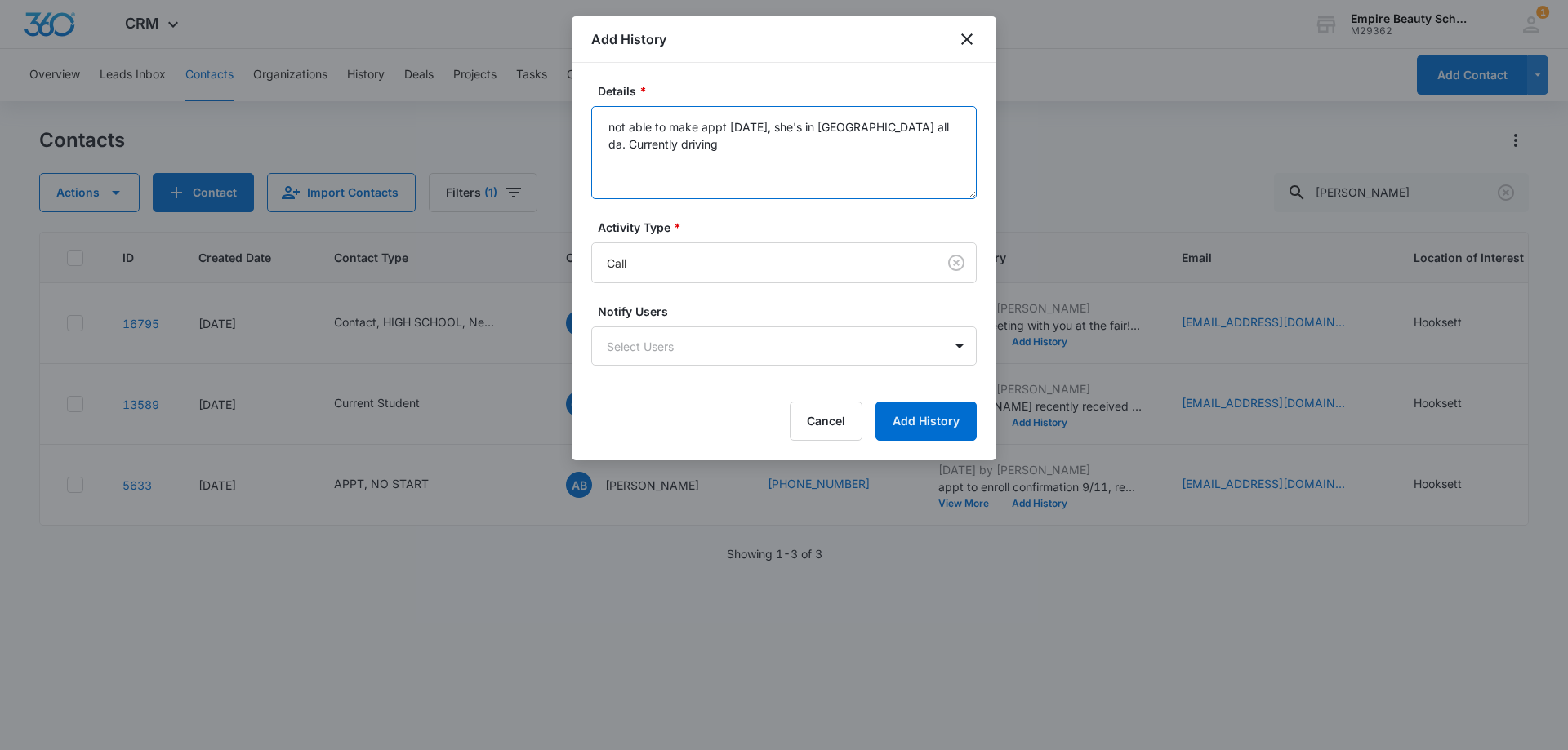
click at [773, 137] on textarea "not able to make appt [DATE], she's in [GEOGRAPHIC_DATA] all da. Currently driv…" at bounding box center [784, 152] width 386 height 93
click at [714, 170] on textarea "not able to make appt [DATE], she's in [GEOGRAPHIC_DATA] all da. Currently driv…" at bounding box center [784, 152] width 386 height 93
type textarea "not able to make appt [DATE], she's in [GEOGRAPHIC_DATA] all da. Currently driv…"
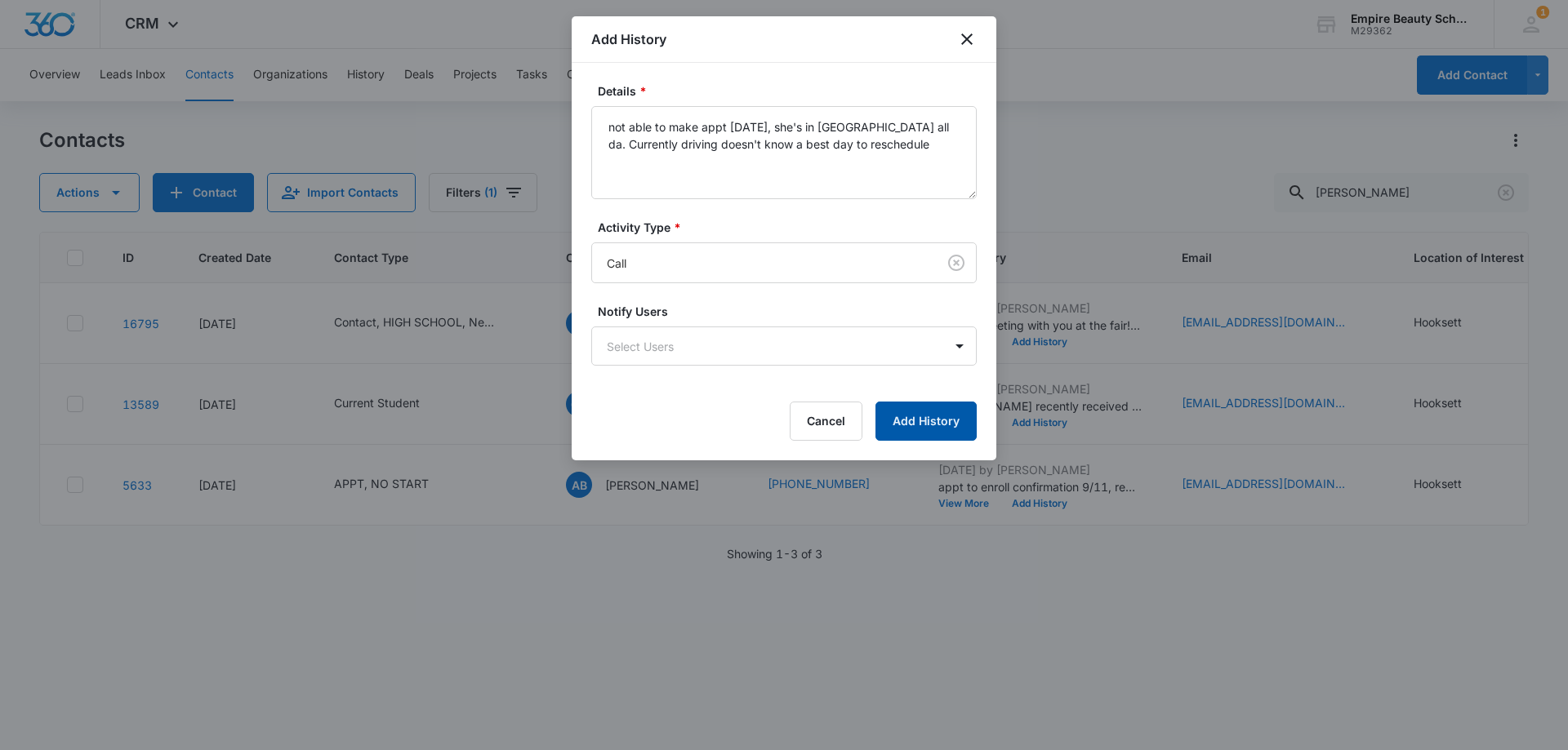
click at [944, 432] on button "Add History" at bounding box center [926, 420] width 101 height 39
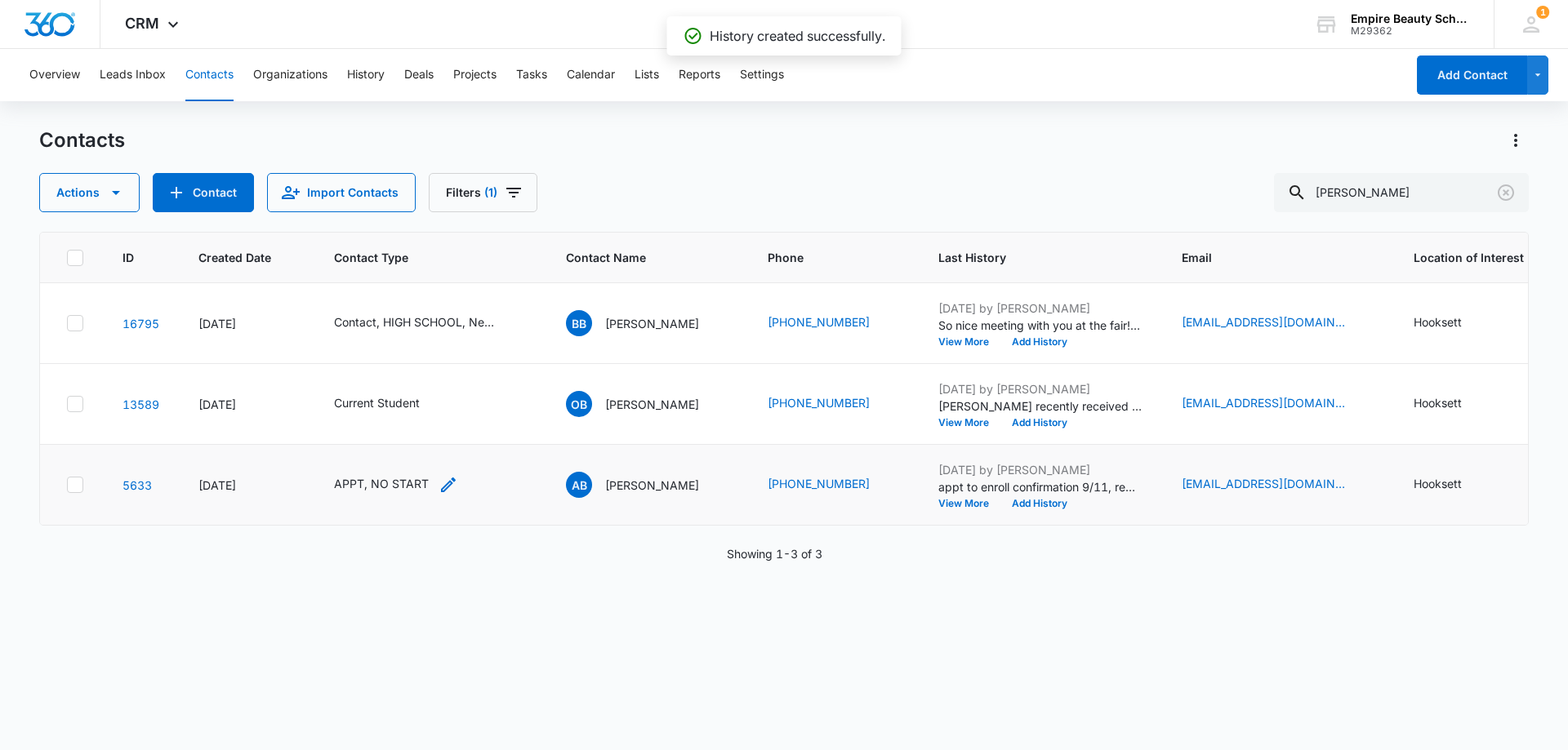
click at [439, 475] on icon "Contact Type - APPT, NO START - Select to Edit Field" at bounding box center [449, 485] width 20 height 20
click at [351, 379] on icon "Remove APPT" at bounding box center [351, 380] width 10 height 10
click at [423, 420] on button "Save" at bounding box center [419, 431] width 48 height 31
drag, startPoint x: 607, startPoint y: 490, endPoint x: 856, endPoint y: 491, distance: 249.0
click at [856, 491] on tr "5633 [DATE] NO START AB [PERSON_NAME] (603) 553-9418 [DATE] by [PERSON_NAME] ap…" at bounding box center [1066, 485] width 2054 height 80
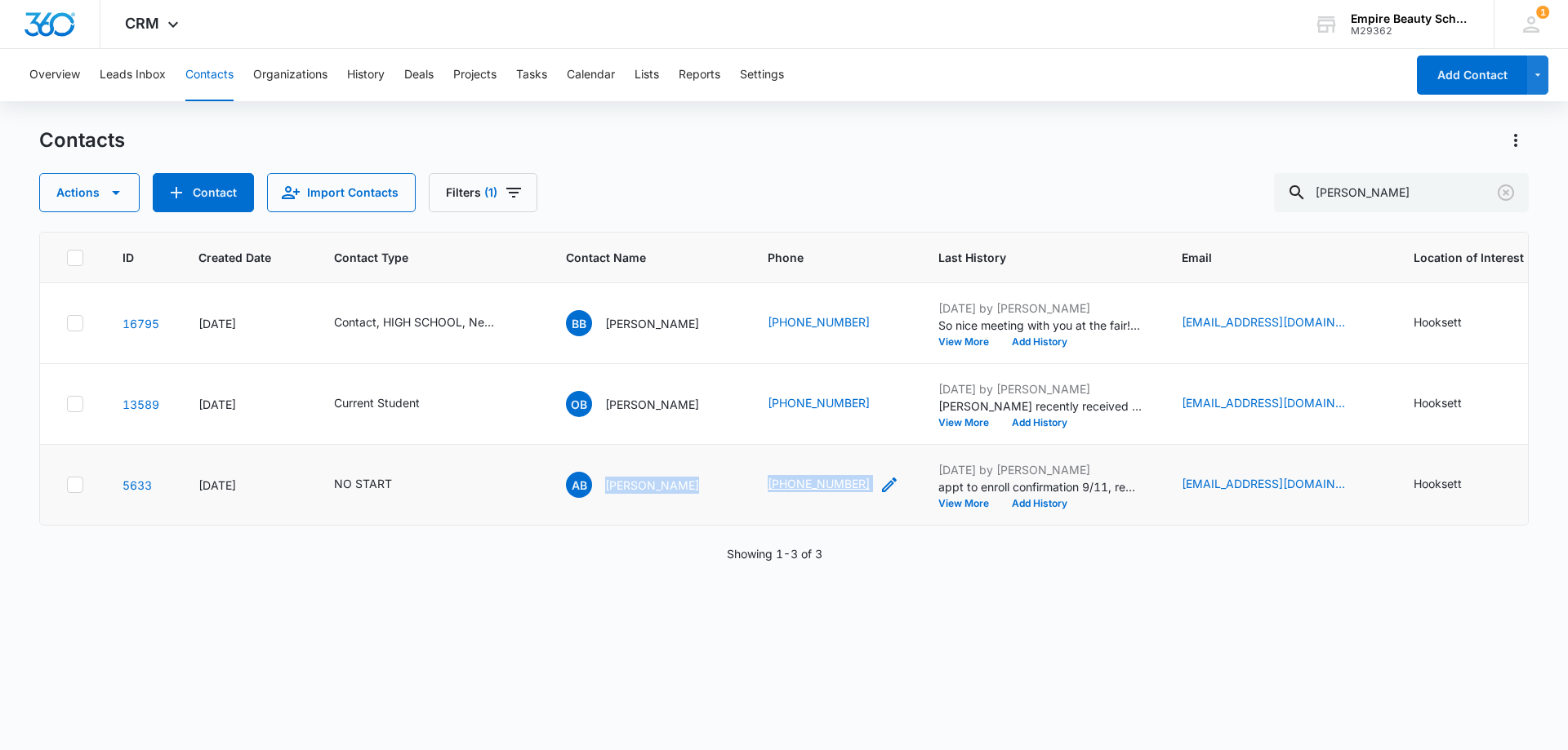
copy tr "[PERSON_NAME] [PHONE_NUMBER]"
click at [655, 160] on div "Contacts Actions Contact Import Contacts Filters (1) [PERSON_NAME]" at bounding box center [784, 170] width 1489 height 85
